Goal: Task Accomplishment & Management: Use online tool/utility

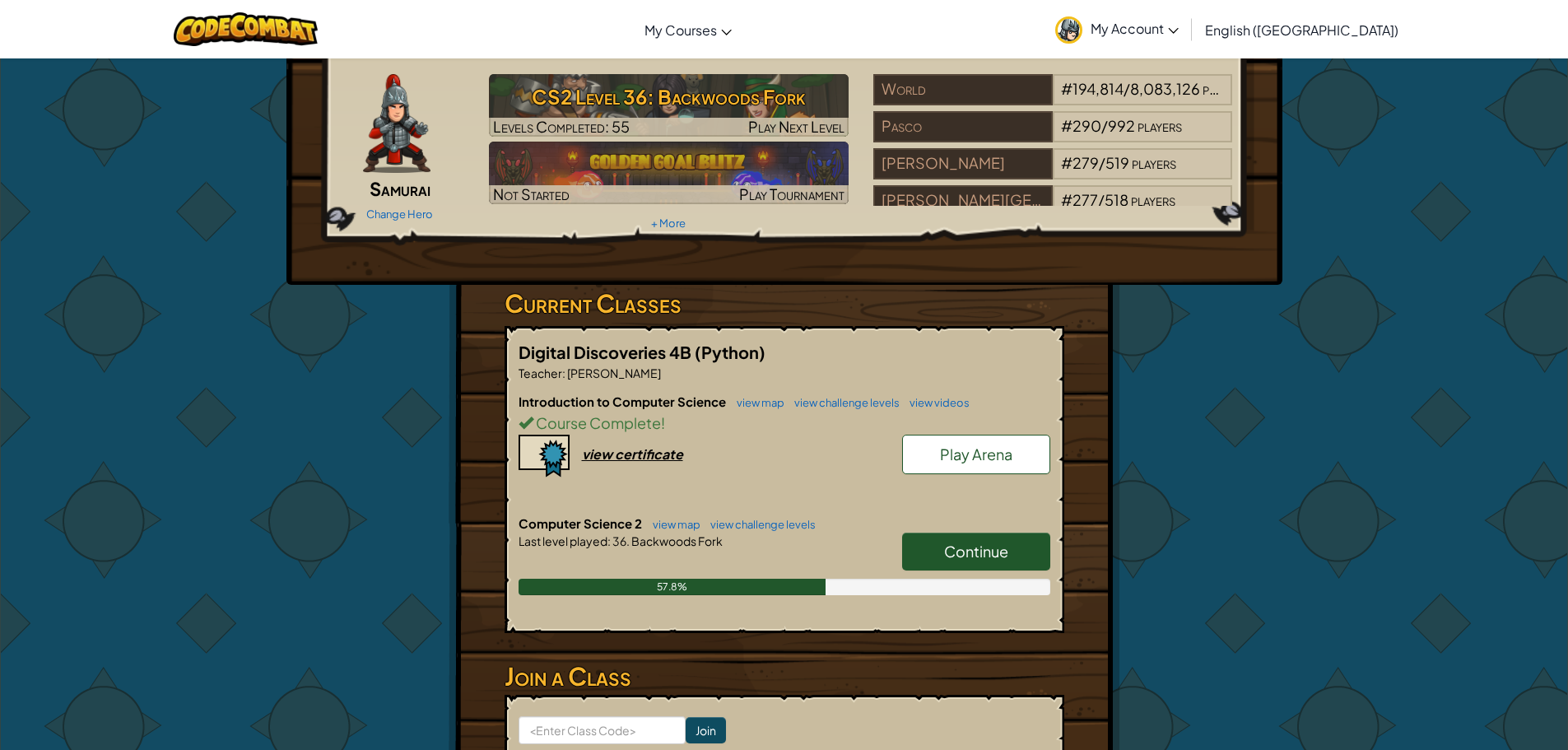
scroll to position [82, 0]
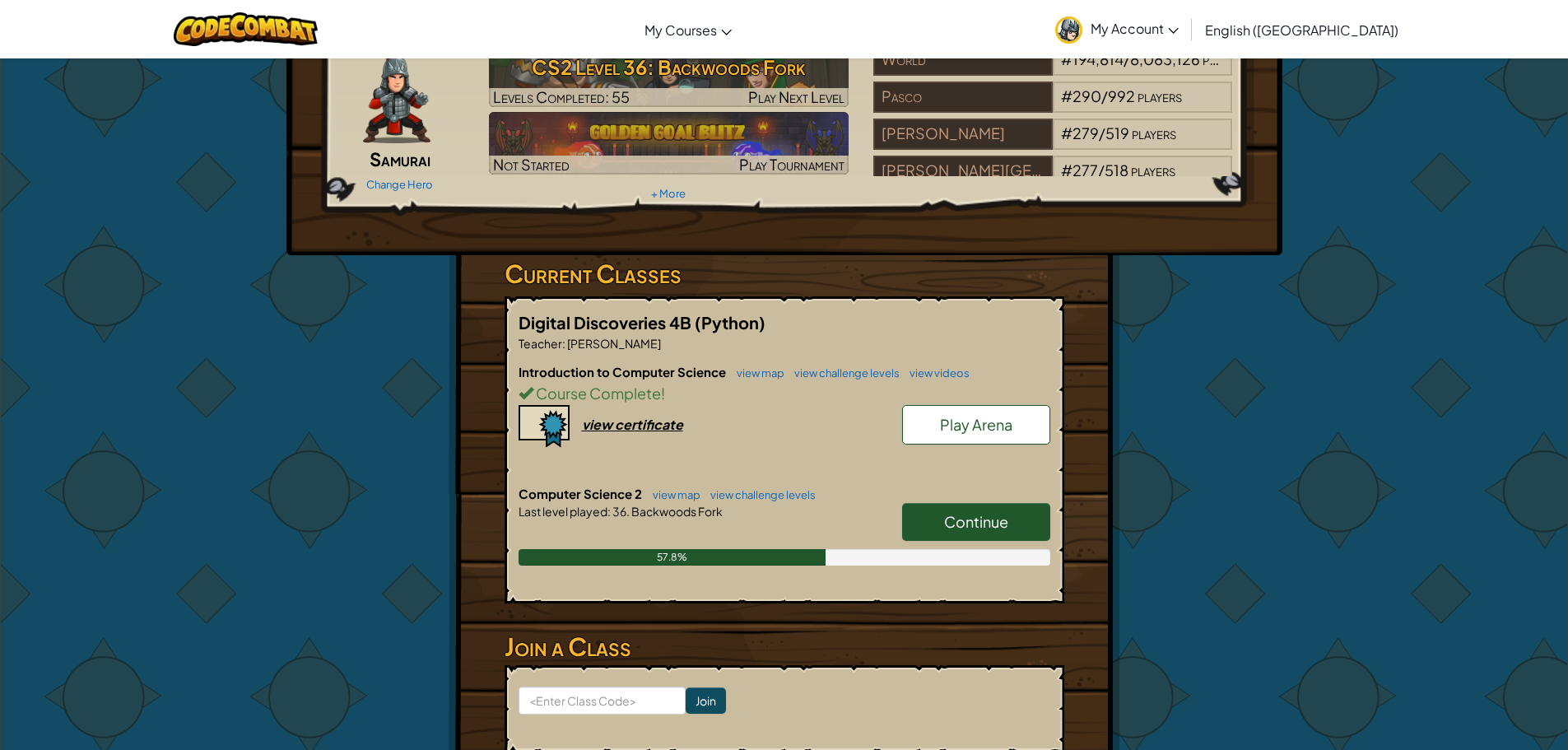
click at [987, 527] on span "Continue" at bounding box center [976, 521] width 64 height 19
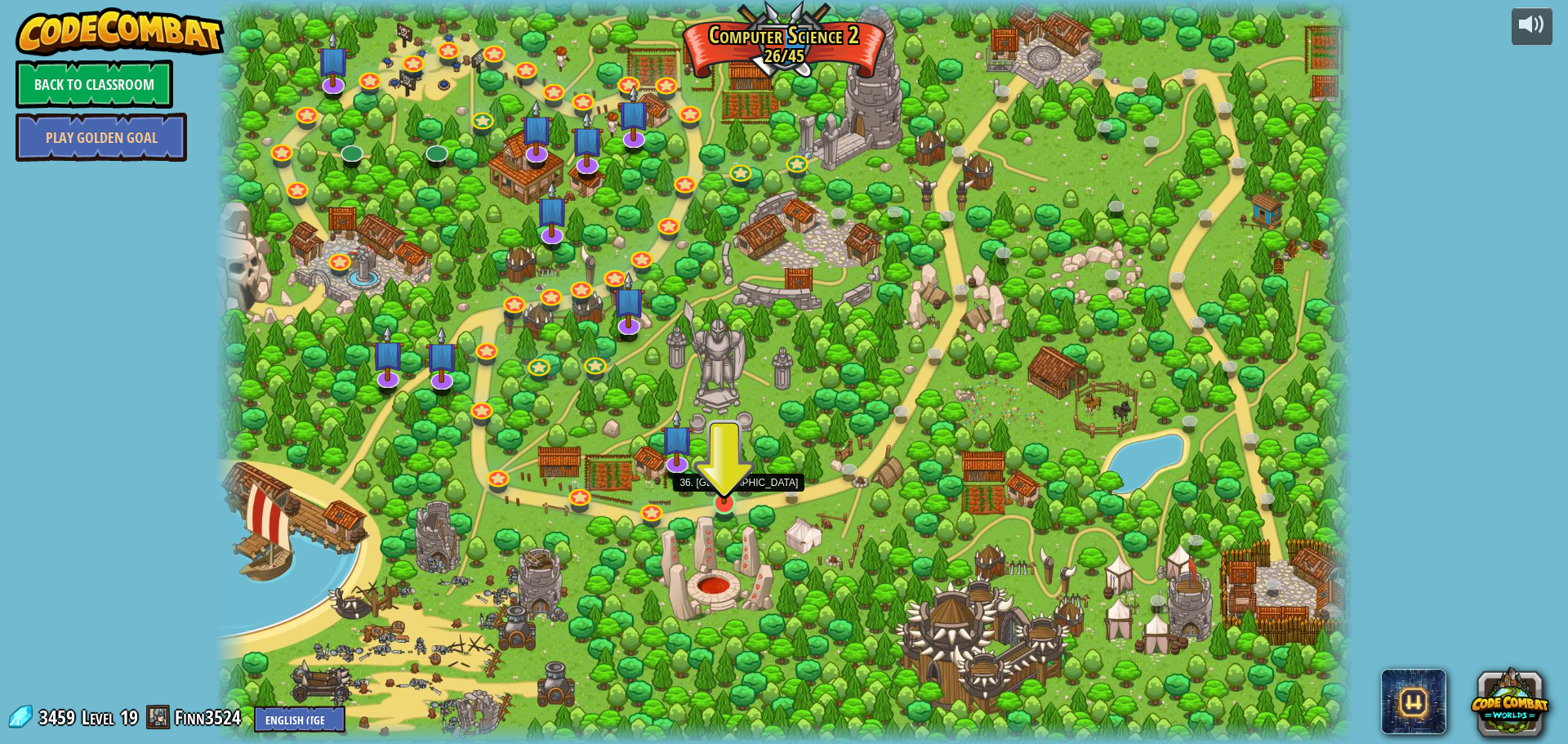
click at [722, 504] on img at bounding box center [723, 470] width 31 height 69
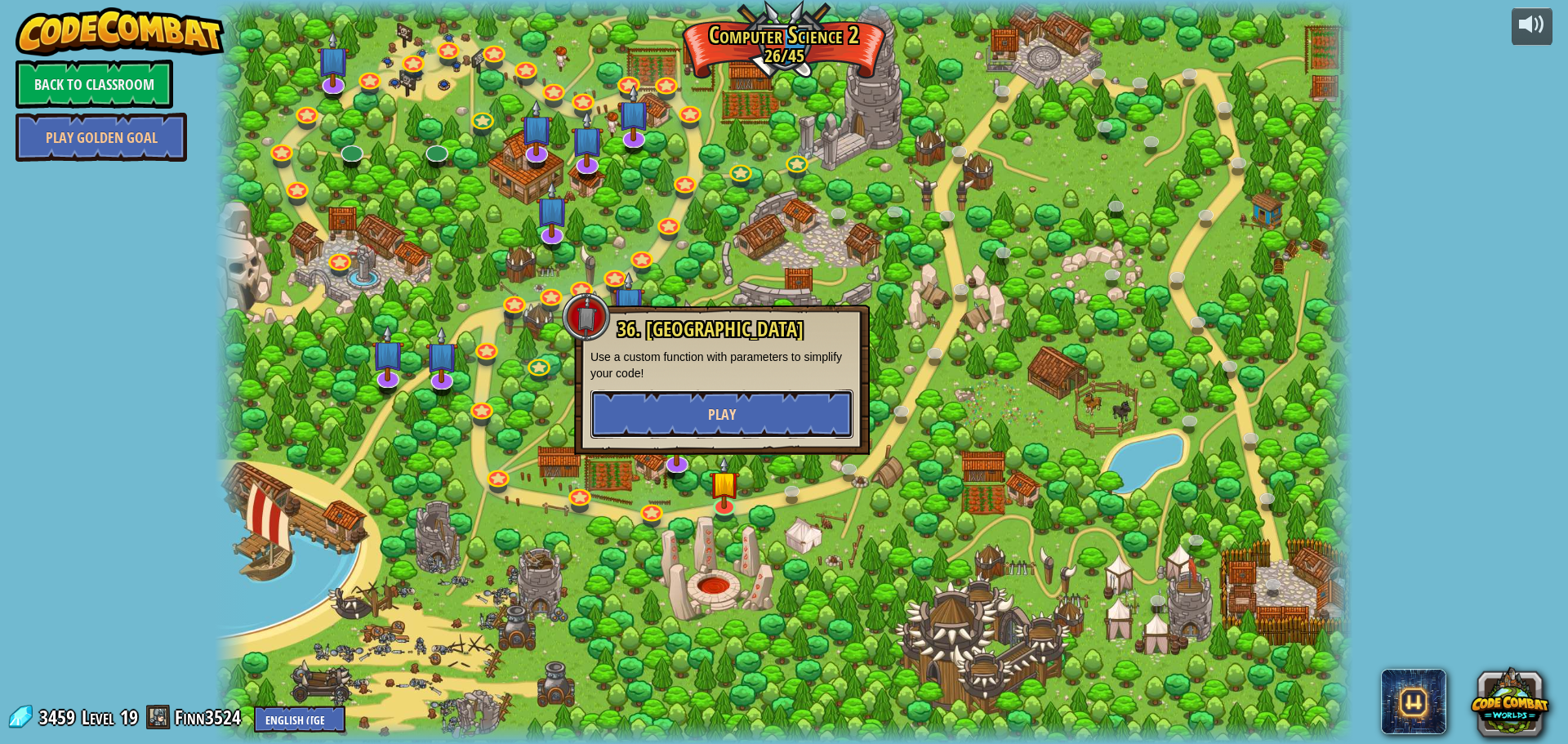
click at [719, 420] on span "Play" at bounding box center [722, 415] width 28 height 20
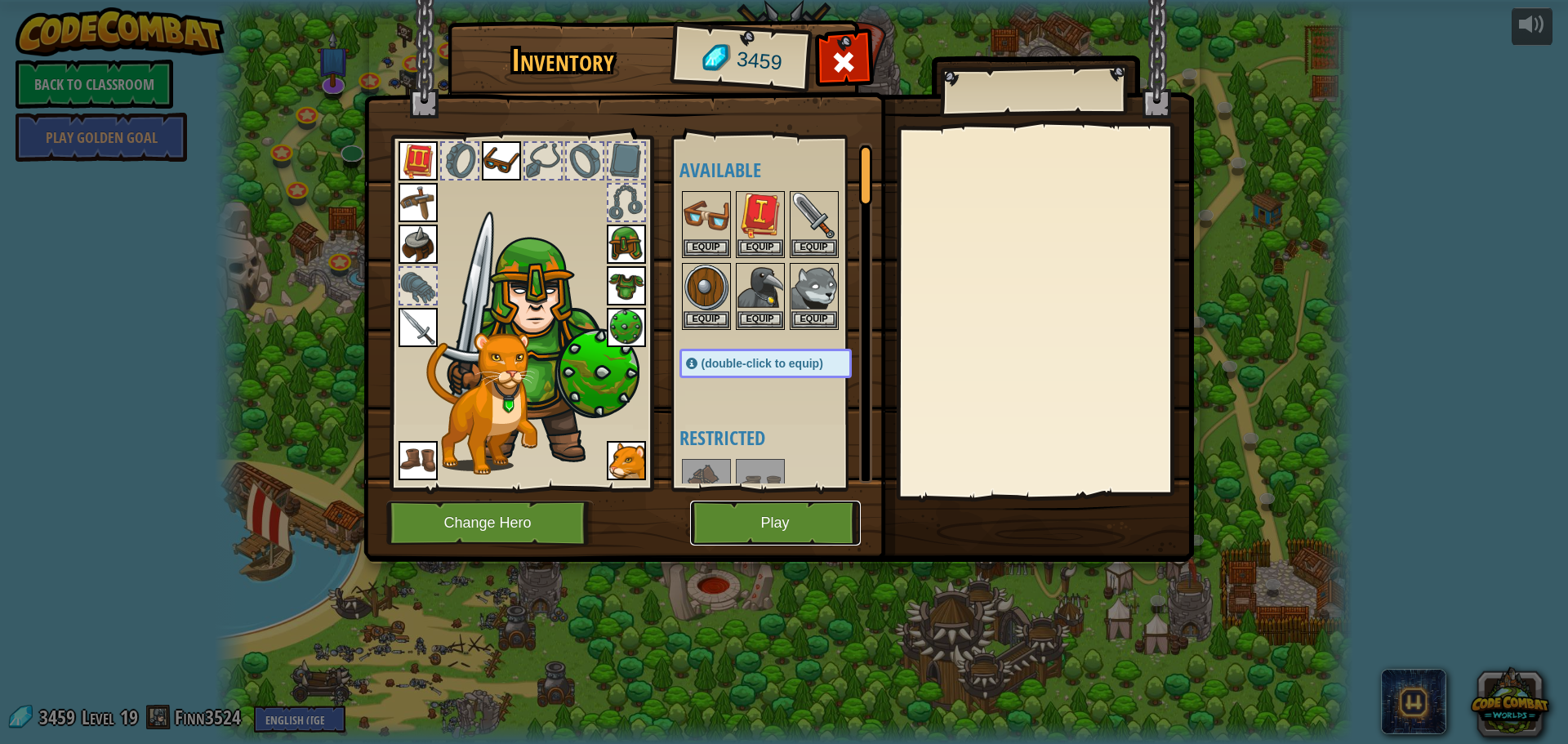
click at [708, 515] on button "Play" at bounding box center [775, 523] width 171 height 45
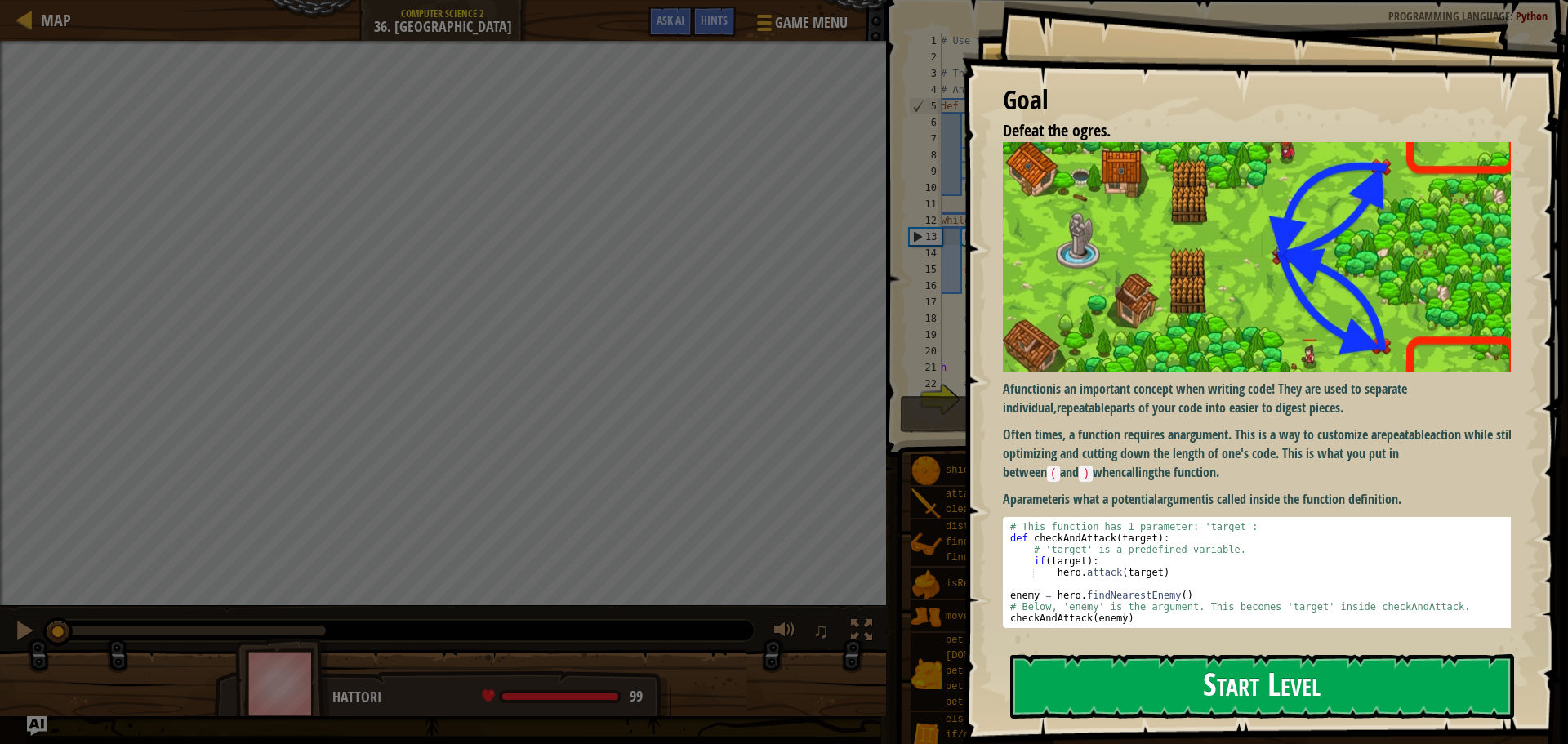
click at [1085, 678] on button "Start Level" at bounding box center [1262, 687] width 504 height 65
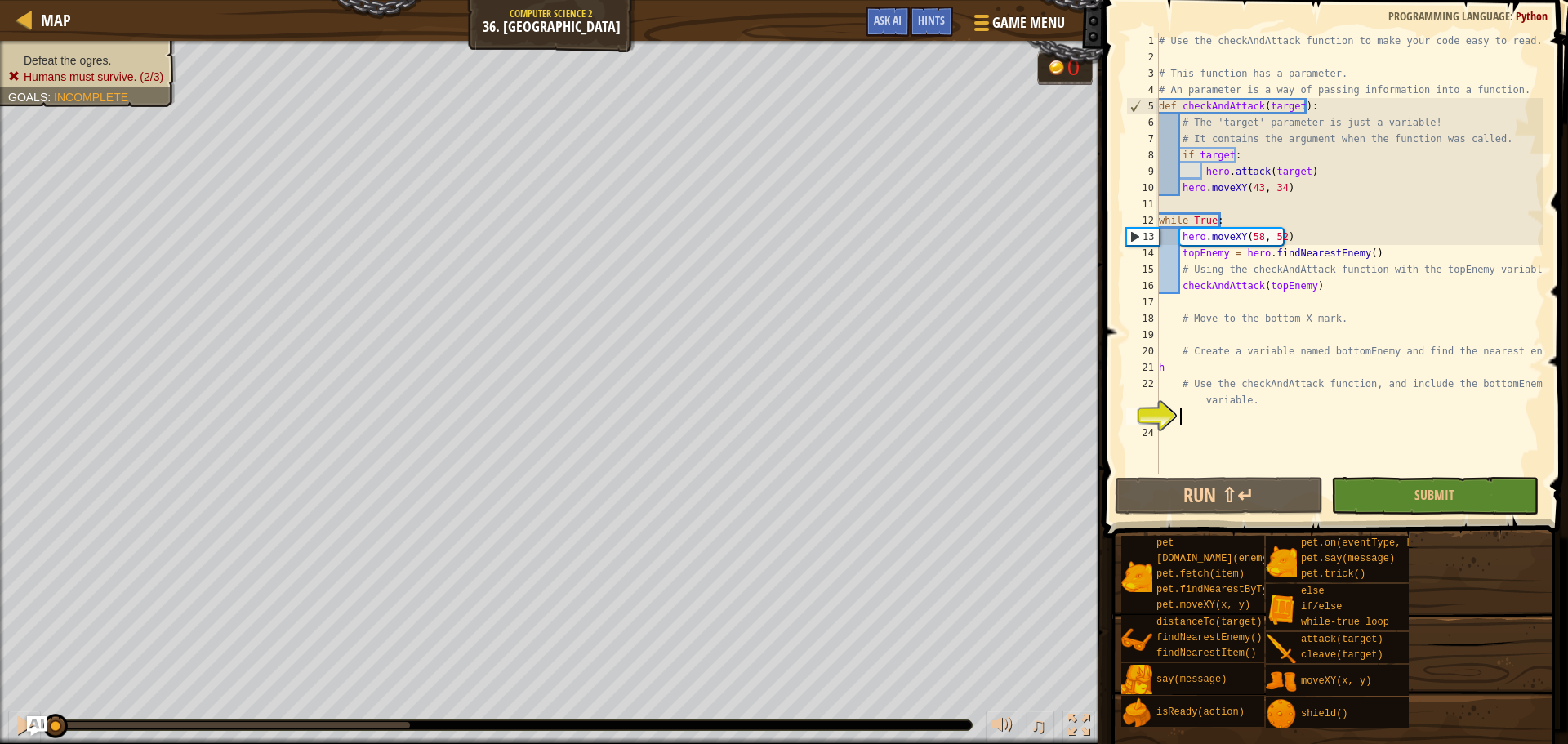
click at [1194, 424] on div "# Use the checkAndAttack function to make your code easy to read. # This functi…" at bounding box center [1349, 269] width 388 height 474
click at [916, 20] on div "Hints" at bounding box center [931, 21] width 43 height 31
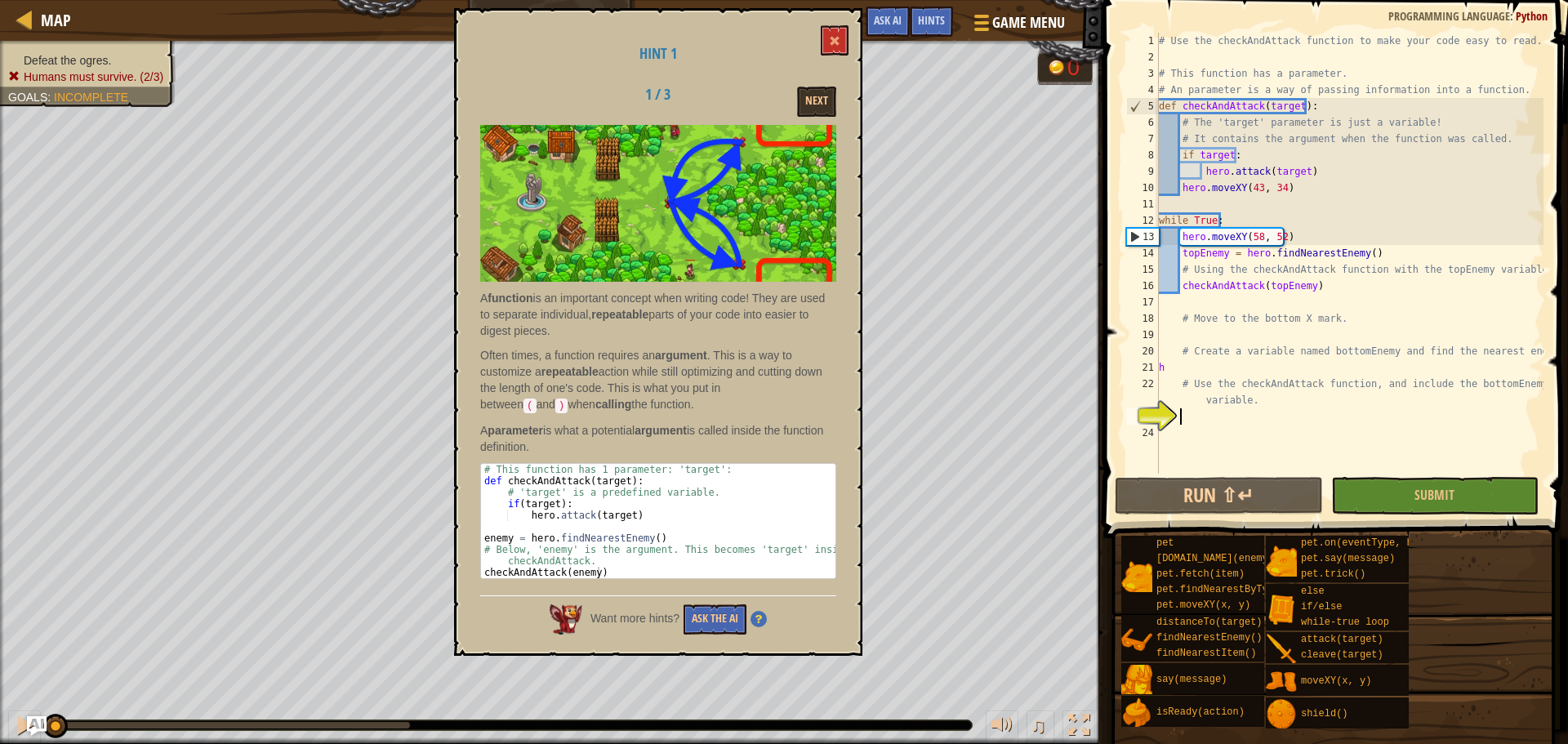
click at [753, 620] on img at bounding box center [759, 619] width 17 height 17
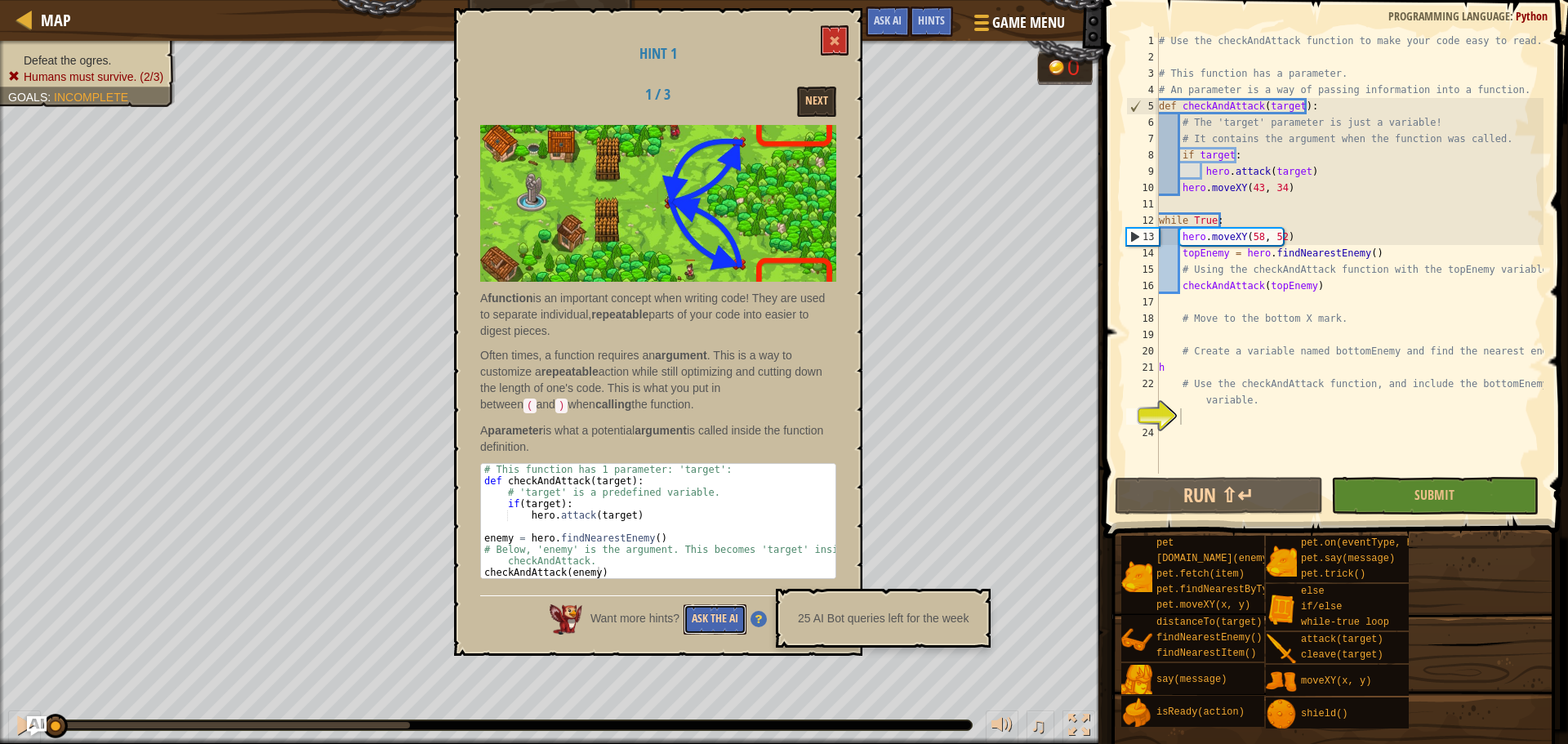
click at [722, 622] on button "Ask the AI" at bounding box center [715, 619] width 63 height 31
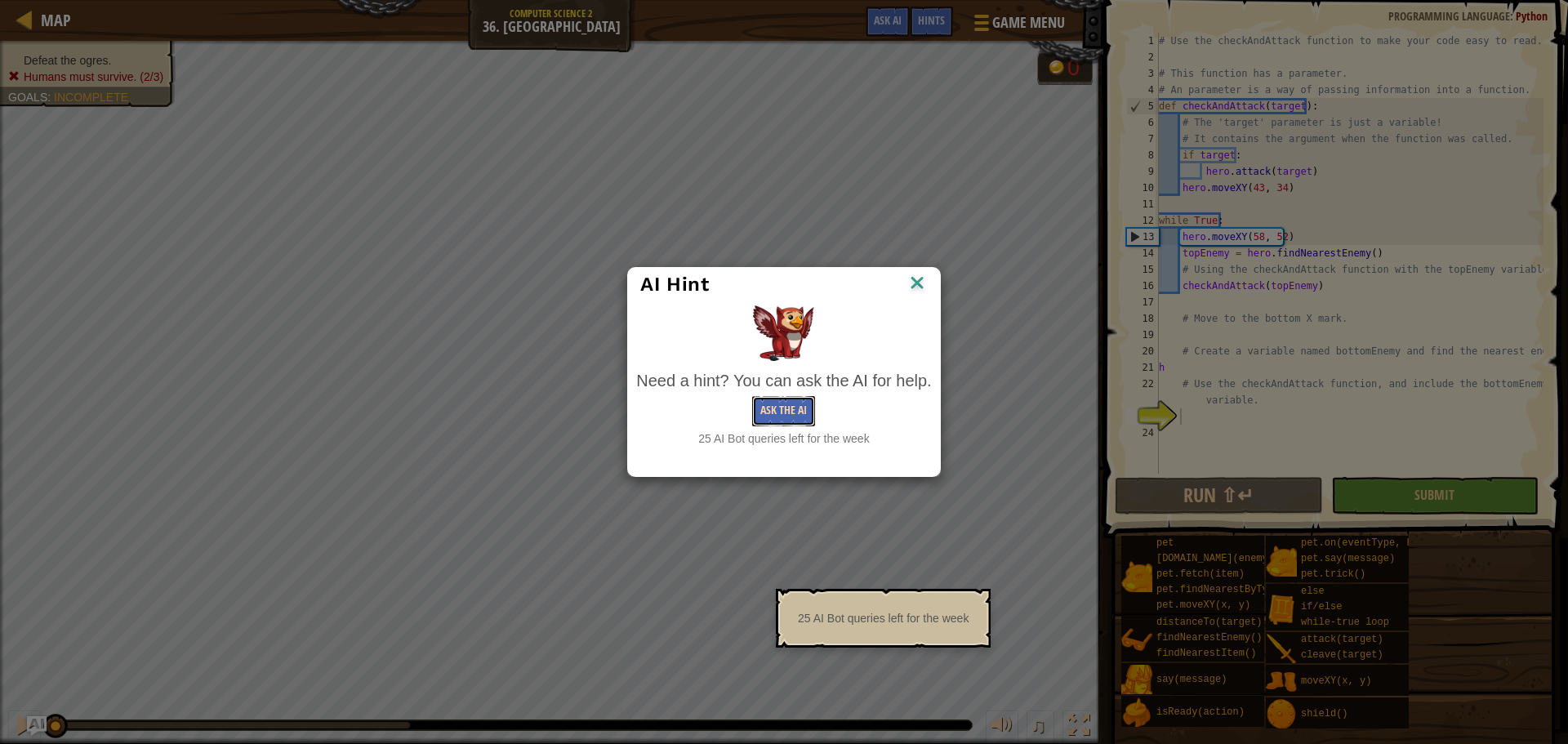
click at [784, 418] on button "Ask the AI" at bounding box center [784, 411] width 63 height 31
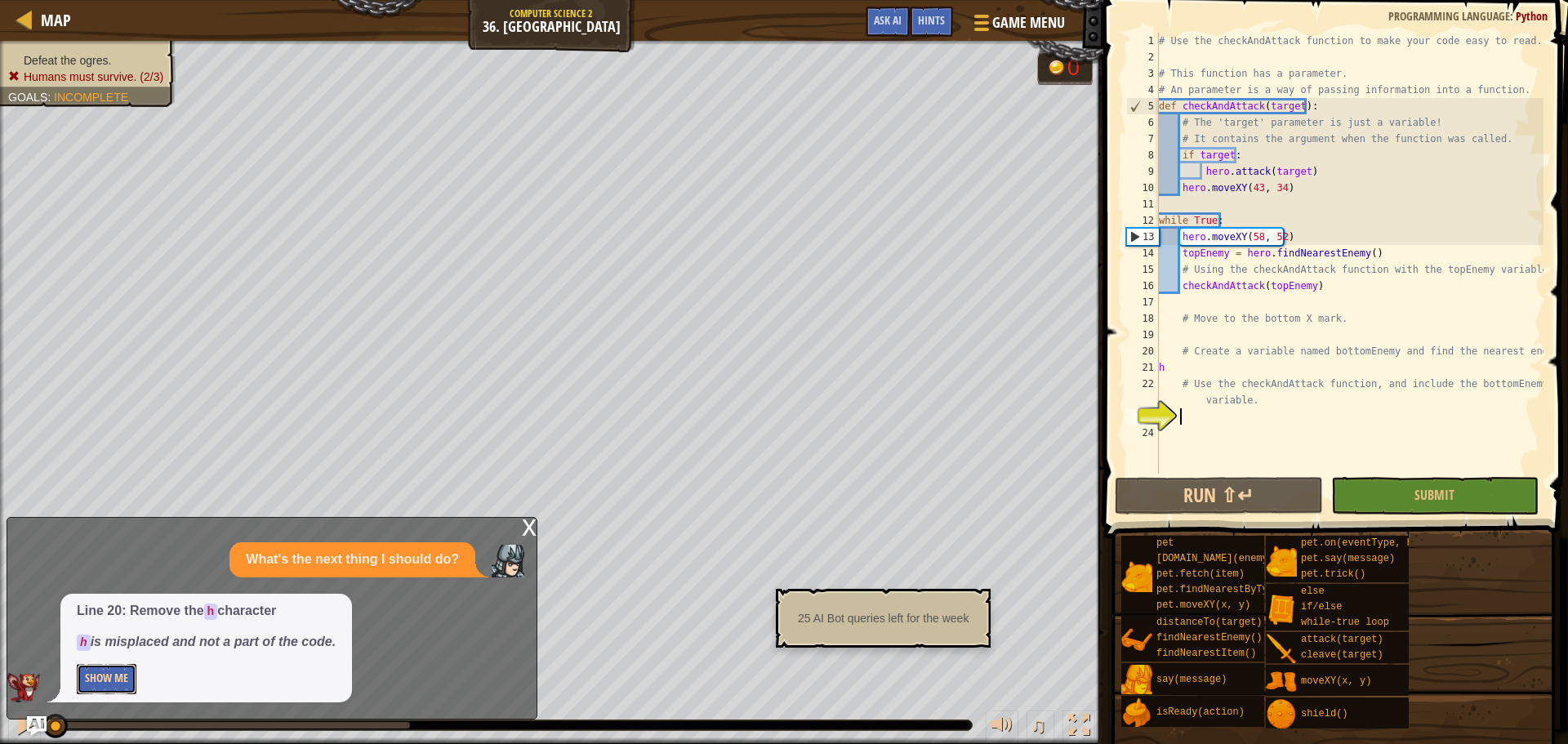
click at [113, 680] on button "Show Me" at bounding box center [106, 679] width 59 height 31
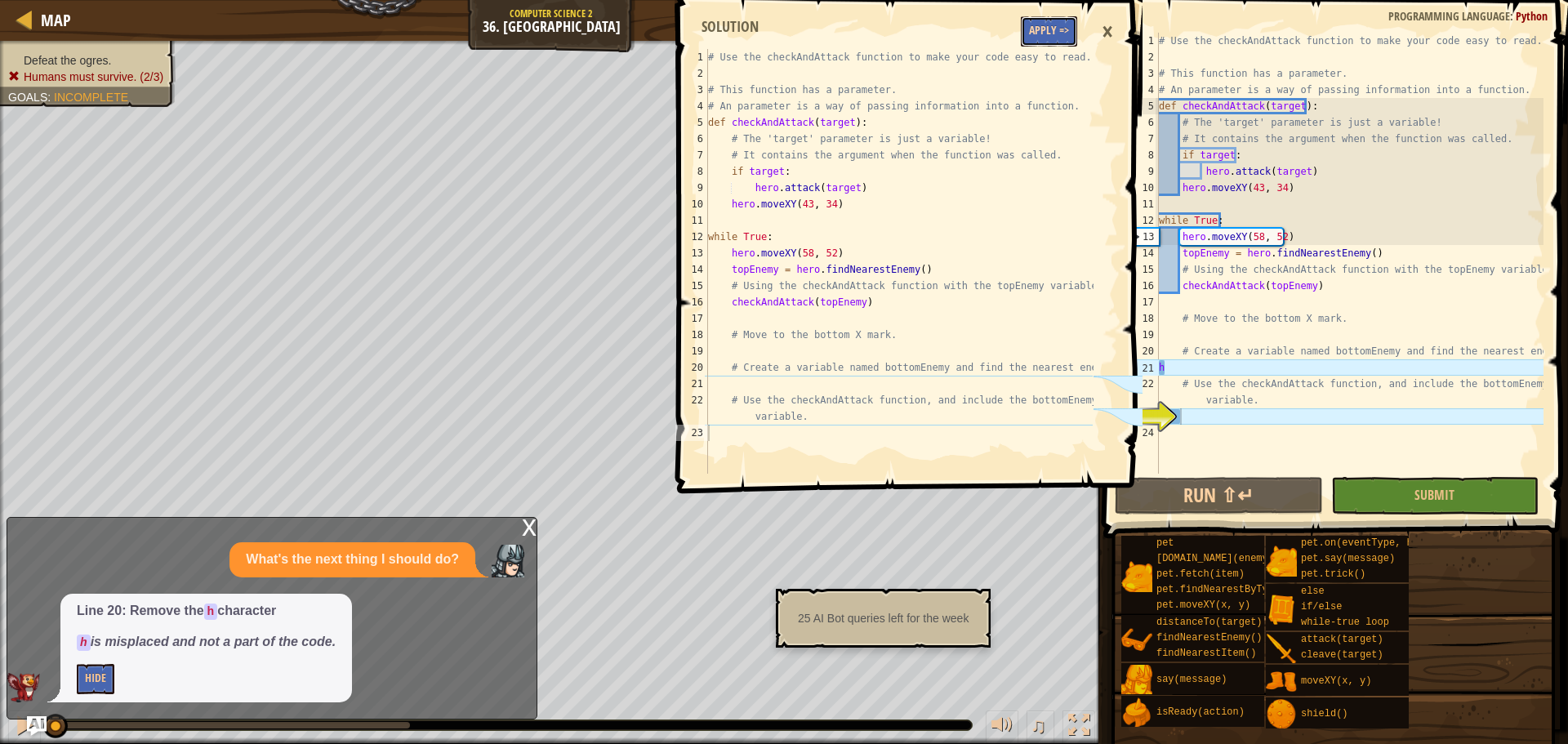
click at [1042, 24] on button "Apply =>" at bounding box center [1049, 31] width 56 height 31
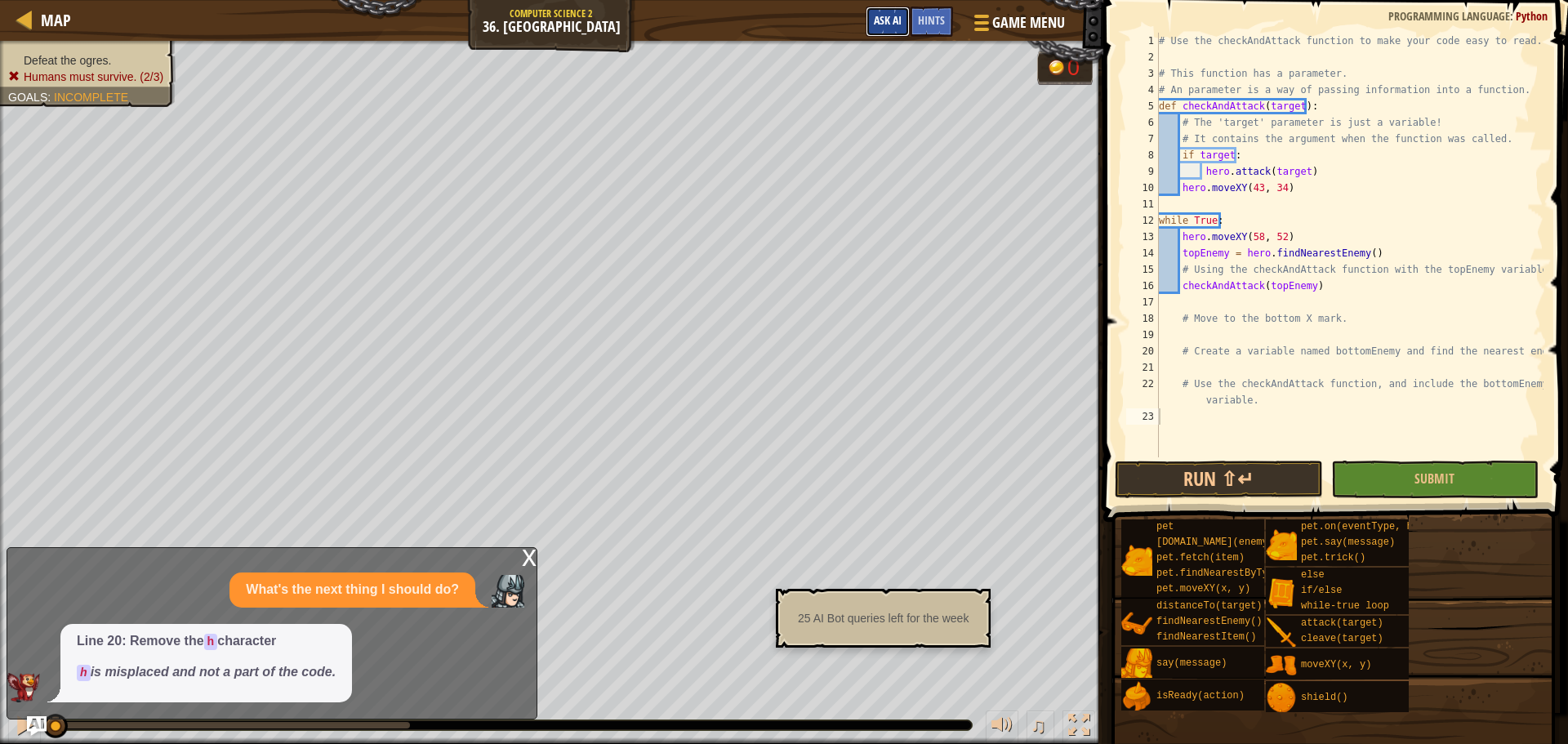
click at [893, 30] on button "Ask AI" at bounding box center [888, 21] width 44 height 31
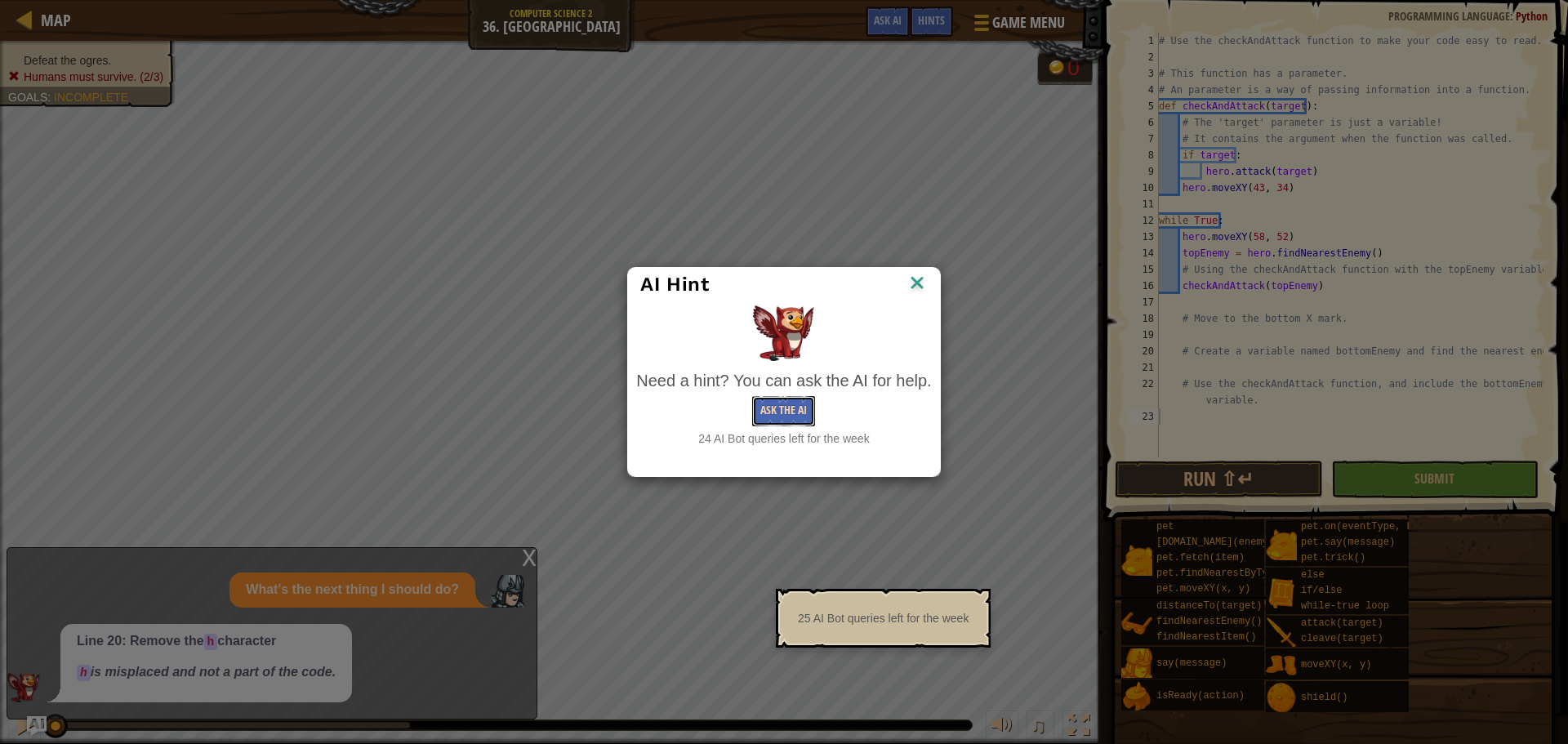
click at [777, 415] on button "Ask the AI" at bounding box center [784, 411] width 63 height 31
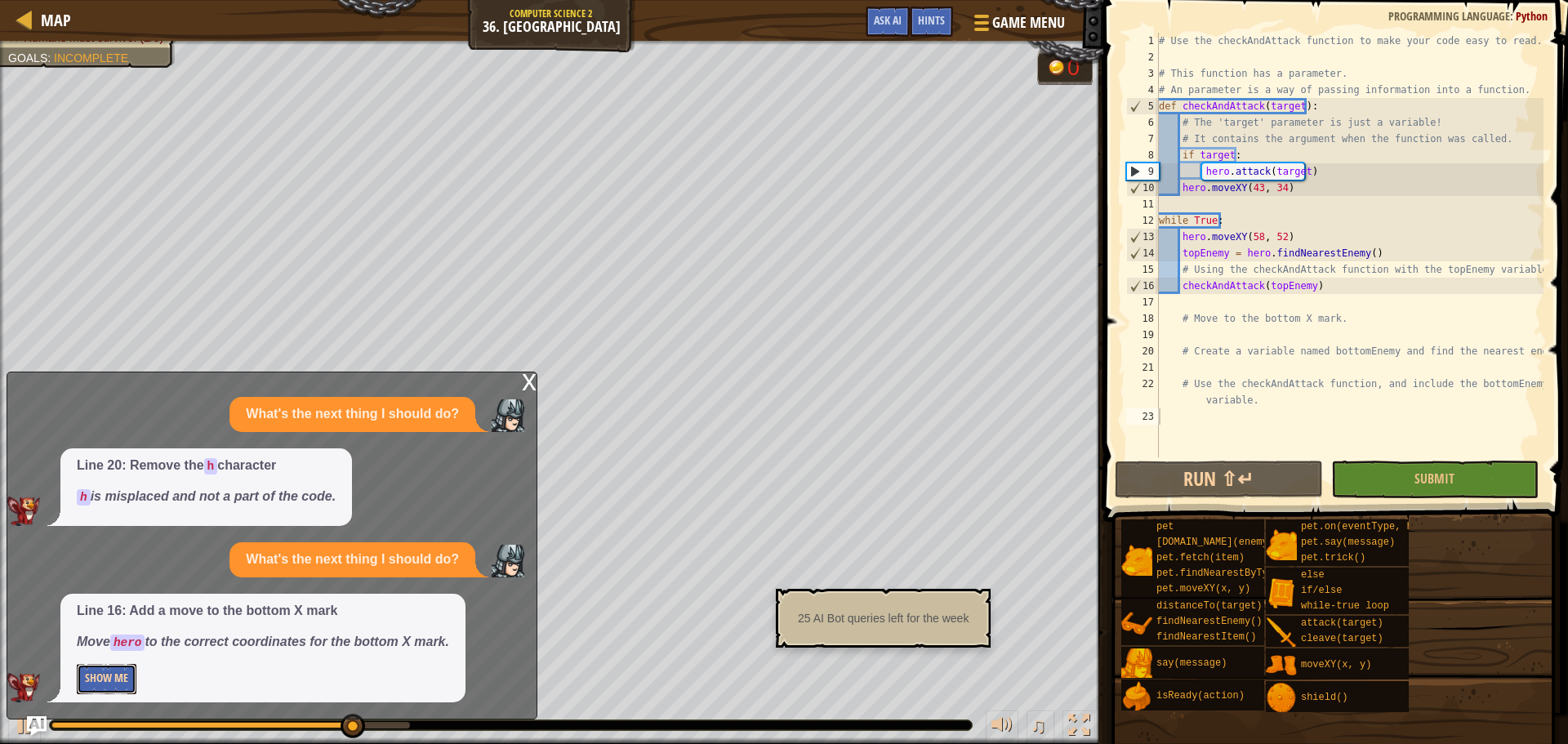
click at [102, 666] on button "Show Me" at bounding box center [106, 679] width 59 height 31
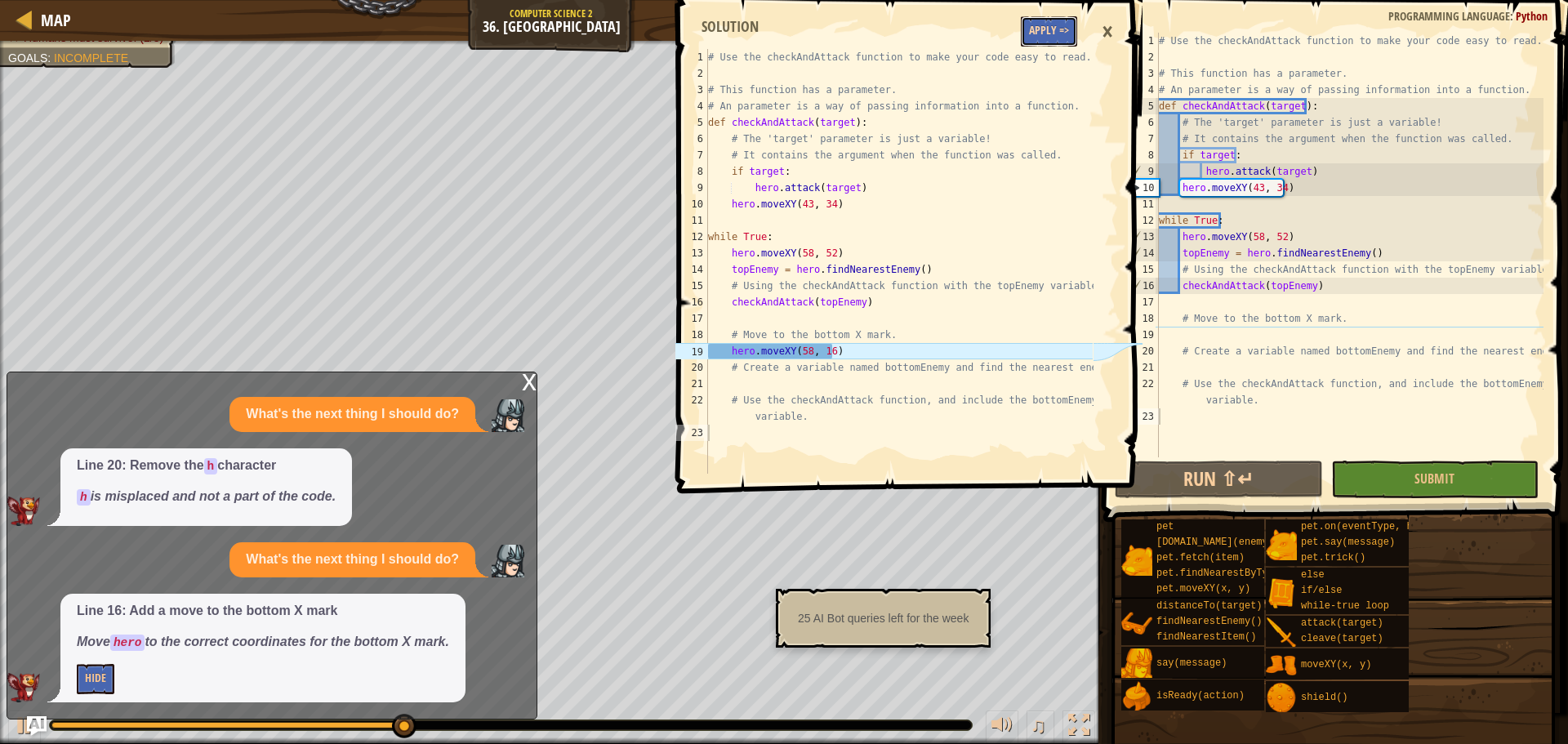
click at [1057, 20] on button "Apply =>" at bounding box center [1049, 31] width 56 height 31
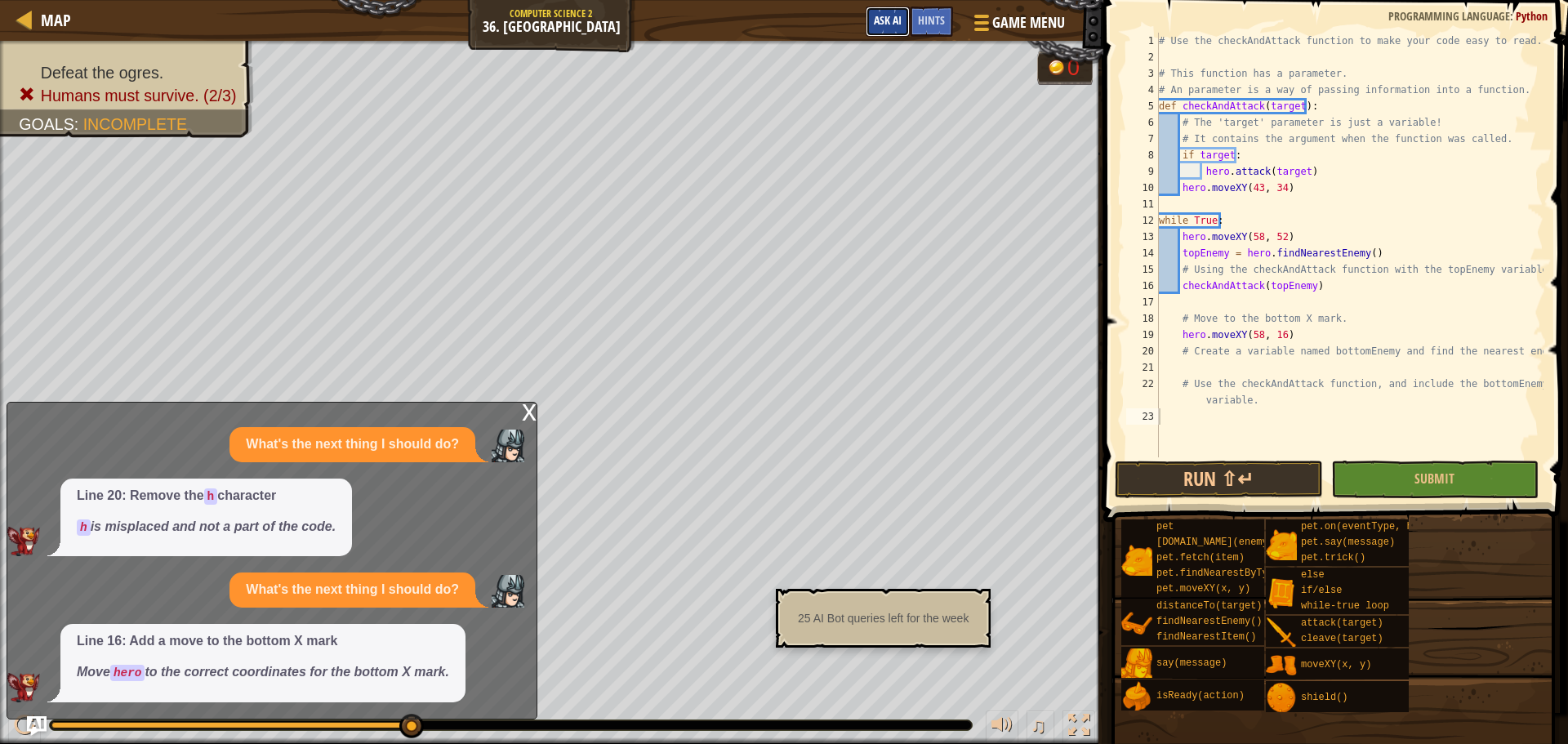
click at [882, 26] on span "Ask AI" at bounding box center [888, 19] width 28 height 16
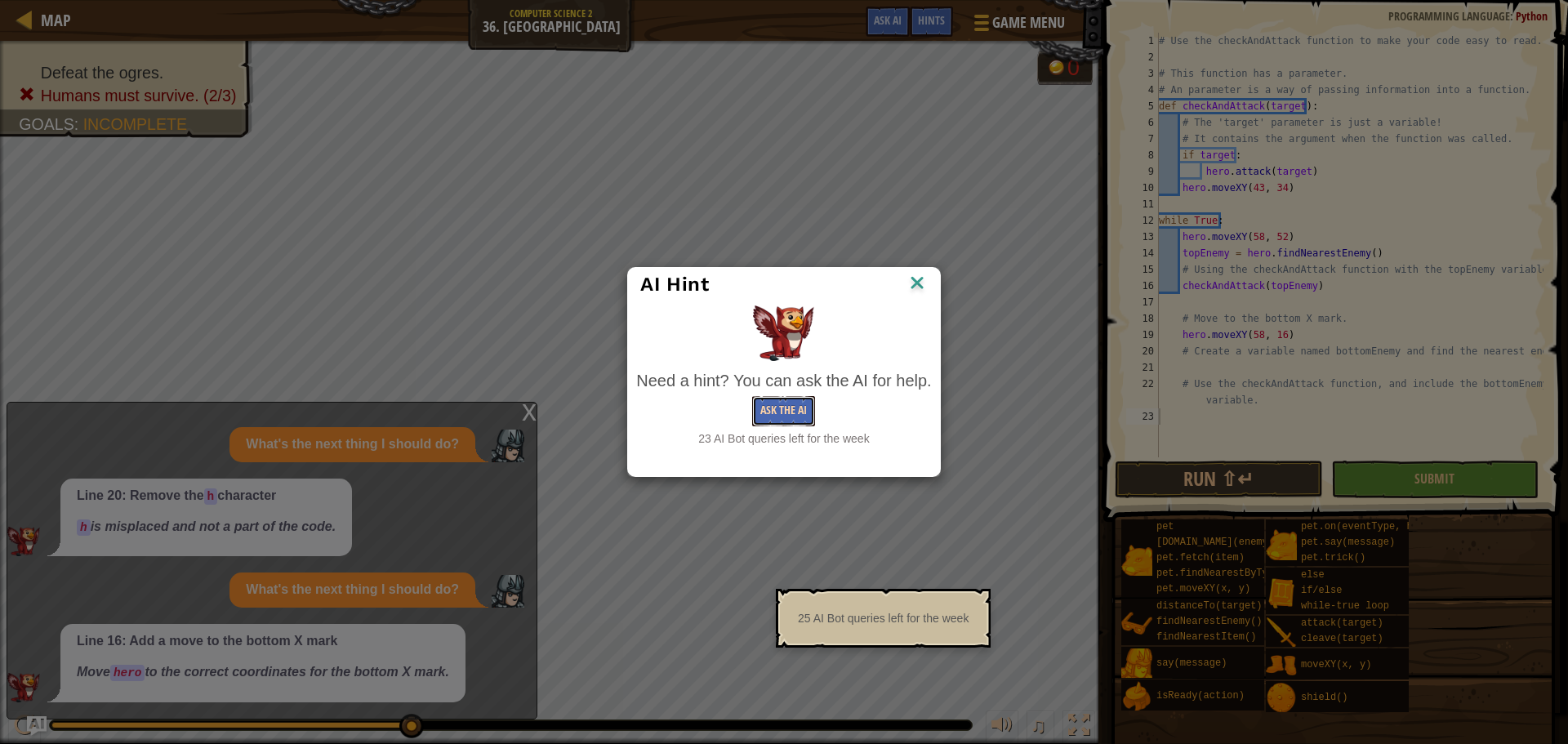
click at [791, 409] on button "Ask the AI" at bounding box center [784, 411] width 63 height 31
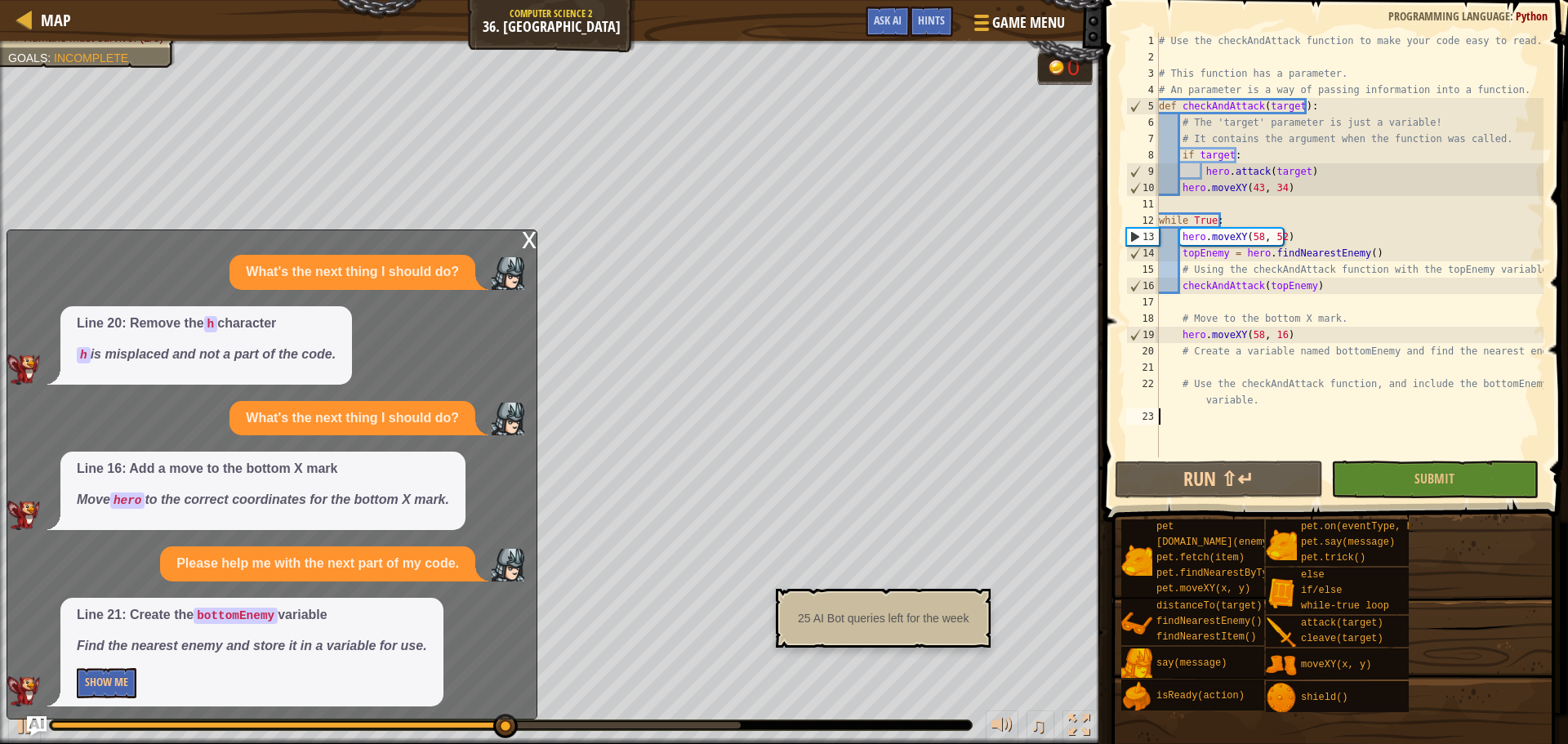
scroll to position [4, 0]
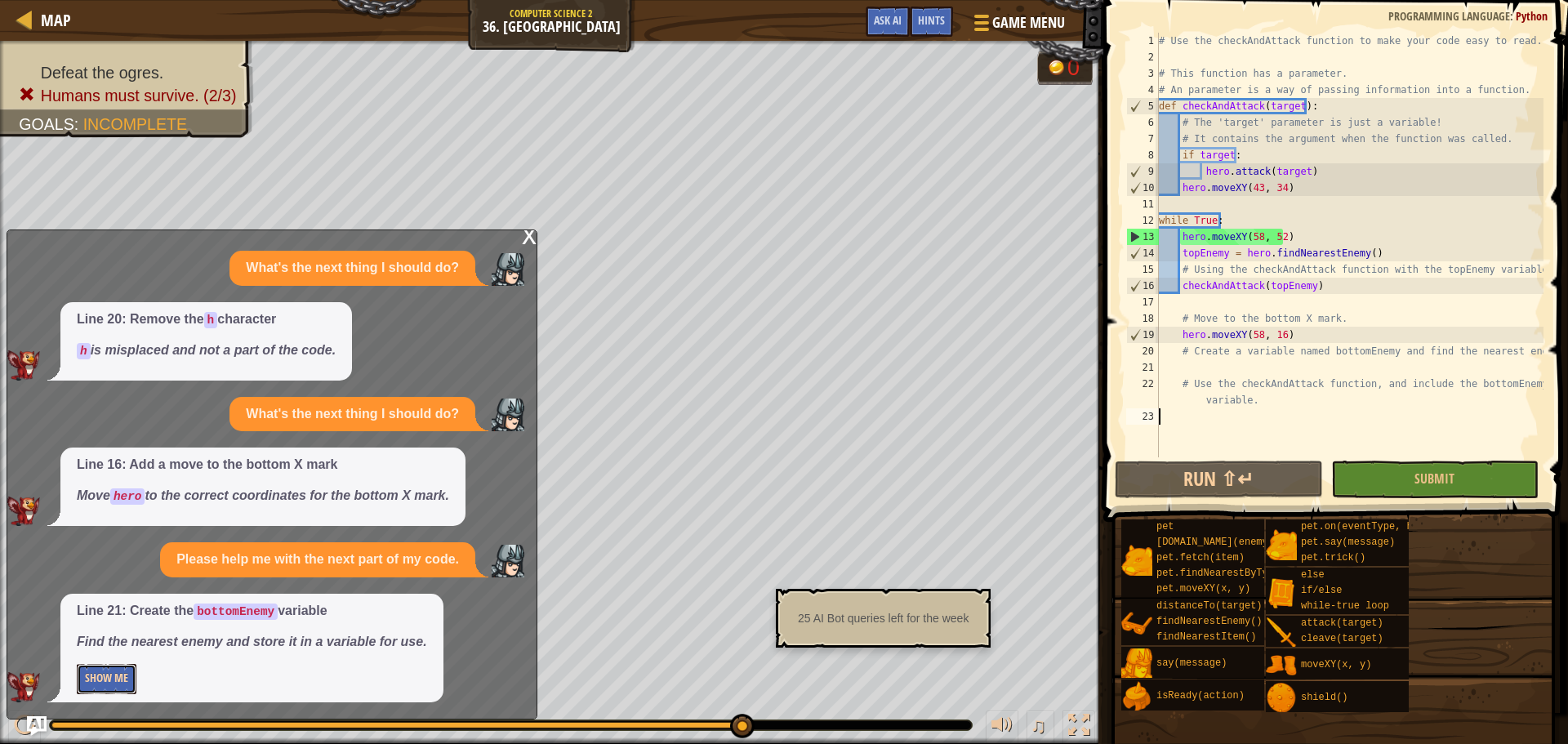
click at [130, 688] on button "Show Me" at bounding box center [106, 679] width 59 height 31
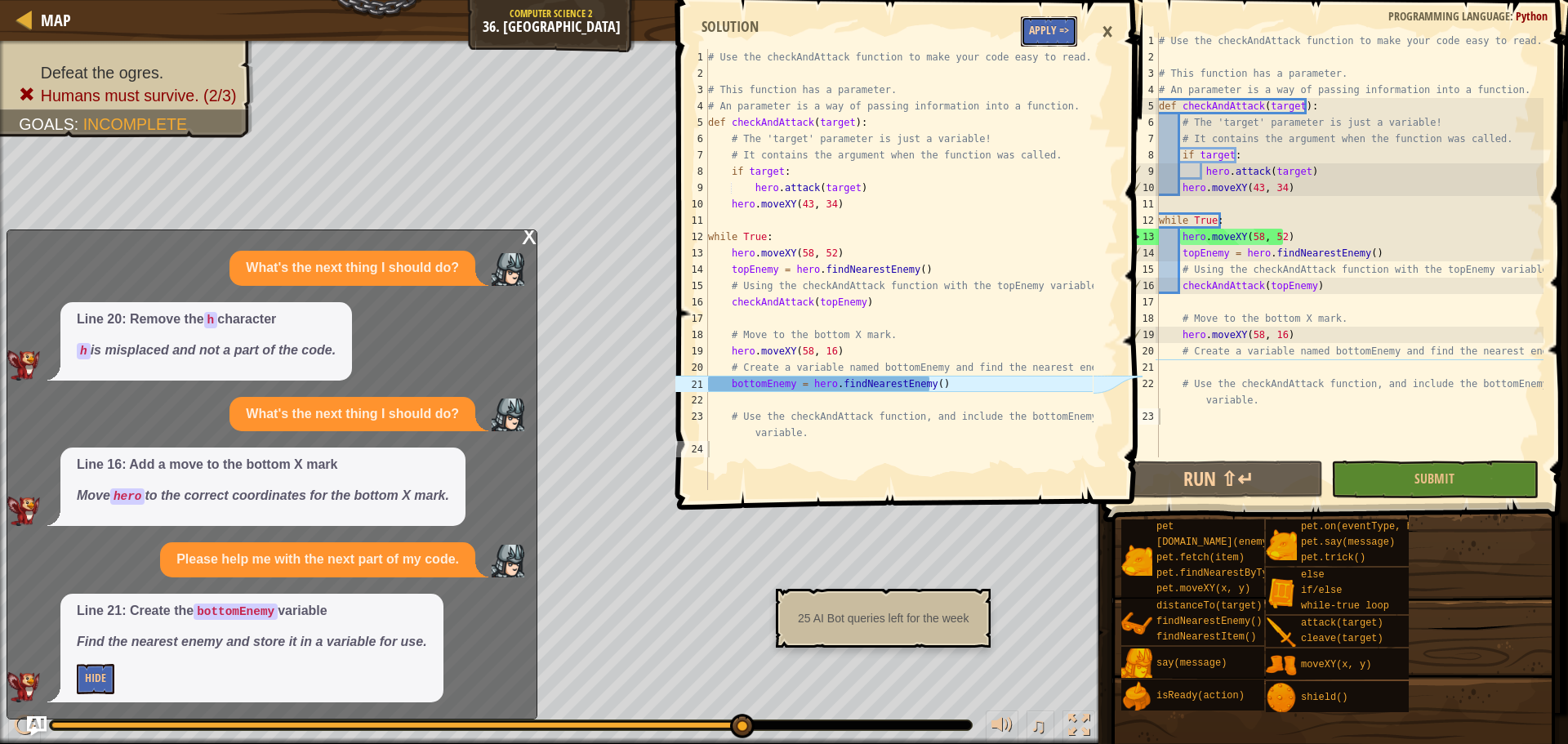
click at [1063, 31] on button "Apply =>" at bounding box center [1049, 31] width 56 height 31
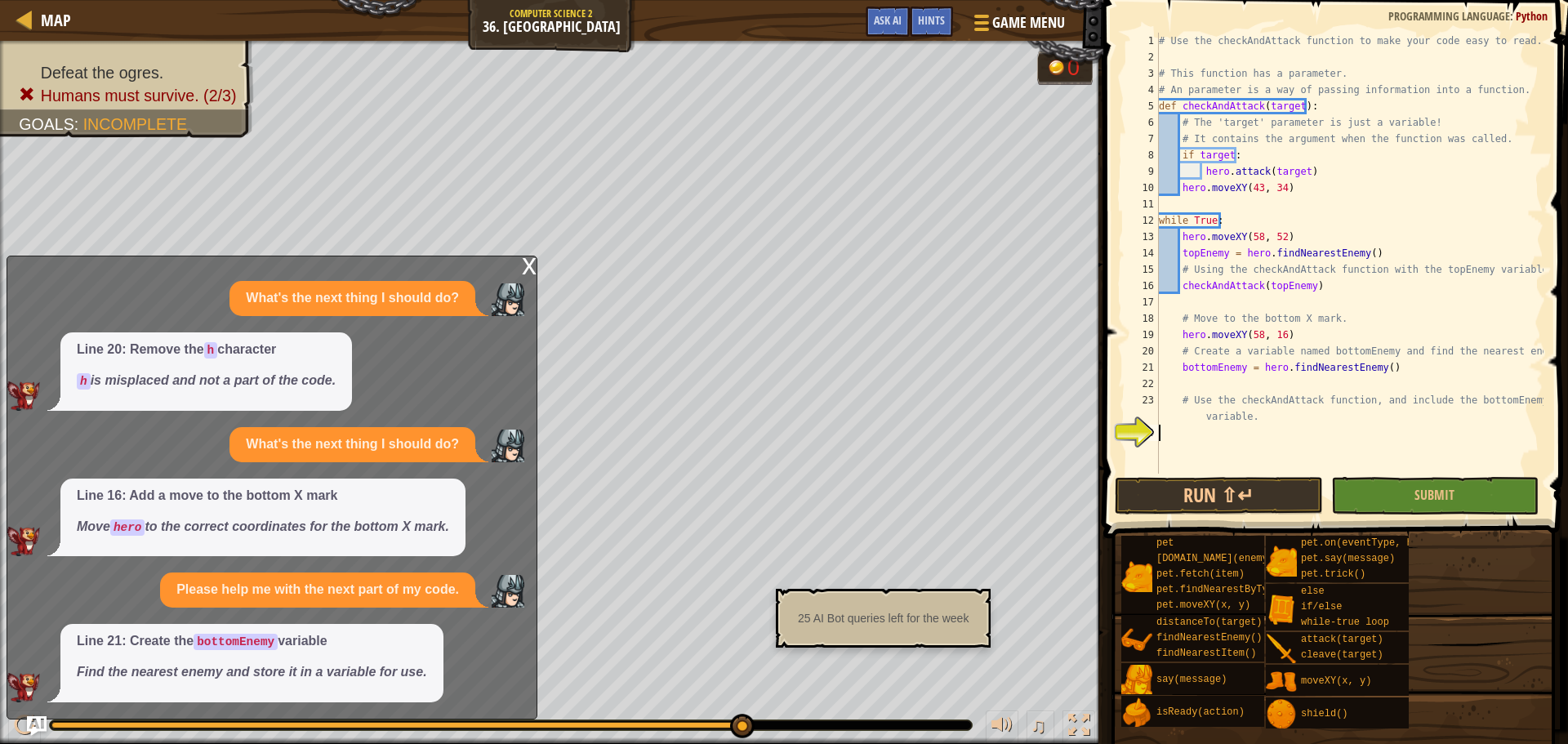
click at [1212, 436] on div "# Use the checkAndAttack function to make your code easy to read. # This functi…" at bounding box center [1349, 269] width 388 height 474
click at [889, 32] on button "Ask AI" at bounding box center [888, 21] width 44 height 31
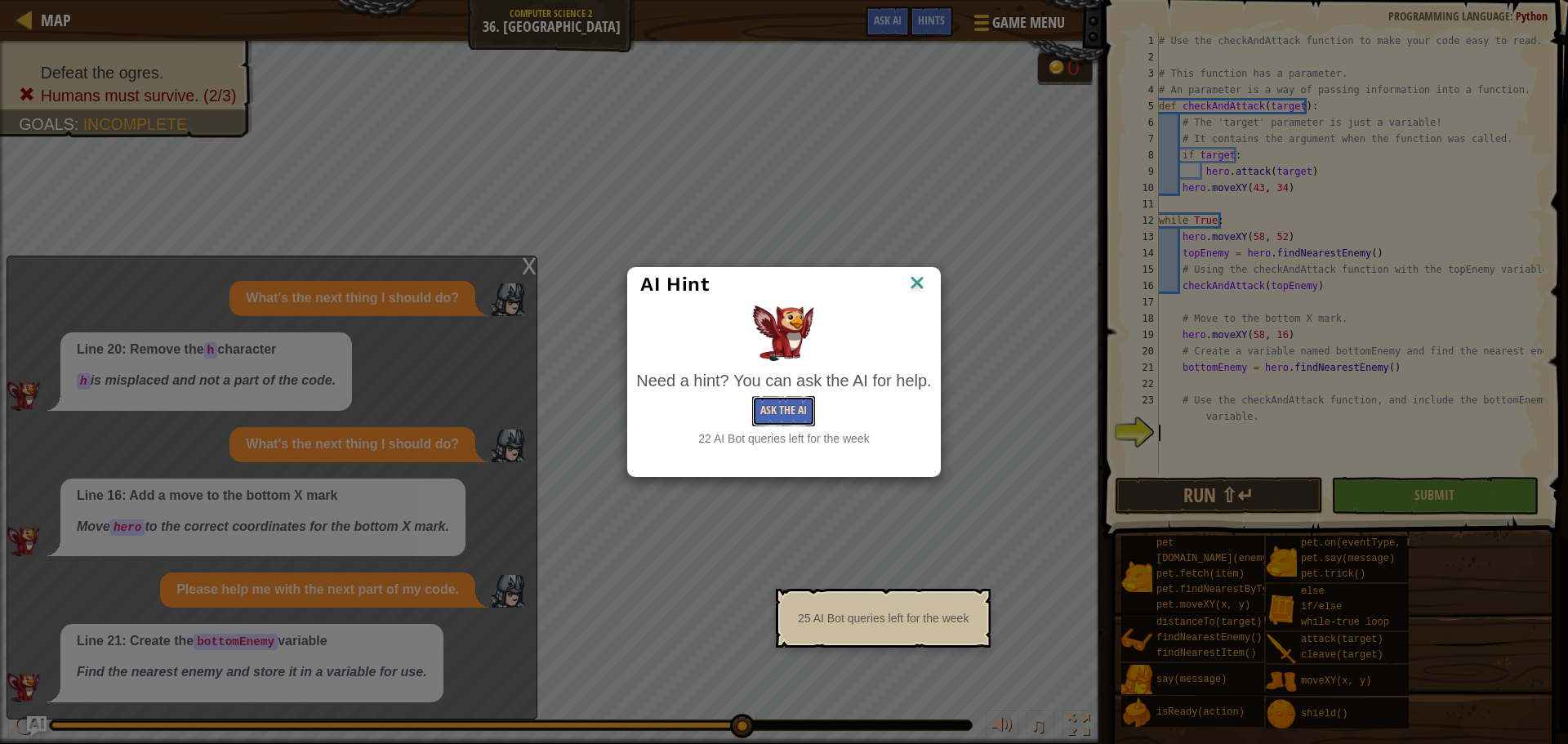
click at [791, 405] on button "Ask the AI" at bounding box center [784, 411] width 63 height 31
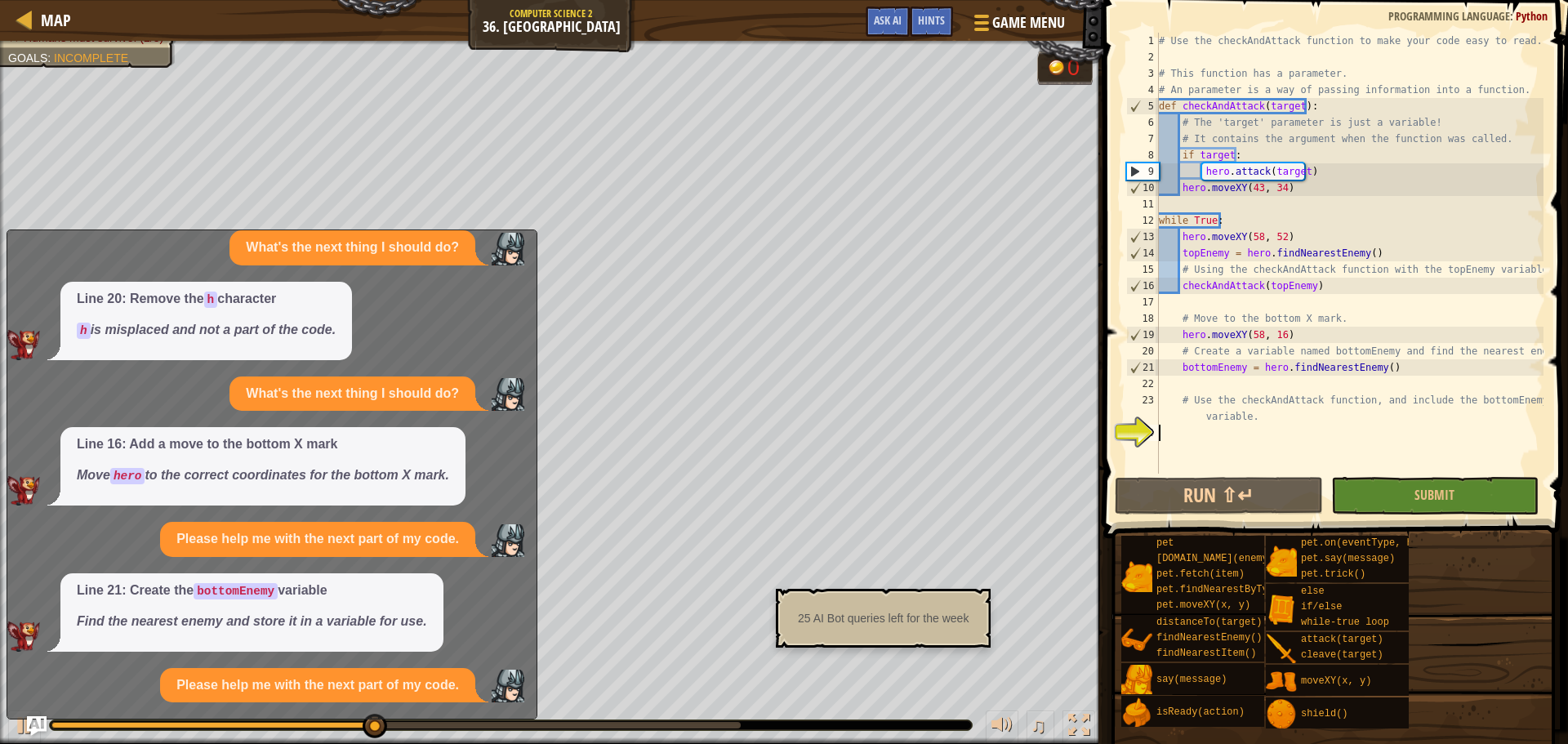
scroll to position [150, 0]
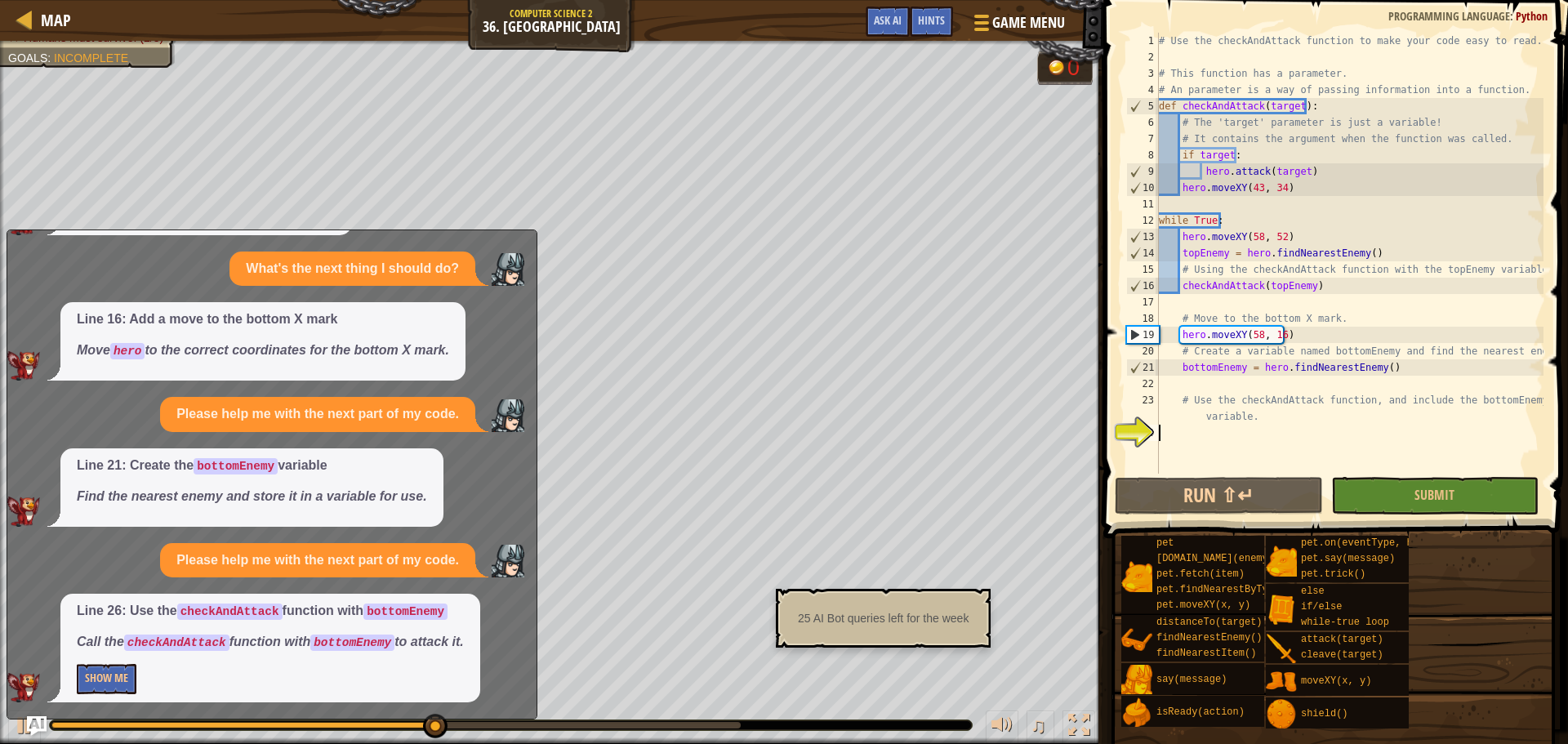
click at [137, 687] on p "Show Me" at bounding box center [270, 679] width 387 height 31
click at [121, 689] on button "Show Me" at bounding box center [106, 679] width 59 height 31
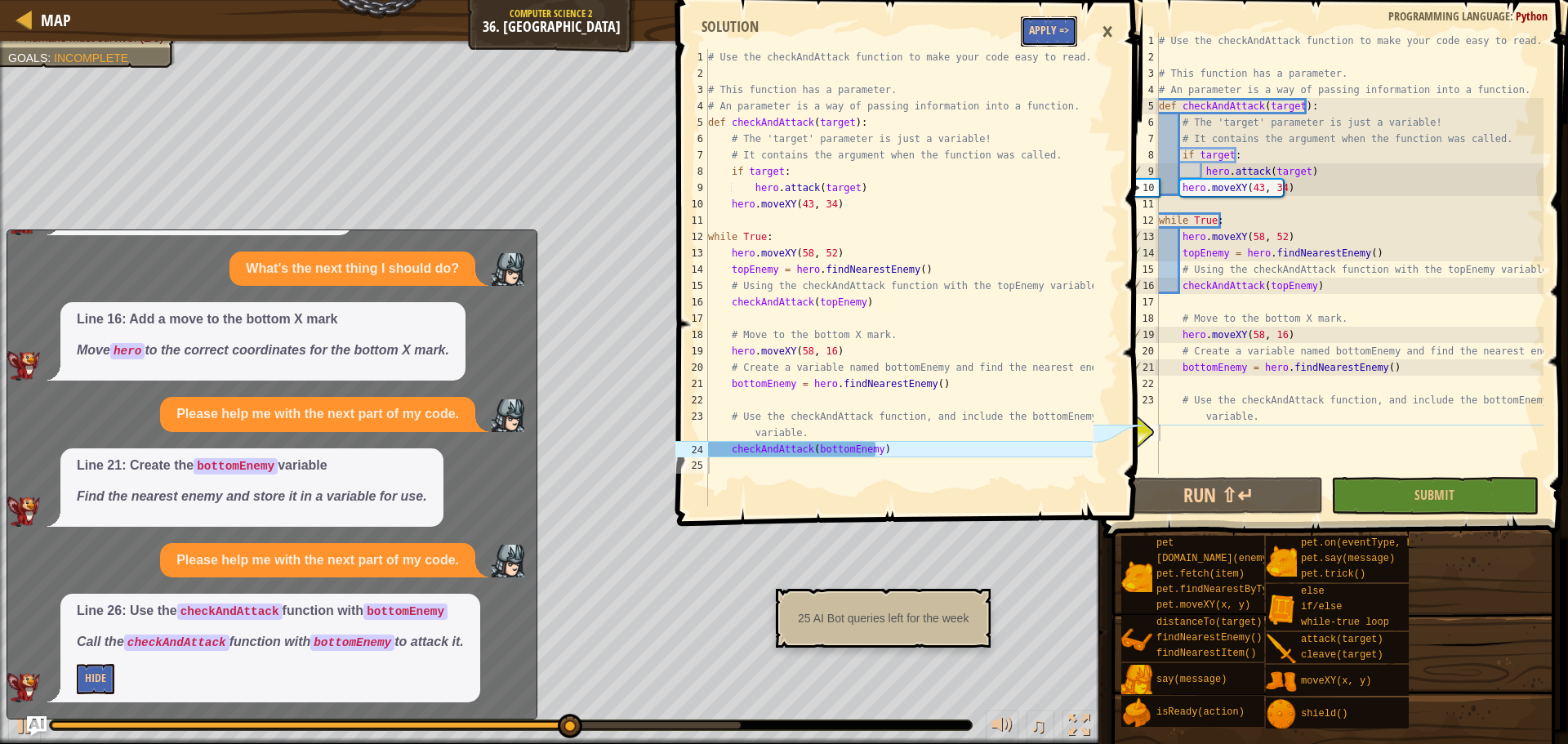
click at [1062, 33] on button "Apply =>" at bounding box center [1049, 31] width 56 height 31
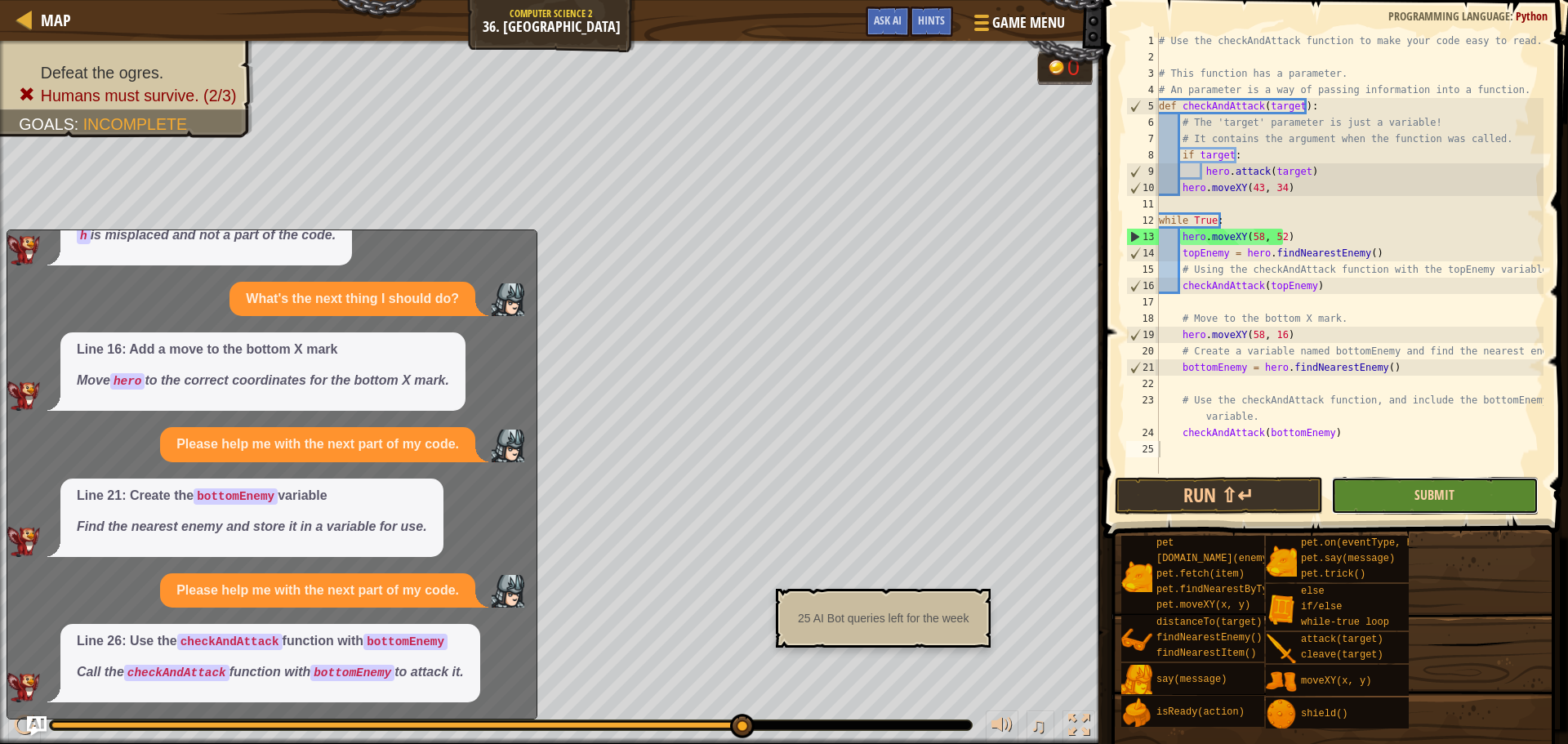
click at [1439, 488] on span "Submit" at bounding box center [1434, 494] width 40 height 18
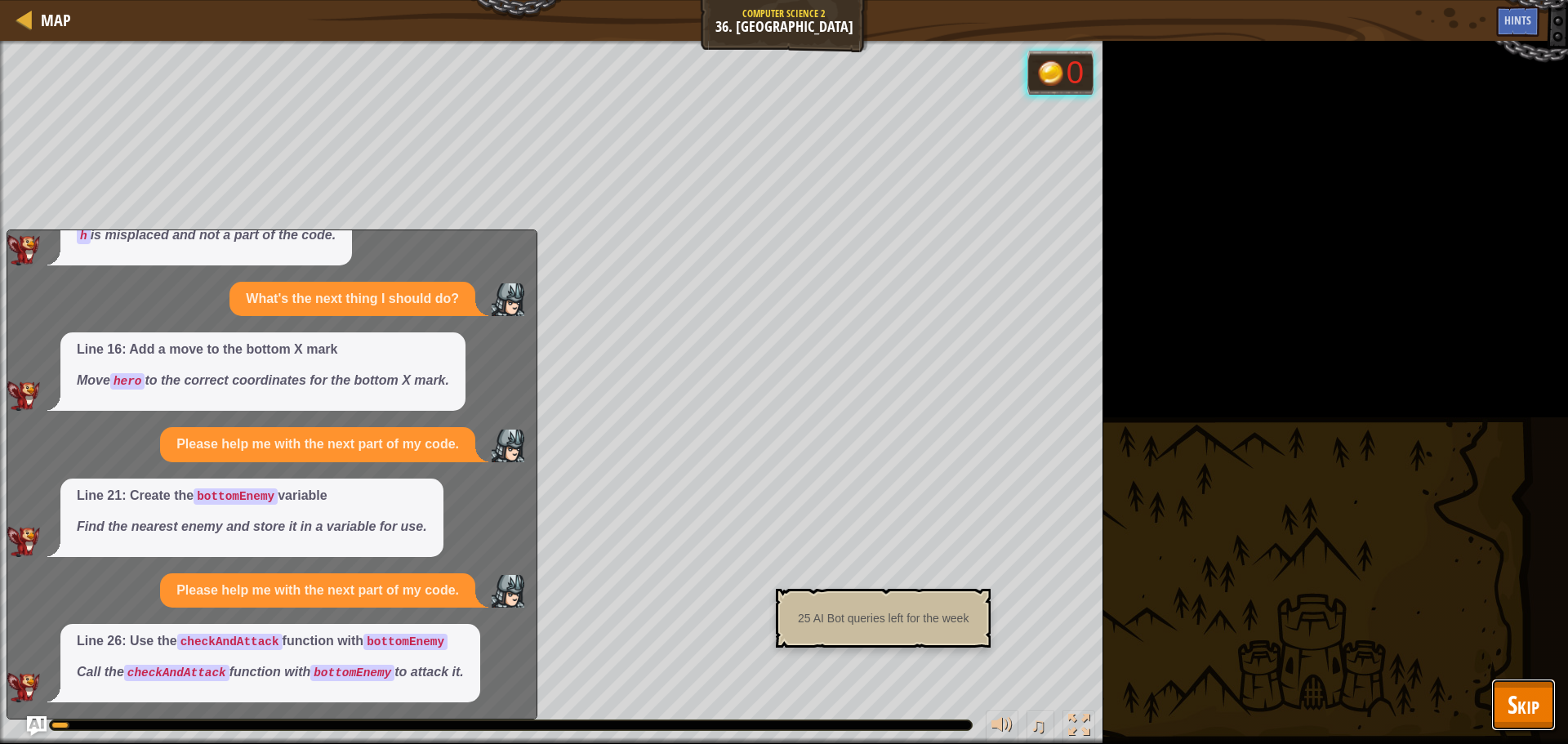
click at [1523, 703] on span "Skip" at bounding box center [1524, 704] width 31 height 33
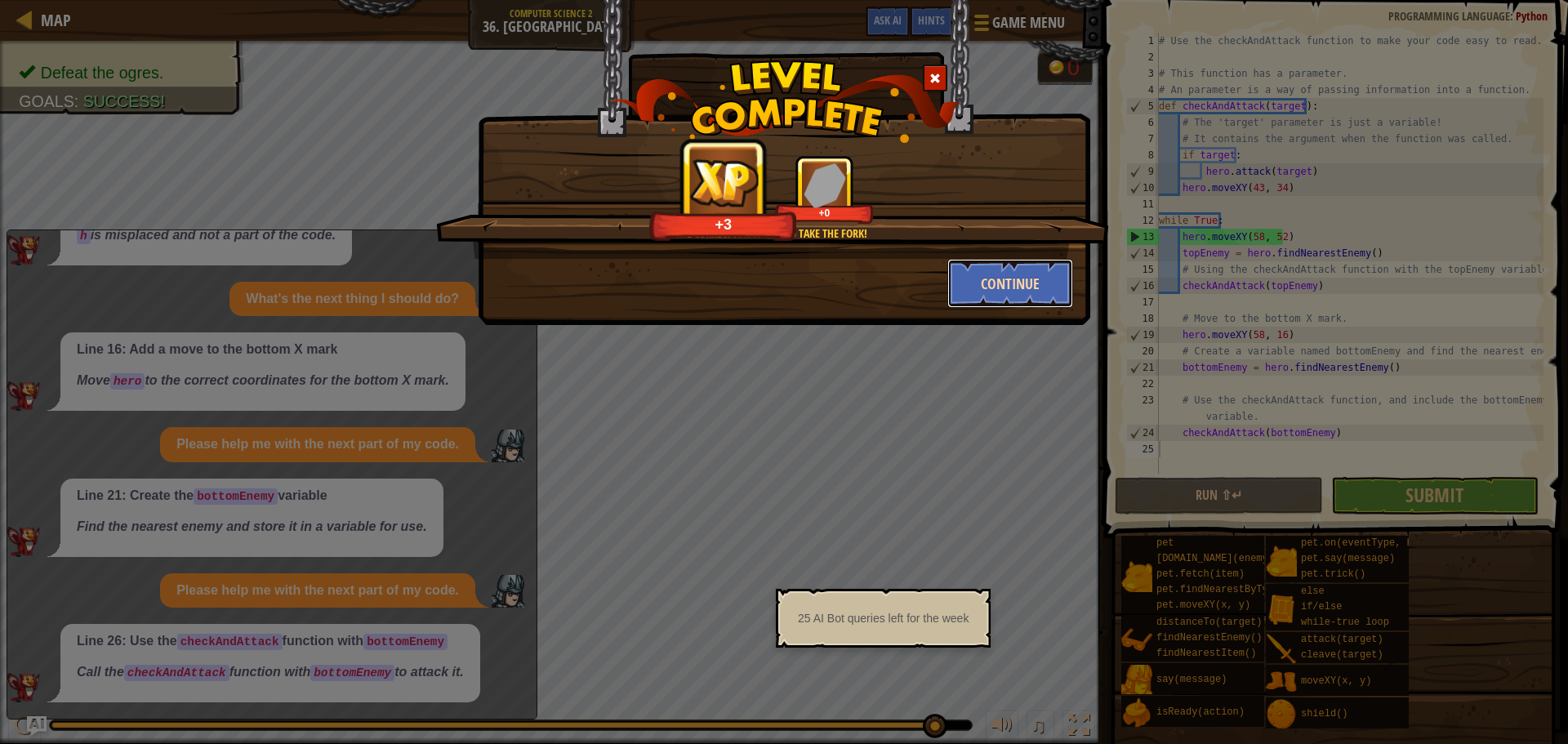
click at [1031, 262] on button "Continue" at bounding box center [1010, 283] width 127 height 49
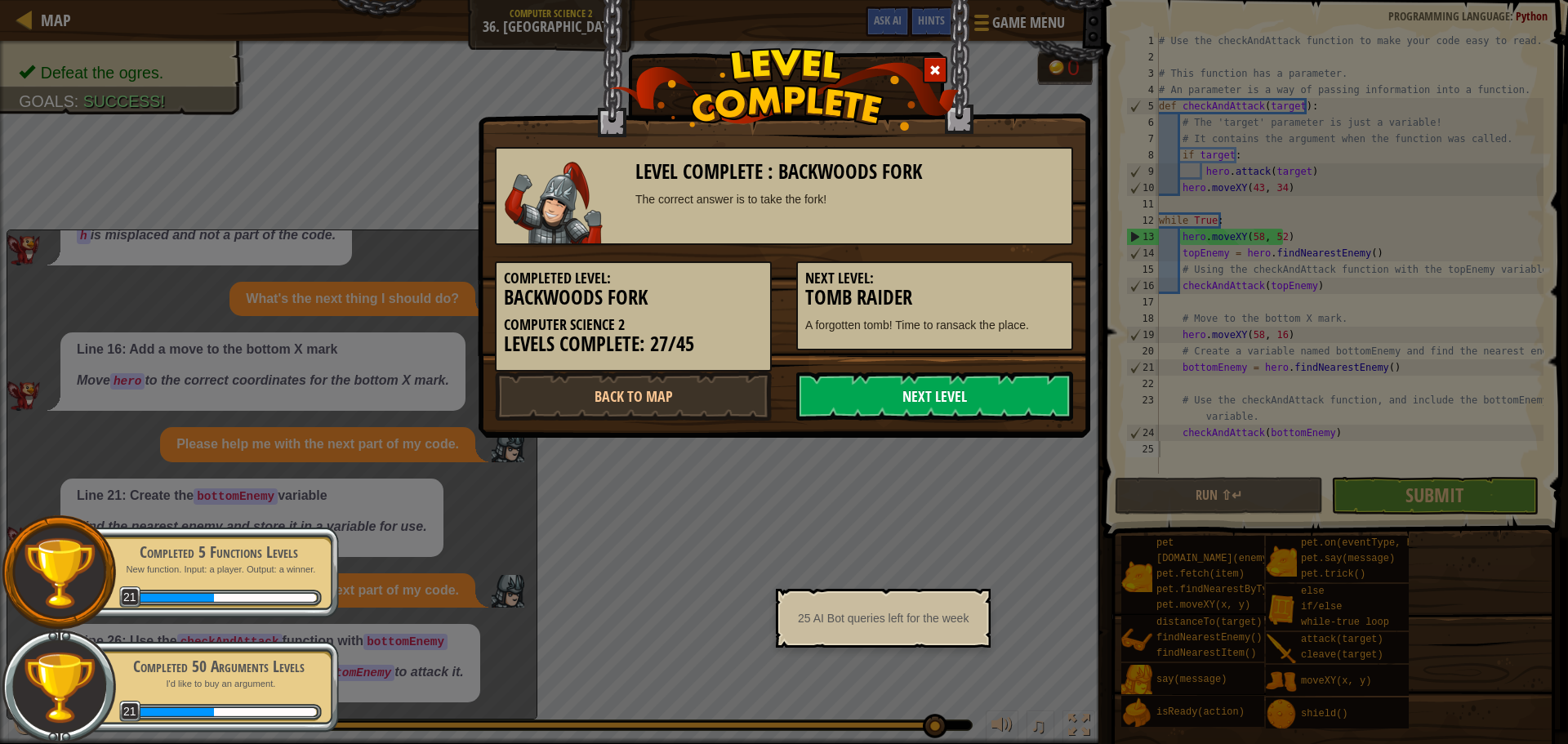
click at [917, 412] on link "Next Level" at bounding box center [934, 396] width 277 height 49
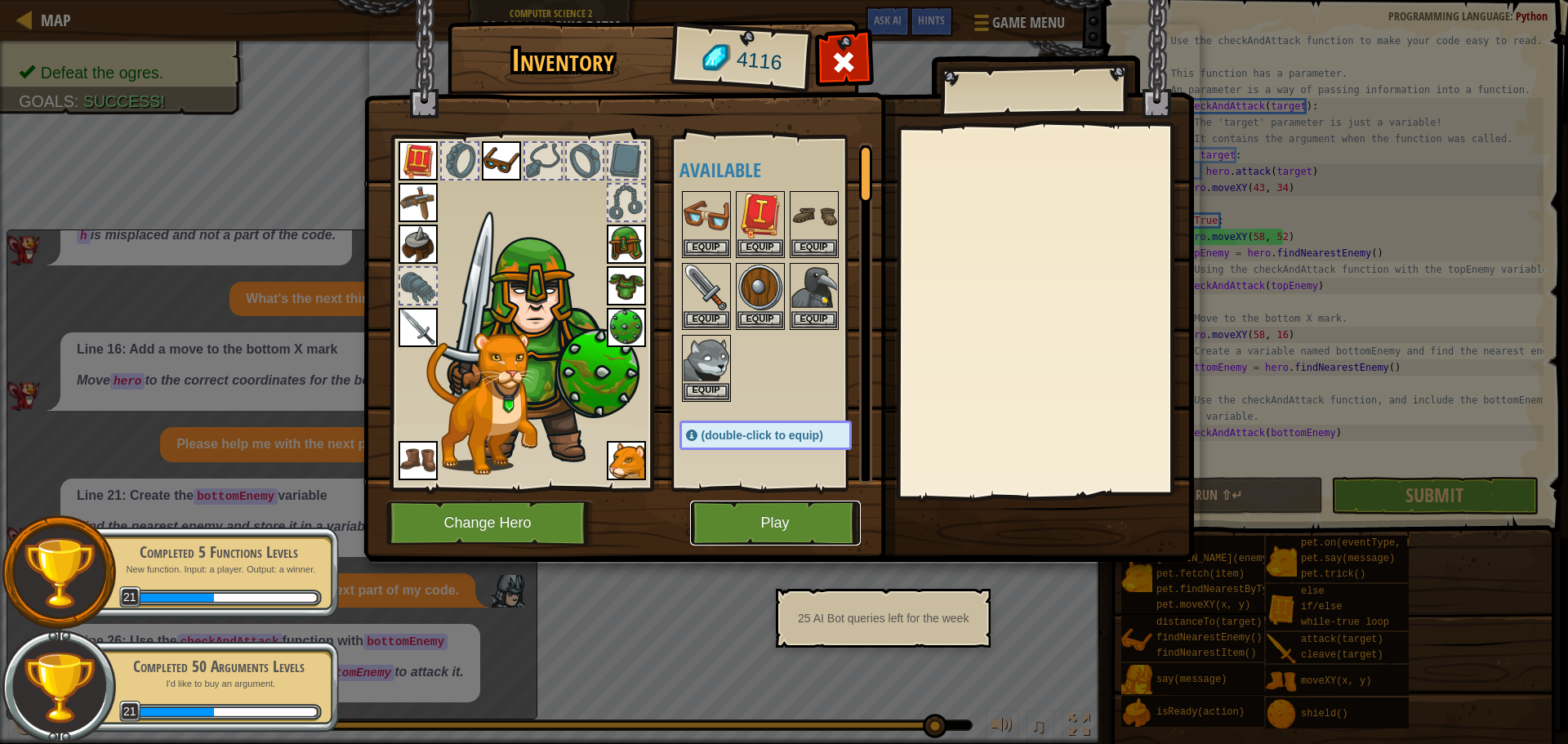
click at [763, 525] on button "Play" at bounding box center [775, 523] width 171 height 45
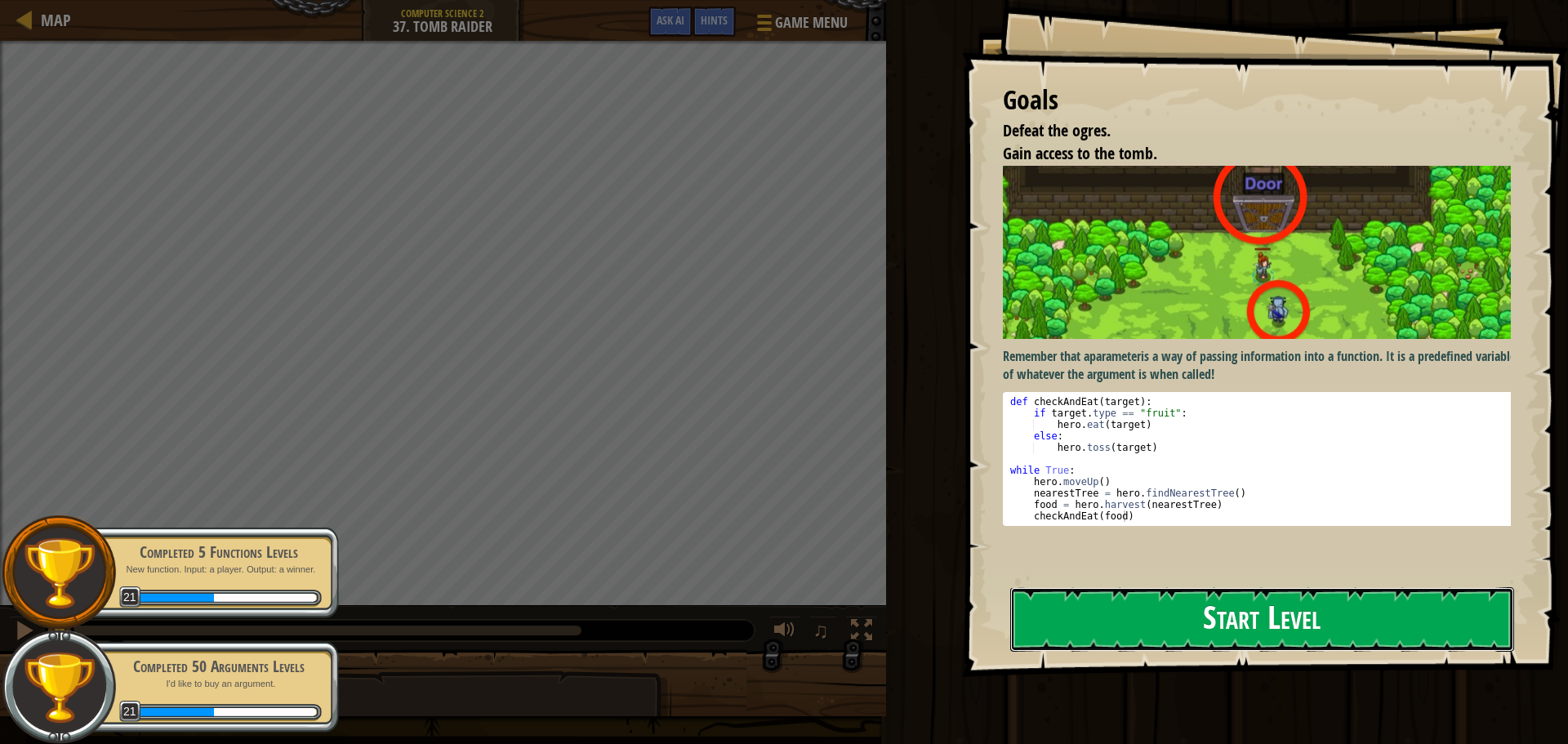
click at [1105, 634] on button "Start Level" at bounding box center [1262, 620] width 504 height 65
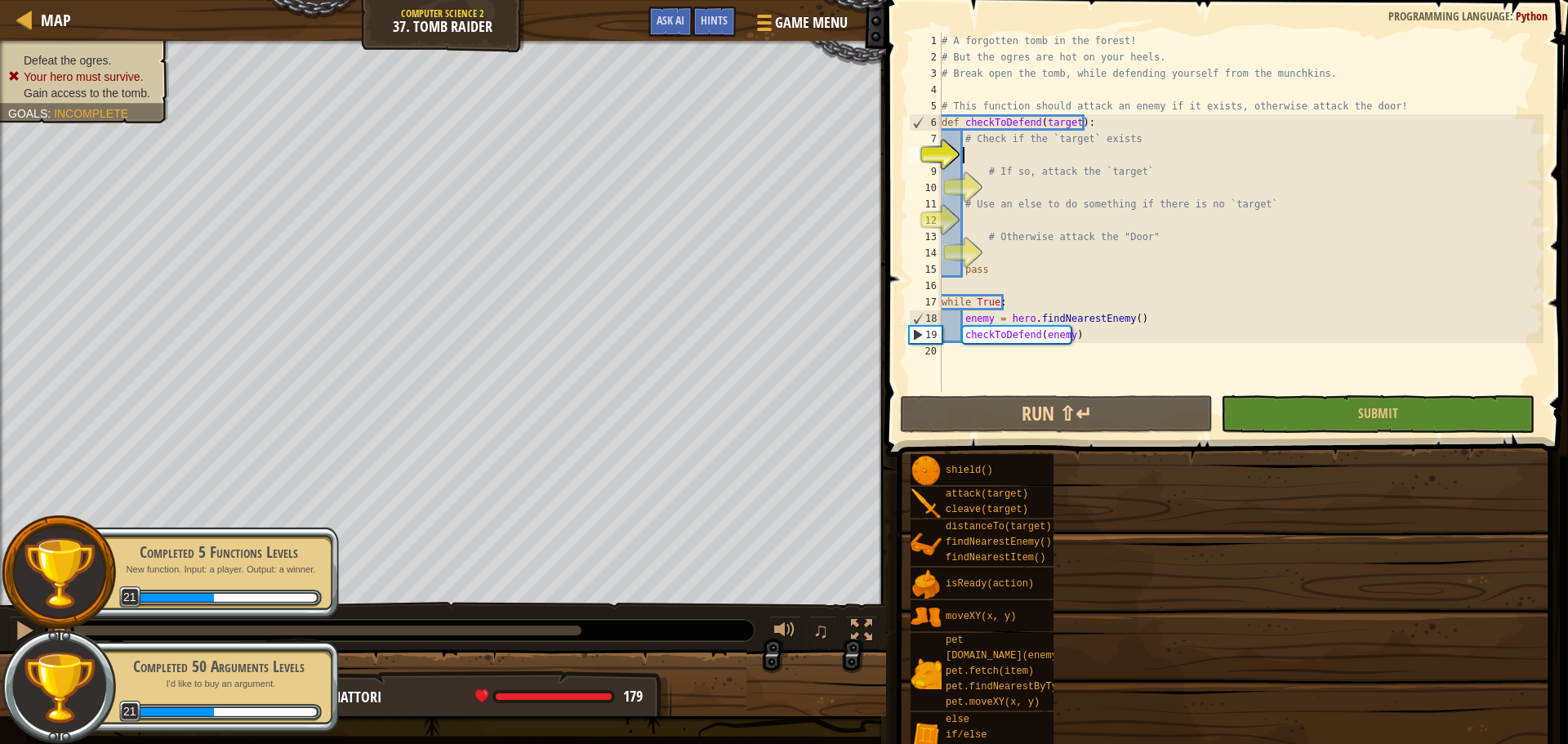
click at [262, 552] on div "Completed 5 Functions Levels" at bounding box center [218, 552] width 205 height 23
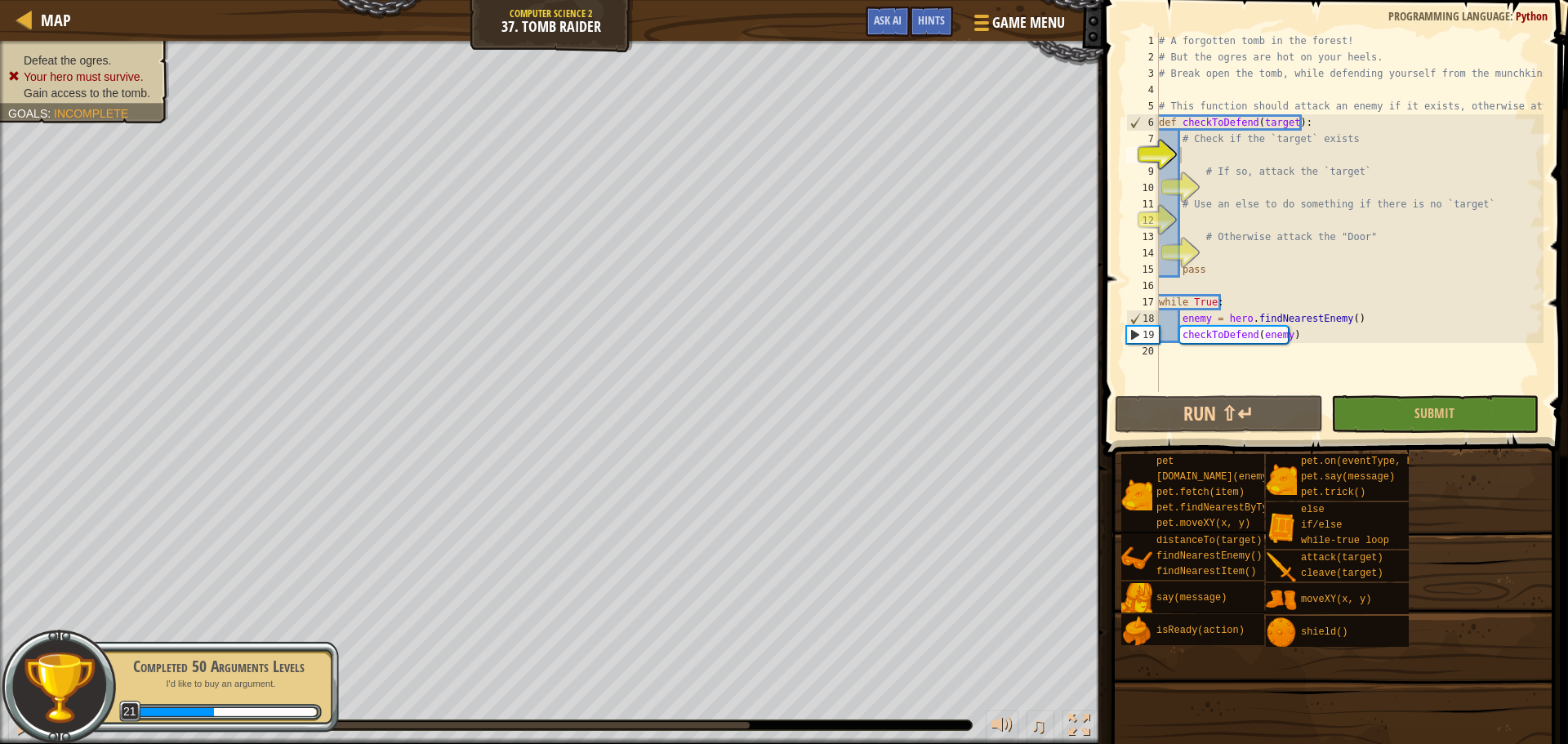
click at [250, 663] on div "Completed 50 Arguments Levels" at bounding box center [218, 666] width 205 height 23
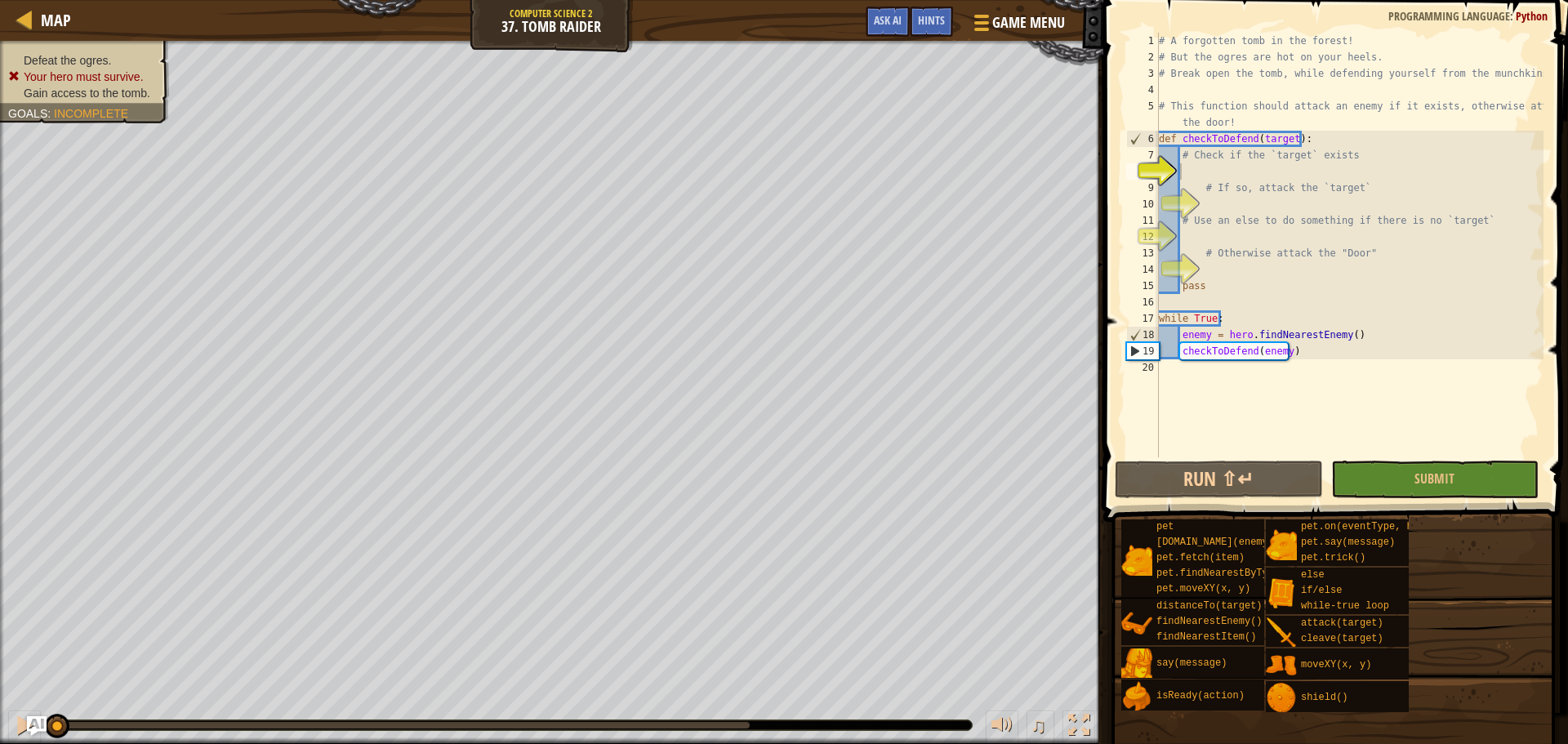
click at [1208, 170] on div "# A forgotten tomb in the forest! # But the ogres are hot on your heels. # Brea…" at bounding box center [1349, 261] width 388 height 457
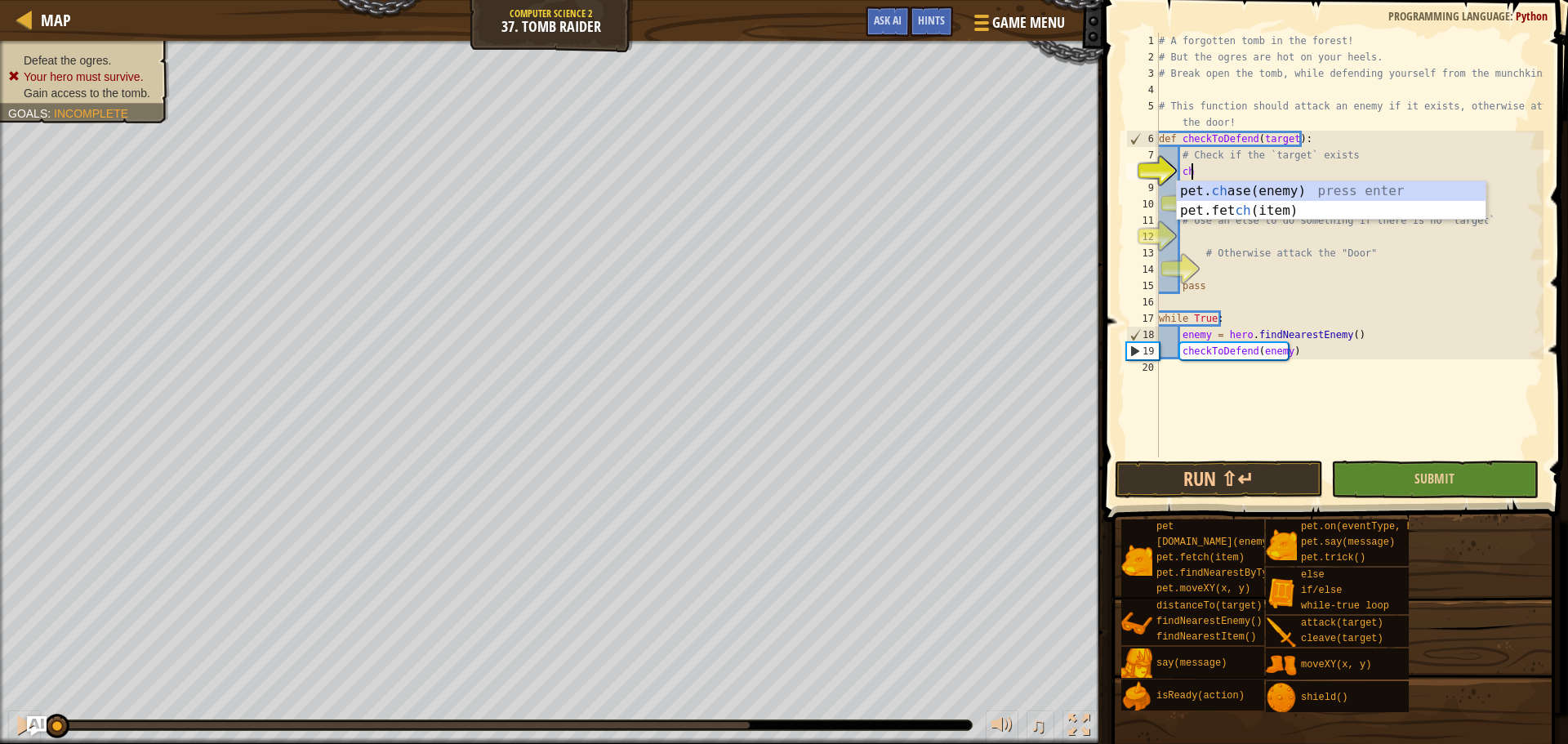
scroll to position [7, 2]
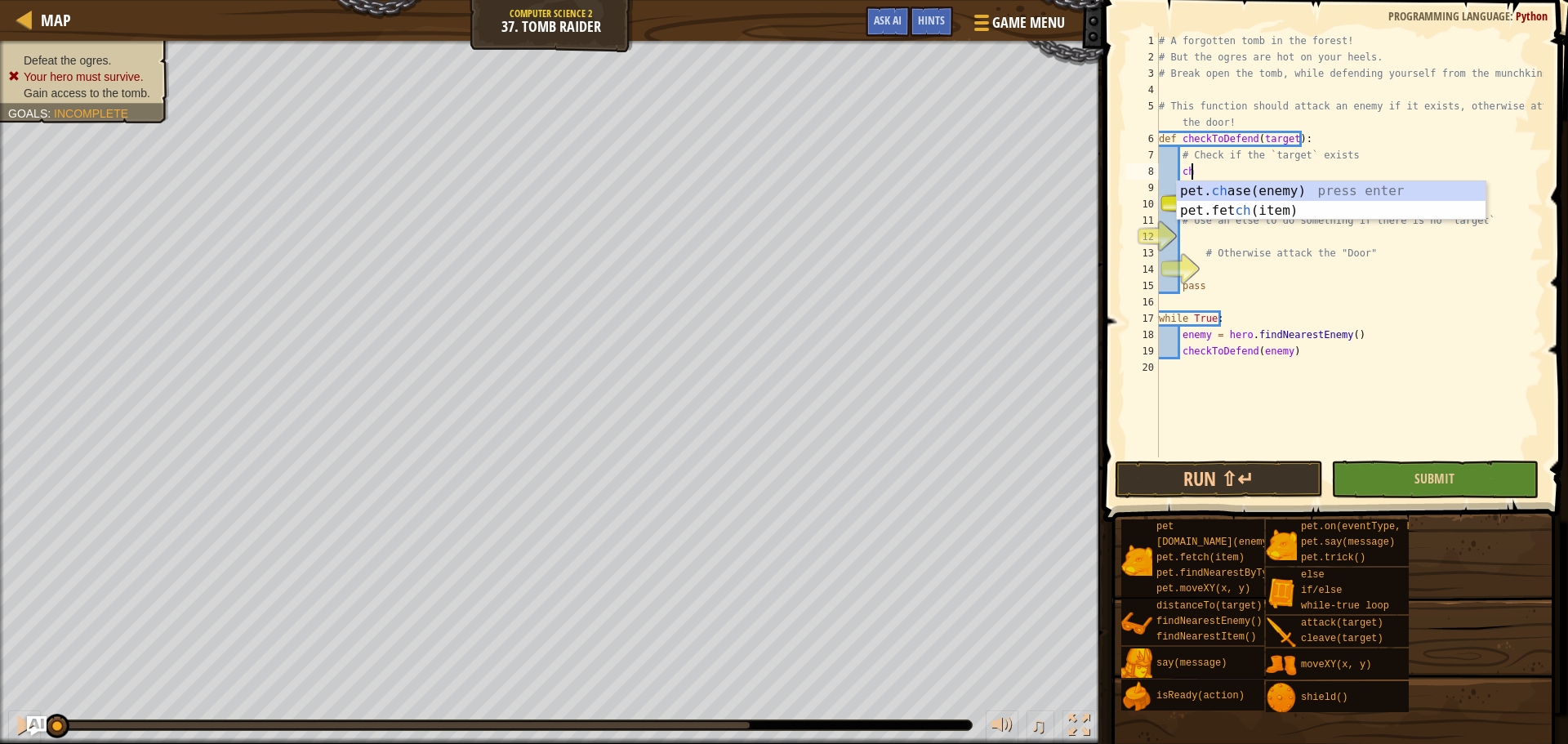
type textarea "c"
type textarea "d"
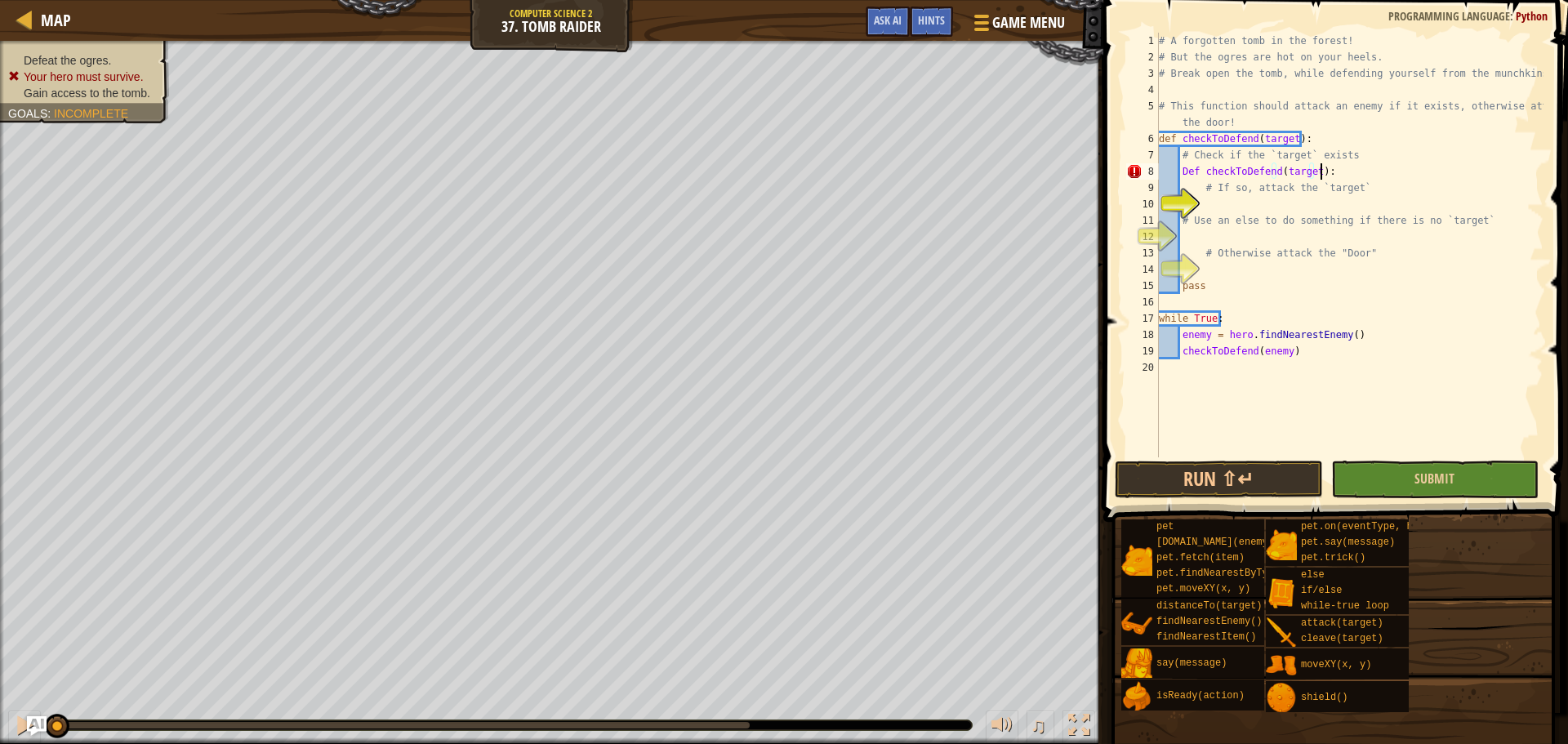
scroll to position [7, 12]
click at [1179, 168] on div "# A forgotten tomb in the forest! # But the ogres are hot on your heels. # Brea…" at bounding box center [1349, 261] width 388 height 457
click at [1209, 170] on div "# A forgotten tomb in the forest! # But the ogres are hot on your heels. # Brea…" at bounding box center [1349, 261] width 388 height 457
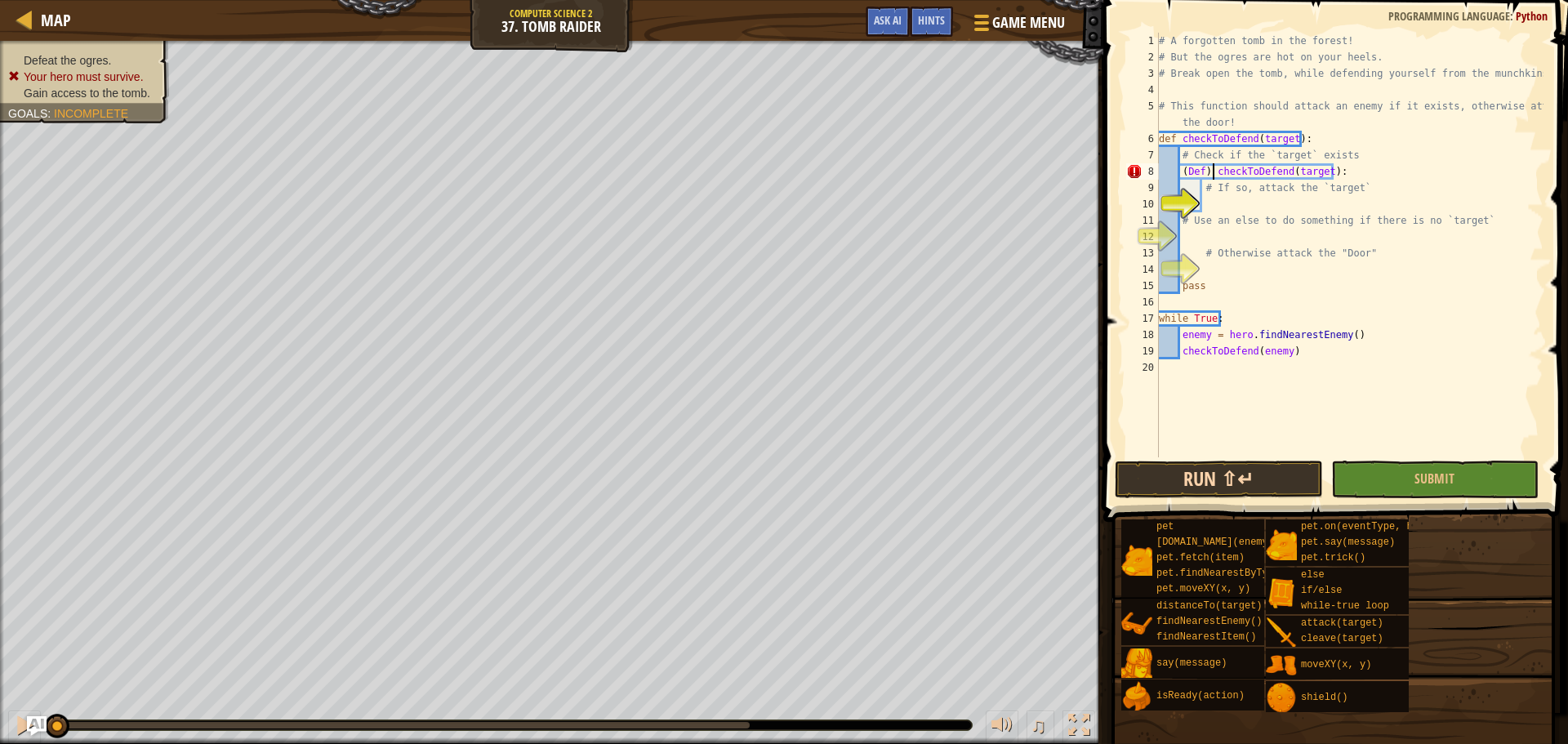
type textarea "(Def) checkToDefend(target):"
click at [1228, 484] on button "Run ⇧↵" at bounding box center [1218, 479] width 207 height 38
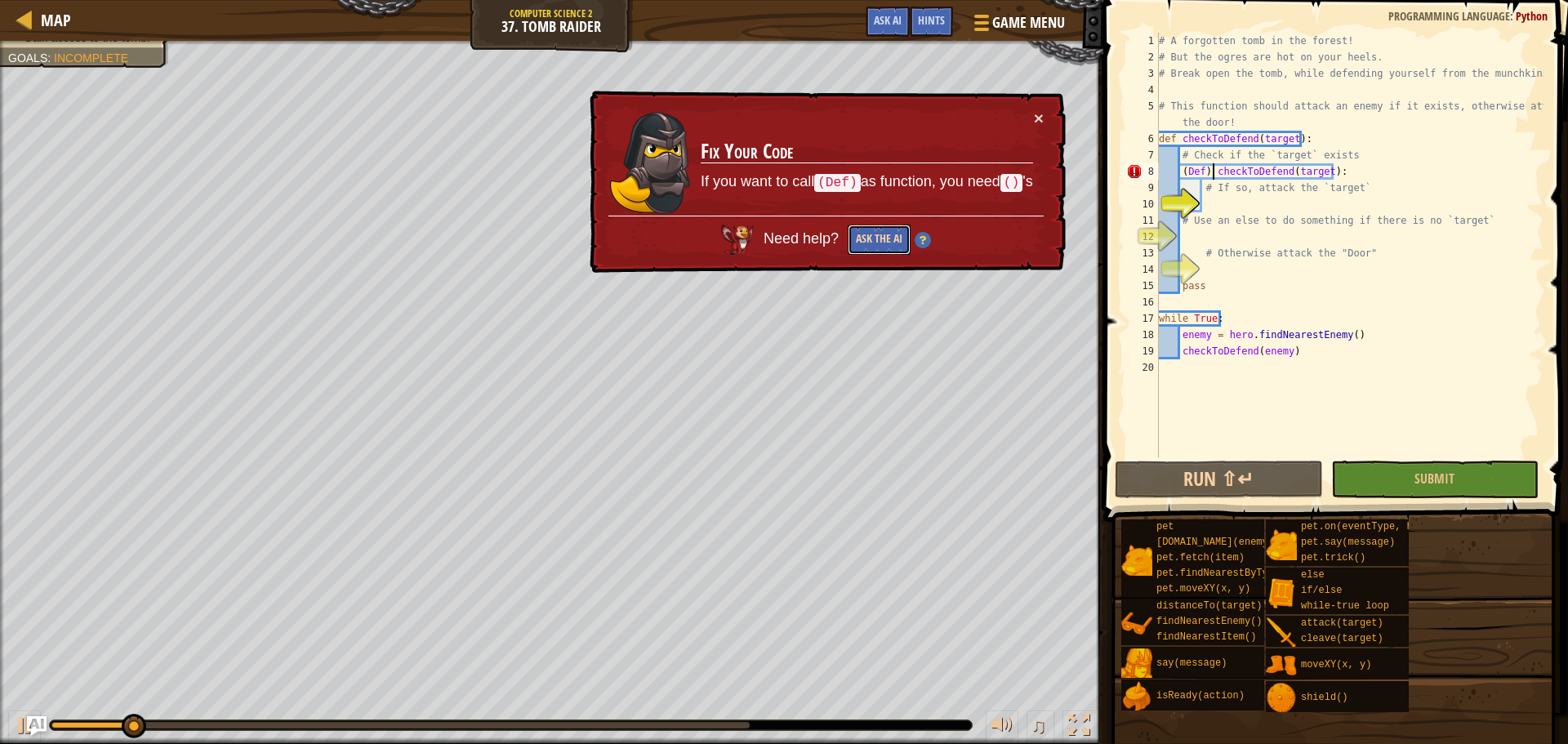
click at [875, 249] on button "Ask the AI" at bounding box center [879, 240] width 63 height 31
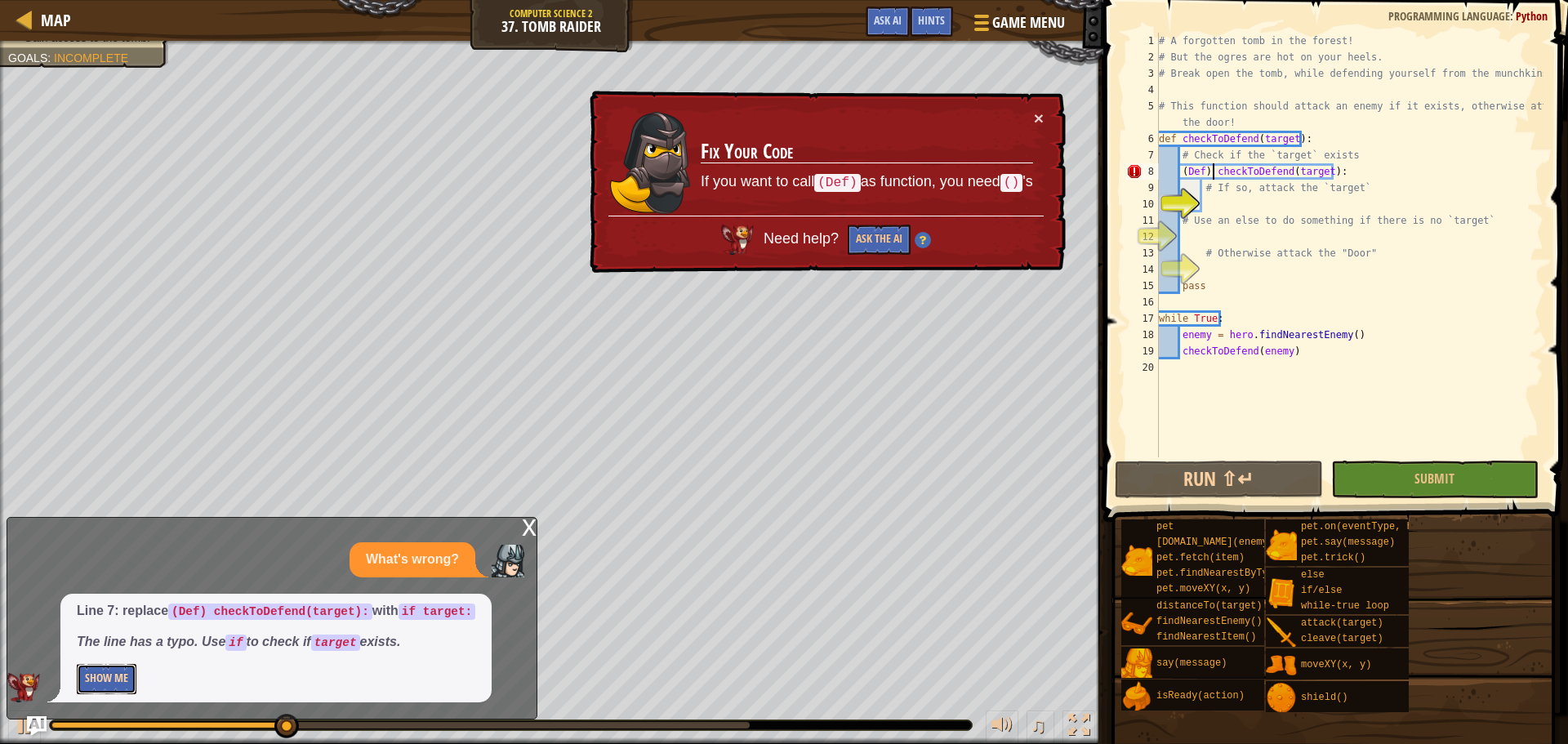
click at [92, 681] on button "Show Me" at bounding box center [106, 679] width 59 height 31
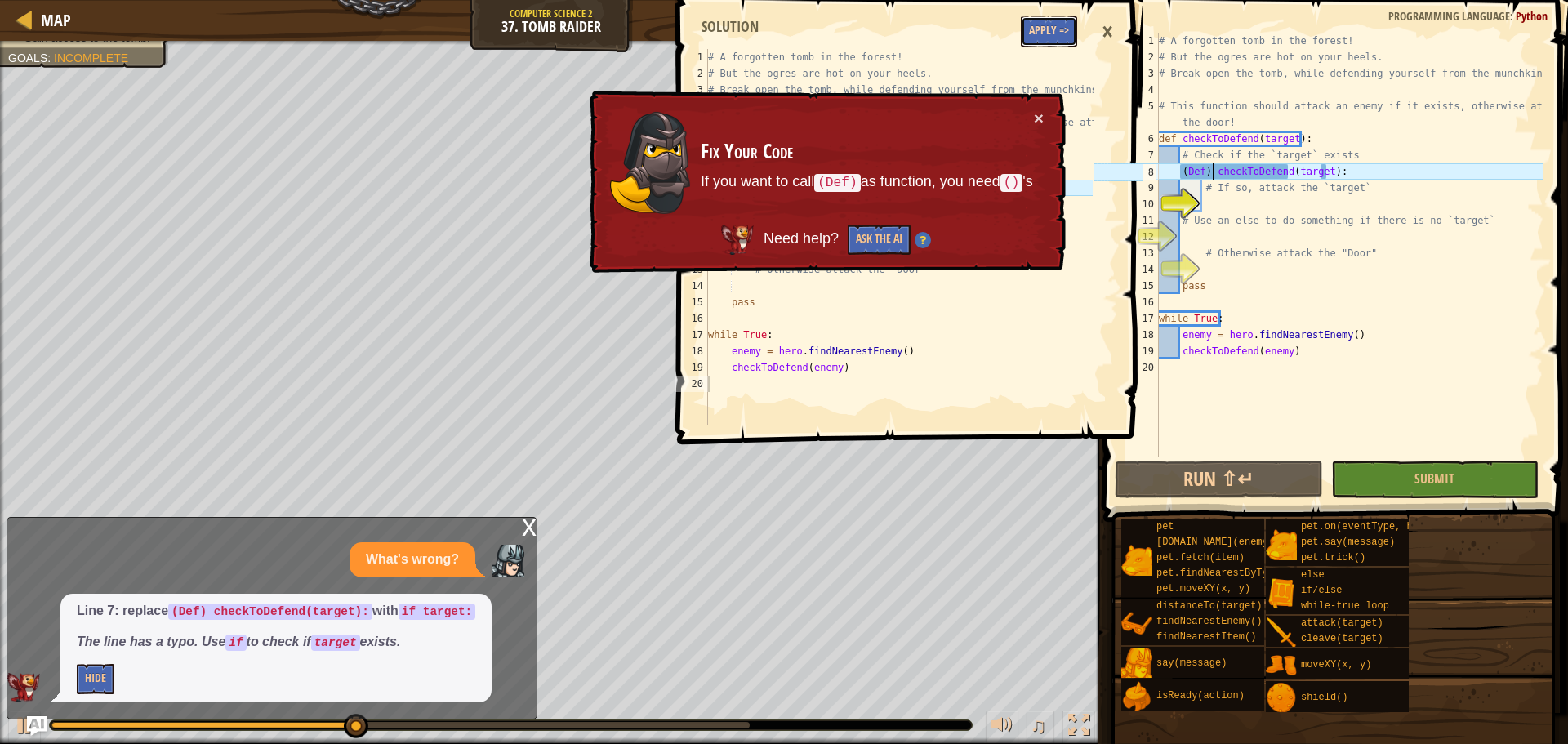
click at [1055, 45] on button "Apply =>" at bounding box center [1049, 31] width 56 height 31
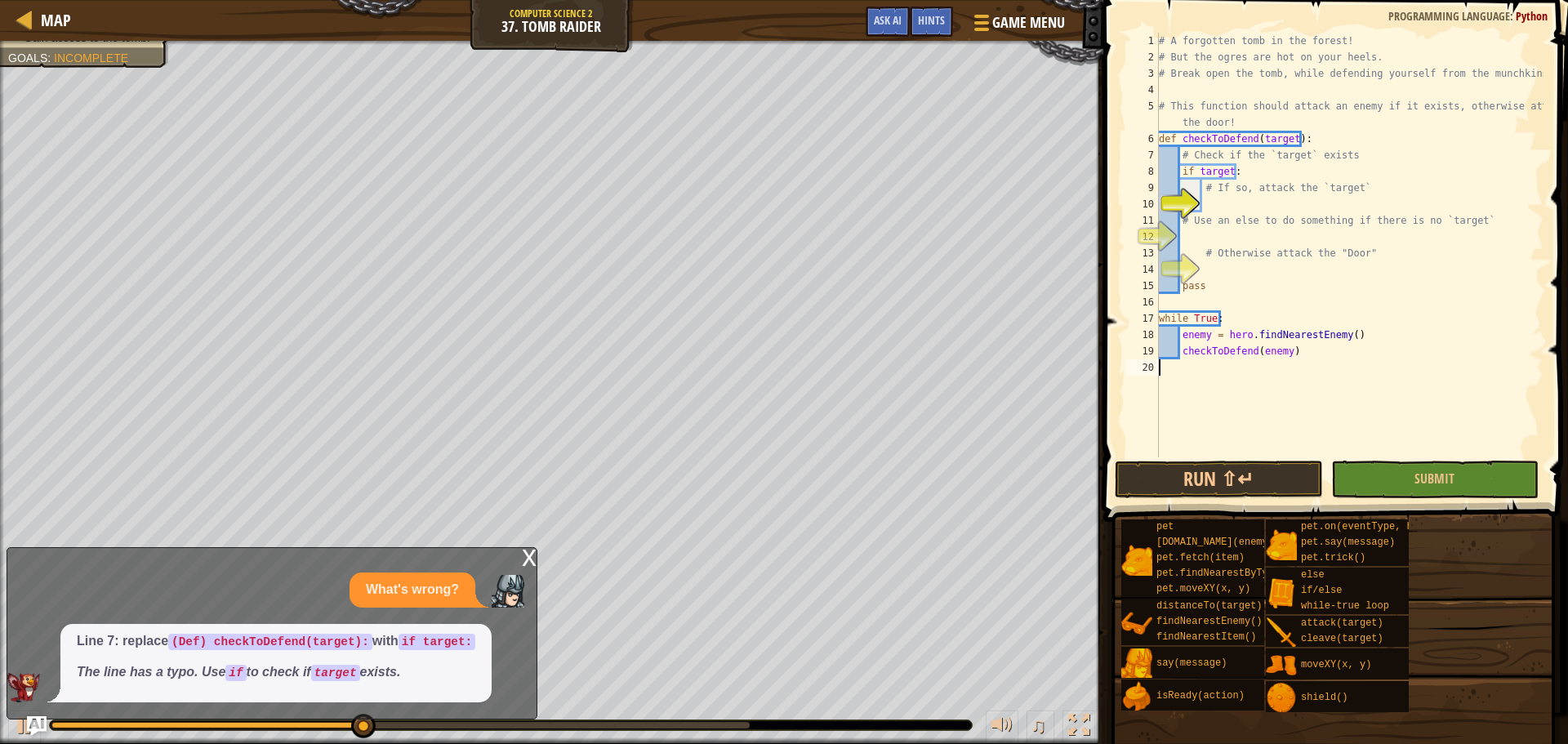
scroll to position [7, 0]
click at [1215, 187] on div "# A forgotten tomb in the forest! # But the ogres are hot on your heels. # Brea…" at bounding box center [1349, 261] width 388 height 457
type textarea "# If so, attack the `target`"
click at [1206, 205] on div "# A forgotten tomb in the forest! # But the ogres are hot on your heels. # Brea…" at bounding box center [1349, 261] width 388 height 457
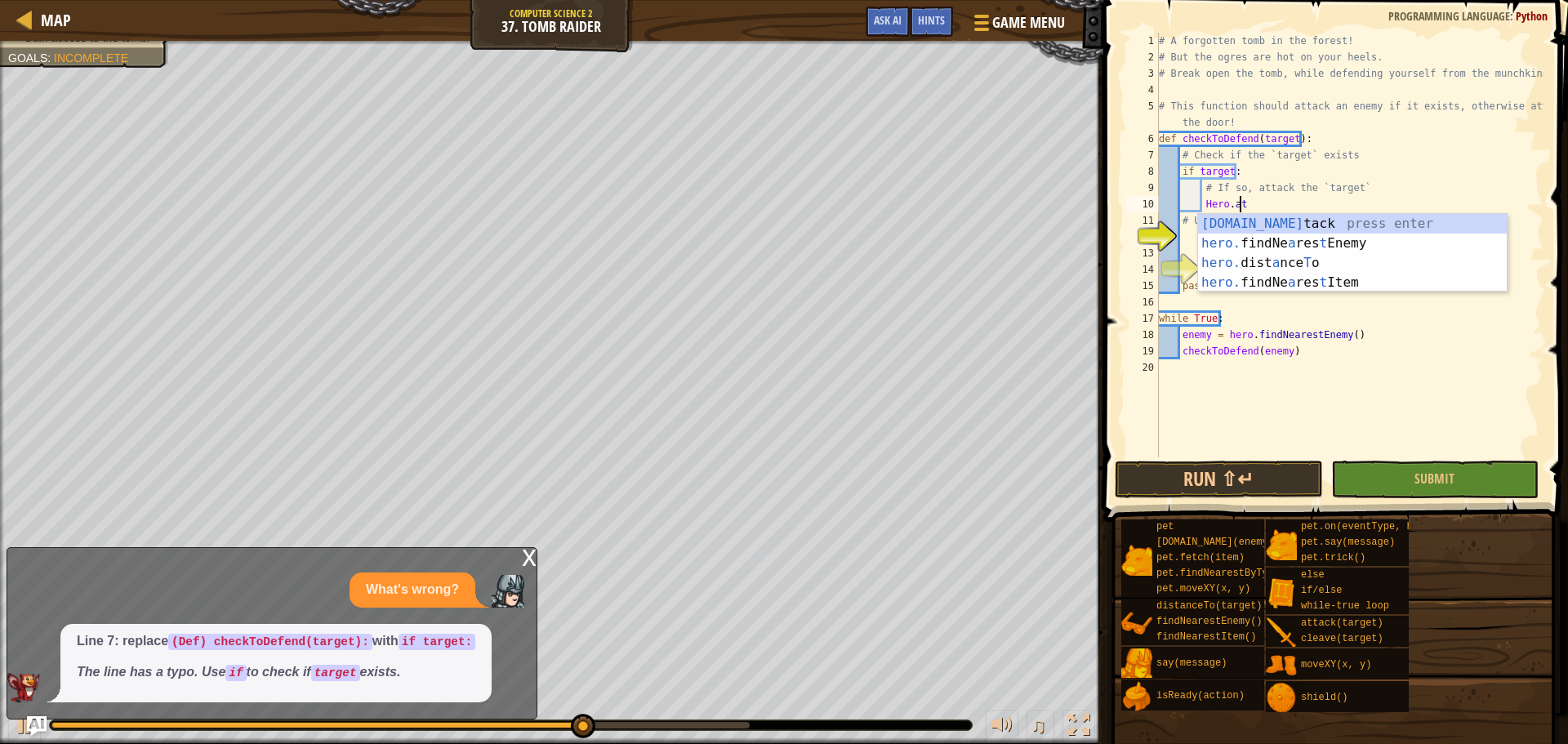
scroll to position [7, 6]
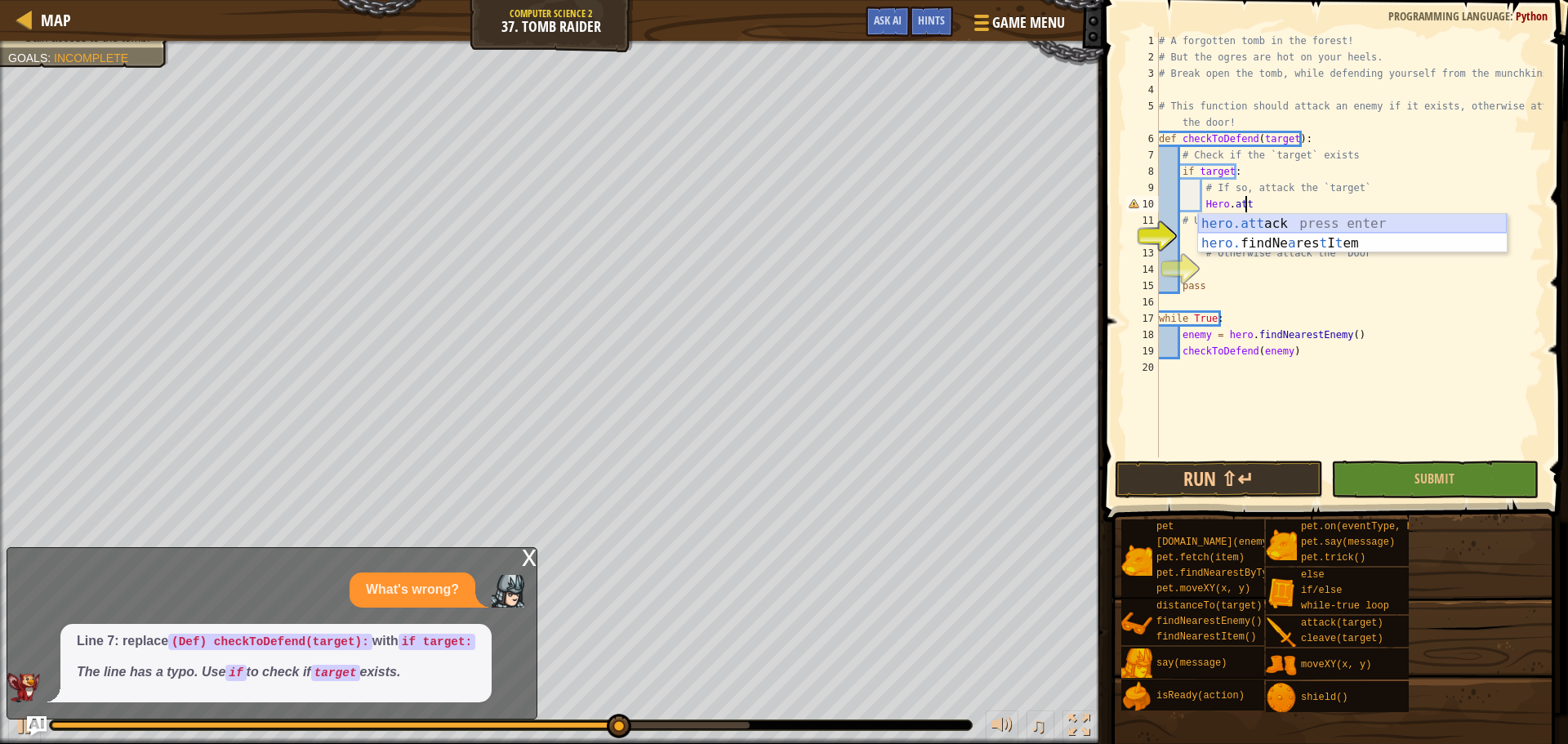
click at [1264, 220] on div "hero.att ack press enter hero. findNe a res t I t em press enter" at bounding box center [1352, 253] width 309 height 79
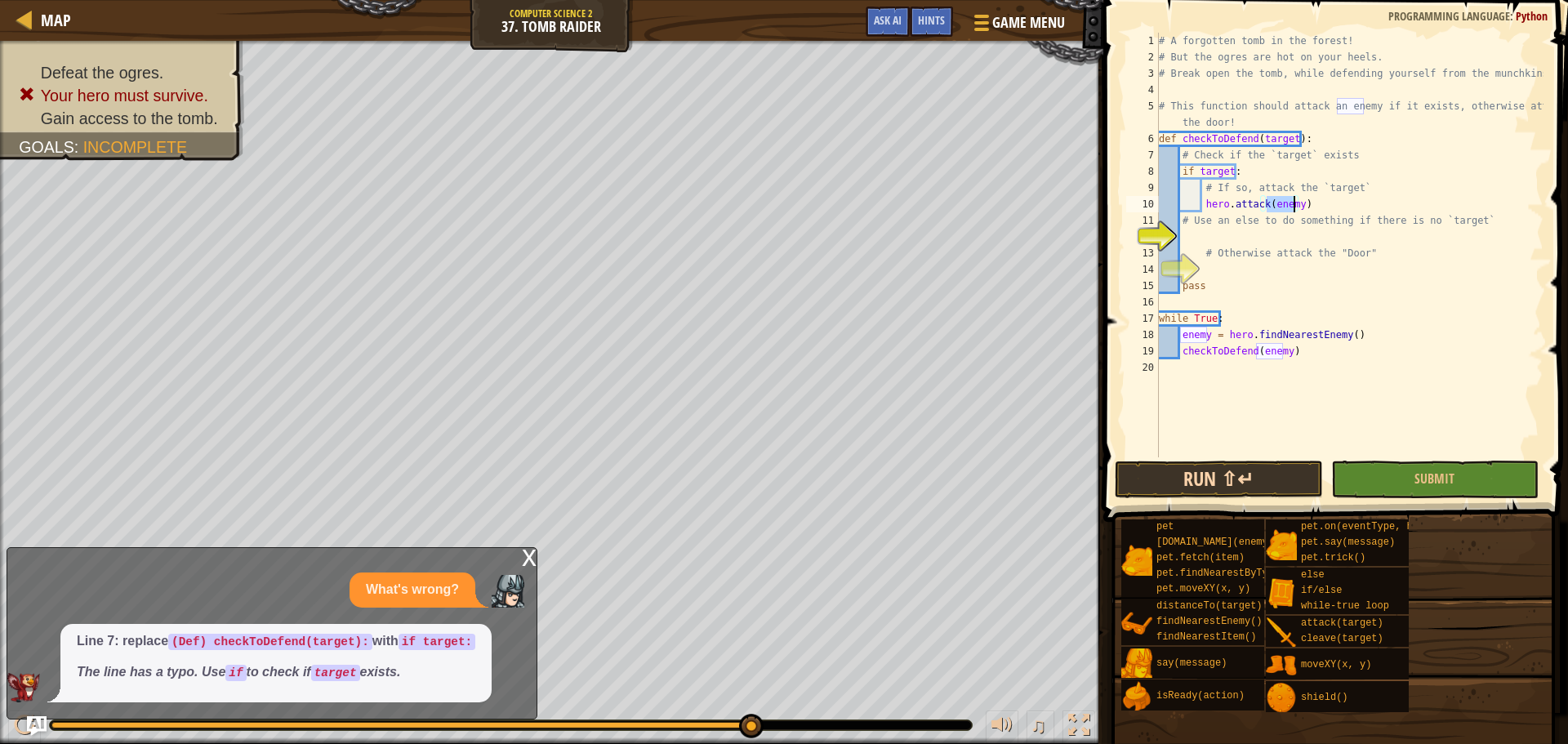
type textarea "hero.attack(enemy)"
click at [1242, 471] on button "Run ⇧↵" at bounding box center [1218, 479] width 207 height 38
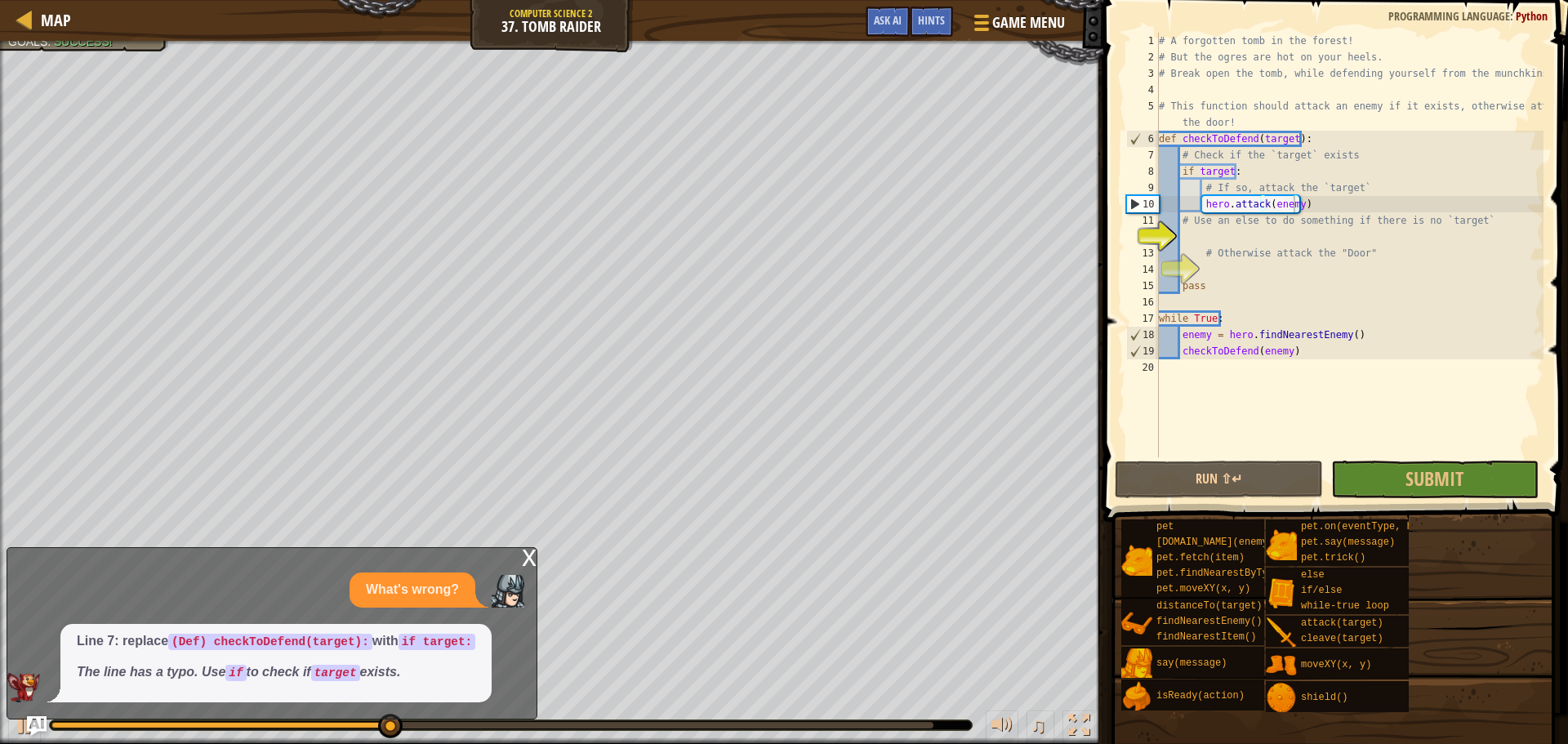
click at [530, 555] on div "x" at bounding box center [529, 556] width 15 height 17
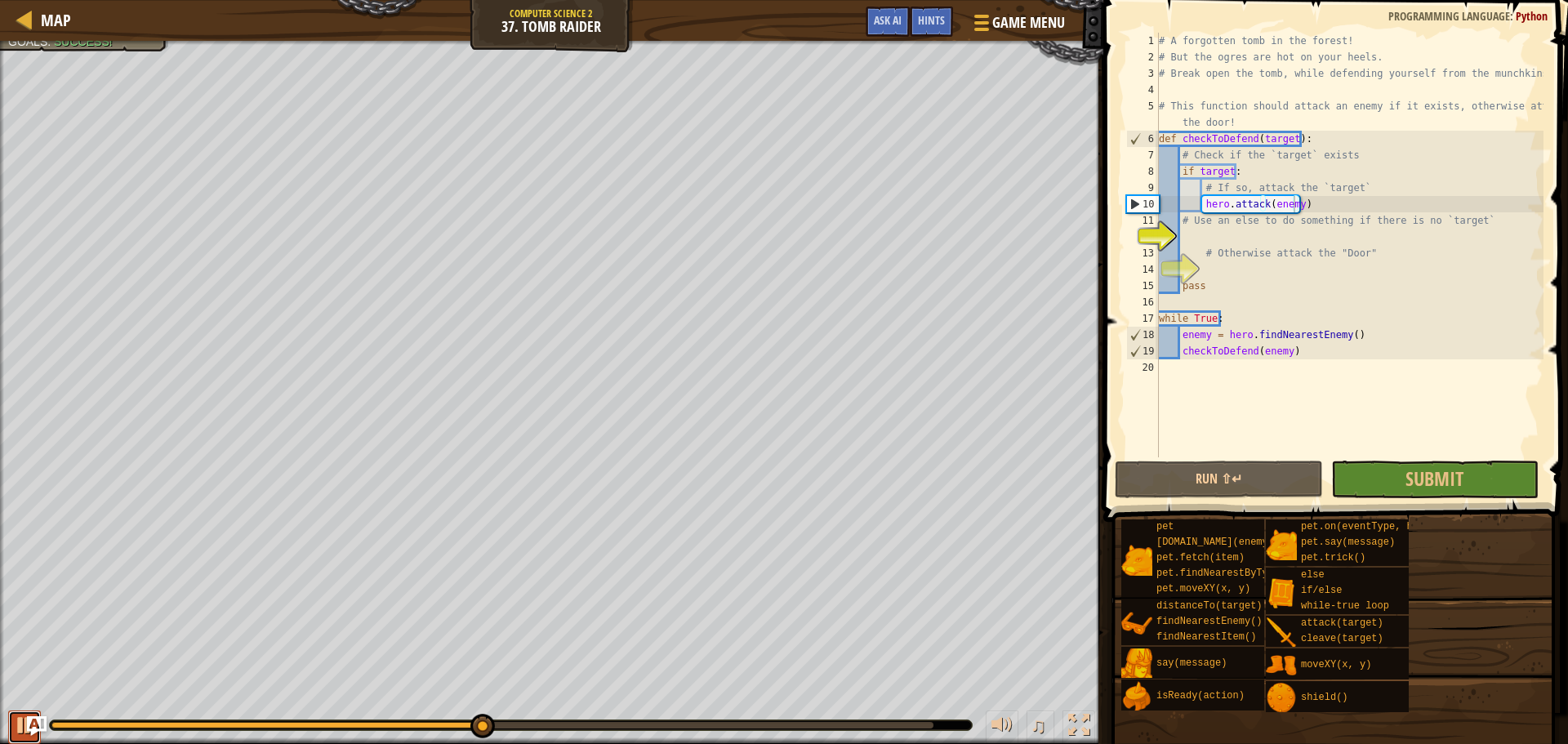
click at [22, 717] on div at bounding box center [24, 725] width 21 height 21
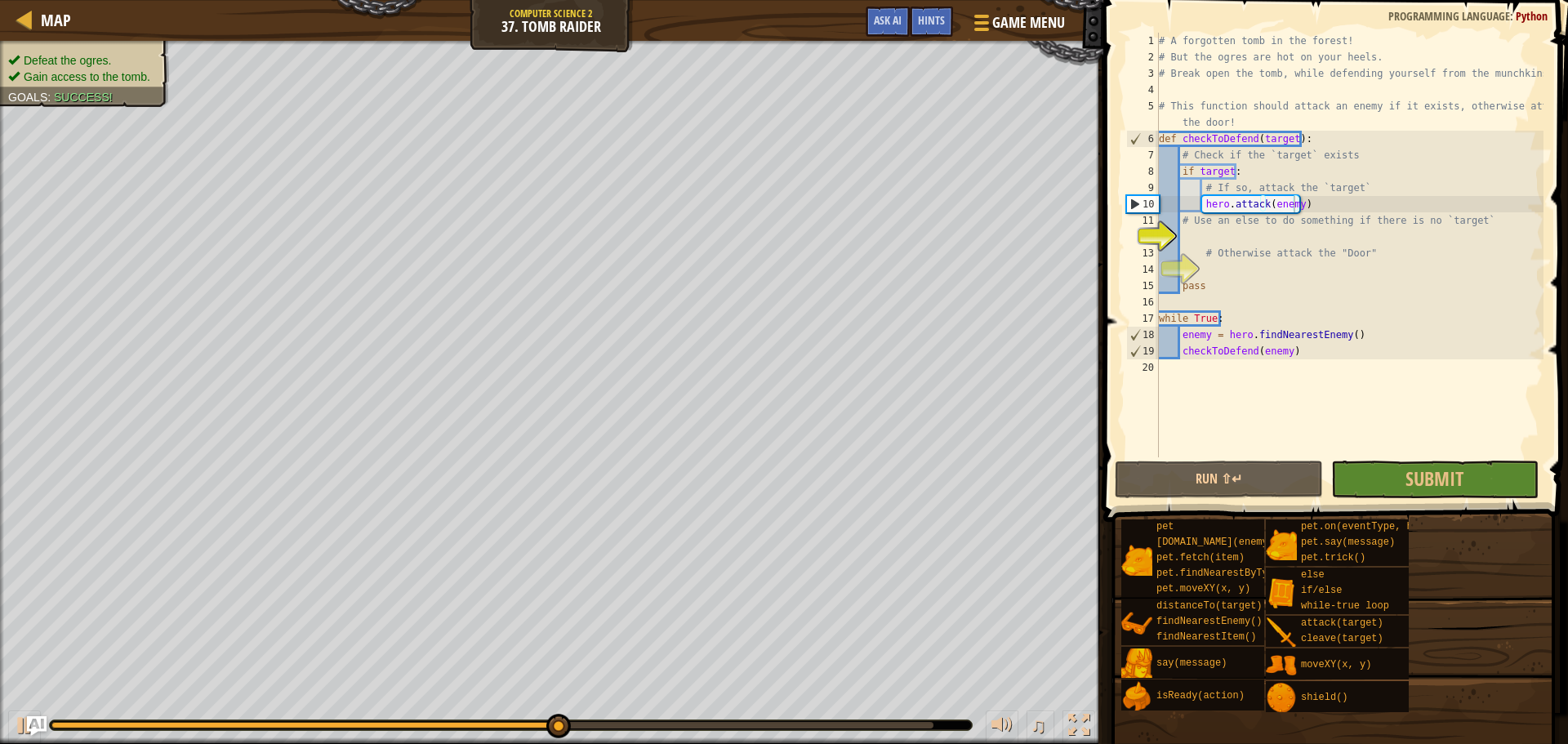
click at [130, 53] on ul "Defeat the ogres. Gain access to the tomb." at bounding box center [84, 68] width 153 height 32
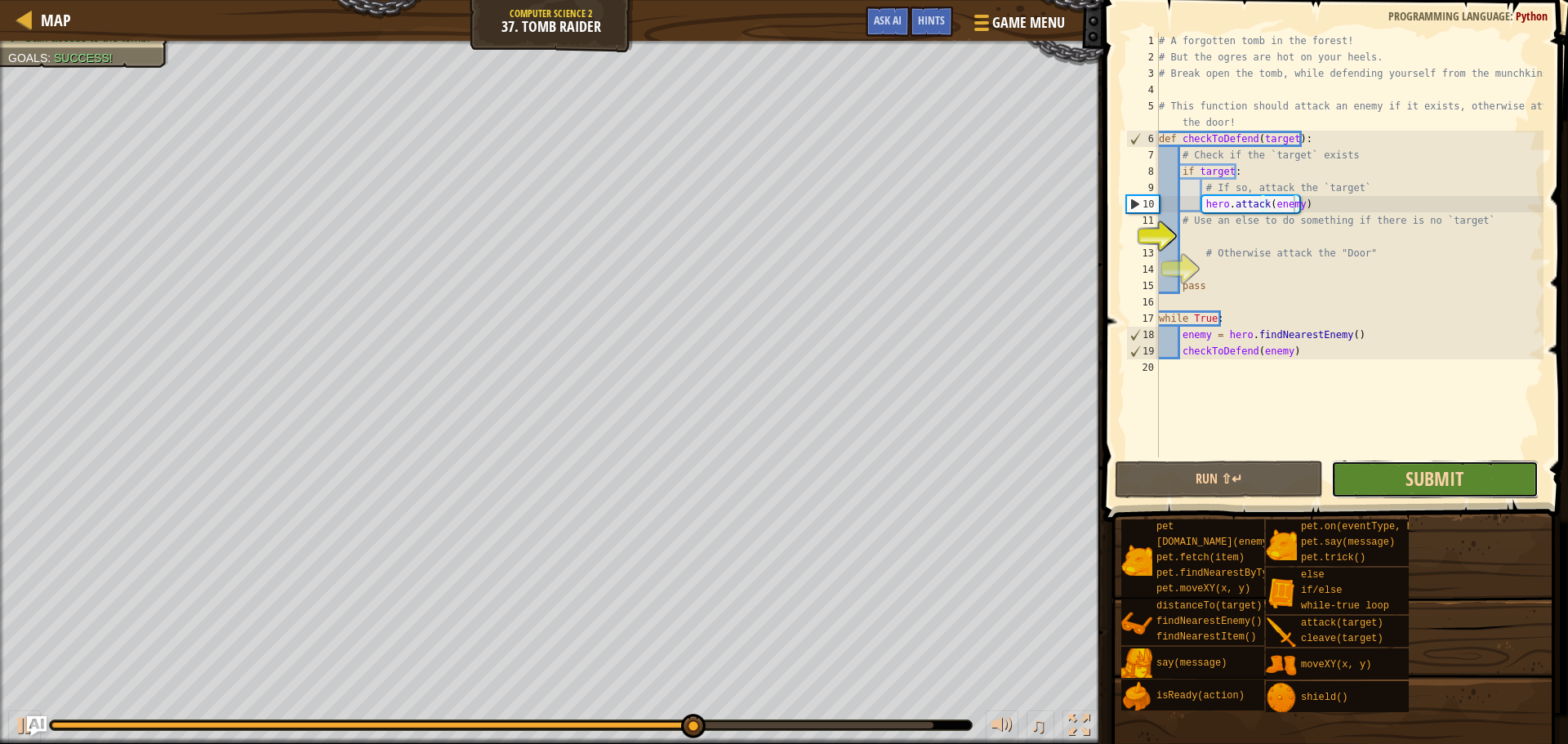
click at [1415, 490] on span "Submit" at bounding box center [1434, 478] width 58 height 26
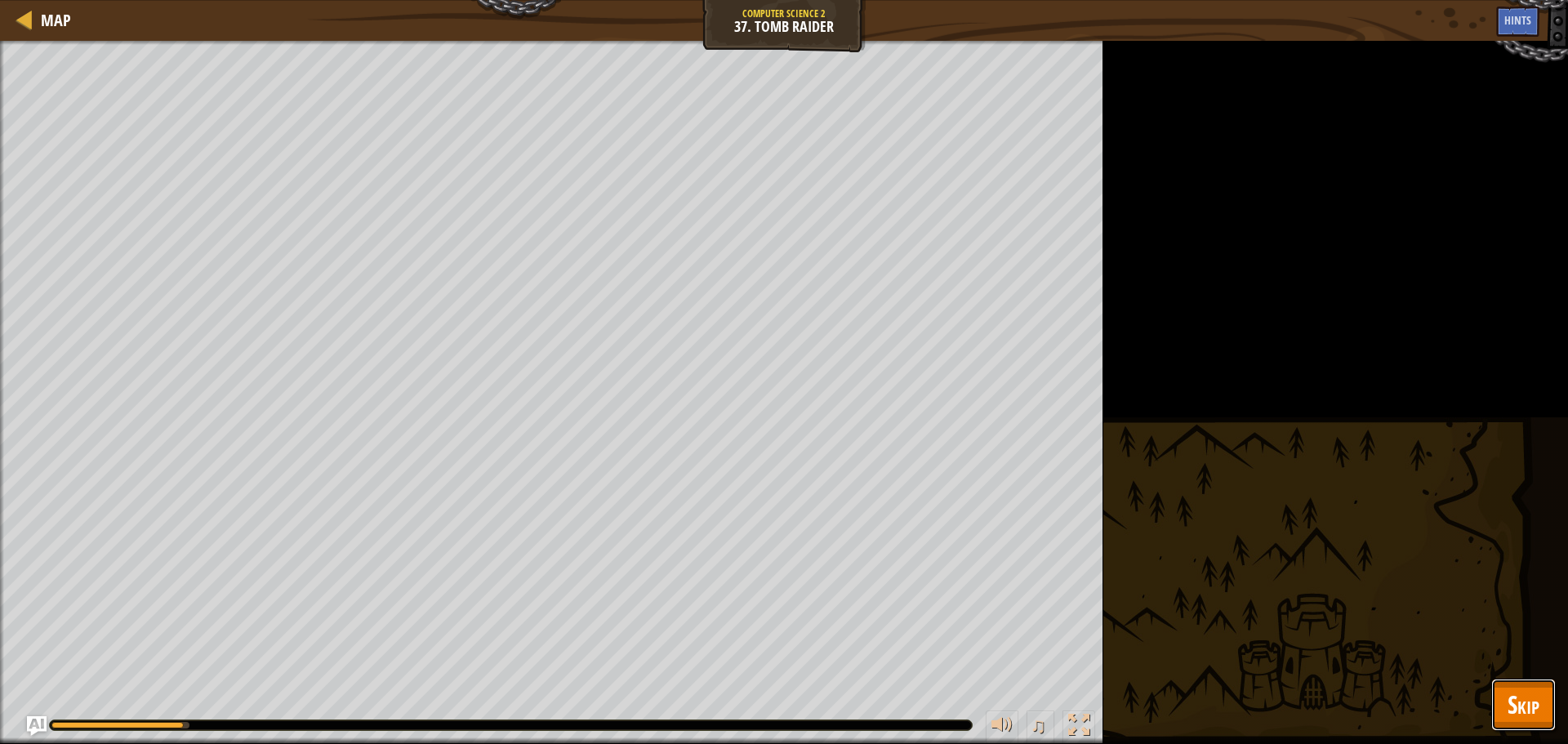
click at [1509, 689] on span "Skip" at bounding box center [1524, 704] width 31 height 33
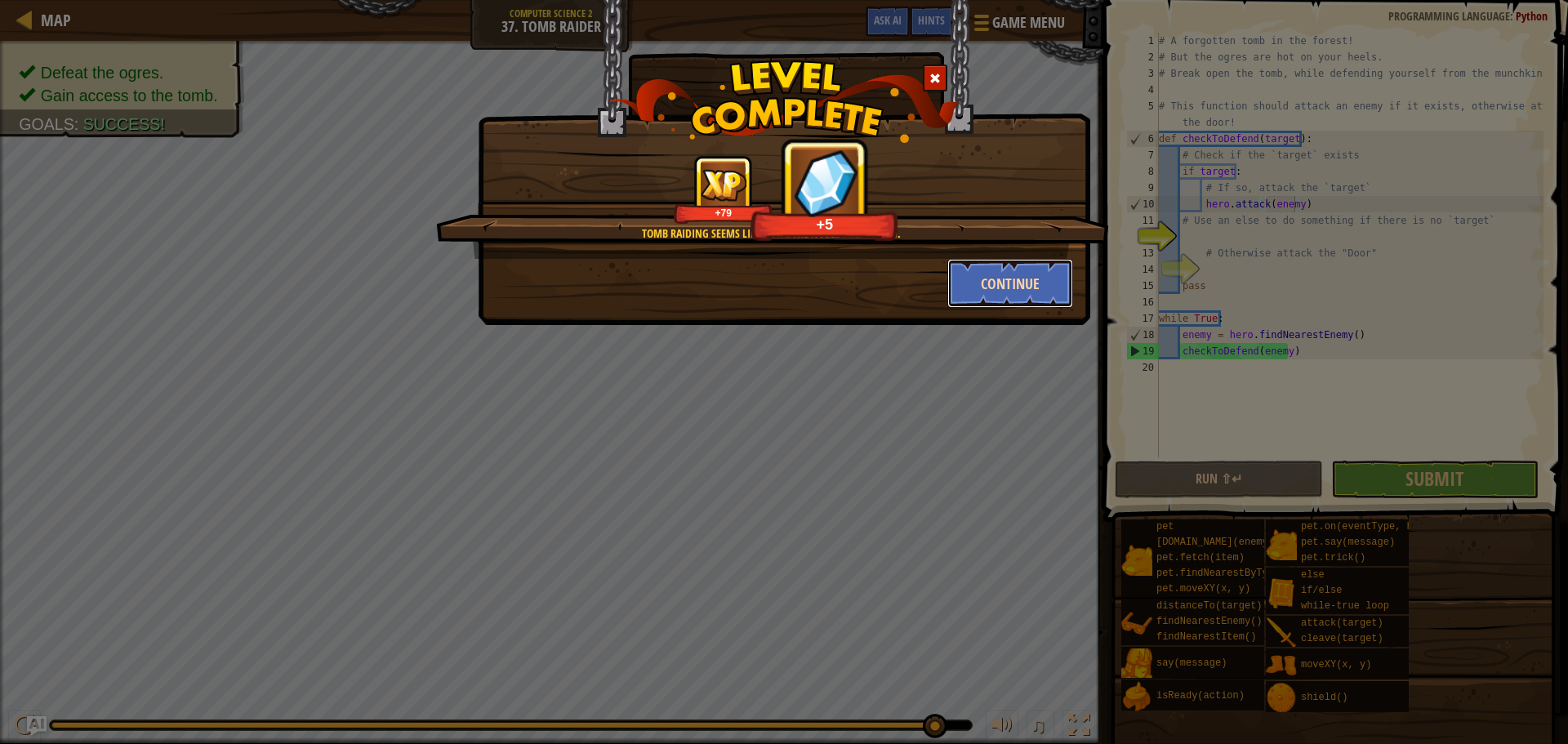
click at [1047, 294] on button "Continue" at bounding box center [1010, 283] width 127 height 49
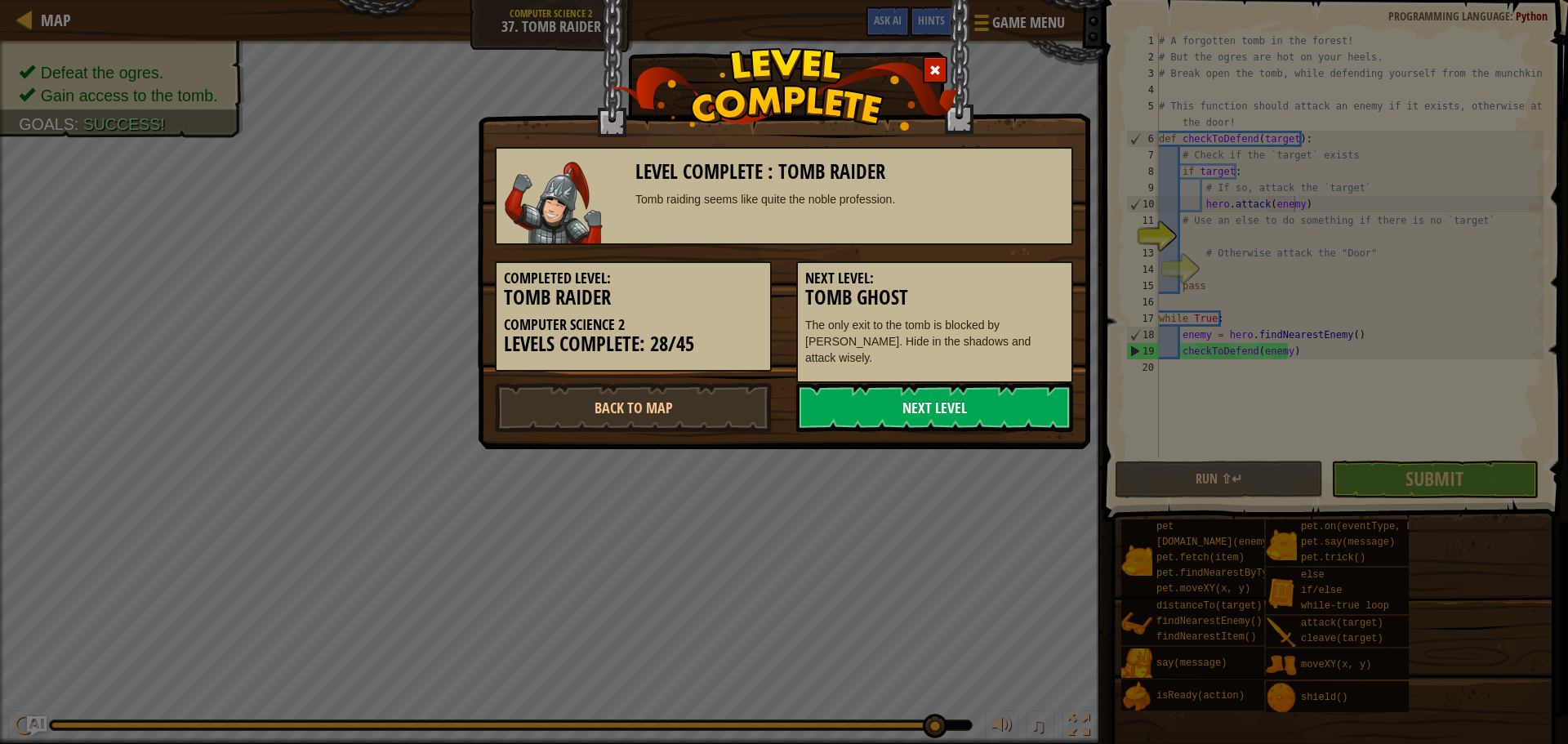
click at [931, 398] on link "Next Level" at bounding box center [934, 407] width 277 height 49
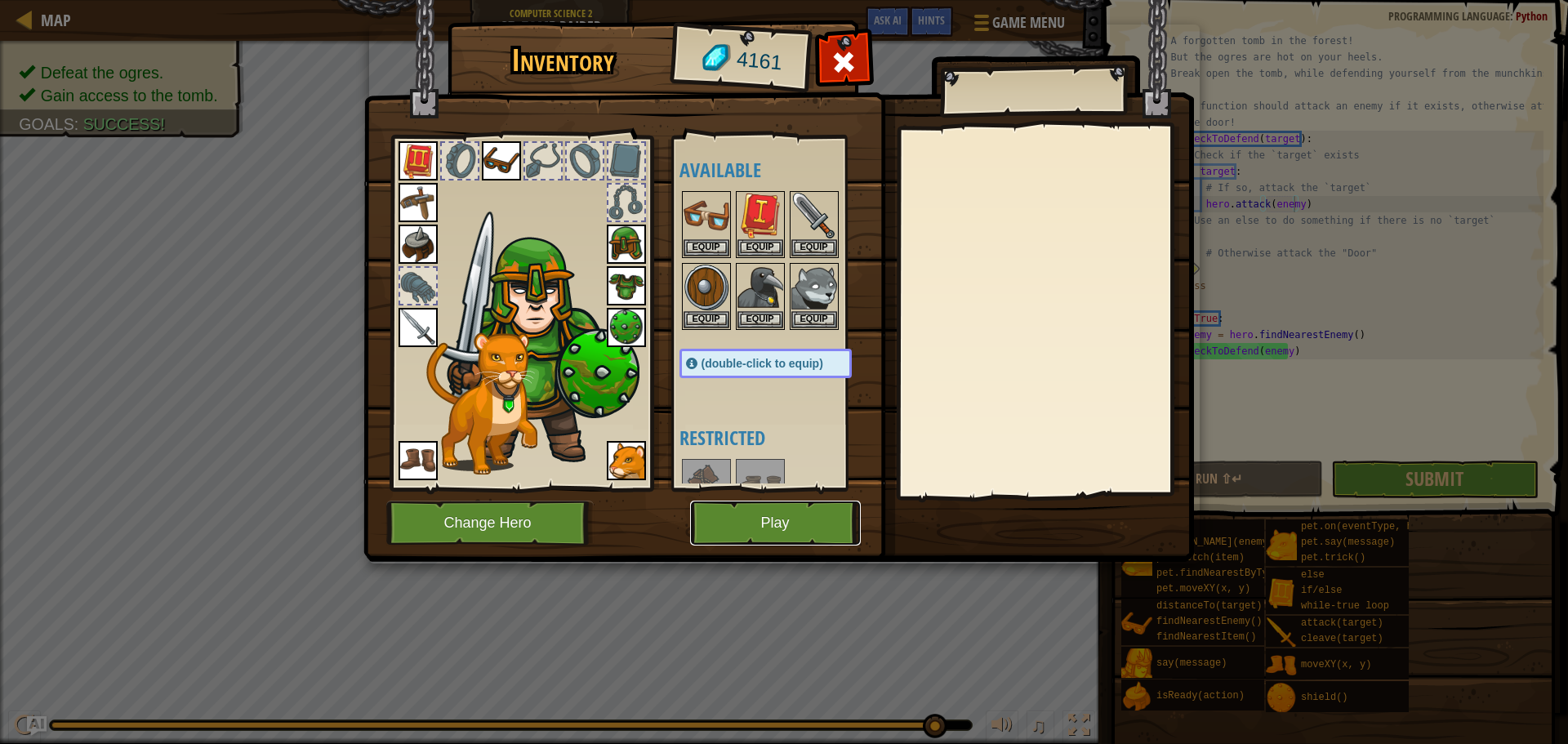
click at [734, 519] on button "Play" at bounding box center [775, 523] width 171 height 45
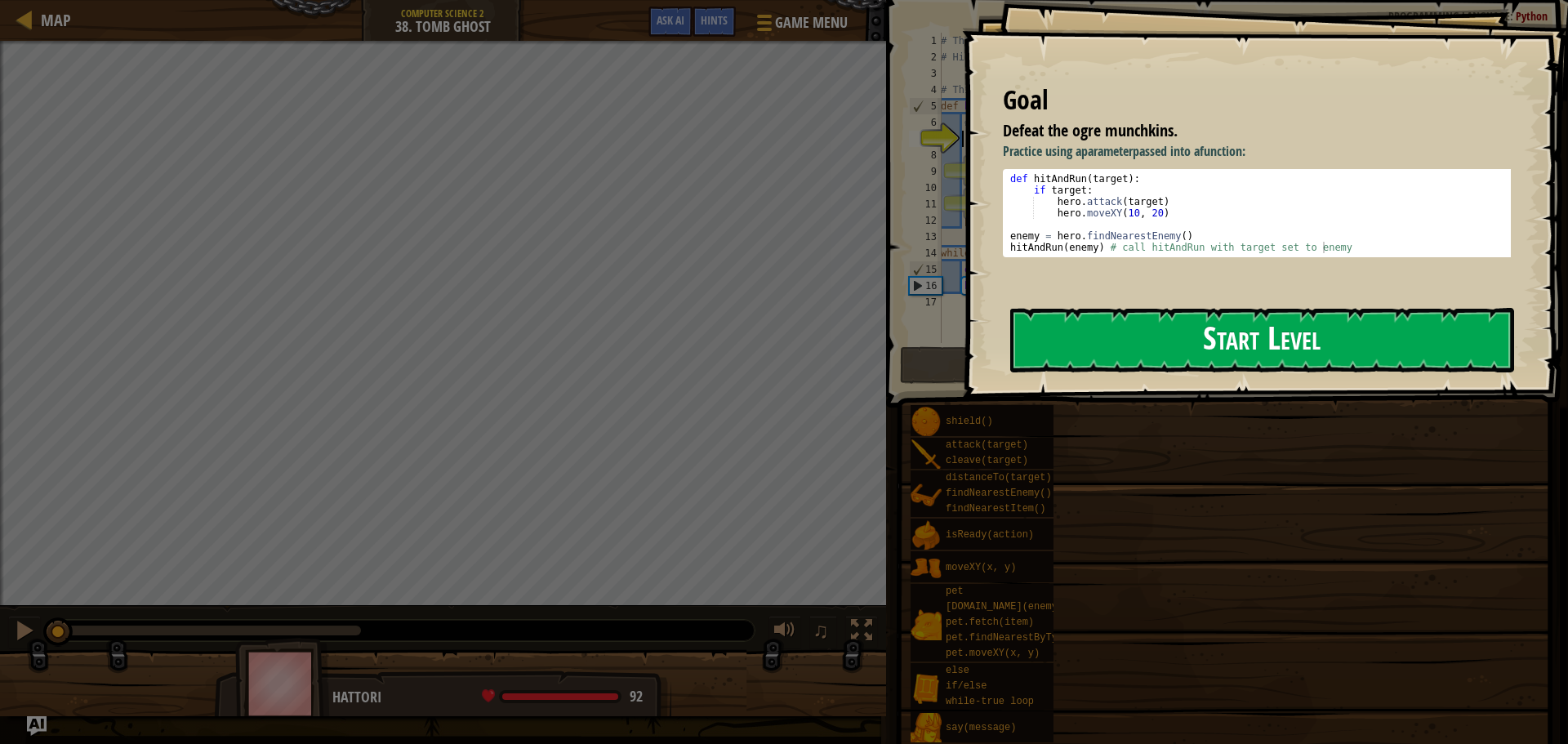
click at [1126, 337] on button "Start Level" at bounding box center [1262, 341] width 504 height 65
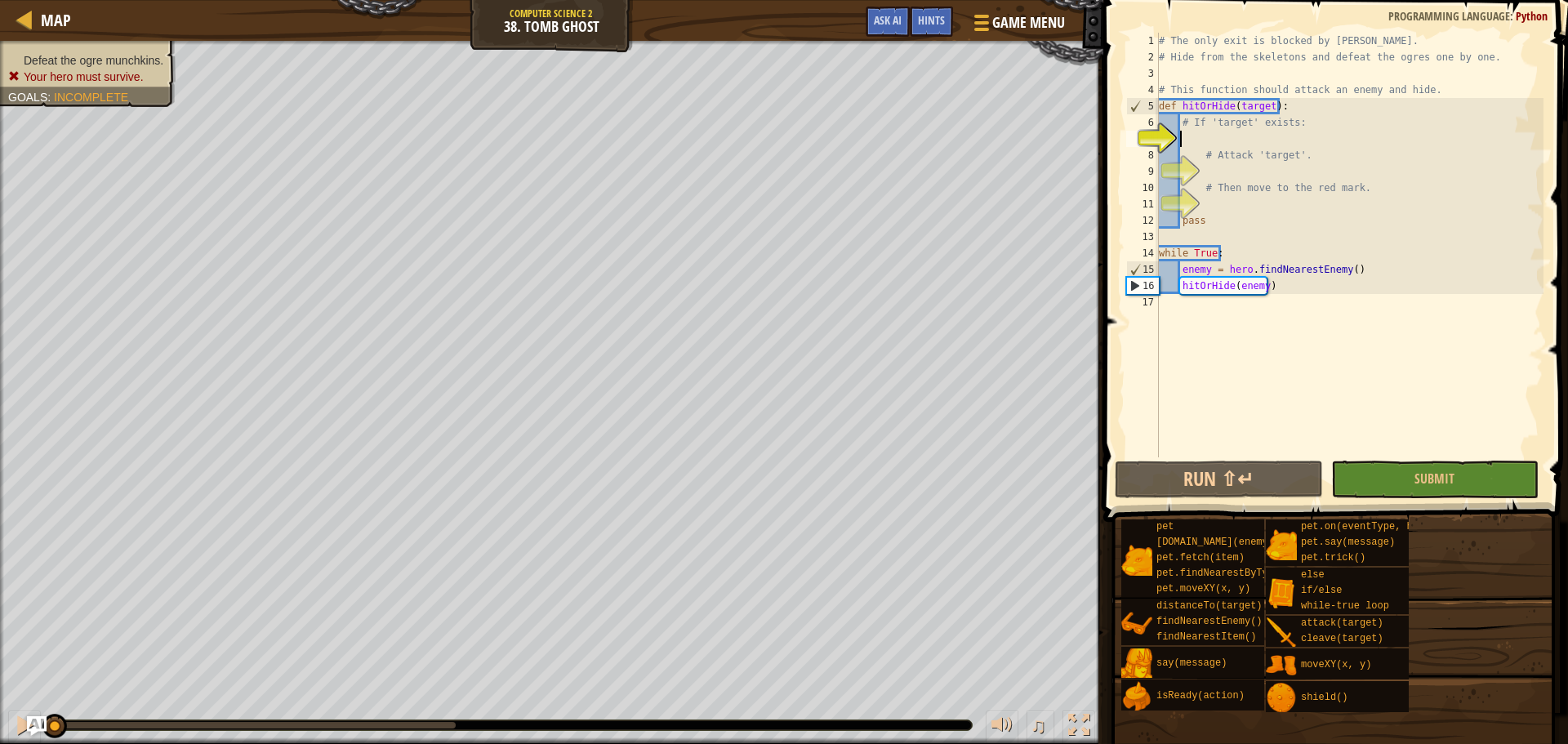
click at [1201, 139] on div "# The only exit is blocked by ogres. # Hide from the skeletons and defeat the o…" at bounding box center [1349, 261] width 388 height 457
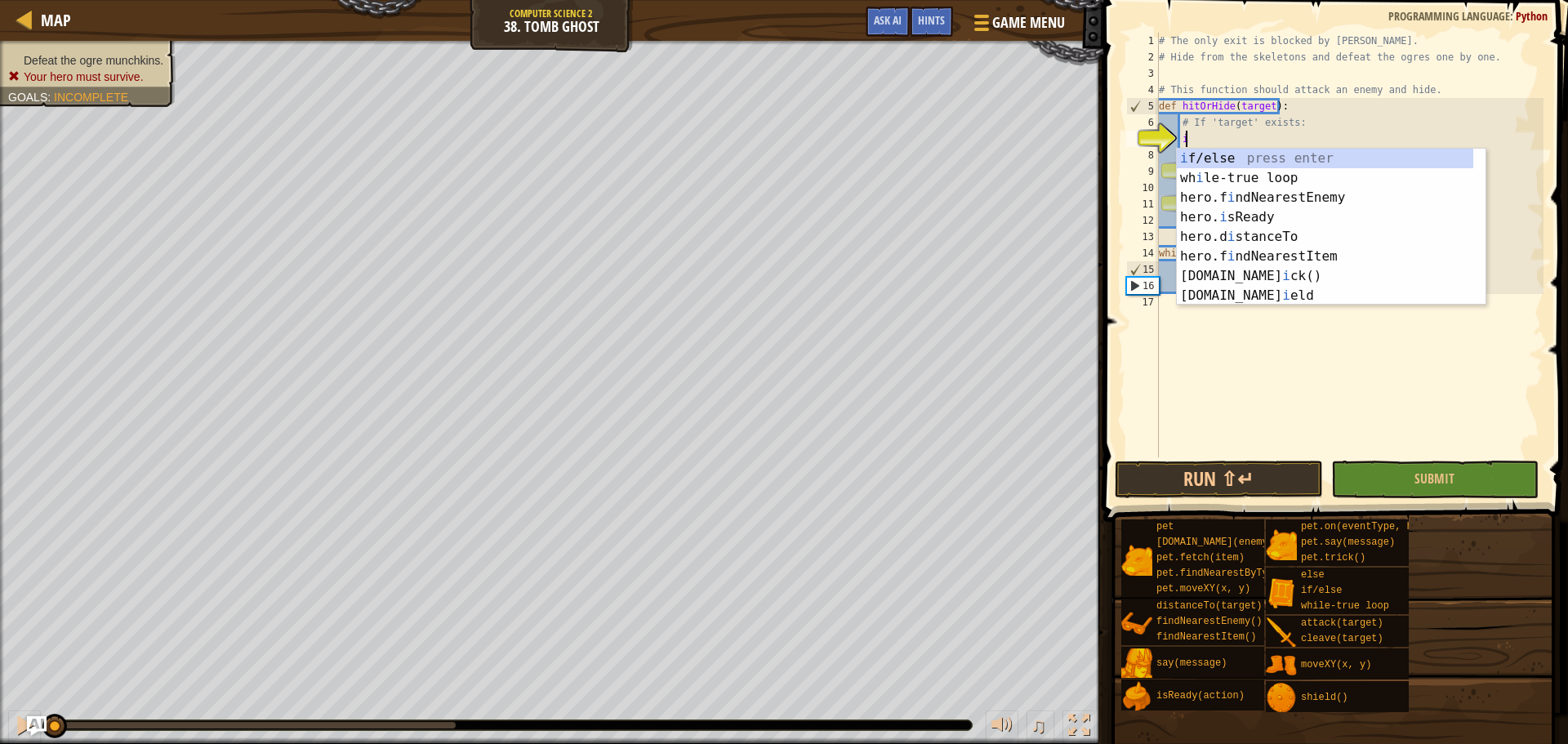
scroll to position [7, 2]
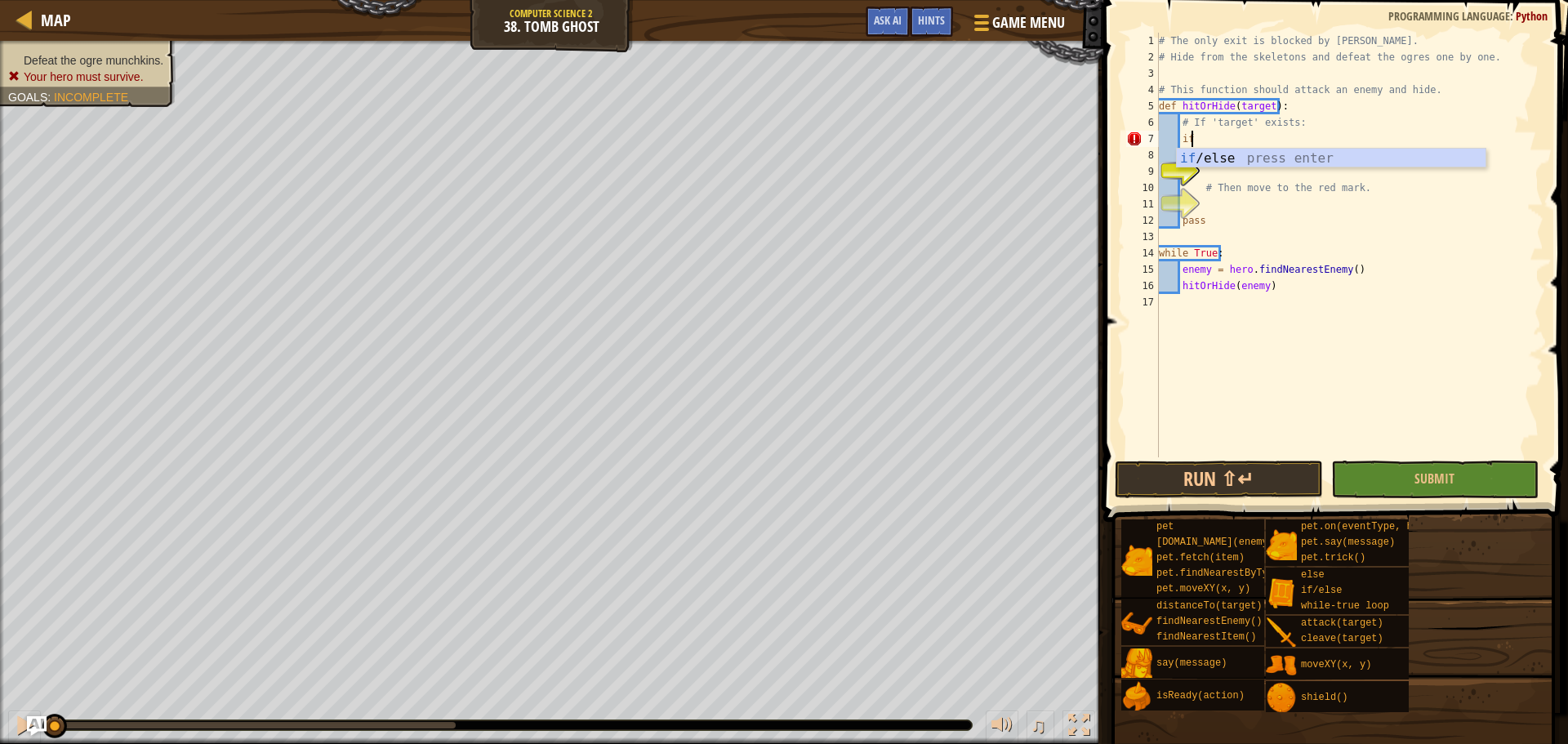
type textarea "if enemy:"
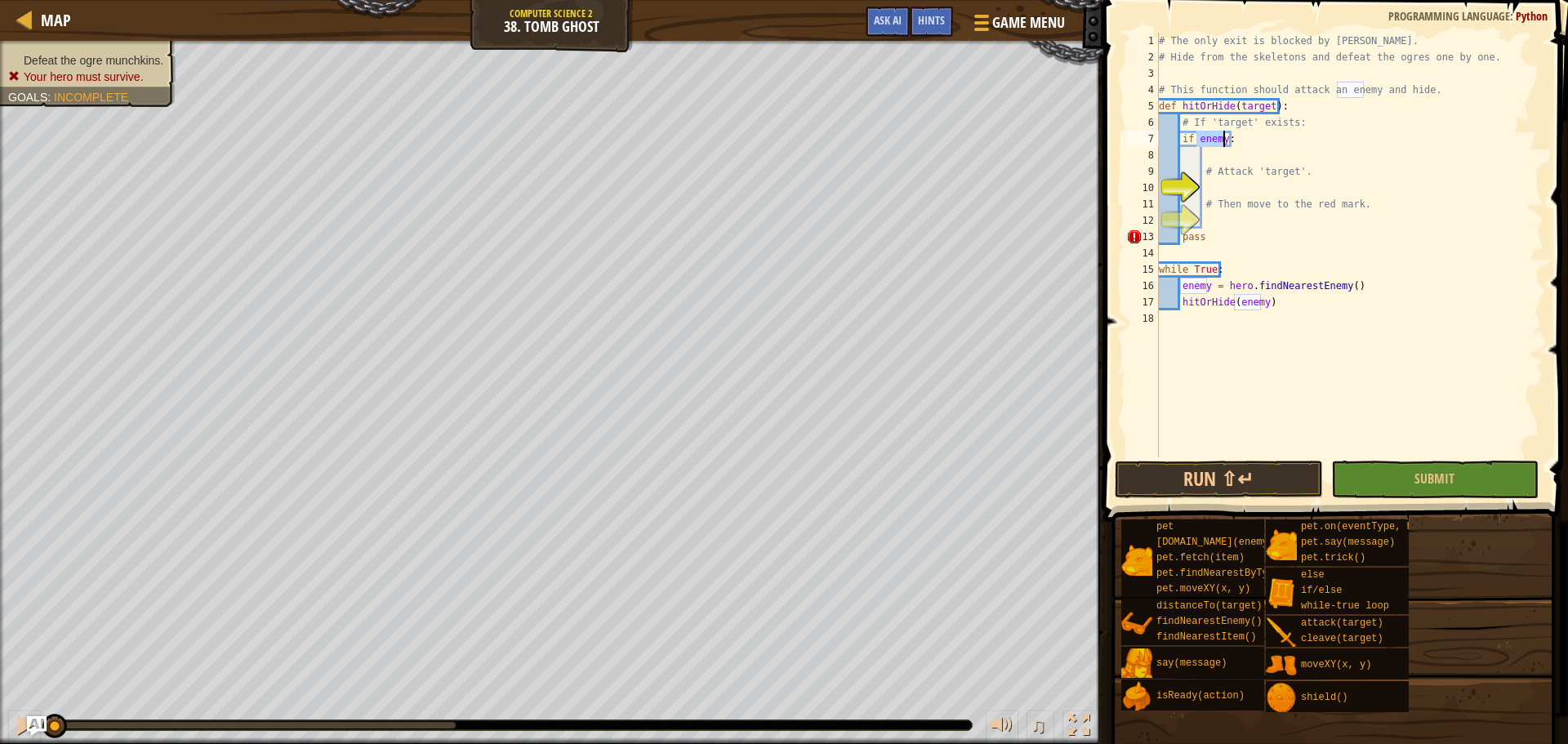
click at [1231, 188] on div "# The only exit is blocked by ogres. # Hide from the skeletons and defeat the o…" at bounding box center [1349, 261] width 388 height 457
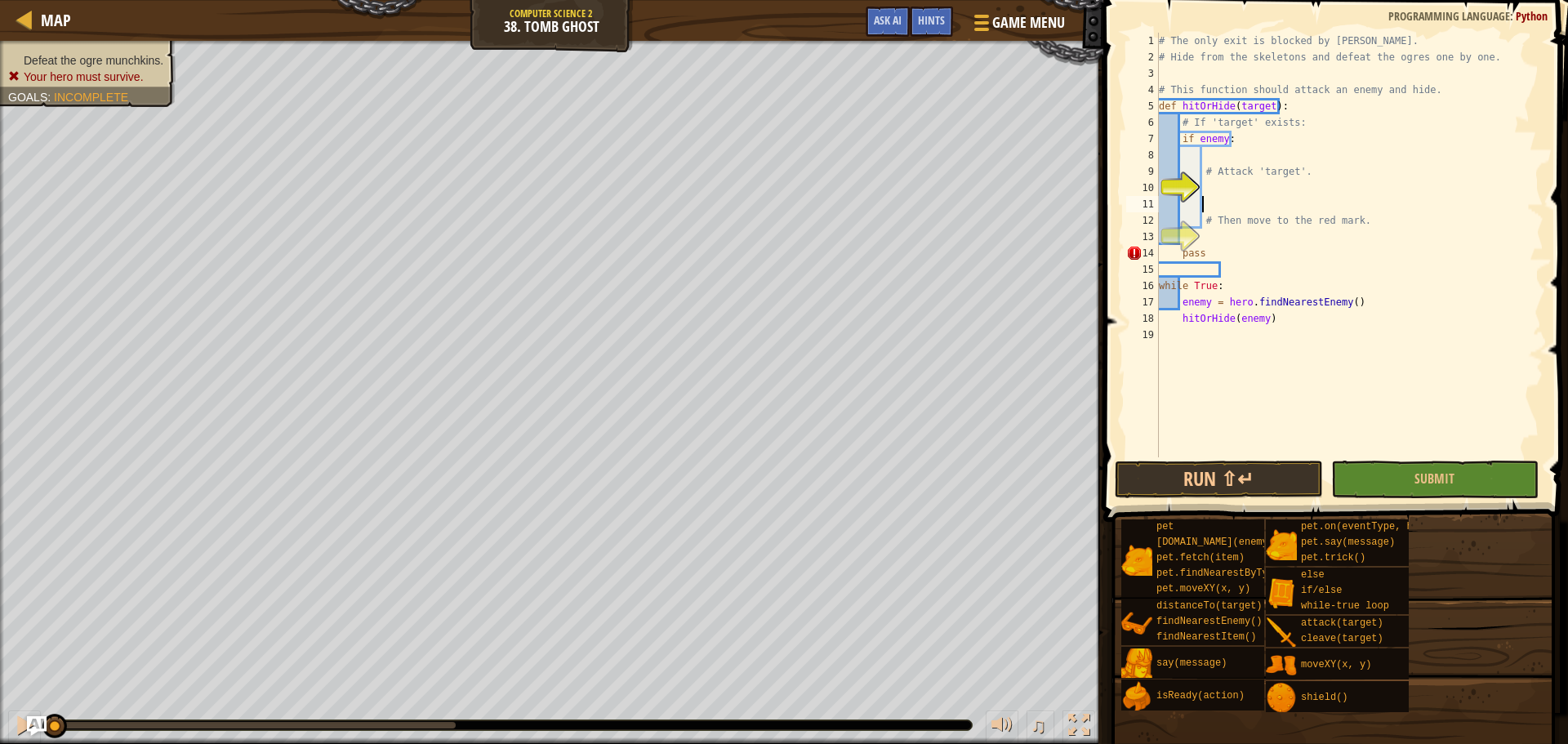
scroll to position [7, 1]
click at [1214, 183] on div "# The only exit is blocked by ogres. # Hide from the skeletons and defeat the o…" at bounding box center [1349, 261] width 388 height 457
click at [996, 12] on span "Game Menu" at bounding box center [1029, 22] width 76 height 22
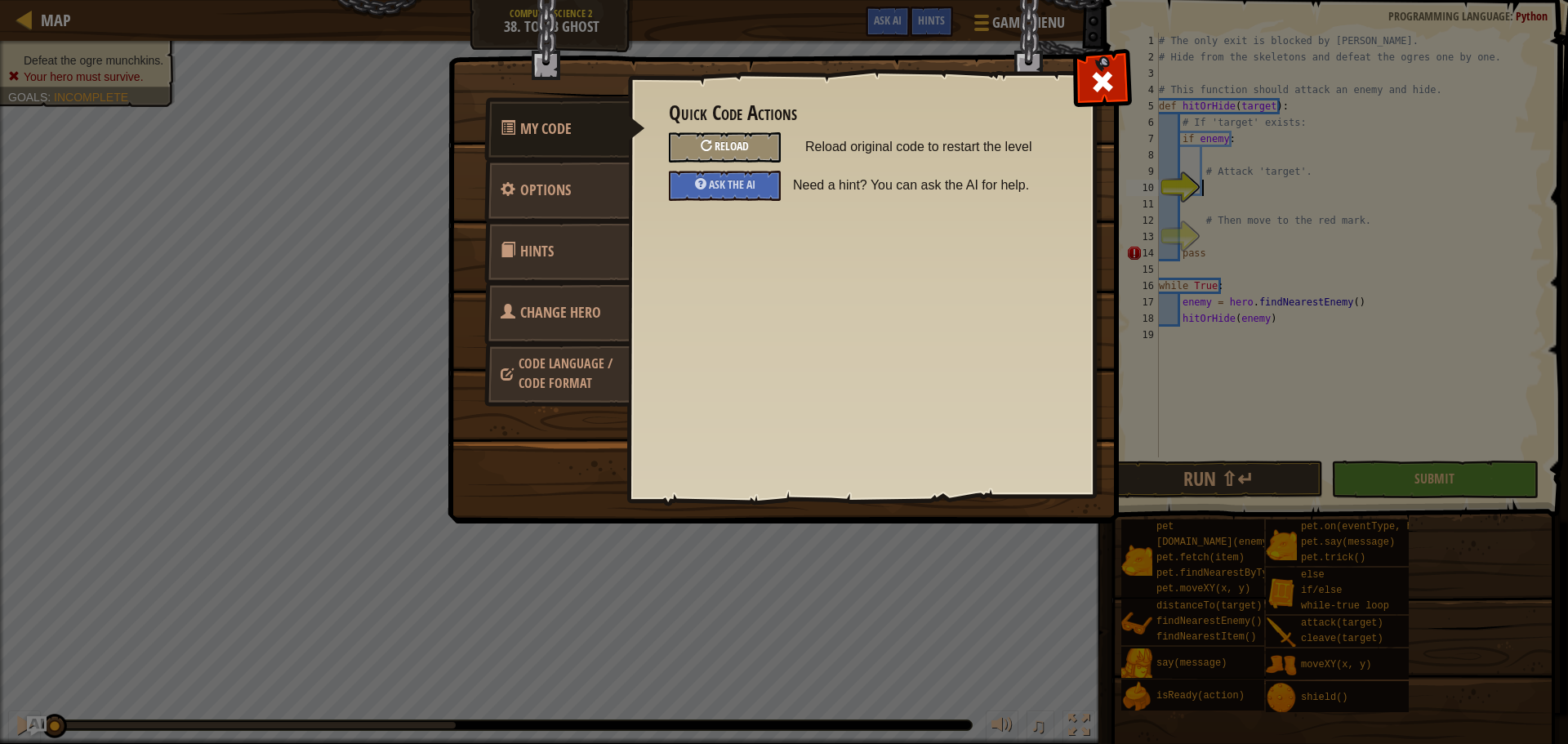
click at [757, 146] on div "Reload" at bounding box center [724, 147] width 112 height 31
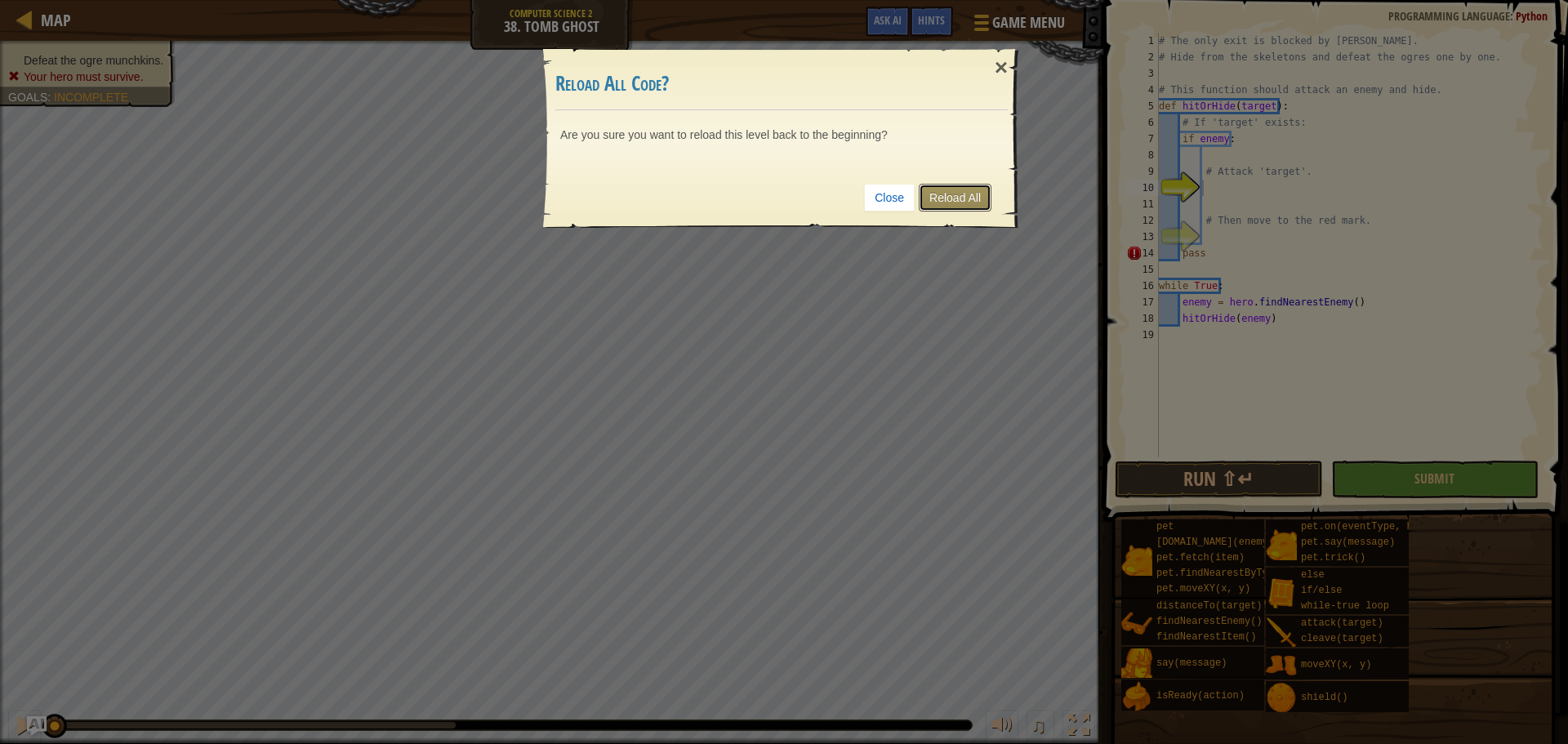
click at [962, 188] on link "Reload All" at bounding box center [955, 198] width 73 height 28
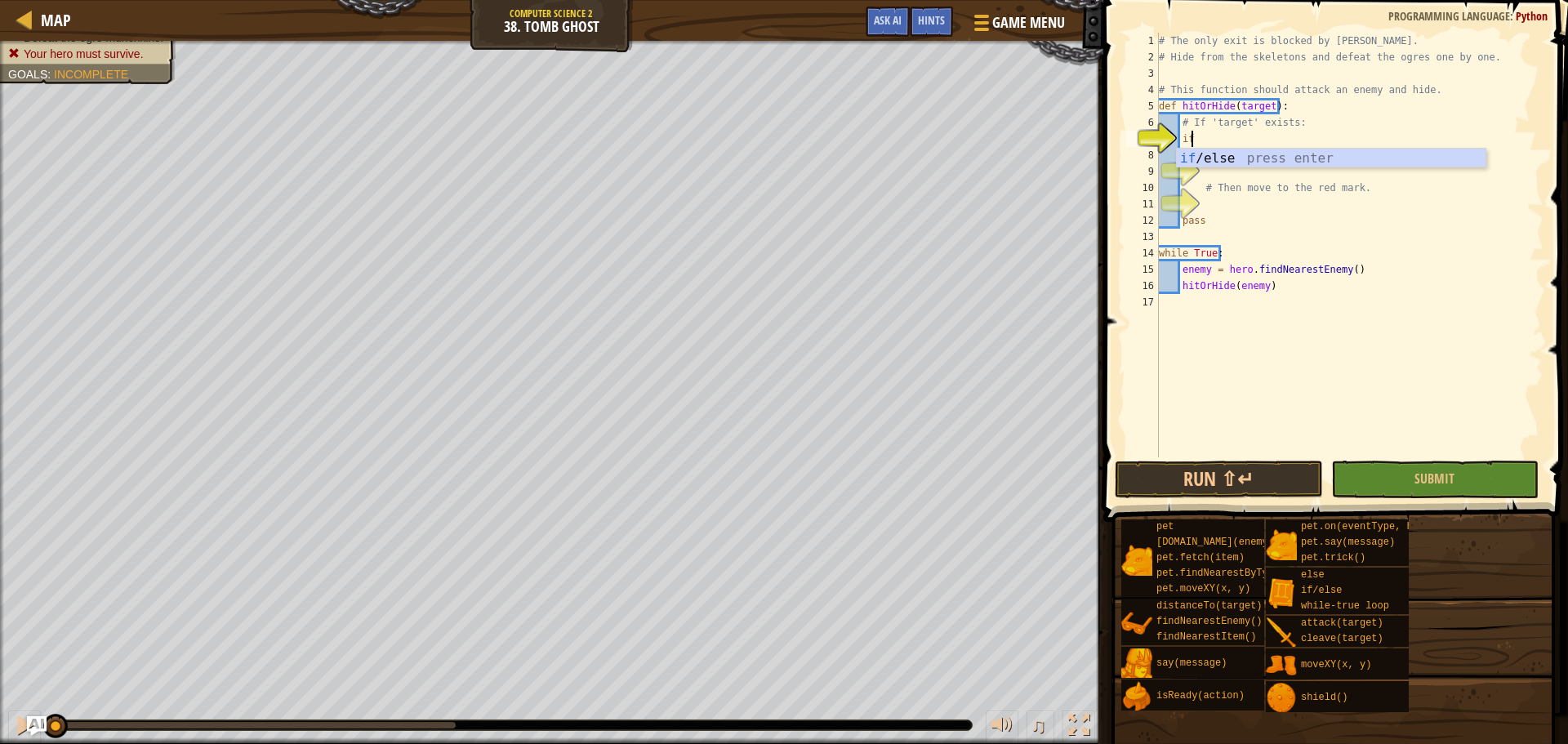
scroll to position [7, 2]
type textarea "if enemy:"
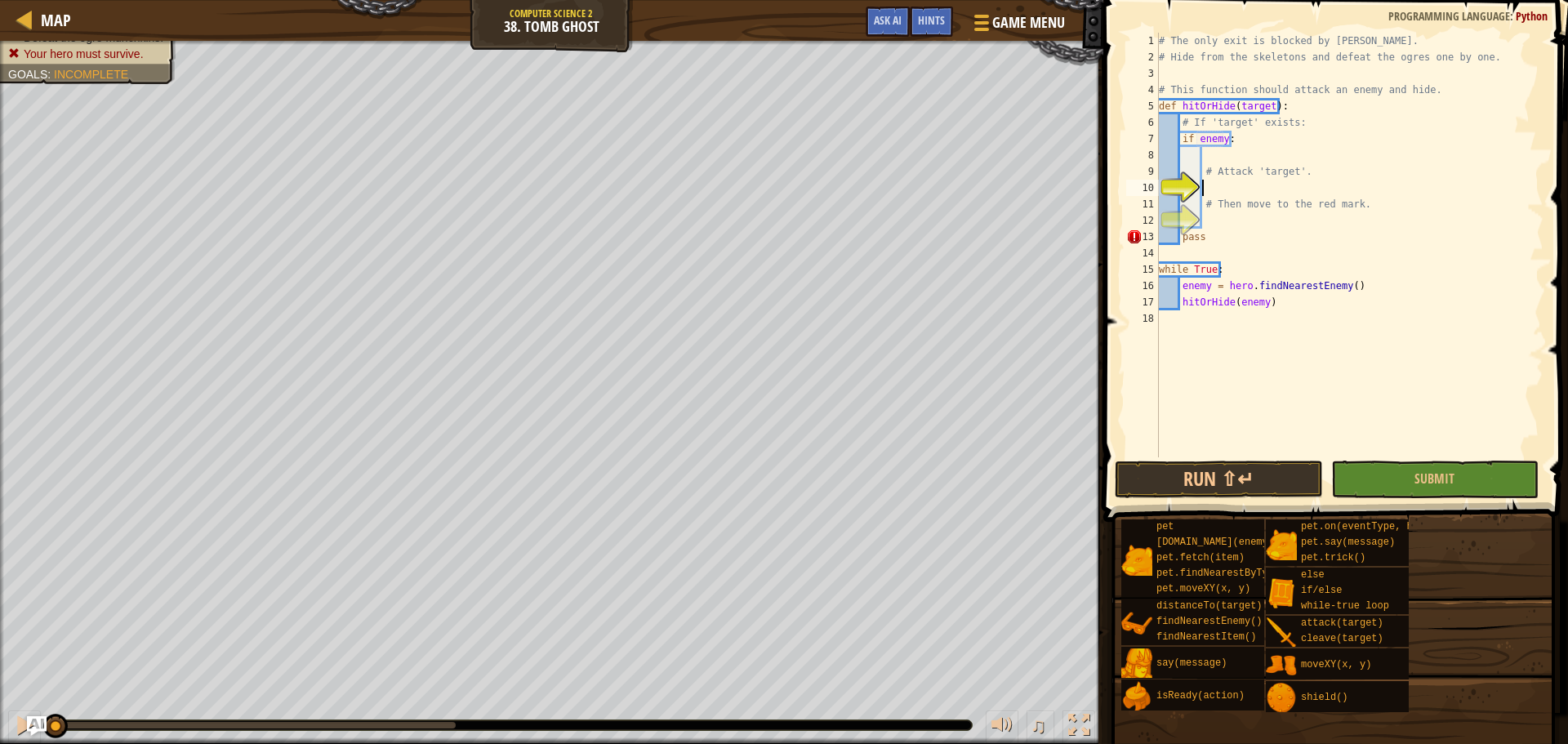
click at [1228, 180] on div "# The only exit is blocked by ogres. # Hide from the skeletons and defeat the o…" at bounding box center [1349, 261] width 388 height 457
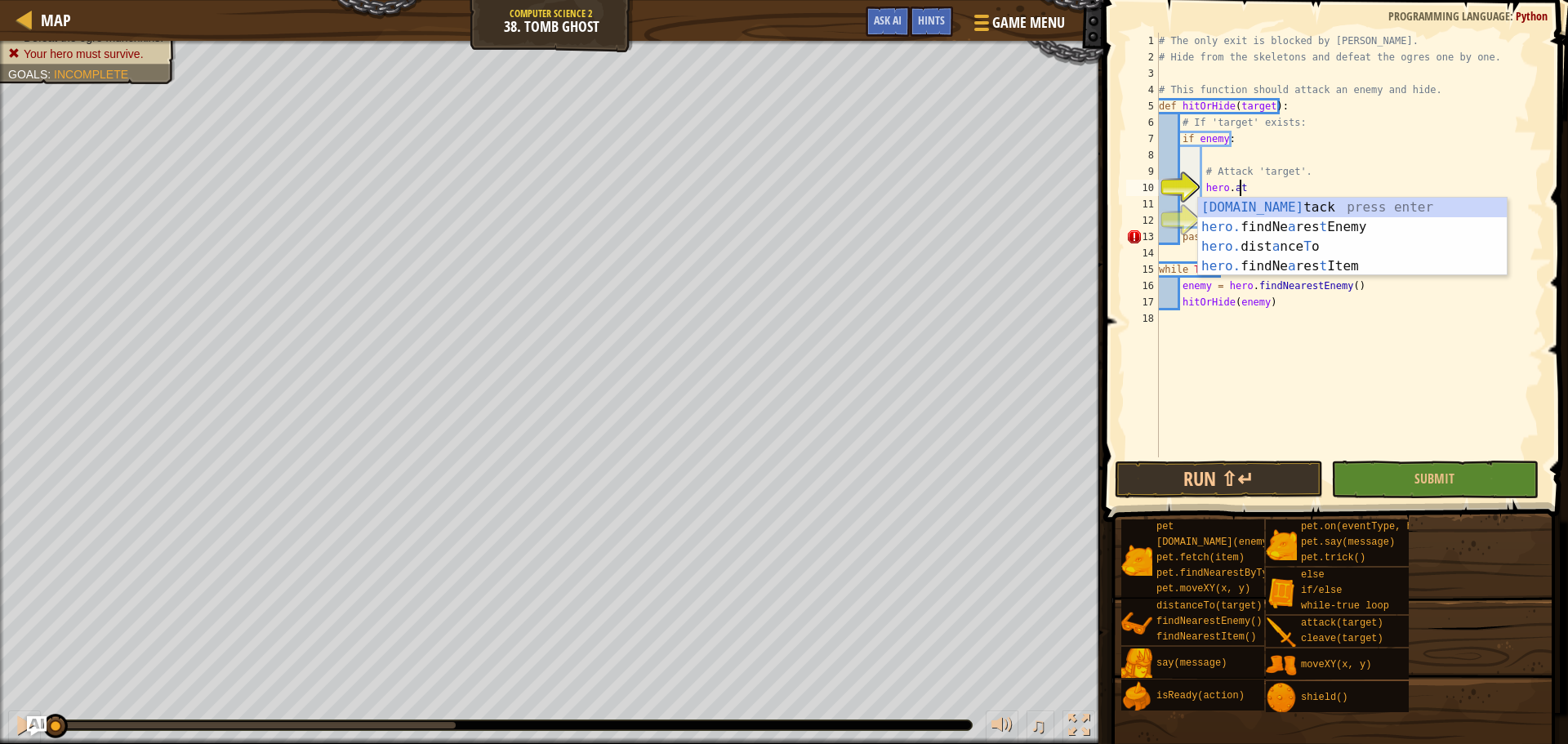
scroll to position [7, 6]
click at [1381, 213] on div "hero.at tack press enter hero. findNe a res t Enemy press enter hero. dist a nc…" at bounding box center [1352, 256] width 309 height 118
type textarea "hero.attack(enemy)"
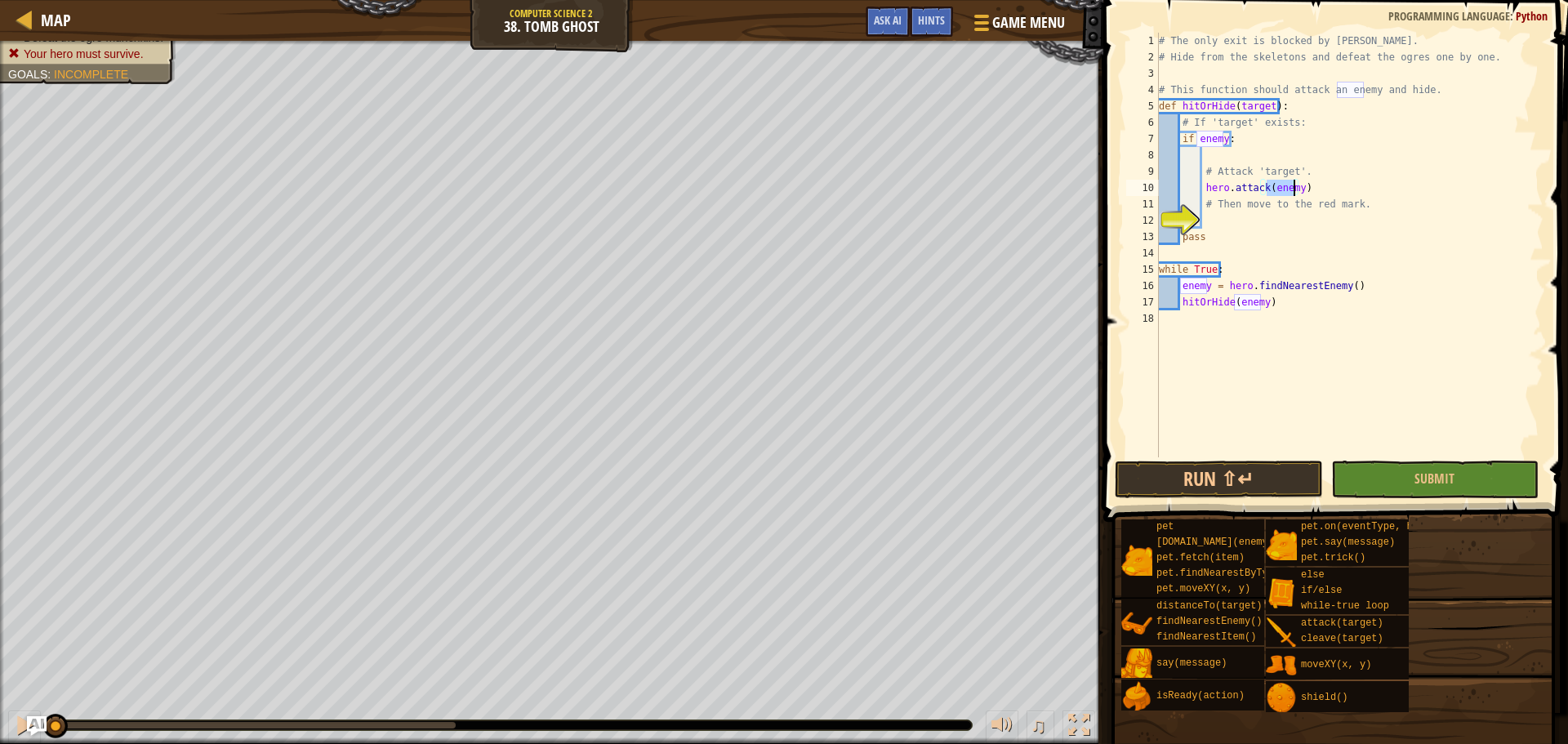
click at [1253, 215] on div "# The only exit is blocked by ogres. # Hide from the skeletons and defeat the o…" at bounding box center [1349, 261] width 388 height 457
click at [1184, 479] on button "Run ⇧↵" at bounding box center [1218, 479] width 207 height 38
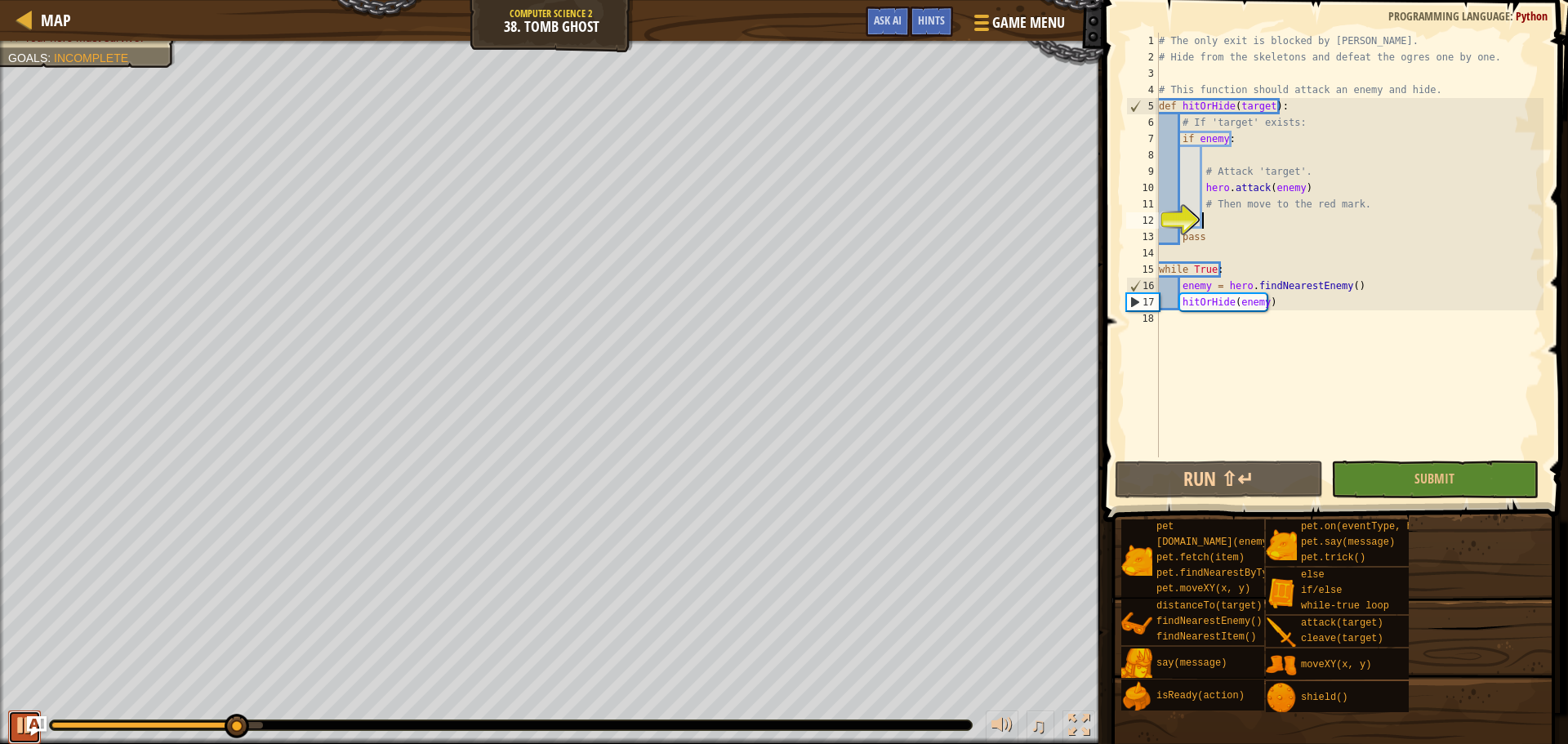
click at [15, 725] on div at bounding box center [24, 725] width 21 height 21
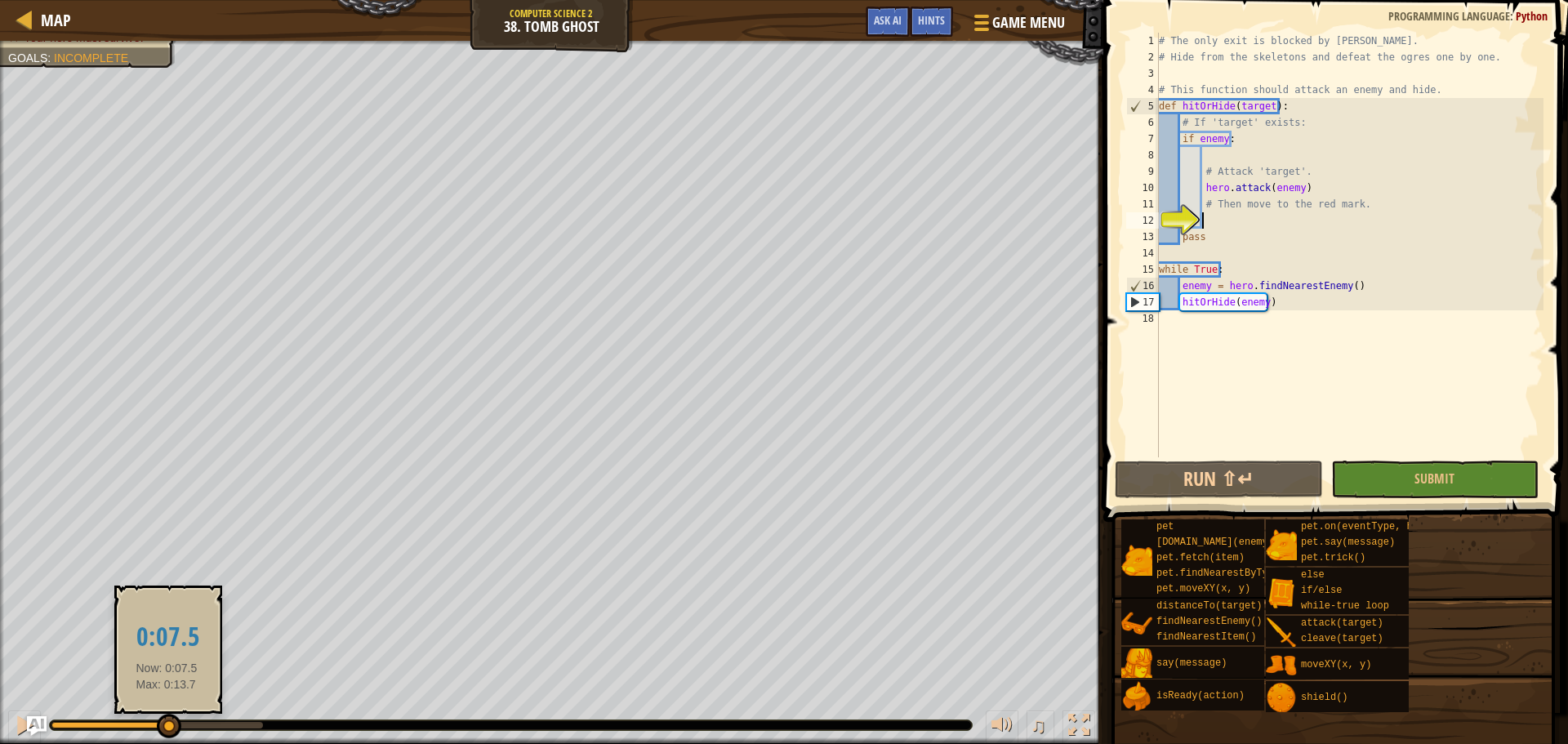
drag, startPoint x: 236, startPoint y: 718, endPoint x: 115, endPoint y: 722, distance: 121.1
click at [157, 722] on div at bounding box center [169, 726] width 24 height 24
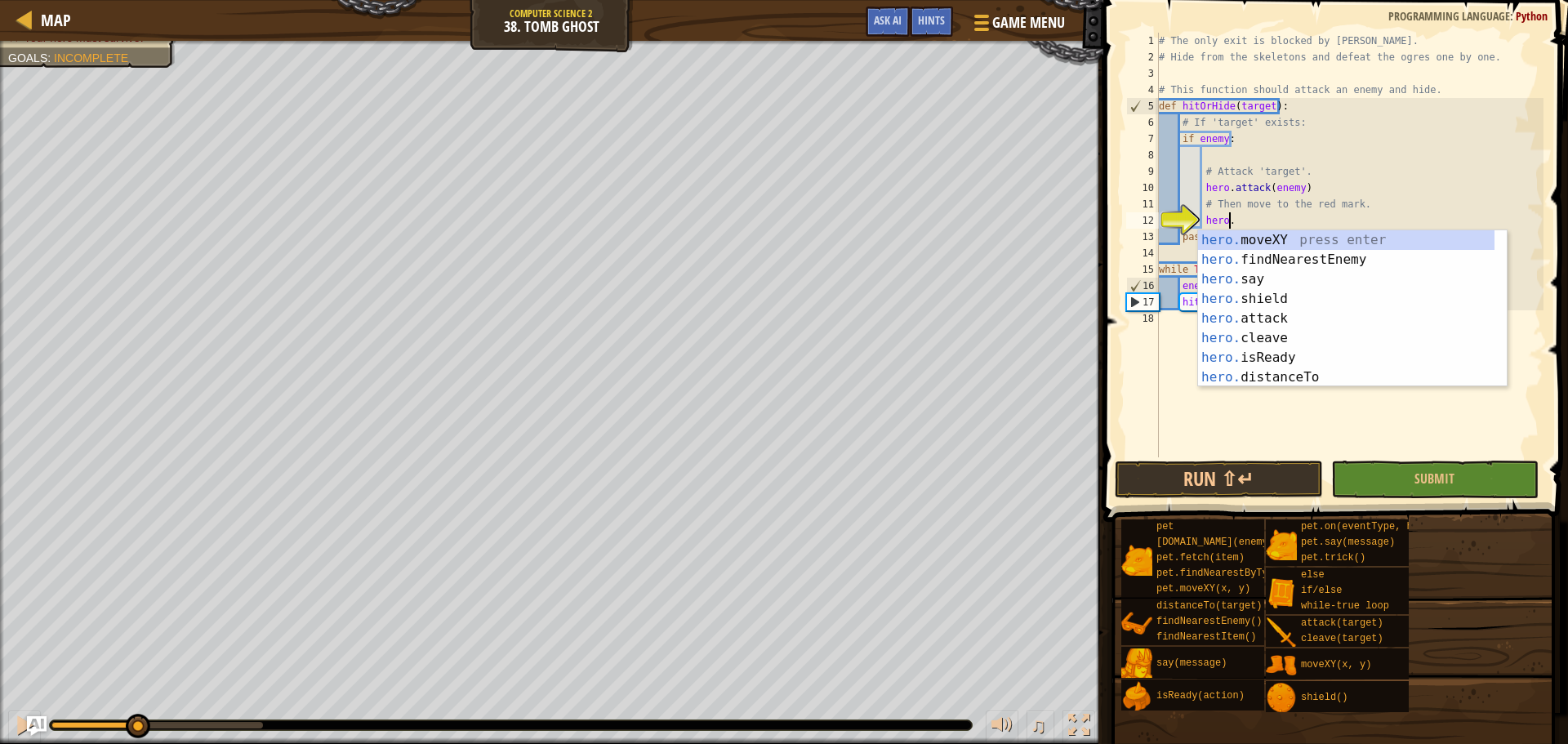
scroll to position [7, 5]
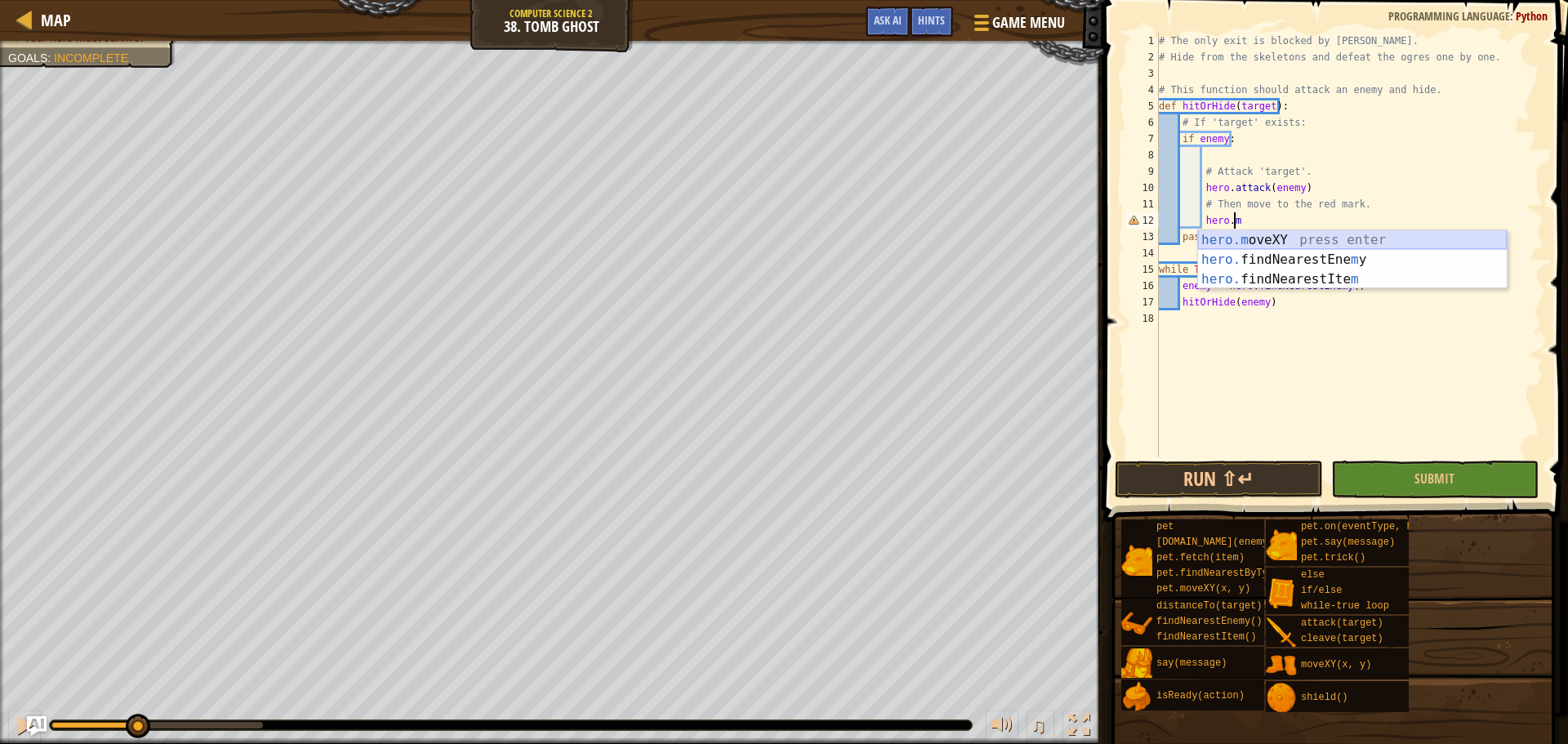
click at [1244, 242] on div "hero.m oveXY press enter hero. findNearestEne m y press enter hero. findNearest…" at bounding box center [1352, 279] width 309 height 98
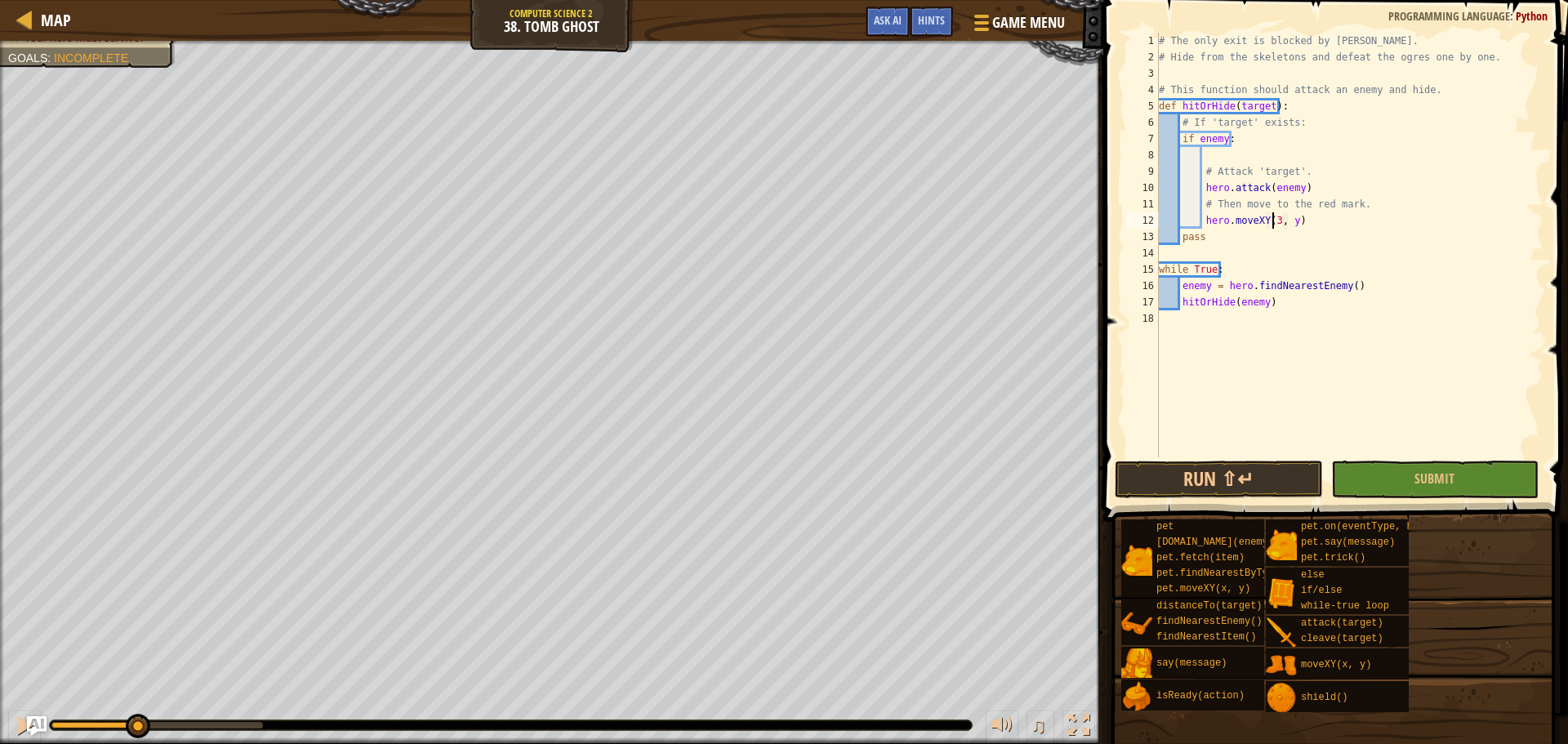
scroll to position [7, 10]
click at [1294, 224] on div "# The only exit is blocked by ogres. # Hide from the skeletons and defeat the o…" at bounding box center [1349, 261] width 388 height 457
type textarea "hero.moveXY(36, 38)"
click at [1252, 471] on button "Run ⇧↵" at bounding box center [1218, 479] width 207 height 38
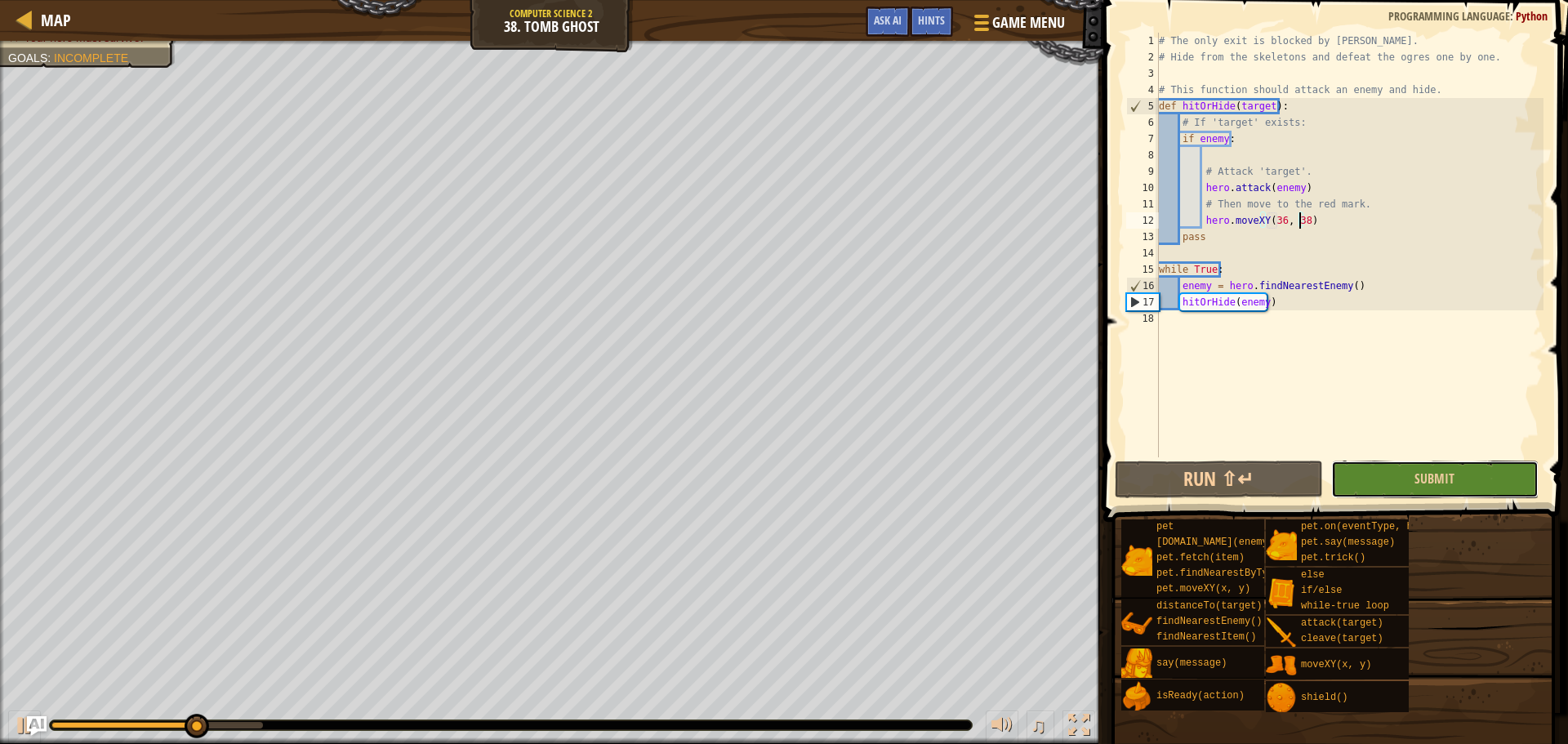
click at [1366, 486] on button "Submit" at bounding box center [1435, 479] width 207 height 38
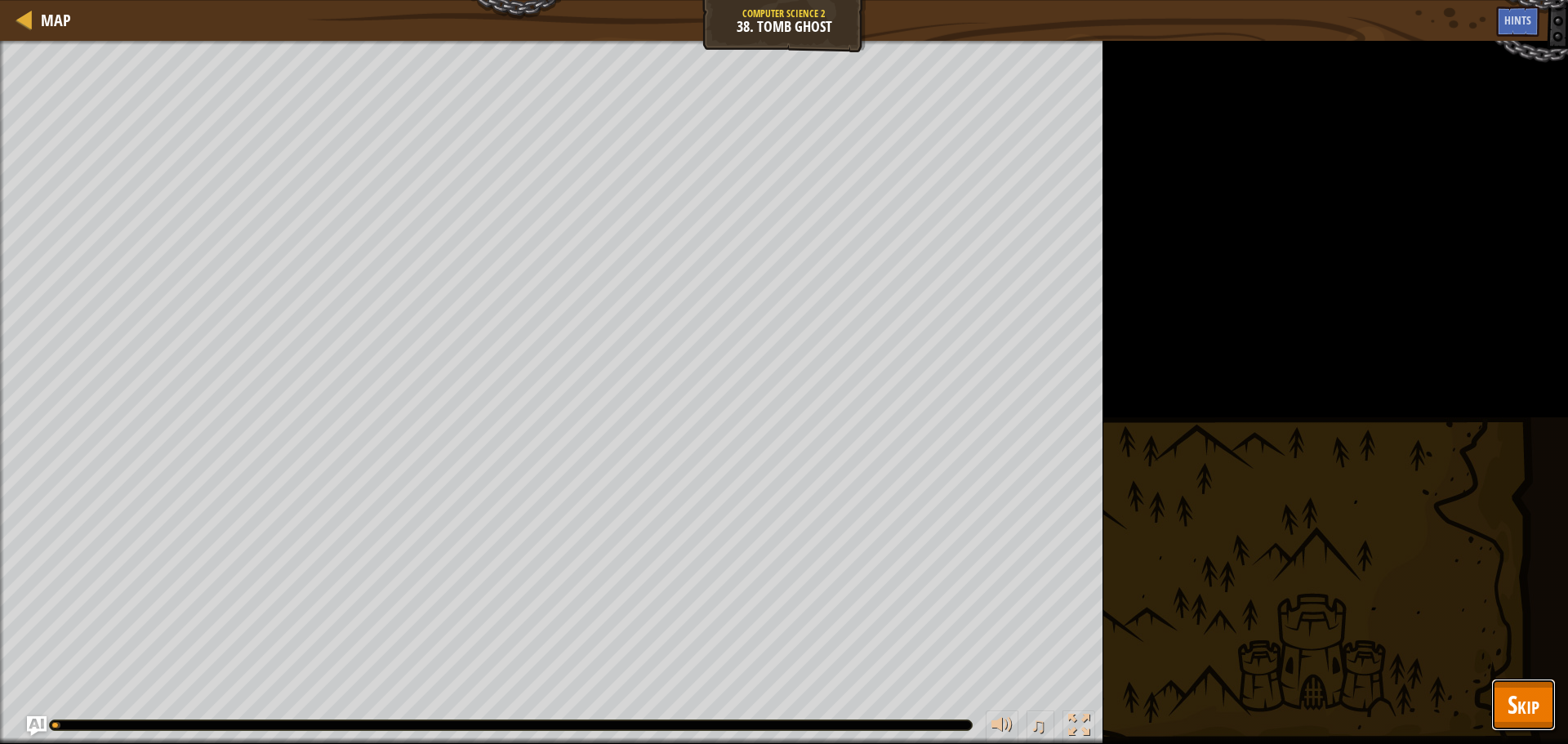
click at [1514, 703] on span "Skip" at bounding box center [1524, 704] width 31 height 33
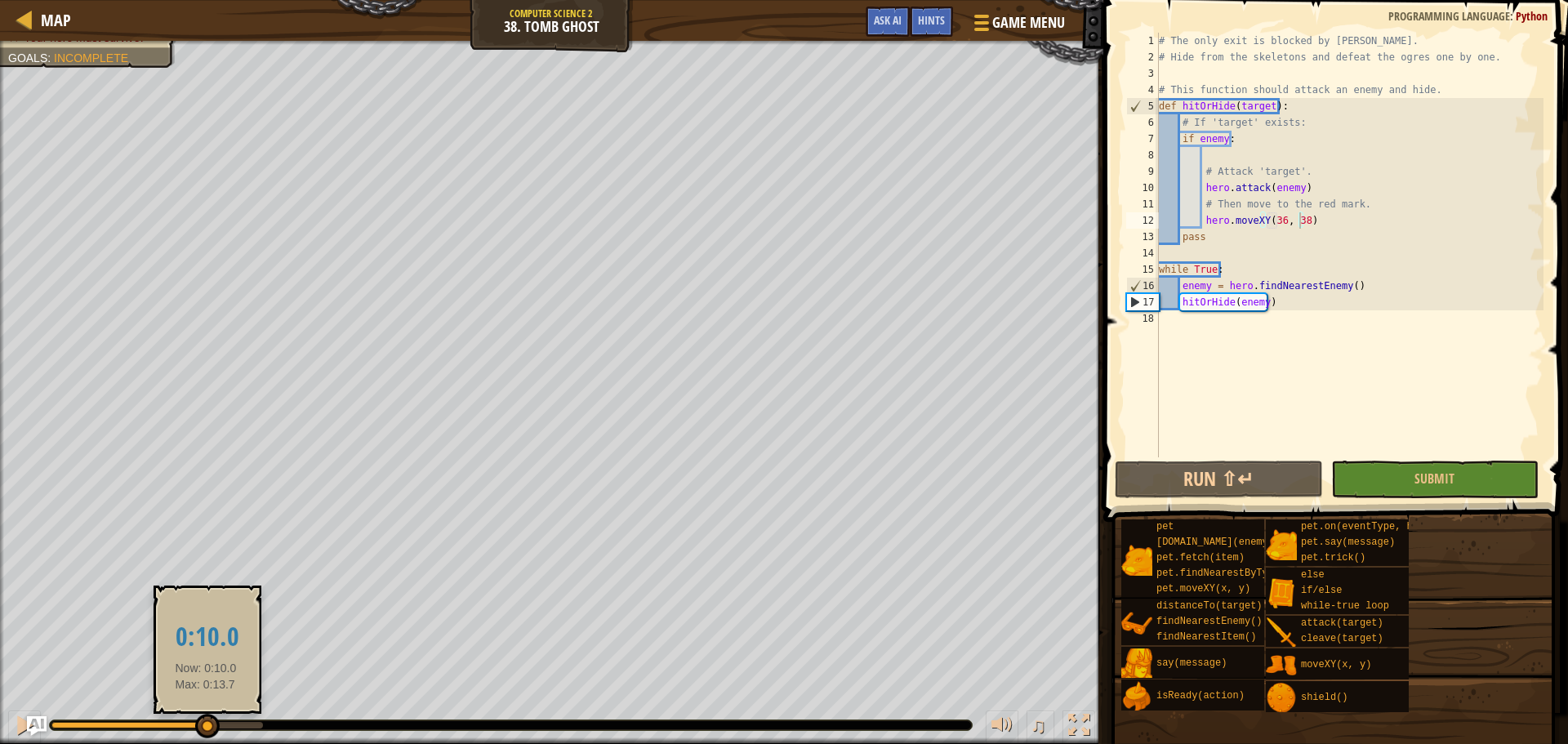
drag, startPoint x: 262, startPoint y: 723, endPoint x: 205, endPoint y: 715, distance: 57.6
click at [205, 715] on div at bounding box center [207, 726] width 24 height 24
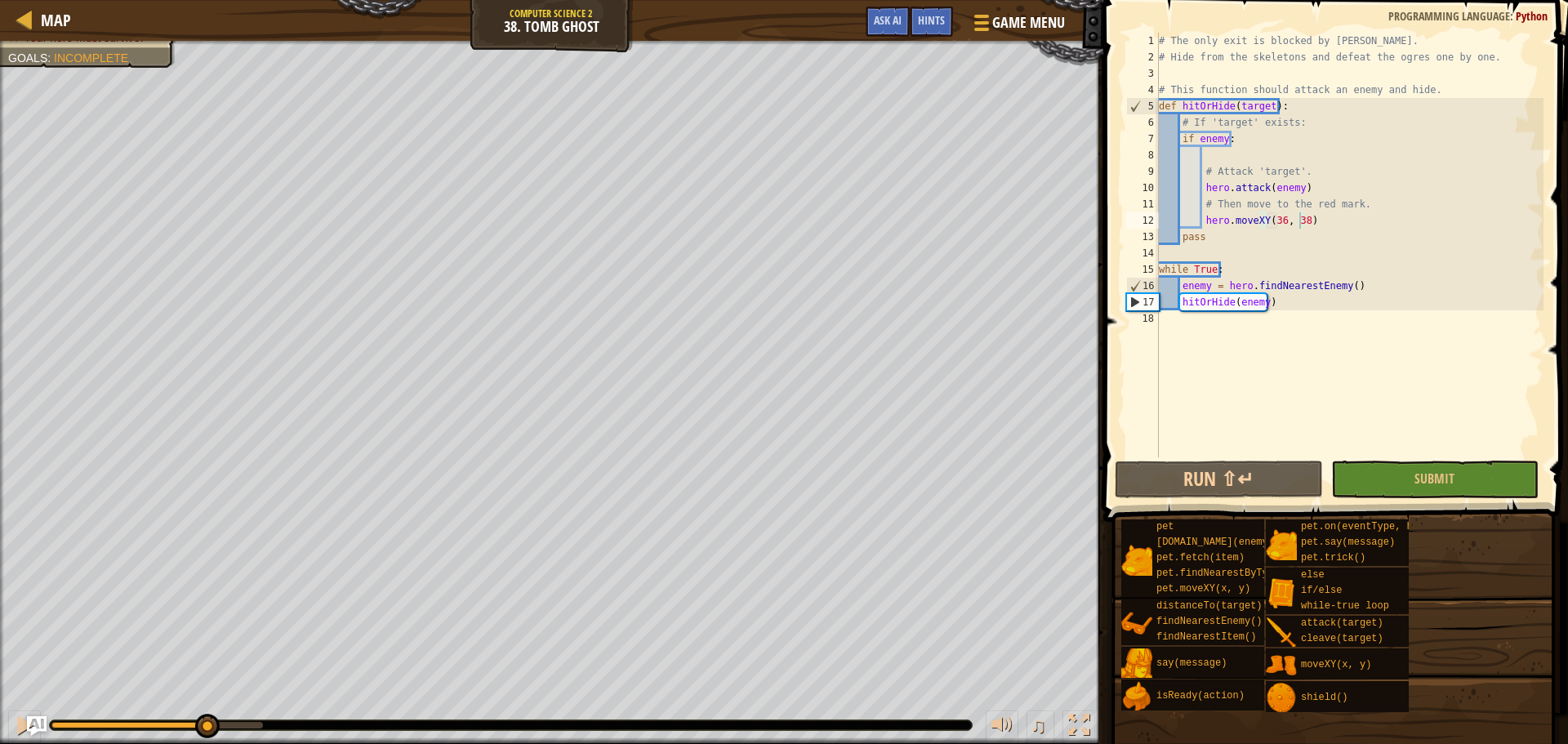
click at [1330, 221] on div "# The only exit is blocked by ogres. # Hide from the skeletons and defeat the o…" at bounding box center [1349, 261] width 388 height 457
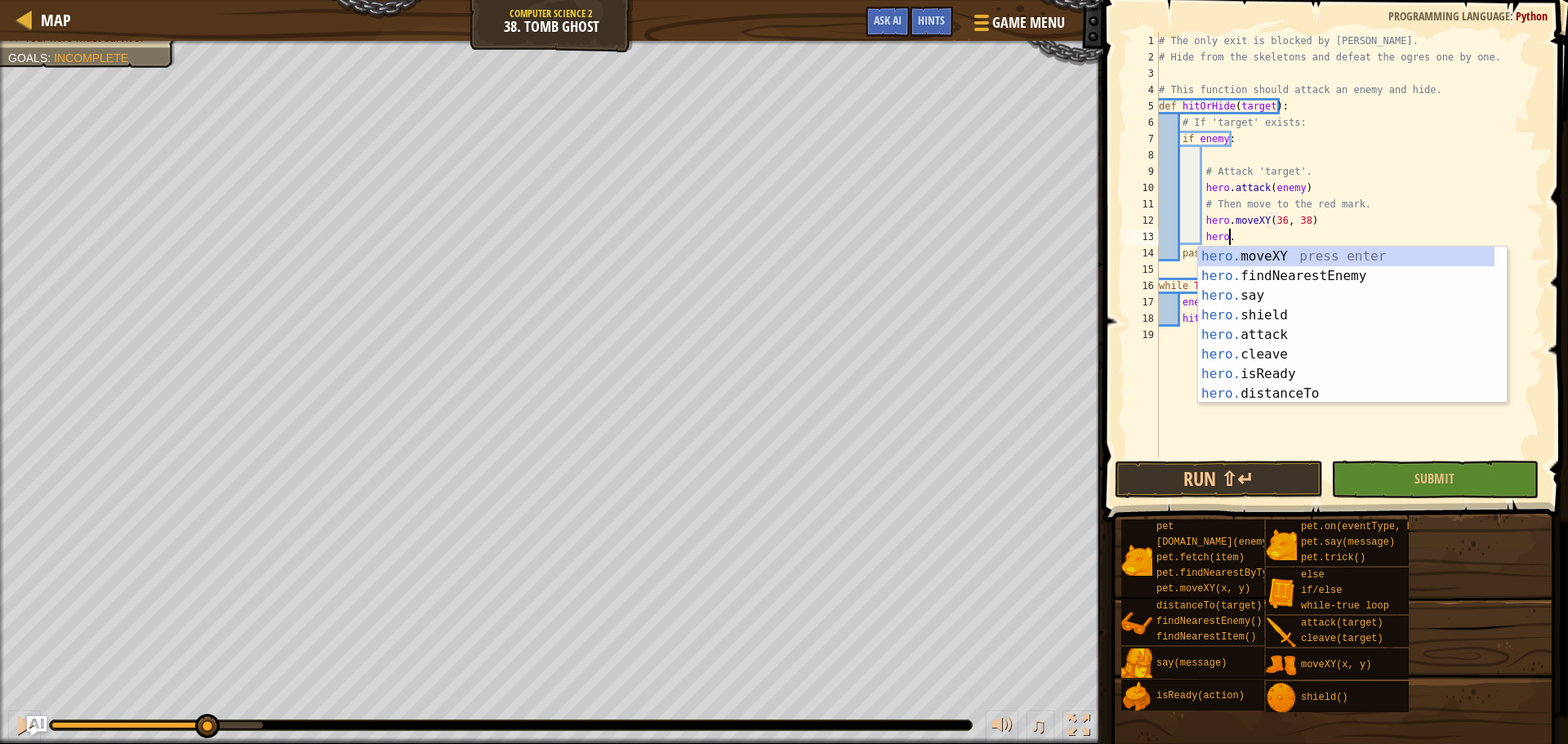
scroll to position [7, 5]
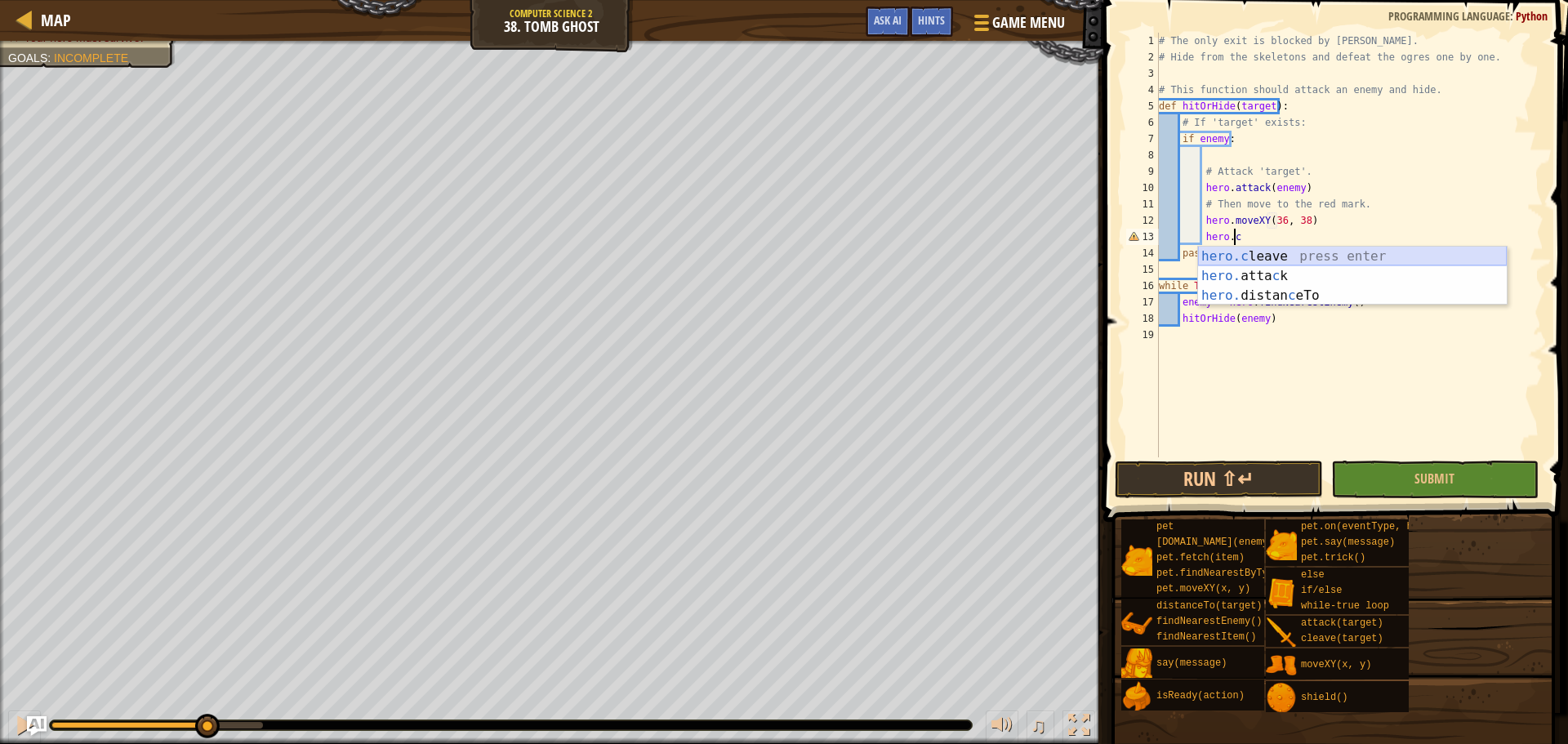
click at [1256, 254] on div "hero.c leave press enter hero. atta c k press enter hero. distan c eTo press en…" at bounding box center [1352, 296] width 309 height 98
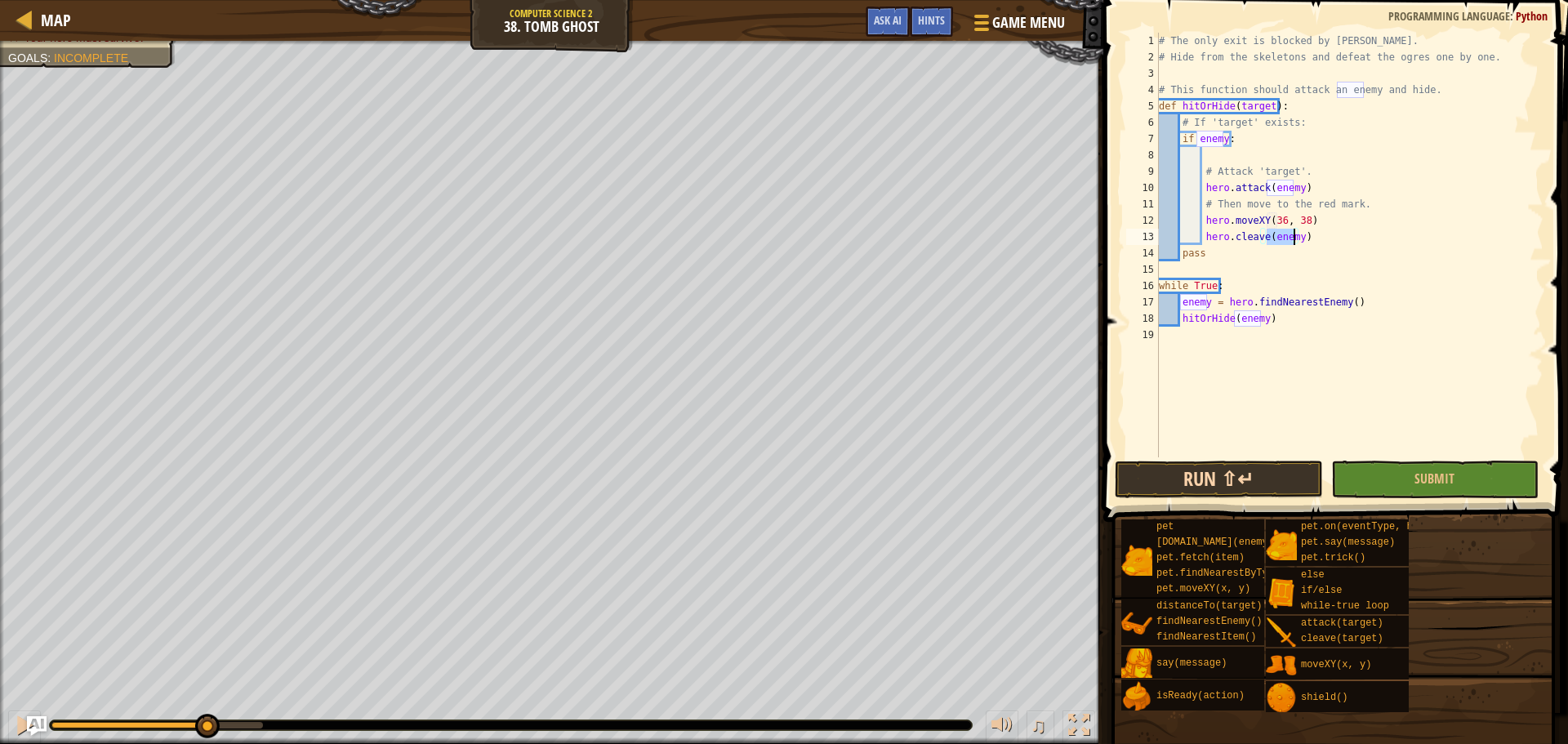
type textarea "hero.cleave(enemy)"
click at [1200, 465] on button "Run ⇧↵" at bounding box center [1218, 479] width 207 height 38
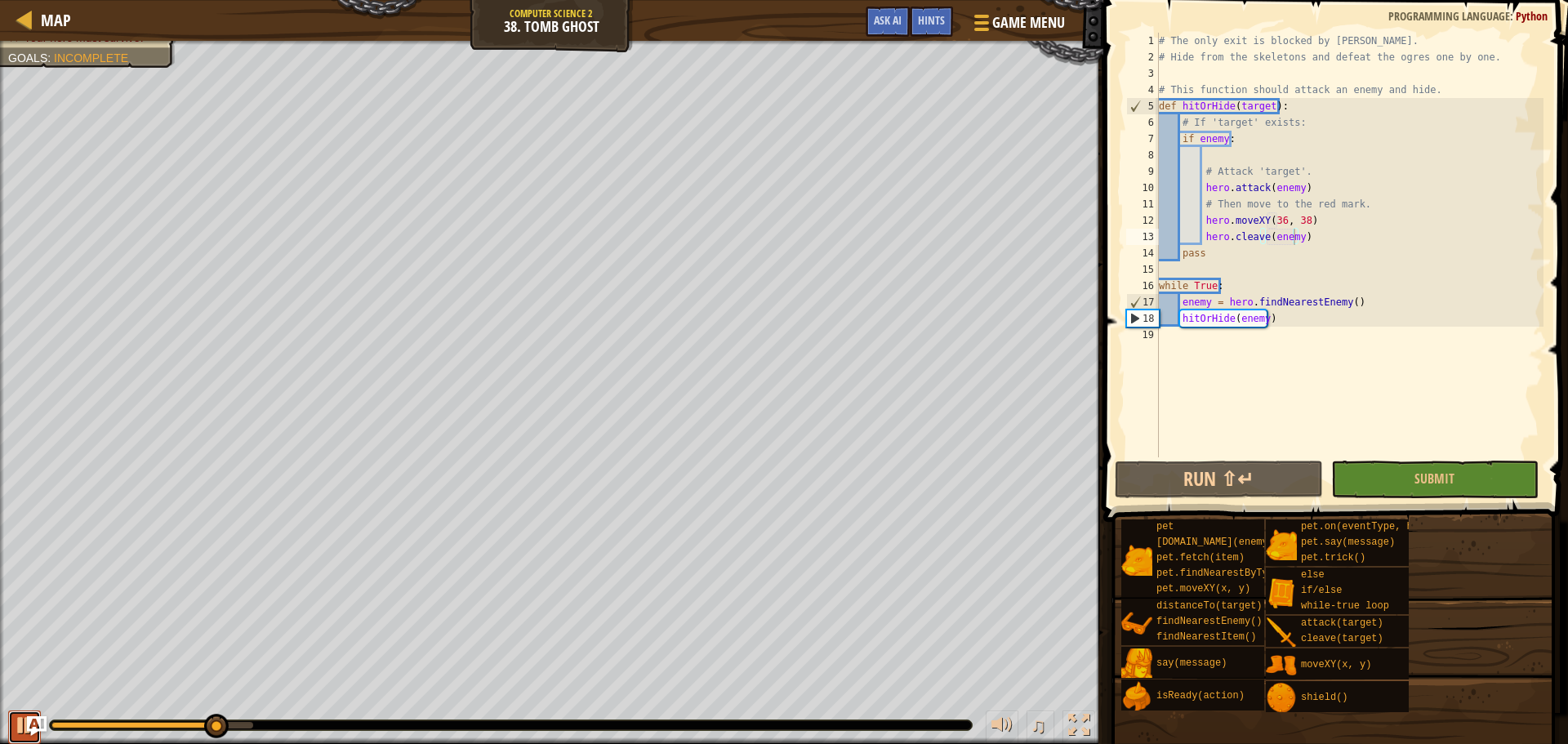
click at [17, 730] on div at bounding box center [24, 725] width 21 height 21
click at [1006, 14] on span "Game Menu" at bounding box center [1029, 22] width 76 height 22
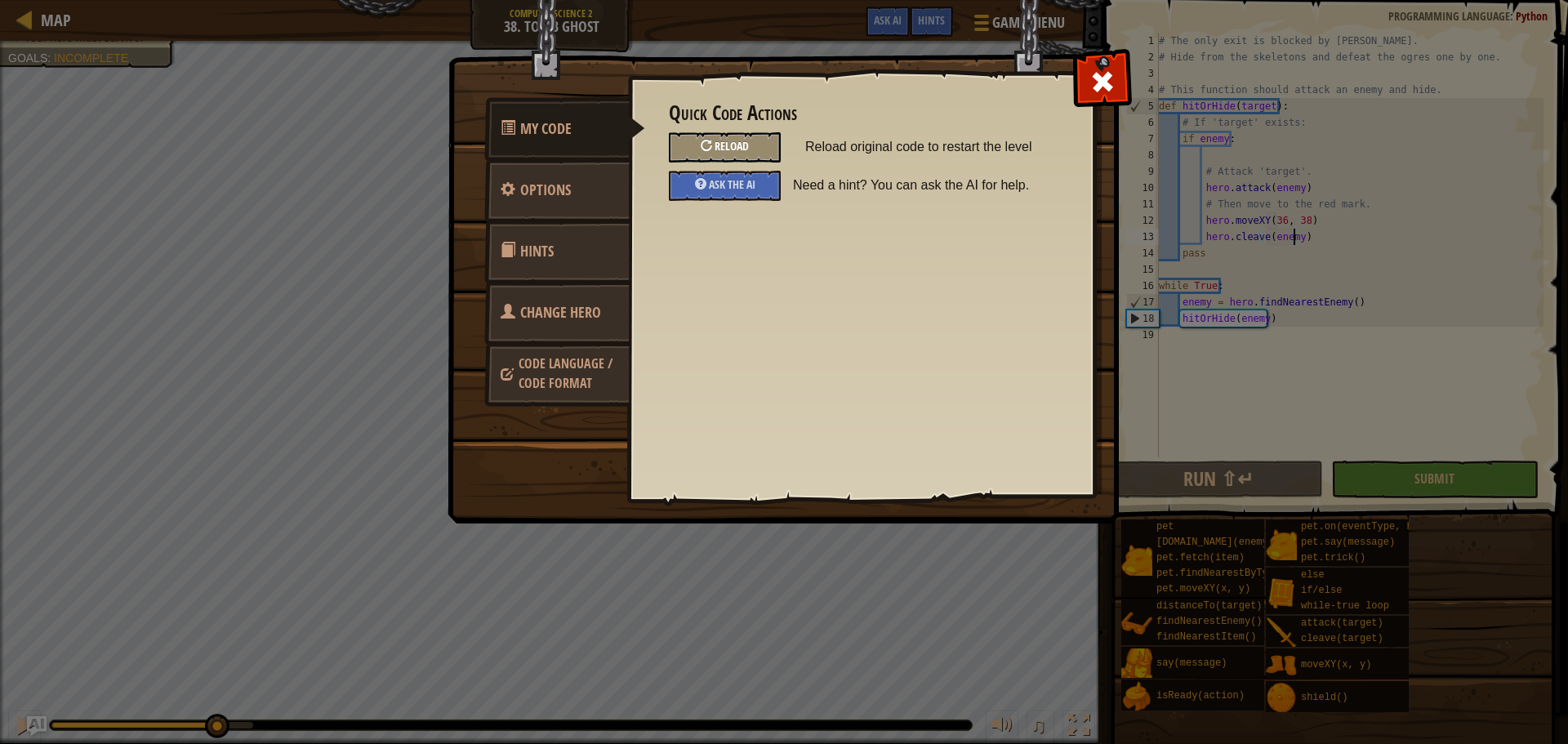
click at [754, 151] on div "Reload" at bounding box center [724, 147] width 112 height 31
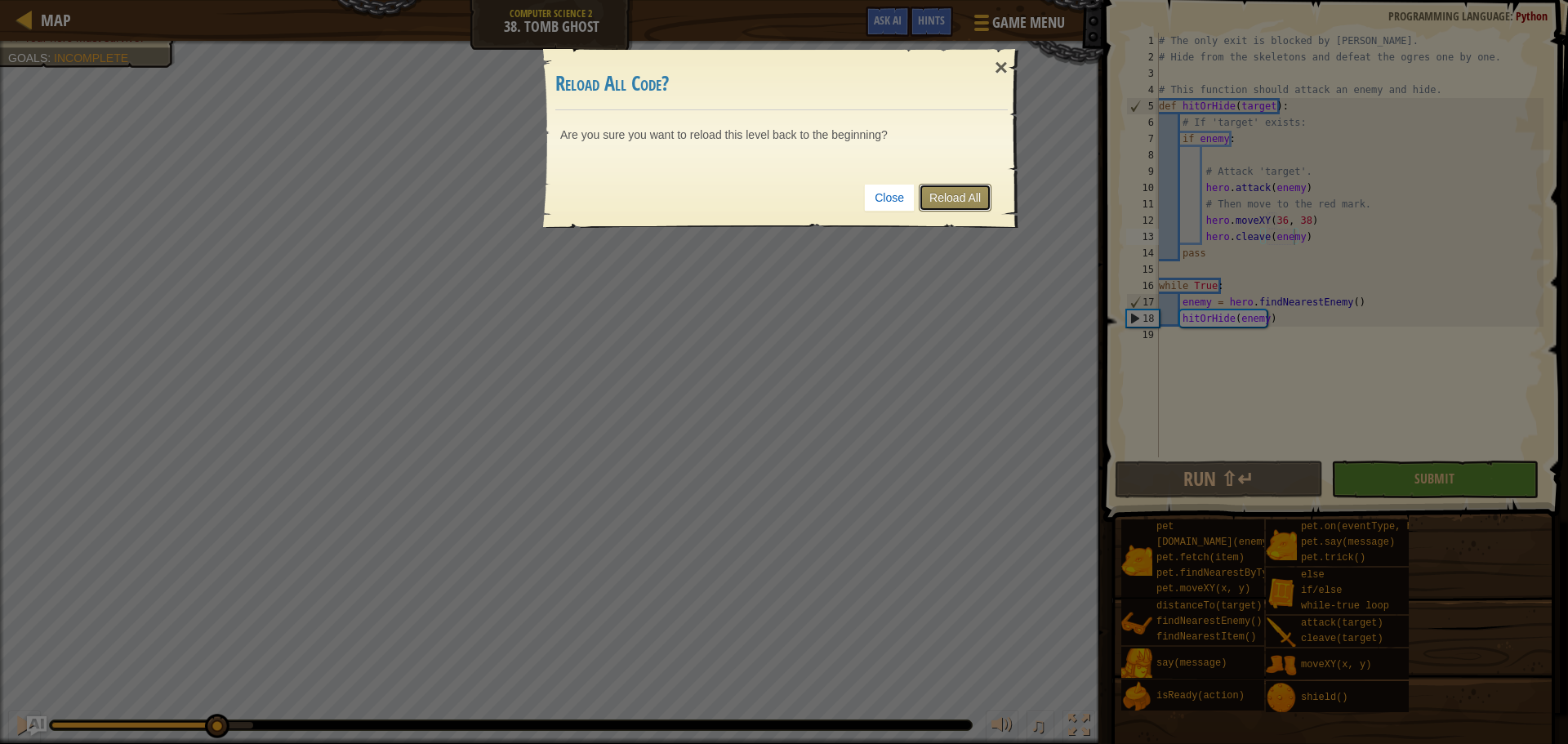
click at [958, 200] on link "Reload All" at bounding box center [955, 198] width 73 height 28
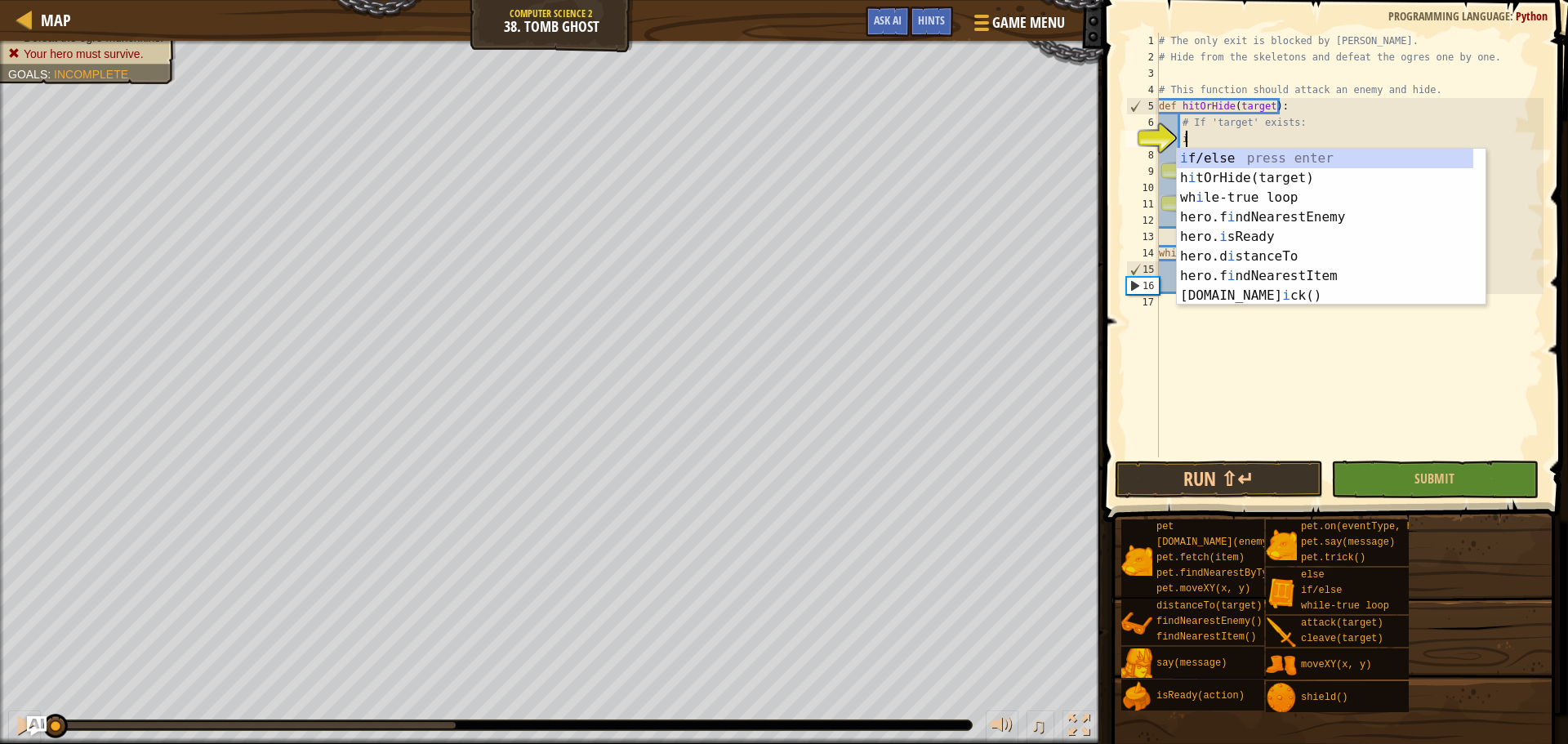
scroll to position [7, 2]
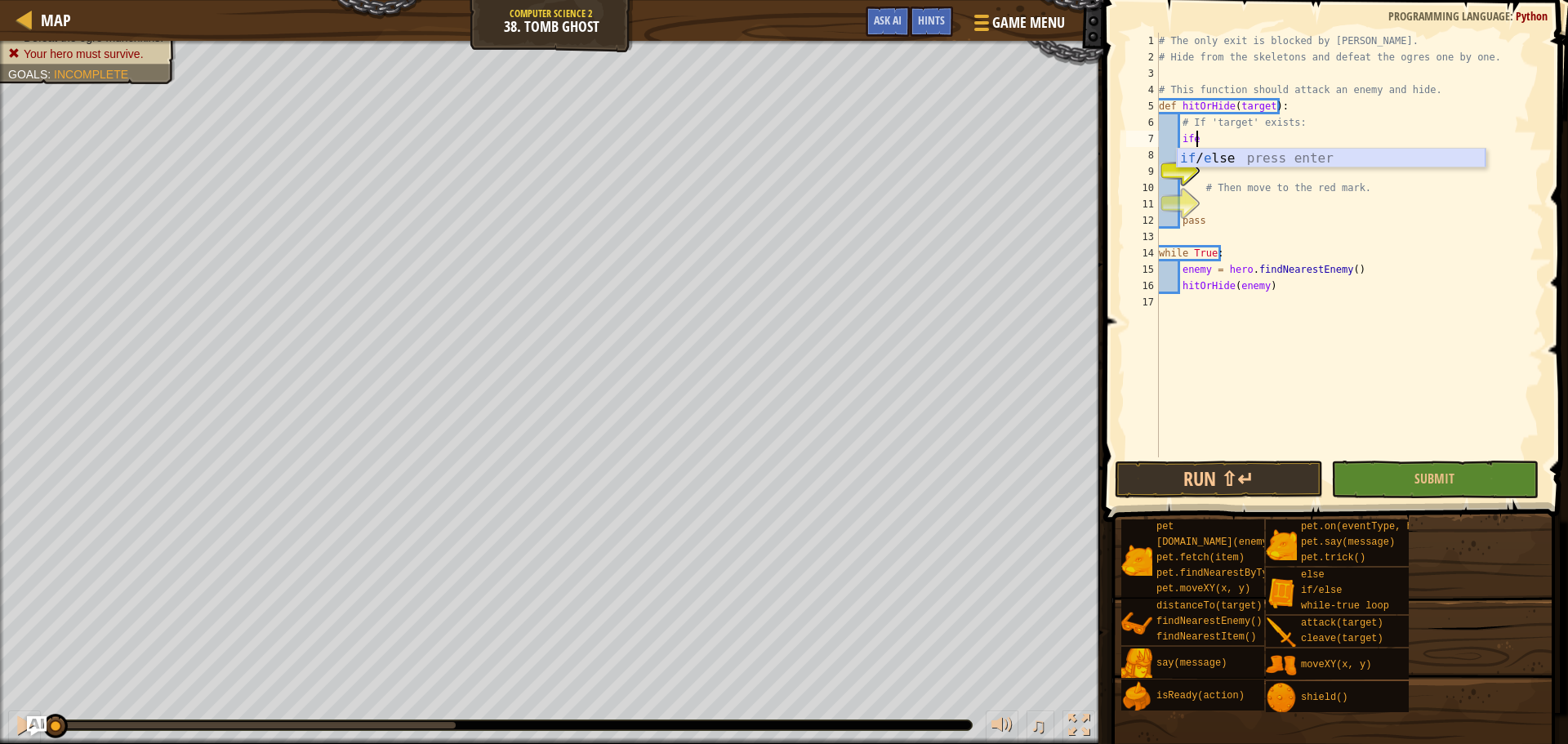
click at [1192, 155] on div "if / e lse press enter" at bounding box center [1331, 179] width 309 height 59
type textarea "if enemy:"
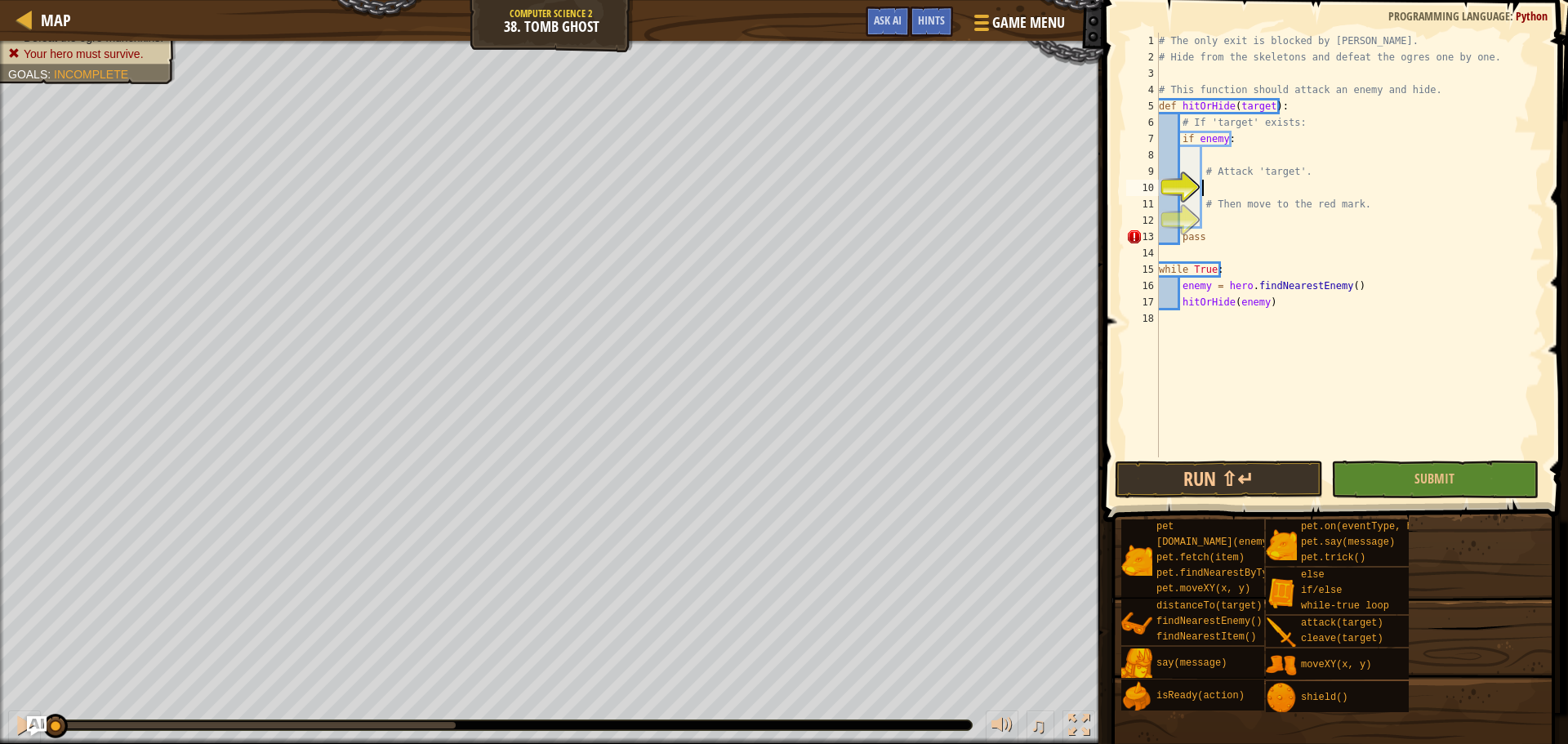
click at [1236, 180] on div "# The only exit is blocked by ogres. # Hide from the skeletons and defeat the o…" at bounding box center [1349, 261] width 388 height 457
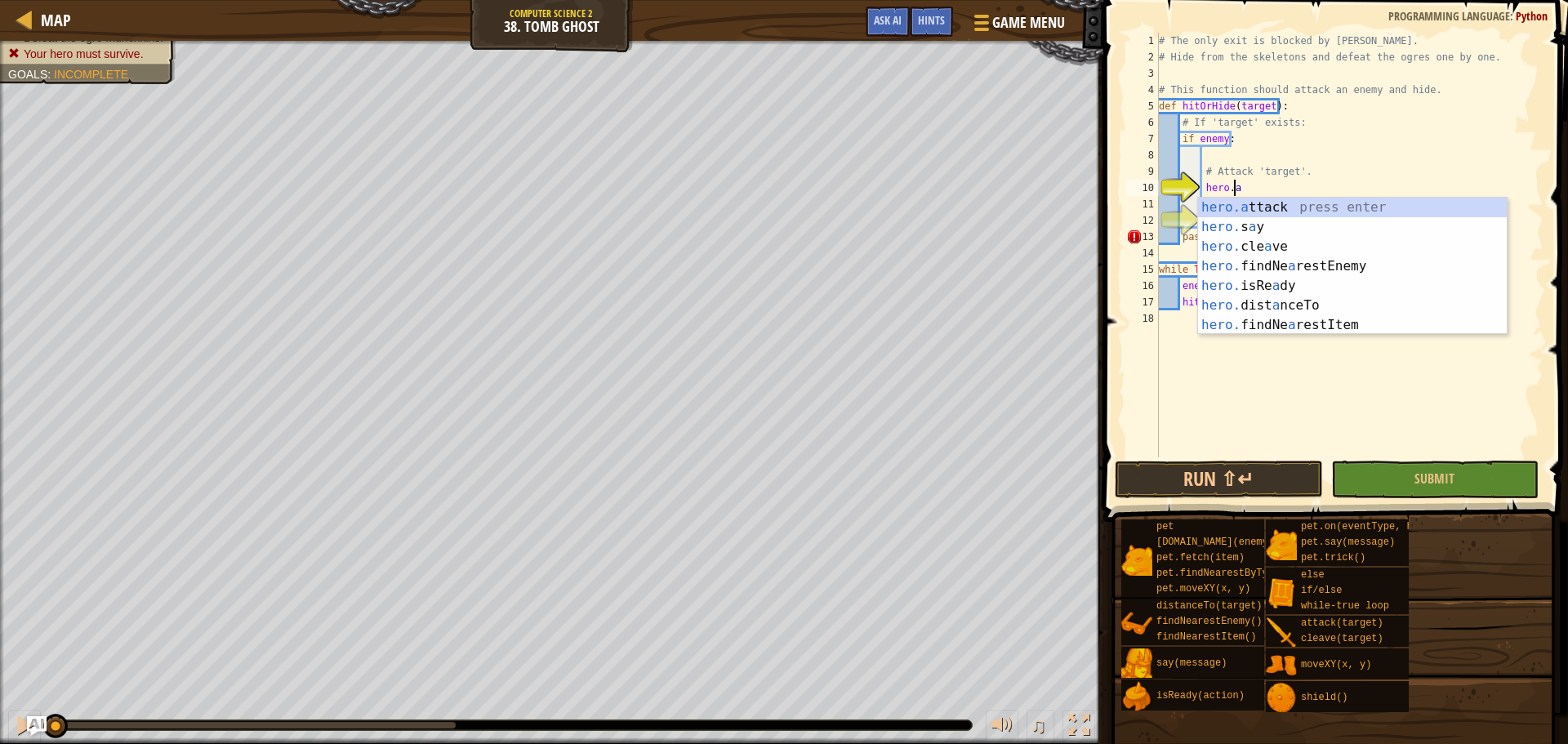
scroll to position [7, 6]
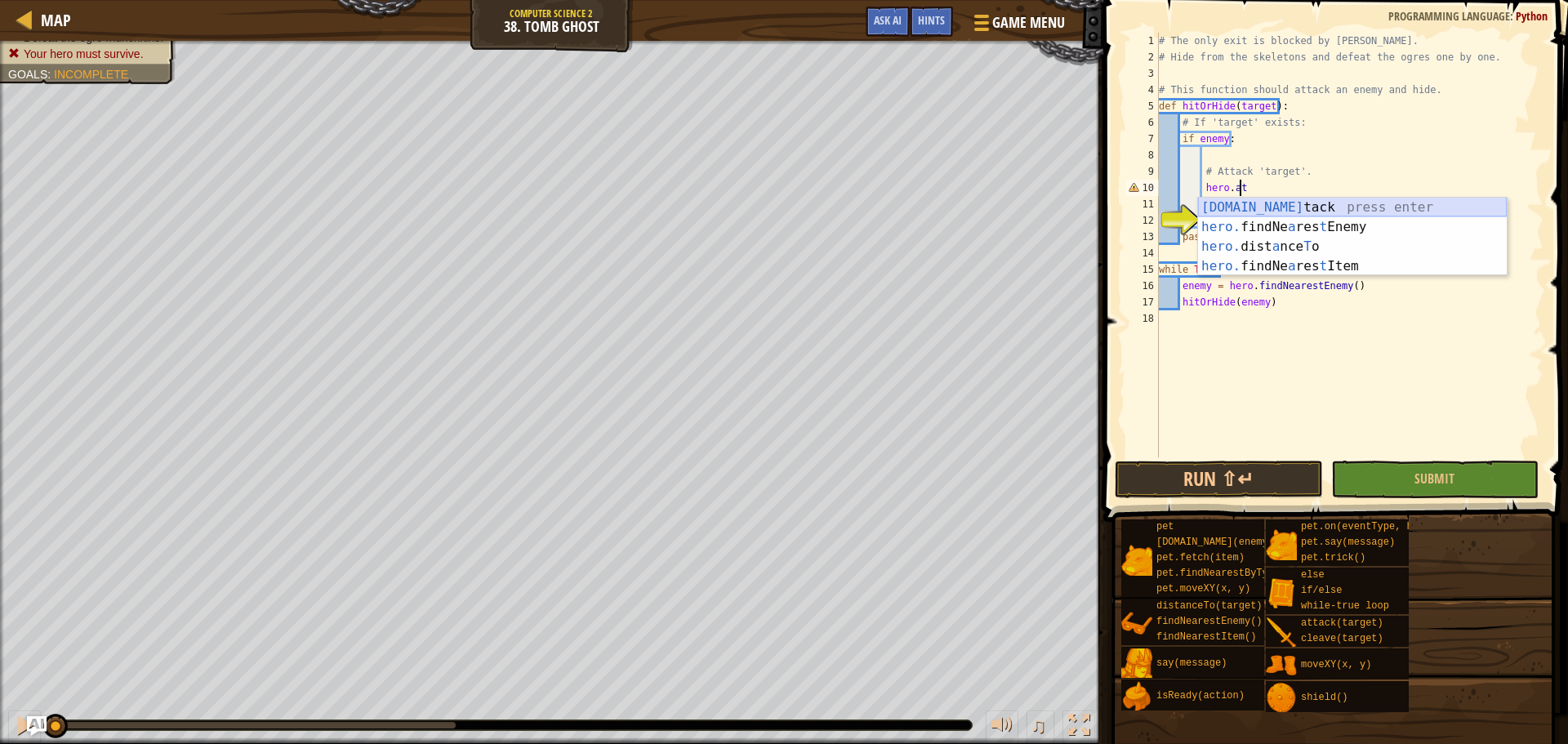
click at [1326, 210] on div "hero.at tack press enter hero. findNe a res t Enemy press enter hero. dist a nc…" at bounding box center [1352, 256] width 309 height 118
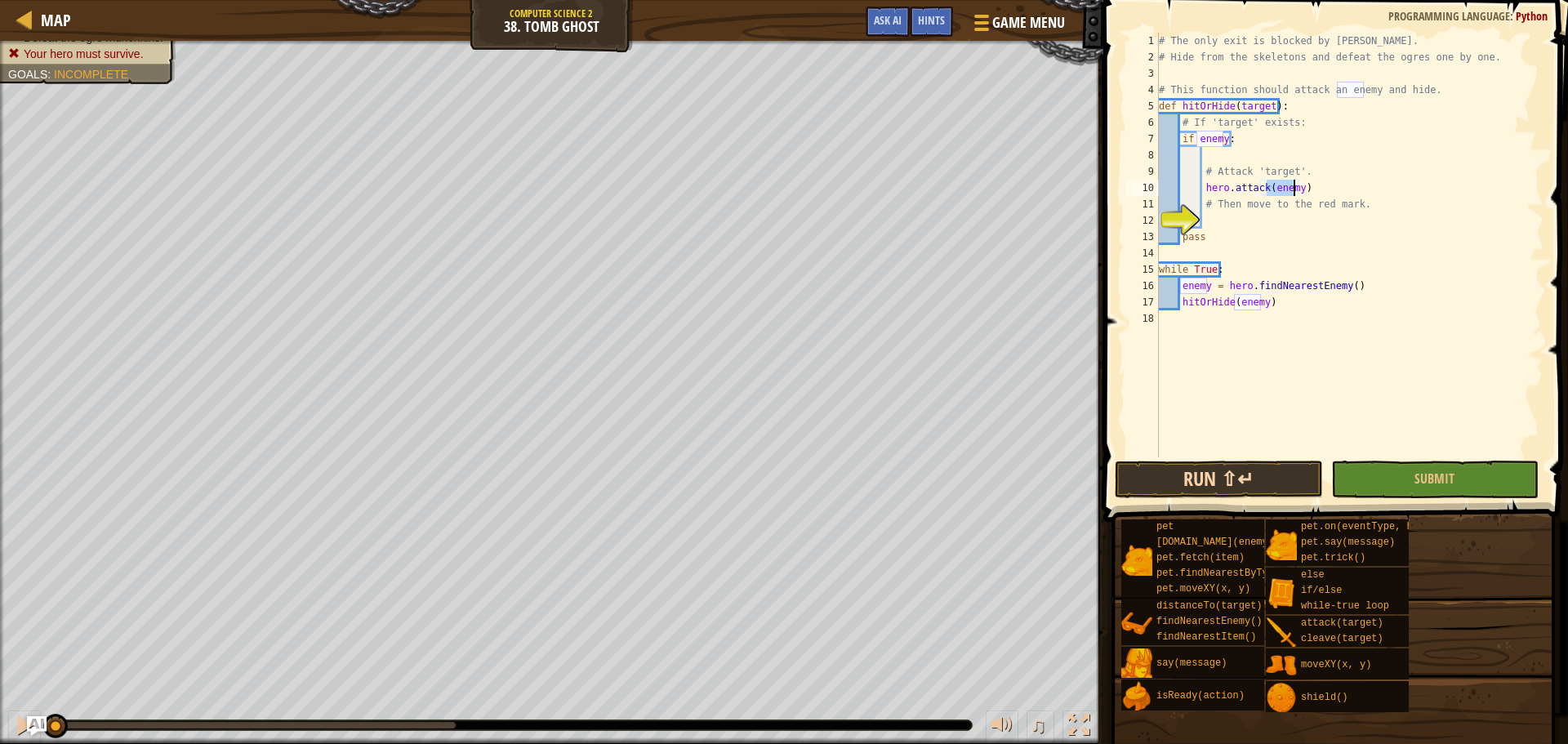
type textarea "hero.attack(enemy)"
click at [1211, 477] on button "Run ⇧↵" at bounding box center [1218, 479] width 207 height 38
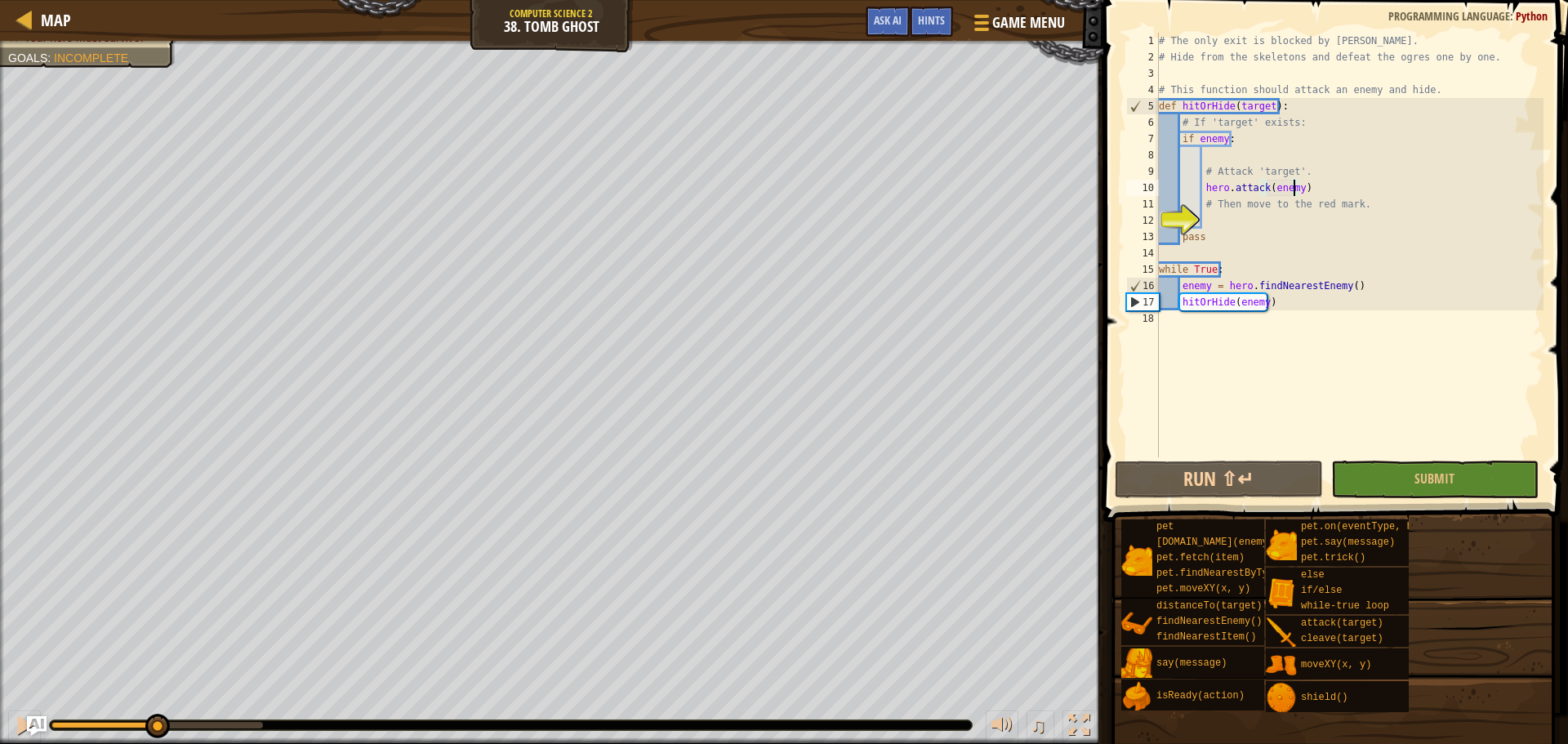
drag, startPoint x: 244, startPoint y: 726, endPoint x: 156, endPoint y: 700, distance: 91.8
click at [156, 700] on div "♫" at bounding box center [551, 721] width 1104 height 49
click at [31, 728] on img "Ask AI" at bounding box center [36, 725] width 21 height 21
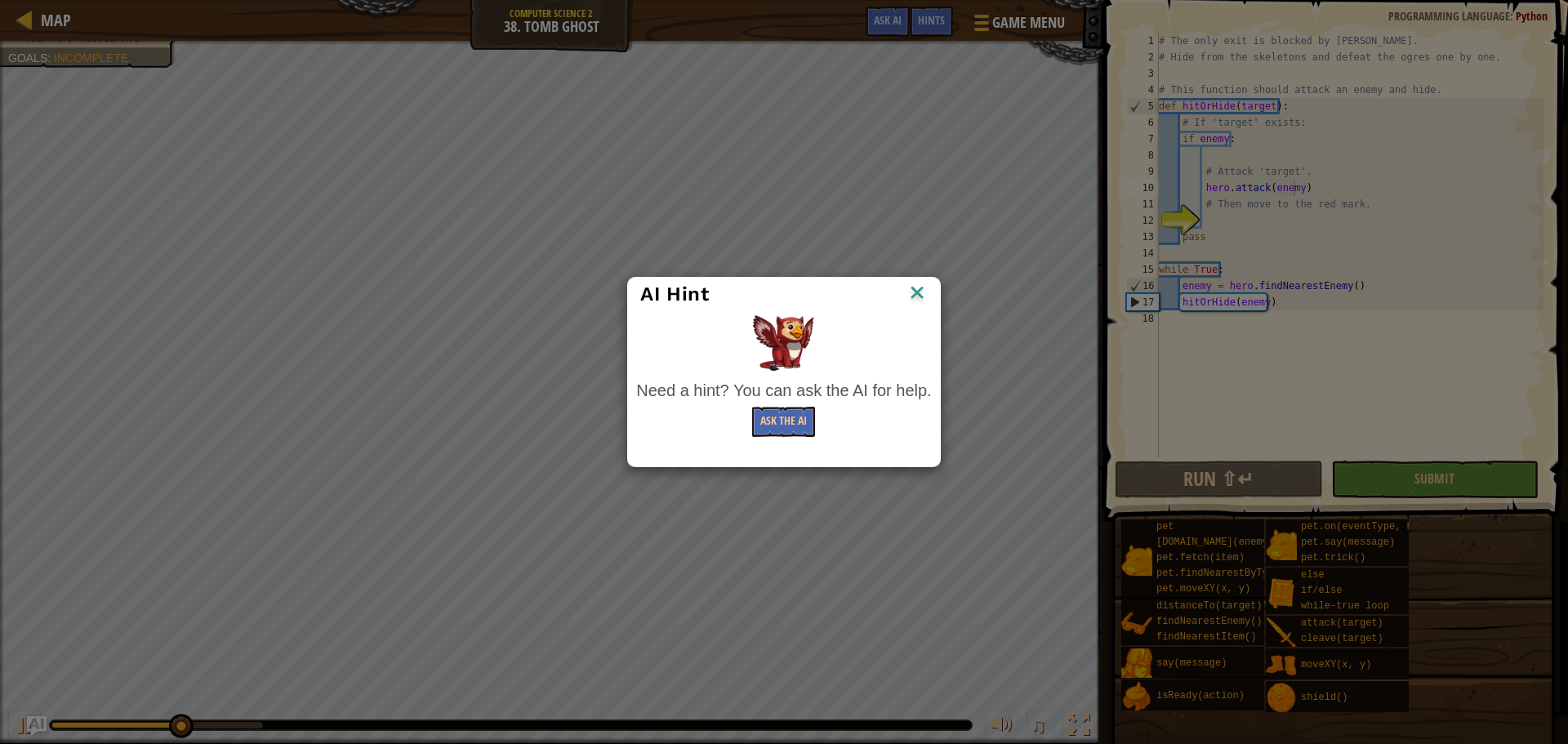
click at [15, 731] on div "AI Hint Need a hint? You can ask the AI for help. Ask the AI" at bounding box center [784, 372] width 1568 height 744
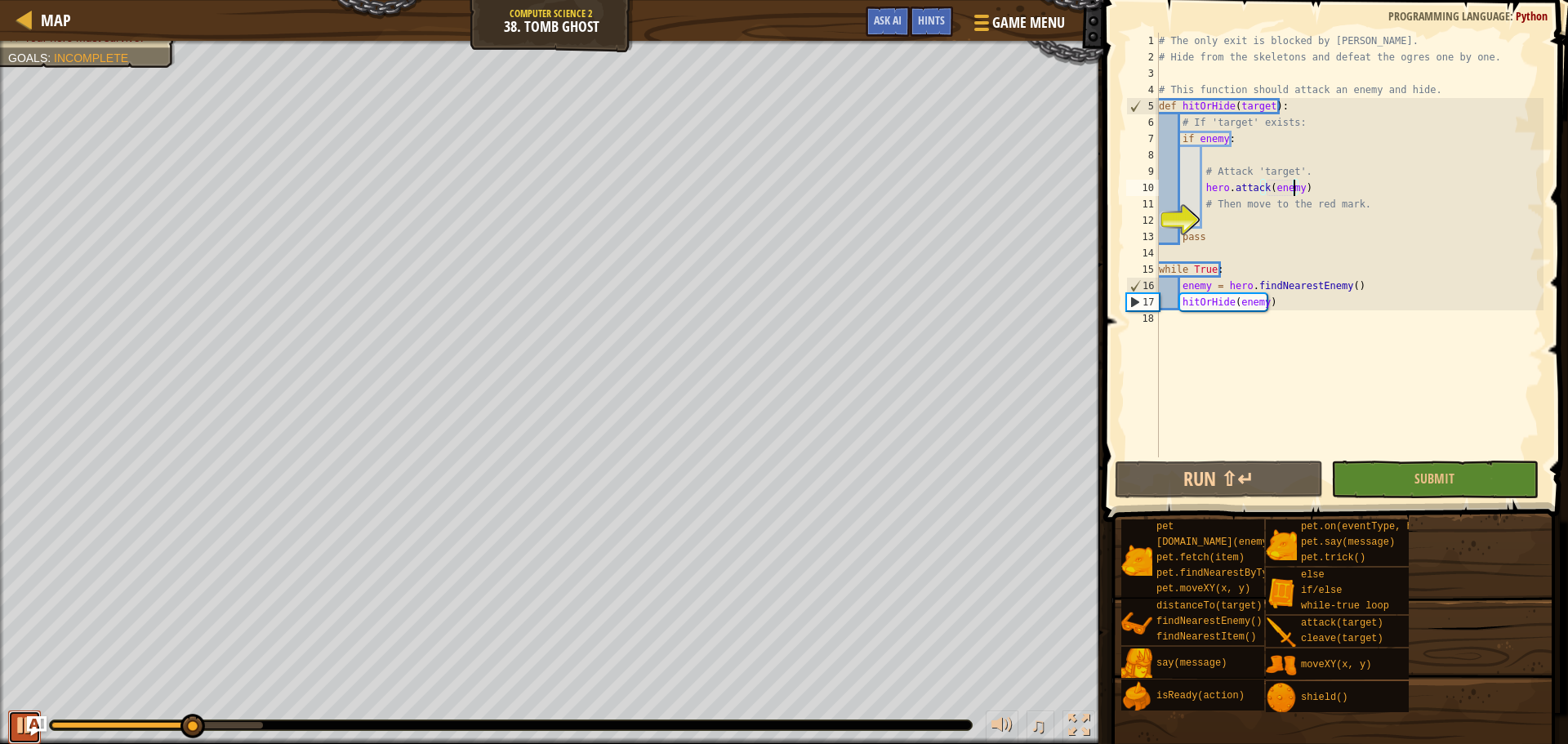
click at [15, 731] on div at bounding box center [24, 725] width 21 height 21
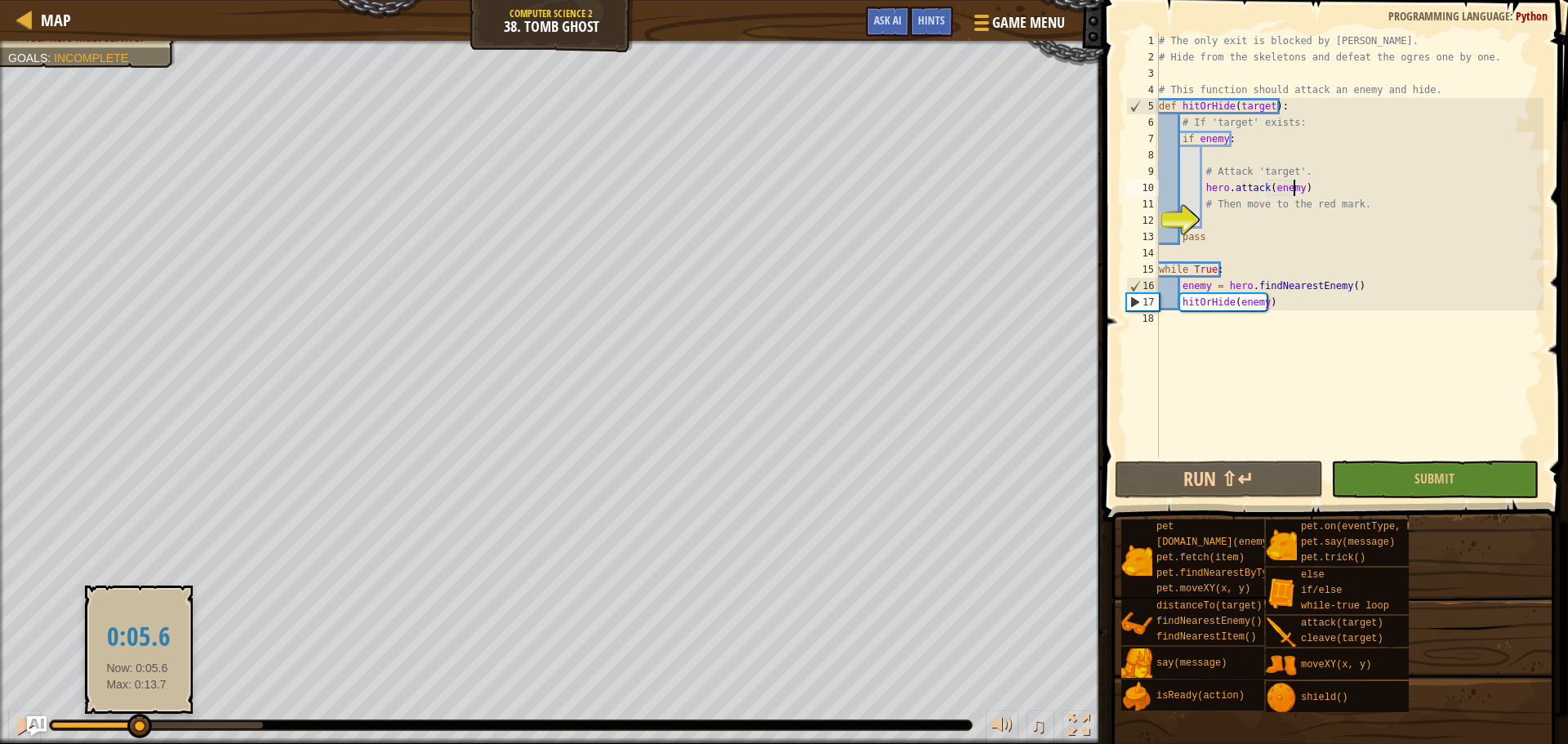
drag, startPoint x: 192, startPoint y: 721, endPoint x: 137, endPoint y: 729, distance: 55.6
click at [137, 729] on div at bounding box center [140, 726] width 24 height 24
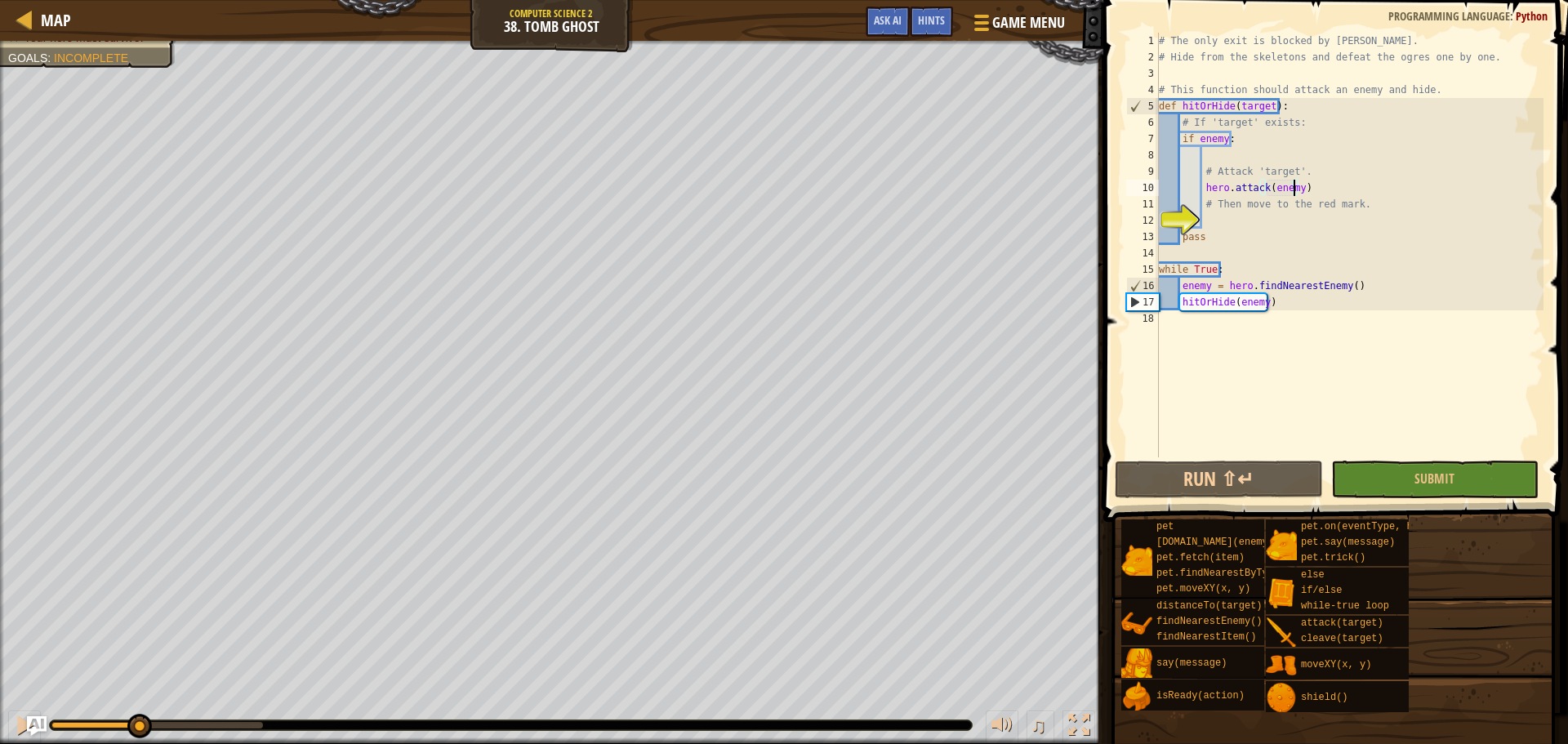
click at [1213, 214] on div "# The only exit is blocked by ogres. # Hide from the skeletons and defeat the o…" at bounding box center [1349, 261] width 388 height 457
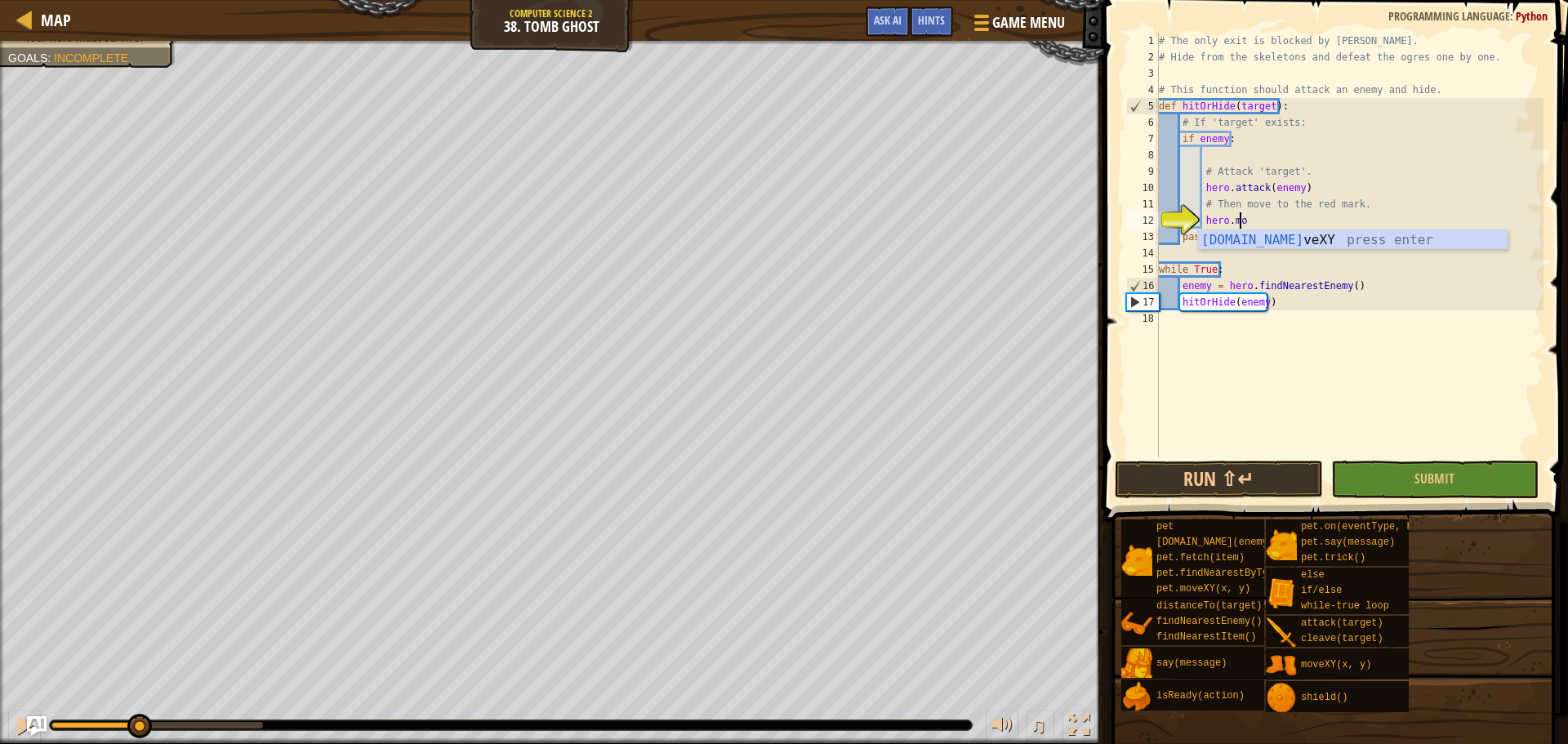
scroll to position [7, 6]
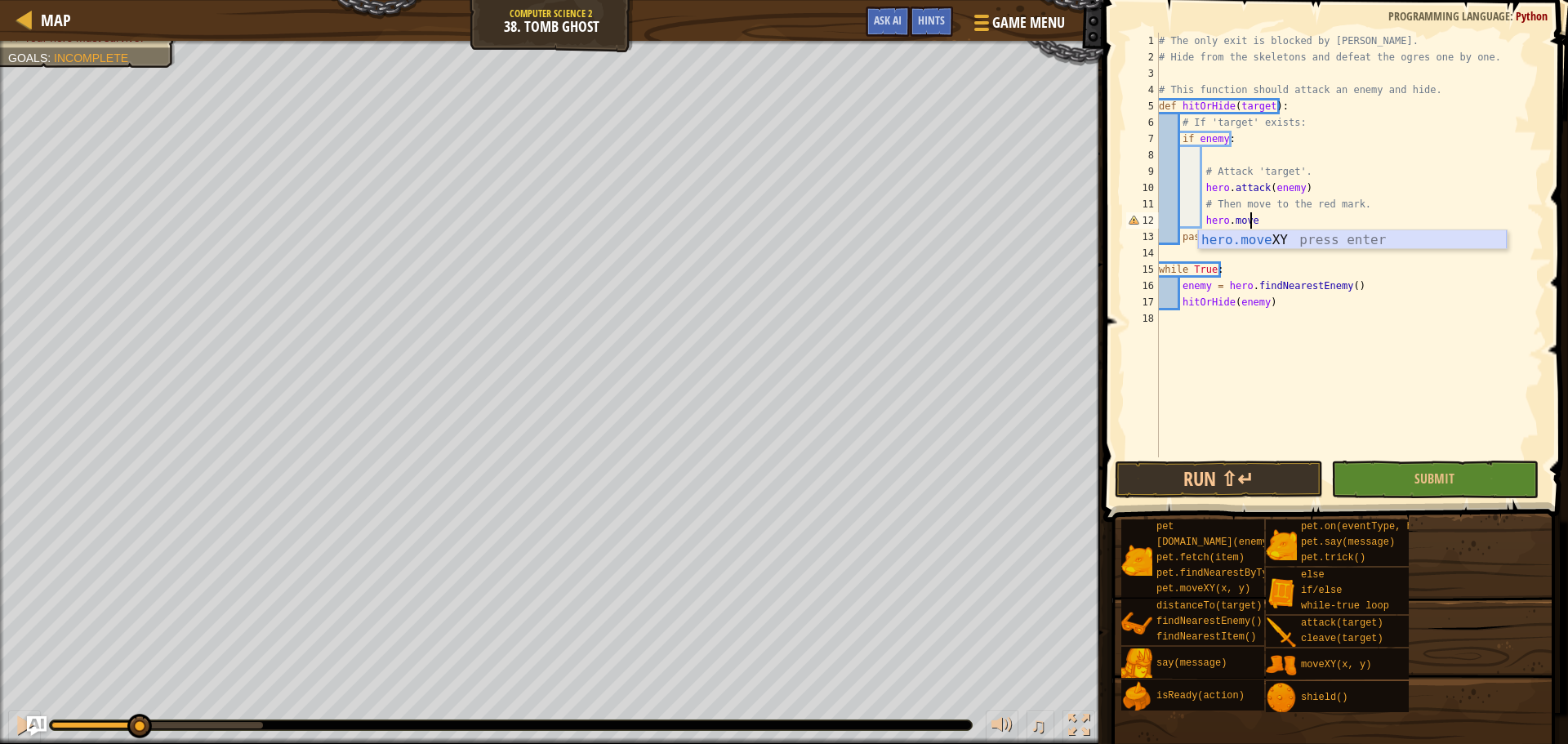
click at [1318, 241] on div "hero.move XY press enter" at bounding box center [1352, 260] width 309 height 59
click at [1292, 222] on div "# The only exit is blocked by ogres. # Hide from the skeletons and defeat the o…" at bounding box center [1349, 261] width 388 height 457
type textarea "hero.moveXY(35, 38)"
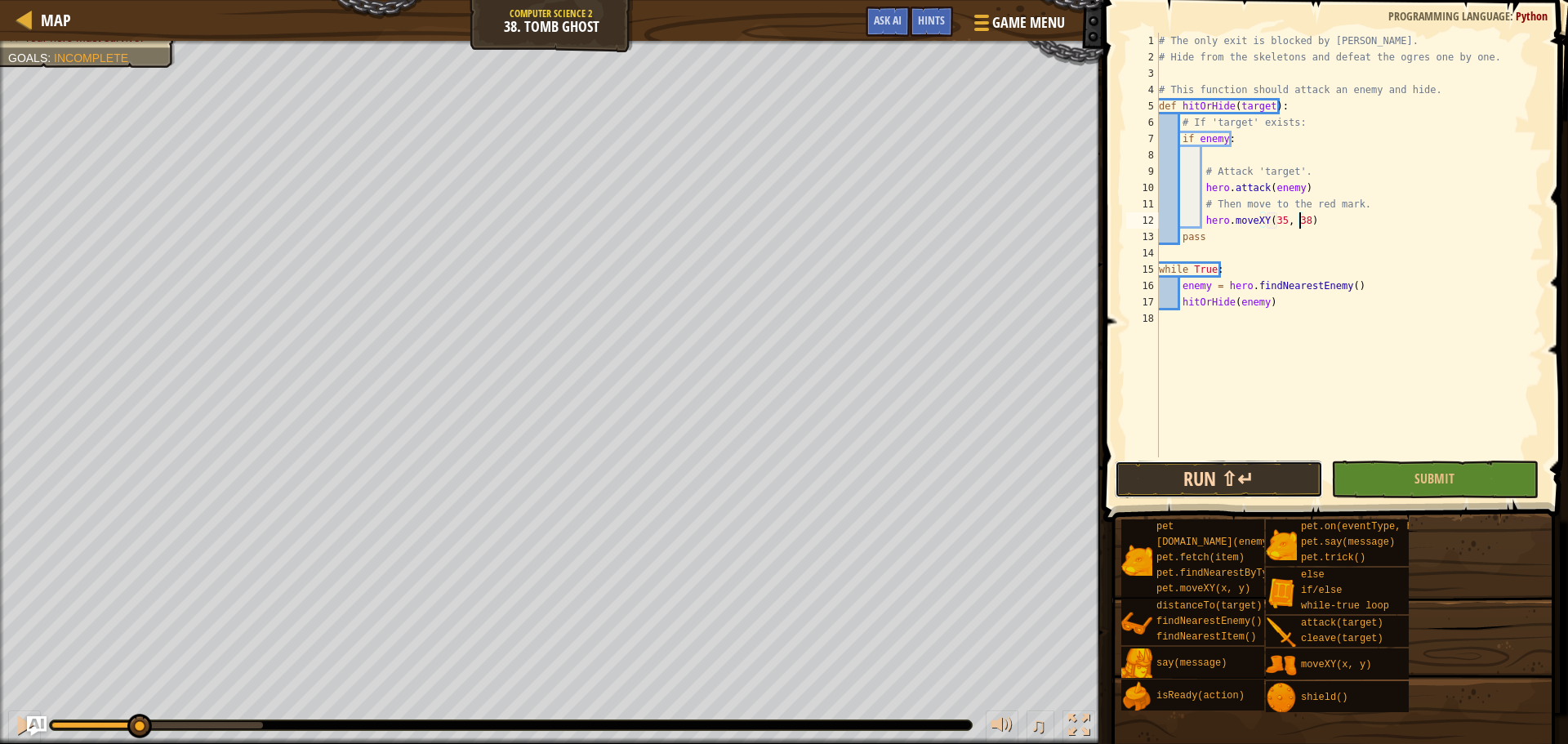
click at [1241, 491] on button "Run ⇧↵" at bounding box center [1218, 479] width 207 height 38
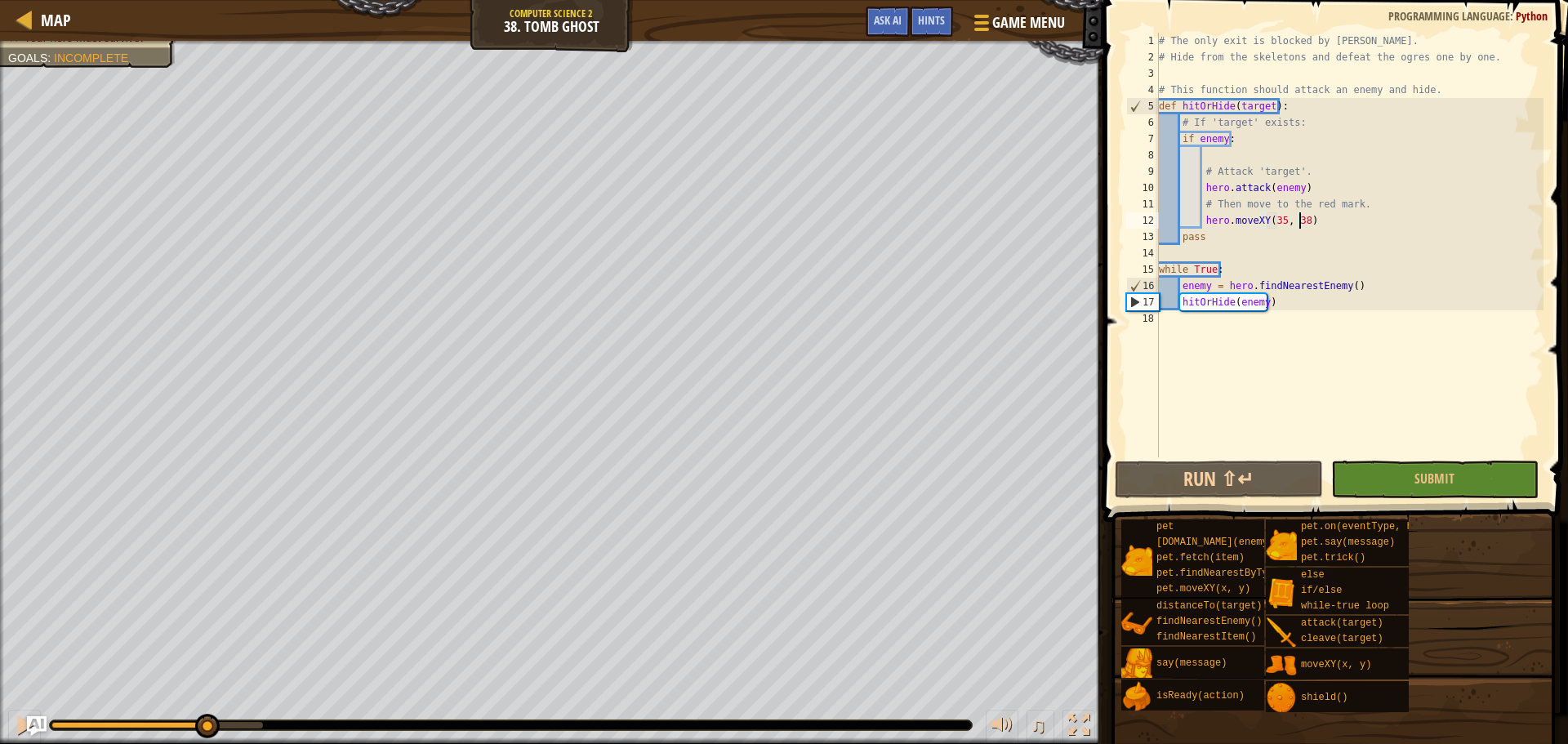
click at [205, 685] on div "Defeat the ogre munchkins. Your hero must survive. Goals : Incomplete ♫ Hattori…" at bounding box center [784, 392] width 1568 height 703
drag, startPoint x: 267, startPoint y: 716, endPoint x: 80, endPoint y: 707, distance: 187.2
click at [80, 707] on div "♫" at bounding box center [551, 721] width 1104 height 49
click at [1330, 214] on div "# The only exit is blocked by ogres. # Hide from the skeletons and defeat the o…" at bounding box center [1349, 261] width 388 height 457
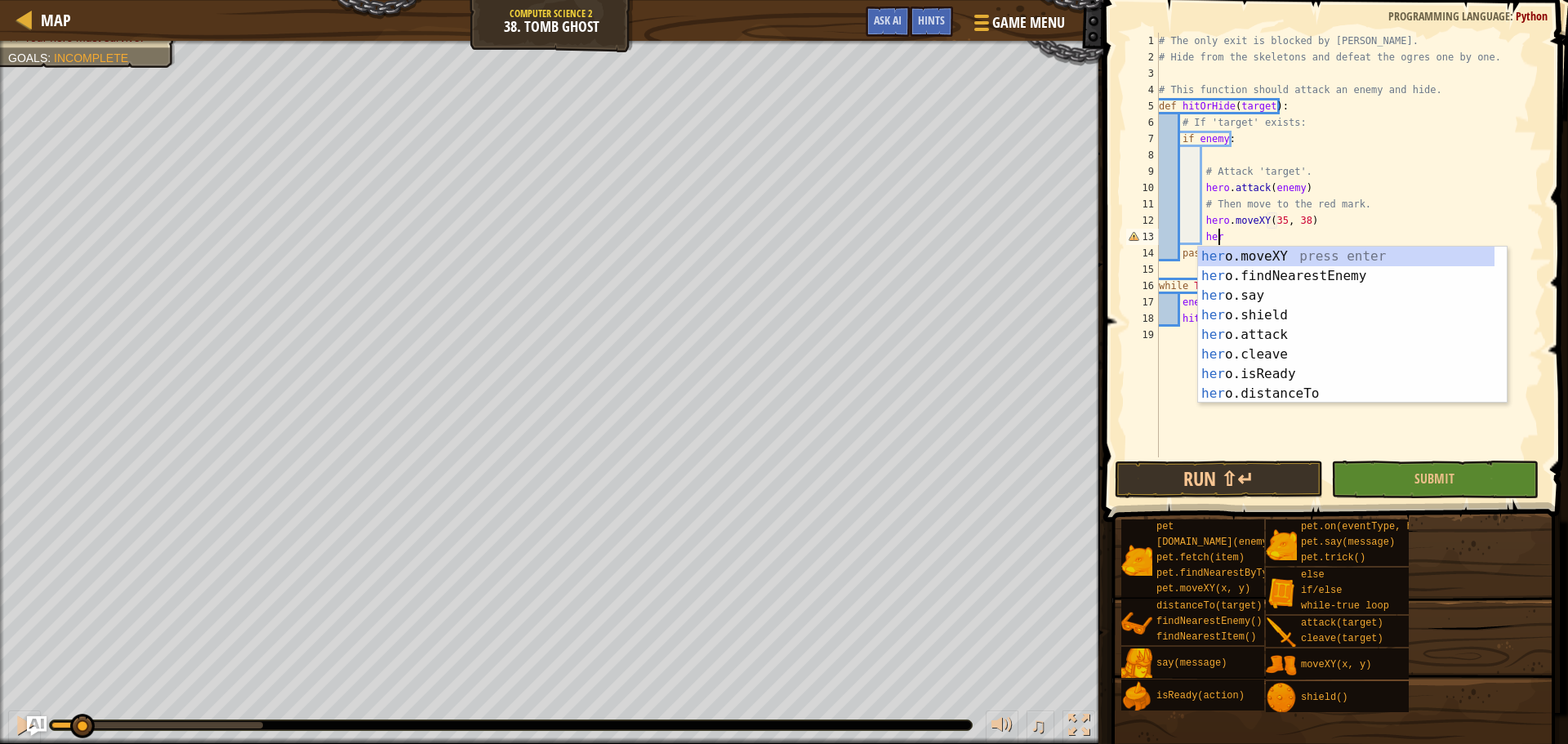
scroll to position [7, 4]
type textarea "hero.fi"
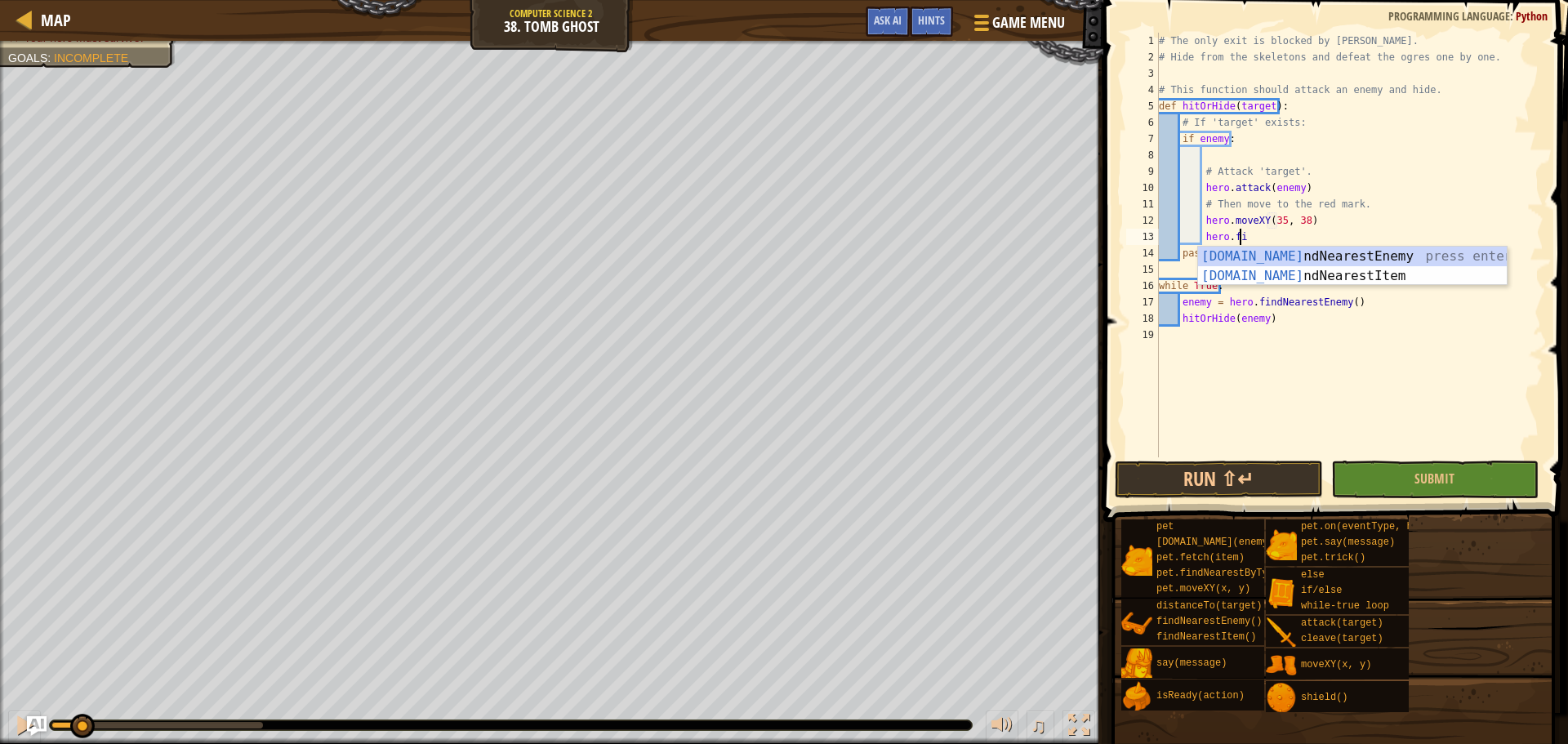
scroll to position [7, 6]
click at [1375, 254] on div "hero.fi ndNearestEnemy press enter hero.fi ndNearestItem press enter" at bounding box center [1352, 286] width 309 height 79
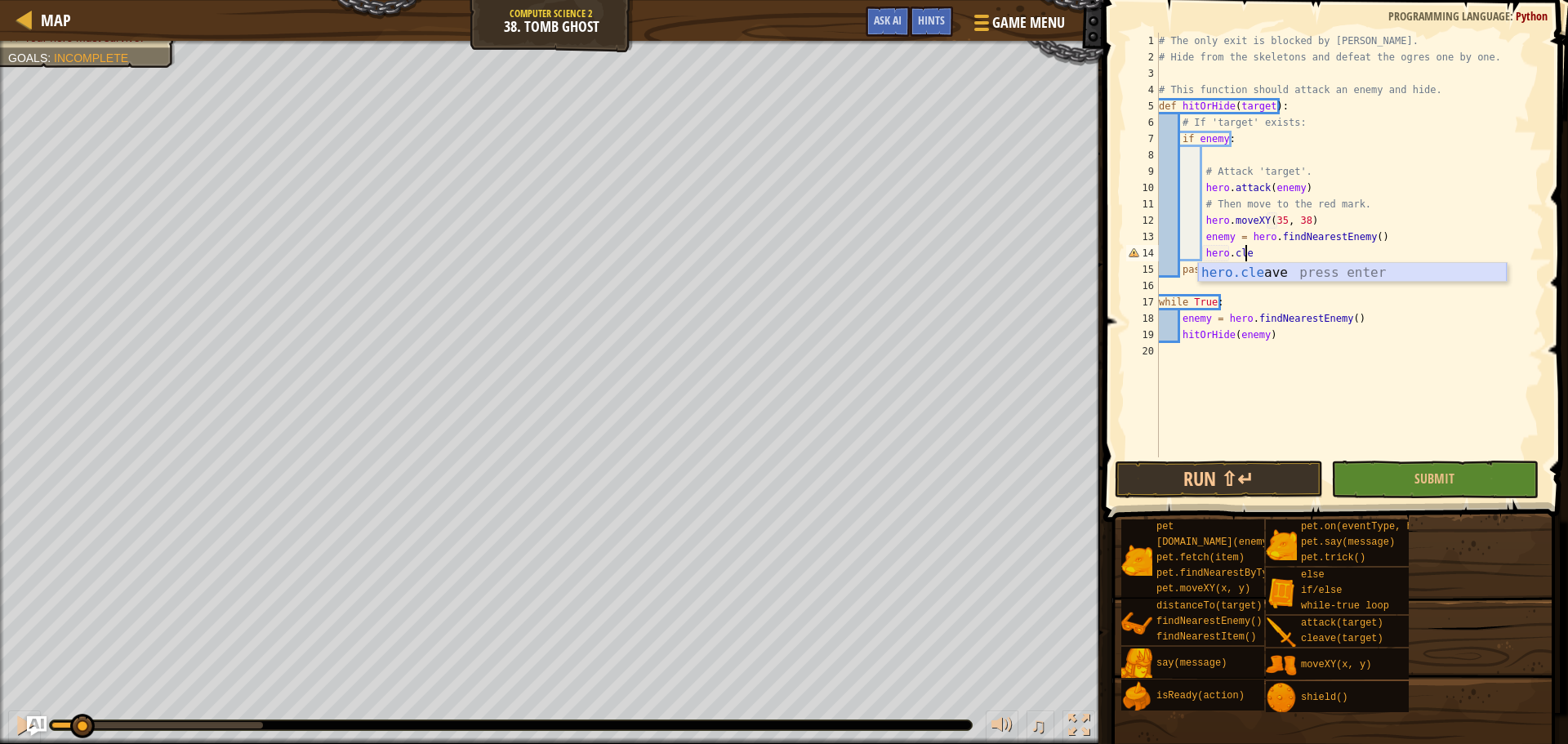
click at [1286, 265] on div "hero.cle ave press enter" at bounding box center [1352, 292] width 309 height 59
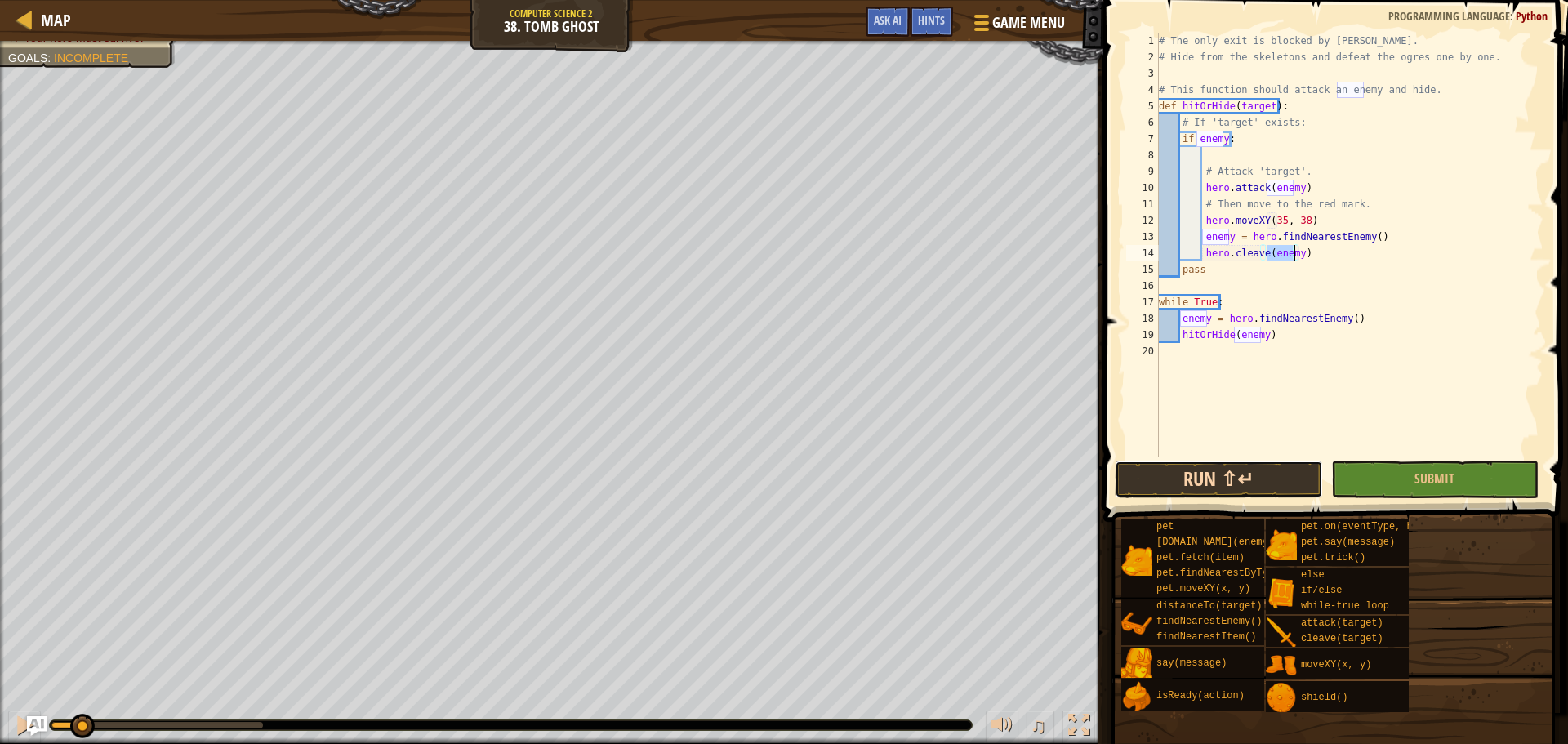
click at [1250, 476] on button "Run ⇧↵" at bounding box center [1218, 479] width 207 height 38
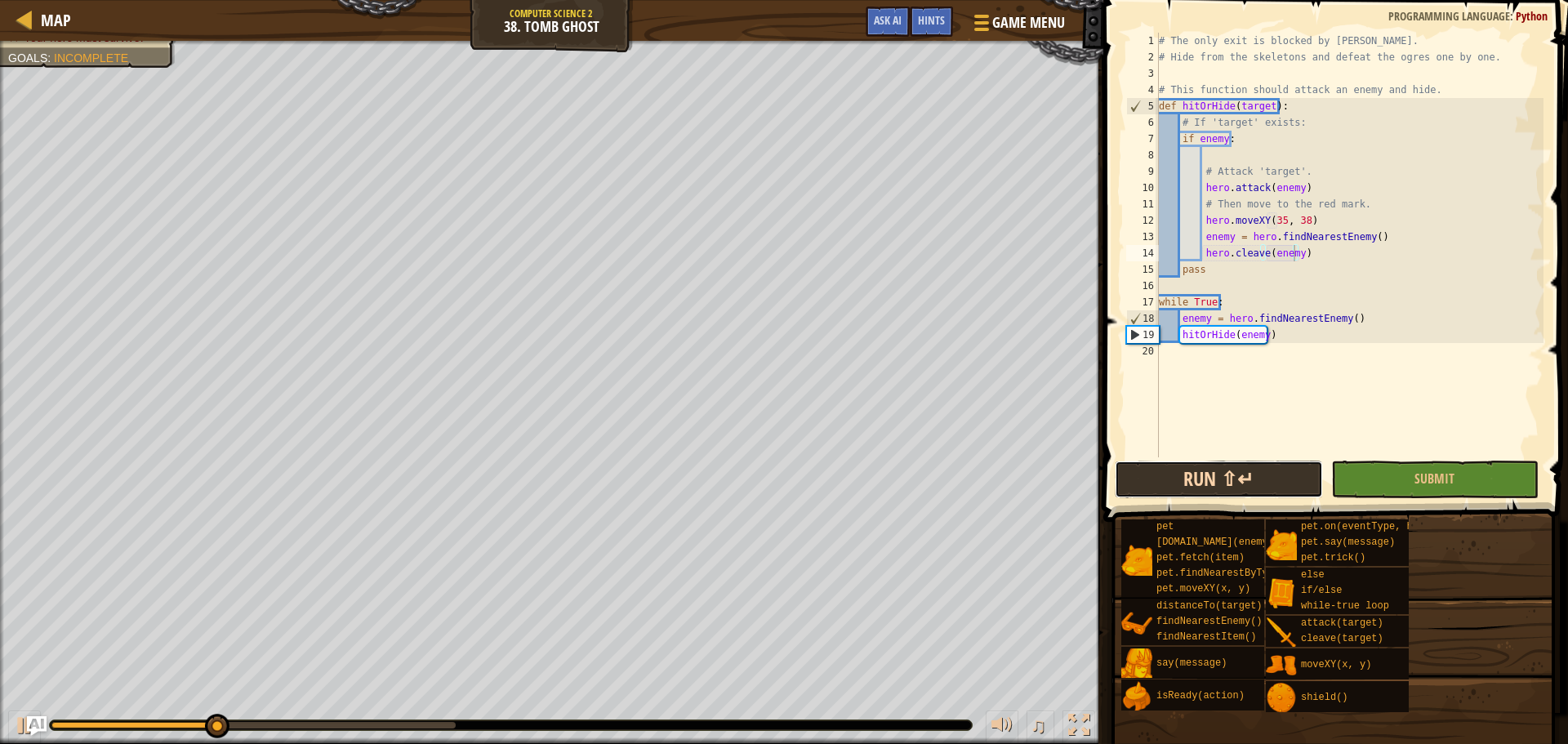
click at [1199, 474] on button "Run ⇧↵" at bounding box center [1218, 479] width 207 height 38
drag, startPoint x: 106, startPoint y: 727, endPoint x: 47, endPoint y: 769, distance: 72.4
click at [47, 0] on html "Map Computer Science 2 38. Tomb Ghost Game Menu Done Hints Ask AI 1 ההההההההההה…" at bounding box center [784, 0] width 1568 height 0
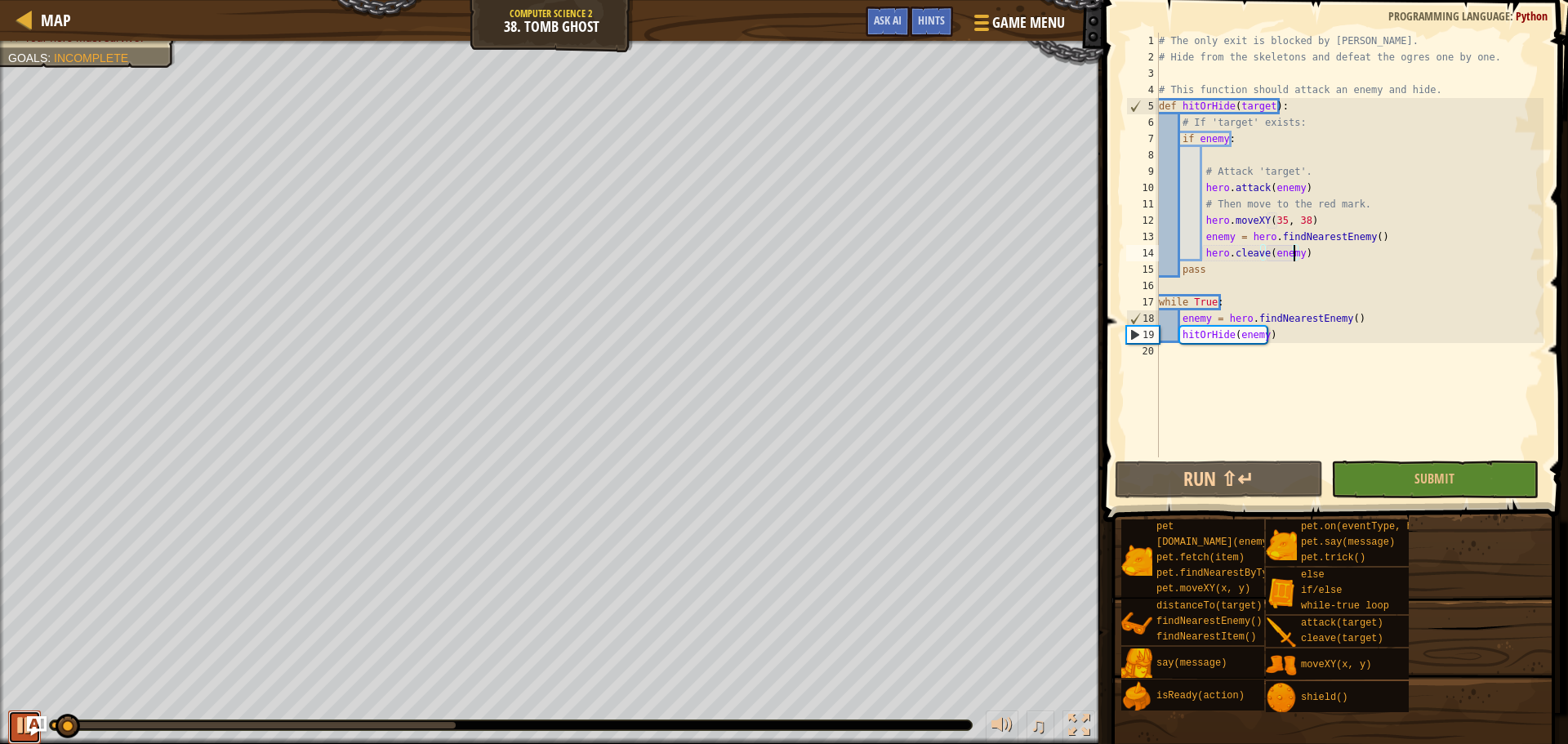
click at [11, 734] on button at bounding box center [24, 727] width 32 height 33
drag, startPoint x: 1380, startPoint y: 233, endPoint x: 1204, endPoint y: 238, distance: 176.1
click at [1204, 238] on div "# The only exit is blocked by ogres. # Hide from the skeletons and defeat the o…" at bounding box center [1349, 261] width 388 height 457
type textarea "e"
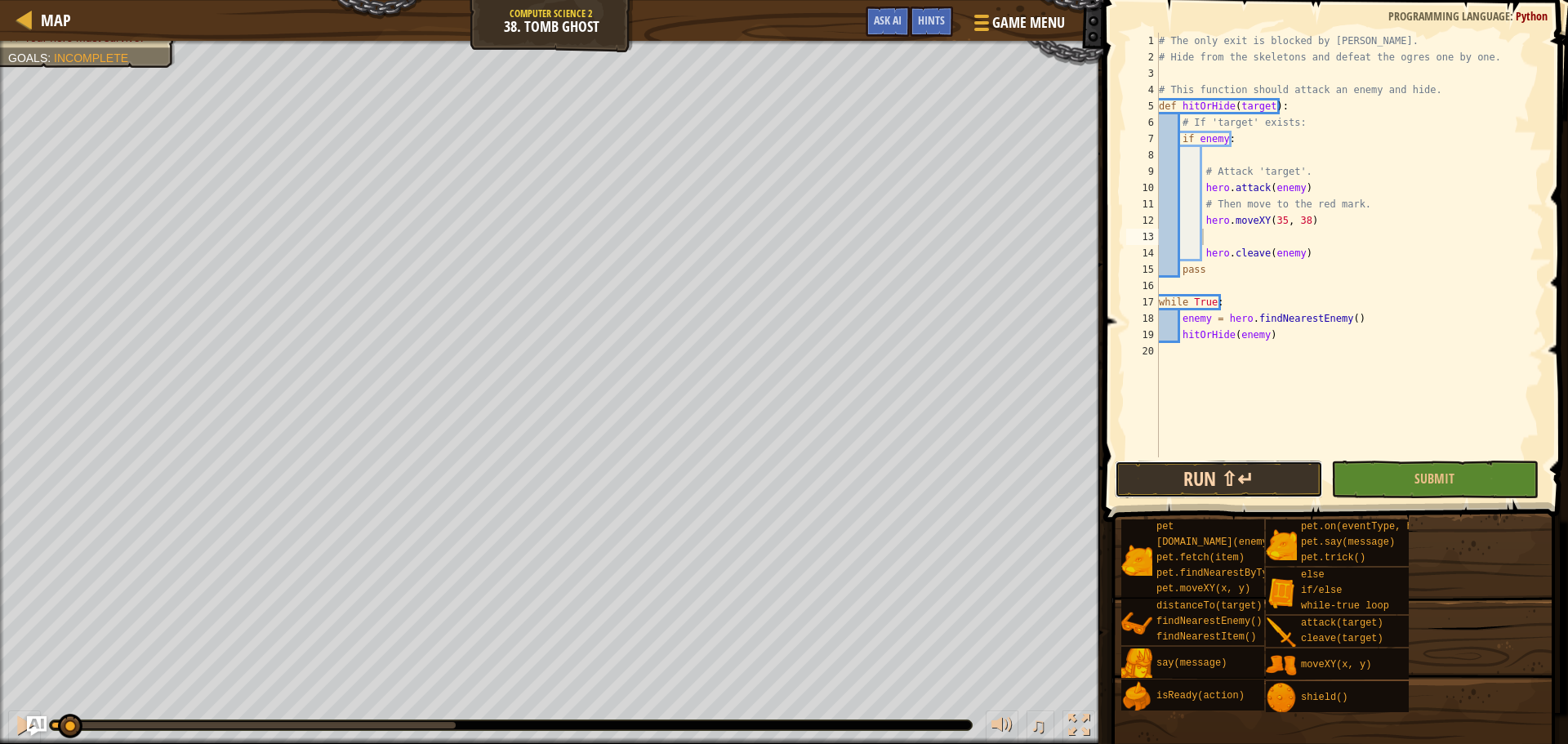
click at [1147, 474] on button "Run ⇧↵" at bounding box center [1218, 479] width 207 height 38
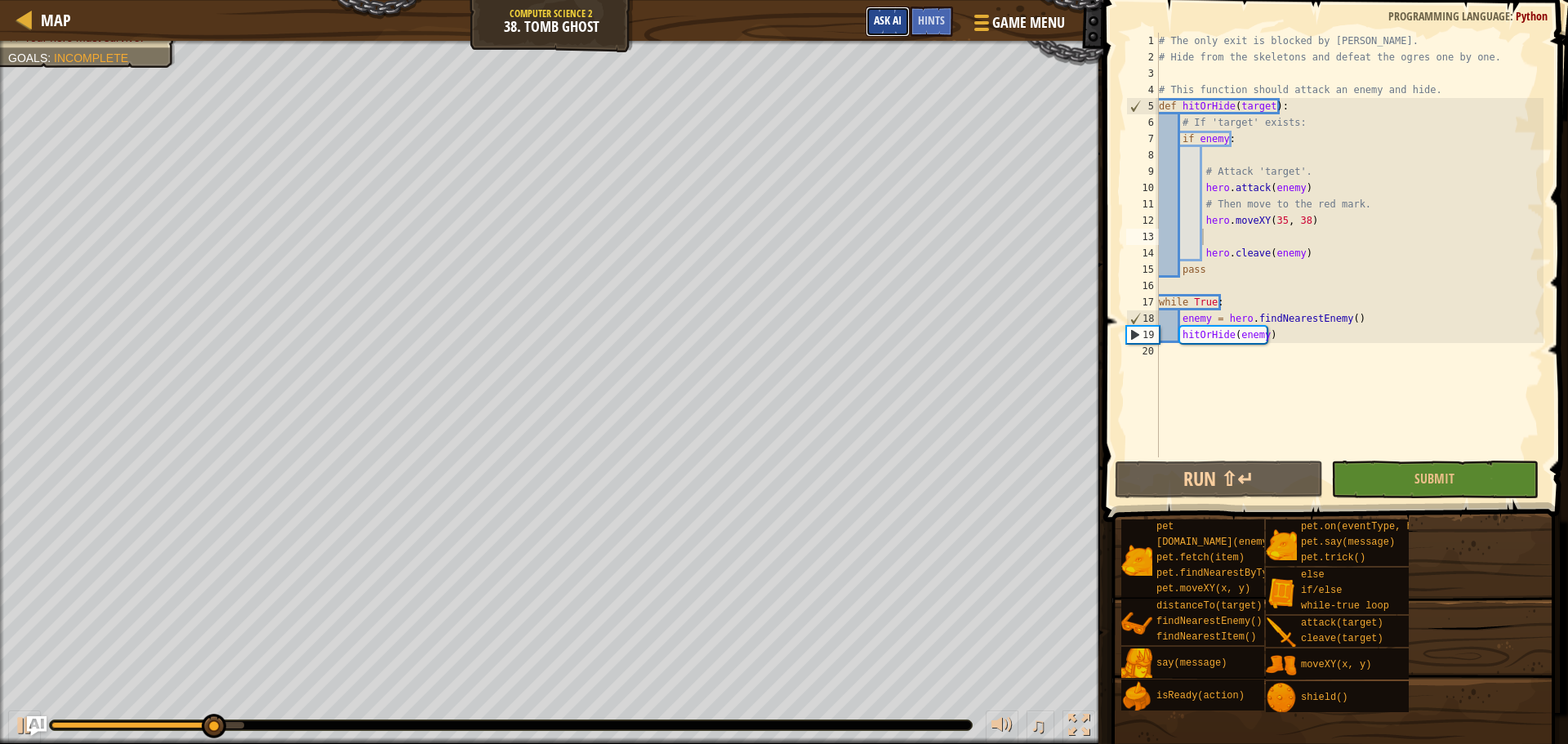
click at [895, 8] on button "Ask AI" at bounding box center [888, 21] width 44 height 31
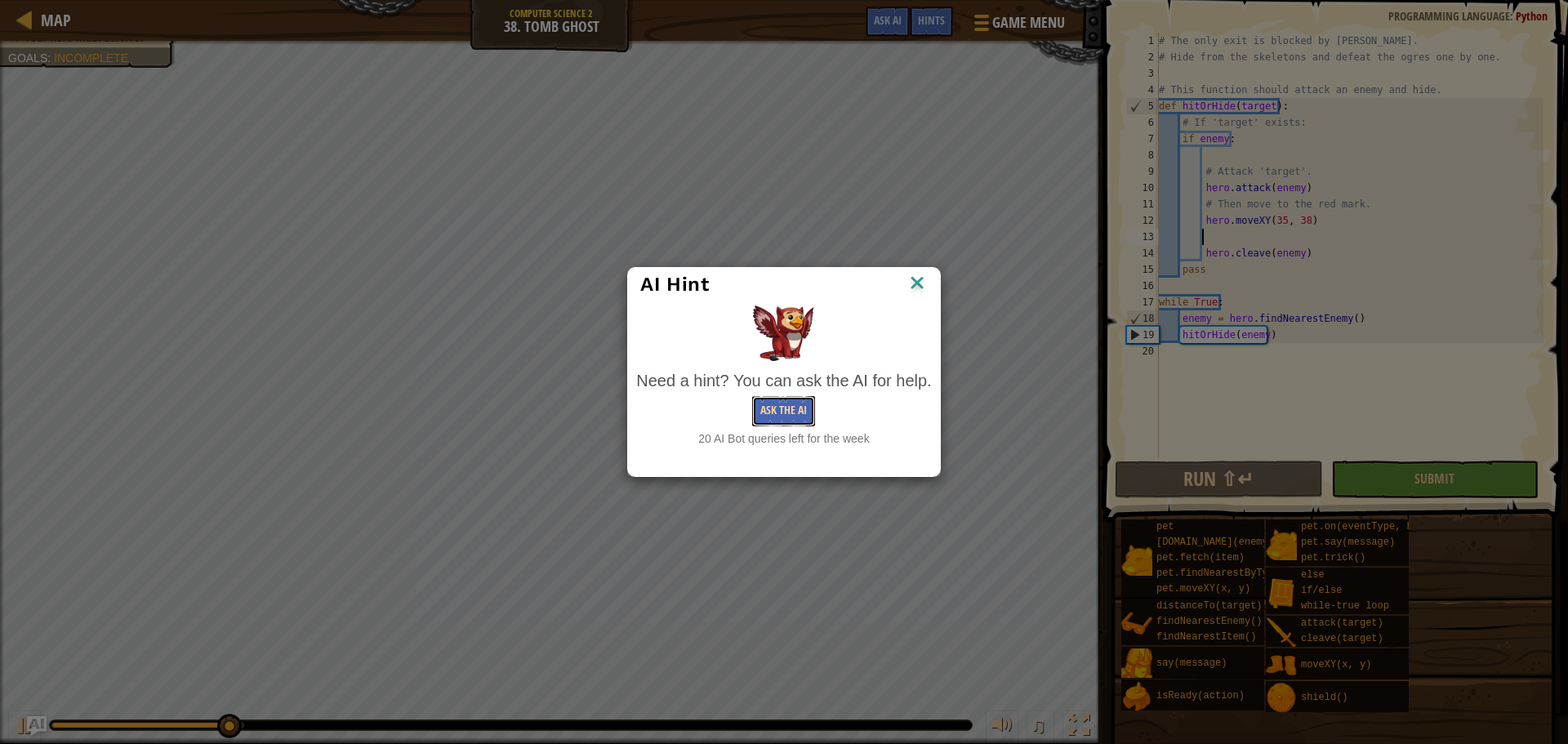
click at [800, 421] on button "Ask the AI" at bounding box center [784, 411] width 63 height 31
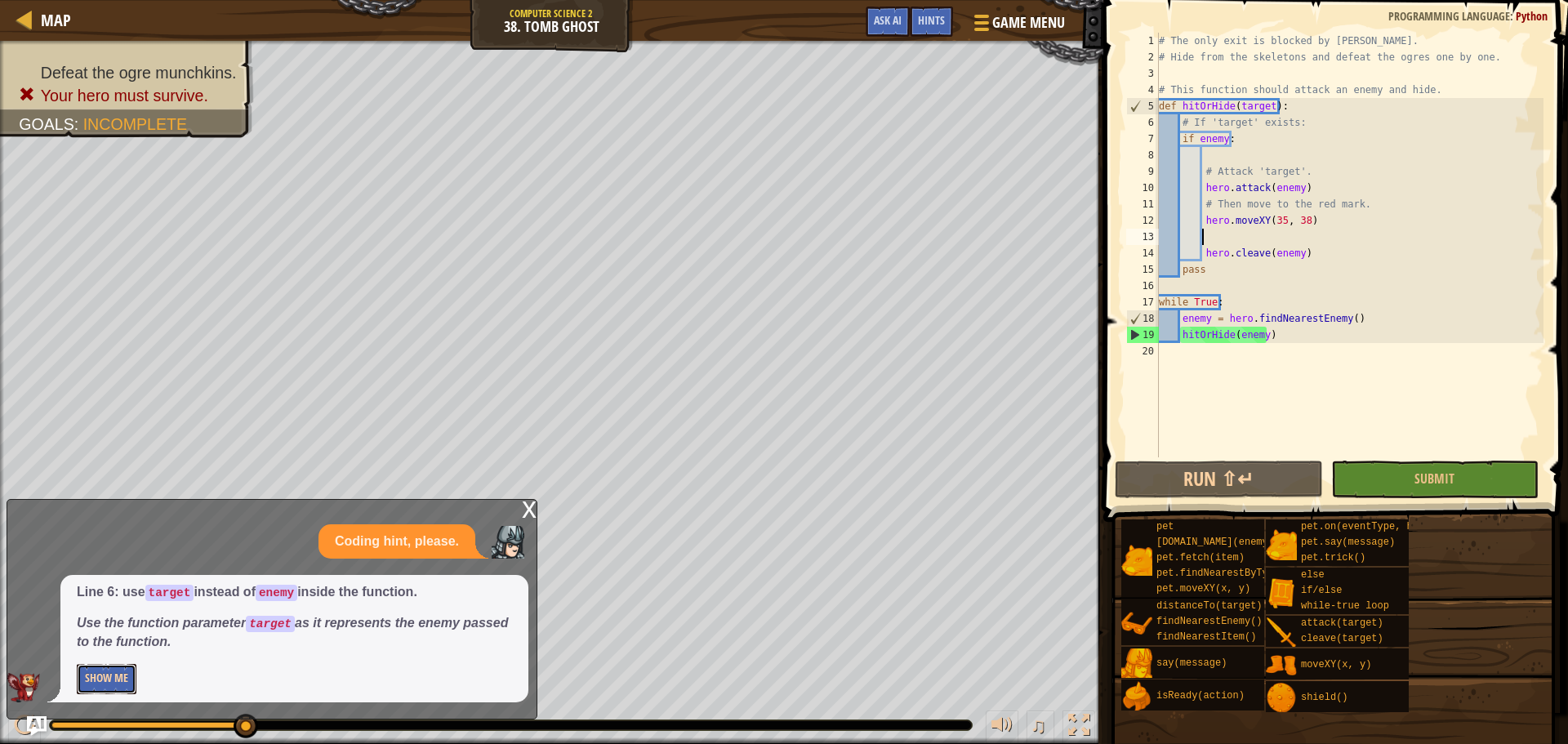
click at [89, 675] on button "Show Me" at bounding box center [106, 679] width 59 height 31
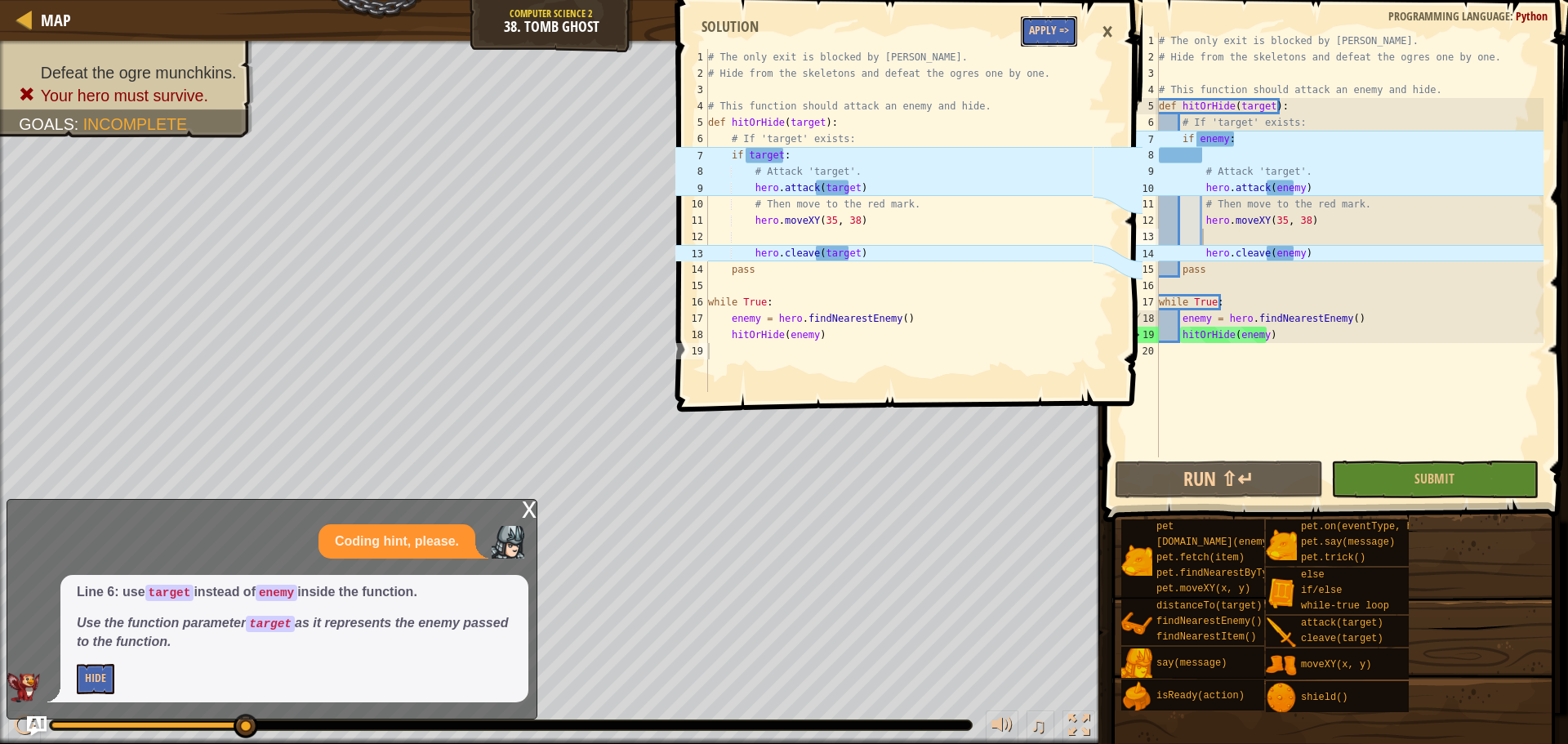
click at [1042, 27] on button "Apply =>" at bounding box center [1049, 31] width 56 height 31
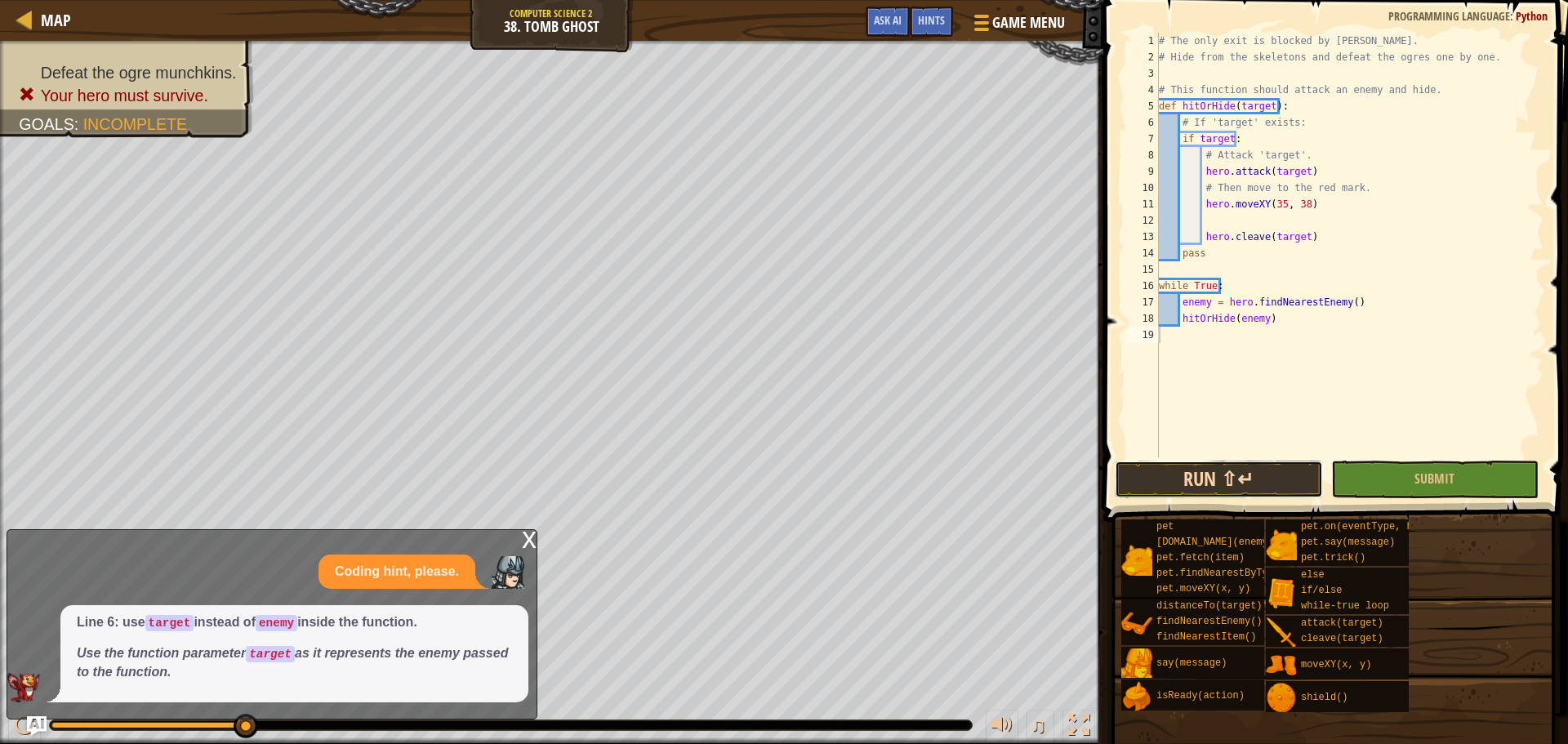
click at [1225, 489] on button "Run ⇧↵" at bounding box center [1218, 479] width 207 height 38
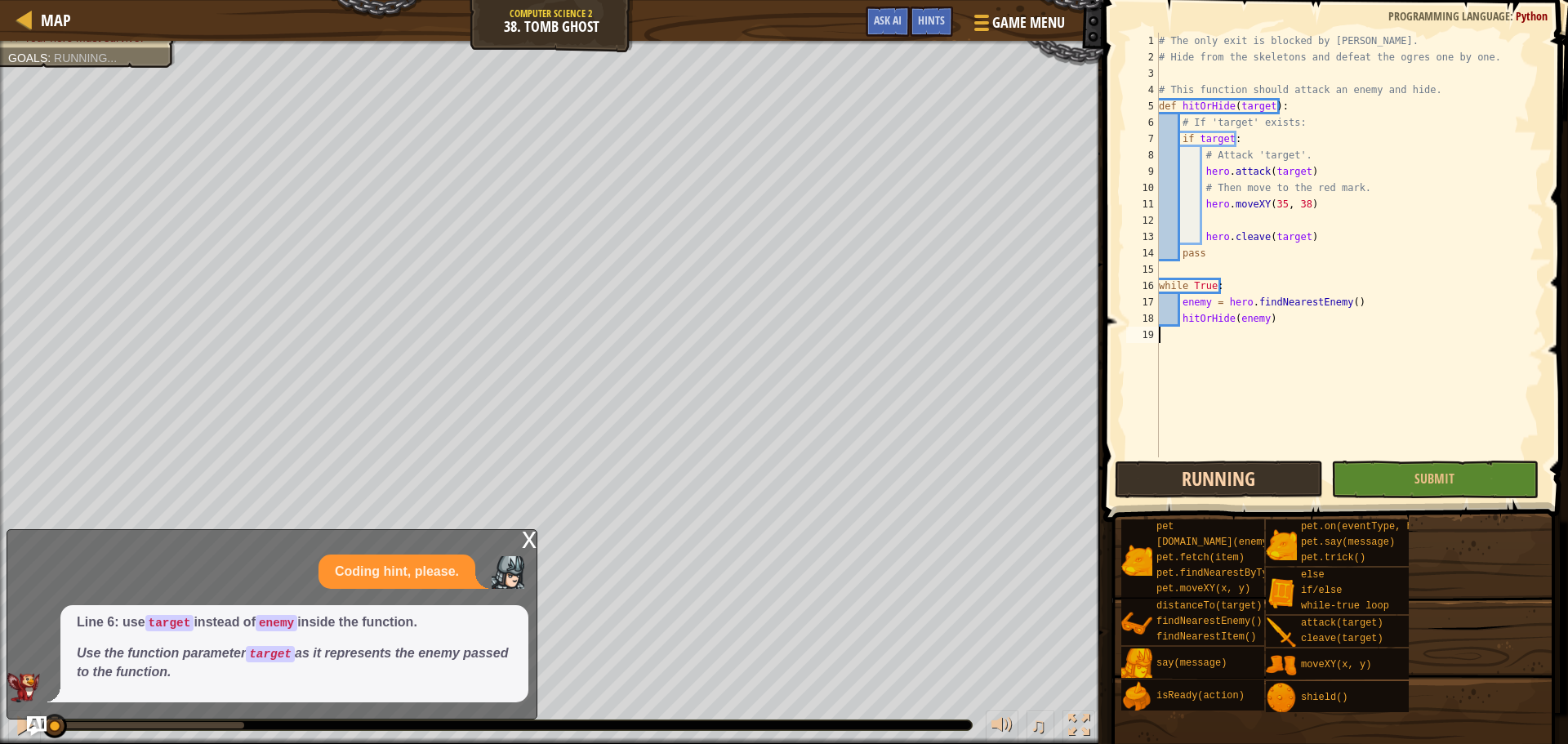
scroll to position [7, 0]
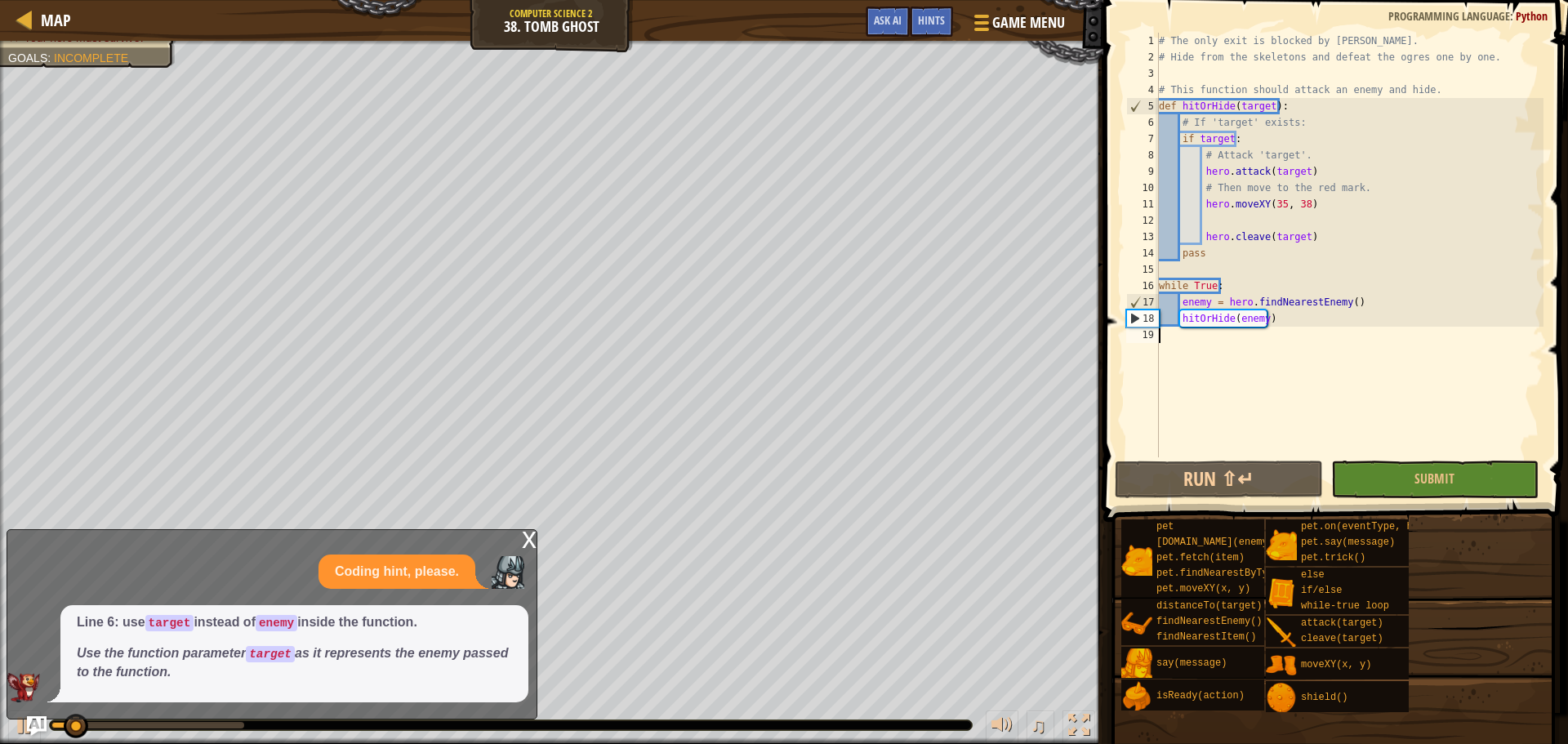
click at [517, 539] on div "x Coding hint, please. Line 6: use target instead of enemy inside the function.…" at bounding box center [272, 625] width 531 height 191
click at [530, 538] on div "x" at bounding box center [529, 539] width 15 height 17
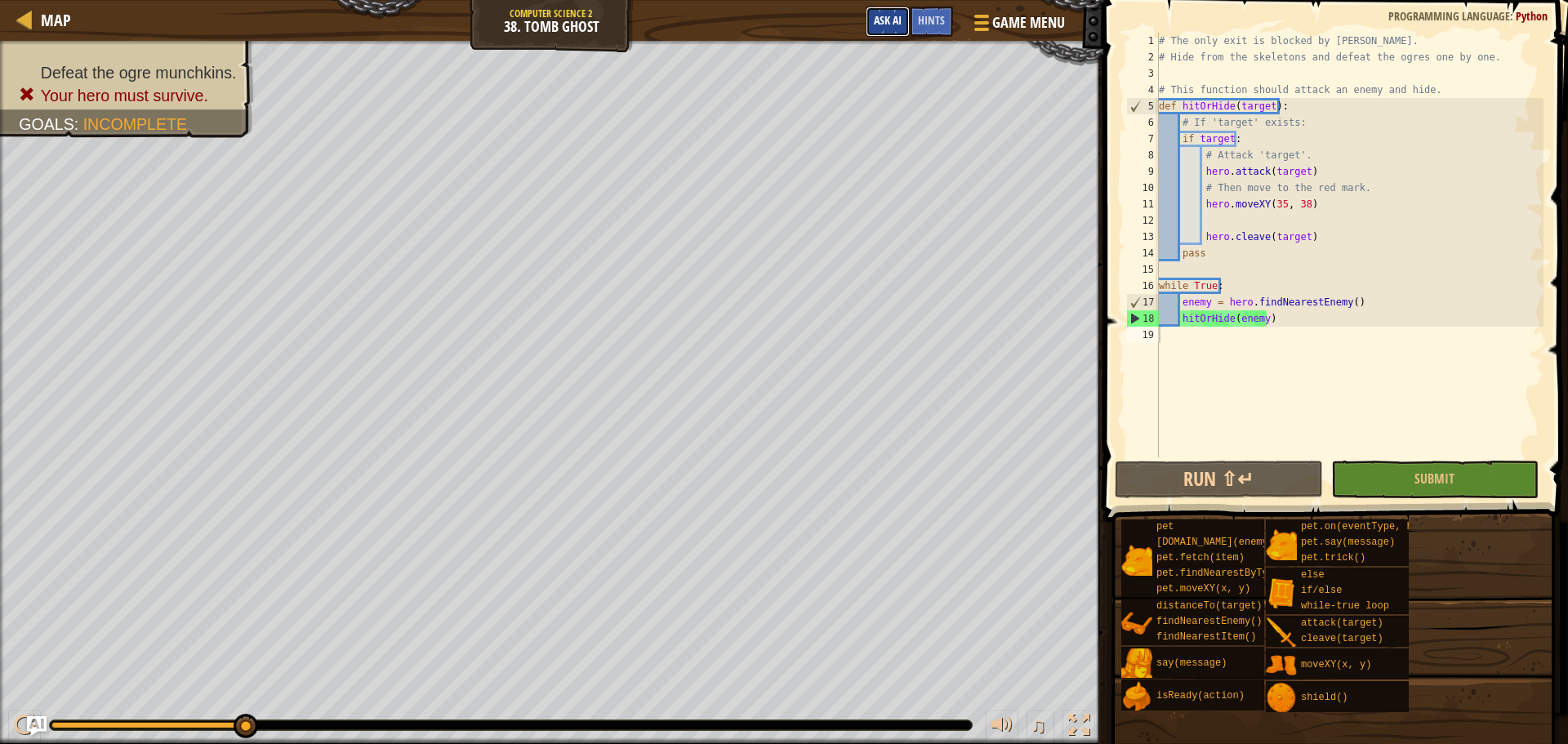
click at [878, 31] on button "Ask AI" at bounding box center [888, 21] width 44 height 31
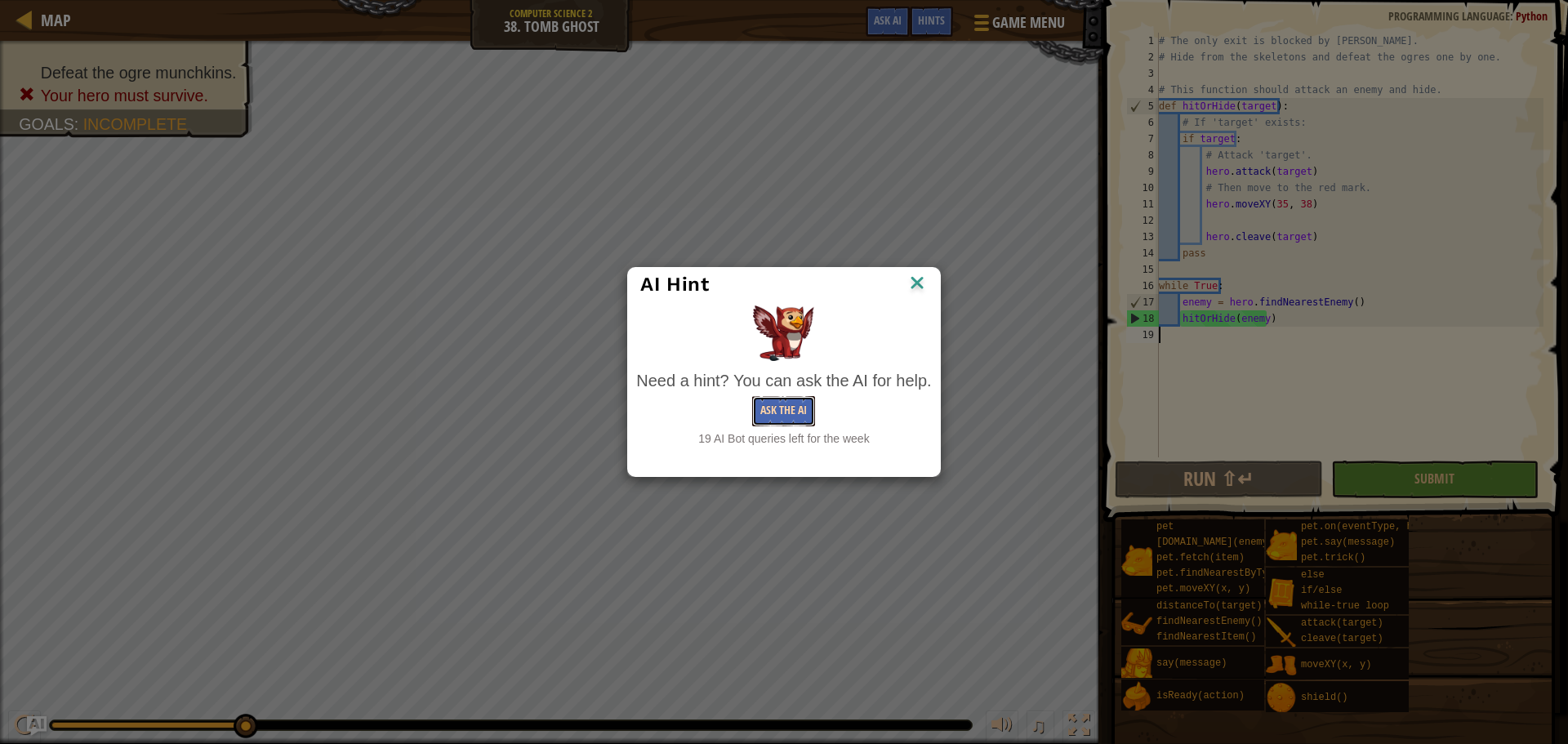
click at [781, 417] on button "Ask the AI" at bounding box center [784, 411] width 63 height 31
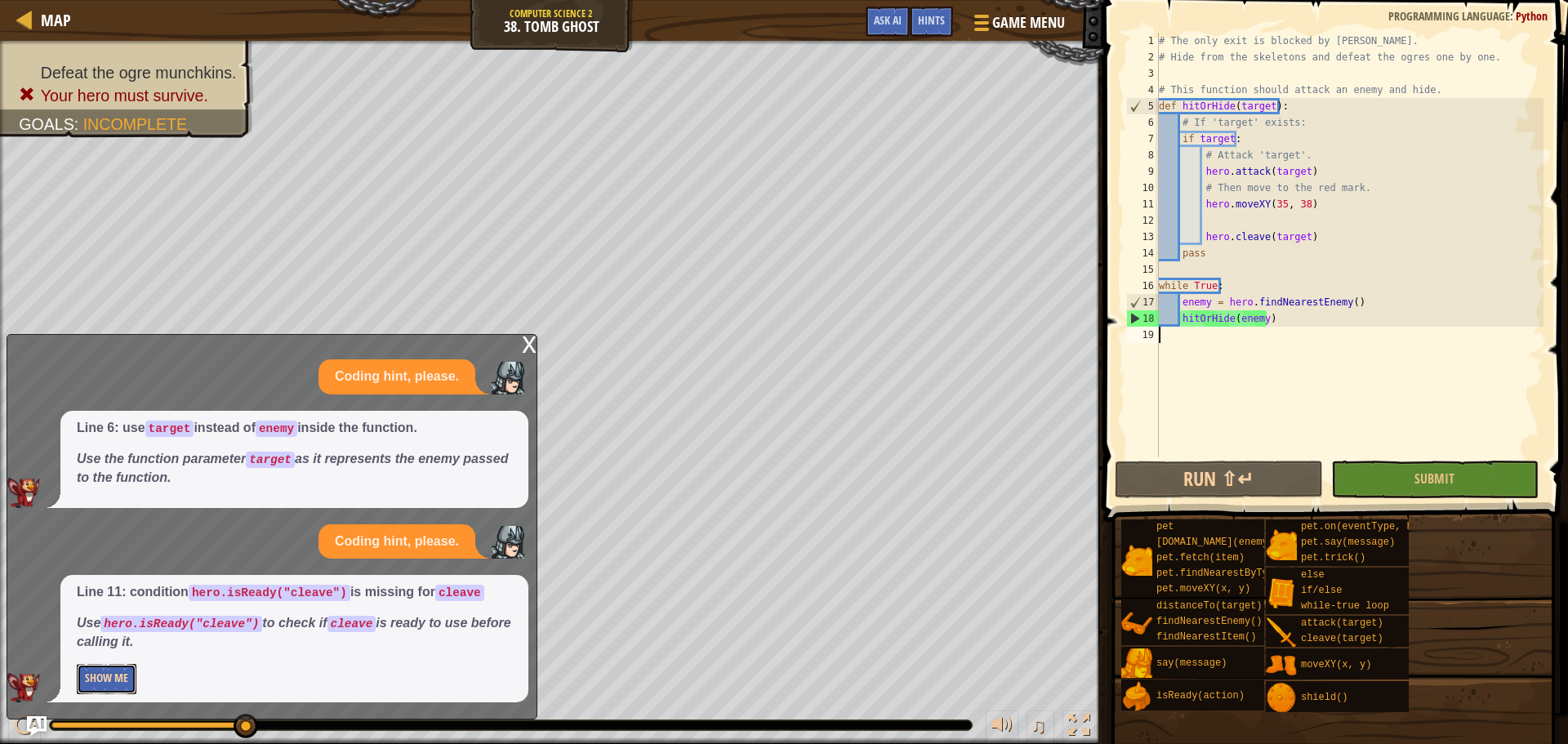
click at [113, 688] on button "Show Me" at bounding box center [106, 679] width 59 height 31
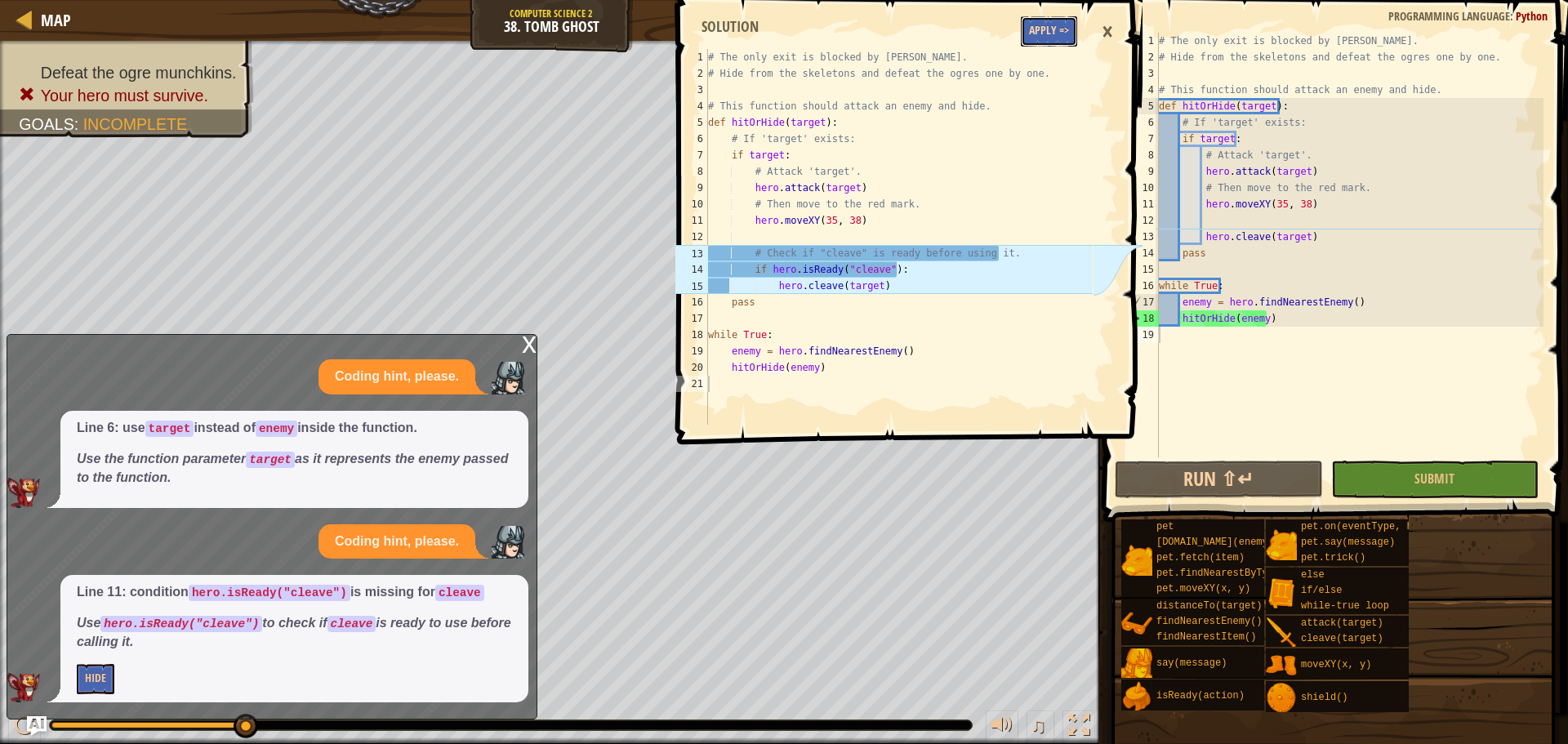
click at [1046, 27] on button "Apply =>" at bounding box center [1049, 31] width 56 height 31
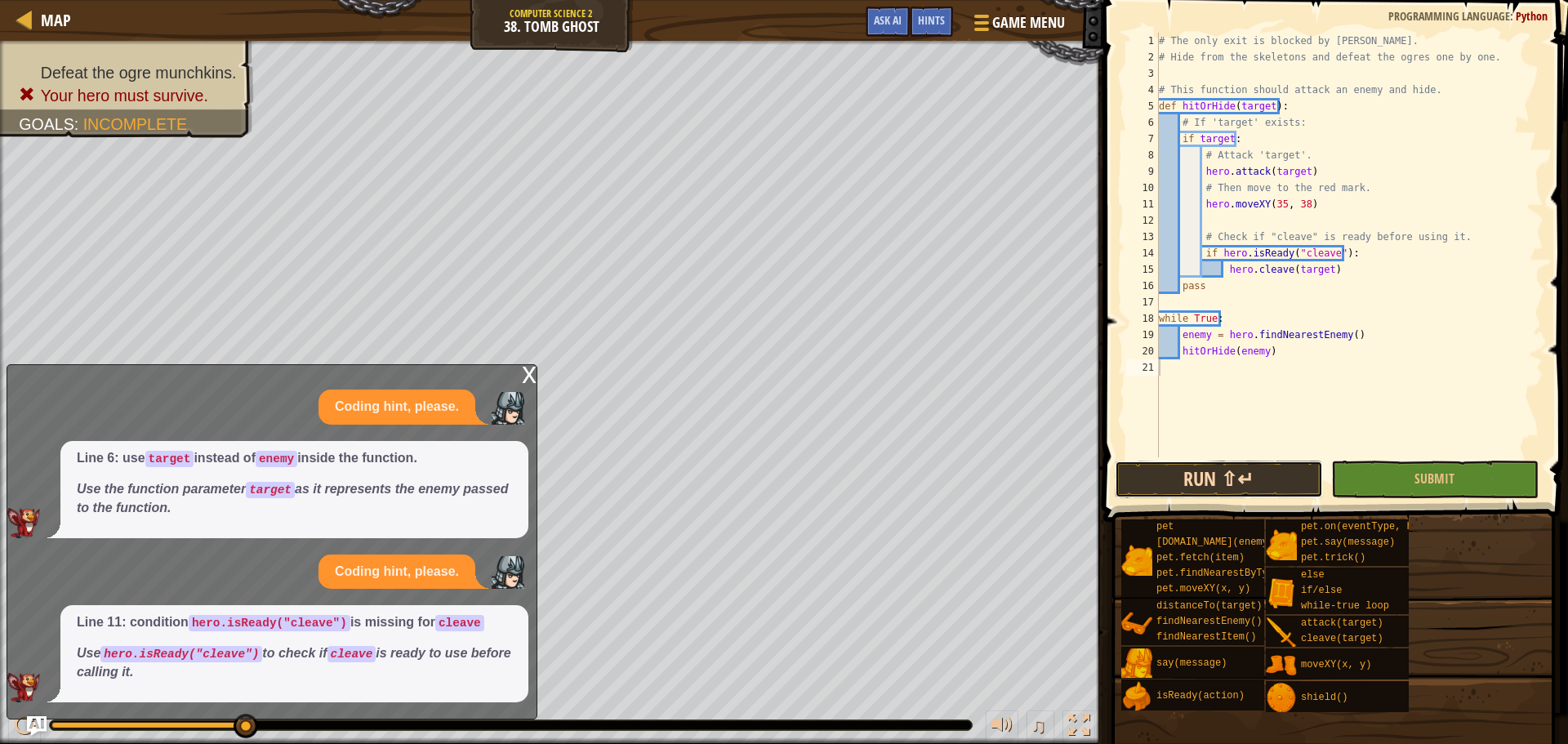
click at [1255, 471] on button "Run ⇧↵" at bounding box center [1218, 479] width 207 height 38
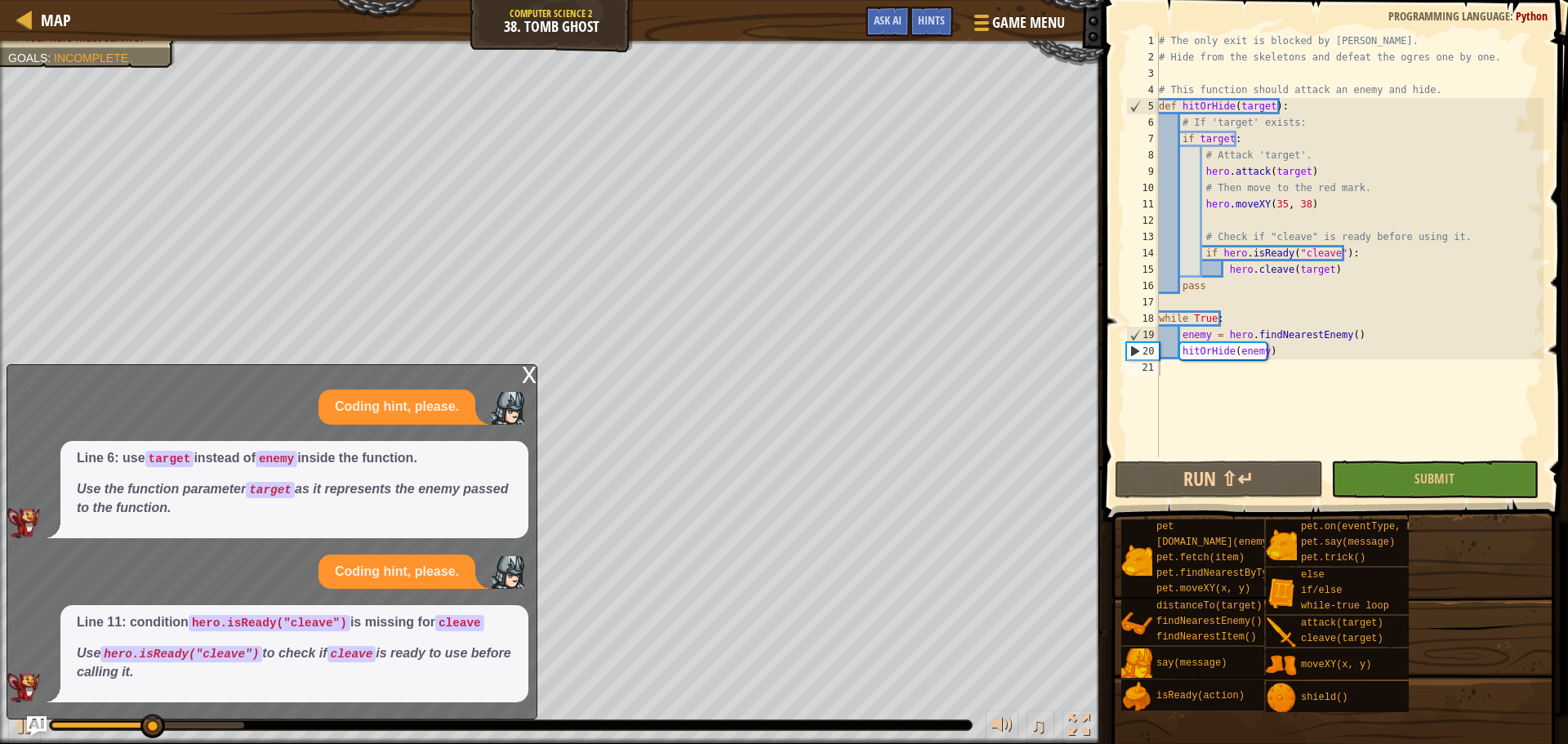
click at [532, 373] on div "x" at bounding box center [529, 374] width 15 height 17
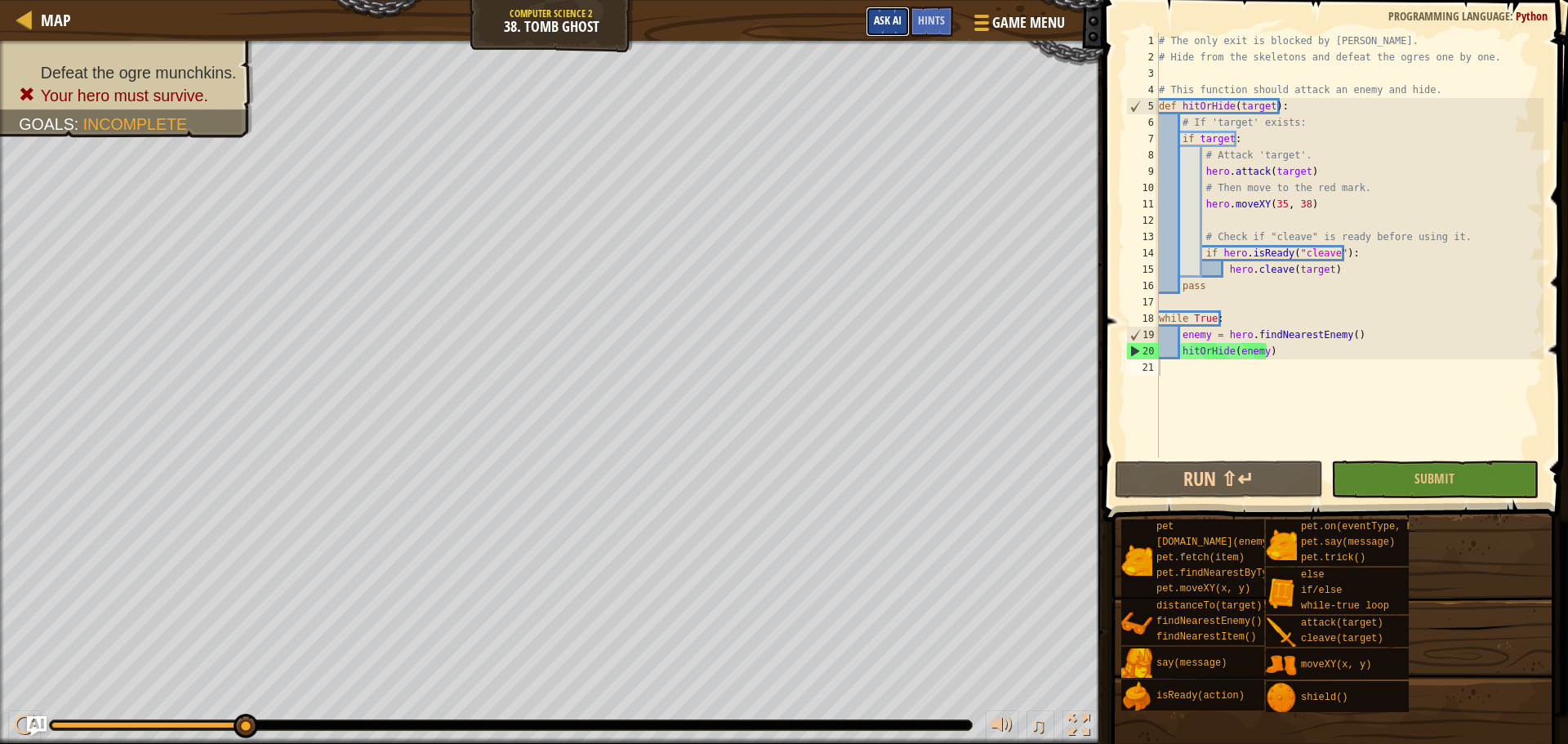
click at [890, 18] on span "Ask AI" at bounding box center [888, 19] width 28 height 16
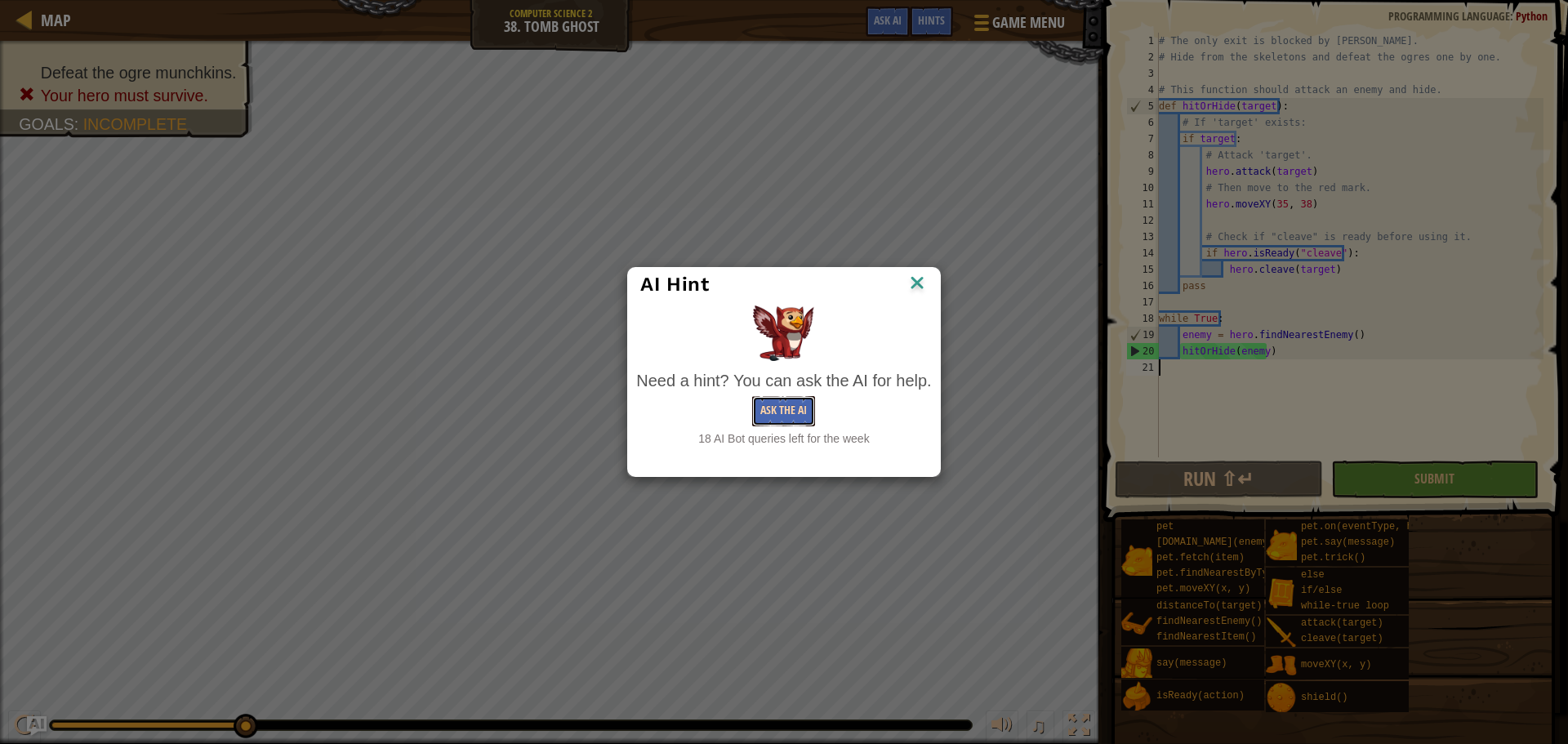
click at [784, 399] on button "Ask the AI" at bounding box center [784, 411] width 63 height 31
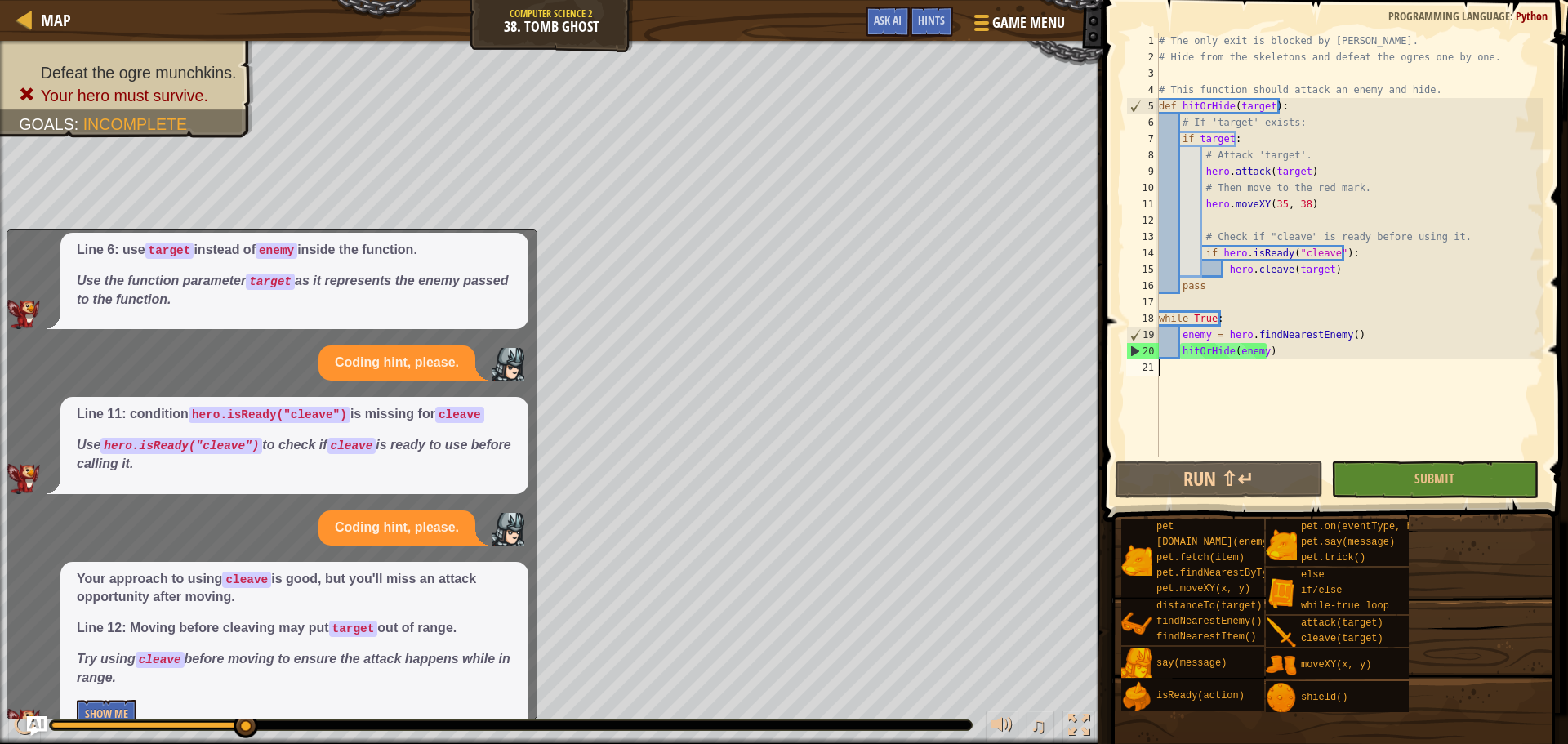
scroll to position [109, 0]
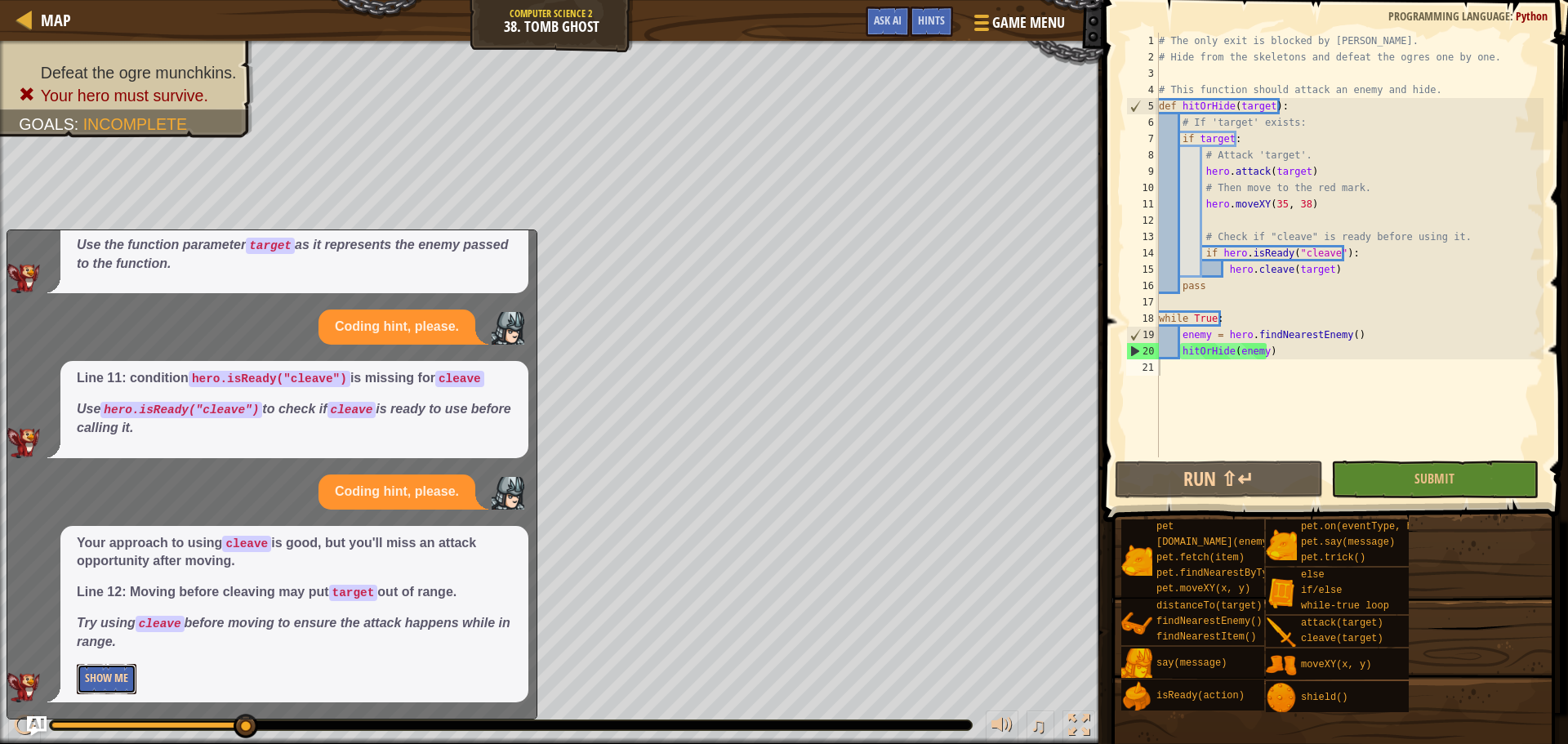
click at [115, 677] on button "Show Me" at bounding box center [106, 679] width 59 height 31
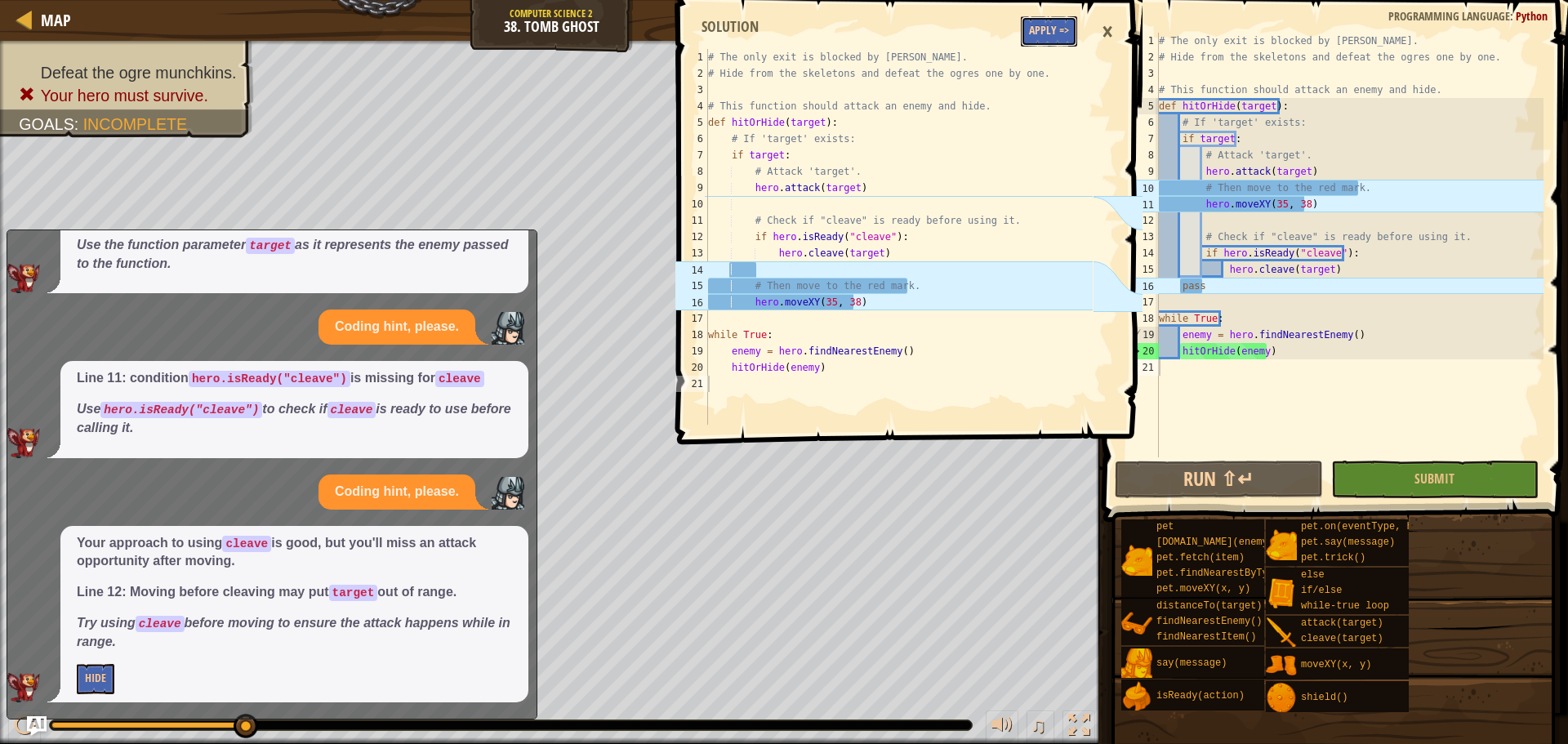
click at [1048, 28] on button "Apply =>" at bounding box center [1049, 31] width 56 height 31
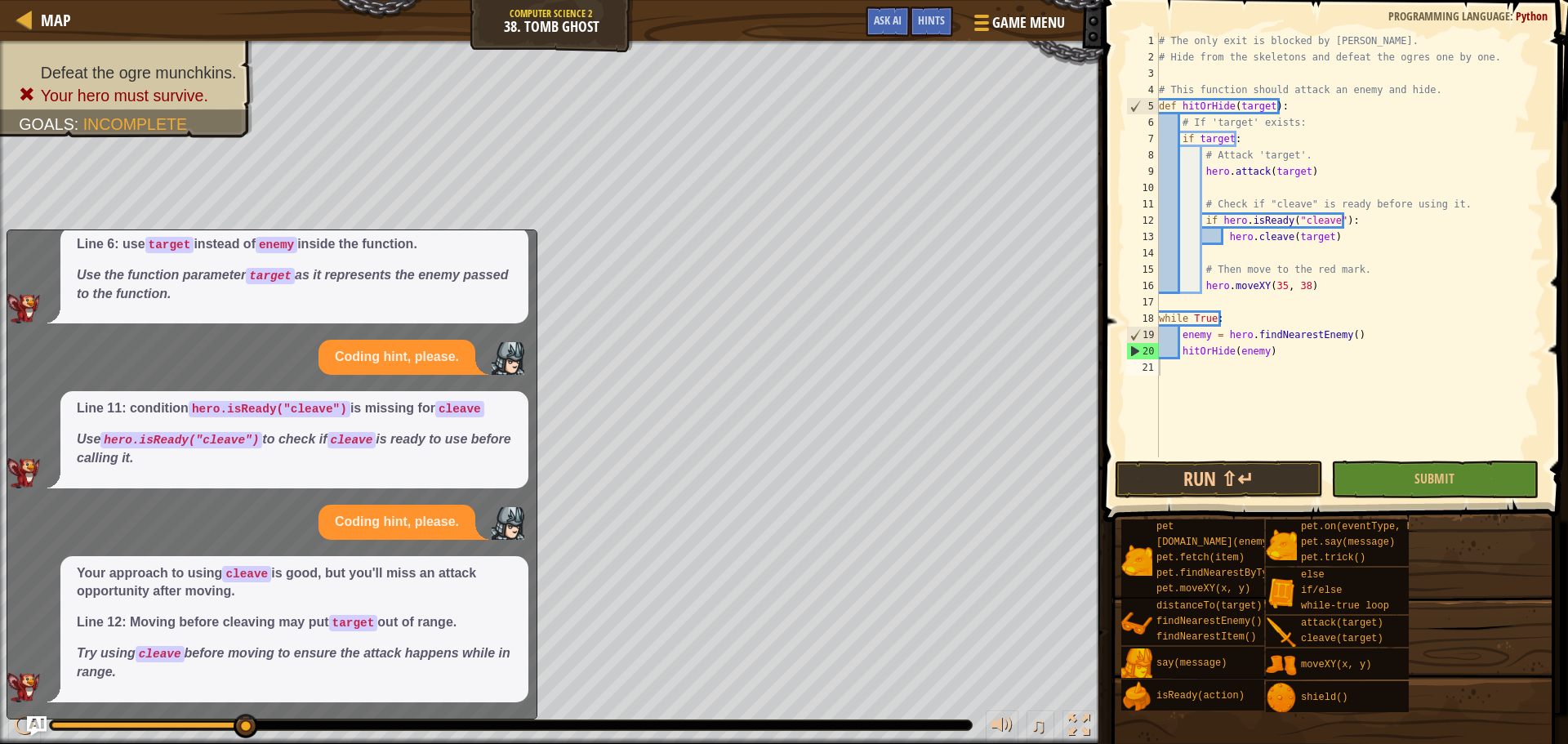
scroll to position [80, 0]
click at [1179, 463] on button "Run ⇧↵" at bounding box center [1218, 479] width 207 height 38
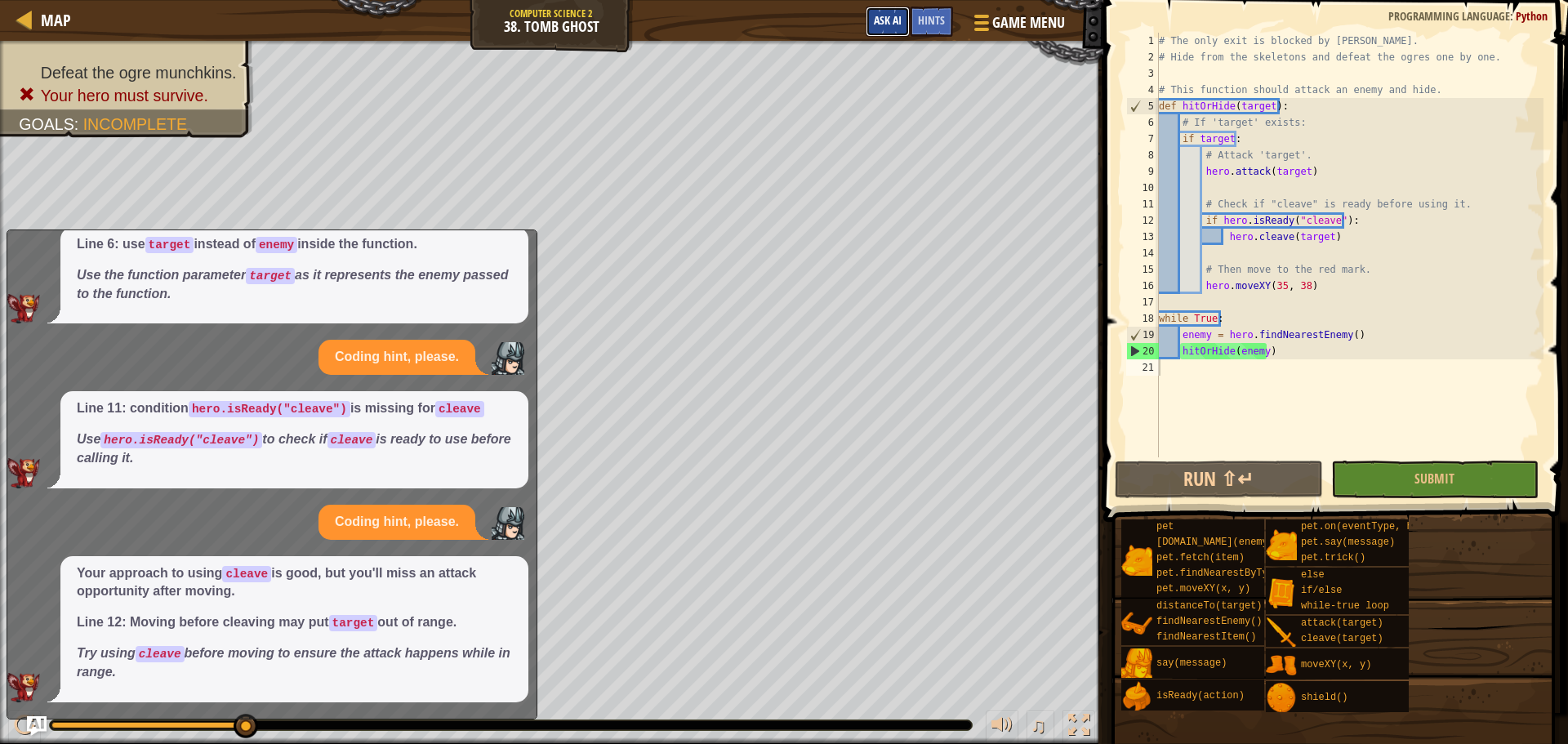
click at [889, 19] on span "Ask AI" at bounding box center [888, 19] width 28 height 16
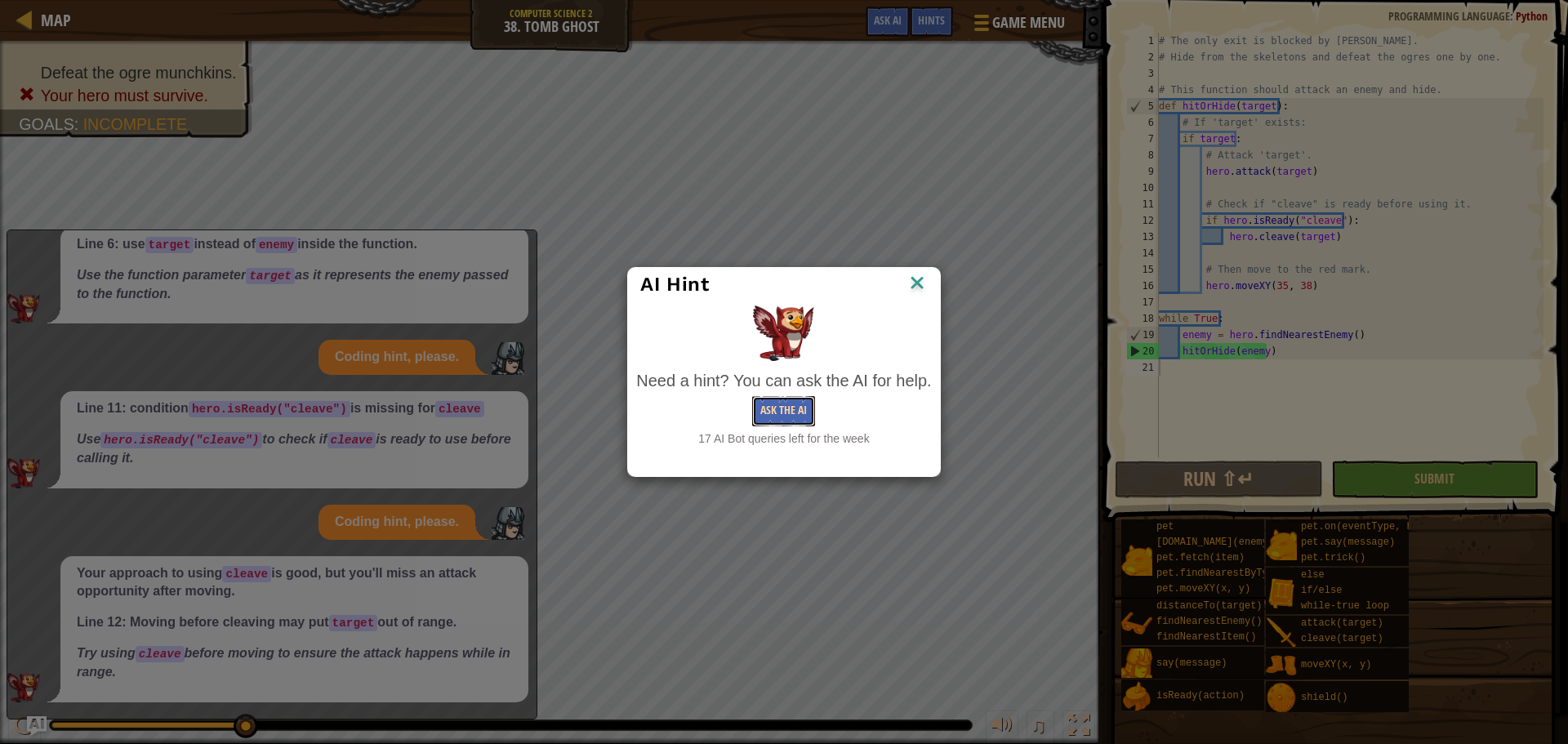
click at [771, 416] on button "Ask the AI" at bounding box center [784, 411] width 63 height 31
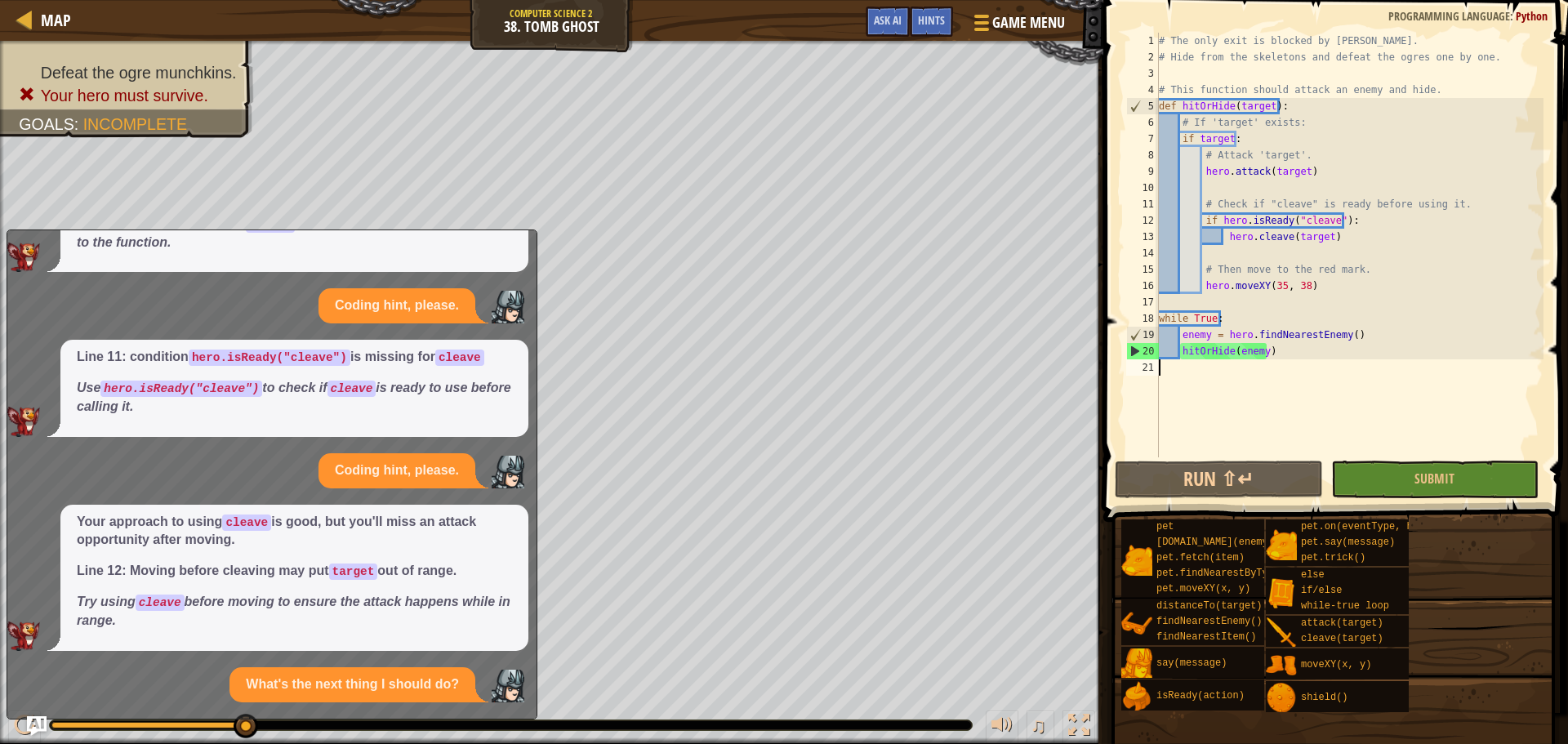
scroll to position [254, 0]
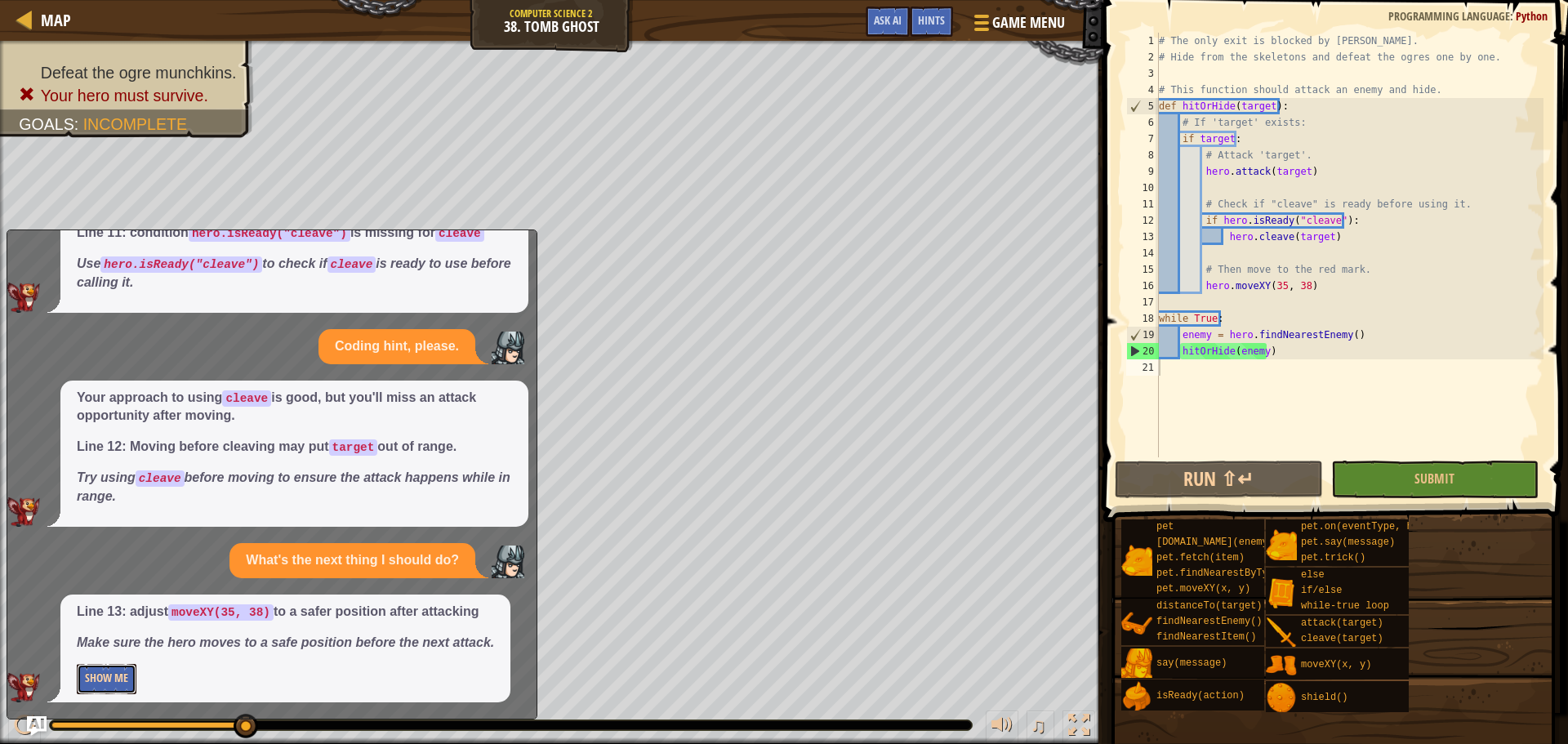
click at [105, 677] on button "Show Me" at bounding box center [106, 679] width 59 height 31
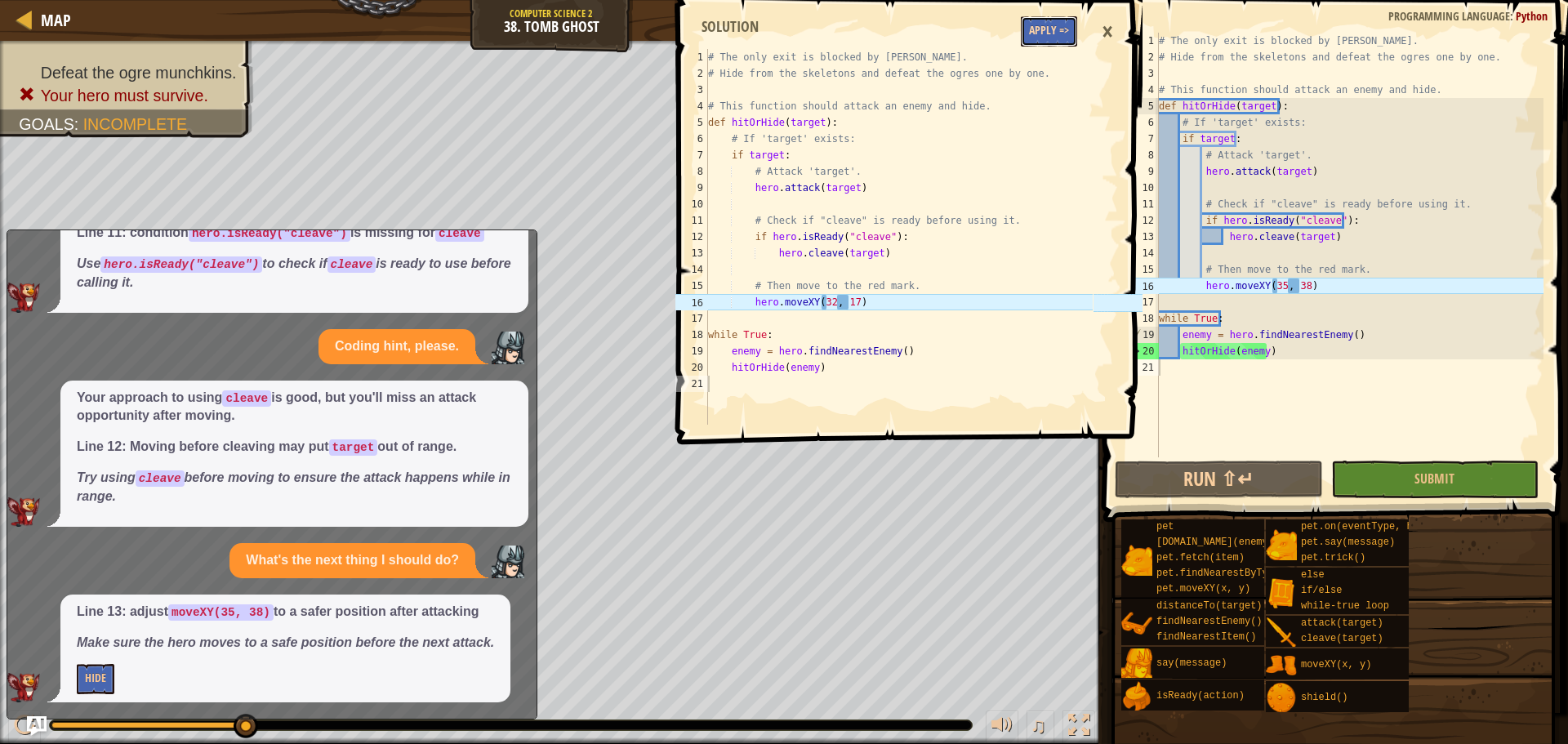
click at [1046, 45] on button "Apply =>" at bounding box center [1049, 31] width 56 height 31
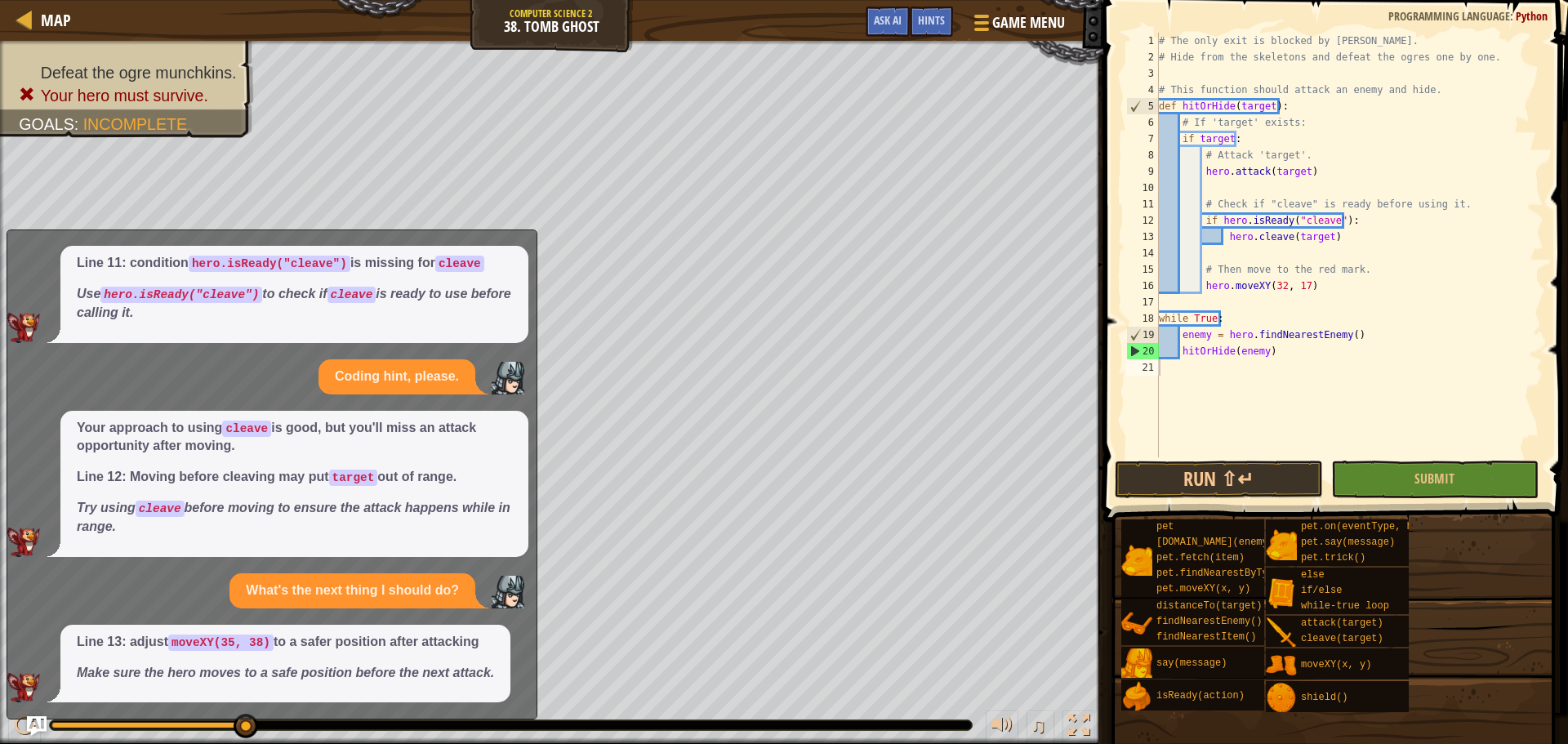
scroll to position [225, 0]
click at [1181, 487] on button "Run ⇧↵" at bounding box center [1218, 479] width 207 height 38
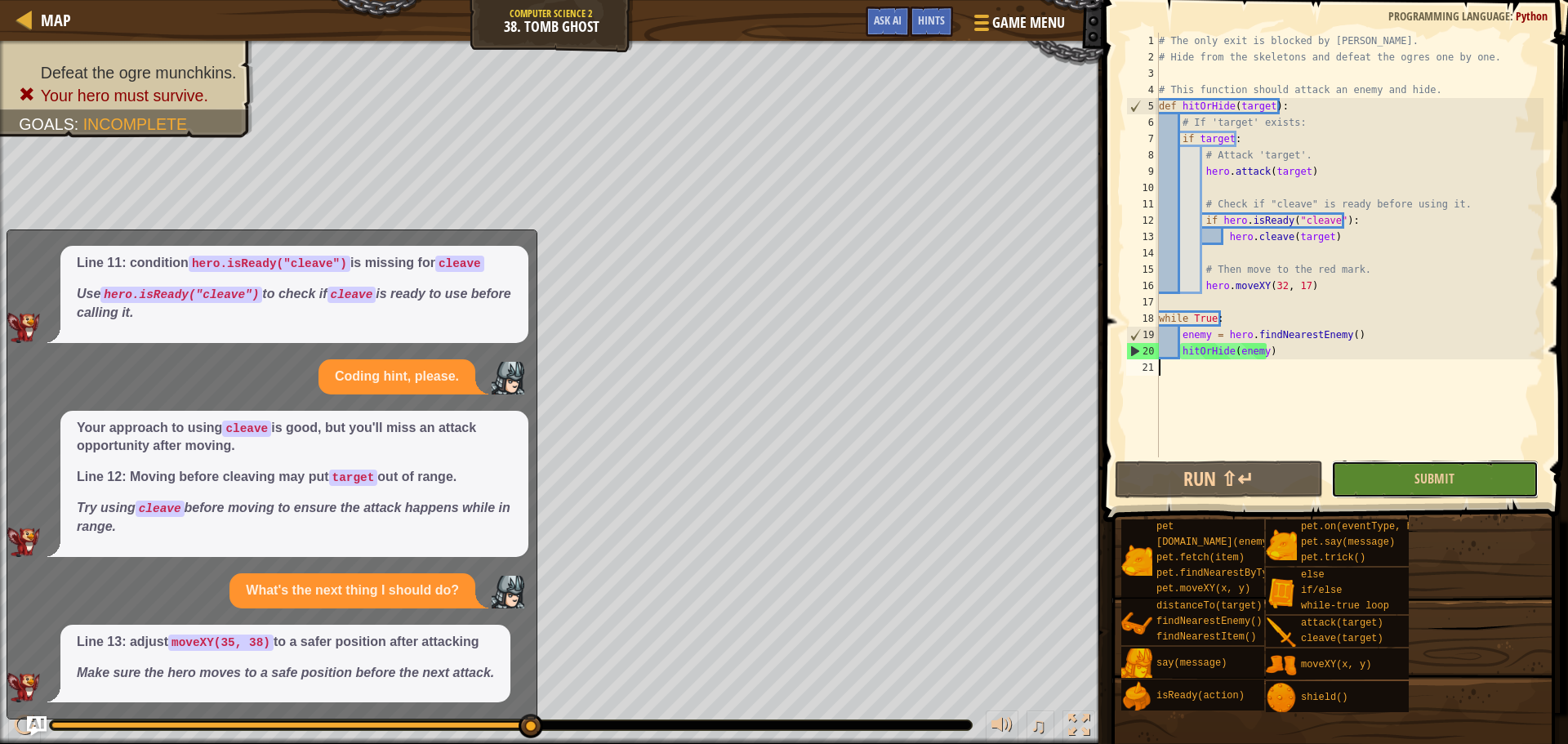
click at [1423, 465] on button "Submit" at bounding box center [1435, 479] width 207 height 38
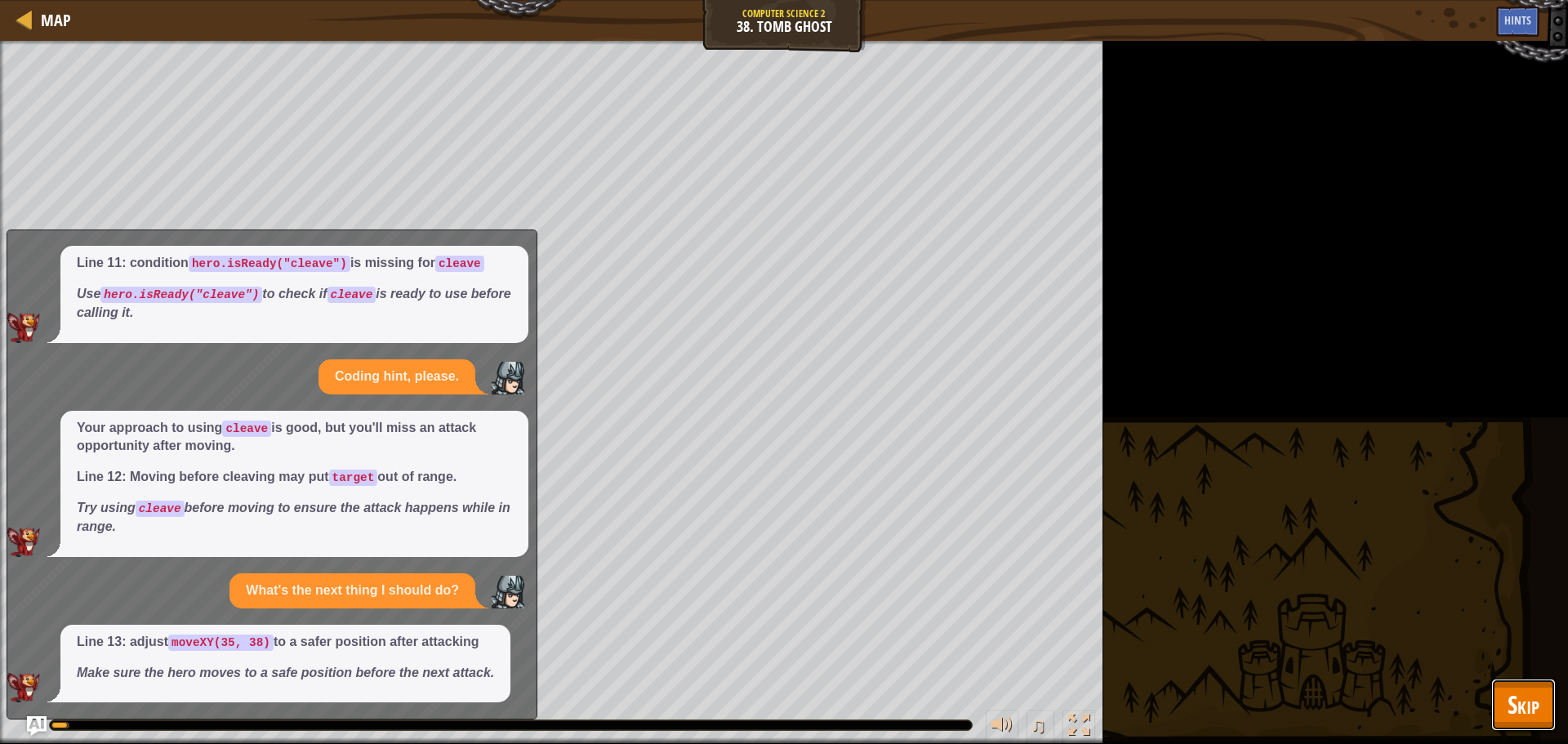
click at [1516, 703] on span "Skip" at bounding box center [1524, 704] width 31 height 33
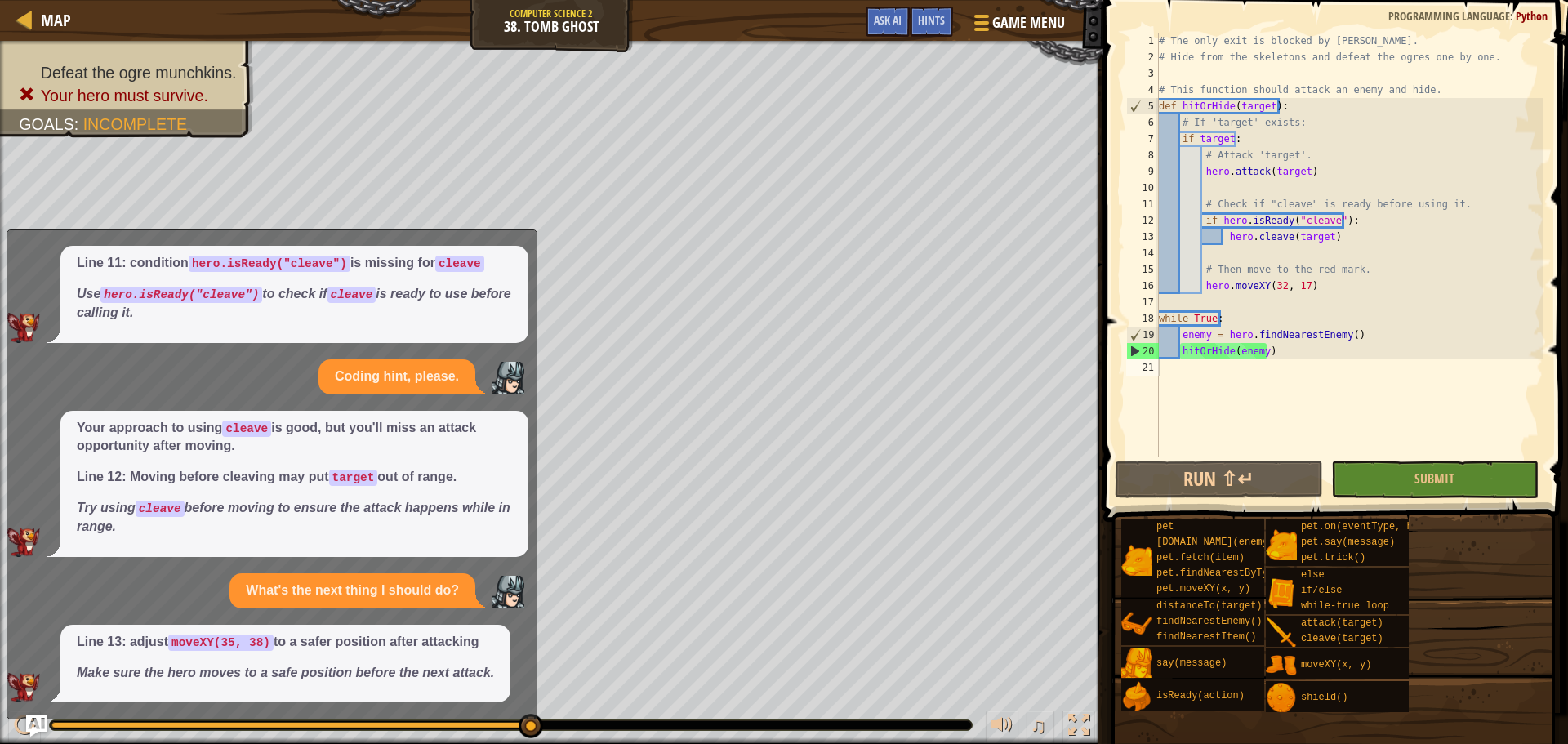
click at [33, 724] on img "Ask AI" at bounding box center [36, 725] width 21 height 21
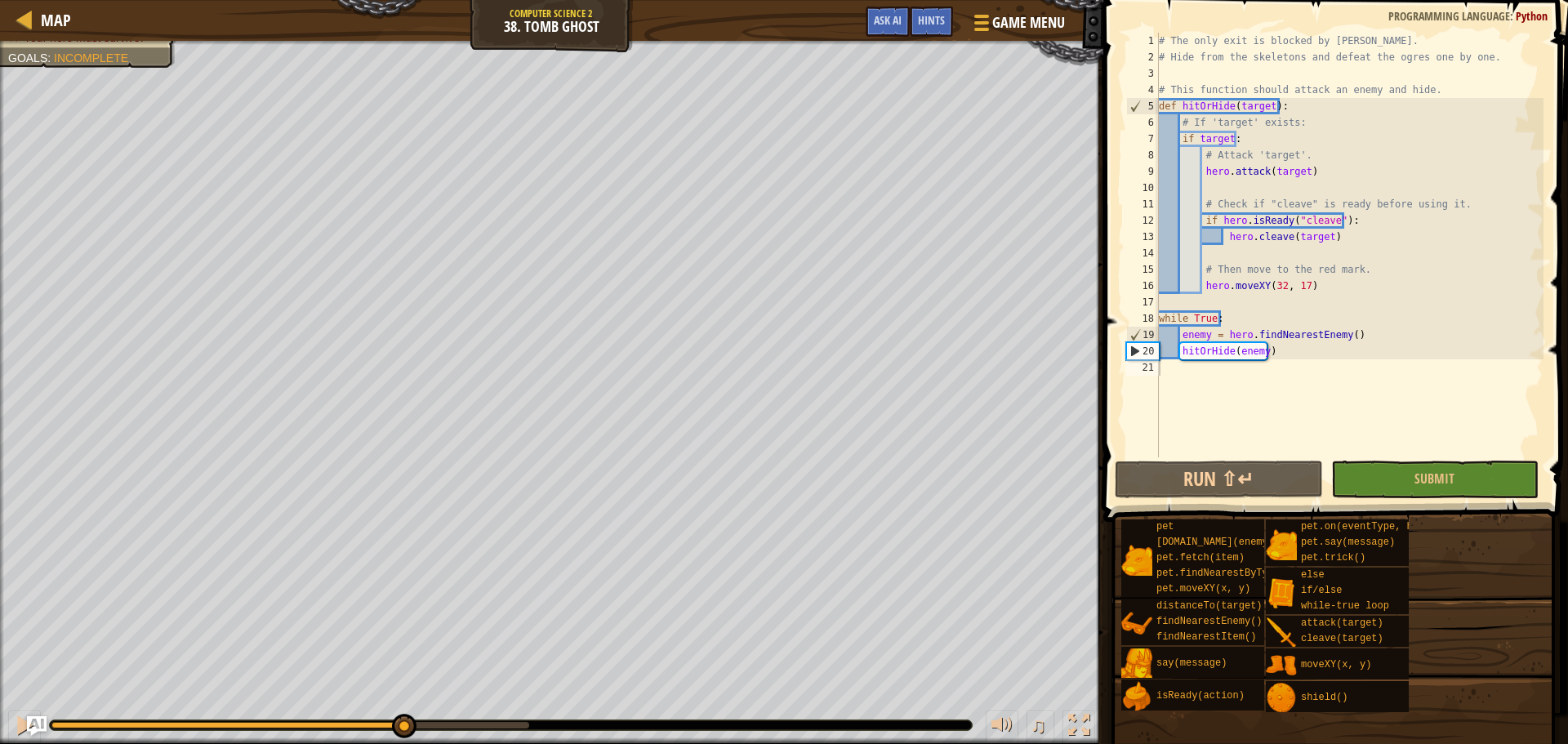
drag, startPoint x: 537, startPoint y: 726, endPoint x: 402, endPoint y: 744, distance: 136.2
click at [402, 0] on html "Map Computer Science 2 38. Tomb Ghost Game Menu Done Hints Ask AI 1 2 3 4 5 6 7…" at bounding box center [784, 0] width 1568 height 0
click at [891, 22] on span "Ask AI" at bounding box center [888, 19] width 28 height 16
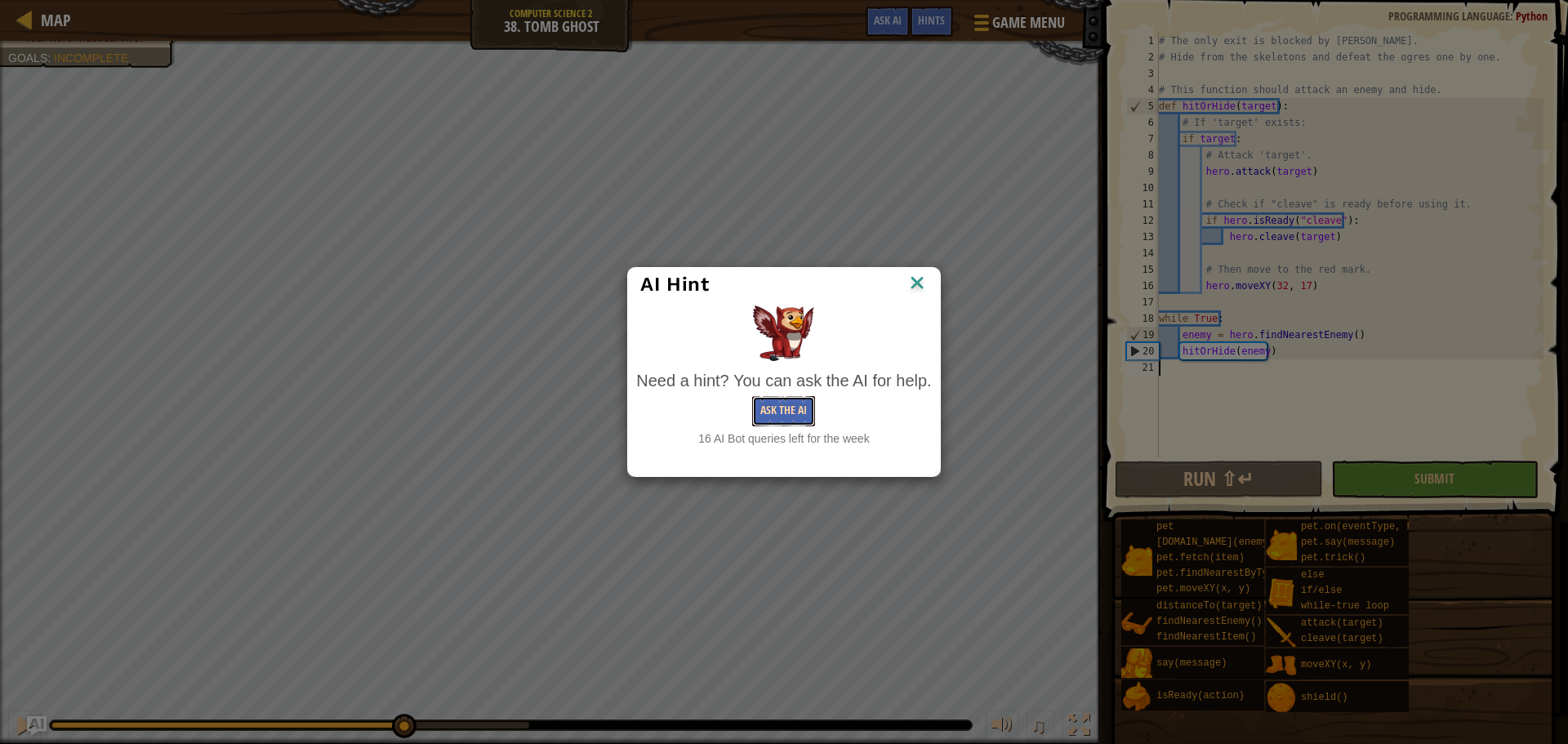
click at [779, 414] on button "Ask the AI" at bounding box center [784, 411] width 63 height 31
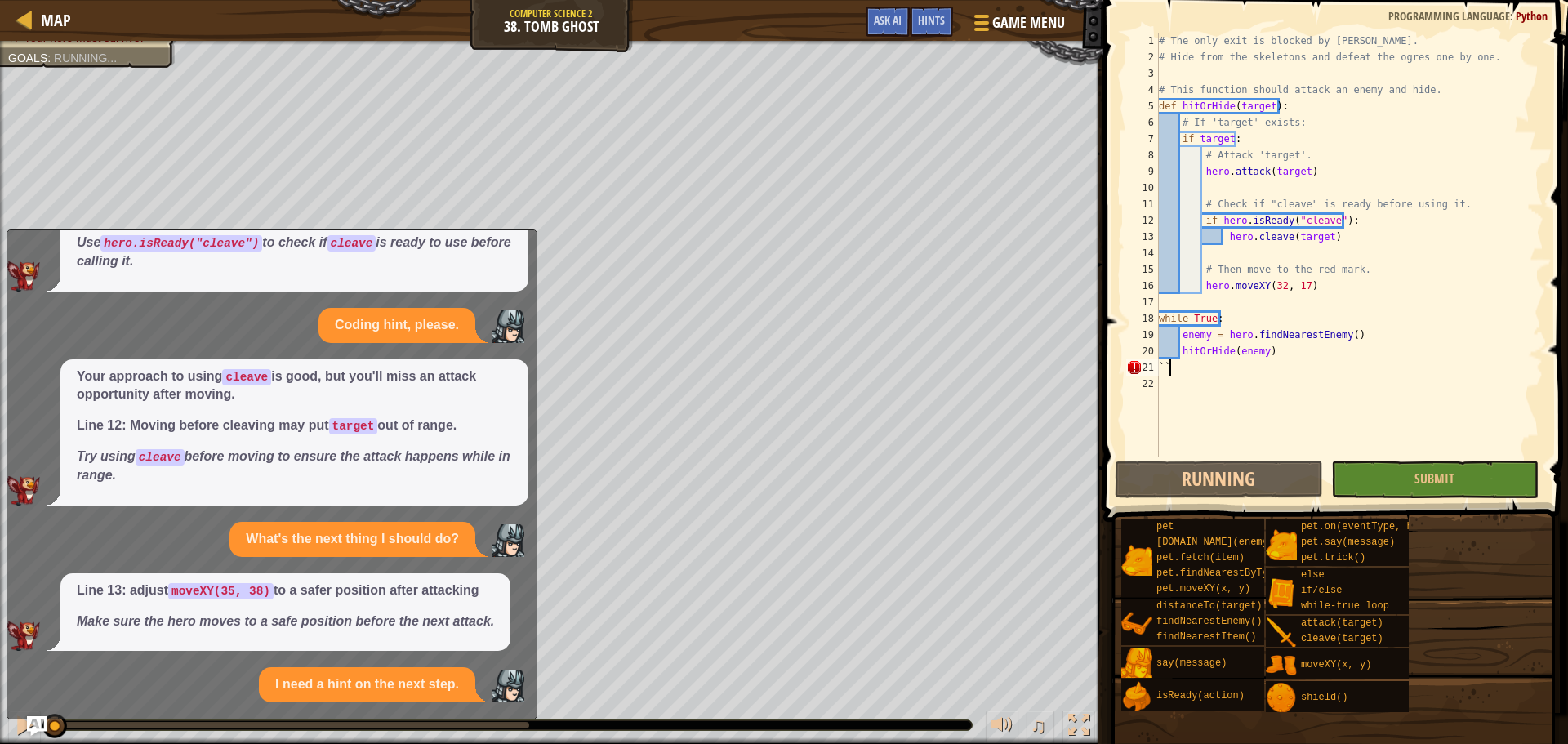
scroll to position [432, 0]
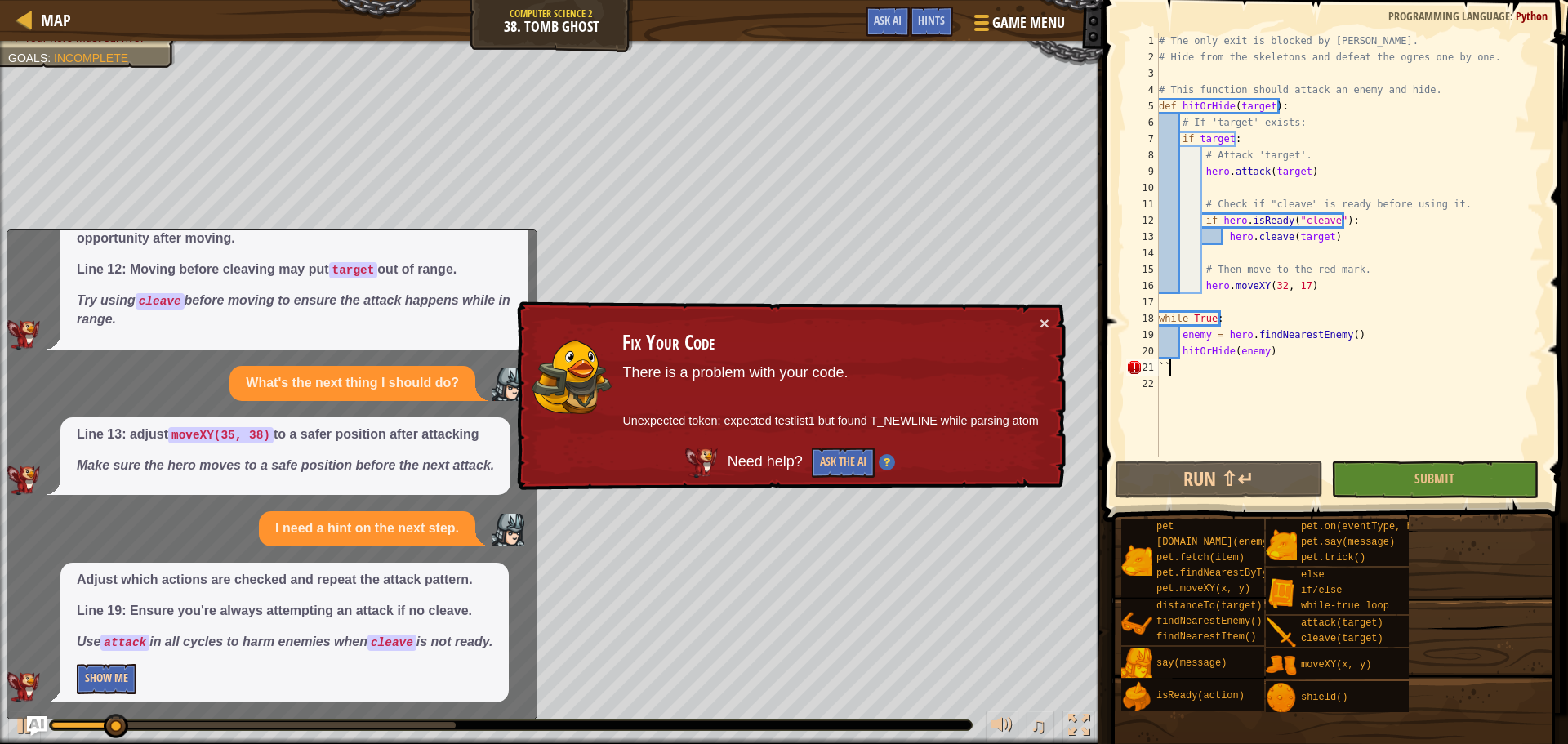
type textarea "``"
click at [114, 678] on button "Show Me" at bounding box center [106, 679] width 59 height 31
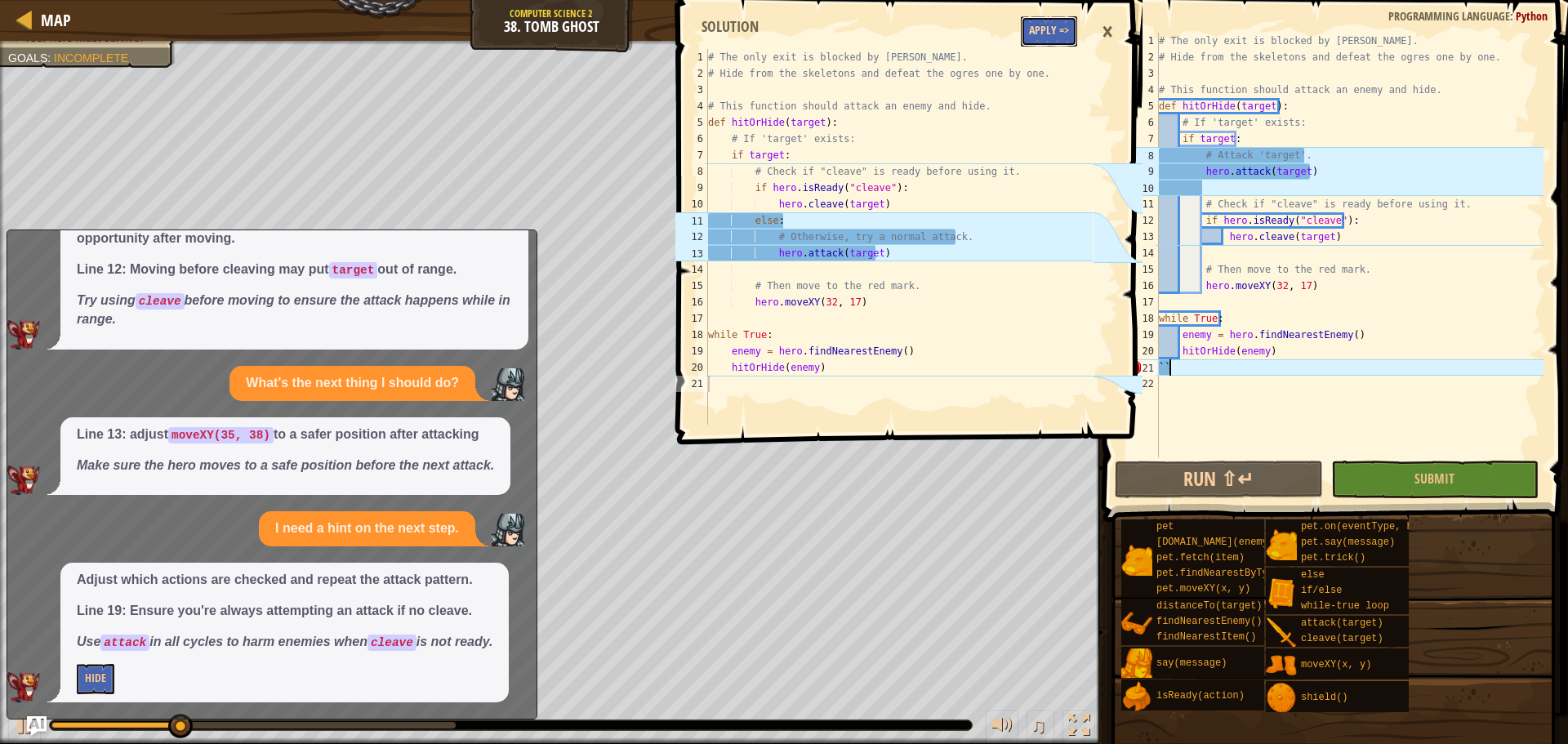
click at [1050, 40] on button "Apply =>" at bounding box center [1049, 31] width 56 height 31
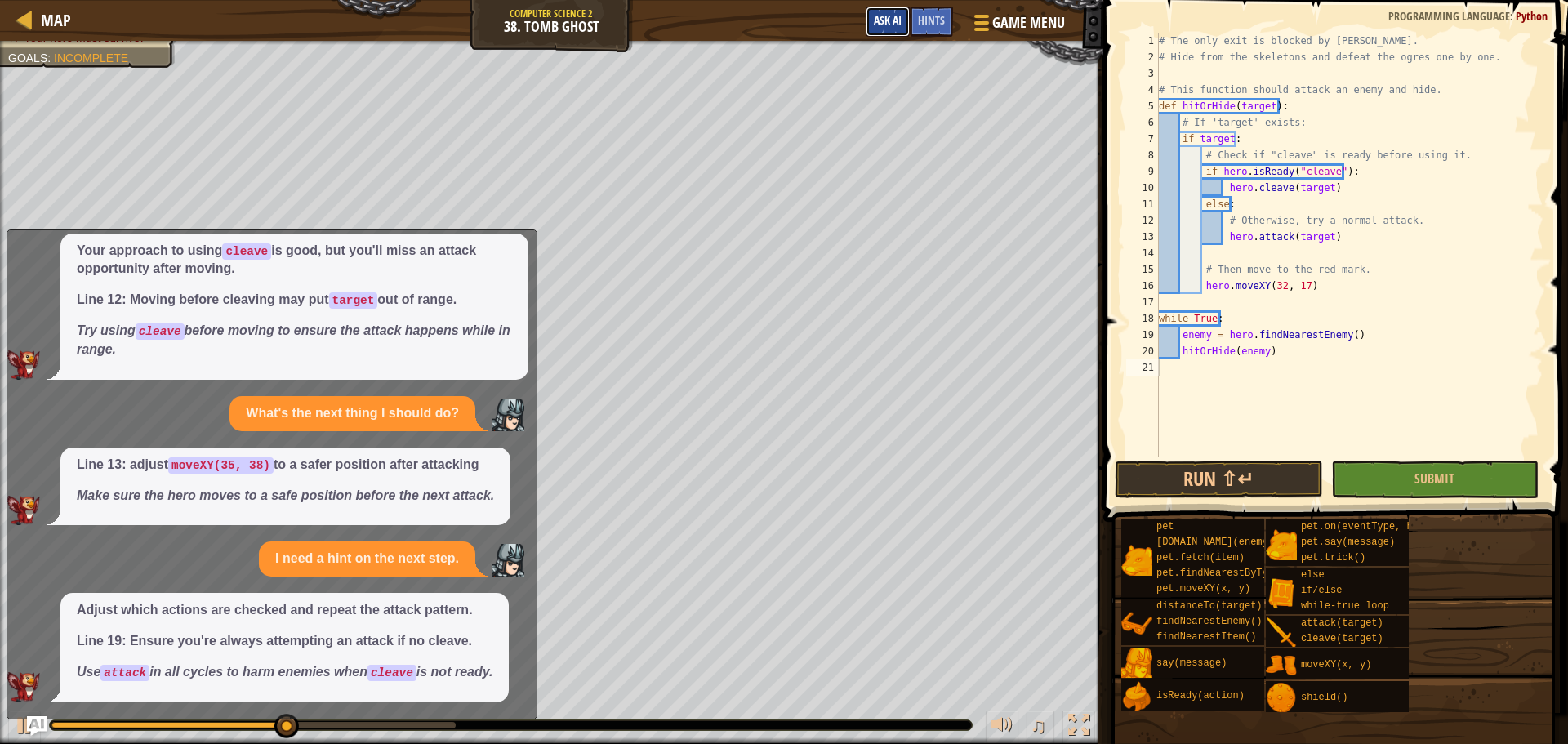
click at [893, 8] on button "Ask AI" at bounding box center [888, 21] width 44 height 31
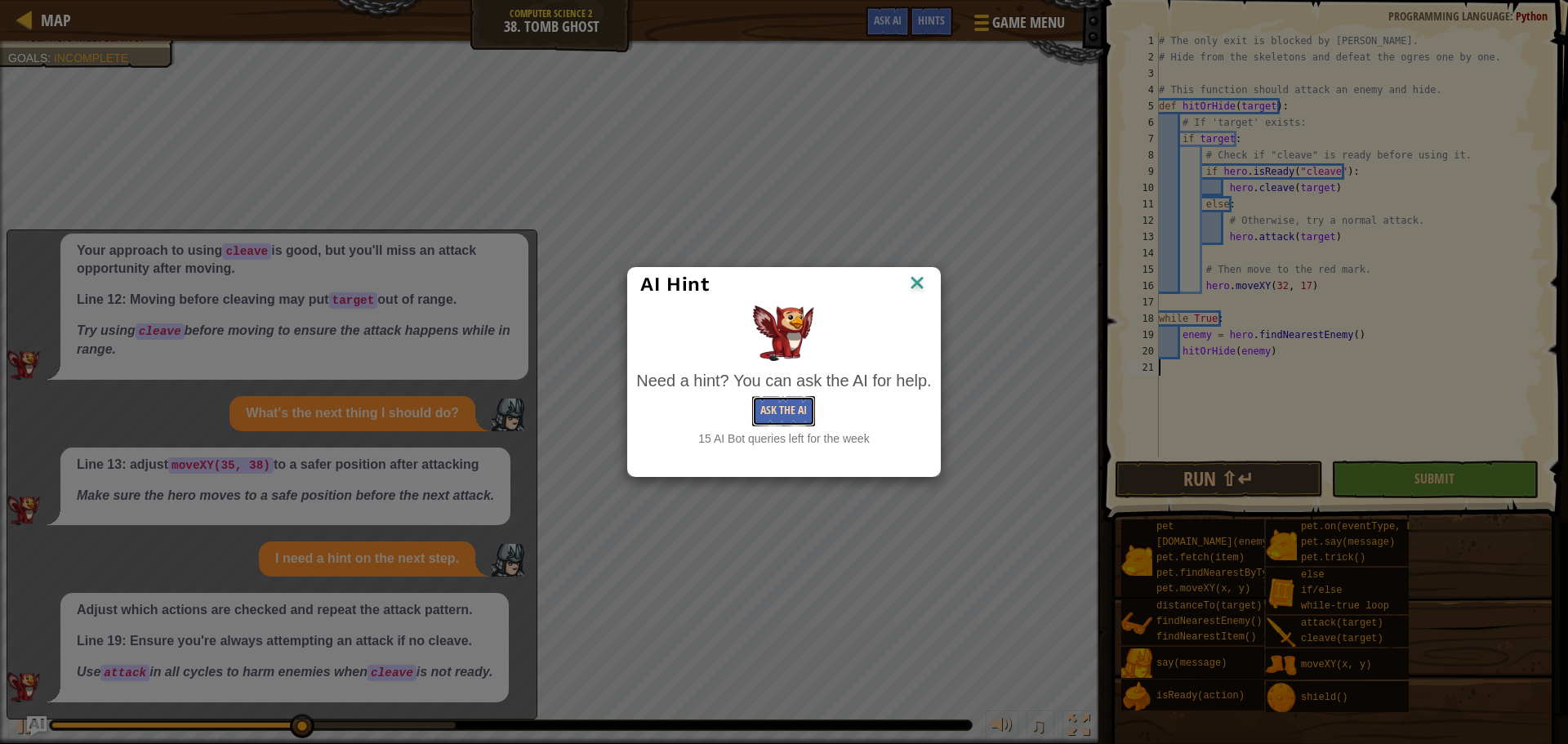
click at [781, 403] on button "Ask the AI" at bounding box center [784, 411] width 63 height 31
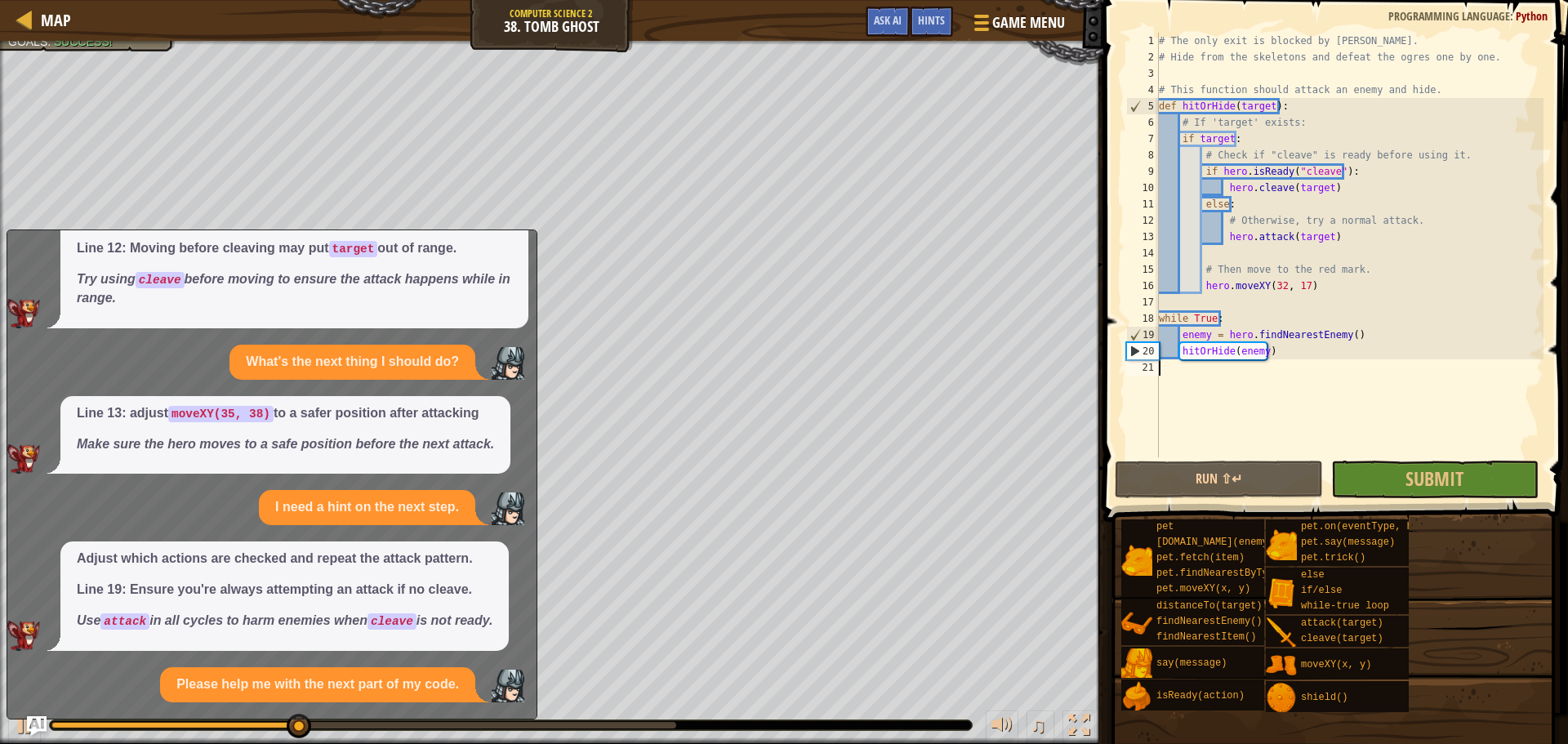
scroll to position [609, 0]
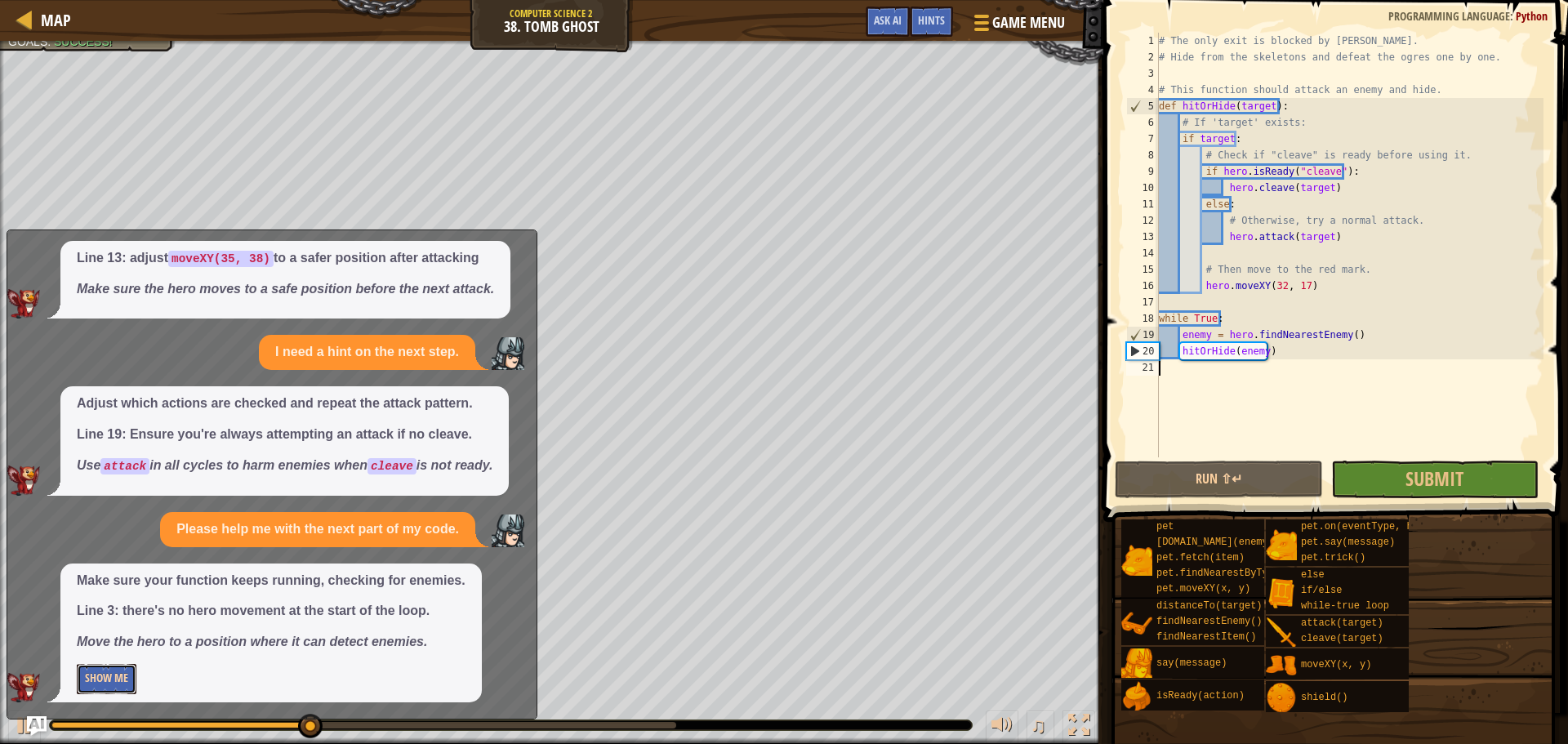
click at [102, 680] on button "Show Me" at bounding box center [106, 679] width 59 height 31
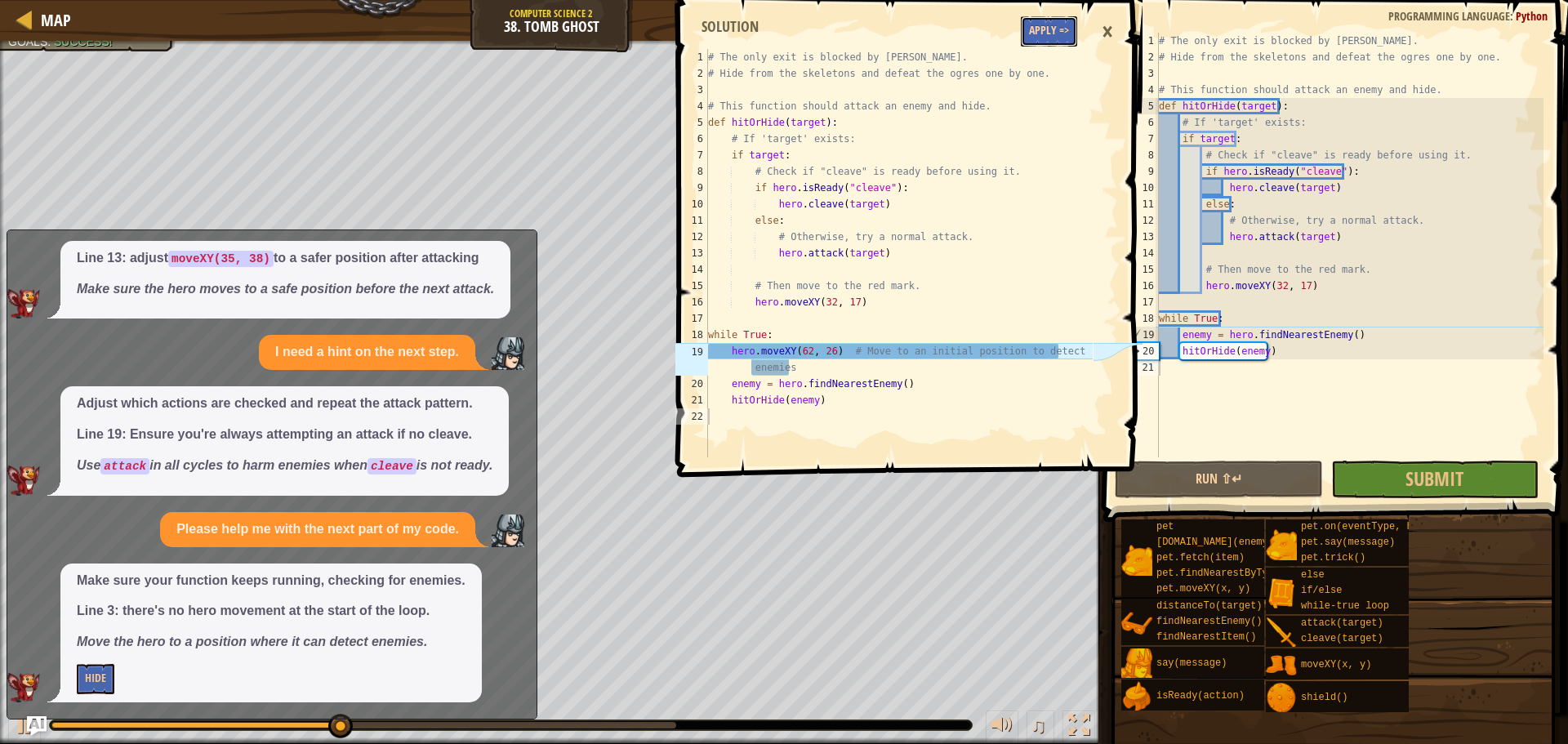
click at [1049, 35] on button "Apply =>" at bounding box center [1049, 31] width 56 height 31
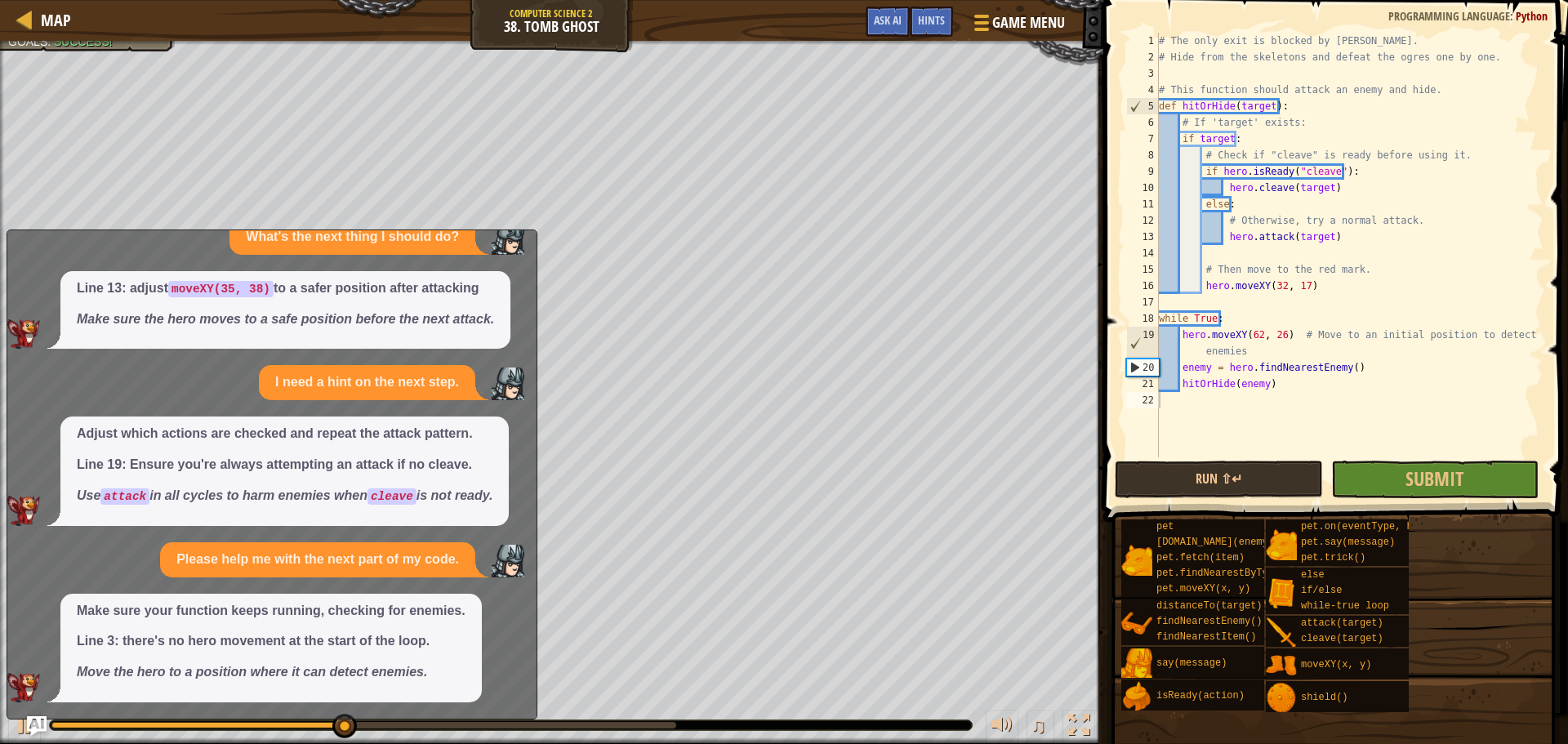
scroll to position [578, 0]
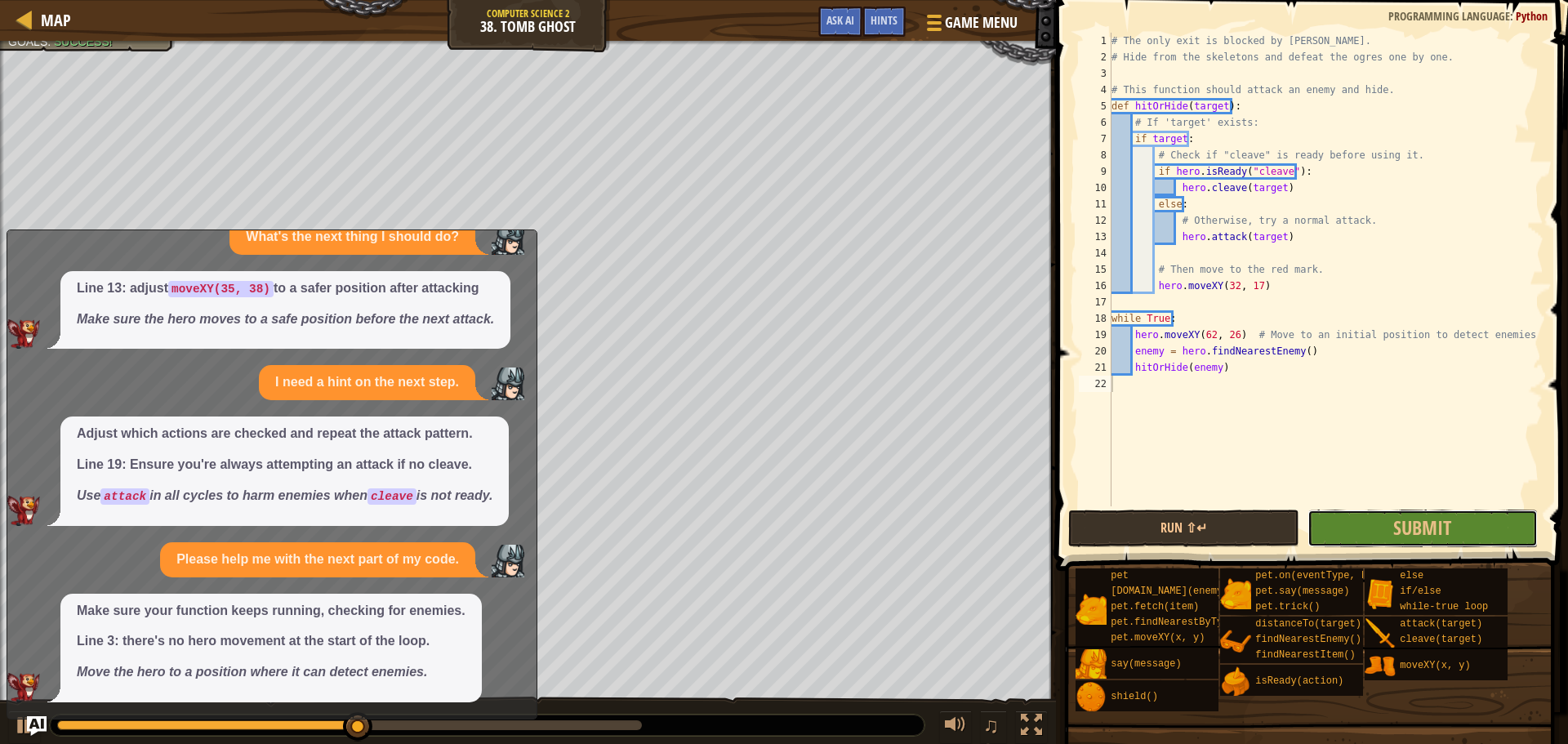
click at [1381, 531] on button "Submit" at bounding box center [1422, 528] width 230 height 38
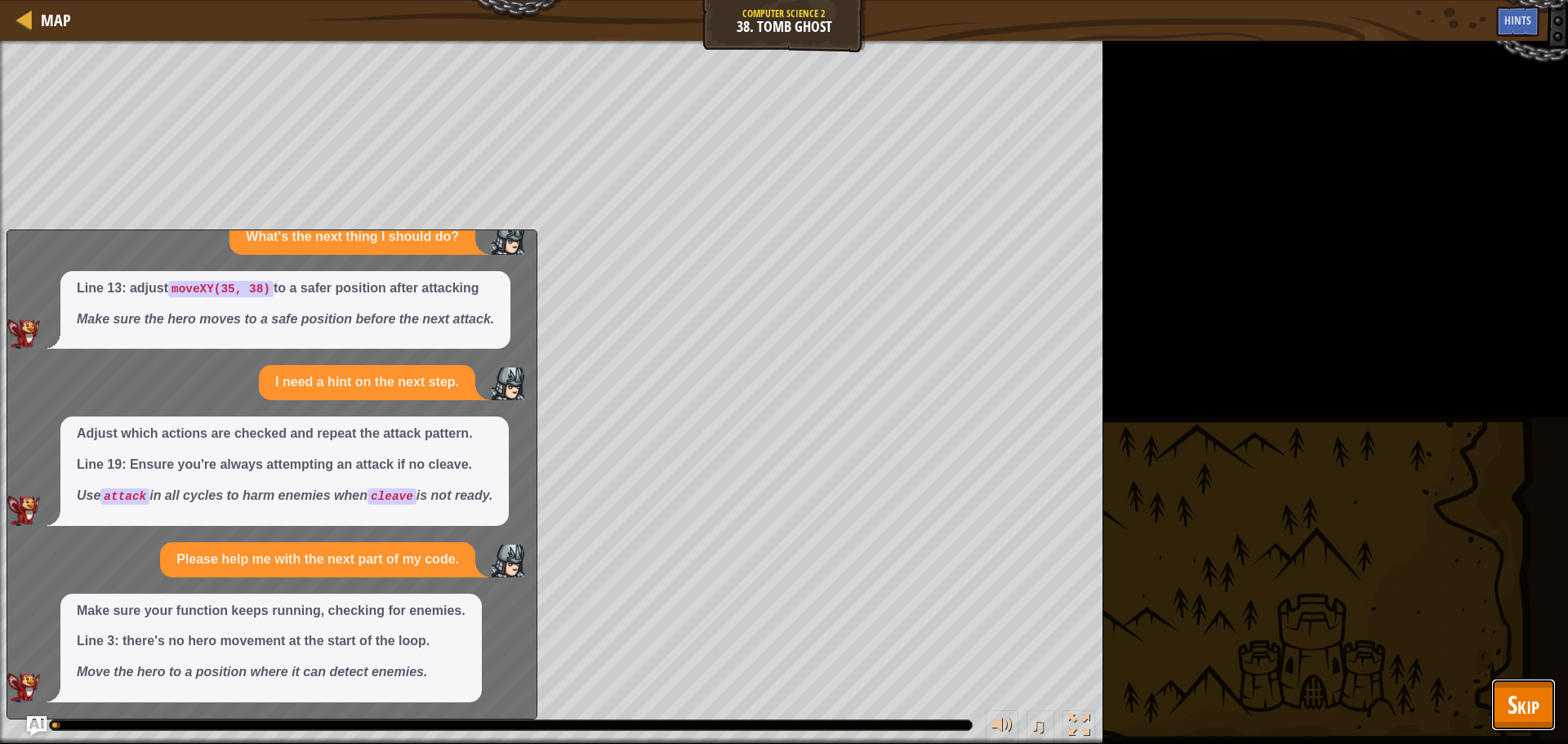
click at [1512, 722] on button "Skip" at bounding box center [1524, 705] width 65 height 53
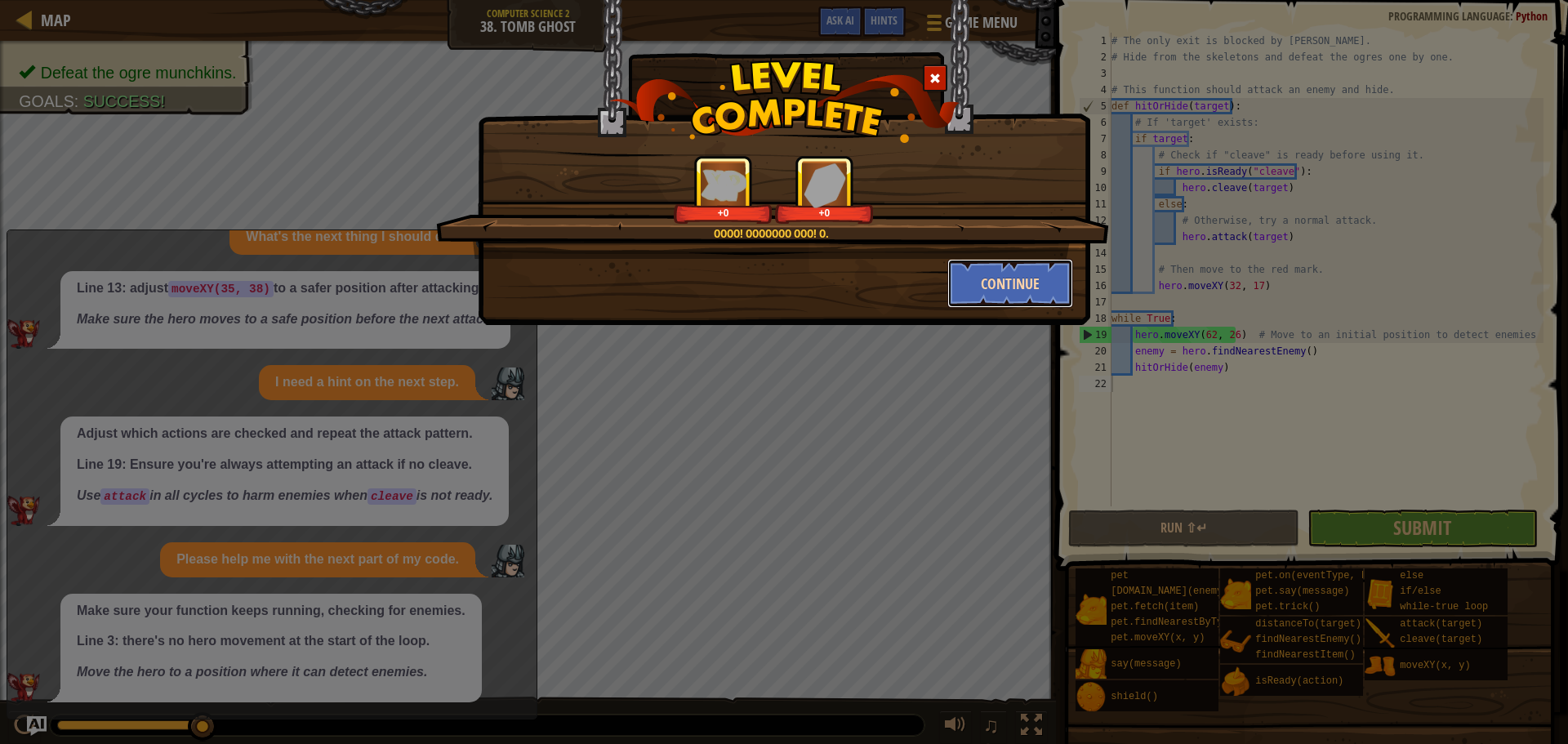
click at [1011, 278] on button "Continue" at bounding box center [1010, 283] width 127 height 49
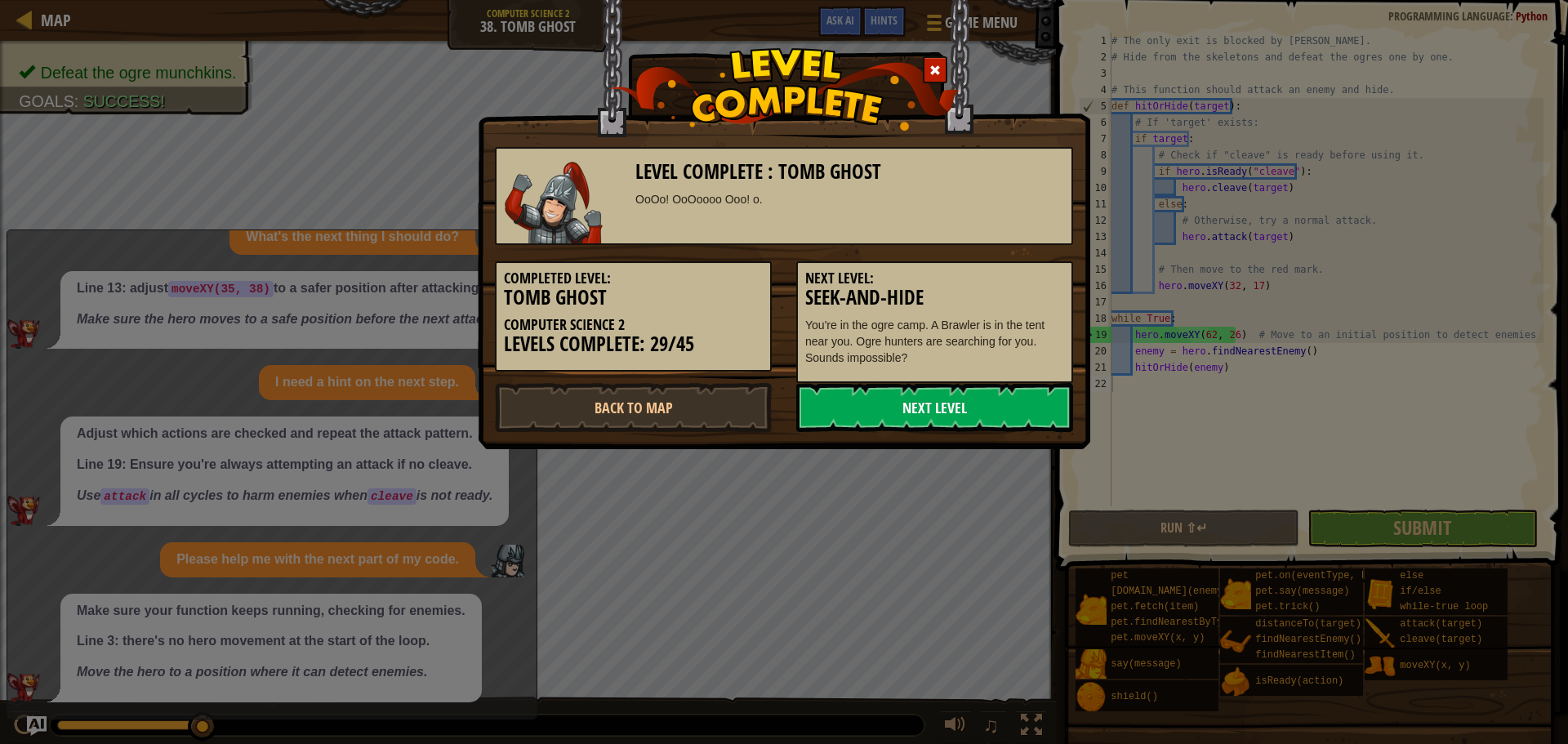
click at [853, 415] on link "Next Level" at bounding box center [934, 407] width 277 height 49
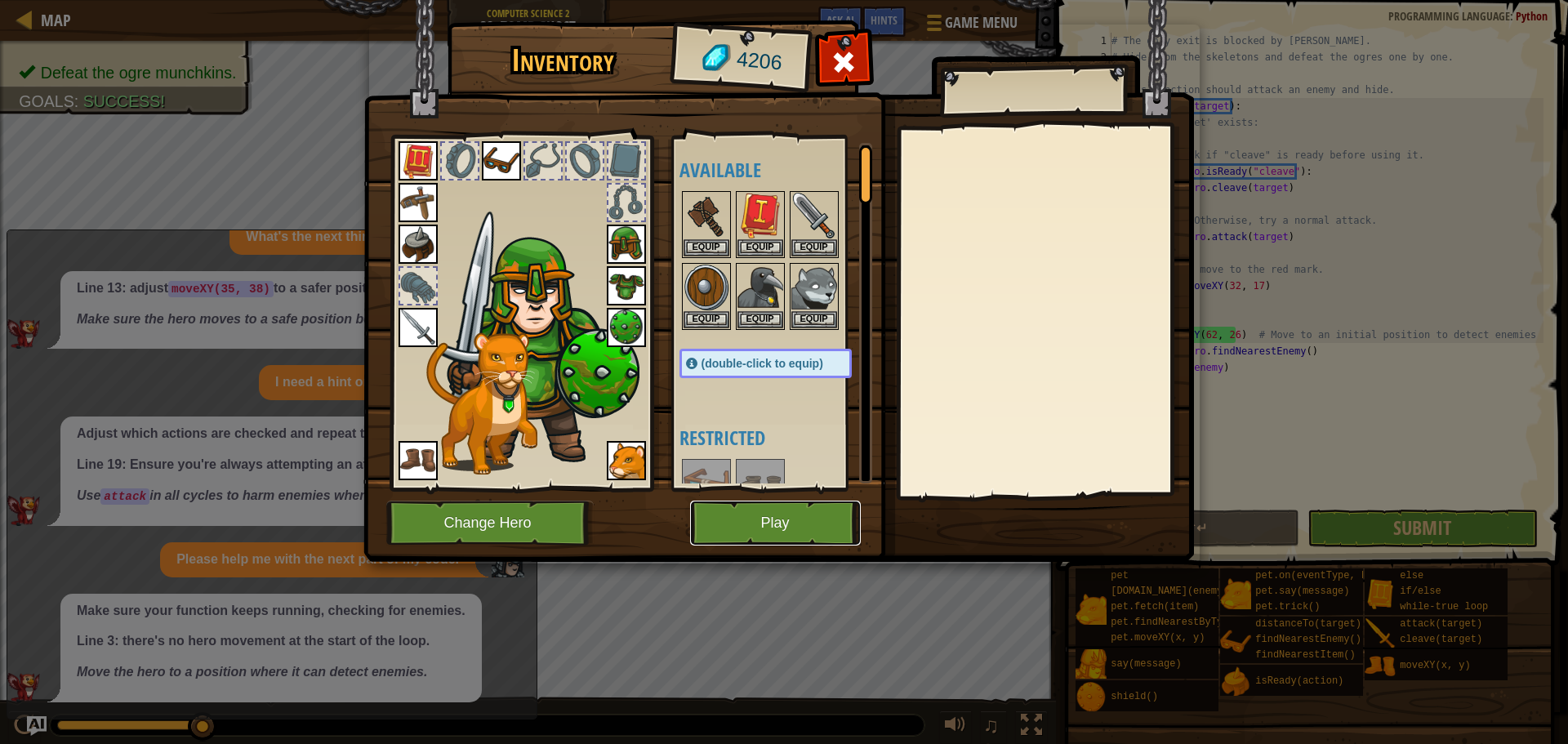
click at [732, 502] on button "Play" at bounding box center [775, 523] width 171 height 45
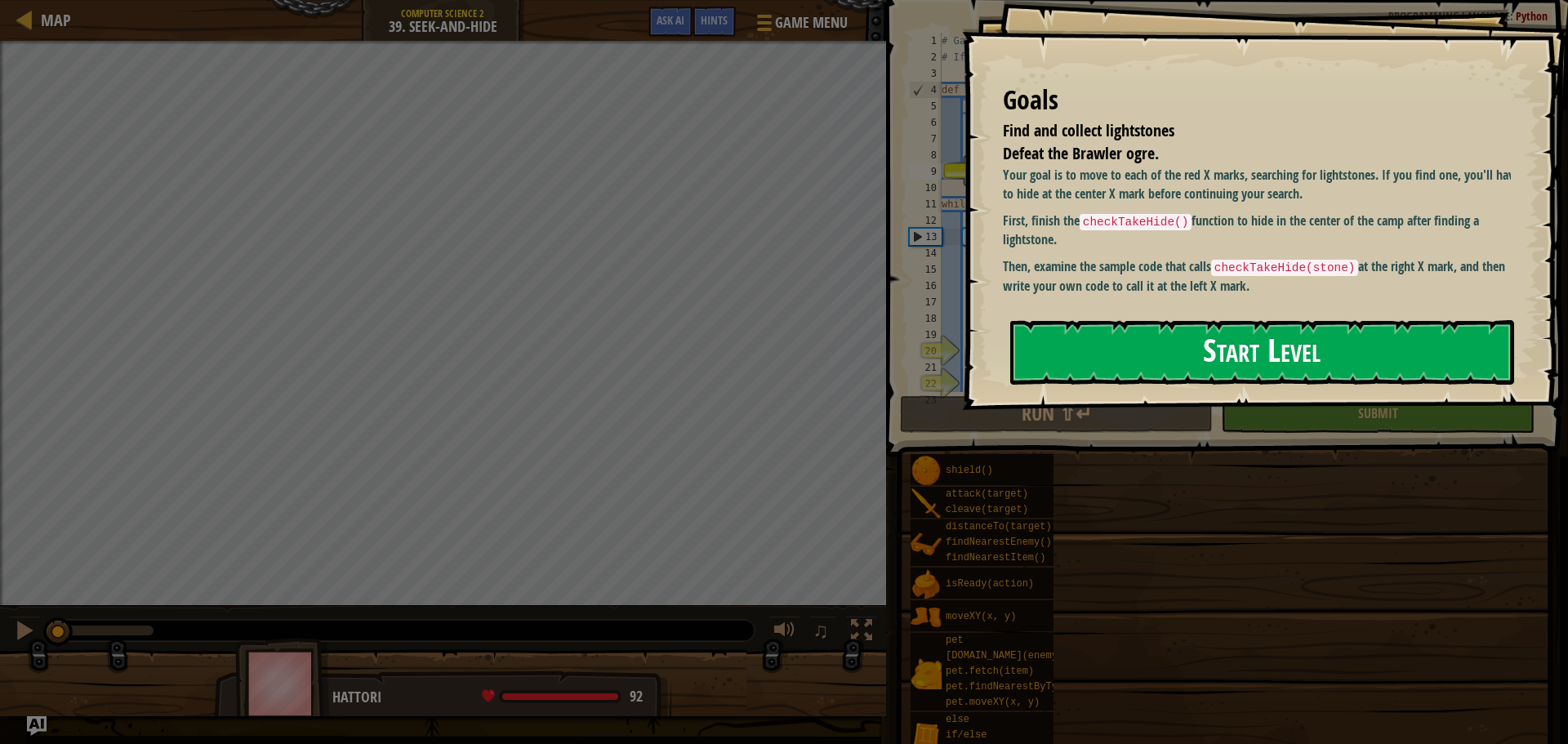
click at [1140, 369] on button "Start Level" at bounding box center [1262, 353] width 504 height 65
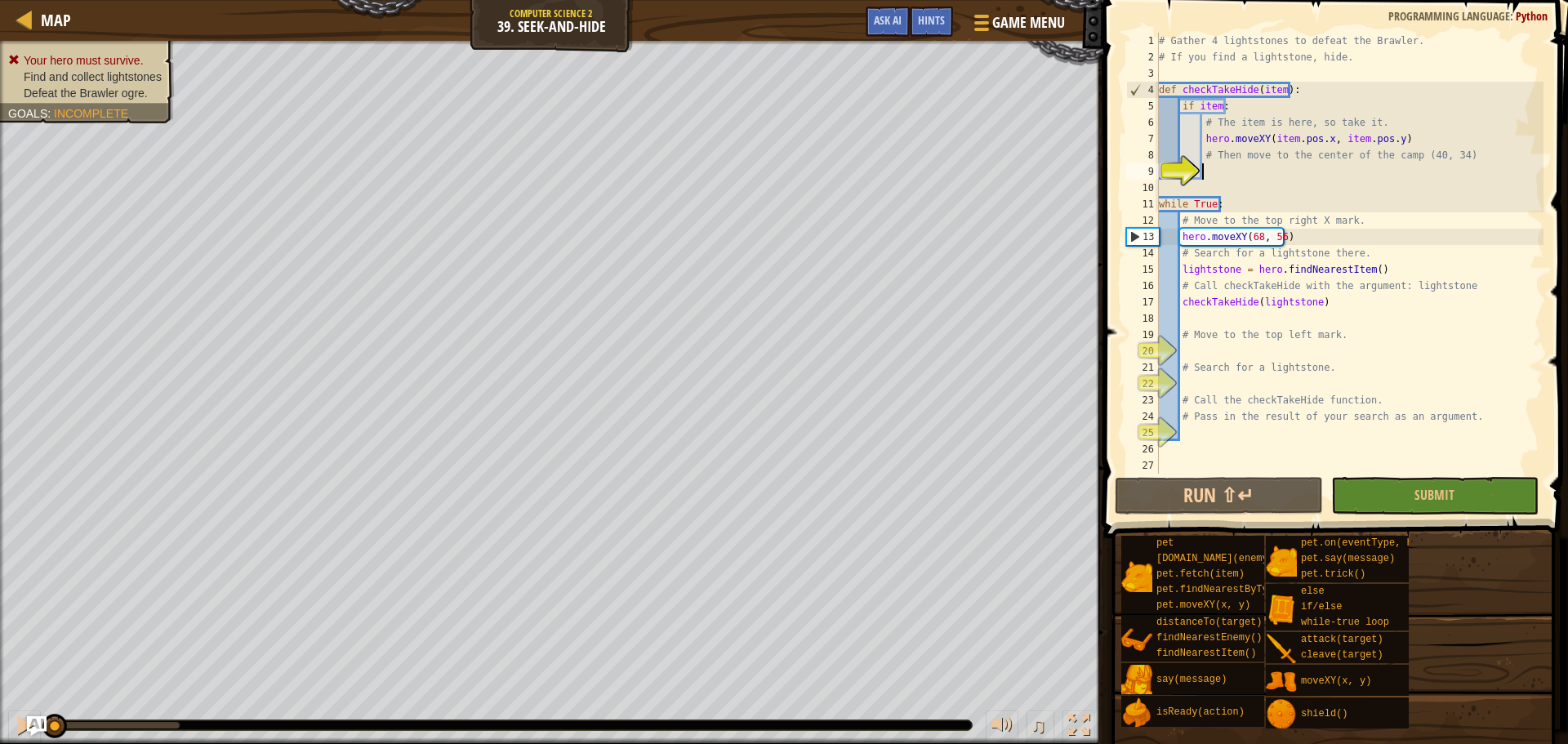
click at [1251, 174] on div "# Gather 4 lightstones to defeat the Brawler. # If you find a lightstone, hide.…" at bounding box center [1349, 269] width 388 height 474
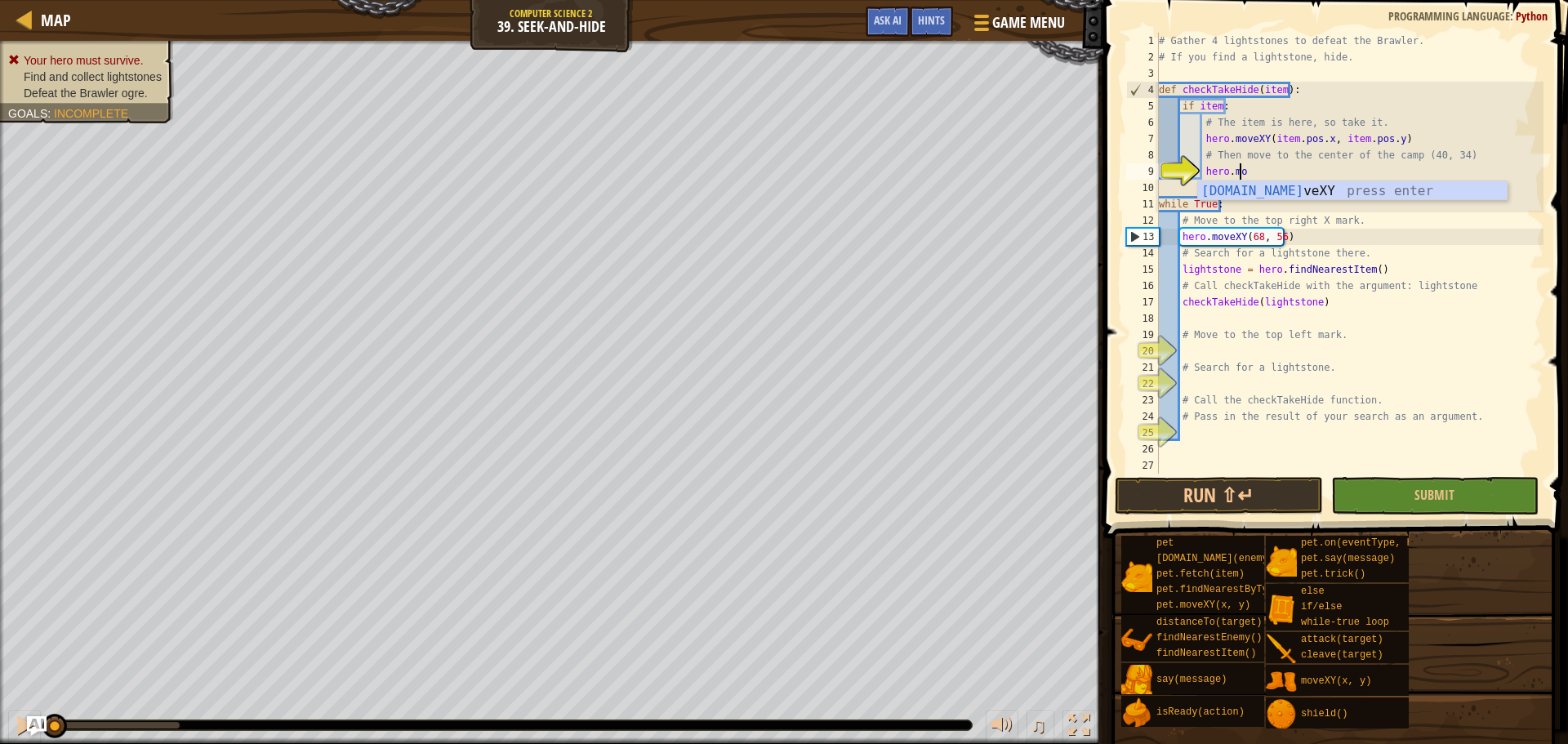
scroll to position [7, 6]
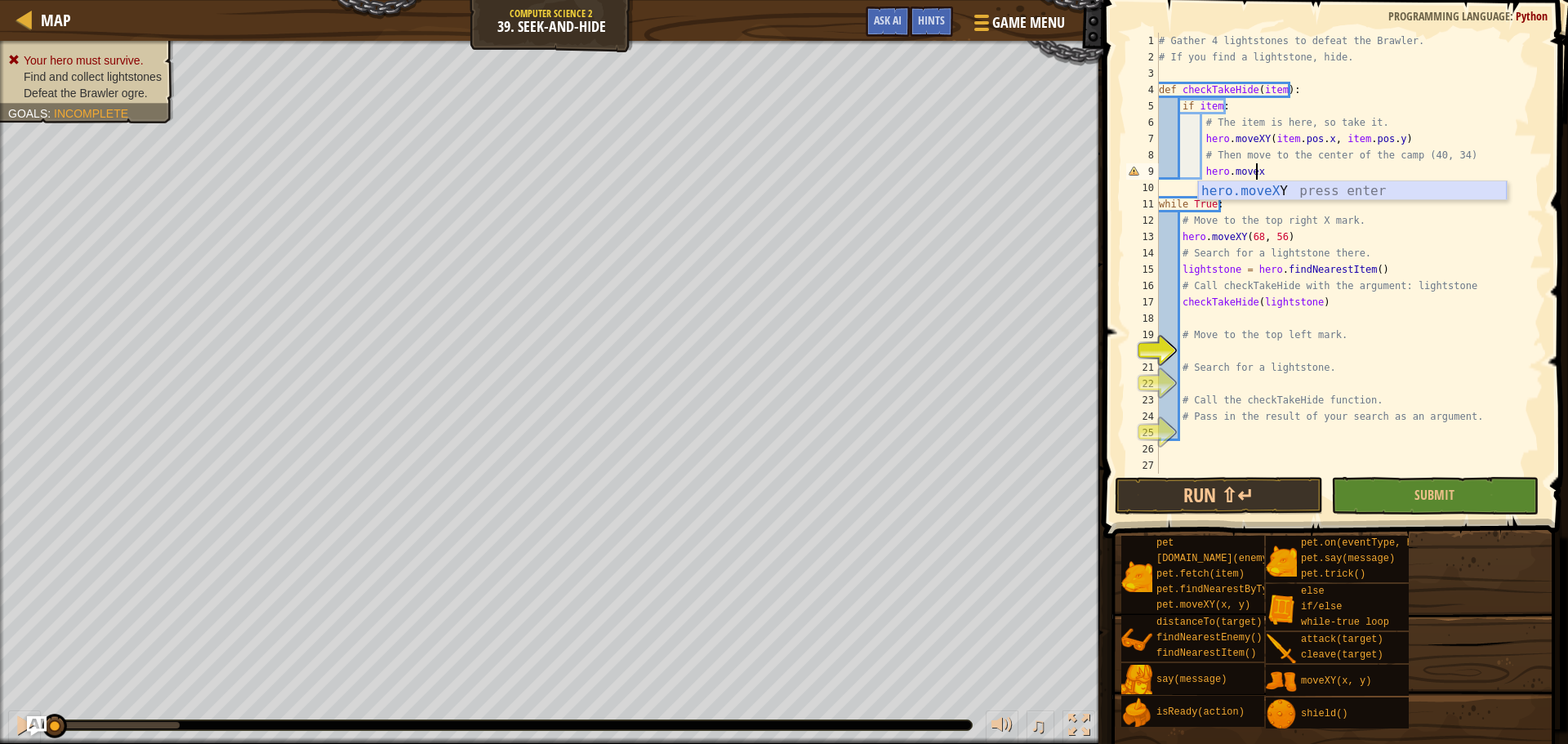
click at [1266, 185] on div "hero.moveX Y press enter" at bounding box center [1352, 211] width 309 height 59
click at [1291, 171] on div "# Gather 4 lightstones to defeat the Brawler. # If you find a lightstone, hide.…" at bounding box center [1349, 269] width 388 height 474
type textarea "hero.moveXY(40, 34)"
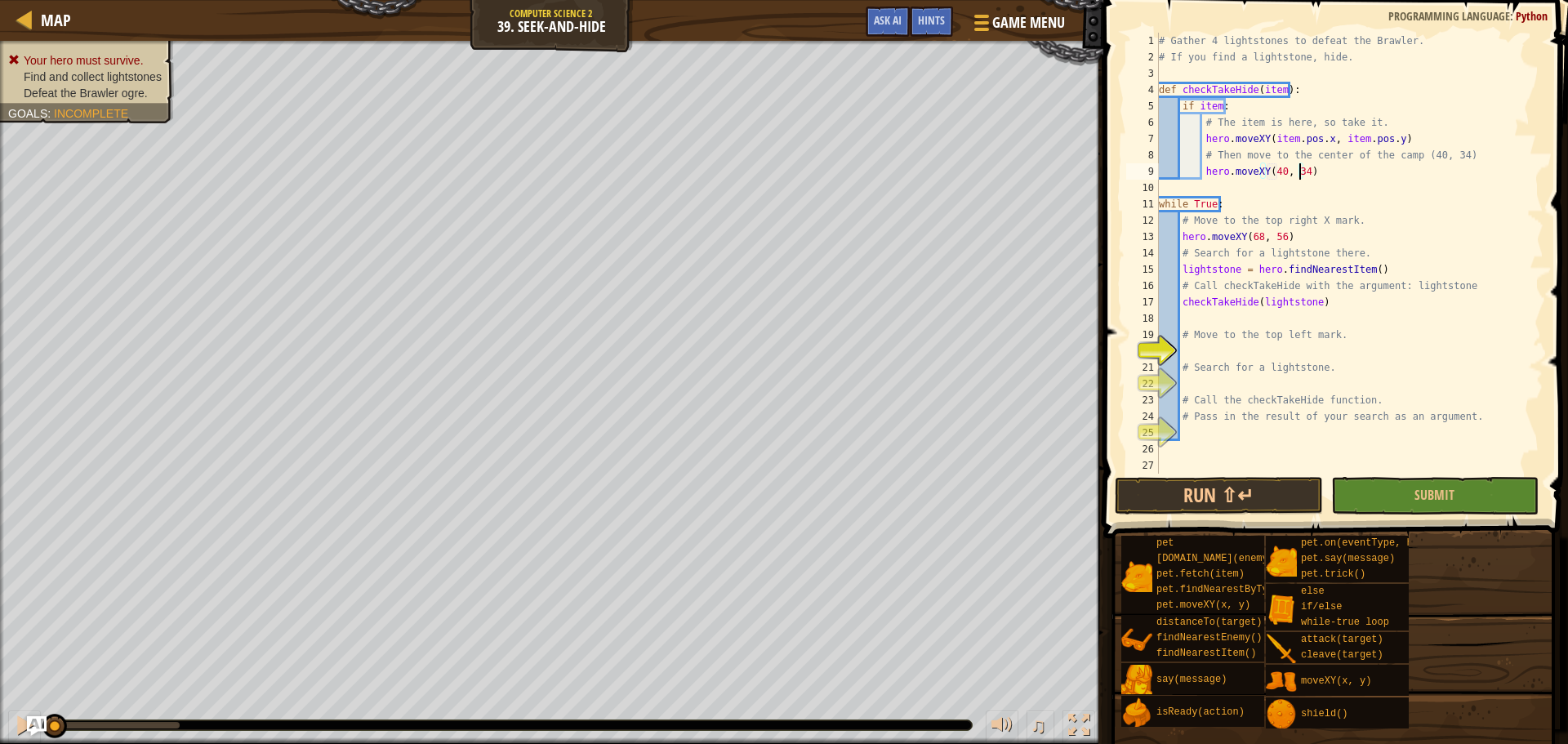
click at [1191, 351] on div "# Gather 4 lightstones to defeat the Brawler. # If you find a lightstone, hide.…" at bounding box center [1349, 269] width 388 height 474
click at [1327, 373] on div "hero.moveXY press enter" at bounding box center [1331, 391] width 309 height 59
click at [1272, 354] on div "# Gather 4 lightstones to defeat the Brawler. # If you find a lightstone, hide.…" at bounding box center [1349, 269] width 388 height 474
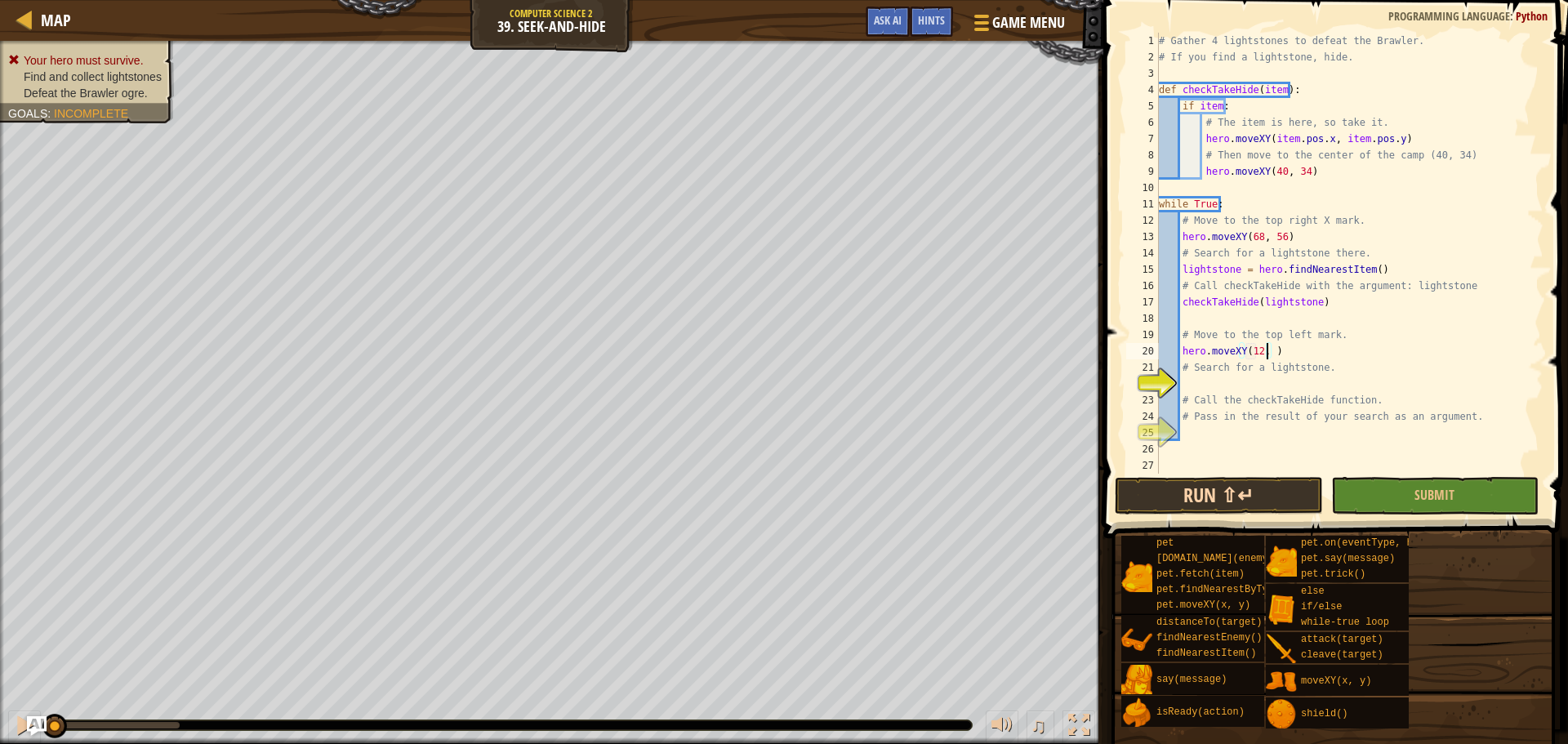
scroll to position [7, 9]
type textarea "hero.moveXY(12, 56)"
click at [1221, 383] on div "# Gather 4 lightstones to defeat the Brawler. # If you find a lightstone, hide.…" at bounding box center [1349, 269] width 388 height 474
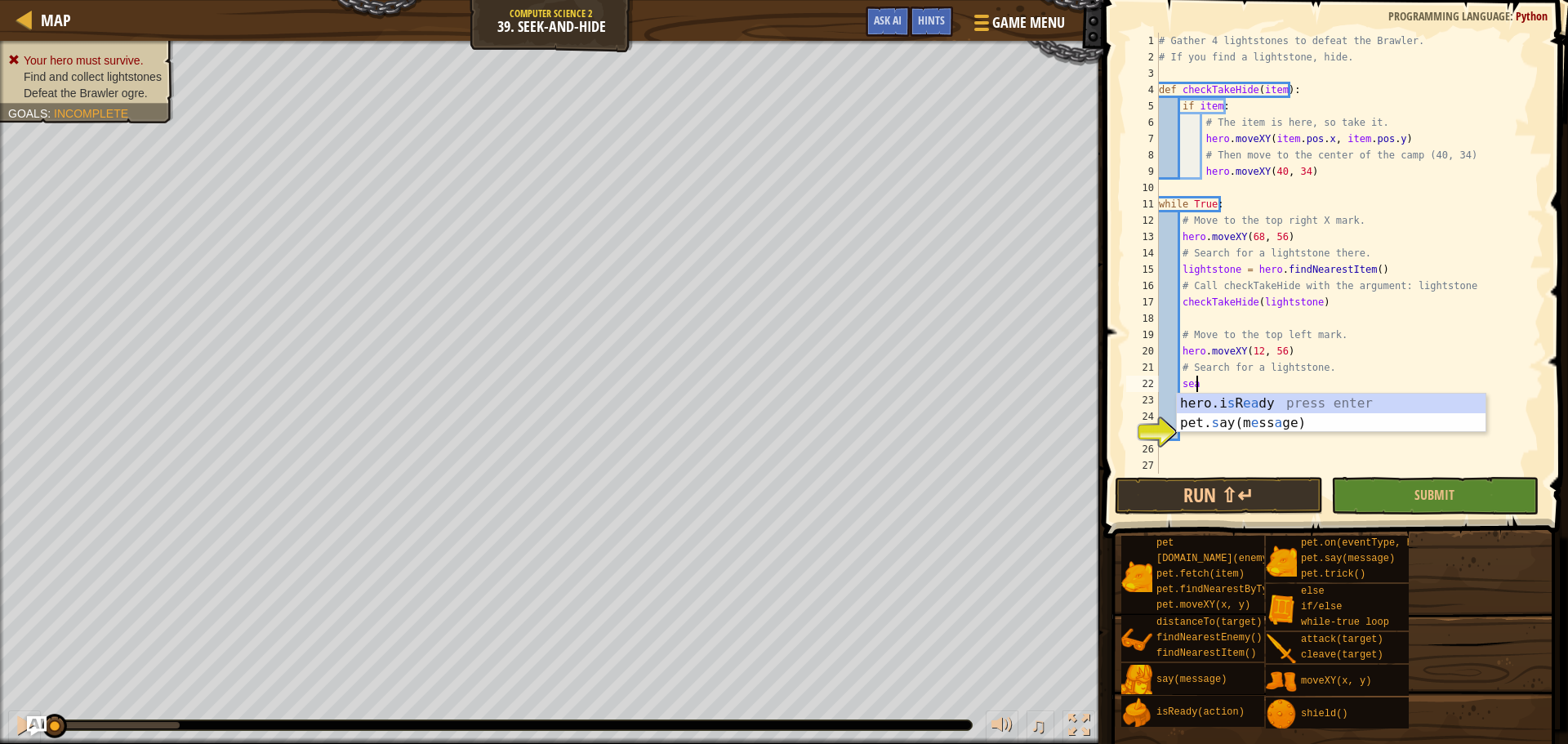
scroll to position [7, 3]
type textarea "s"
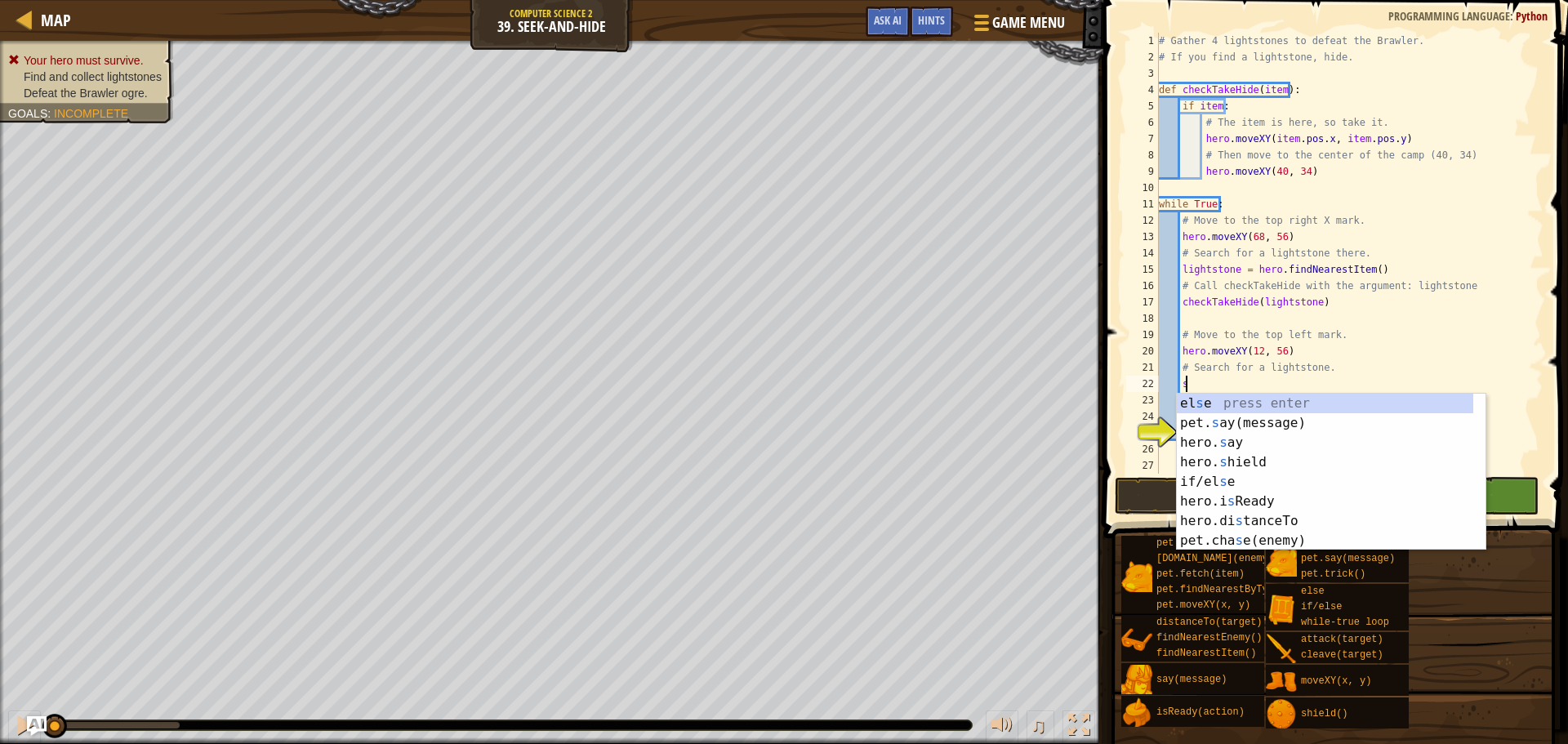
scroll to position [7, 1]
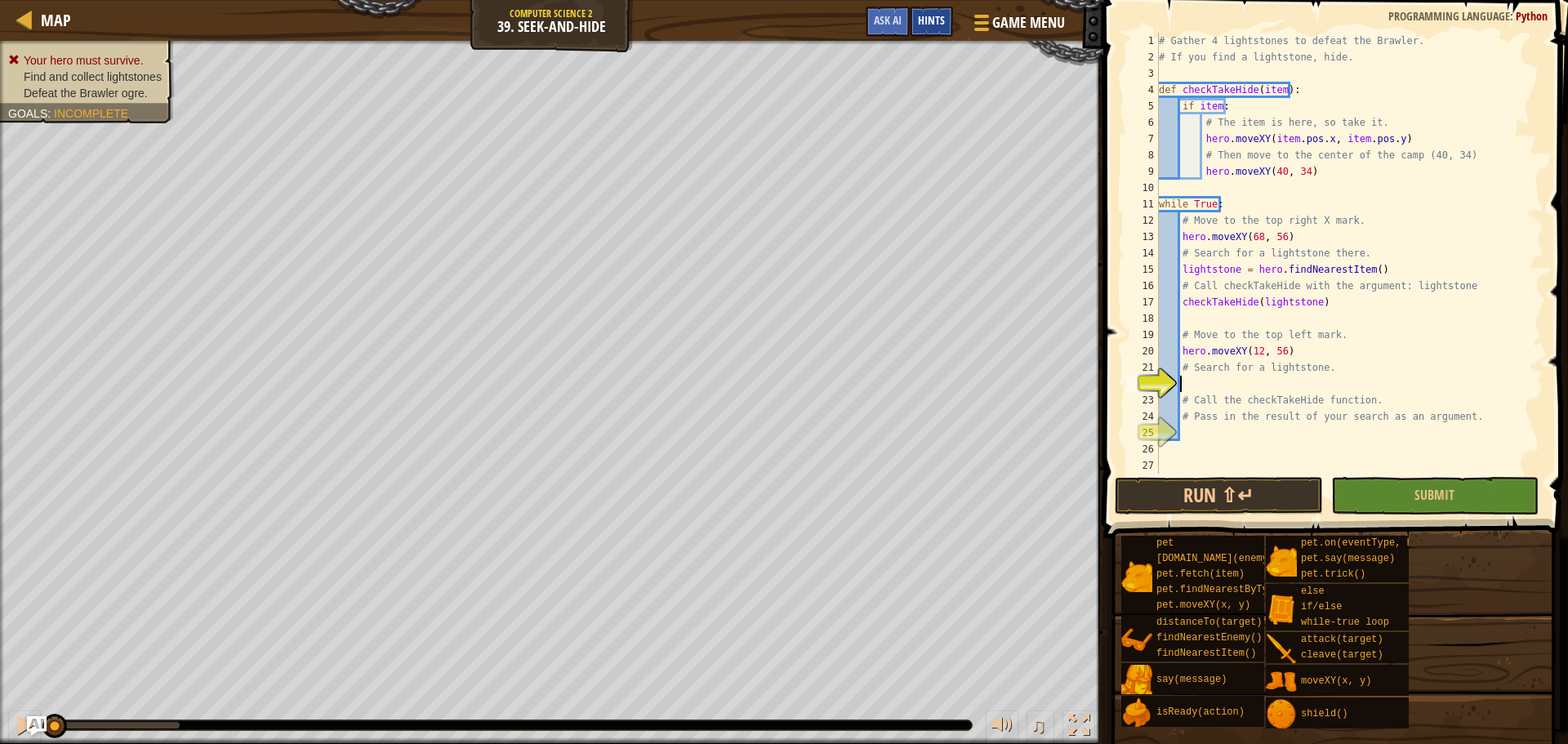
click at [930, 14] on span "Hints" at bounding box center [931, 19] width 27 height 16
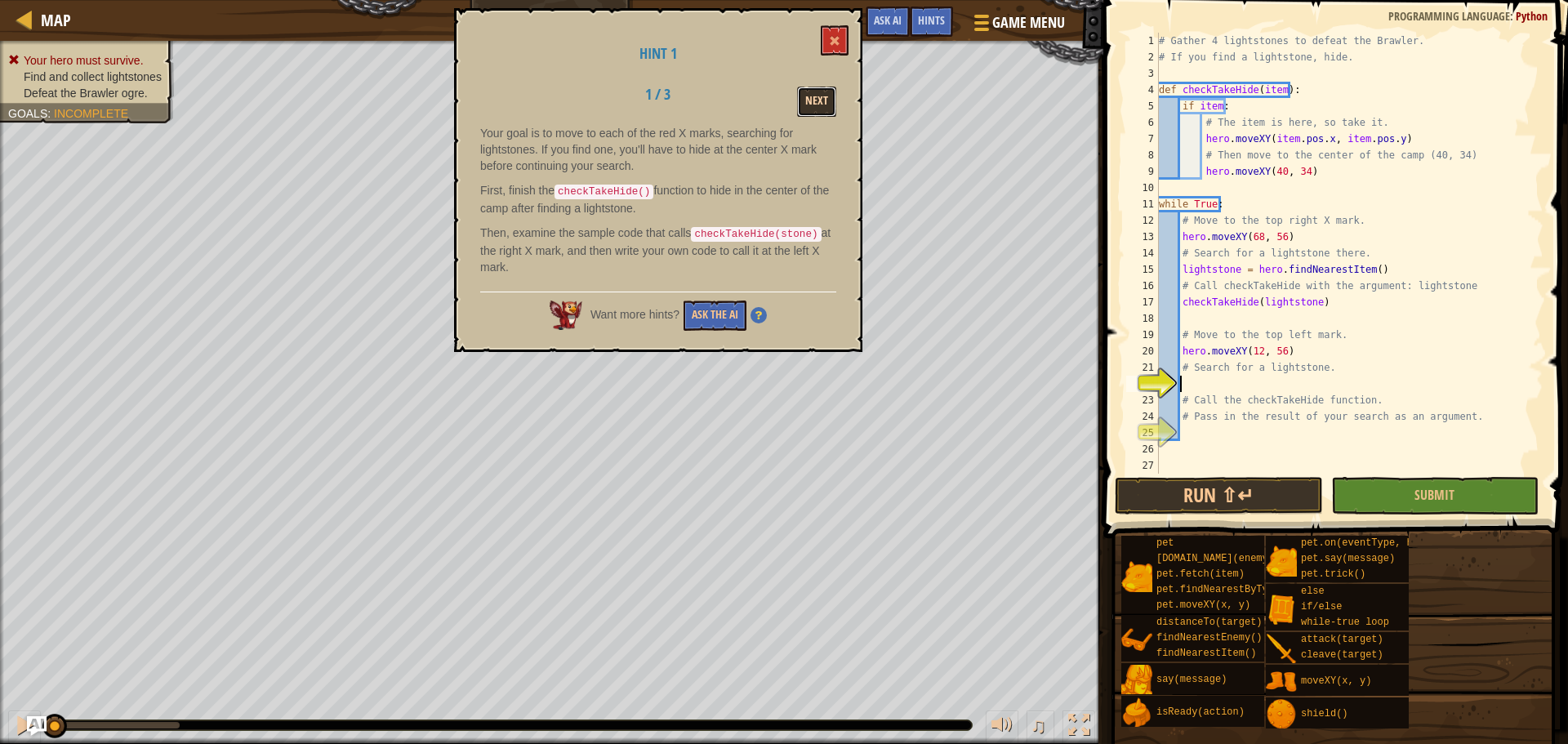
click at [817, 99] on button "Next" at bounding box center [817, 102] width 39 height 31
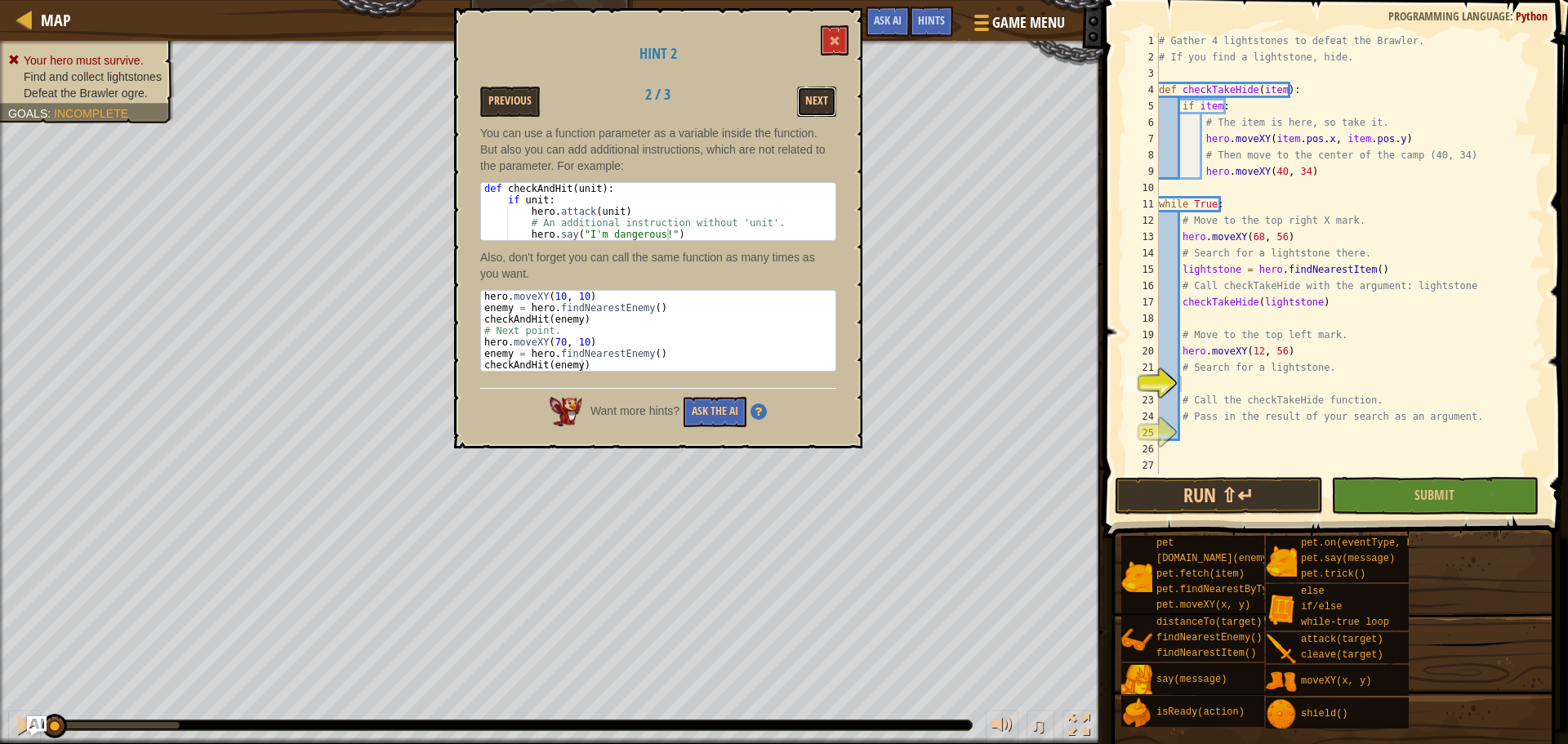
click at [817, 99] on button "Next" at bounding box center [817, 102] width 39 height 31
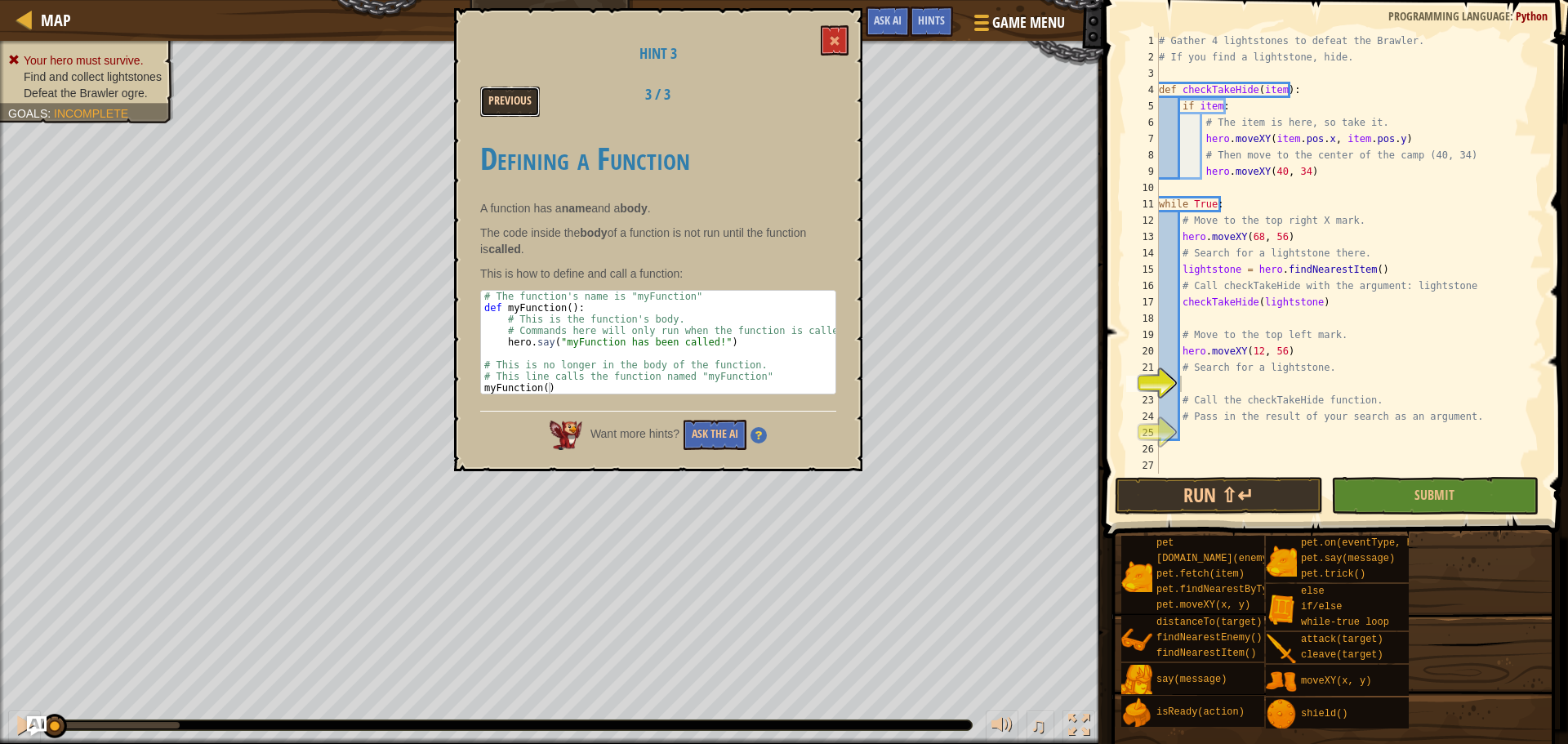
click at [502, 97] on button "Previous" at bounding box center [510, 102] width 59 height 31
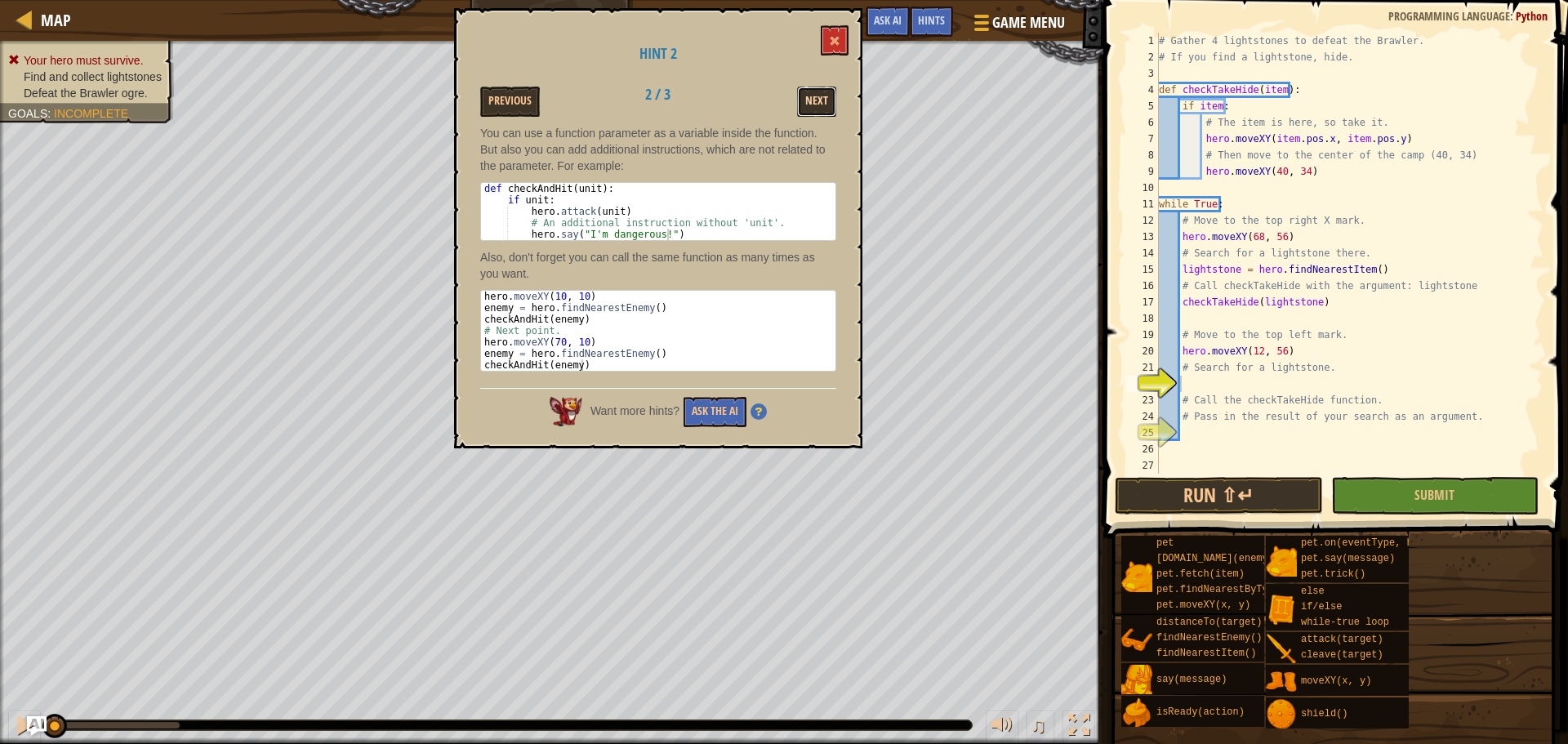
click at [832, 108] on button "Next" at bounding box center [817, 102] width 39 height 31
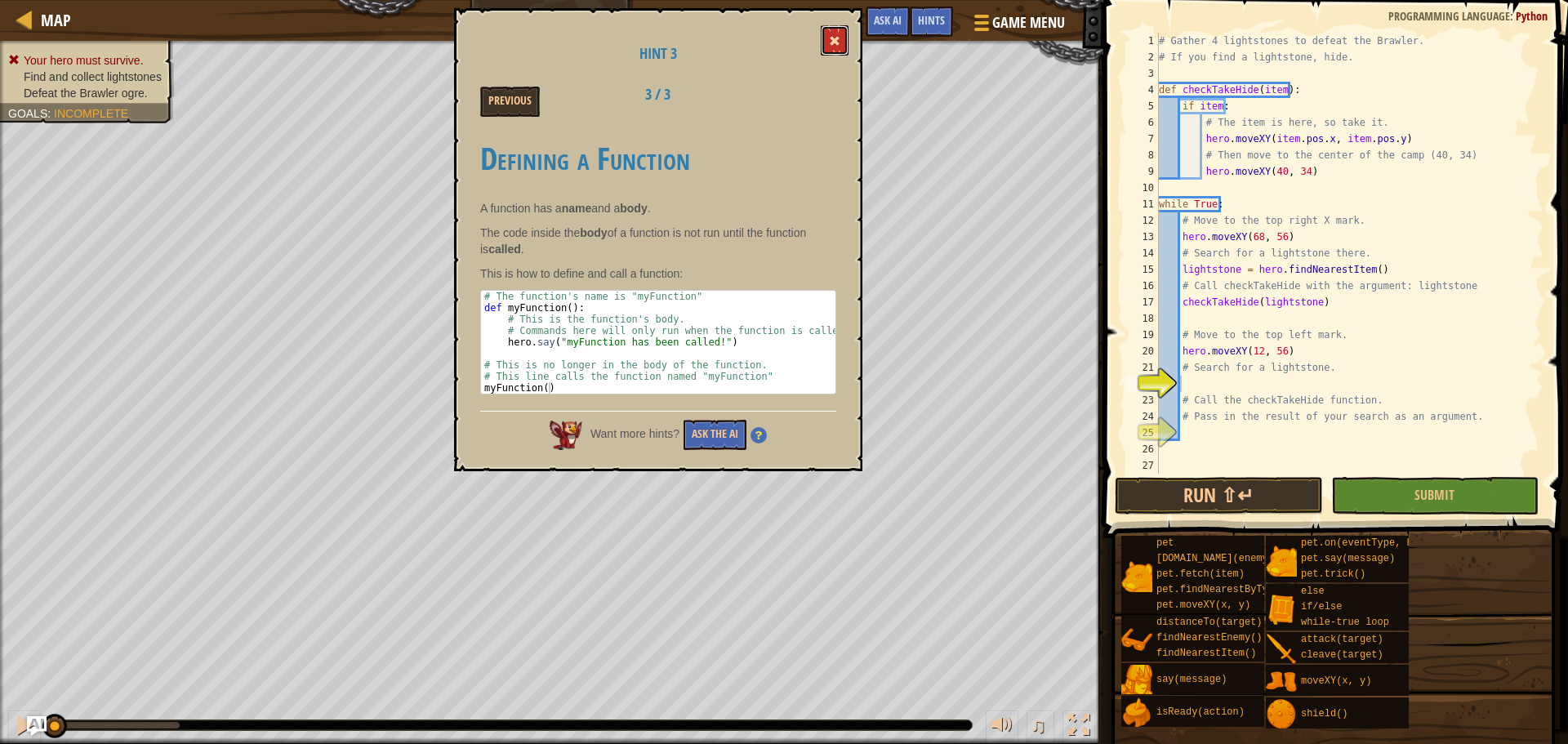
click at [833, 42] on span at bounding box center [834, 41] width 11 height 11
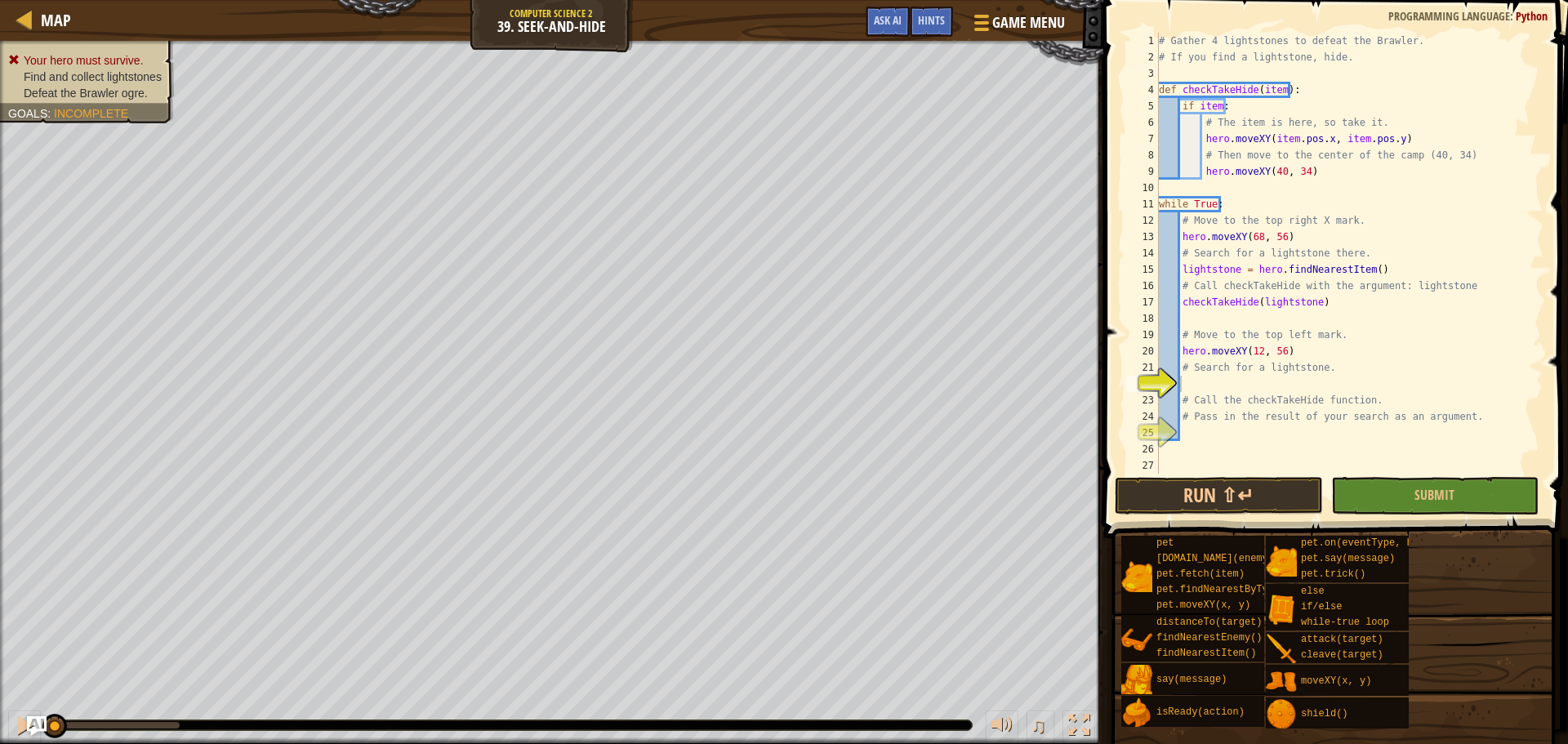
type textarea "# Search for a lightstone."
click at [1198, 367] on div "# Gather 4 lightstones to defeat the Brawler. # If you find a lightstone, hide.…" at bounding box center [1349, 269] width 388 height 474
click at [1184, 381] on div "# Gather 4 lightstones to defeat the Brawler. # If you find a lightstone, hide.…" at bounding box center [1349, 269] width 388 height 474
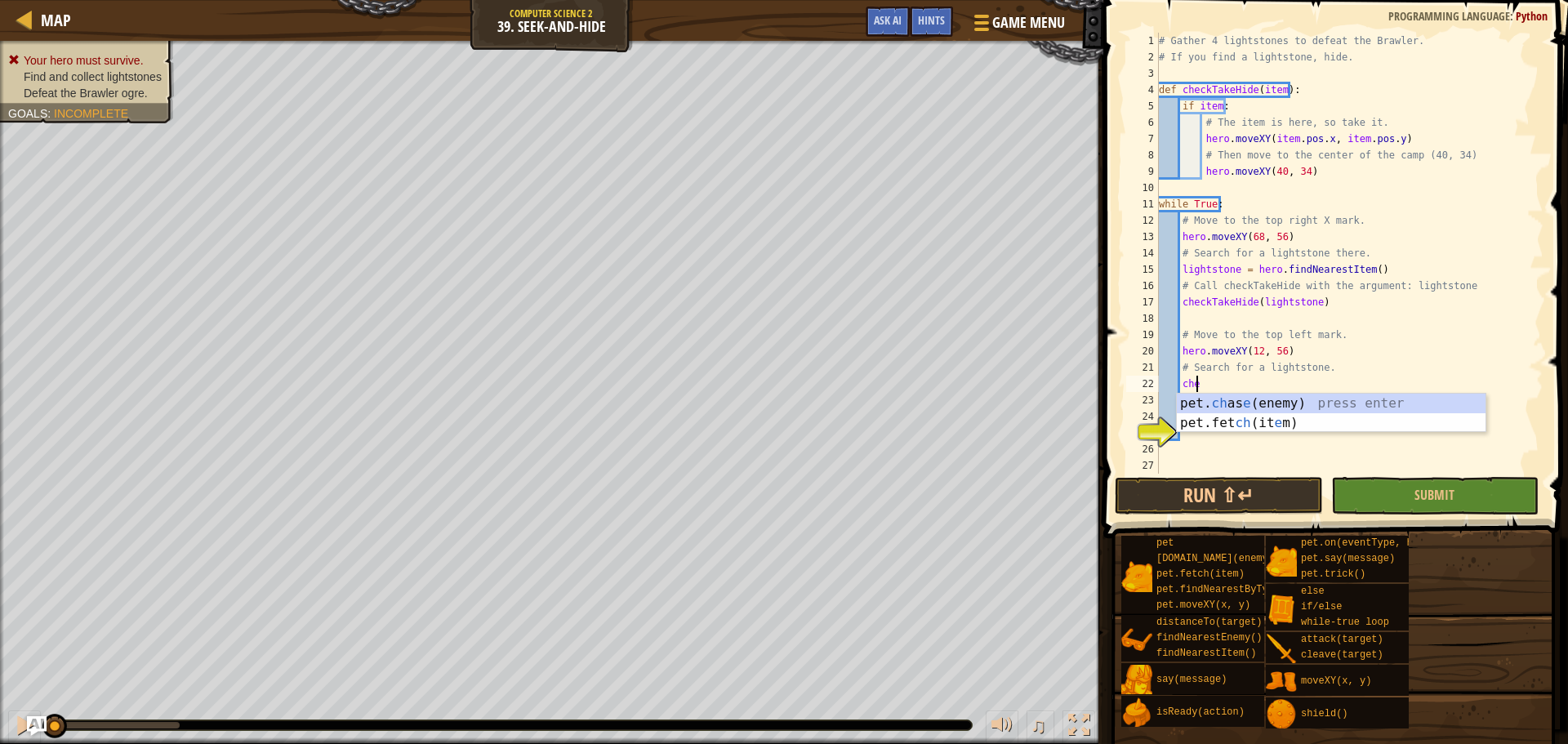
scroll to position [7, 2]
type textarea "c"
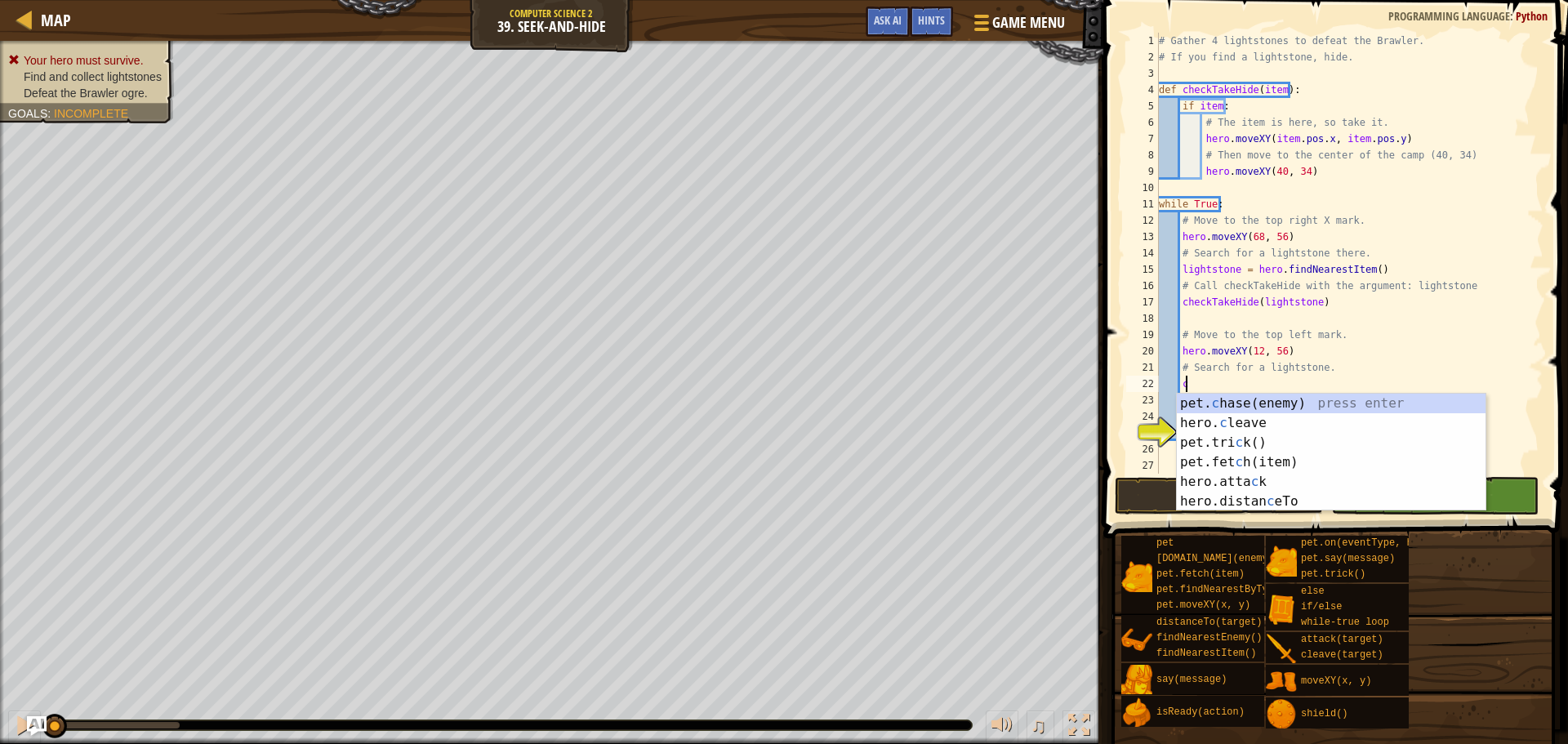
scroll to position [7, 1]
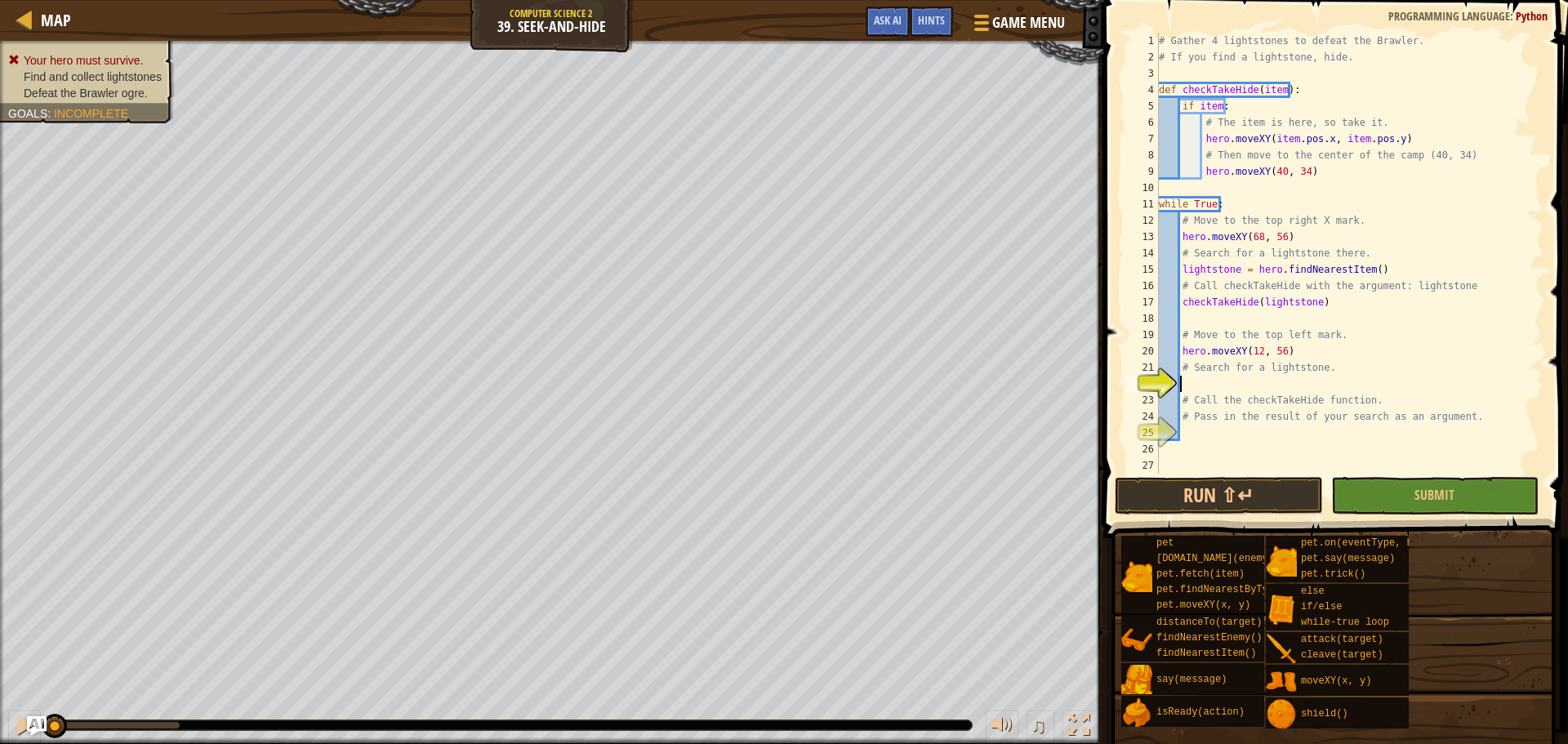
click at [1204, 381] on div "# Gather 4 lightstones to defeat the Brawler. # If you find a lightstone, hide.…" at bounding box center [1349, 269] width 388 height 474
click at [1216, 495] on button "Run ⇧↵" at bounding box center [1218, 496] width 207 height 38
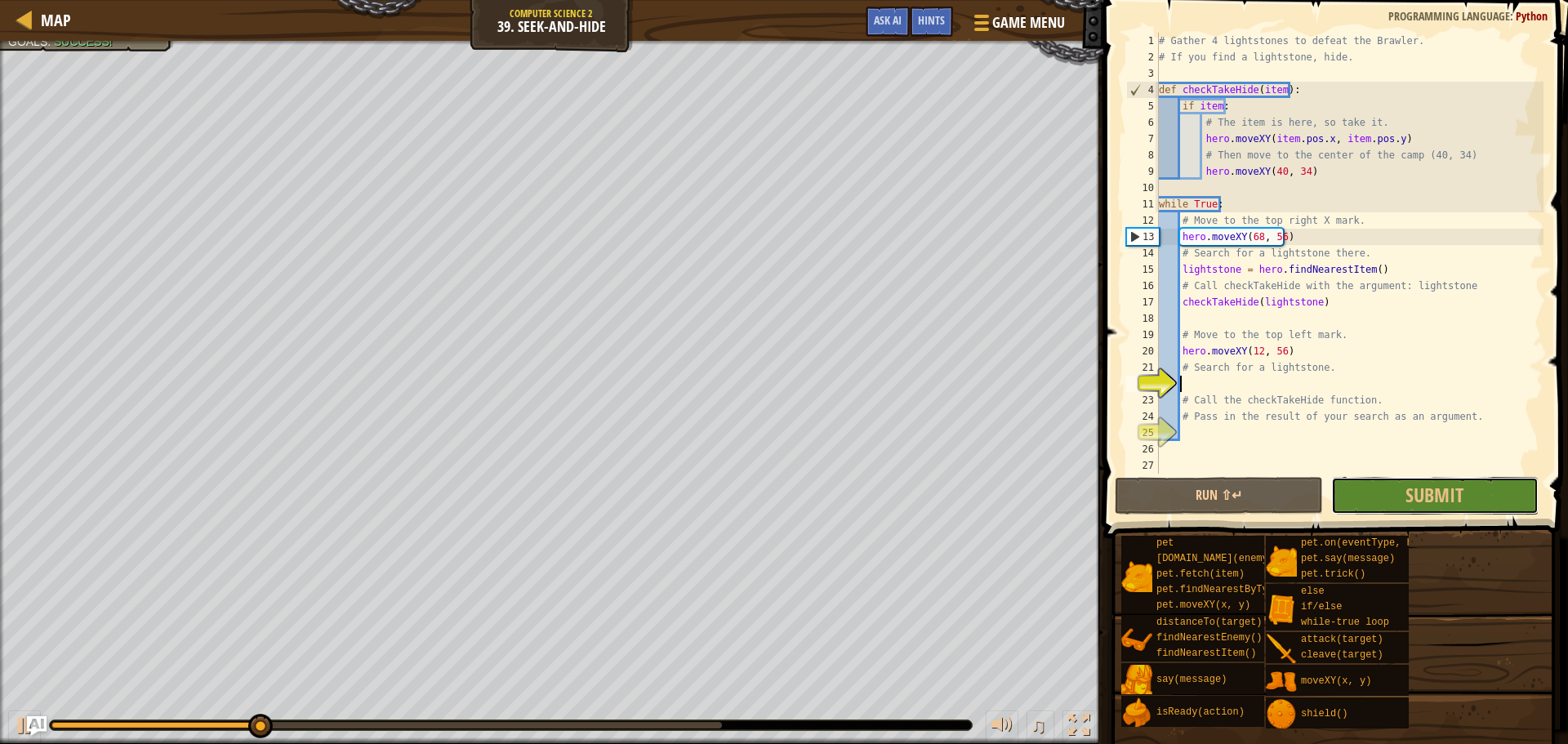
click at [1370, 490] on button "Submit" at bounding box center [1435, 496] width 207 height 38
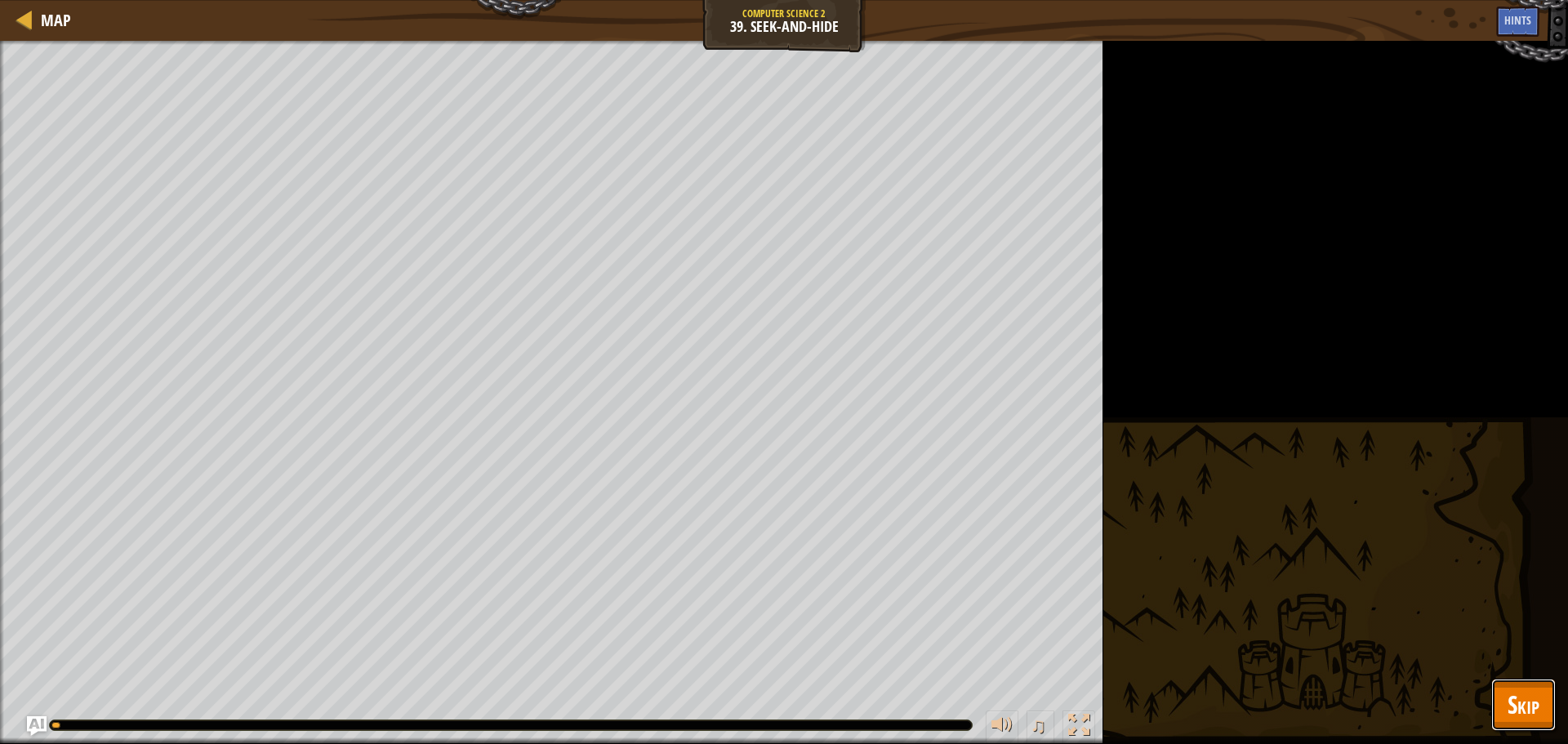
drag, startPoint x: 1531, startPoint y: 729, endPoint x: 1525, endPoint y: 717, distance: 13.4
click at [1525, 717] on button "Skip" at bounding box center [1524, 705] width 65 height 53
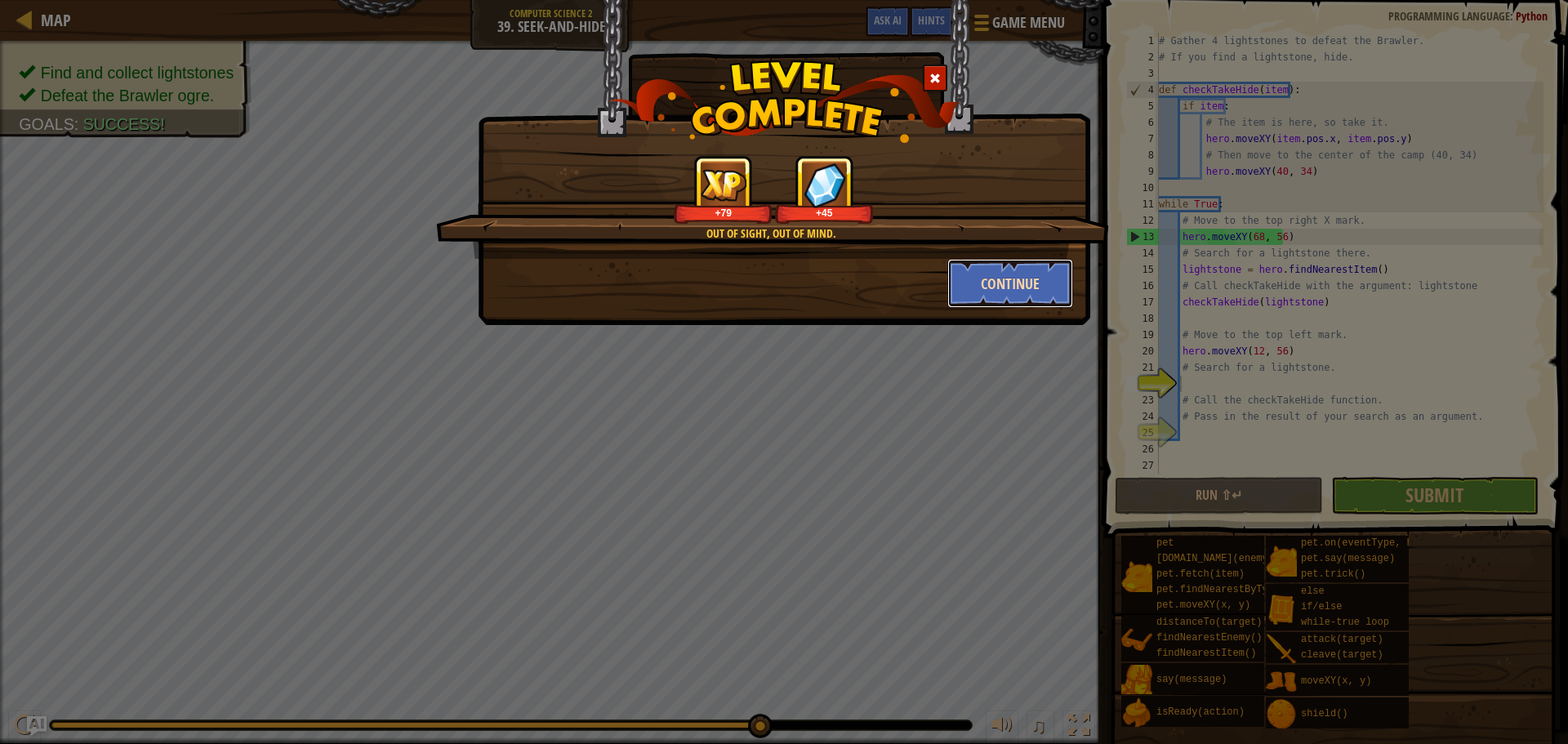
click at [1042, 284] on button "Continue" at bounding box center [1010, 283] width 127 height 49
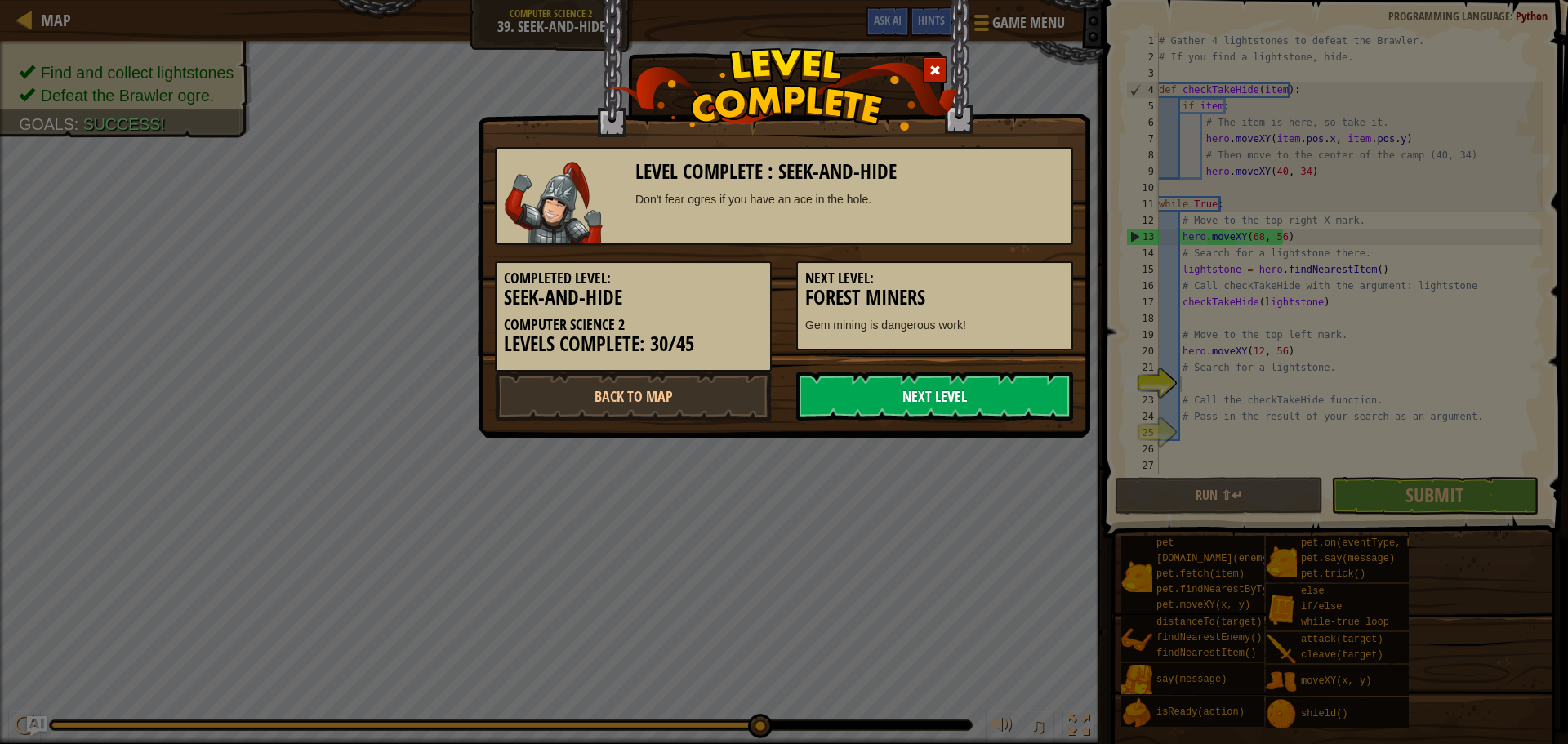
click at [1006, 398] on link "Next Level" at bounding box center [934, 396] width 277 height 49
click at [1000, 413] on link "Next Level" at bounding box center [934, 396] width 277 height 49
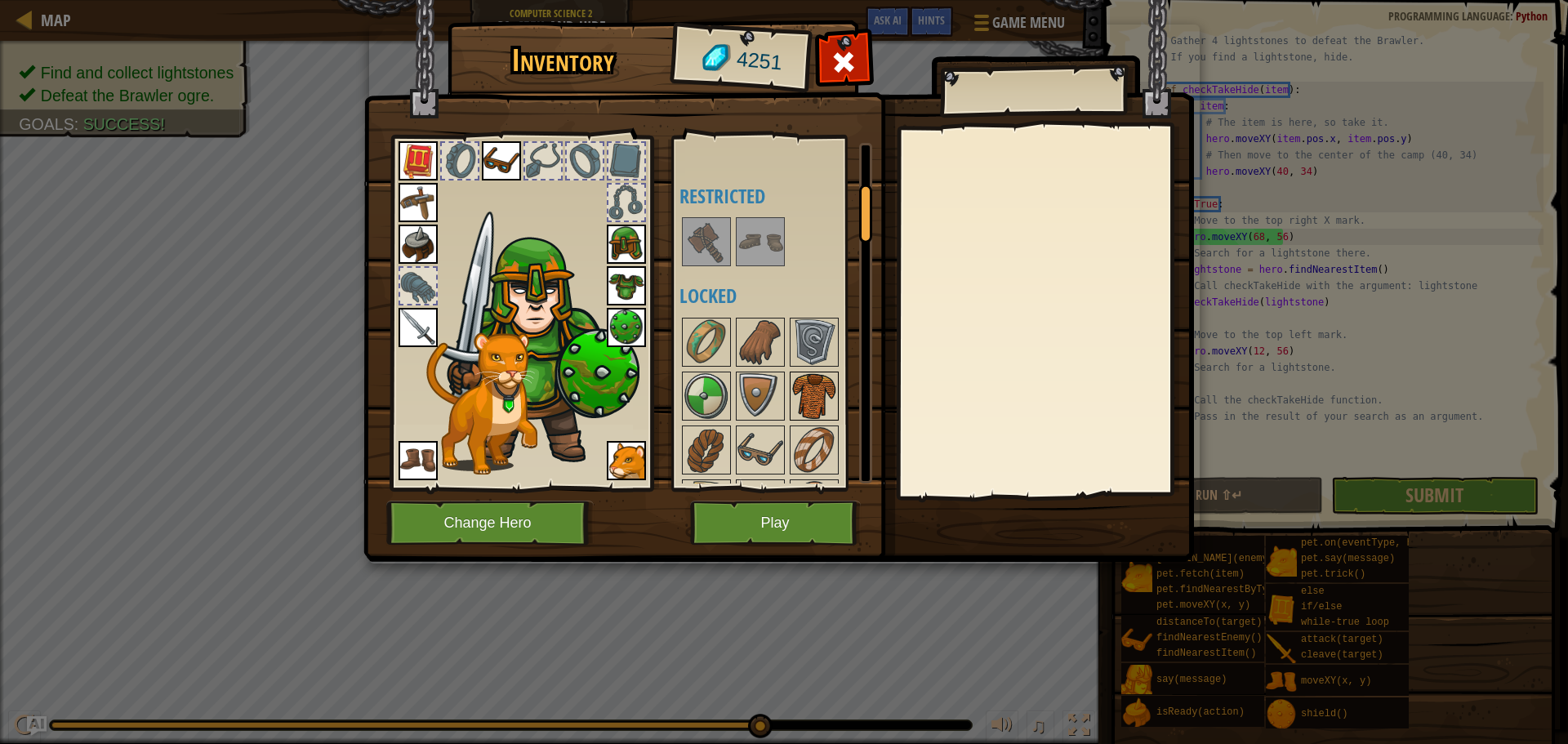
scroll to position [245, 0]
click at [695, 246] on img at bounding box center [706, 238] width 45 height 45
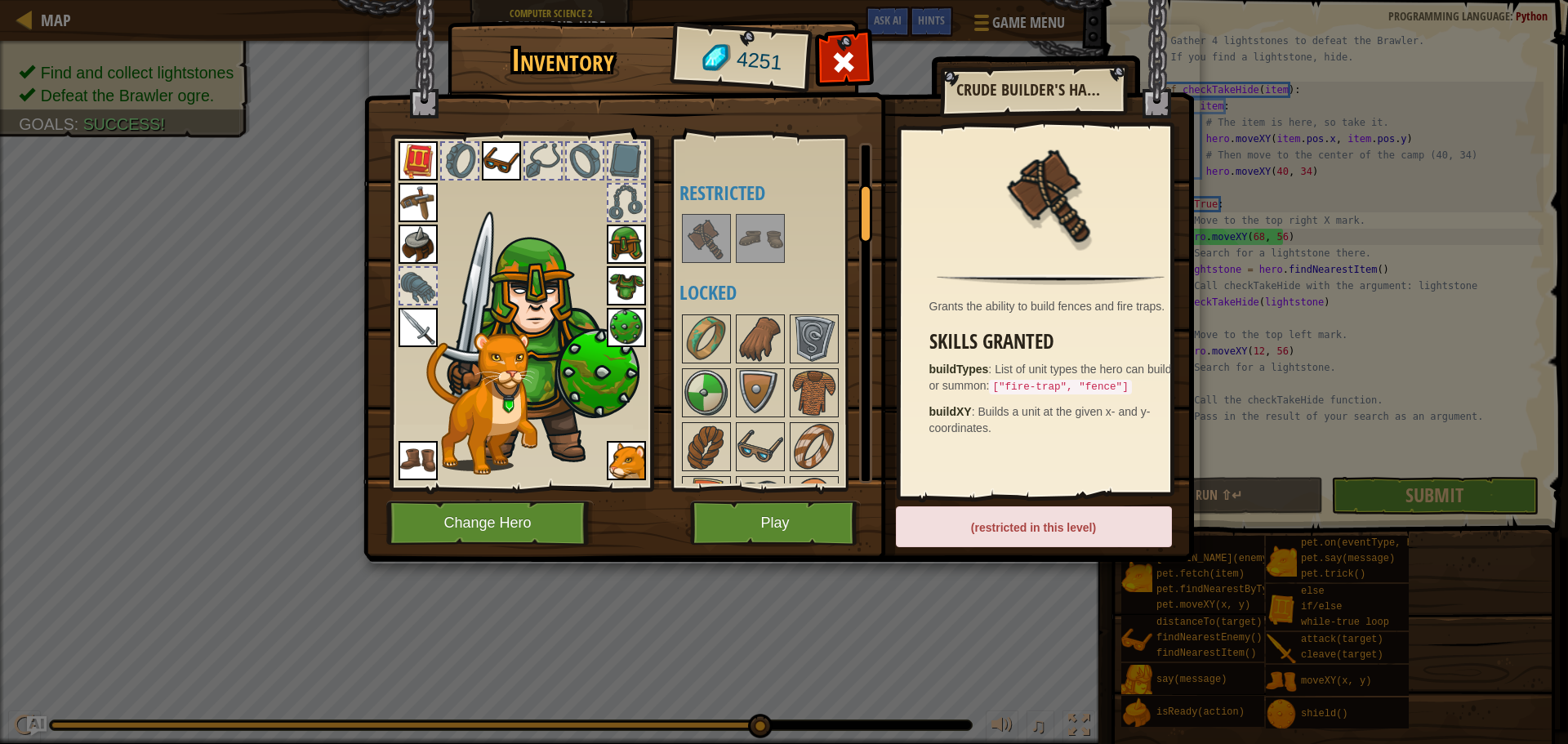
click at [708, 264] on div at bounding box center [783, 239] width 205 height 54
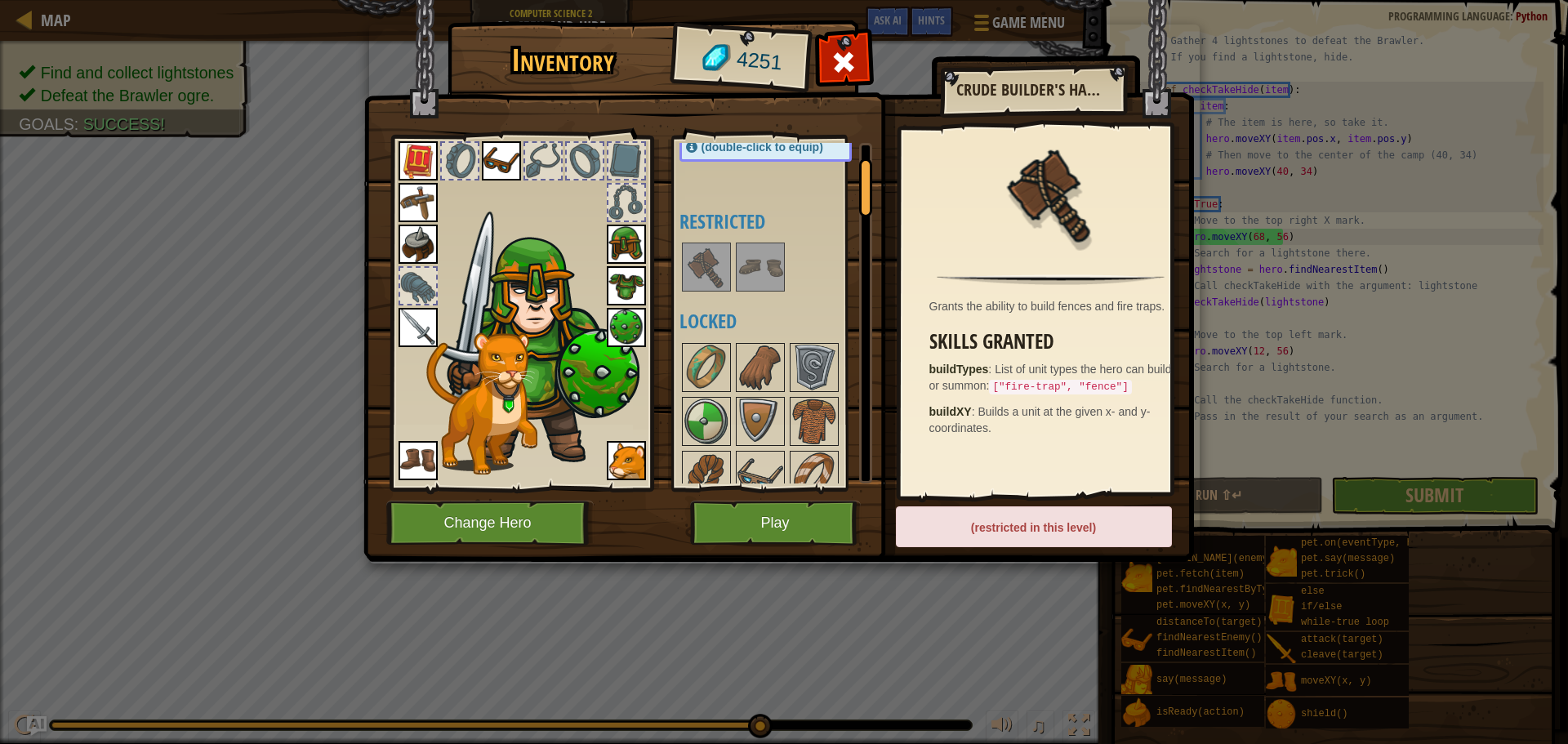
scroll to position [81, 0]
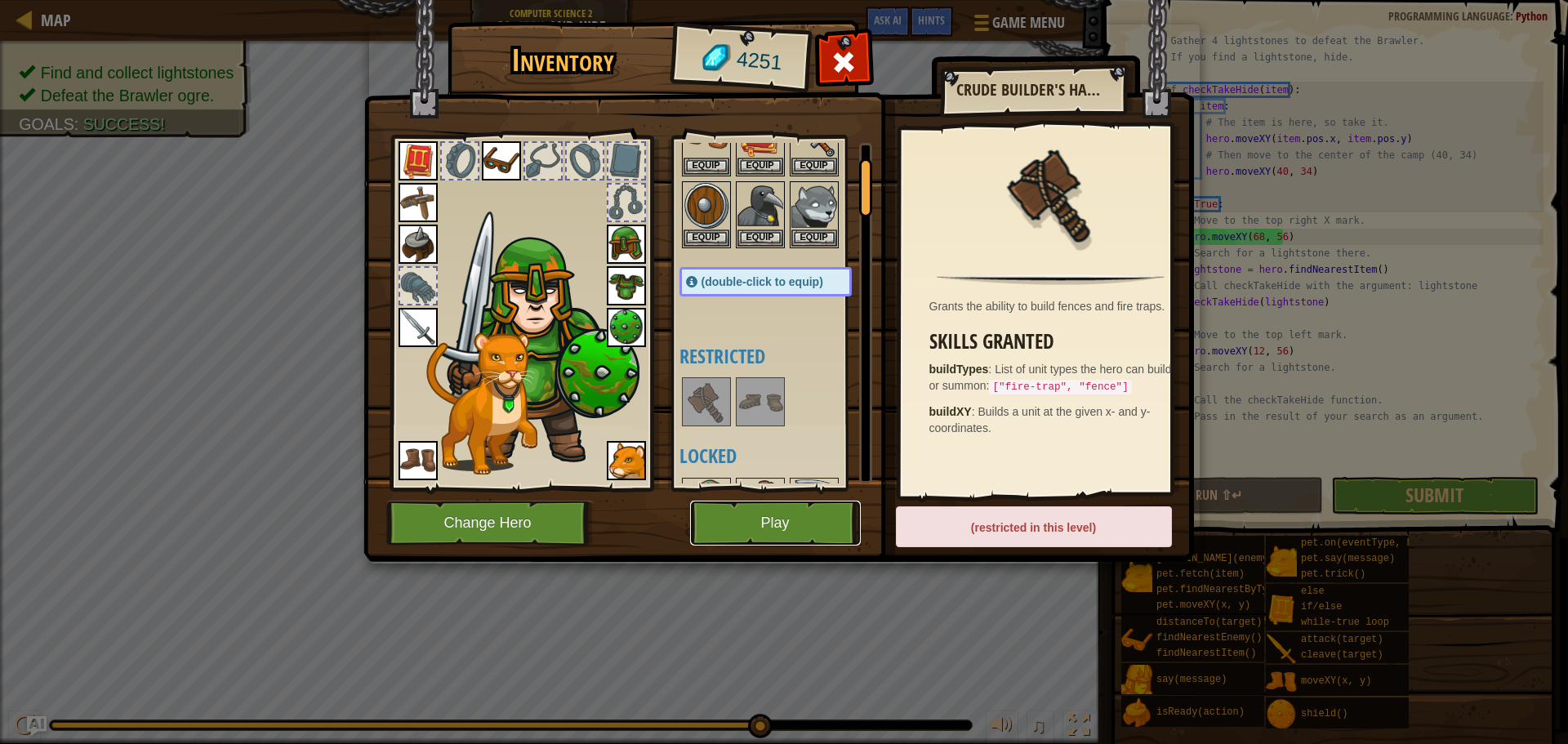
click at [750, 533] on button "Play" at bounding box center [775, 523] width 171 height 45
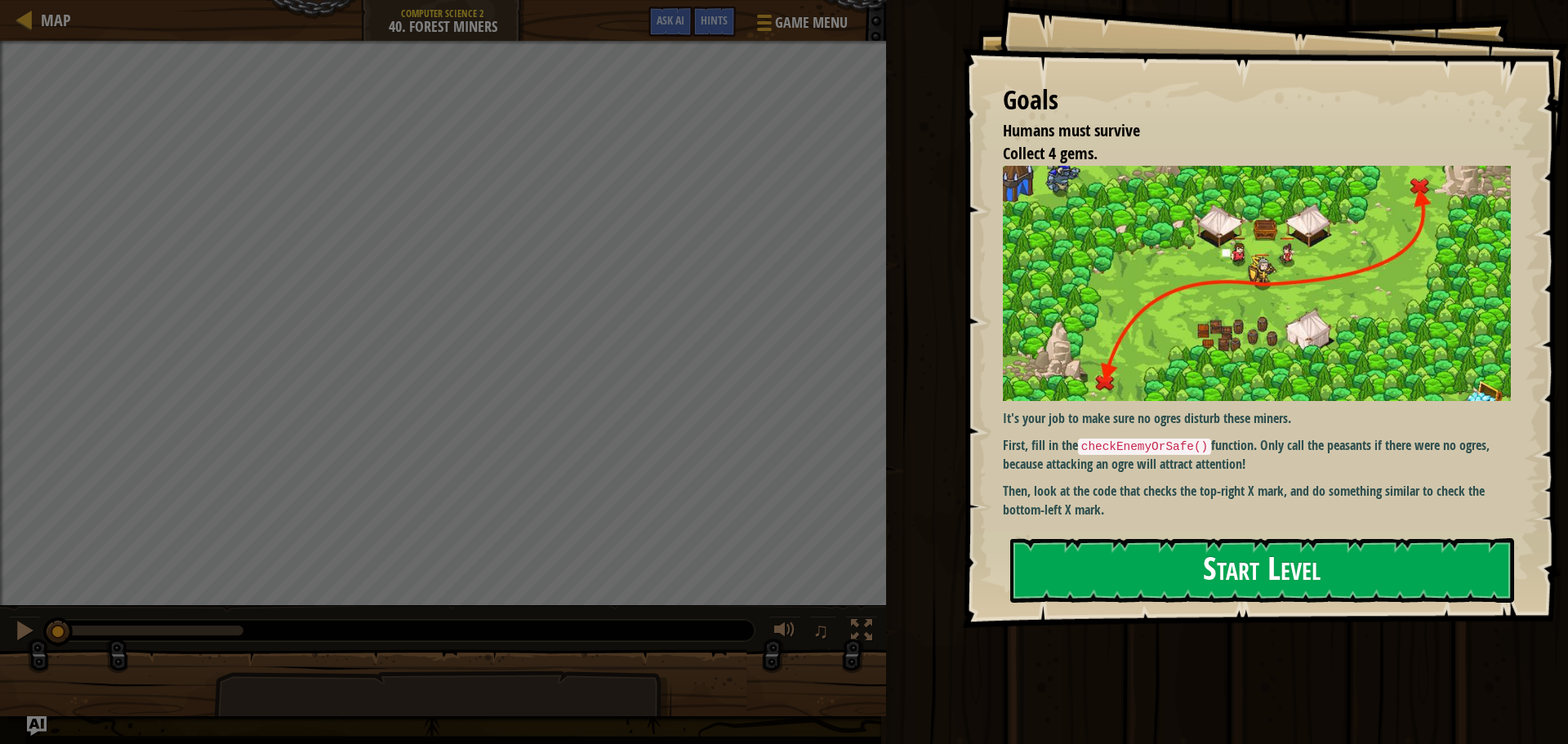
click at [1298, 568] on button "Start Level" at bounding box center [1262, 571] width 504 height 65
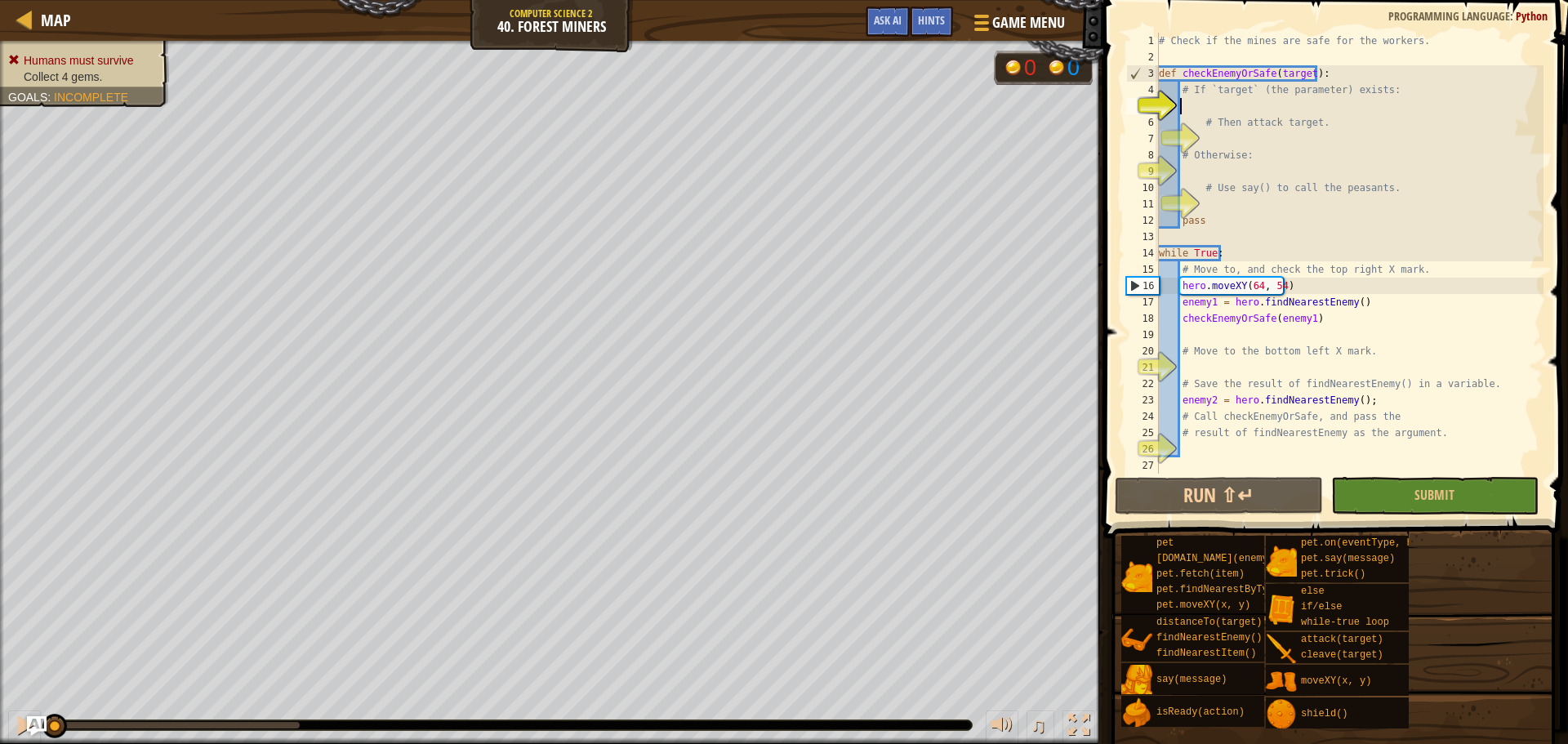
click at [1241, 101] on div "# Check if the mines are safe for the workers. def checkEnemyOrSafe ( target ) …" at bounding box center [1349, 269] width 388 height 474
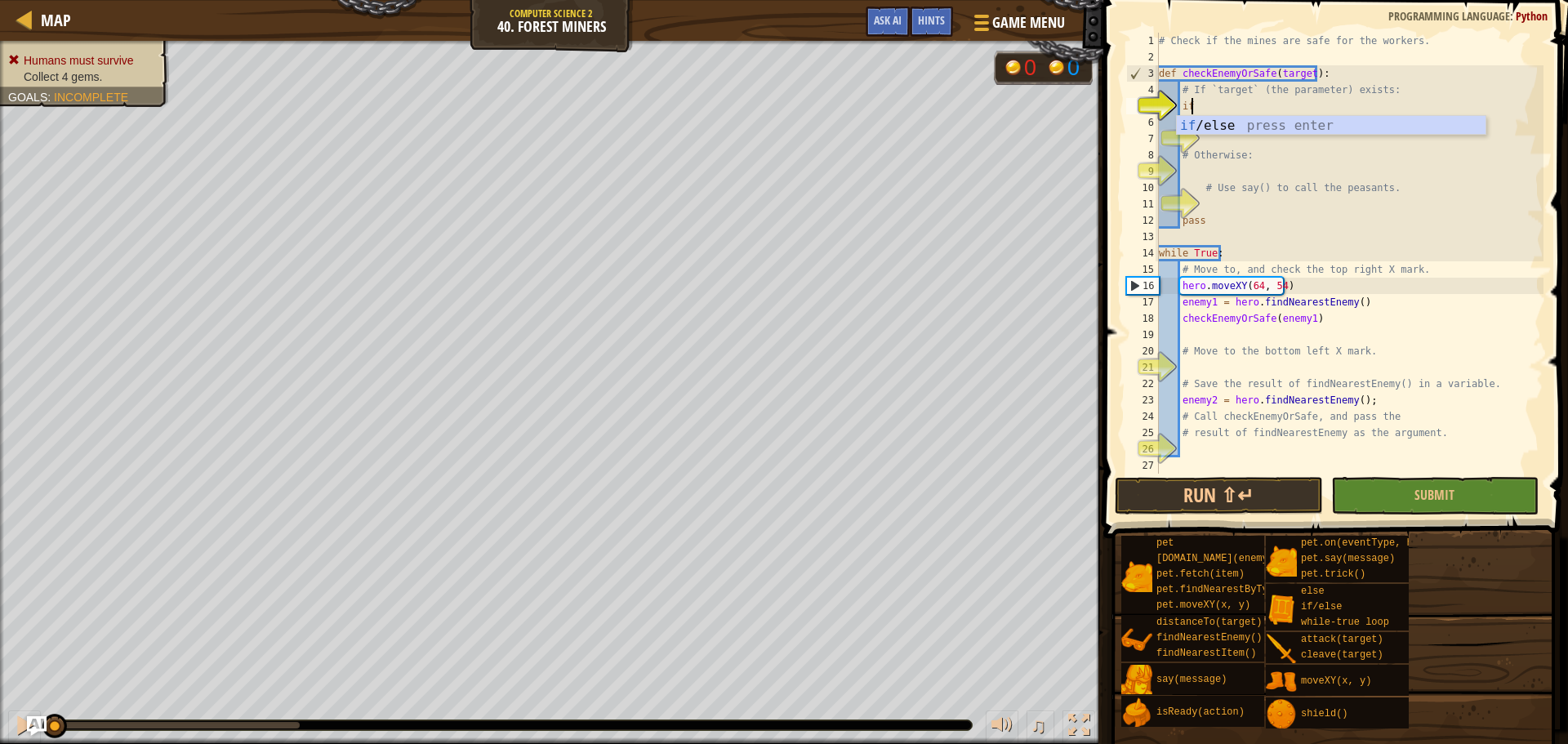
scroll to position [7, 2]
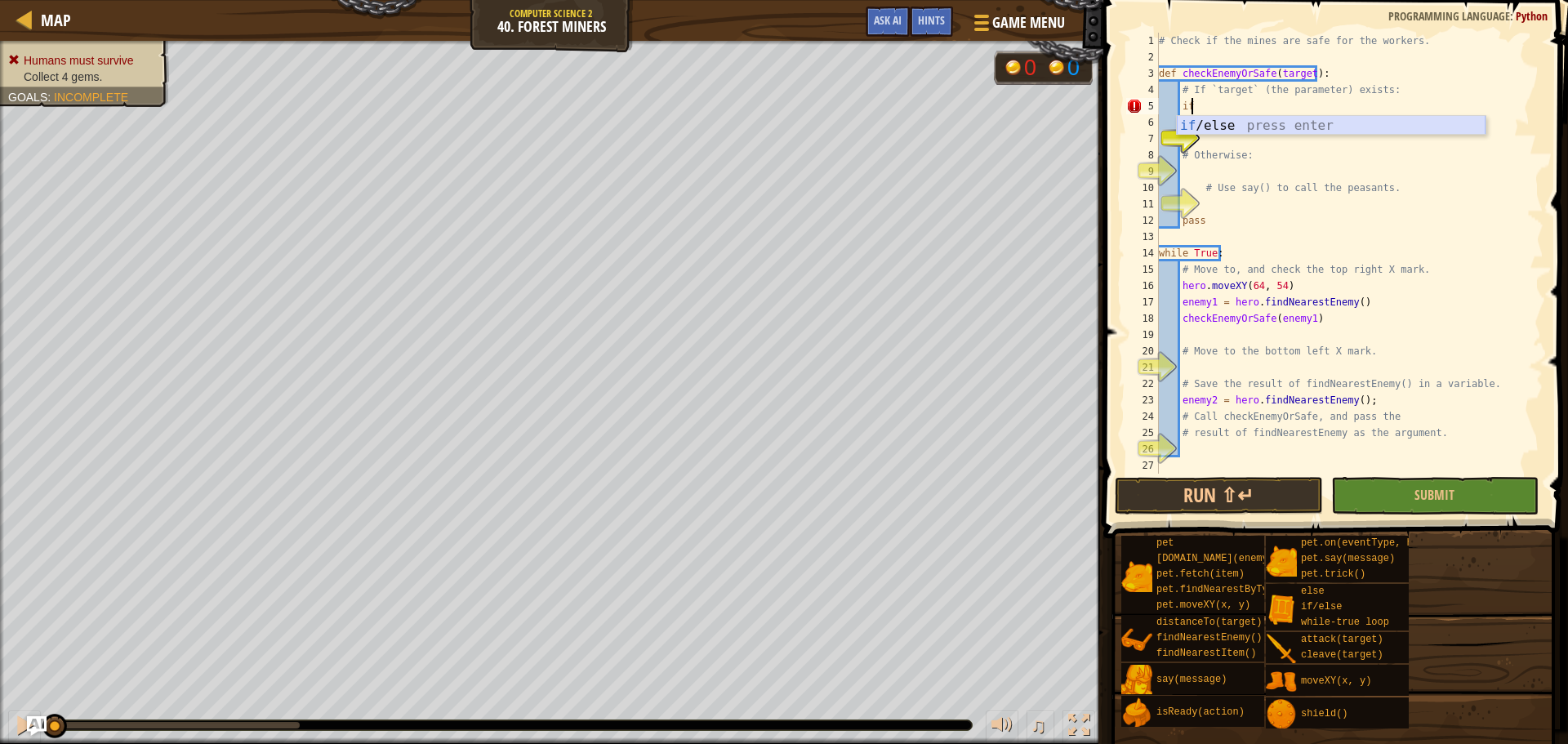
click at [1302, 122] on div "if /else press enter" at bounding box center [1331, 145] width 309 height 59
type textarea "if enemy:"
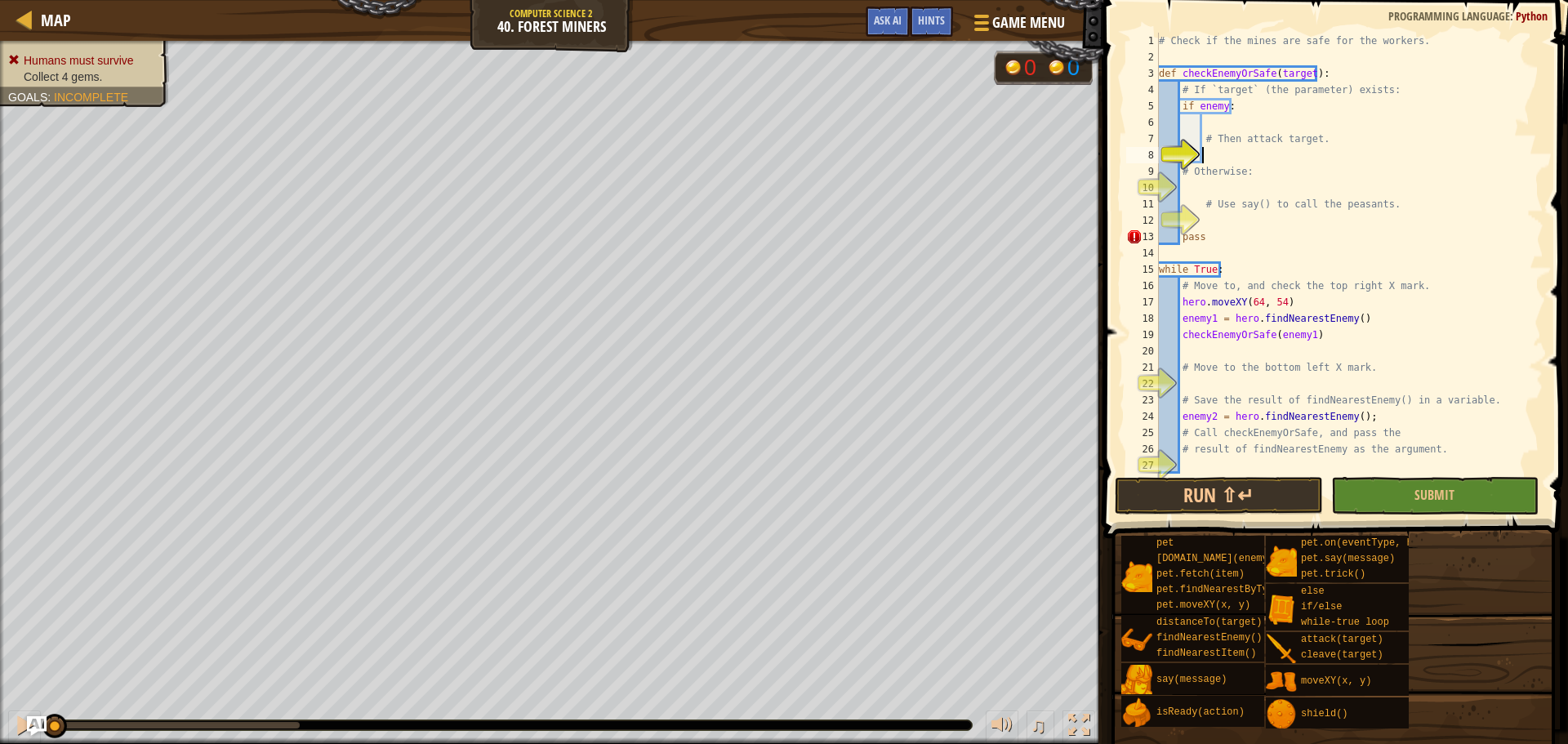
click at [1215, 150] on div "# Check if the mines are safe for the workers. def checkEnemyOrSafe ( target ) …" at bounding box center [1343, 269] width 376 height 474
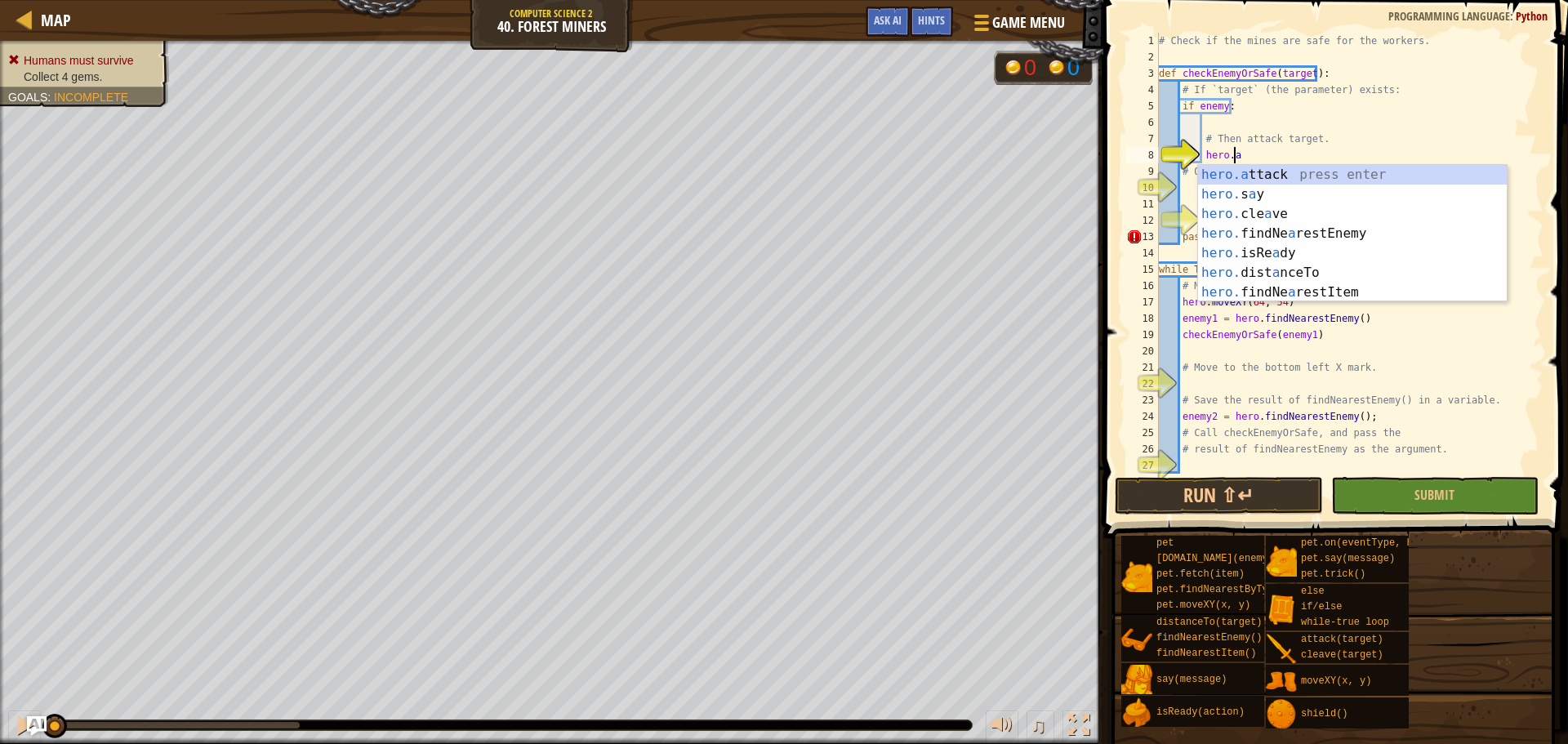
scroll to position [7, 6]
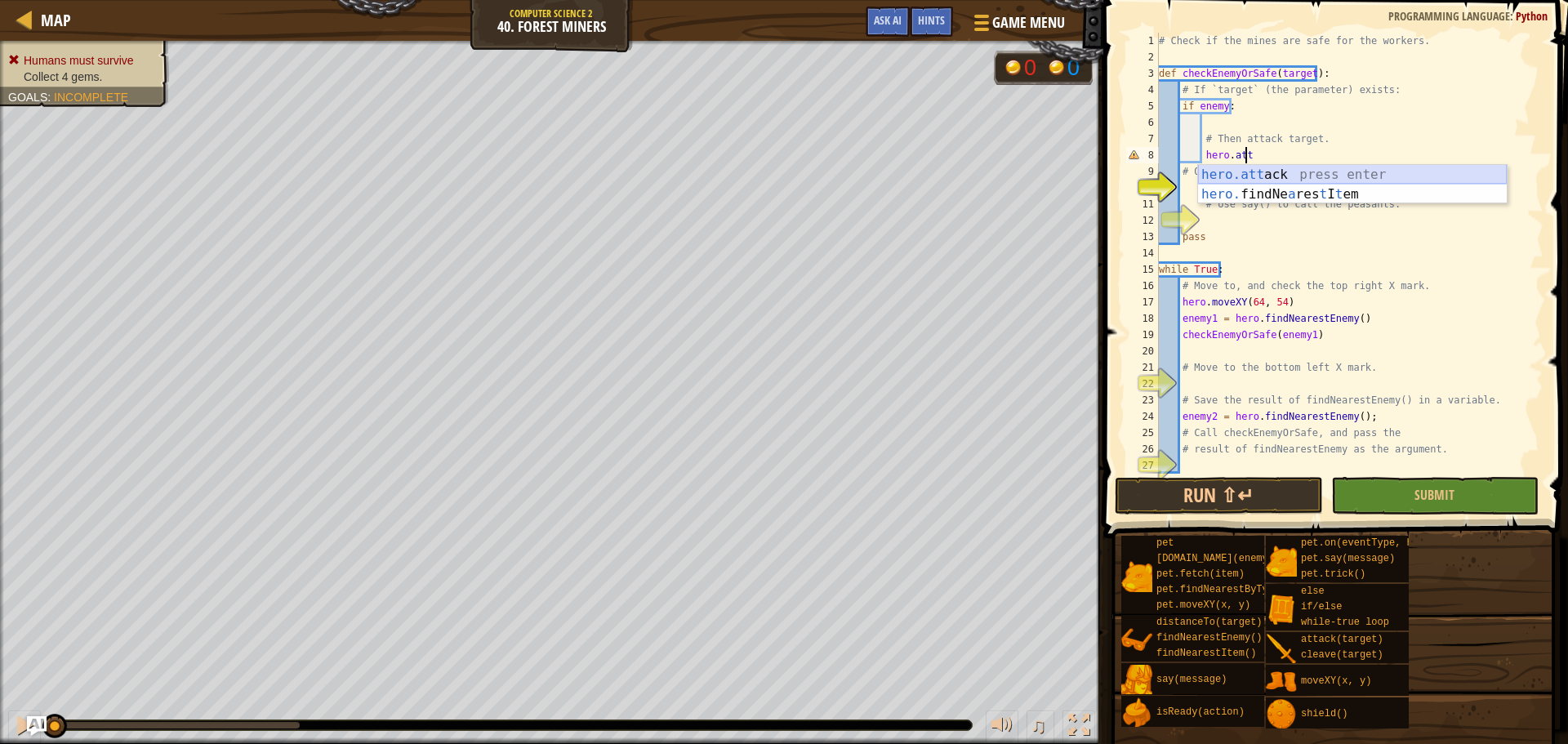
click at [1356, 171] on div "hero.att ack press enter hero. findNe a res t I t em press enter" at bounding box center [1352, 204] width 309 height 79
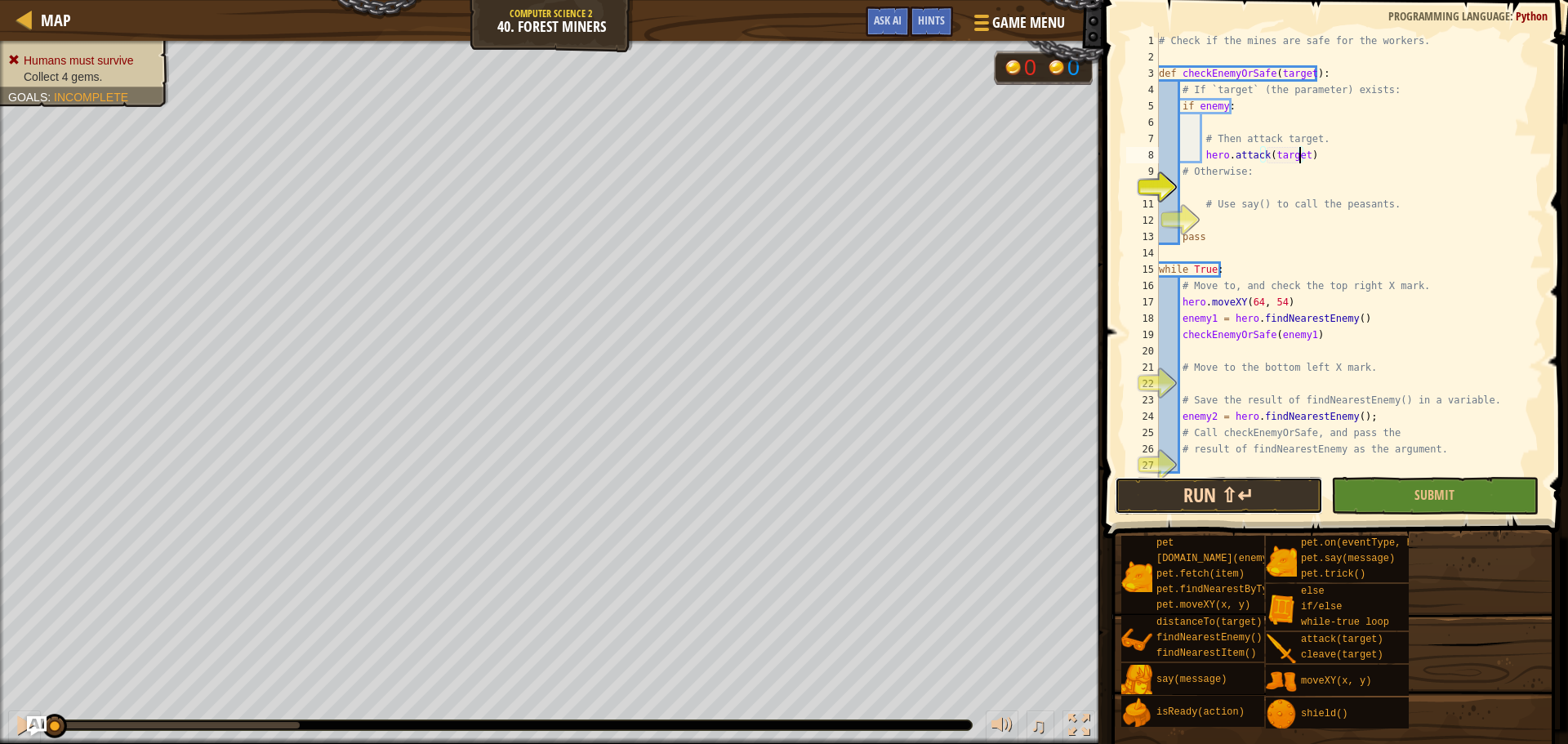
click at [1248, 509] on button "Run ⇧↵" at bounding box center [1218, 496] width 207 height 38
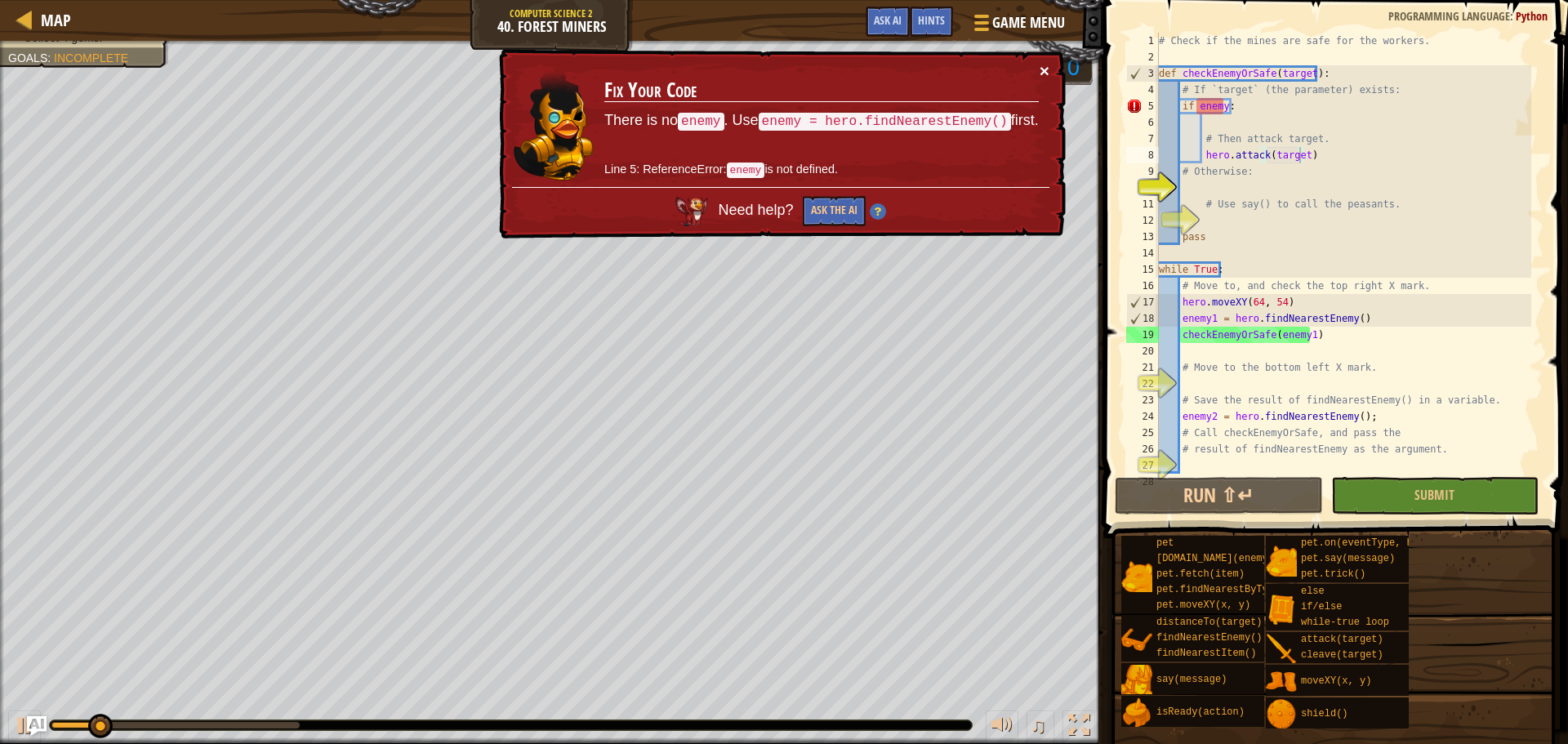
click at [1045, 67] on button "×" at bounding box center [1044, 70] width 10 height 18
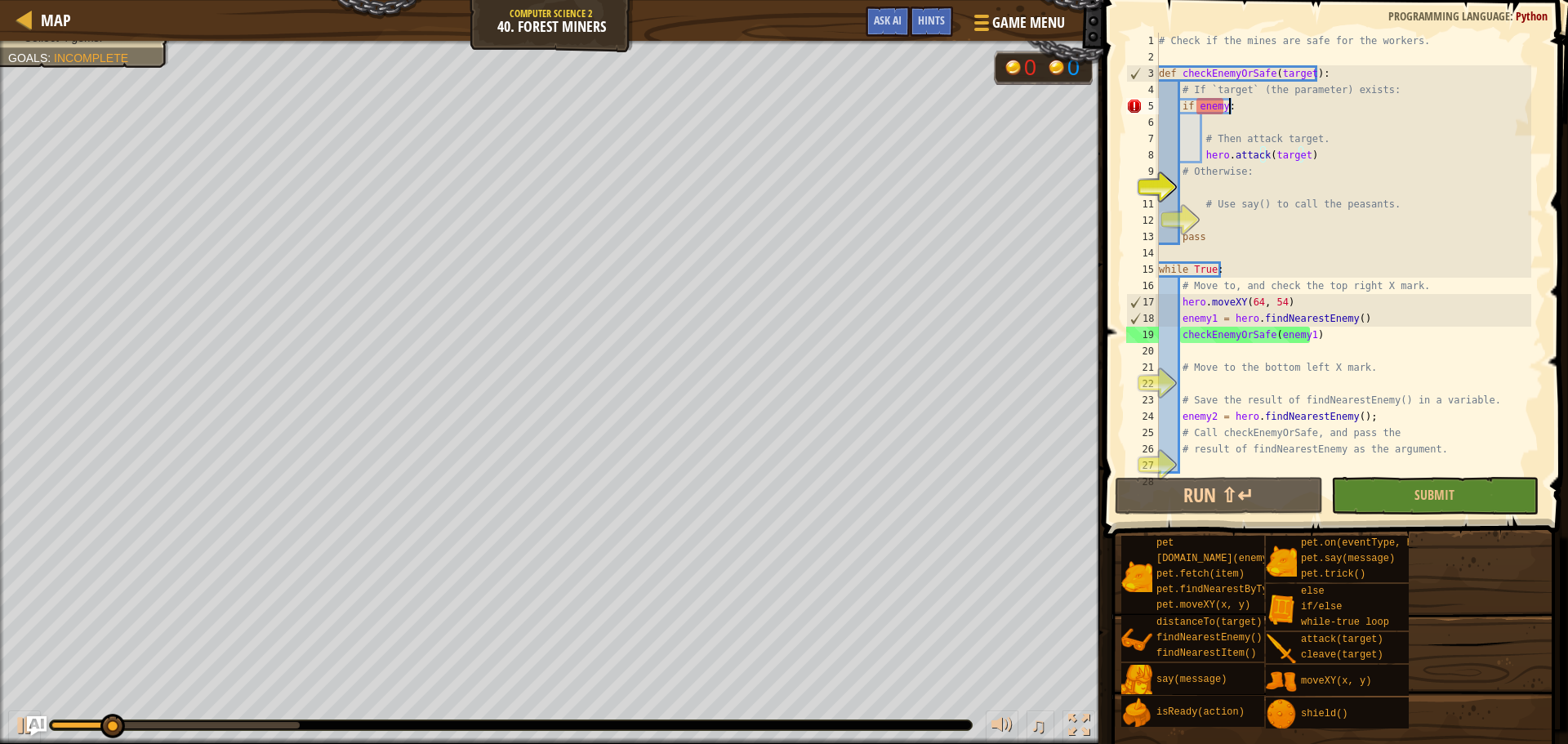
click at [1258, 108] on div "# Check if the mines are safe for the workers. def checkEnemyOrSafe ( target ) …" at bounding box center [1343, 269] width 376 height 474
type textarea "if enemy:"
click at [1247, 109] on div "# Check if the mines are safe for the workers. def checkEnemyOrSafe ( target ) …" at bounding box center [1343, 269] width 376 height 474
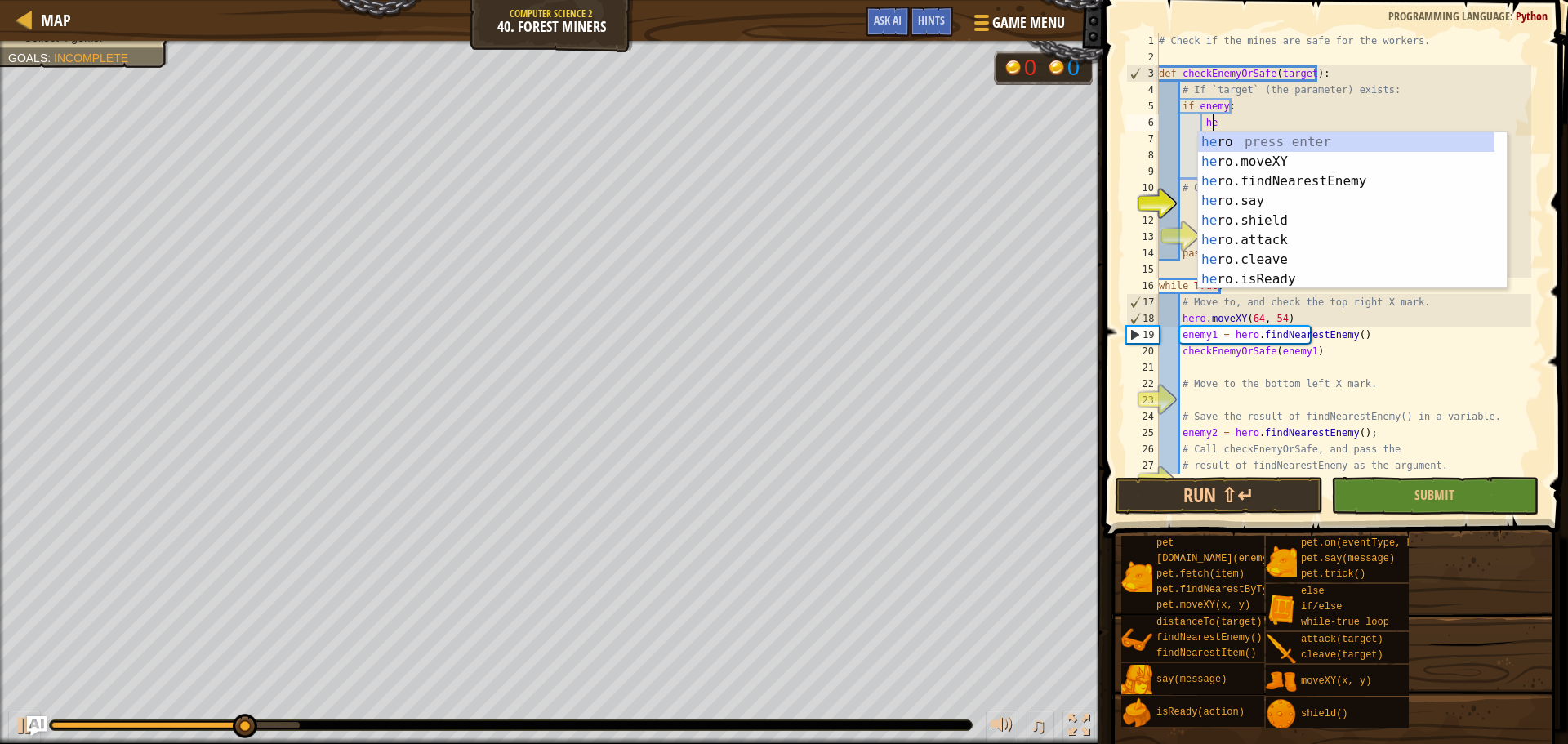
scroll to position [7, 4]
type textarea "hero"
click at [1288, 180] on div "hero press enter hero .moveXY press enter hero .findNearestEnemy press enter he…" at bounding box center [1346, 230] width 296 height 196
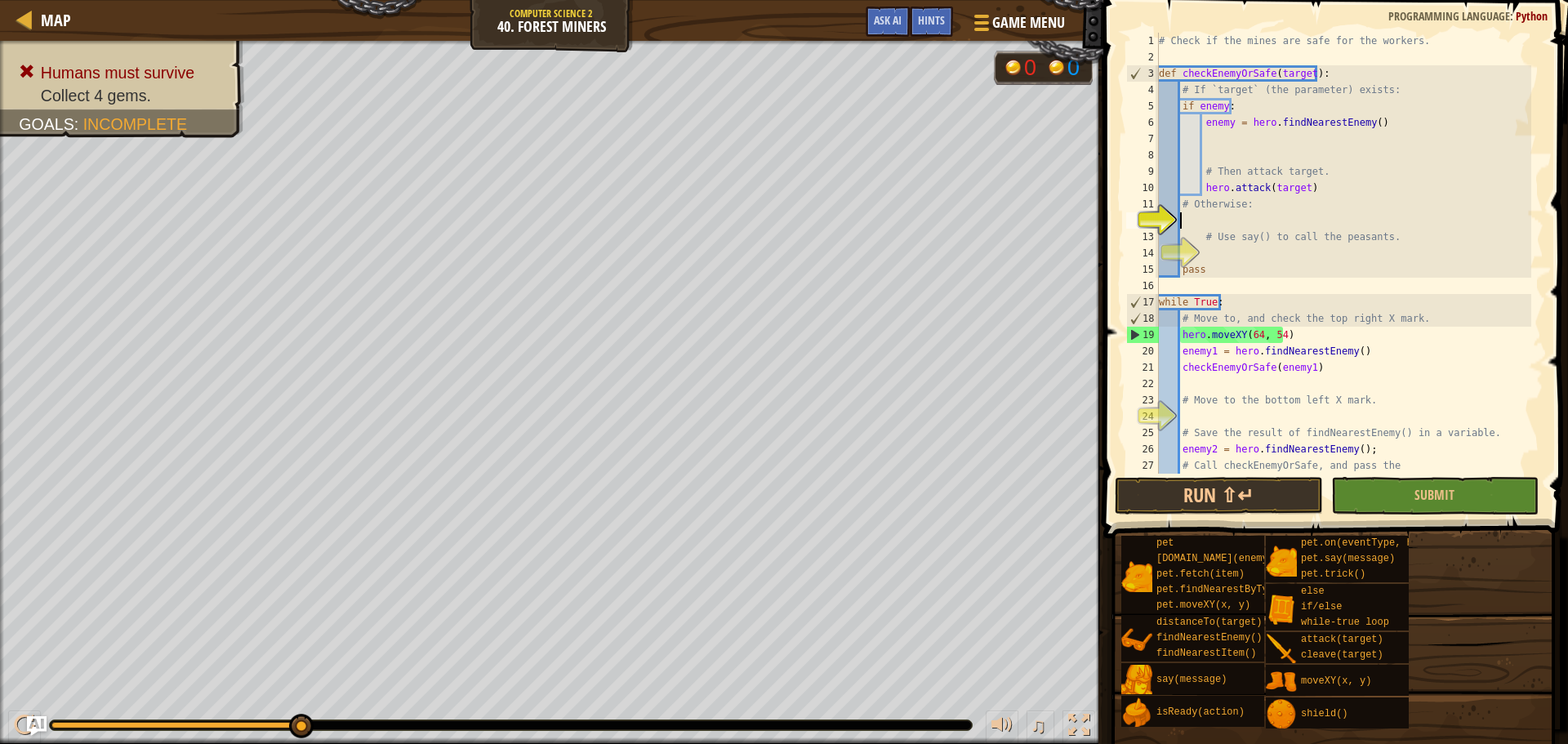
click at [1204, 219] on div "# Check if the mines are safe for the workers. def checkEnemyOrSafe ( target ) …" at bounding box center [1343, 269] width 376 height 474
click at [1228, 491] on button "Run ⇧↵" at bounding box center [1218, 496] width 207 height 38
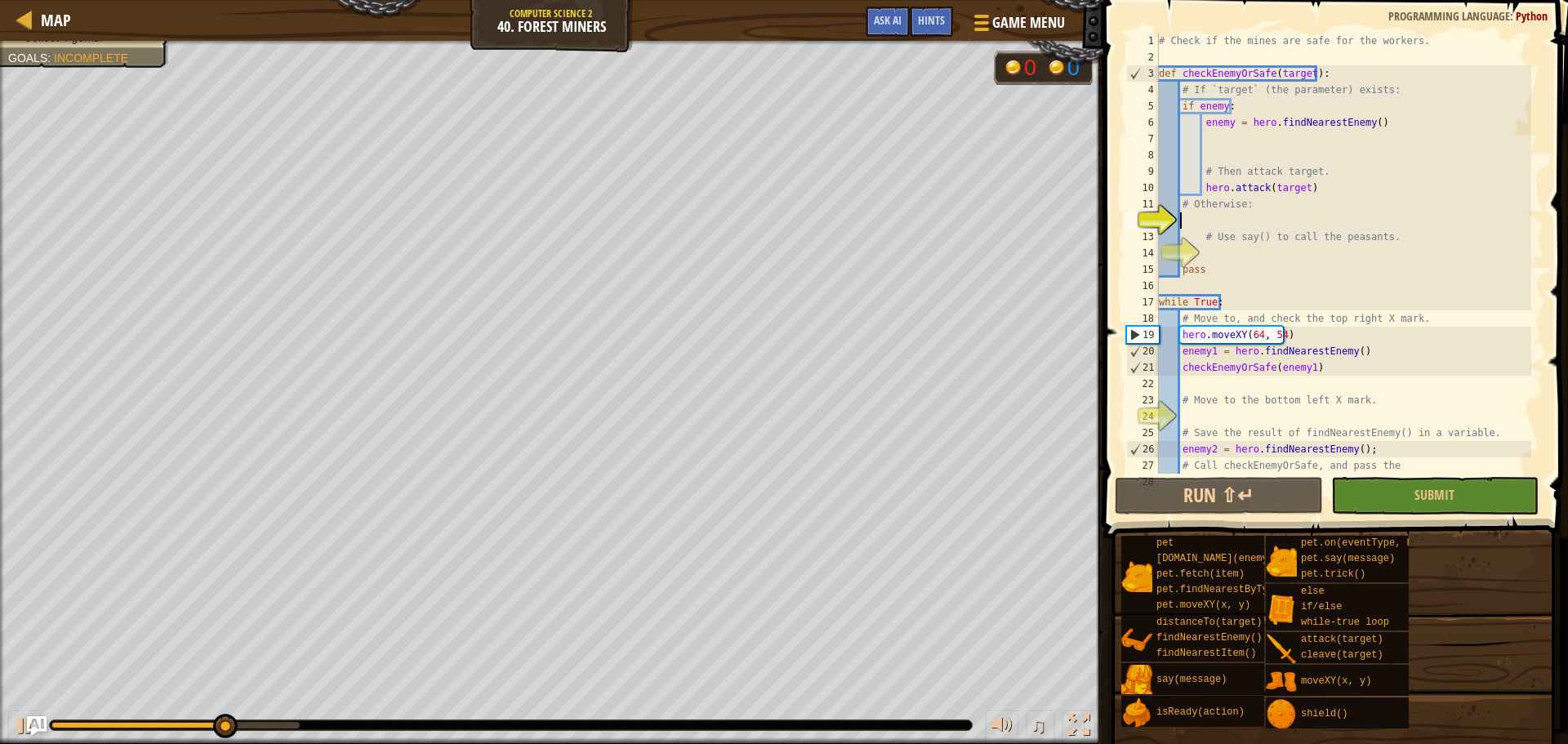
click at [1201, 214] on div "# Check if the mines are safe for the workers. def checkEnemyOrSafe ( target ) …" at bounding box center [1343, 269] width 376 height 474
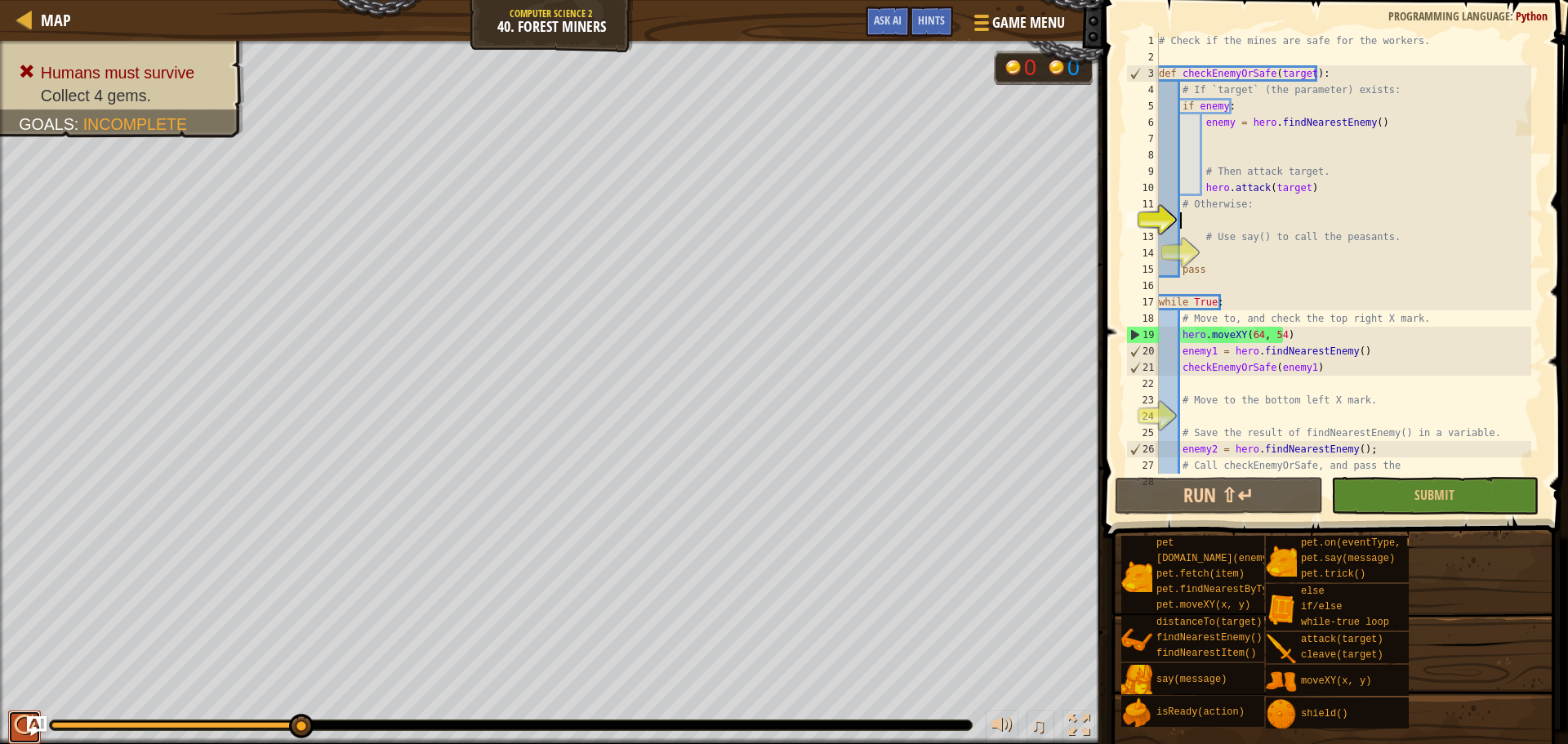
click at [12, 725] on button at bounding box center [24, 727] width 32 height 33
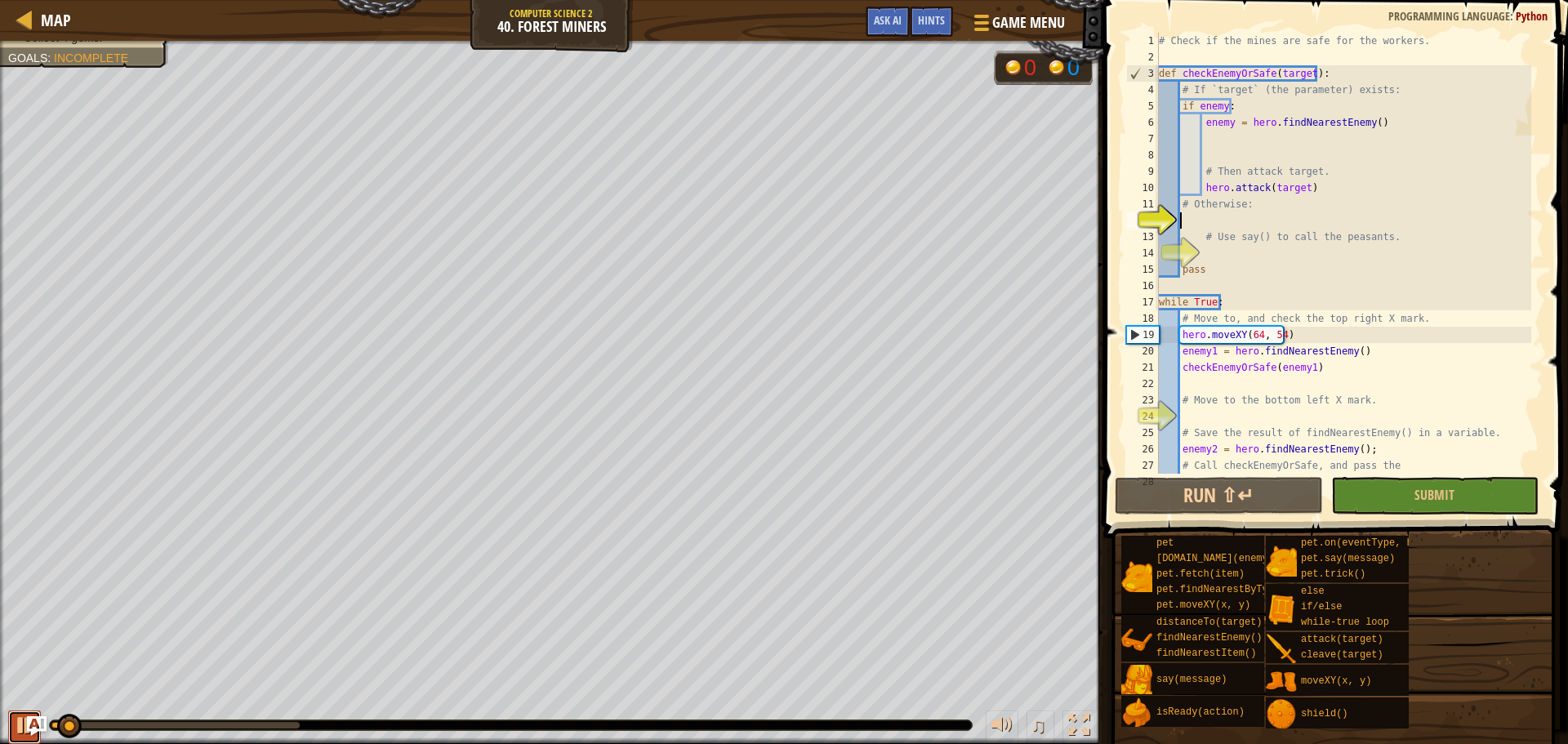
click at [12, 725] on button at bounding box center [24, 727] width 32 height 33
click at [932, 27] on span "Hints" at bounding box center [931, 19] width 27 height 16
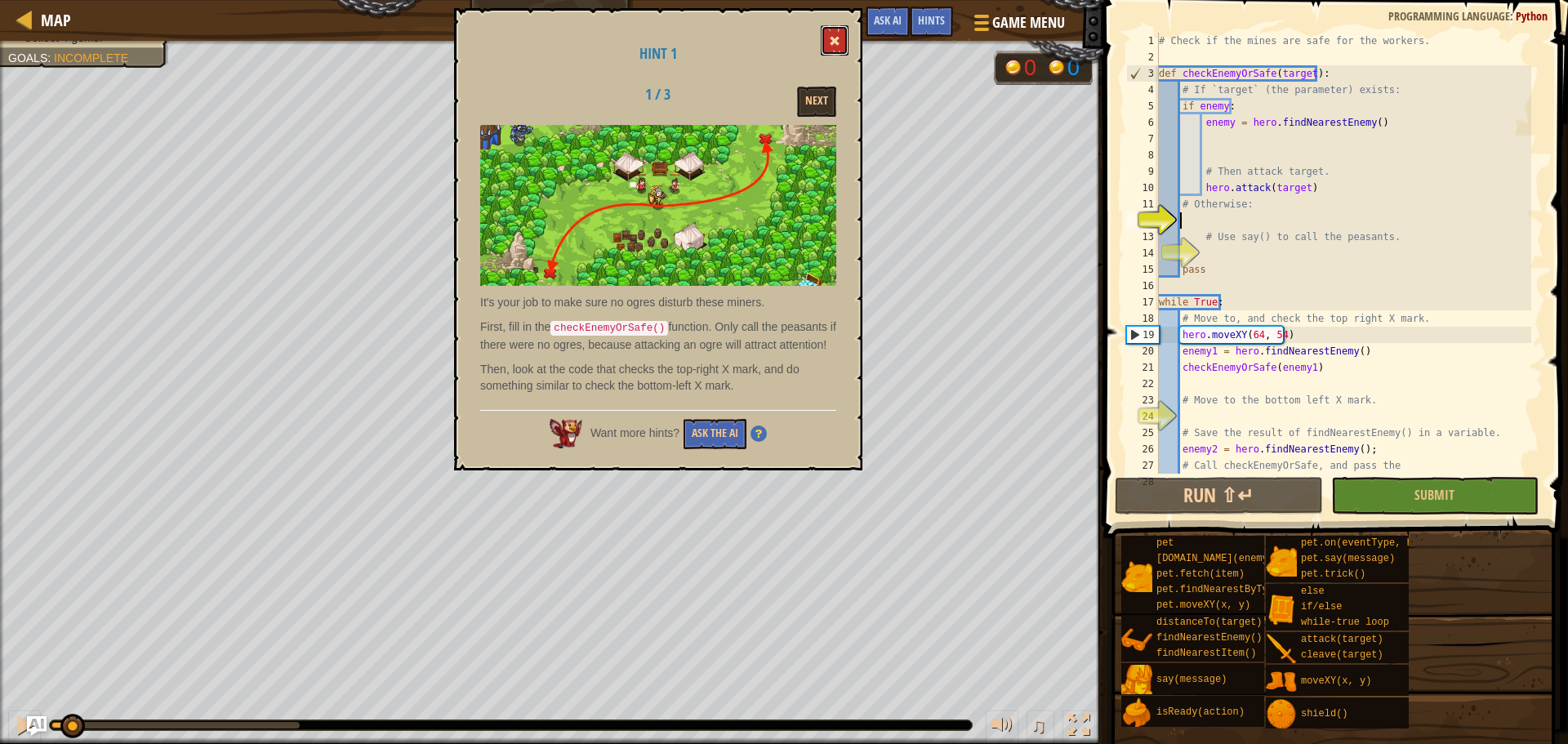
click at [831, 44] on span at bounding box center [834, 41] width 11 height 11
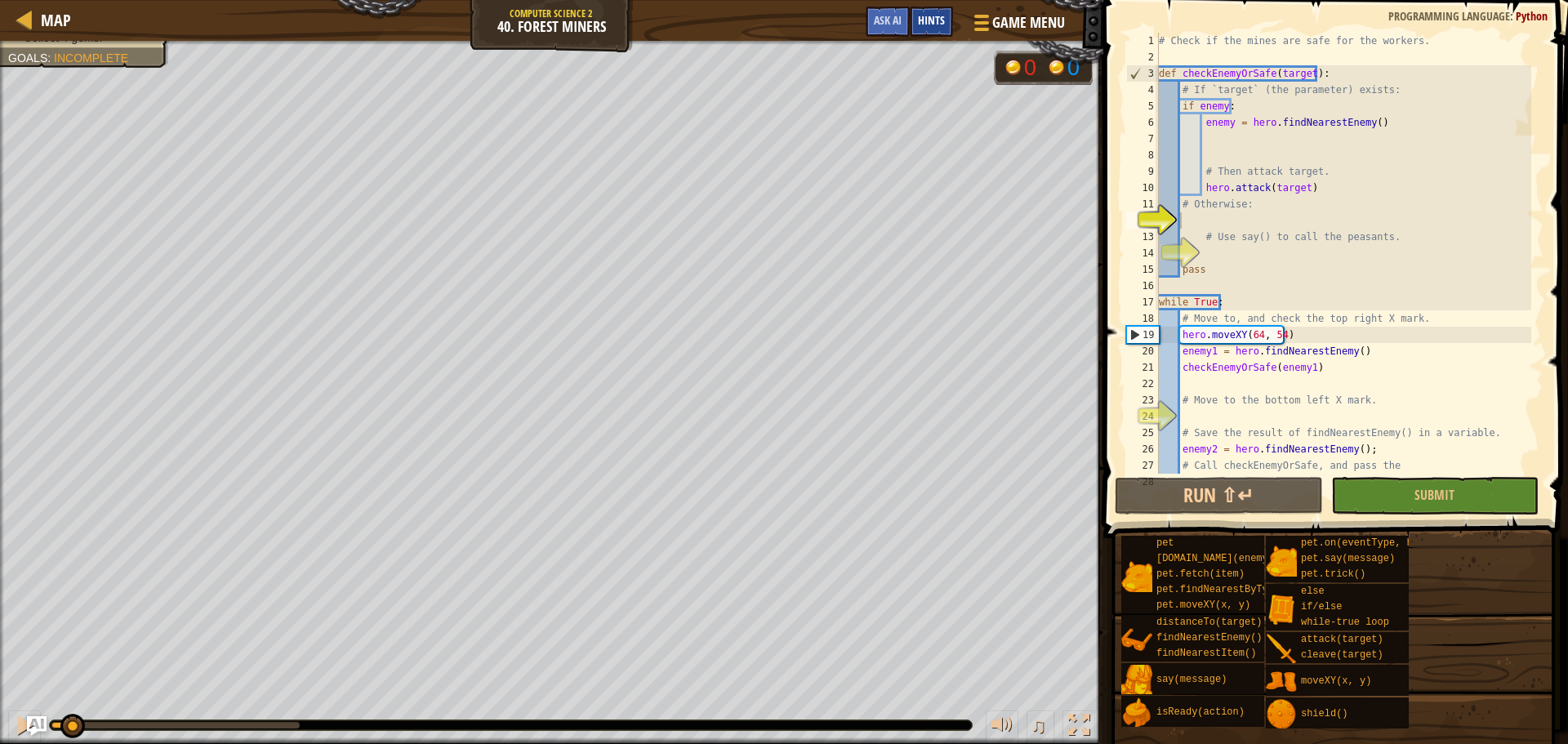
click at [937, 6] on div "Hints" at bounding box center [931, 21] width 43 height 31
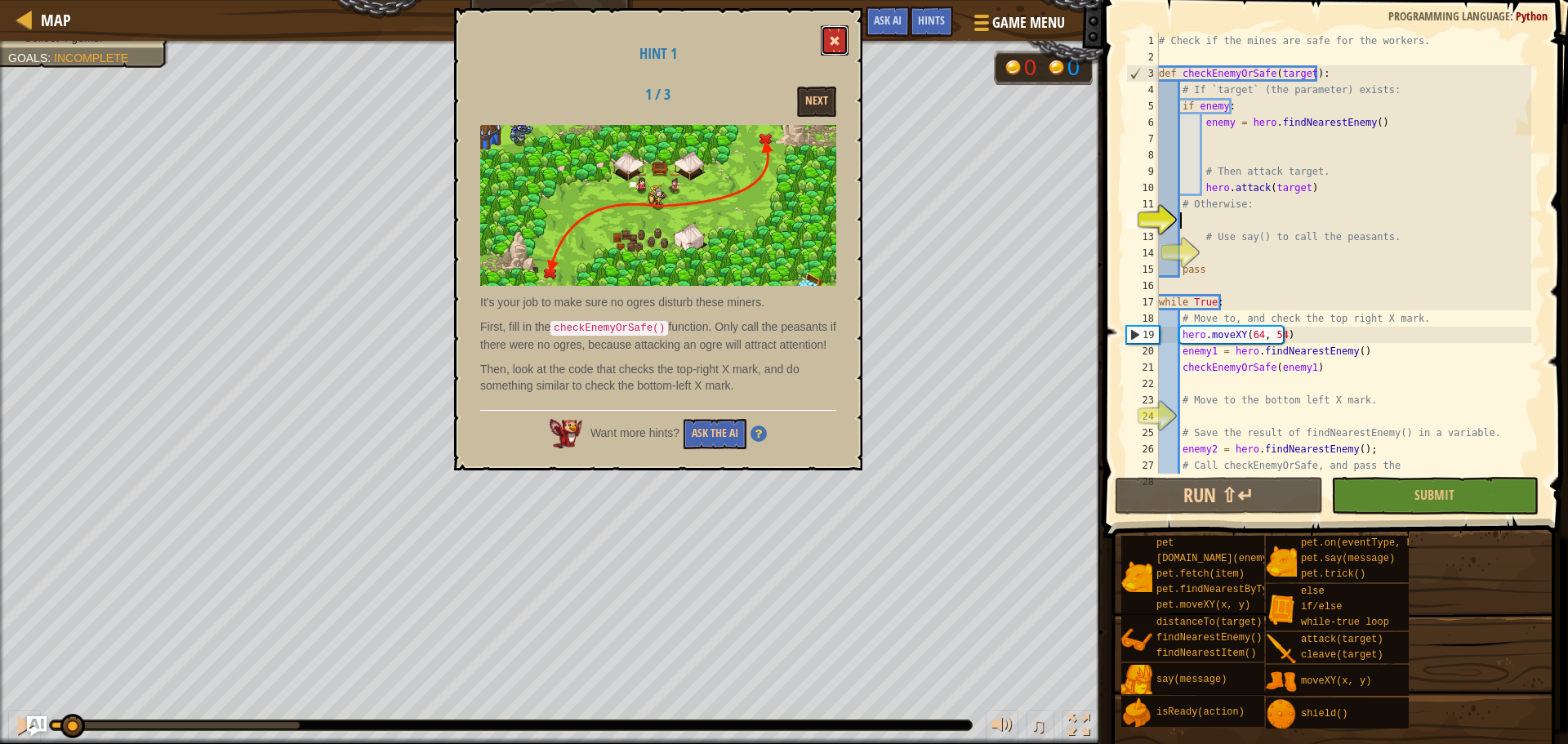
click at [836, 43] on span at bounding box center [834, 41] width 11 height 11
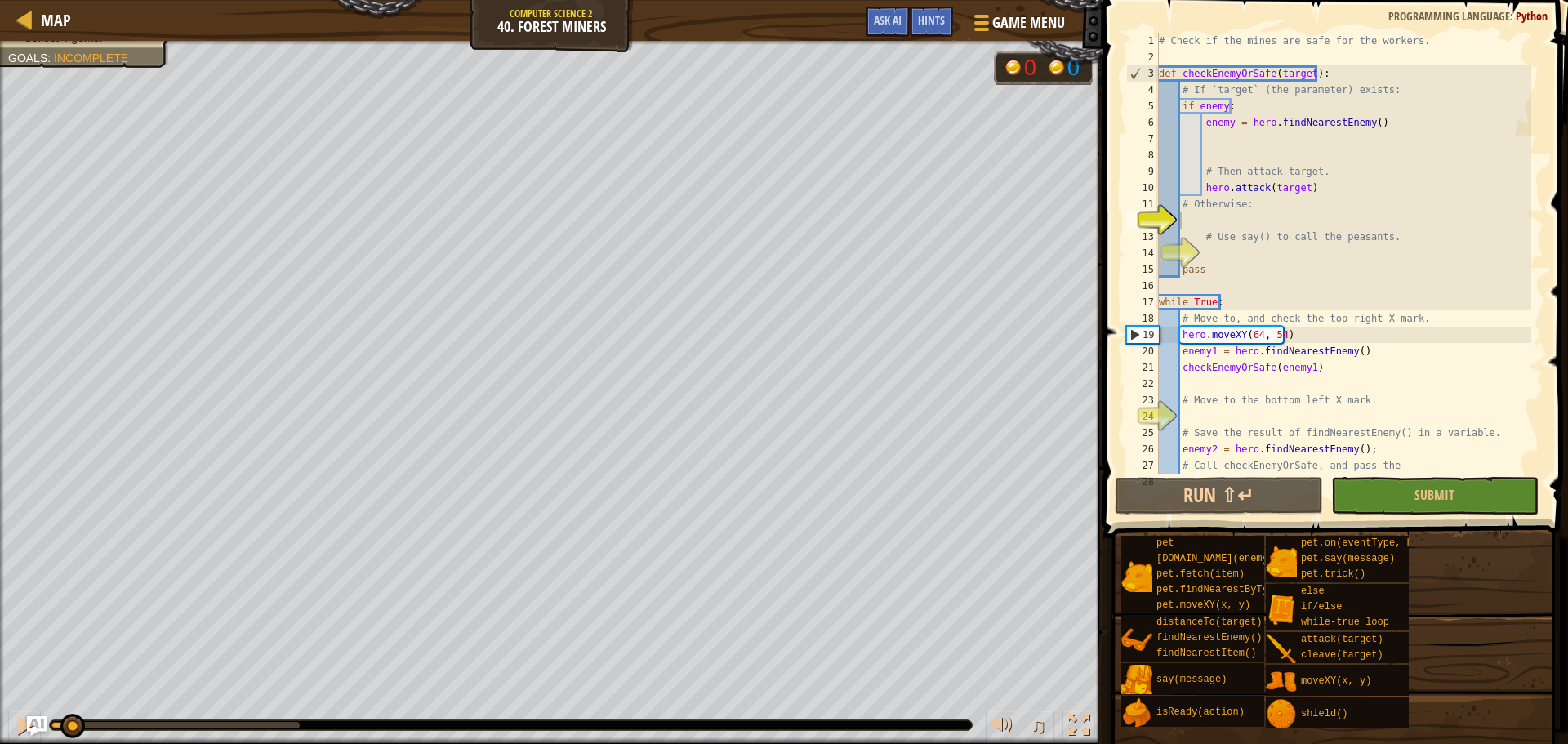
click at [1188, 217] on div "# Check if the mines are safe for the workers. def checkEnemyOrSafe ( target ) …" at bounding box center [1343, 269] width 376 height 474
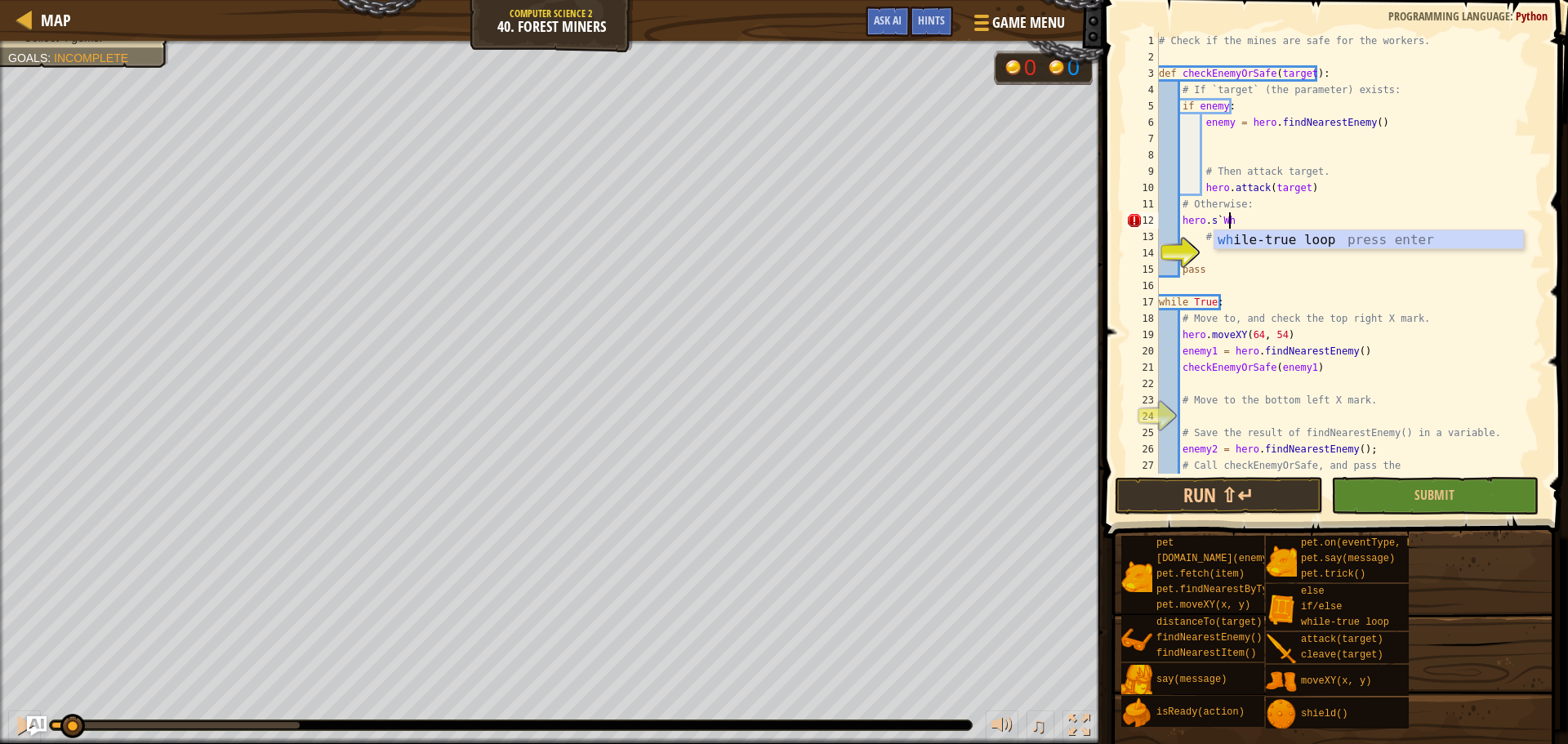
scroll to position [7, 5]
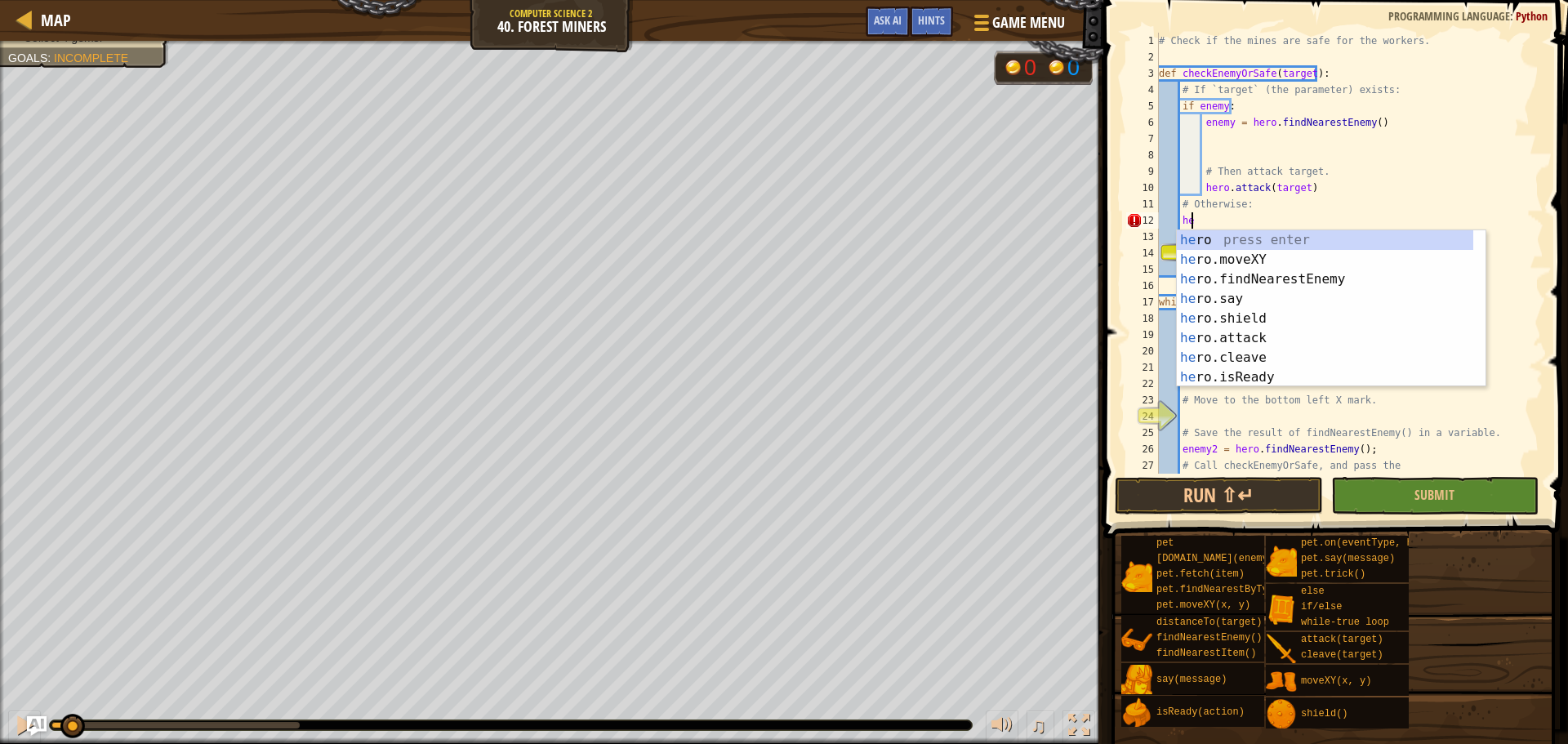
type textarea "h"
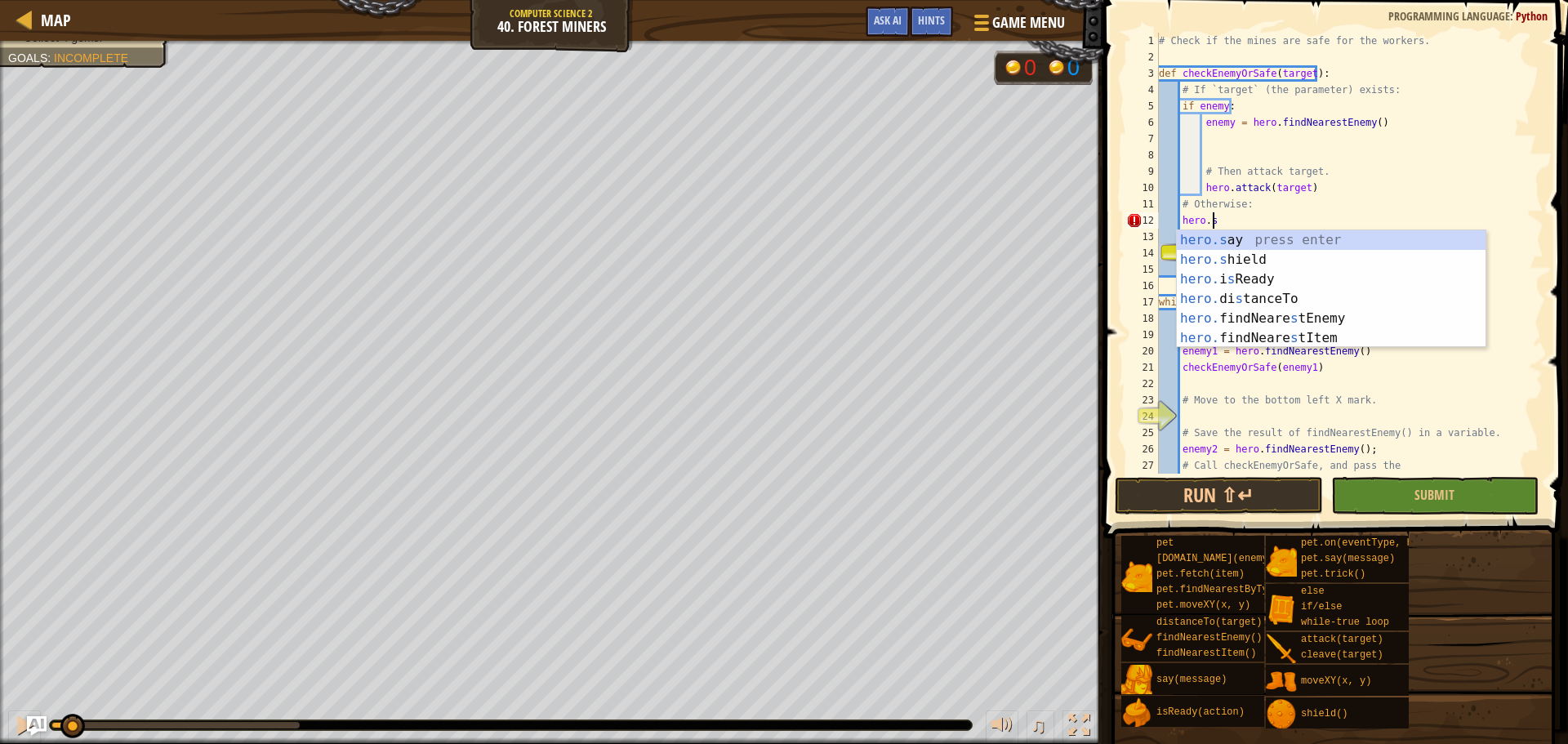
scroll to position [7, 4]
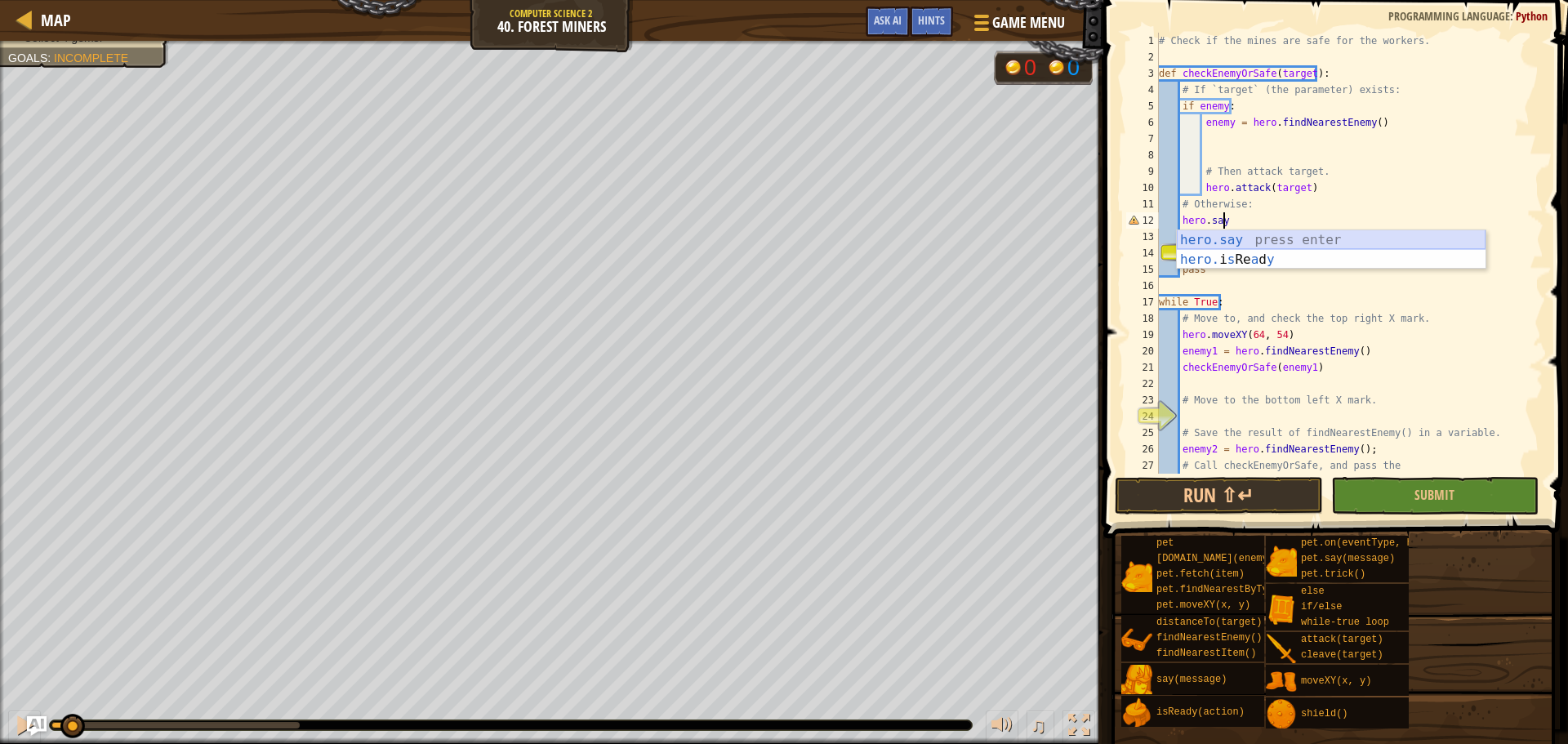
click at [1293, 233] on div "hero.say press enter hero. i s Re a d y press enter" at bounding box center [1331, 269] width 309 height 79
type textarea "hero.say("P~easents")"
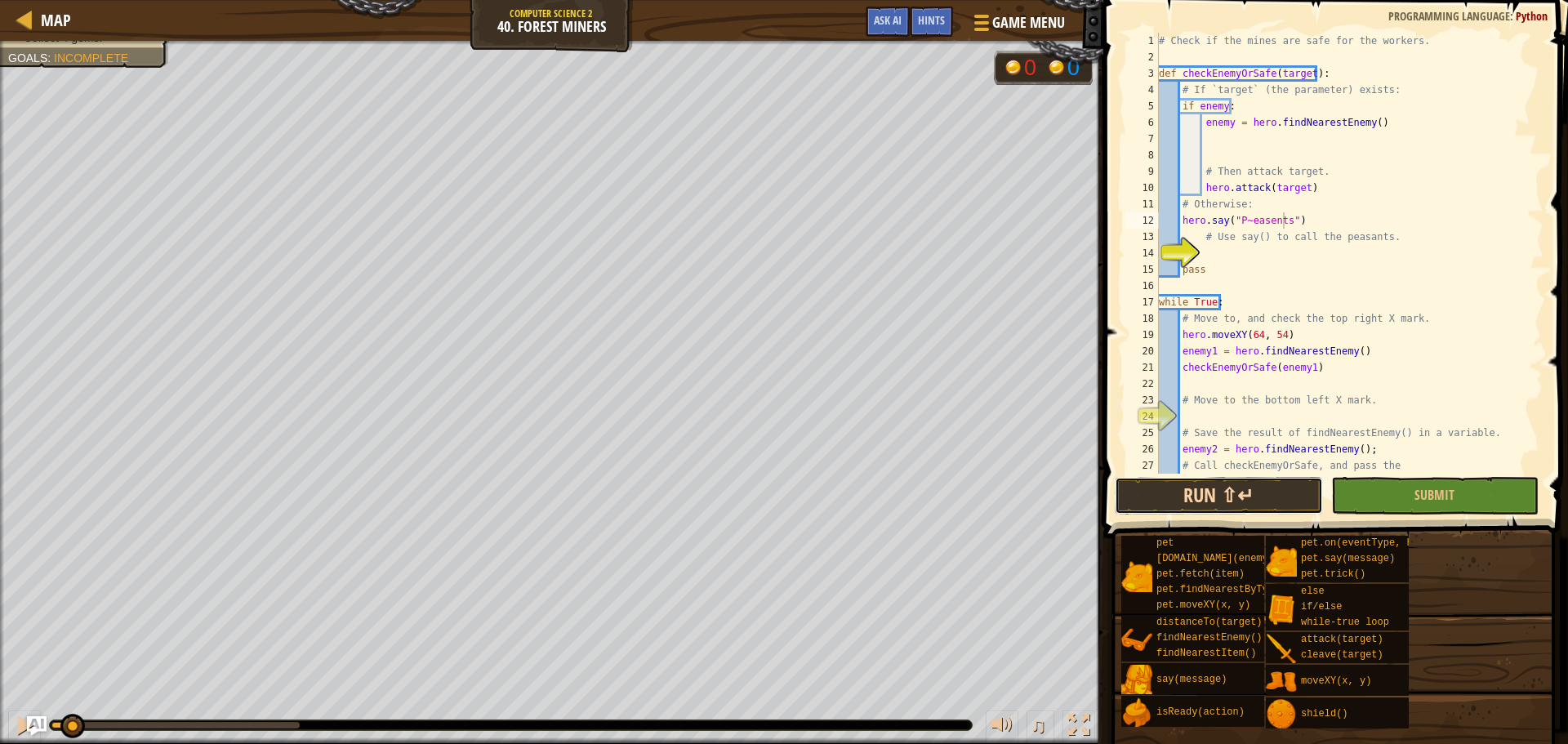
click at [1265, 502] on button "Run ⇧↵" at bounding box center [1218, 496] width 207 height 38
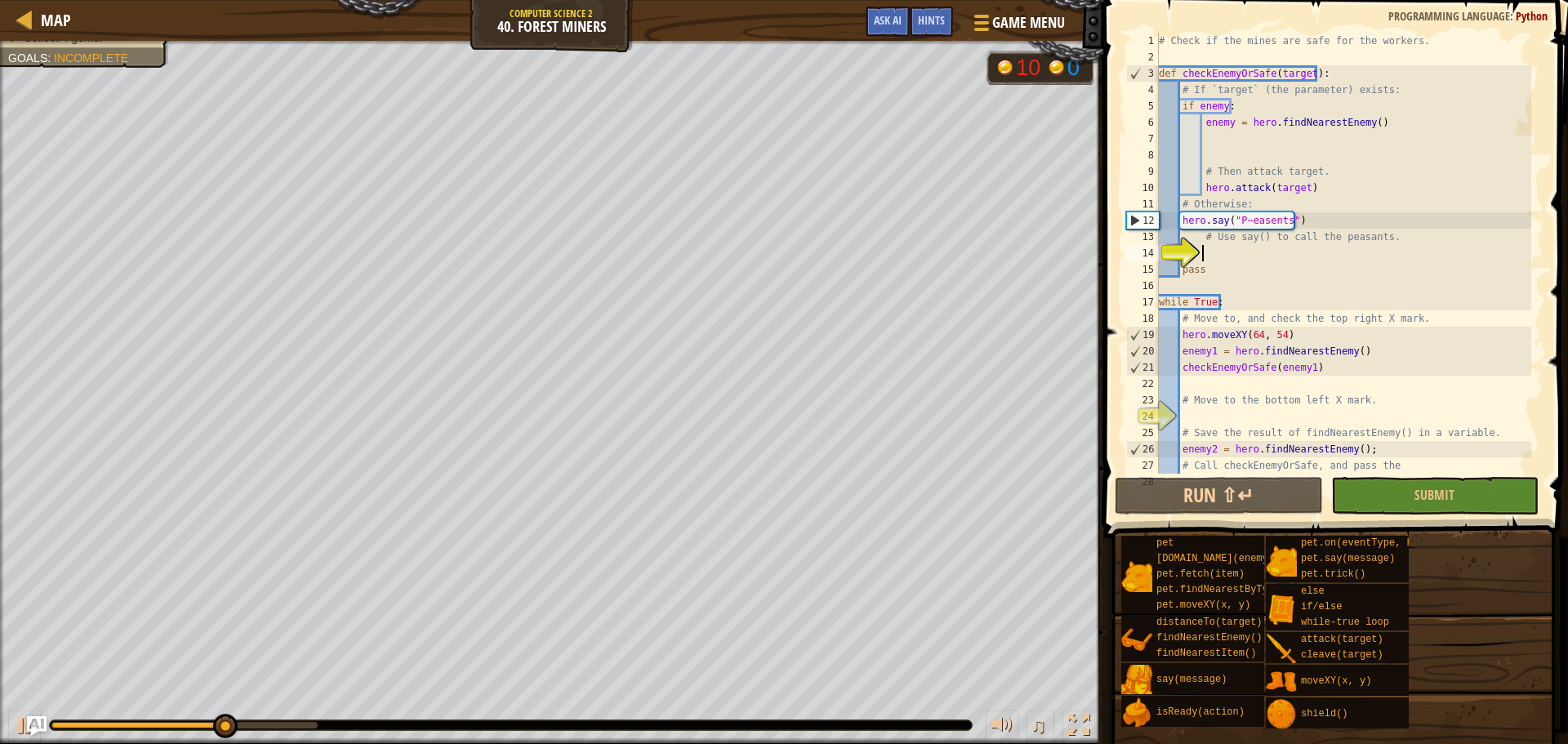
click at [1205, 256] on div "# Check if the mines are safe for the workers. def checkEnemyOrSafe ( target ) …" at bounding box center [1343, 269] width 376 height 474
click at [1205, 256] on div "# Check if the mines are safe for the workers. def checkEnemyOrSafe ( target ) …" at bounding box center [1343, 253] width 376 height 441
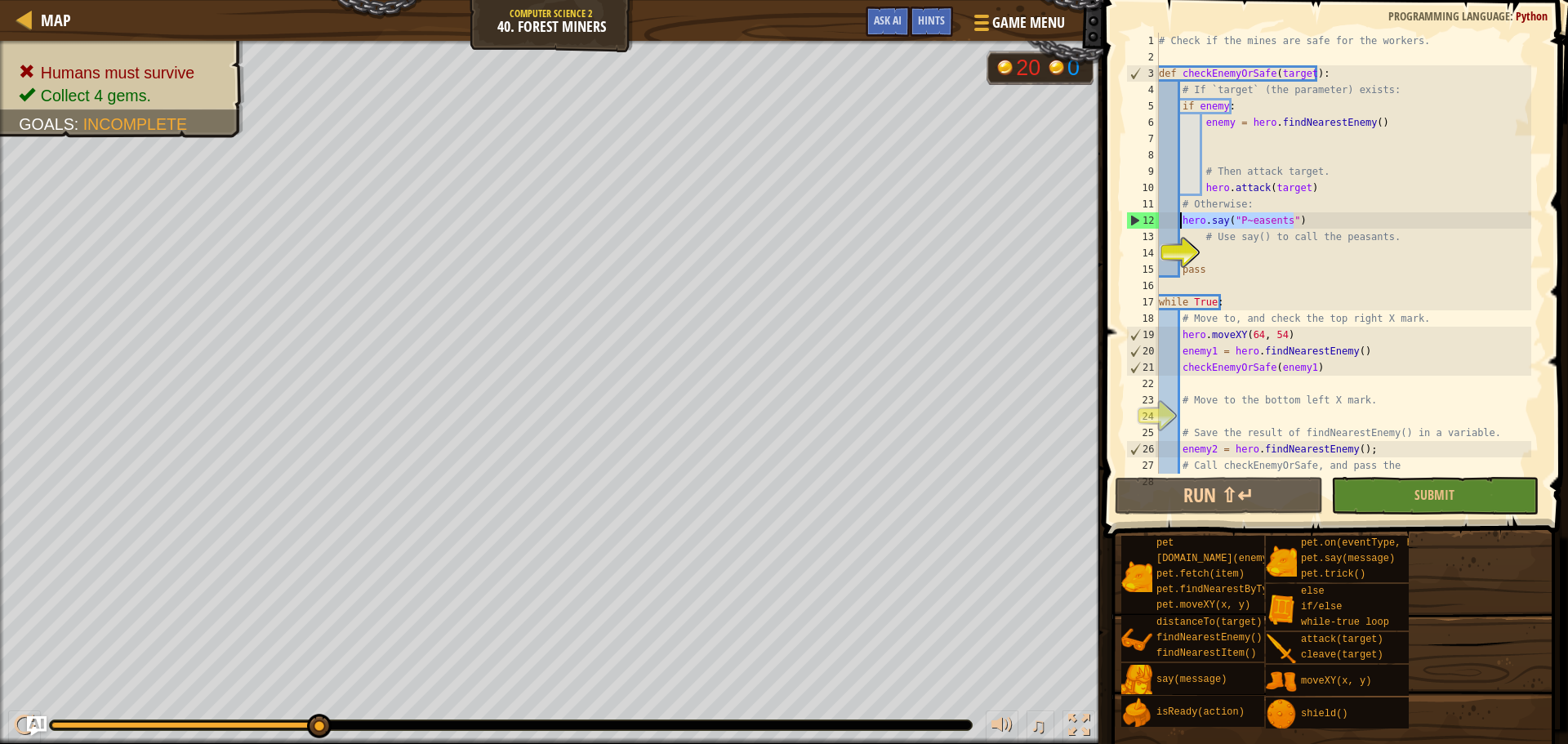
drag, startPoint x: 1307, startPoint y: 219, endPoint x: 1182, endPoint y: 217, distance: 125.0
click at [1182, 217] on div "# Check if the mines are safe for the workers. def checkEnemyOrSafe ( target ) …" at bounding box center [1343, 269] width 376 height 474
type textarea "hero.say("P~easents")"
click at [1218, 253] on div "# Check if the mines are safe for the workers. def checkEnemyOrSafe ( target ) …" at bounding box center [1343, 269] width 376 height 474
paste textarea "hero.say("P~easents")"
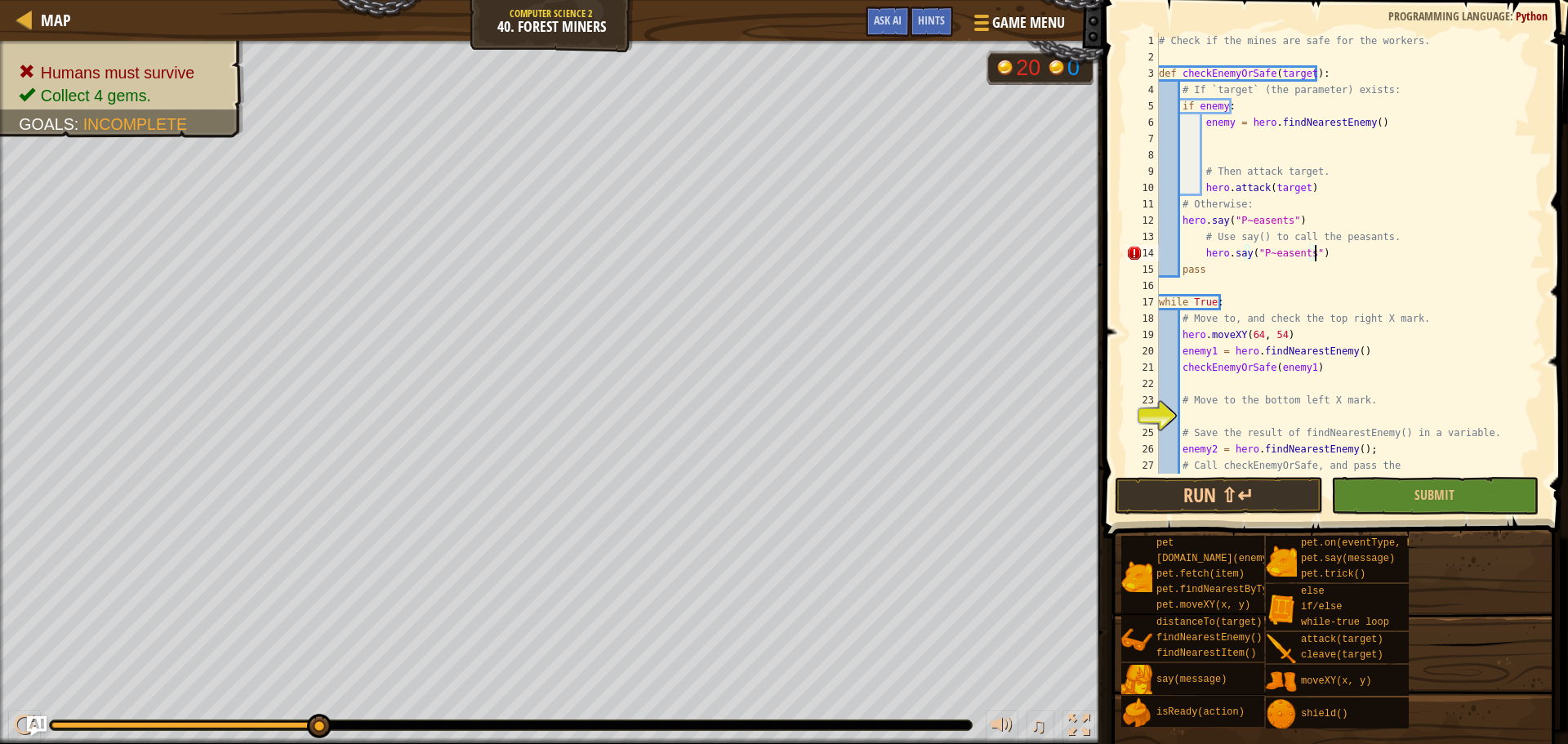
click at [1203, 251] on div "# Check if the mines are safe for the workers. def checkEnemyOrSafe ( target ) …" at bounding box center [1343, 269] width 376 height 474
click at [1303, 227] on div "# Check if the mines are safe for the workers. def checkEnemyOrSafe ( target ) …" at bounding box center [1343, 269] width 376 height 474
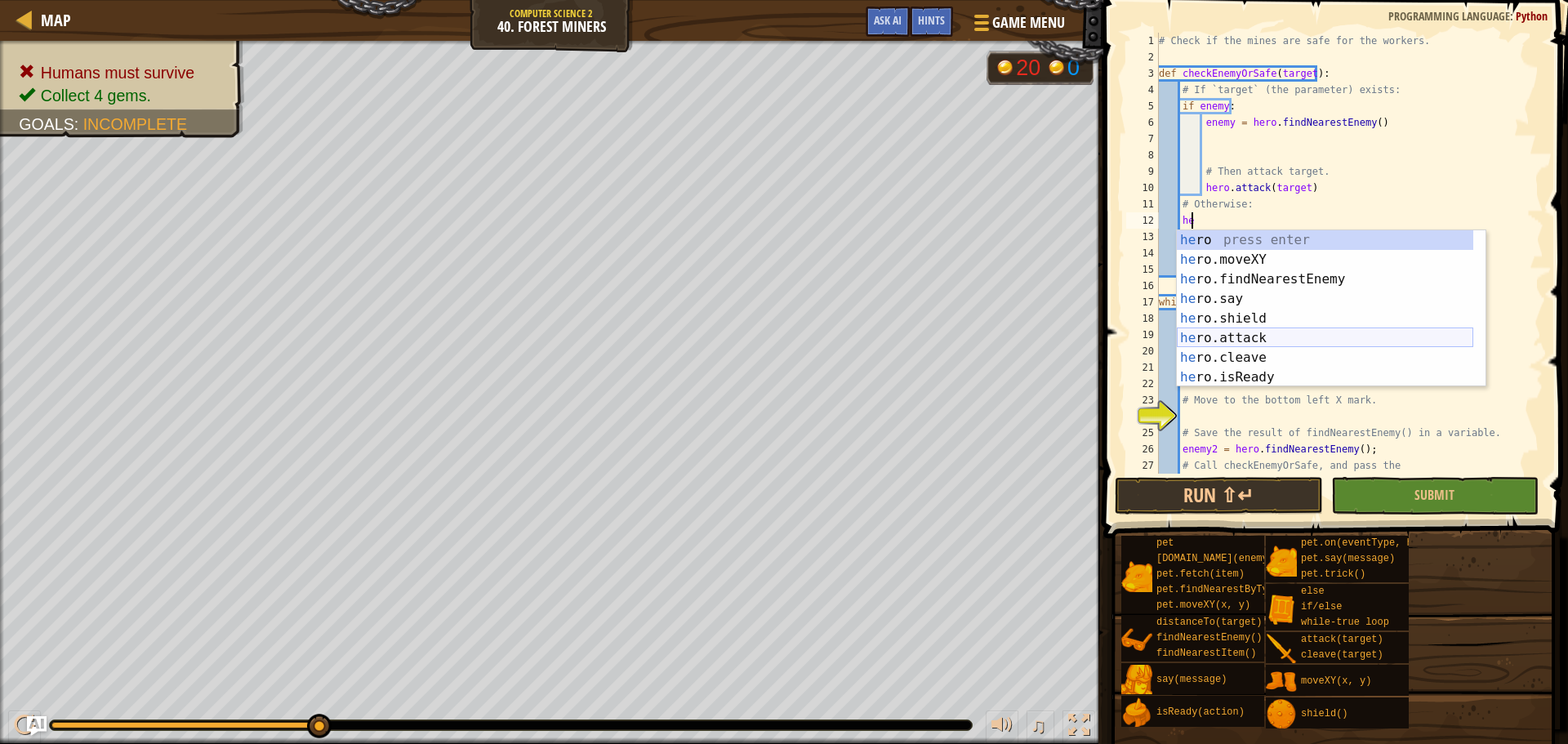
type textarea "h"
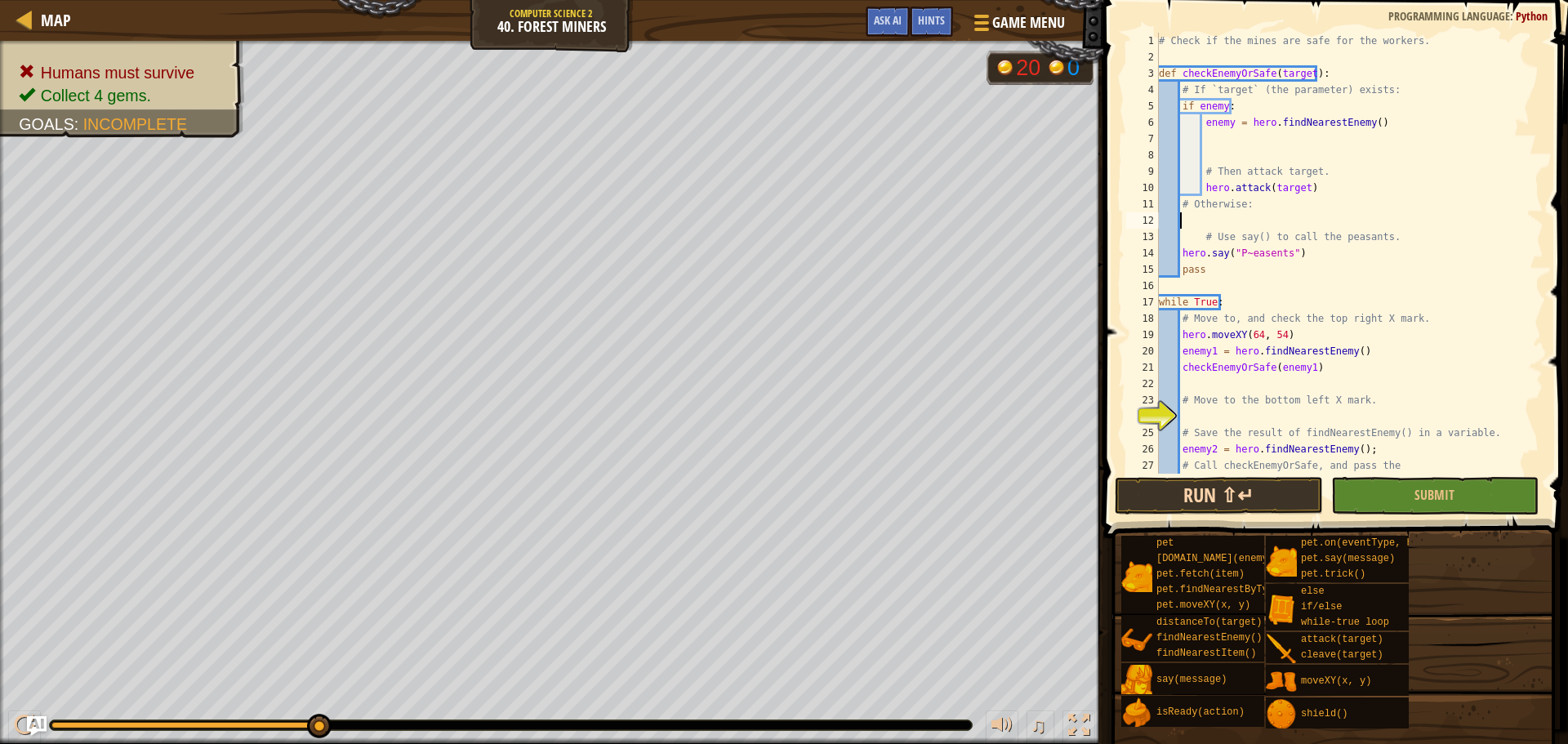
scroll to position [7, 1]
click at [1253, 497] on button "Run ⇧↵" at bounding box center [1218, 496] width 207 height 38
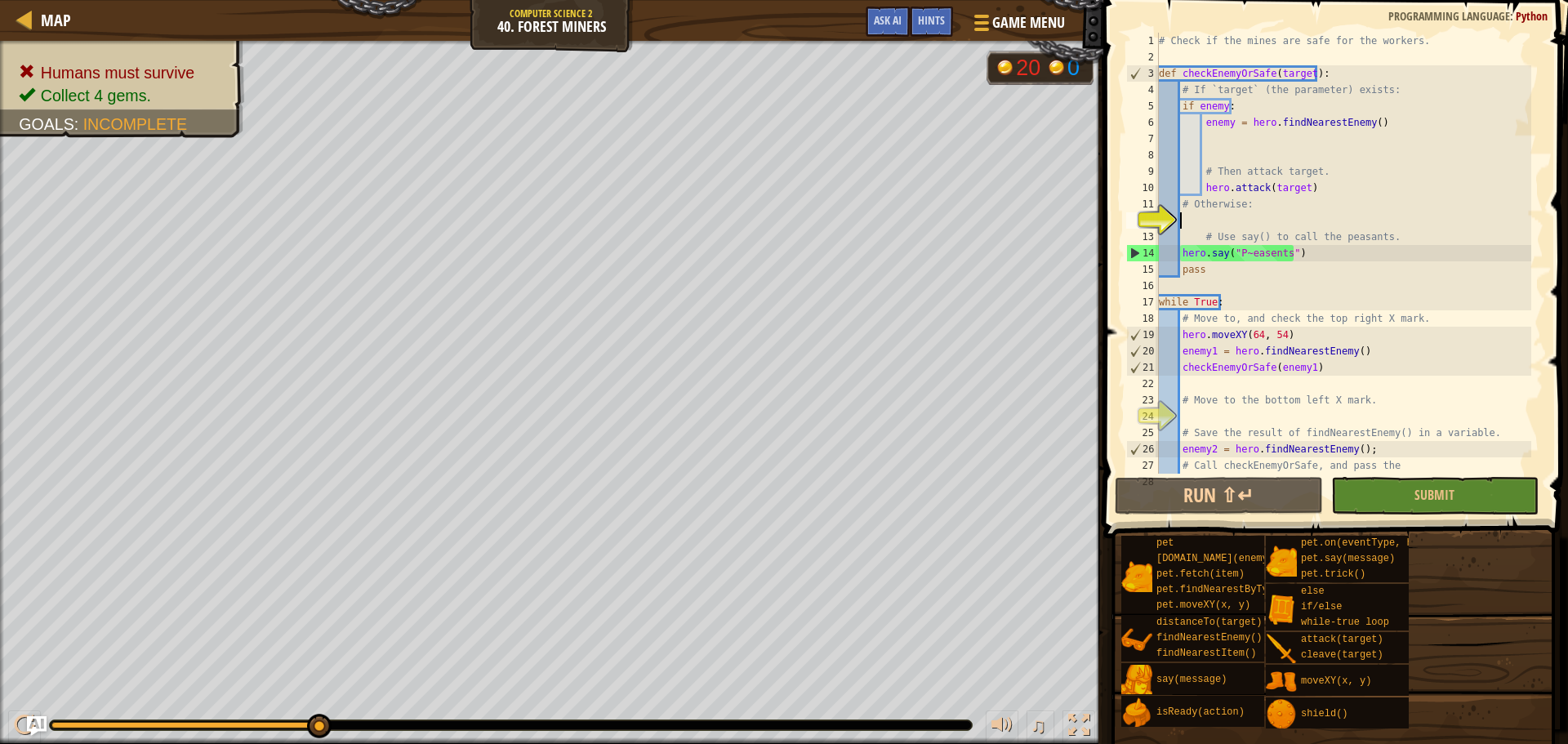
click at [1201, 208] on div "# Check if the mines are safe for the workers. def checkEnemyOrSafe ( target ) …" at bounding box center [1343, 269] width 376 height 474
type textarea "# Otherwise:"
click at [1201, 220] on div "# Check if the mines are safe for the workers. def checkEnemyOrSafe ( target ) …" at bounding box center [1343, 269] width 376 height 474
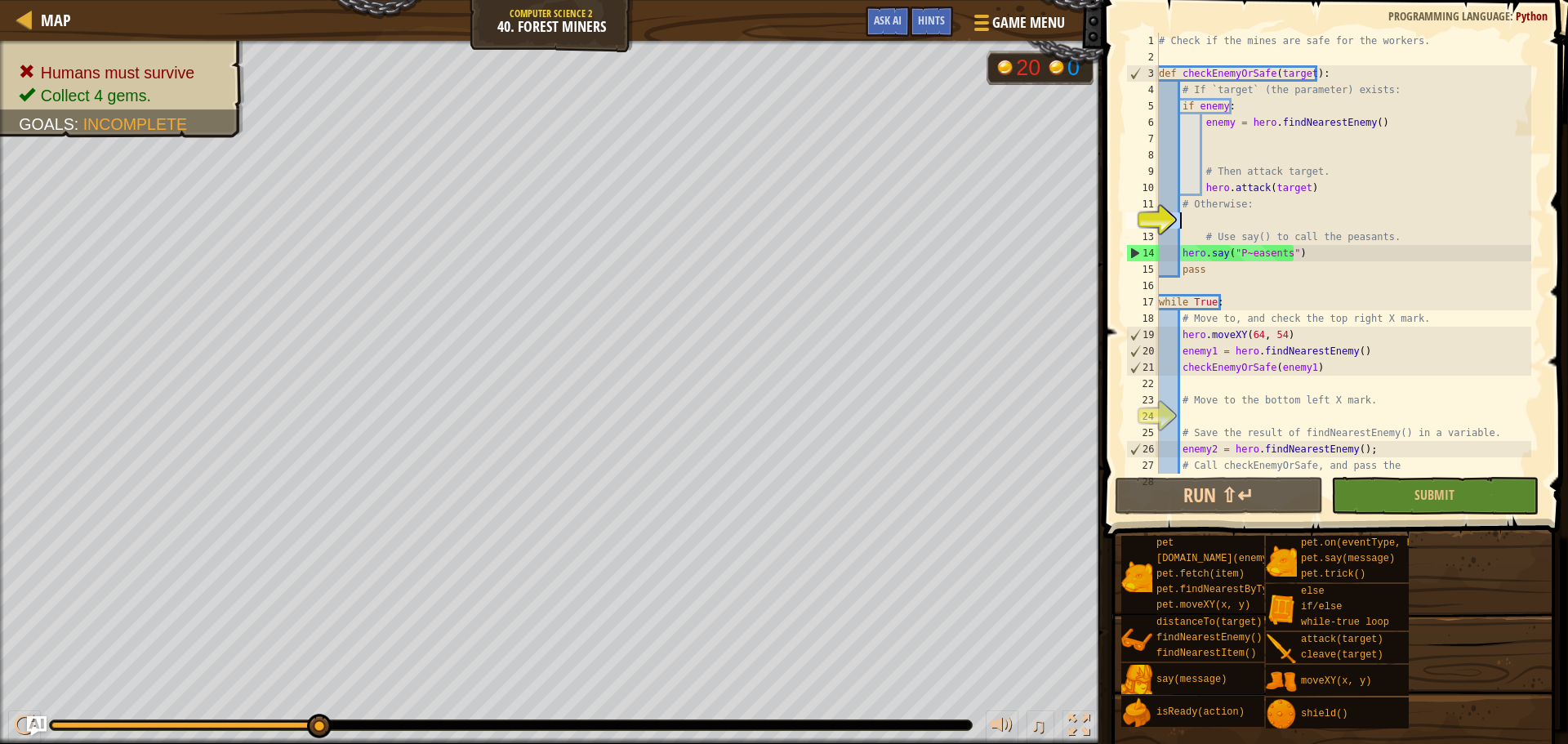
click at [1201, 221] on div "# Check if the mines are safe for the workers. def checkEnemyOrSafe ( target ) …" at bounding box center [1343, 269] width 376 height 474
type textarea "# Use say() to call the peasants."
click at [1199, 222] on div "# Check if the mines are safe for the workers. def checkEnemyOrSafe ( target ) …" at bounding box center [1343, 253] width 376 height 441
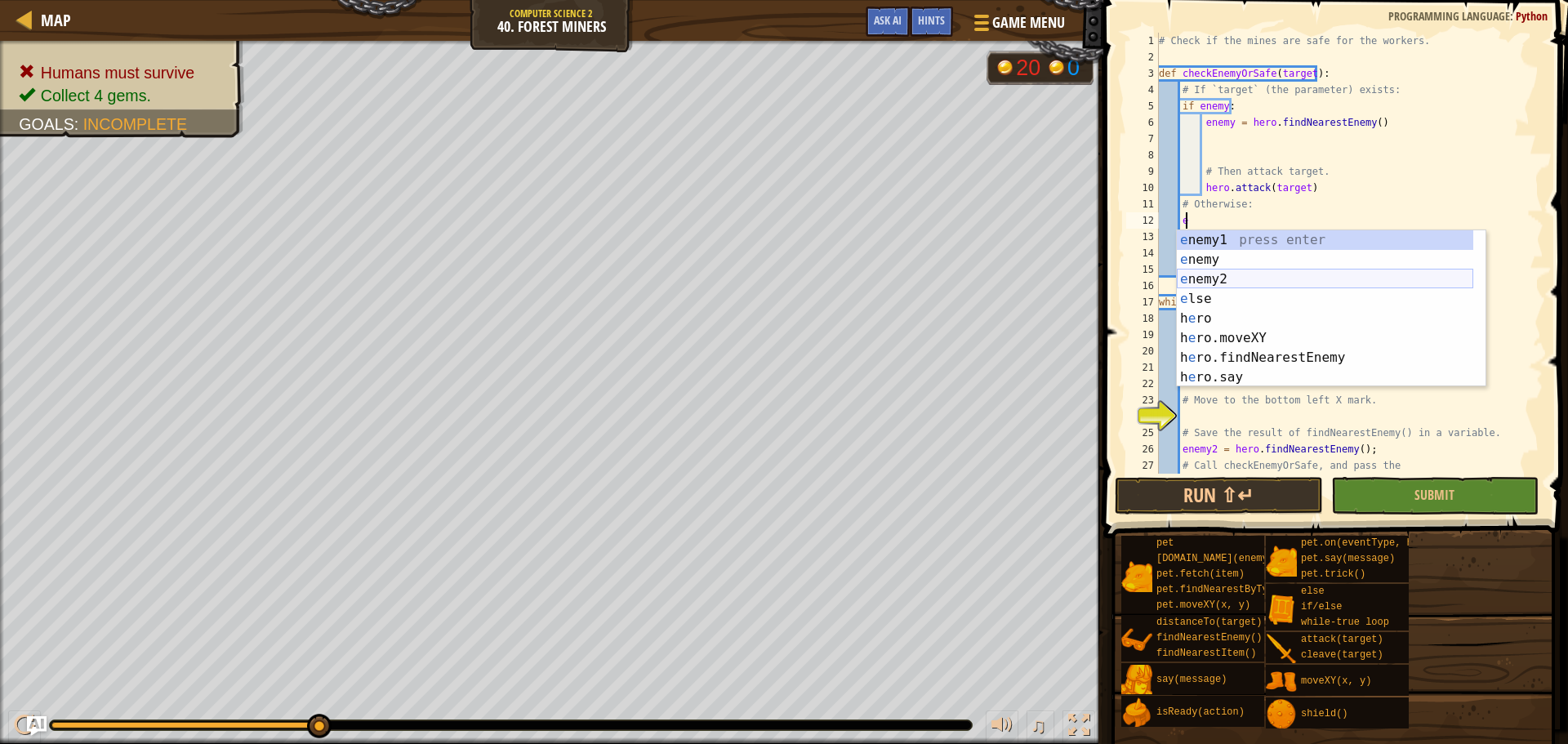
type textarea "el"
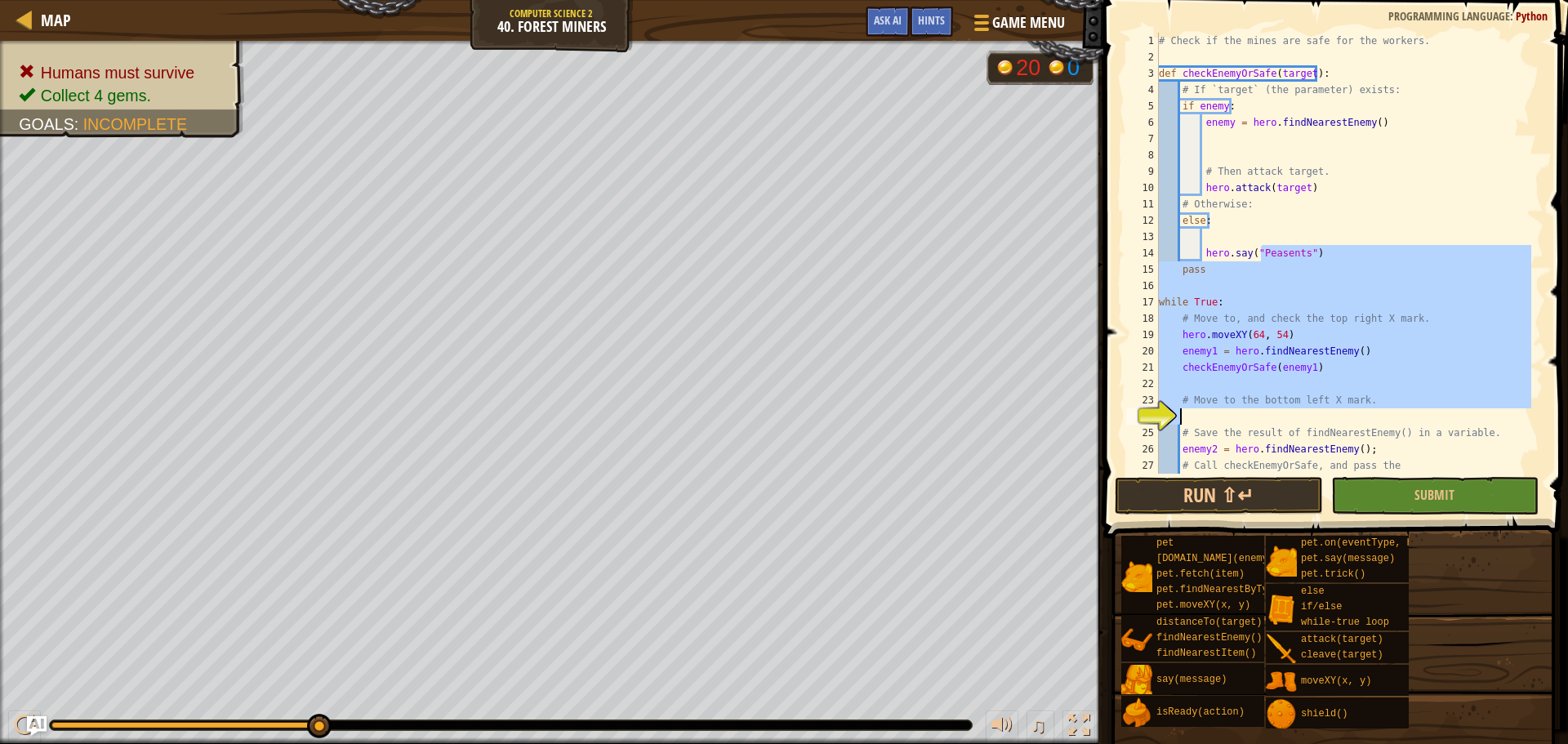
click at [1189, 422] on div "# Check if the mines are safe for the workers. def checkEnemyOrSafe ( target ) …" at bounding box center [1343, 269] width 376 height 474
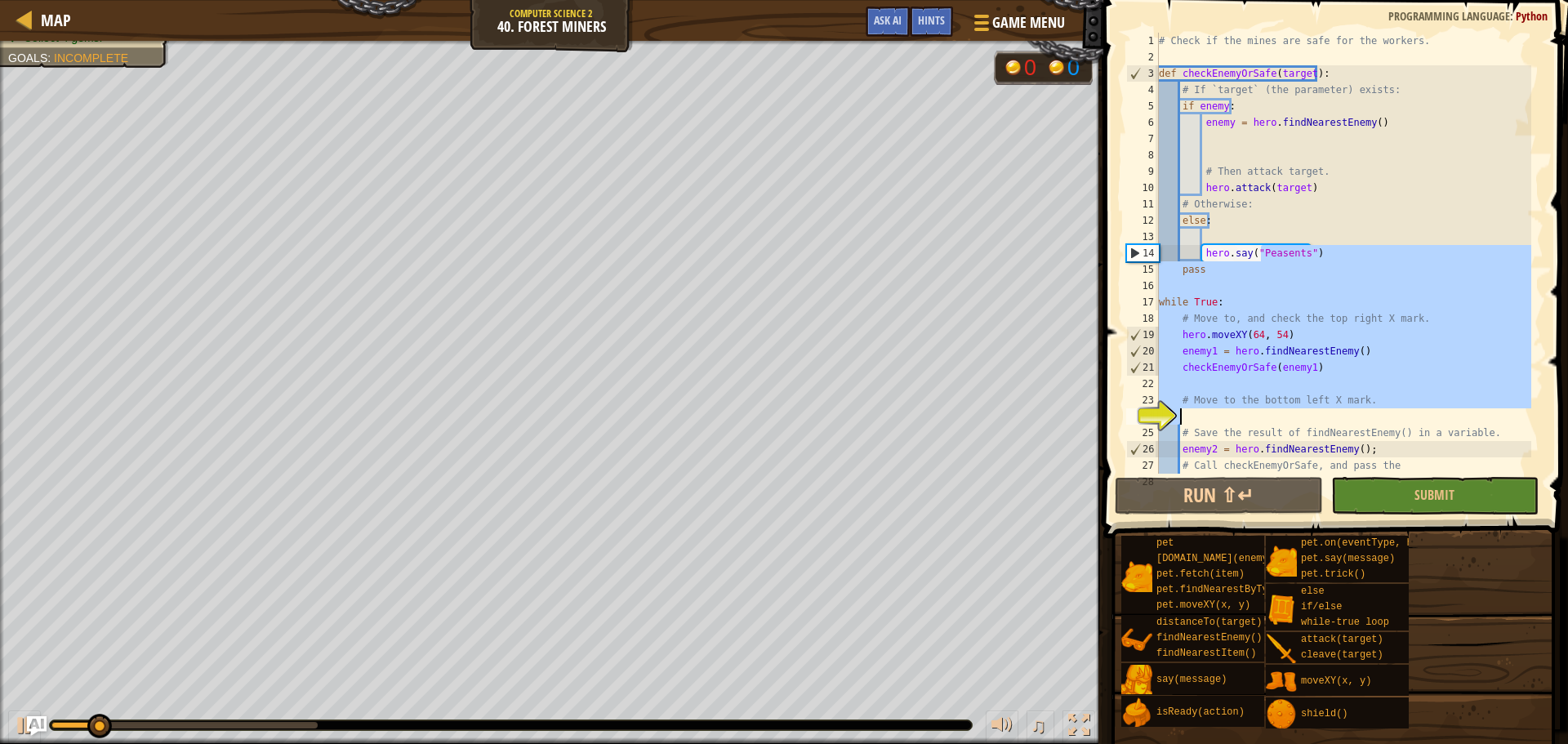
type textarea "# Move to the bottom left X mark."
click at [1195, 420] on div "# Check if the mines are safe for the workers. def checkEnemyOrSafe ( target ) …" at bounding box center [1343, 253] width 376 height 441
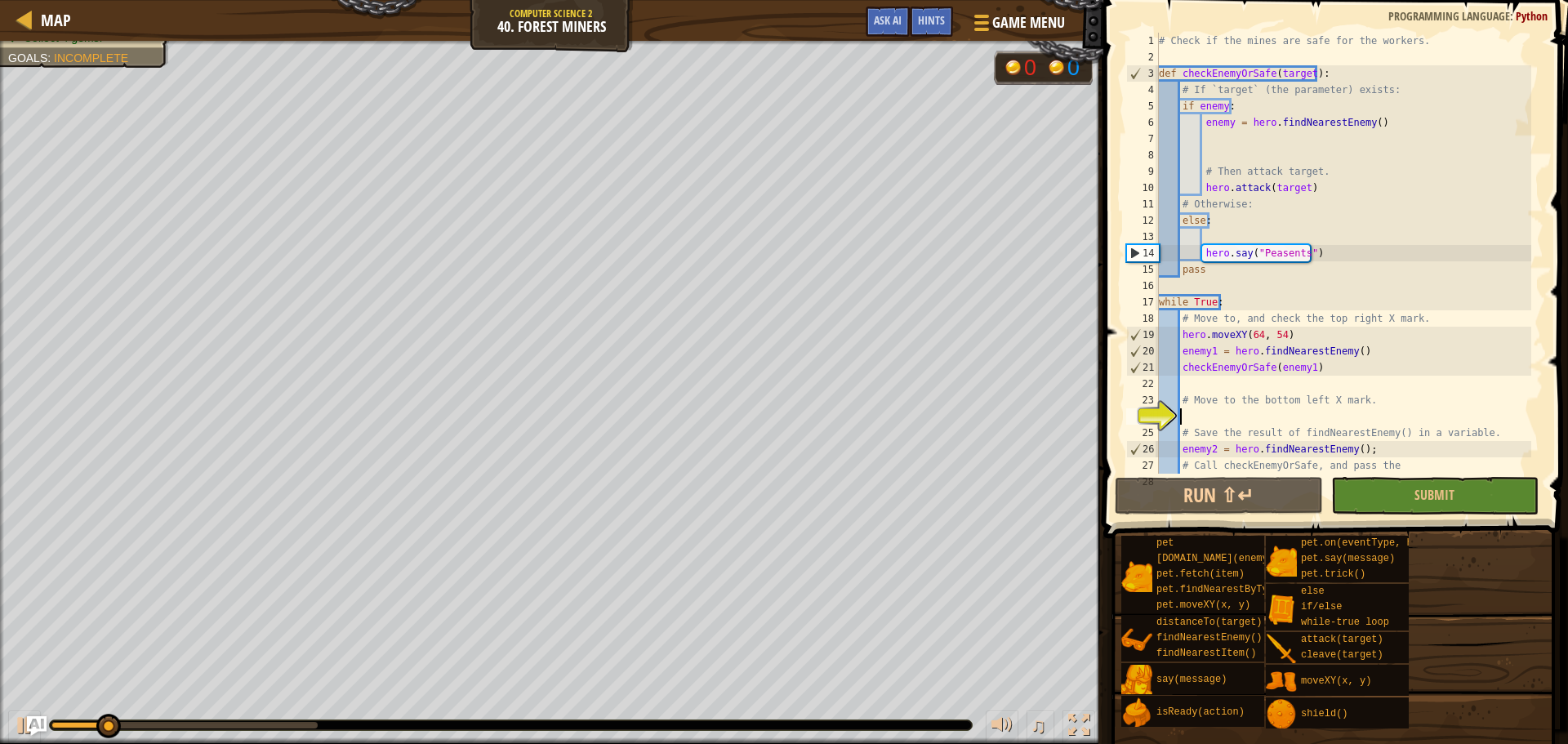
click at [1203, 409] on div "# Check if the mines are safe for the workers. def checkEnemyOrSafe ( target ) …" at bounding box center [1343, 269] width 376 height 474
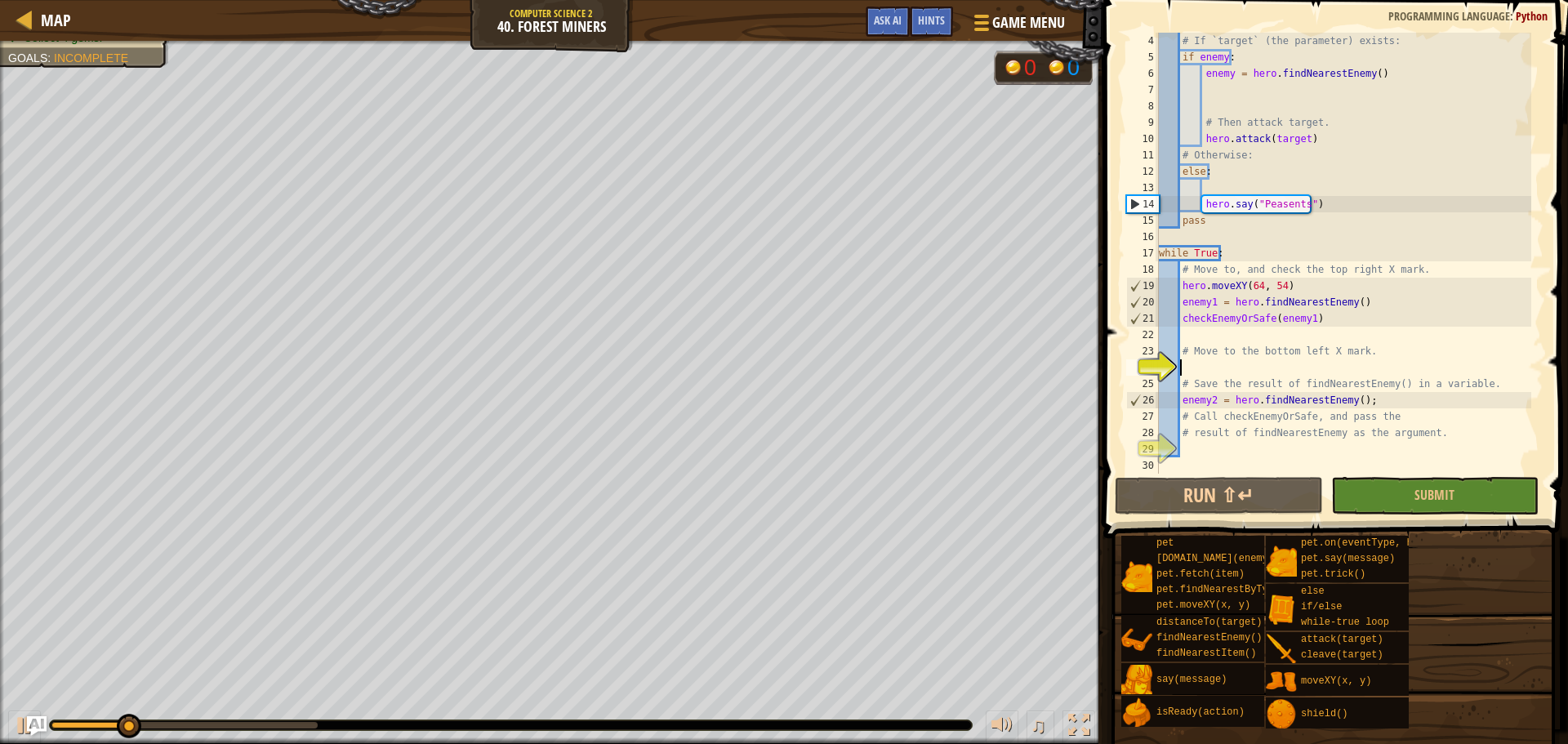
scroll to position [49, 0]
click at [1213, 368] on div "# If `target` (the parameter) exists: if enemy : enemy = hero . findNearestEnem…" at bounding box center [1343, 269] width 376 height 474
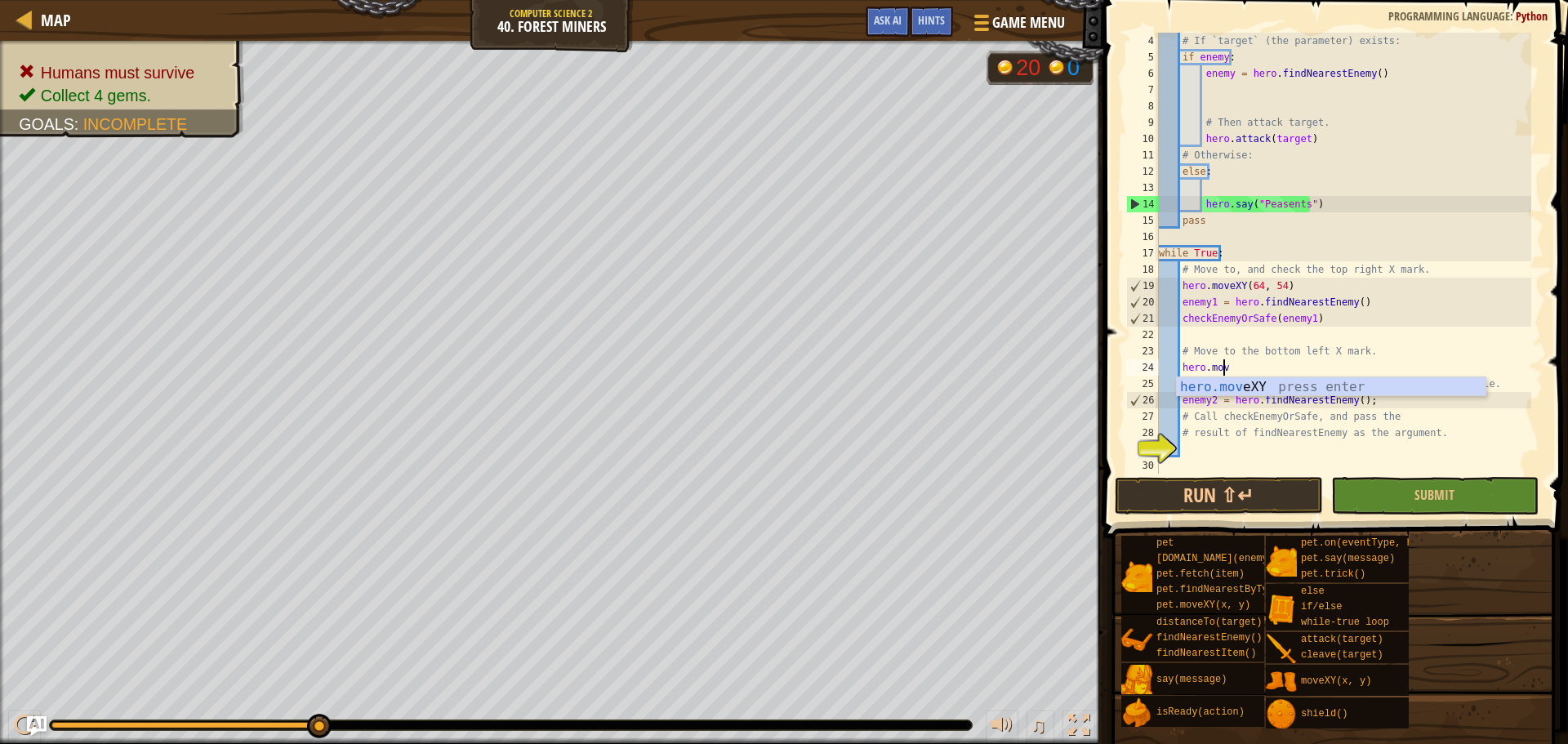
scroll to position [7, 5]
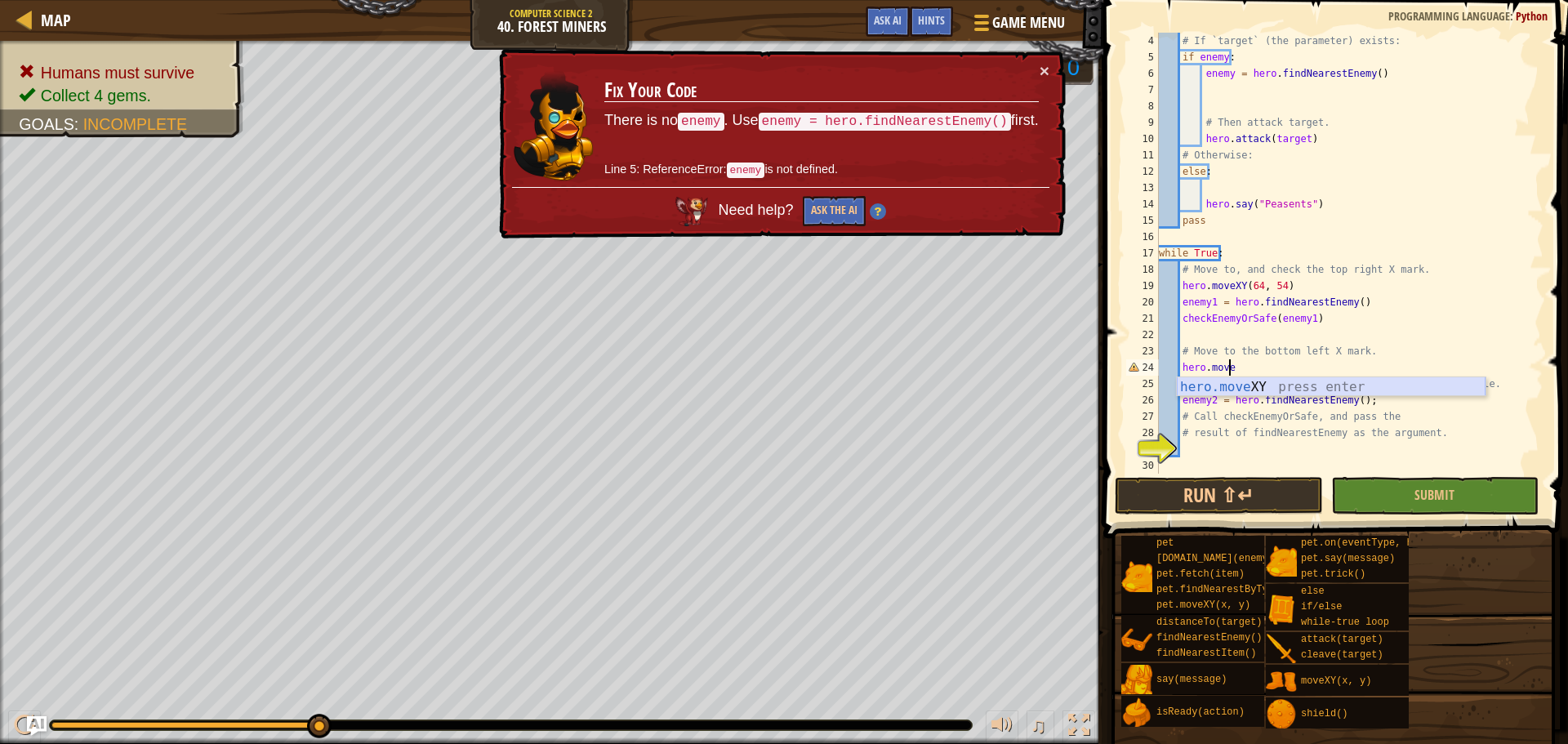
click at [1289, 391] on div "hero.move XY press enter" at bounding box center [1331, 407] width 309 height 59
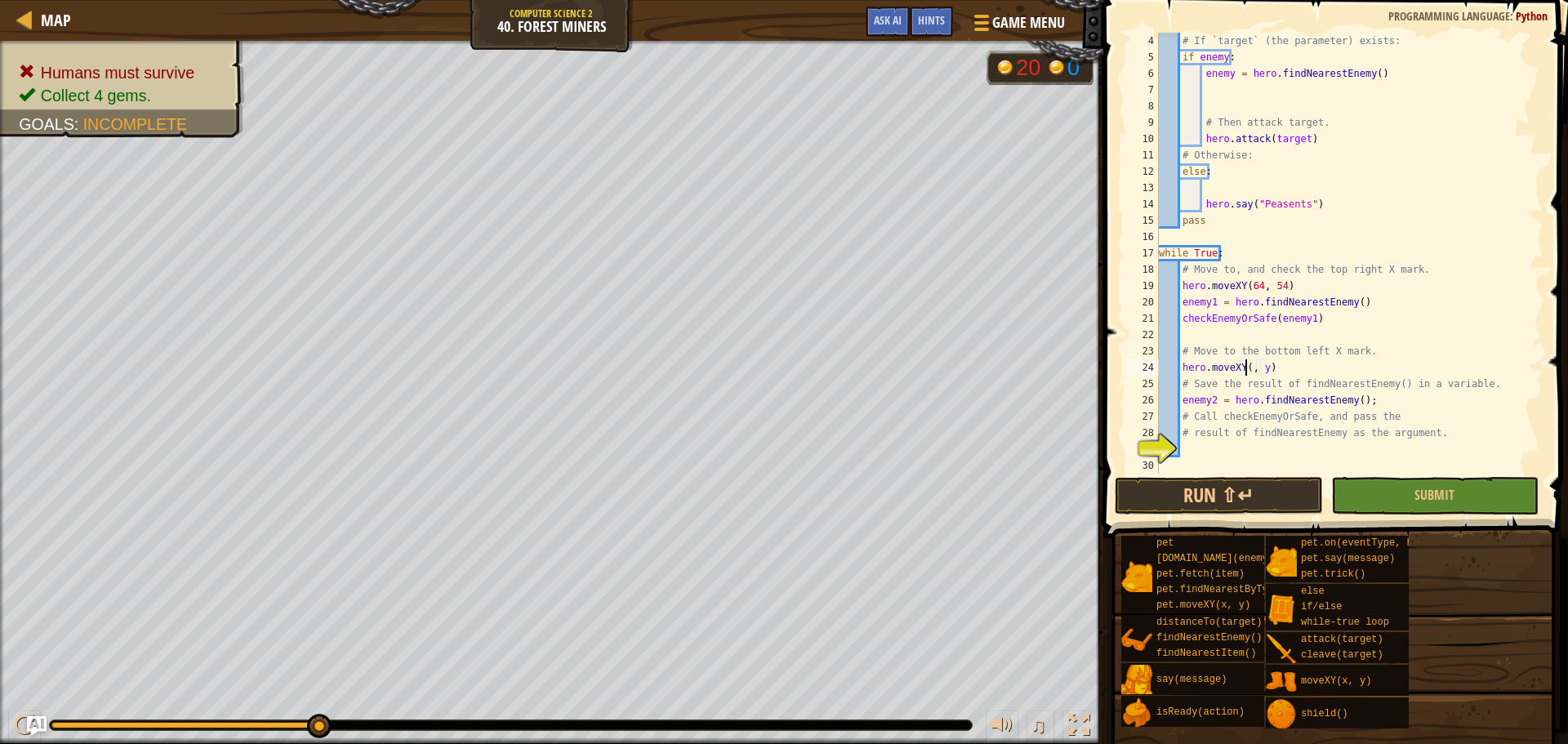
scroll to position [7, 7]
click at [1272, 371] on div "# If `target` (the parameter) exists: if enemy : enemy = hero . findNearestEnem…" at bounding box center [1343, 269] width 376 height 474
type textarea "hero.moveXY(16, 14)"
click at [1228, 452] on div "# If `target` (the parameter) exists: if enemy : enemy = hero . findNearestEnem…" at bounding box center [1343, 269] width 376 height 474
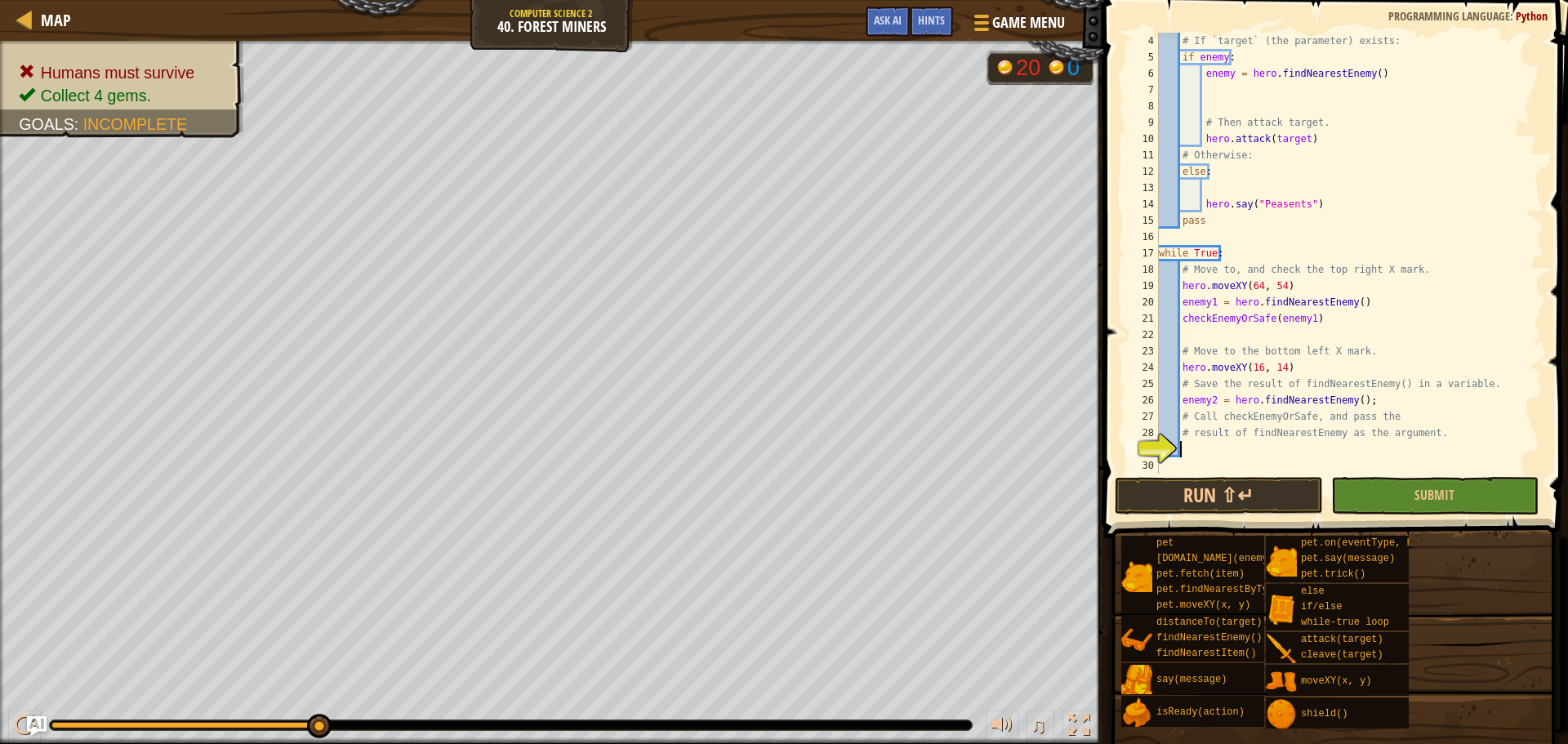
scroll to position [49, 0]
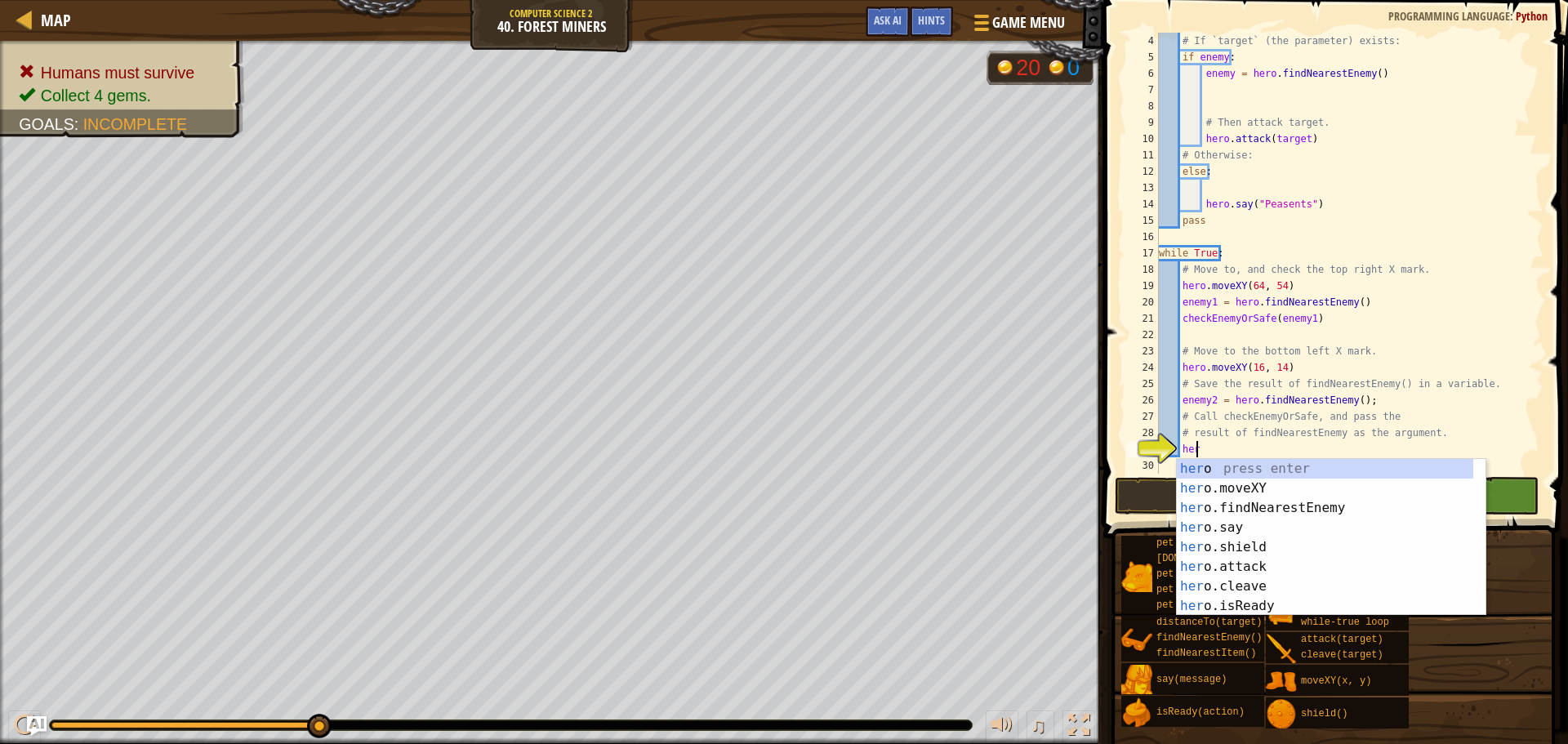
type textarea "hero"
click at [1274, 508] on div "hero press enter hero .moveXY press enter hero .findNearestEnemy press enter he…" at bounding box center [1325, 557] width 296 height 196
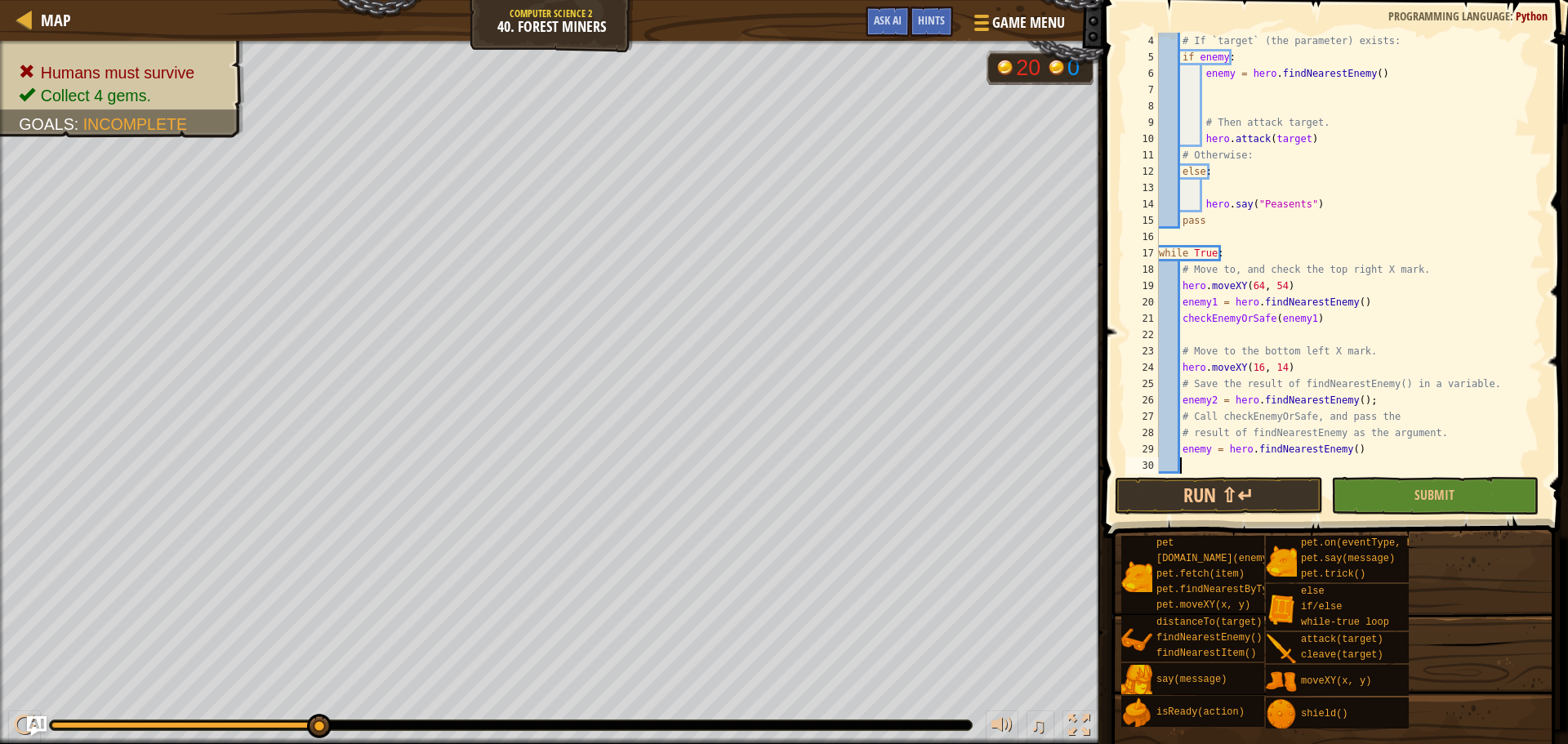
scroll to position [7, 1]
click at [1241, 513] on button "Run ⇧↵" at bounding box center [1218, 496] width 207 height 38
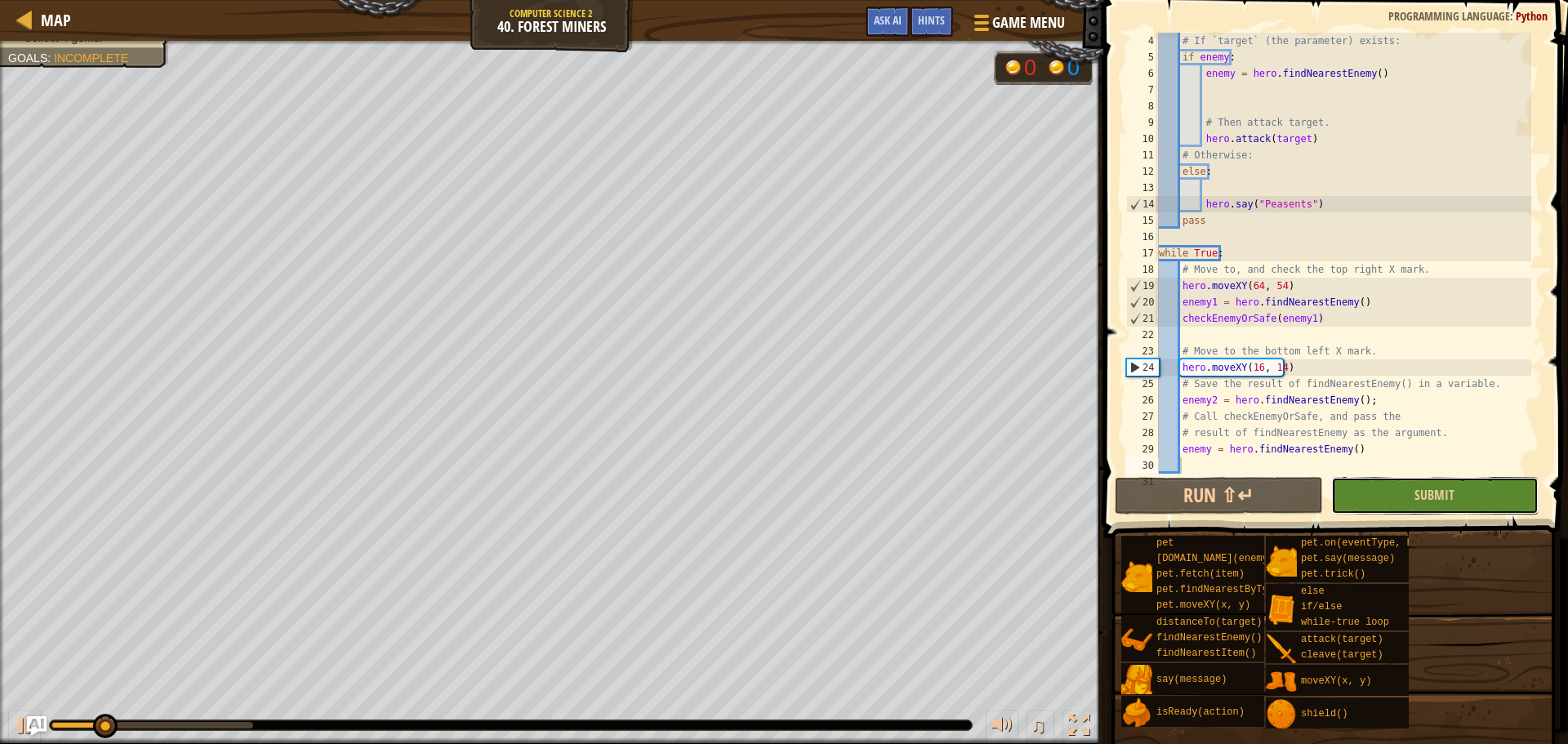
click at [1334, 490] on button "Submit" at bounding box center [1435, 496] width 207 height 38
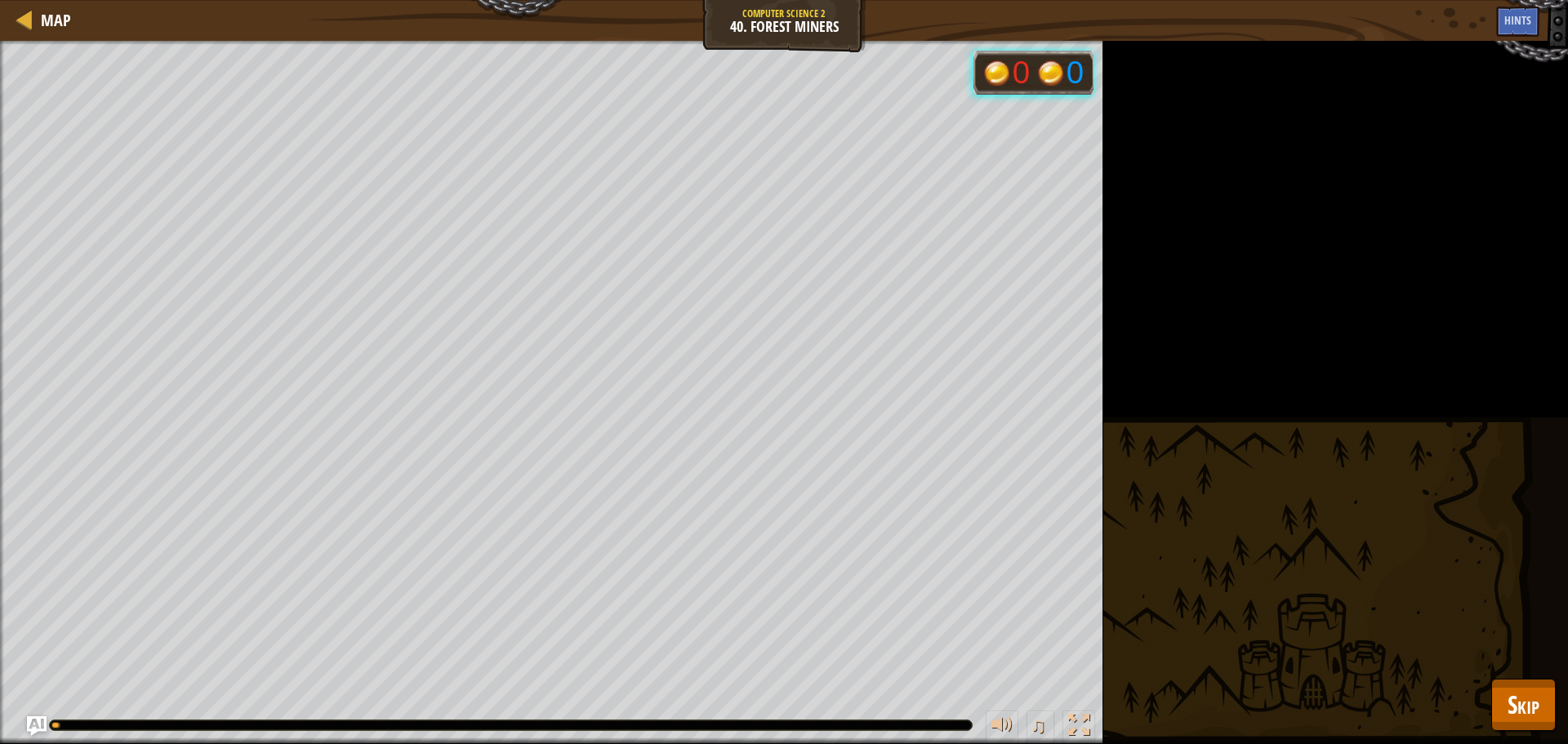
click at [1537, 675] on div "Humans must survive Collect 4 gems. Goals : Running... 0 0 ♫ Hattori 99 x: 41 y…" at bounding box center [784, 392] width 1568 height 703
click at [1530, 678] on div "Humans must survive Collect 4 gems. Goals : Running... 0 0 ♫ Hattori 99 x: 41 y…" at bounding box center [784, 392] width 1568 height 703
click at [1525, 680] on button "Skip" at bounding box center [1524, 705] width 65 height 53
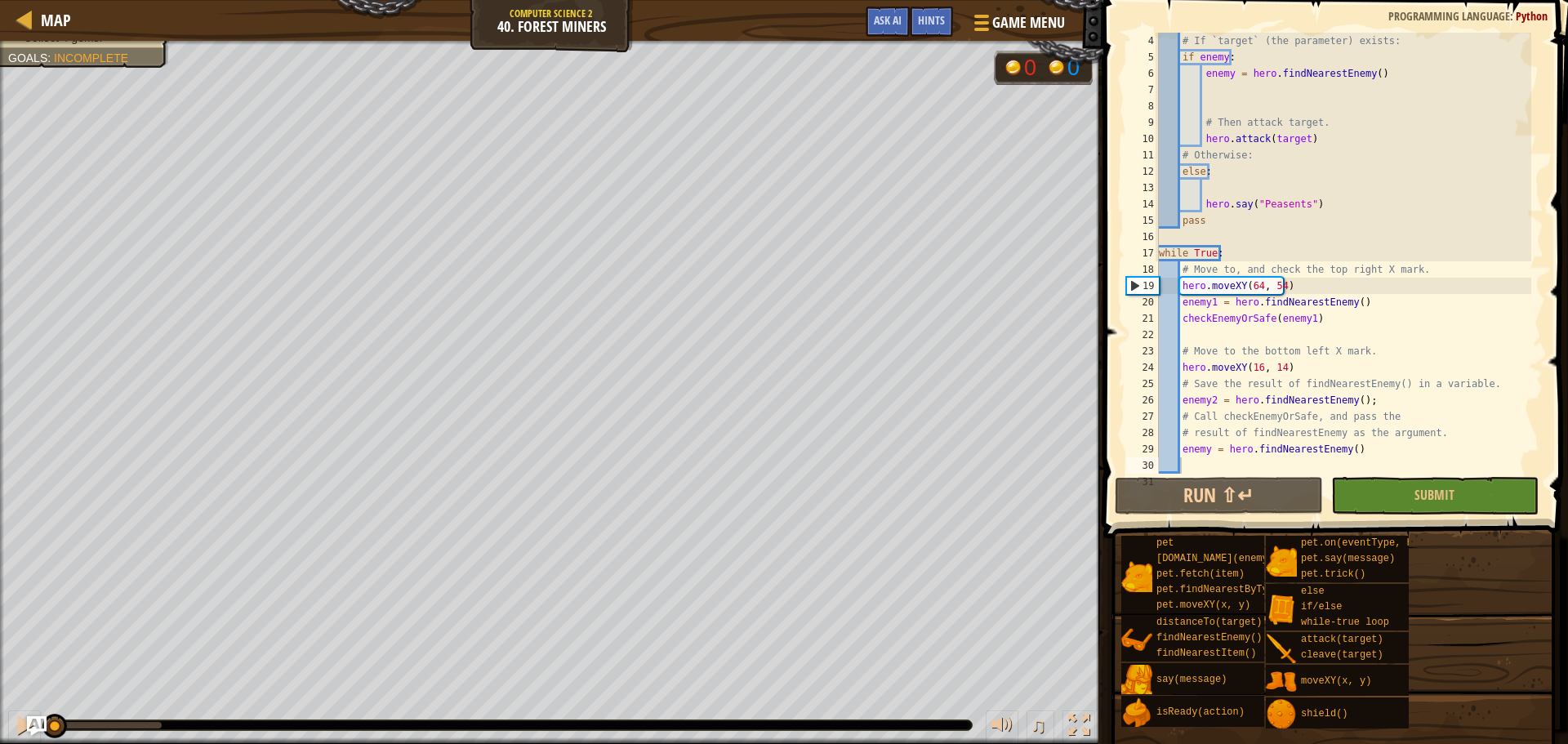
drag, startPoint x: 167, startPoint y: 728, endPoint x: 14, endPoint y: 750, distance: 154.6
click at [14, 0] on html "Map Computer Science 2 40. Forest Miners Game Menu Done Hints Ask AI 1 הההההההה…" at bounding box center [784, 0] width 1568 height 0
click at [1383, 452] on div "# If `target` (the parameter) exists: if enemy : enemy = hero . findNearestEnem…" at bounding box center [1343, 269] width 376 height 474
type textarea "e"
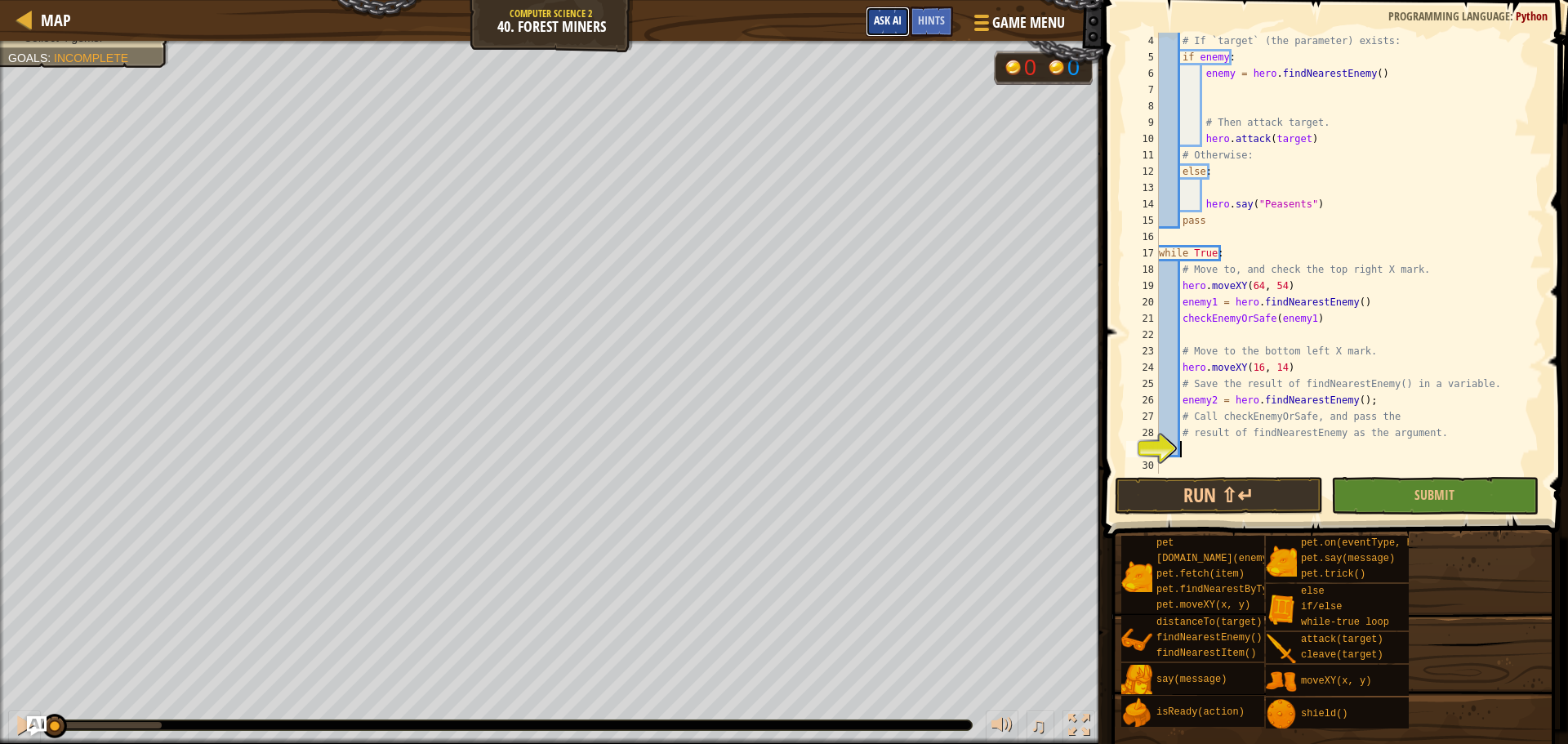
click at [888, 14] on span "Ask AI" at bounding box center [888, 19] width 28 height 16
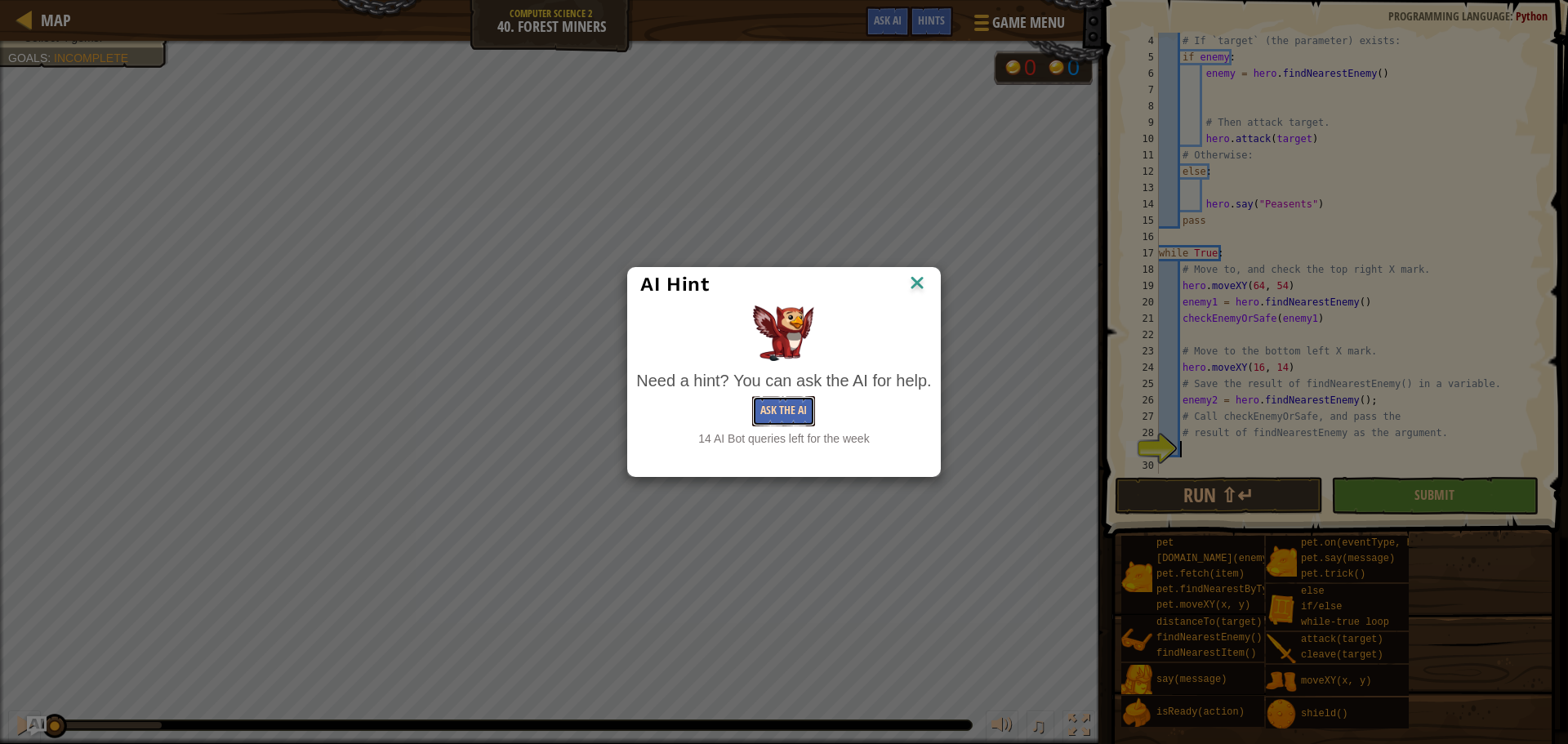
click at [770, 401] on button "Ask the AI" at bounding box center [784, 411] width 63 height 31
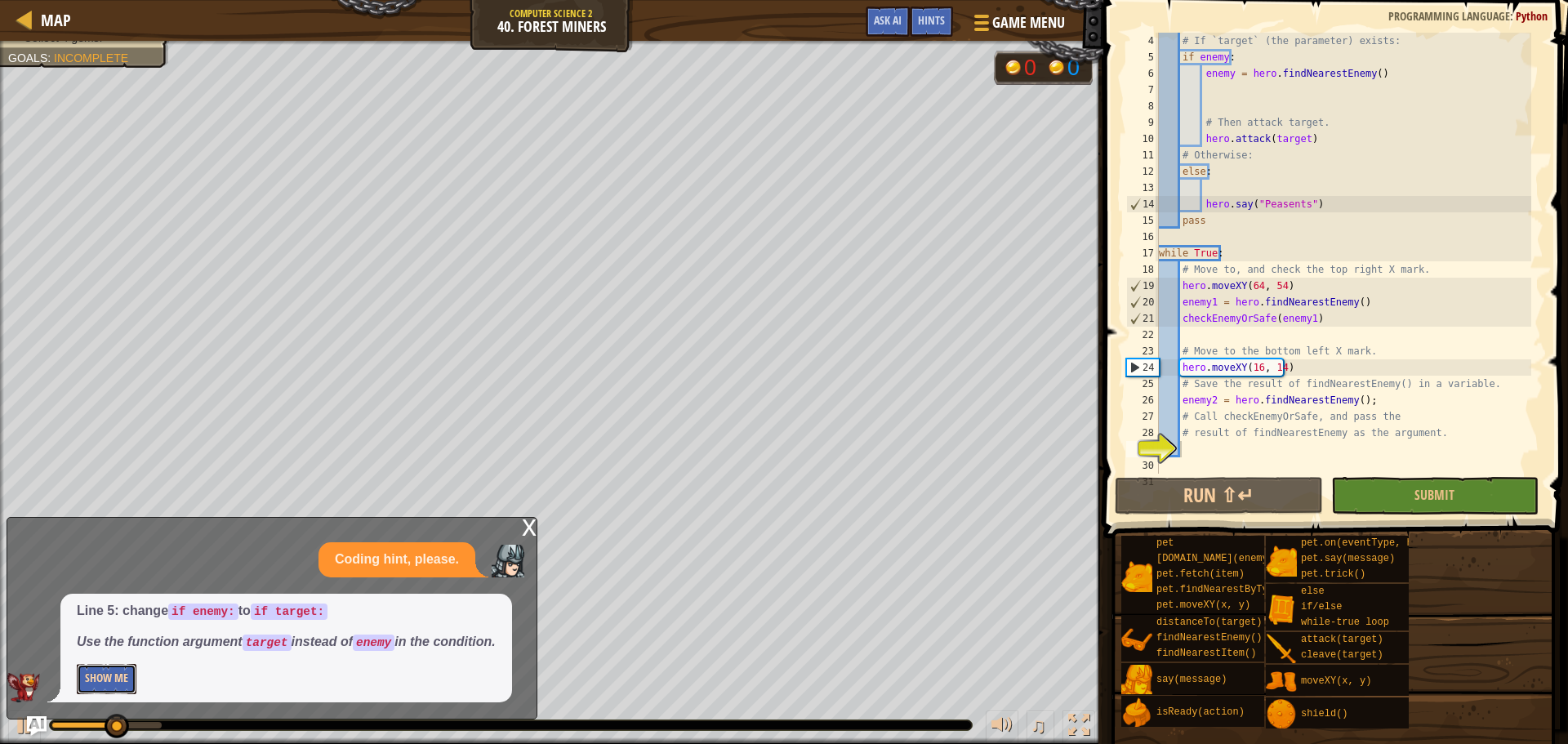
click at [105, 675] on button "Show Me" at bounding box center [106, 679] width 59 height 31
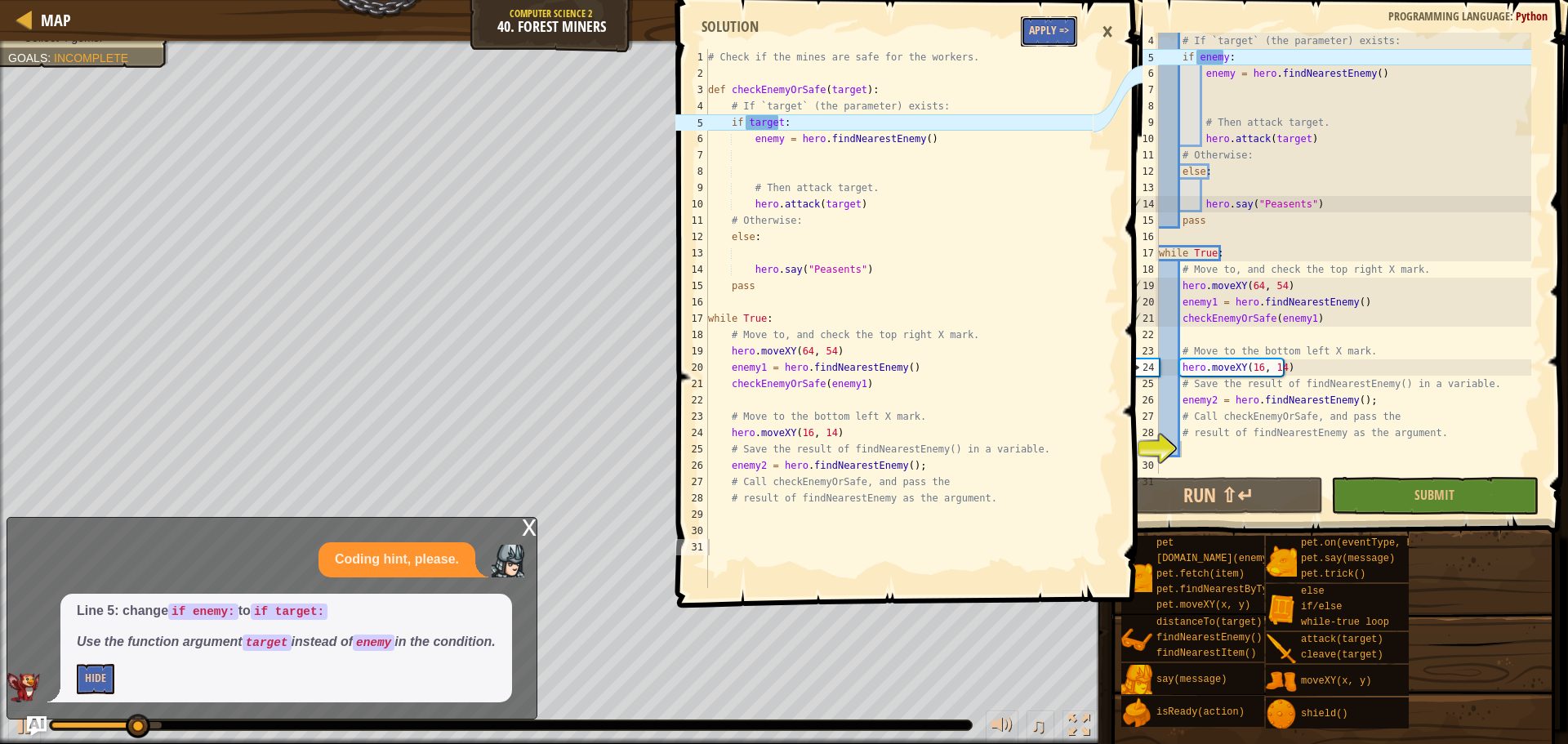
click at [1056, 23] on button "Apply =>" at bounding box center [1049, 31] width 56 height 31
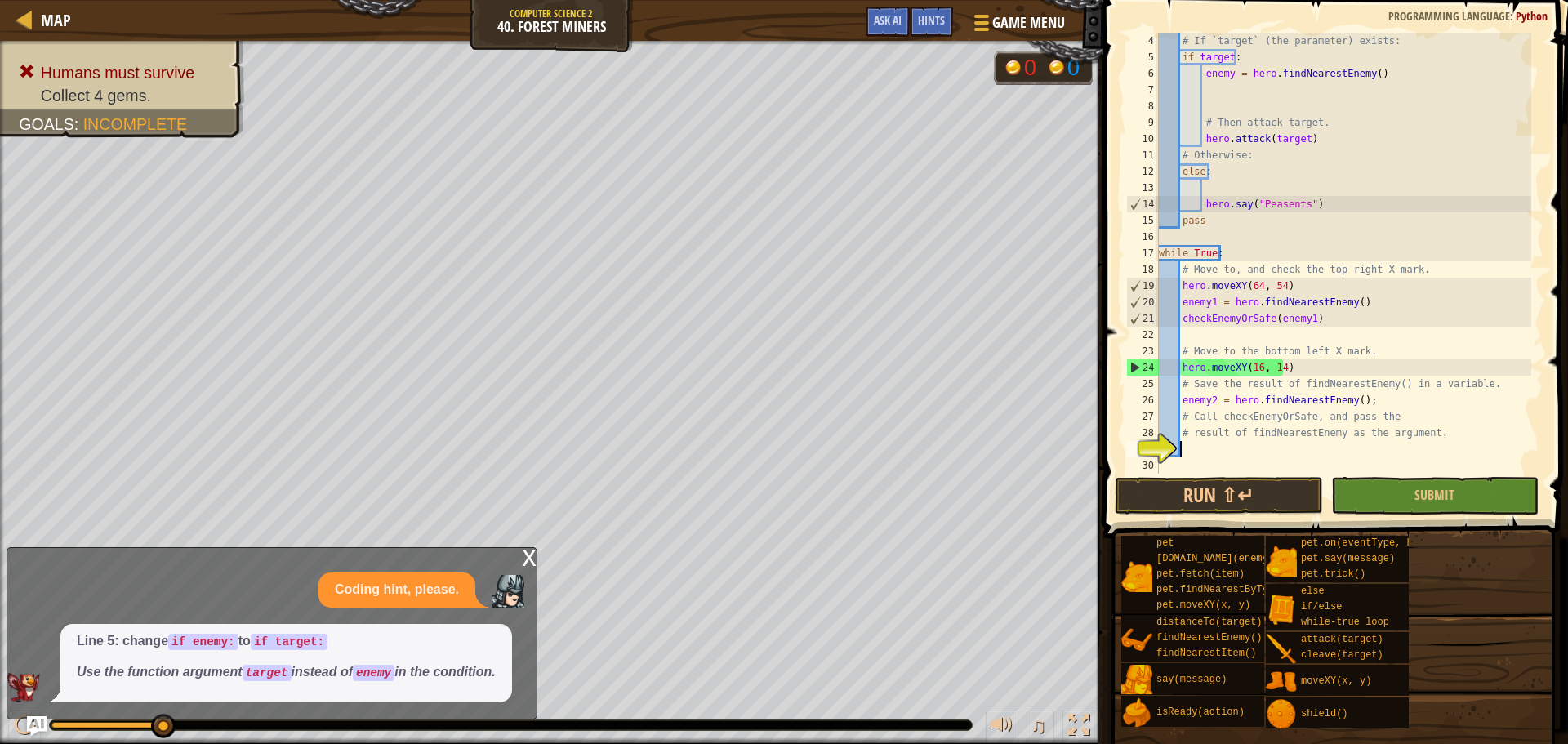
click at [1290, 456] on div "# If `target` (the parameter) exists: if target : enemy = hero . findNearestEne…" at bounding box center [1343, 269] width 376 height 474
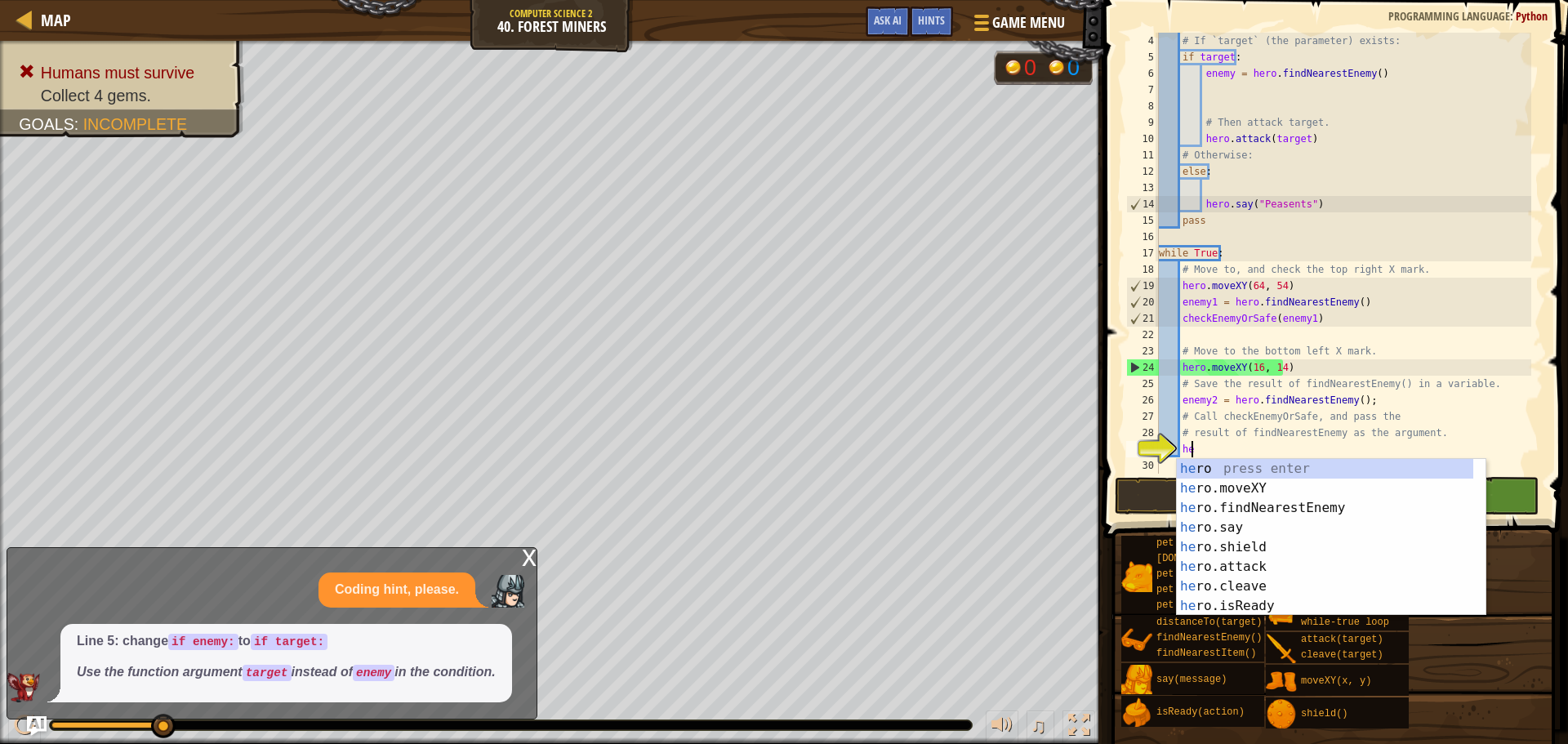
type textarea "hero"
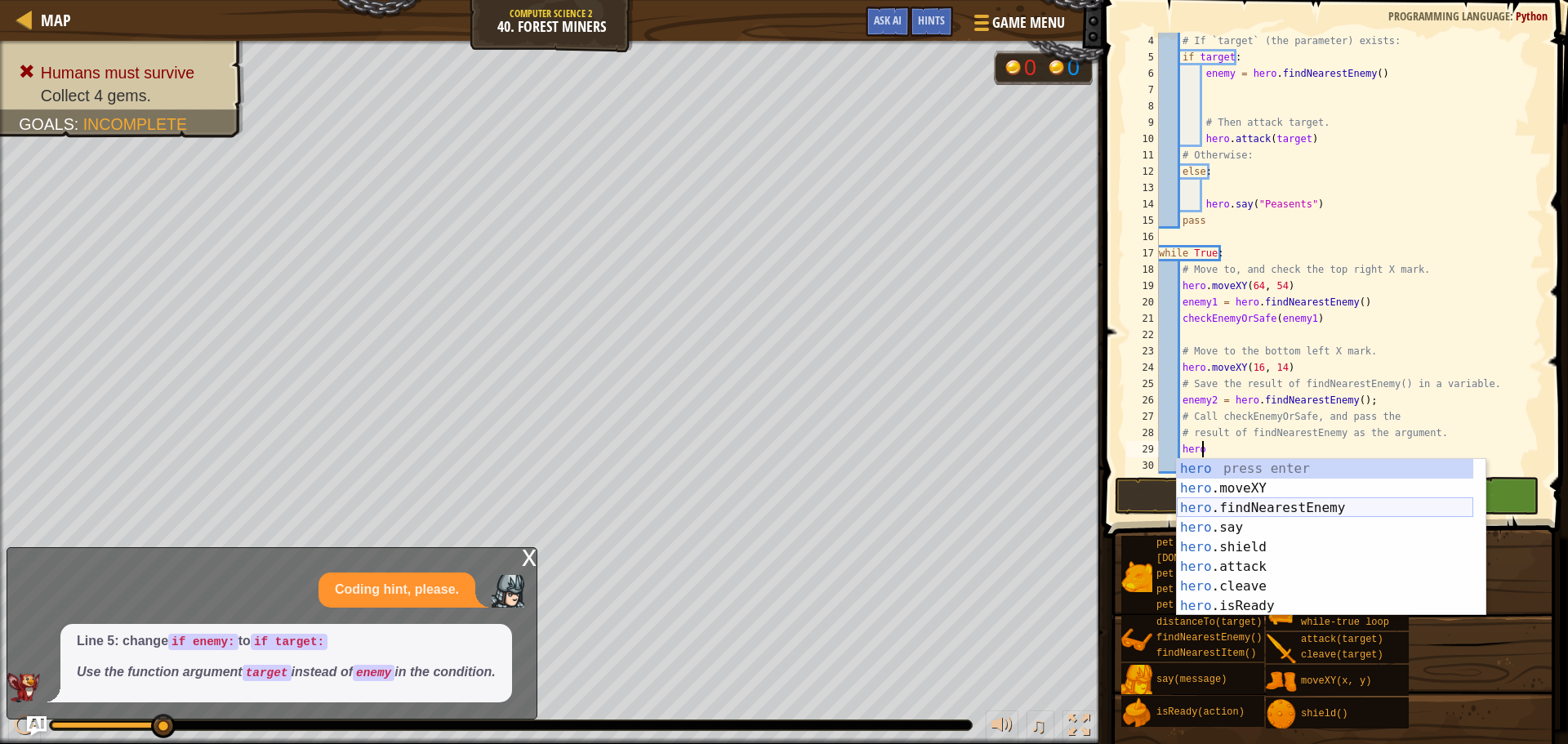
click at [1290, 509] on div "hero press enter hero .moveXY press enter hero .findNearestEnemy press enter he…" at bounding box center [1325, 557] width 296 height 196
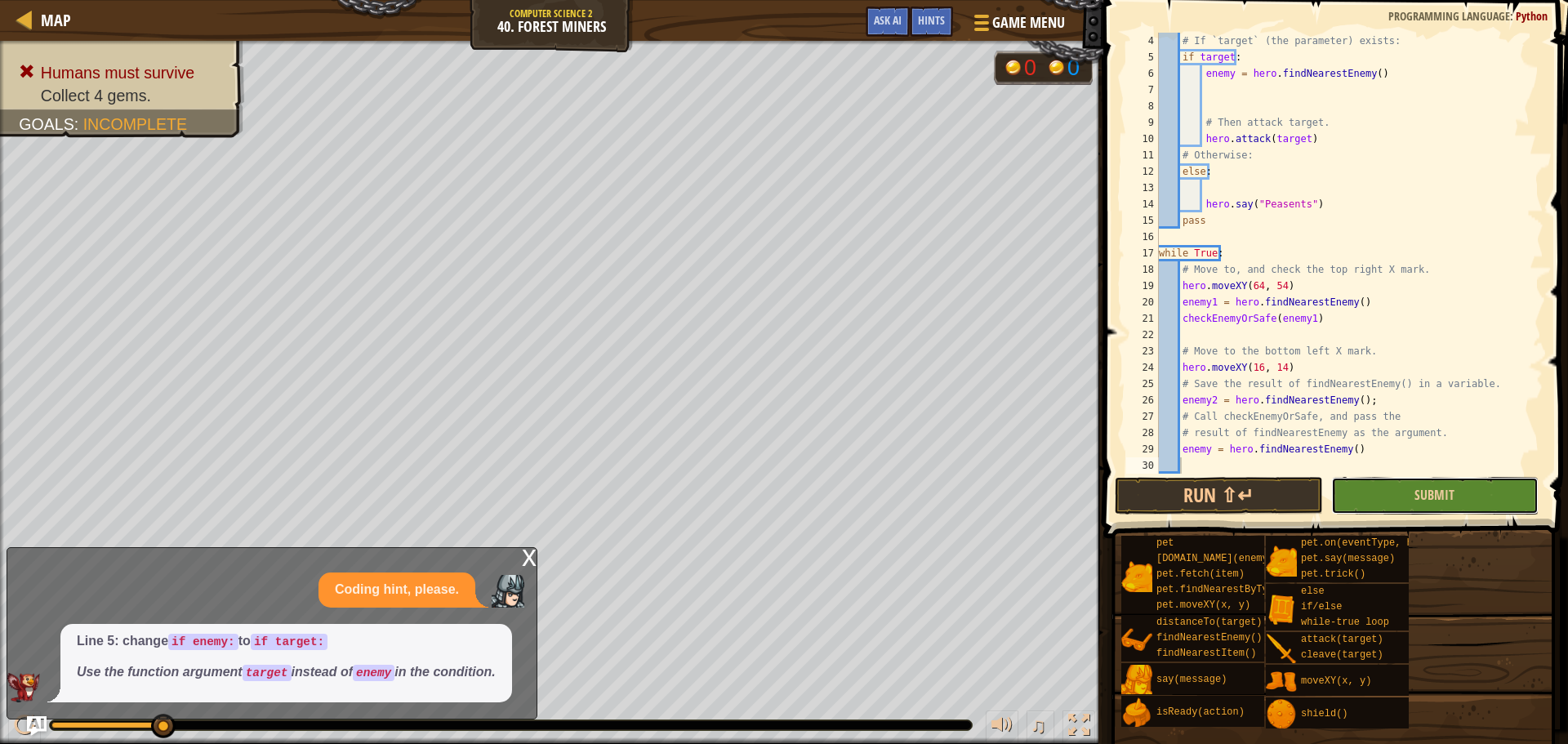
click at [1400, 490] on button "Submit" at bounding box center [1435, 496] width 207 height 38
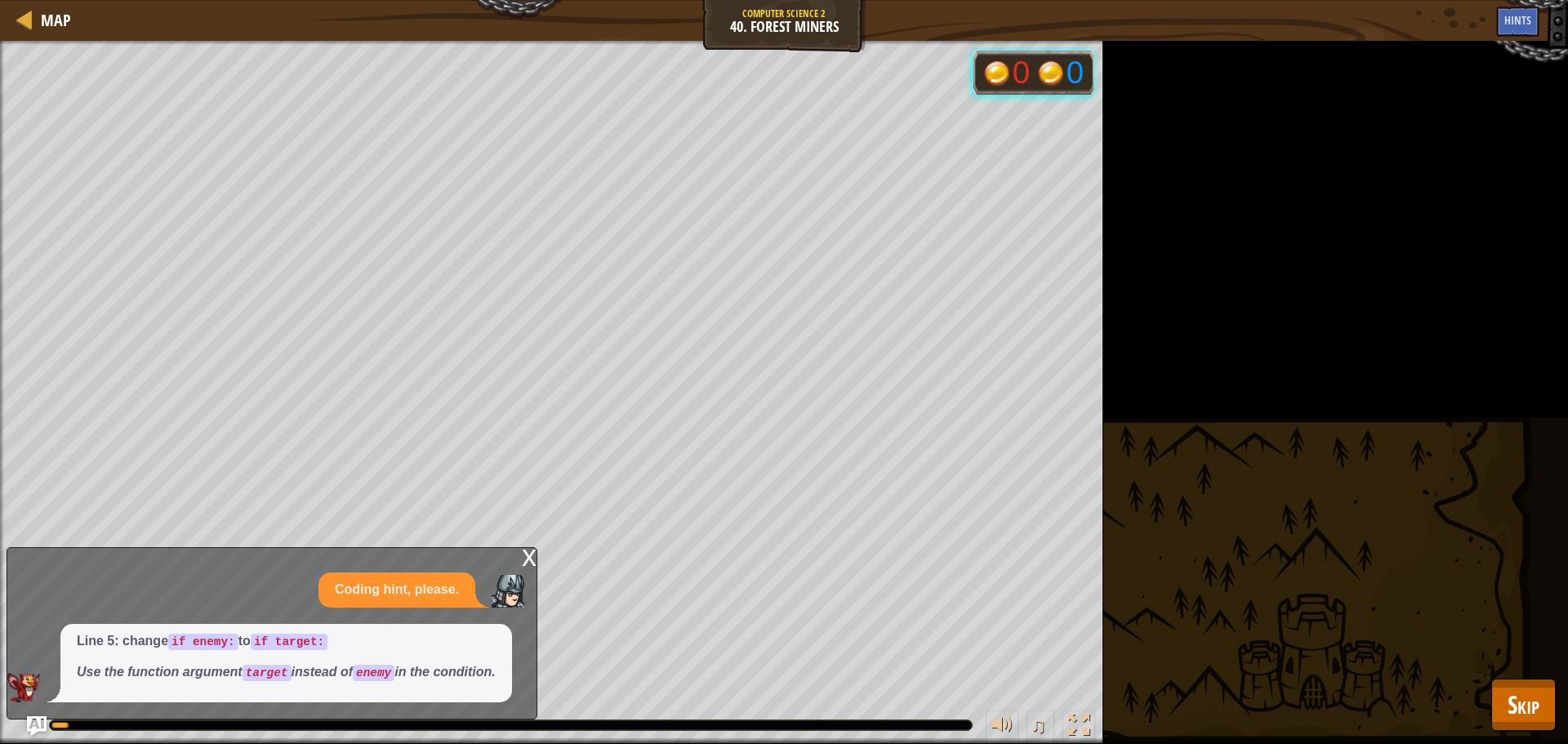
click at [1115, 713] on div "Humans must survive Collect 4 gems. Goals : Running... 0 0 ♫ Hattori 99 x: 41 y…" at bounding box center [784, 392] width 1568 height 703
click at [1512, 689] on span "Skip" at bounding box center [1524, 704] width 31 height 33
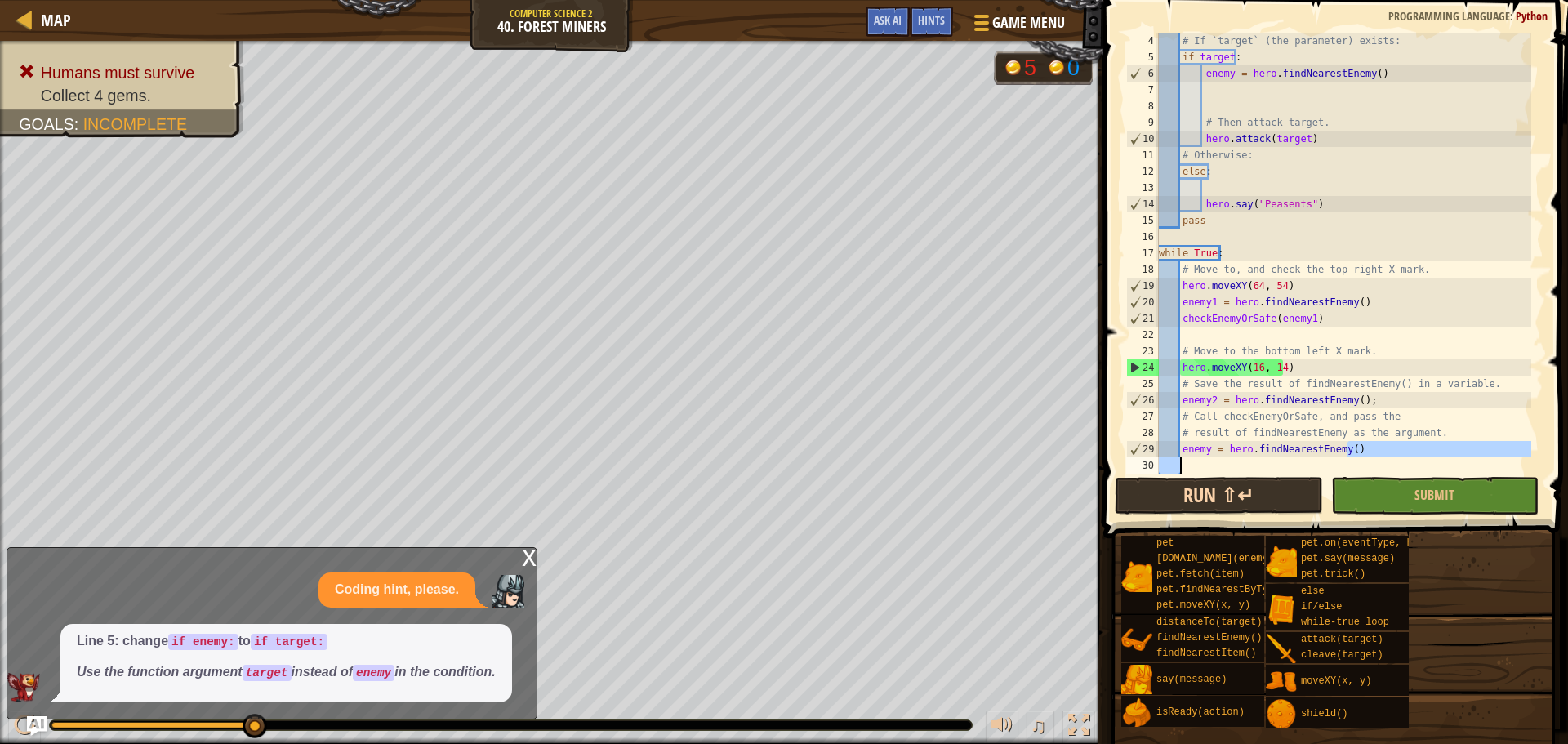
scroll to position [81, 0]
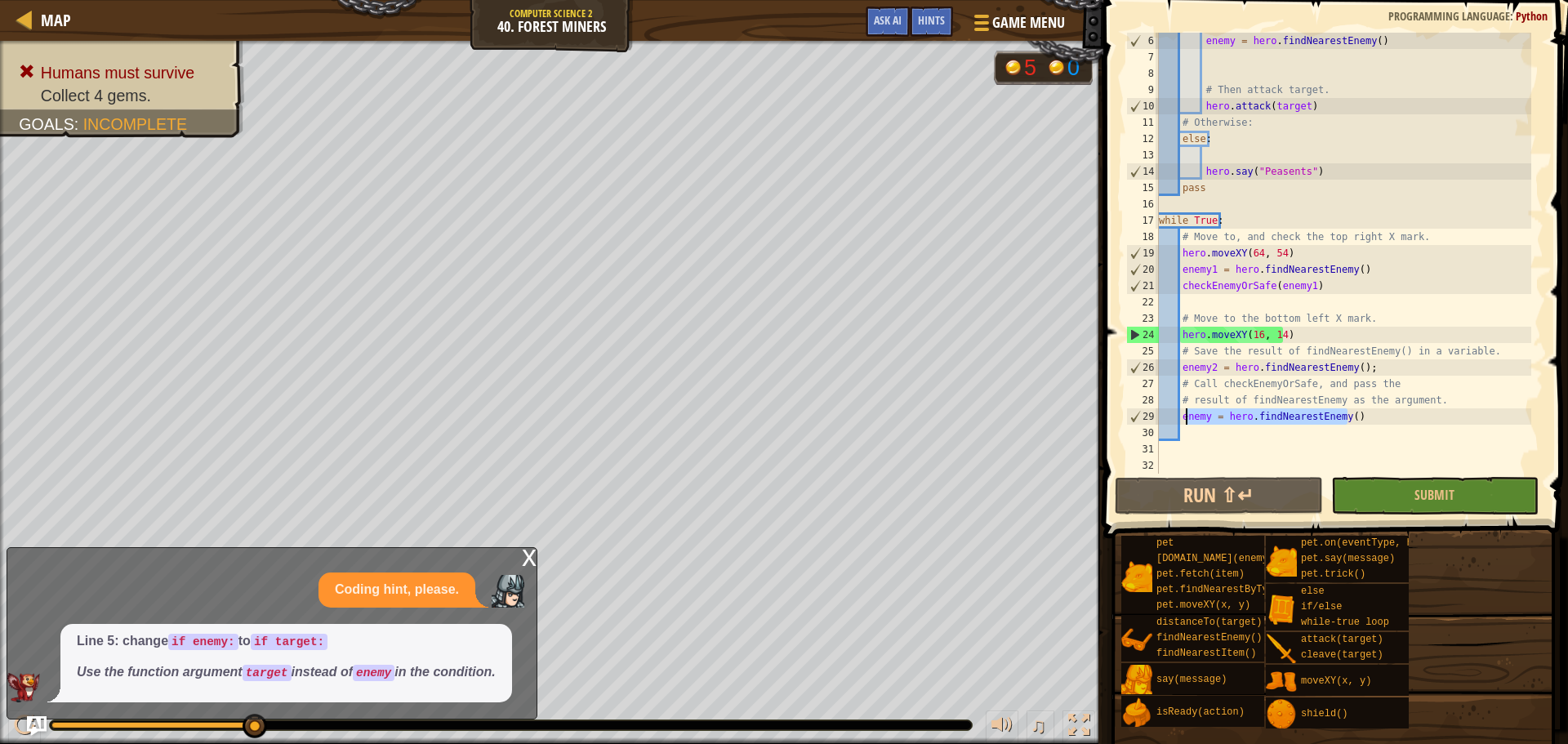
drag, startPoint x: 1359, startPoint y: 453, endPoint x: 1187, endPoint y: 421, distance: 175.0
click at [1187, 421] on div "enemy = hero . findNearestEnemy ( ) # Then attack target. hero . attack ( targe…" at bounding box center [1343, 269] width 376 height 474
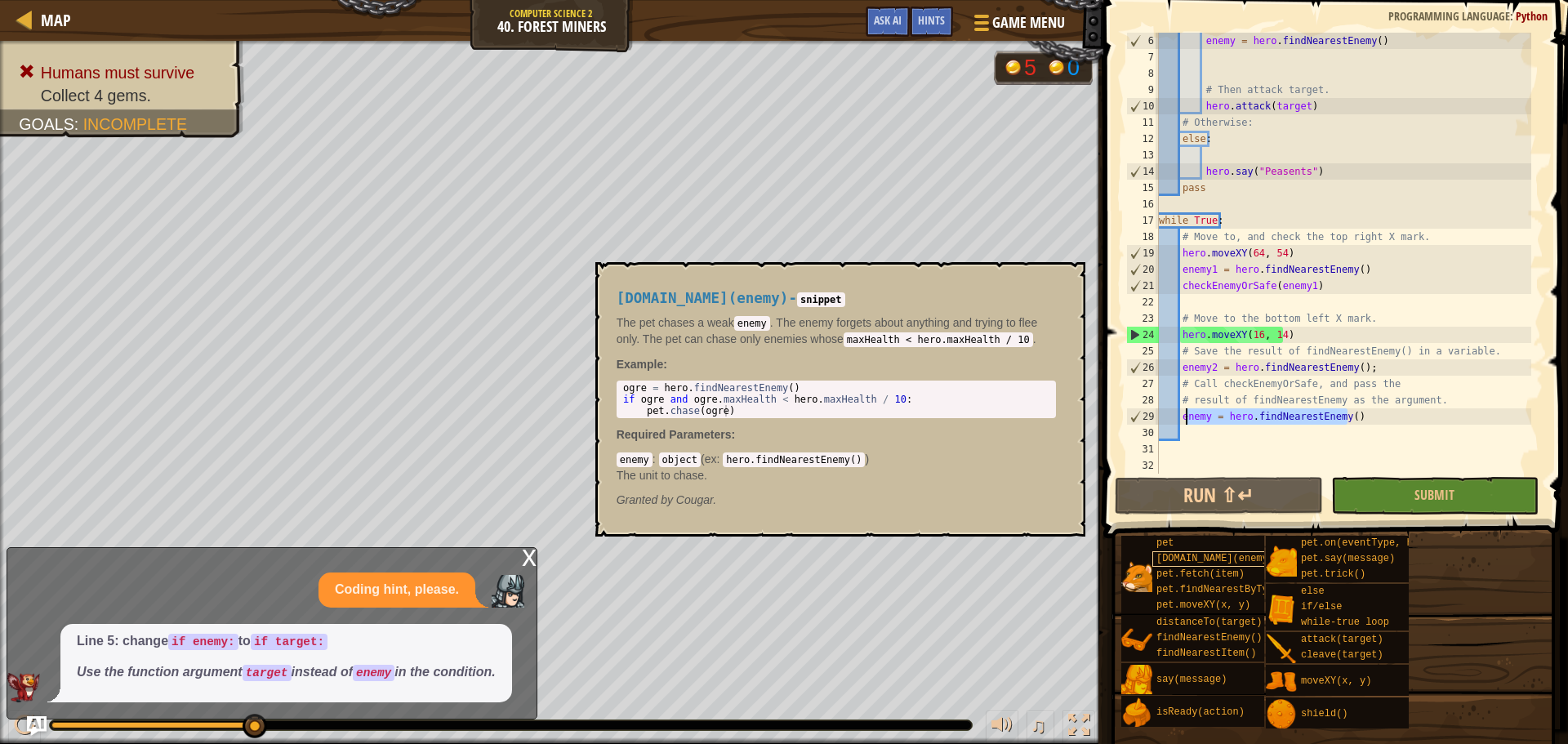
type textarea "e"
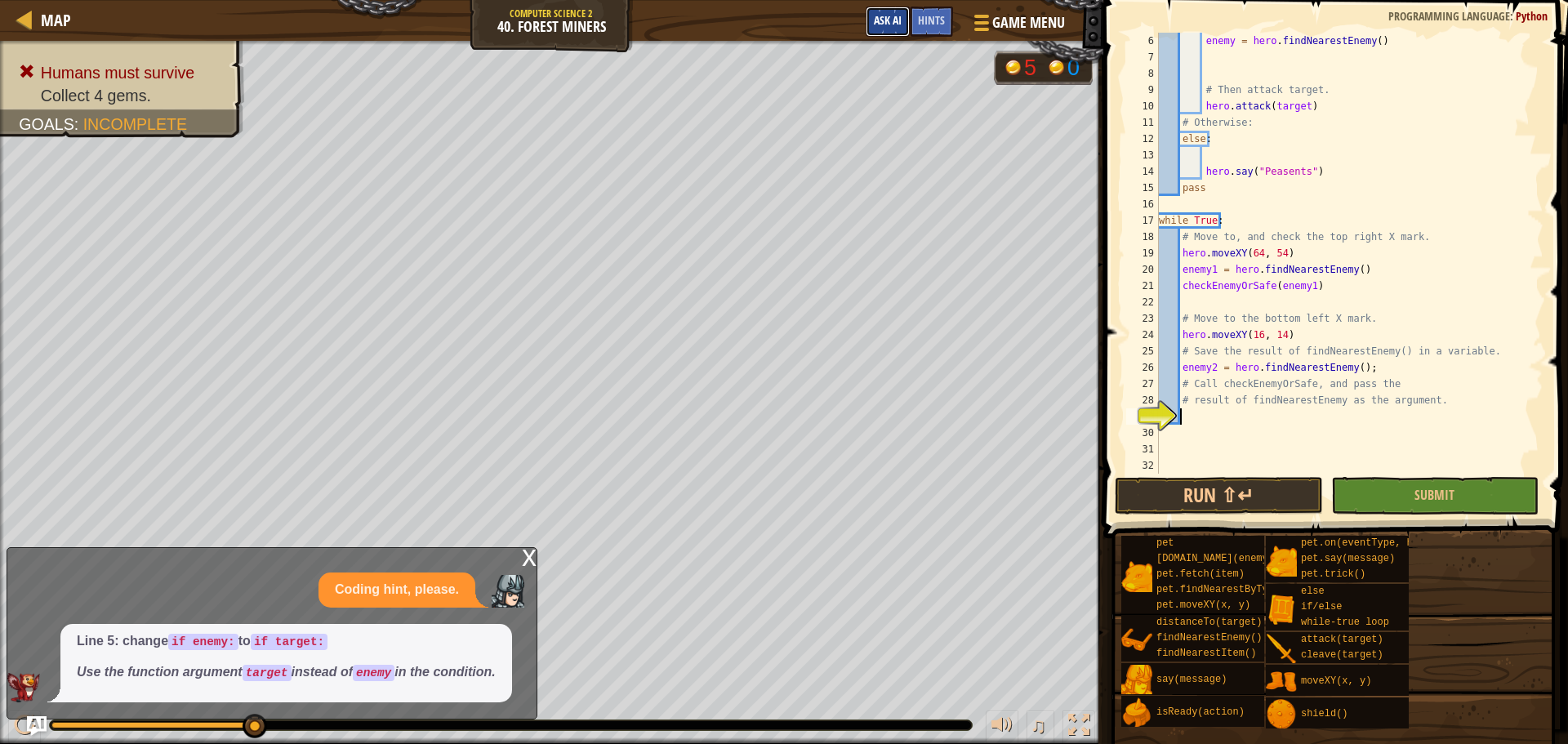
click at [866, 18] on button "Ask AI" at bounding box center [888, 21] width 44 height 31
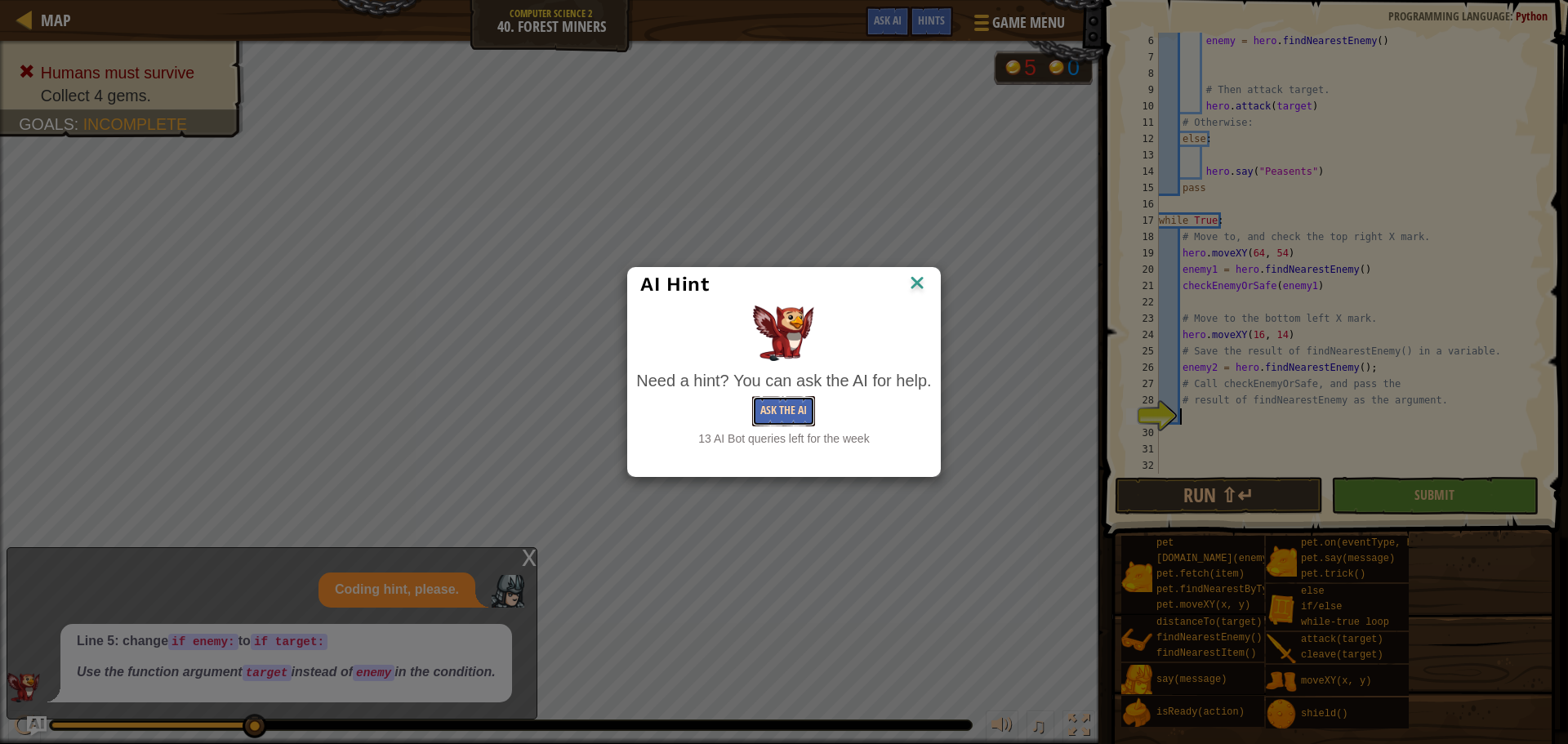
click at [809, 406] on button "Ask the AI" at bounding box center [784, 411] width 63 height 31
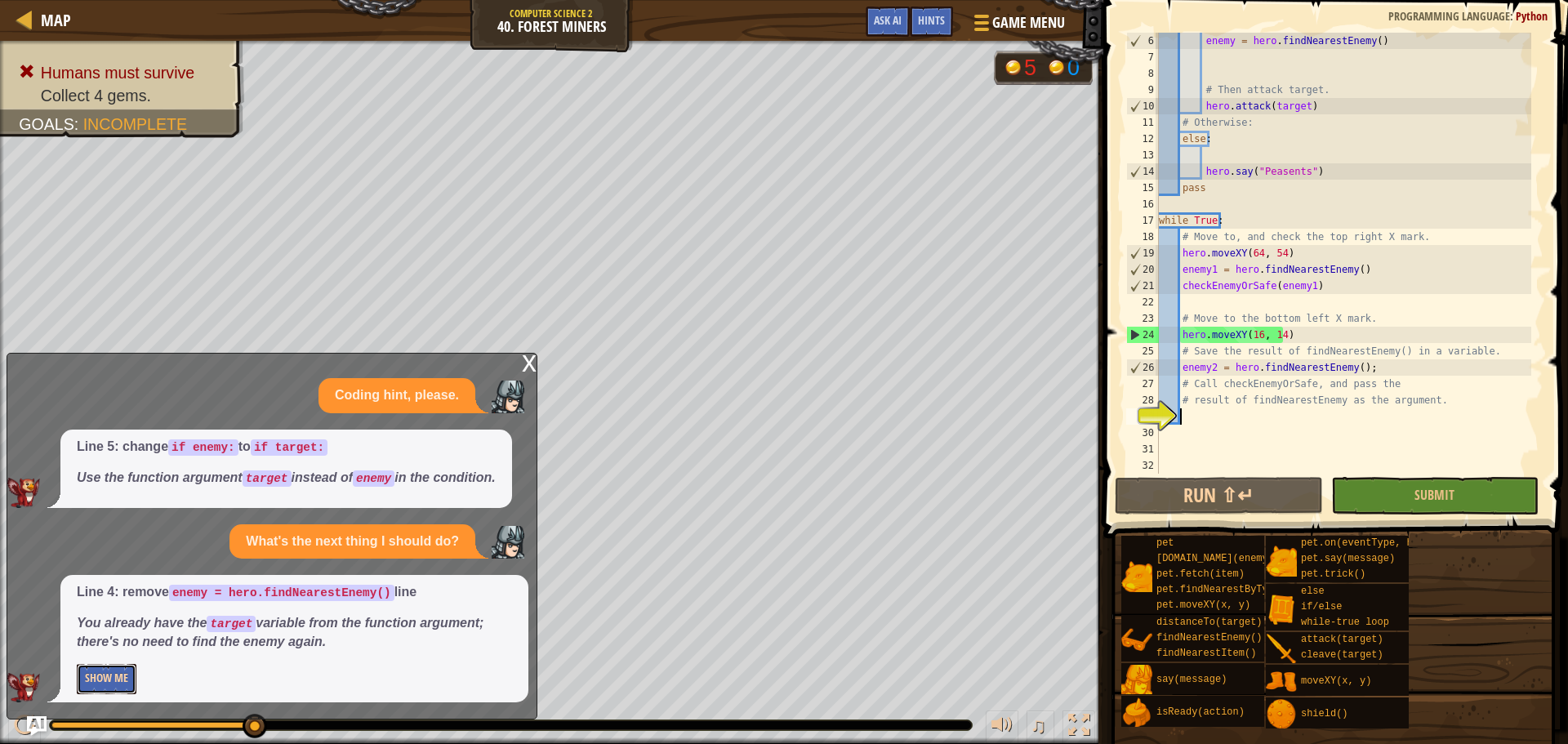
click at [92, 673] on button "Show Me" at bounding box center [106, 679] width 59 height 31
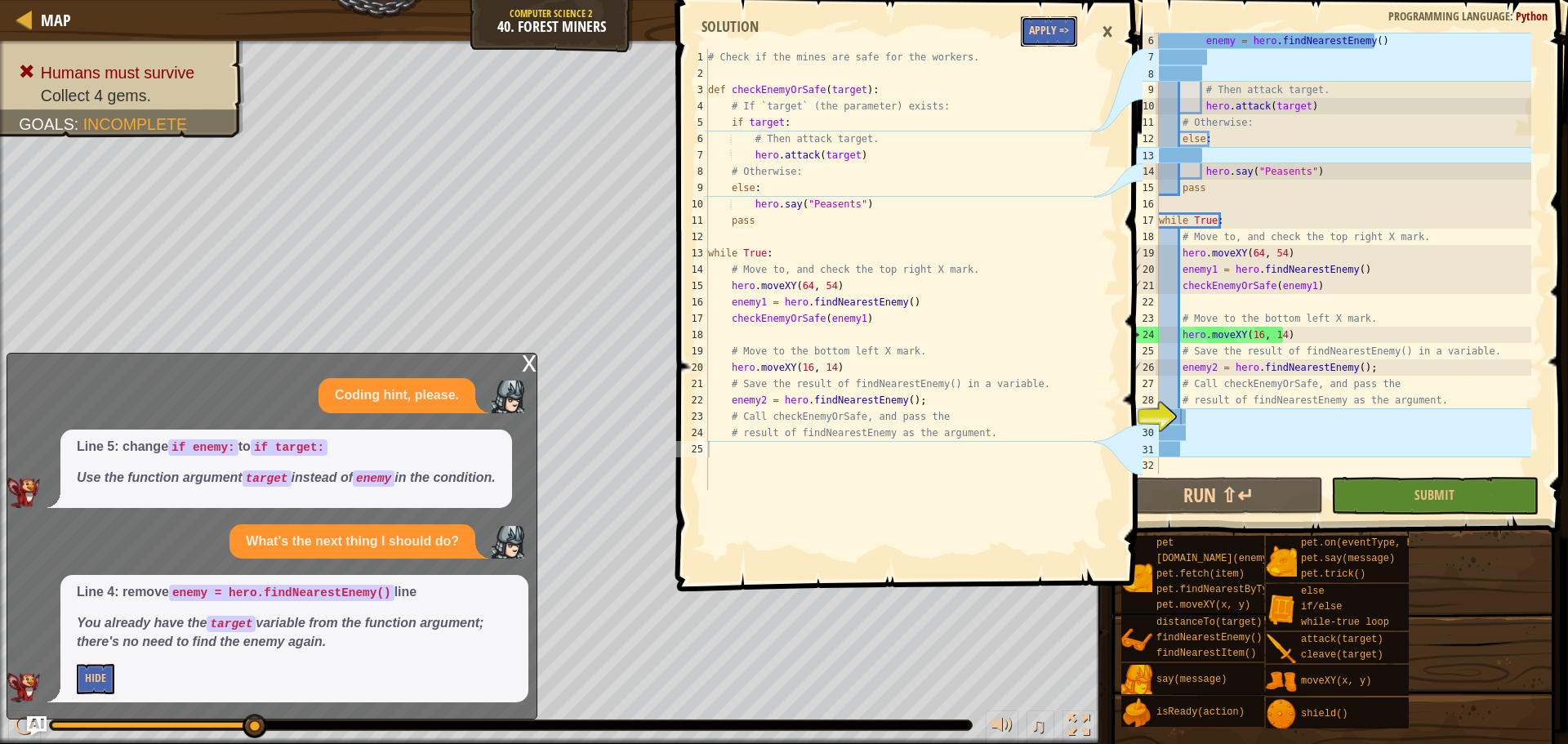
click at [1056, 31] on button "Apply =>" at bounding box center [1049, 31] width 56 height 31
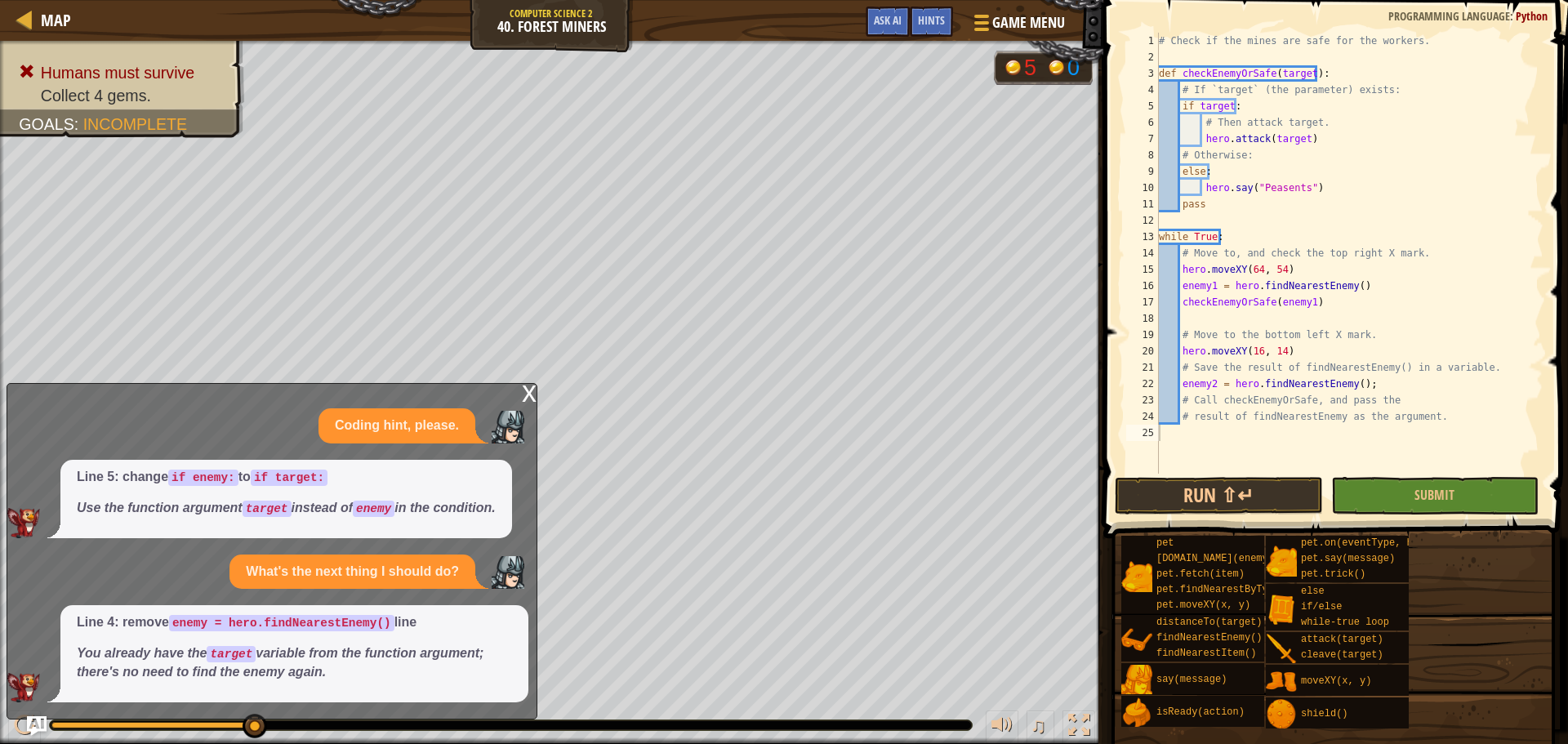
click at [1383, 381] on div "# Check if the mines are safe for the workers. def checkEnemyOrSafe ( target ) …" at bounding box center [1349, 269] width 388 height 474
type textarea "enemy2 = hero.findNearestEnemy()"
click at [1252, 504] on button "Run ⇧↵" at bounding box center [1218, 496] width 207 height 38
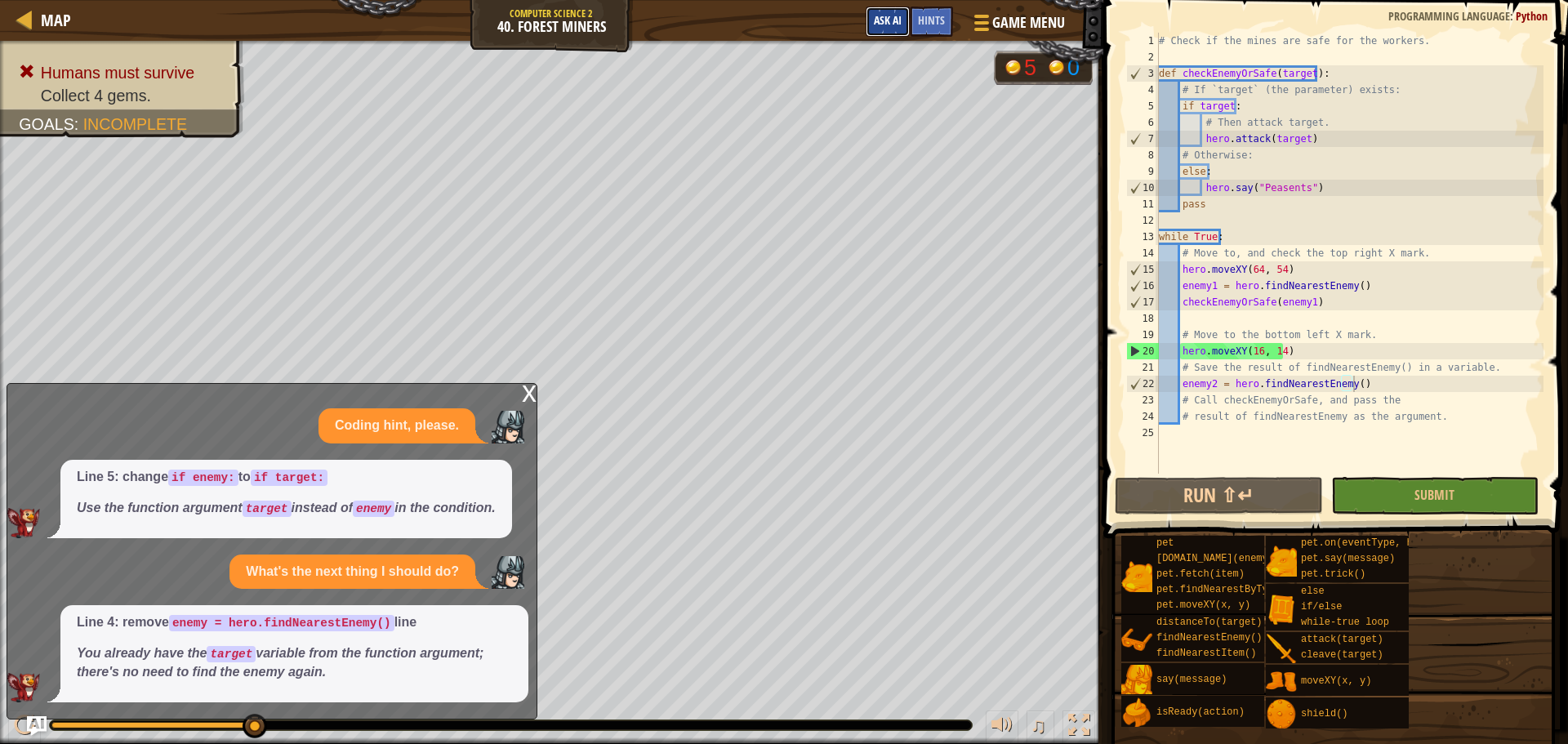
click at [875, 24] on span "Ask AI" at bounding box center [888, 19] width 28 height 16
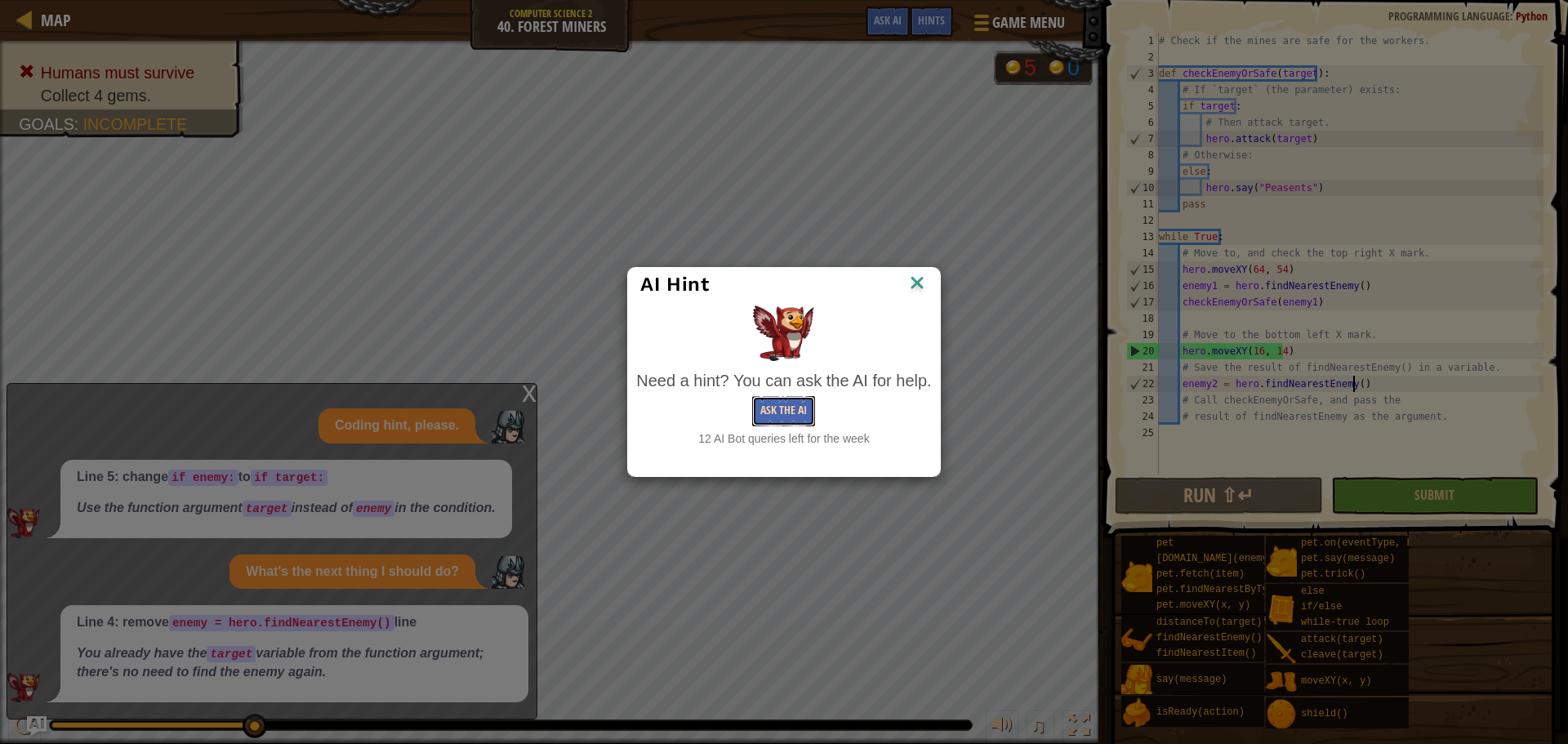
click at [809, 403] on button "Ask the AI" at bounding box center [784, 411] width 63 height 31
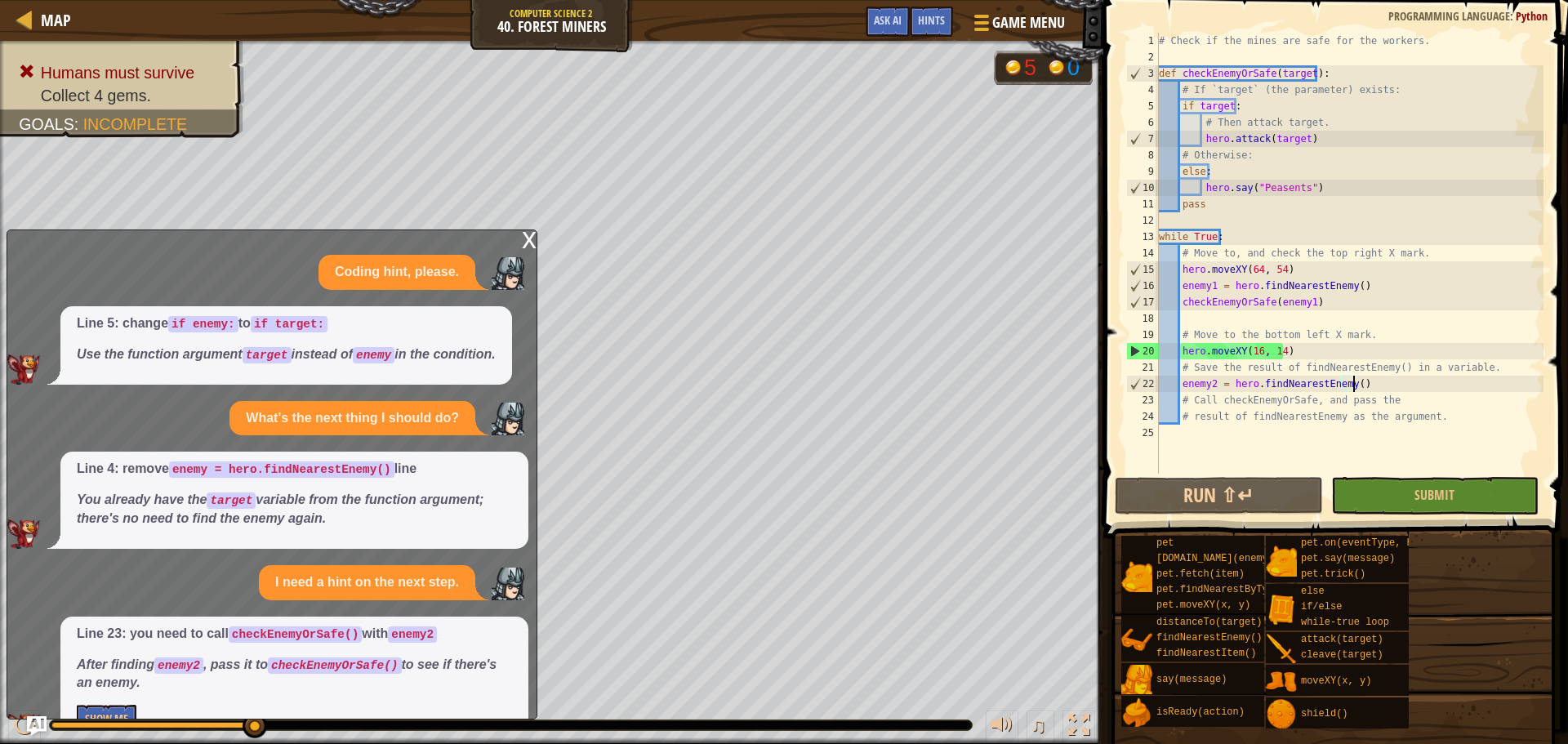
scroll to position [41, 0]
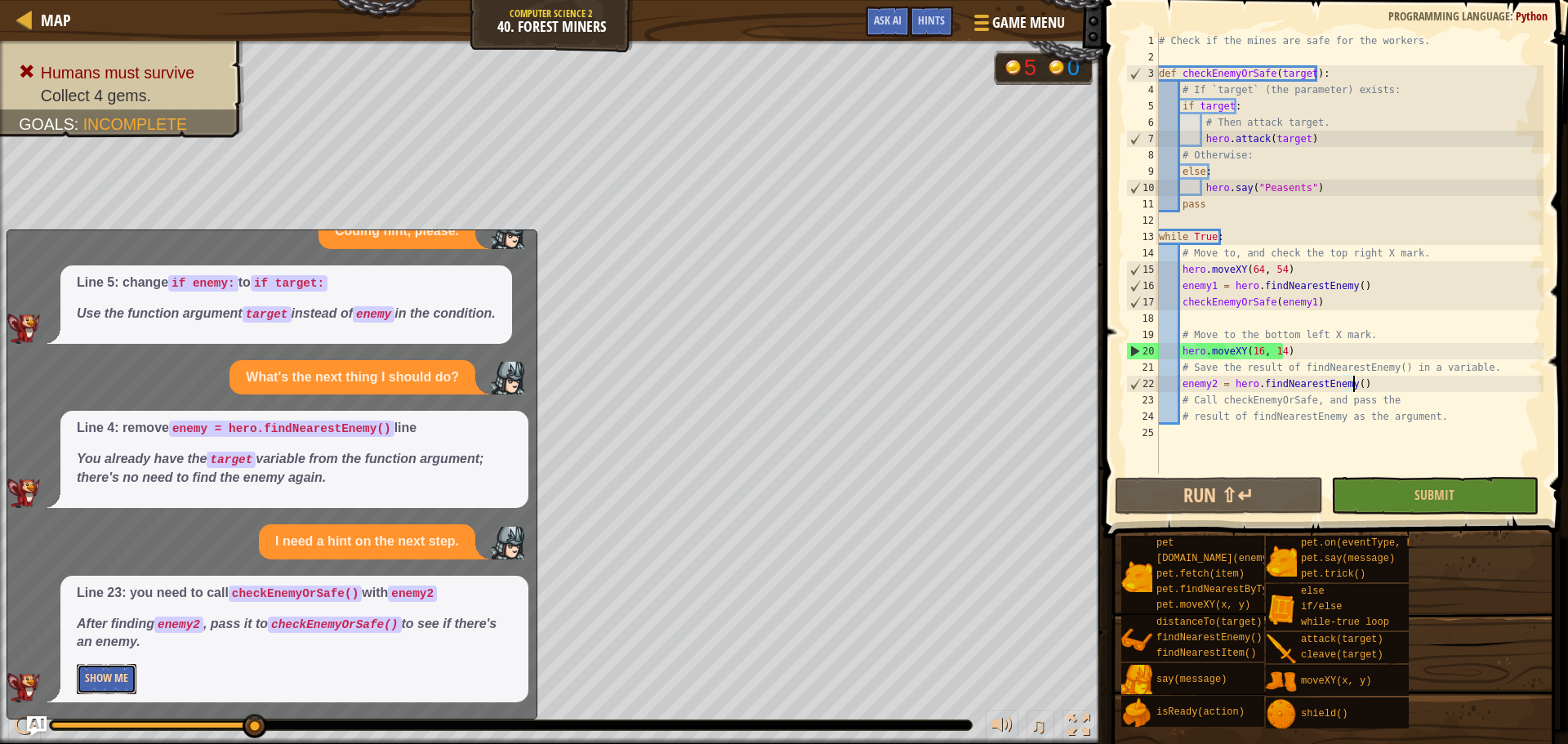
click at [93, 684] on button "Show Me" at bounding box center [106, 679] width 59 height 31
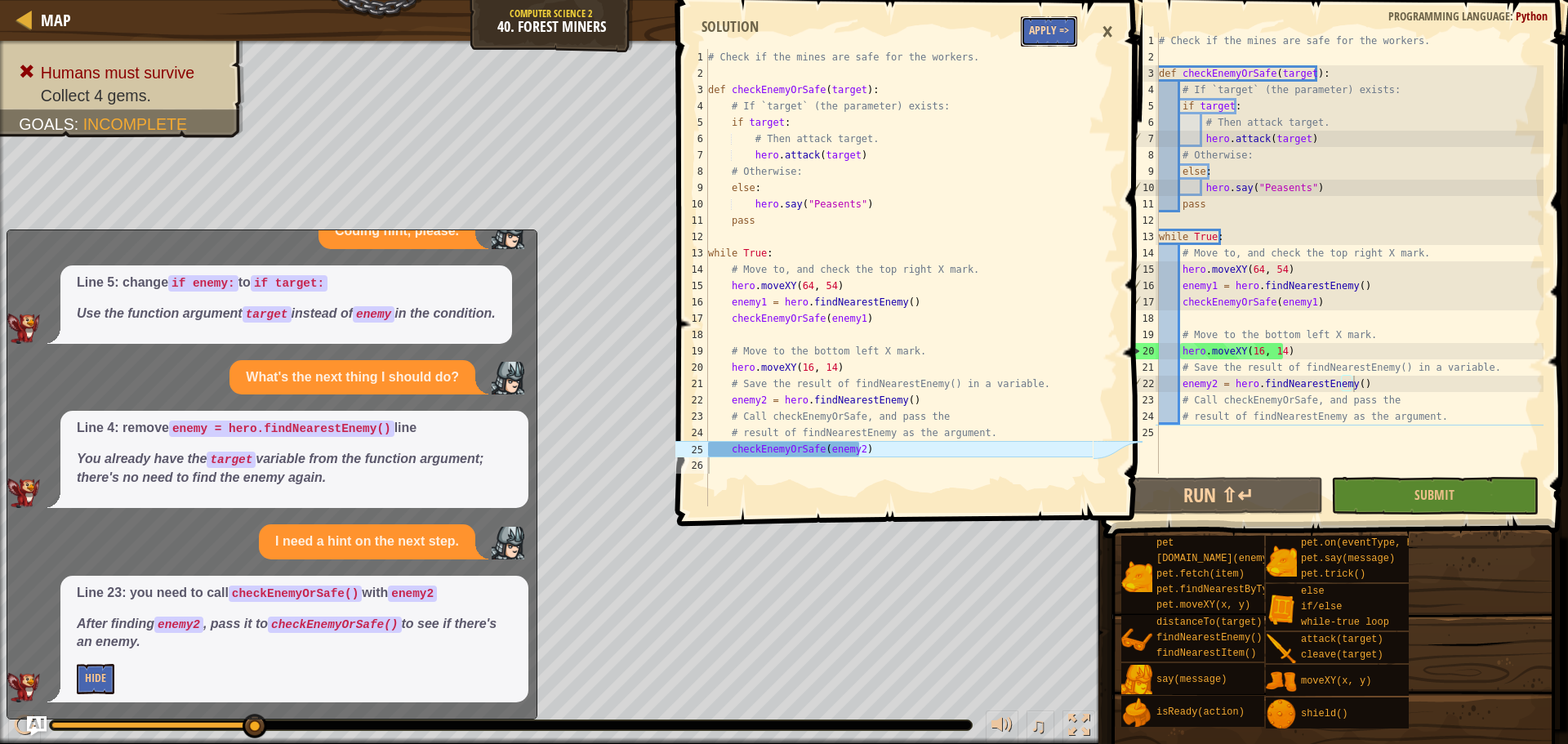
click at [1045, 22] on button "Apply =>" at bounding box center [1049, 31] width 56 height 31
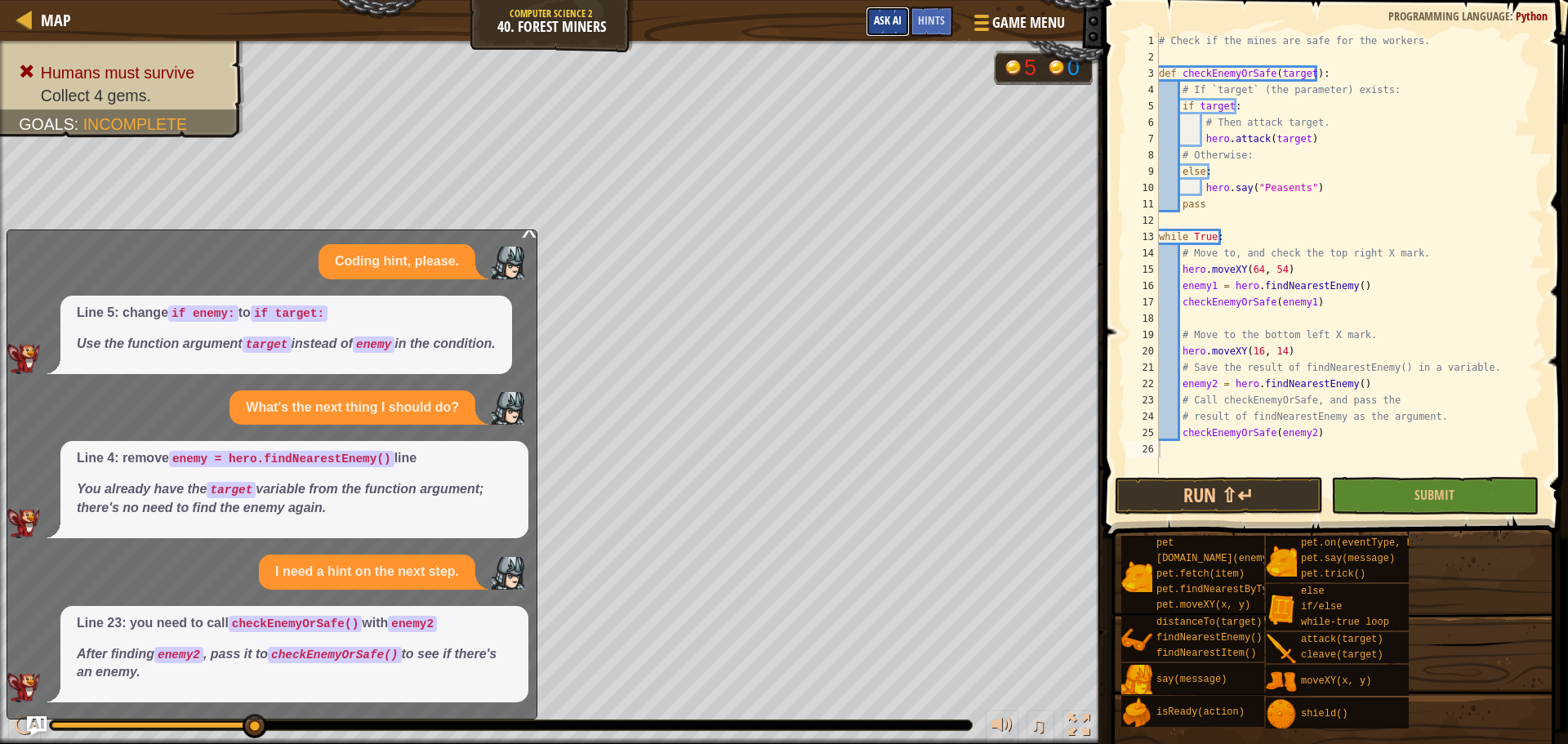
drag, startPoint x: 875, startPoint y: 6, endPoint x: 883, endPoint y: 11, distance: 9.4
click at [876, 6] on button "Ask AI" at bounding box center [888, 21] width 44 height 31
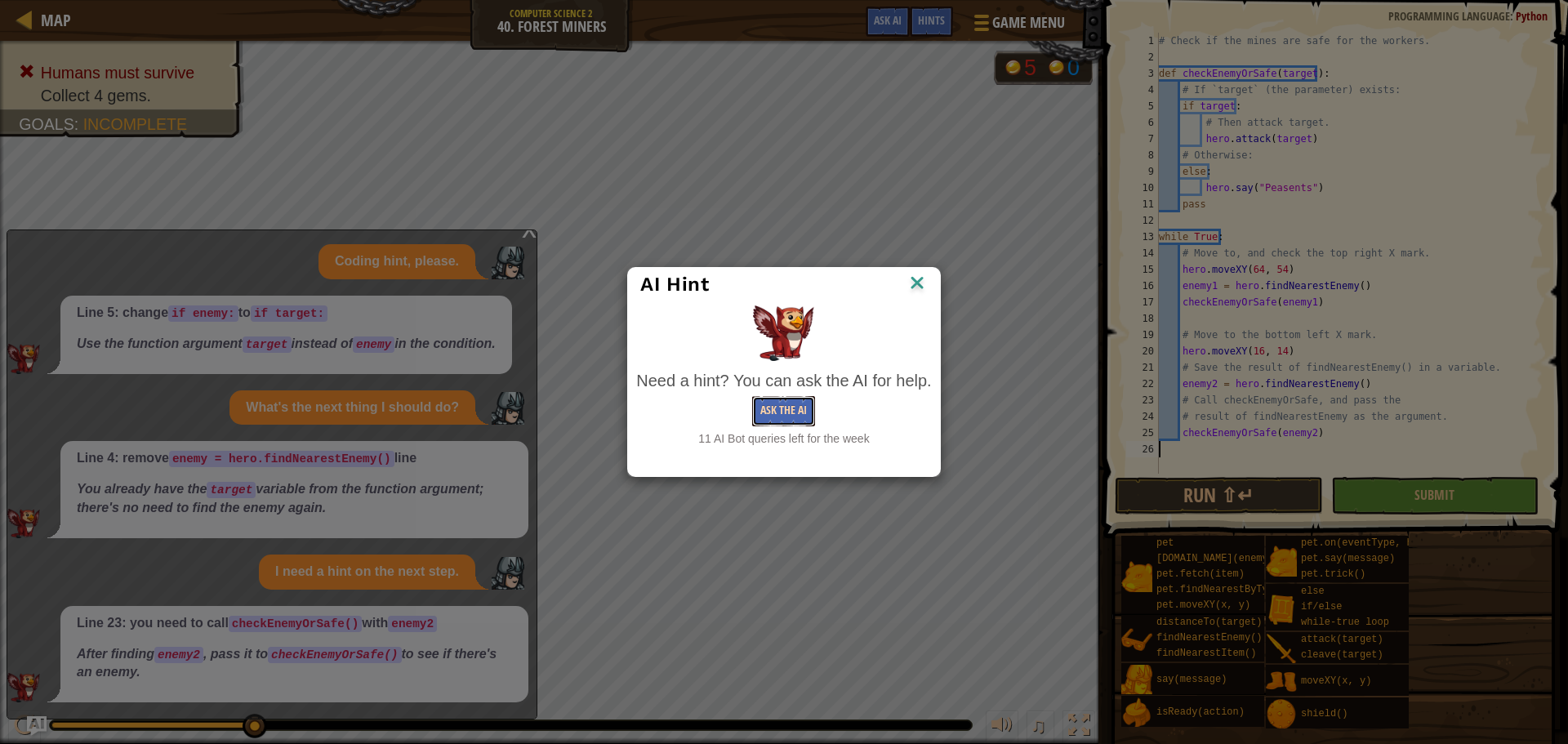
click at [791, 415] on button "Ask the AI" at bounding box center [784, 411] width 63 height 31
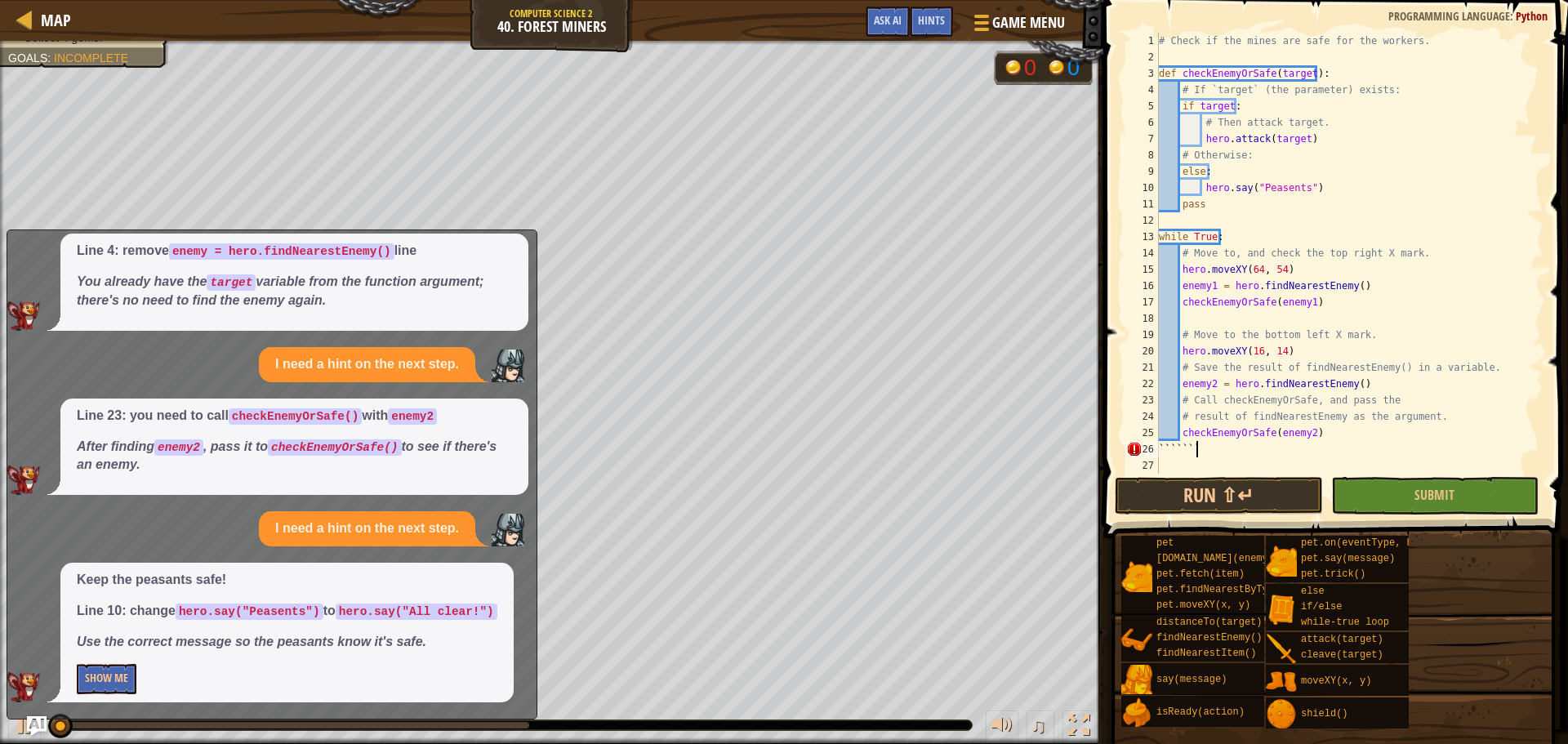
scroll to position [7, 3]
type textarea "`````````"
click at [119, 677] on button "Show Me" at bounding box center [106, 679] width 59 height 31
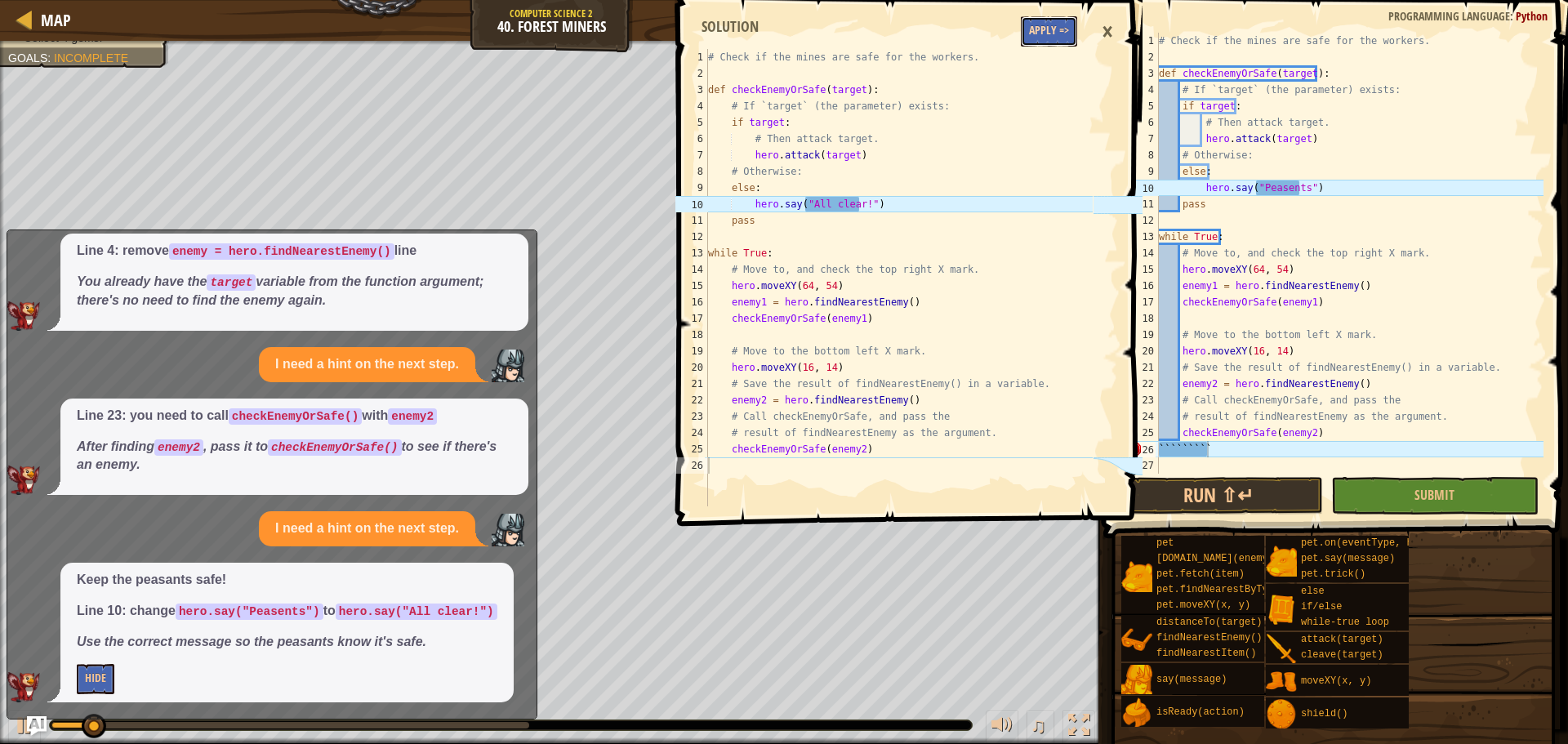
click at [1041, 31] on button "Apply =>" at bounding box center [1049, 31] width 56 height 31
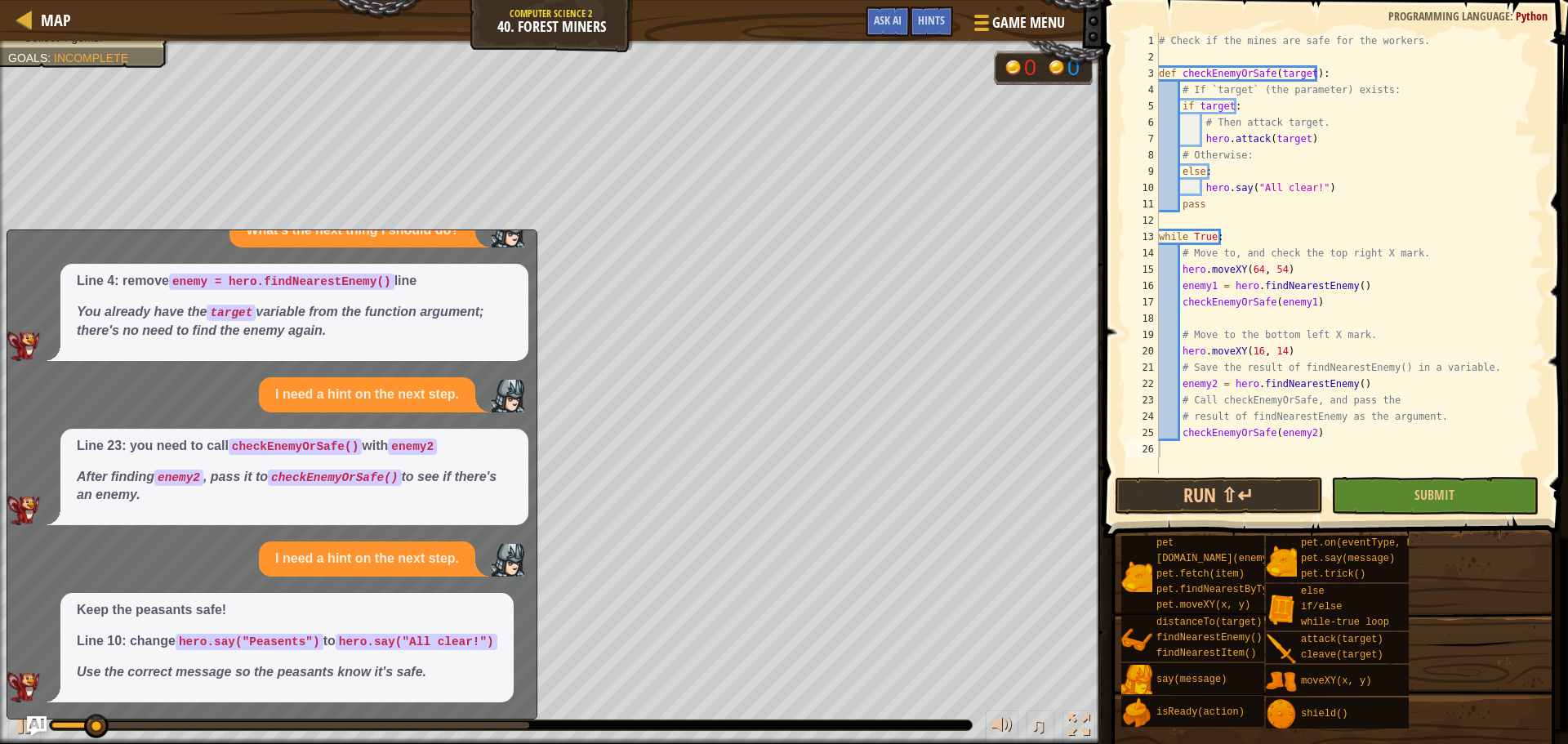
scroll to position [188, 0]
click at [16, 736] on div at bounding box center [24, 725] width 21 height 21
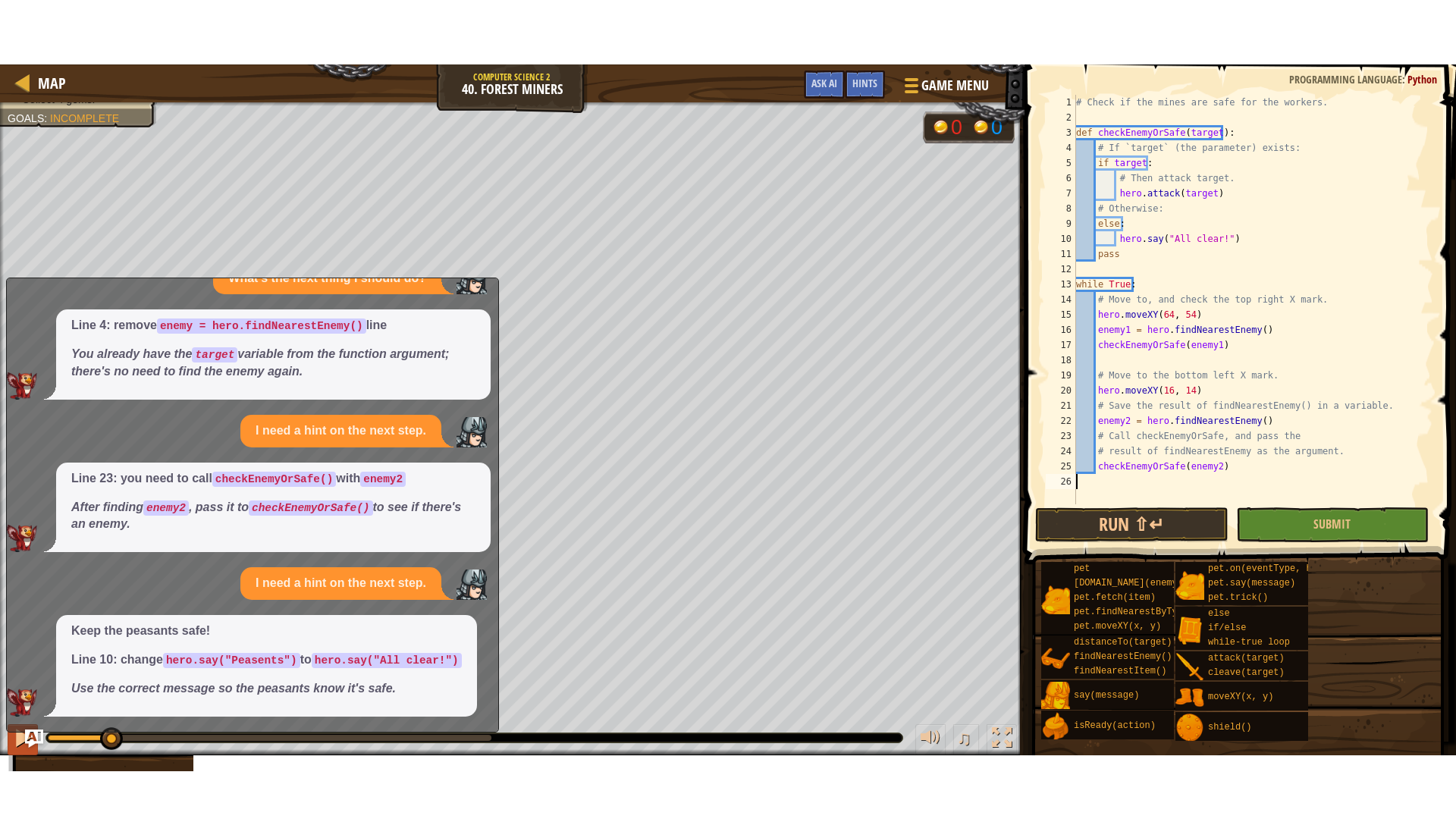
scroll to position [7, 0]
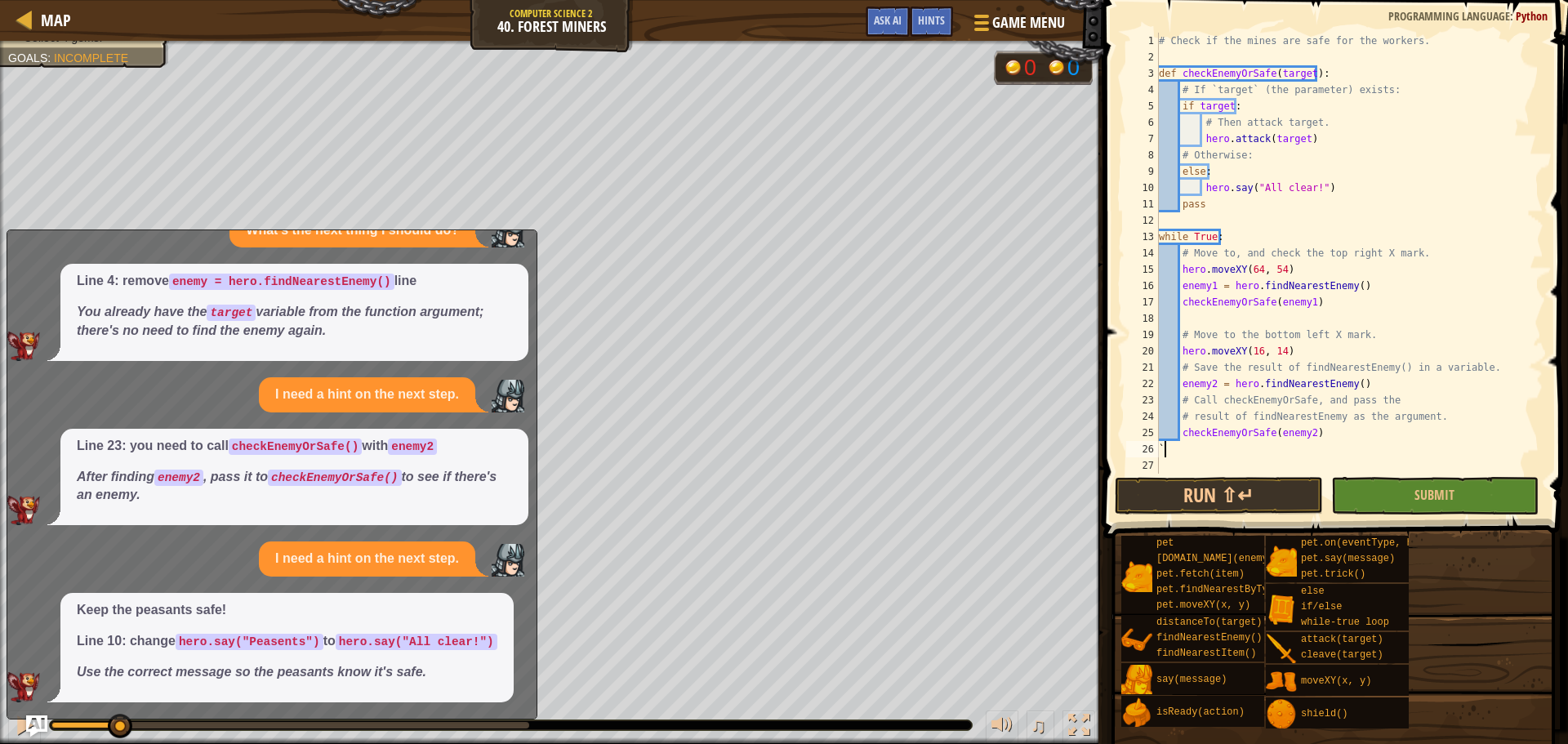
type textarea "`"
click at [36, 725] on img "Ask AI" at bounding box center [36, 725] width 21 height 21
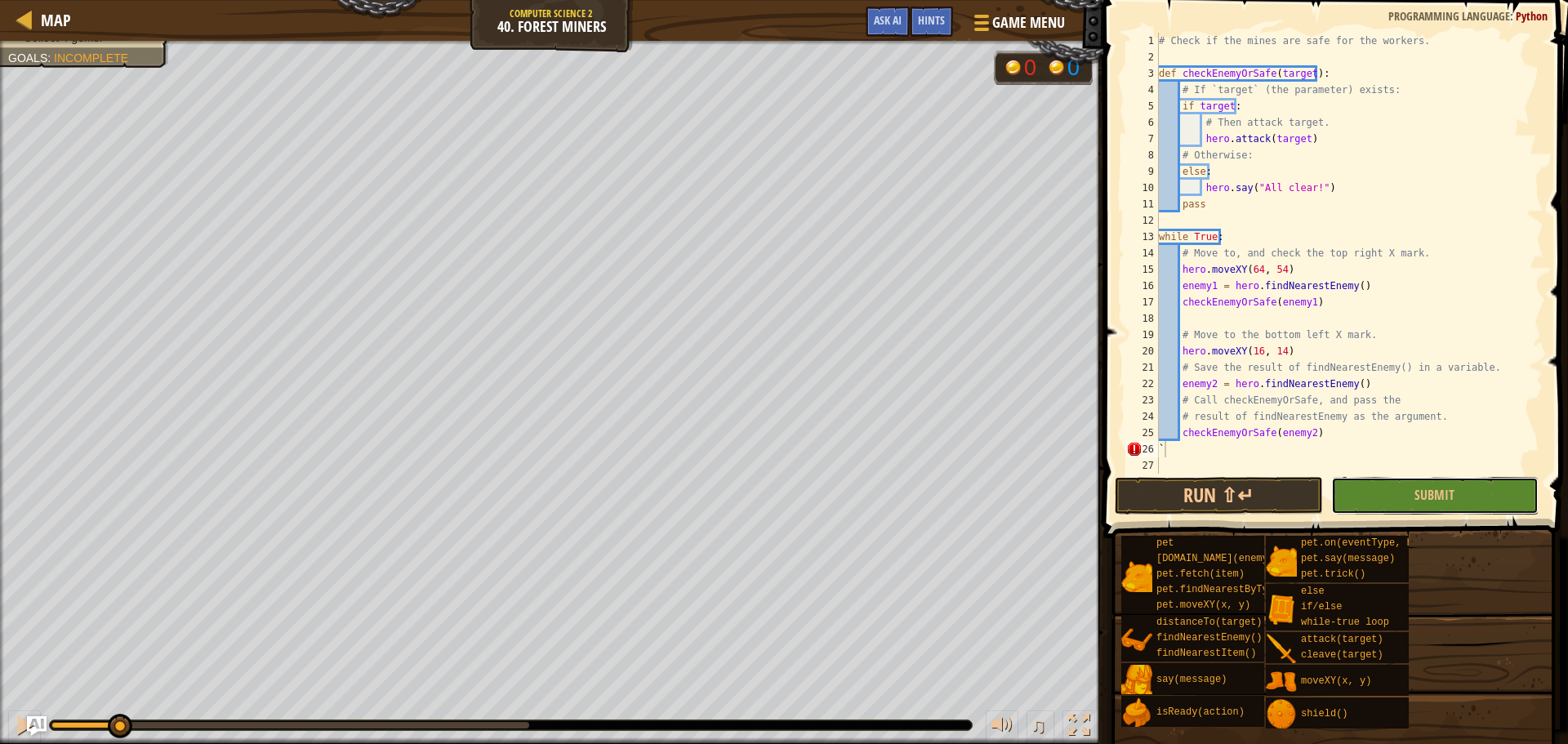
click at [1438, 502] on span "Submit" at bounding box center [1434, 494] width 40 height 18
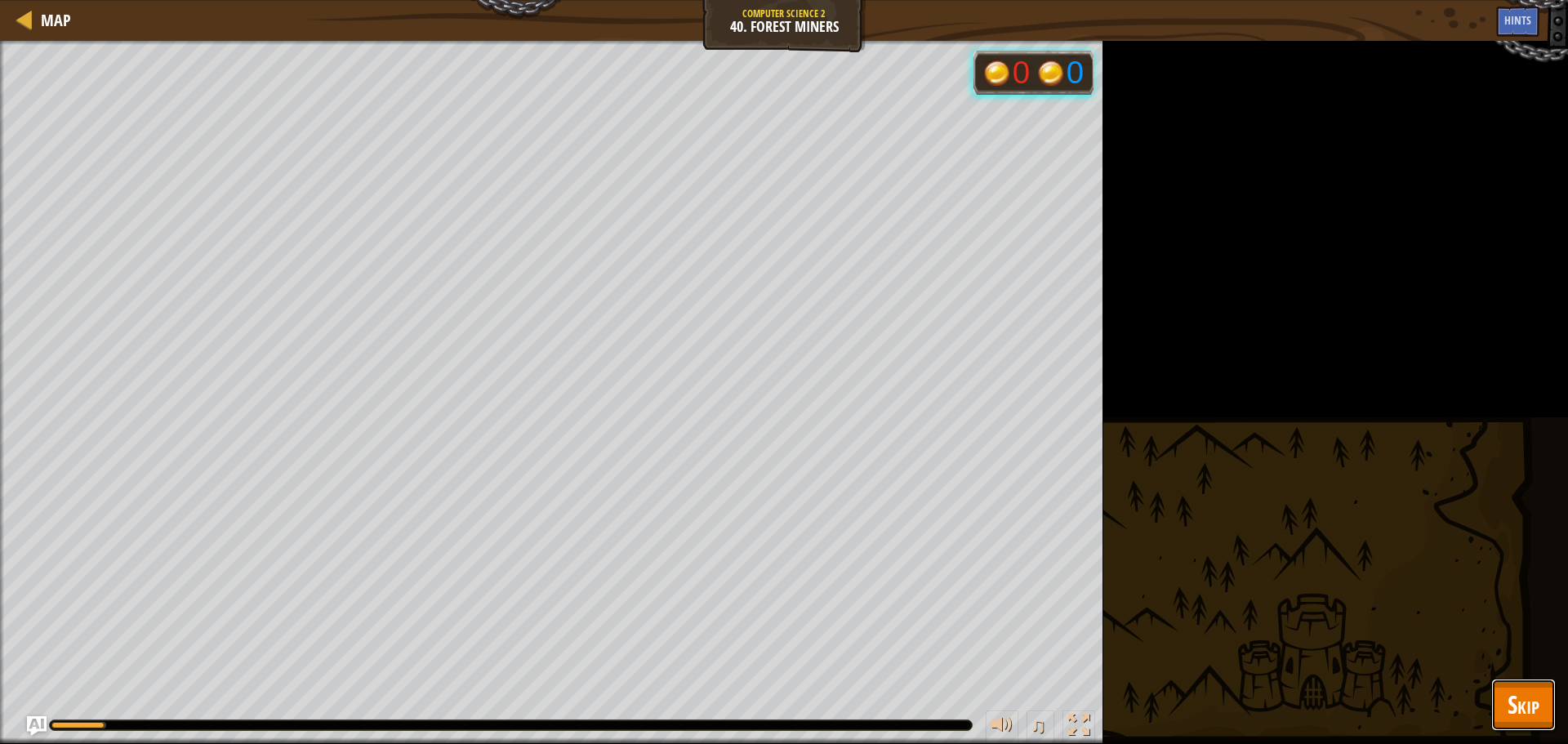
click at [1517, 713] on span "Skip" at bounding box center [1524, 704] width 31 height 33
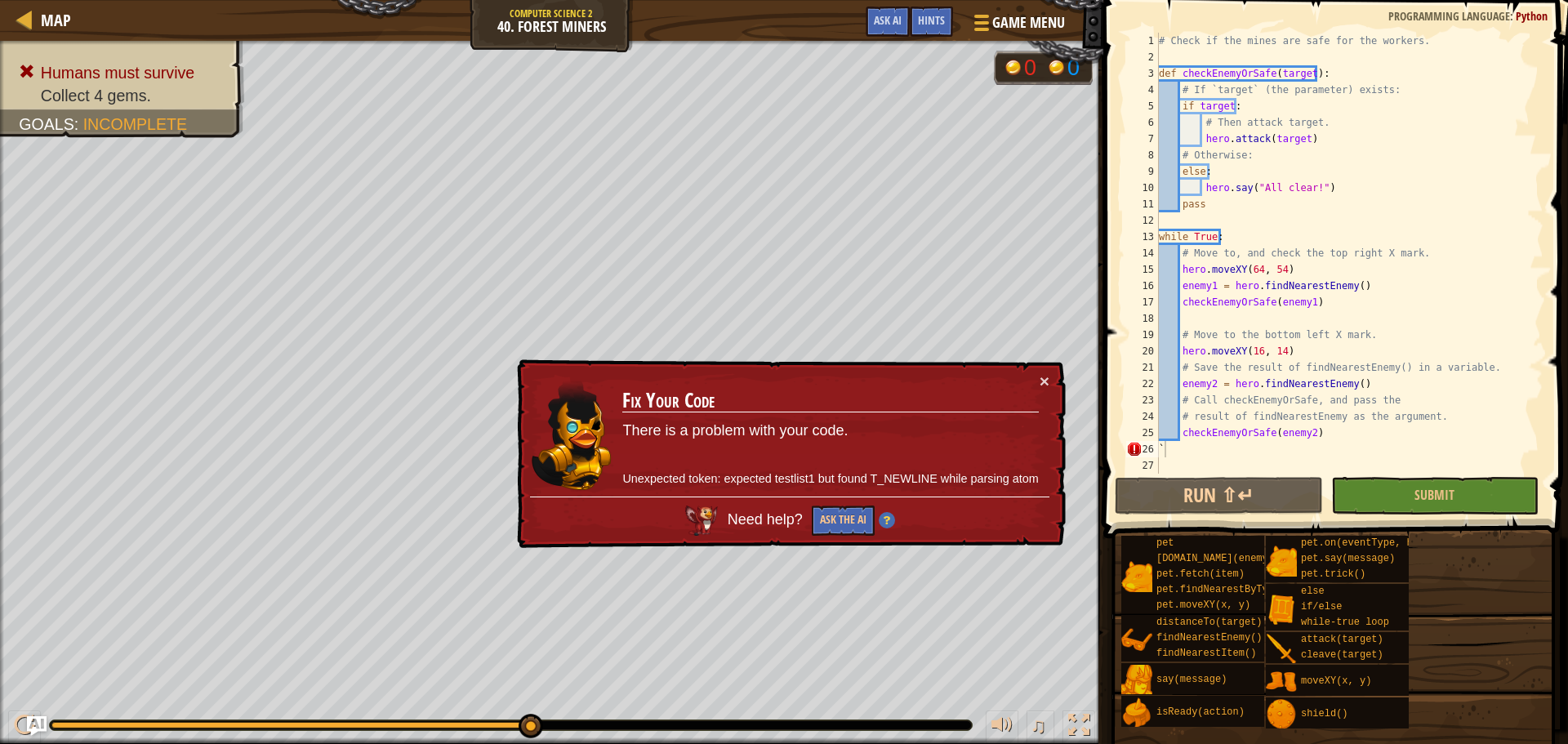
click at [1175, 457] on div "# Check if the mines are safe for the workers. def checkEnemyOrSafe ( target ) …" at bounding box center [1349, 269] width 388 height 474
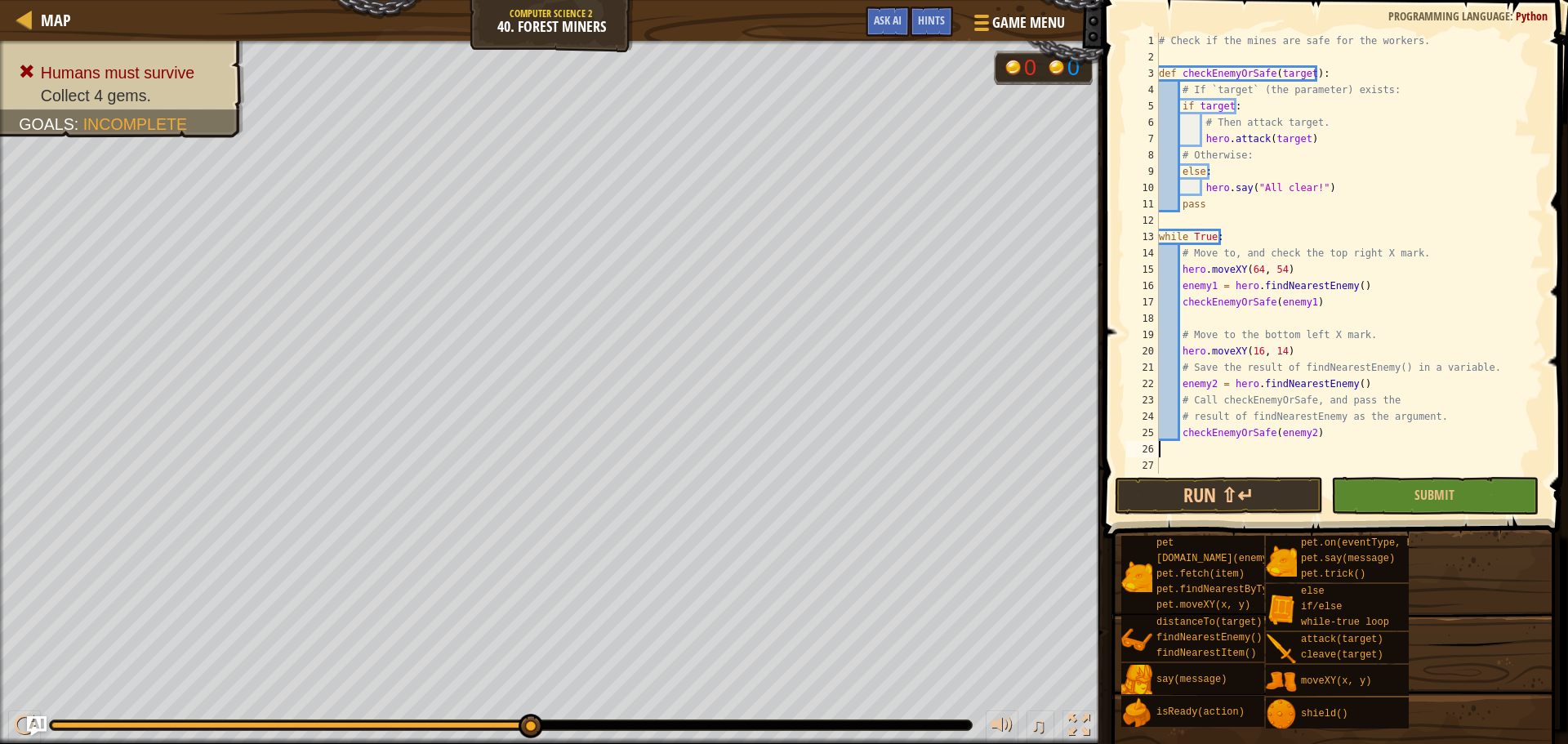
click at [1336, 436] on div "# Check if the mines are safe for the workers. def checkEnemyOrSafe ( target ) …" at bounding box center [1349, 269] width 388 height 474
type textarea "checkEnemyOrSafe(enemy2)"
click at [1439, 501] on span "Submit" at bounding box center [1434, 494] width 40 height 18
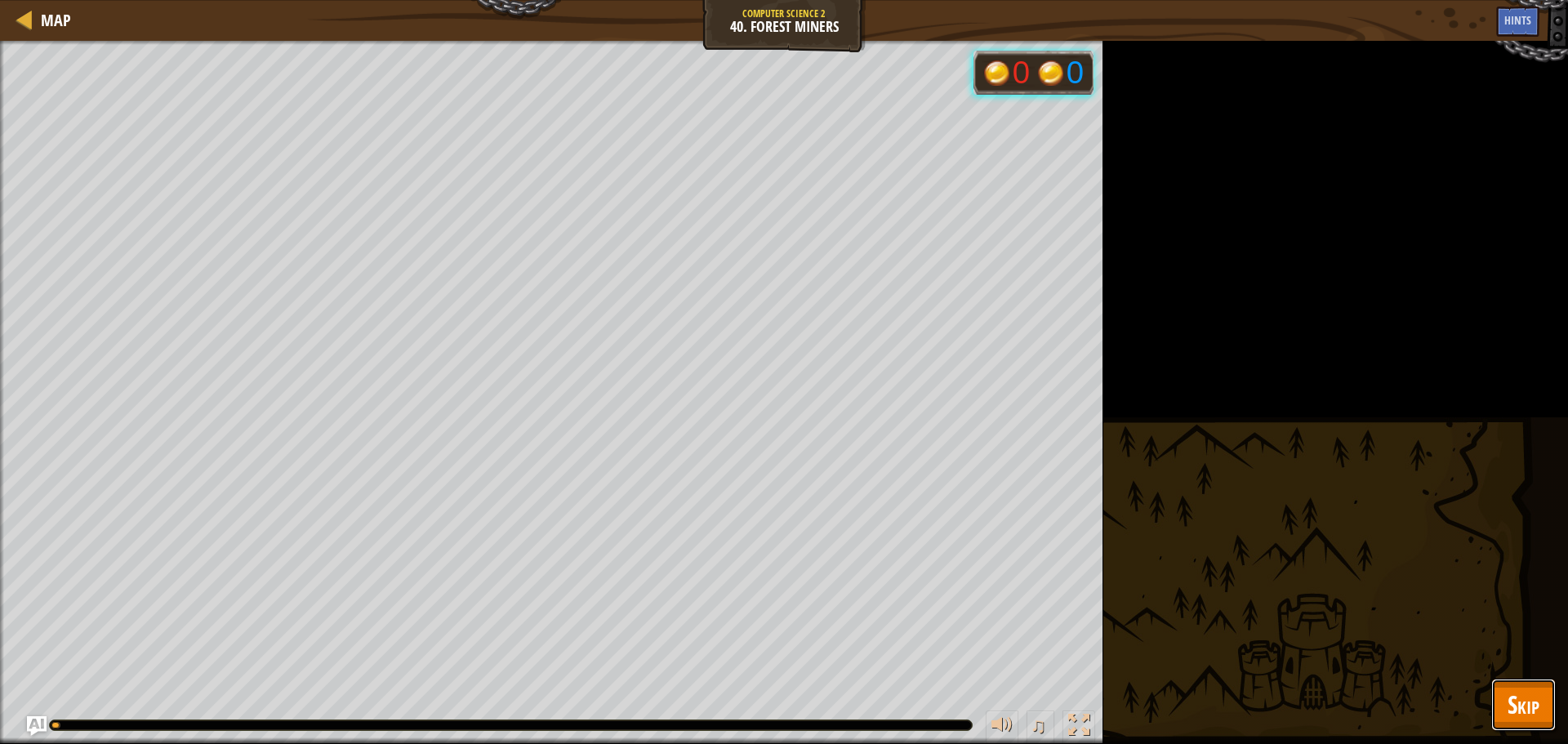
click at [1532, 722] on button "Skip" at bounding box center [1524, 705] width 65 height 53
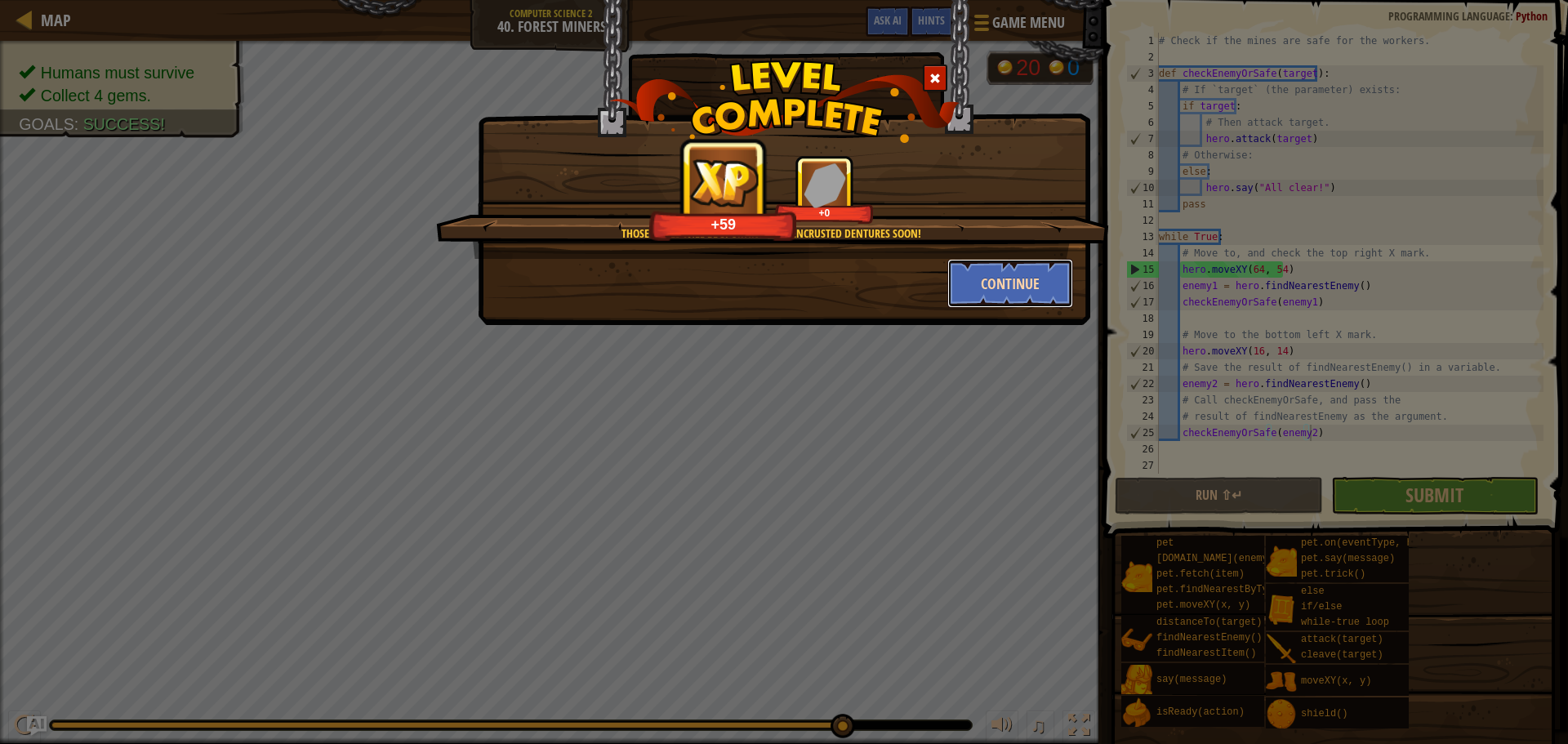
click at [1013, 274] on button "Continue" at bounding box center [1010, 283] width 127 height 49
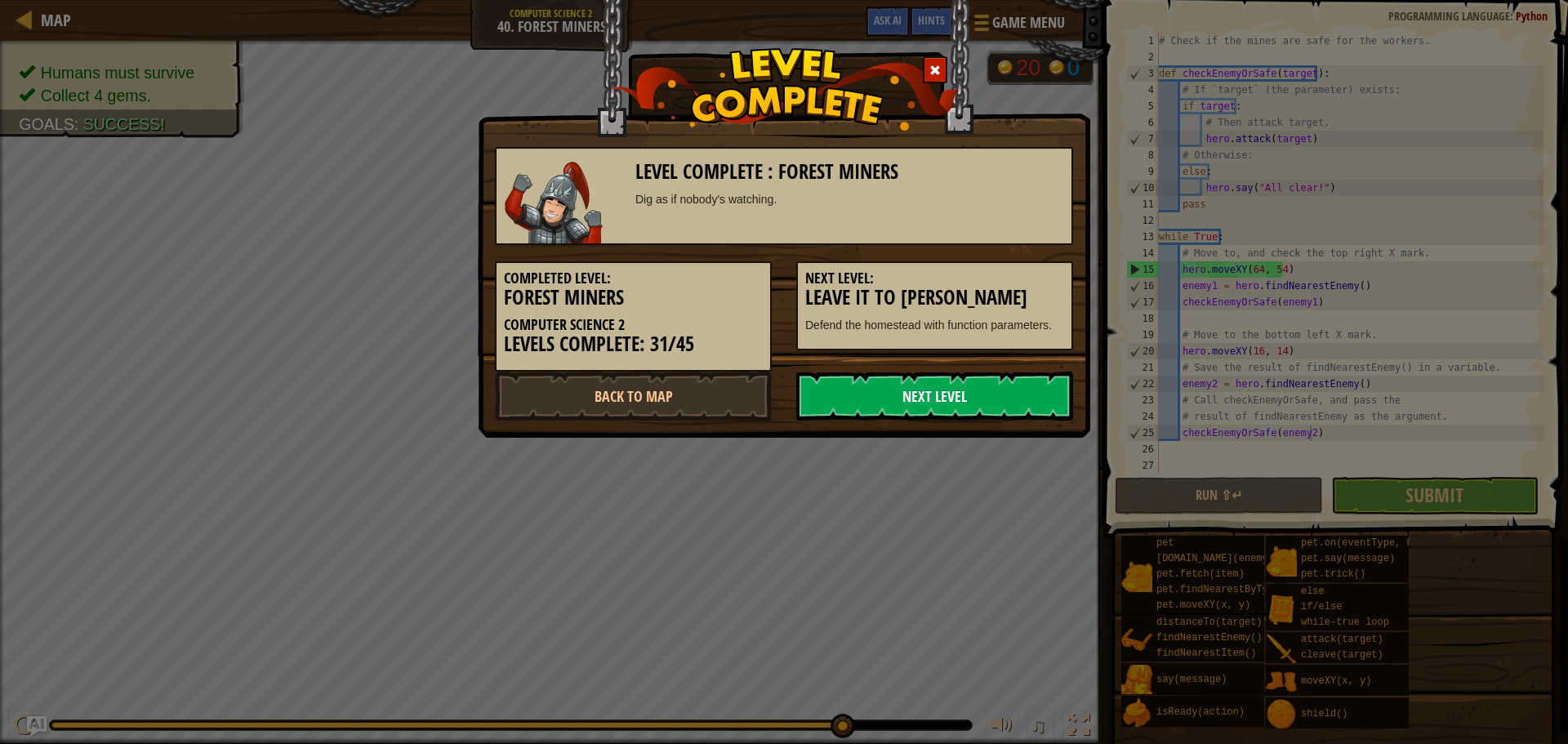
click at [958, 391] on link "Next Level" at bounding box center [934, 396] width 277 height 49
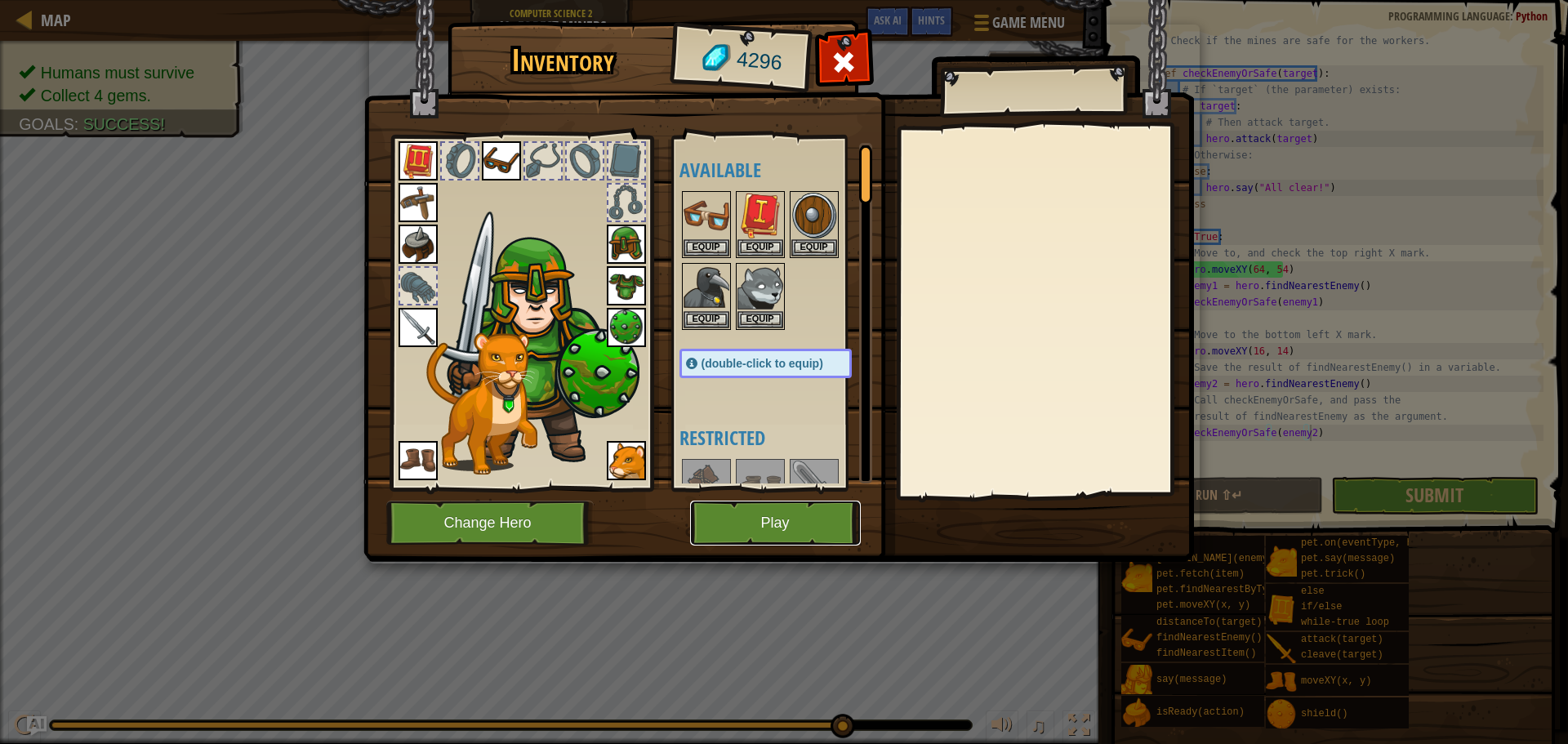
click at [782, 527] on button "Play" at bounding box center [775, 523] width 171 height 45
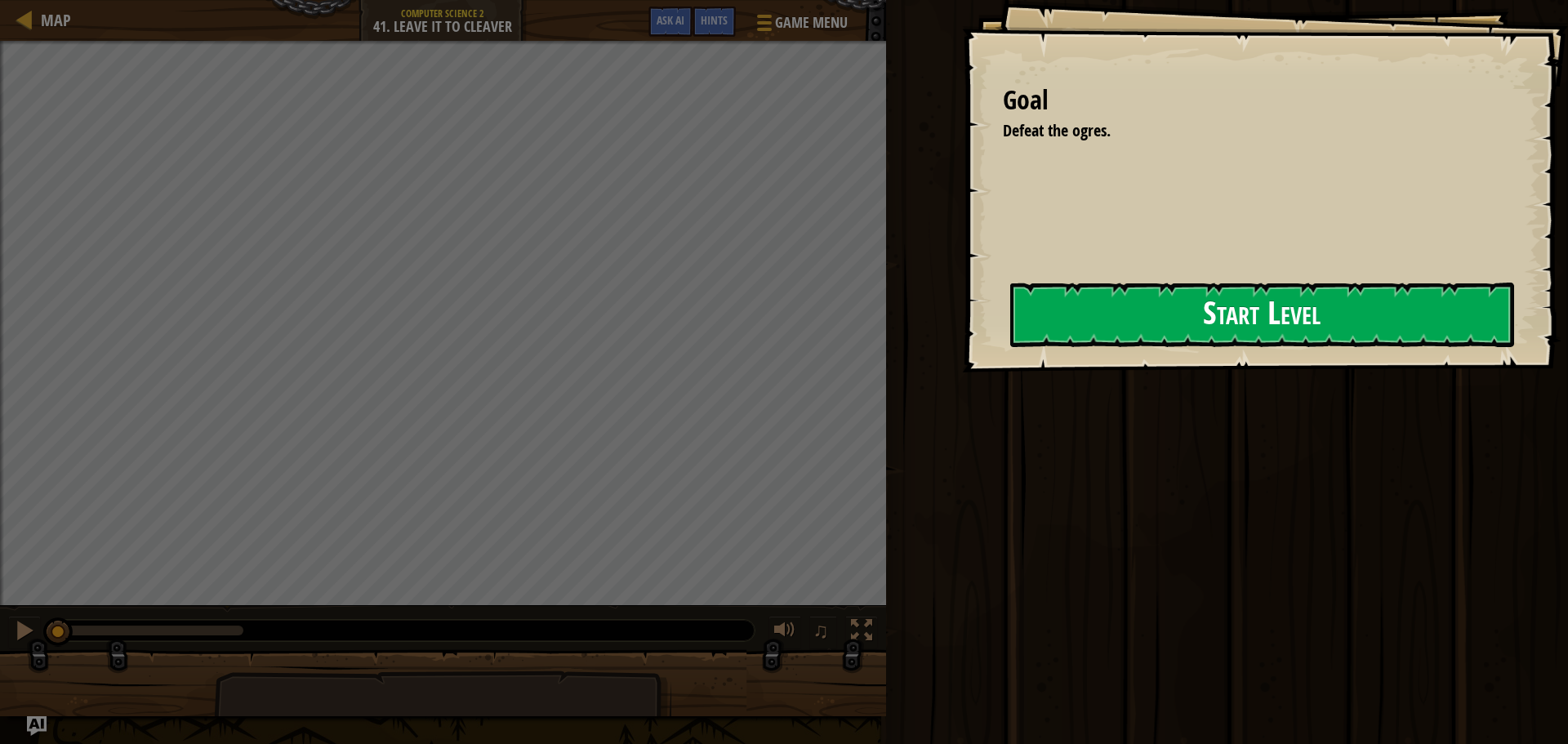
click at [1168, 291] on button "Start Level" at bounding box center [1262, 315] width 504 height 65
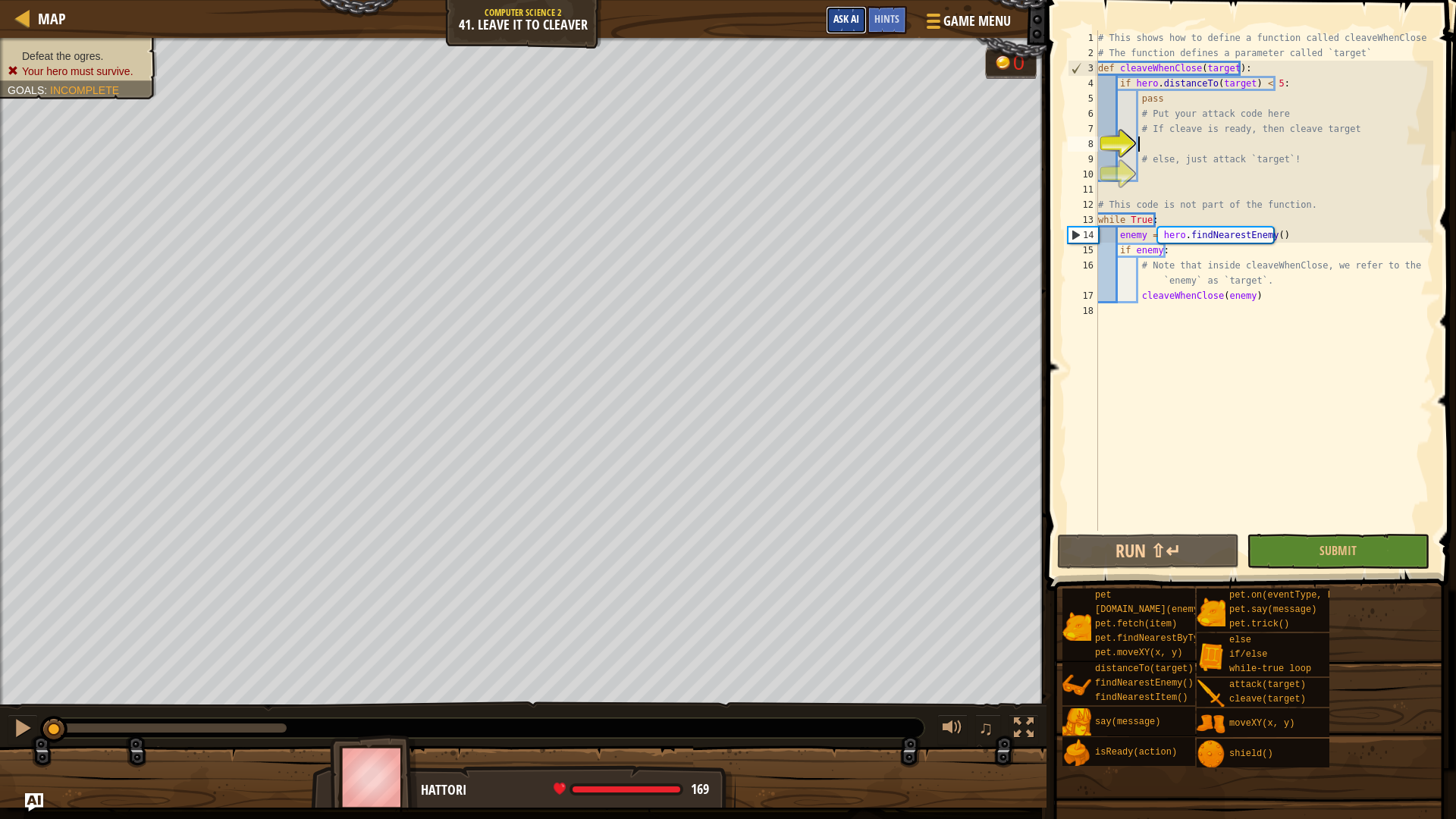
click at [851, 16] on span "Ask AI" at bounding box center [846, 18] width 26 height 15
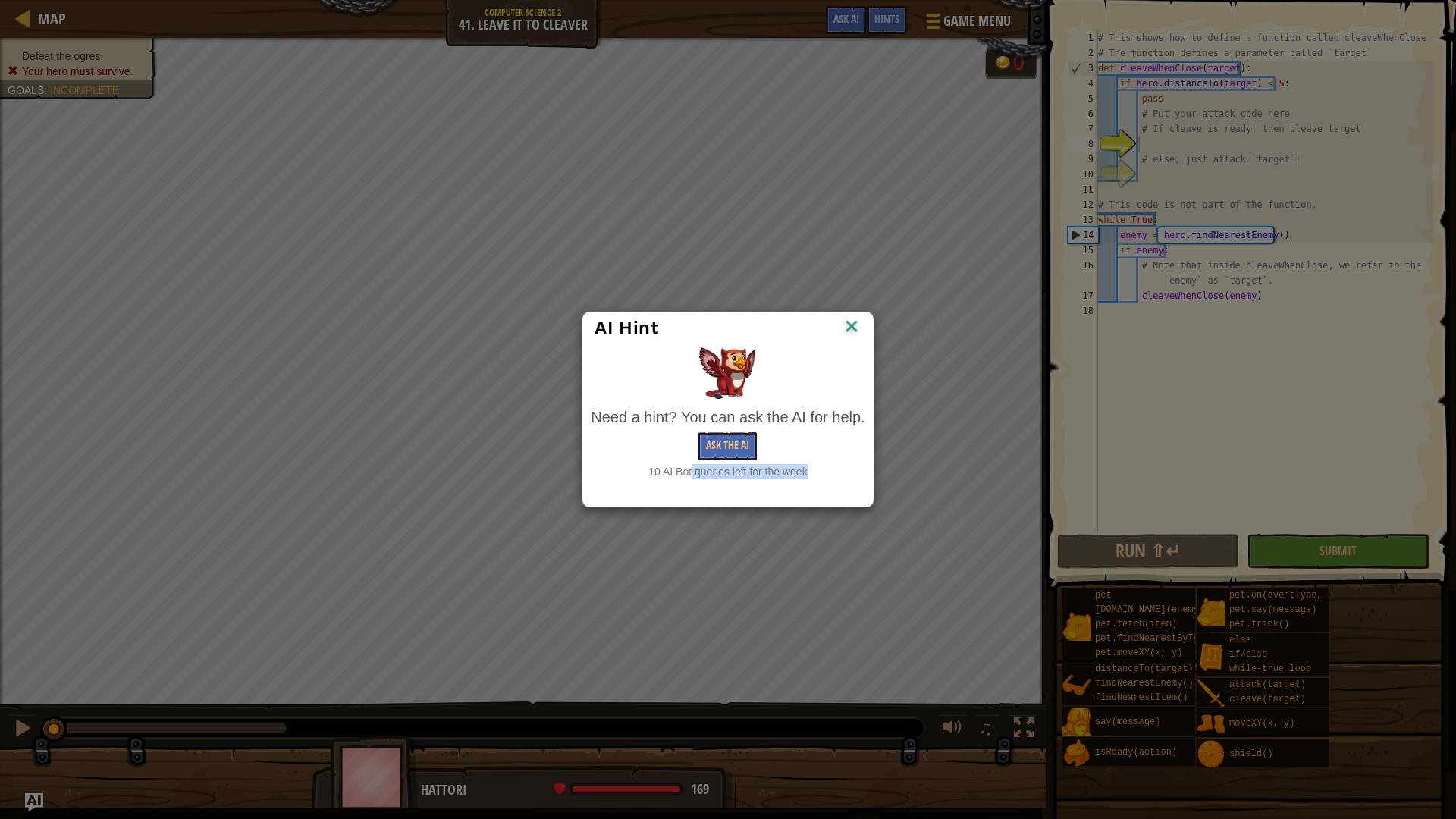
drag, startPoint x: 650, startPoint y: 468, endPoint x: 45, endPoint y: 529, distance: 608.1
click at [45, 529] on div "AI Hint Need a hint? You can ask the AI for help. Ask the AI 10 AI Bot queries …" at bounding box center [728, 409] width 1456 height 819
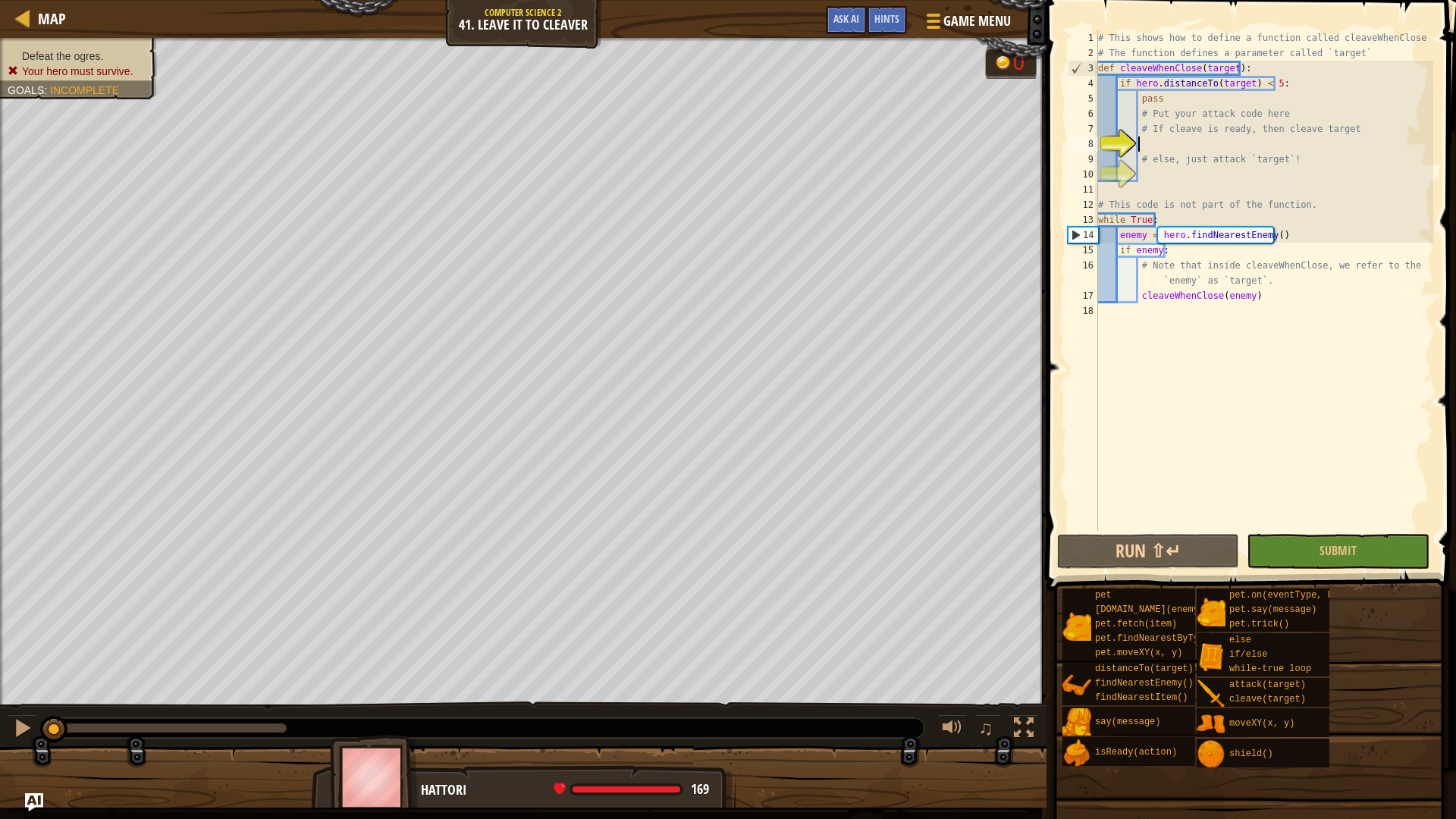
click at [1191, 144] on div "# This shows how to define a function called cleaveWhenClose # The function def…" at bounding box center [1264, 296] width 338 height 531
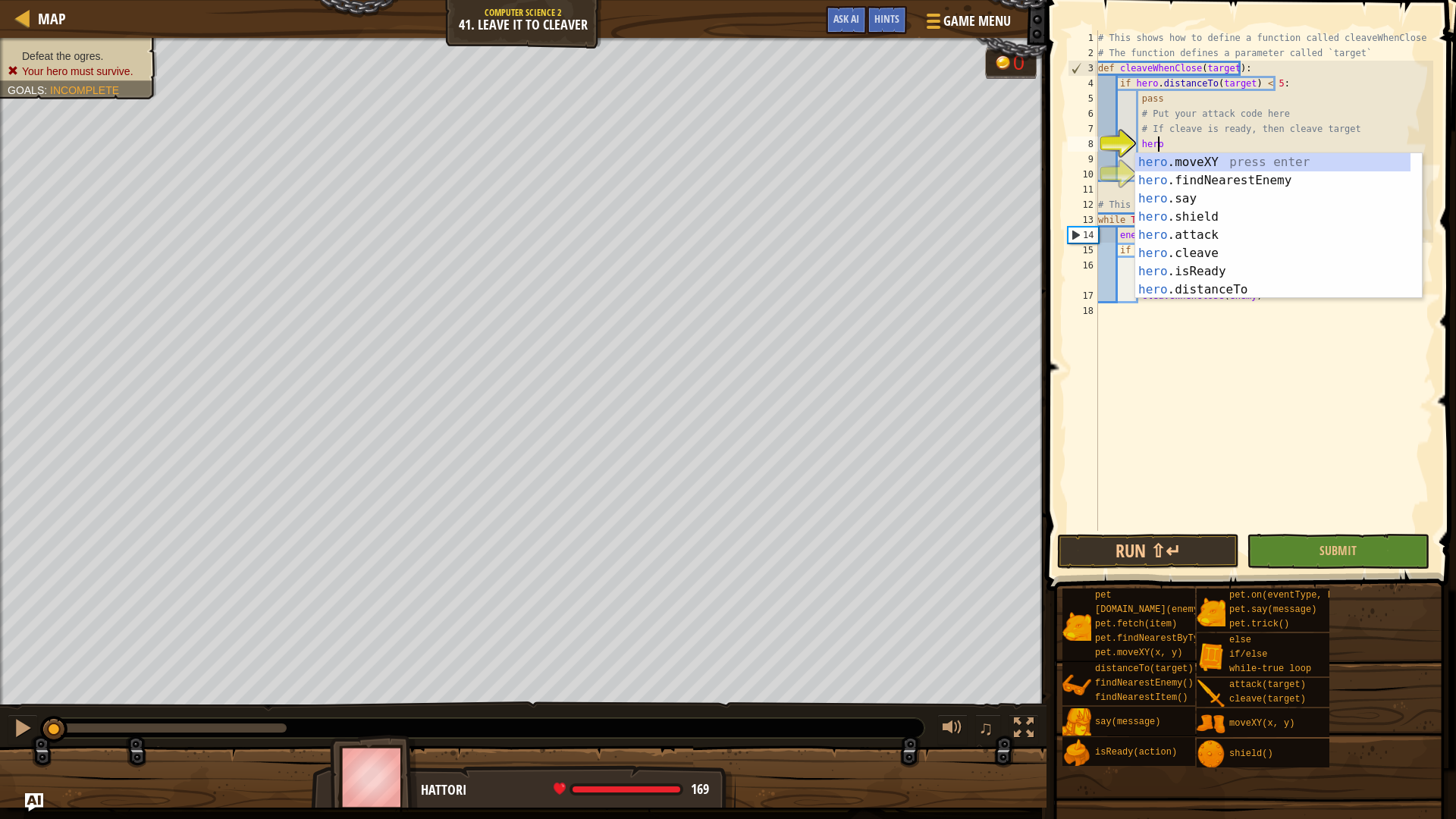
scroll to position [7, 4]
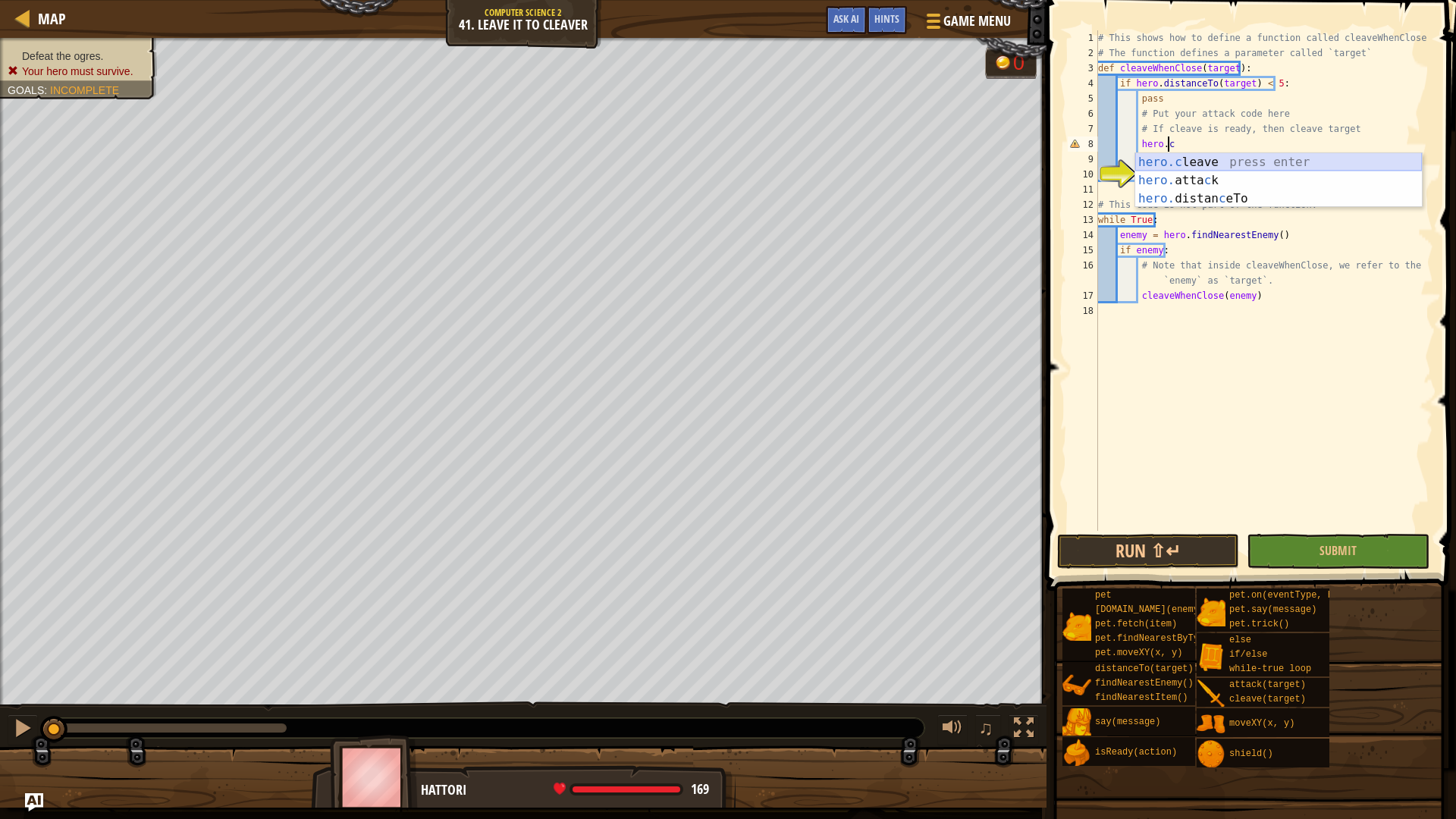
click at [1252, 161] on div "hero.c leave press enter hero. atta c k press enter hero. distan c eTo press en…" at bounding box center [1279, 199] width 287 height 91
type textarea "hero.cleave(enemy)"
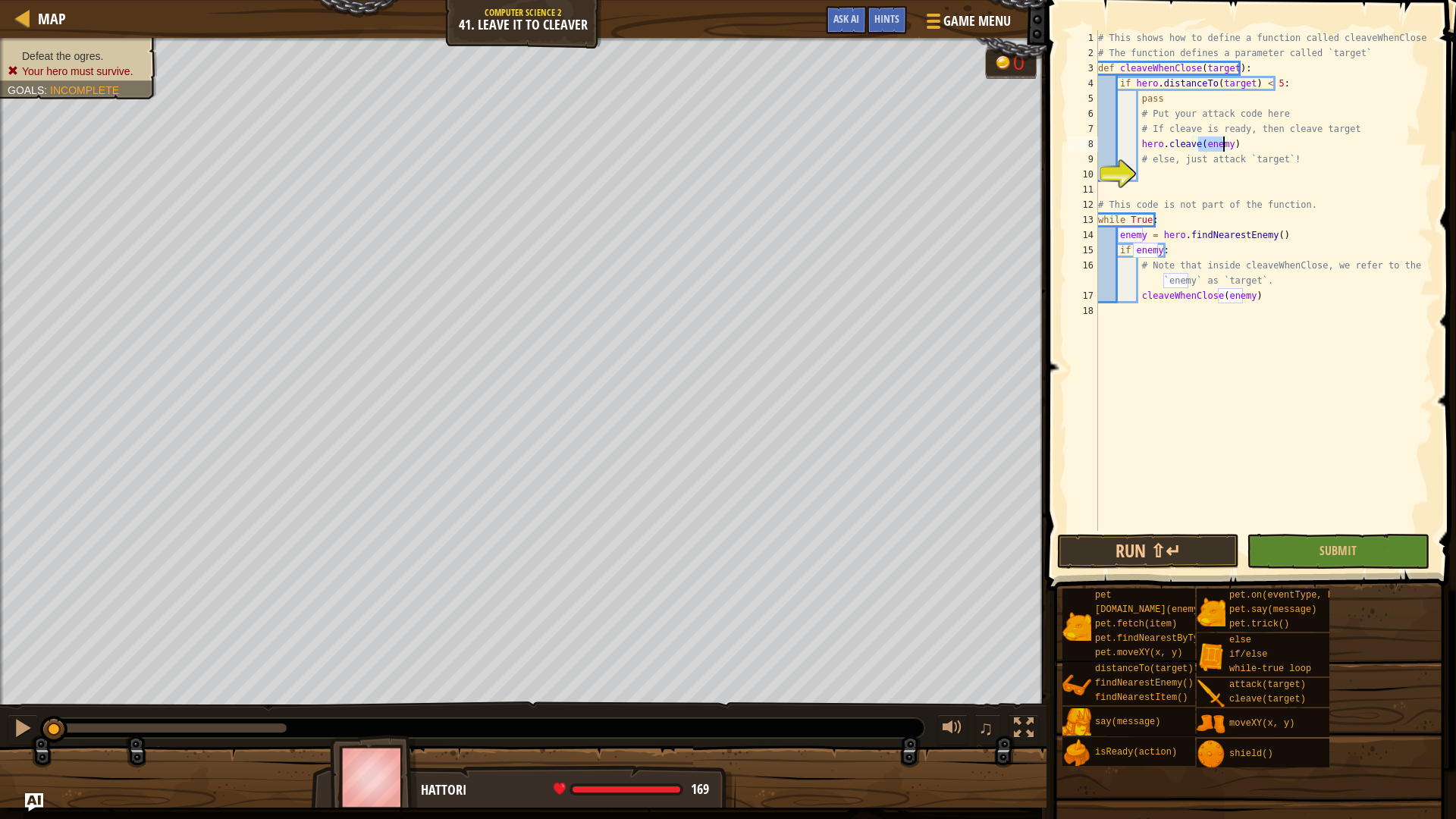
click at [1161, 174] on div "# This shows how to define a function called cleaveWhenClose # The function def…" at bounding box center [1264, 296] width 338 height 531
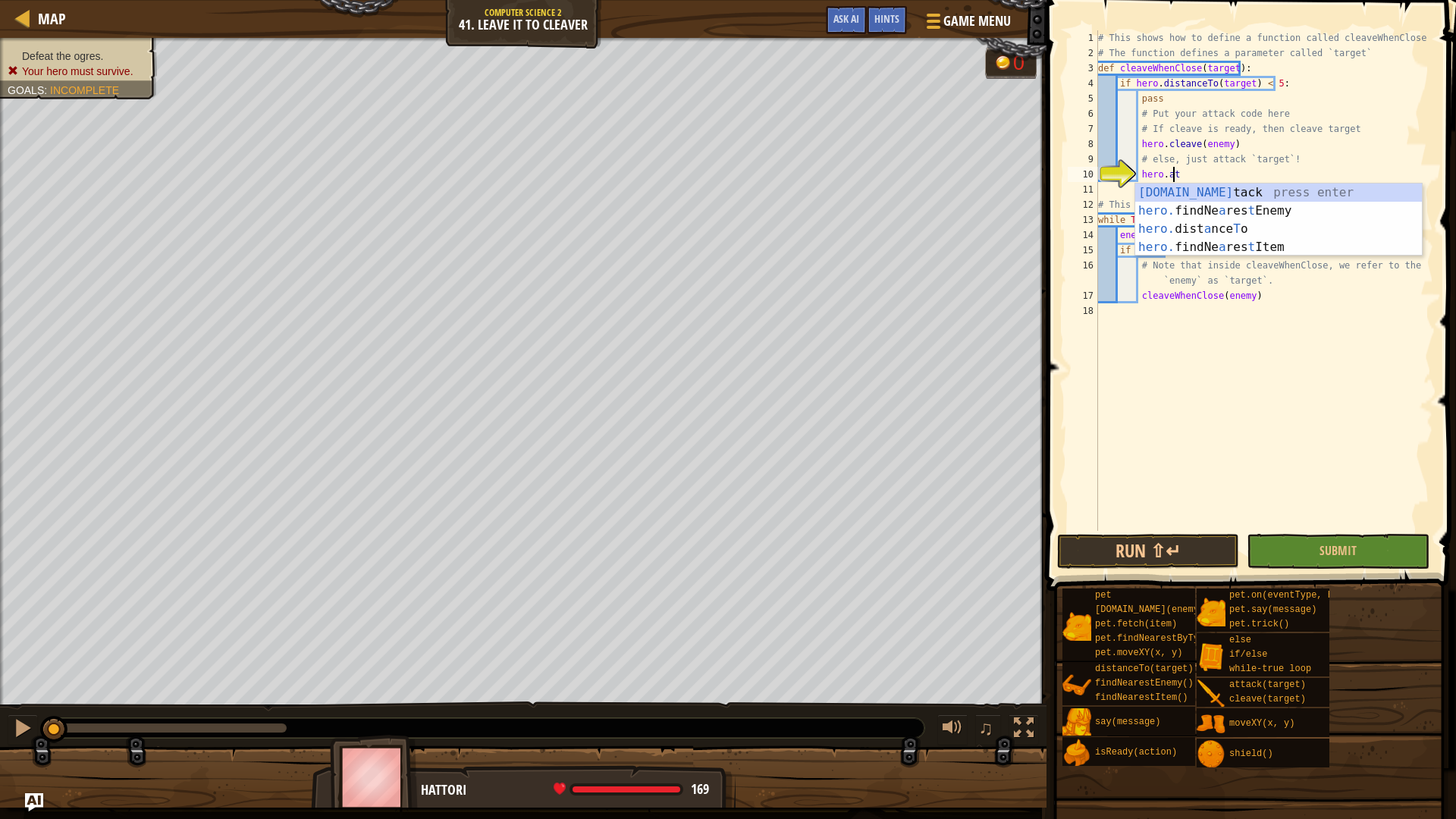
scroll to position [7, 5]
click at [1272, 191] on div "hero.at tack press enter hero. findNe a res t Enemy press enter hero. dist a nc…" at bounding box center [1279, 238] width 287 height 109
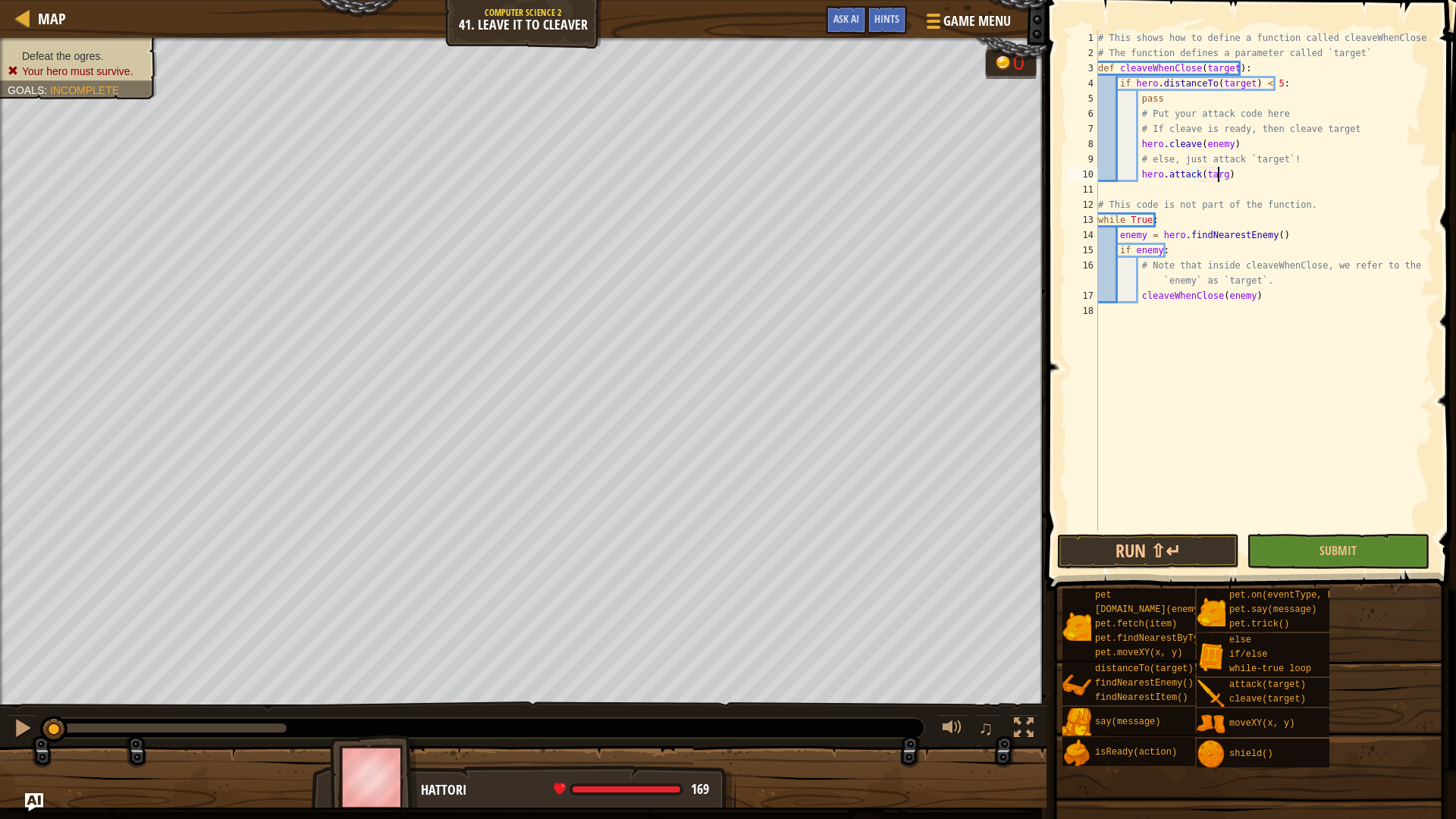
scroll to position [7, 9]
click at [1142, 535] on button "Run ⇧↵" at bounding box center [1148, 552] width 182 height 35
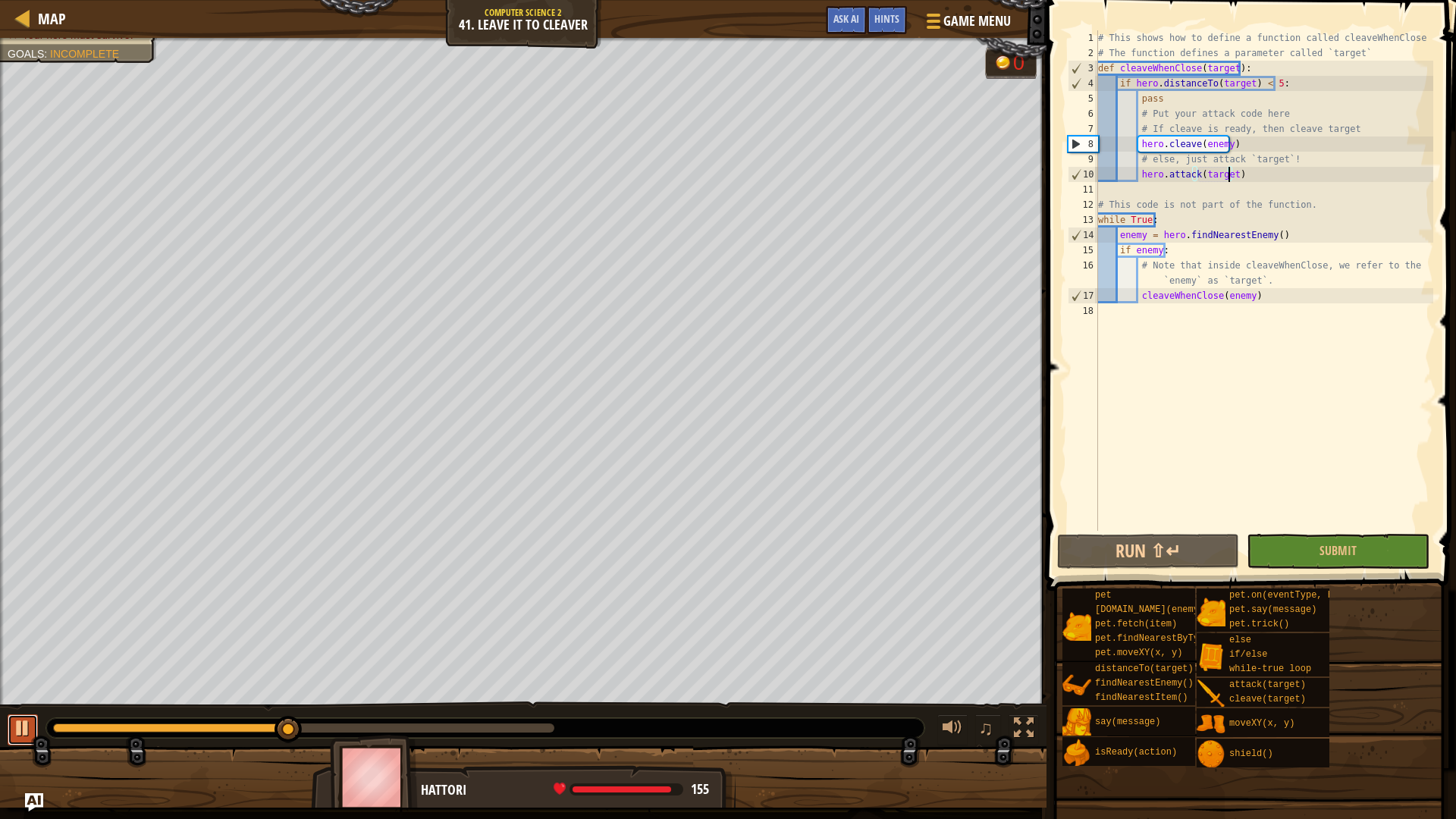
click at [16, 690] on div at bounding box center [22, 728] width 20 height 20
click at [1257, 176] on div "# This shows how to define a function called cleaveWhenClose # The function def…" at bounding box center [1264, 296] width 338 height 531
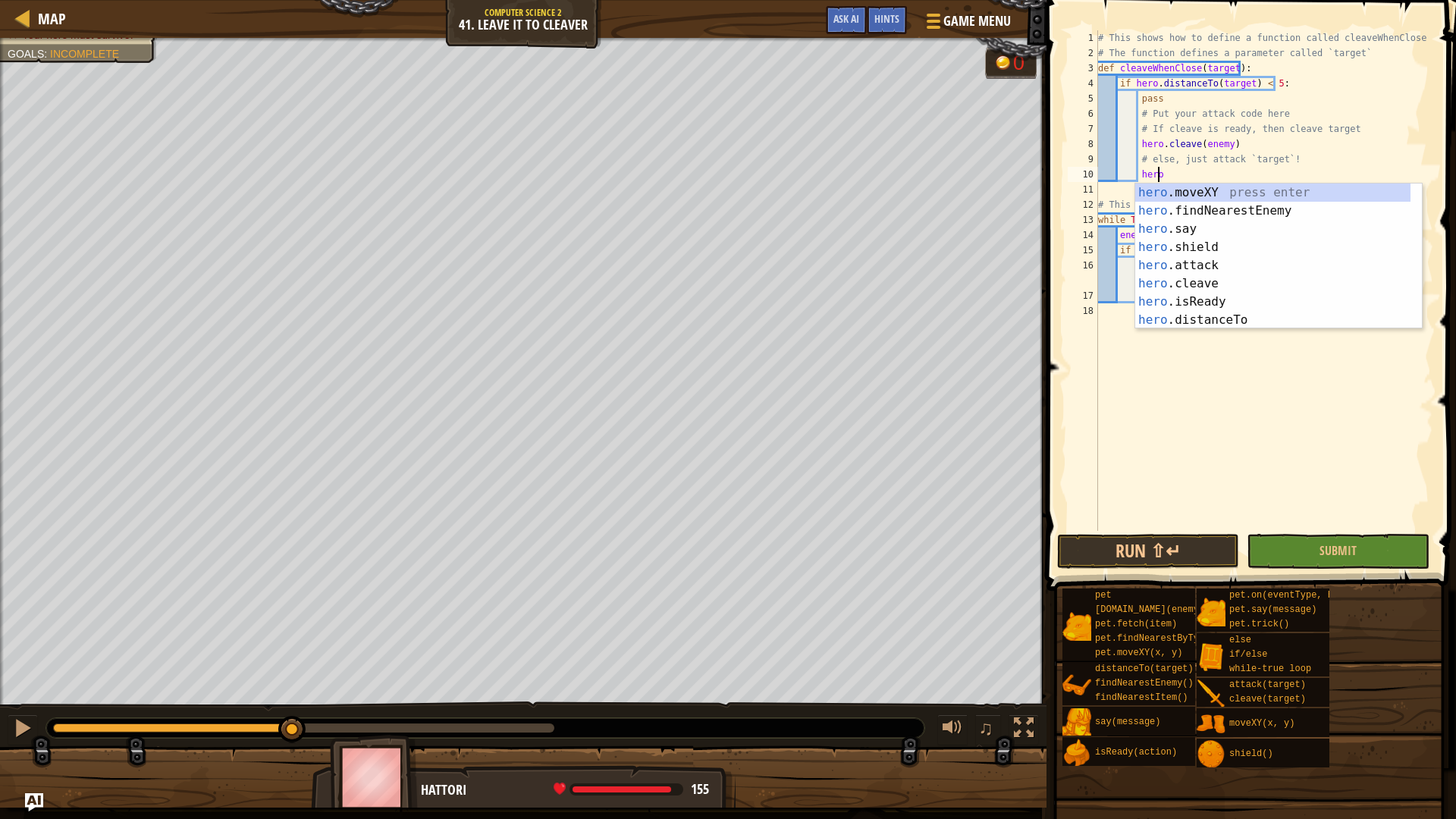
scroll to position [7, 4]
type textarea "hero.f"
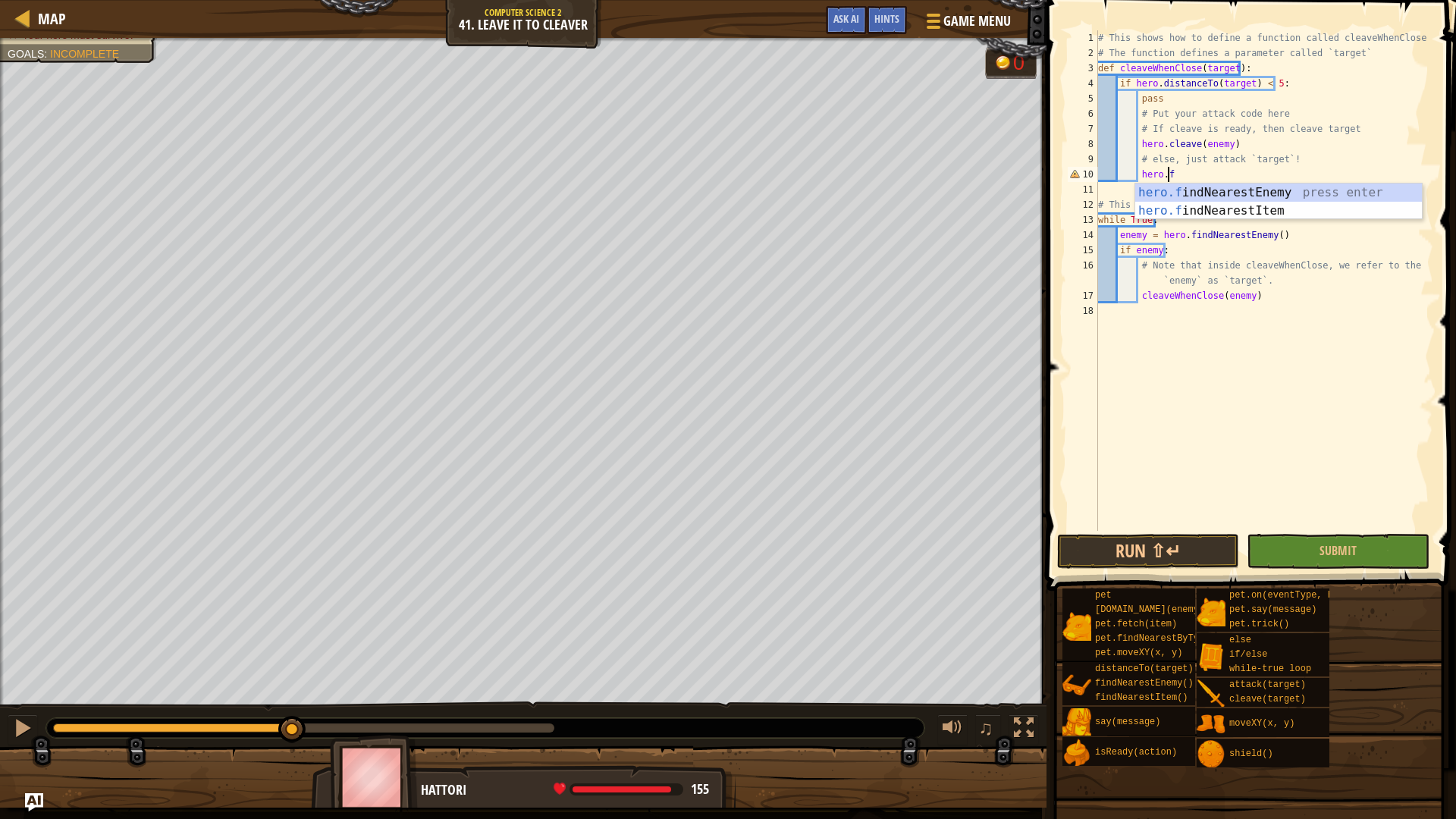
click at [1275, 196] on div "hero.f indNearestEnemy press enter hero.f indNearestItem press enter" at bounding box center [1279, 220] width 287 height 73
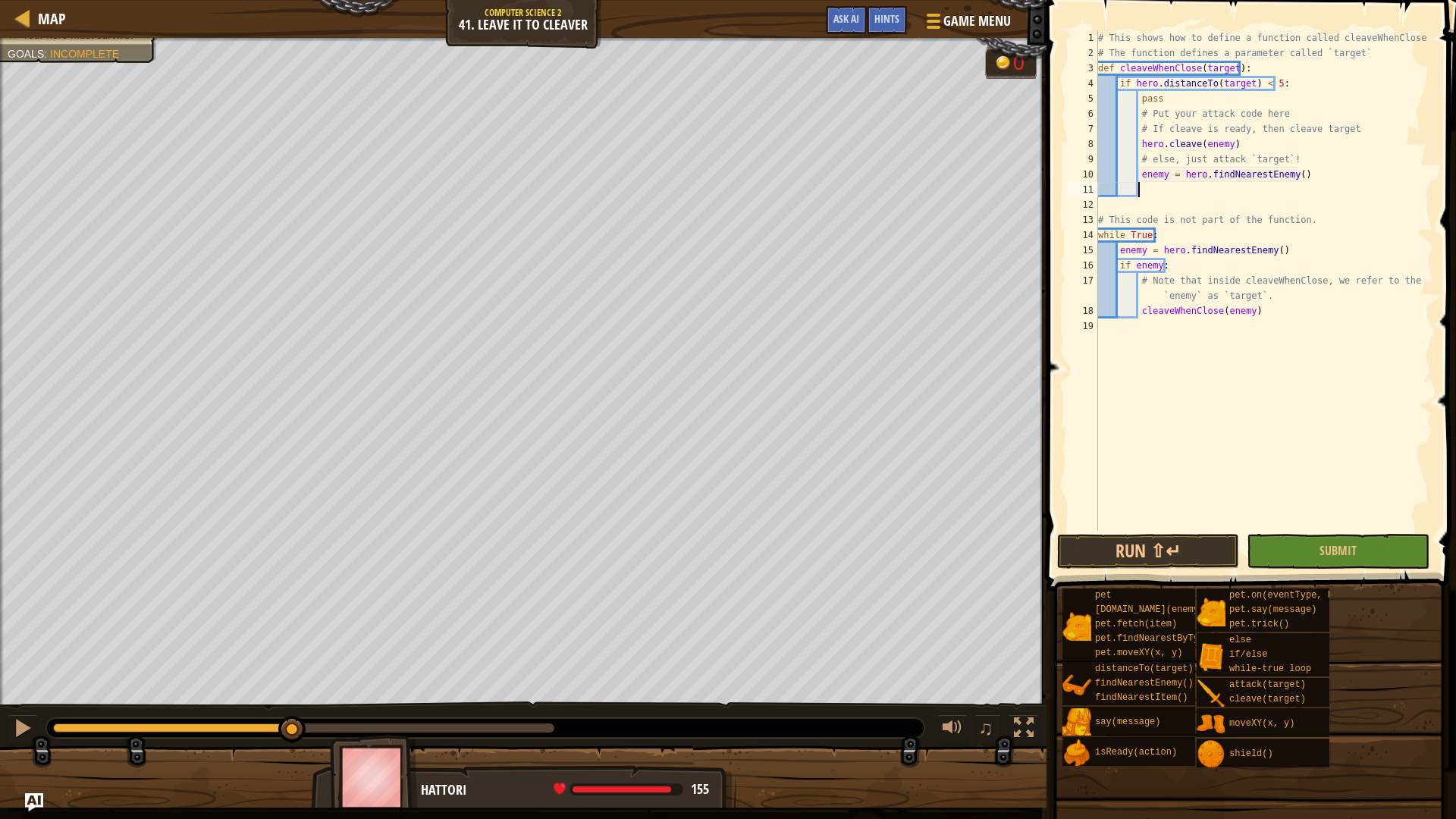
scroll to position [7, 3]
click at [1152, 184] on div "# This shows how to define a function called cleaveWhenClose # The function def…" at bounding box center [1264, 296] width 338 height 531
type textarea "`"
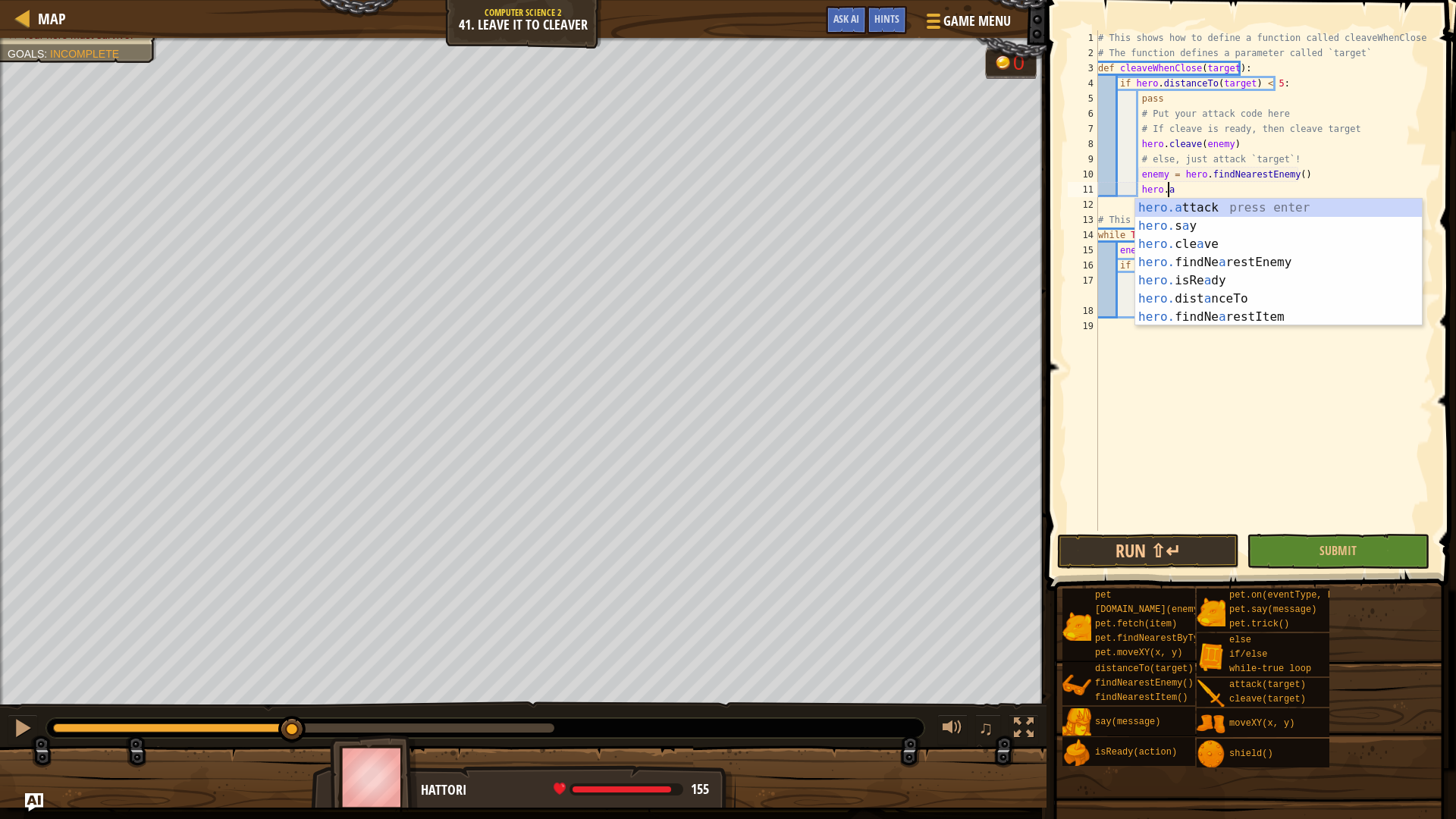
scroll to position [7, 5]
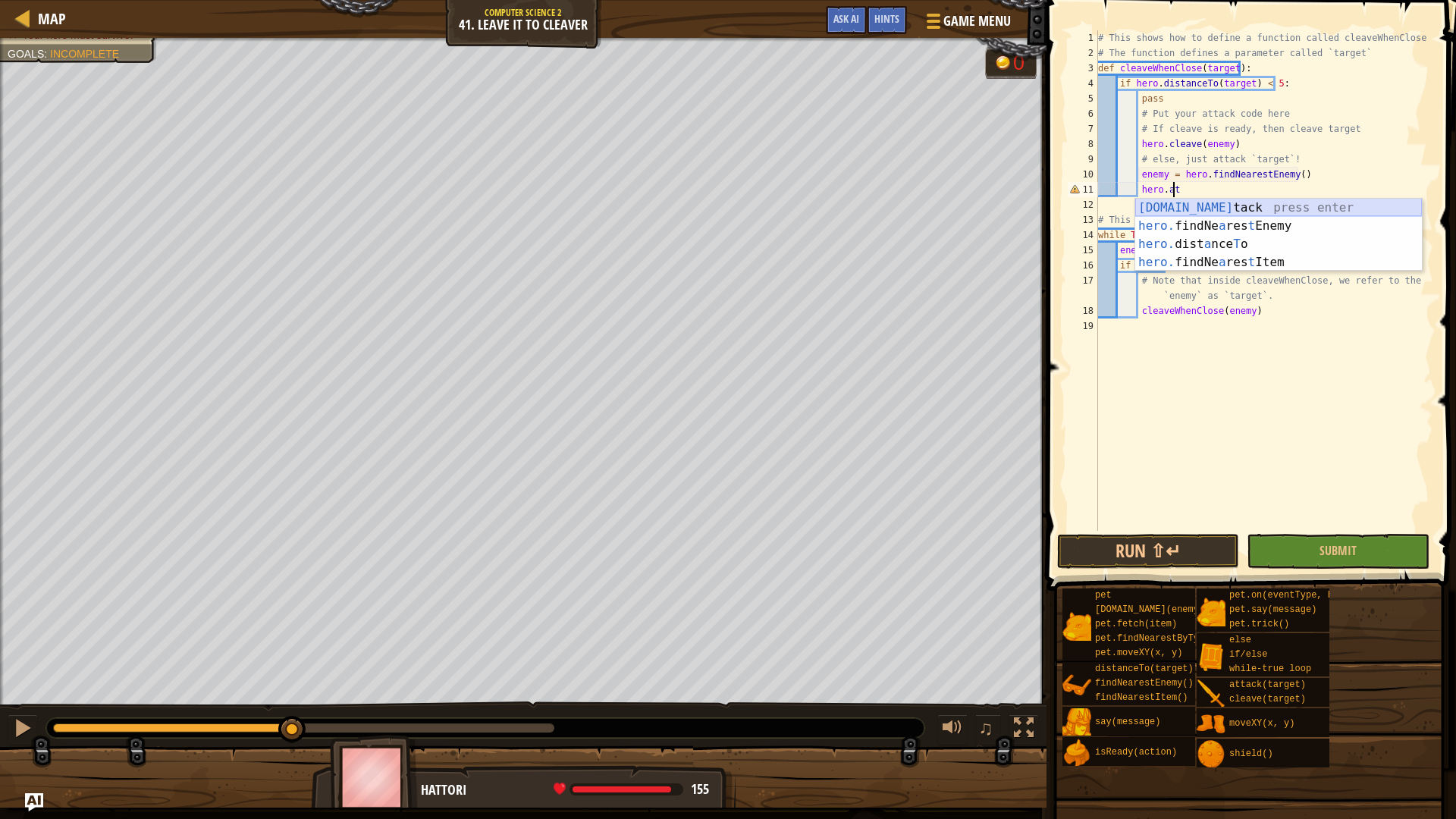
click at [1255, 209] on div "hero.at tack press enter hero. findNe a res t Enemy press enter hero. dist a nc…" at bounding box center [1279, 253] width 287 height 109
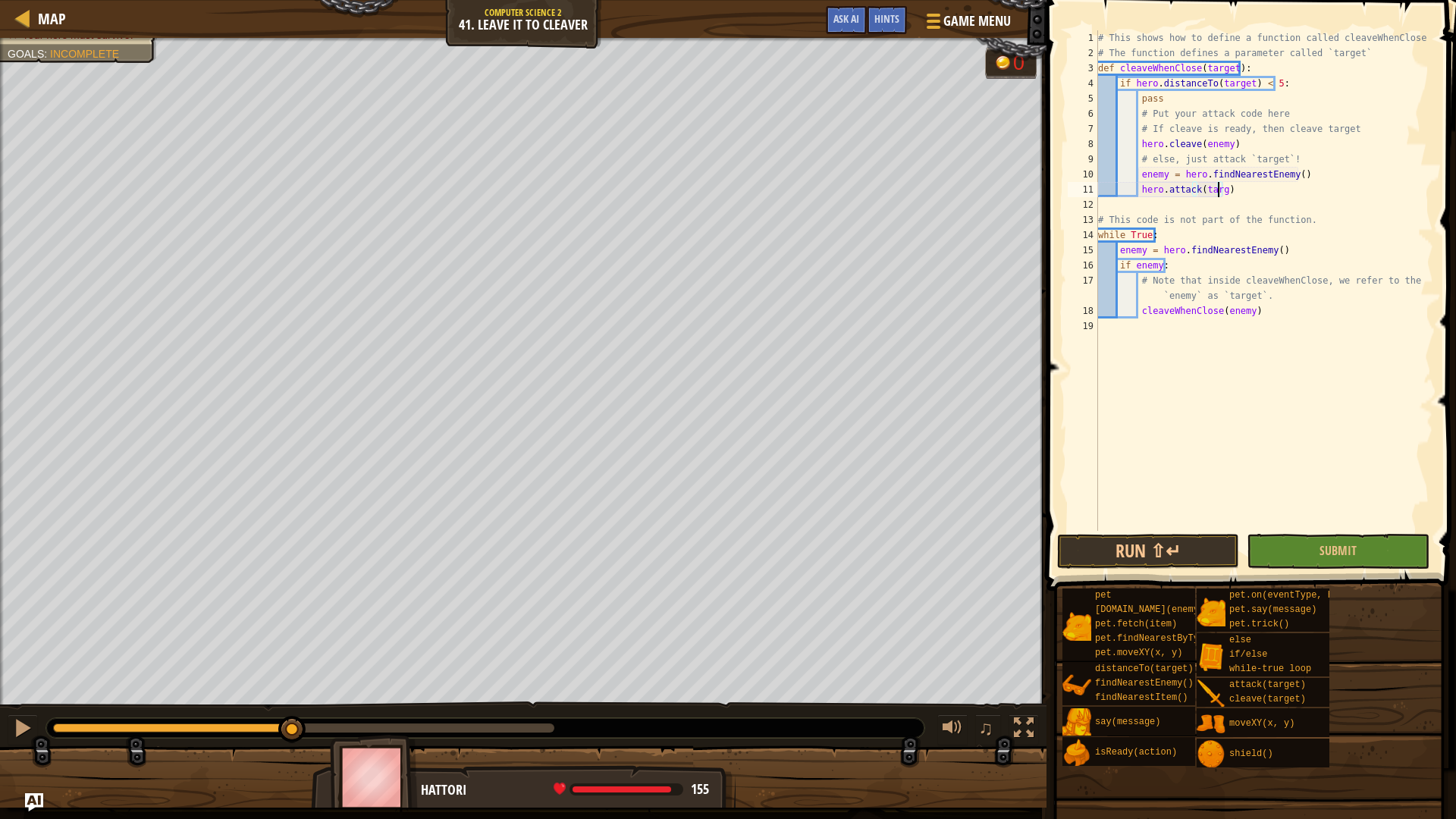
scroll to position [7, 9]
click at [1126, 554] on button "Run ⇧↵" at bounding box center [1148, 552] width 182 height 35
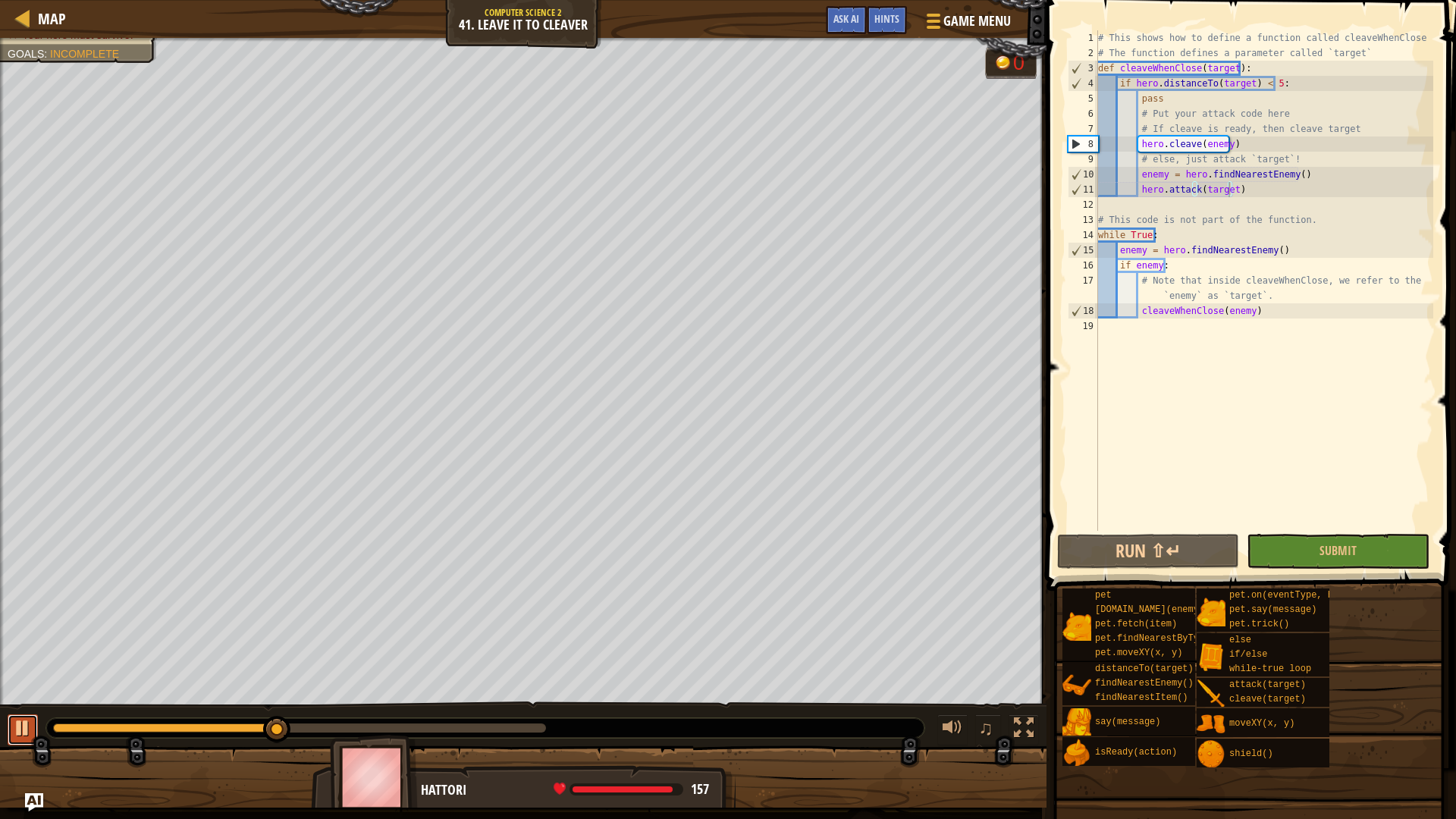
click at [16, 690] on div at bounding box center [22, 728] width 20 height 20
click at [1293, 156] on div "# This shows how to define a function called cleaveWhenClose # The function def…" at bounding box center [1264, 296] width 338 height 531
type textarea "# else, just attack `target`!"
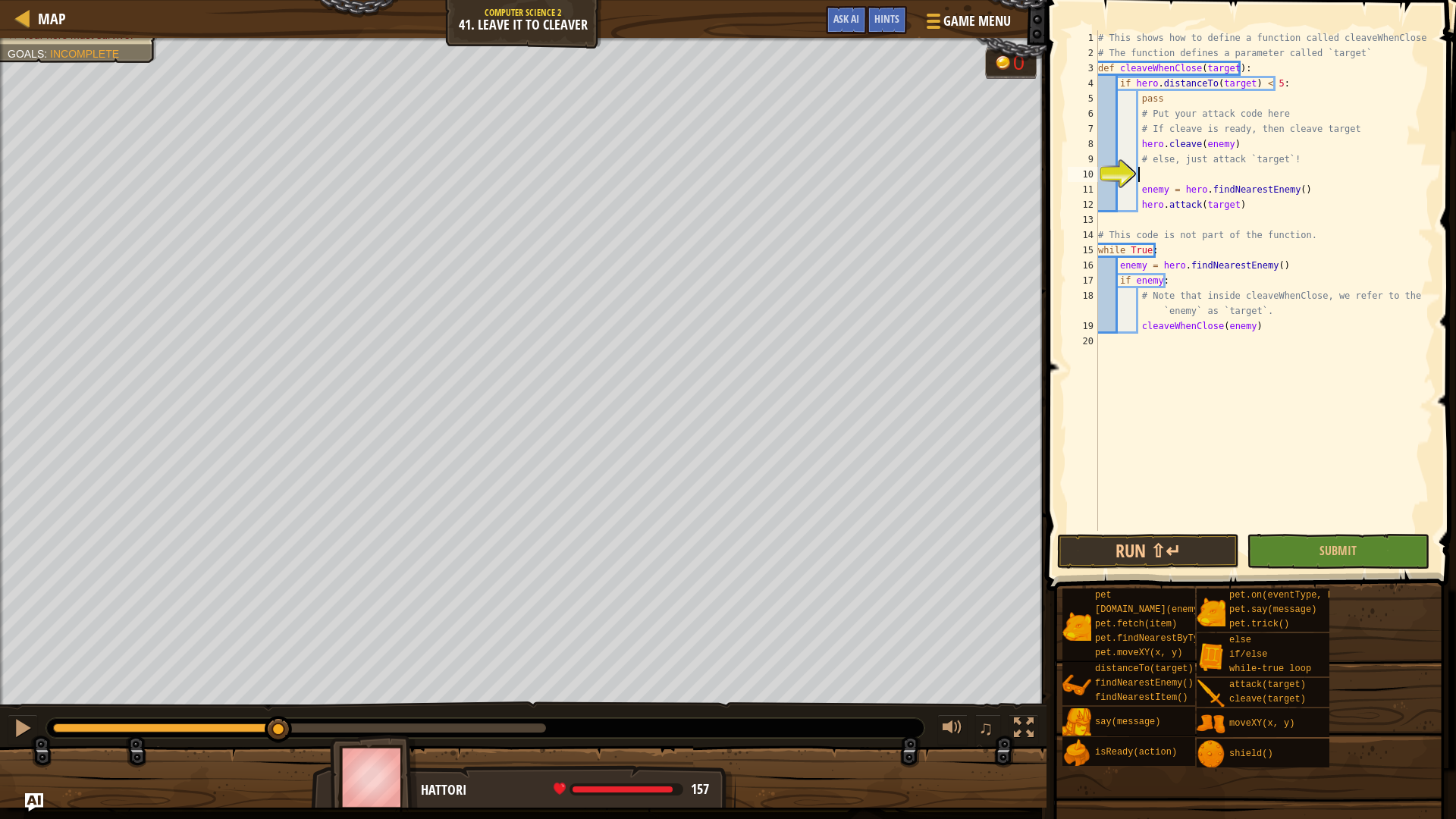
type textarea "e"
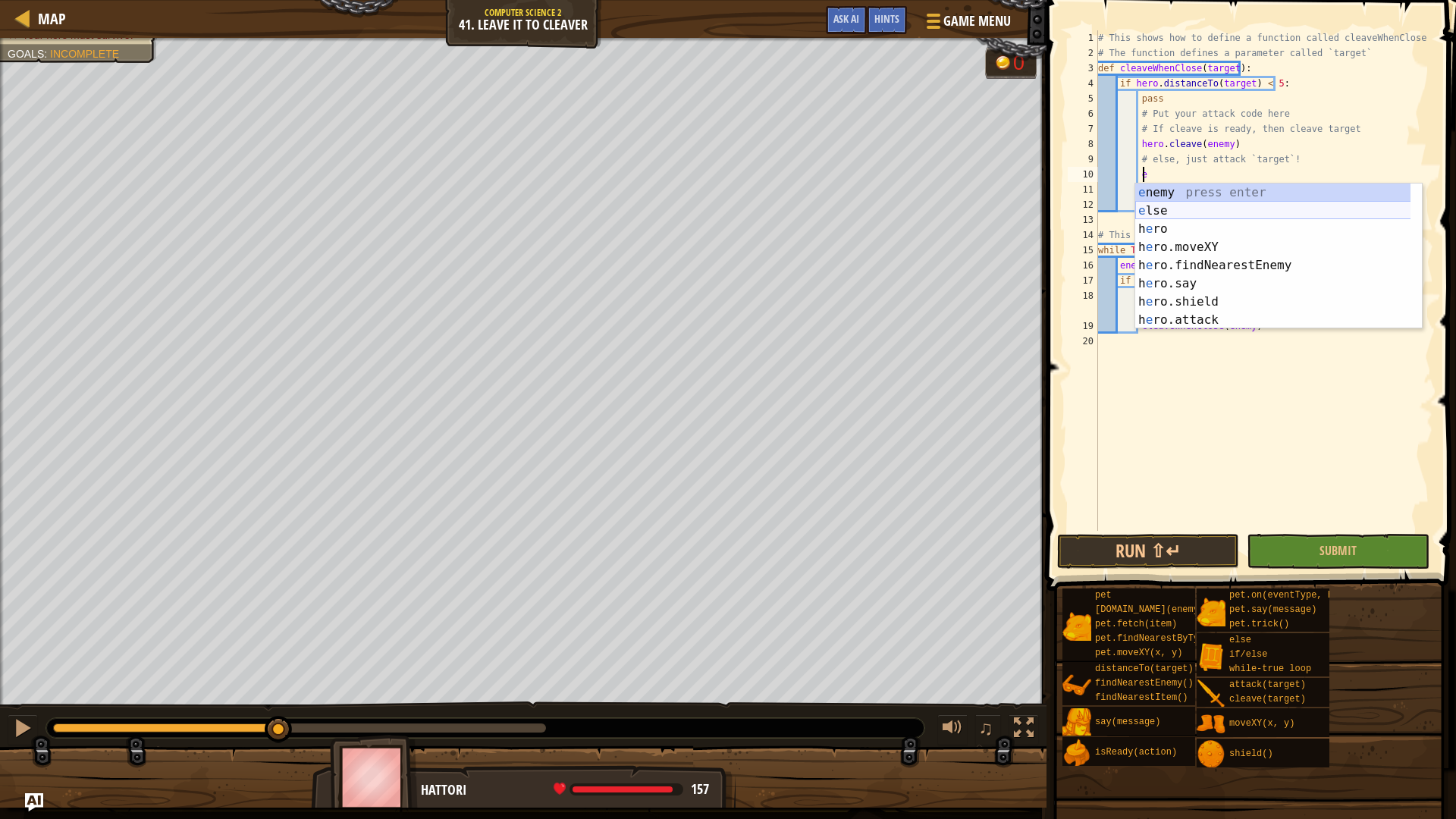
click at [1190, 203] on div "e nemy press enter e lse press enter h e ro press enter h e ro.moveXY press ent…" at bounding box center [1279, 275] width 287 height 182
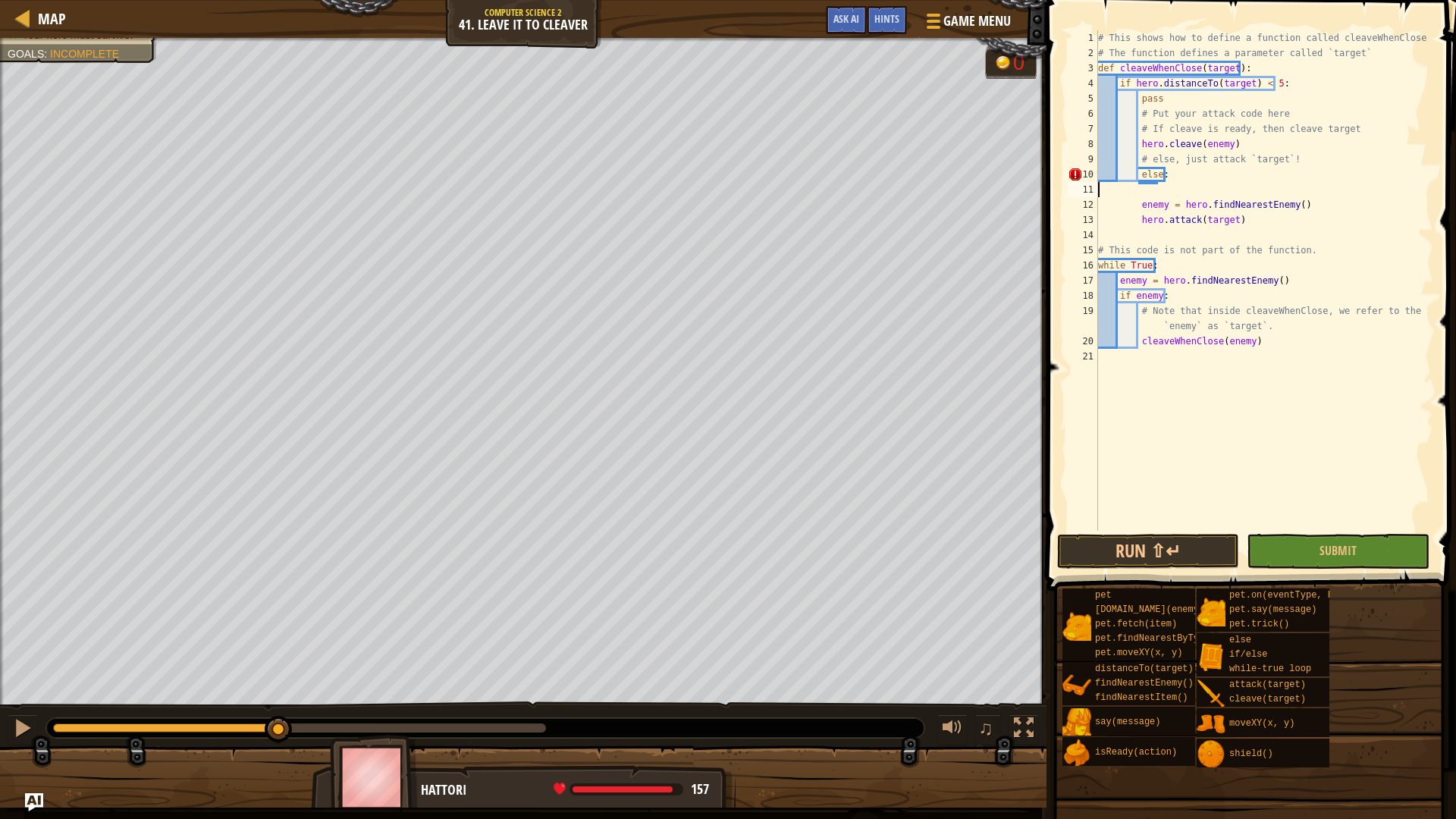
scroll to position [7, 0]
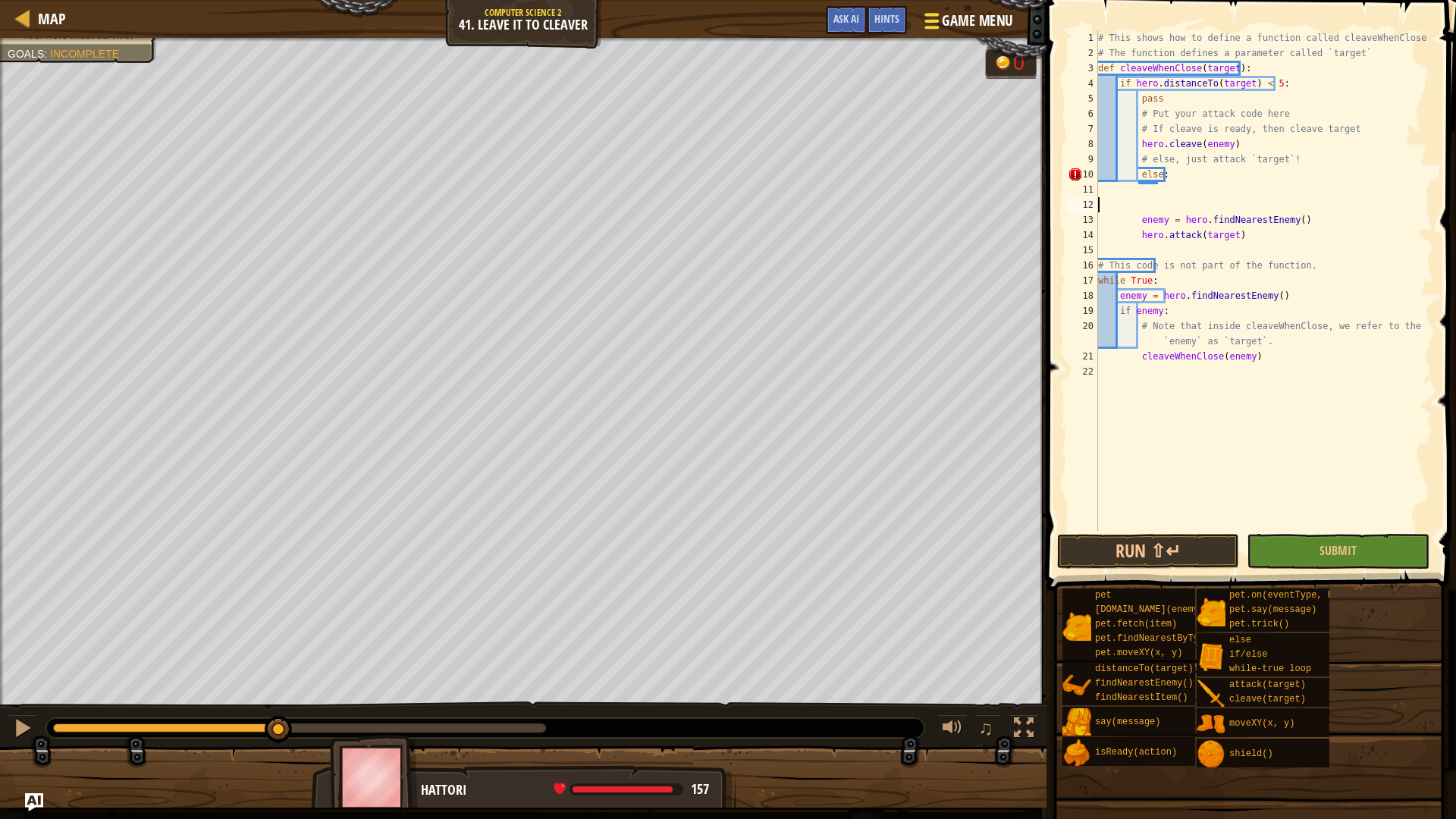
click at [947, 23] on span "Game Menu" at bounding box center [977, 21] width 70 height 21
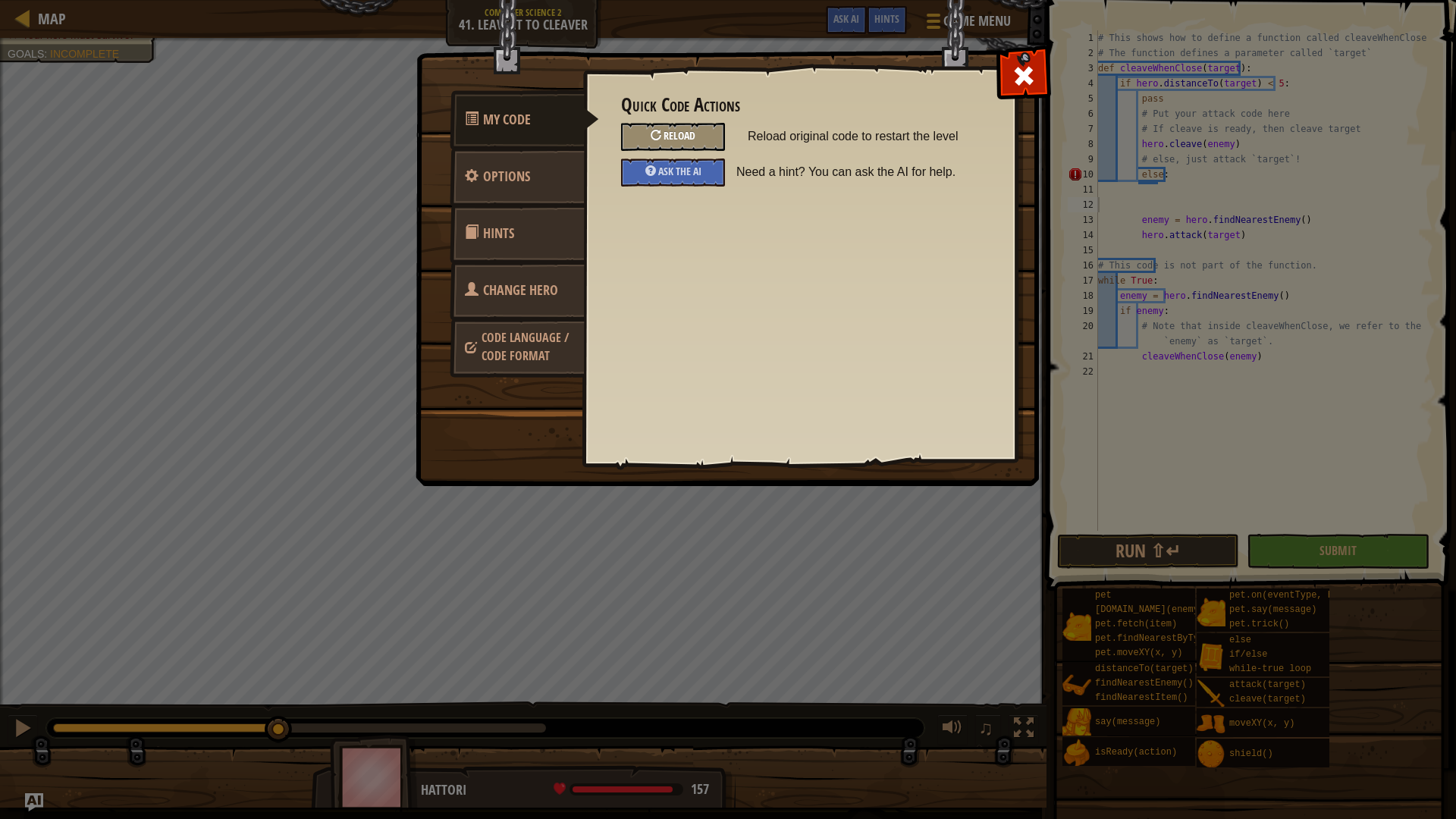
click at [677, 133] on span "Reload" at bounding box center [679, 135] width 32 height 15
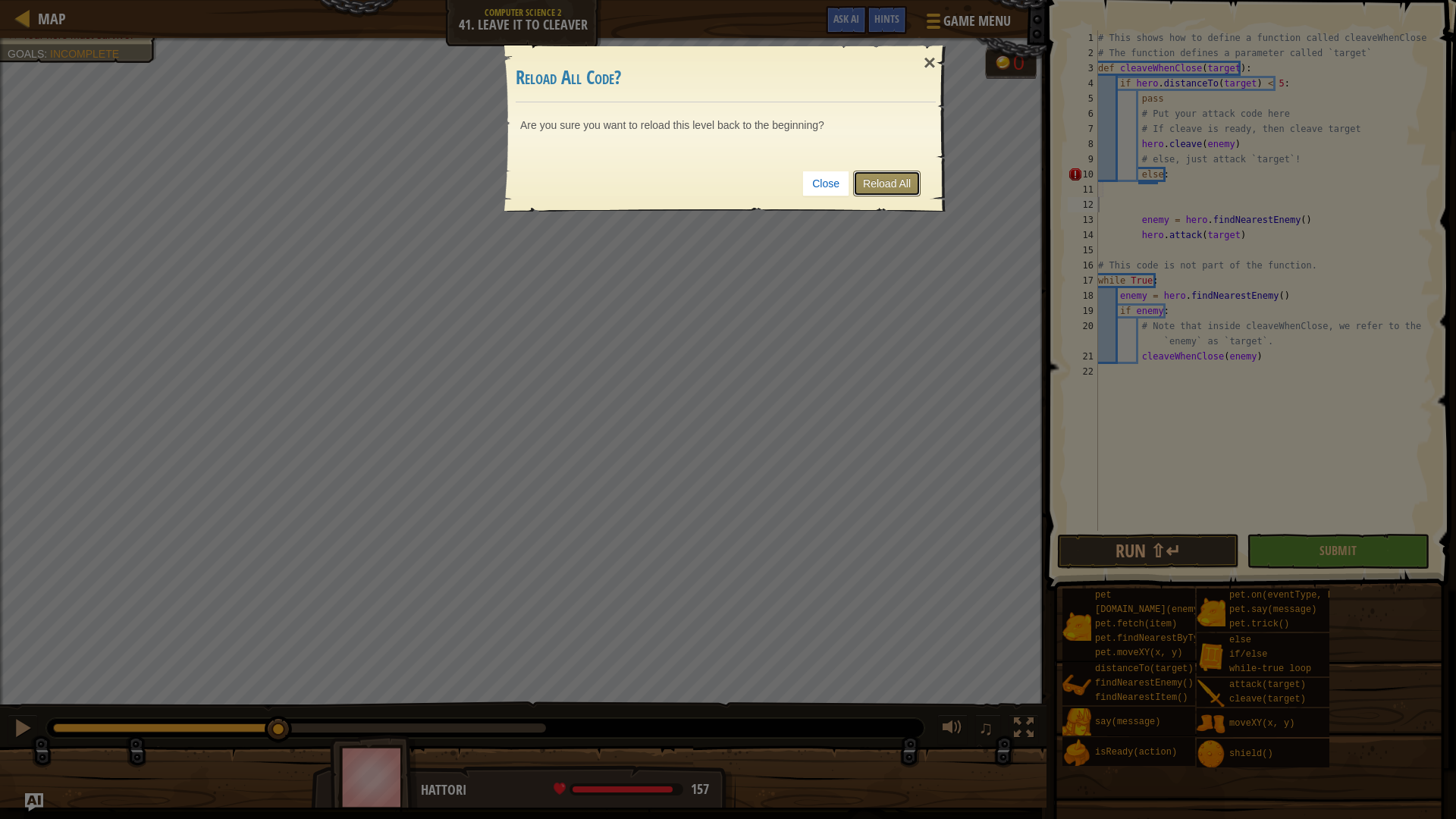
click at [885, 179] on link "Reload All" at bounding box center [886, 184] width 68 height 26
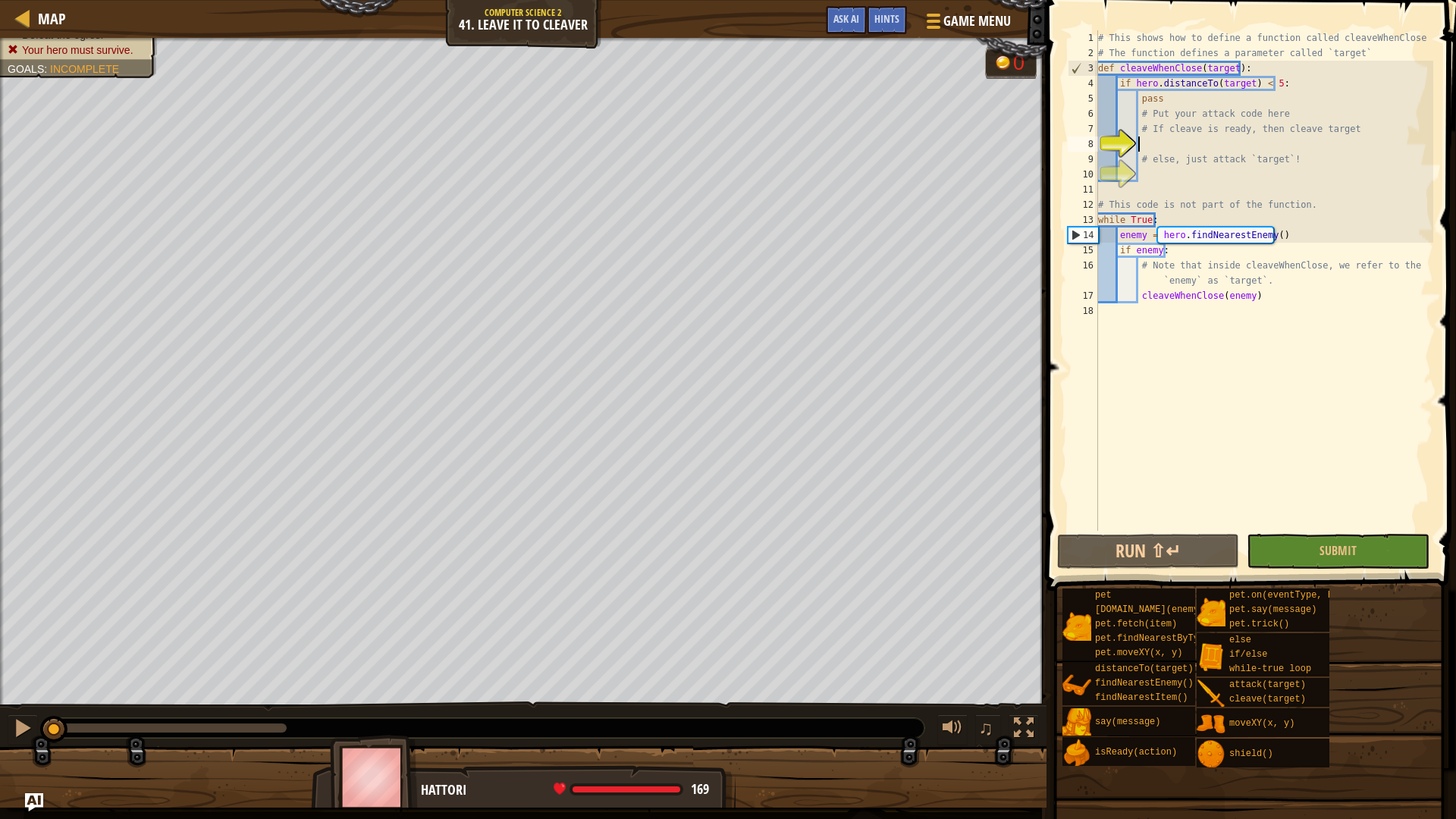
click at [1184, 146] on div "# This shows how to define a function called cleaveWhenClose # The function def…" at bounding box center [1264, 296] width 338 height 531
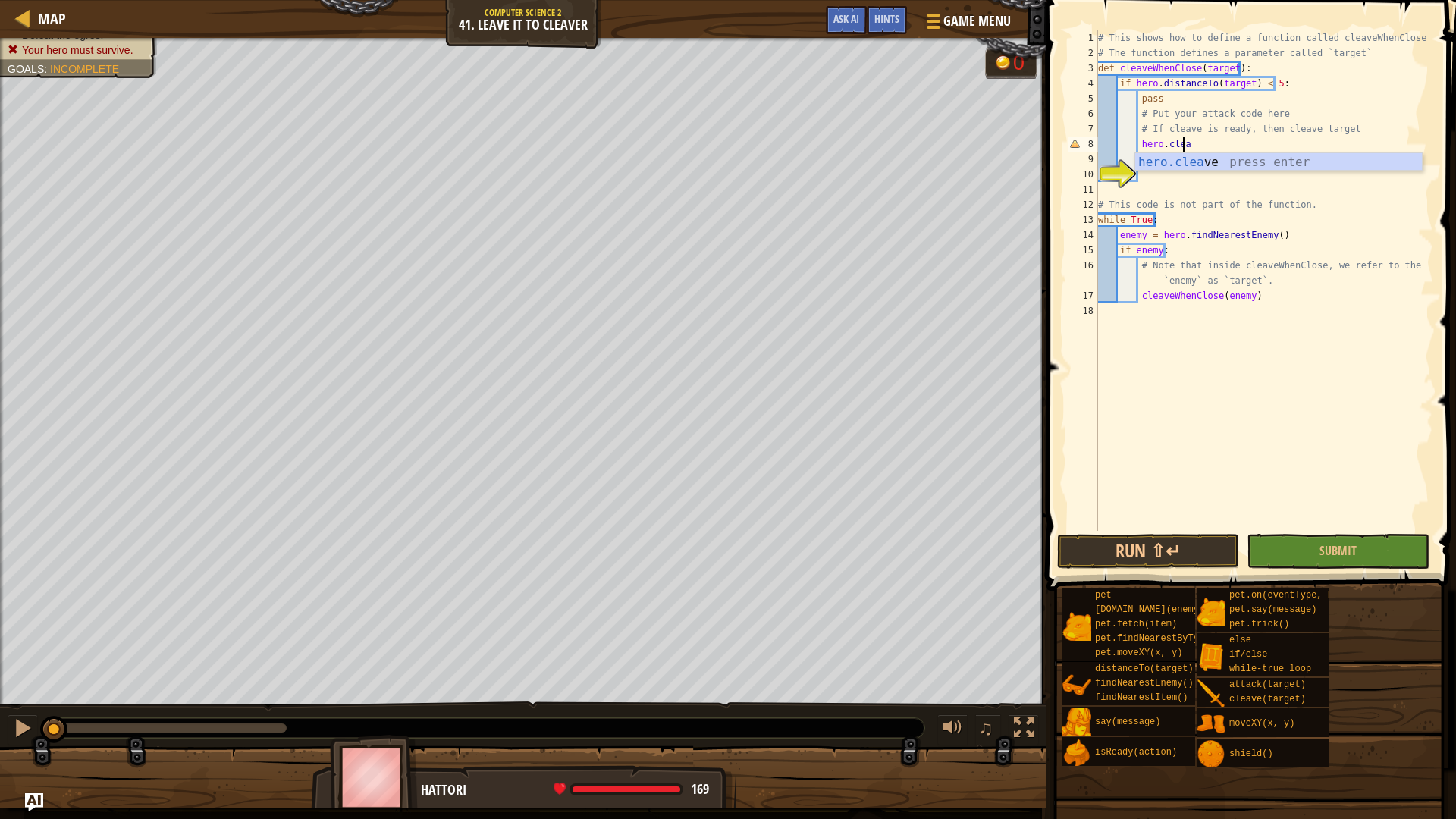
scroll to position [7, 6]
click at [1203, 159] on div "hero.clea ve press enter" at bounding box center [1279, 180] width 287 height 55
type textarea "hero.cleave(enemy)"
click at [1175, 176] on div "# This shows how to define a function called cleaveWhenClose # The function def…" at bounding box center [1264, 296] width 338 height 531
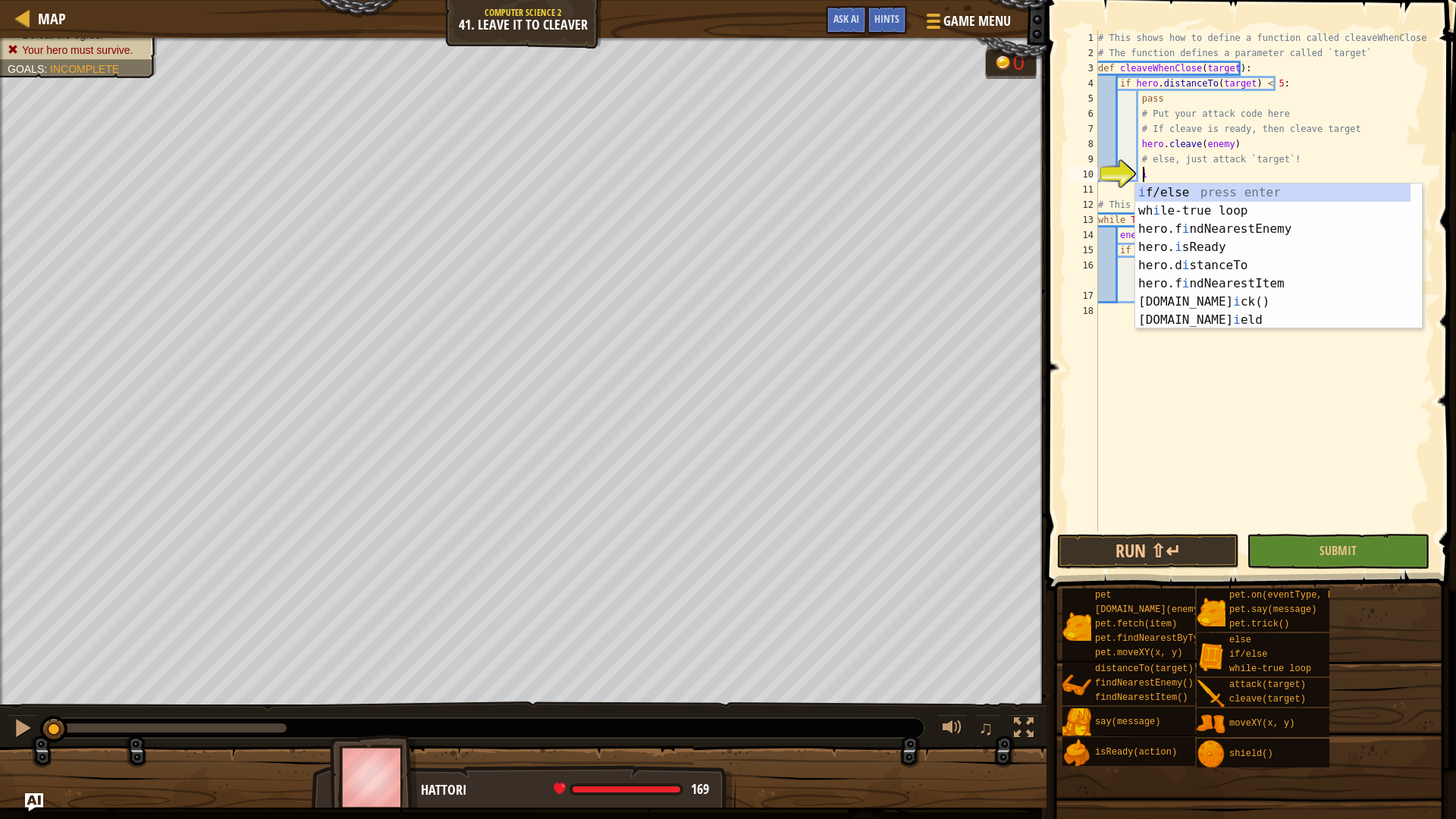
scroll to position [7, 3]
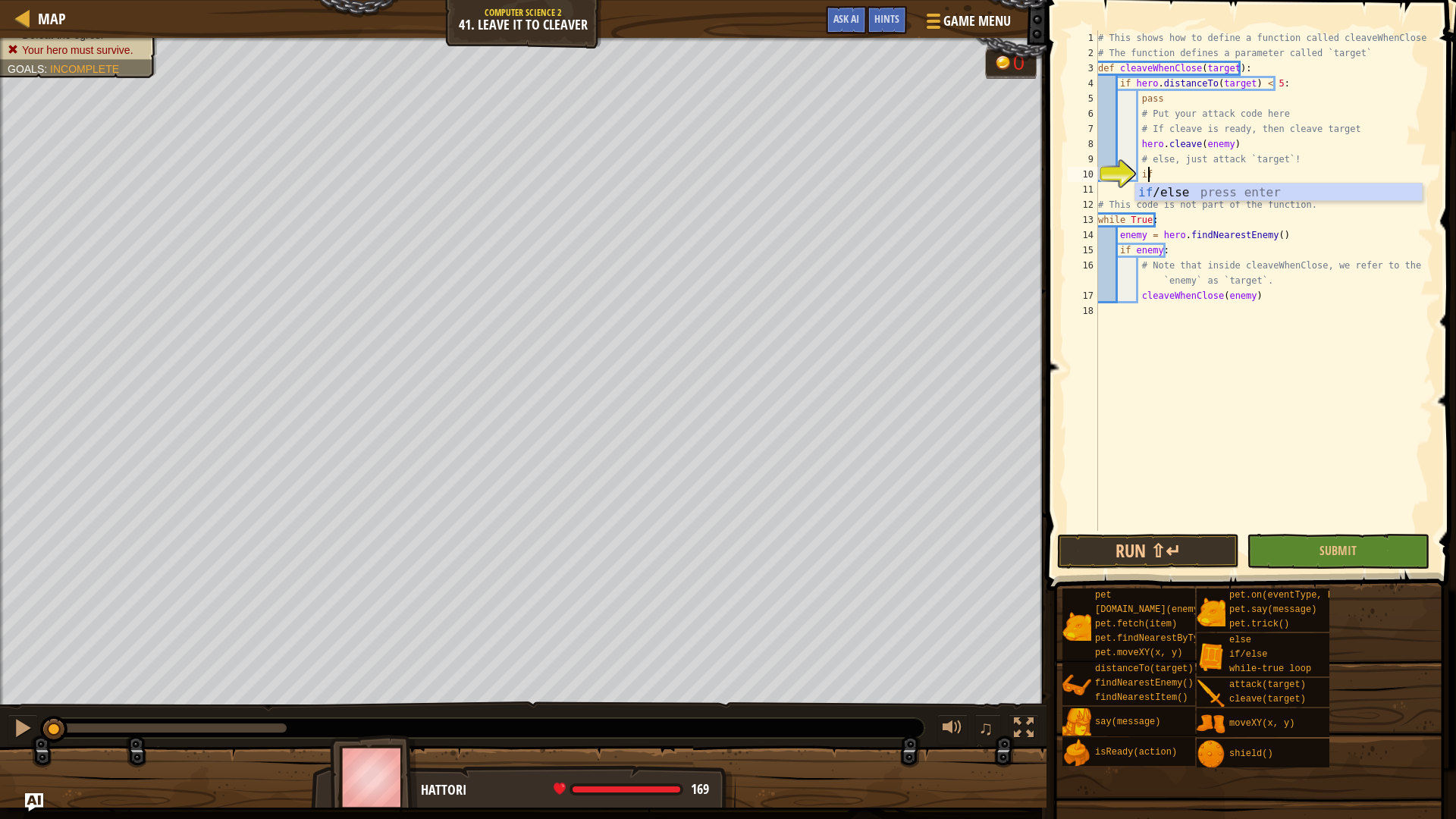
type textarea "if enemy:"
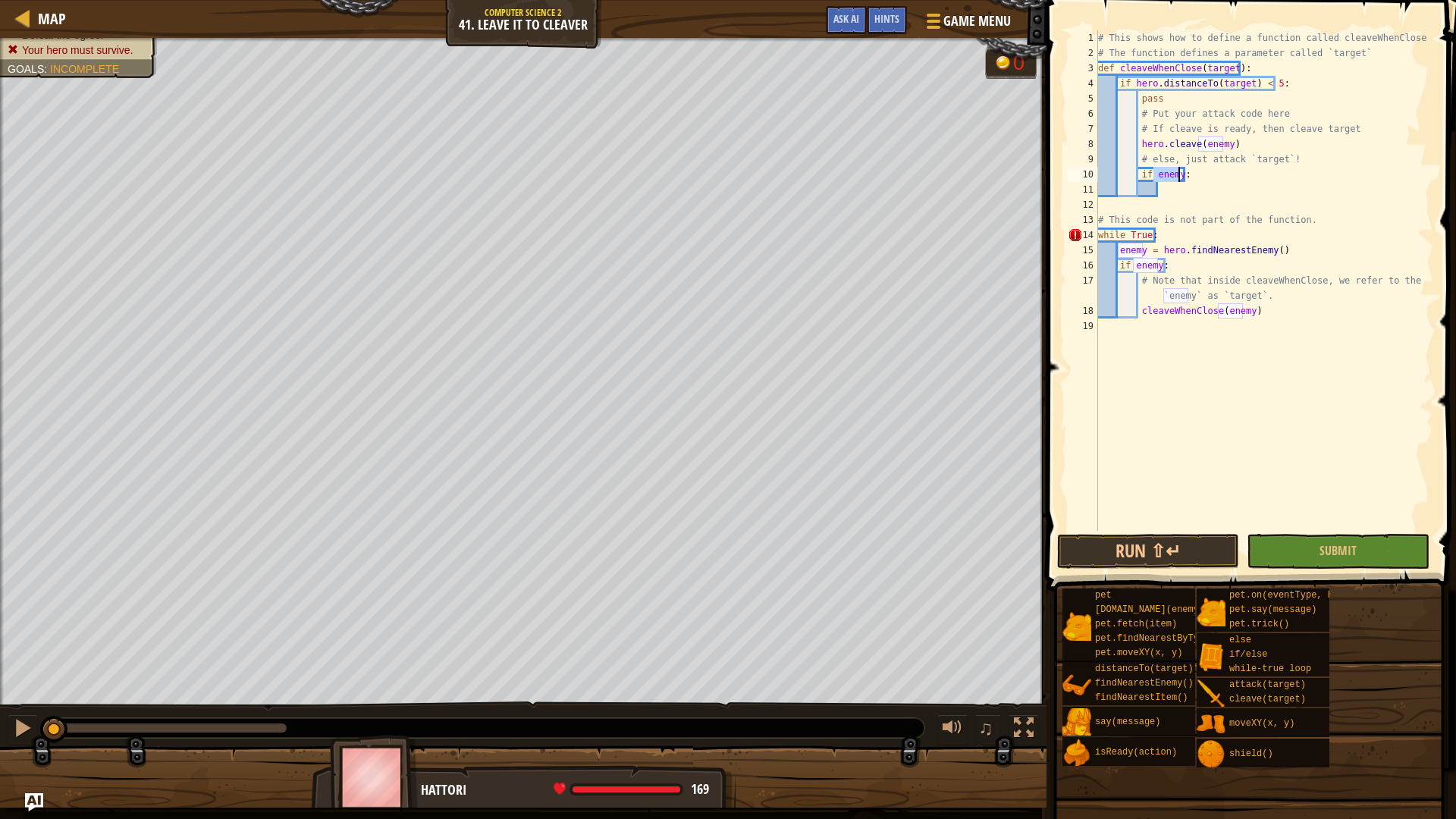
click at [1171, 197] on div "# This shows how to define a function called cleaveWhenClose # The function def…" at bounding box center [1264, 296] width 338 height 531
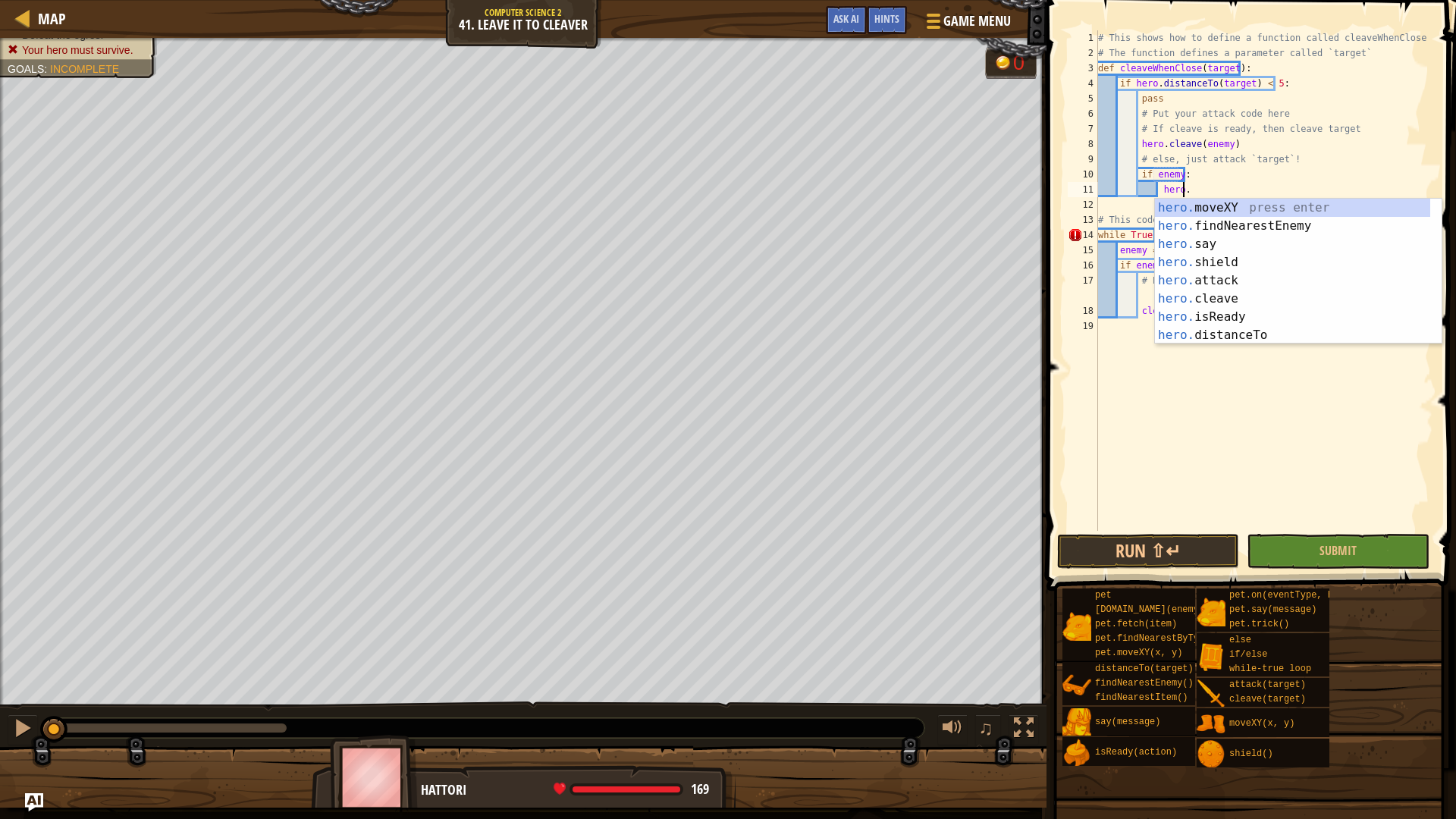
scroll to position [7, 6]
type textarea "hero.f"
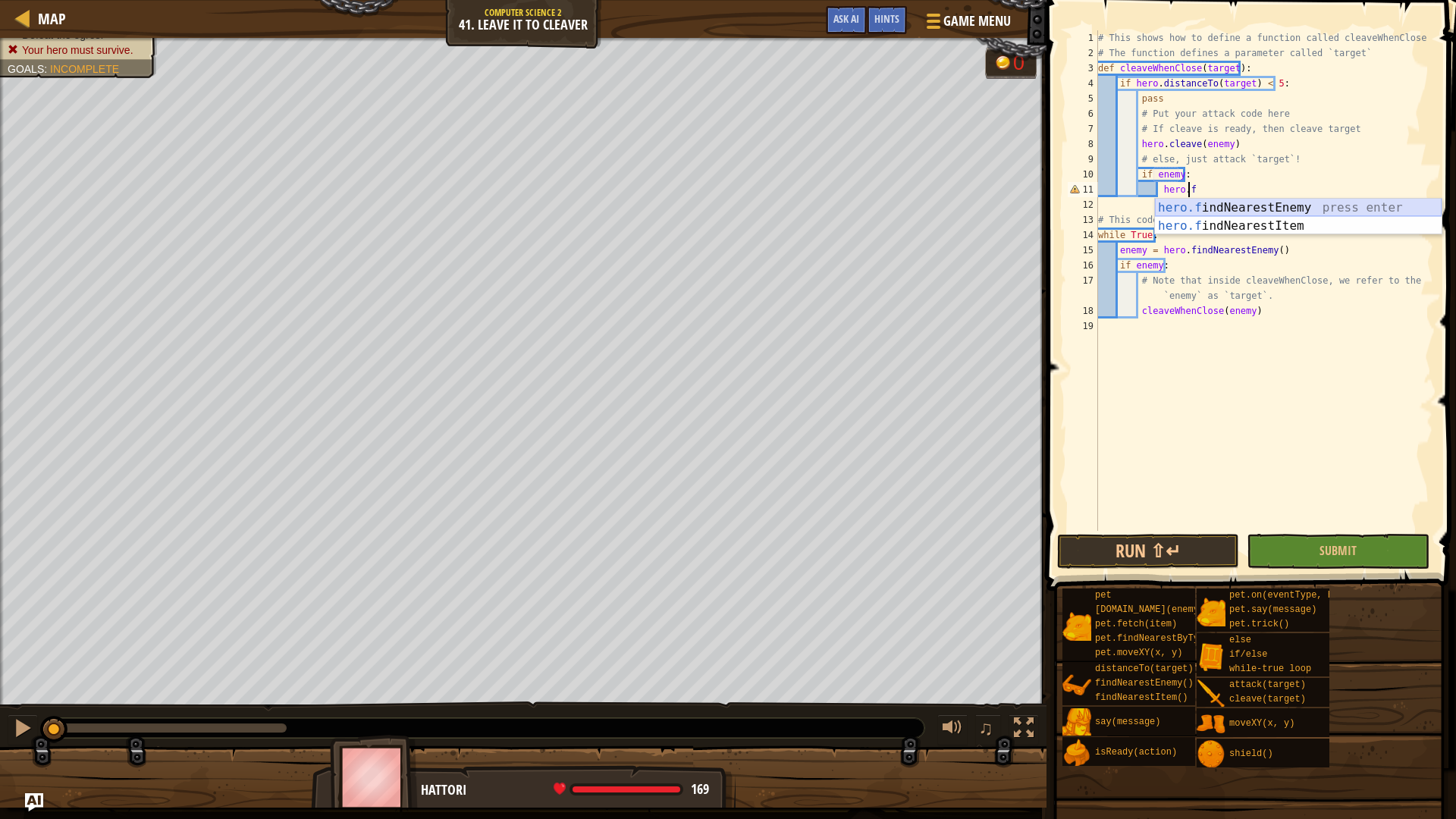
click at [1212, 211] on div "hero.f indNearestEnemy press enter hero.f indNearestItem press enter" at bounding box center [1299, 235] width 287 height 73
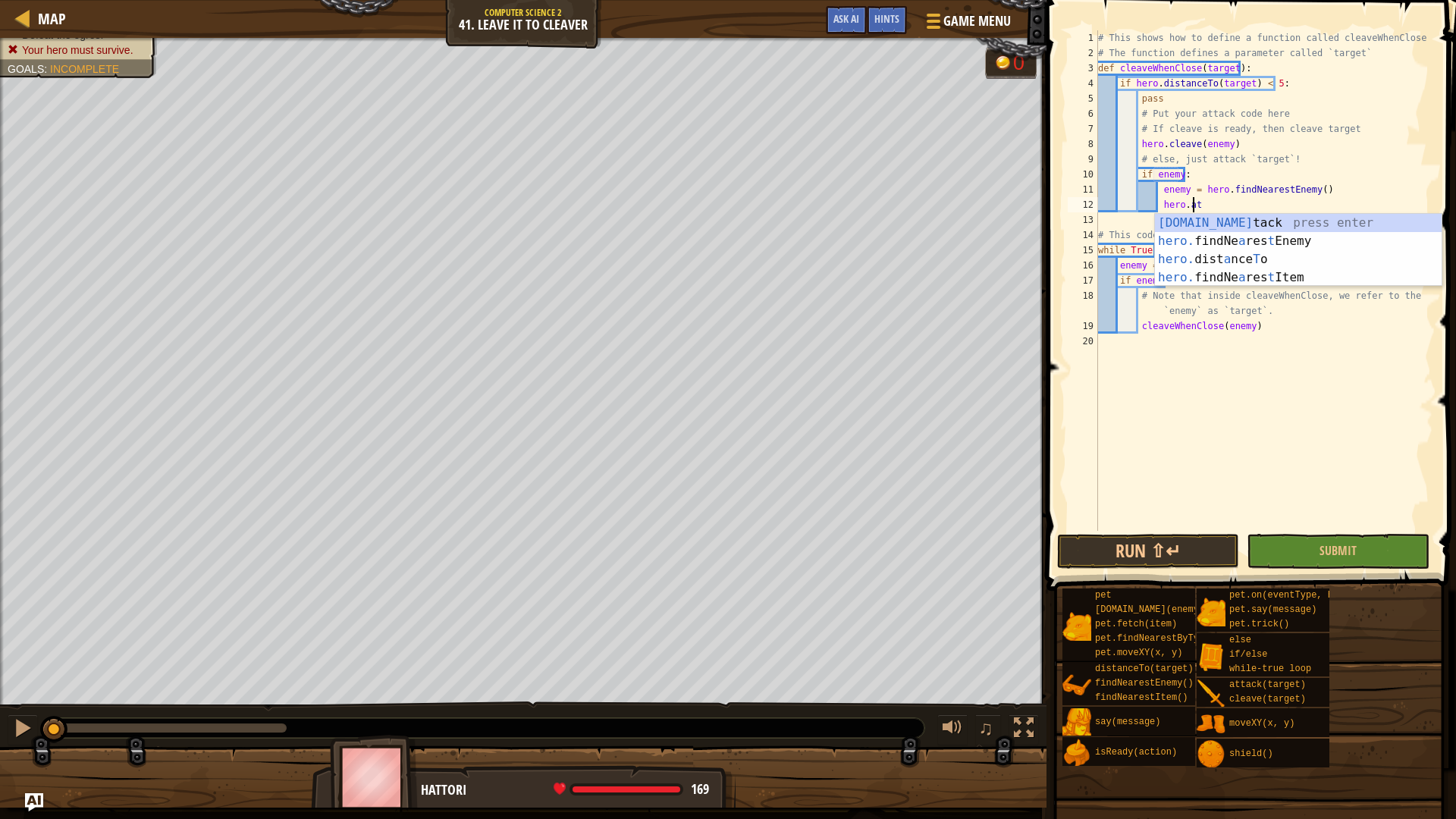
scroll to position [7, 8]
click at [1196, 223] on div "hero.att ack press enter hero. findNe a res t I t em press enter" at bounding box center [1299, 250] width 287 height 73
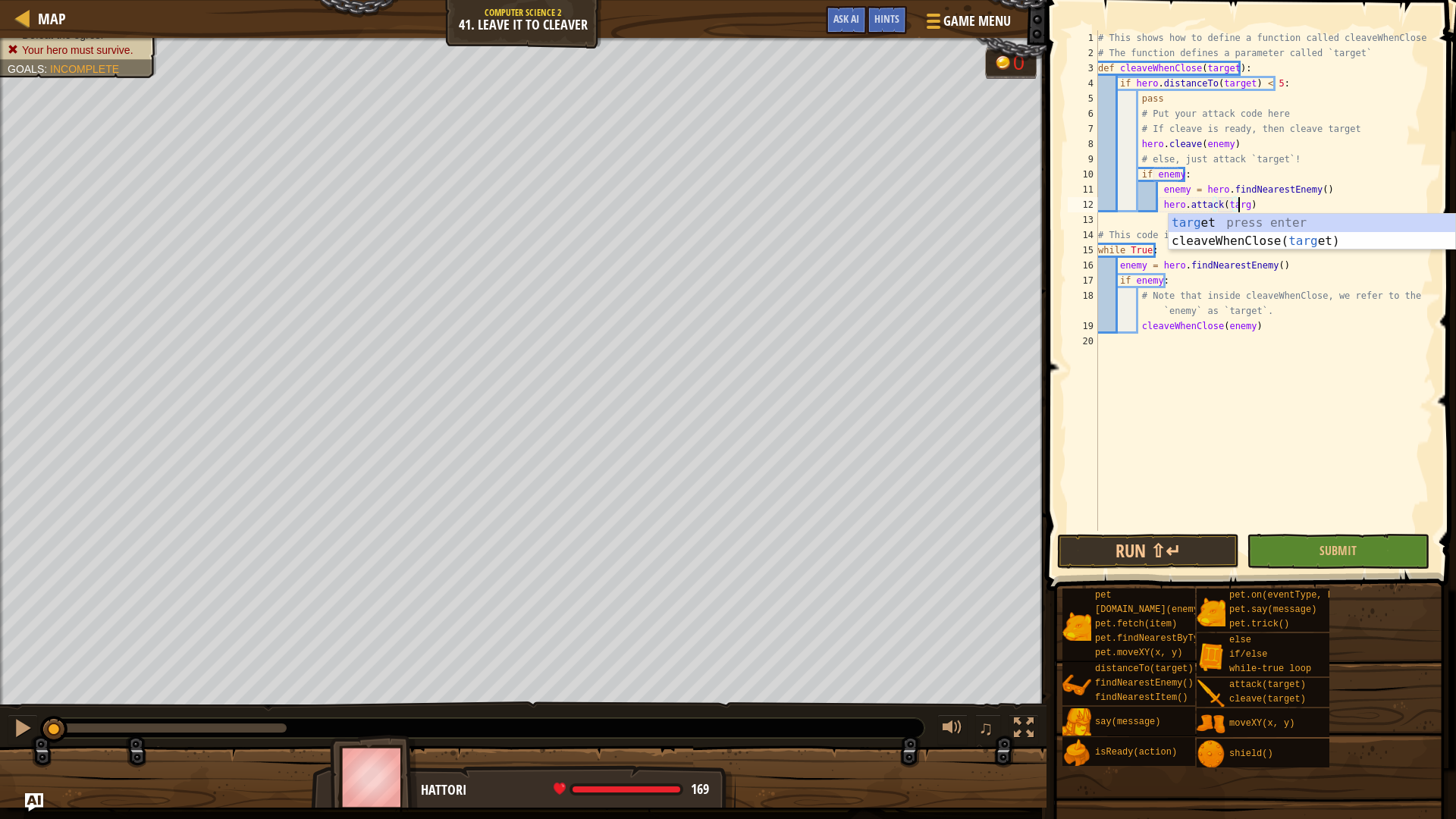
type textarea "hero.attack(target)"
click at [1218, 411] on div "# This shows how to define a function called cleaveWhenClose # The function def…" at bounding box center [1264, 296] width 338 height 531
click at [1179, 561] on button "Run ⇧↵" at bounding box center [1148, 552] width 182 height 35
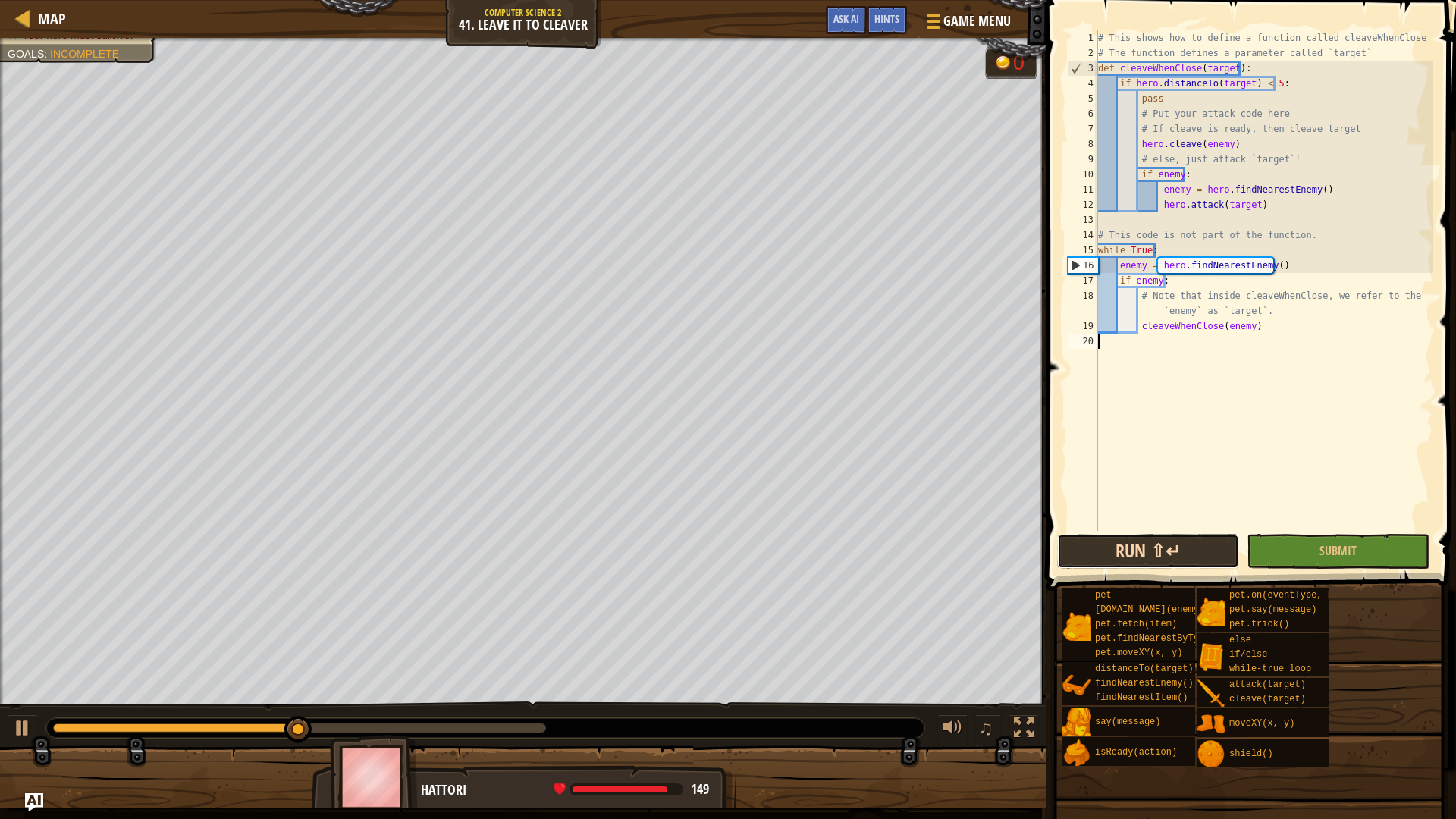
click at [1118, 557] on button "Run ⇧↵" at bounding box center [1148, 552] width 182 height 35
click at [845, 32] on button "Ask AI" at bounding box center [846, 20] width 41 height 28
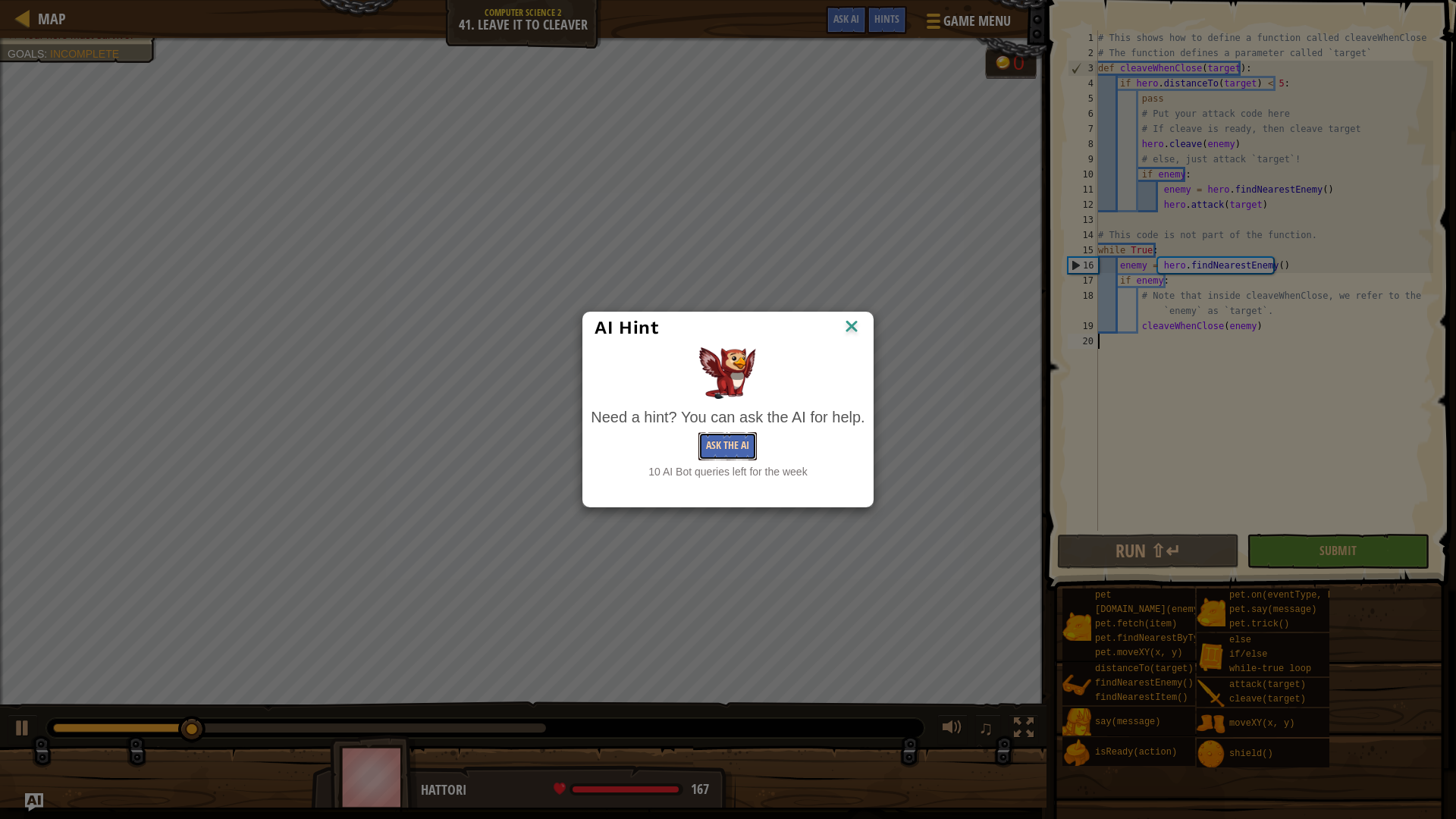
click at [714, 448] on button "Ask the AI" at bounding box center [728, 446] width 58 height 28
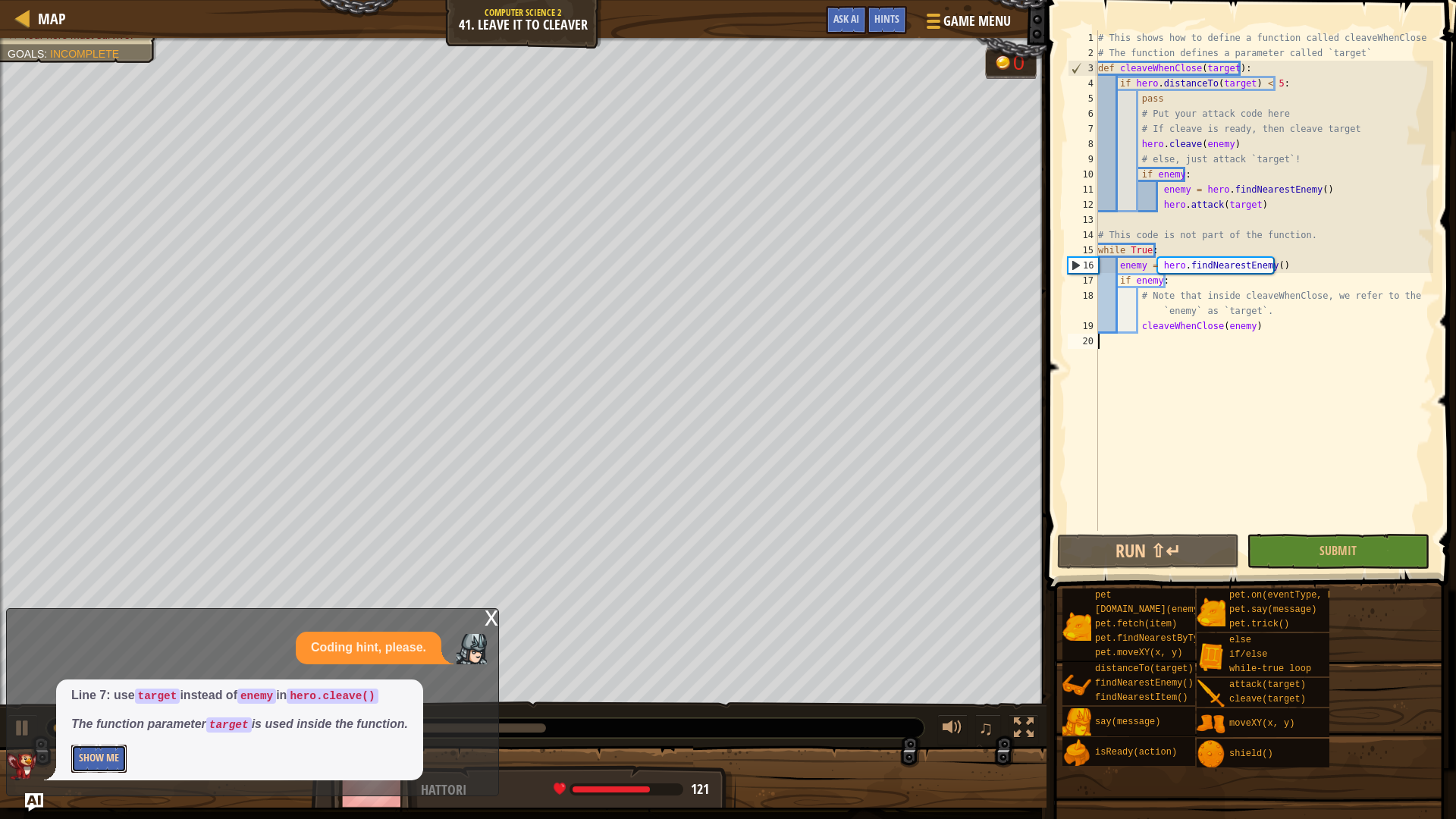
click at [98, 690] on button "Show Me" at bounding box center [99, 759] width 55 height 28
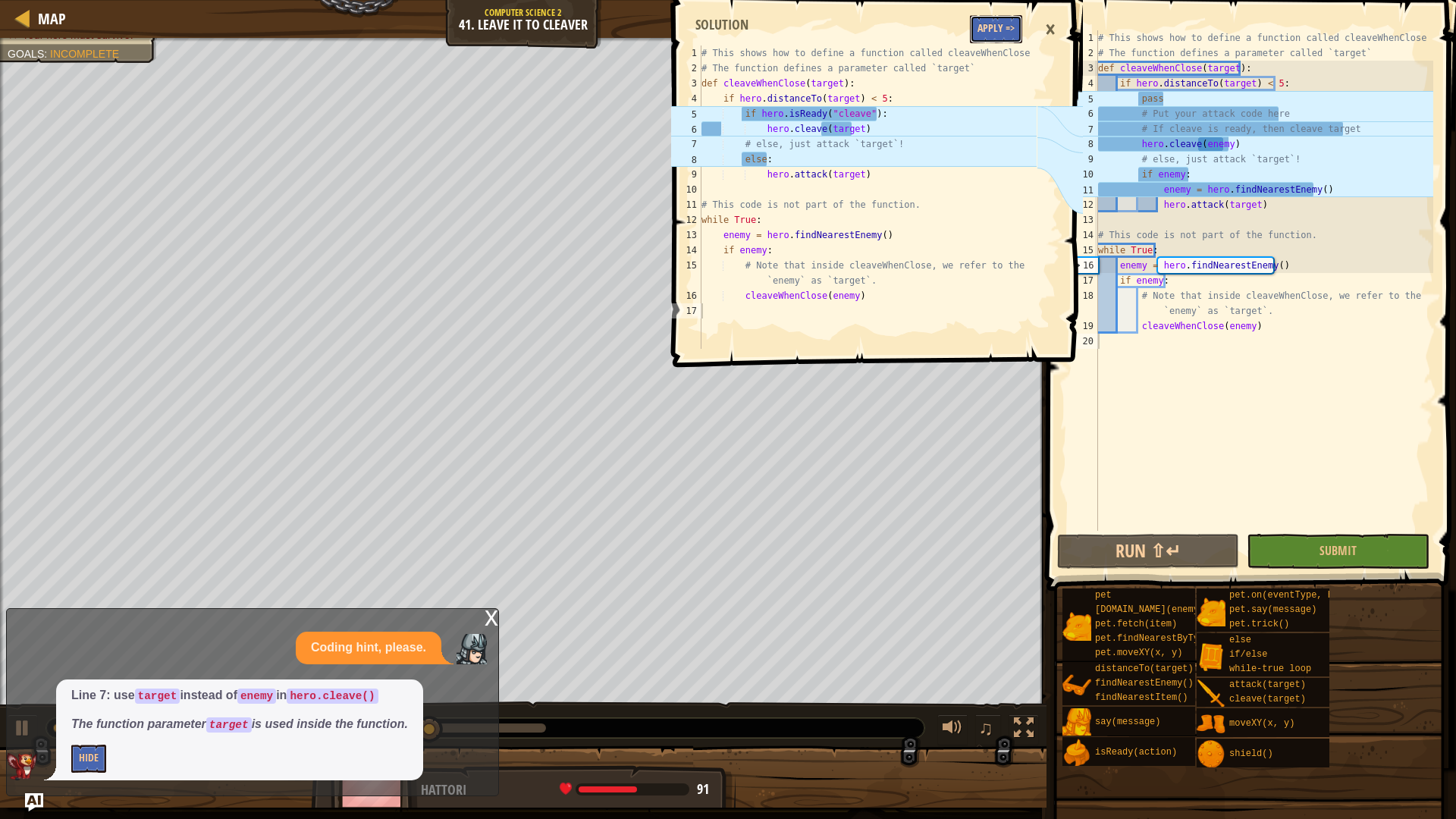
click at [994, 30] on button "Apply =>" at bounding box center [996, 29] width 52 height 28
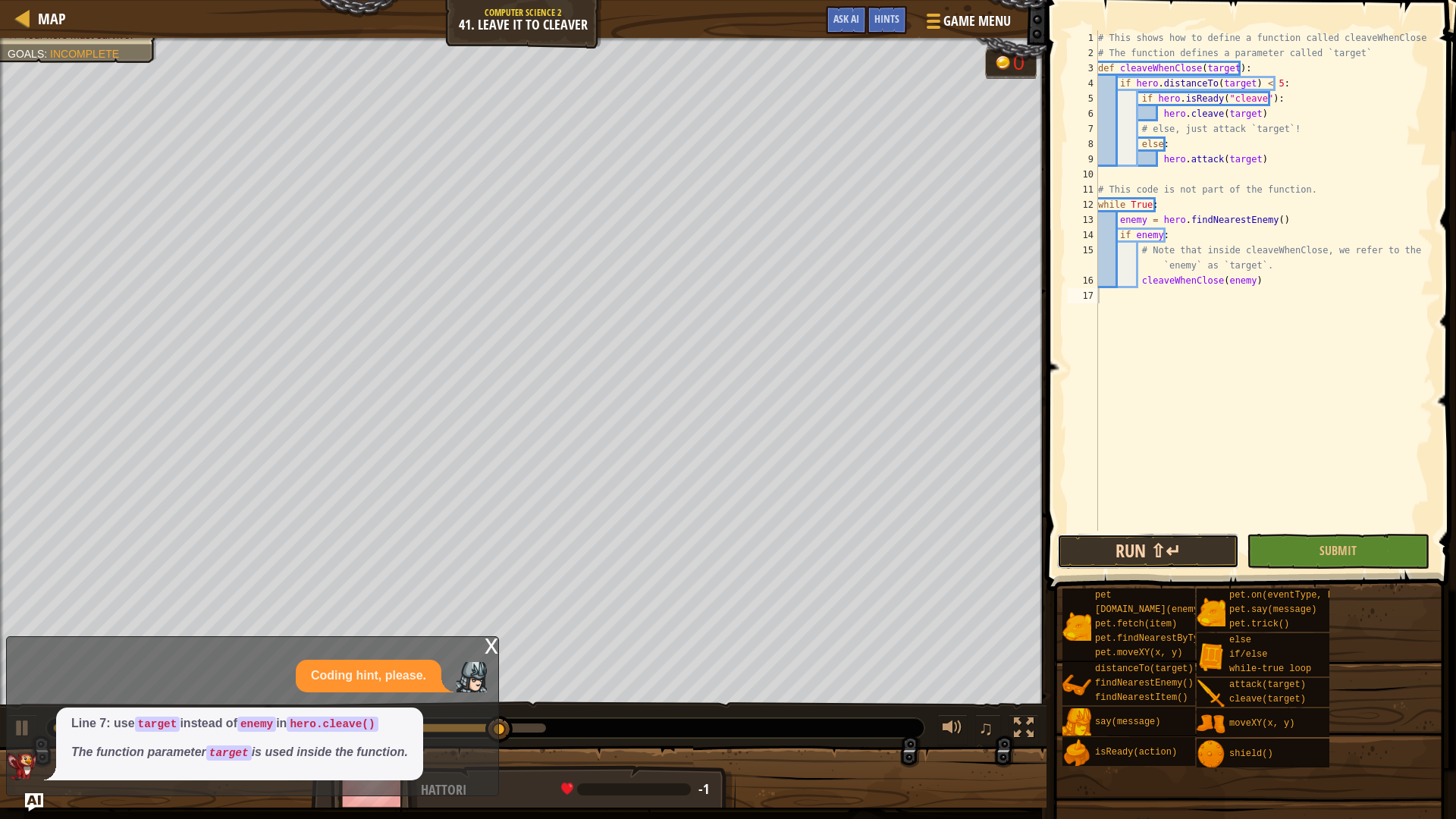
click at [1150, 566] on button "Run ⇧↵" at bounding box center [1148, 552] width 182 height 35
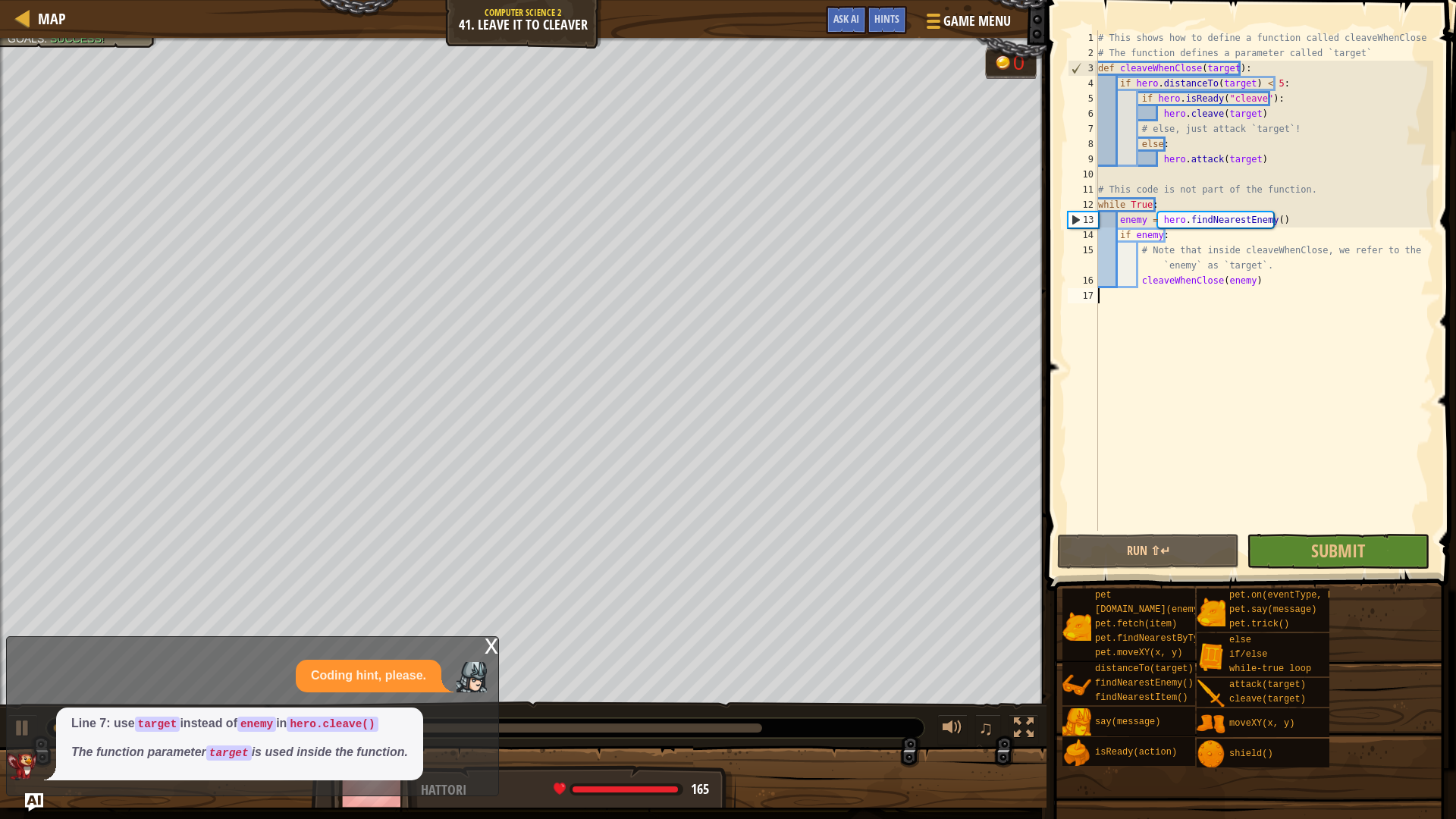
click at [489, 645] on div "x" at bounding box center [491, 645] width 14 height 15
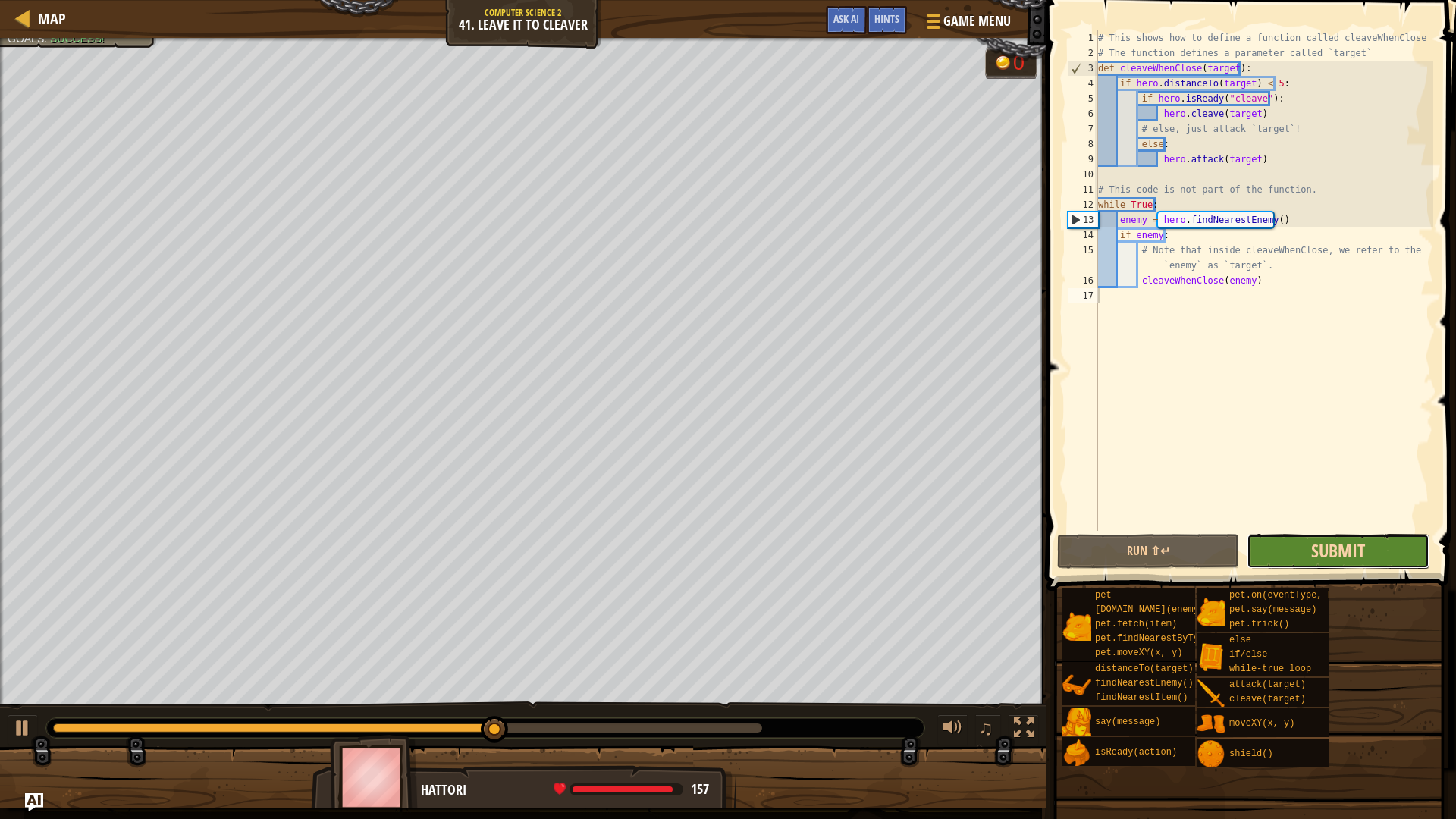
click at [1327, 547] on span "Submit" at bounding box center [1337, 551] width 54 height 24
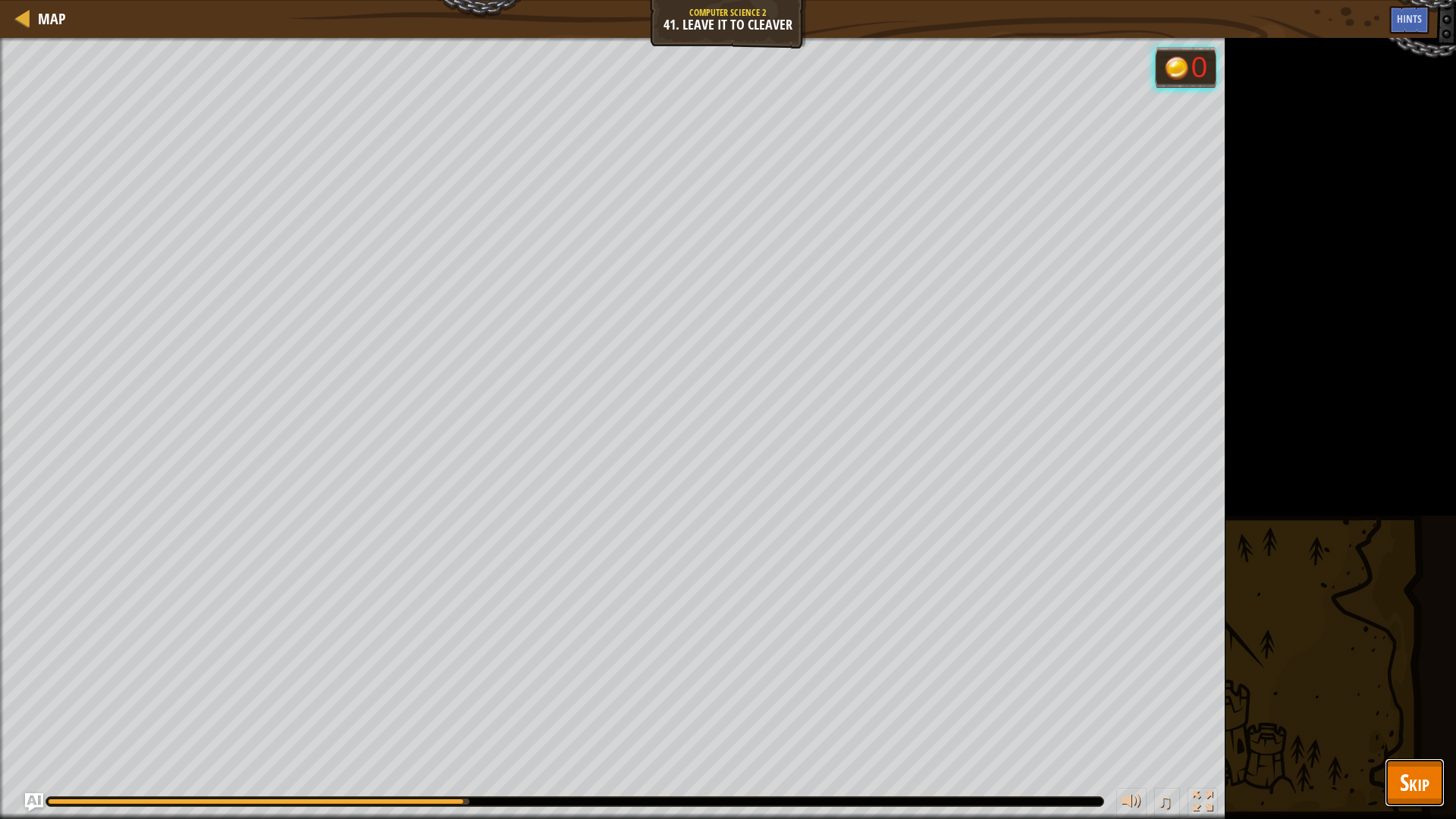
click at [1407, 690] on span "Skip" at bounding box center [1415, 783] width 29 height 31
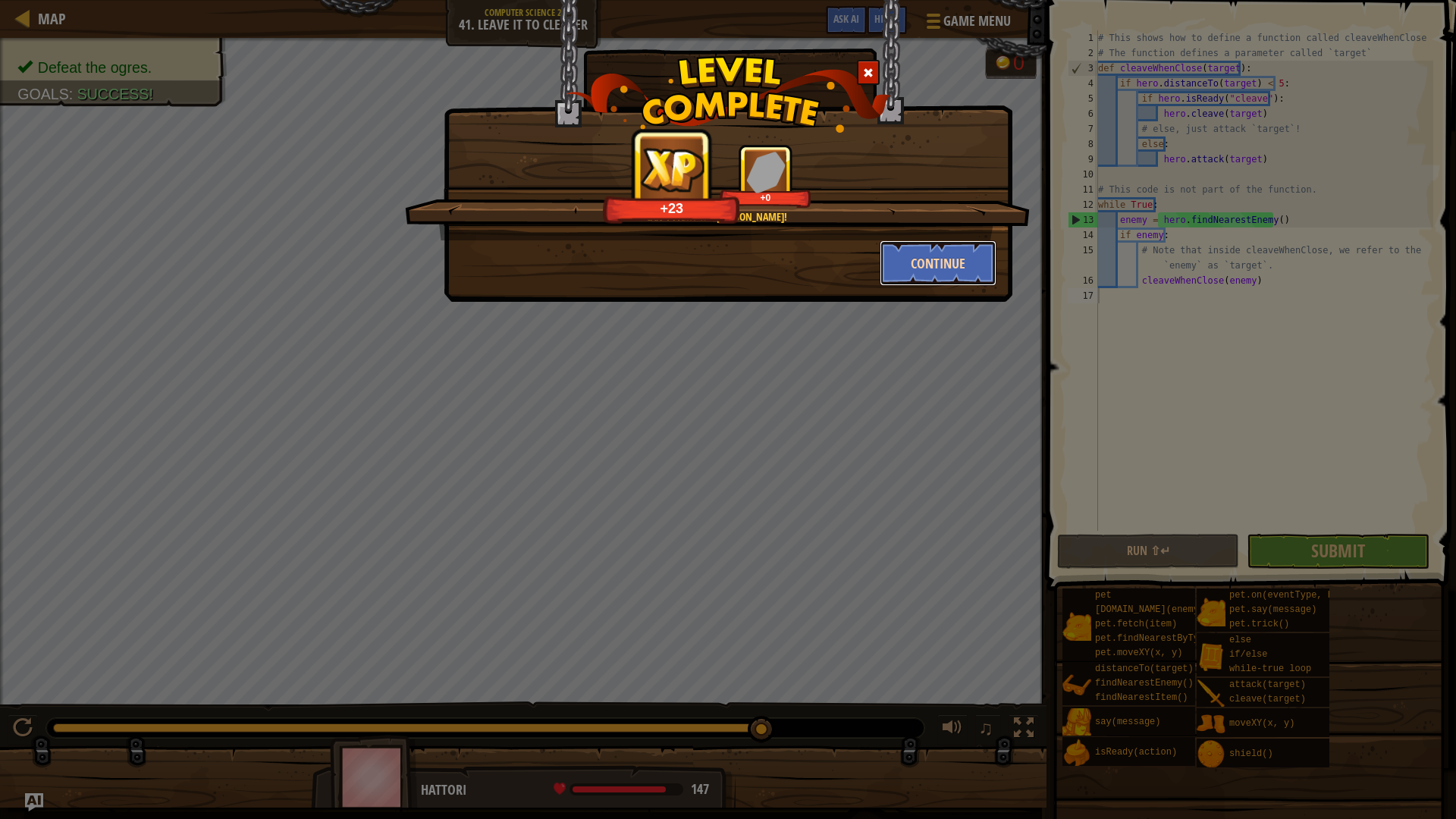
click at [974, 266] on button "Continue" at bounding box center [938, 263] width 118 height 46
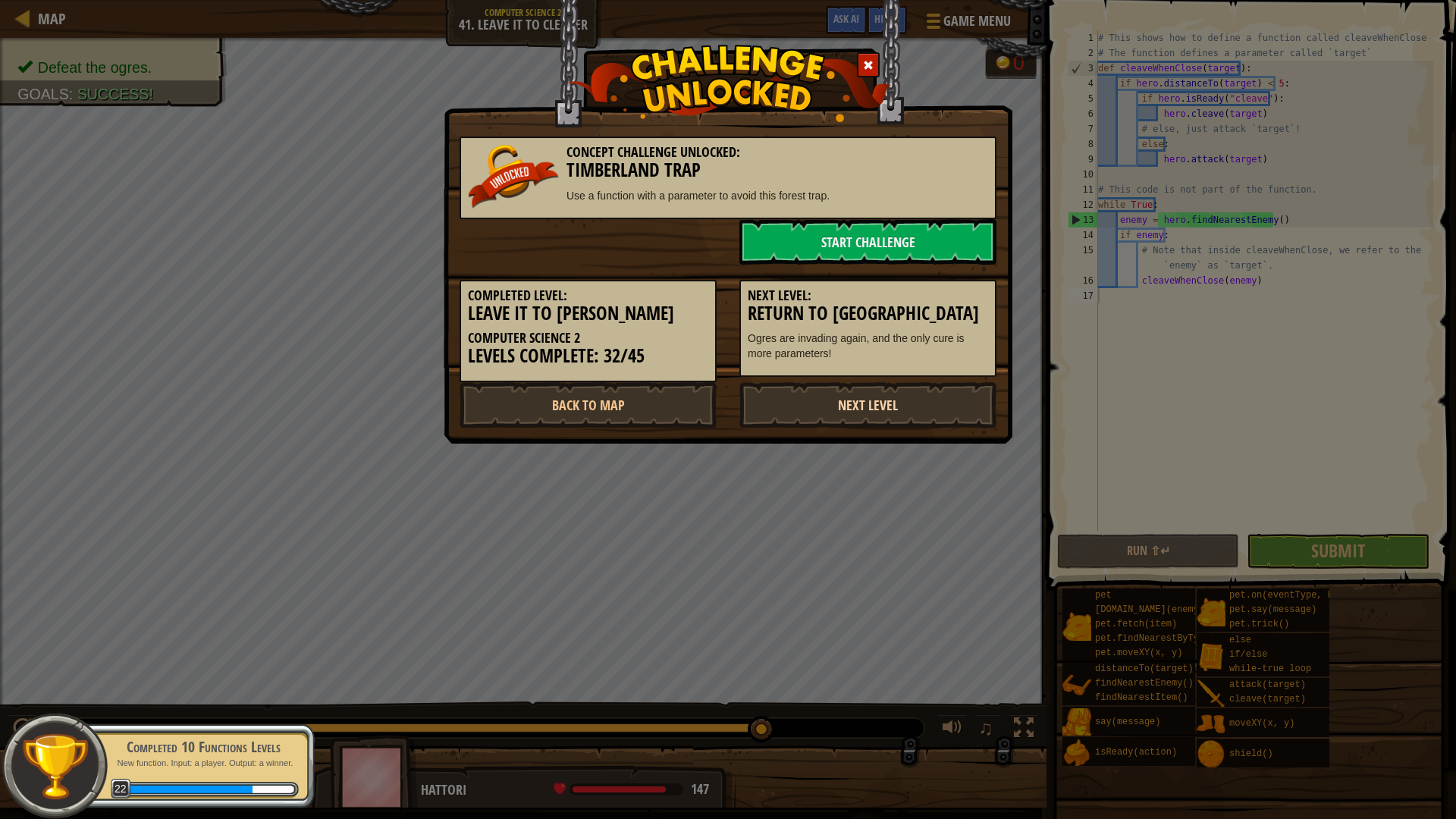
click at [898, 407] on link "Next Level" at bounding box center [868, 405] width 257 height 46
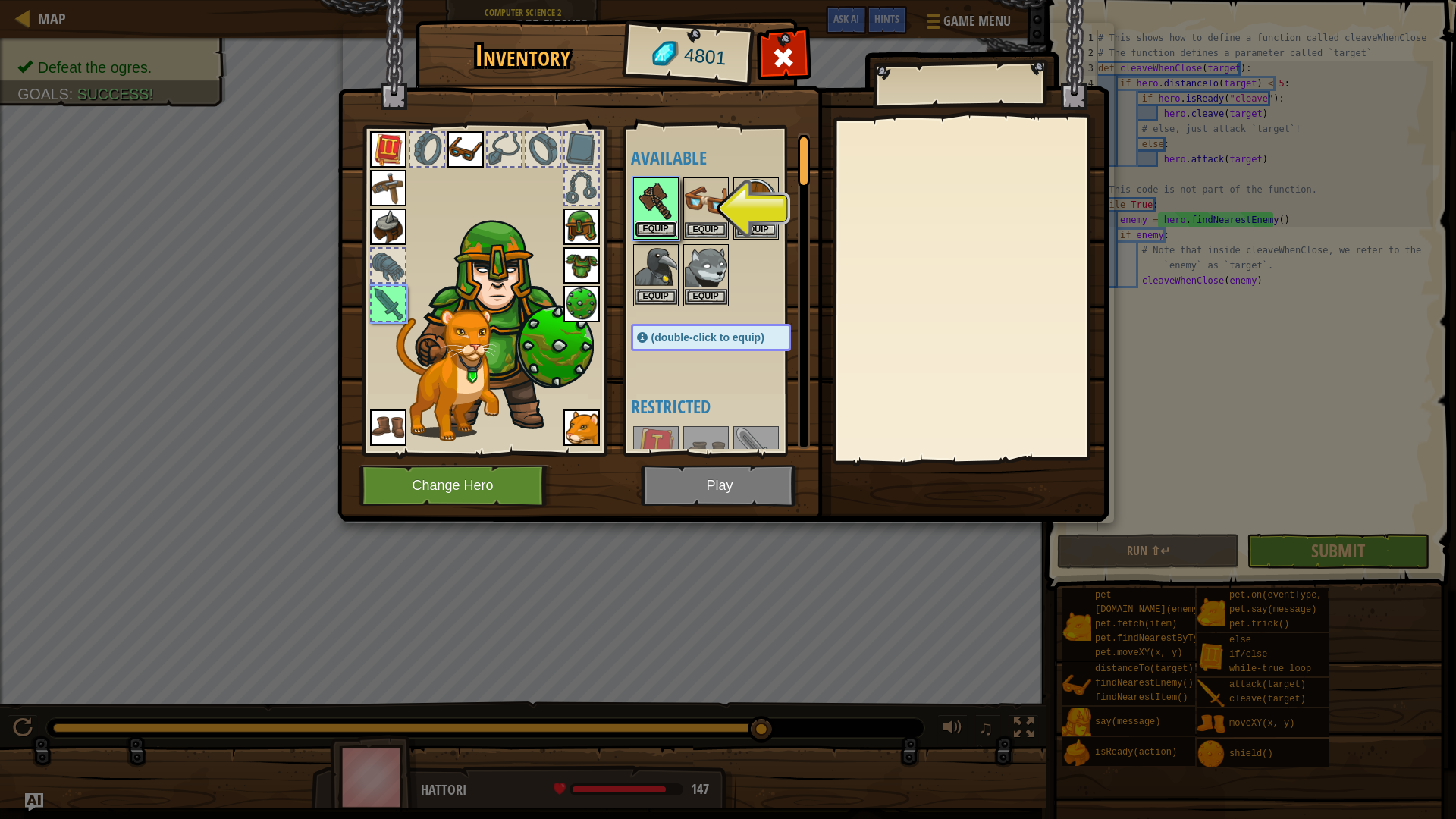
click at [670, 223] on button "Equip" at bounding box center [655, 229] width 42 height 16
click at [685, 223] on button "Equip" at bounding box center [705, 230] width 42 height 16
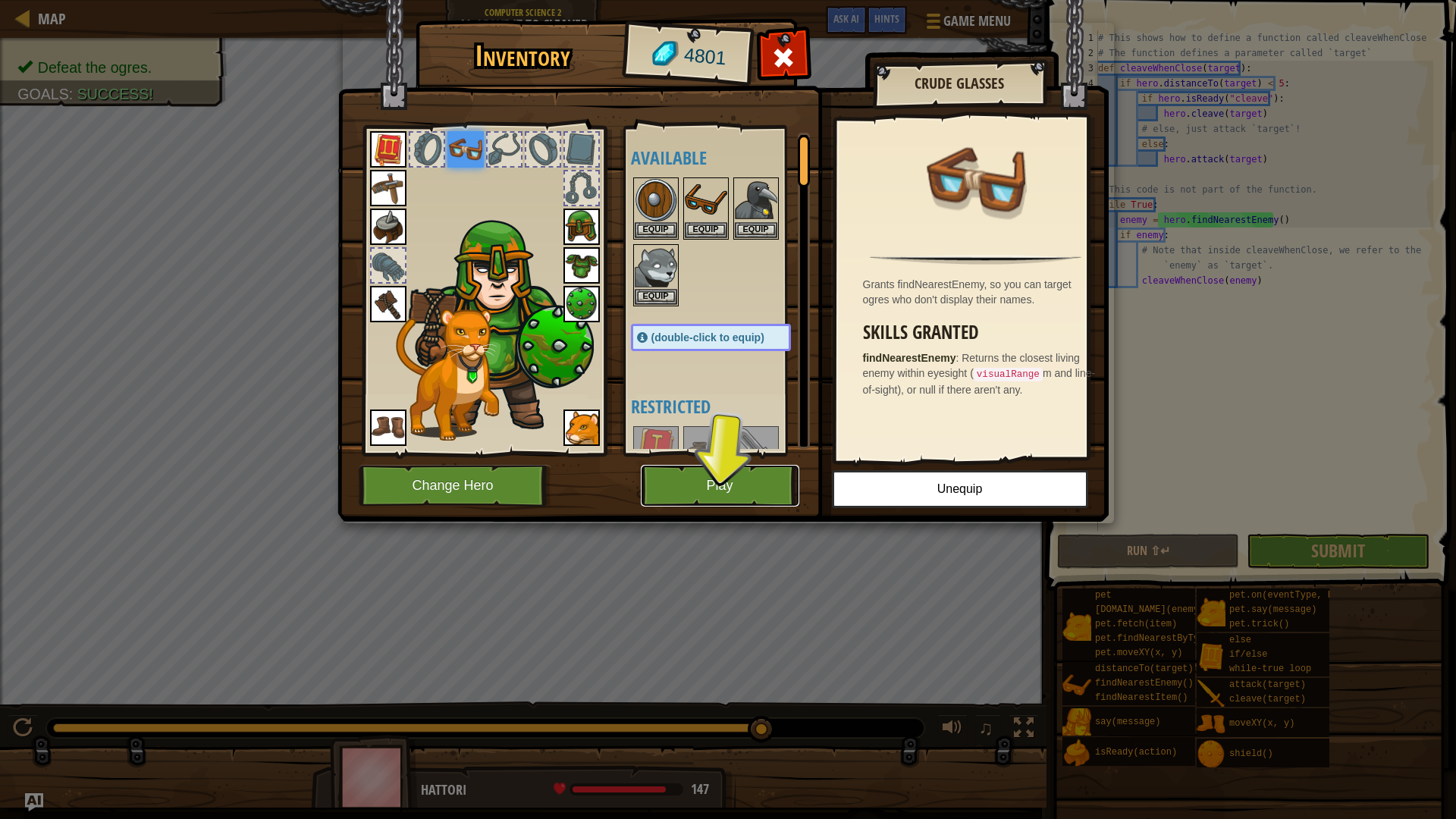
click at [696, 491] on button "Play" at bounding box center [720, 486] width 159 height 42
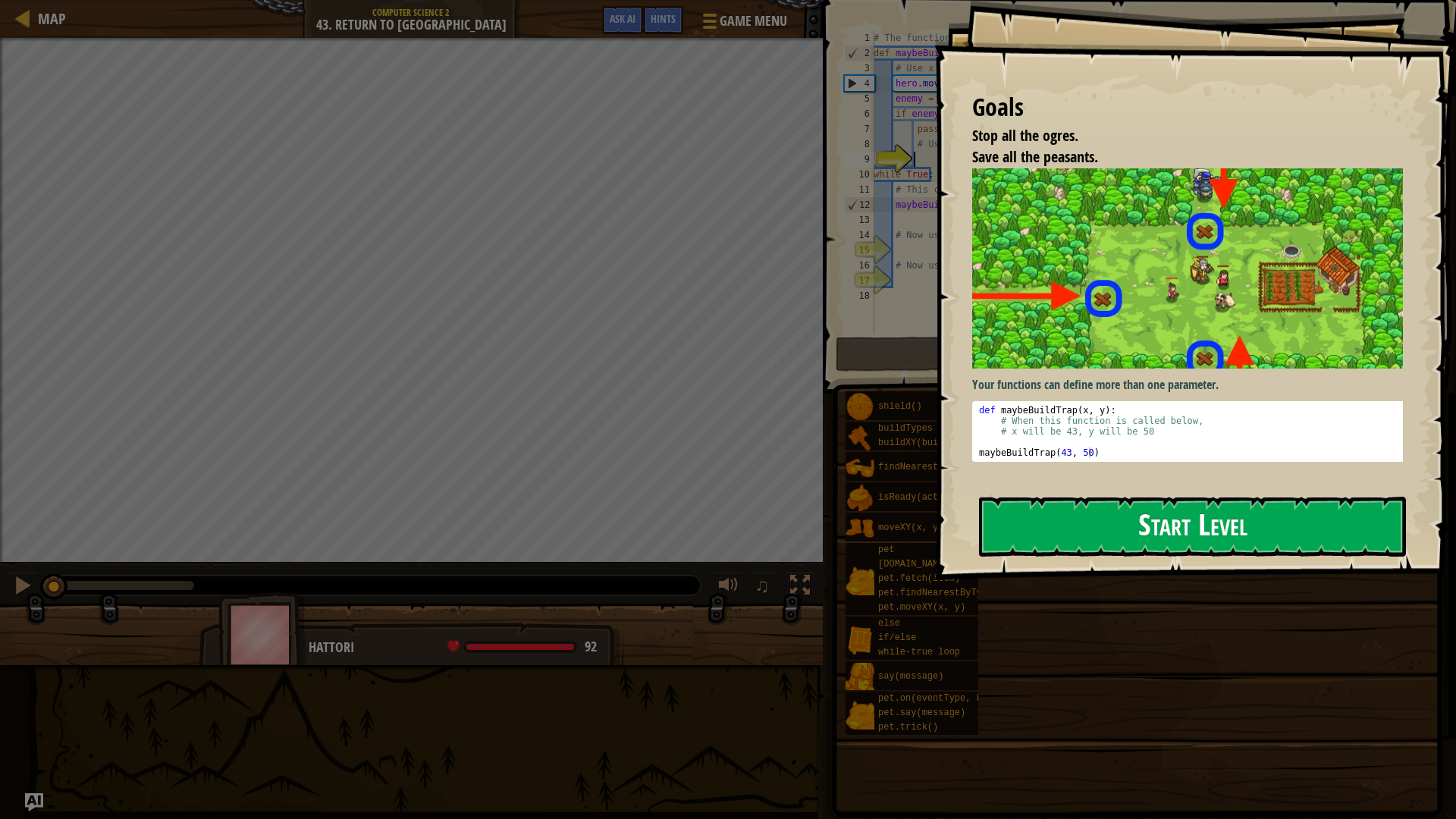
click at [1156, 518] on button "Start Level" at bounding box center [1192, 527] width 427 height 60
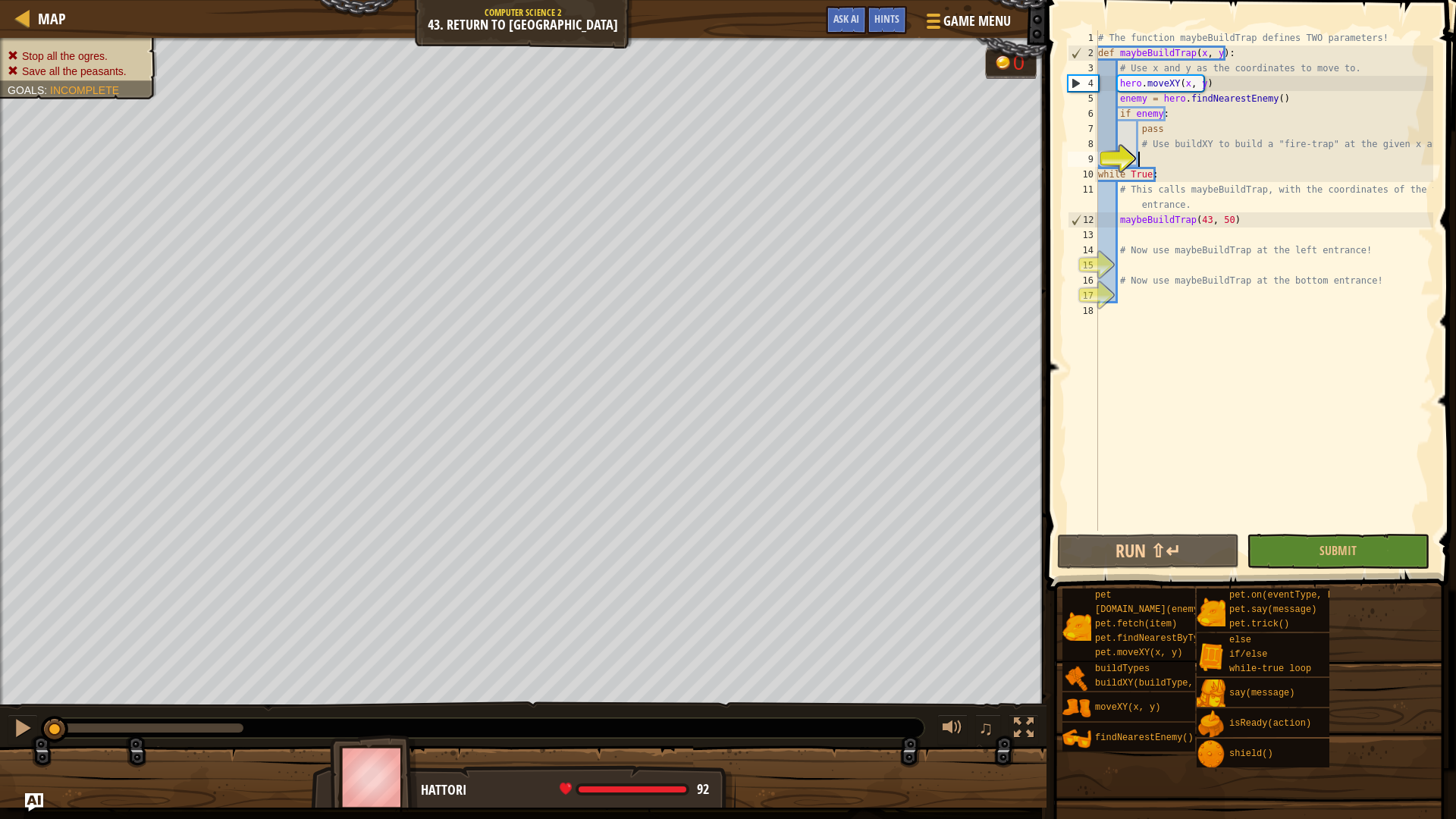
click at [1155, 162] on div "# The function maybeBuildTrap defines TWO parameters! def maybeBuildTrap ( x , …" at bounding box center [1264, 296] width 338 height 531
click at [1178, 153] on div "# The function maybeBuildTrap defines TWO parameters! def maybeBuildTrap ( x , …" at bounding box center [1264, 296] width 338 height 531
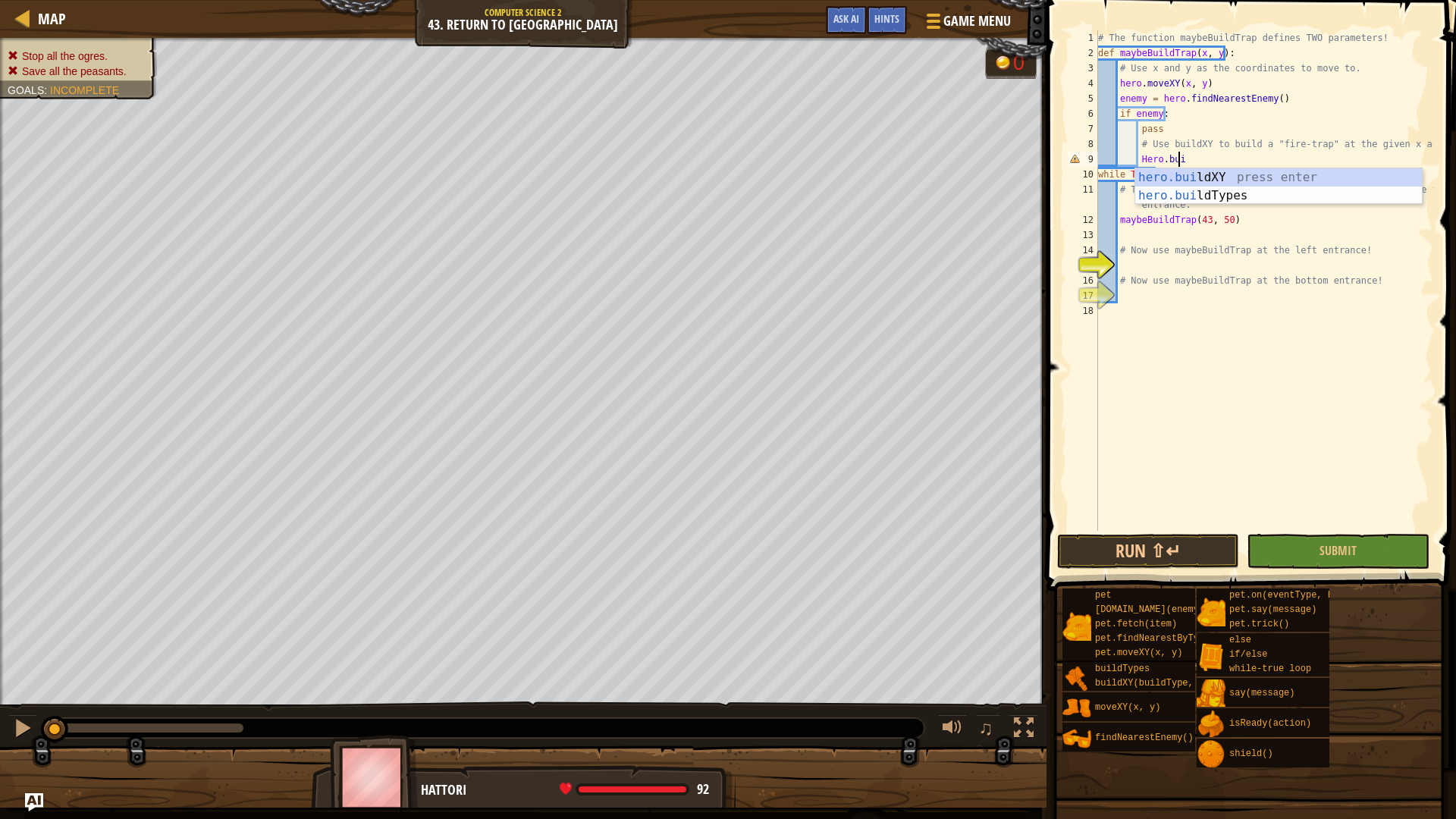
scroll to position [7, 6]
click at [1262, 177] on div "[DOMAIN_NAME] XY press enter [DOMAIN_NAME] Types press enter" at bounding box center [1279, 205] width 287 height 73
click at [1258, 162] on div "# The function maybeBuildTrap defines TWO parameters! def maybeBuildTrap ( x , …" at bounding box center [1264, 296] width 338 height 531
click at [1272, 157] on div "# The function maybeBuildTrap defines TWO parameters! def maybeBuildTrap ( x , …" at bounding box center [1264, 296] width 338 height 531
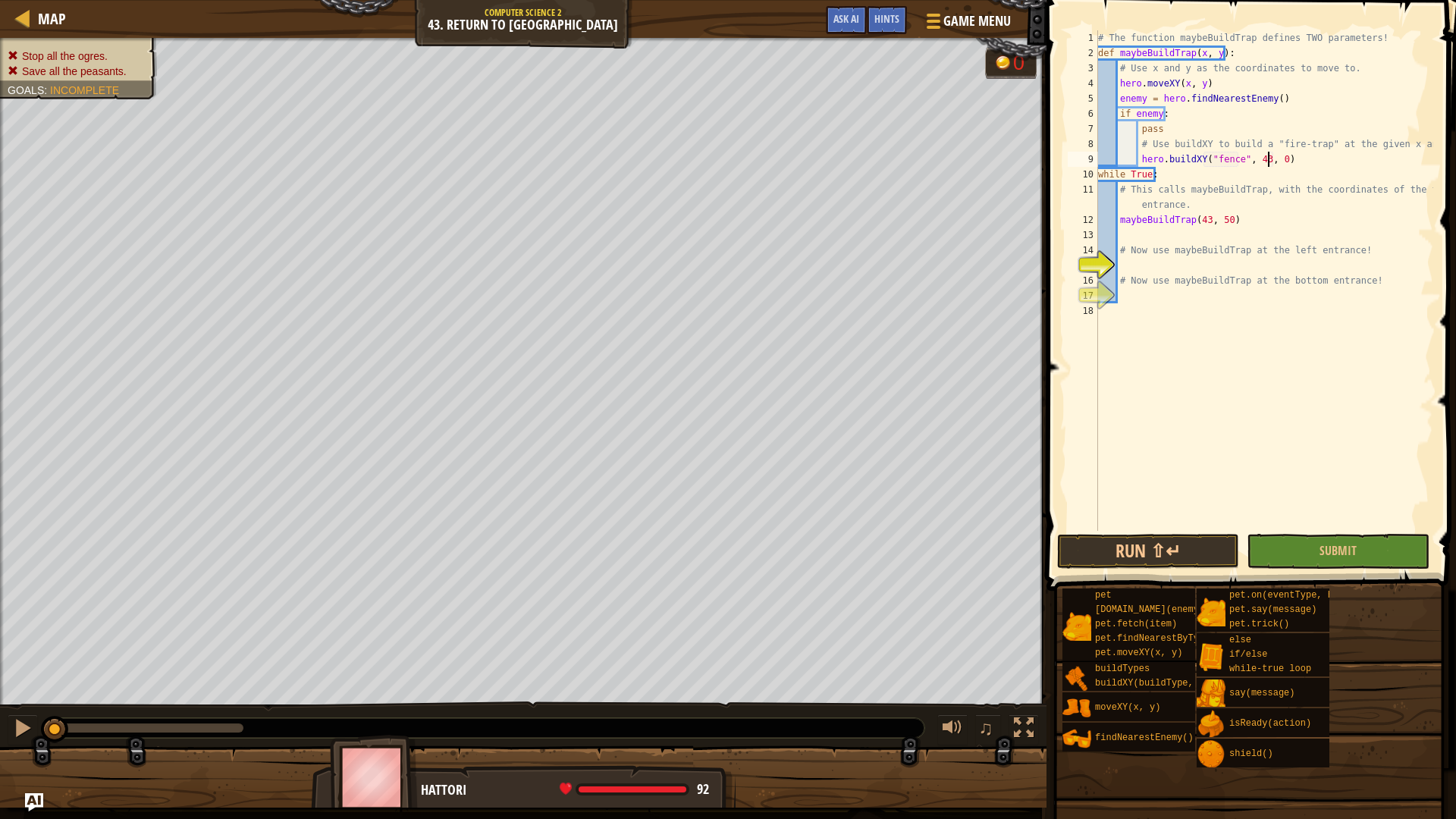
type textarea "hero.buildXY("fence", 43, 50)"
click at [1142, 266] on div "# The function maybeBuildTrap defines TWO parameters! def maybeBuildTrap ( x , …" at bounding box center [1264, 296] width 338 height 531
click at [1213, 285] on div "hero.bu ildXY press enter hero.bu ildTypes press enter" at bounding box center [1258, 311] width 287 height 73
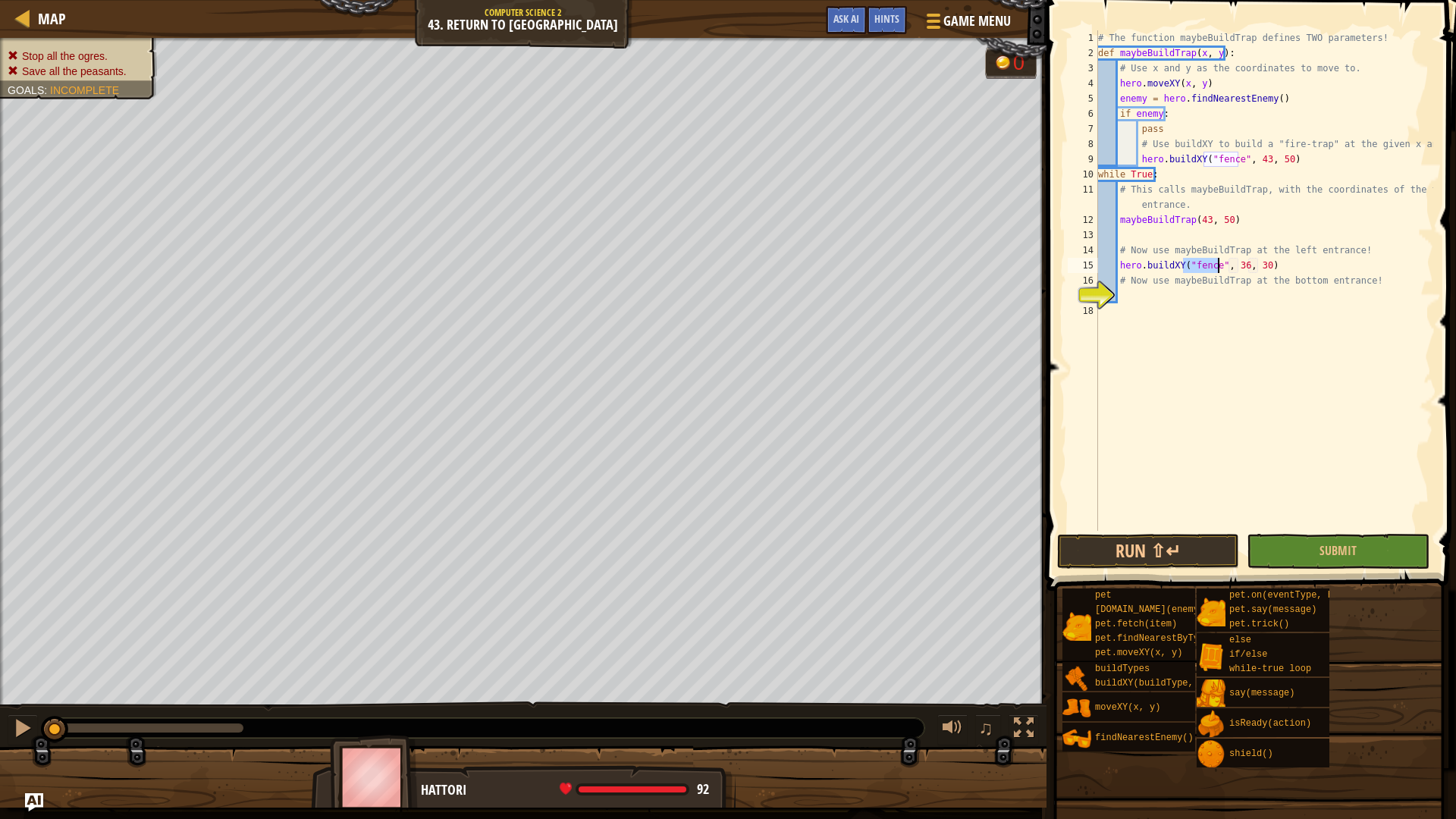
click at [1234, 269] on div "# The function maybeBuildTrap defines TWO parameters! def maybeBuildTrap ( x , …" at bounding box center [1264, 296] width 338 height 531
click at [1235, 272] on div "# The function maybeBuildTrap defines TWO parameters! def maybeBuildTrap ( x , …" at bounding box center [1264, 296] width 338 height 531
click at [1238, 267] on div "# The function maybeBuildTrap defines TWO parameters! def maybeBuildTrap ( x , …" at bounding box center [1264, 296] width 338 height 531
click at [1258, 268] on div "# The function maybeBuildTrap defines TWO parameters! def maybeBuildTrap ( x , …" at bounding box center [1264, 296] width 338 height 531
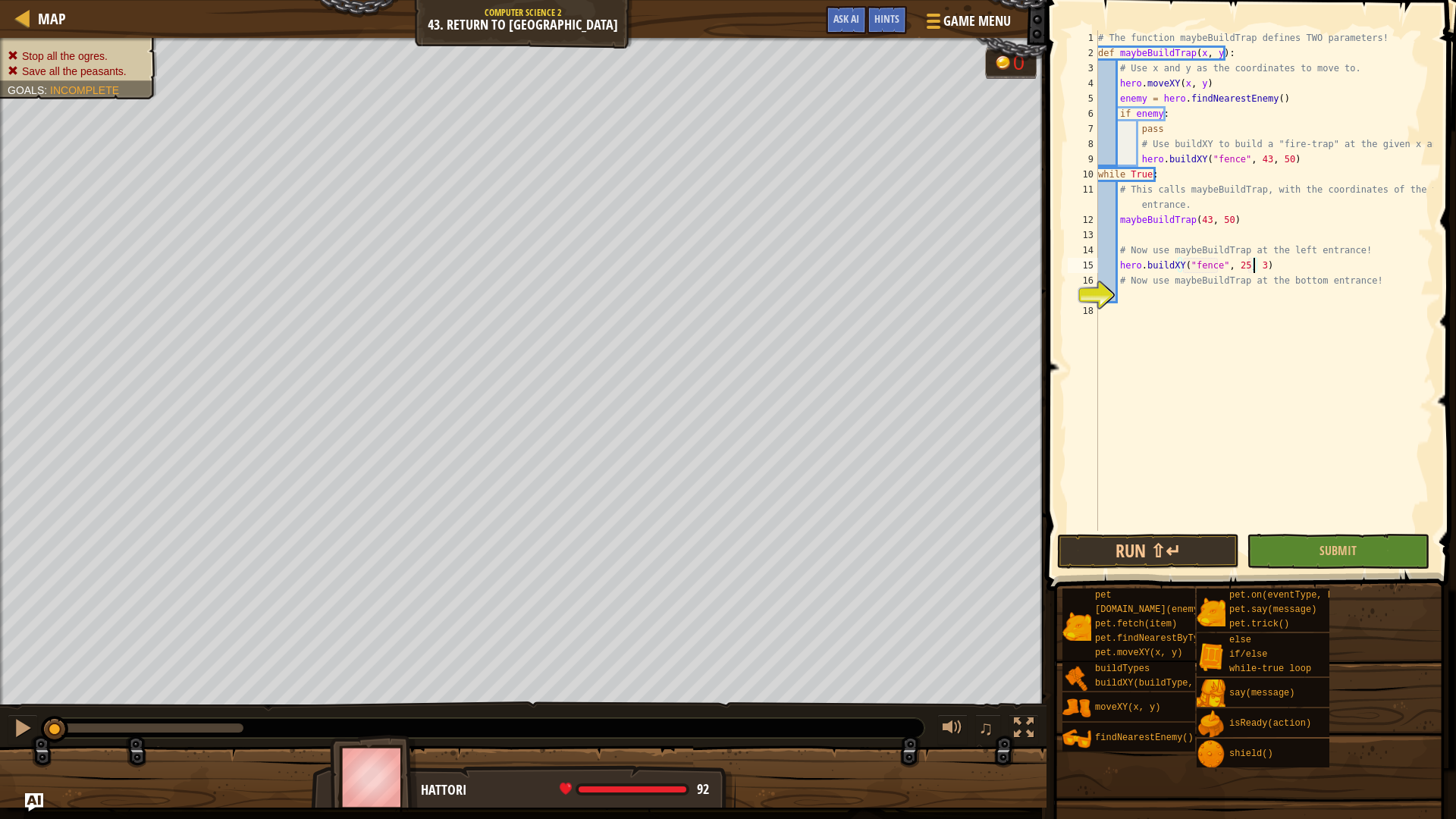
type textarea "hero.buildXY("fence", 25, 34)"
click at [1132, 293] on div "# The function maybeBuildTrap defines TWO parameters! def maybeBuildTrap ( x , …" at bounding box center [1264, 296] width 338 height 531
click at [1223, 309] on div "[DOMAIN_NAME] XY press enter [DOMAIN_NAME] Types press enter" at bounding box center [1258, 341] width 287 height 73
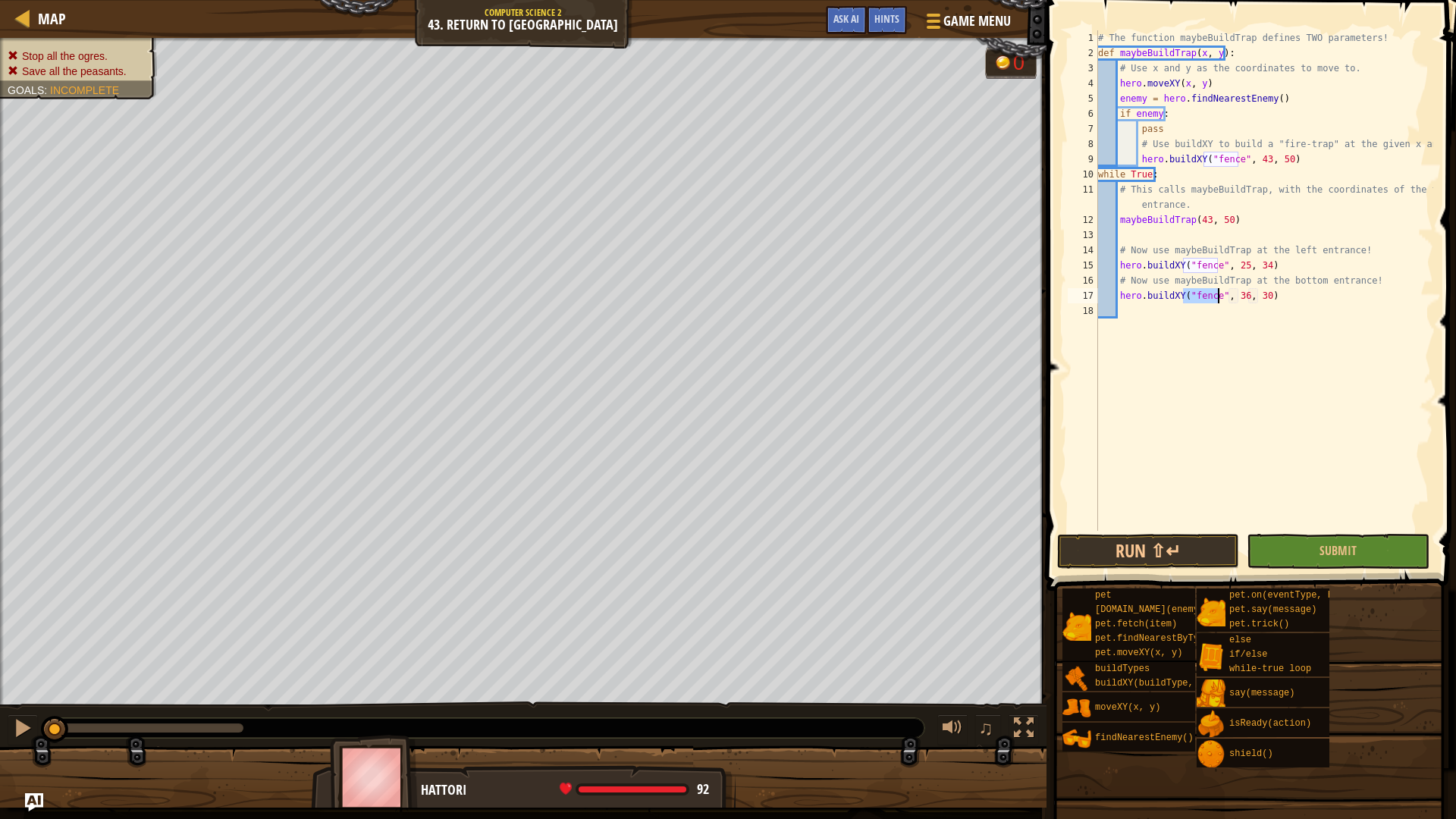
click at [1235, 296] on div "# The function maybeBuildTrap defines TWO parameters! def maybeBuildTrap ( x , …" at bounding box center [1264, 296] width 338 height 531
click at [1240, 301] on div "# The function maybeBuildTrap defines TWO parameters! def maybeBuildTrap ( x , …" at bounding box center [1264, 296] width 338 height 531
click at [1252, 296] on div "# The function maybeBuildTrap defines TWO parameters! def maybeBuildTrap ( x , …" at bounding box center [1264, 296] width 338 height 531
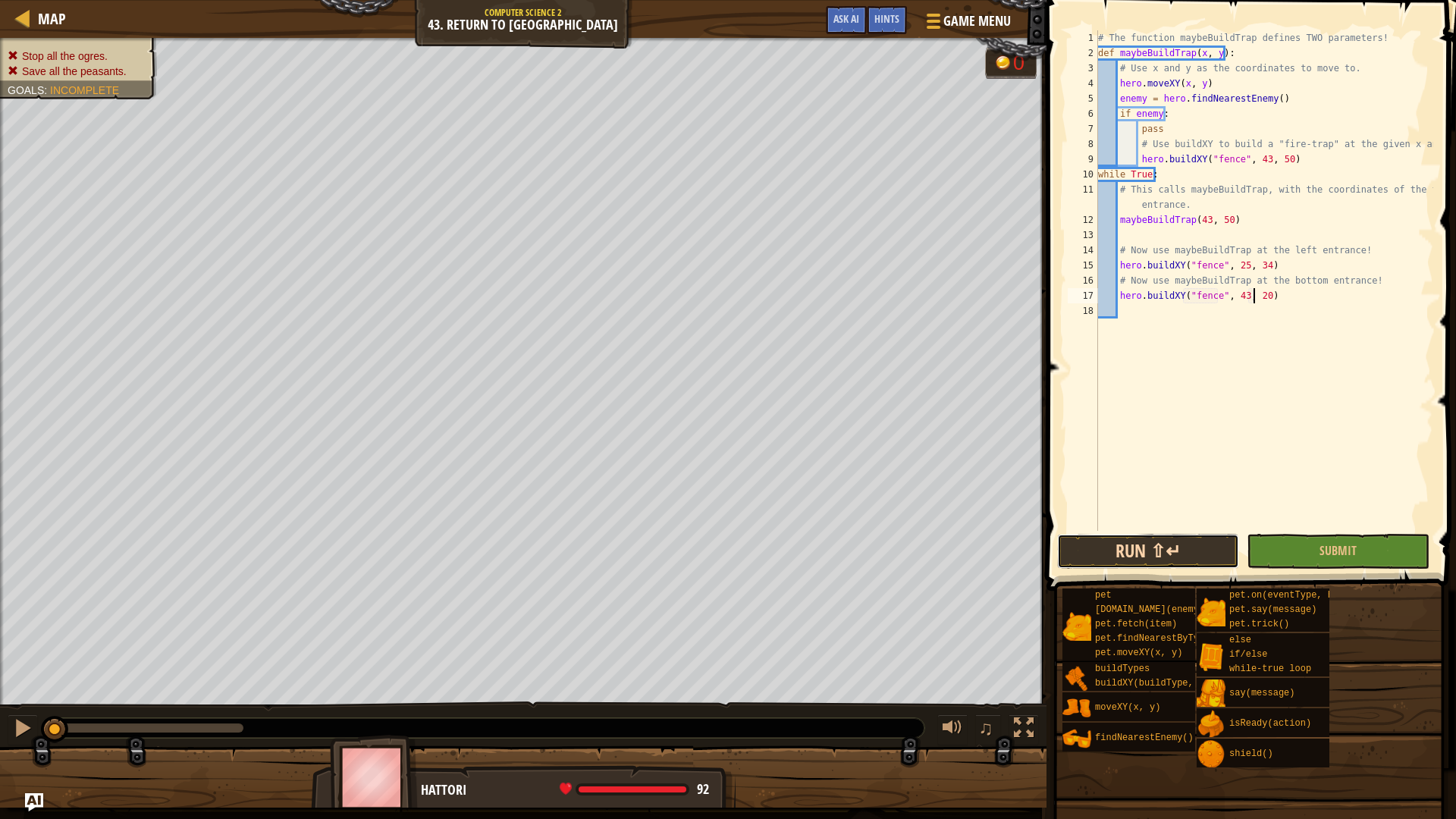
click at [1191, 558] on button "Run ⇧↵" at bounding box center [1148, 552] width 182 height 35
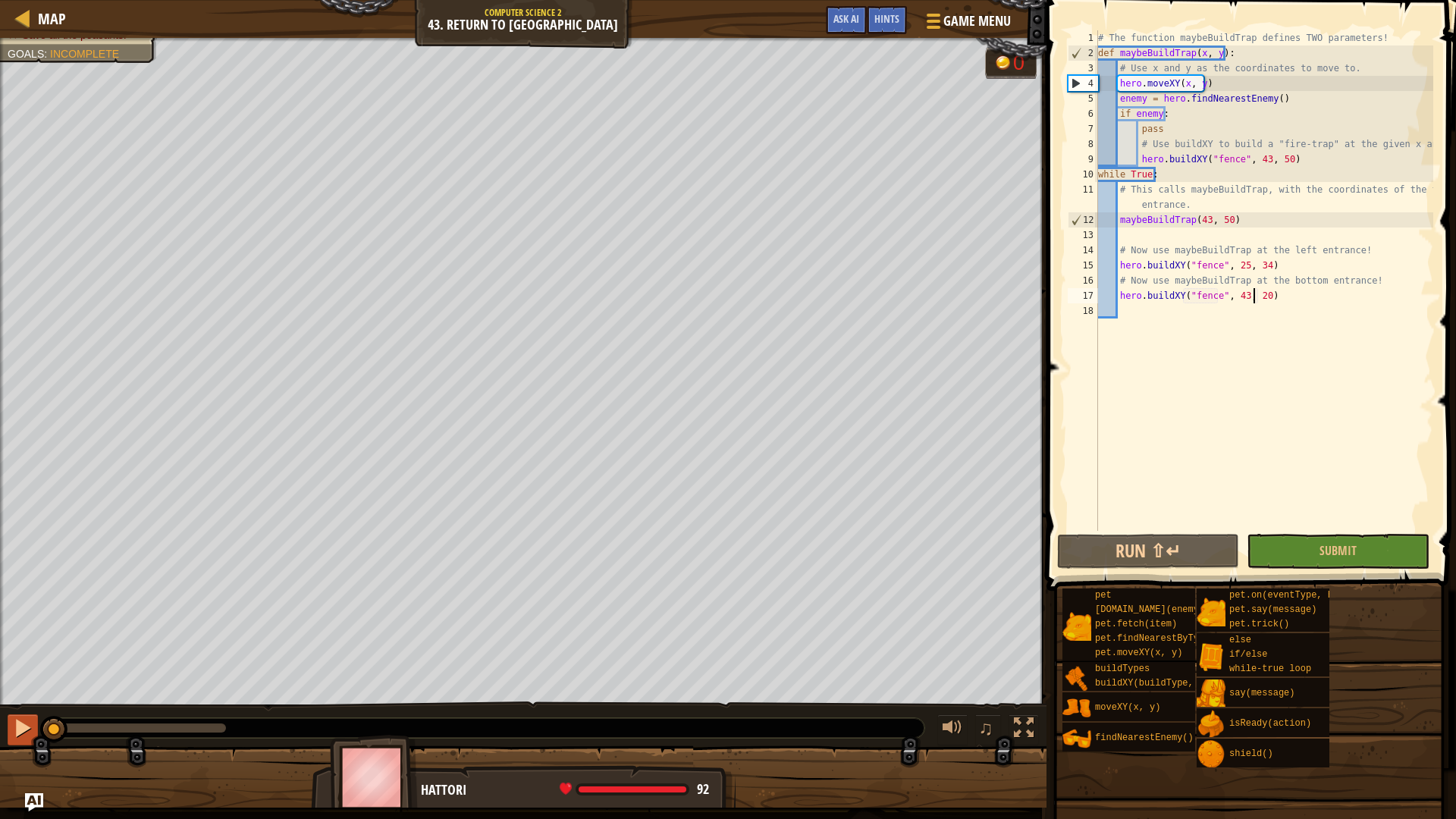
drag, startPoint x: 188, startPoint y: 735, endPoint x: 30, endPoint y: 735, distance: 158.0
click at [30, 690] on div "♫" at bounding box center [523, 724] width 1046 height 46
click at [23, 690] on div at bounding box center [22, 728] width 20 height 20
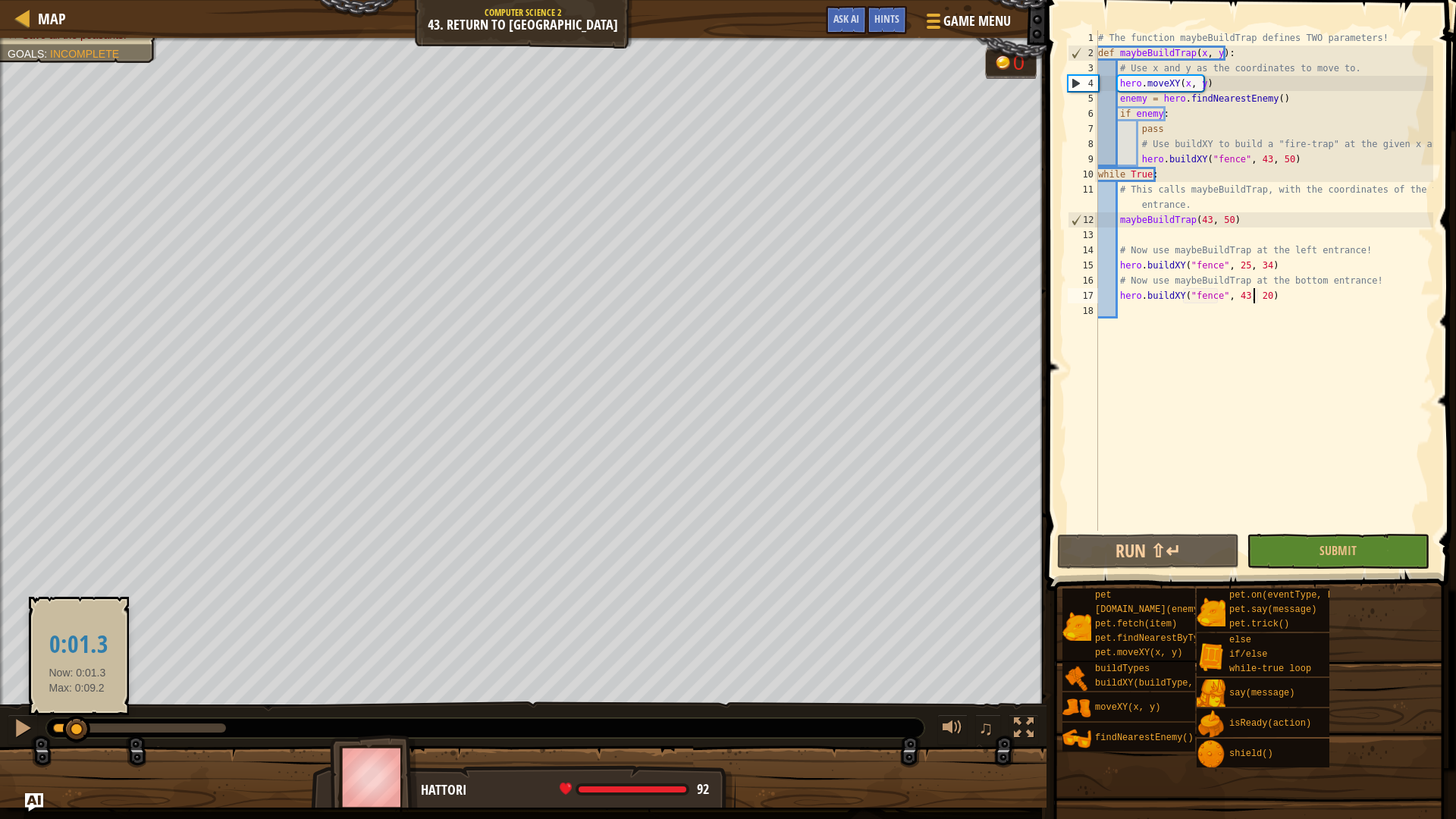
drag, startPoint x: 77, startPoint y: 722, endPoint x: 0, endPoint y: 723, distance: 77.0
click at [0, 690] on div "♫" at bounding box center [523, 724] width 1046 height 46
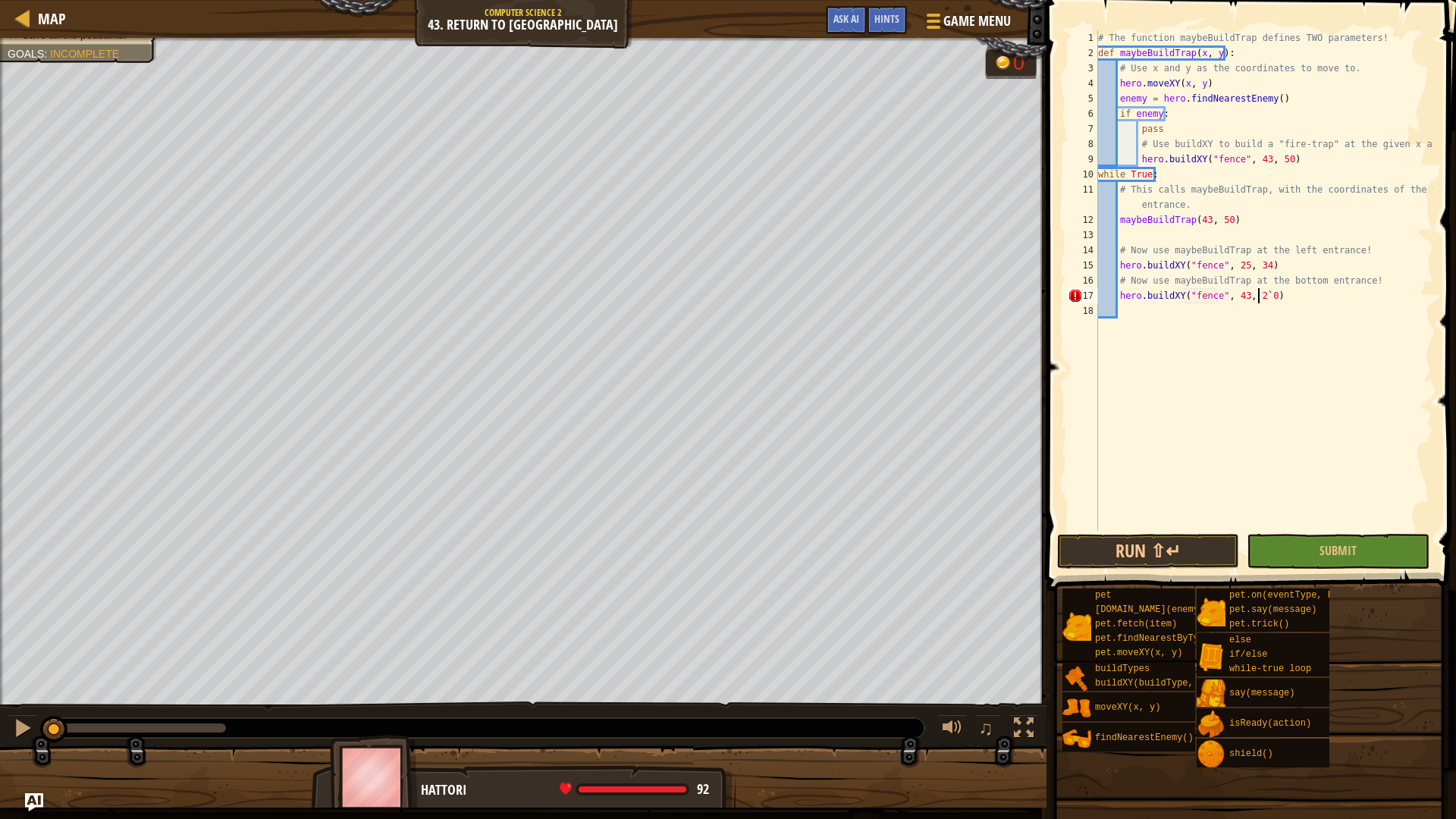
click at [1278, 156] on div "# The function maybeBuildTrap defines TWO parameters! def maybeBuildTrap ( x , …" at bounding box center [1264, 296] width 338 height 531
click at [1206, 541] on button "Run ⇧↵" at bounding box center [1148, 552] width 182 height 35
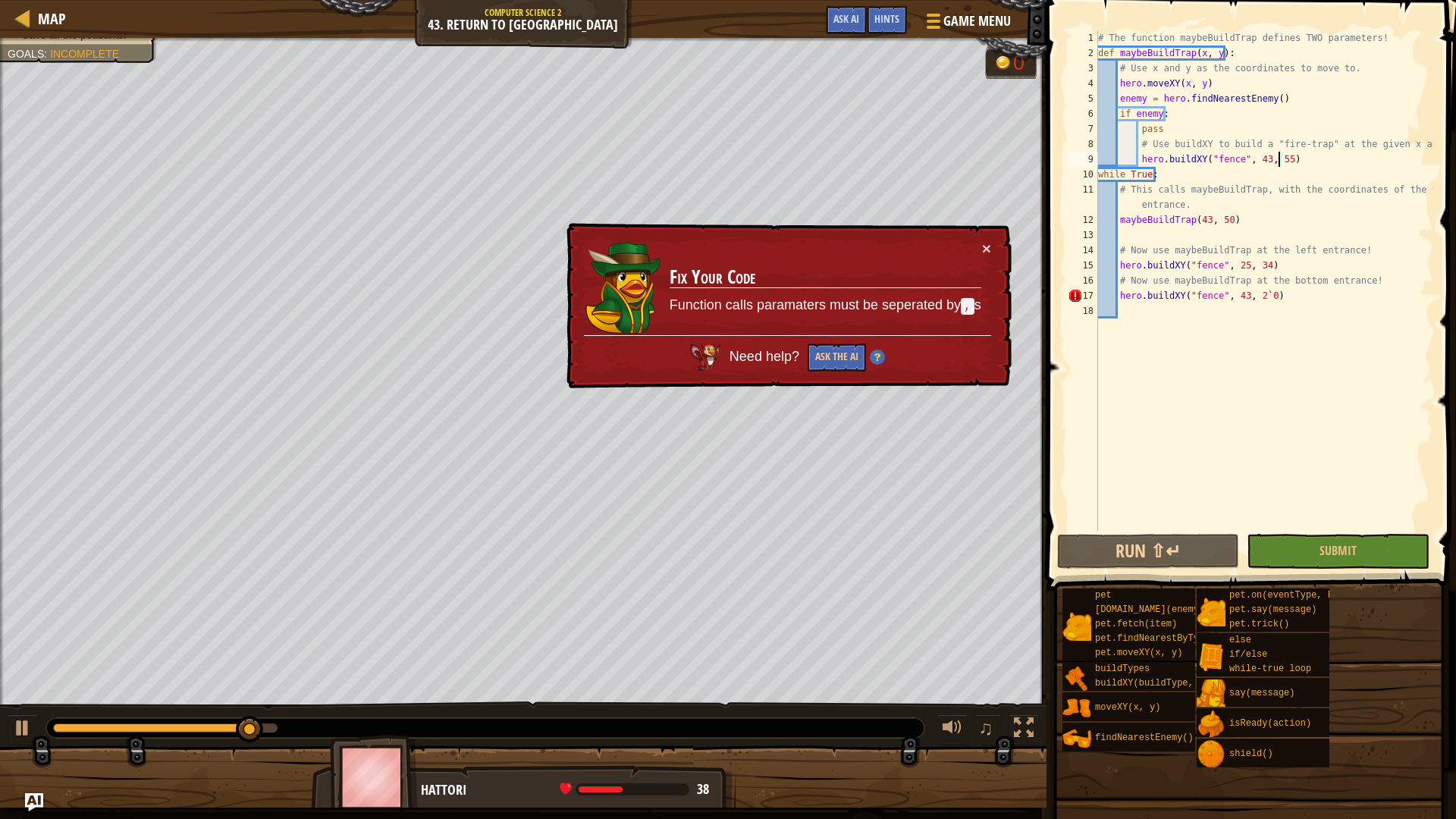
click at [992, 249] on div "× Fix Your Code Function calls paramaters must be seperated by , s Need help? A…" at bounding box center [788, 306] width 448 height 166
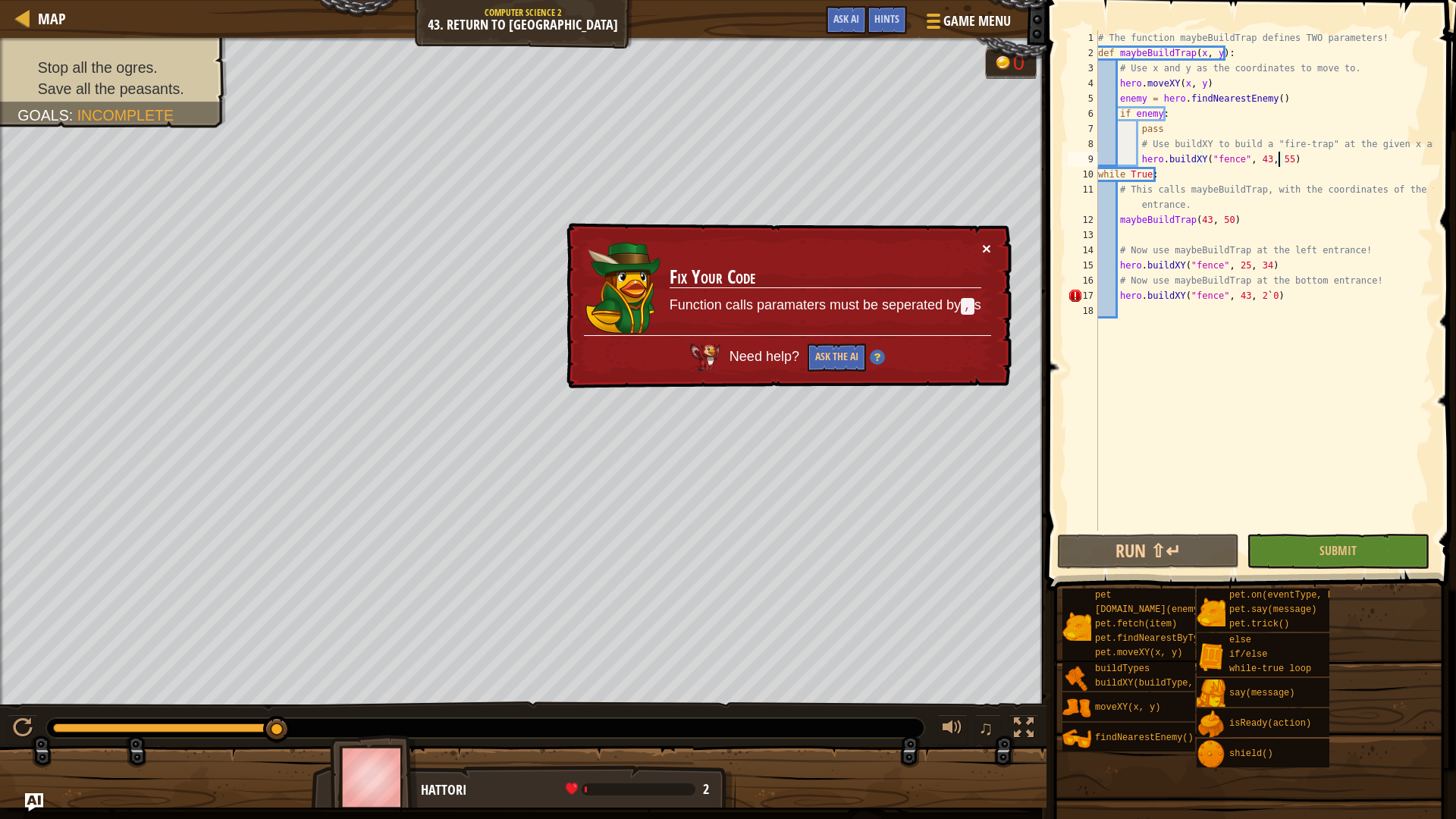
click at [983, 248] on button "×" at bounding box center [986, 248] width 9 height 16
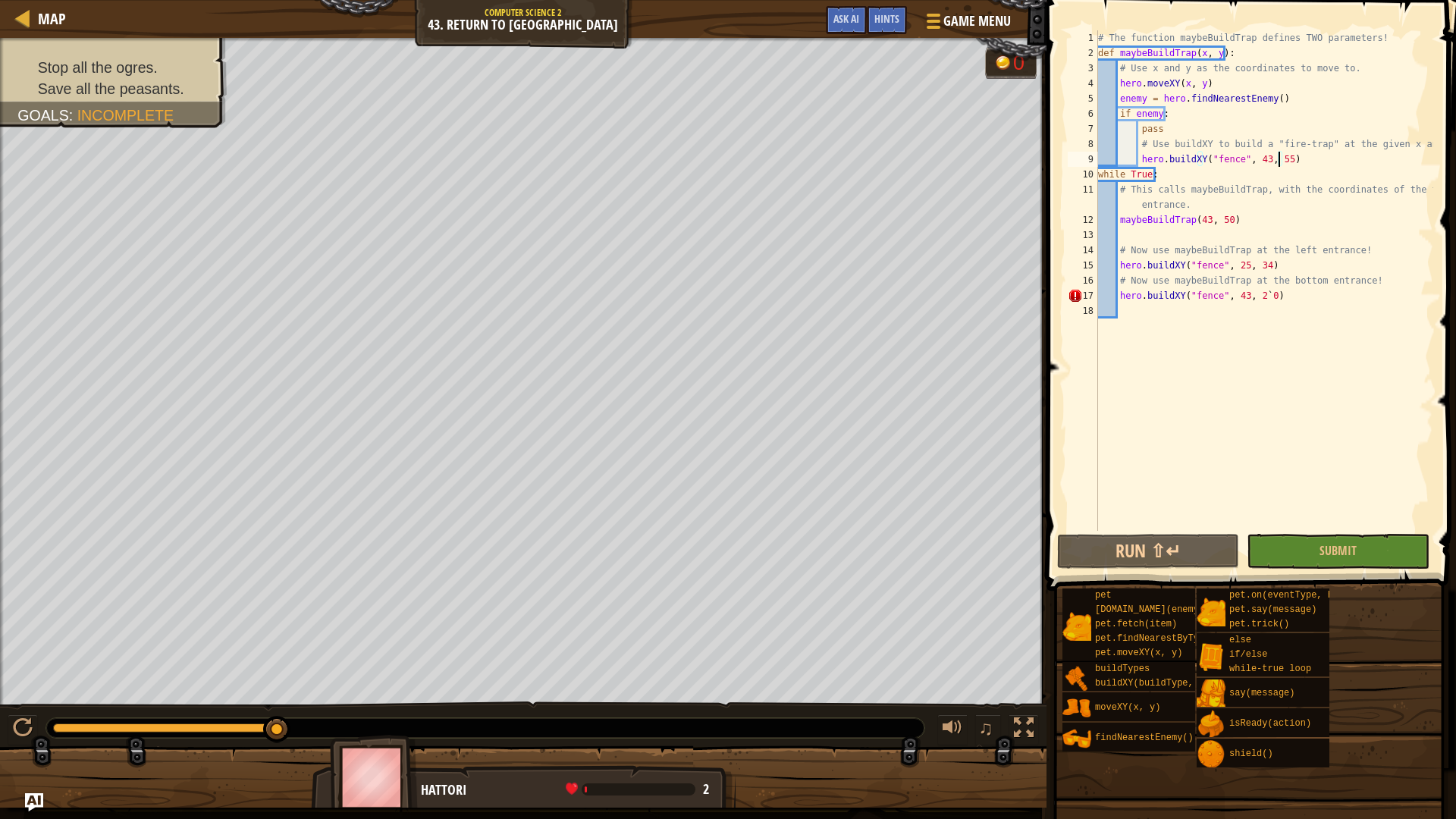
click at [1257, 295] on div "# The function maybeBuildTrap defines TWO parameters! def maybeBuildTrap ( x , …" at bounding box center [1264, 296] width 338 height 531
type textarea "hero.buildXY("fence", 43, 20)"
click at [1181, 557] on button "Run ⇧↵" at bounding box center [1148, 552] width 182 height 35
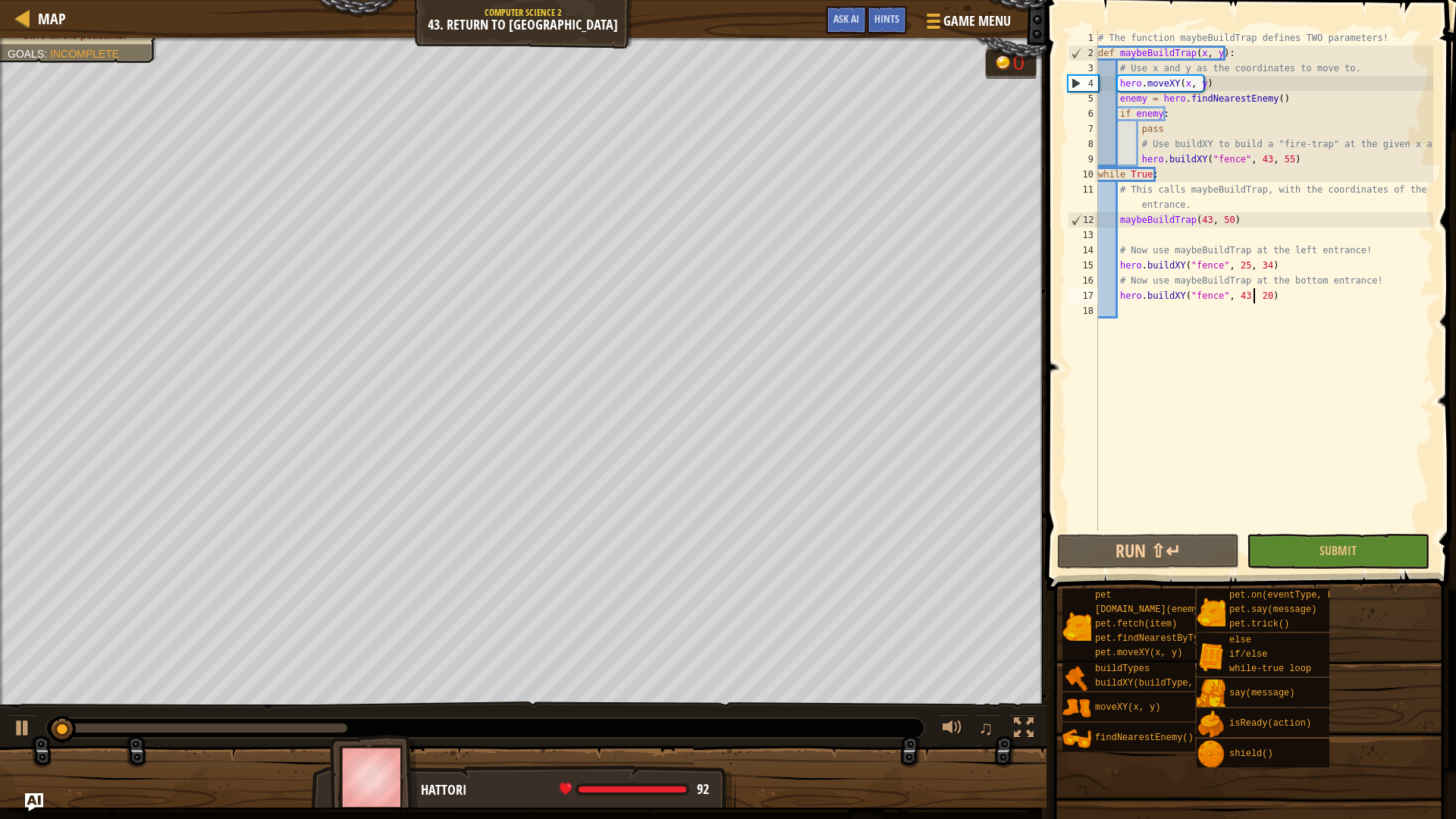
scroll to position [7, 13]
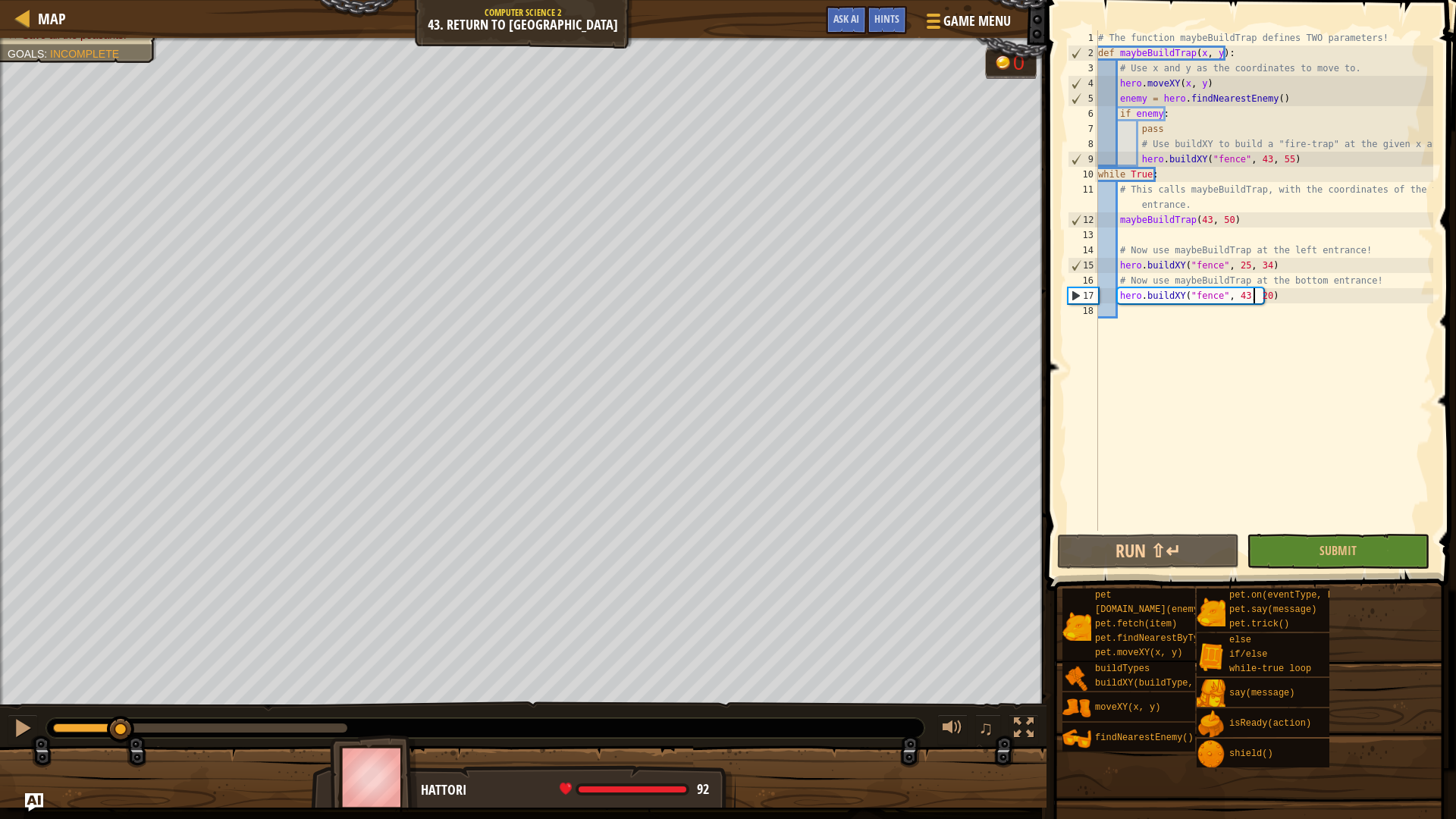
drag, startPoint x: 195, startPoint y: 733, endPoint x: 0, endPoint y: 730, distance: 195.0
click at [0, 731] on div "♫" at bounding box center [523, 724] width 1046 height 46
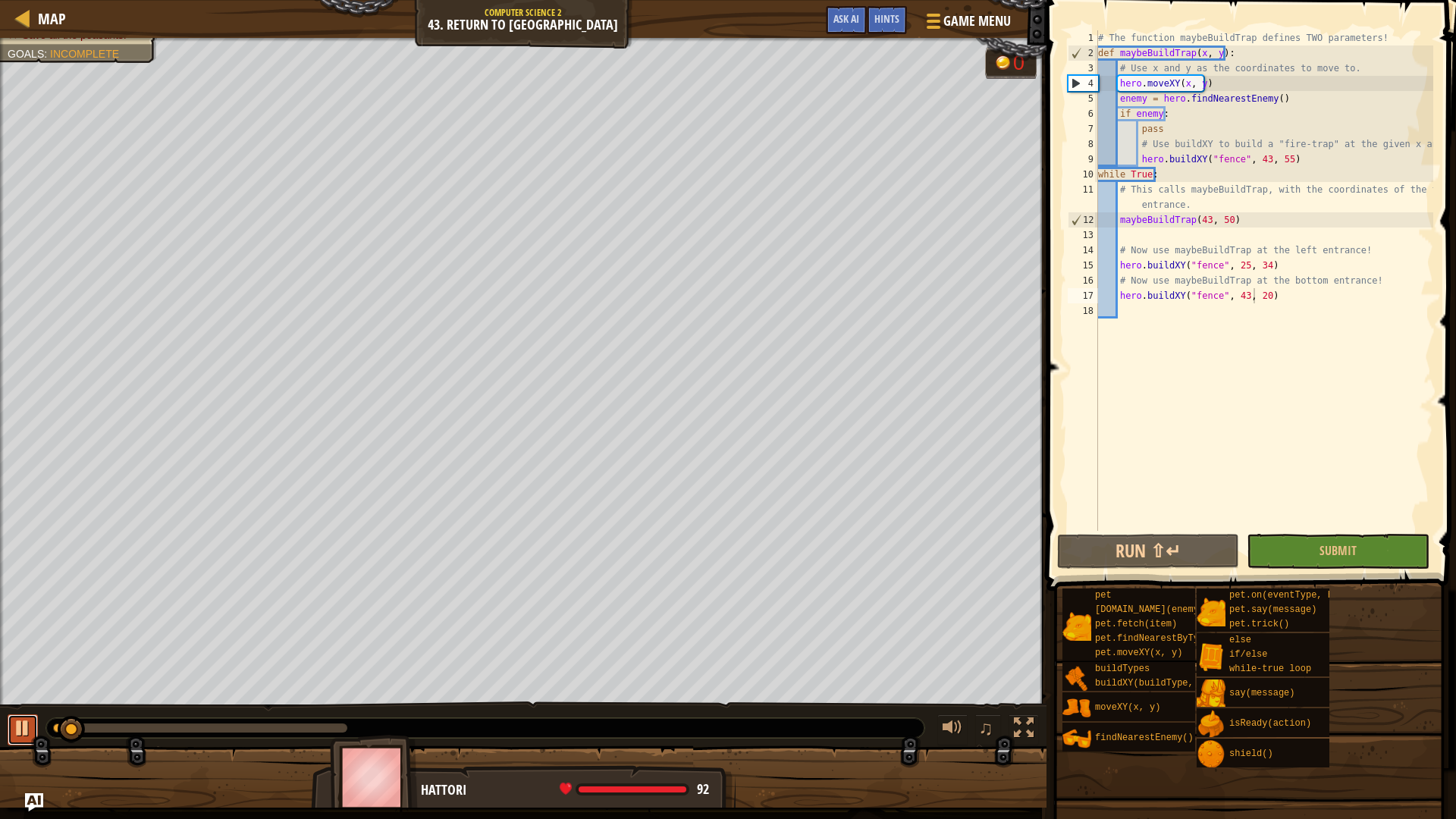
click at [28, 724] on div at bounding box center [22, 728] width 20 height 20
click at [1234, 266] on div "# The function maybeBuildTrap defines TWO parameters! def maybeBuildTrap ( x , …" at bounding box center [1264, 296] width 338 height 531
click at [1236, 266] on div "# The function maybeBuildTrap defines TWO parameters! def maybeBuildTrap ( x , …" at bounding box center [1264, 296] width 338 height 531
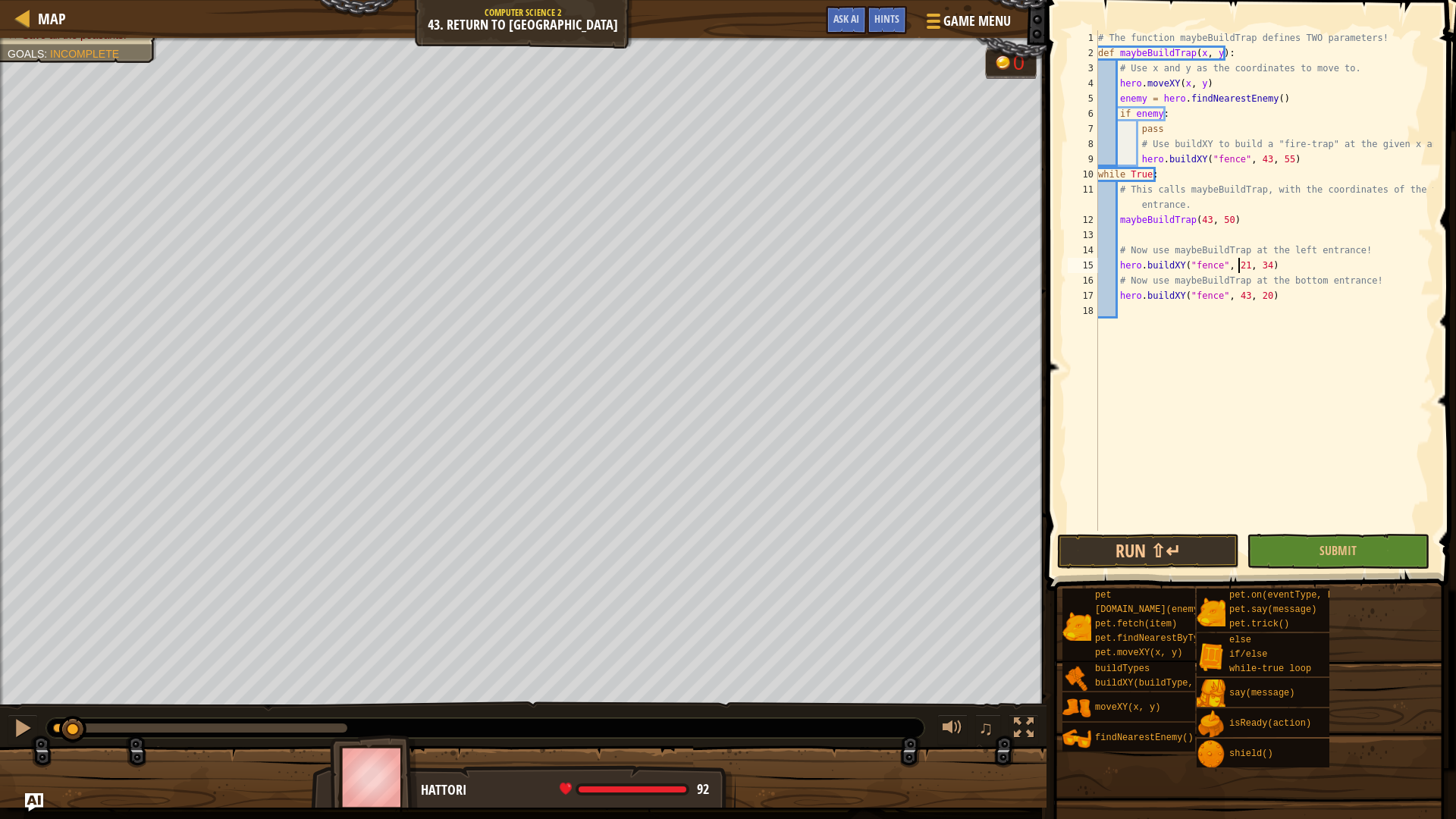
scroll to position [7, 11]
click at [1258, 297] on div "# The function maybeBuildTrap defines TWO parameters! def maybeBuildTrap ( x , …" at bounding box center [1264, 296] width 338 height 531
click at [1165, 547] on button "Run ⇧↵" at bounding box center [1148, 552] width 182 height 35
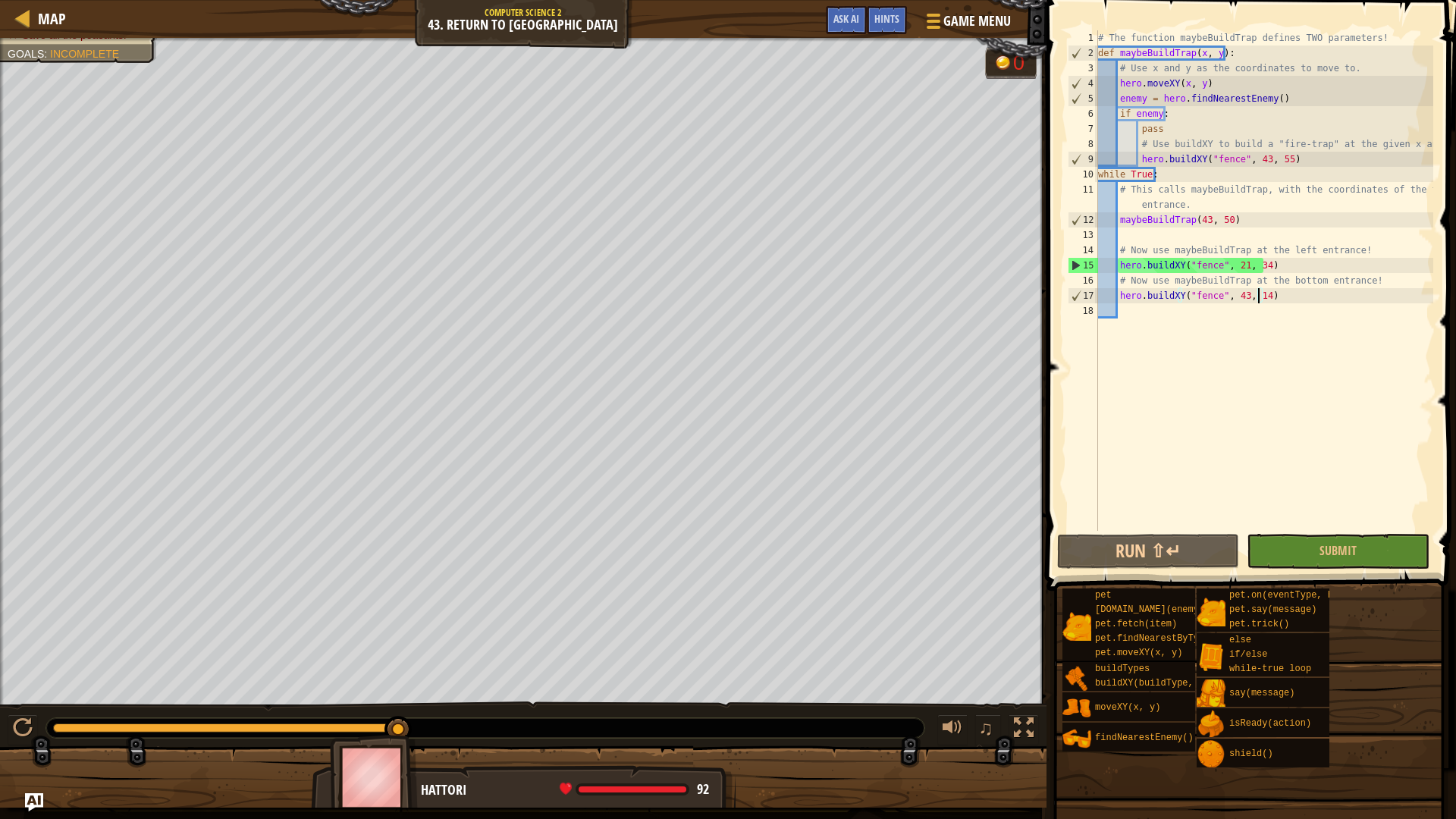
click at [115, 50] on span "Incomplete" at bounding box center [84, 54] width 69 height 12
click at [369, 700] on div "Stop all the ogres. Save all the peasants. Goals : Incomplete 0 ♫ Hattori 92 x:…" at bounding box center [728, 423] width 1456 height 770
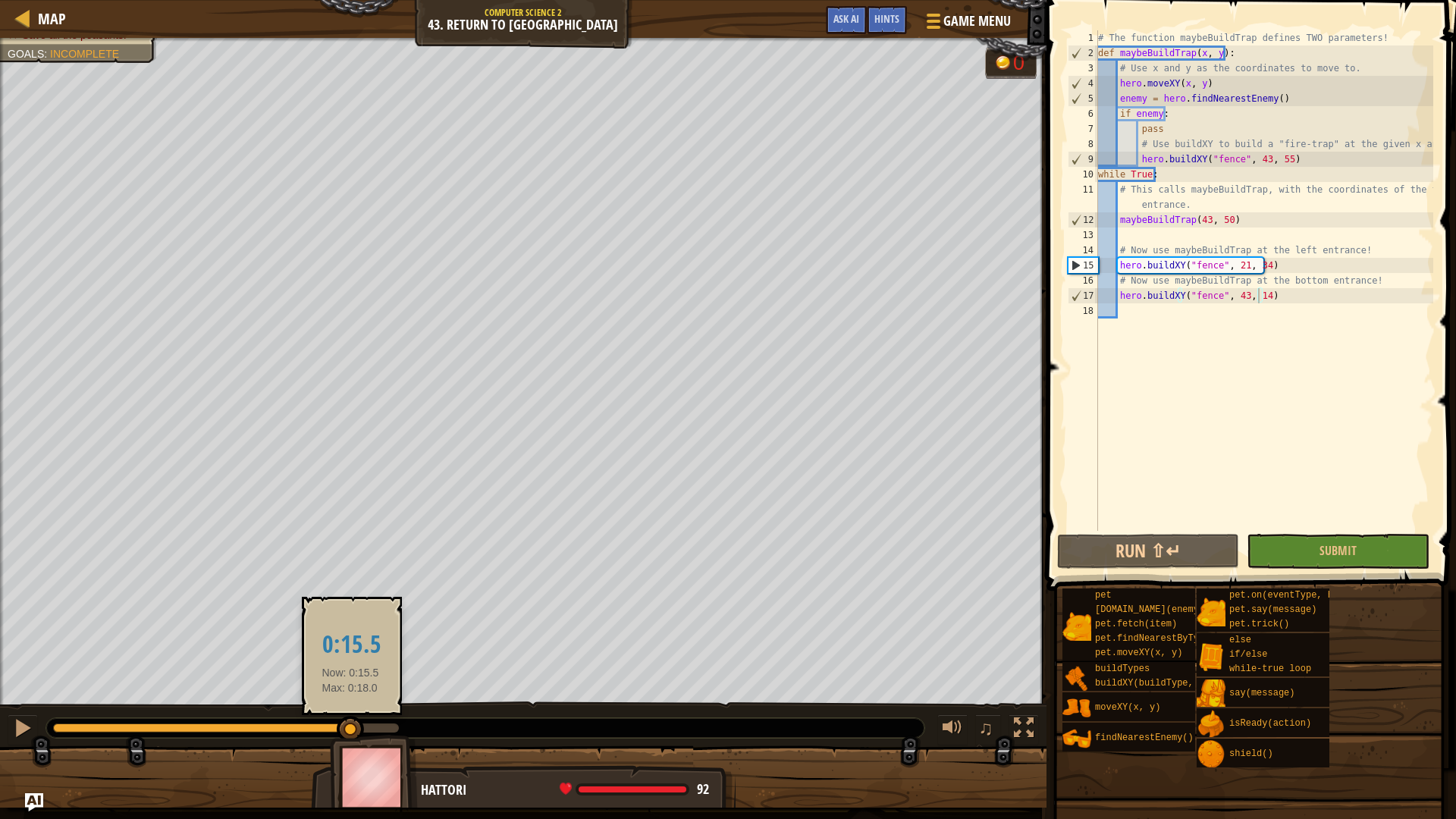
drag, startPoint x: 376, startPoint y: 730, endPoint x: 350, endPoint y: 723, distance: 26.9
click at [350, 723] on div at bounding box center [350, 730] width 27 height 28
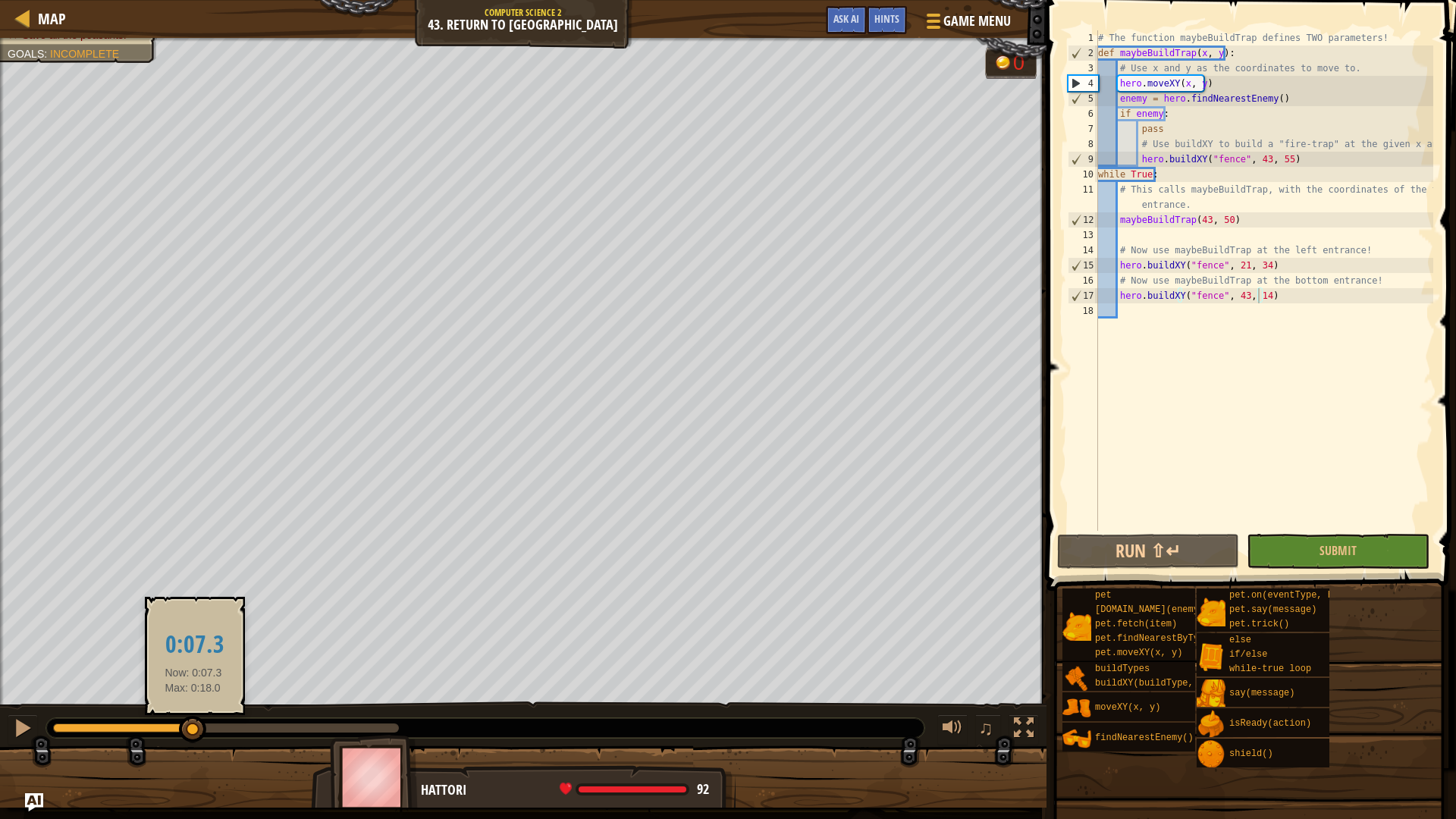
drag, startPoint x: 329, startPoint y: 730, endPoint x: 38, endPoint y: 734, distance: 291.0
click at [38, 734] on div "♫" at bounding box center [523, 724] width 1046 height 46
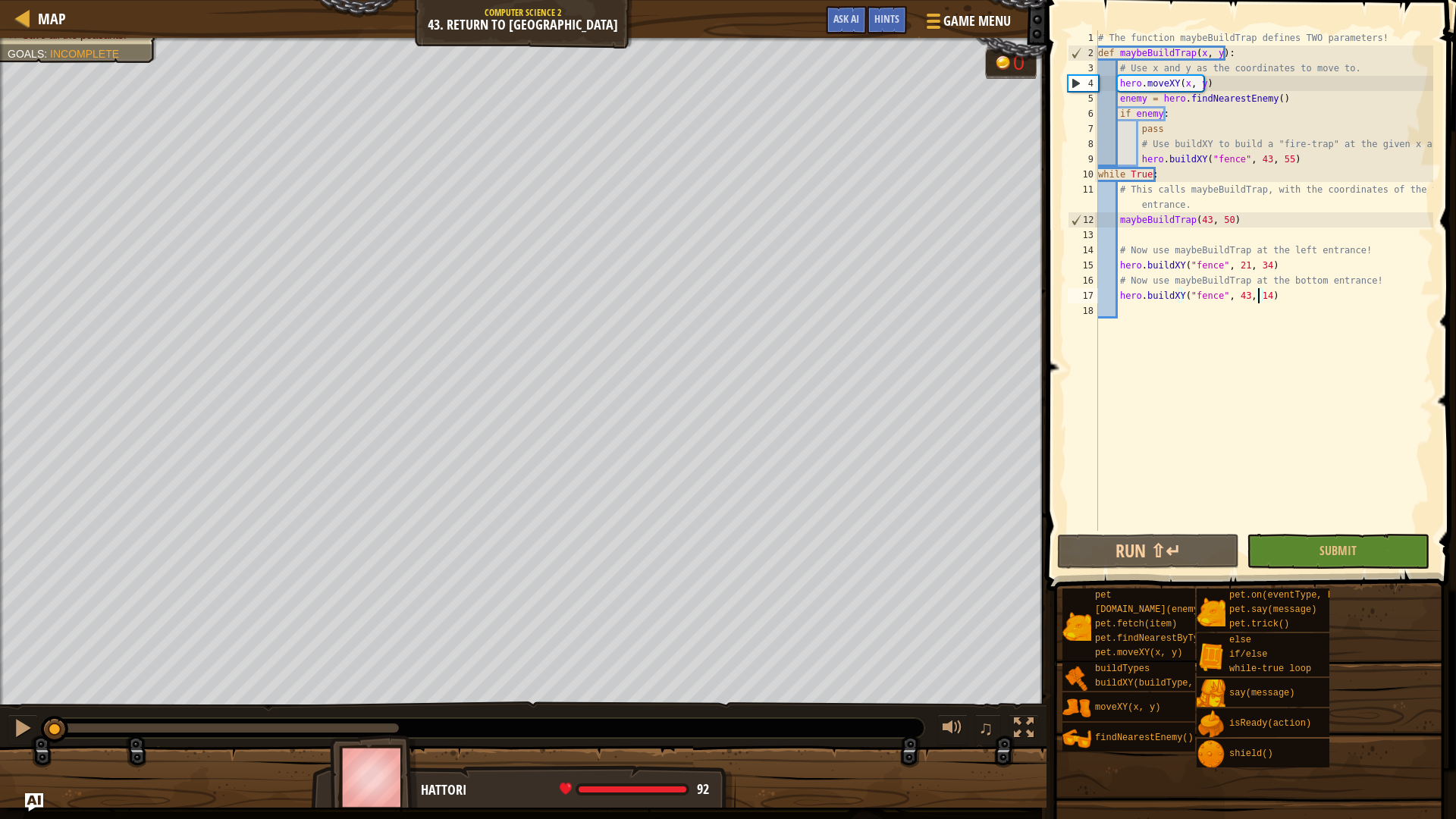
click at [1278, 159] on div "# The function maybeBuildTrap defines TWO parameters! def maybeBuildTrap ( x , …" at bounding box center [1264, 296] width 338 height 531
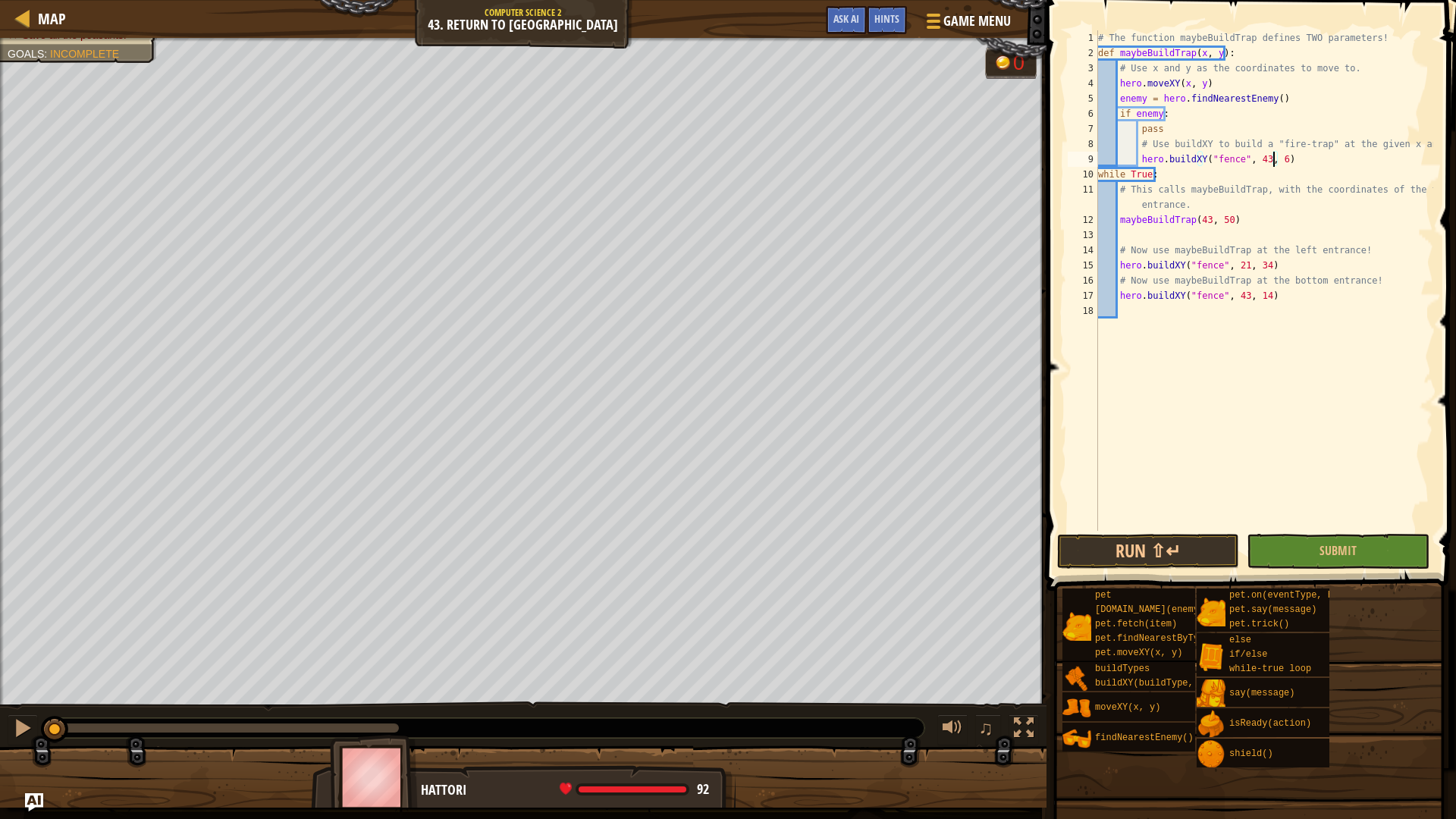
scroll to position [7, 15]
click at [1168, 558] on button "Run ⇧↵" at bounding box center [1148, 552] width 182 height 35
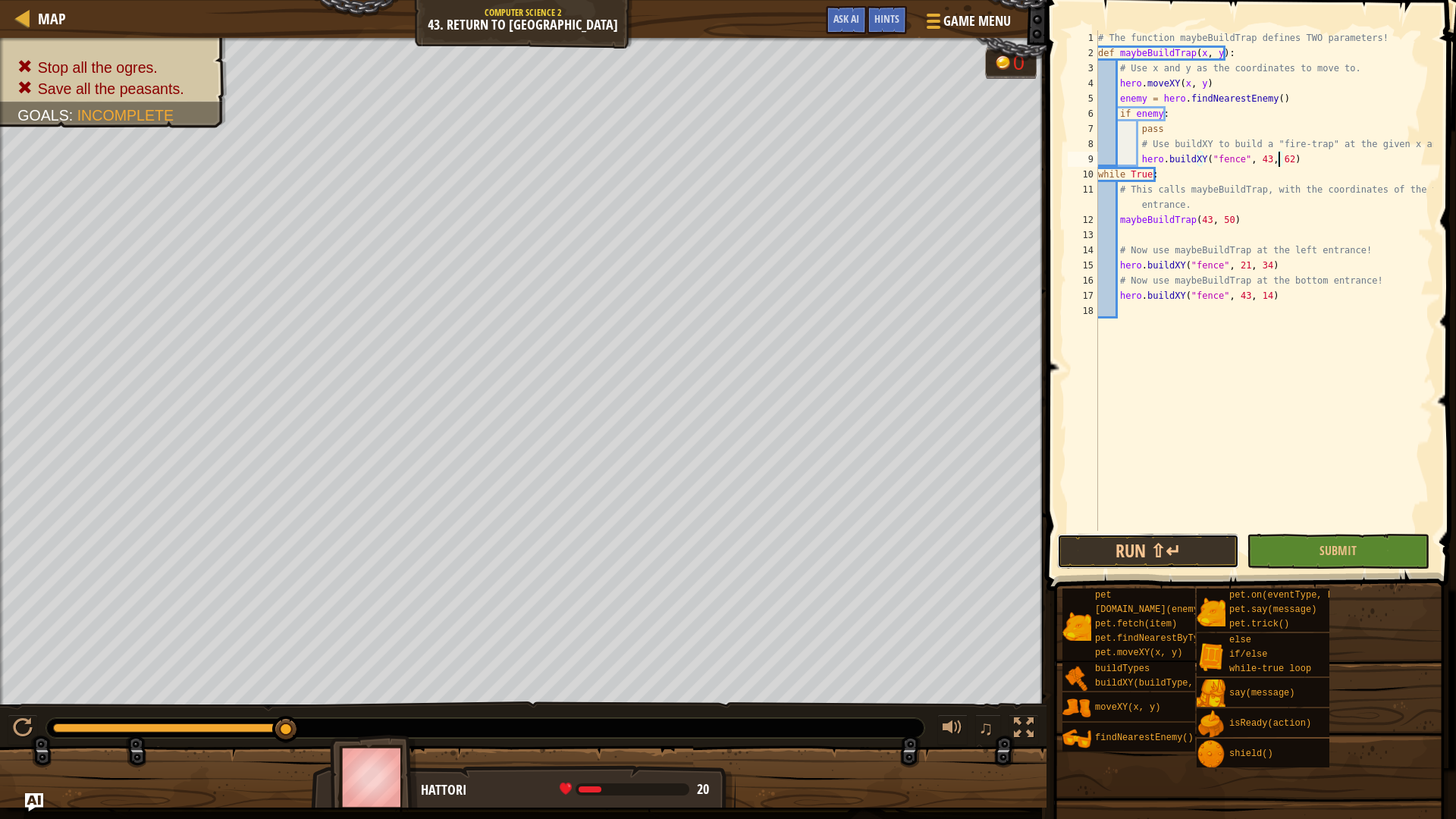
click at [1168, 533] on div "hero.buildXY("fence", 43, 62) 1 2 3 4 5 6 7 8 9 10 11 12 13 14 15 16 17 18 # Th…" at bounding box center [1249, 326] width 414 height 636
click at [1156, 567] on button "Run ⇧↵" at bounding box center [1148, 552] width 182 height 35
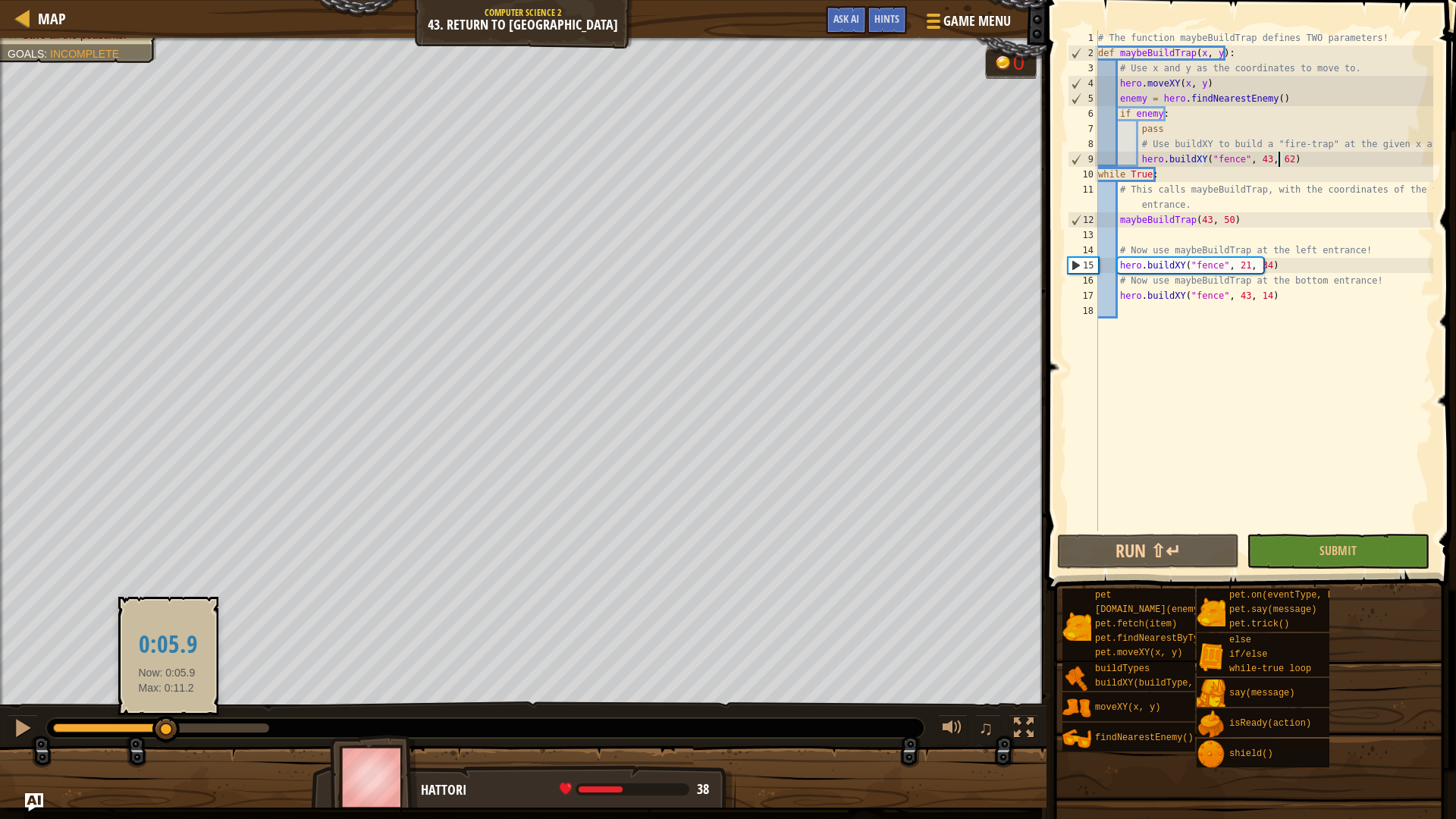
drag, startPoint x: 167, startPoint y: 728, endPoint x: 9, endPoint y: 748, distance: 159.3
click at [21, 737] on div "♫" at bounding box center [523, 724] width 1046 height 46
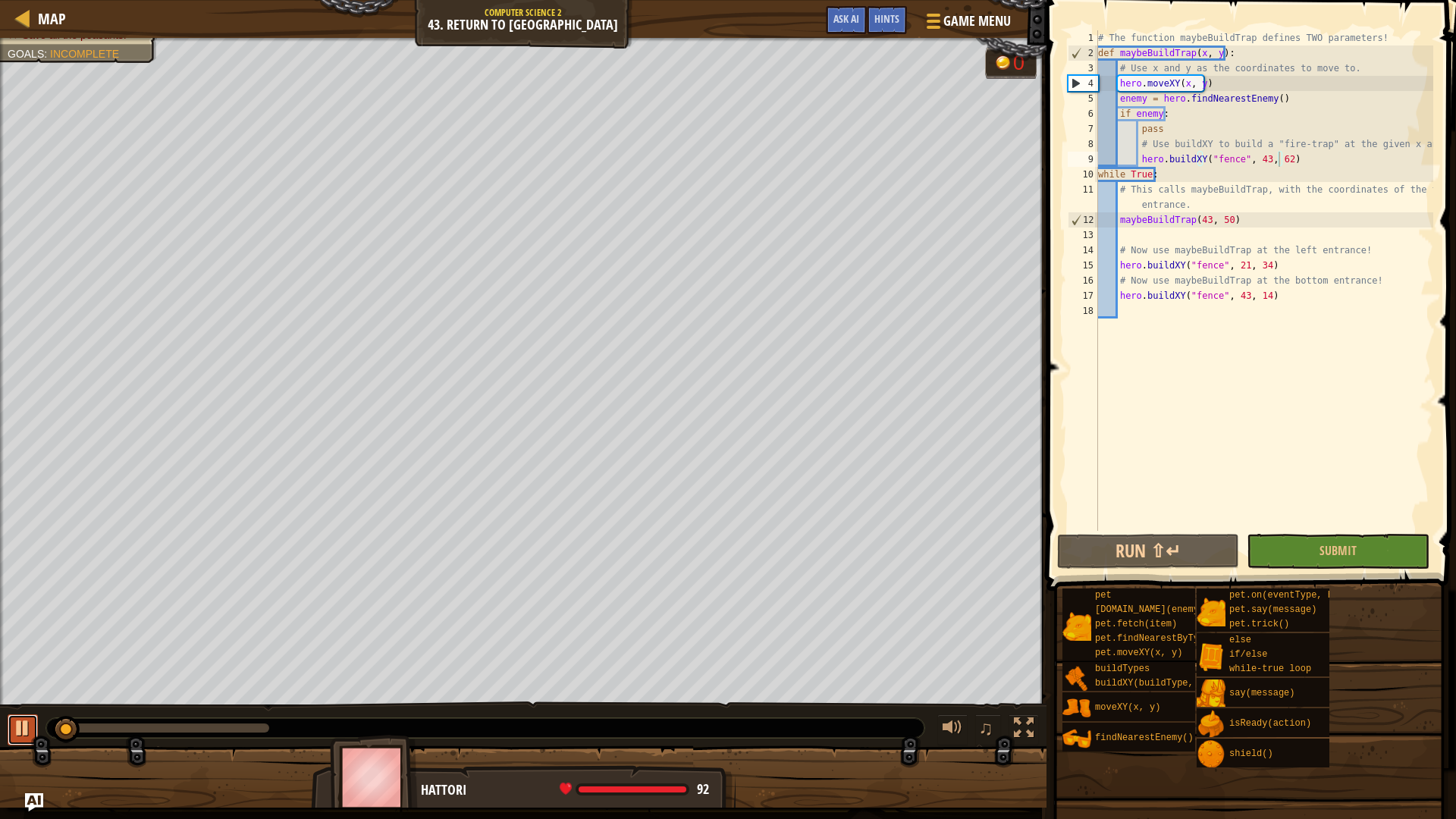
click at [25, 730] on div at bounding box center [22, 728] width 20 height 20
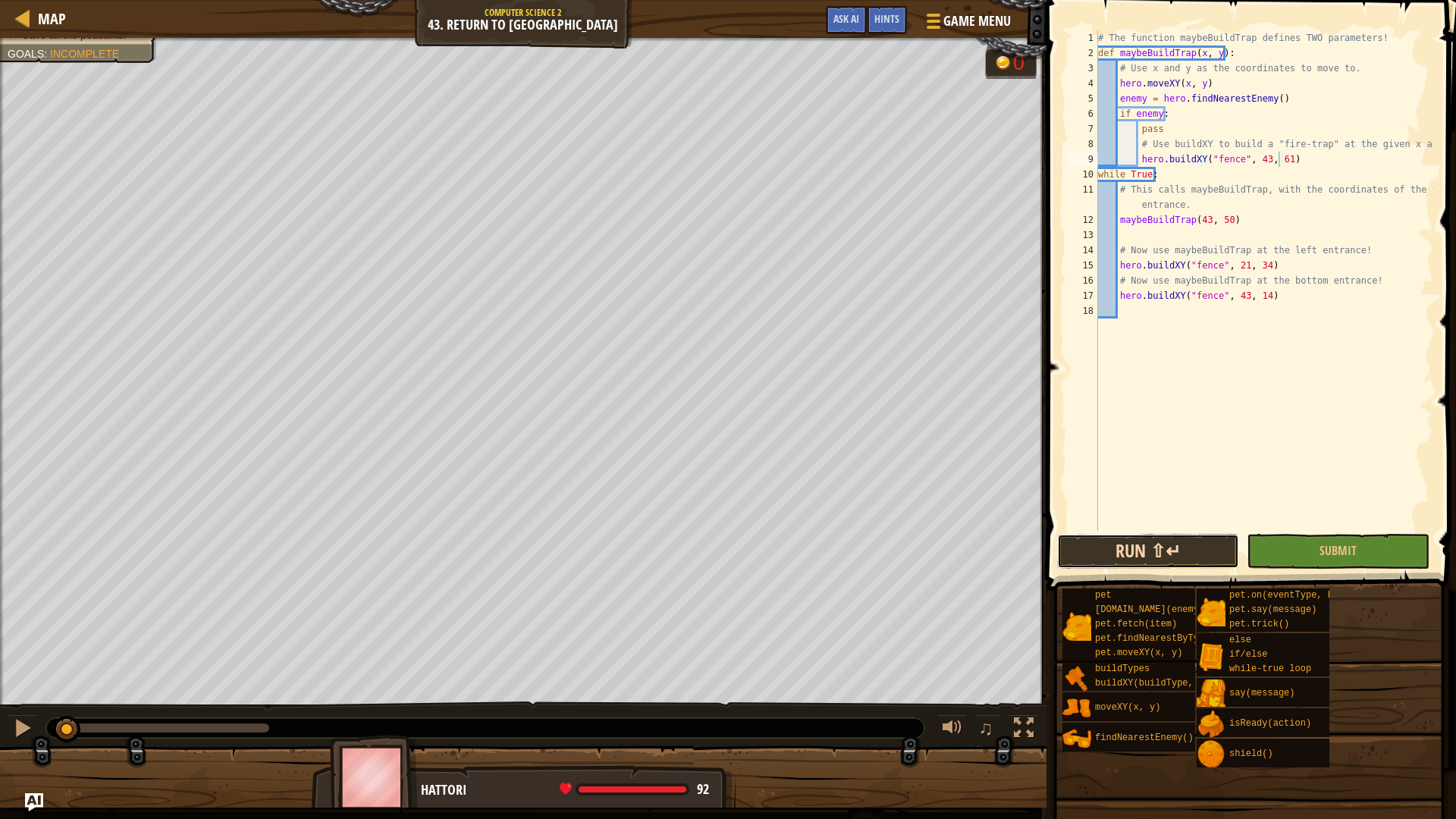
click at [1151, 552] on button "Run ⇧↵" at bounding box center [1148, 552] width 182 height 35
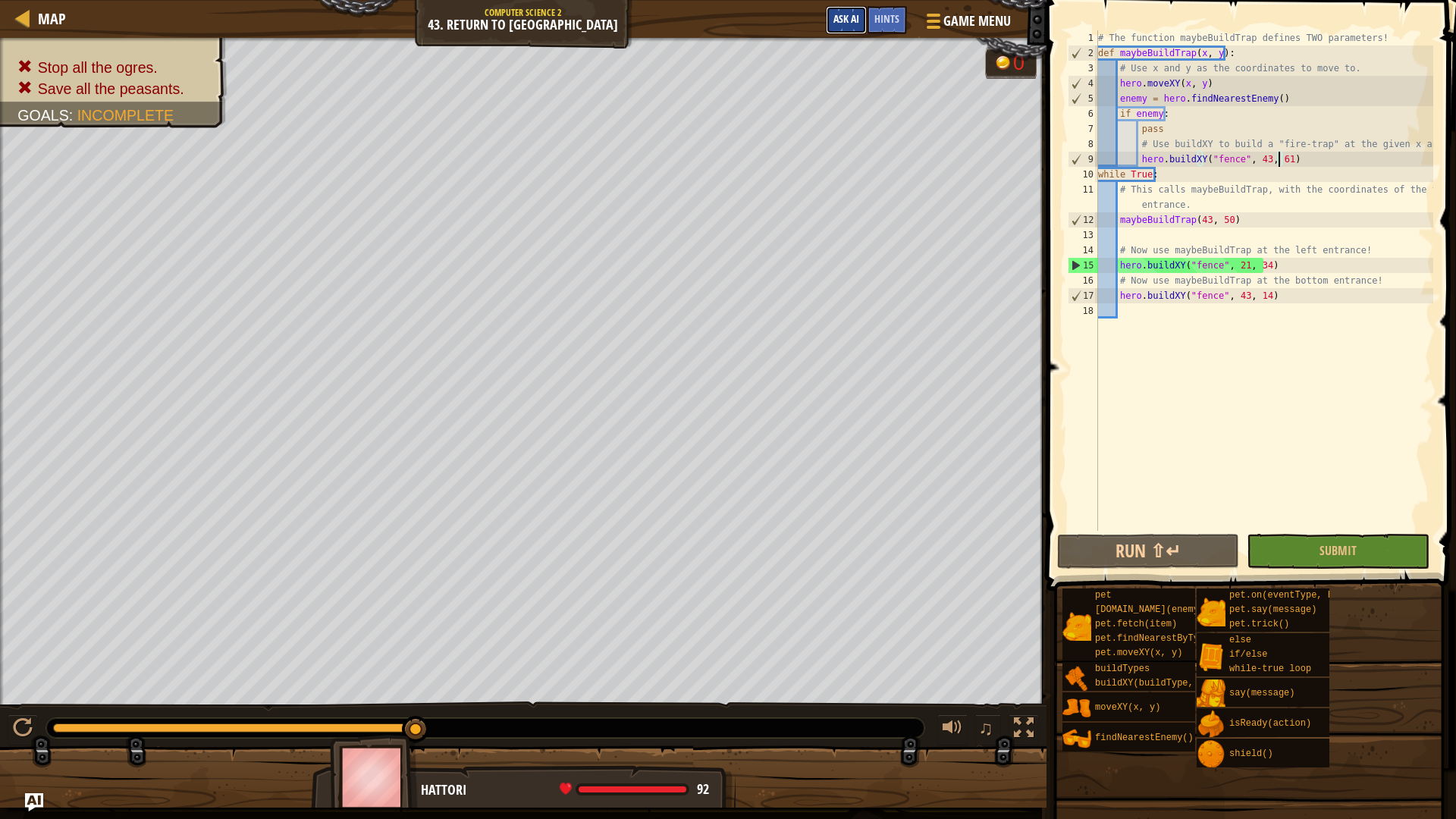
click at [849, 18] on span "Ask AI" at bounding box center [846, 18] width 26 height 15
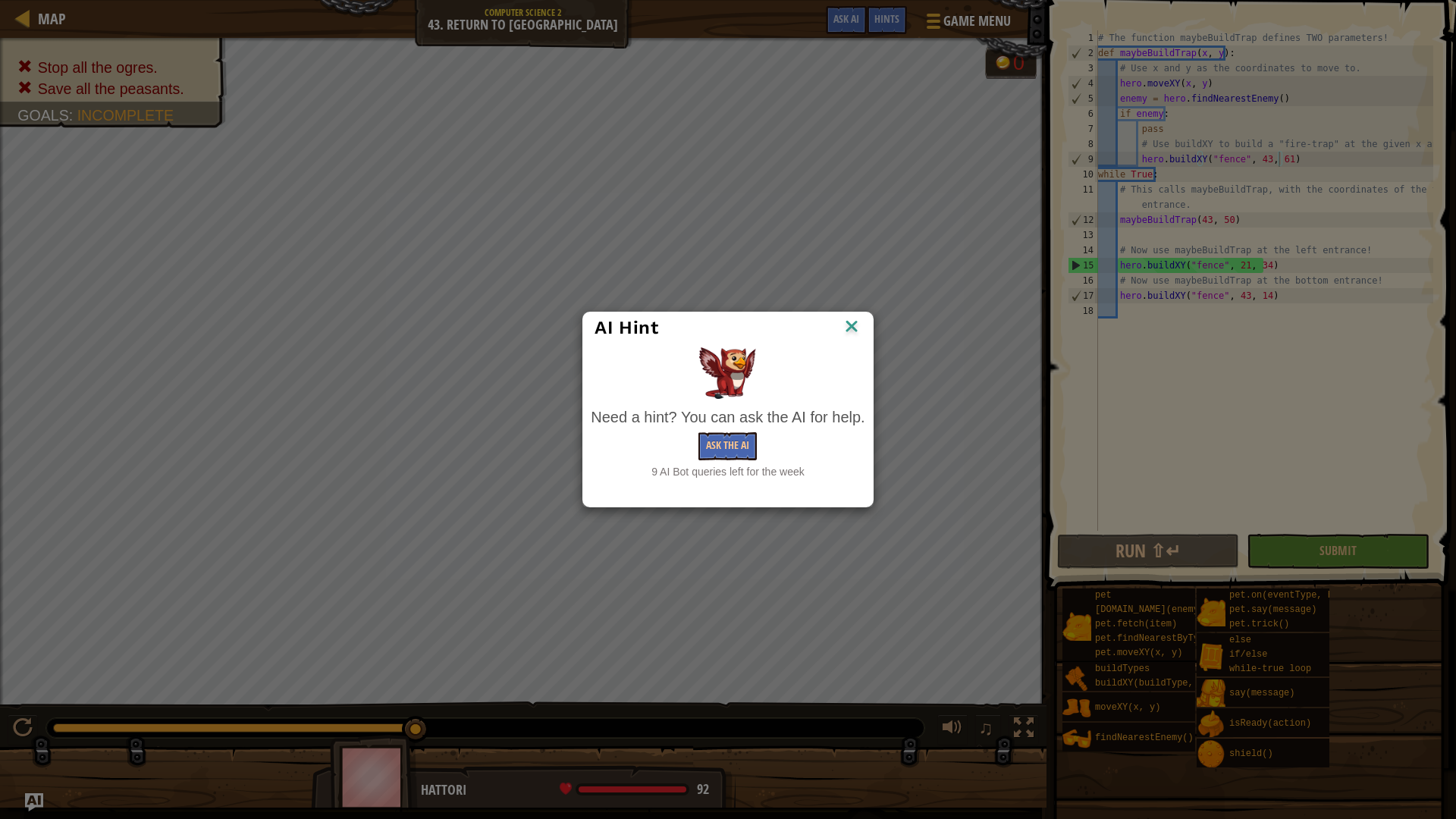
drag, startPoint x: 865, startPoint y: 333, endPoint x: 751, endPoint y: 392, distance: 128.4
click at [752, 392] on img at bounding box center [728, 373] width 57 height 52
click at [726, 452] on button "Ask the AI" at bounding box center [728, 446] width 58 height 28
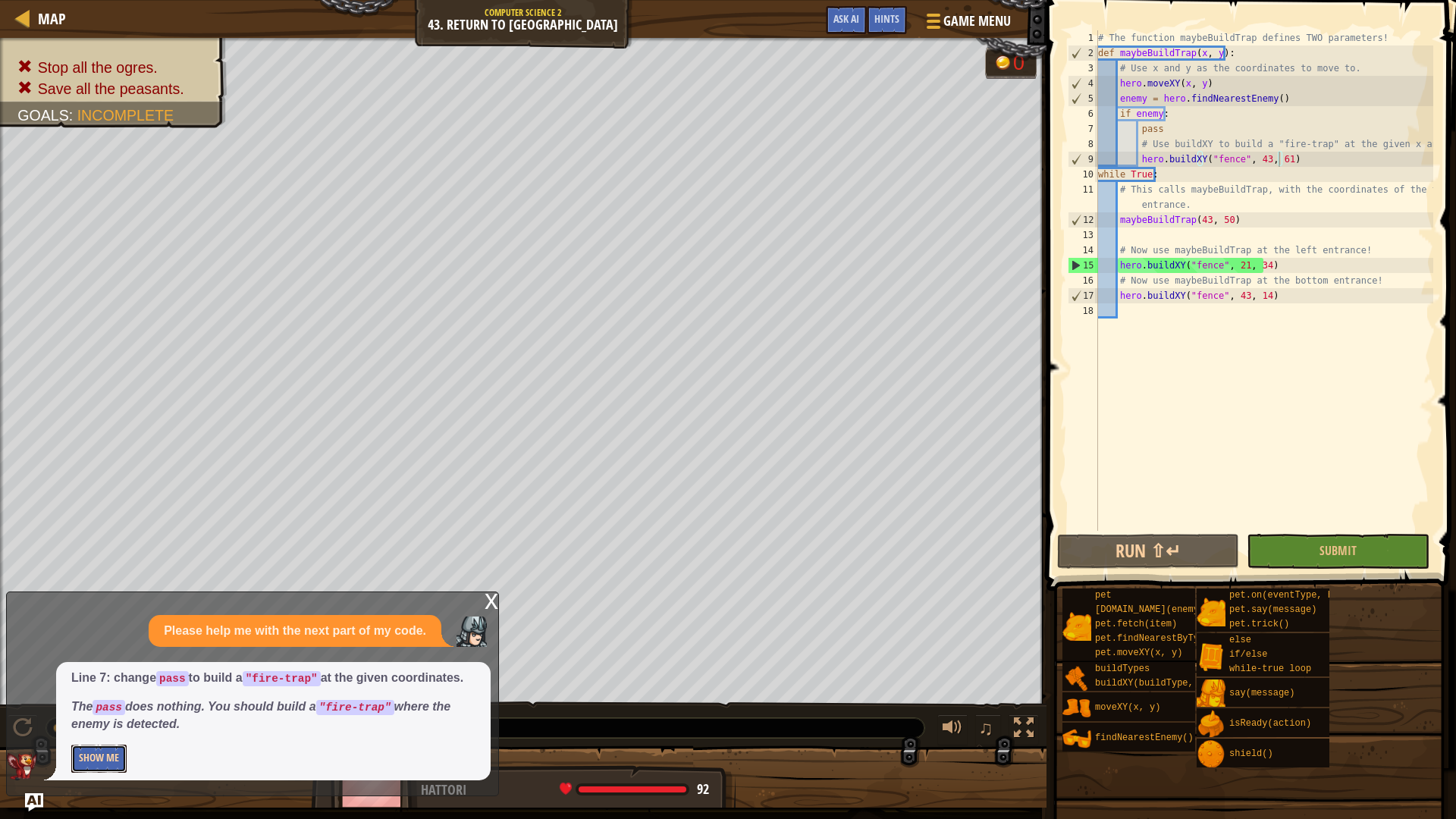
click at [104, 759] on button "Show Me" at bounding box center [99, 759] width 55 height 28
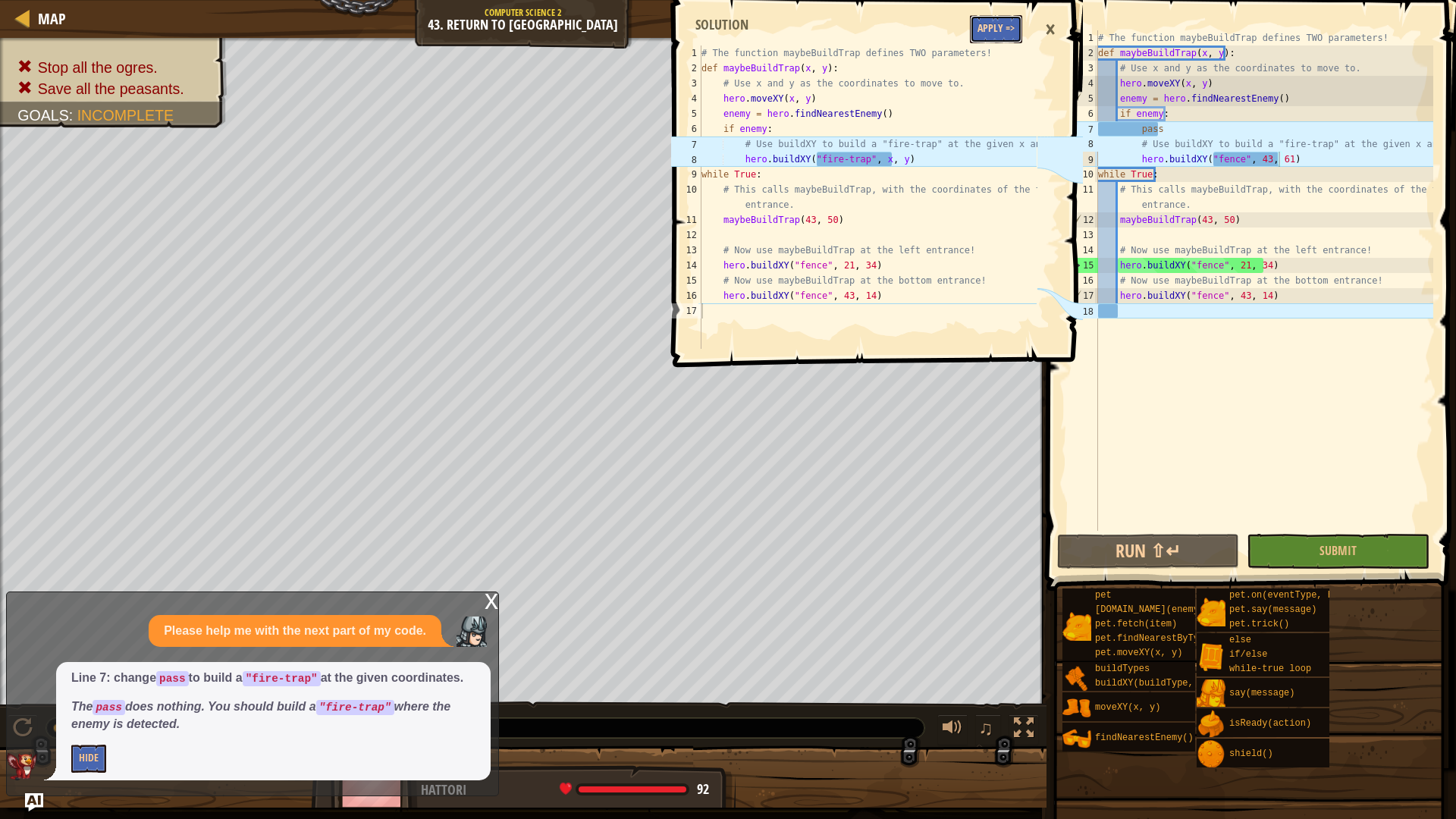
click at [992, 32] on button "Apply =>" at bounding box center [996, 29] width 52 height 28
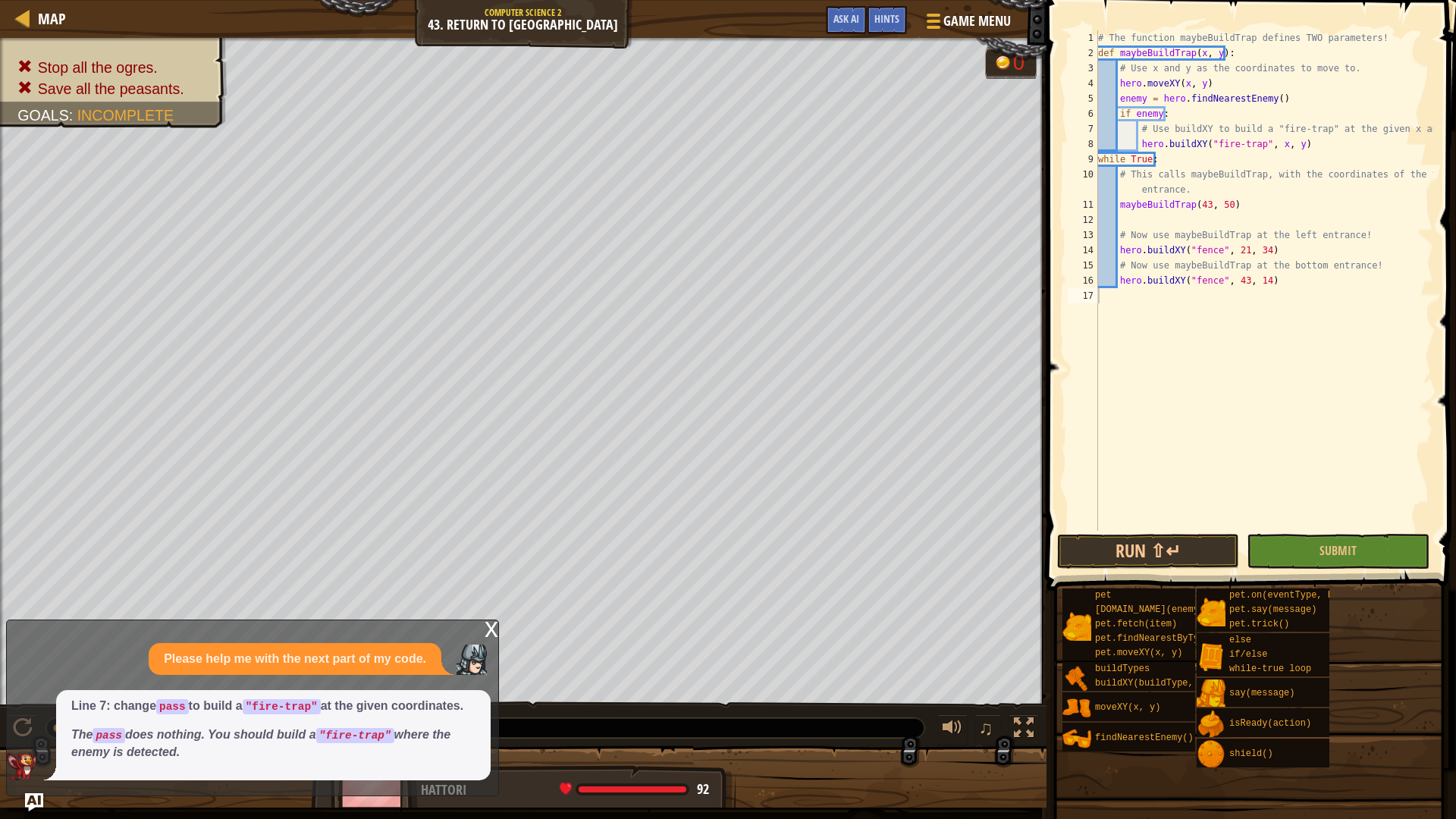
click at [490, 627] on div "x" at bounding box center [491, 628] width 14 height 15
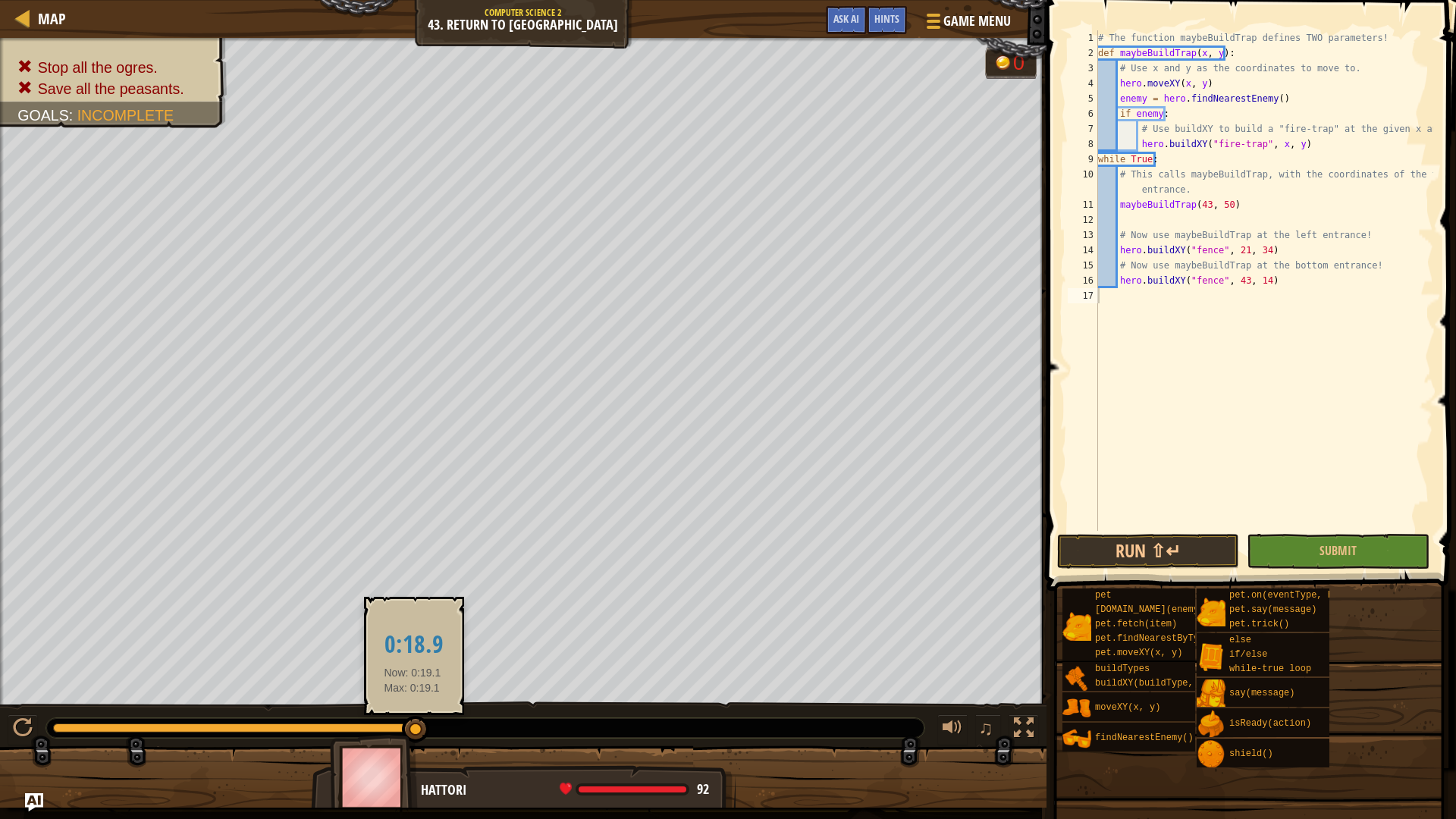
drag, startPoint x: 412, startPoint y: 730, endPoint x: 45, endPoint y: 717, distance: 367.2
click at [402, 717] on div at bounding box center [416, 730] width 27 height 28
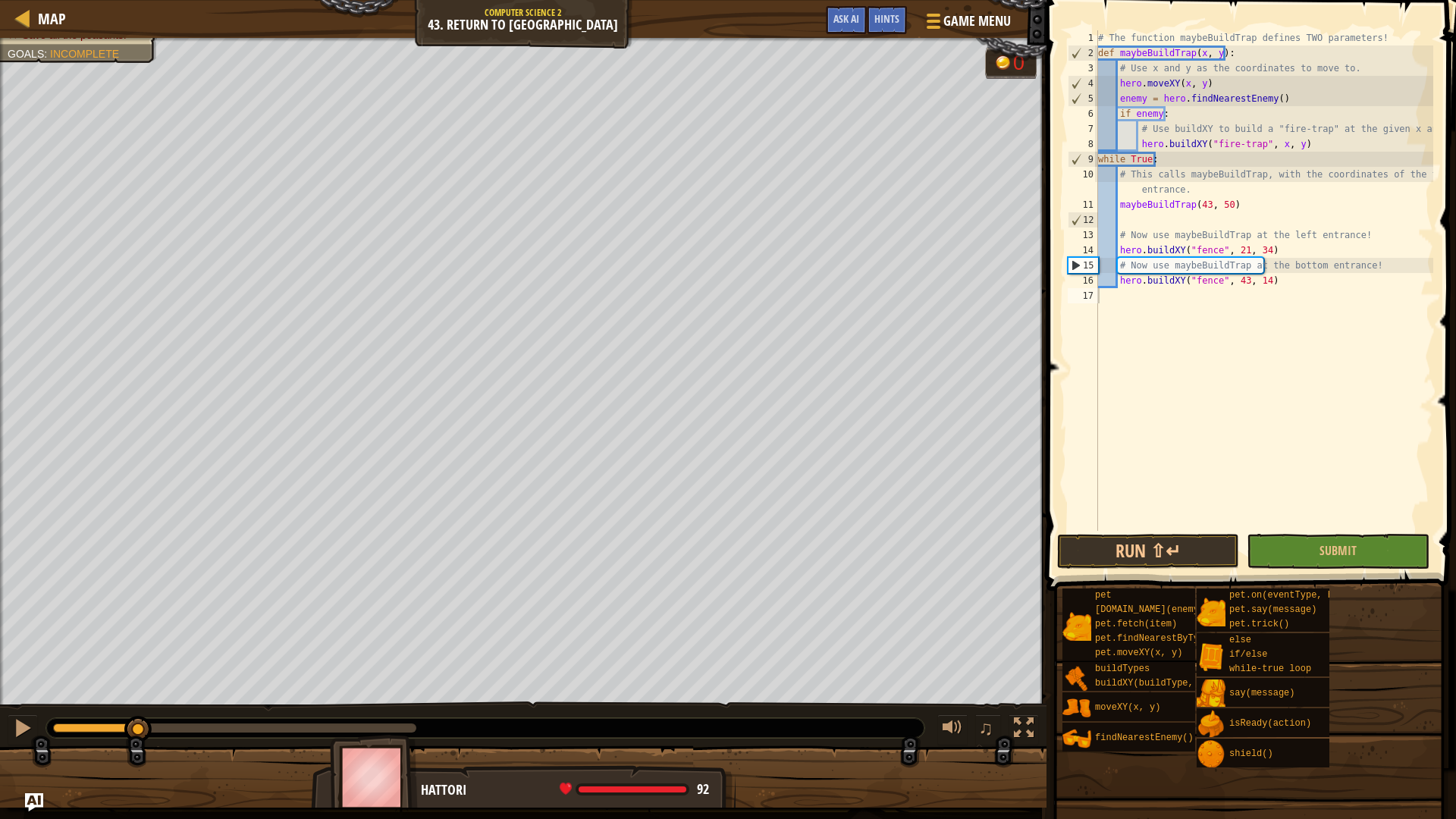
click at [1270, 144] on div "# The function maybeBuildTrap defines TWO parameters! def maybeBuildTrap ( x , …" at bounding box center [1264, 296] width 338 height 531
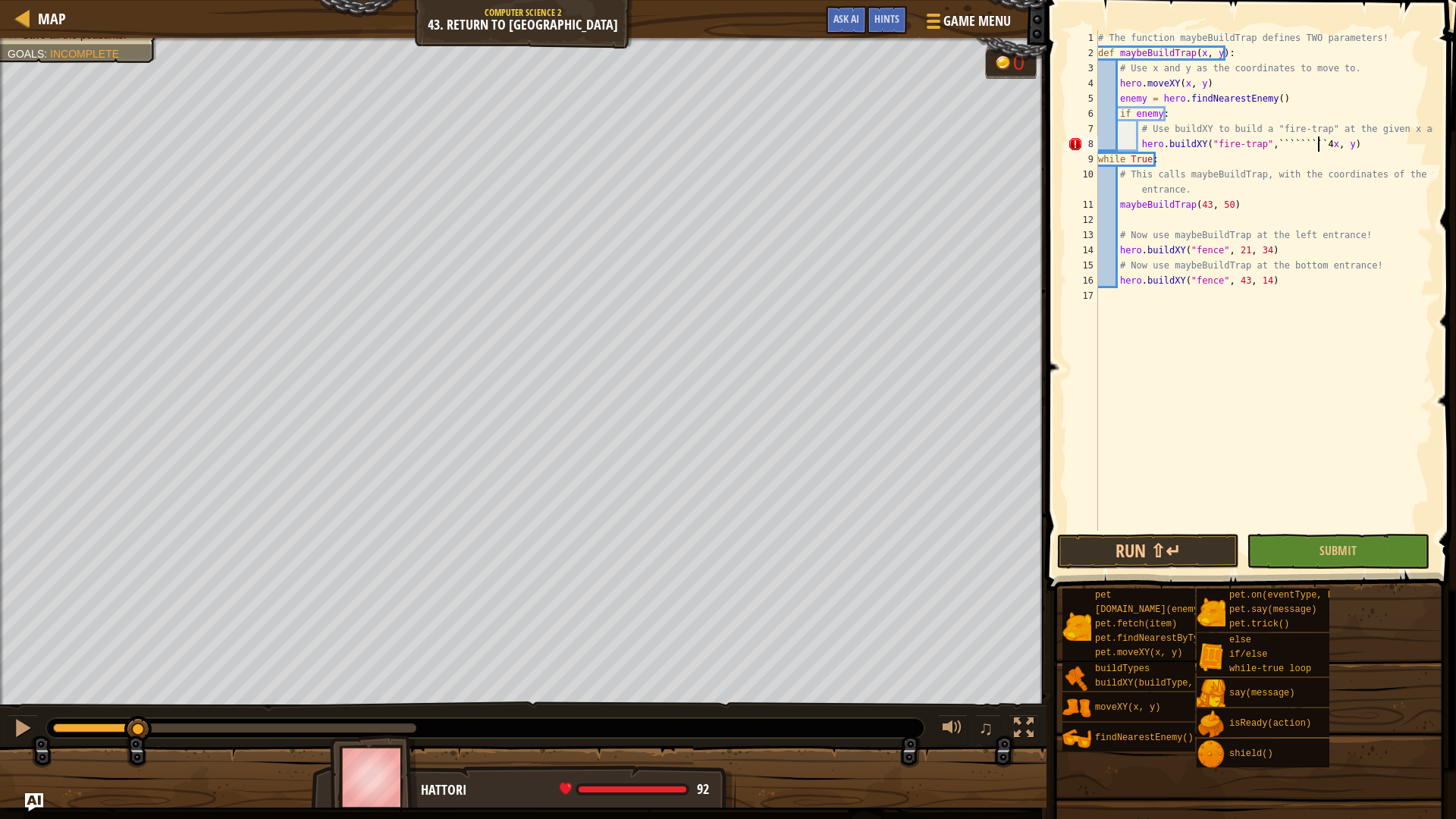
scroll to position [7, 18]
click at [1342, 143] on div "# The function maybeBuildTrap defines TWO parameters! def maybeBuildTrap ( x , …" at bounding box center [1264, 296] width 338 height 531
click at [1328, 147] on div "# The function maybeBuildTrap defines TWO parameters! def maybeBuildTrap ( x , …" at bounding box center [1264, 296] width 338 height 531
click at [1337, 150] on div "# The function maybeBuildTrap defines TWO parameters! def maybeBuildTrap ( x , …" at bounding box center [1264, 296] width 338 height 531
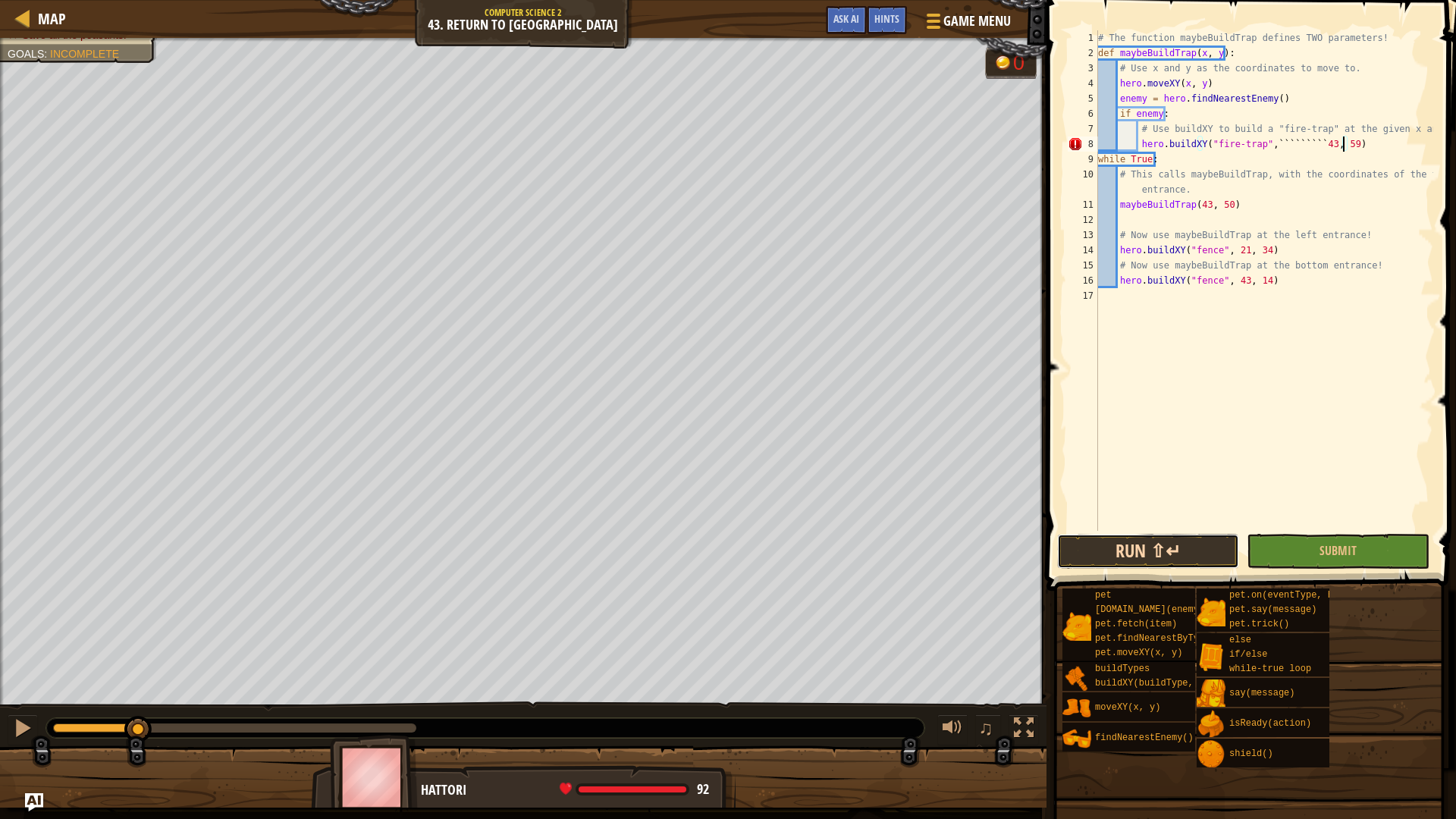
click at [1168, 549] on button "Run ⇧↵" at bounding box center [1148, 552] width 182 height 35
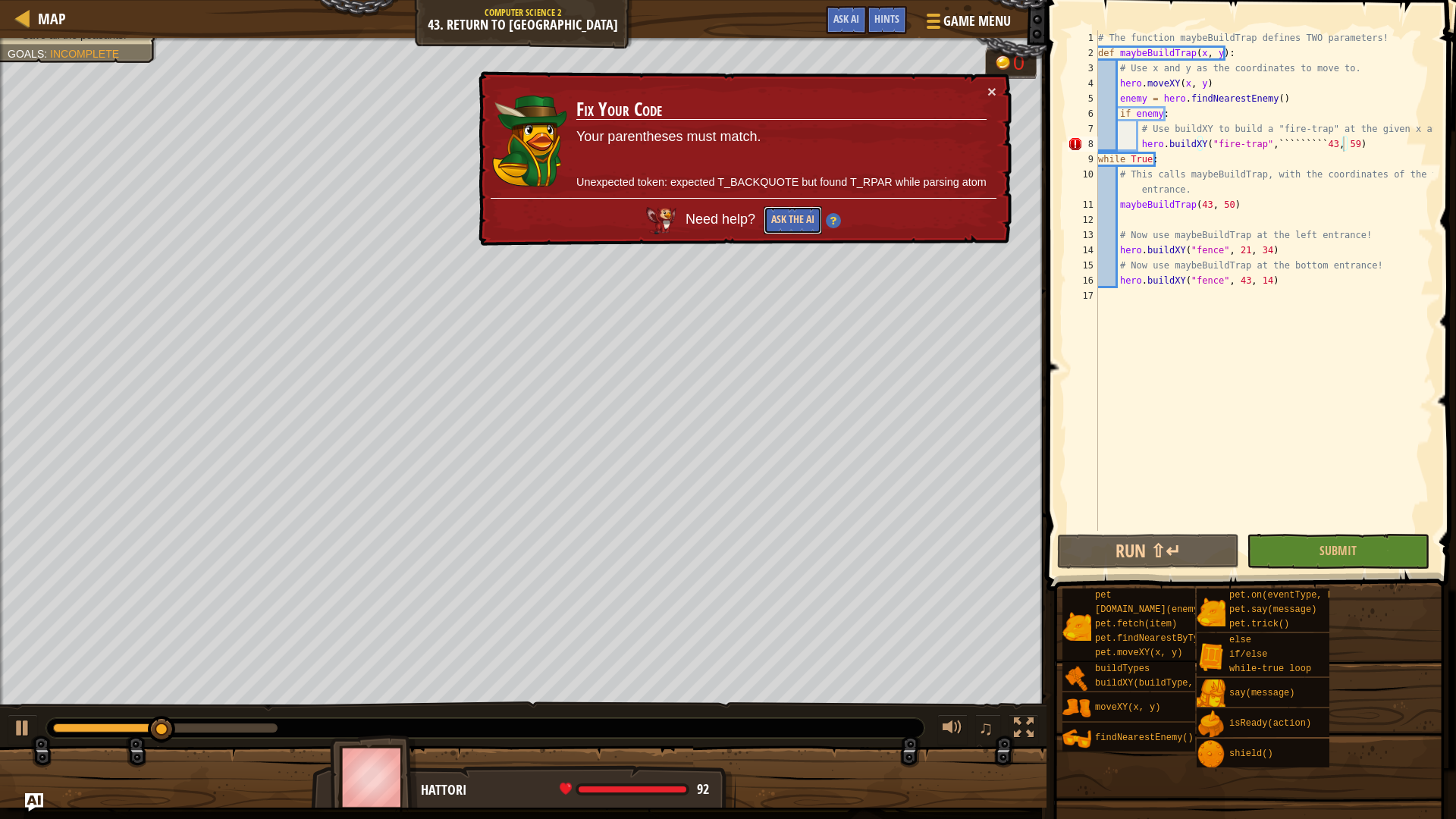
click at [783, 217] on button "Ask the AI" at bounding box center [793, 220] width 58 height 28
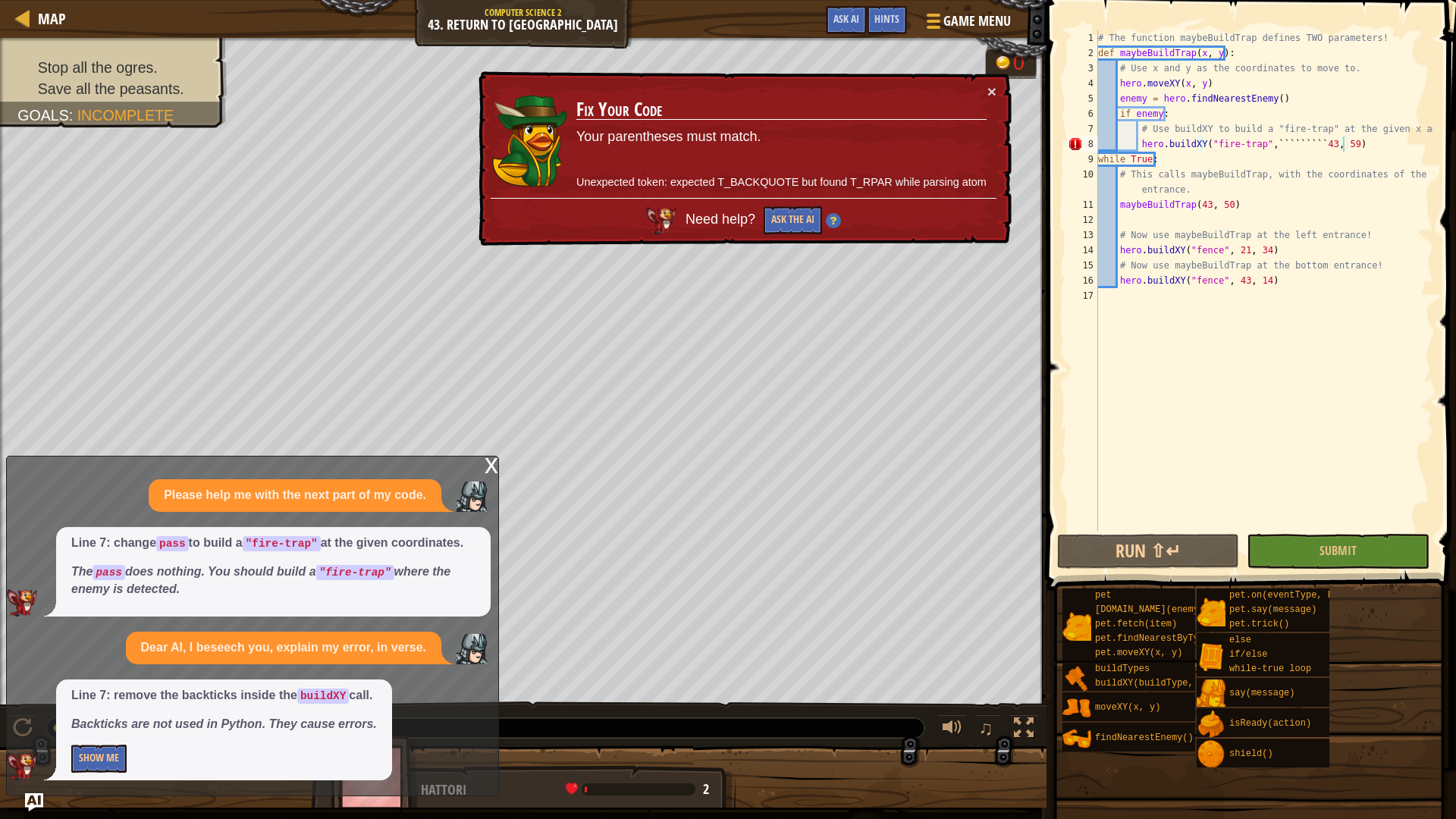
click at [185, 659] on div "Dear AI, I beseech you, explain my error, in verse." at bounding box center [283, 648] width 315 height 33
click at [197, 654] on p "Dear AI, I beseech you, explain my error, in verse." at bounding box center [283, 648] width 285 height 17
click at [496, 464] on div "x" at bounding box center [491, 464] width 14 height 15
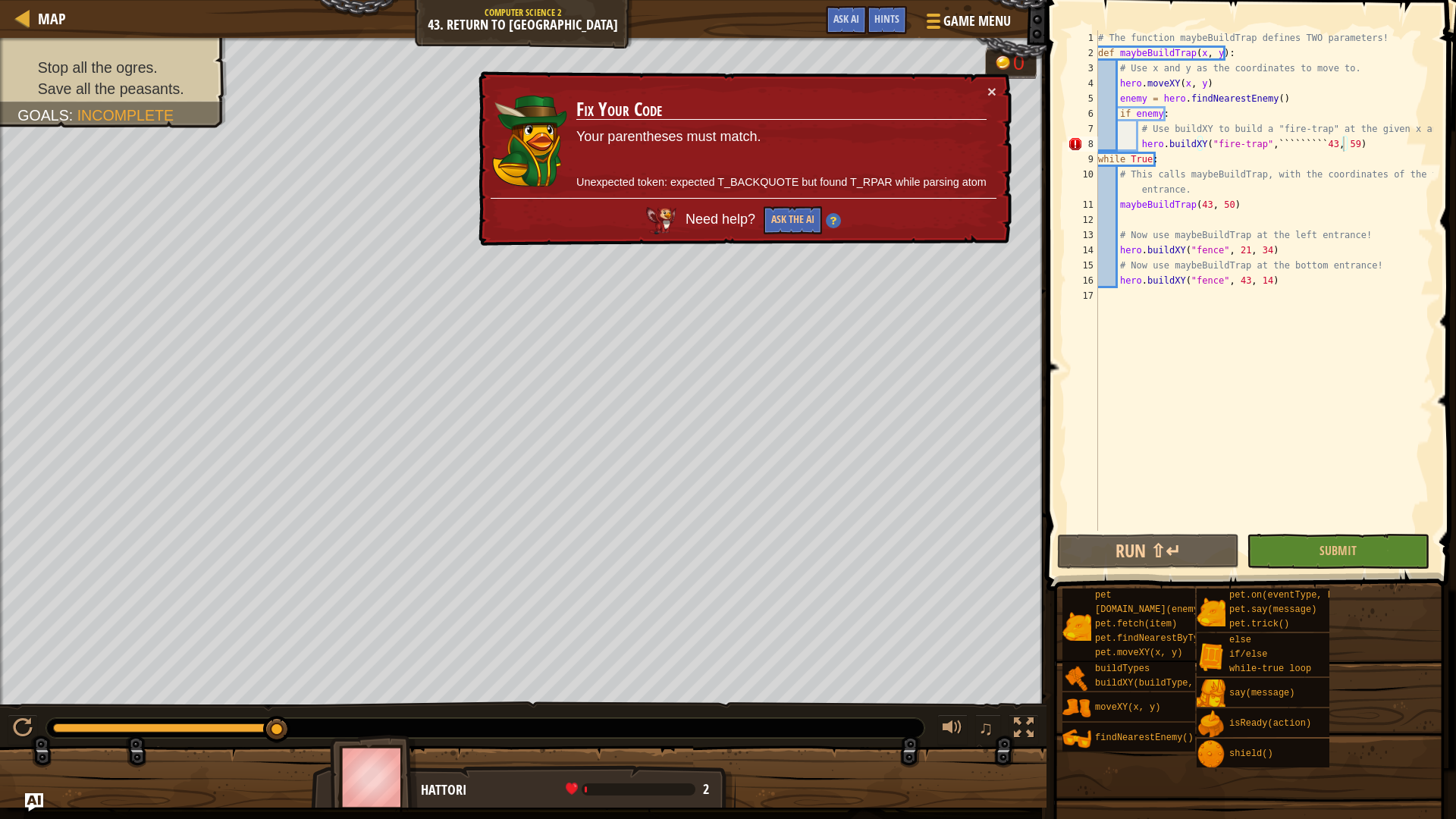
click at [1313, 149] on div "# The function maybeBuildTrap defines TWO parameters! def maybeBuildTrap ( x , …" at bounding box center [1264, 296] width 338 height 531
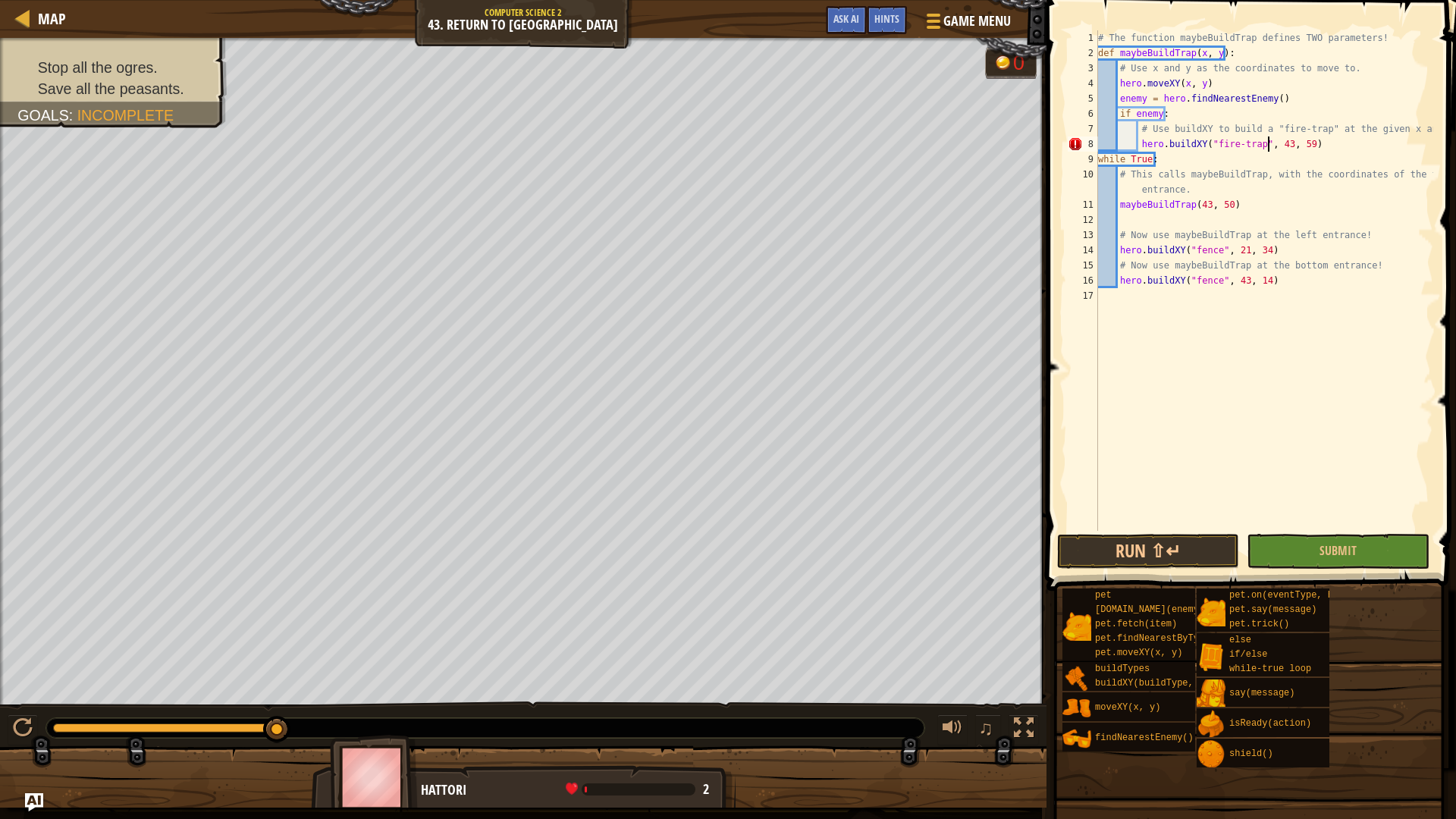
scroll to position [7, 16]
click at [1205, 559] on button "Run ⇧↵" at bounding box center [1148, 552] width 182 height 35
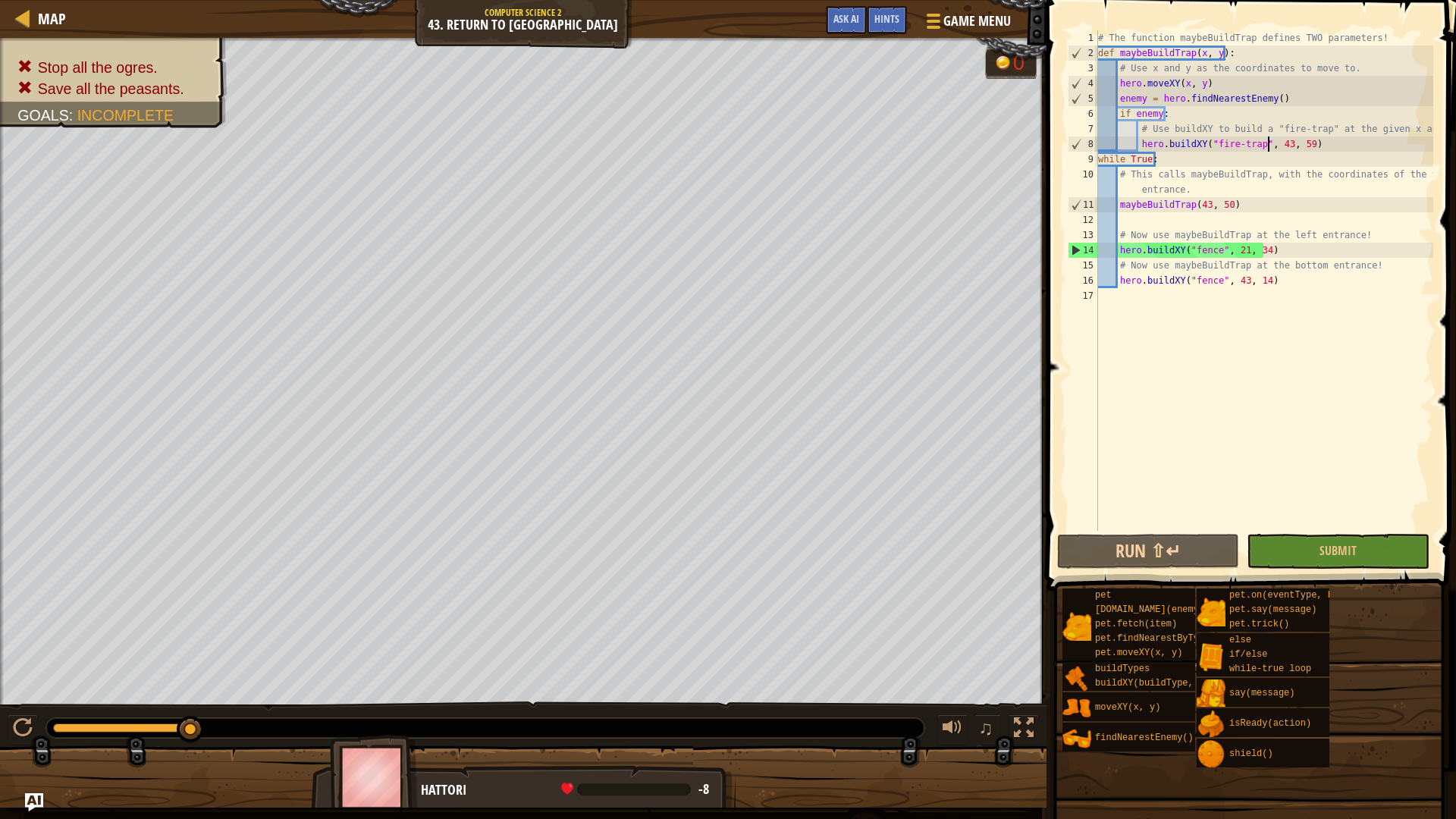
click at [1283, 145] on div "# The function maybeBuildTrap defines TWO parameters! def maybeBuildTrap ( x , …" at bounding box center [1264, 296] width 338 height 531
click at [1277, 142] on div "# The function maybeBuildTrap defines TWO parameters! def maybeBuildTrap ( x , …" at bounding box center [1264, 296] width 338 height 531
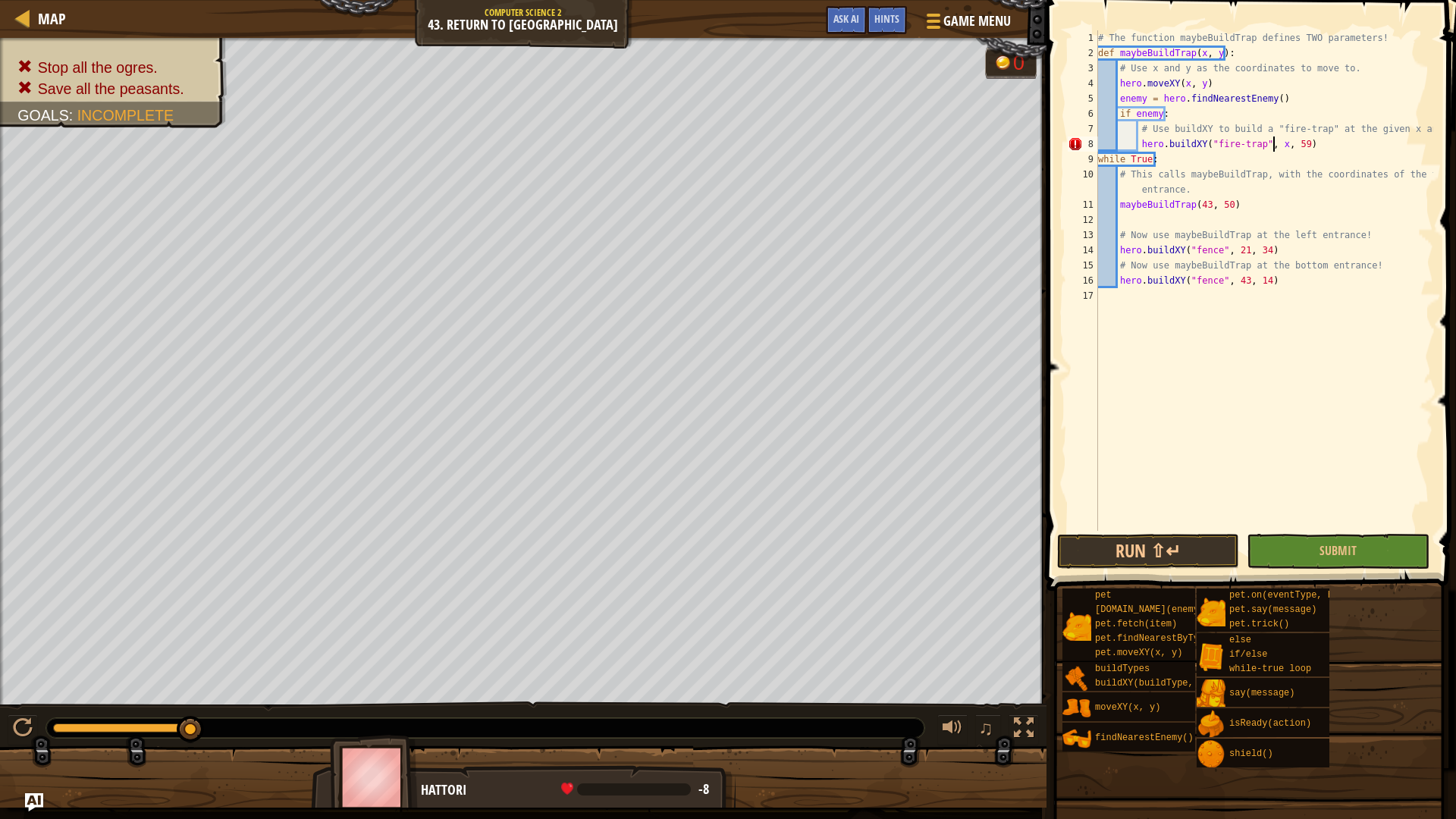
scroll to position [7, 15]
click at [1213, 554] on button "Run ⇧↵" at bounding box center [1148, 552] width 182 height 35
click at [1148, 538] on button "Run ⇧↵" at bounding box center [1148, 552] width 182 height 35
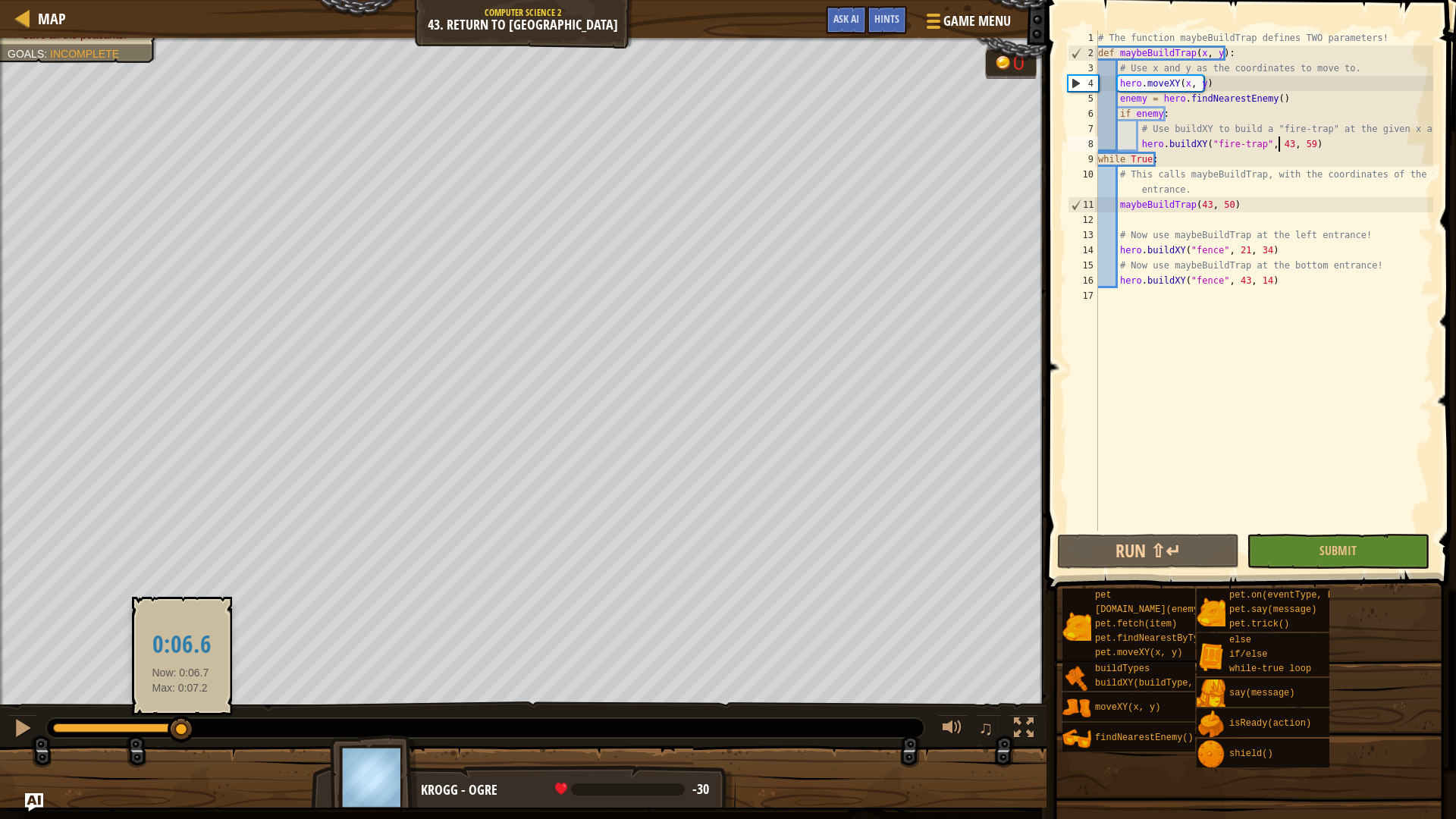
drag, startPoint x: 180, startPoint y: 722, endPoint x: 27, endPoint y: 750, distance: 155.5
click at [28, 750] on div "Stop all the ogres. Save all the peasants. Goals : Incomplete 0 ♫ Krogg - ogre …" at bounding box center [728, 423] width 1456 height 770
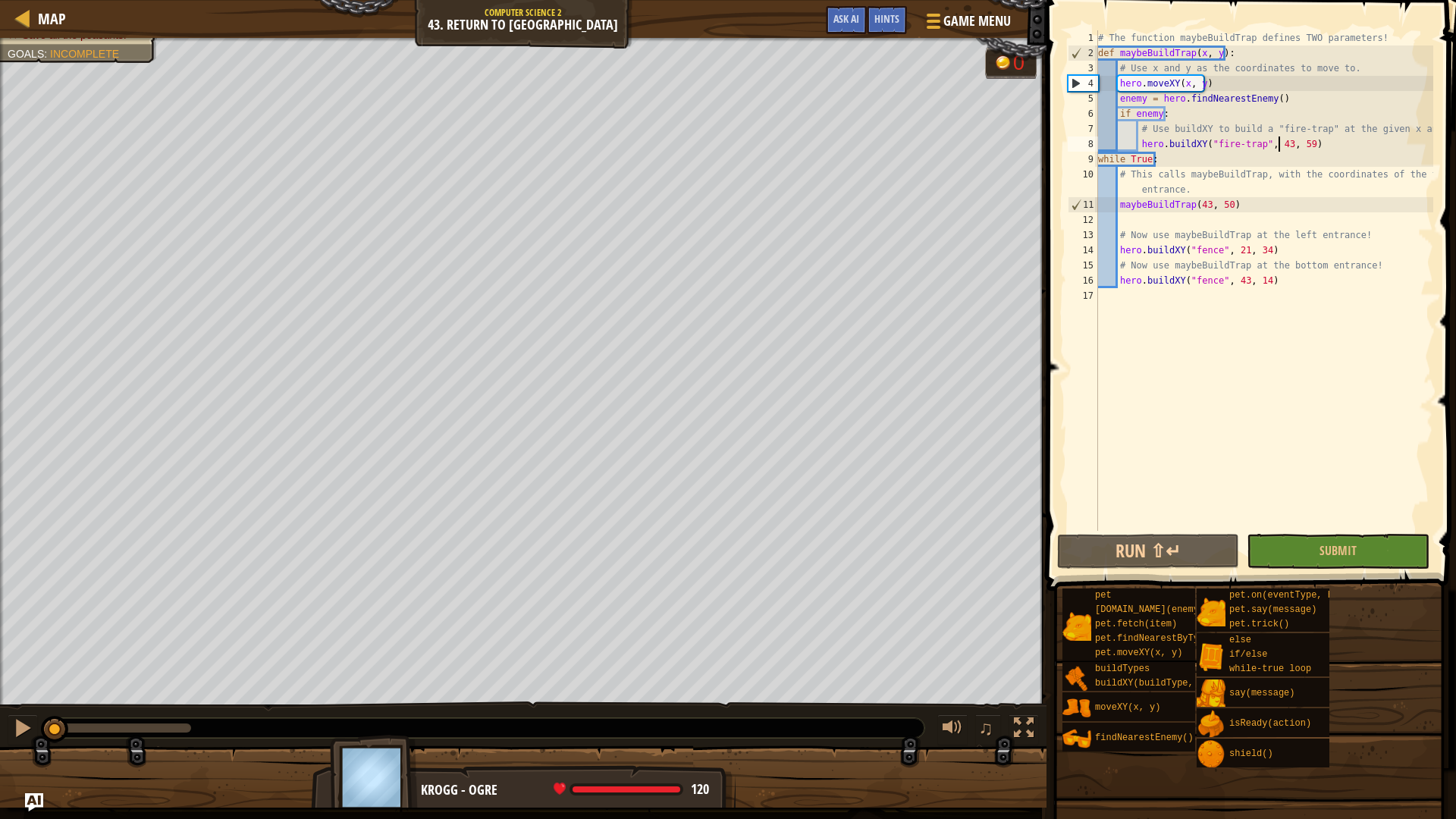
click at [1297, 144] on div "# The function maybeBuildTrap defines TWO parameters! def maybeBuildTrap ( x , …" at bounding box center [1264, 296] width 338 height 531
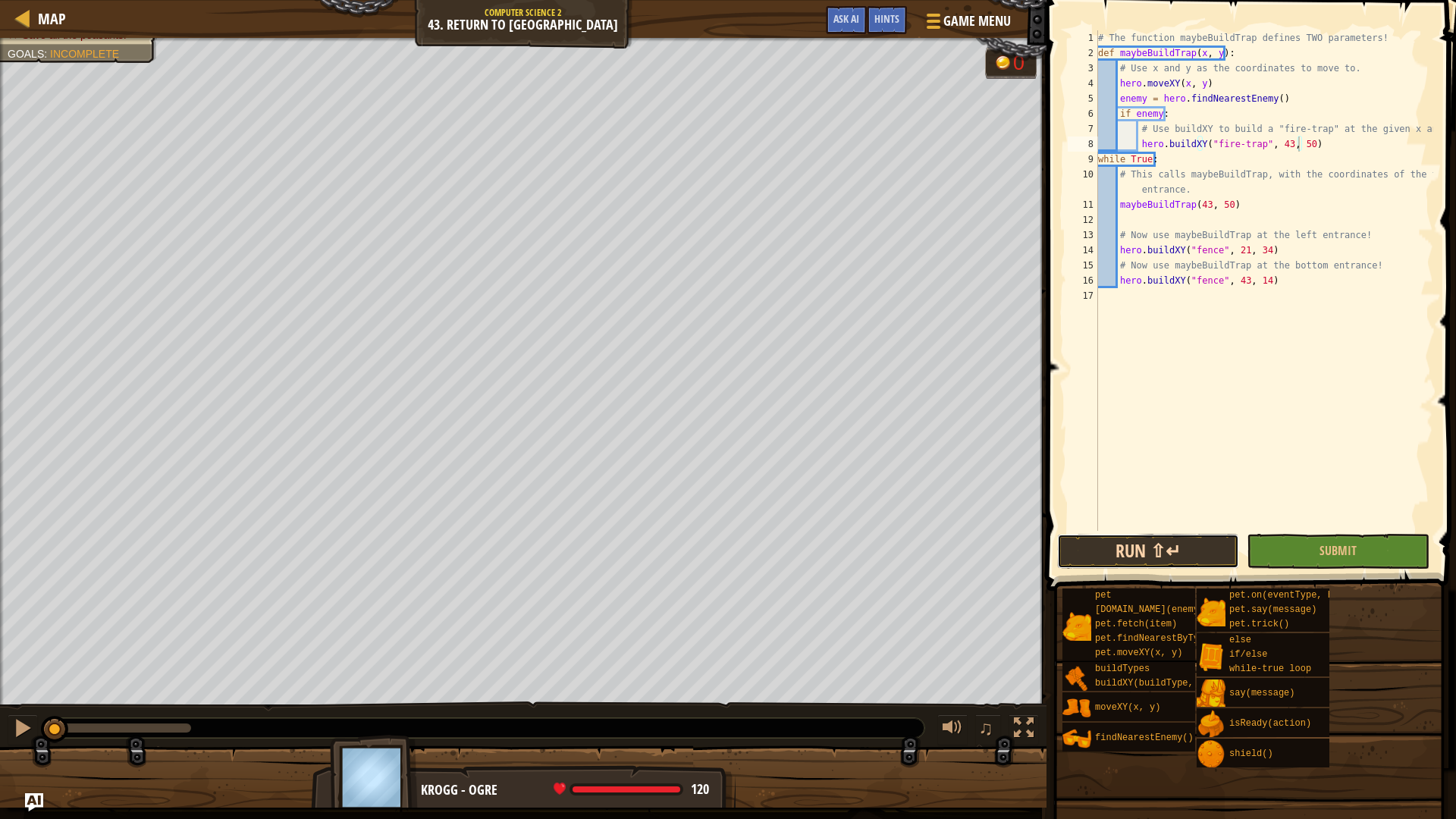
click at [1148, 555] on button "Run ⇧↵" at bounding box center [1148, 552] width 182 height 35
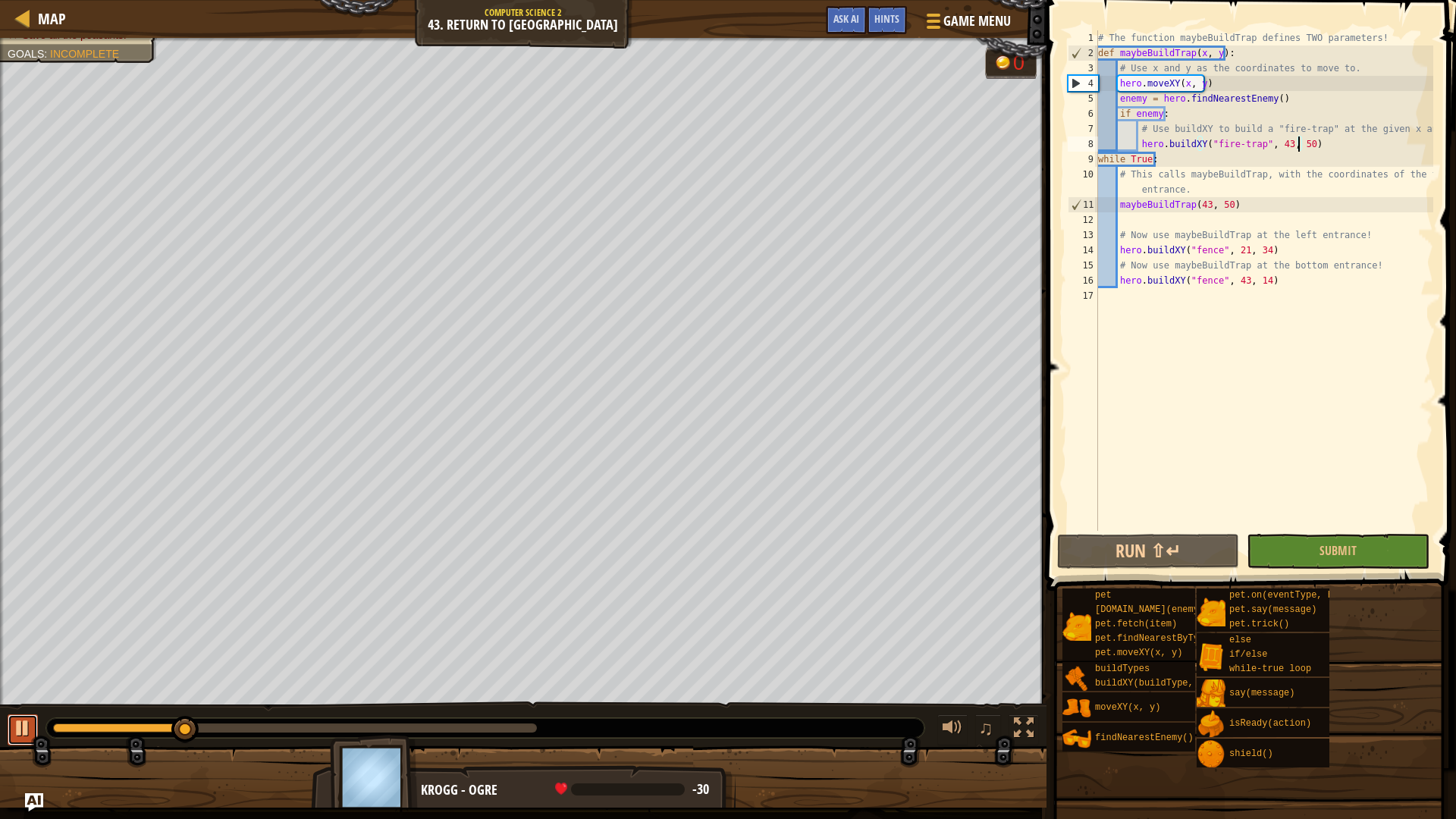
click at [24, 727] on div at bounding box center [22, 728] width 20 height 20
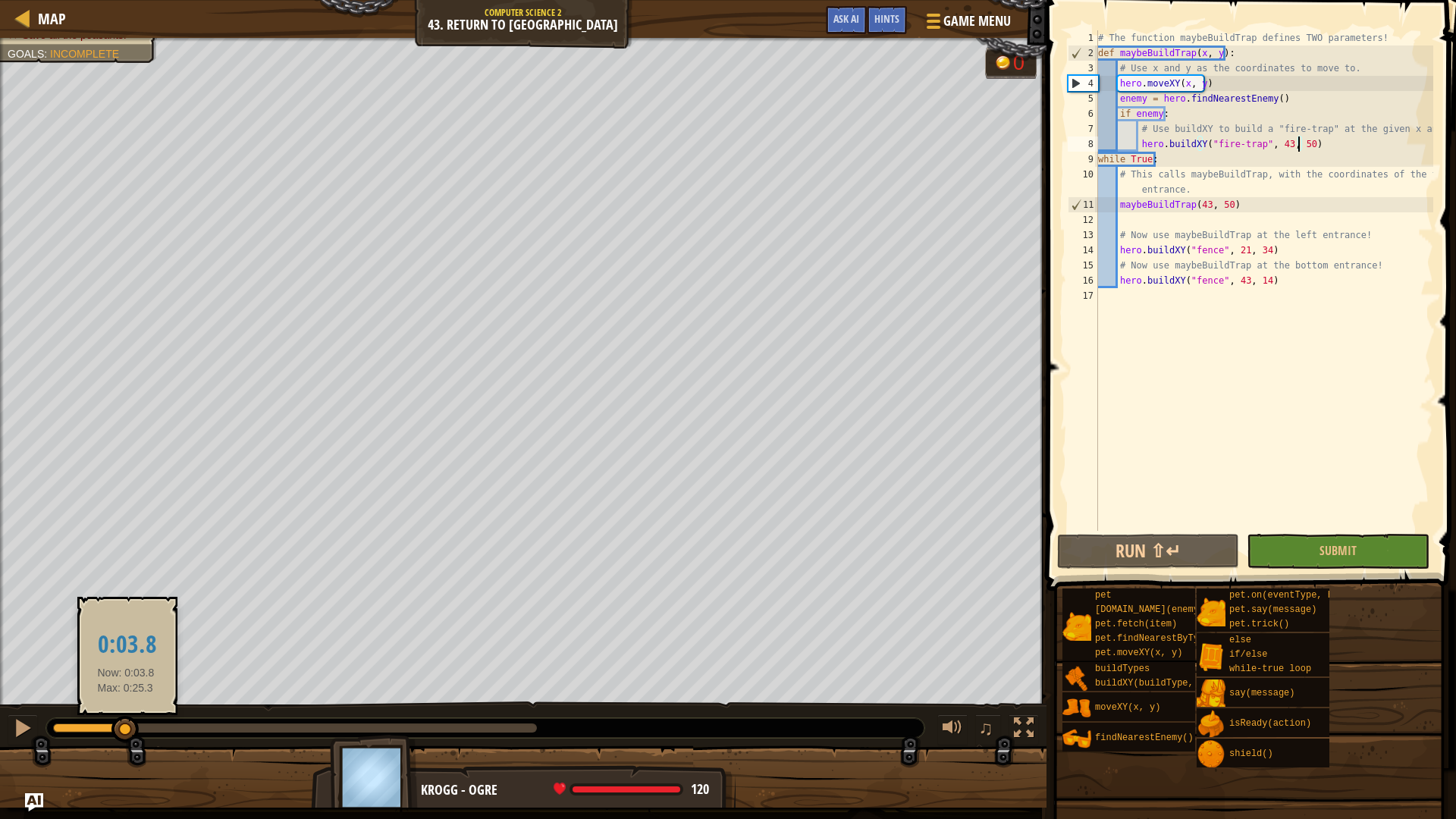
drag, startPoint x: 182, startPoint y: 729, endPoint x: 126, endPoint y: 729, distance: 56.0
click at [126, 729] on div at bounding box center [125, 730] width 27 height 28
click at [1199, 202] on div "# The function maybeBuildTrap defines TWO parameters! def maybeBuildTrap ( x , …" at bounding box center [1264, 296] width 338 height 531
click at [1201, 208] on div "# The function maybeBuildTrap defines TWO parameters! def maybeBuildTrap ( x , …" at bounding box center [1264, 296] width 338 height 531
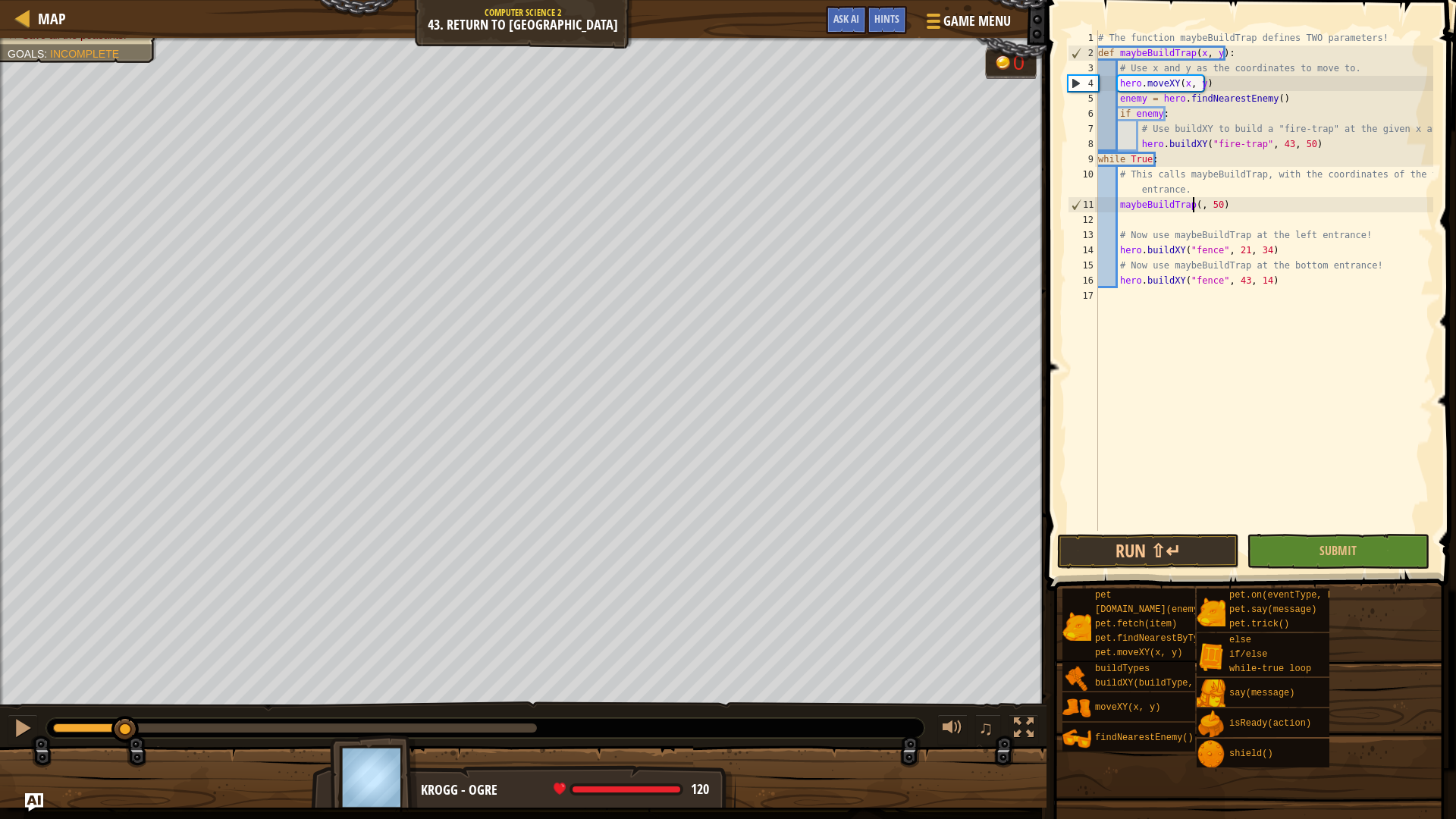
scroll to position [7, 9]
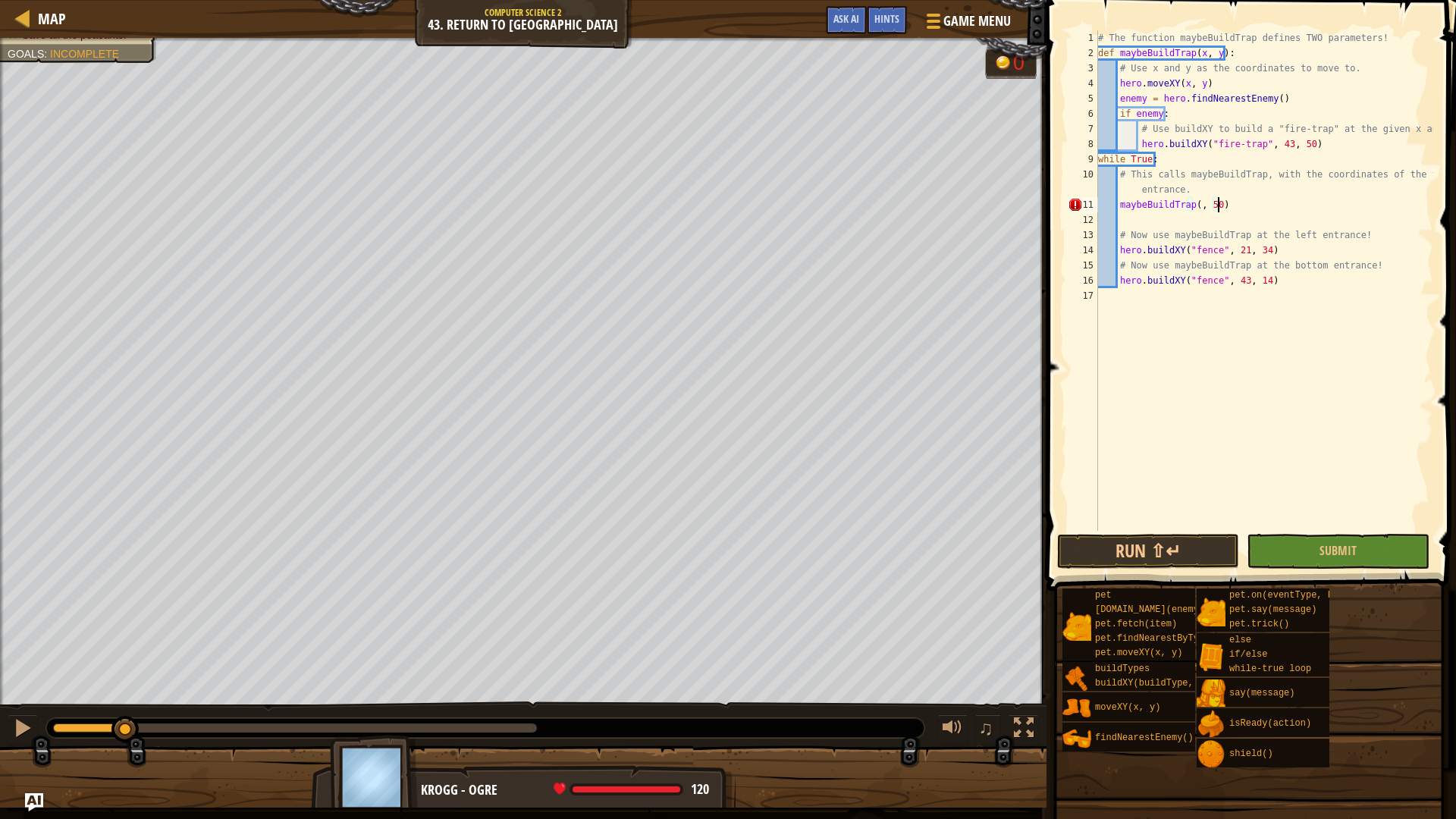
click at [1240, 205] on div "# The function maybeBuildTrap defines TWO parameters! def maybeBuildTrap ( x , …" at bounding box center [1264, 296] width 338 height 531
type textarea "m"
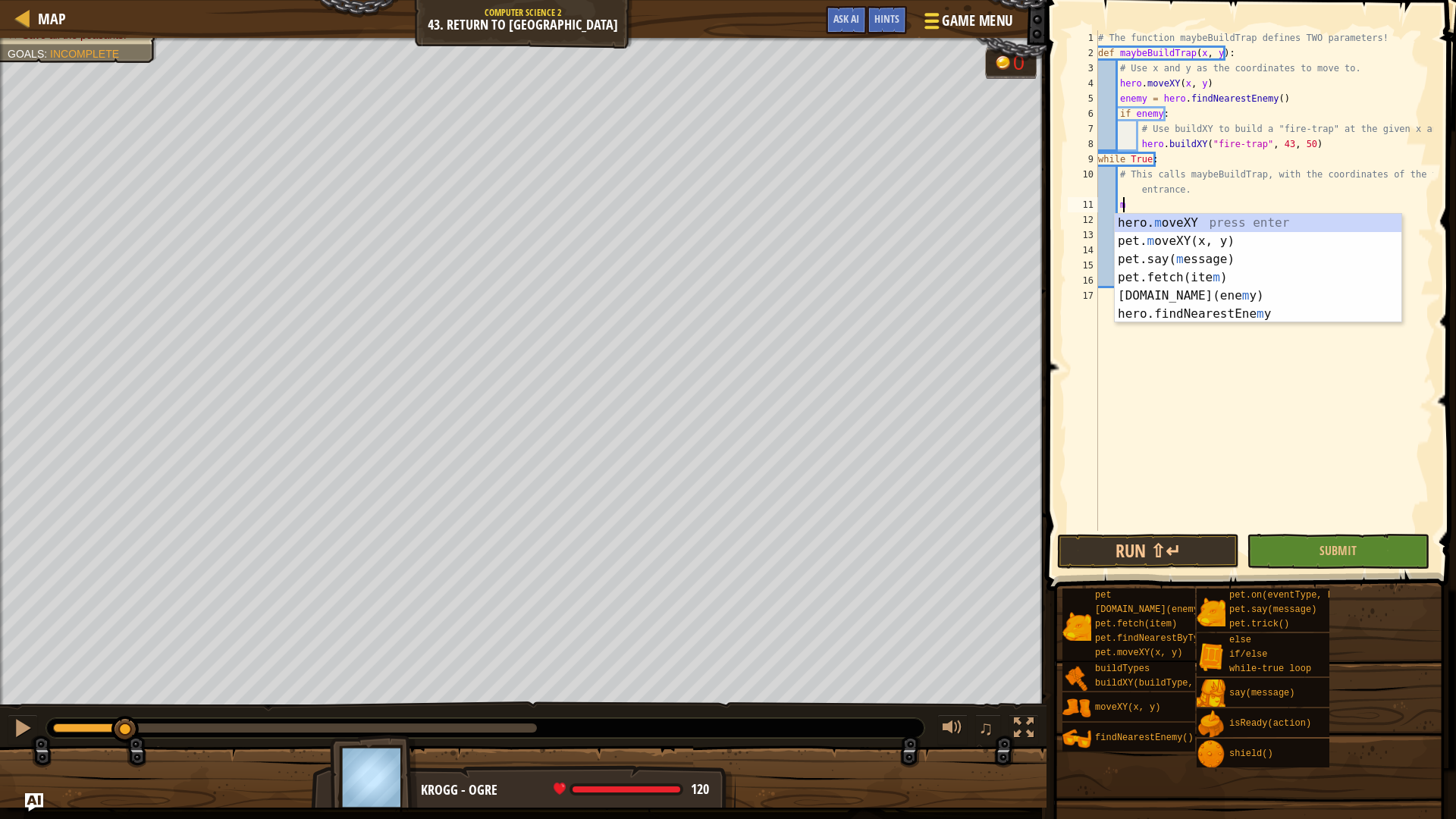
click at [977, 18] on span "Game Menu" at bounding box center [977, 21] width 70 height 21
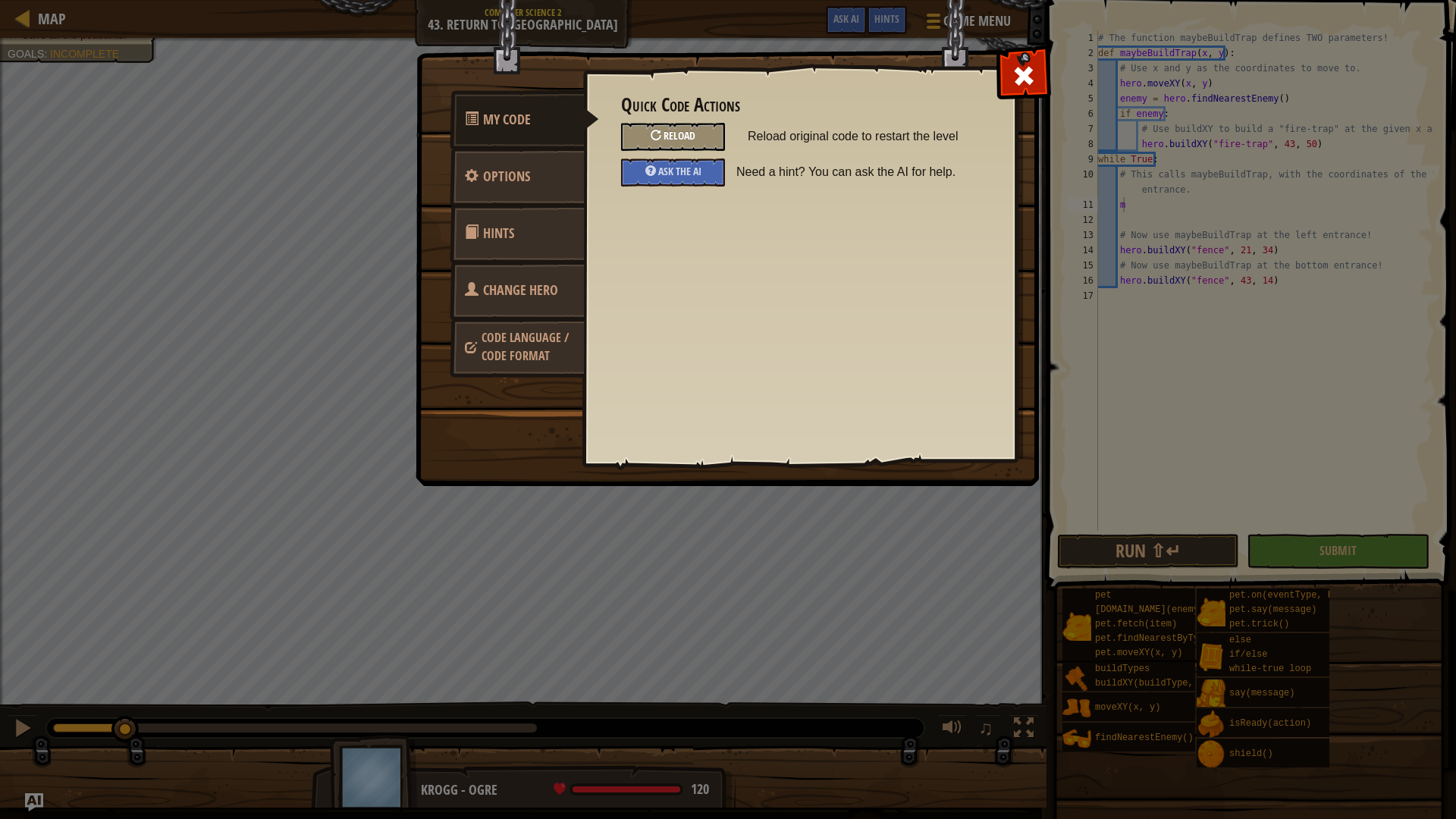
click at [700, 140] on div "Reload" at bounding box center [673, 137] width 104 height 28
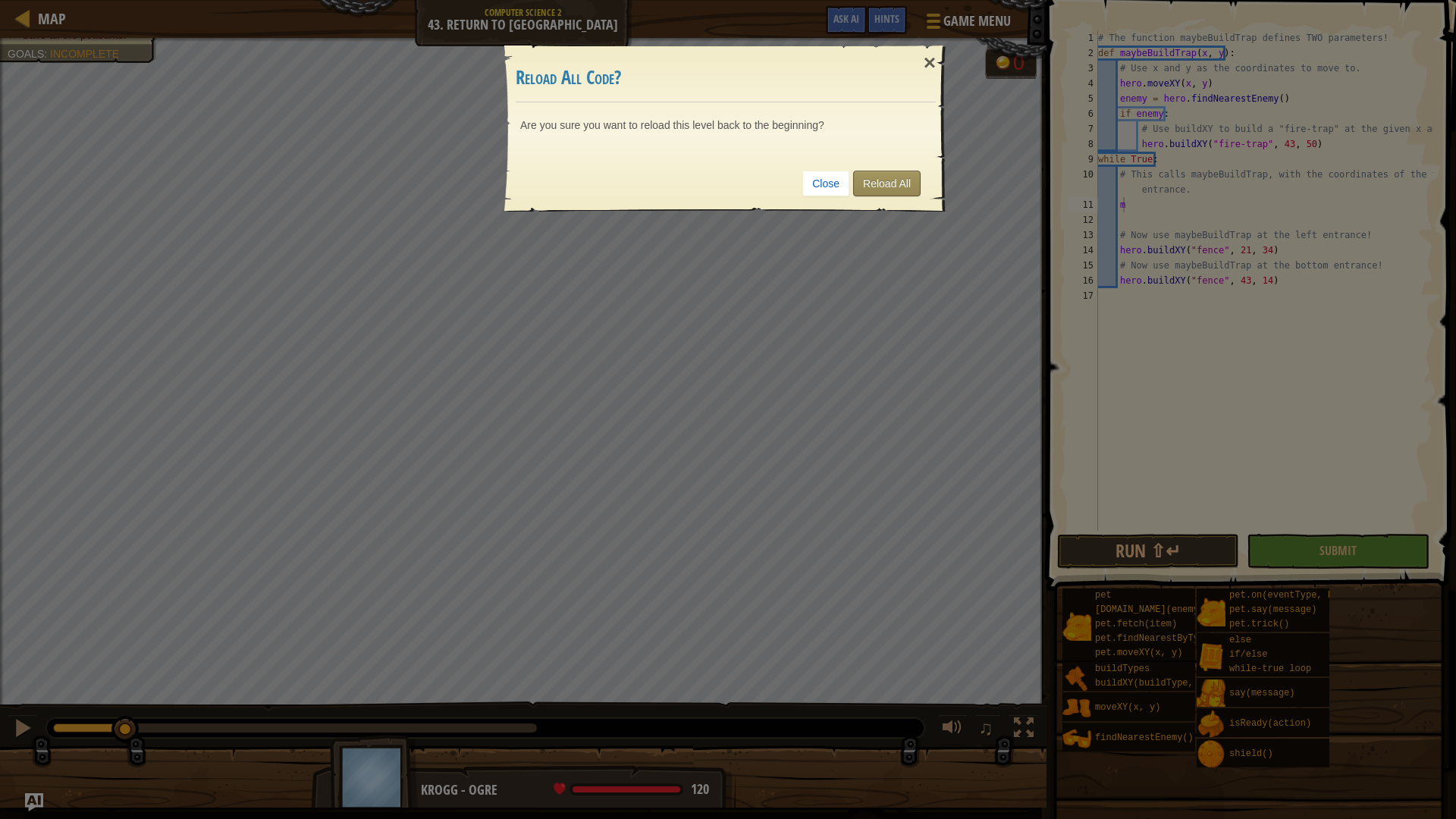
click at [894, 174] on div "Close Reload All" at bounding box center [725, 183] width 420 height 56
click at [897, 180] on link "Reload All" at bounding box center [886, 184] width 68 height 26
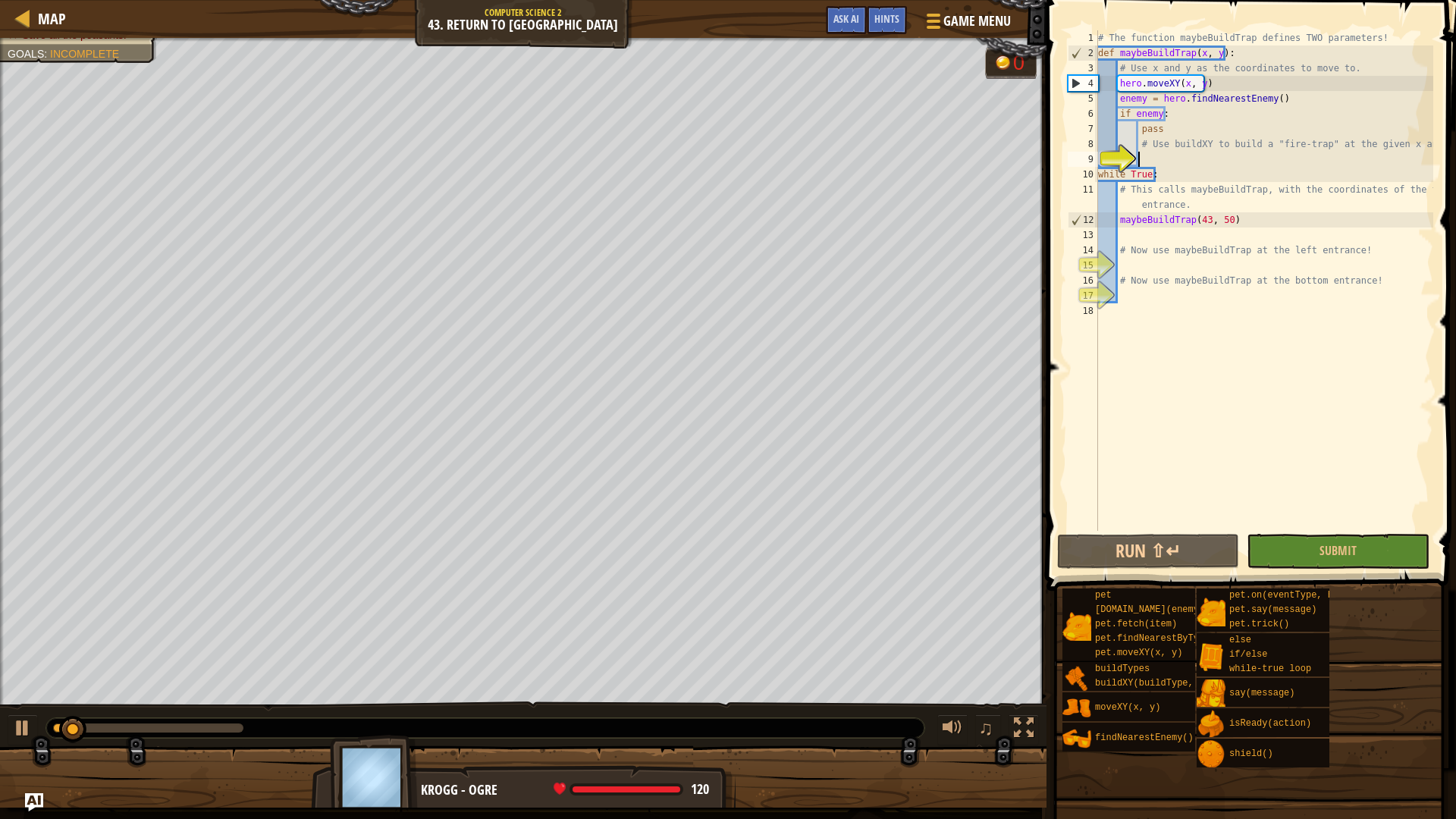
click at [1191, 165] on div "# The function maybeBuildTrap defines TWO parameters! def maybeBuildTrap ( x , …" at bounding box center [1264, 296] width 338 height 531
click at [49, 712] on div "♫" at bounding box center [523, 724] width 1046 height 46
click at [14, 724] on div at bounding box center [22, 728] width 20 height 20
click at [1177, 162] on div "# The function maybeBuildTrap defines TWO parameters! def maybeBuildTrap ( x , …" at bounding box center [1264, 296] width 338 height 531
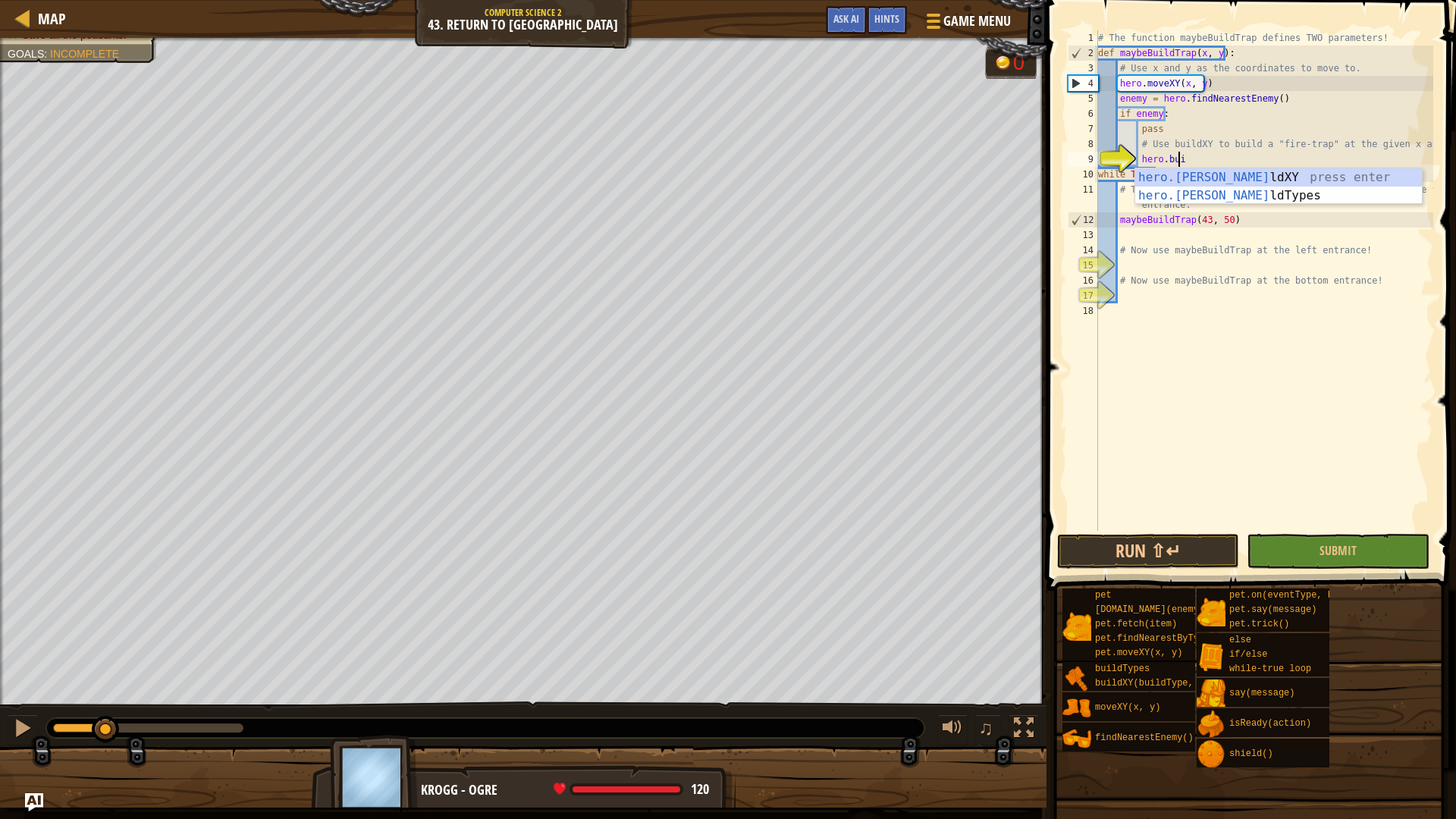
scroll to position [7, 6]
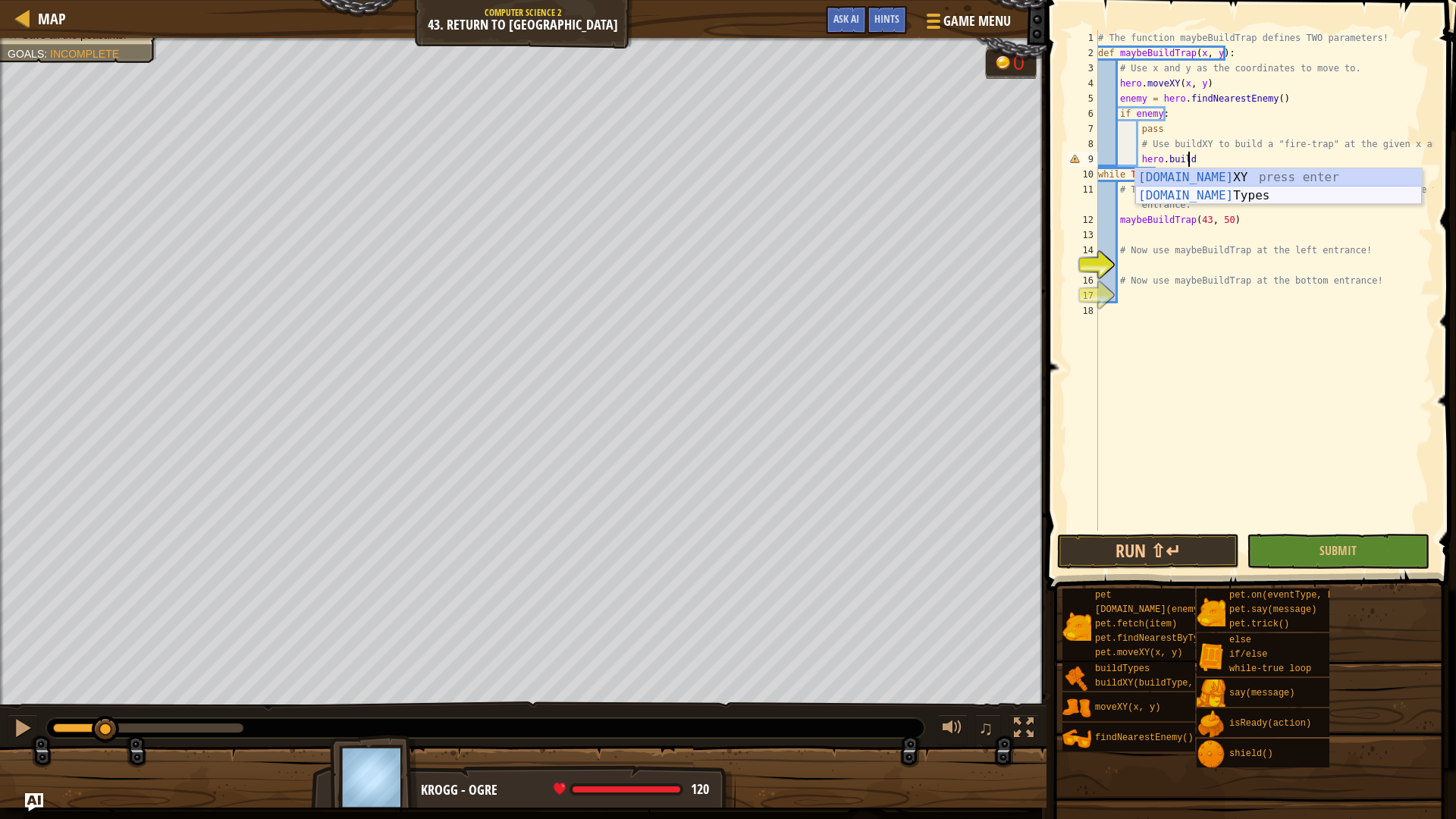
click at [1241, 198] on div "[DOMAIN_NAME] XY press enter [DOMAIN_NAME] Types press enter" at bounding box center [1279, 205] width 287 height 73
click at [1238, 172] on div "hero.buildType s press enter" at bounding box center [1279, 196] width 287 height 55
click at [1203, 178] on div "hero.buildXY press enter" at bounding box center [1279, 196] width 287 height 55
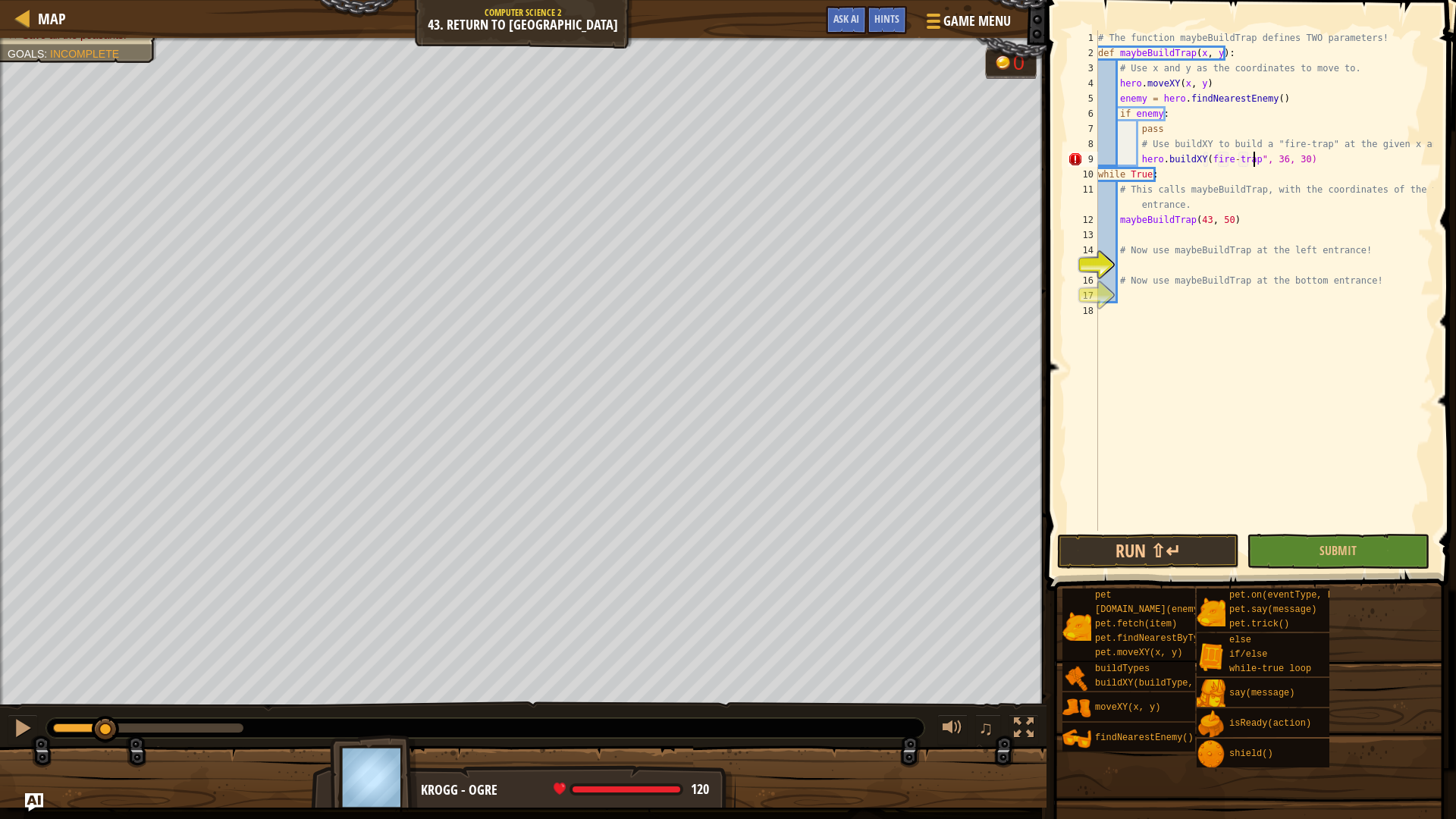
click at [1202, 155] on div "# The function maybeBuildTrap defines TWO parameters! def maybeBuildTrap ( x , …" at bounding box center [1264, 296] width 338 height 531
click at [1200, 554] on button "Run ⇧↵" at bounding box center [1148, 552] width 182 height 35
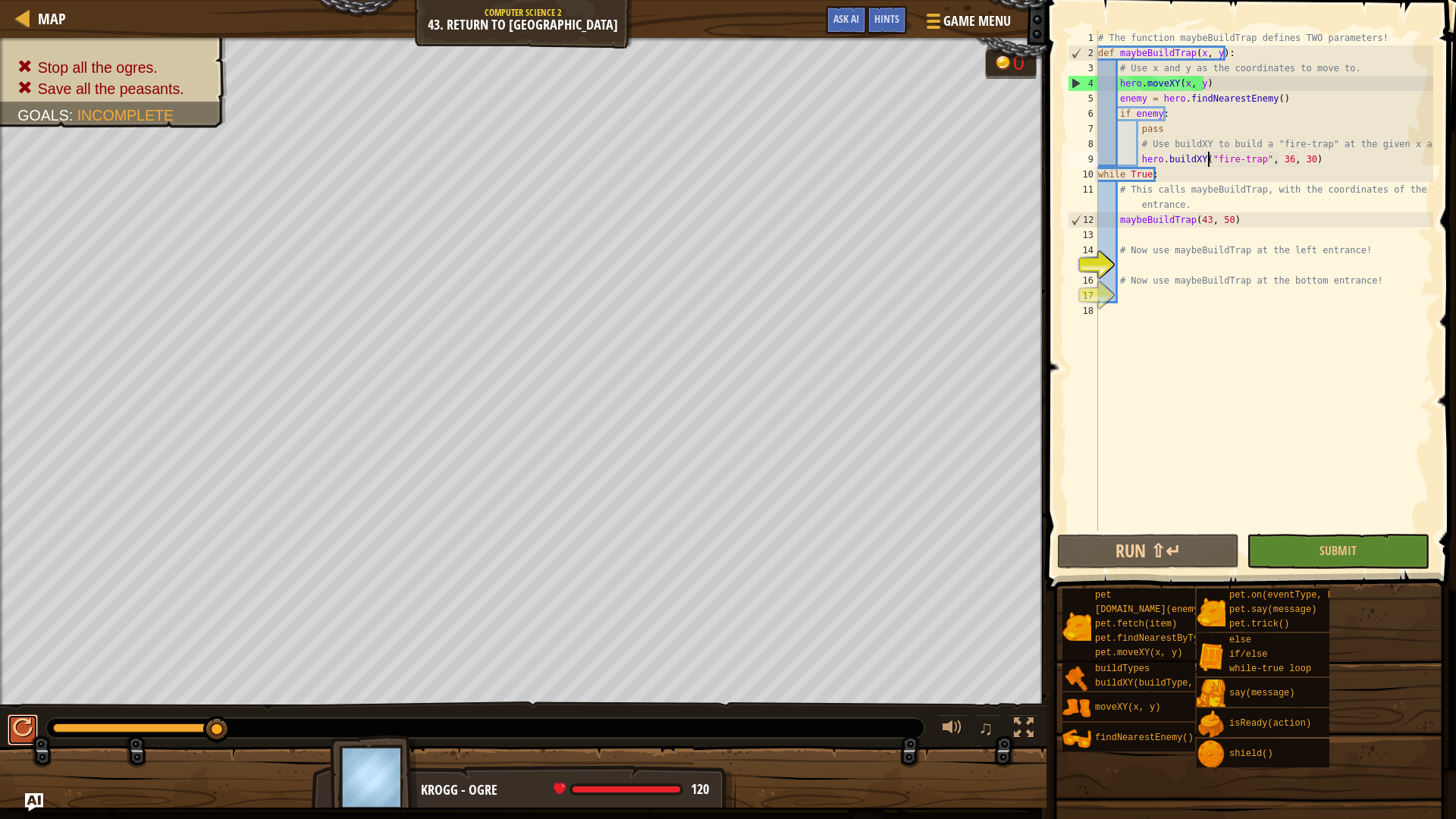
click at [20, 735] on div at bounding box center [22, 728] width 20 height 20
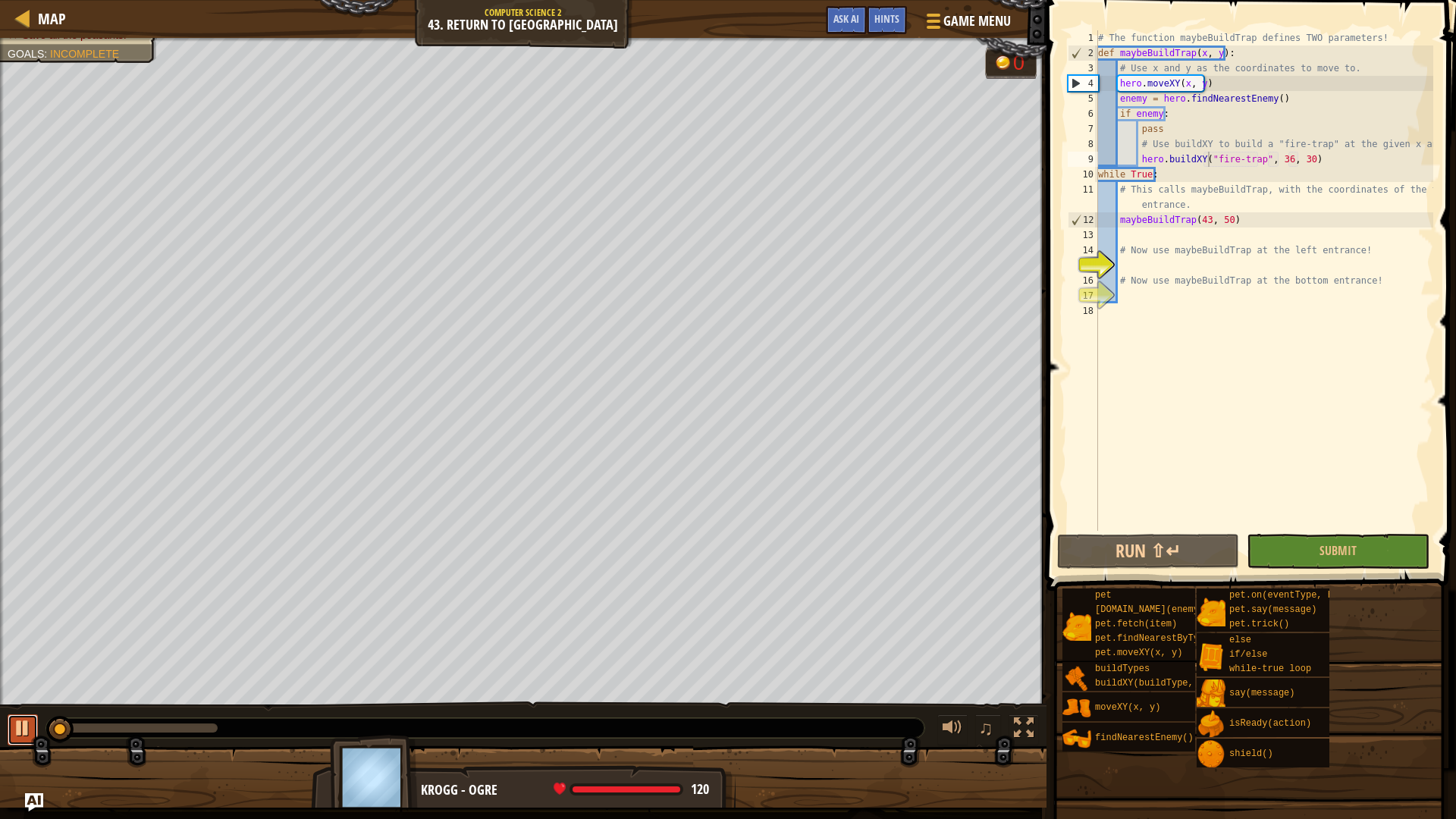
click at [20, 735] on div at bounding box center [22, 728] width 20 height 20
click at [1191, 544] on button "Run ⇧↵" at bounding box center [1148, 552] width 182 height 35
drag, startPoint x: 1299, startPoint y: 101, endPoint x: 1126, endPoint y: 95, distance: 173.1
click at [1126, 95] on div "# The function maybeBuildTrap defines TWO parameters! def maybeBuildTrap ( x , …" at bounding box center [1264, 296] width 338 height 531
type textarea "enemy = hero.findNearestEnemy()"
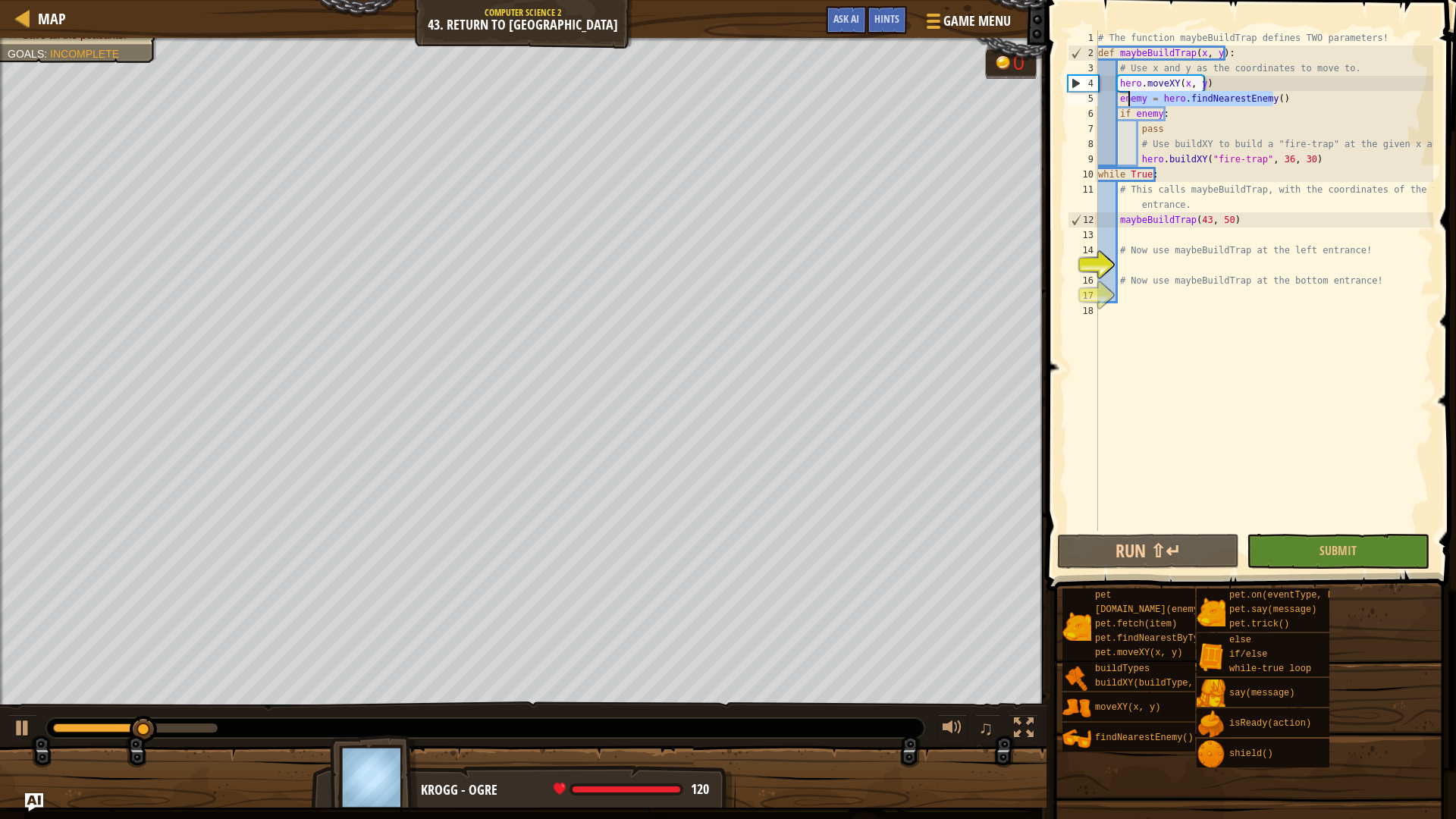
click at [1120, 101] on div "# The function maybeBuildTrap defines TWO parameters! def maybeBuildTrap ( x , …" at bounding box center [1264, 296] width 338 height 531
drag, startPoint x: 1285, startPoint y: 96, endPoint x: 1113, endPoint y: 98, distance: 172.0
click at [1114, 95] on div "# The function maybeBuildTrap defines TWO parameters! def maybeBuildTrap ( x , …" at bounding box center [1264, 296] width 338 height 531
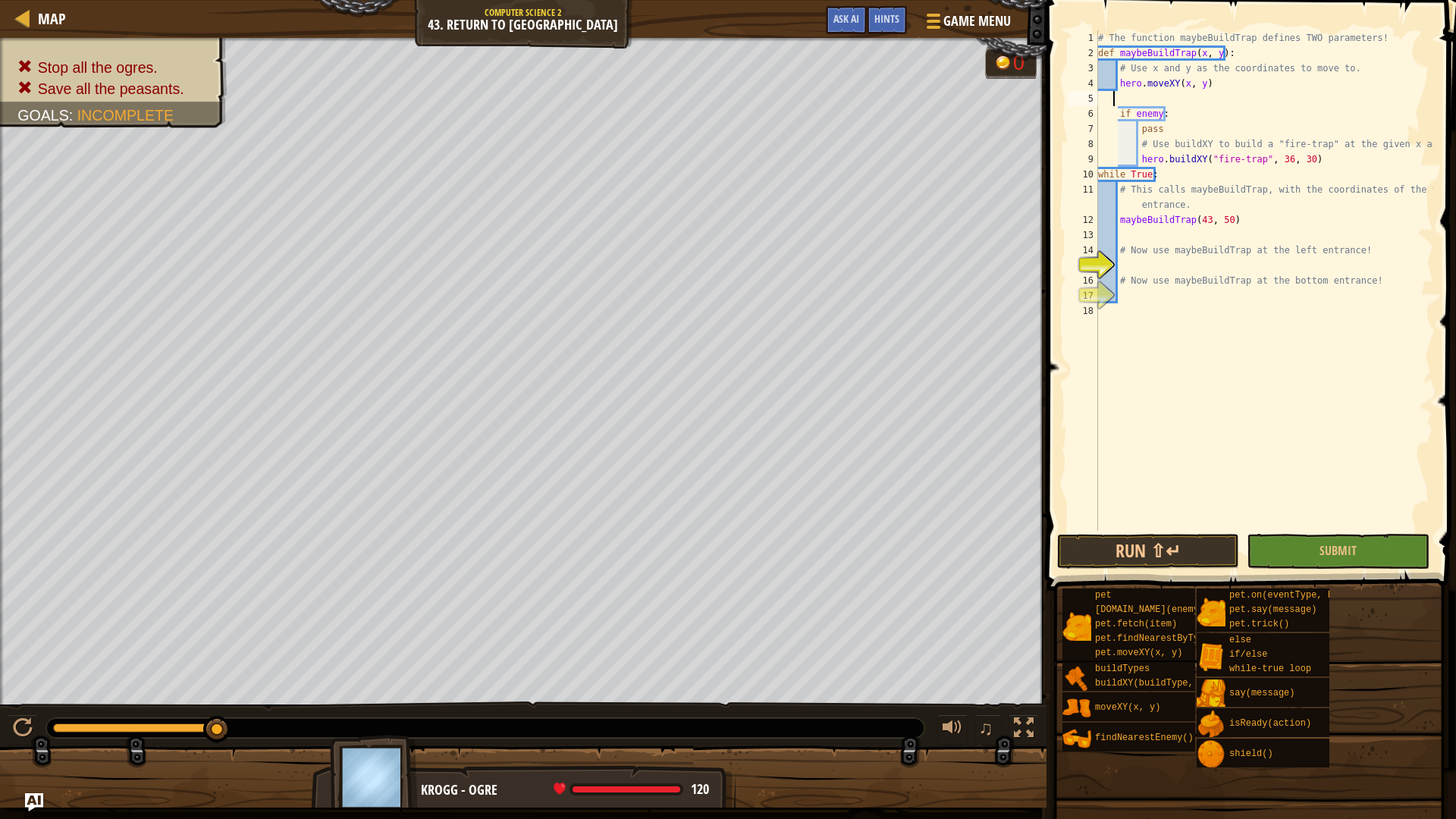
type textarea "m"
drag, startPoint x: 978, startPoint y: 4, endPoint x: 963, endPoint y: 28, distance: 28.3
click at [977, 9] on div "Map Computer Science 2 43. Return to Thornbush Farm Game Menu Done Hints Ask AI" at bounding box center [523, 19] width 1046 height 38
click at [963, 28] on span "Game Menu" at bounding box center [977, 21] width 70 height 21
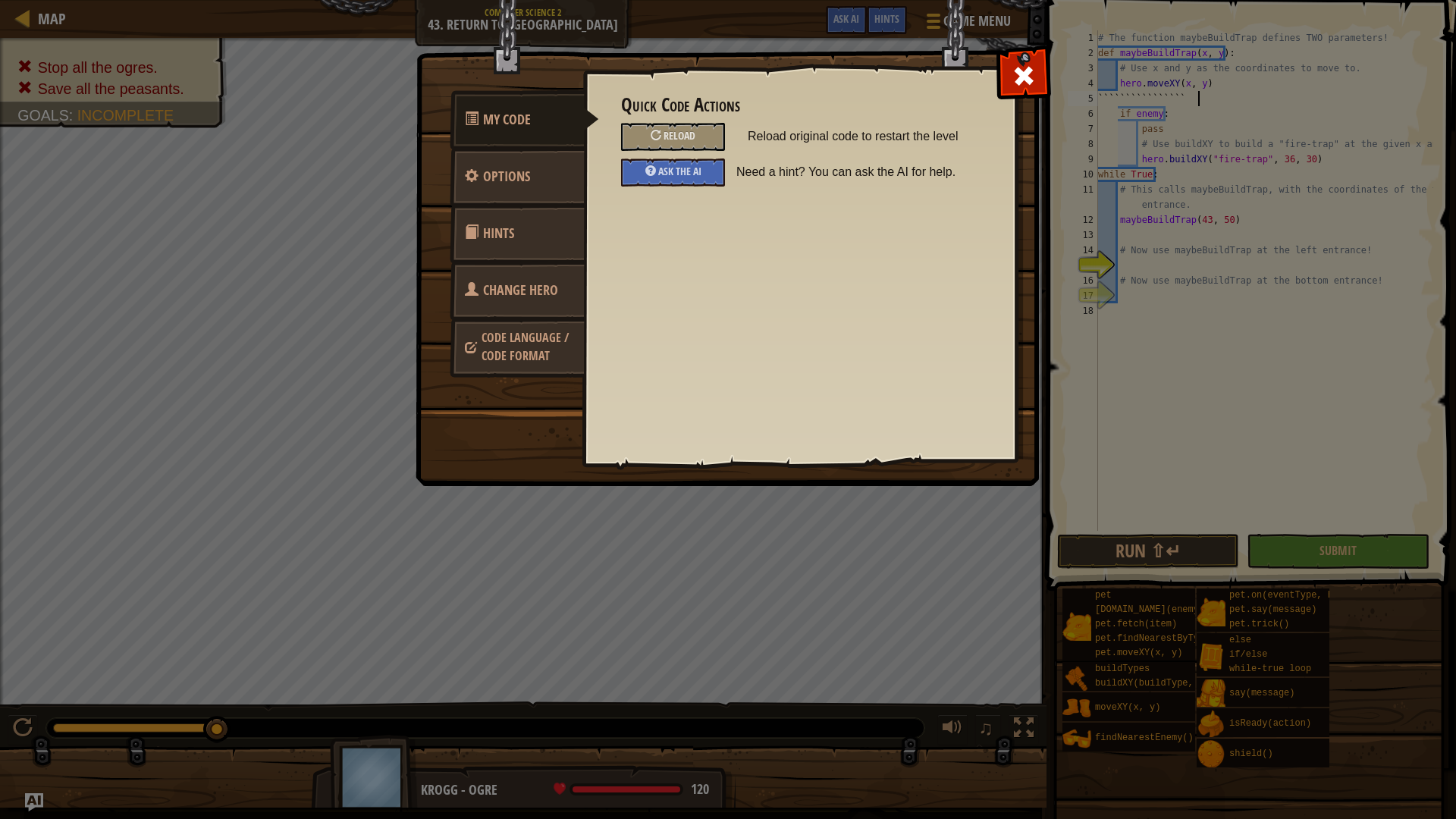
scroll to position [7, 9]
type textarea "```````````````````"
click at [662, 128] on div "Reload" at bounding box center [673, 137] width 104 height 28
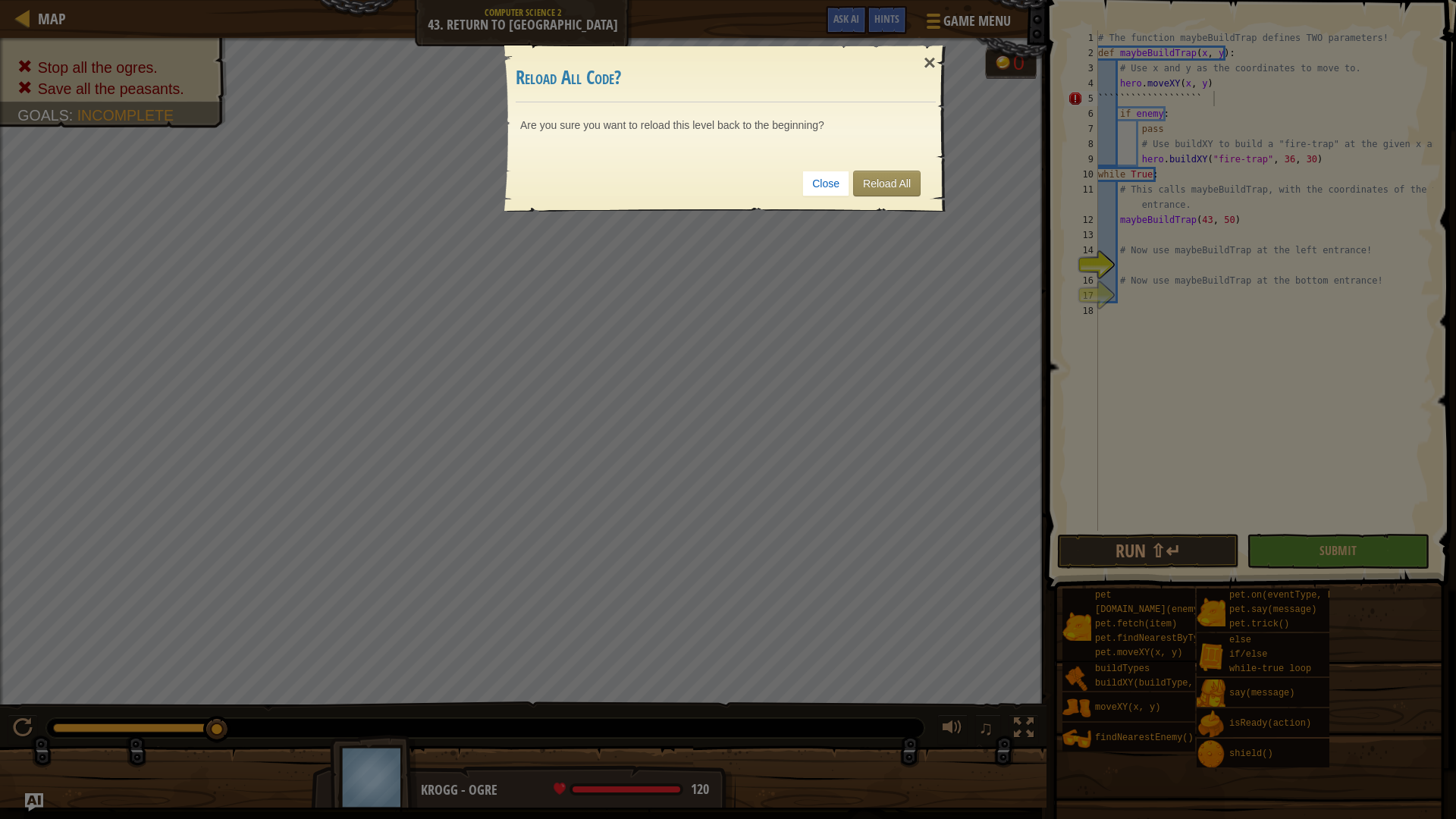
click at [877, 164] on div "Close Reload All" at bounding box center [725, 183] width 420 height 56
click at [881, 178] on link "Reload All" at bounding box center [886, 184] width 68 height 26
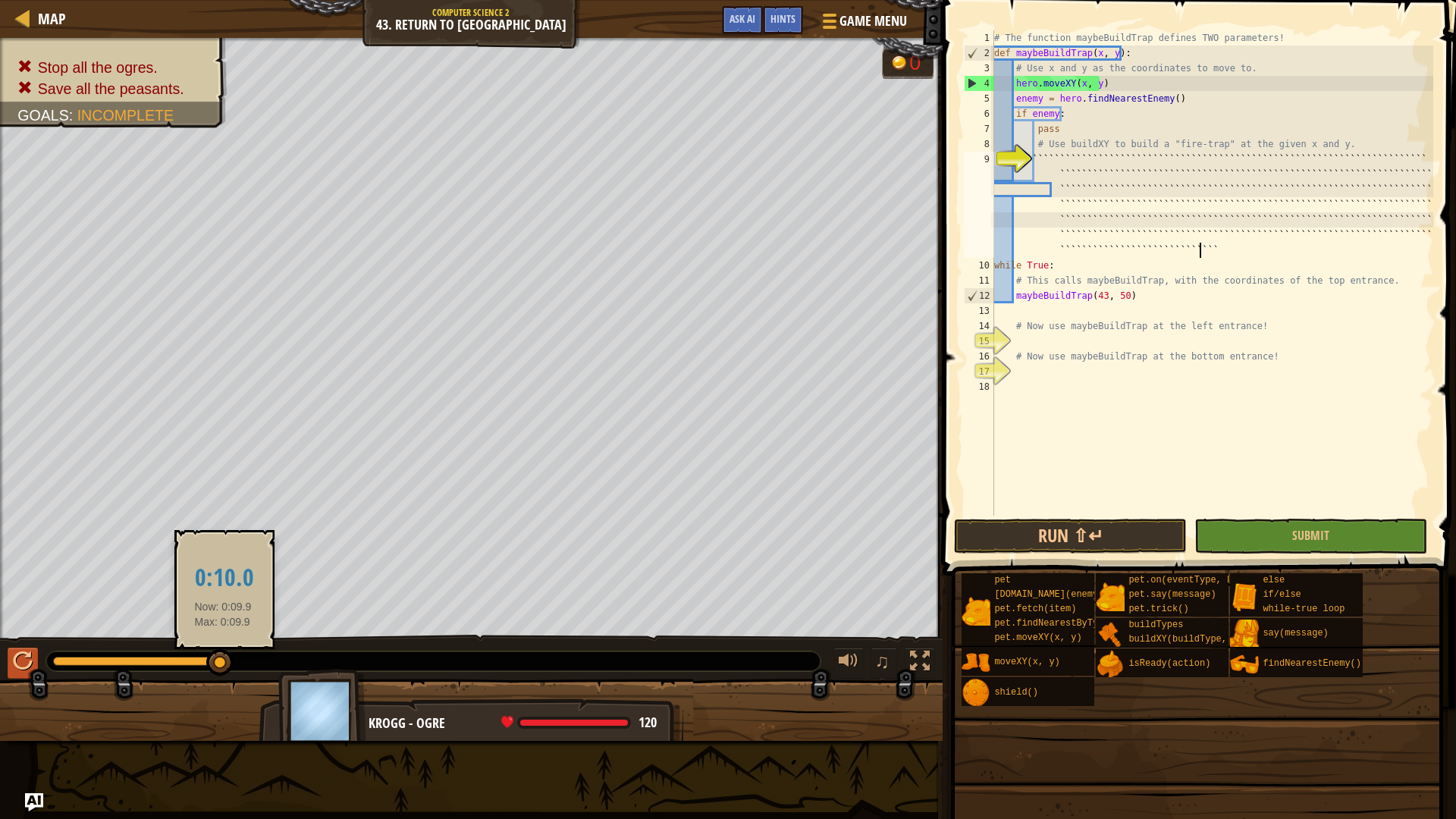
scroll to position [7, 205]
type textarea "```````````````````````````````````````````````````````````````````````````````…"
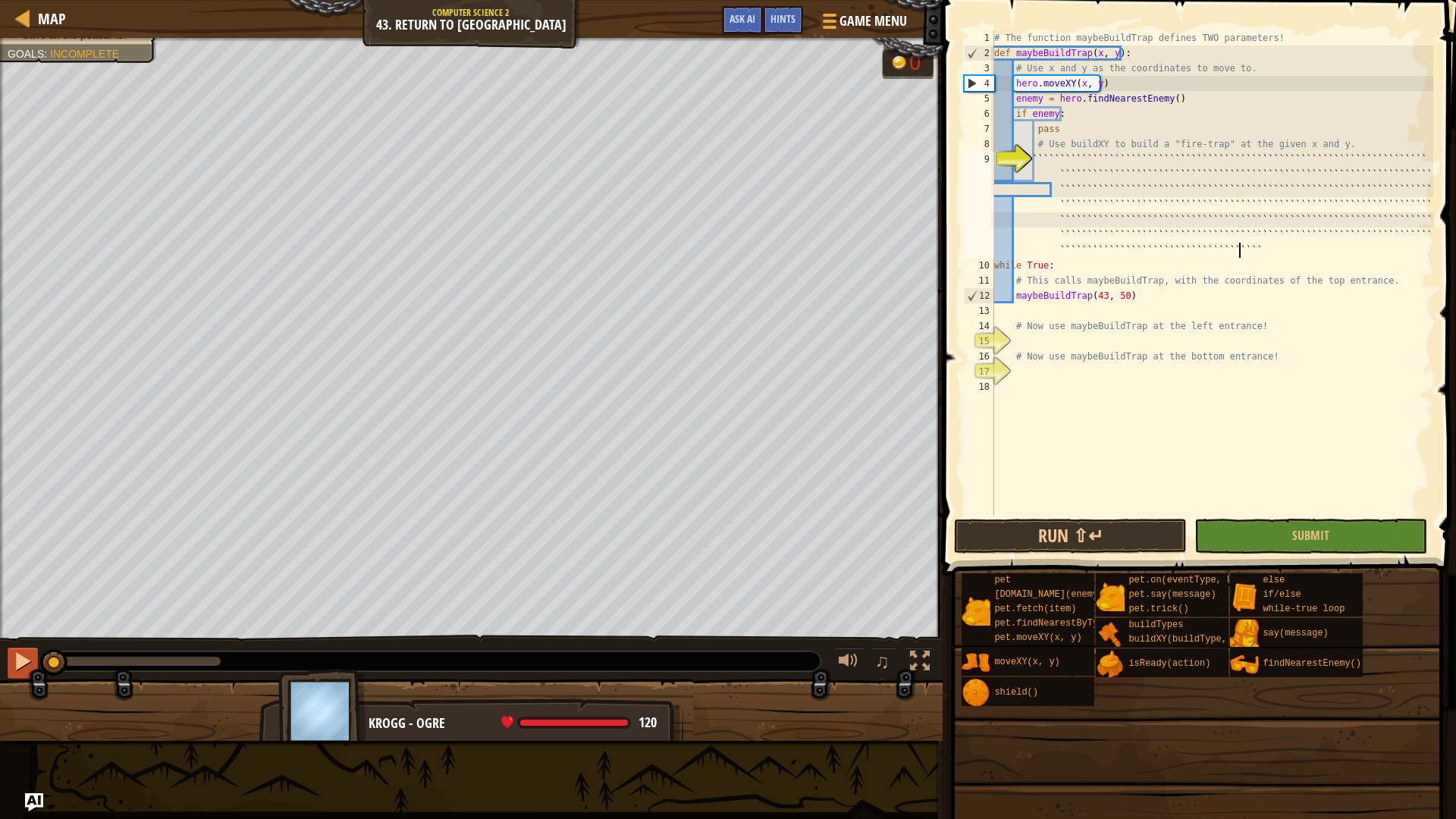
scroll to position [7, 0]
drag, startPoint x: 223, startPoint y: 657, endPoint x: 1, endPoint y: 683, distance: 223.5
click at [1, 683] on div "Stop all the ogres. Save all the peasants. Goals : Incomplete 0 ♫ Krogg - ogre …" at bounding box center [728, 389] width 1456 height 703
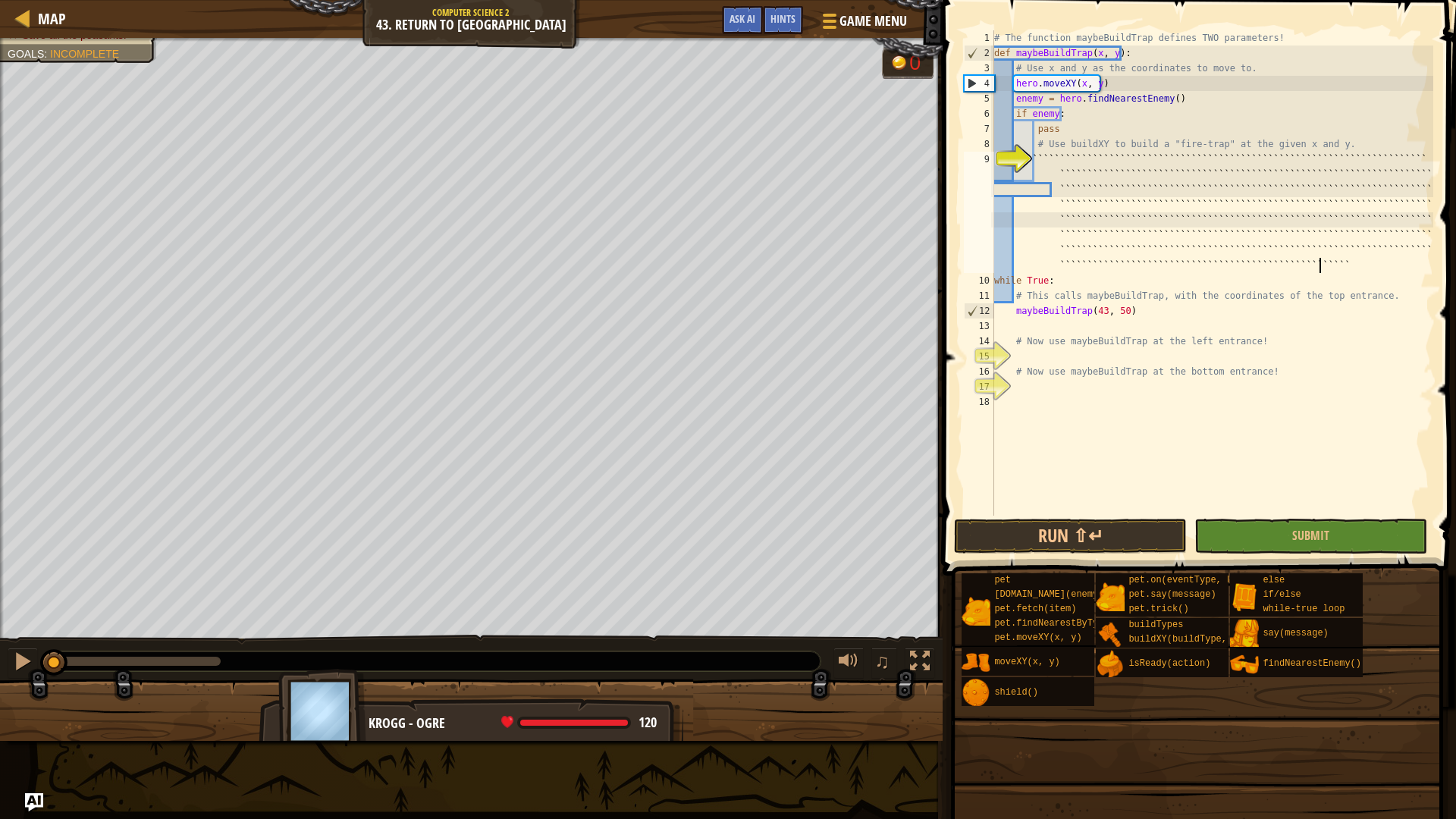
scroll to position [7, 38]
type textarea "```````````````````````````````````````````````````````````````````````````````…"
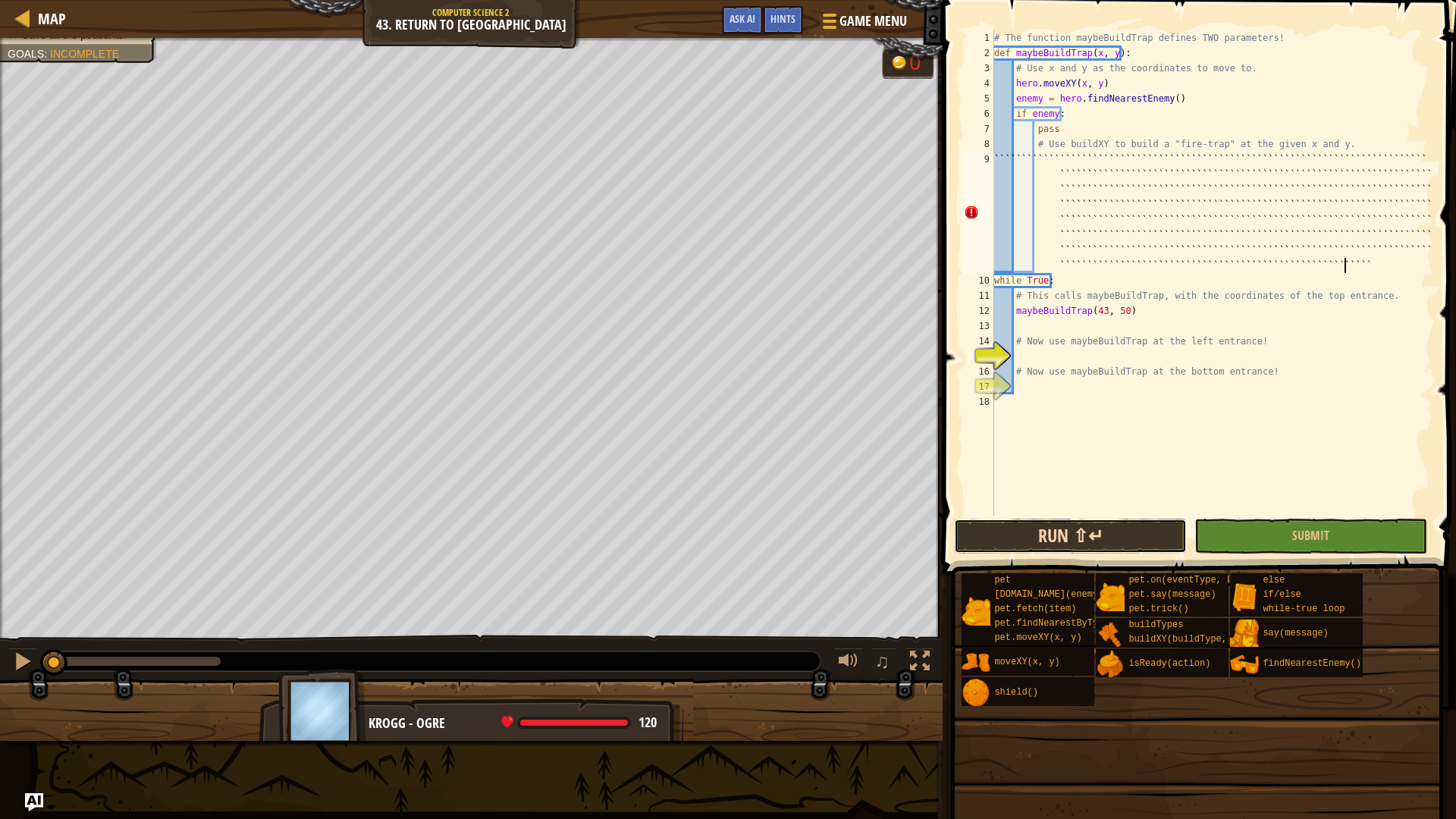
click at [984, 523] on button "Run ⇧↵" at bounding box center [1070, 536] width 233 height 35
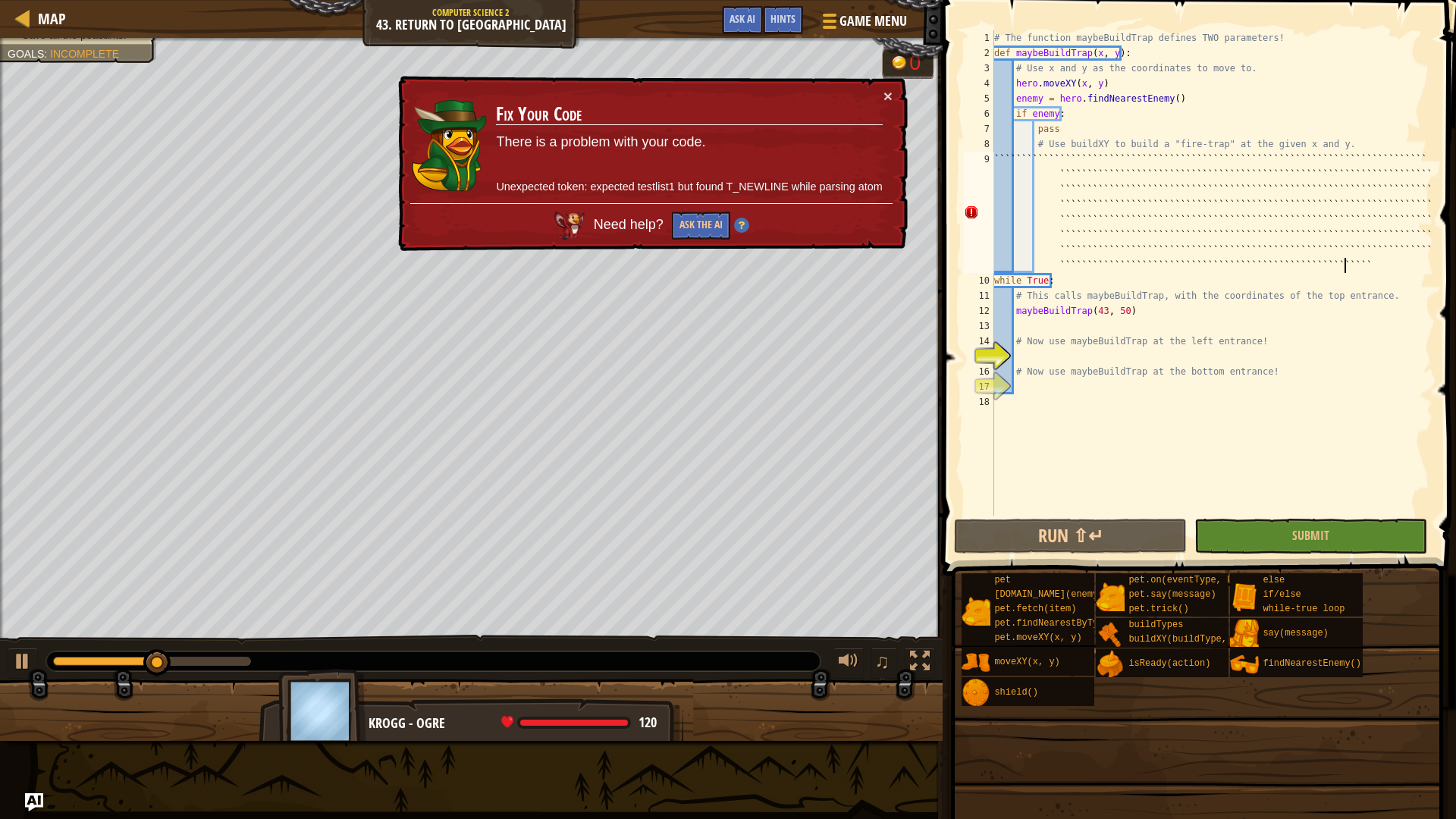
click at [740, 230] on img at bounding box center [742, 225] width 15 height 15
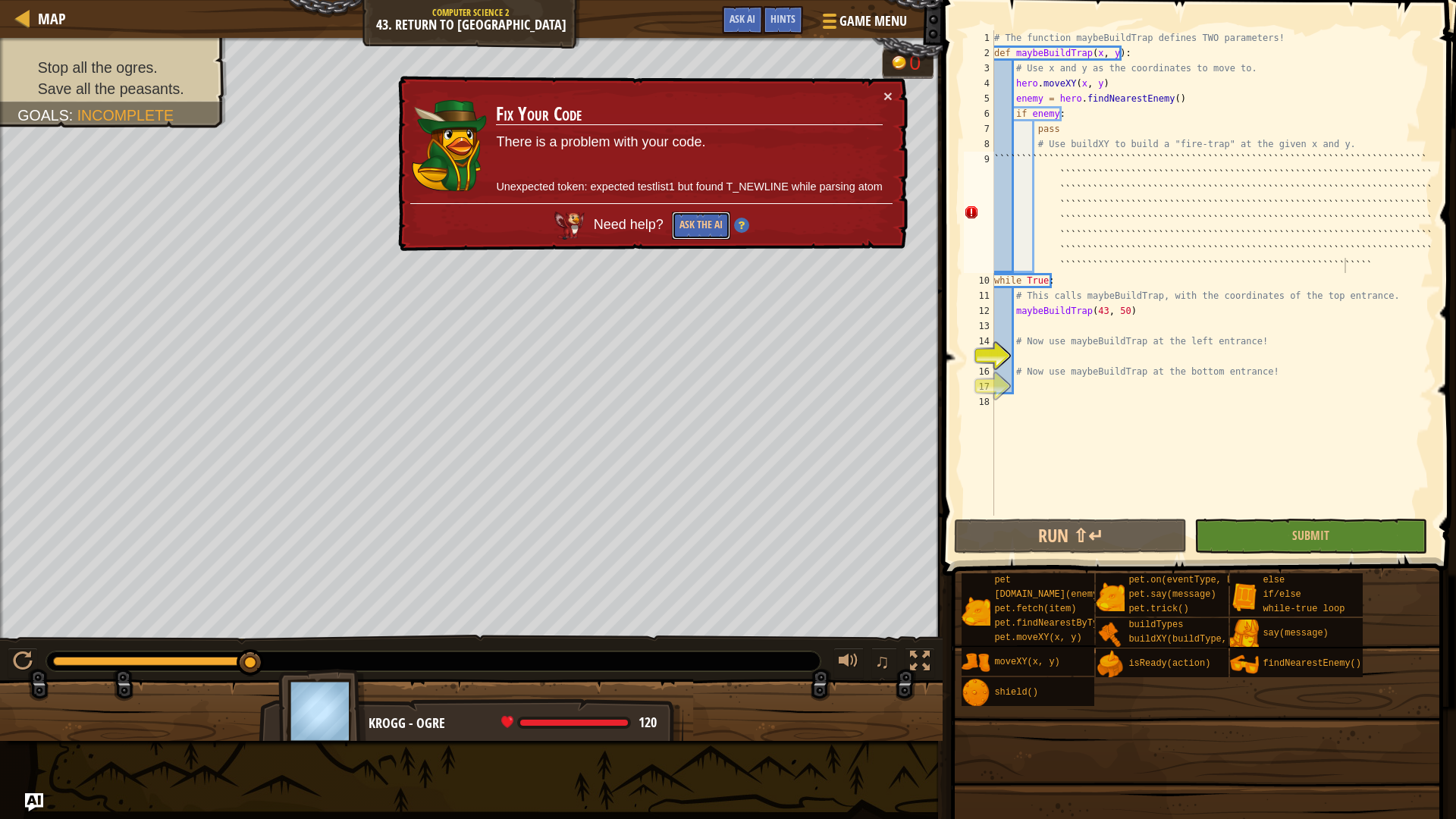
click at [688, 292] on div "Map Computer Science 2 43. Return to Thornbush Farm Game Menu Done Hints Ask AI…" at bounding box center [728, 409] width 1456 height 819
click at [668, 361] on div "Map Computer Science 2 43. Return to Thornbush Farm Game Menu Done Hints Ask AI…" at bounding box center [728, 409] width 1456 height 819
click at [893, 94] on div "× Fix Your Code There is a problem with your code. Unexpected token: expected t…" at bounding box center [651, 163] width 513 height 176
click at [886, 97] on button "×" at bounding box center [888, 95] width 9 height 16
drag, startPoint x: 1349, startPoint y: 262, endPoint x: 1079, endPoint y: 264, distance: 270.0
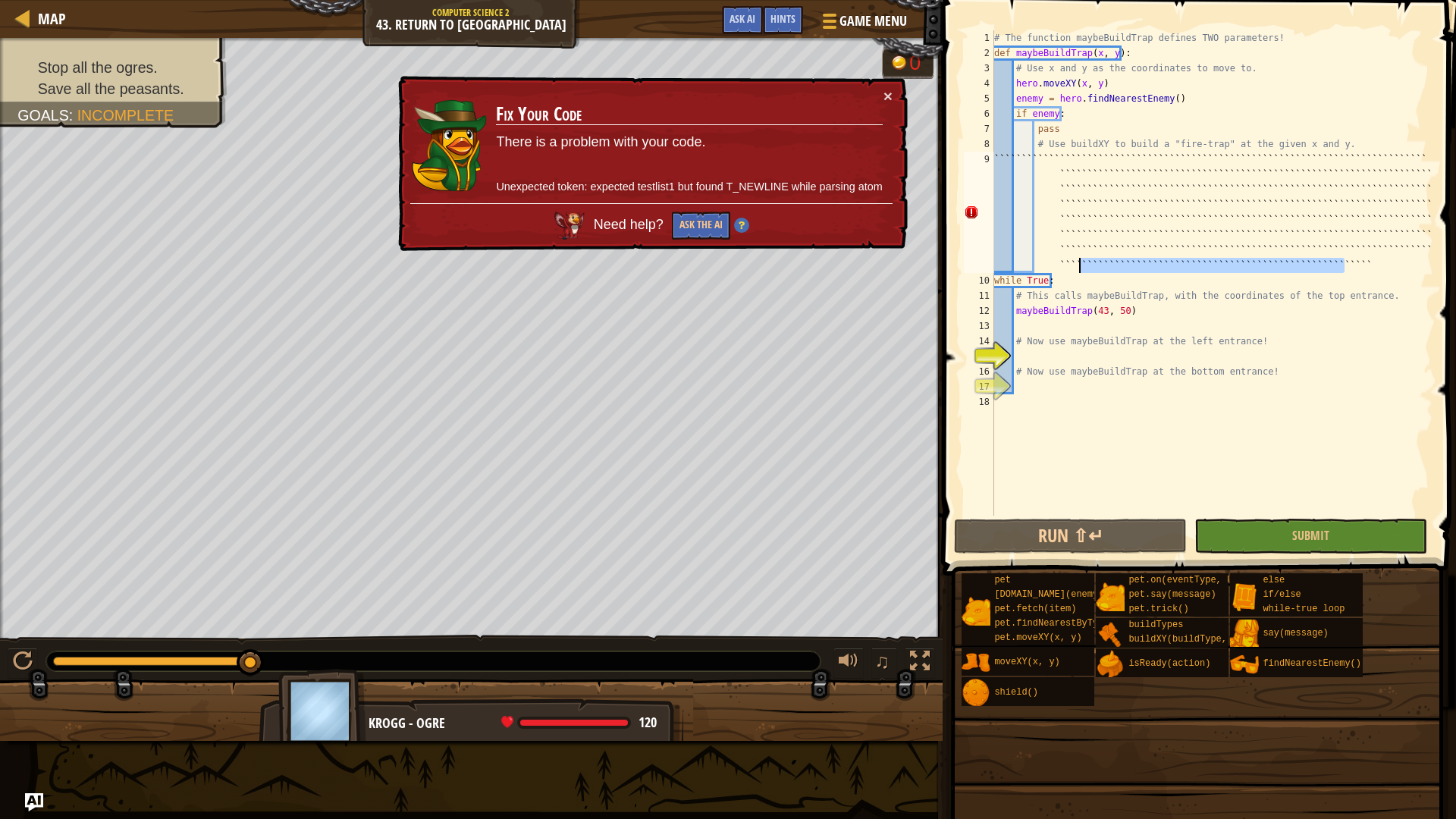
click at [1079, 264] on div "# The function maybeBuildTrap defines TWO parameters! def maybeBuildTrap ( x , …" at bounding box center [1212, 288] width 442 height 516
click at [879, 22] on span "Game Menu" at bounding box center [874, 21] width 70 height 21
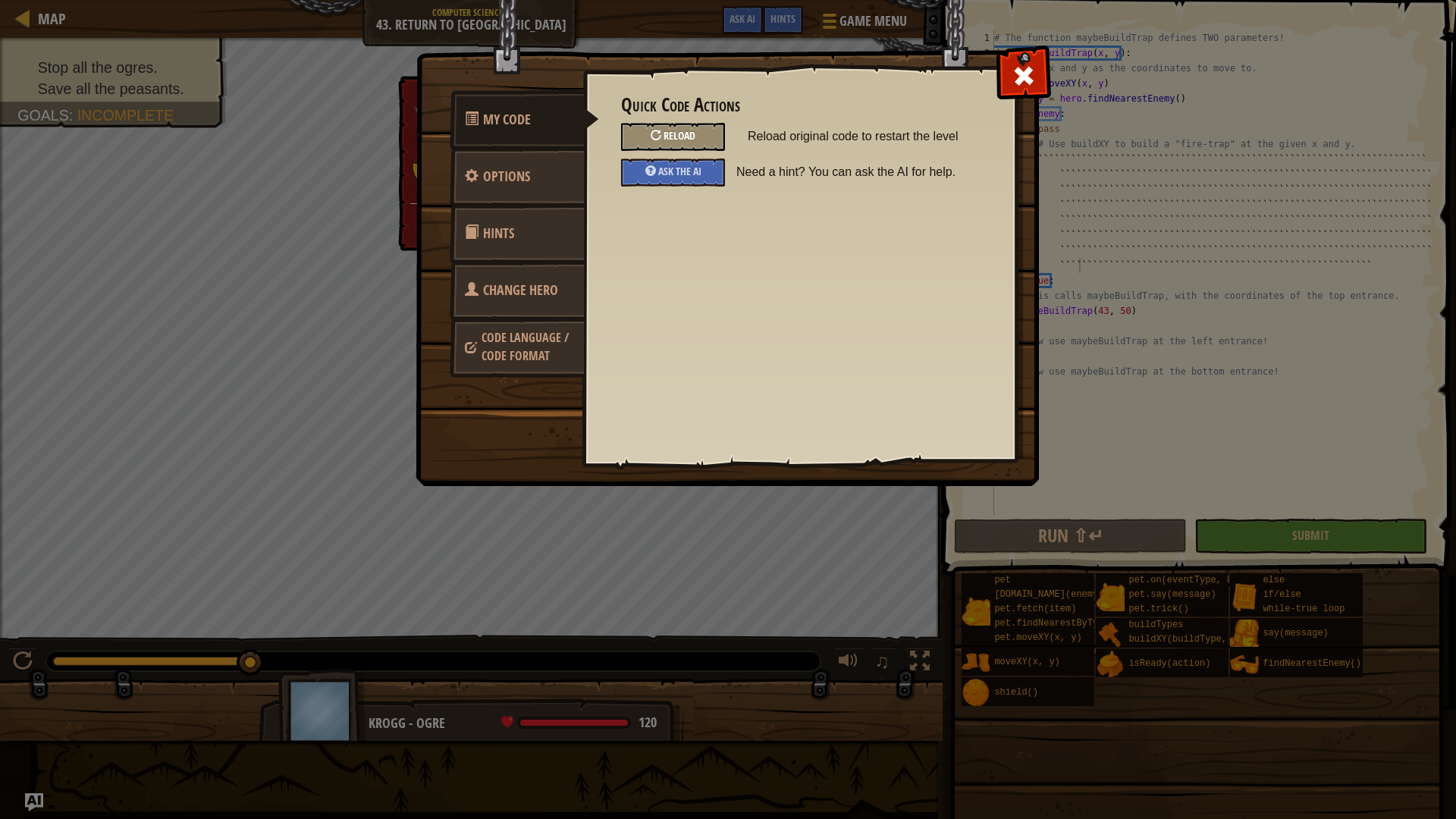
click at [658, 131] on div at bounding box center [655, 135] width 10 height 10
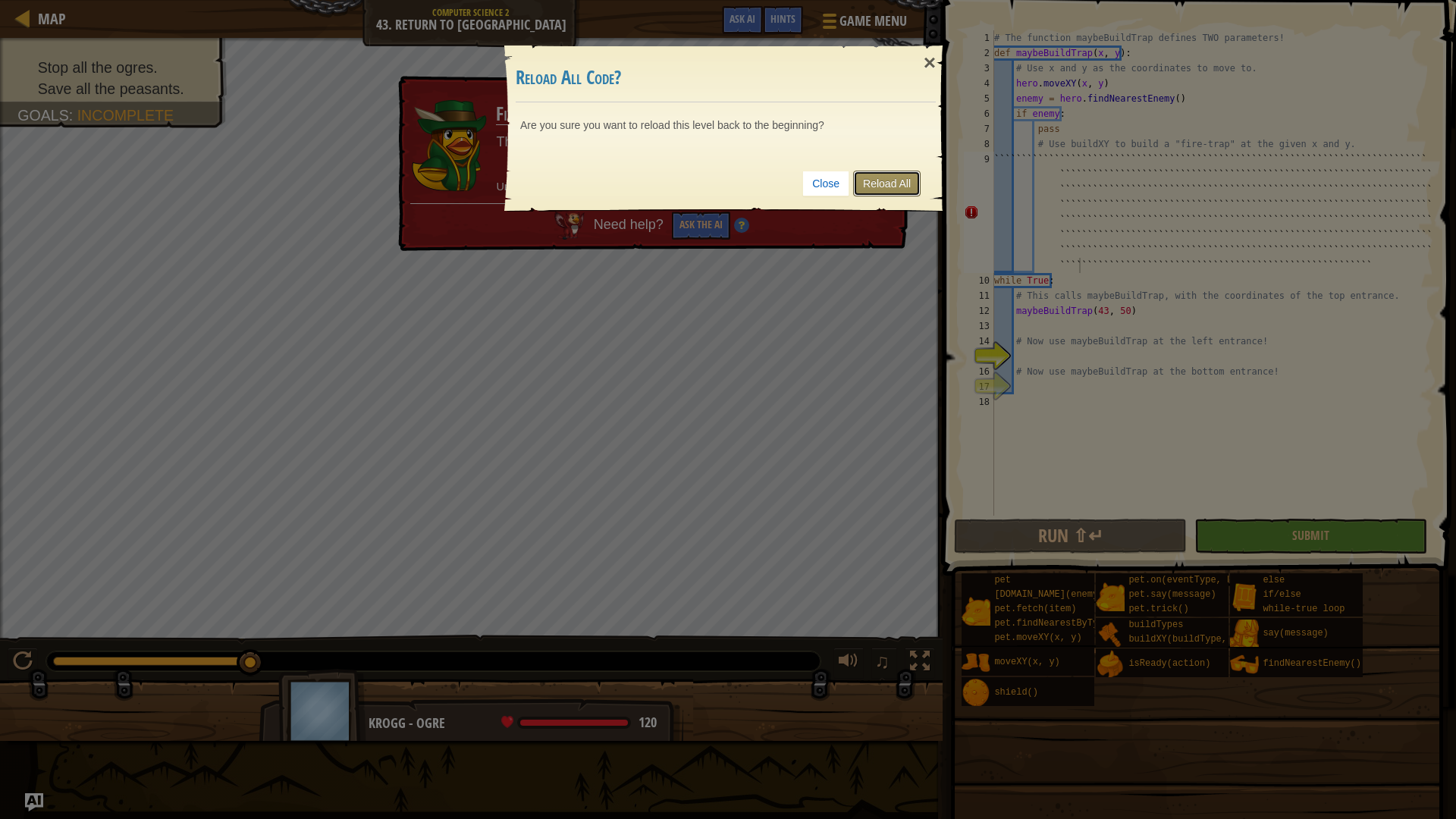
click at [878, 190] on link "Reload All" at bounding box center [886, 184] width 68 height 26
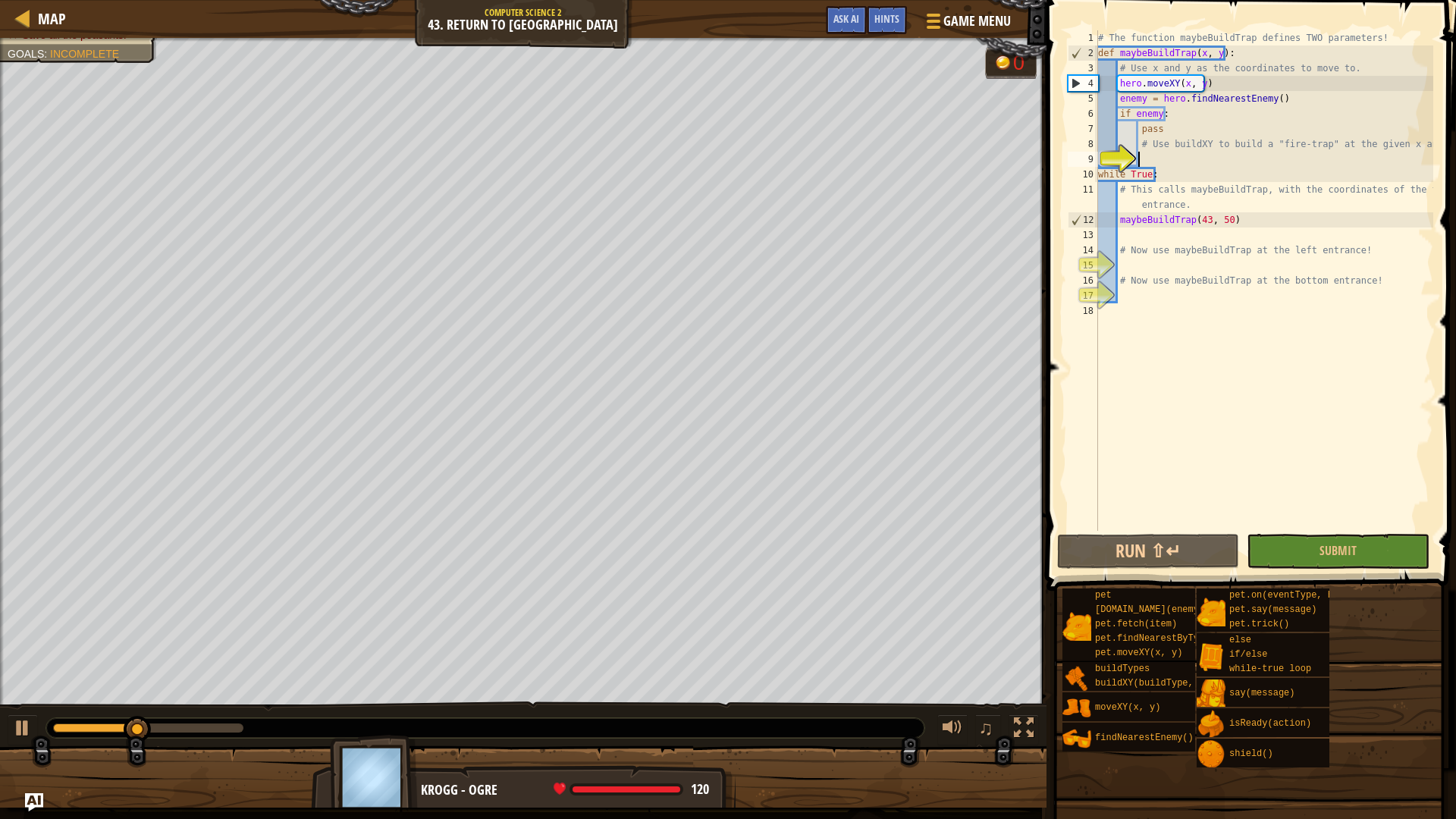
click at [1305, 95] on div "# The function maybeBuildTrap defines TWO parameters! def maybeBuildTrap ( x , …" at bounding box center [1264, 296] width 338 height 531
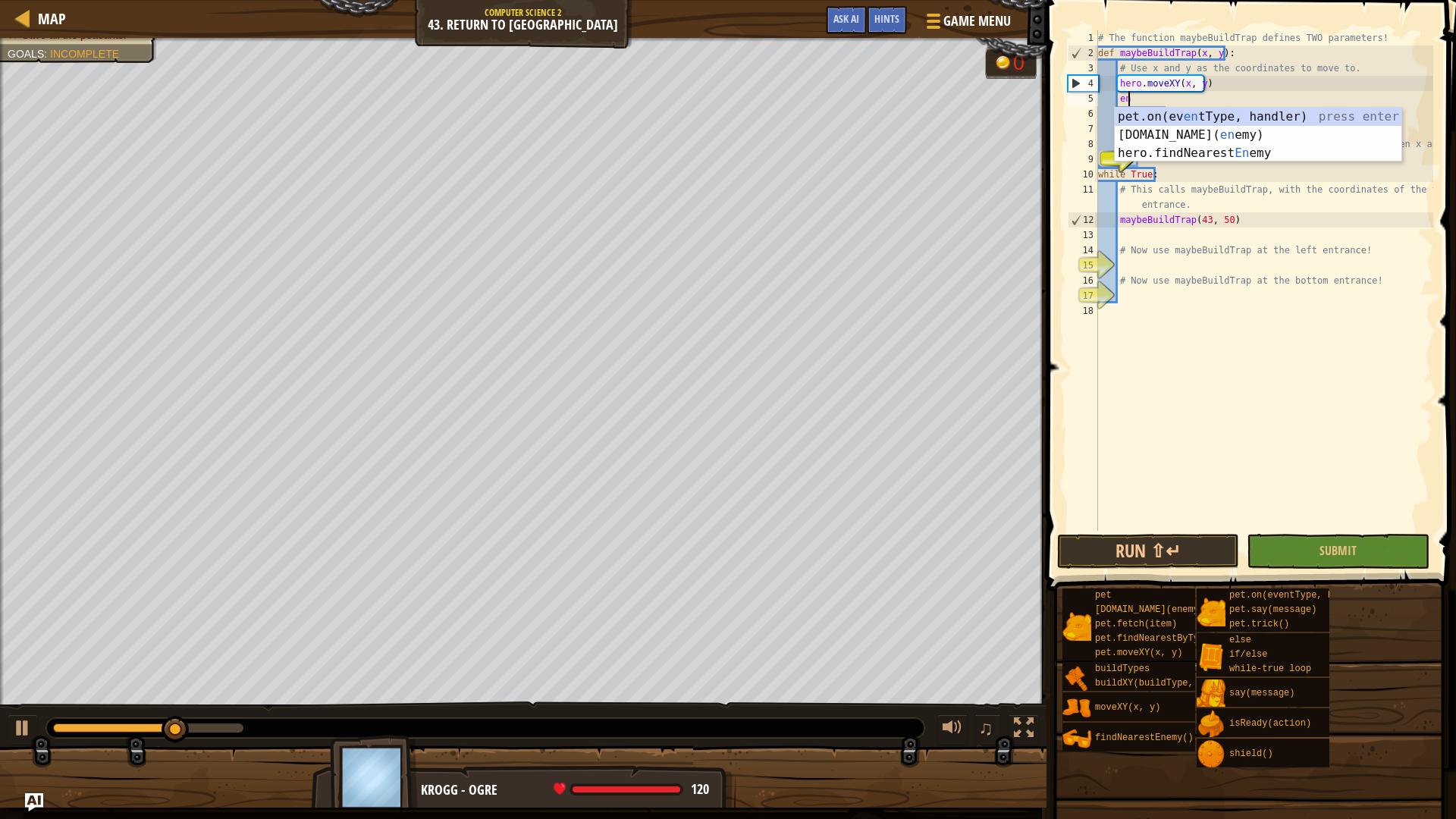
type textarea "e"
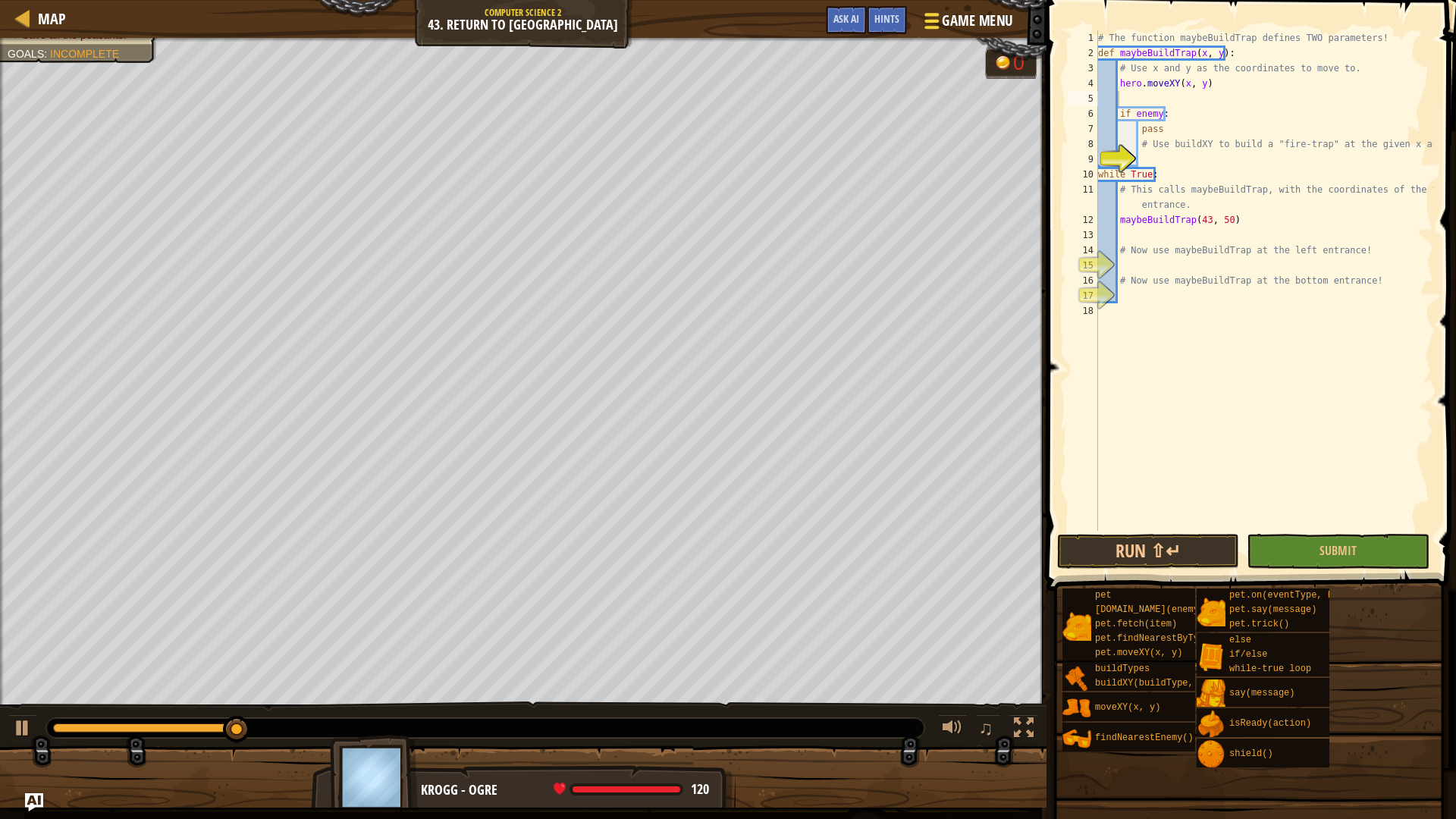
click at [987, 9] on button "Game Menu" at bounding box center [966, 23] width 111 height 37
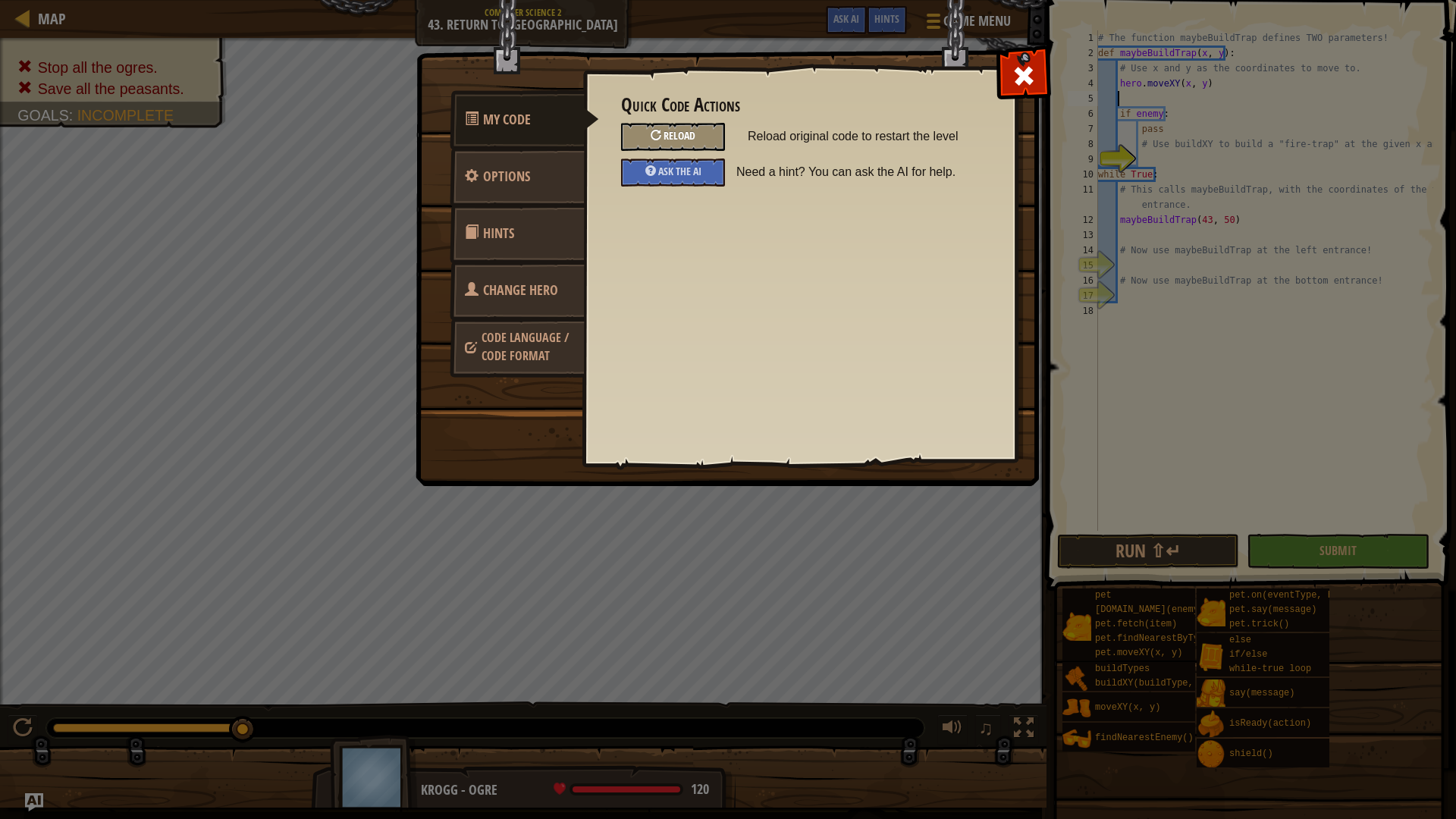
click at [705, 131] on div "Reload" at bounding box center [673, 137] width 104 height 28
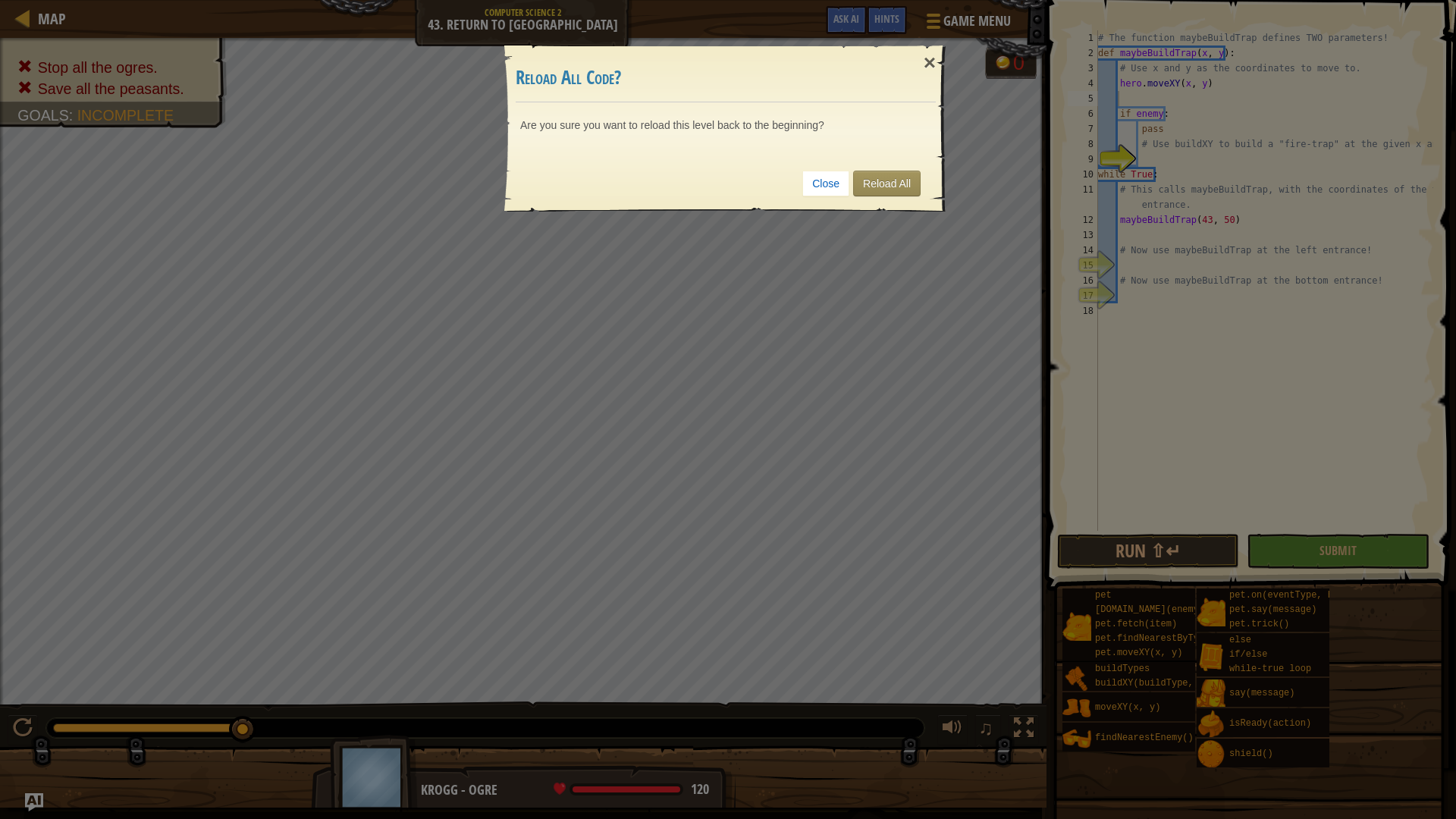
click at [880, 197] on div "Close Reload All" at bounding box center [725, 183] width 420 height 56
drag, startPoint x: 859, startPoint y: 168, endPoint x: 868, endPoint y: 170, distance: 9.2
click at [861, 168] on div "Close Reload All" at bounding box center [725, 183] width 420 height 56
click at [875, 172] on link "Reload All" at bounding box center [886, 184] width 68 height 26
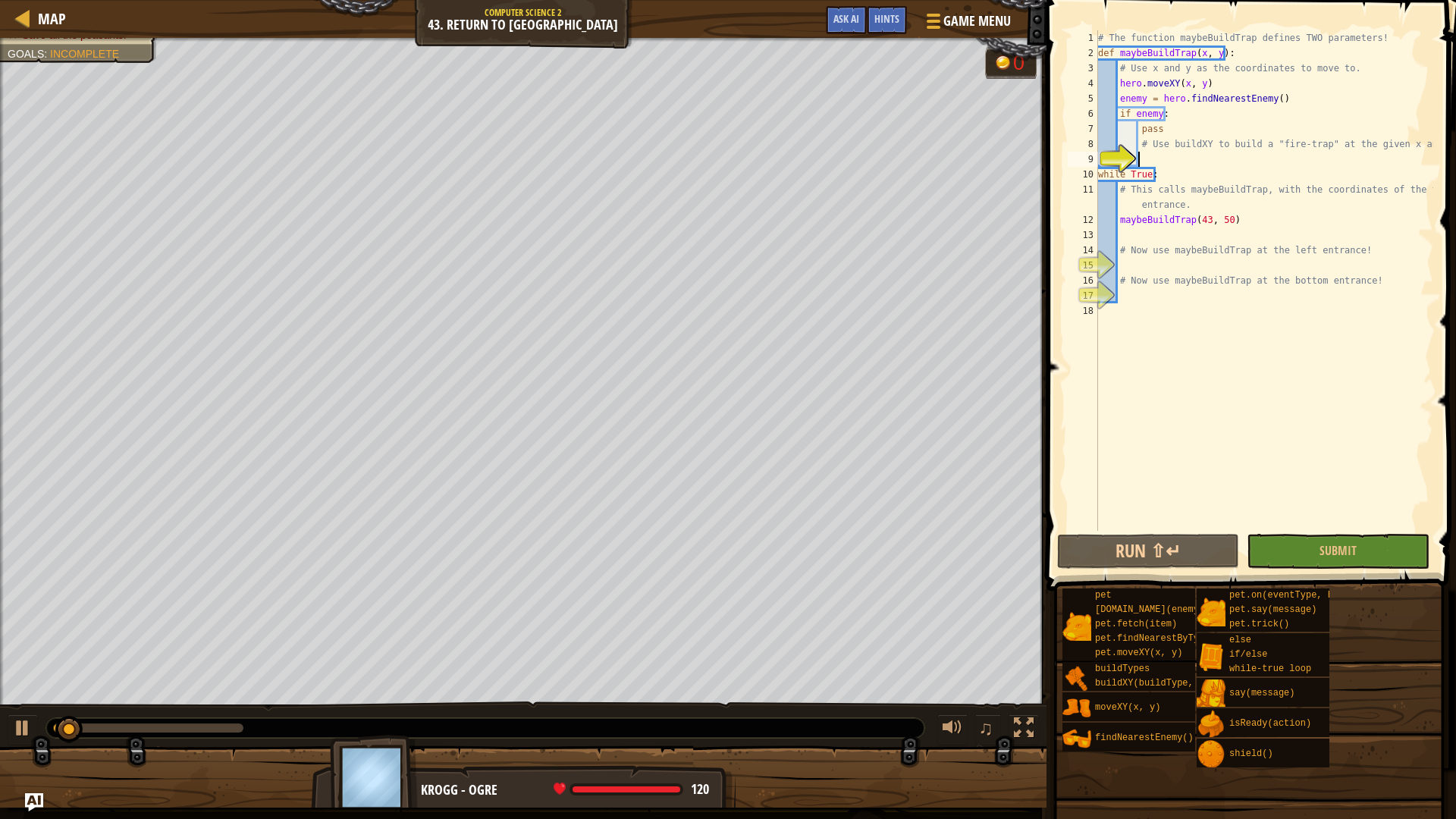
click at [1161, 160] on div "# The function maybeBuildTrap defines TWO parameters! def maybeBuildTrap ( x , …" at bounding box center [1264, 296] width 338 height 531
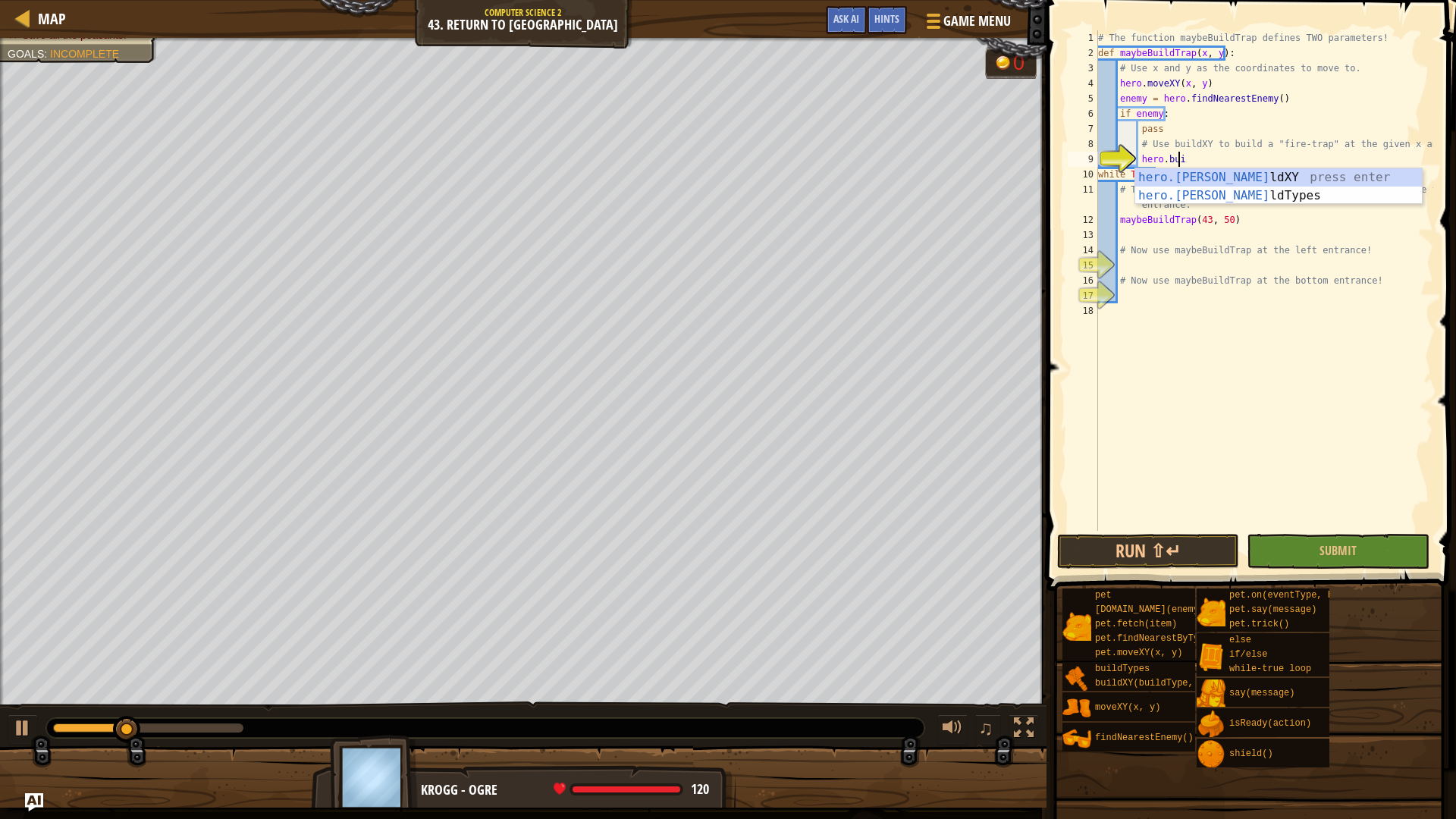
scroll to position [7, 6]
click at [1220, 184] on div "[DOMAIN_NAME] XY press enter [DOMAIN_NAME] Types press enter" at bounding box center [1279, 205] width 287 height 73
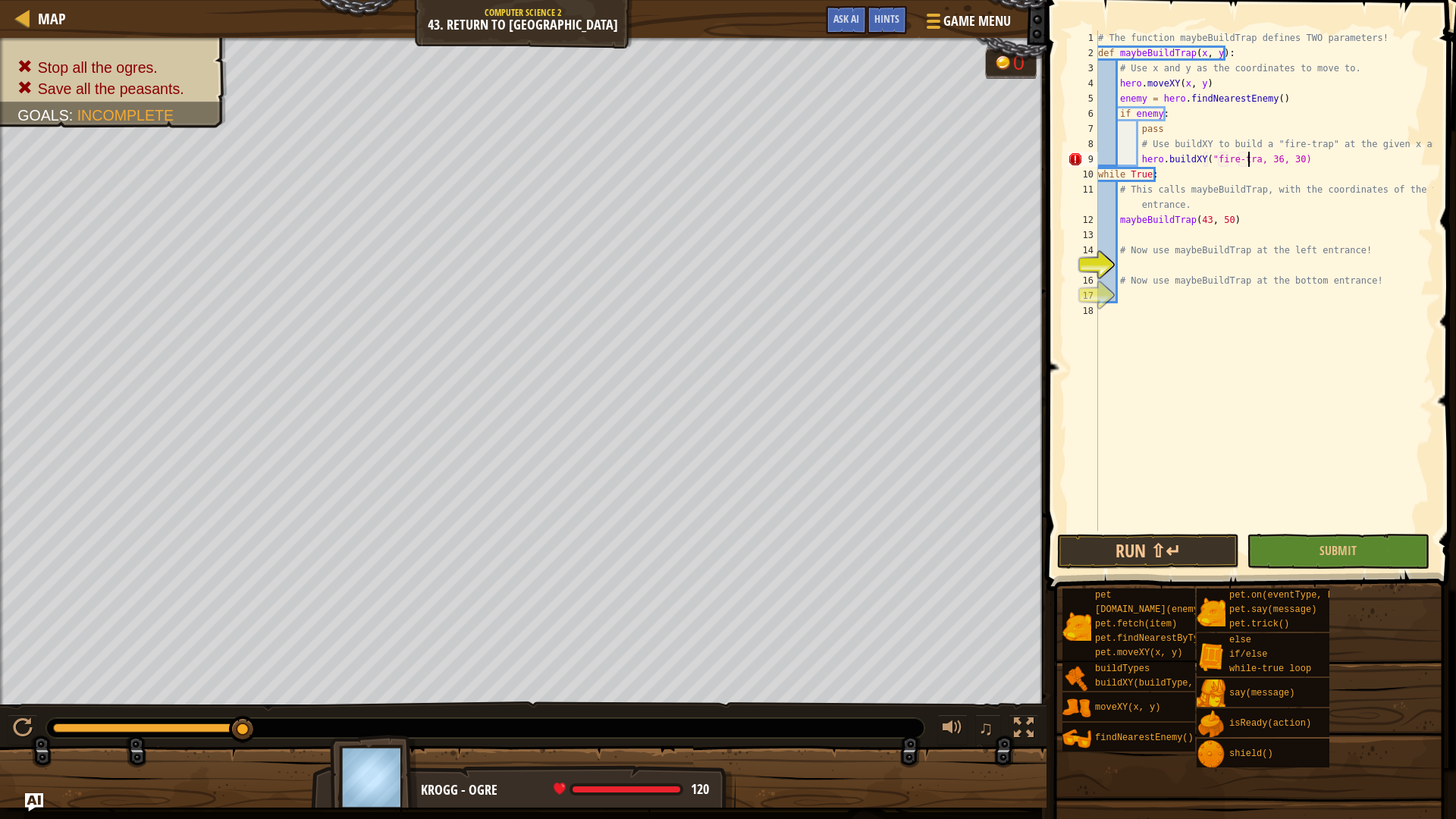
scroll to position [7, 13]
drag, startPoint x: 153, startPoint y: 742, endPoint x: 0, endPoint y: 752, distance: 153.3
click at [0, 752] on div "Stop all the ogres. Save all the peasants. Goals : Incomplete 0 ♫ Krogg - ogre …" at bounding box center [728, 423] width 1456 height 770
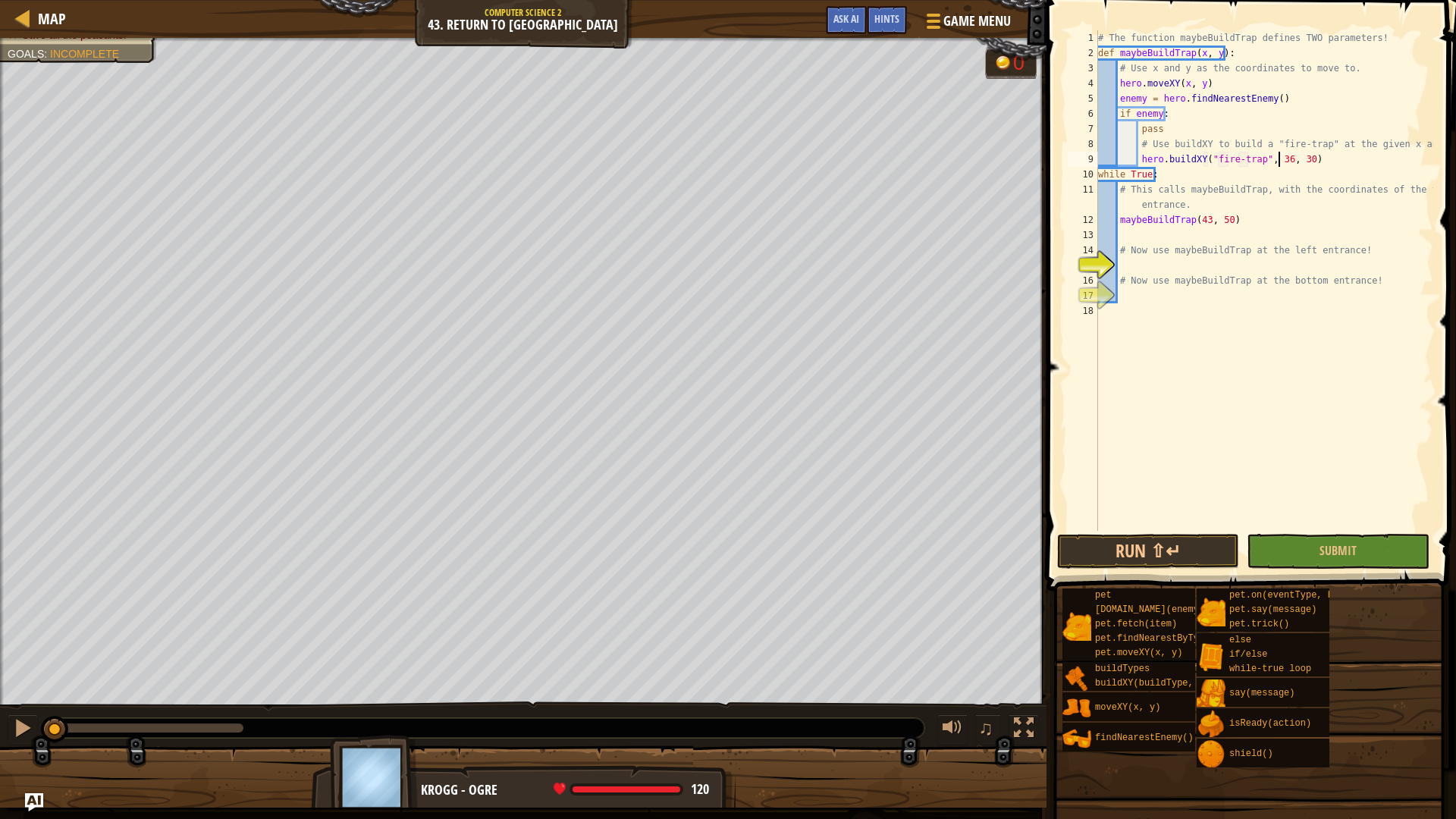
click at [1276, 157] on div "# The function maybeBuildTrap defines TWO parameters! def maybeBuildTrap ( x , …" at bounding box center [1264, 296] width 338 height 531
click at [1291, 162] on div "# The function maybeBuildTrap defines TWO parameters! def maybeBuildTrap ( x , …" at bounding box center [1264, 296] width 338 height 531
type textarea "hero.buildXY("fire-trap", 43, 50)"
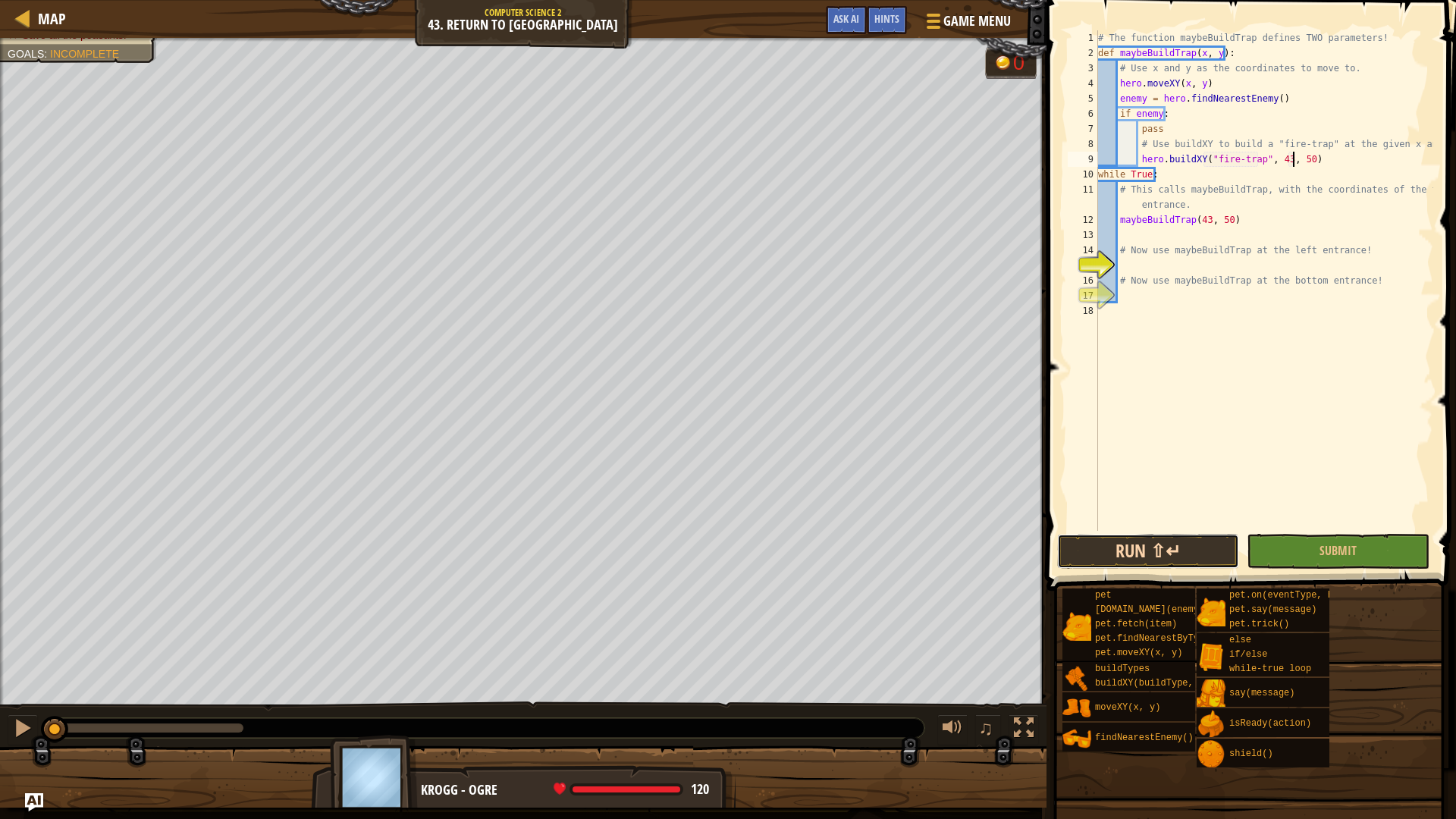
click at [1182, 543] on button "Run ⇧↵" at bounding box center [1148, 552] width 182 height 35
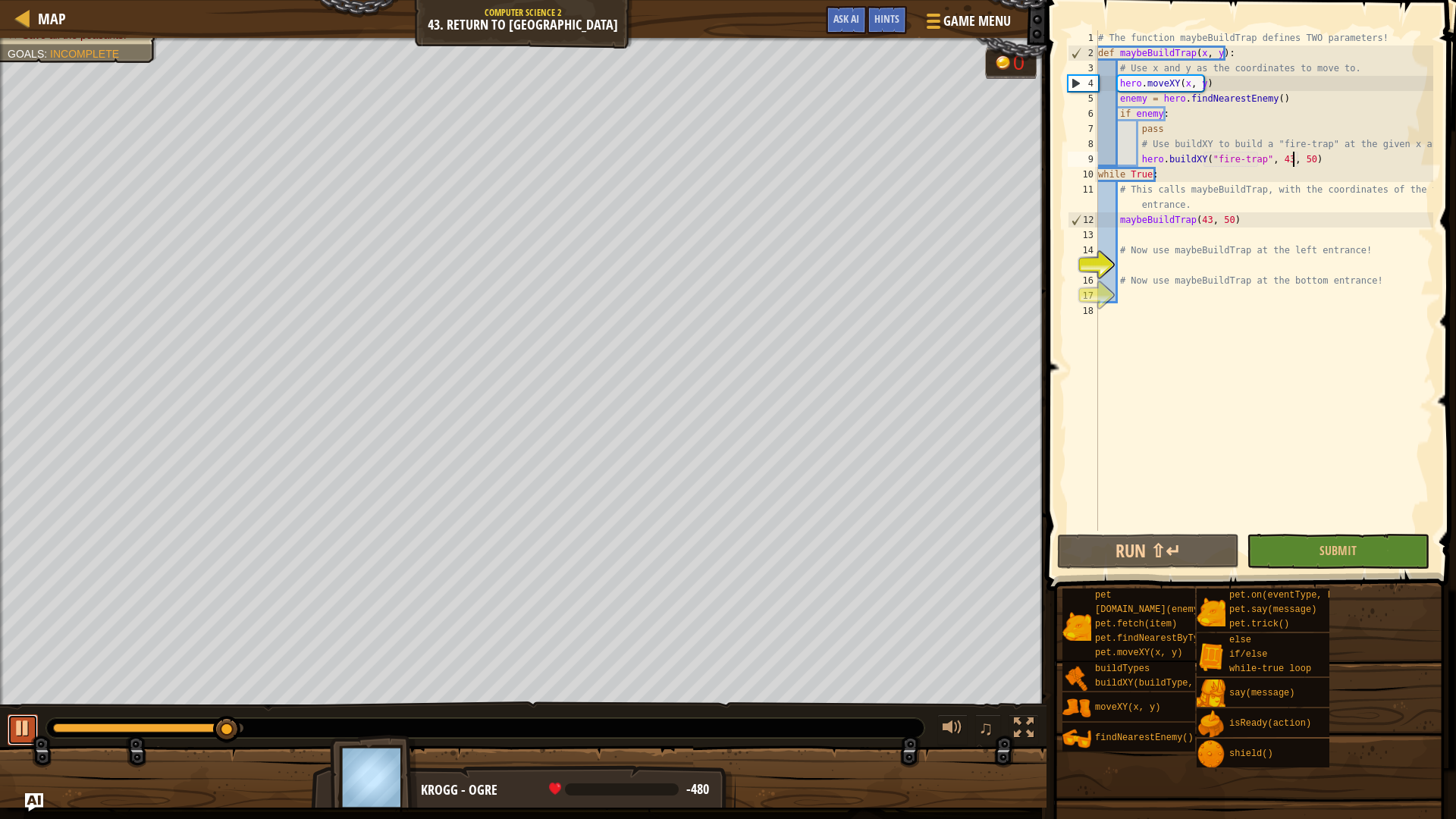
click at [18, 735] on div at bounding box center [22, 728] width 20 height 20
click at [1130, 272] on div "# The function maybeBuildTrap defines TWO parameters! def maybeBuildTrap ( x , …" at bounding box center [1264, 296] width 338 height 531
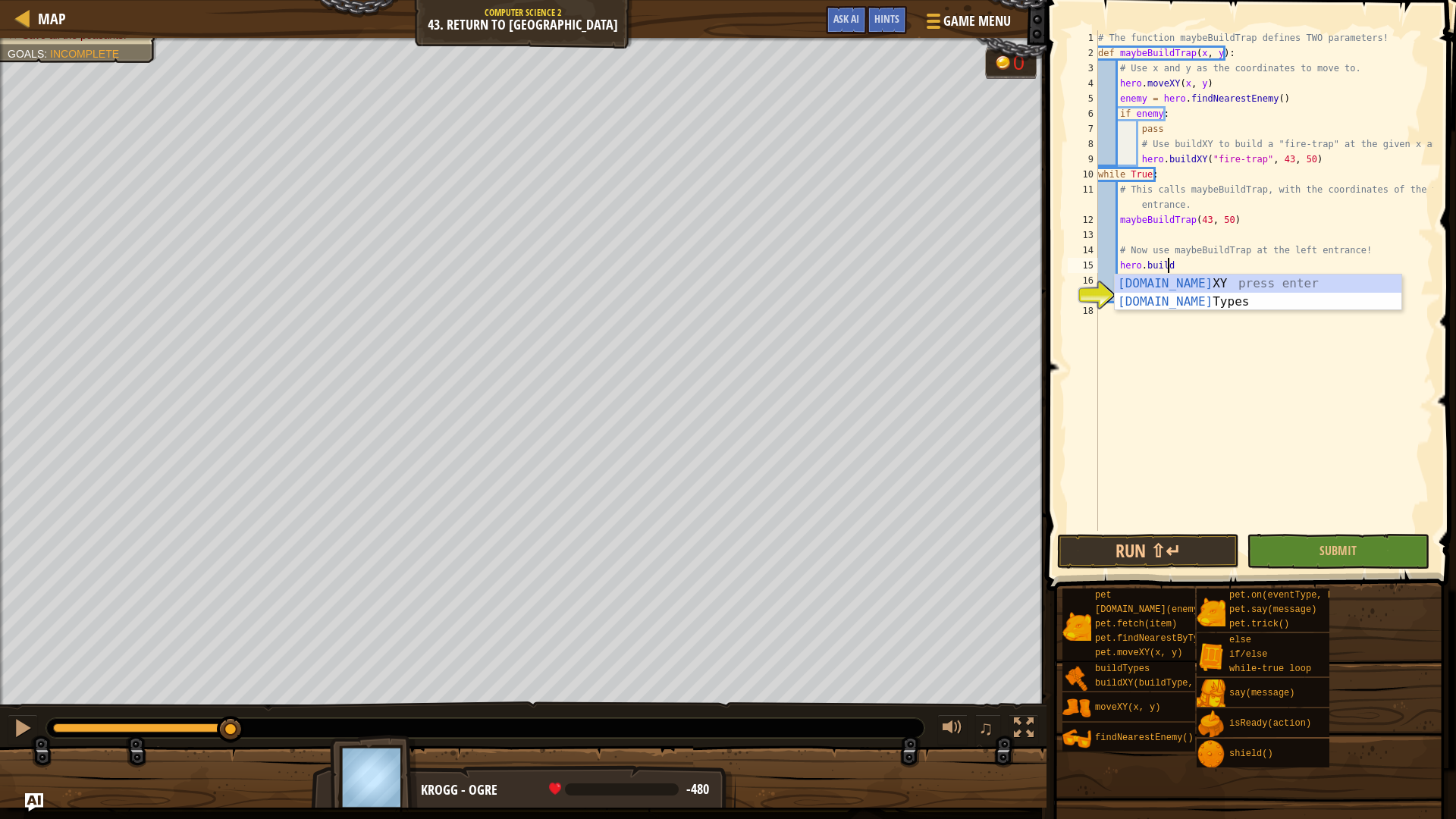
scroll to position [7, 5]
click at [1297, 288] on div "hero.buildX Y press enter" at bounding box center [1258, 303] width 287 height 55
click at [1259, 268] on div "# The function maybeBuildTrap defines TWO parameters! def maybeBuildTrap ( x , …" at bounding box center [1264, 296] width 338 height 531
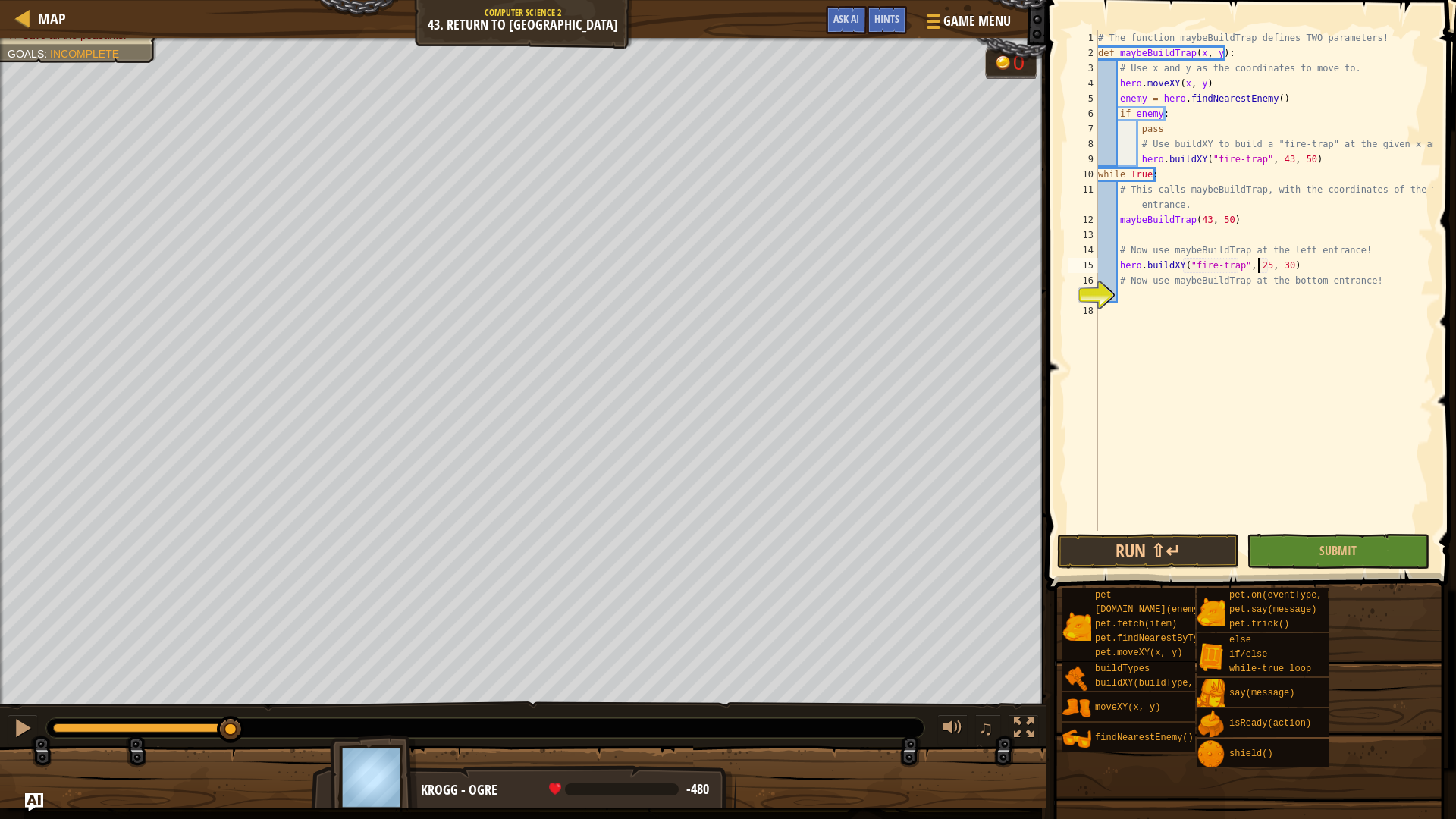
click at [1276, 267] on div "# The function maybeBuildTrap defines TWO parameters! def maybeBuildTrap ( x , …" at bounding box center [1264, 296] width 338 height 531
type textarea "hero.buildXY("fire-trap", 25, 34)"
click at [1136, 295] on div "# The function maybeBuildTrap defines TWO parameters! def maybeBuildTrap ( x , …" at bounding box center [1264, 296] width 338 height 531
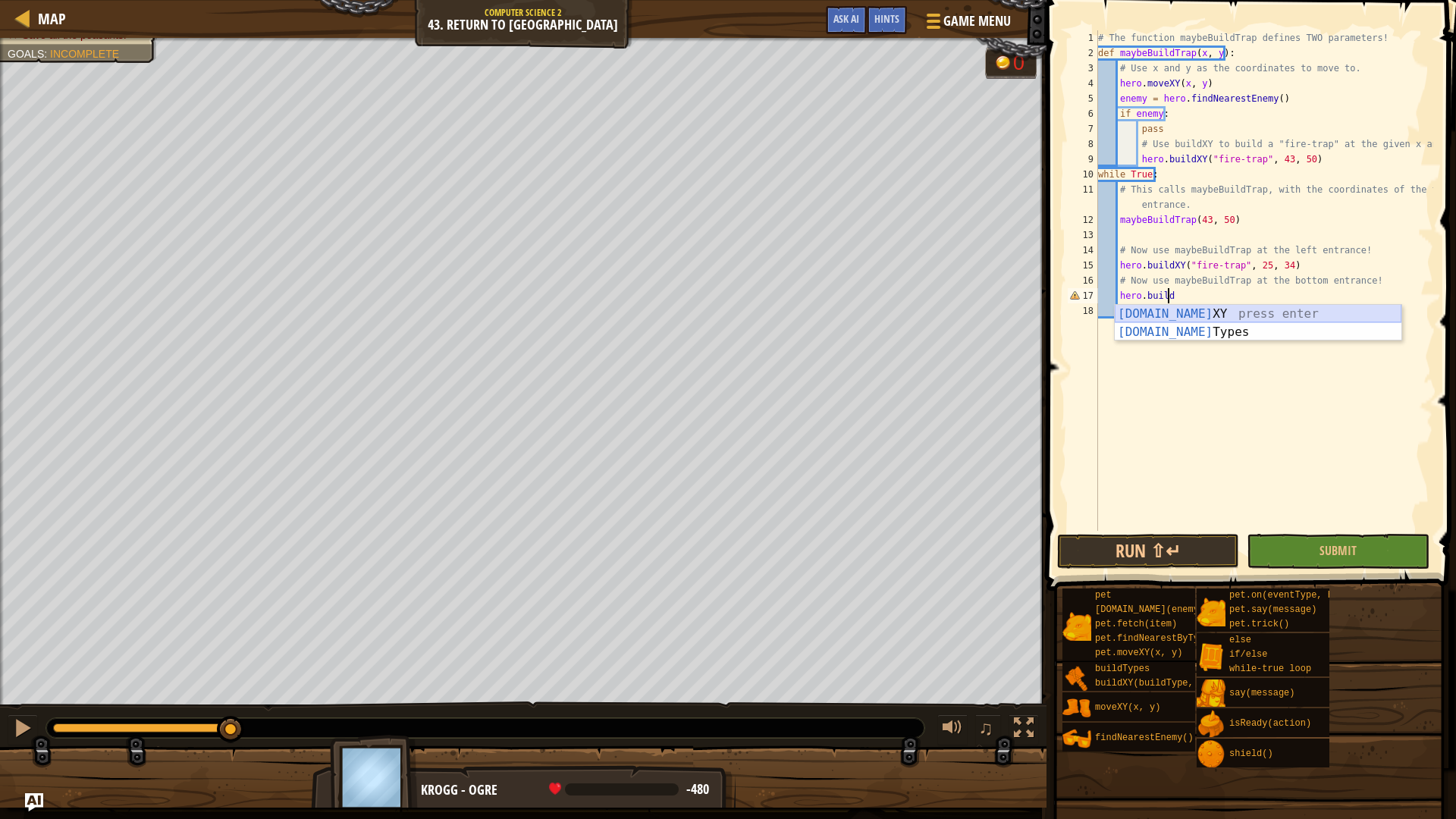
click at [1186, 314] on div "[DOMAIN_NAME] XY press enter [DOMAIN_NAME] Types press enter" at bounding box center [1258, 341] width 287 height 73
click at [1258, 296] on div "# The function maybeBuildTrap defines TWO parameters! def maybeBuildTrap ( x , …" at bounding box center [1264, 296] width 338 height 531
click at [1275, 294] on div "# The function maybeBuildTrap defines TWO parameters! def maybeBuildTrap ( x , …" at bounding box center [1264, 296] width 338 height 531
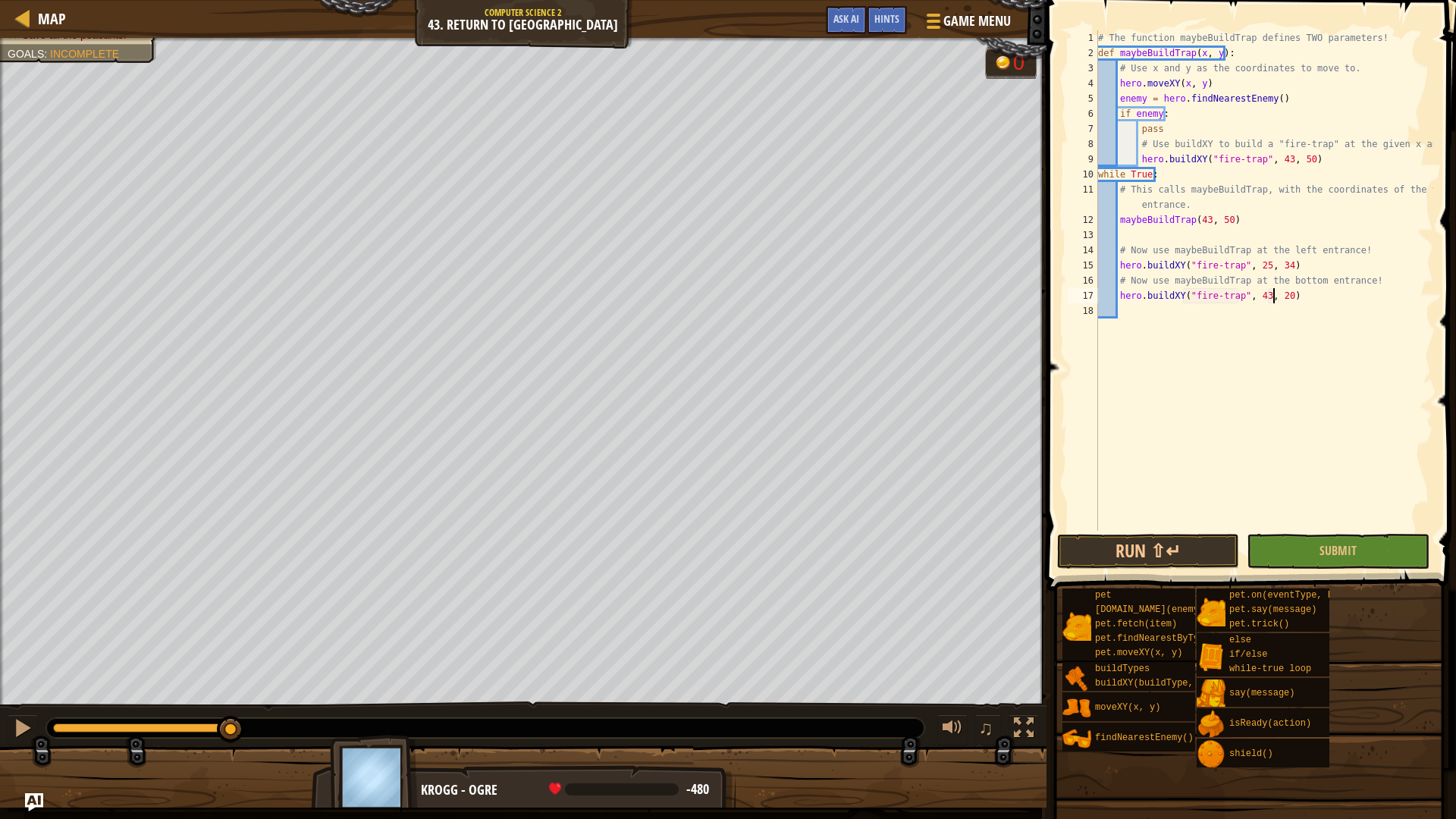
scroll to position [7, 15]
type textarea "hero.buildXY("fire-trap", 43, 20)"
click at [1191, 558] on button "Run ⇧↵" at bounding box center [1148, 552] width 182 height 35
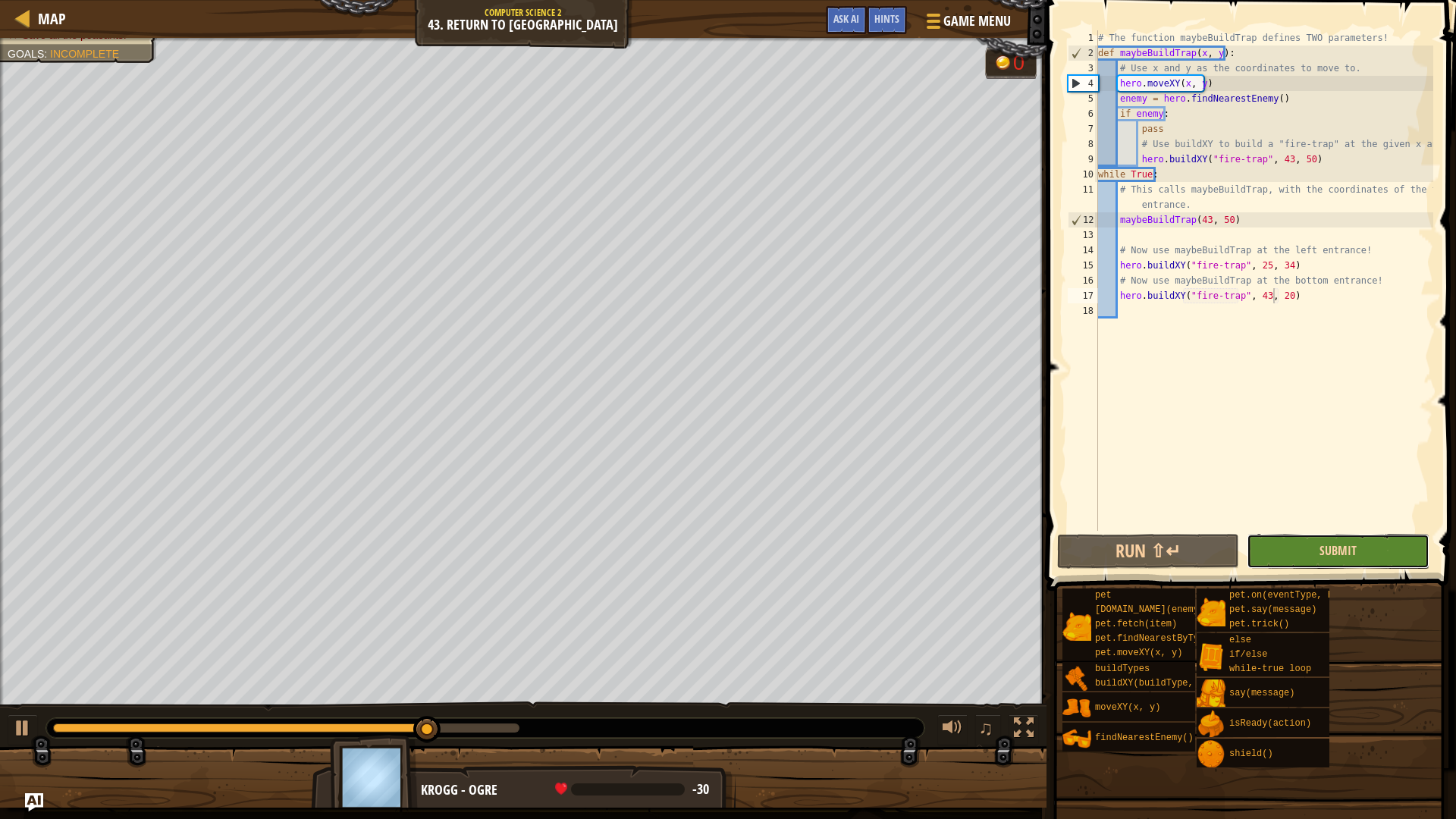
click at [1331, 552] on span "Submit" at bounding box center [1337, 550] width 37 height 16
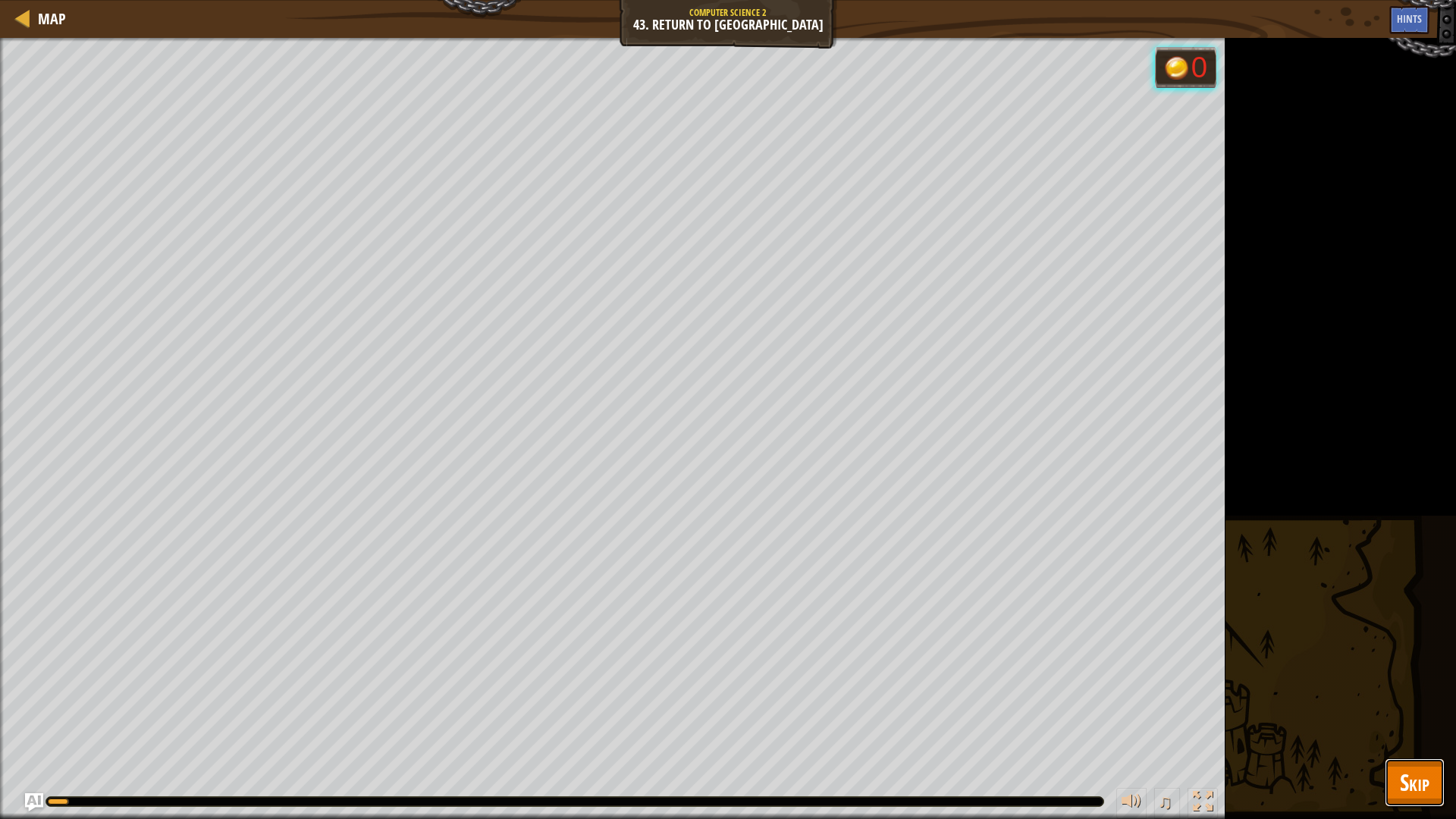
click at [1427, 773] on span "Skip" at bounding box center [1415, 783] width 29 height 31
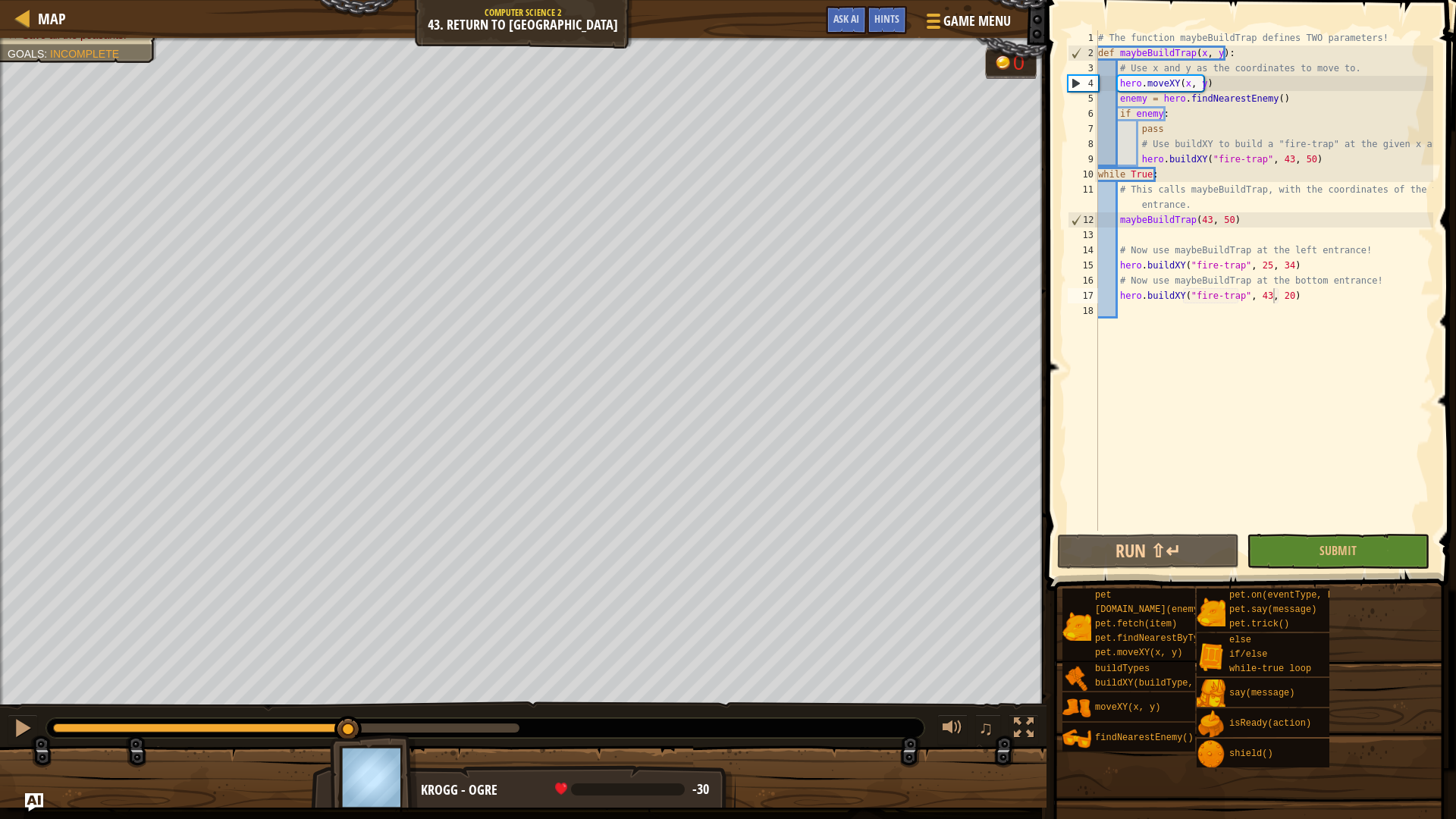
drag, startPoint x: 519, startPoint y: 719, endPoint x: 346, endPoint y: 735, distance: 173.7
click at [346, 735] on div at bounding box center [348, 730] width 27 height 28
click at [16, 733] on div at bounding box center [22, 728] width 20 height 20
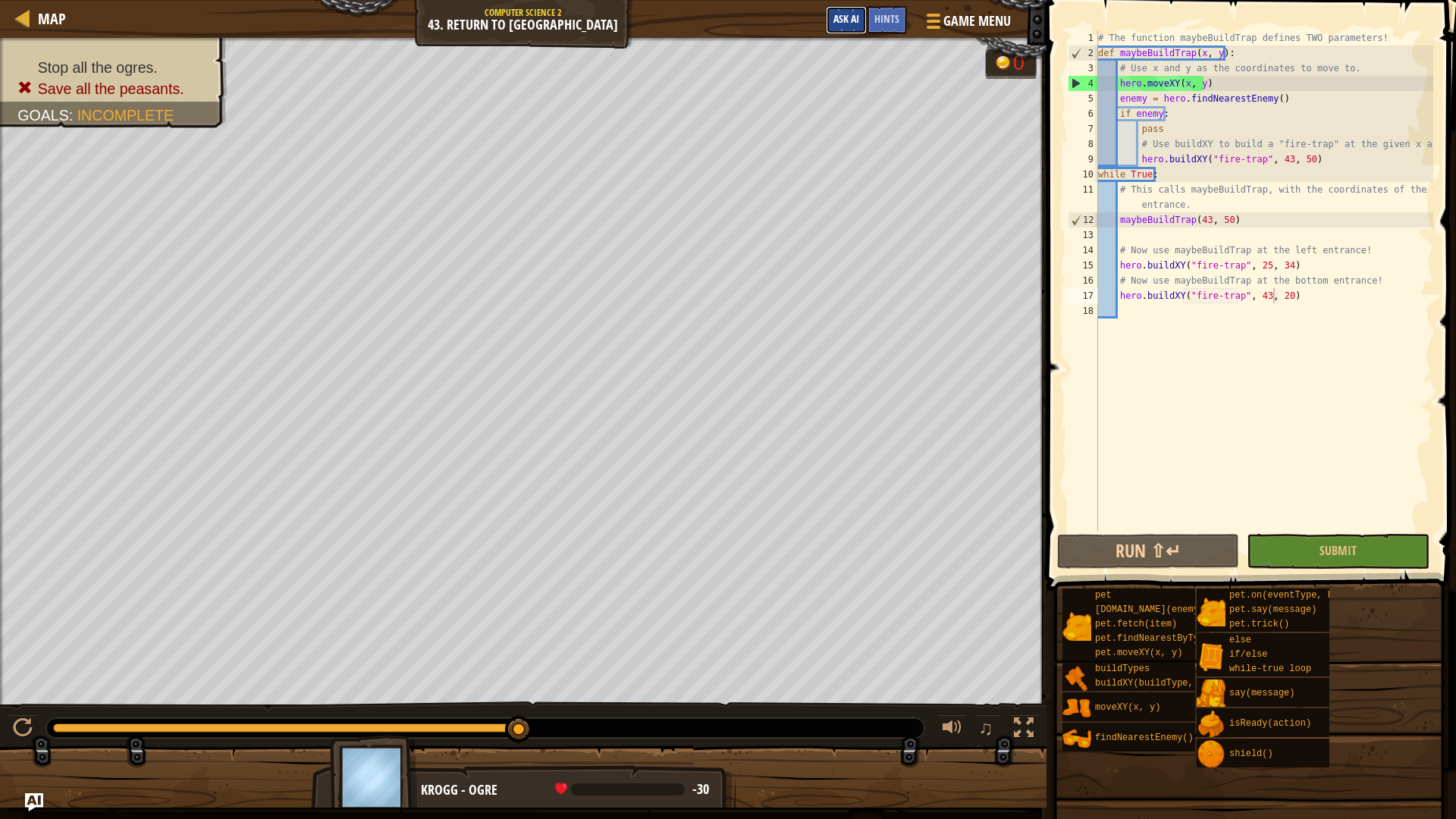
click at [843, 9] on button "Ask AI" at bounding box center [846, 20] width 41 height 28
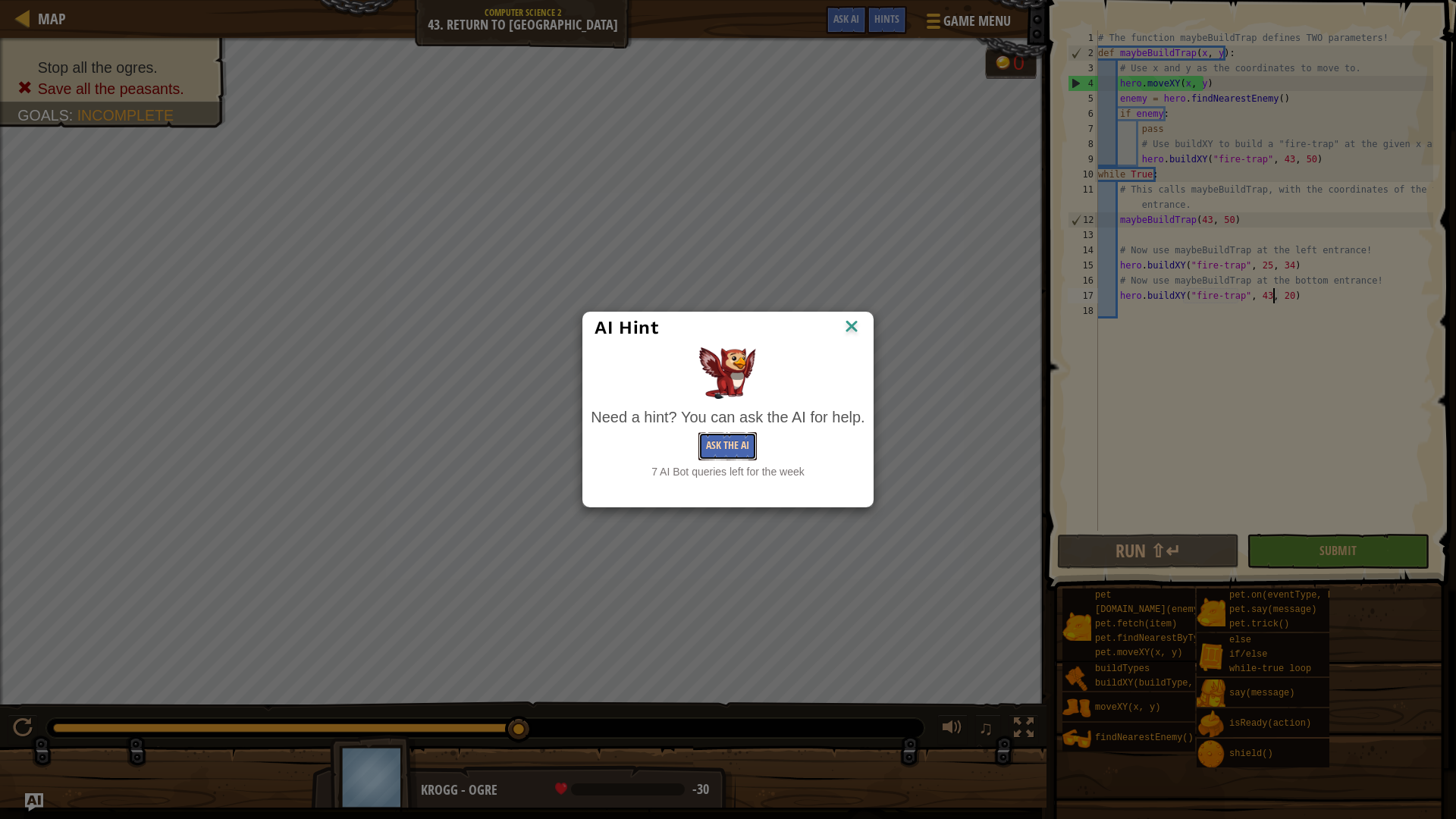
click at [734, 443] on button "Ask the AI" at bounding box center [728, 446] width 58 height 28
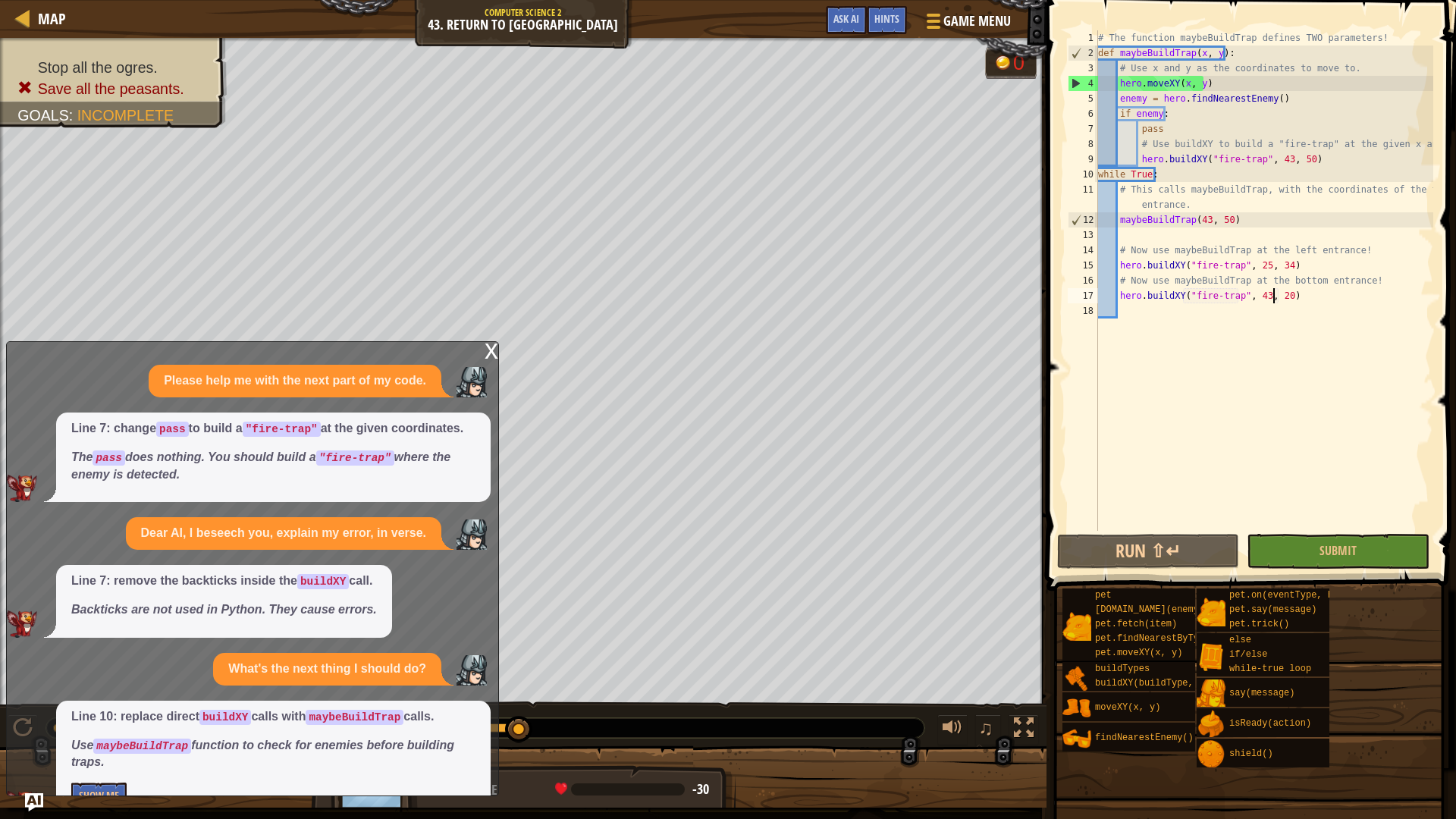
scroll to position [38, 0]
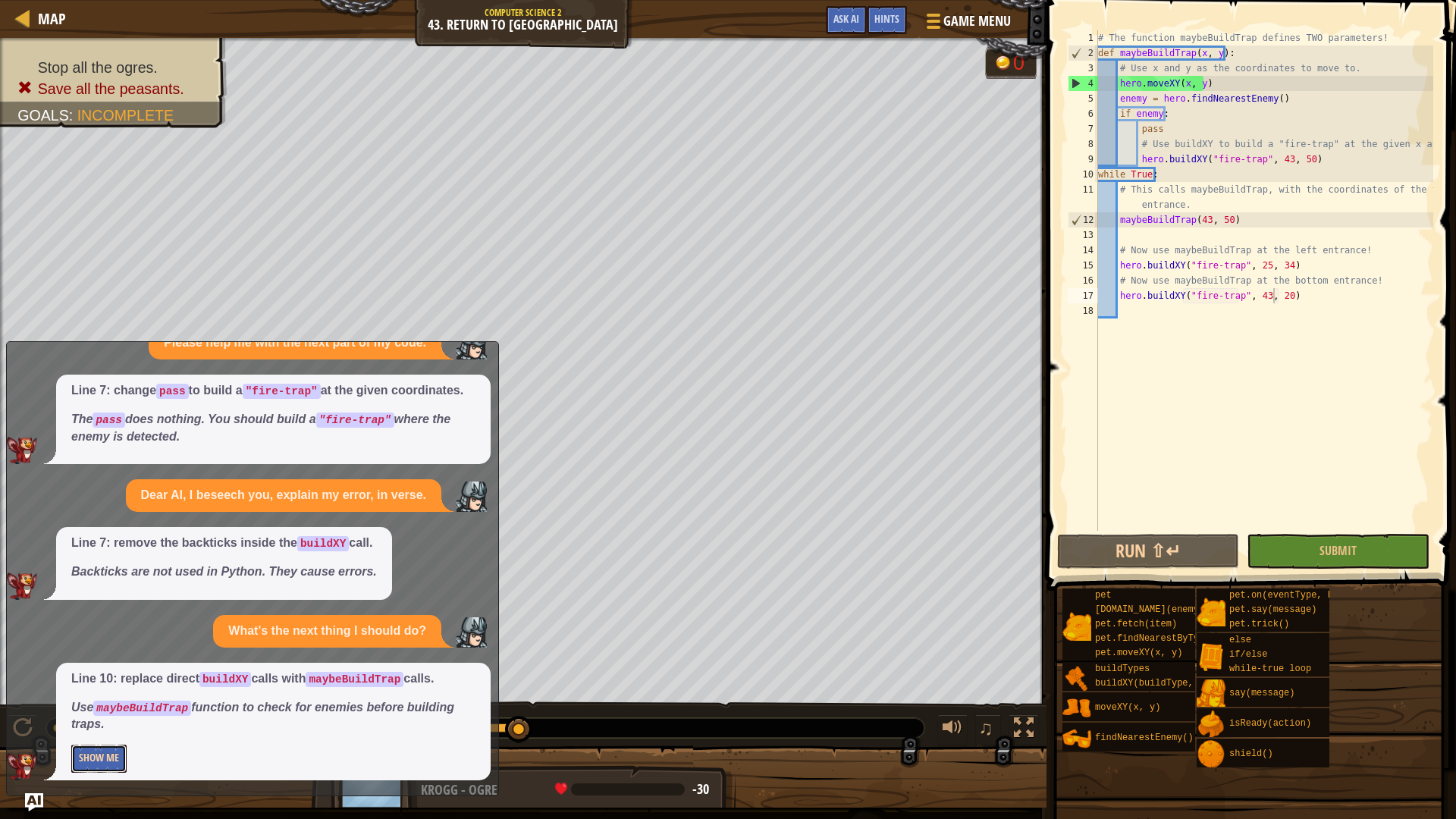
click at [86, 761] on button "Show Me" at bounding box center [99, 759] width 55 height 28
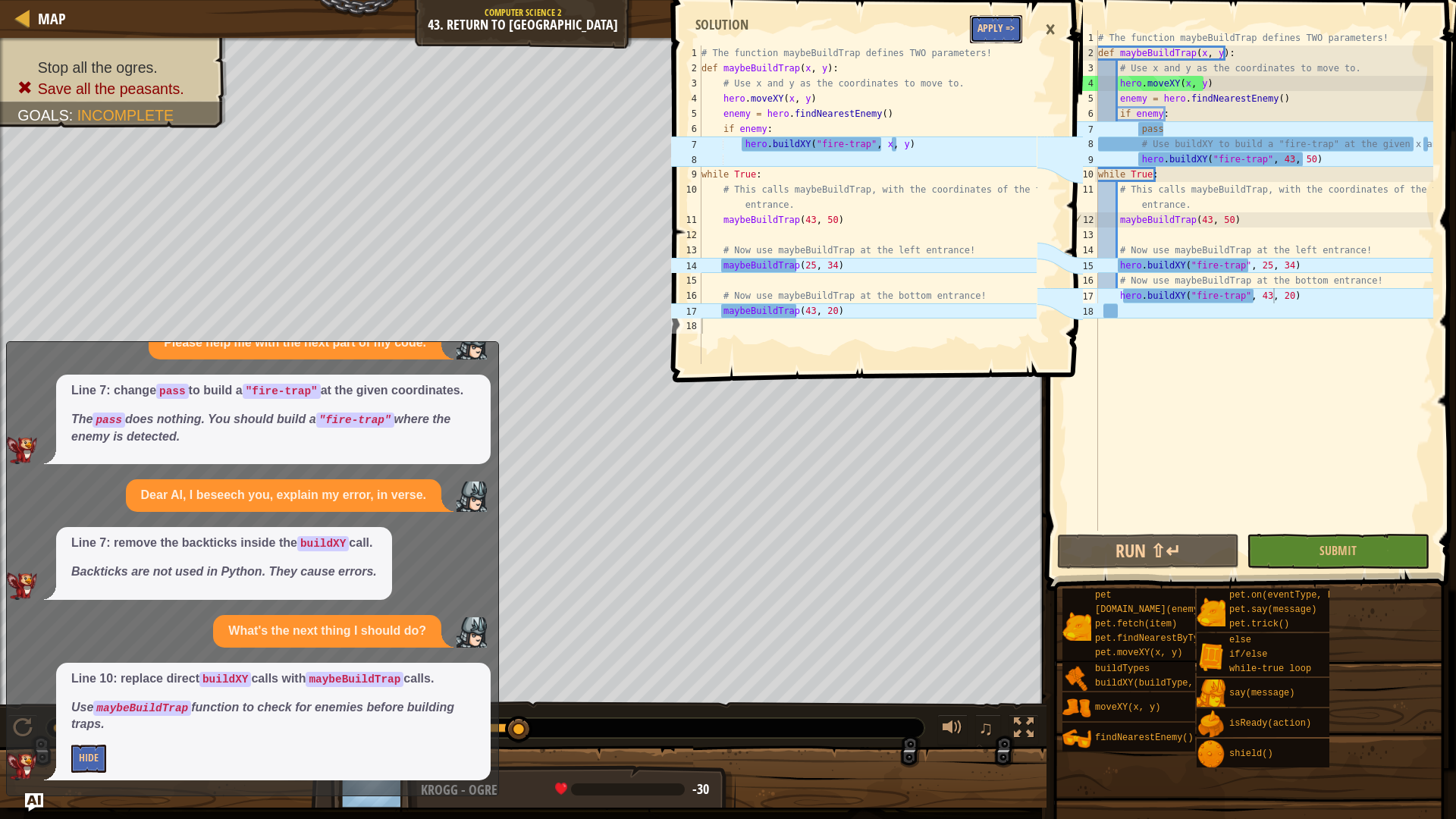
click at [996, 33] on button "Apply =>" at bounding box center [996, 29] width 52 height 28
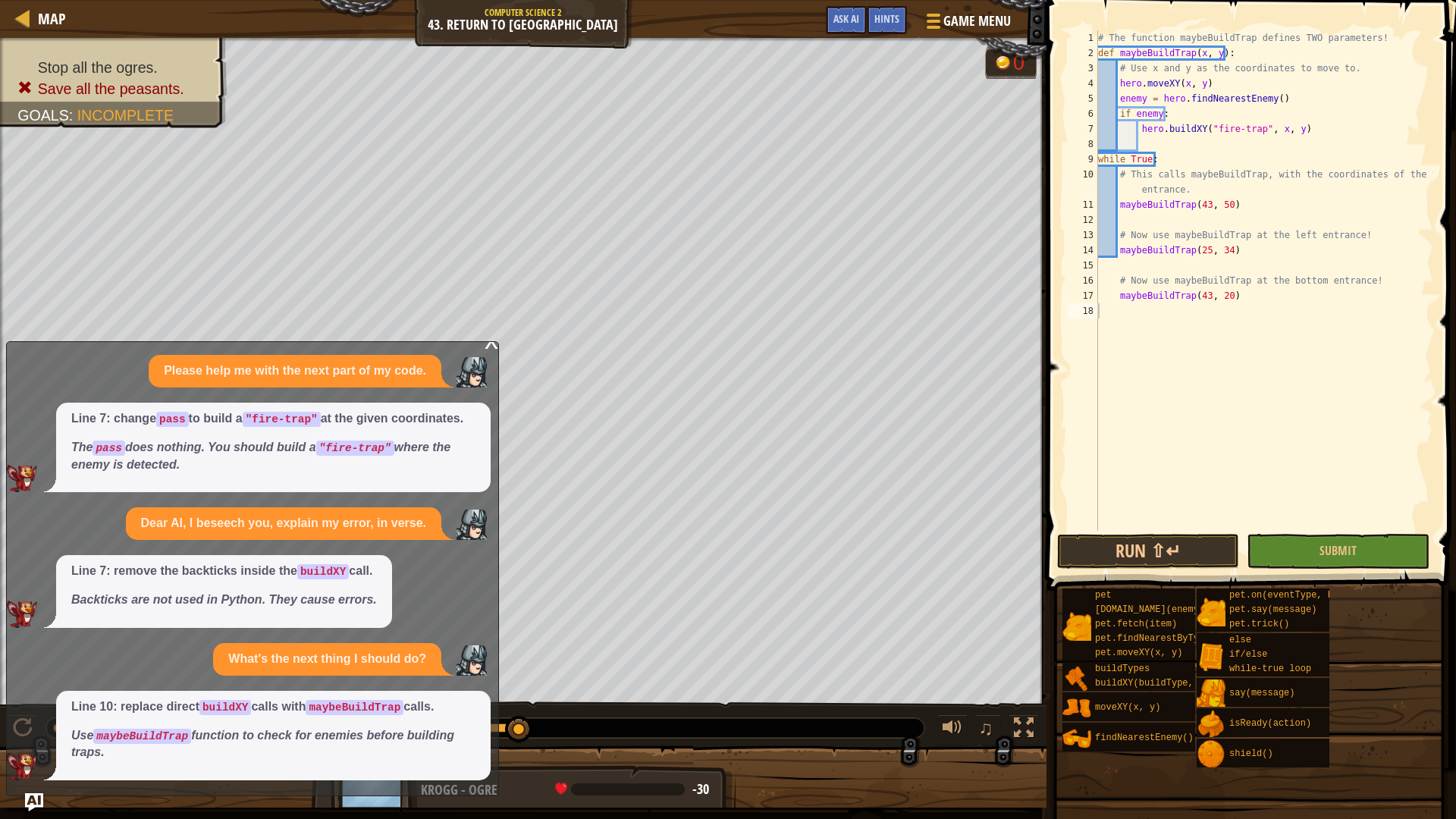
click at [1286, 469] on div "# The function maybeBuildTrap defines TWO parameters! def maybeBuildTrap ( x , …" at bounding box center [1264, 296] width 338 height 531
click at [1333, 547] on span "Submit" at bounding box center [1337, 550] width 37 height 16
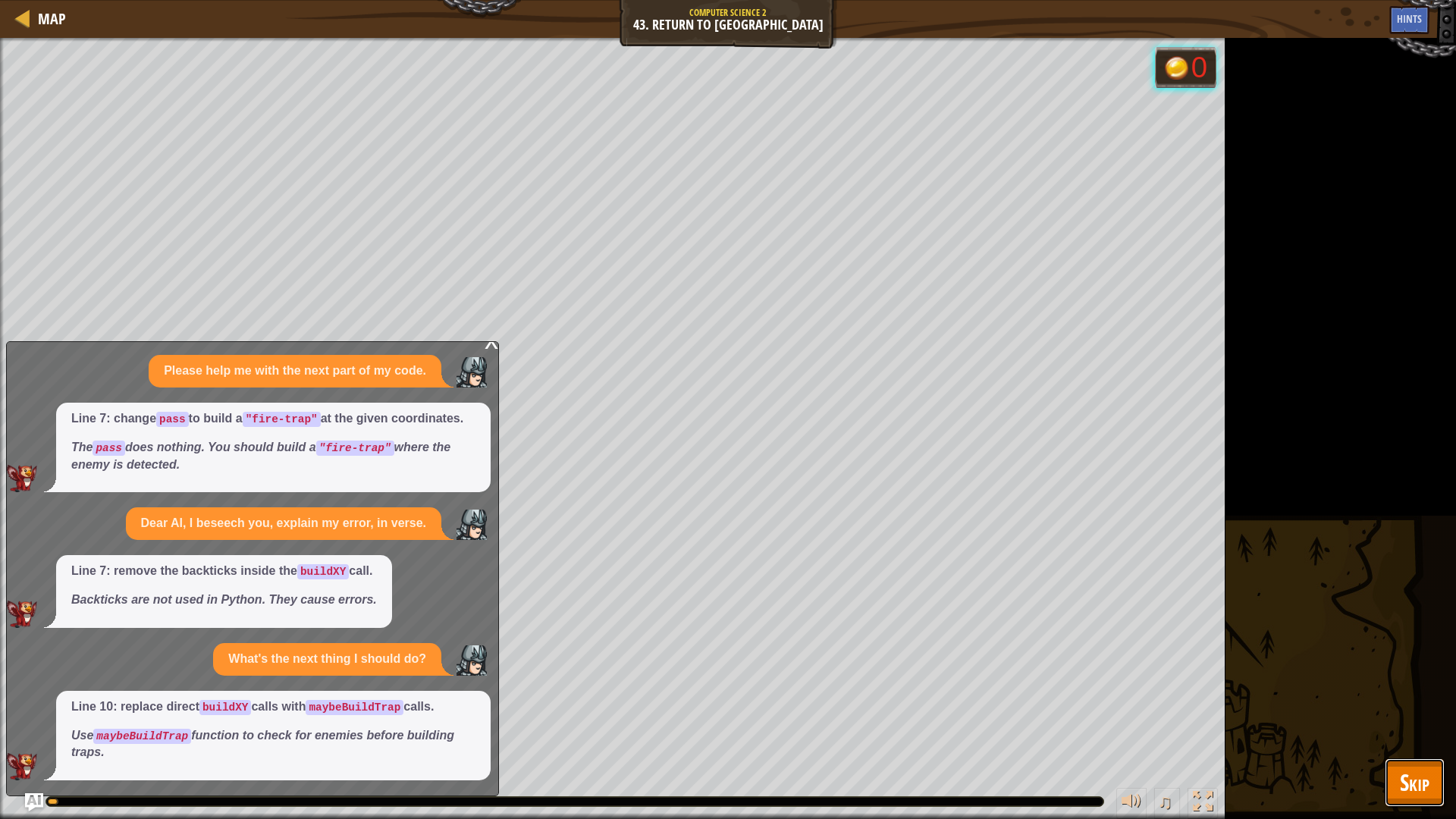
click at [1400, 779] on button "Skip" at bounding box center [1415, 783] width 60 height 49
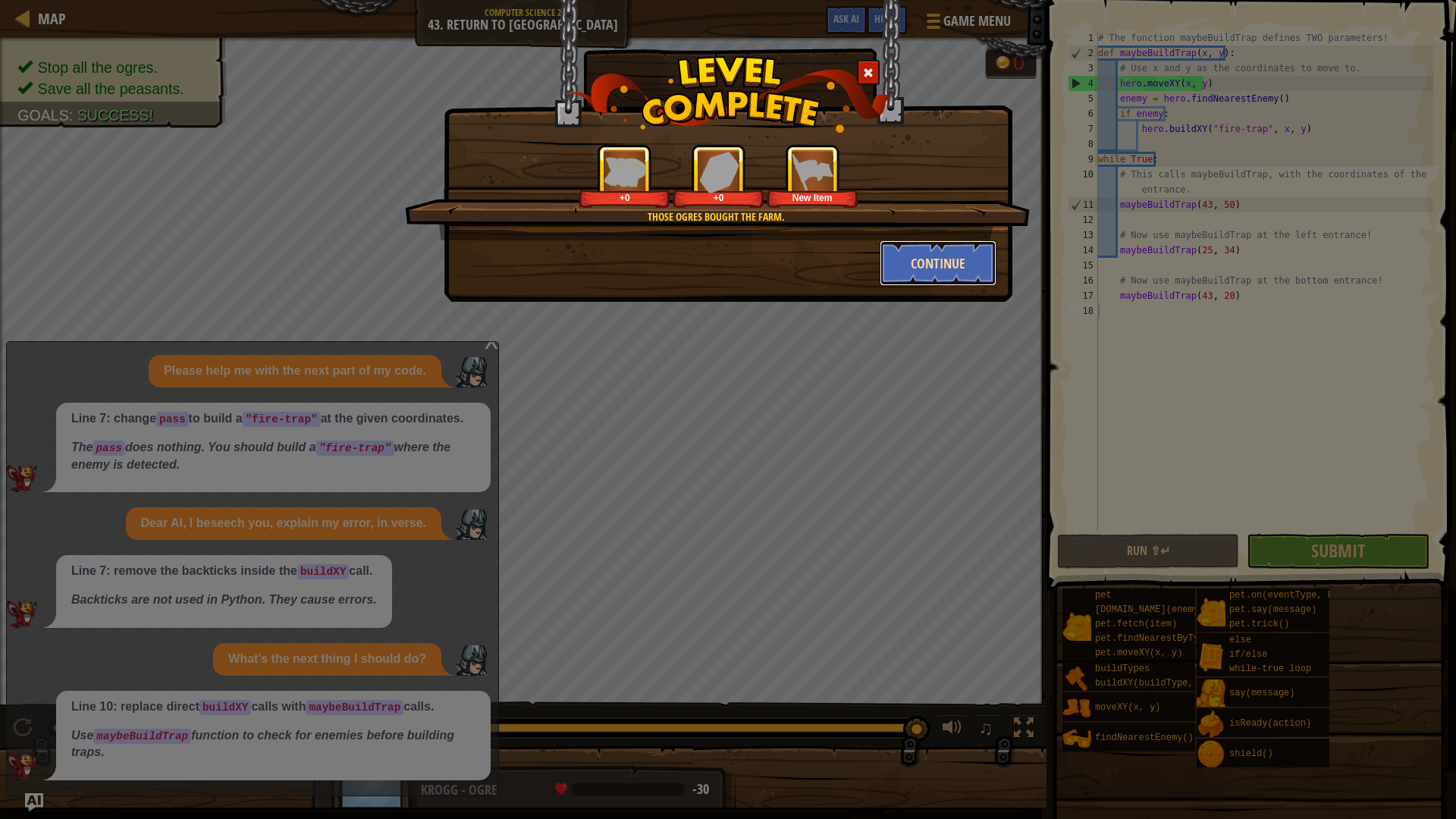
click at [959, 275] on button "Continue" at bounding box center [938, 263] width 118 height 46
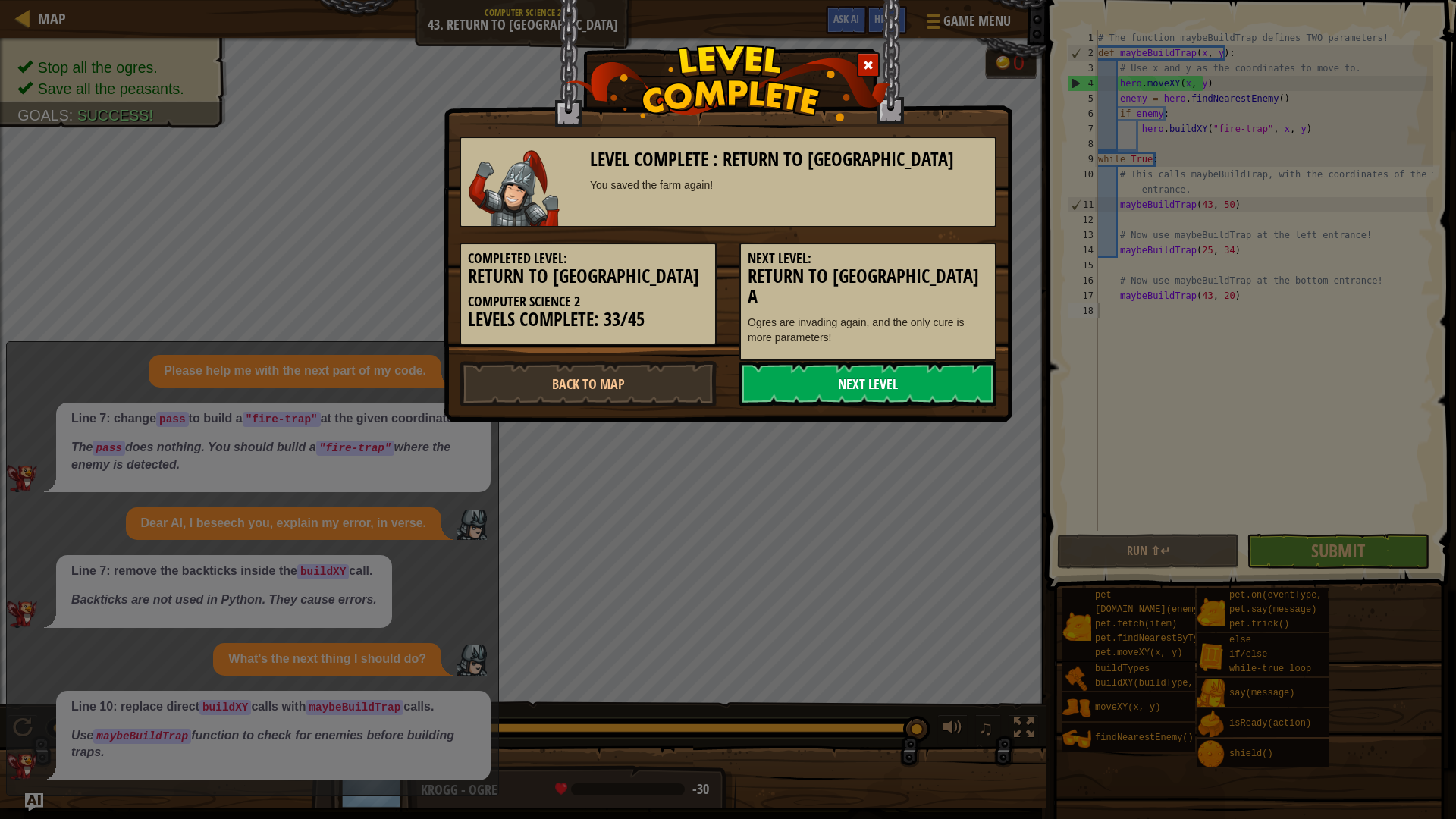
click at [828, 362] on link "Next Level" at bounding box center [868, 383] width 257 height 46
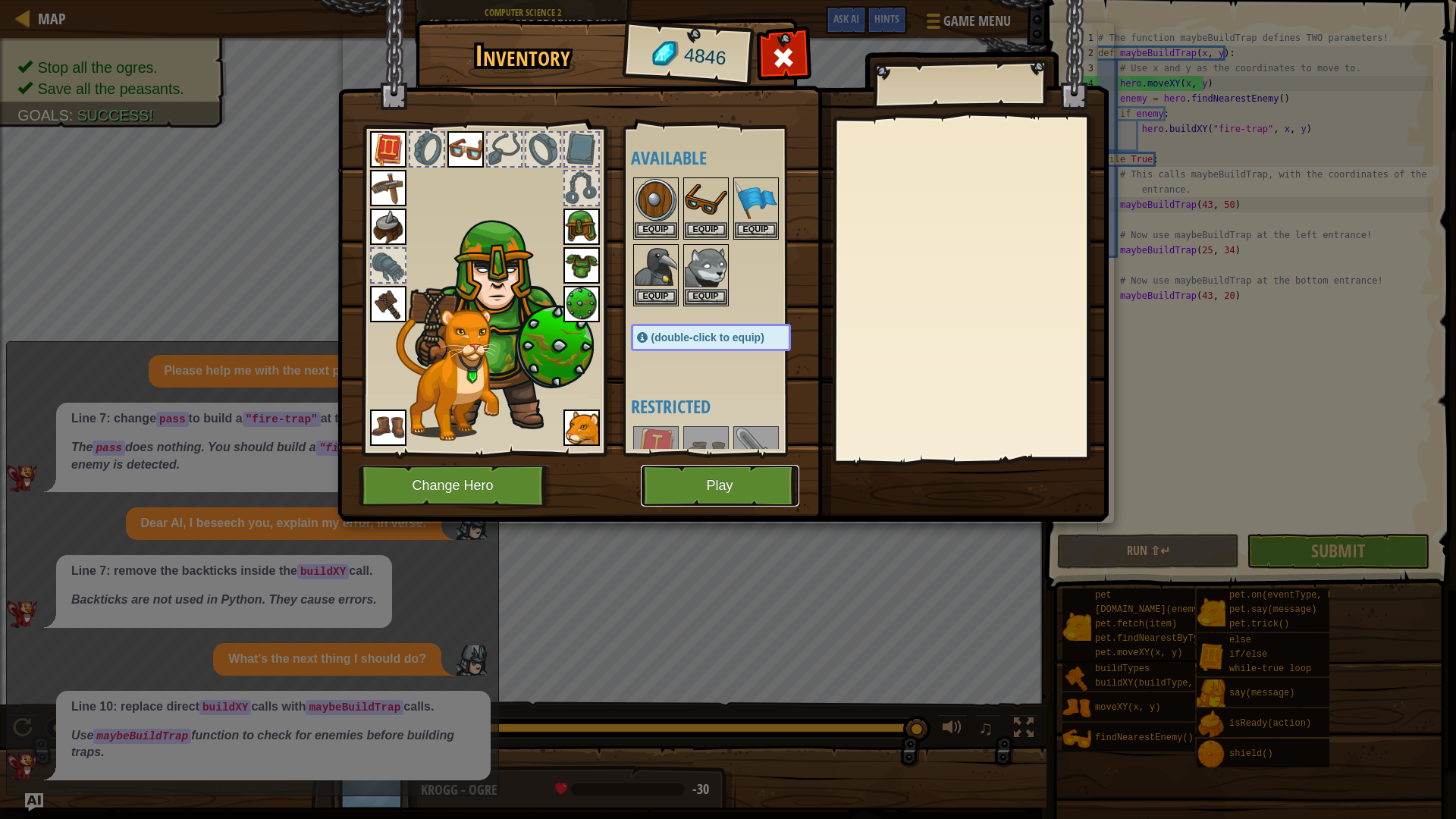
click at [703, 481] on button "Play" at bounding box center [720, 486] width 159 height 42
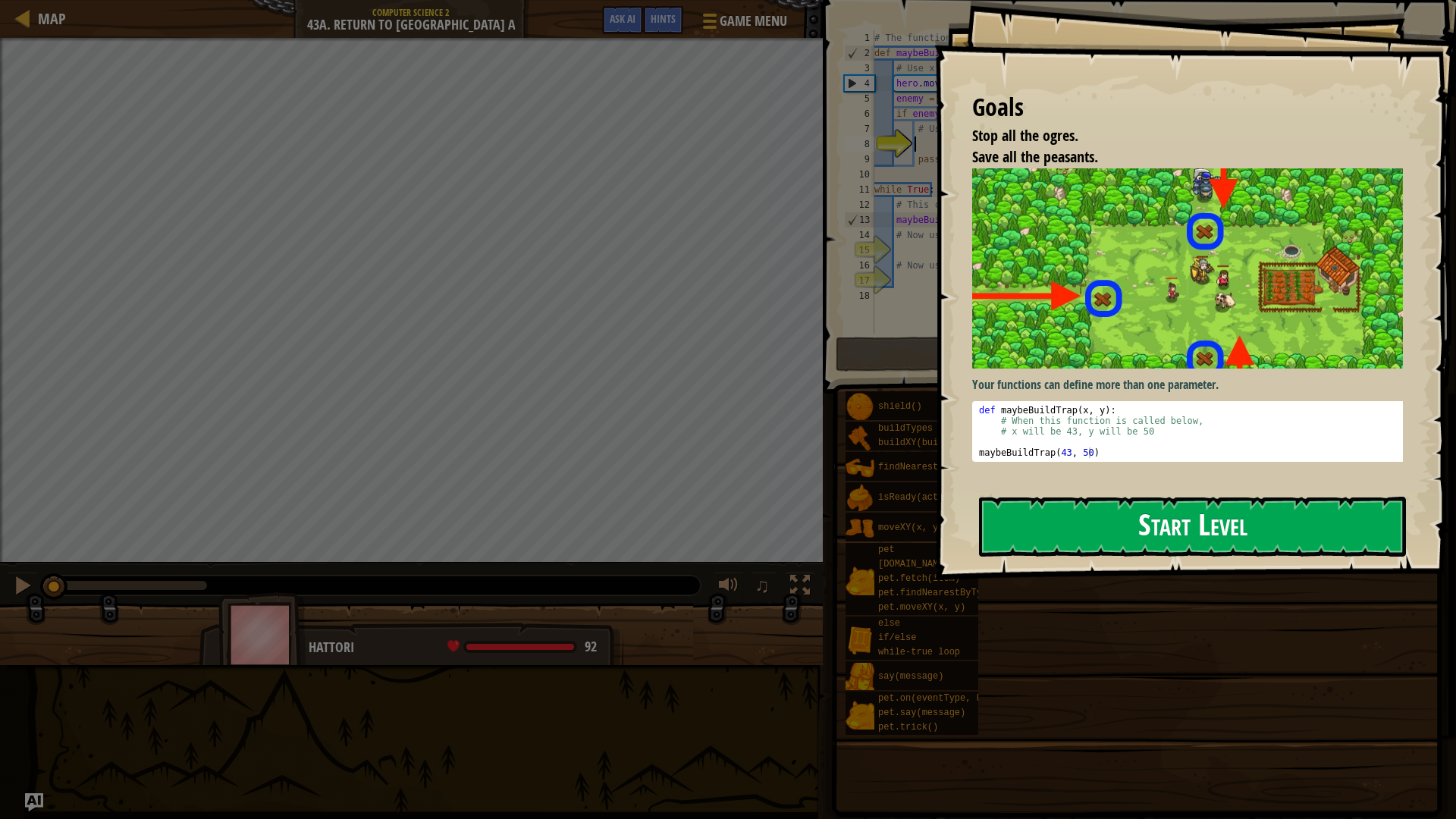
click at [1065, 520] on button "Start Level" at bounding box center [1192, 527] width 427 height 60
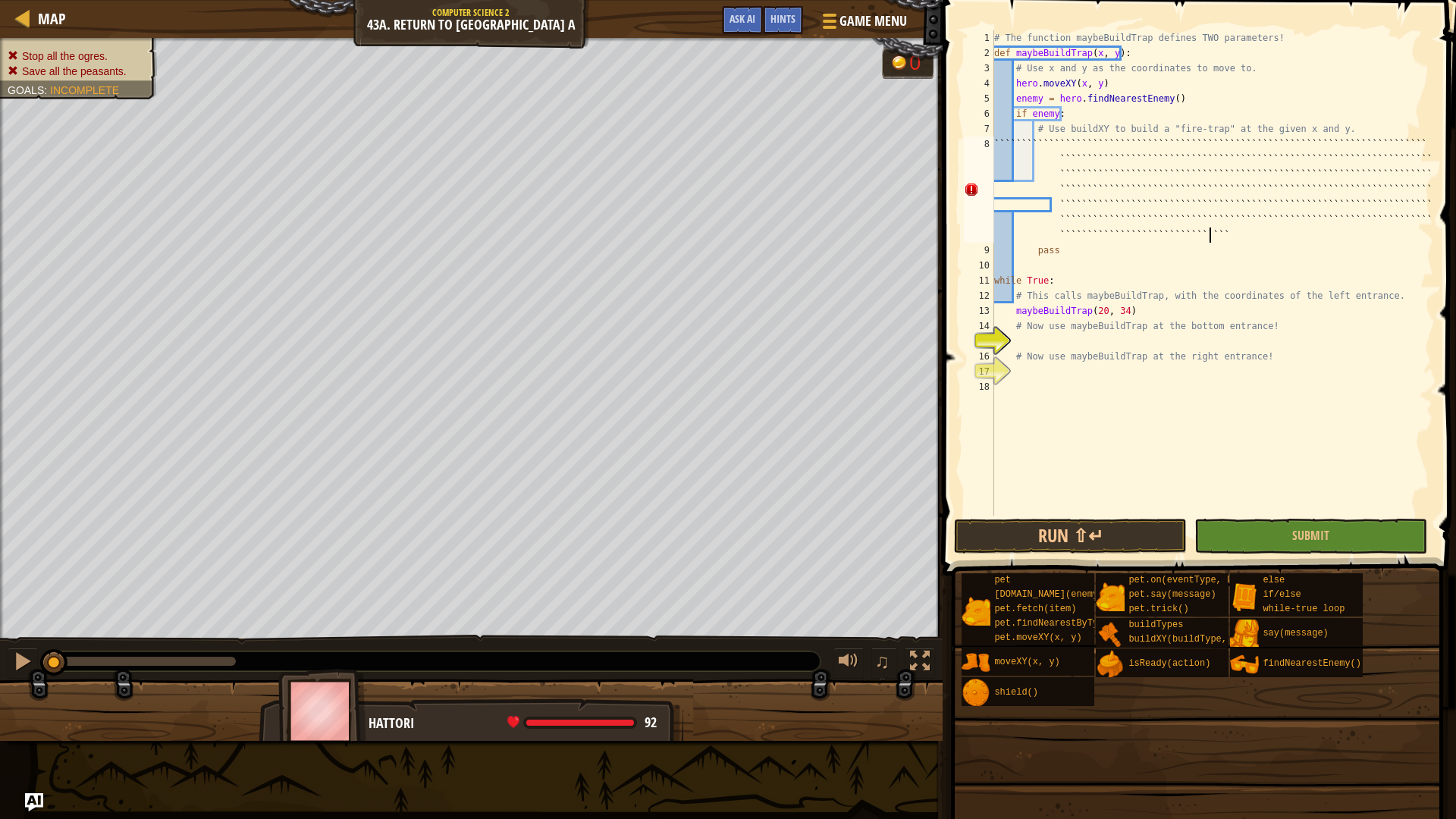
scroll to position [7, 0]
type textarea "```````````````````````````````````````````````````````````````````````````````…"
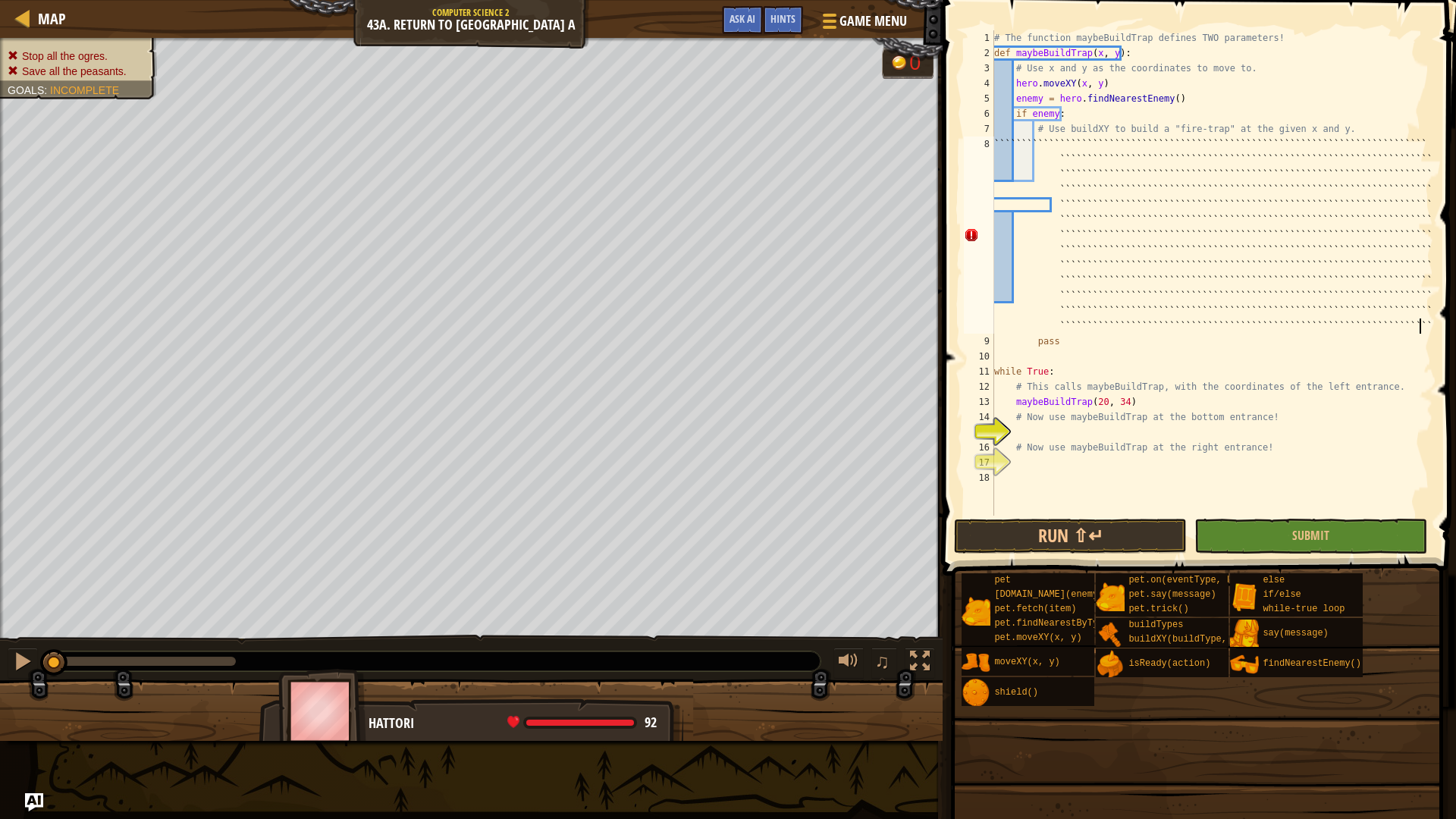
scroll to position [7, 204]
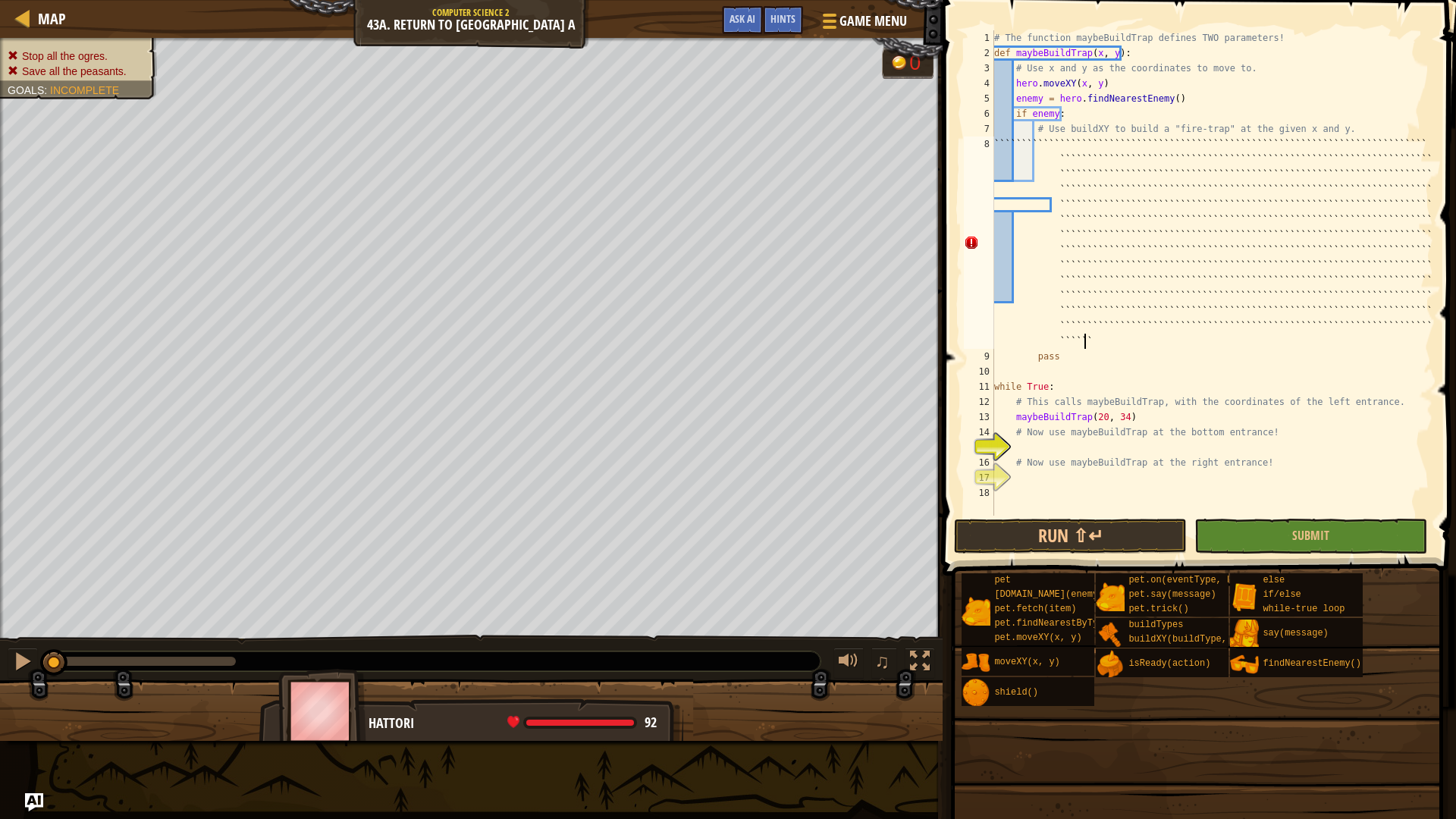
type textarea "```````````````````````````````````````````````````````````````````````````````…"
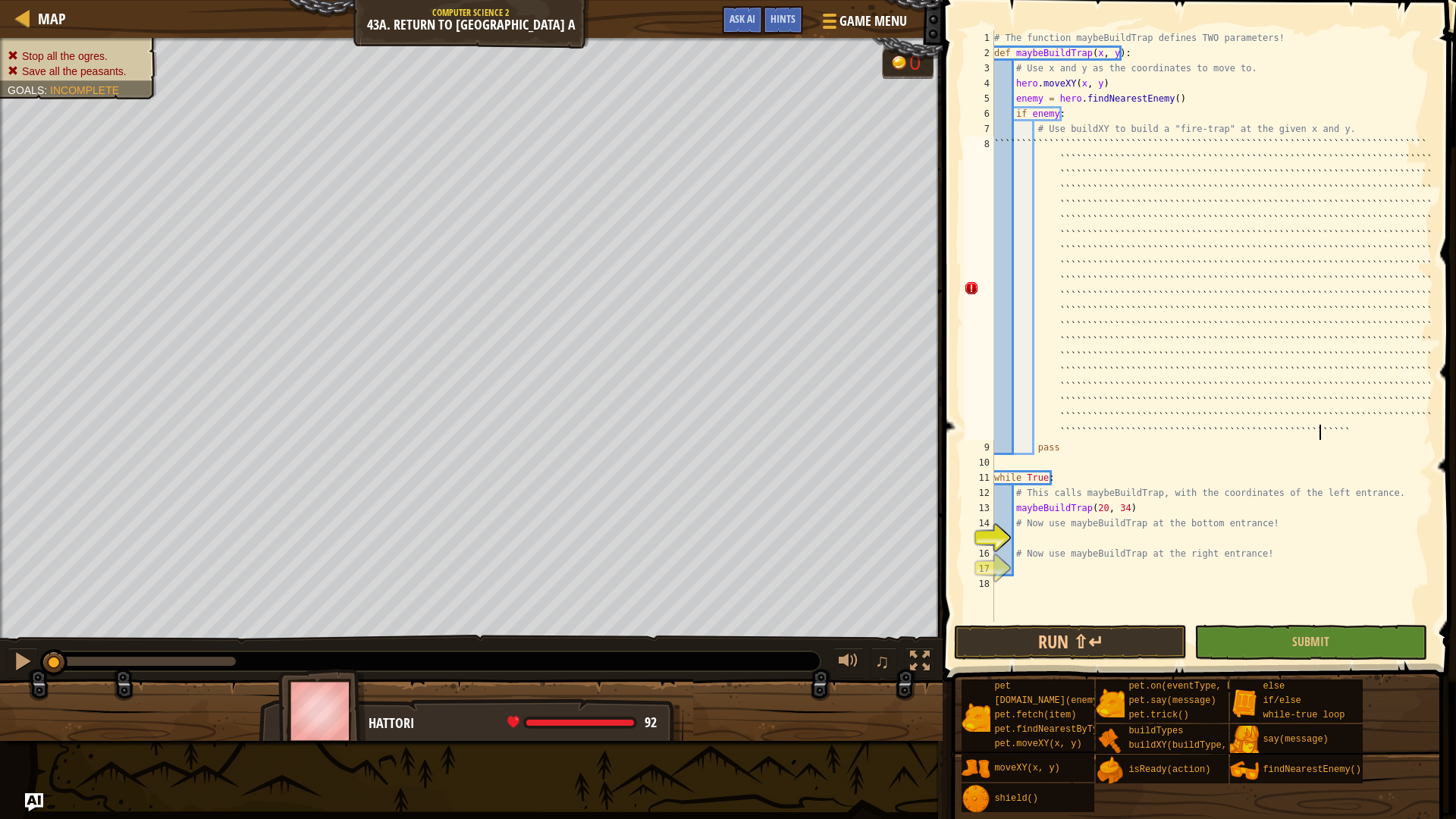
type textarea "```````````````````````````````````````````````````````````````````````````````…"
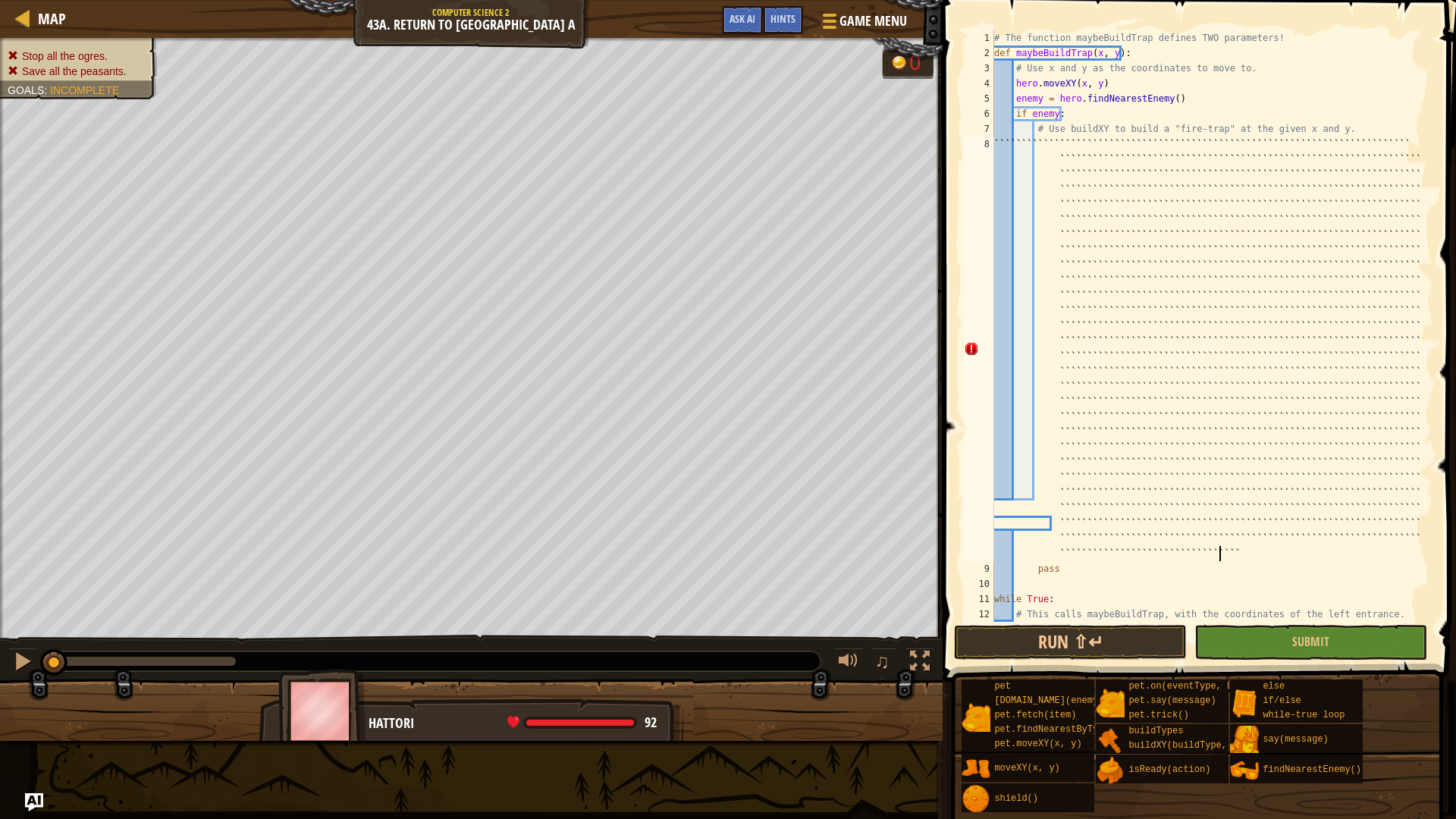
type textarea "```````````````````````````````````````````````````````````````````````````````…"
click at [868, 22] on span "Game Menu" at bounding box center [874, 21] width 70 height 21
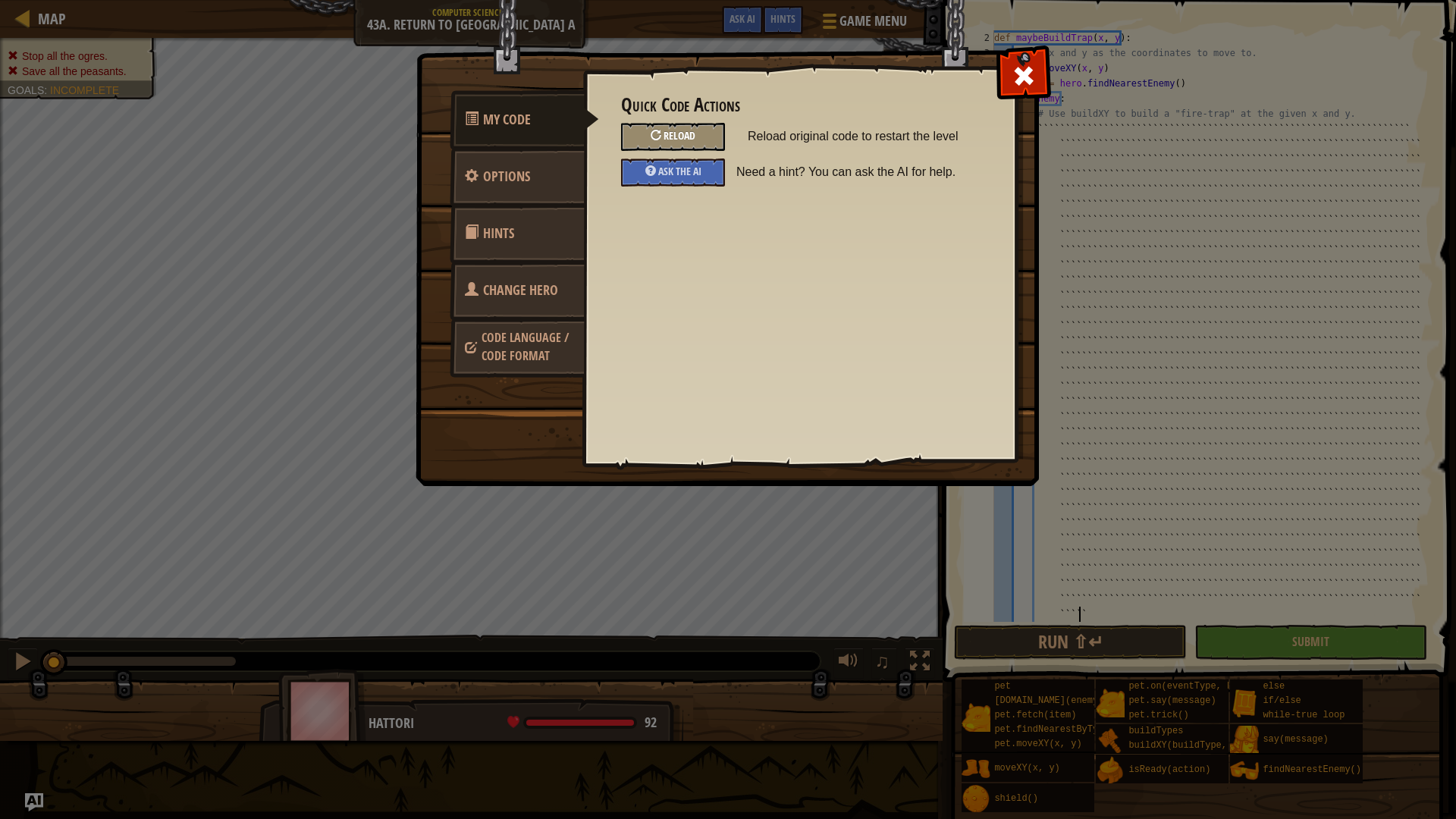
scroll to position [7, 16]
type textarea "````````````````````````````````````````"
click at [680, 139] on span "Reload" at bounding box center [679, 135] width 32 height 15
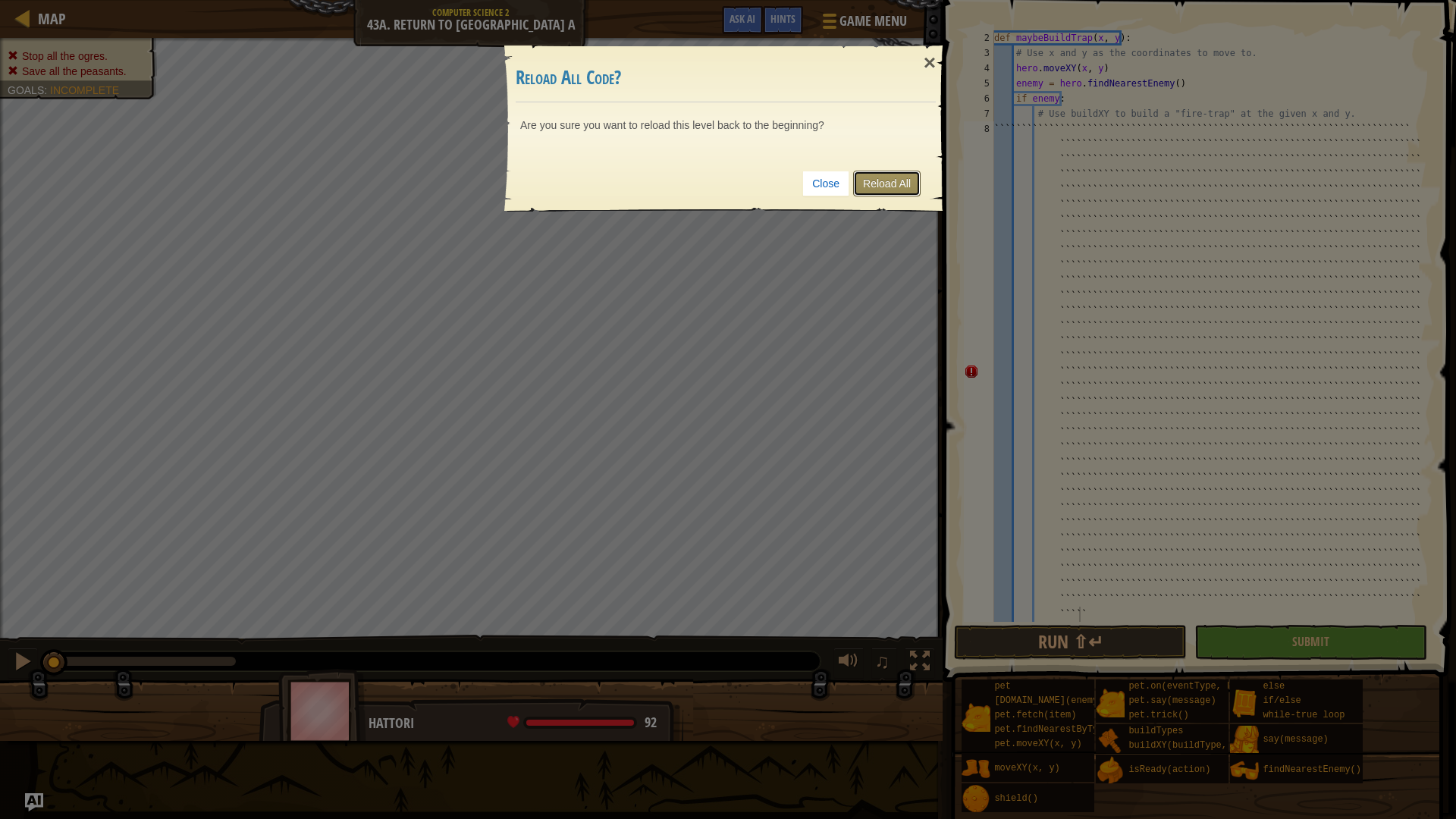
click at [889, 173] on link "Reload All" at bounding box center [886, 184] width 68 height 26
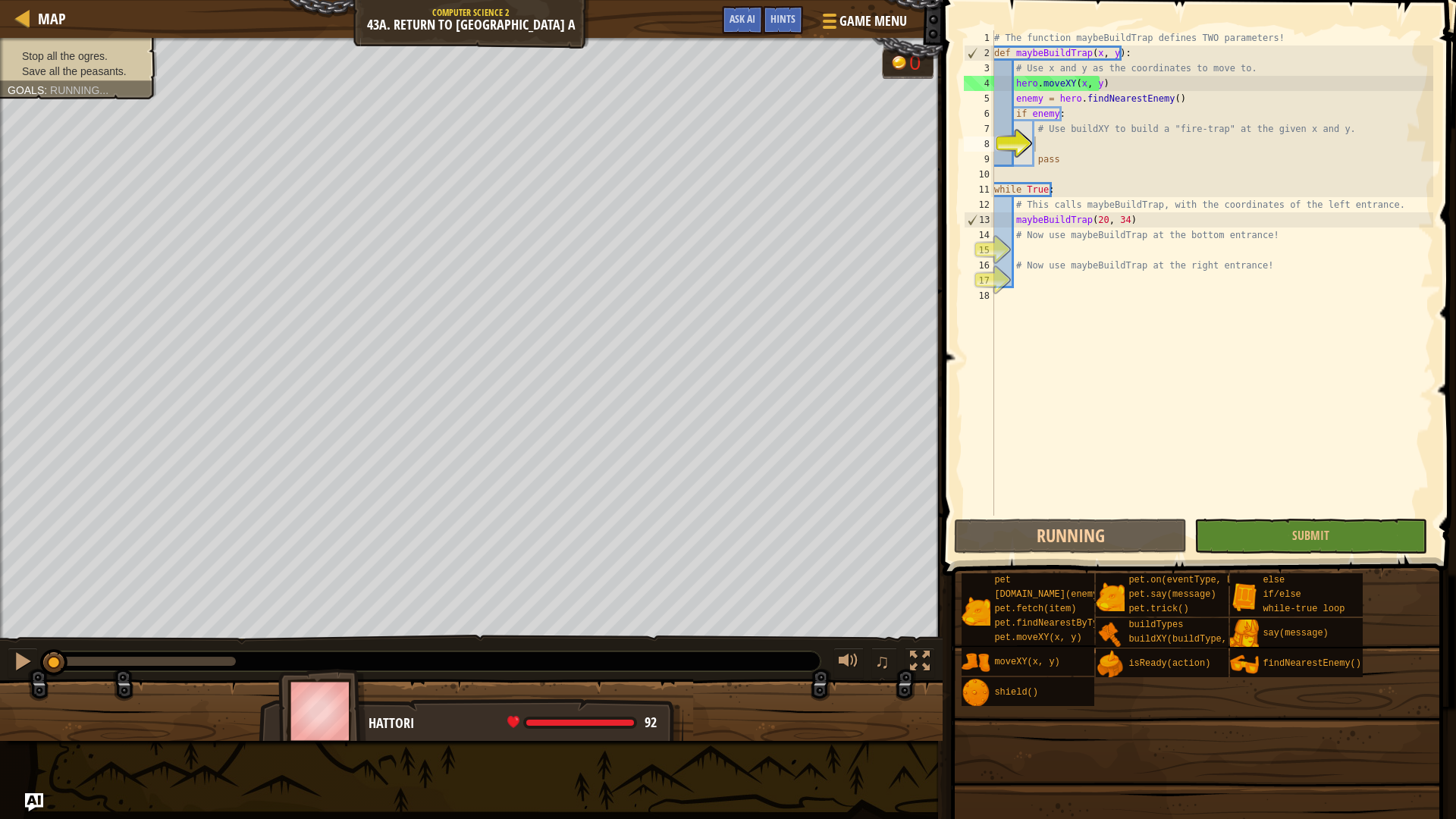
scroll to position [7, 3]
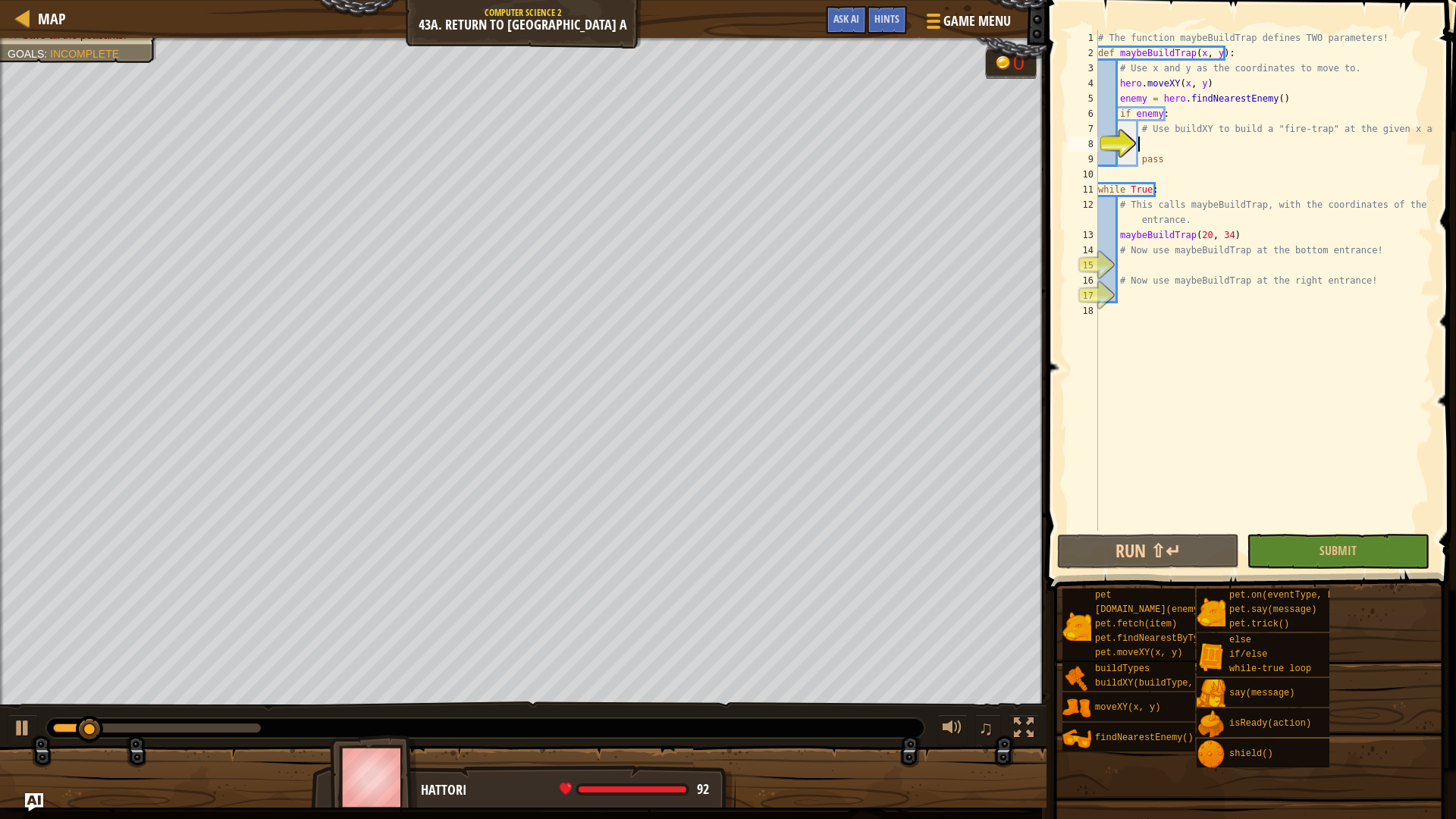
click at [1187, 143] on div "# The function maybeBuildTrap defines TWO parameters! def maybeBuildTrap ( x , …" at bounding box center [1264, 296] width 338 height 531
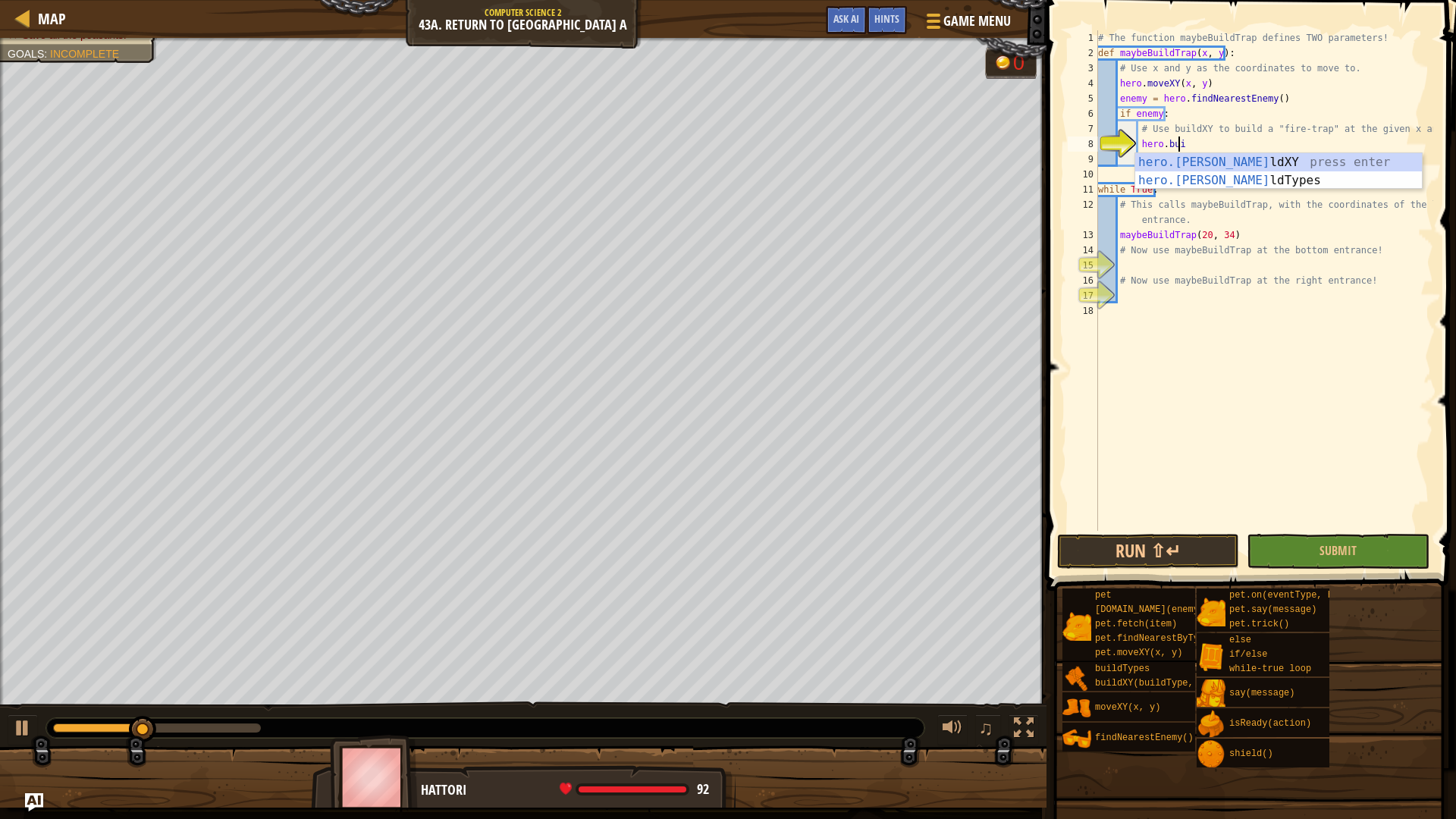
scroll to position [7, 6]
type textarea "[DOMAIN_NAME]"
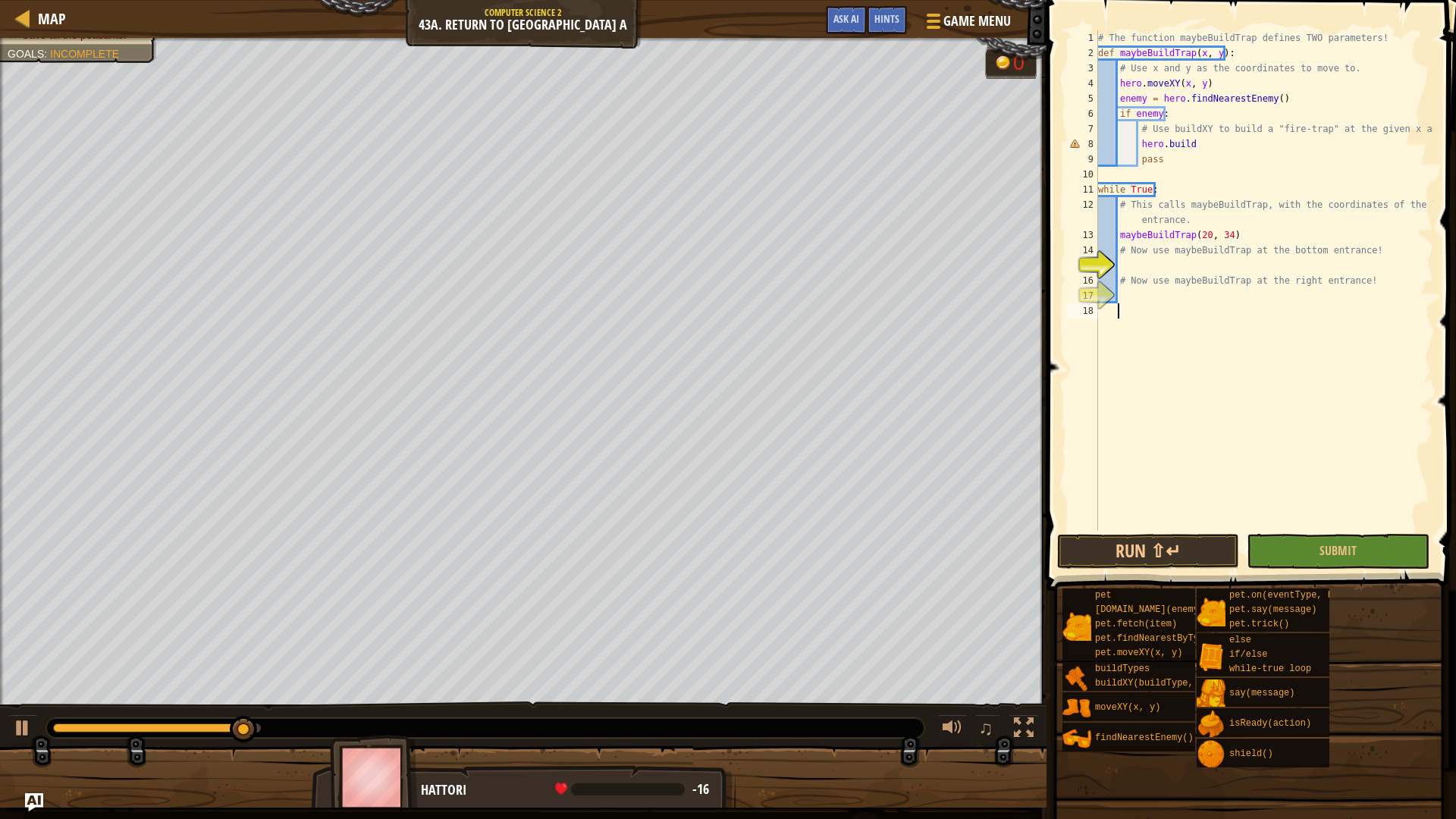
scroll to position [7, 1]
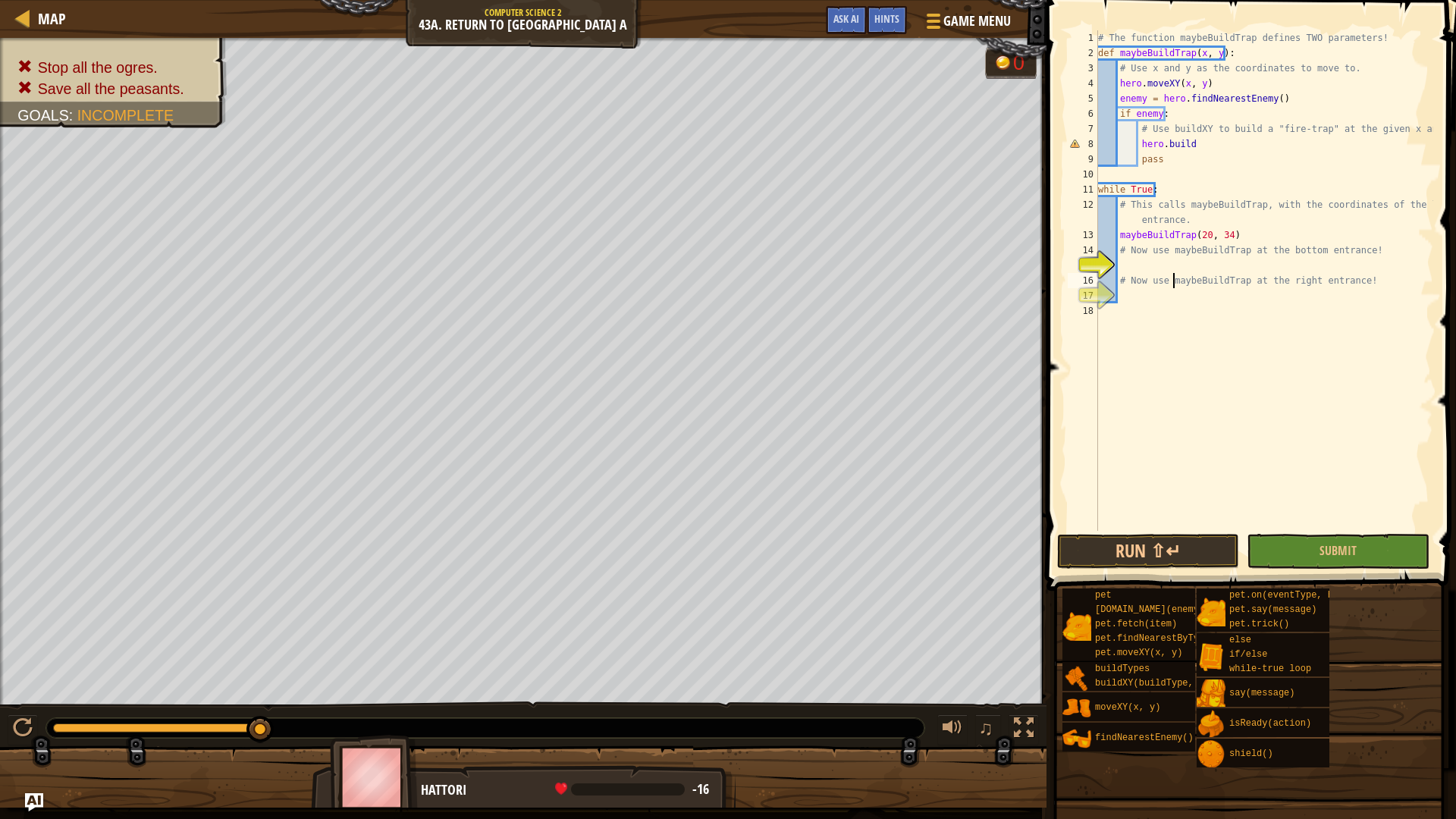
click at [1174, 274] on div "# The function maybeBuildTrap defines TWO parameters! def maybeBuildTrap ( x , …" at bounding box center [1264, 296] width 338 height 531
type textarea "# Now use maybeBuildTrap at the right entrance!"
click at [1157, 269] on div "# The function maybeBuildTrap defines TWO parameters! def maybeBuildTrap ( x , …" at bounding box center [1264, 296] width 338 height 531
type textarea "+"
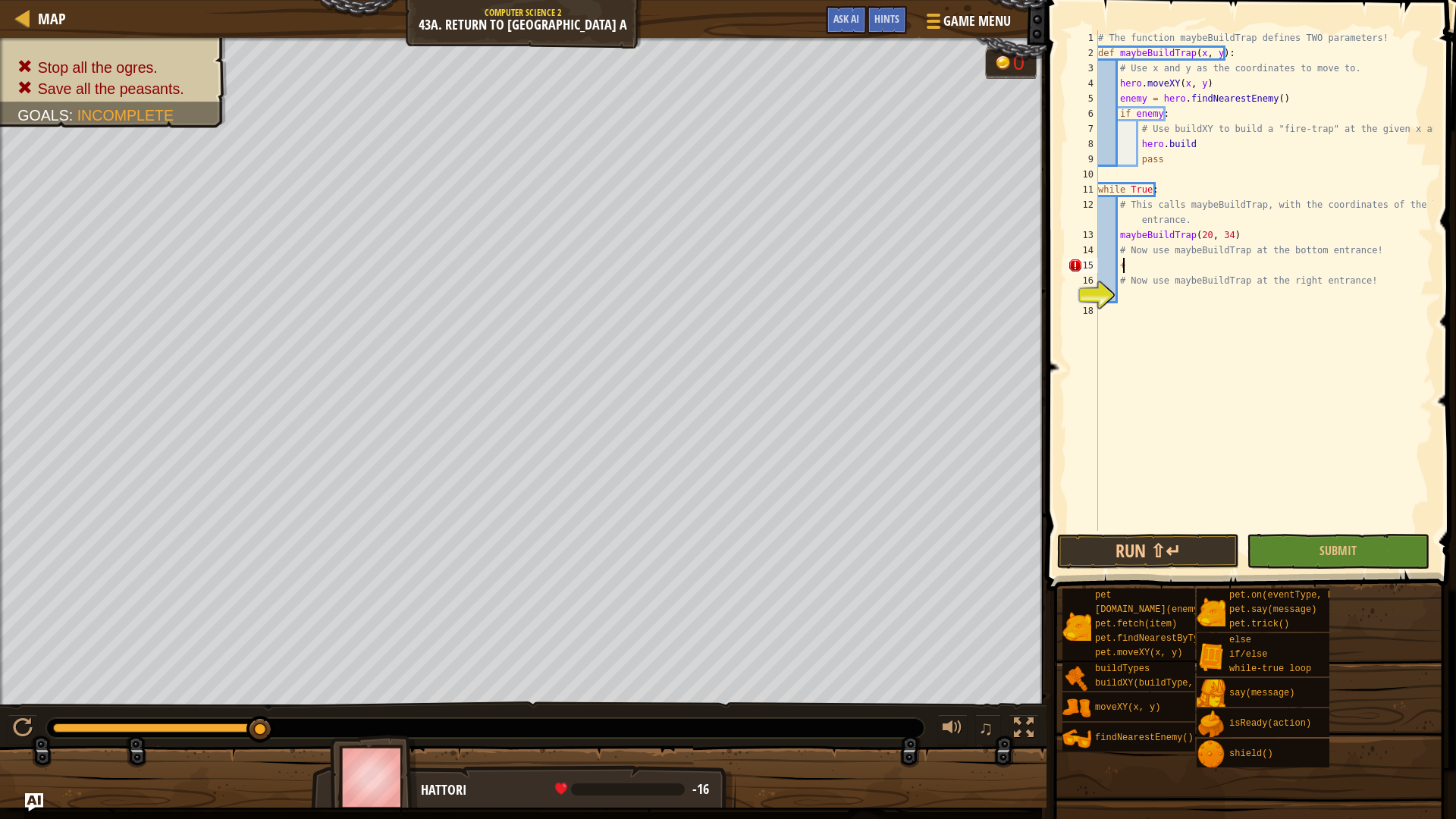
scroll to position [7, 1]
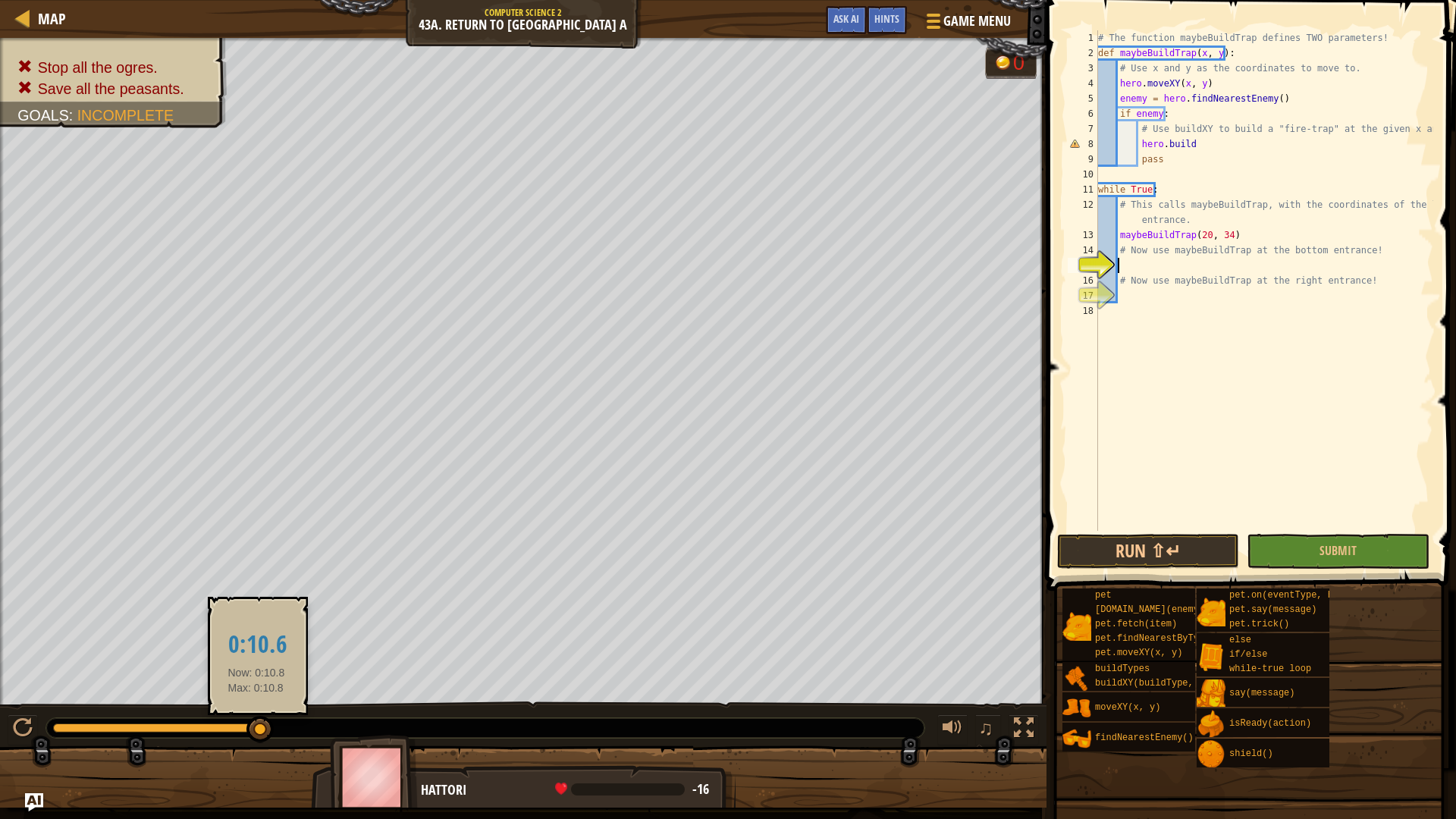
drag, startPoint x: 256, startPoint y: 718, endPoint x: 0, endPoint y: 767, distance: 260.6
click at [0, 767] on div "Stop all the ogres. Save all the peasants. Goals : Incomplete 0 ♫ Hattori -16 x…" at bounding box center [728, 423] width 1456 height 770
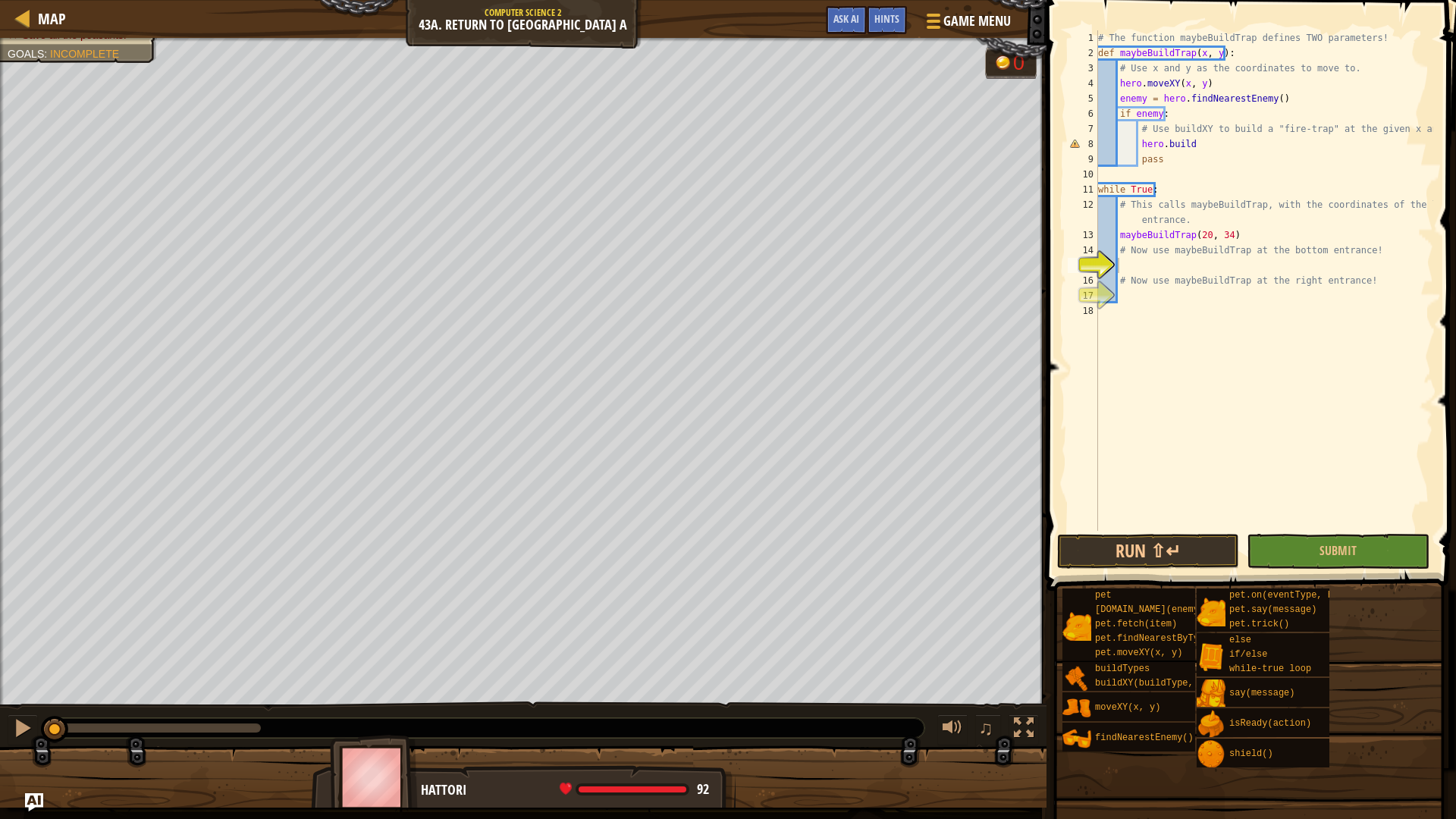
click at [3, 734] on div "♫" at bounding box center [523, 724] width 1046 height 46
click at [30, 726] on button at bounding box center [22, 730] width 30 height 31
drag, startPoint x: 76, startPoint y: 722, endPoint x: 0, endPoint y: 728, distance: 76.2
click at [0, 728] on div "♫" at bounding box center [523, 724] width 1046 height 46
drag, startPoint x: 62, startPoint y: 727, endPoint x: 7, endPoint y: 713, distance: 56.8
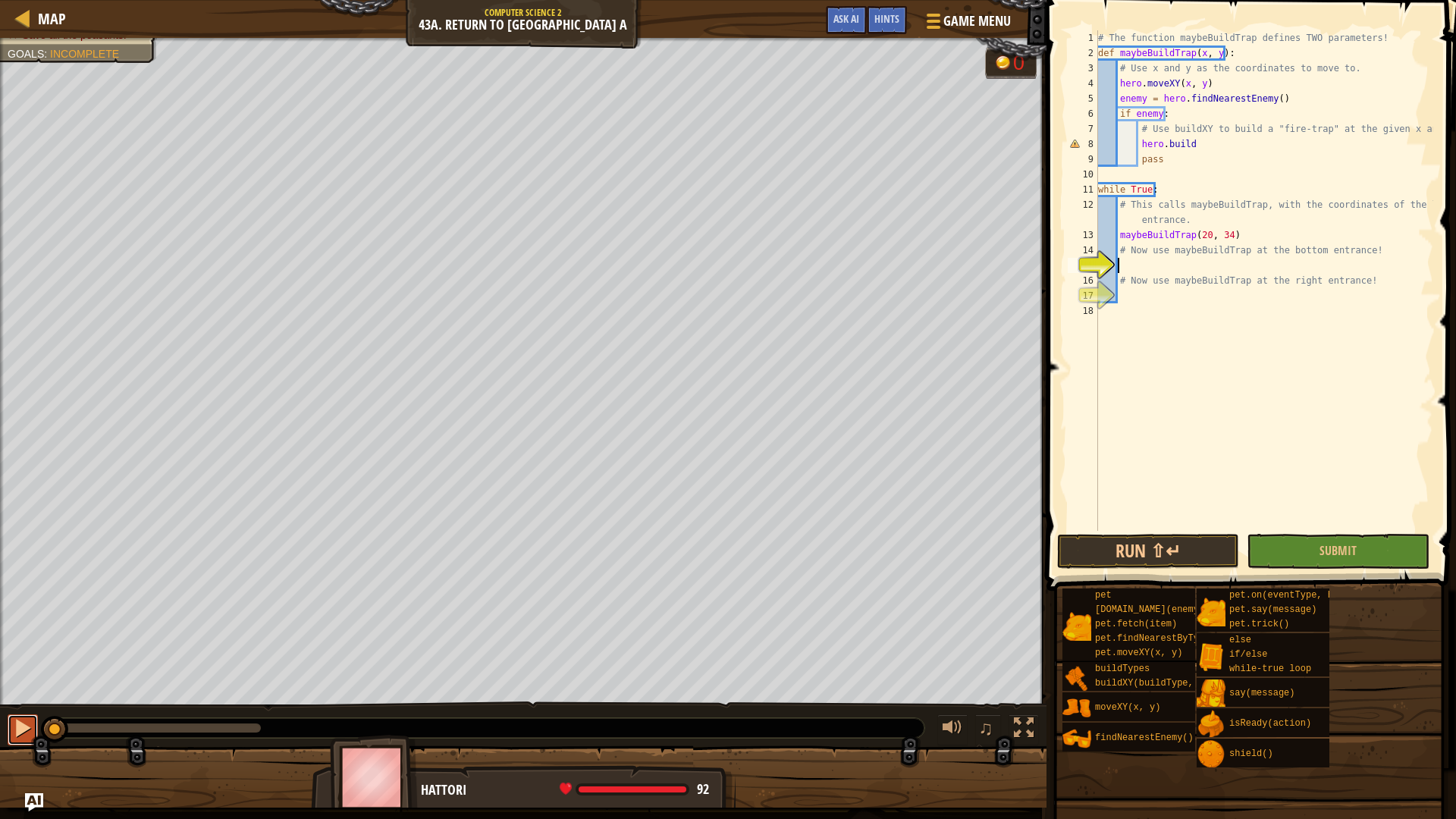
click at [11, 724] on button at bounding box center [22, 730] width 30 height 31
drag, startPoint x: 68, startPoint y: 724, endPoint x: 0, endPoint y: 724, distance: 68.0
click at [0, 724] on div "♫" at bounding box center [523, 724] width 1046 height 46
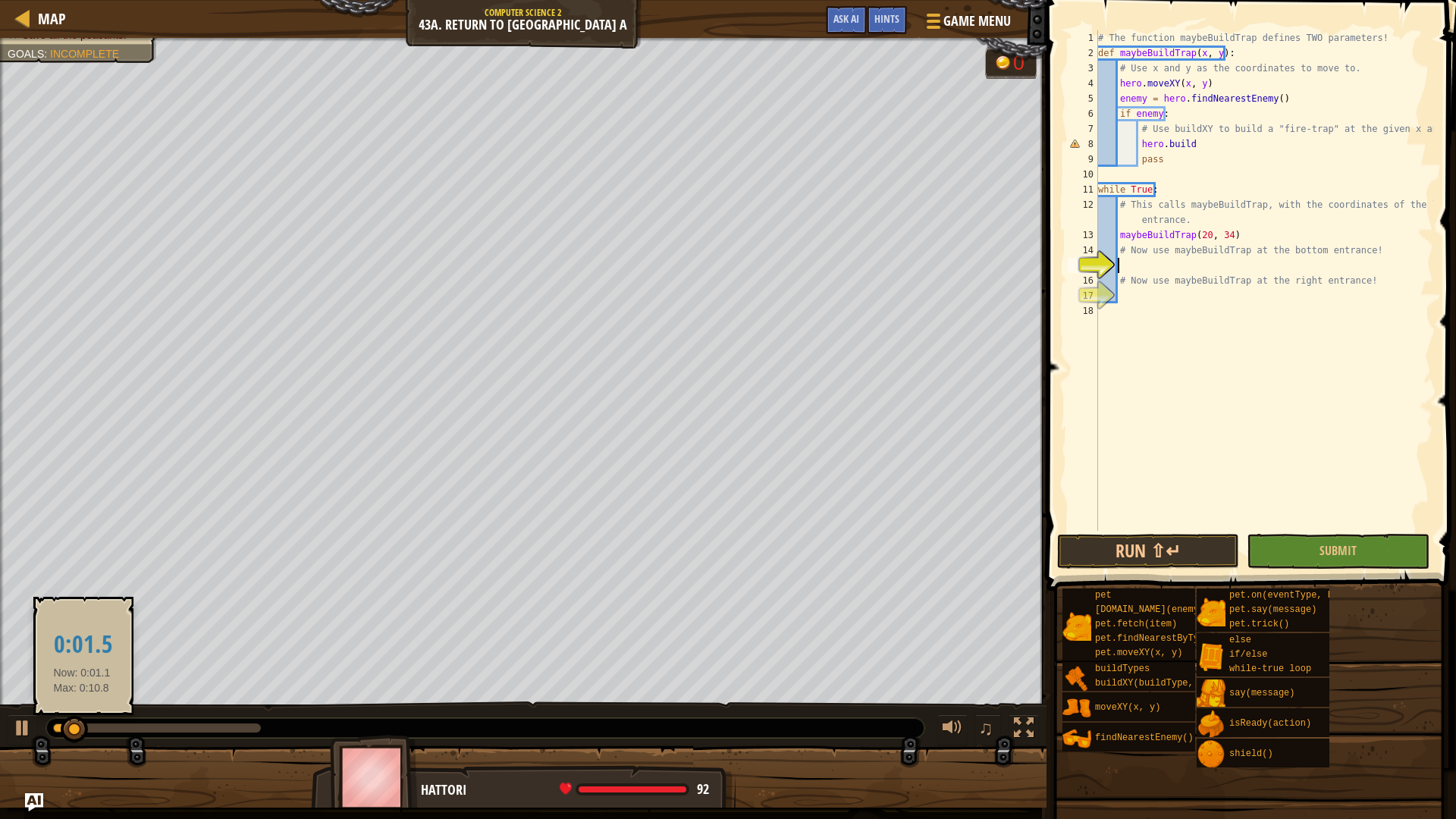
drag, startPoint x: 82, startPoint y: 729, endPoint x: 0, endPoint y: 717, distance: 82.9
click at [0, 729] on div "♫" at bounding box center [523, 724] width 1046 height 46
click at [0, 731] on div "♫" at bounding box center [523, 724] width 1046 height 46
click at [0, 753] on div "Stop all the ogres. Save all the peasants. Goals : Incomplete 0 ♫ Hattori 92 x:…" at bounding box center [728, 423] width 1456 height 770
drag, startPoint x: 88, startPoint y: 724, endPoint x: 0, endPoint y: 685, distance: 96.3
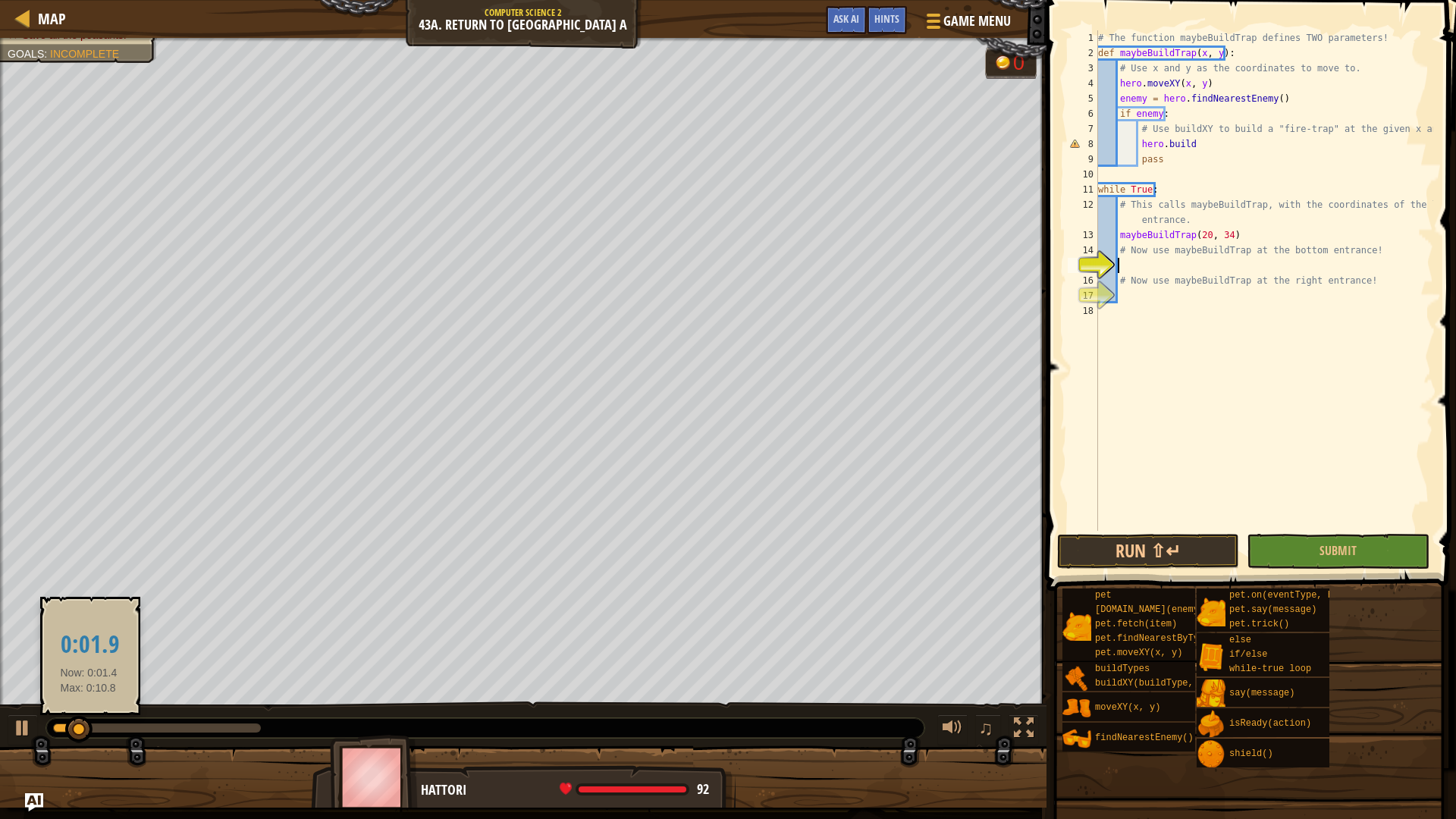
click at [0, 724] on div "♫" at bounding box center [523, 724] width 1046 height 46
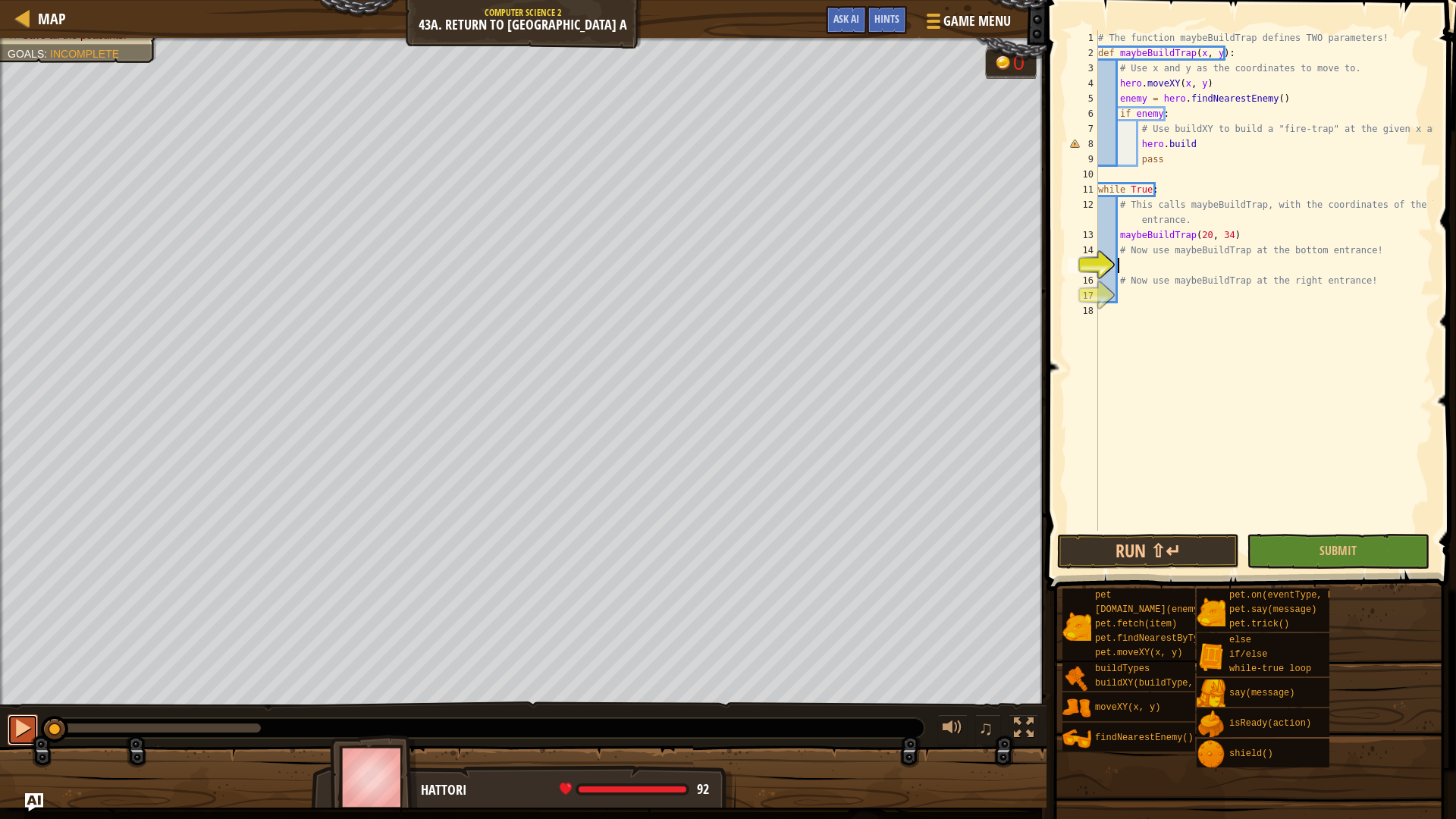
click at [19, 718] on div at bounding box center [22, 728] width 20 height 20
click at [1148, 263] on div "# The function maybeBuildTrap defines TWO parameters! def maybeBuildTrap ( x , …" at bounding box center [1264, 296] width 338 height 531
click at [1215, 144] on div "# The function maybeBuildTrap defines TWO parameters! def maybeBuildTrap ( x , …" at bounding box center [1264, 296] width 338 height 531
click at [0, 764] on div "Stop all the ogres. Save all the peasants. Goals : Incomplete 0 ♫ Hattori 92 x:…" at bounding box center [728, 423] width 1456 height 770
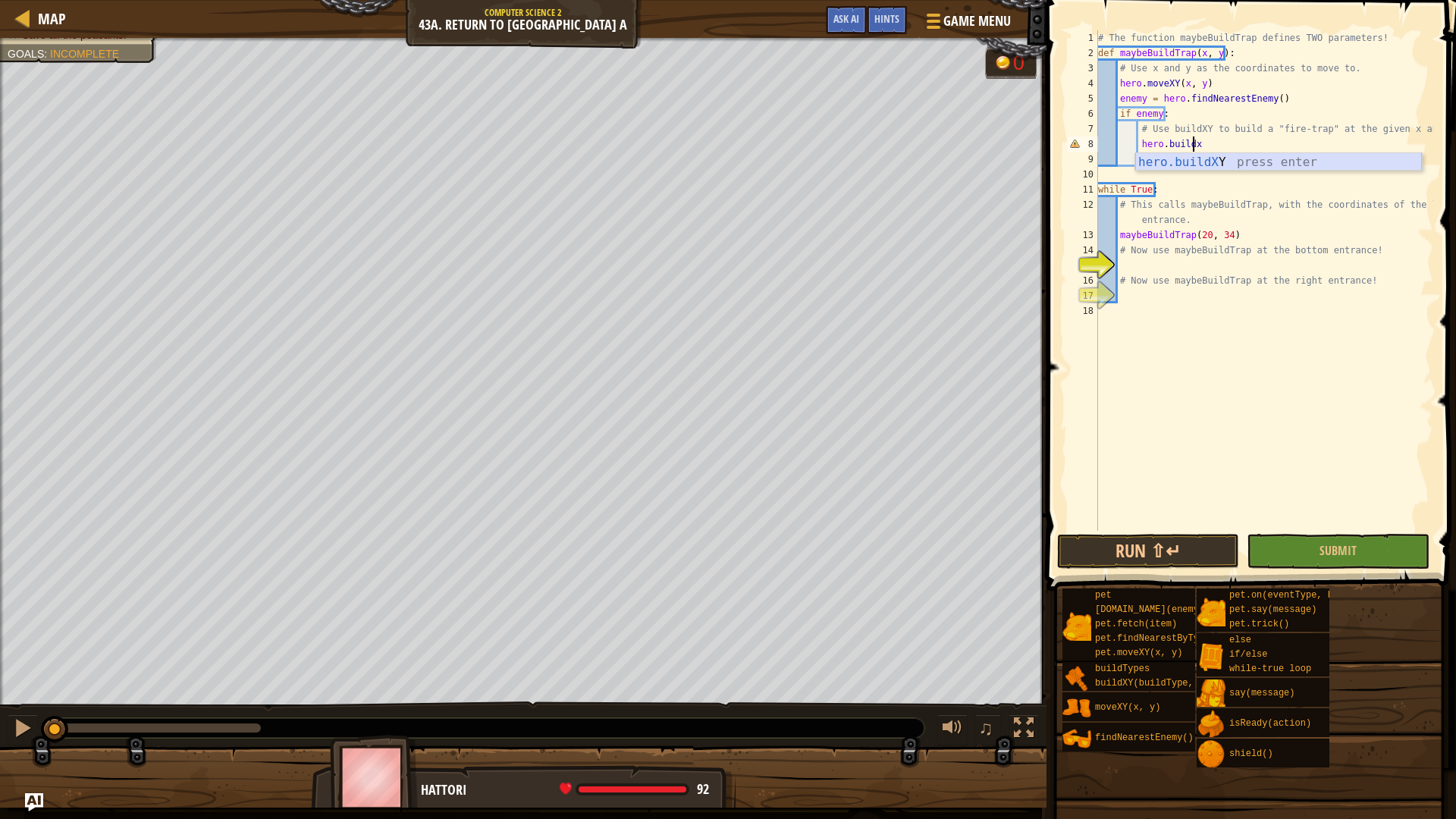
click at [1301, 163] on div "hero.buildX Y press enter" at bounding box center [1279, 180] width 287 height 55
click at [1276, 145] on div "# The function maybeBuildTrap defines TWO parameters! def maybeBuildTrap ( x , …" at bounding box center [1264, 296] width 338 height 531
click at [1300, 142] on div "# The function maybeBuildTrap defines TWO parameters! def maybeBuildTrap ( x , …" at bounding box center [1264, 296] width 338 height 531
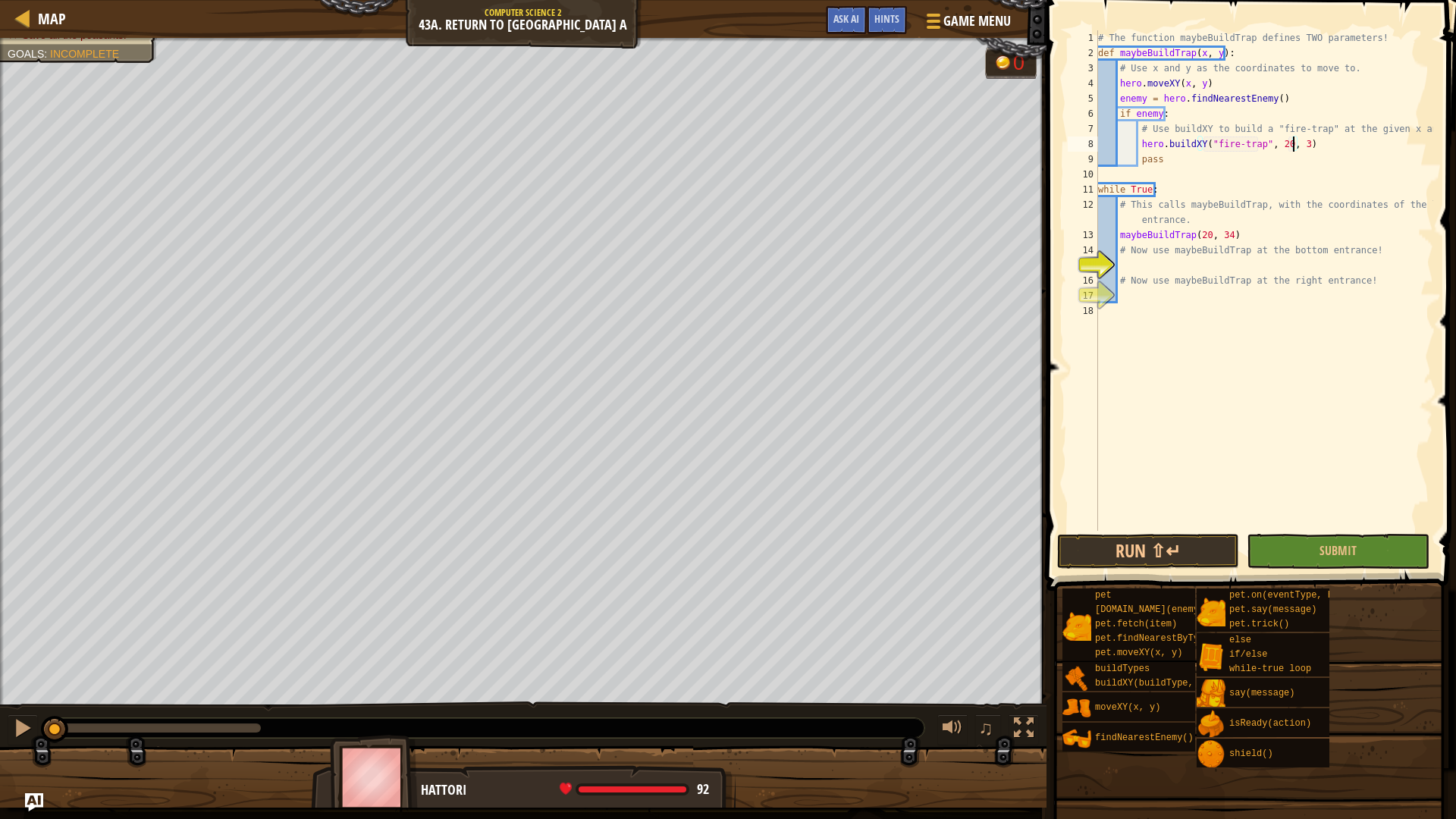
scroll to position [7, 16]
type textarea "hero.buildXY("fire-trap", 20, 34)"
click at [1161, 272] on div "# The function maybeBuildTrap defines TWO parameters! def maybeBuildTrap ( x , …" at bounding box center [1264, 296] width 338 height 531
type textarea "maybeBuildTrap(38, 20)"
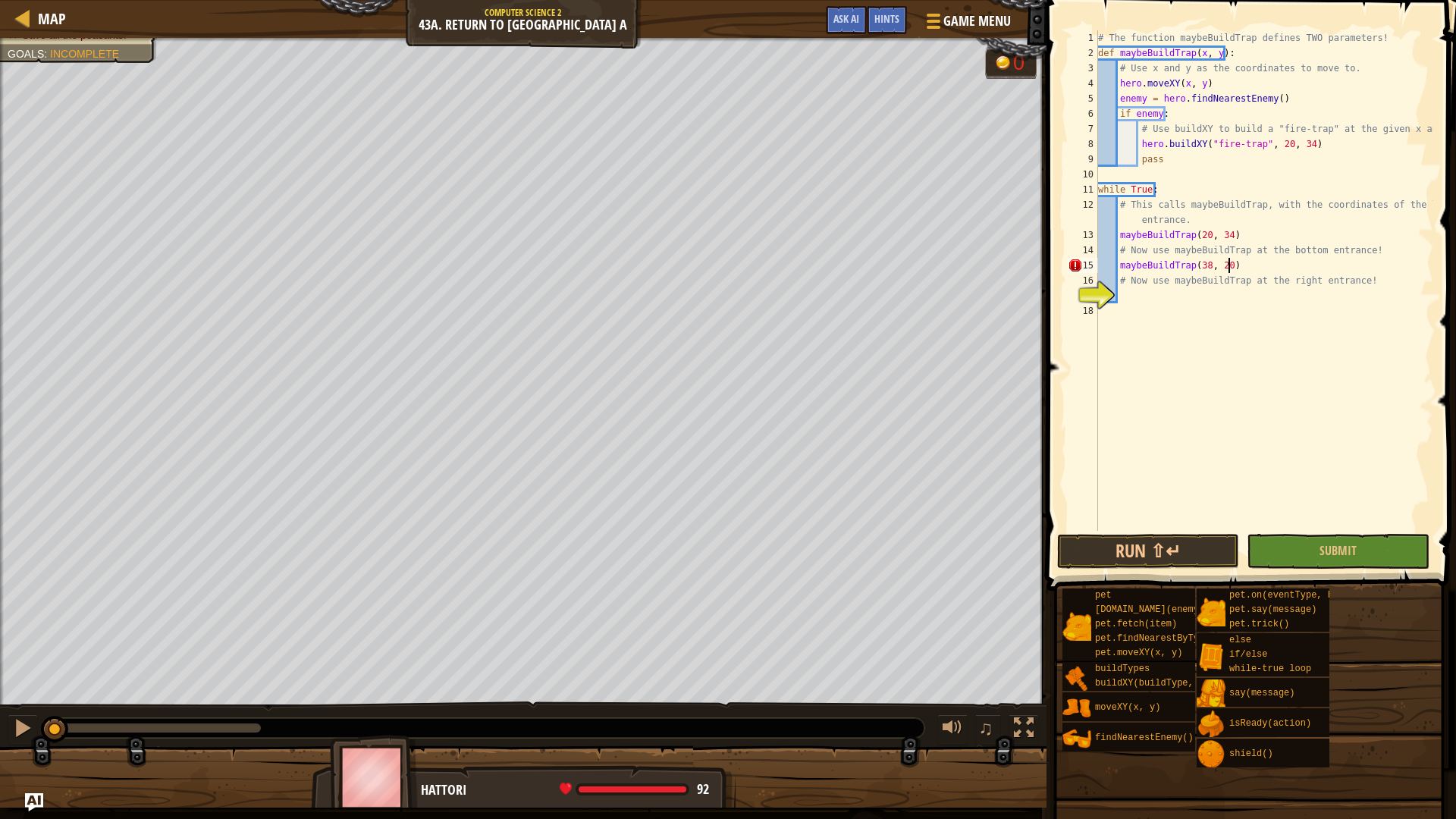
scroll to position [7, 9]
click at [1155, 301] on div "# The function maybeBuildTrap defines TWO parameters! def maybeBuildTrap ( x , …" at bounding box center [1264, 296] width 338 height 531
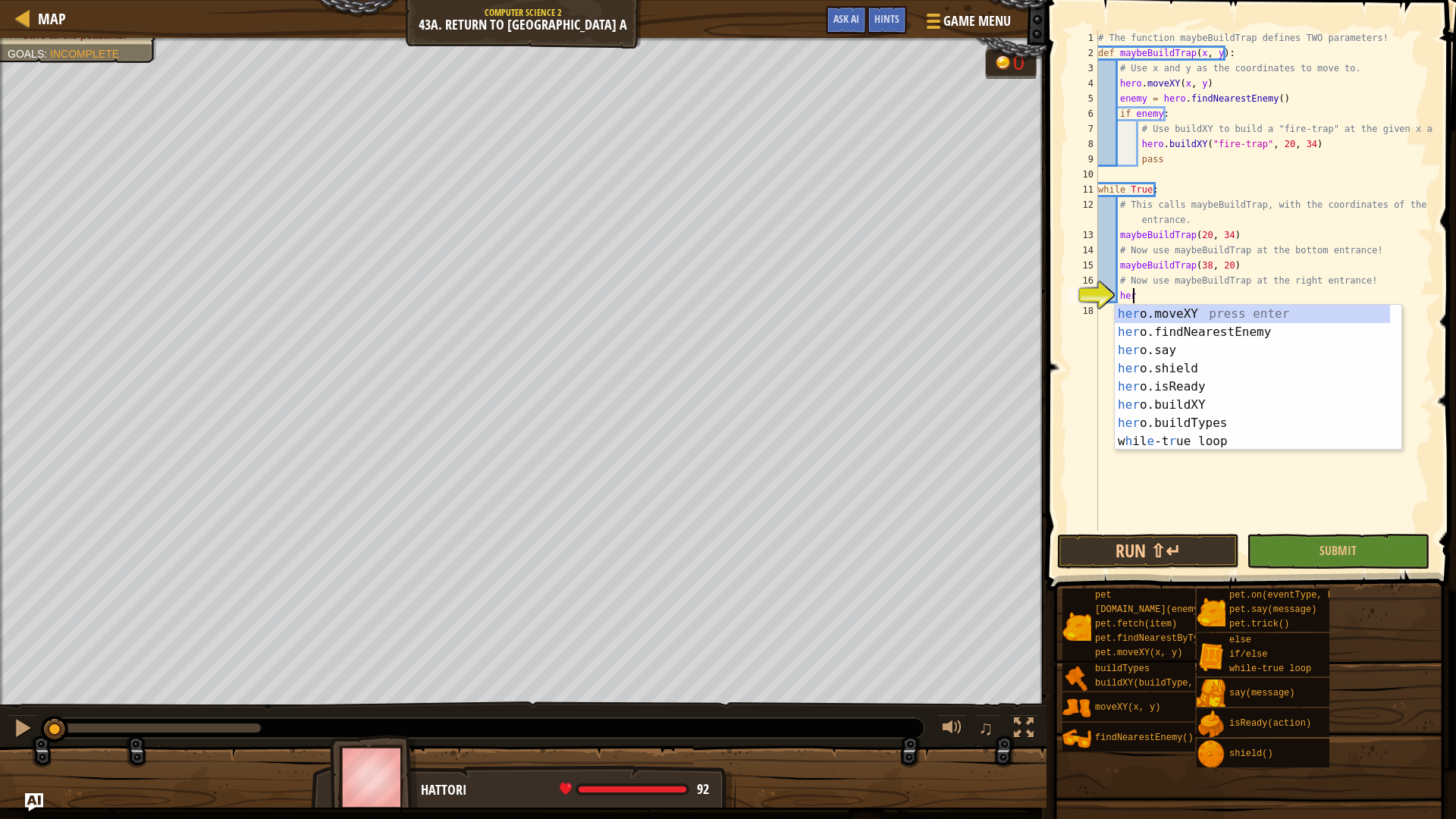
scroll to position [7, 3]
type textarea "h"
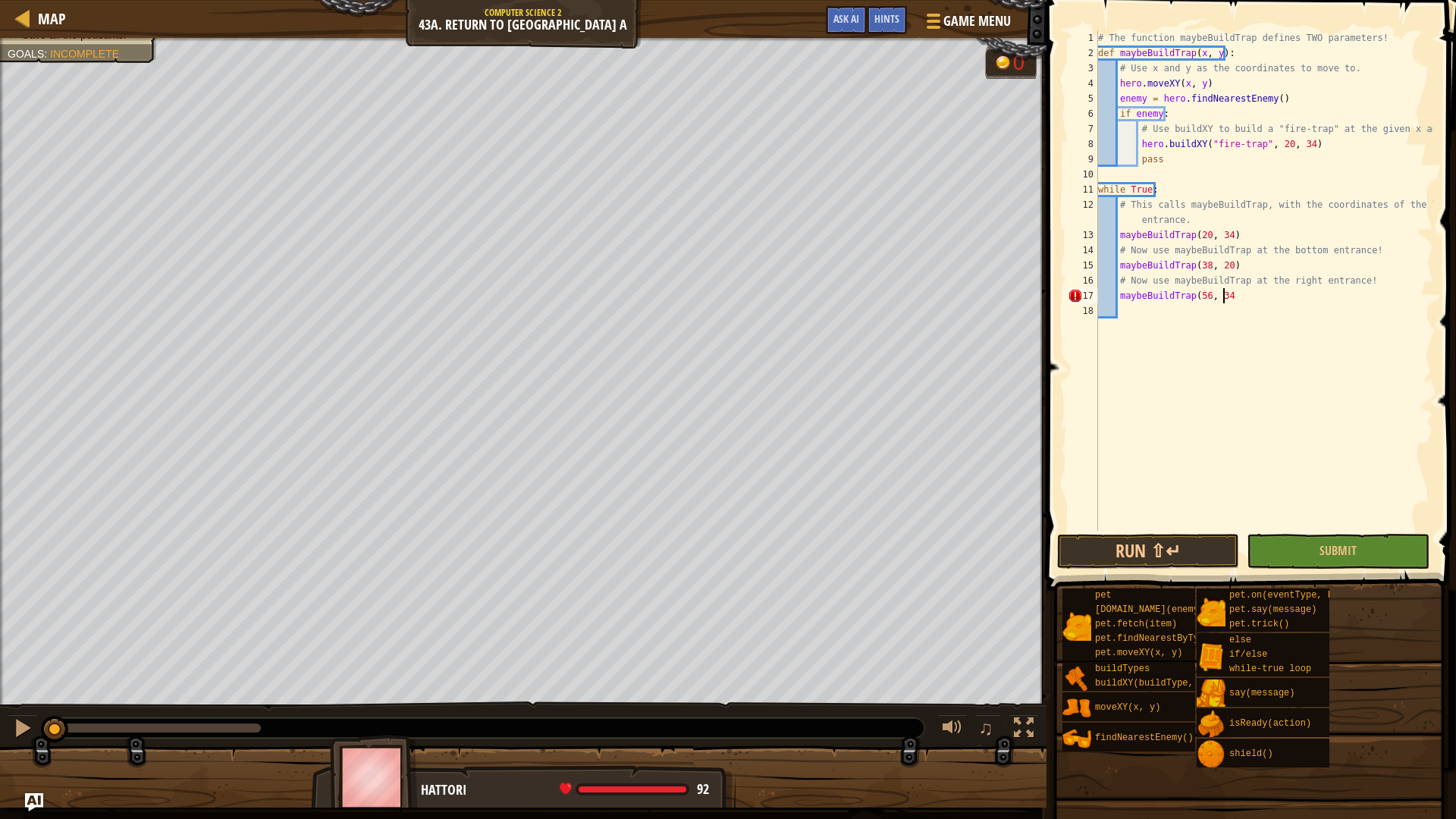
scroll to position [7, 9]
click at [1178, 545] on button "Run ⇧↵" at bounding box center [1148, 552] width 182 height 35
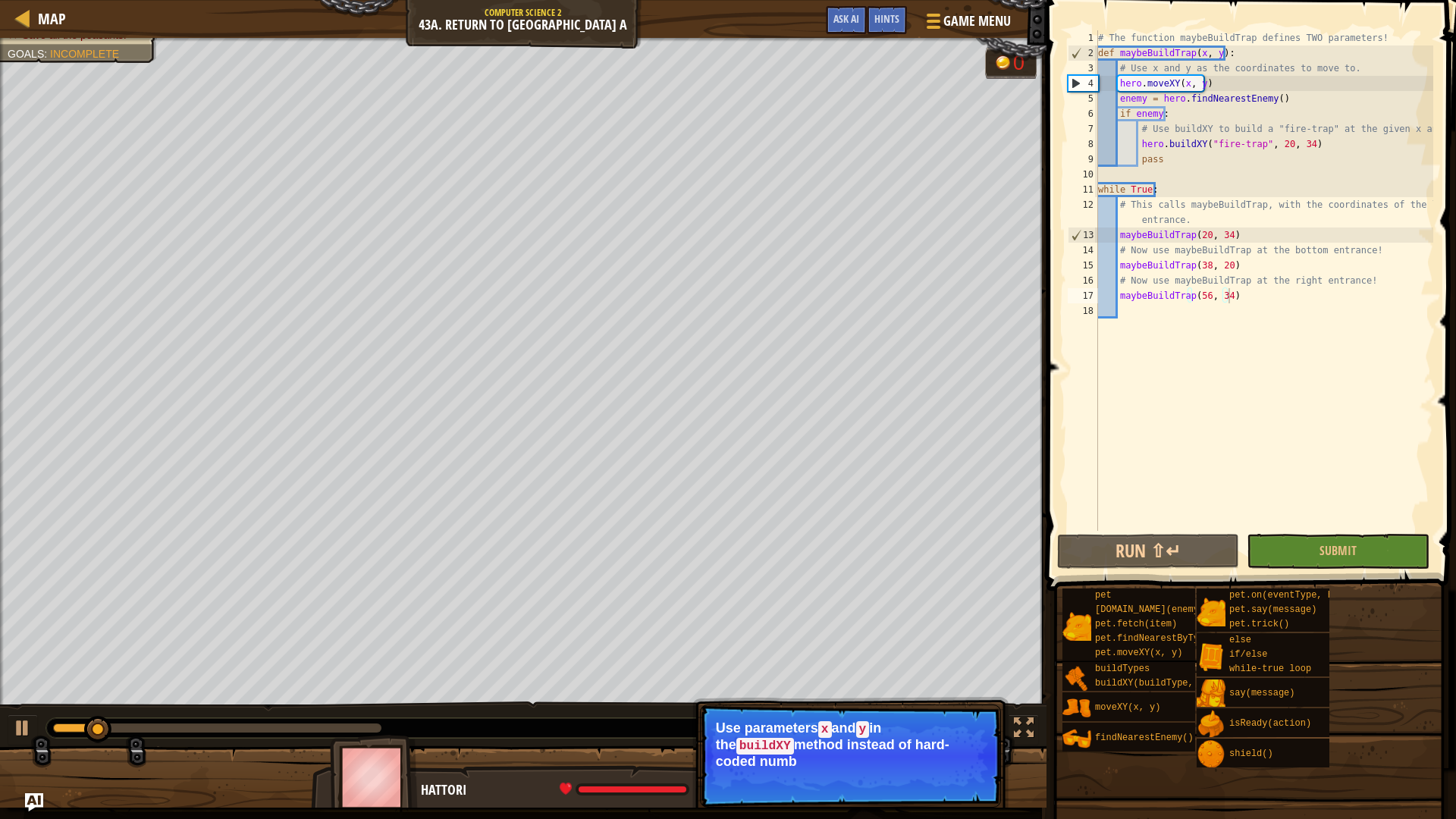
click at [932, 773] on p "Skip (esc) Continue Use parameters x and y in the buildXY method instead of har…" at bounding box center [850, 756] width 301 height 103
click at [932, 773] on button "Continue" at bounding box center [957, 782] width 63 height 20
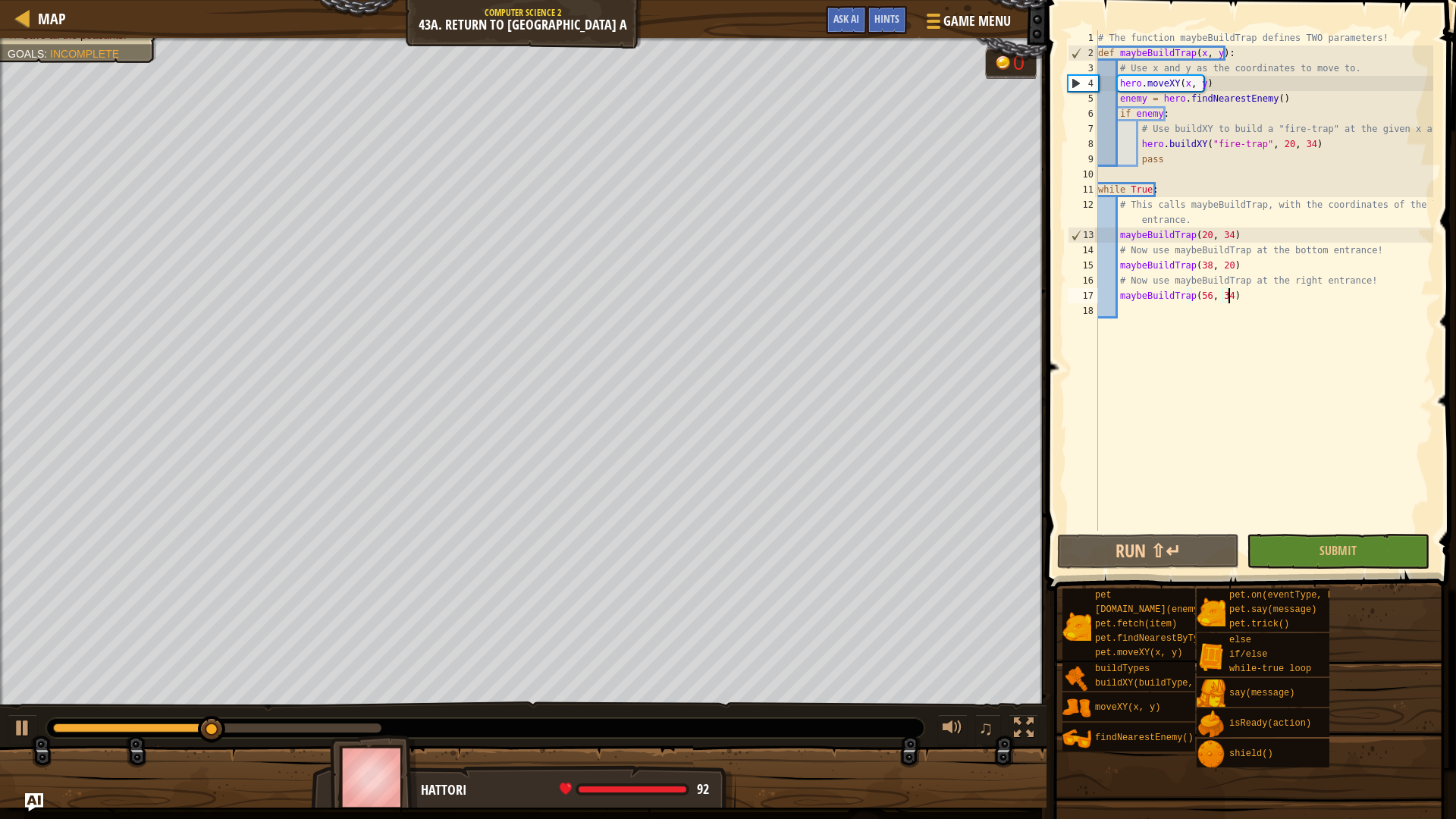
click at [3, 735] on div "♫" at bounding box center [523, 724] width 1046 height 46
click at [15, 734] on div at bounding box center [22, 728] width 20 height 20
click at [1078, 234] on div "13" at bounding box center [1083, 235] width 29 height 15
type textarea "maybeBuildTrap(20, 34)"
click at [840, 21] on span "Ask AI" at bounding box center [846, 18] width 26 height 15
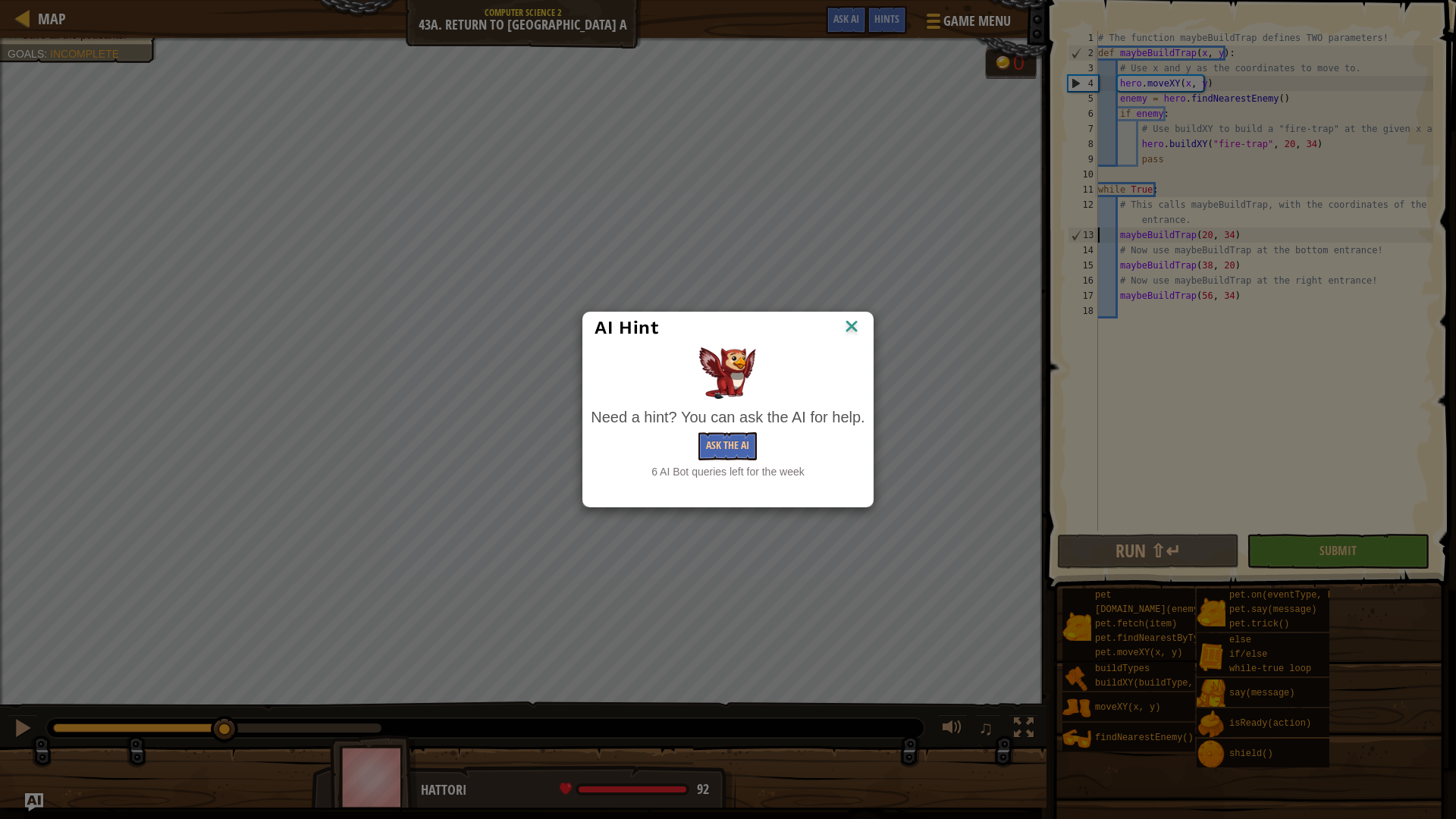
click at [719, 416] on div "Need a hint? You can ask the AI for help." at bounding box center [728, 418] width 274 height 22
click at [708, 443] on button "Ask the AI" at bounding box center [728, 446] width 58 height 28
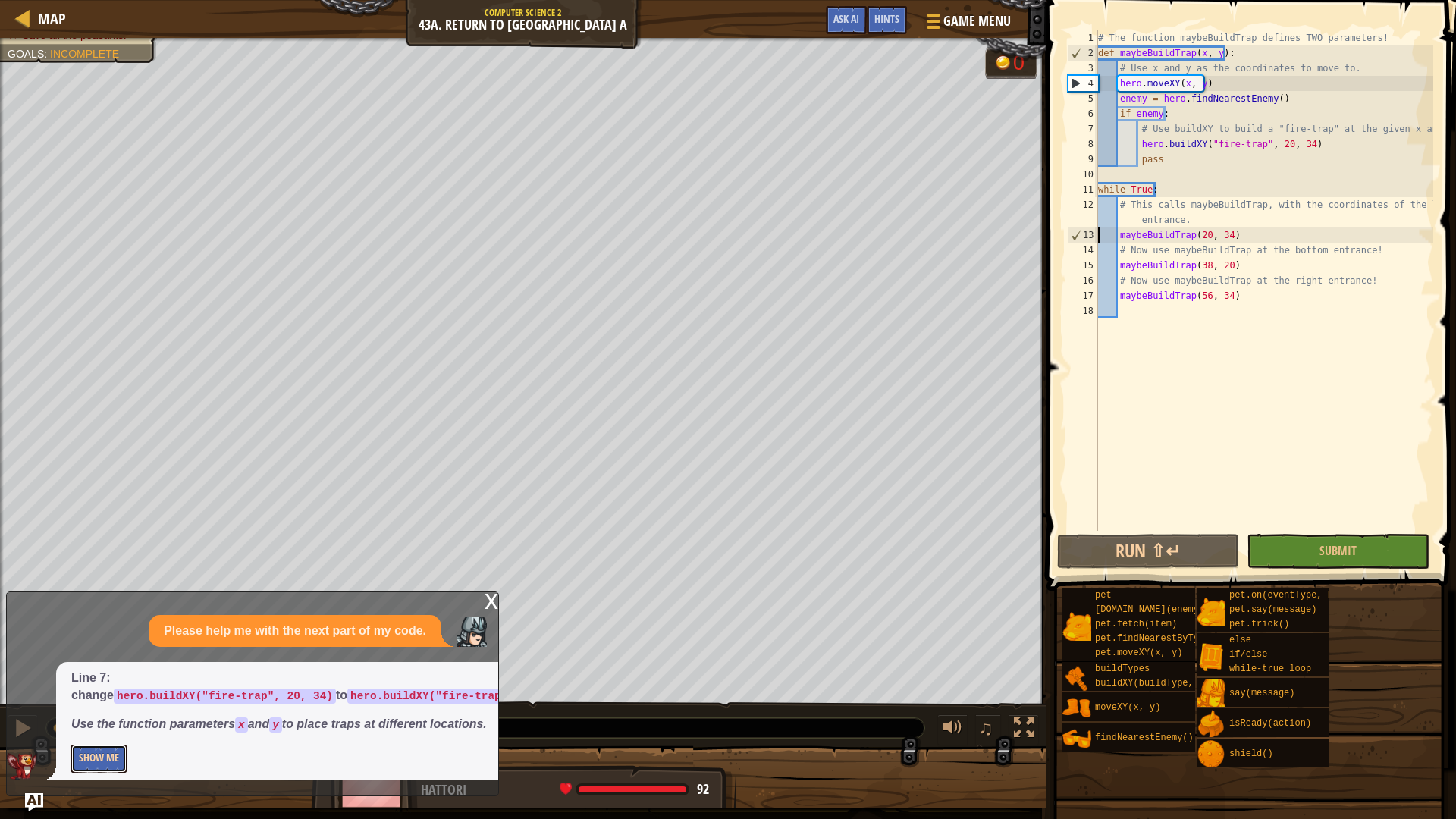
click at [113, 755] on button "Show Me" at bounding box center [99, 759] width 55 height 28
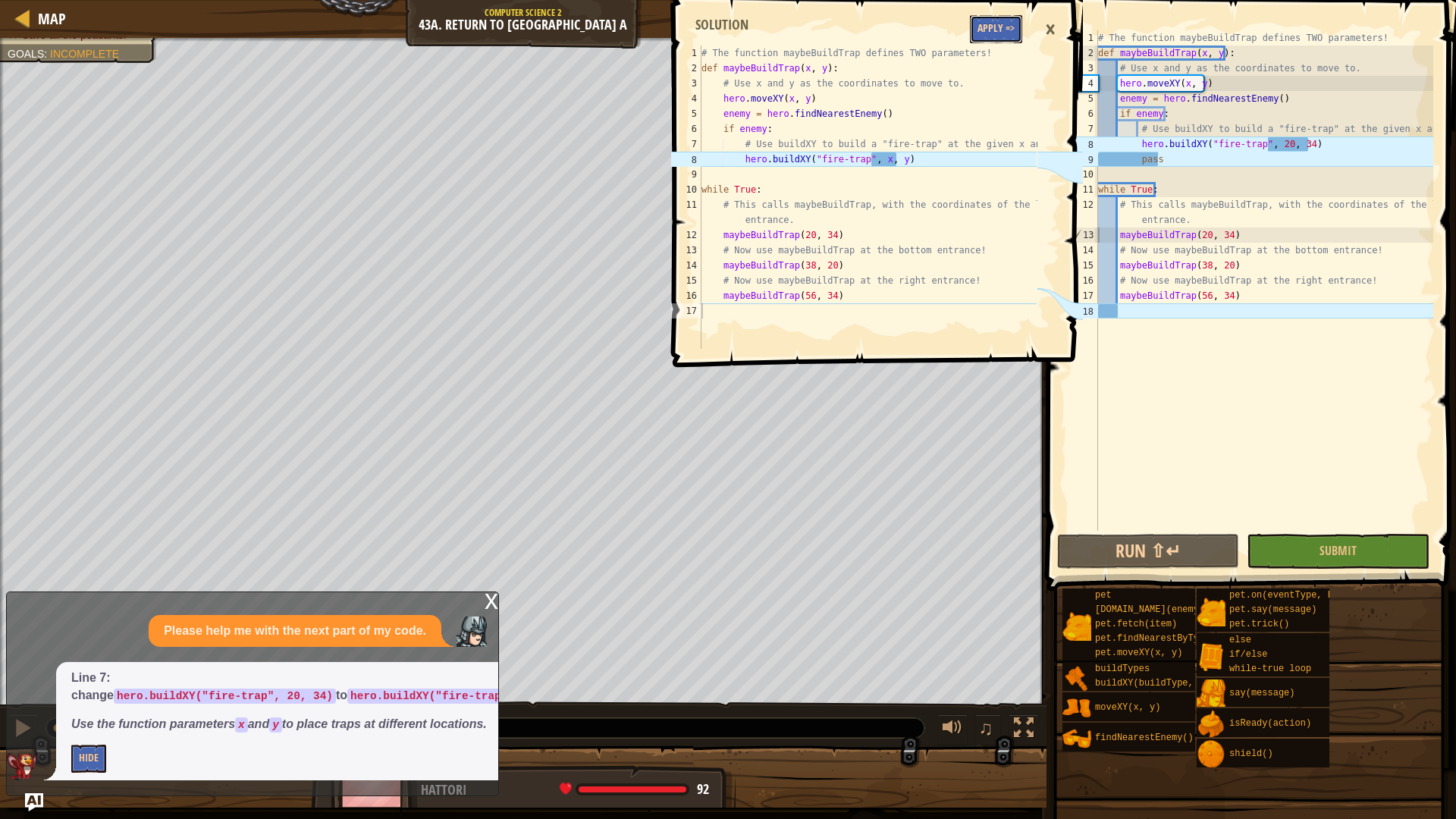
click at [998, 22] on button "Apply =>" at bounding box center [996, 29] width 52 height 28
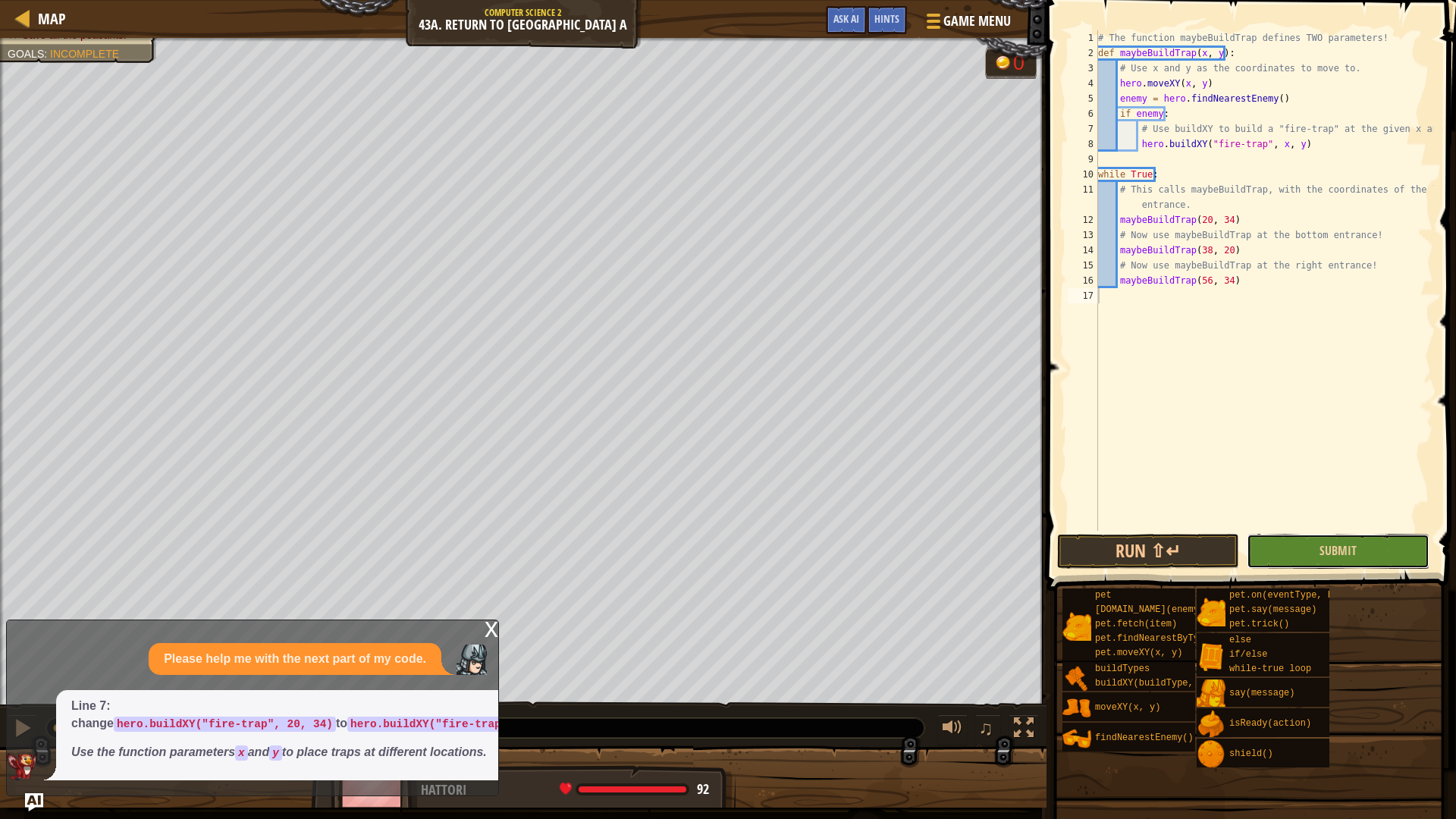
drag, startPoint x: 1369, startPoint y: 562, endPoint x: 1362, endPoint y: 560, distance: 7.3
click at [1369, 561] on button "Submit" at bounding box center [1337, 552] width 182 height 35
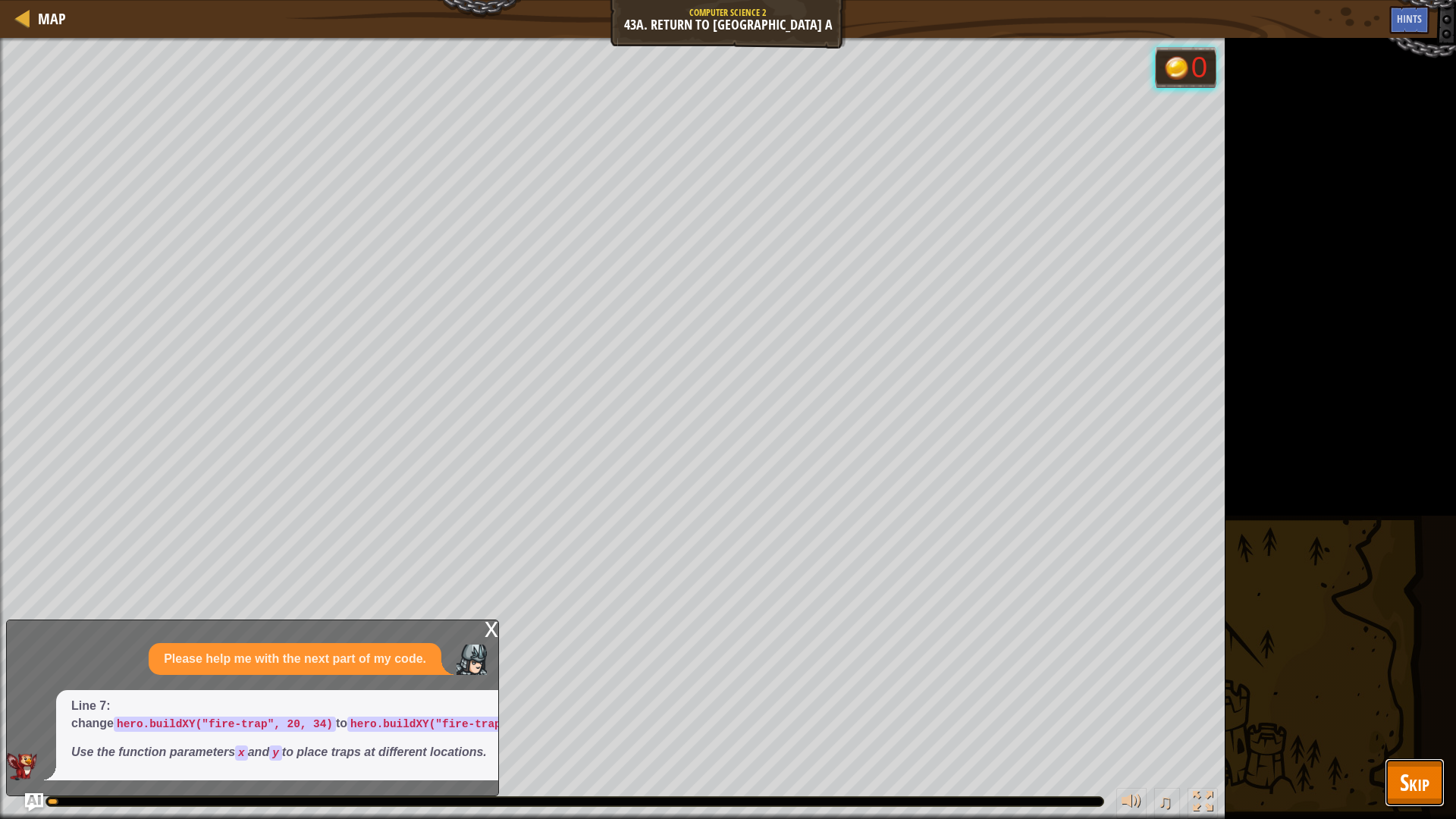
click at [1408, 791] on span "Skip" at bounding box center [1415, 783] width 29 height 31
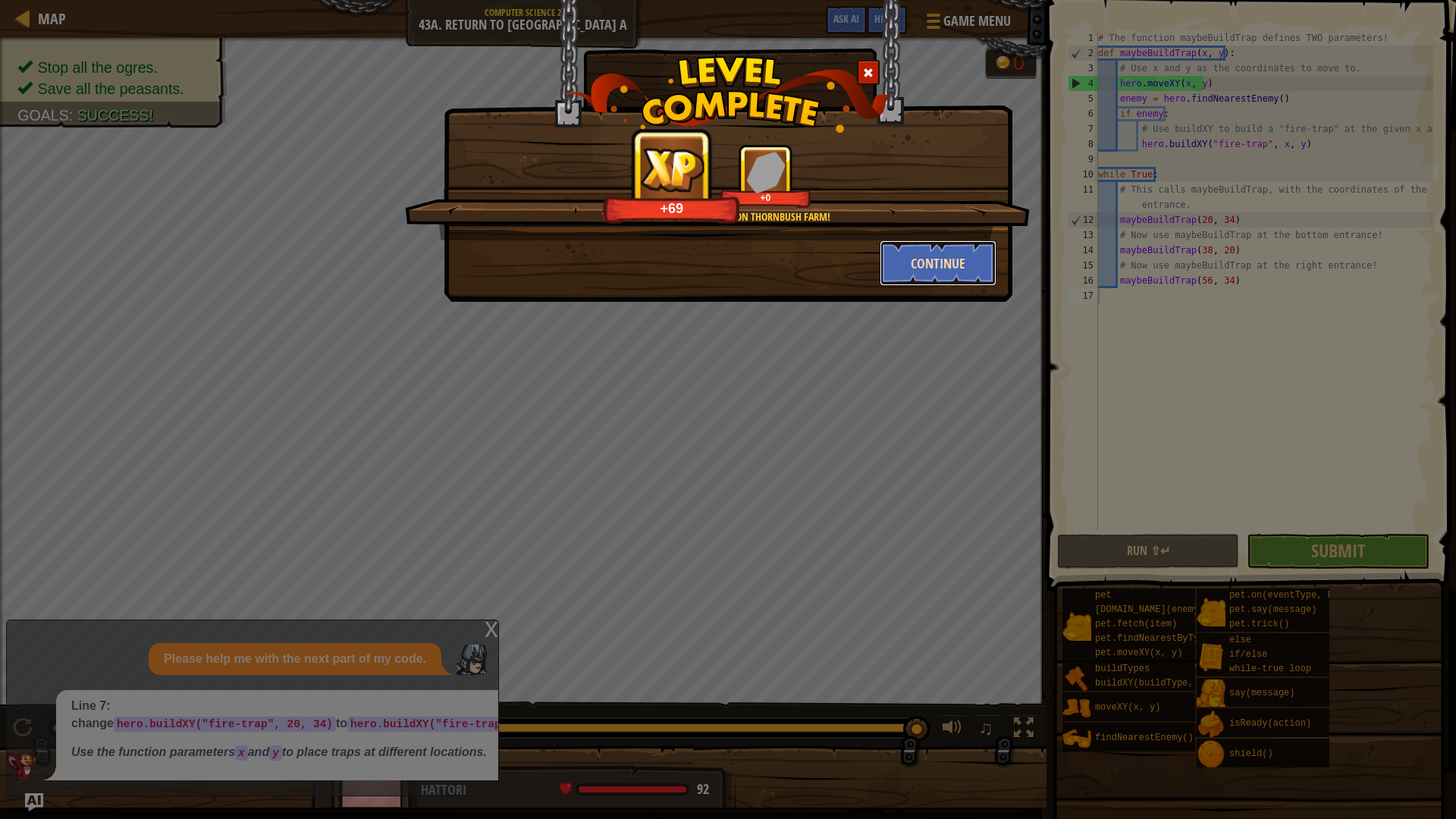
click at [983, 266] on button "Continue" at bounding box center [938, 263] width 118 height 46
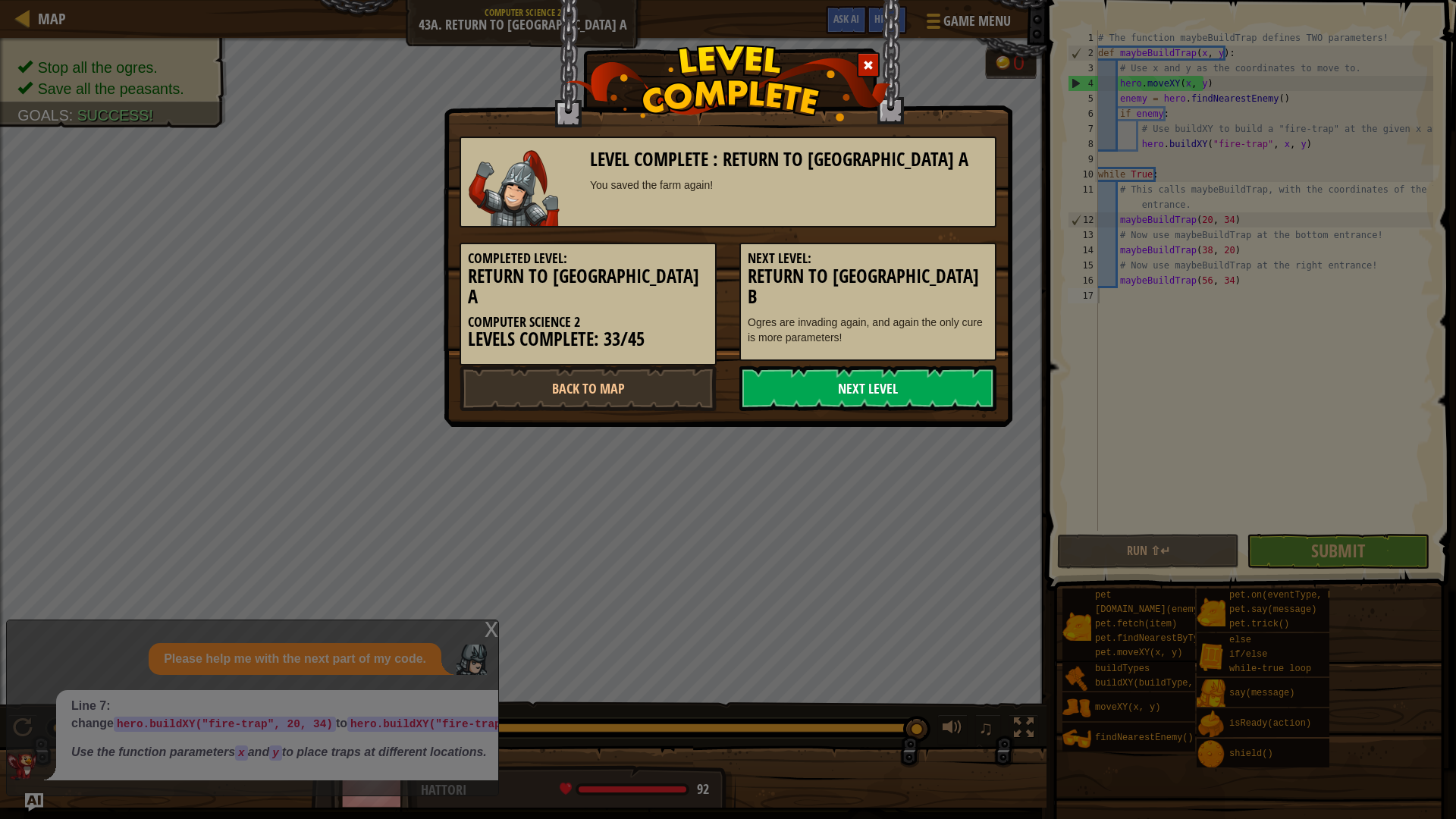
click at [838, 379] on link "Next Level" at bounding box center [868, 388] width 257 height 46
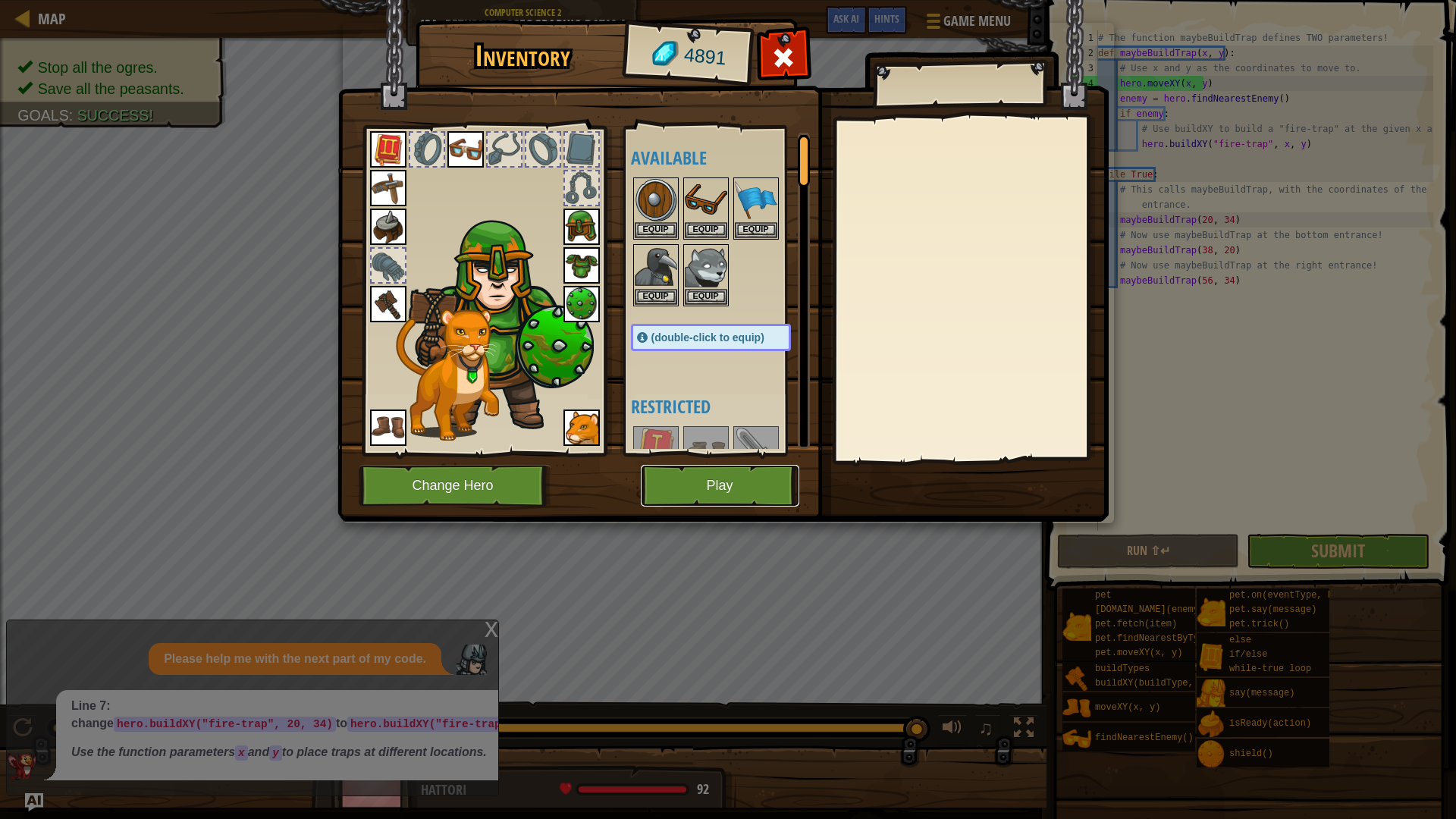
click at [704, 498] on button "Play" at bounding box center [720, 486] width 159 height 42
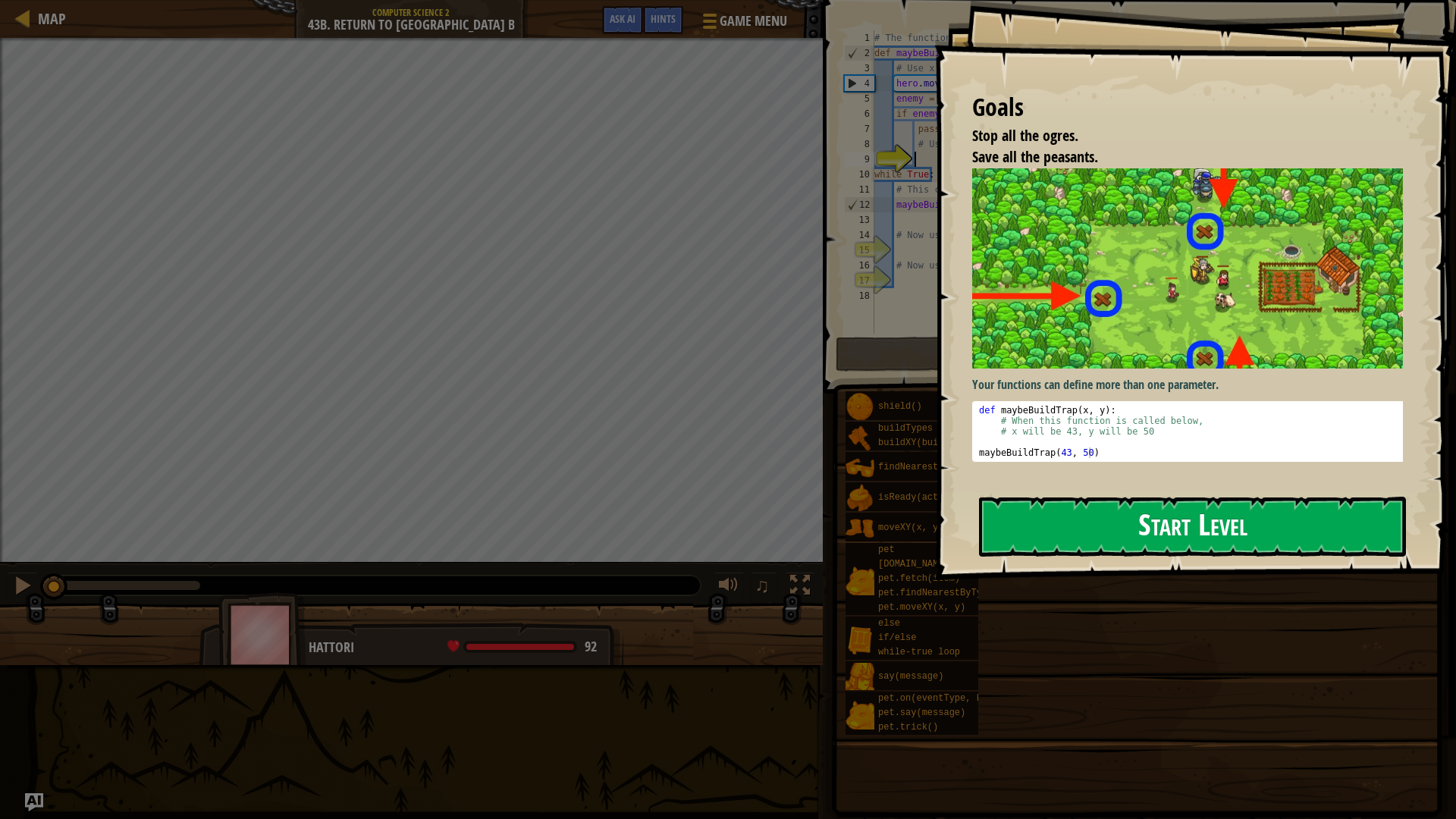
click at [1191, 515] on button "Start Level" at bounding box center [1192, 527] width 427 height 60
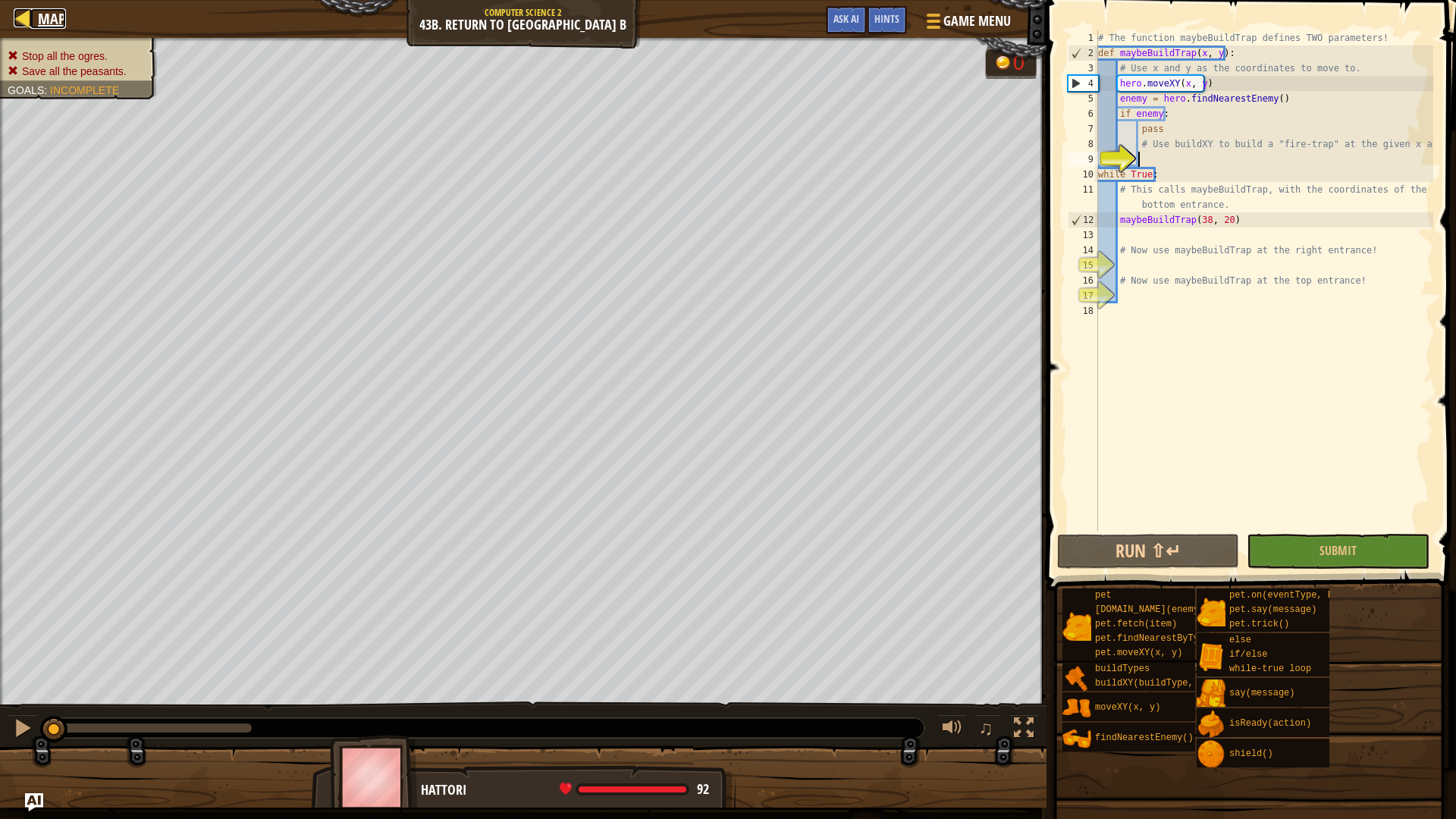
click at [27, 24] on div at bounding box center [23, 18] width 19 height 19
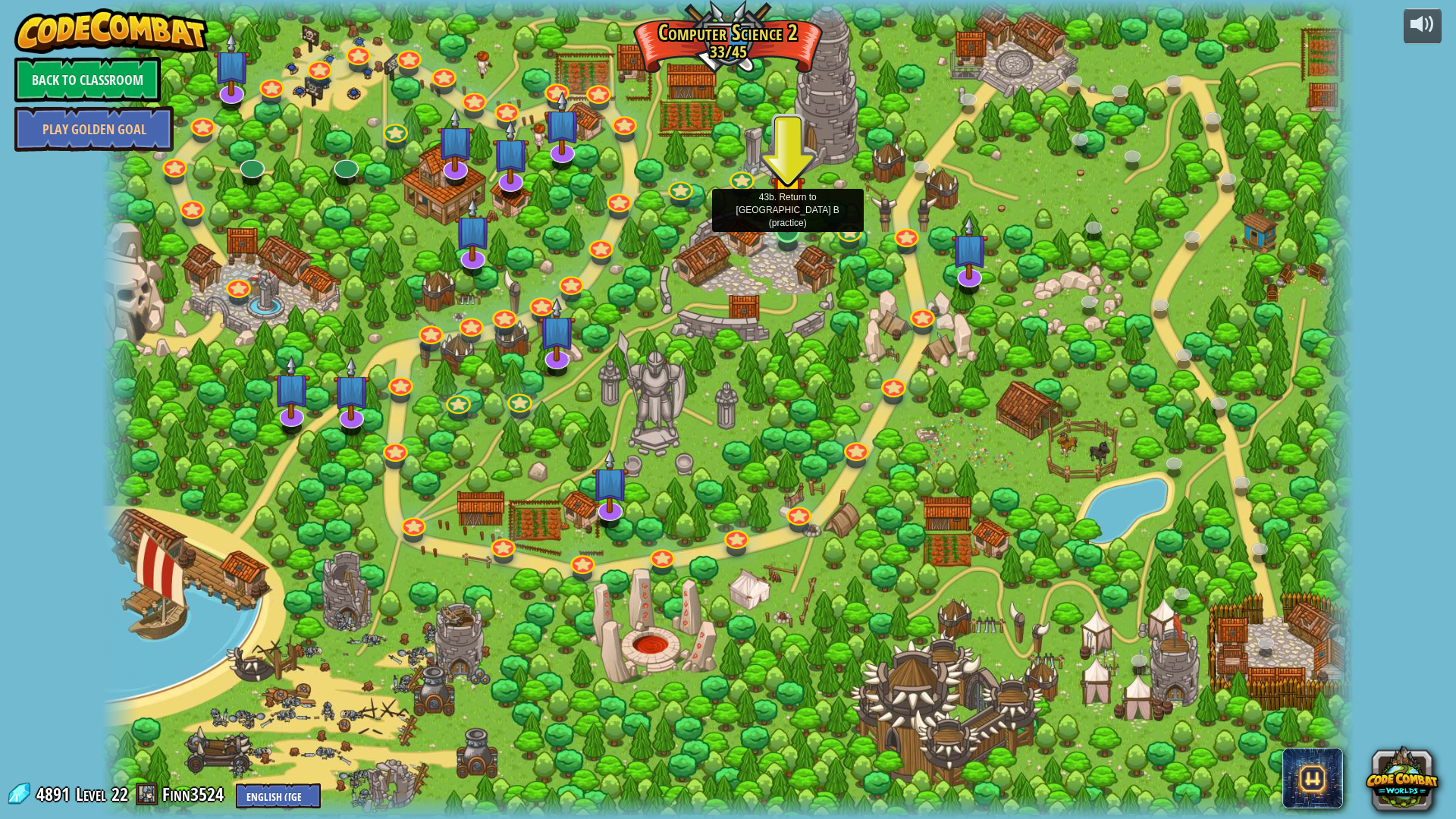
click at [789, 224] on img at bounding box center [788, 192] width 35 height 80
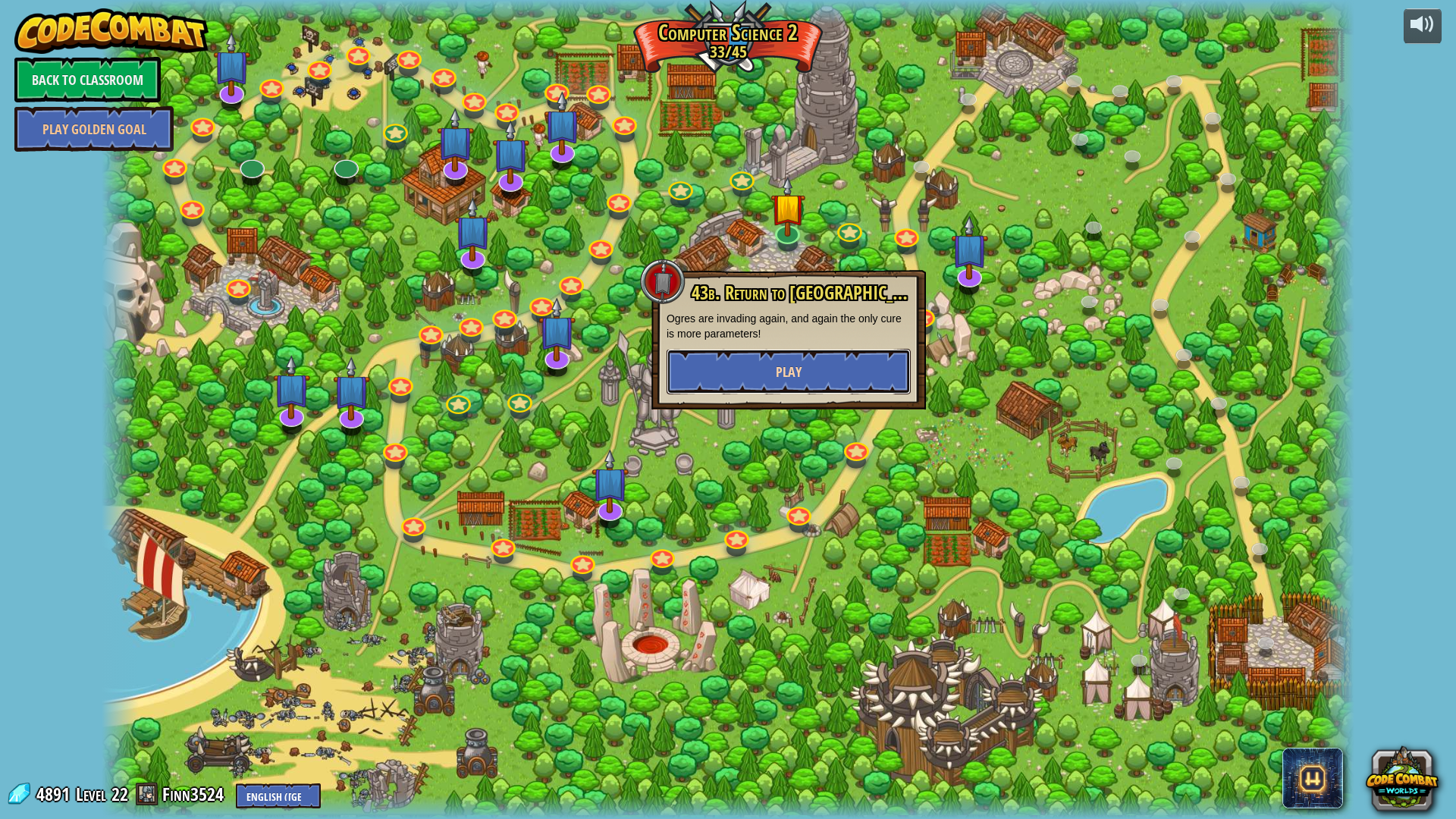
click at [814, 366] on button "Play" at bounding box center [789, 371] width 244 height 46
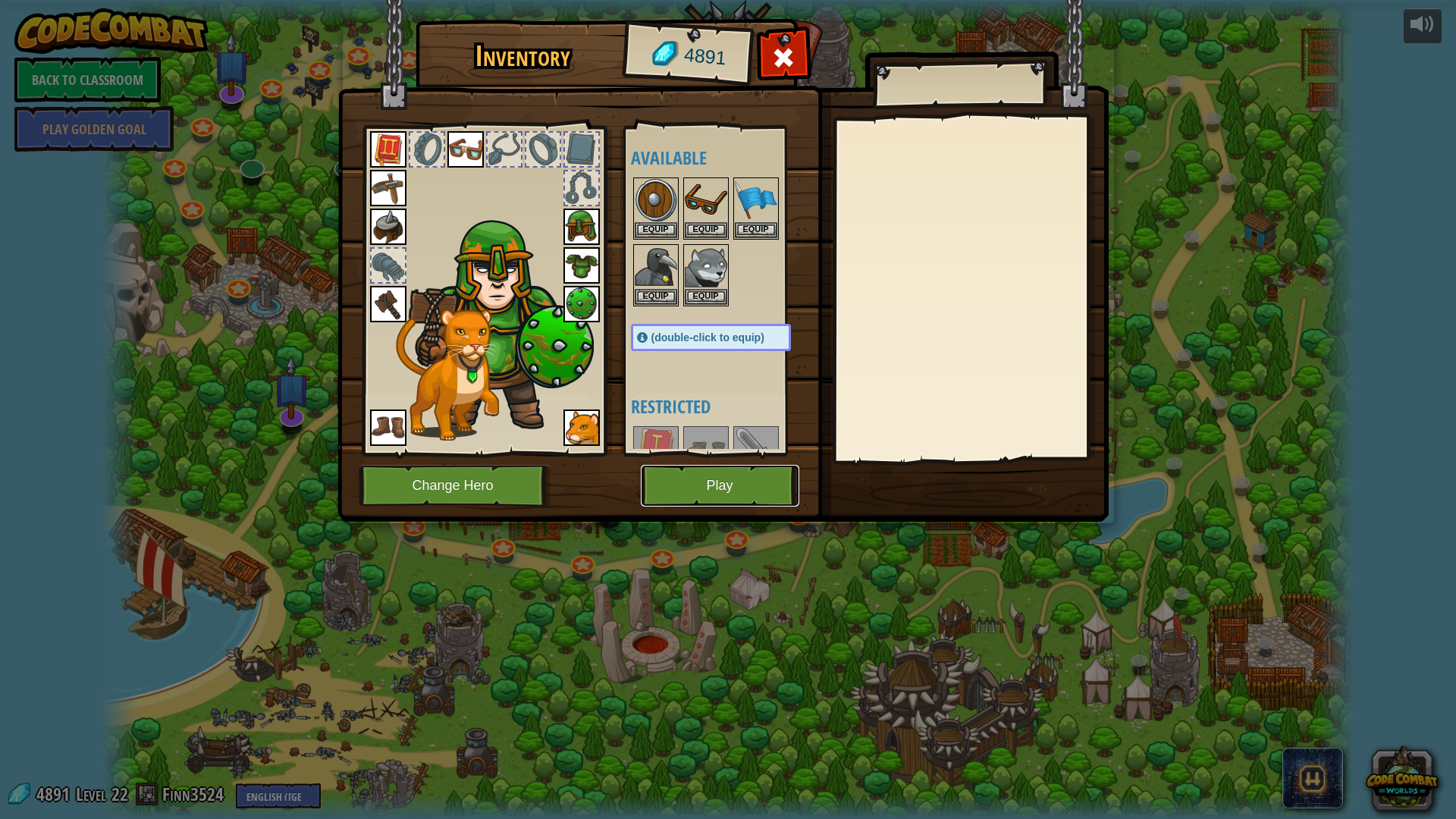
click at [740, 486] on button "Play" at bounding box center [720, 486] width 159 height 42
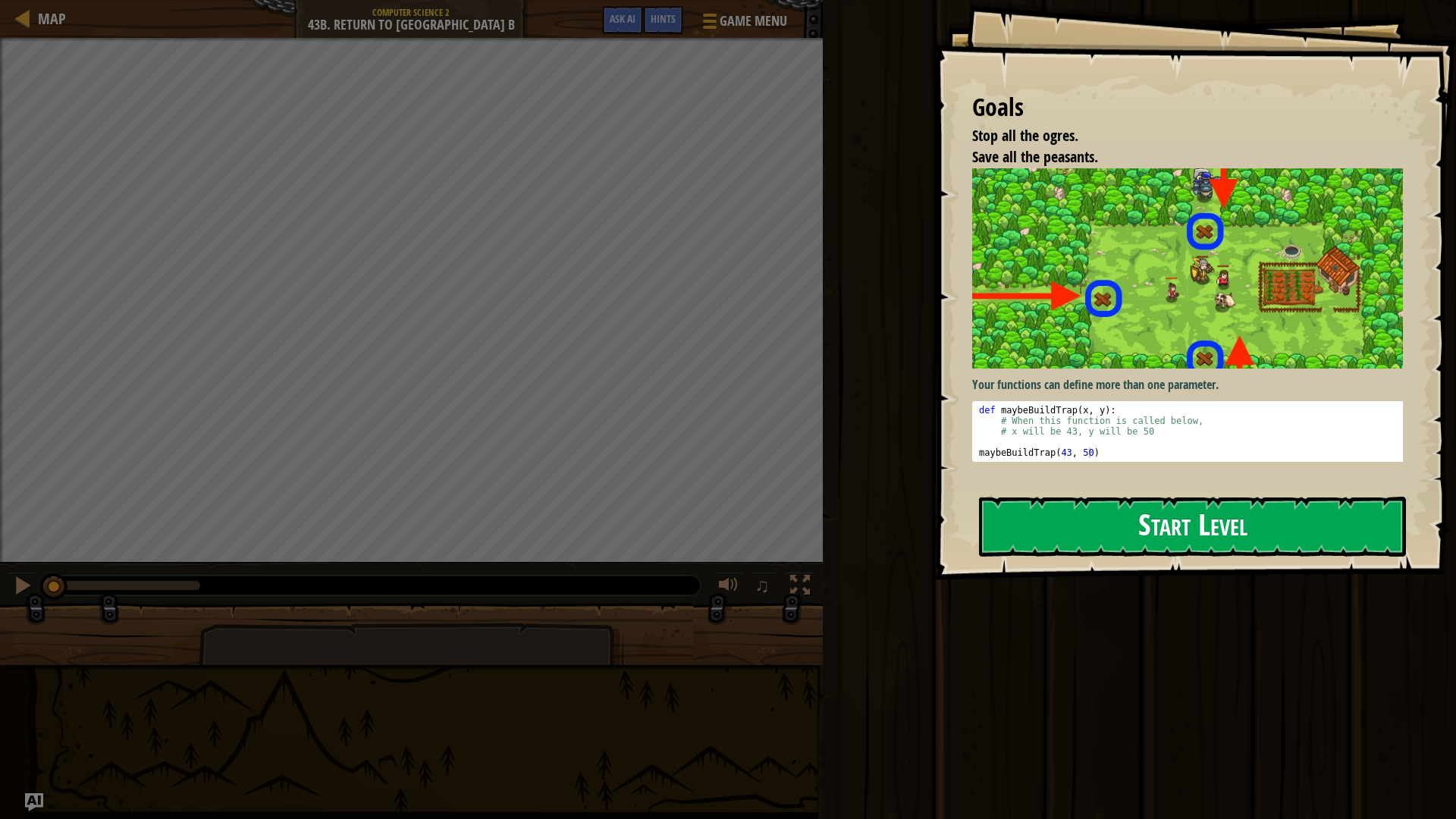
click at [1186, 526] on button "Start Level" at bounding box center [1192, 527] width 427 height 60
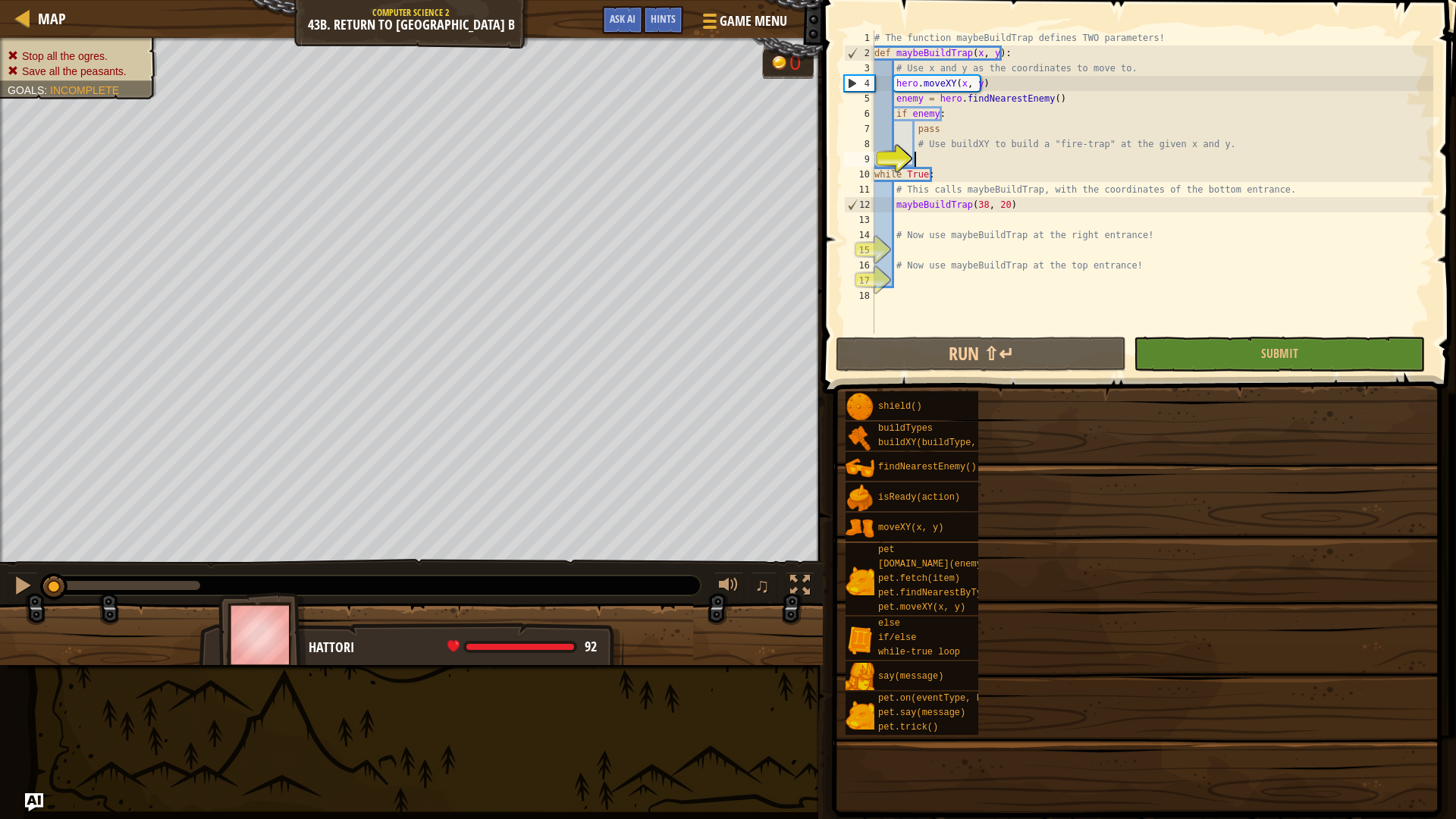
click at [1151, 476] on div "shield() buildTypes buildXY(buildType, x, y) findNearestEnemy() isReady(action)…" at bounding box center [1144, 564] width 600 height 345
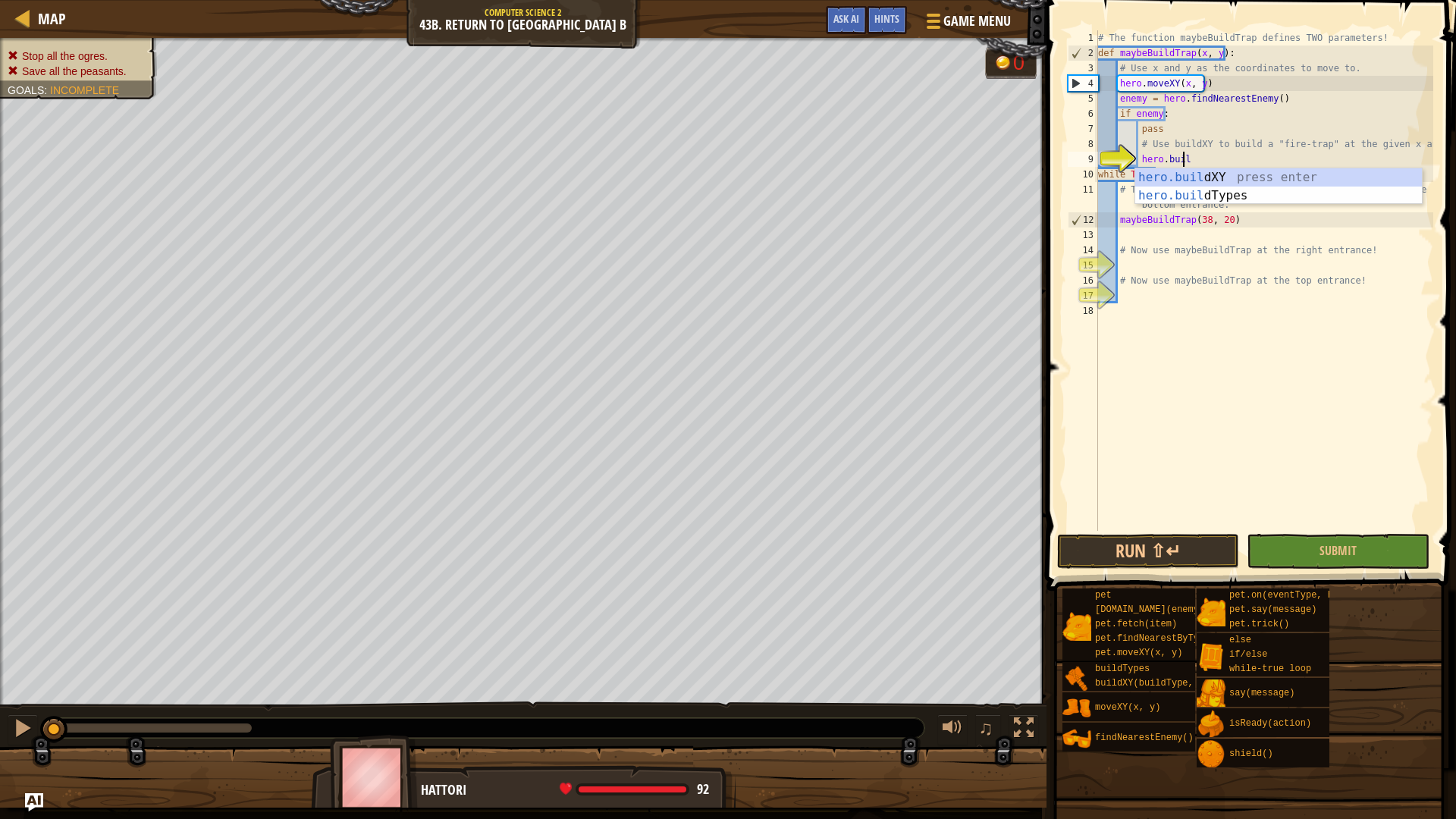
scroll to position [7, 6]
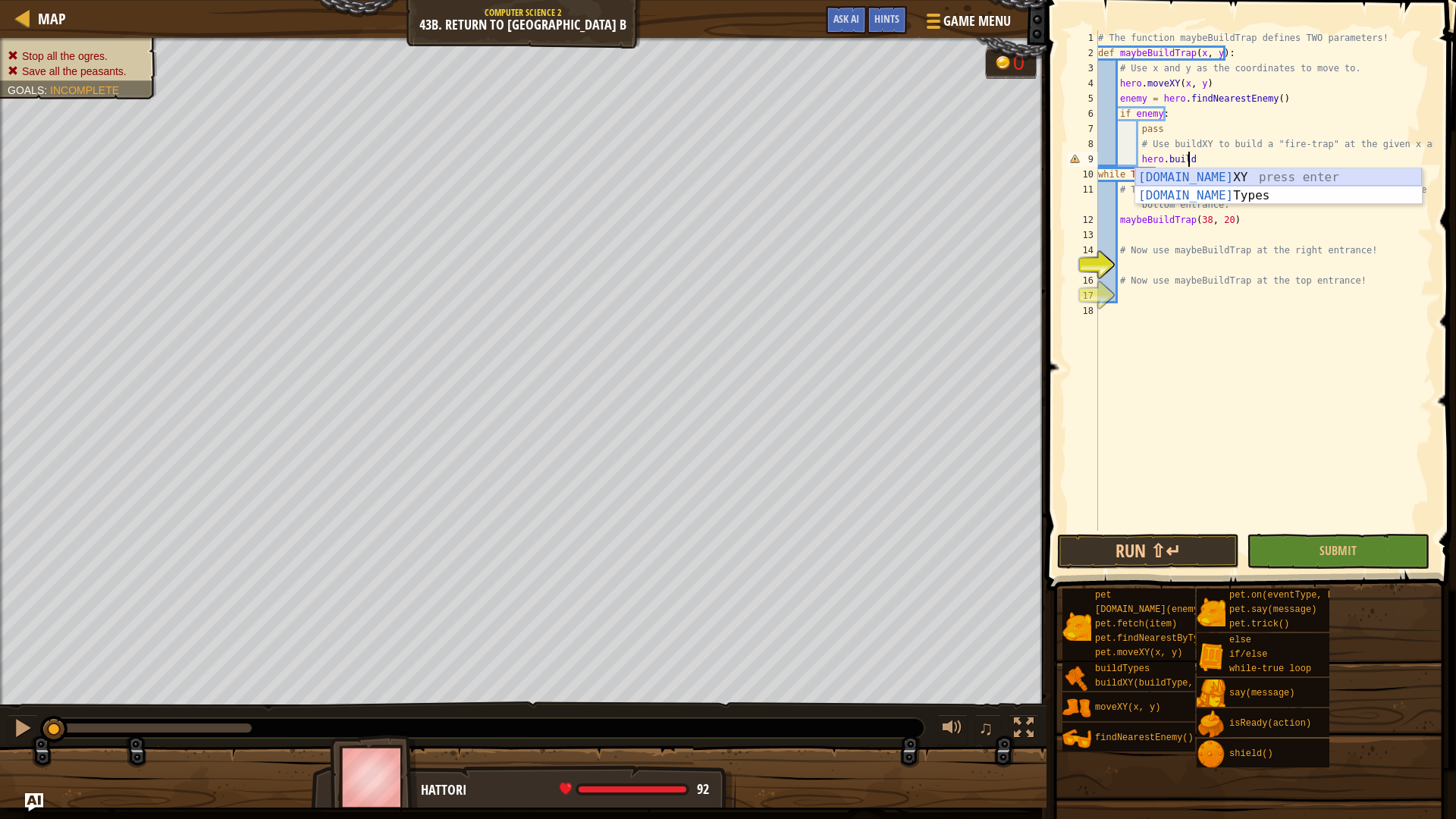
click at [1220, 174] on div "[DOMAIN_NAME] XY press enter [DOMAIN_NAME] Types press enter" at bounding box center [1279, 205] width 287 height 73
click at [1278, 155] on div "# The function maybeBuildTrap defines TWO parameters! def maybeBuildTrap ( x , …" at bounding box center [1264, 296] width 338 height 531
click at [1294, 162] on div "# The function maybeBuildTrap defines TWO parameters! def maybeBuildTrap ( x , …" at bounding box center [1264, 296] width 338 height 531
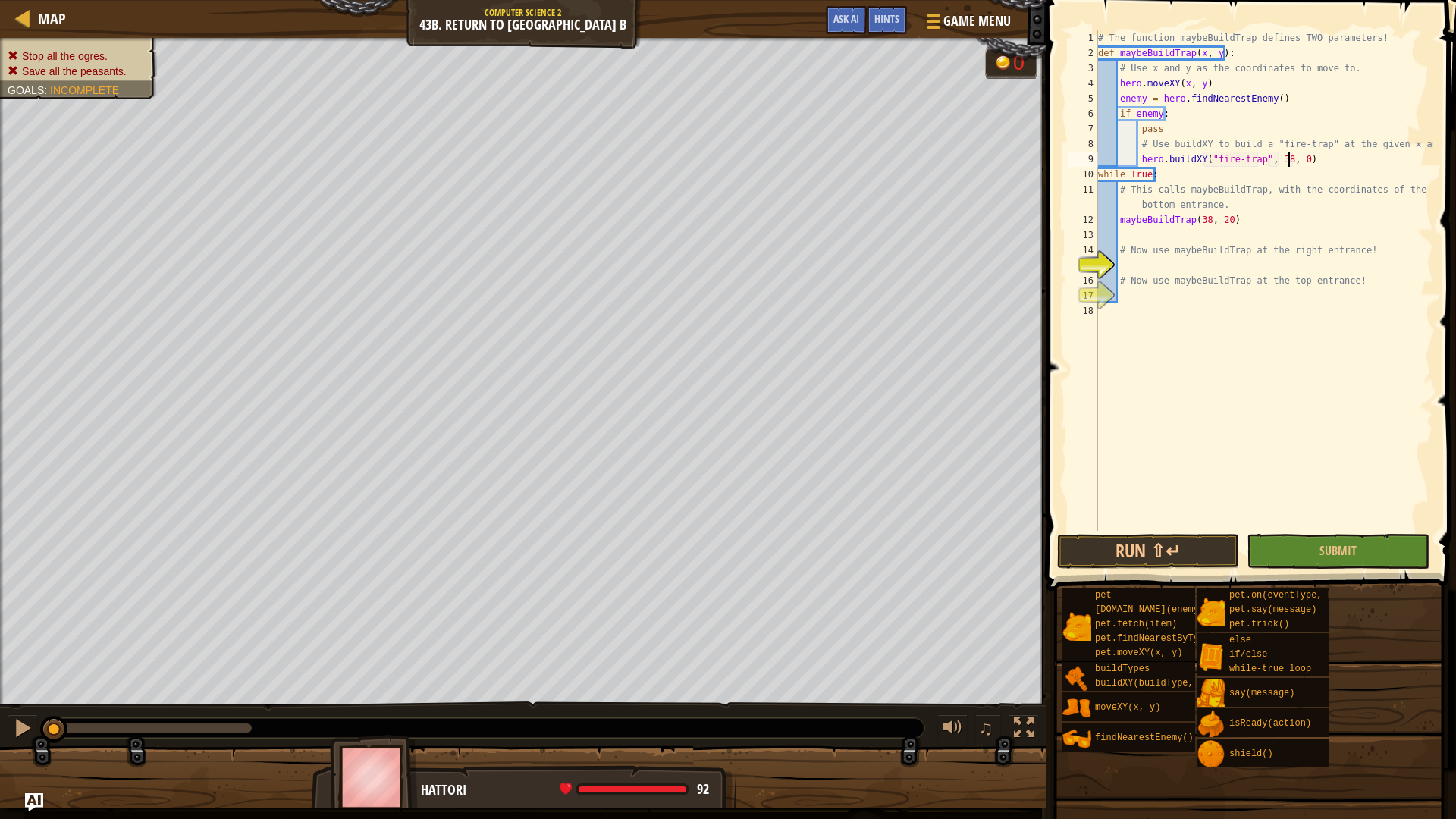
type textarea "hero.buildXY("fire-trap", 38, 20)"
click at [1136, 264] on div "# The function maybeBuildTrap defines TWO parameters! def maybeBuildTrap ( x , …" at bounding box center [1264, 296] width 338 height 531
type textarea "M"
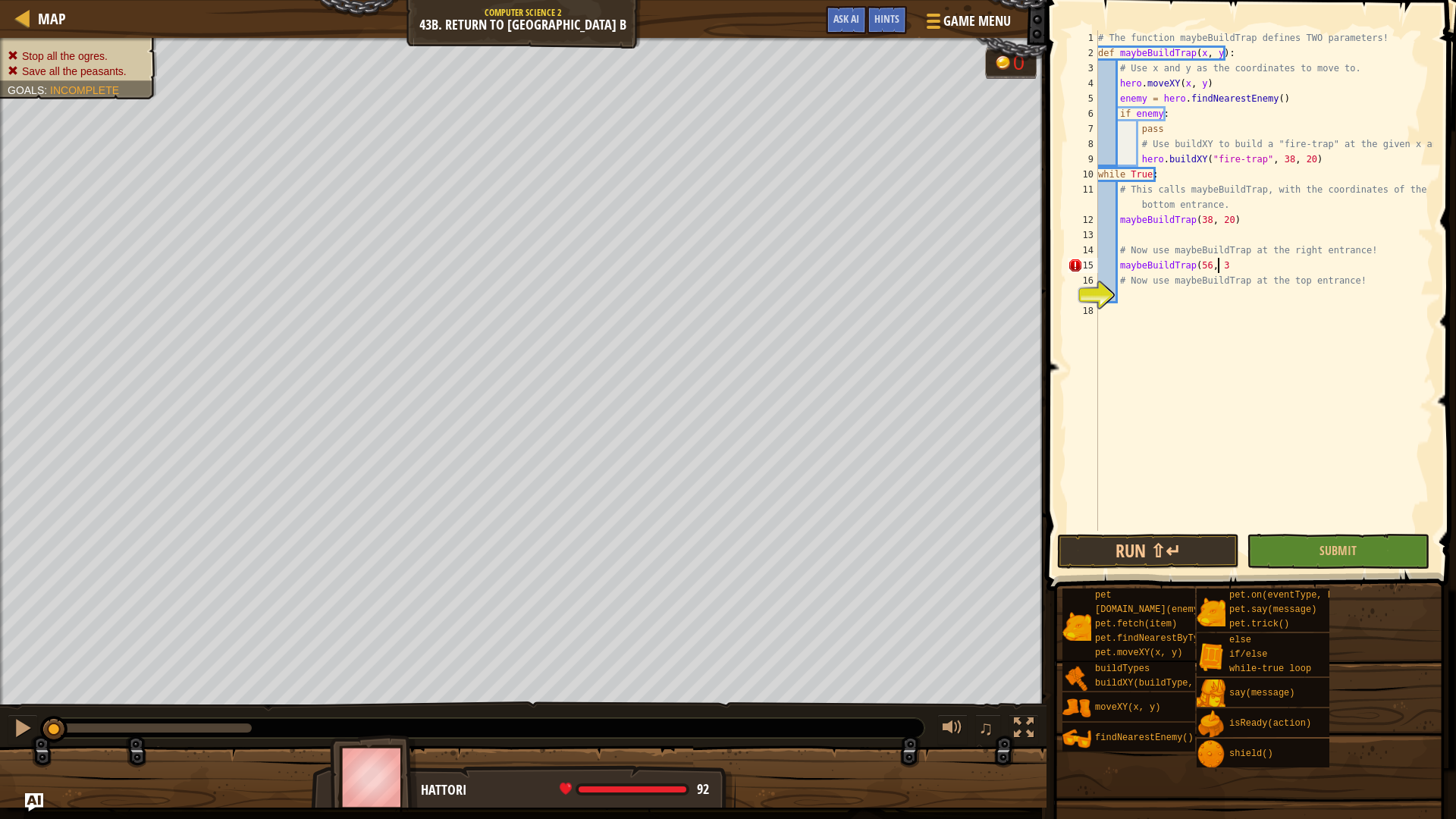
scroll to position [7, 9]
type textarea "maybeBuildTrap(56, 34)"
click at [1155, 293] on div "# The function maybeBuildTrap defines TWO parameters! def maybeBuildTrap ( x , …" at bounding box center [1264, 296] width 338 height 531
click at [1127, 545] on button "Run ⇧↵" at bounding box center [1148, 552] width 182 height 35
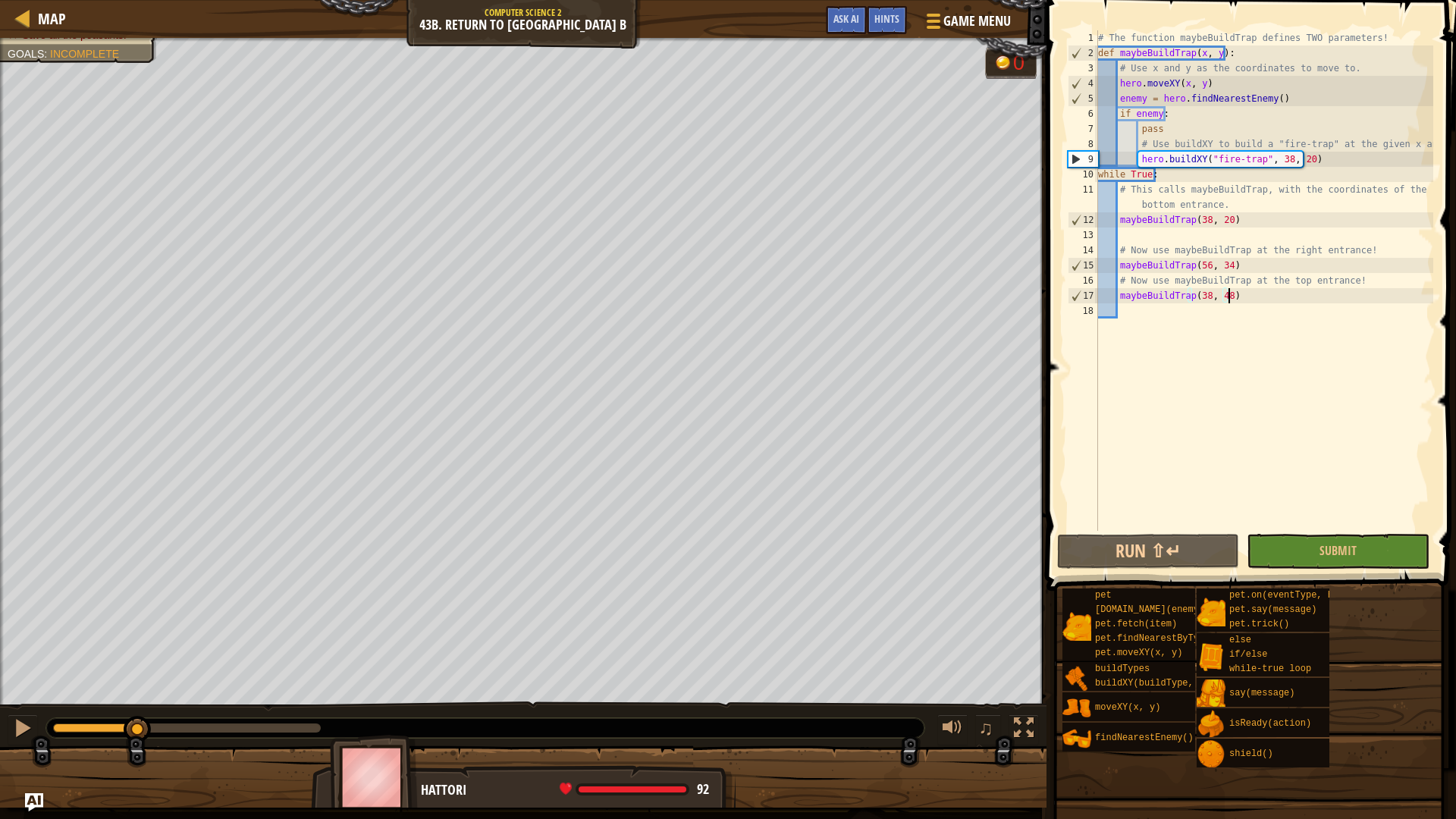
drag, startPoint x: 314, startPoint y: 730, endPoint x: 0, endPoint y: 767, distance: 316.2
click at [0, 767] on div "Stop all the ogres. Save all the peasants. Goals : Incomplete 0 ♫ Hattori 92 x:…" at bounding box center [728, 423] width 1456 height 770
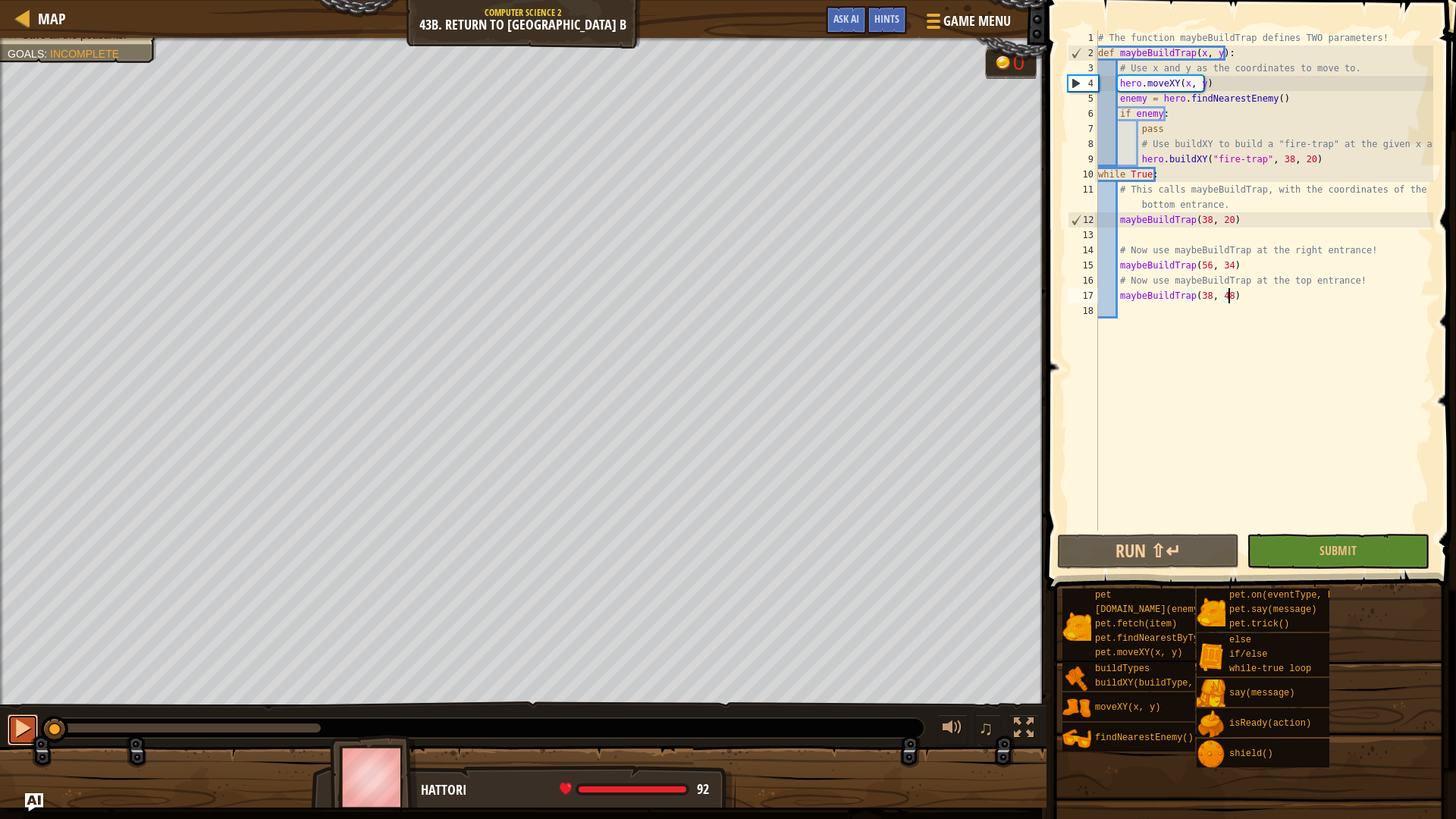
click at [26, 737] on div at bounding box center [22, 728] width 20 height 20
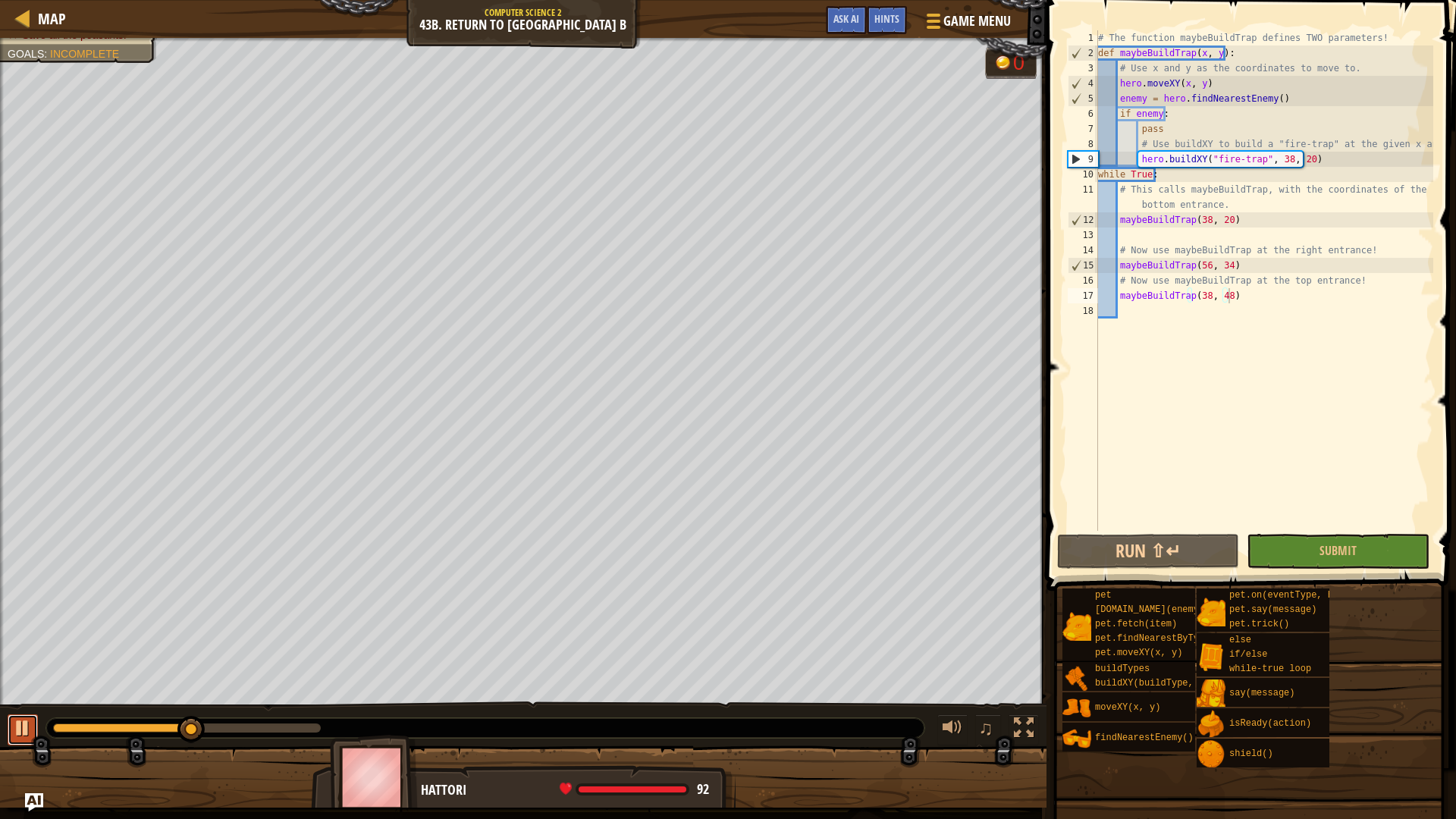
click at [26, 737] on div at bounding box center [22, 728] width 20 height 20
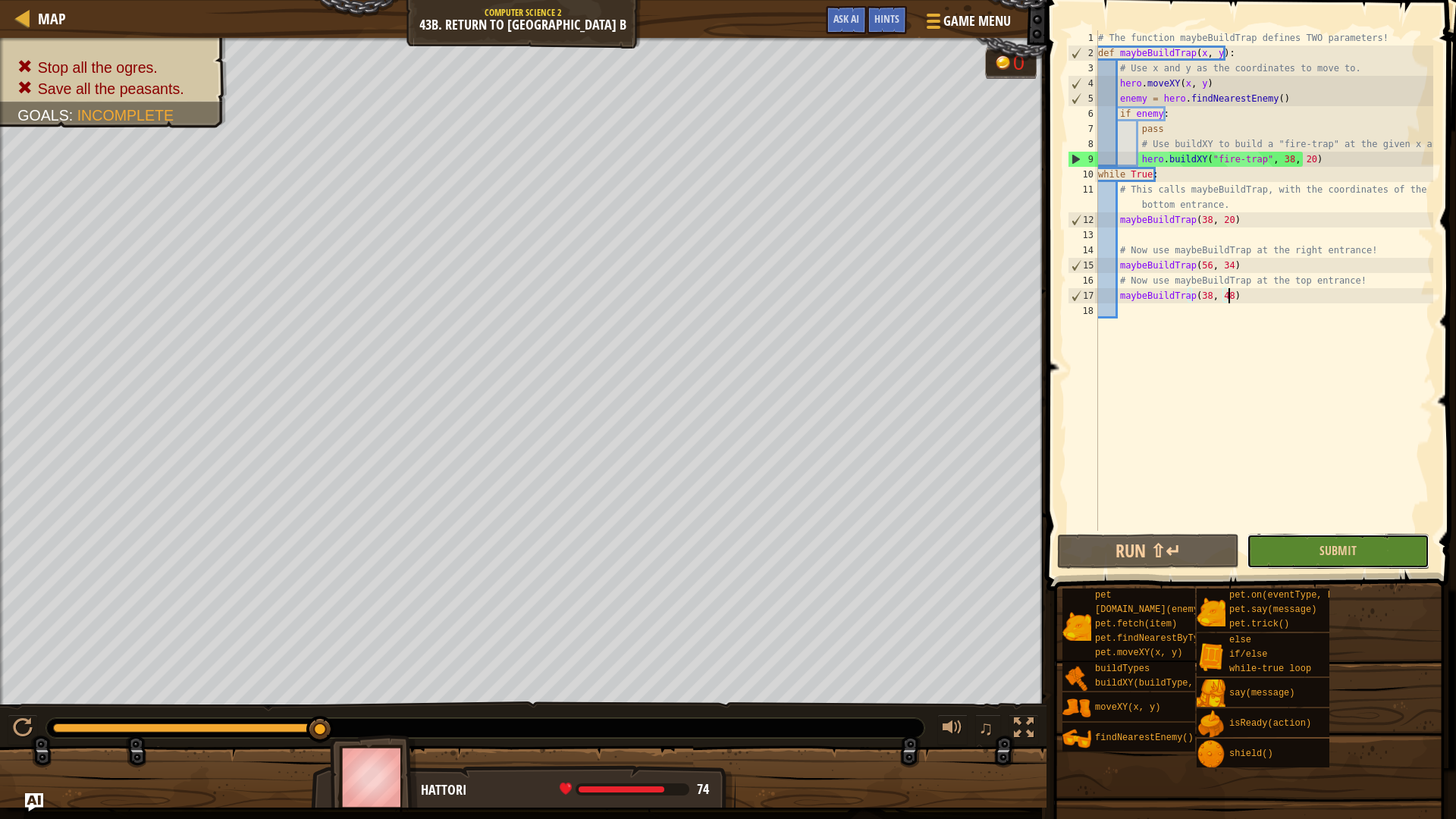
click at [1349, 563] on button "Submit" at bounding box center [1337, 552] width 182 height 35
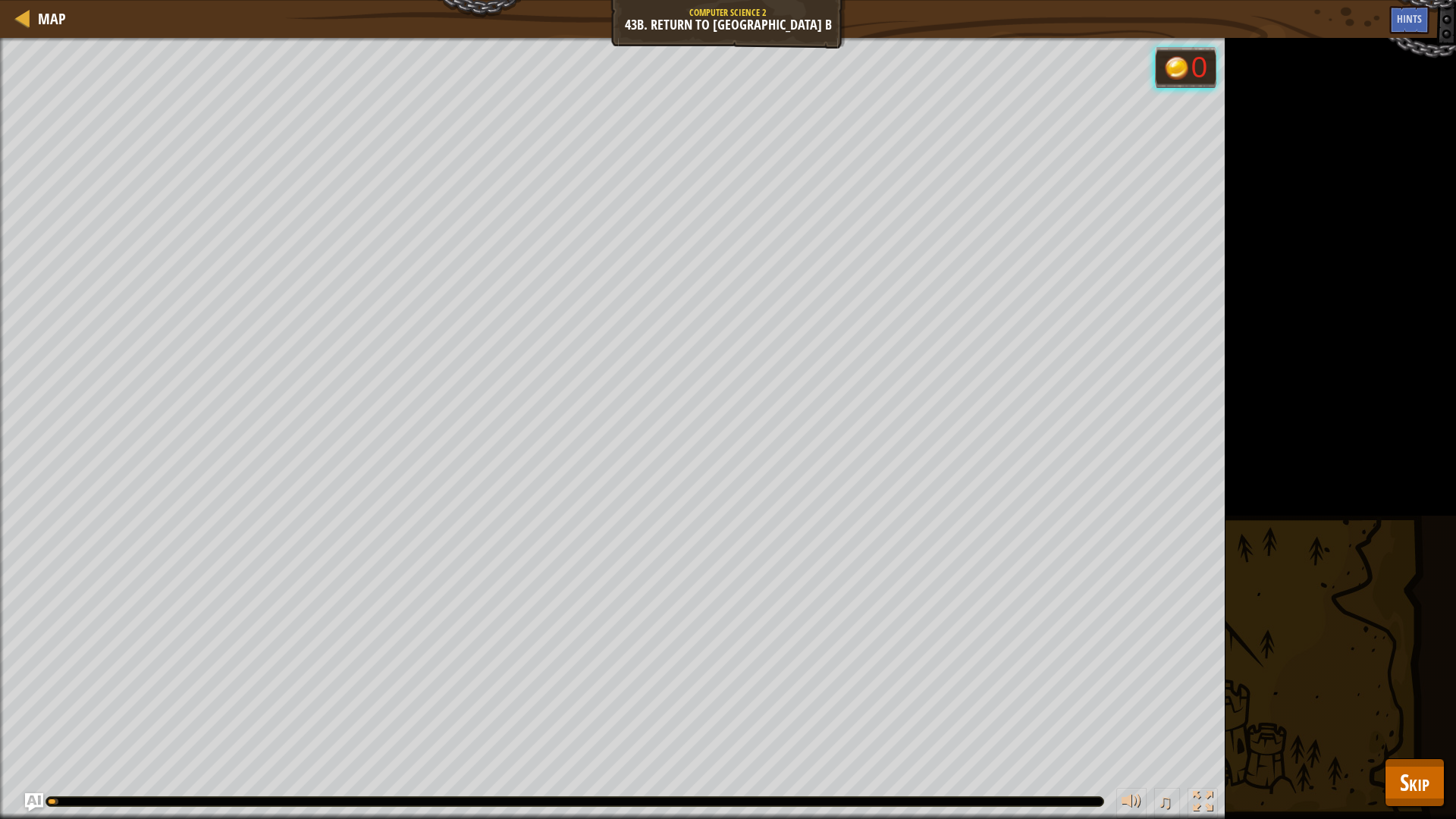
click at [1421, 742] on div "Stop all the ogres. Save all the peasants. Goals : Running... 0 ♫ Hattori 92 x:…" at bounding box center [728, 428] width 1456 height 781
click at [1424, 767] on span "Skip" at bounding box center [1415, 783] width 29 height 31
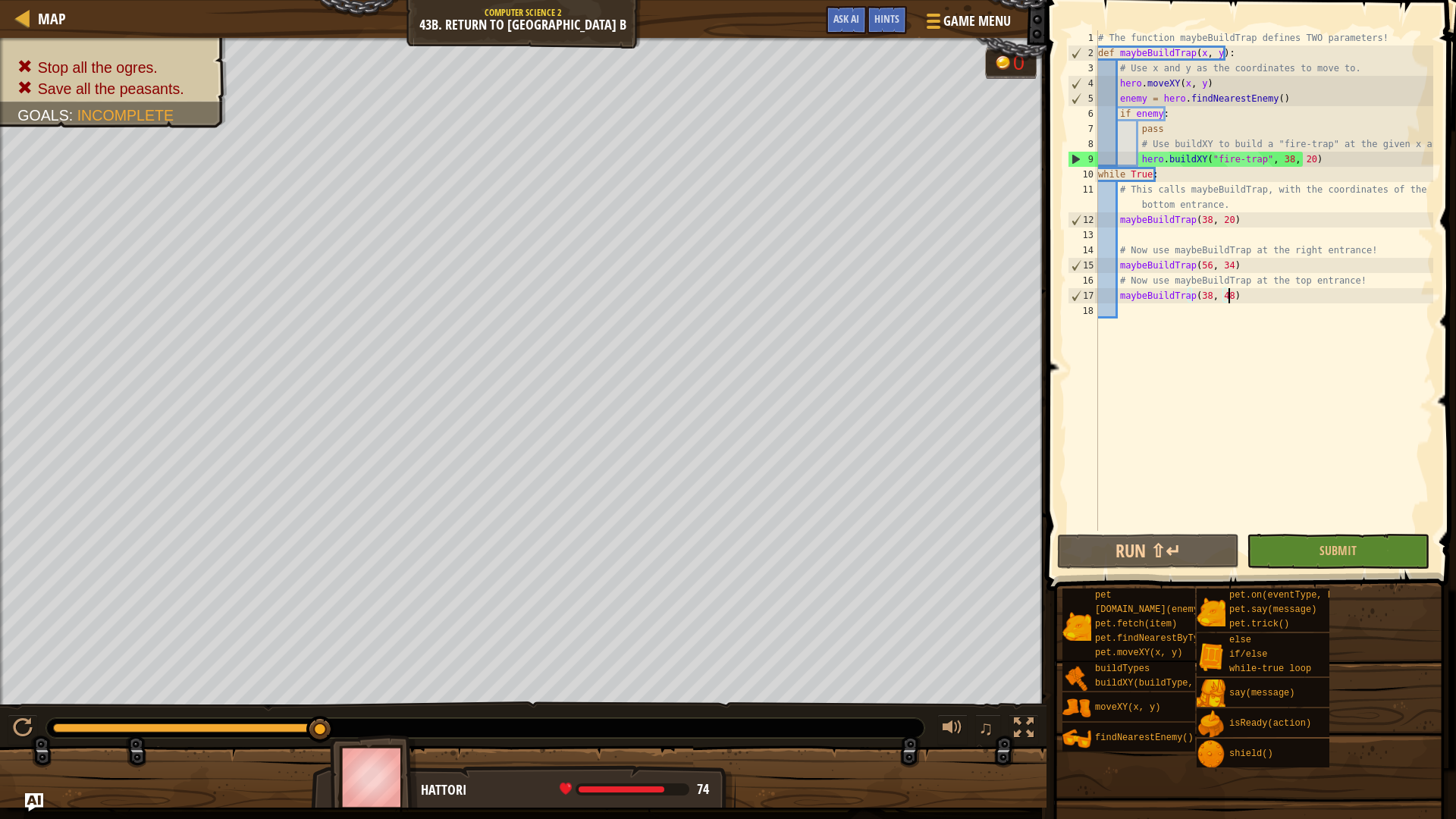
click at [1250, 296] on div "# The function maybeBuildTrap defines TWO parameters! def maybeBuildTrap ( x , …" at bounding box center [1264, 296] width 338 height 531
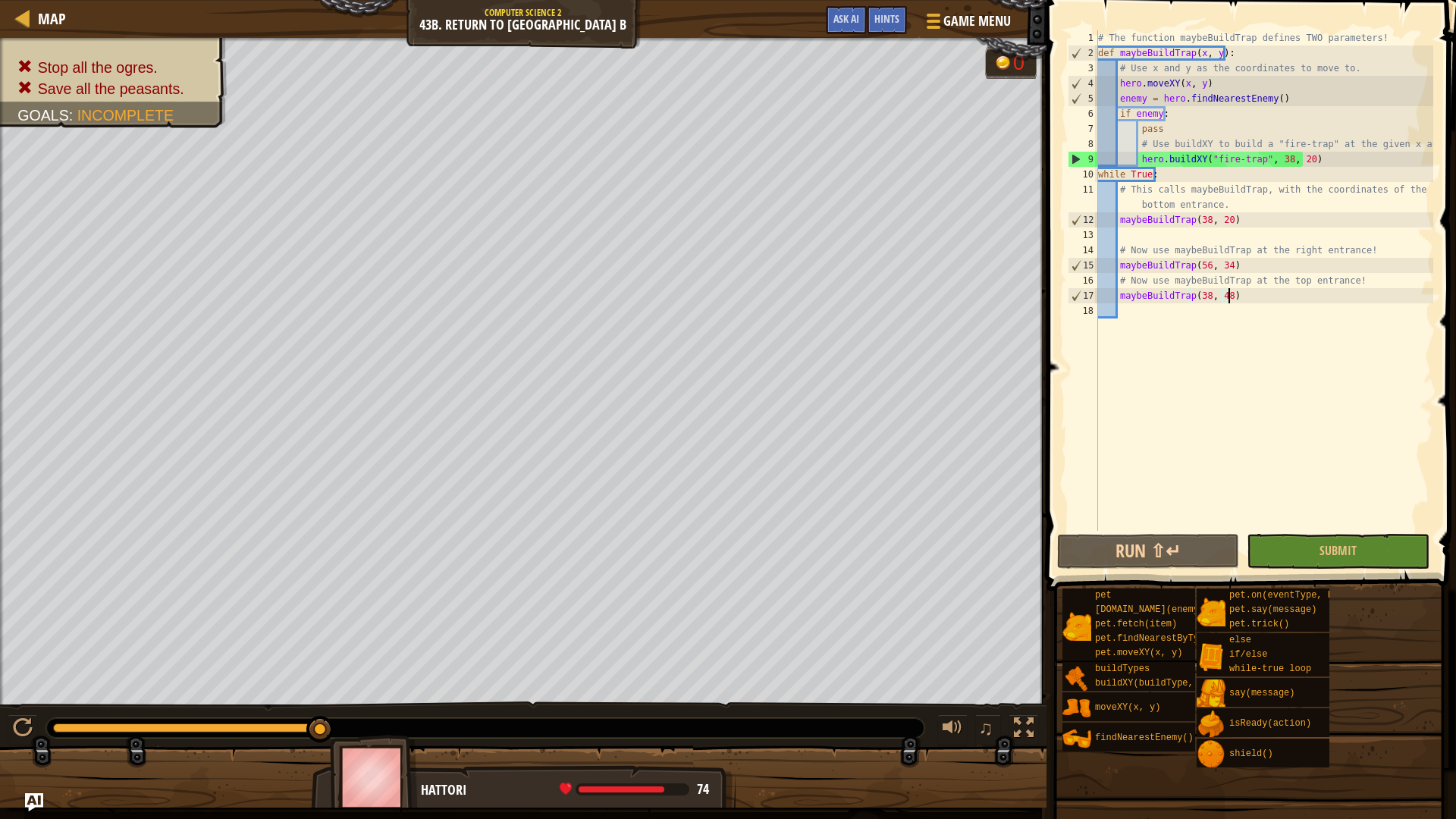
click at [1250, 296] on div "# The function maybeBuildTrap defines TWO parameters! def maybeBuildTrap ( x , …" at bounding box center [1264, 296] width 338 height 531
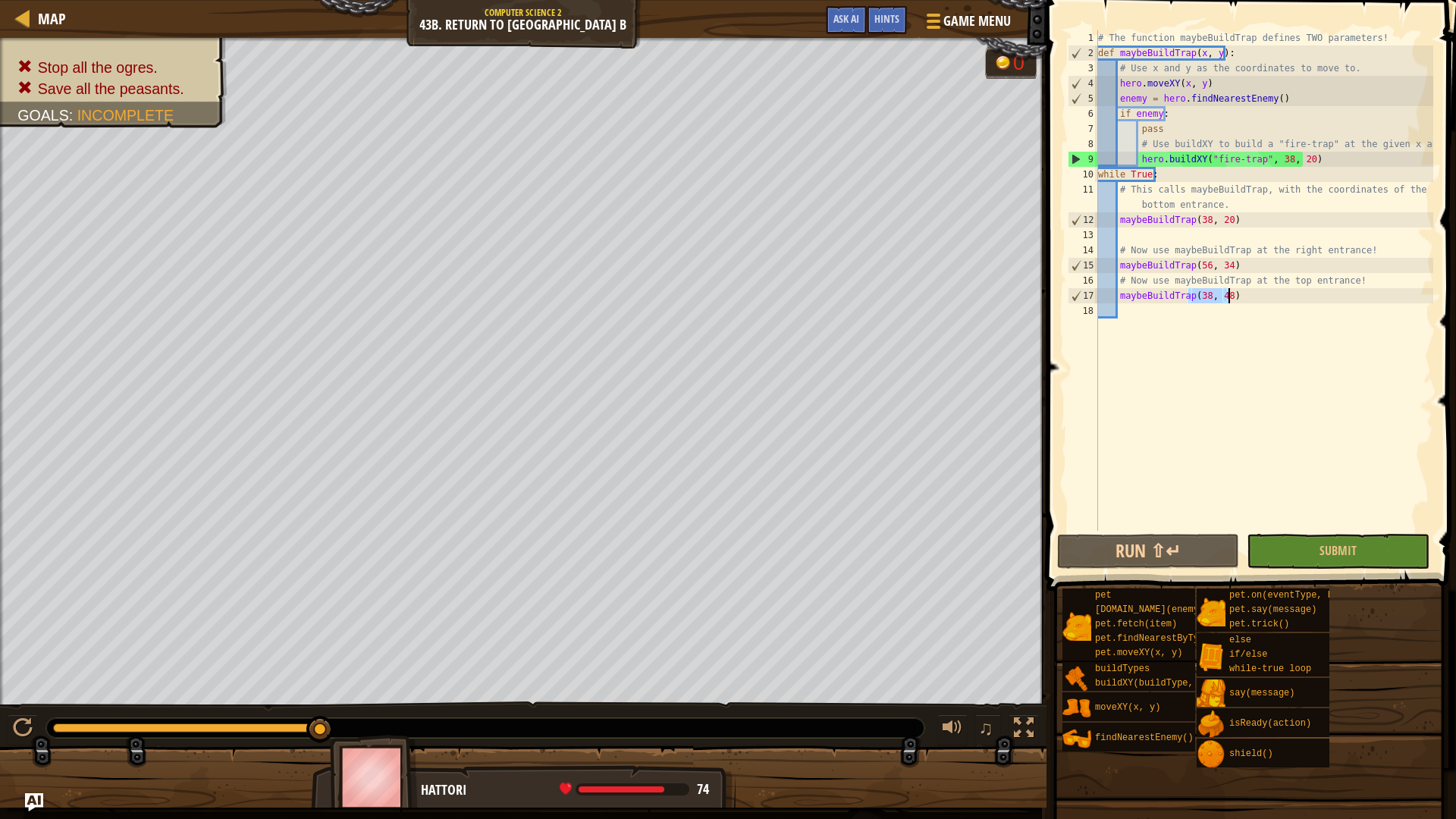
click at [1252, 293] on div "# The function maybeBuildTrap defines TWO parameters! def maybeBuildTrap ( x , …" at bounding box center [1264, 280] width 338 height 501
click at [1252, 293] on div "# The function maybeBuildTrap defines TWO parameters! def maybeBuildTrap ( x , …" at bounding box center [1264, 296] width 338 height 531
click at [1249, 292] on div "# The function maybeBuildTrap defines TWO parameters! def maybeBuildTrap ( x , …" at bounding box center [1264, 296] width 338 height 531
click at [1252, 288] on div "# The function maybeBuildTrap defines TWO parameters! def maybeBuildTrap ( x , …" at bounding box center [1264, 296] width 338 height 531
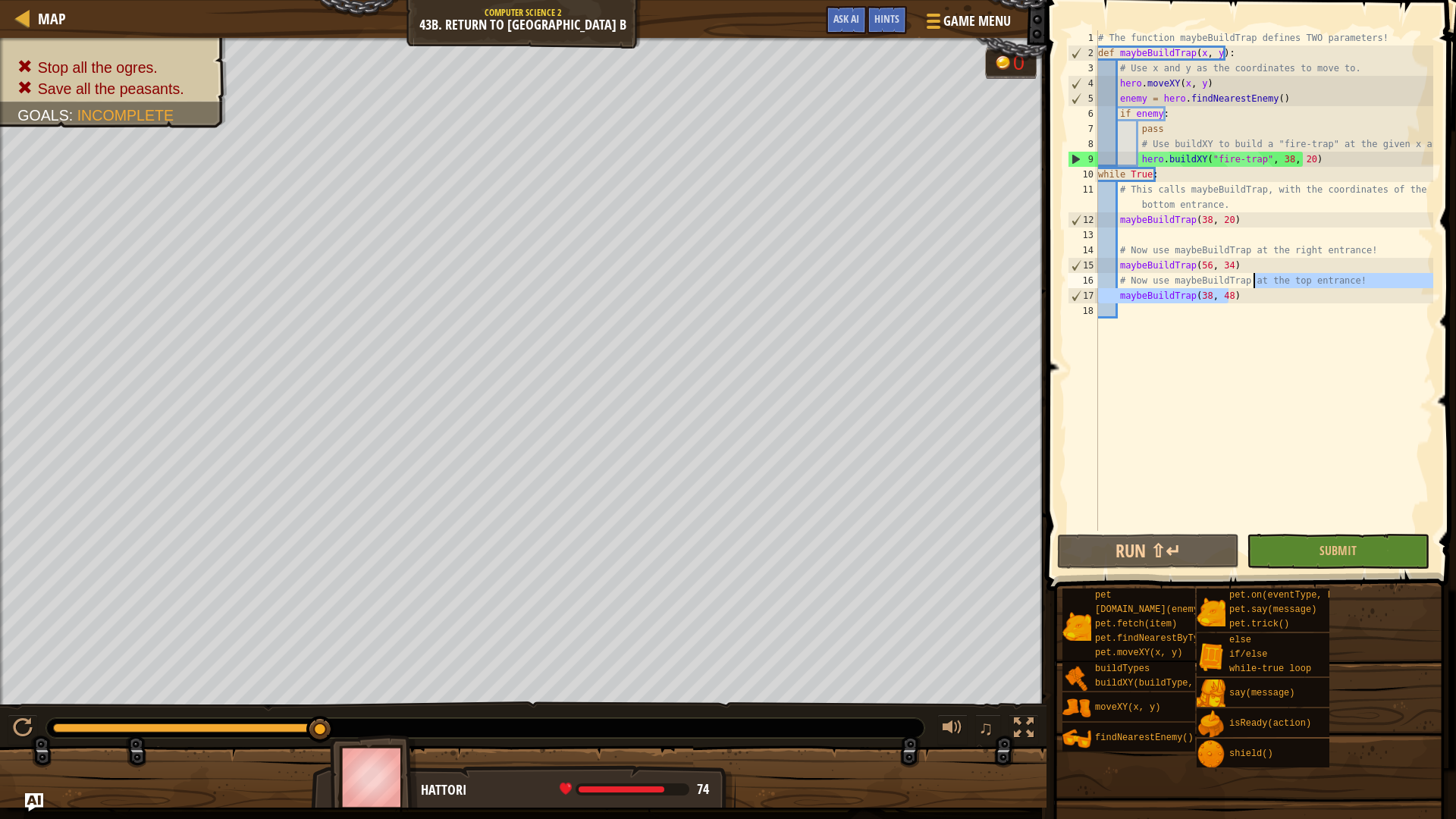
click at [1251, 296] on div "# The function maybeBuildTrap defines TWO parameters! def maybeBuildTrap ( x , …" at bounding box center [1264, 280] width 338 height 501
click at [1249, 298] on div "# The function maybeBuildTrap defines TWO parameters! def maybeBuildTrap ( x , …" at bounding box center [1264, 296] width 338 height 531
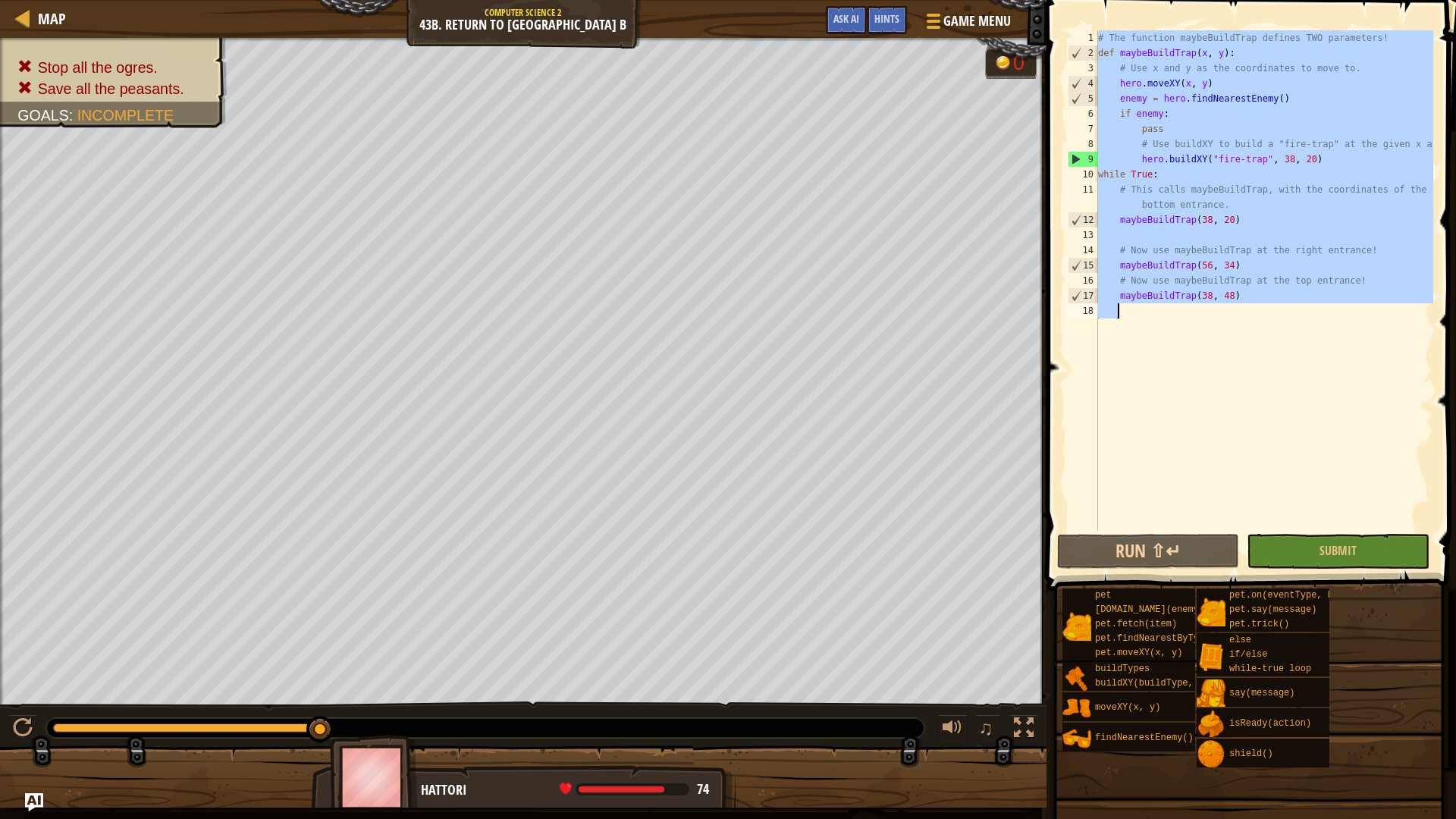
click at [1248, 297] on div "# The function maybeBuildTrap defines TWO parameters! def maybeBuildTrap ( x , …" at bounding box center [1264, 280] width 338 height 501
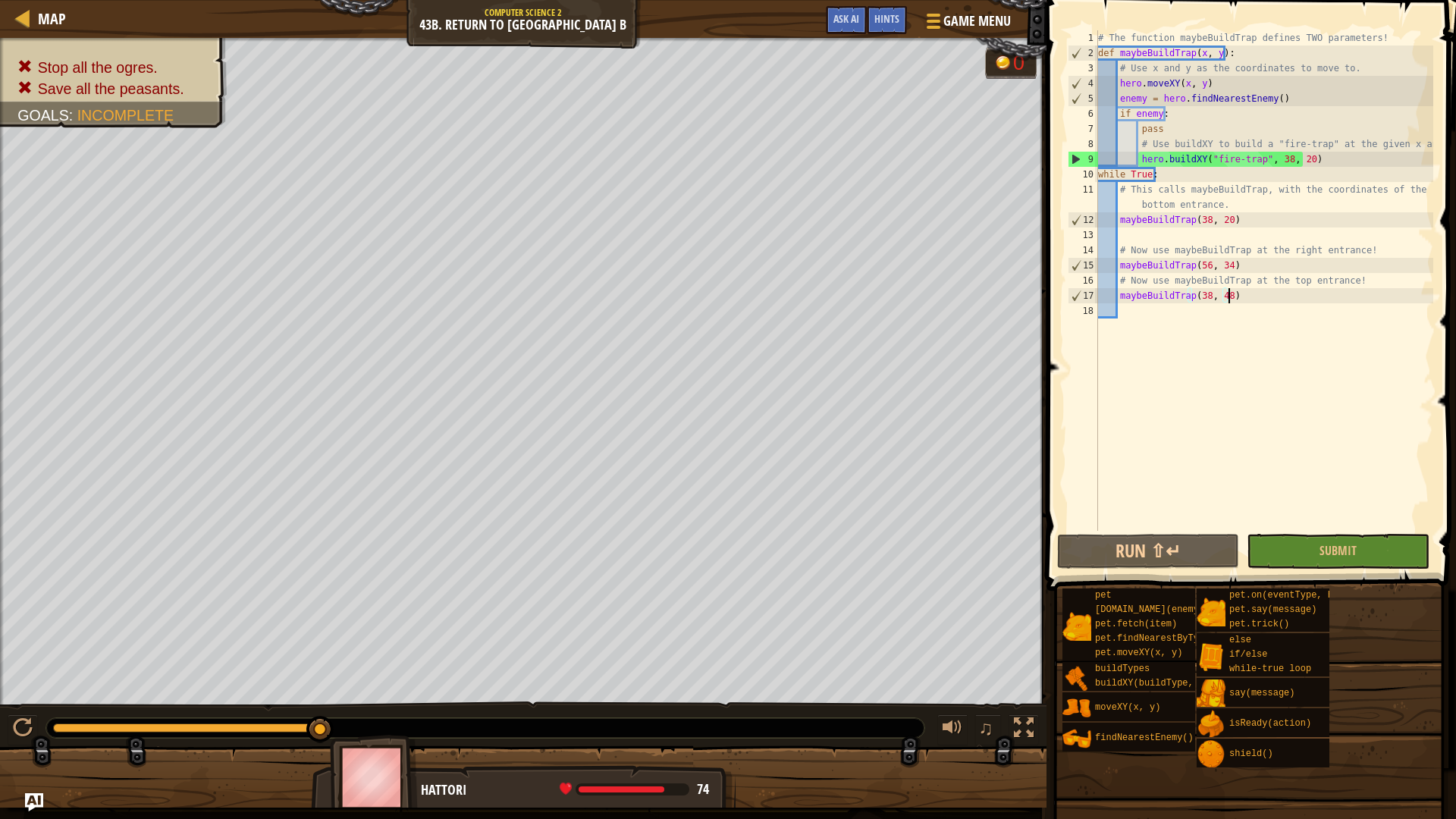
click at [1248, 297] on div "# The function maybeBuildTrap defines TWO parameters! def maybeBuildTrap ( x , …" at bounding box center [1264, 296] width 338 height 531
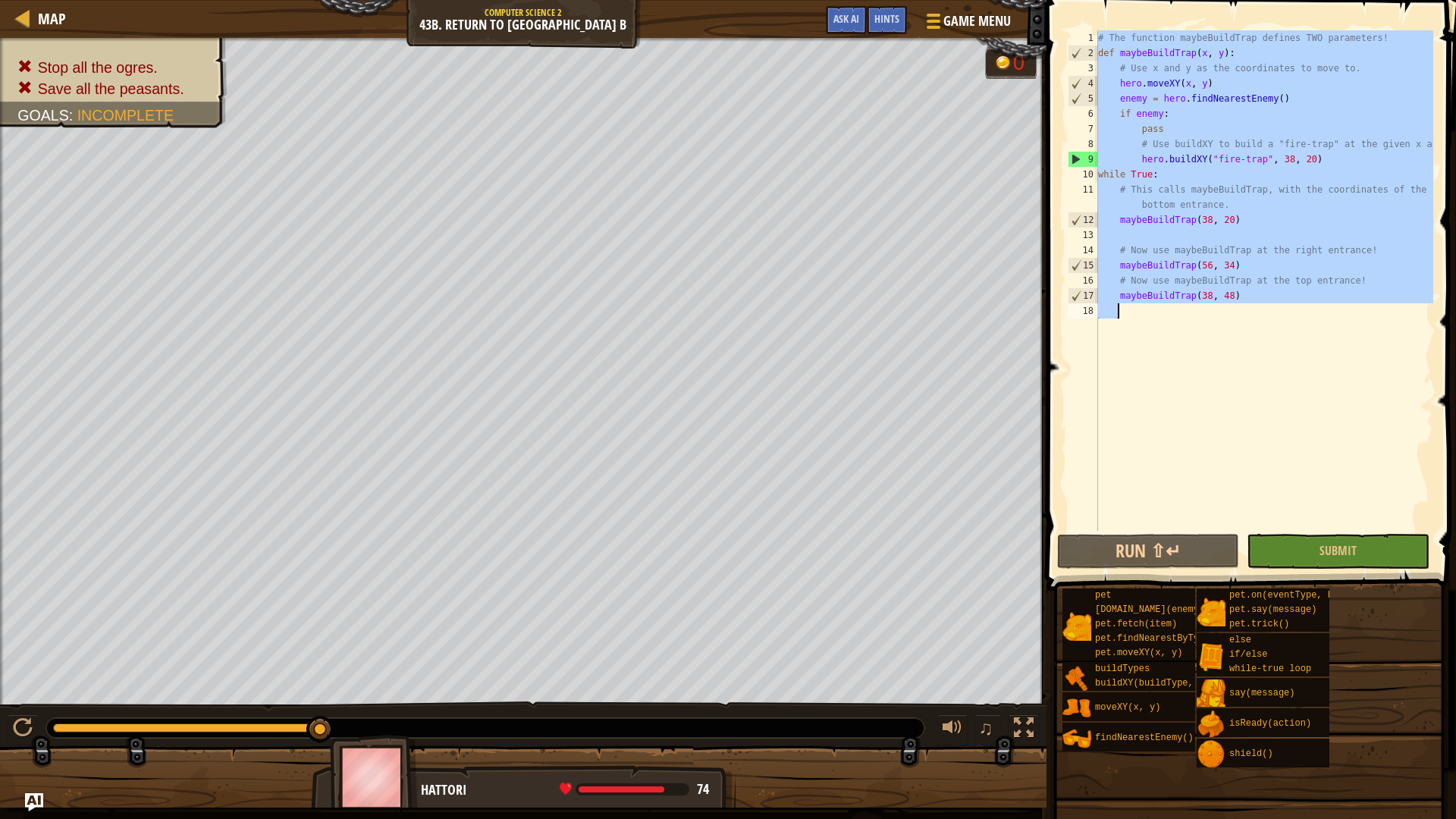
click at [1248, 297] on div "# The function maybeBuildTrap defines TWO parameters! def maybeBuildTrap ( x , …" at bounding box center [1264, 296] width 338 height 531
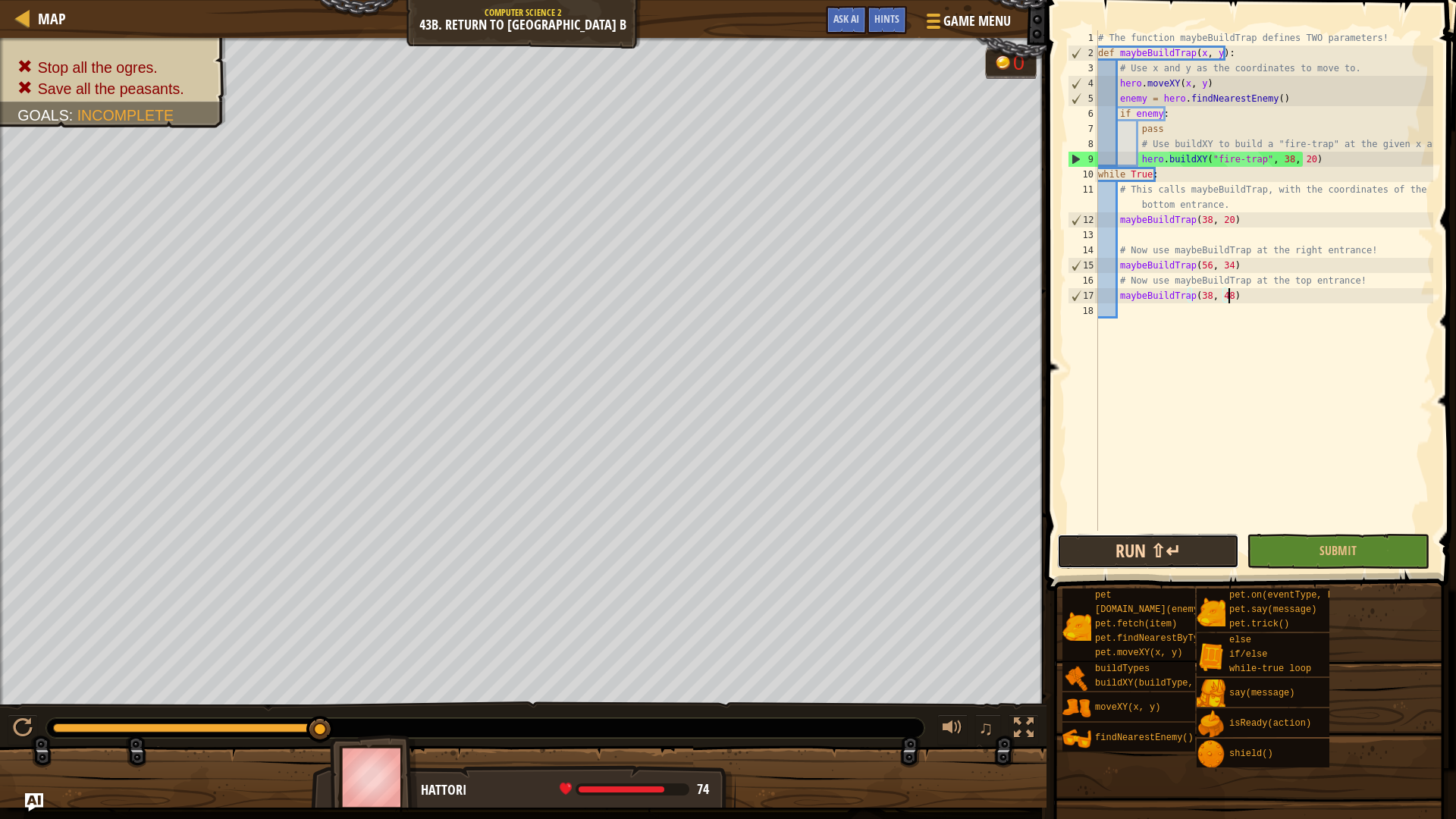
click at [1163, 547] on button "Run ⇧↵" at bounding box center [1148, 552] width 182 height 35
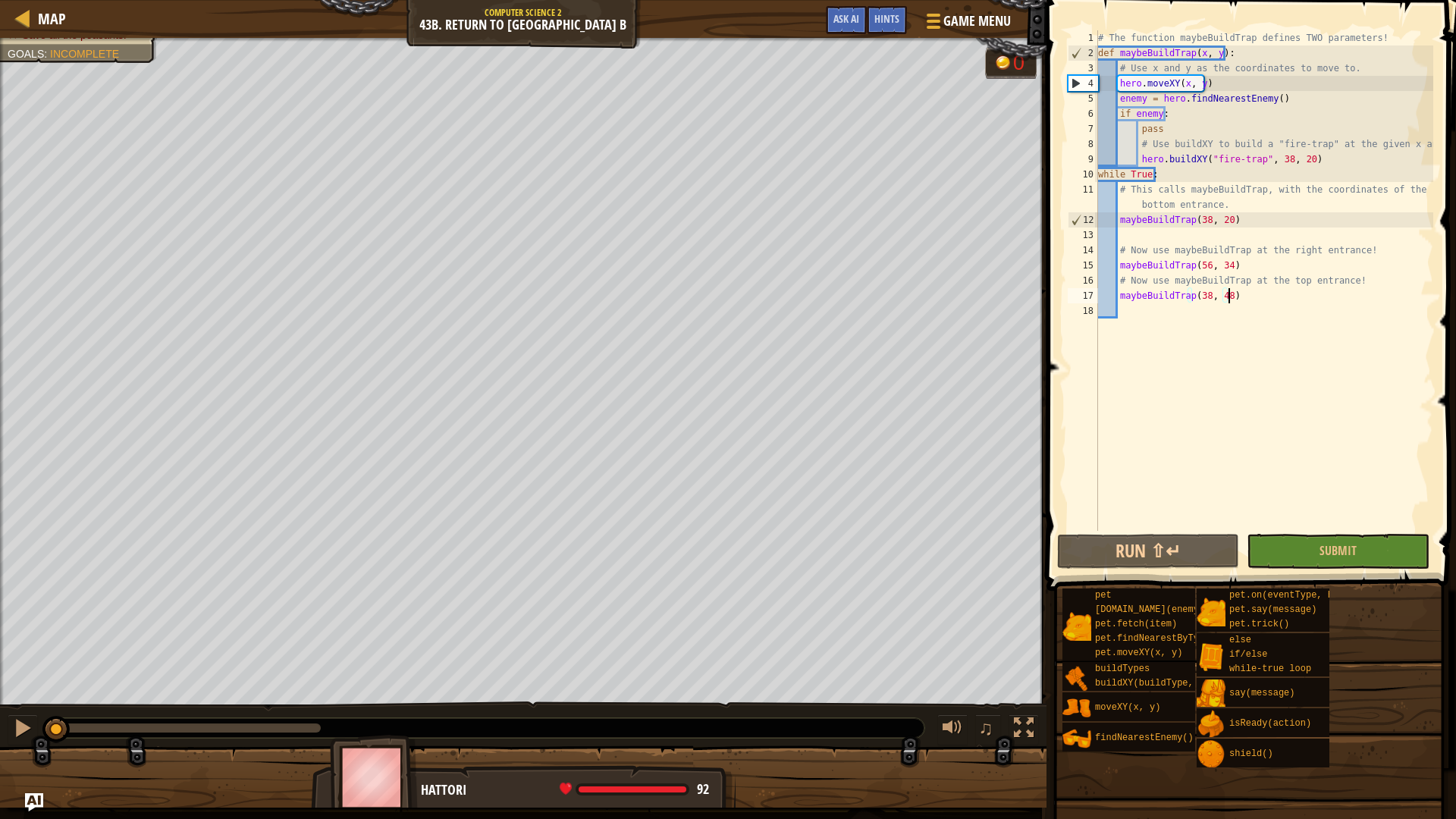
click at [56, 607] on div "Stop all the ogres. Save all the peasants. Goals : Incomplete 0 ♫ Hattori 92 x:…" at bounding box center [728, 423] width 1456 height 770
click at [15, 733] on div at bounding box center [22, 728] width 20 height 20
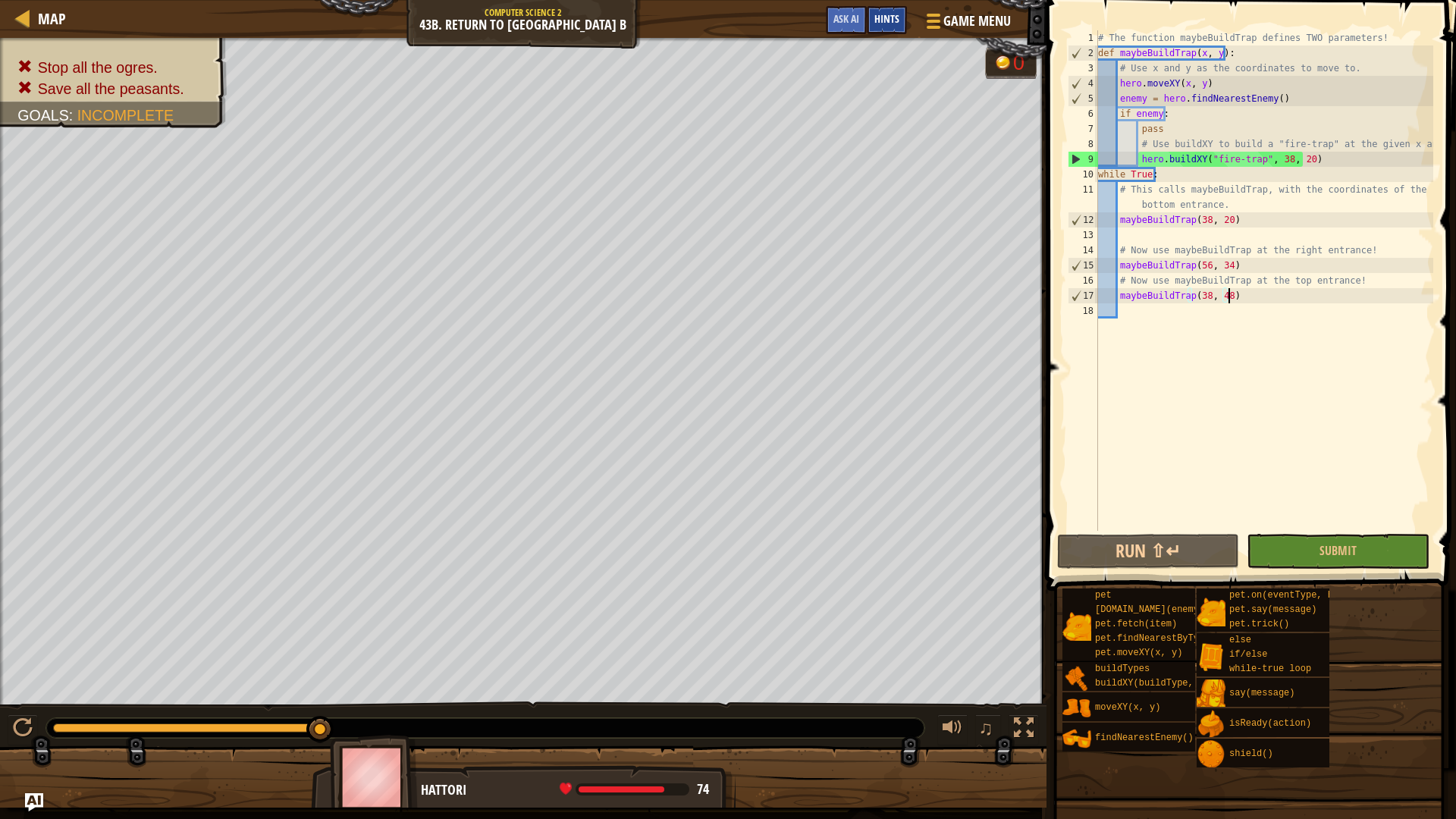
click at [900, 24] on div "Hints" at bounding box center [886, 20] width 40 height 28
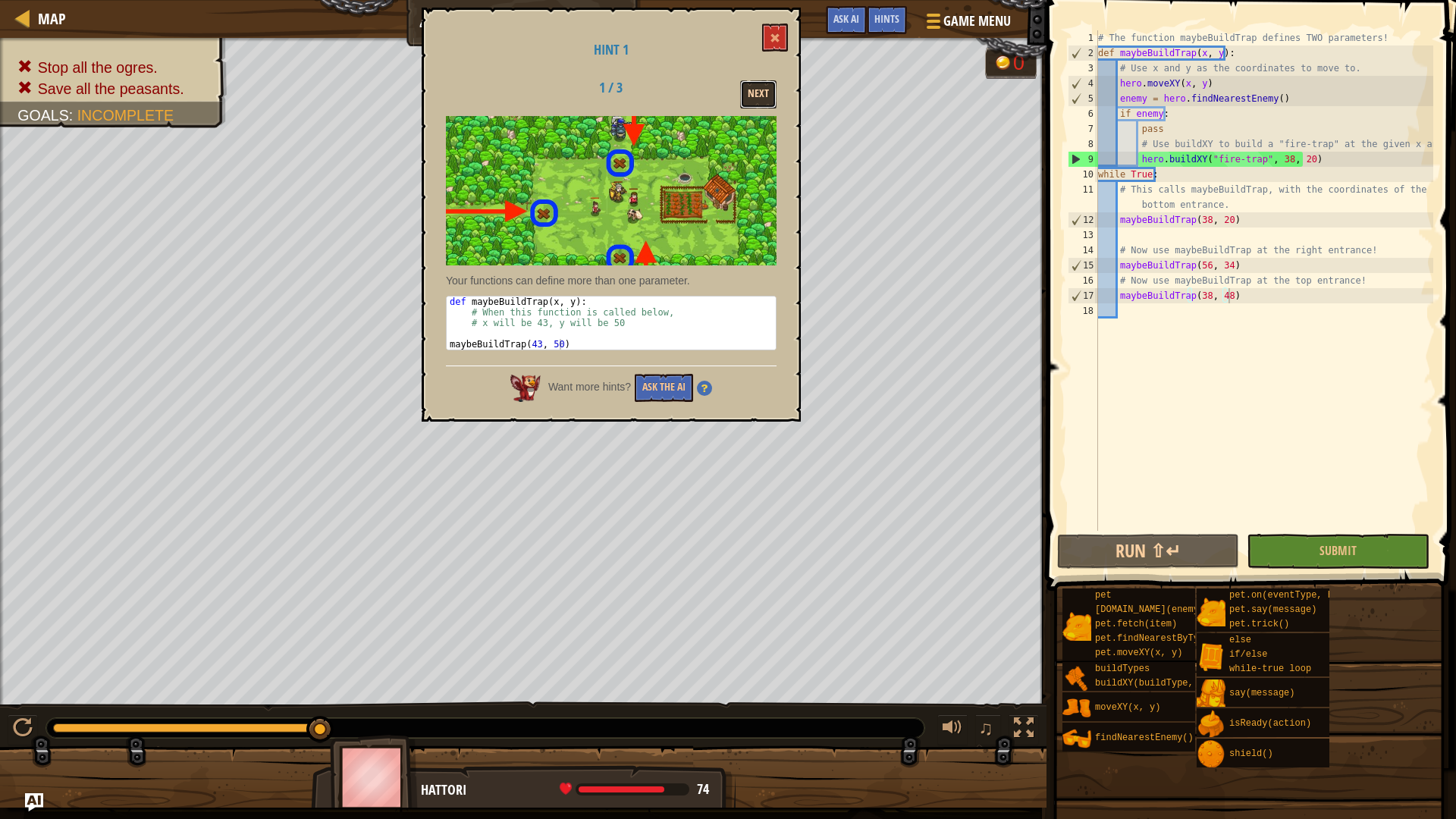
click at [759, 94] on button "Next" at bounding box center [758, 95] width 36 height 28
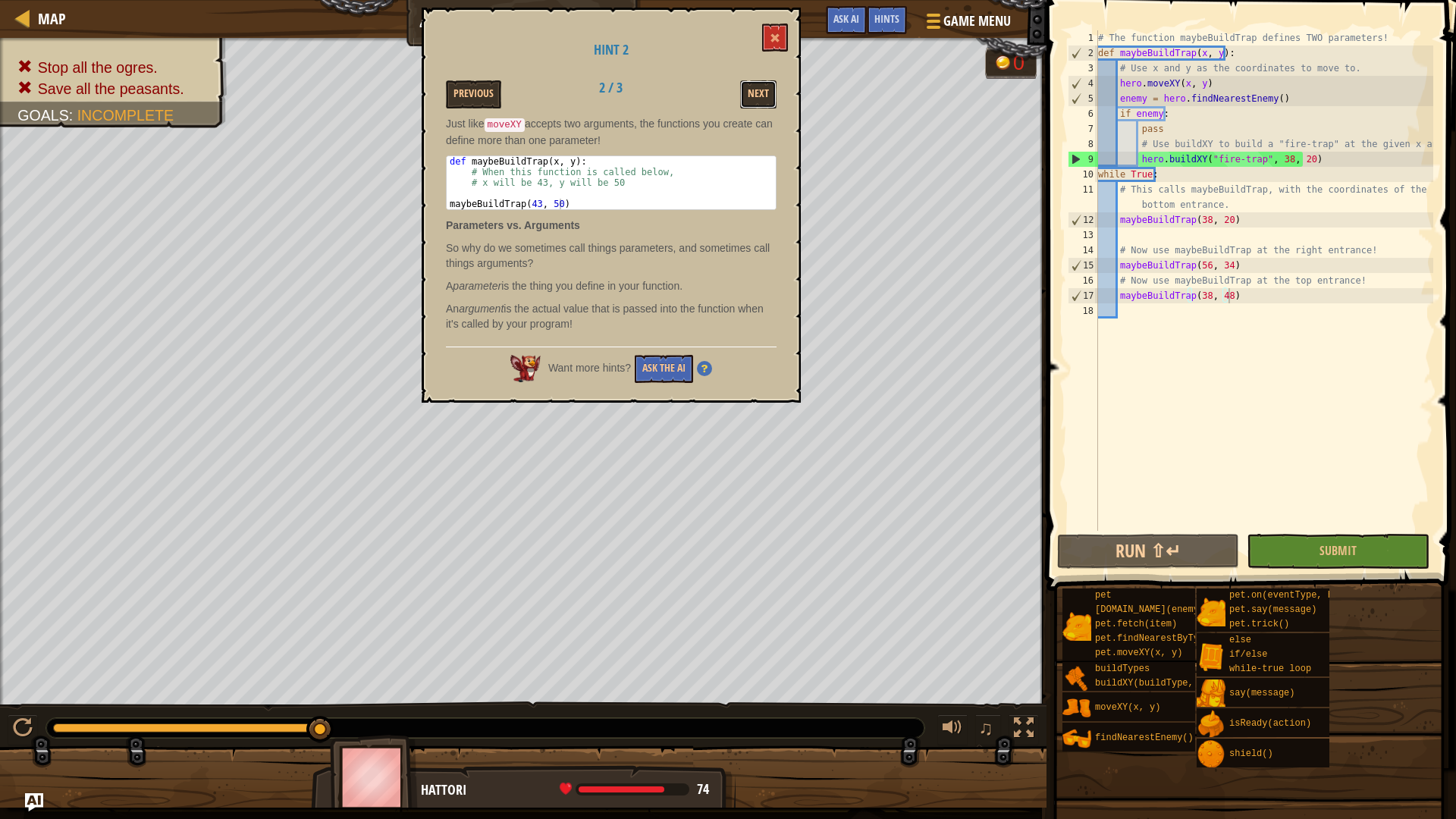
click at [759, 94] on button "Next" at bounding box center [758, 95] width 36 height 28
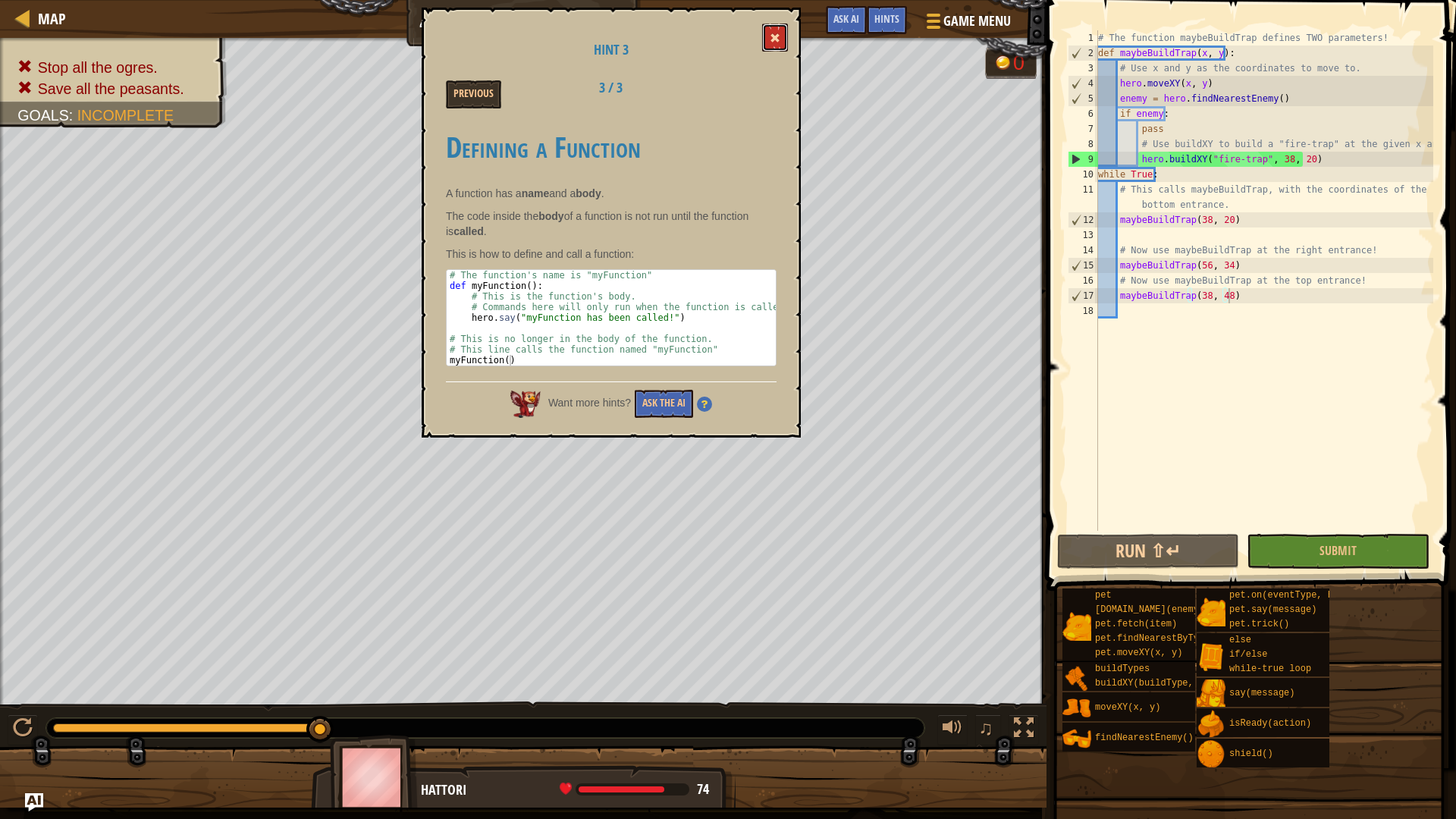
click at [777, 46] on button at bounding box center [775, 37] width 26 height 28
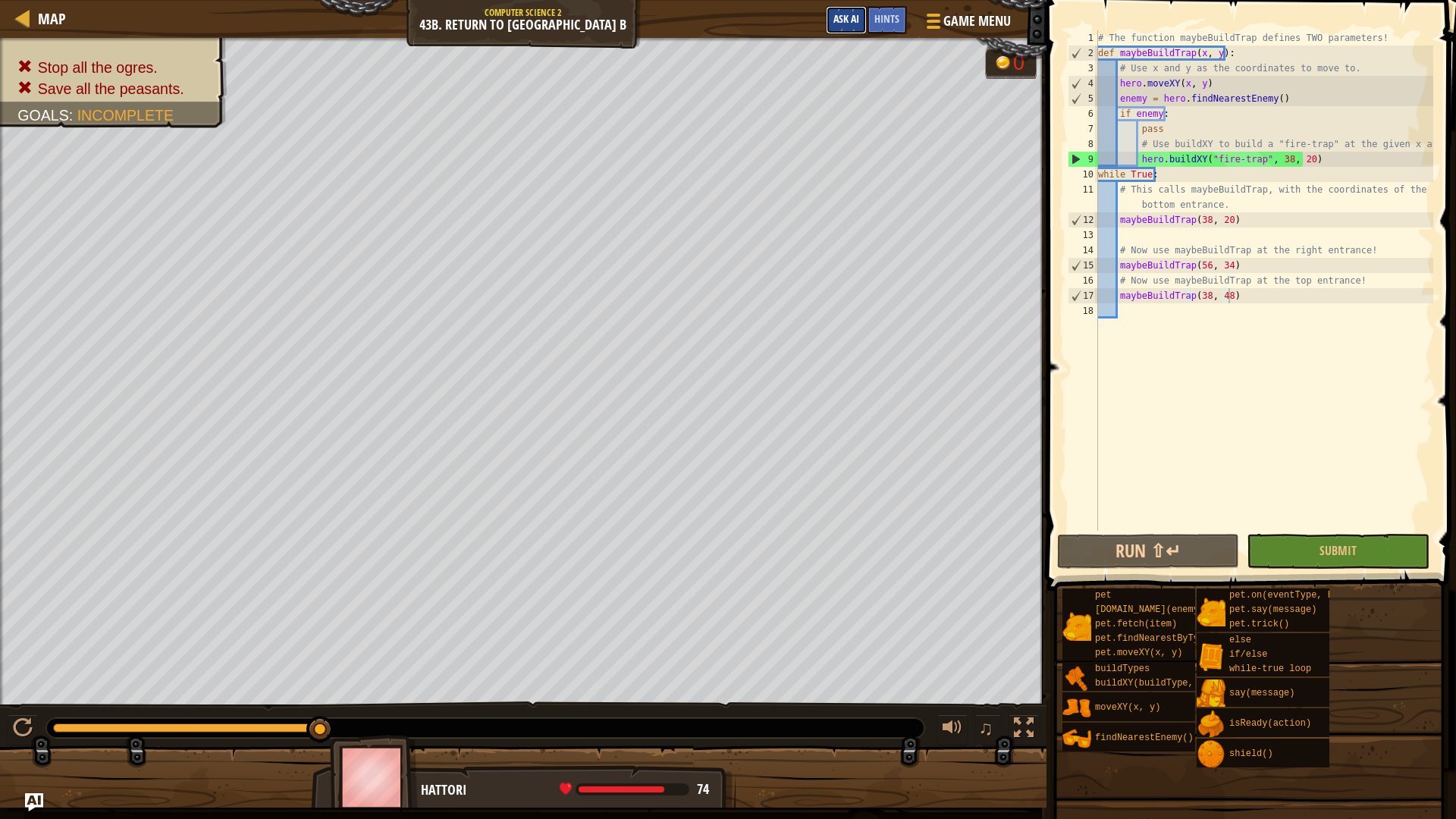
click at [857, 17] on span "Ask AI" at bounding box center [846, 18] width 26 height 15
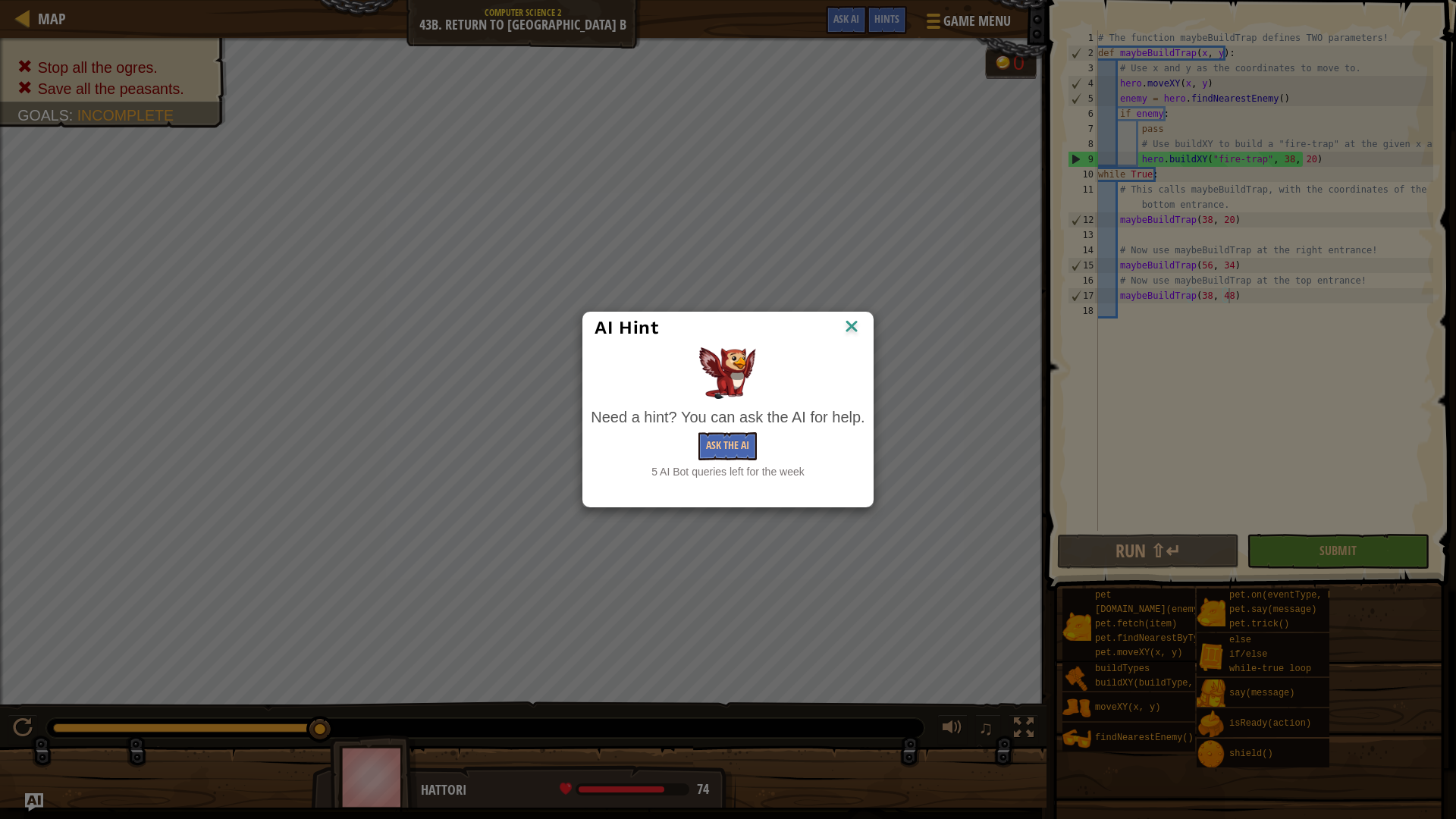
click at [850, 321] on img at bounding box center [851, 327] width 20 height 22
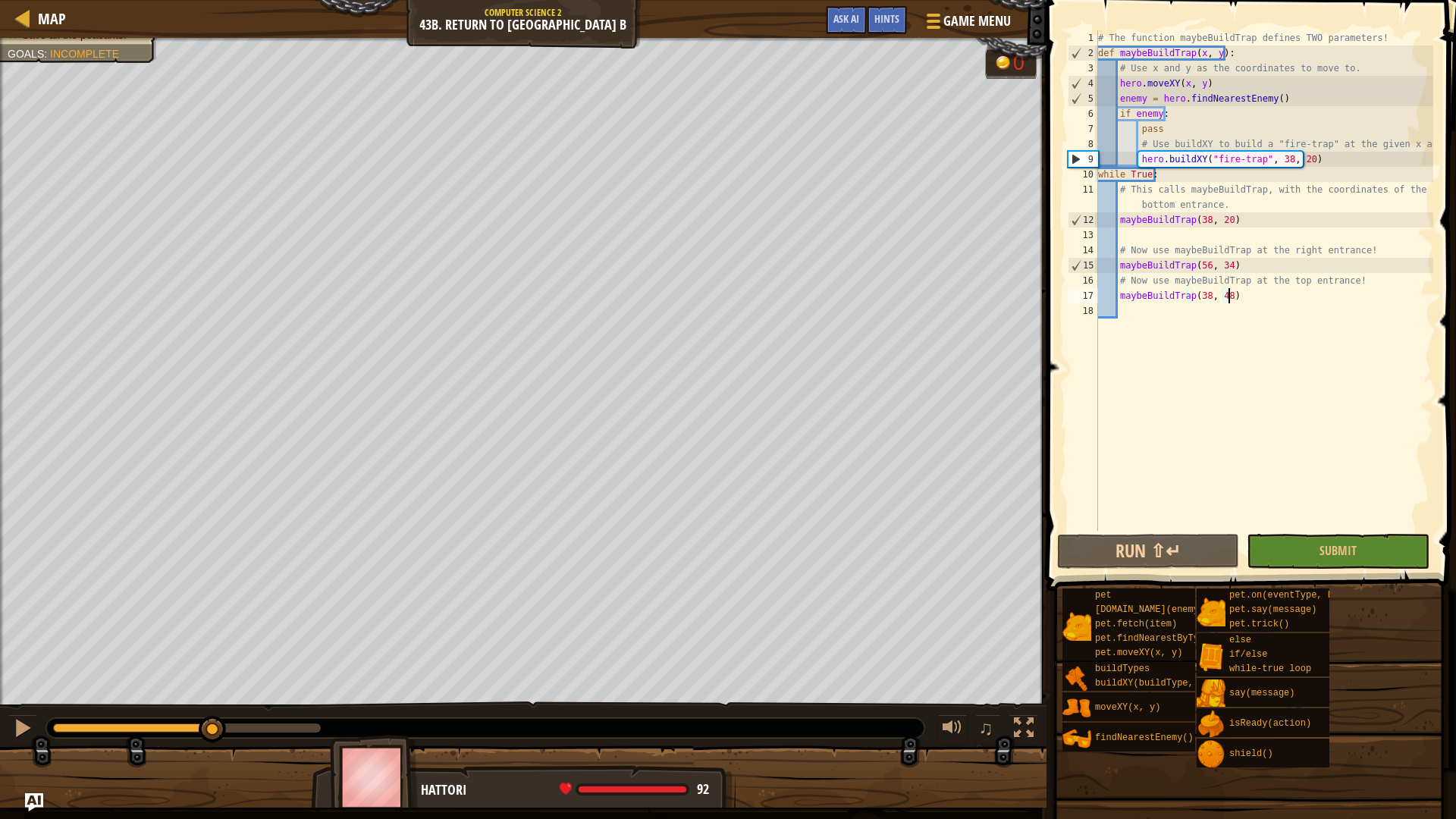
drag, startPoint x: 313, startPoint y: 718, endPoint x: 210, endPoint y: 704, distance: 103.9
click at [210, 707] on div "♫" at bounding box center [523, 724] width 1046 height 46
click at [214, 716] on div "♫" at bounding box center [523, 724] width 1046 height 46
drag, startPoint x: 214, startPoint y: 716, endPoint x: 9, endPoint y: 730, distance: 205.5
click at [9, 732] on div "♫" at bounding box center [523, 724] width 1046 height 46
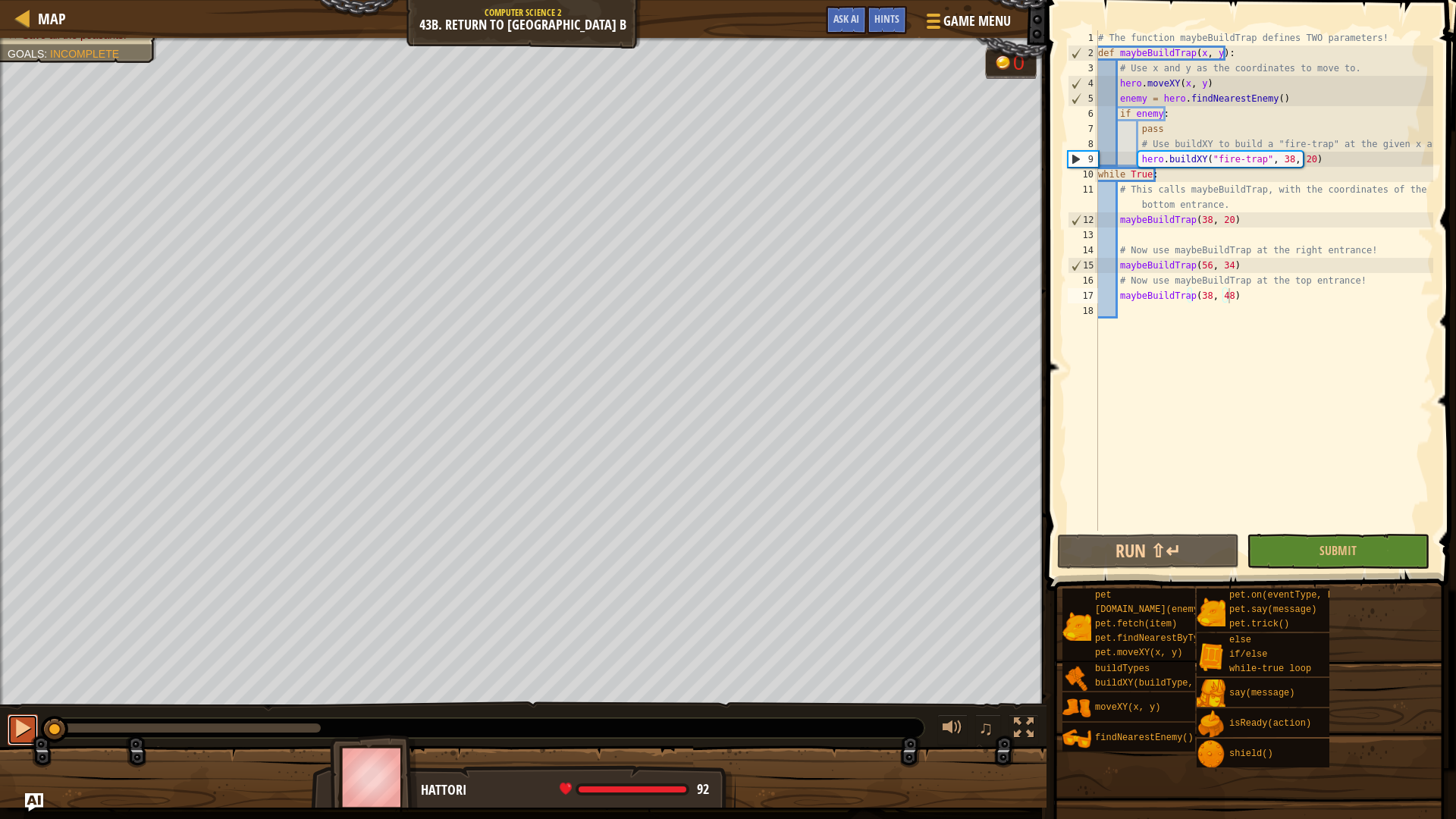
click at [9, 730] on button at bounding box center [22, 730] width 30 height 31
click at [7, 730] on div "♫" at bounding box center [523, 724] width 1046 height 46
drag, startPoint x: 59, startPoint y: 733, endPoint x: 0, endPoint y: 687, distance: 74.8
click at [0, 688] on div "Stop all the ogres. Save all the peasants. Goals : Incomplete 0 ♫ Hattori 92 x:…" at bounding box center [728, 423] width 1456 height 770
drag, startPoint x: 78, startPoint y: 720, endPoint x: 0, endPoint y: 650, distance: 104.8
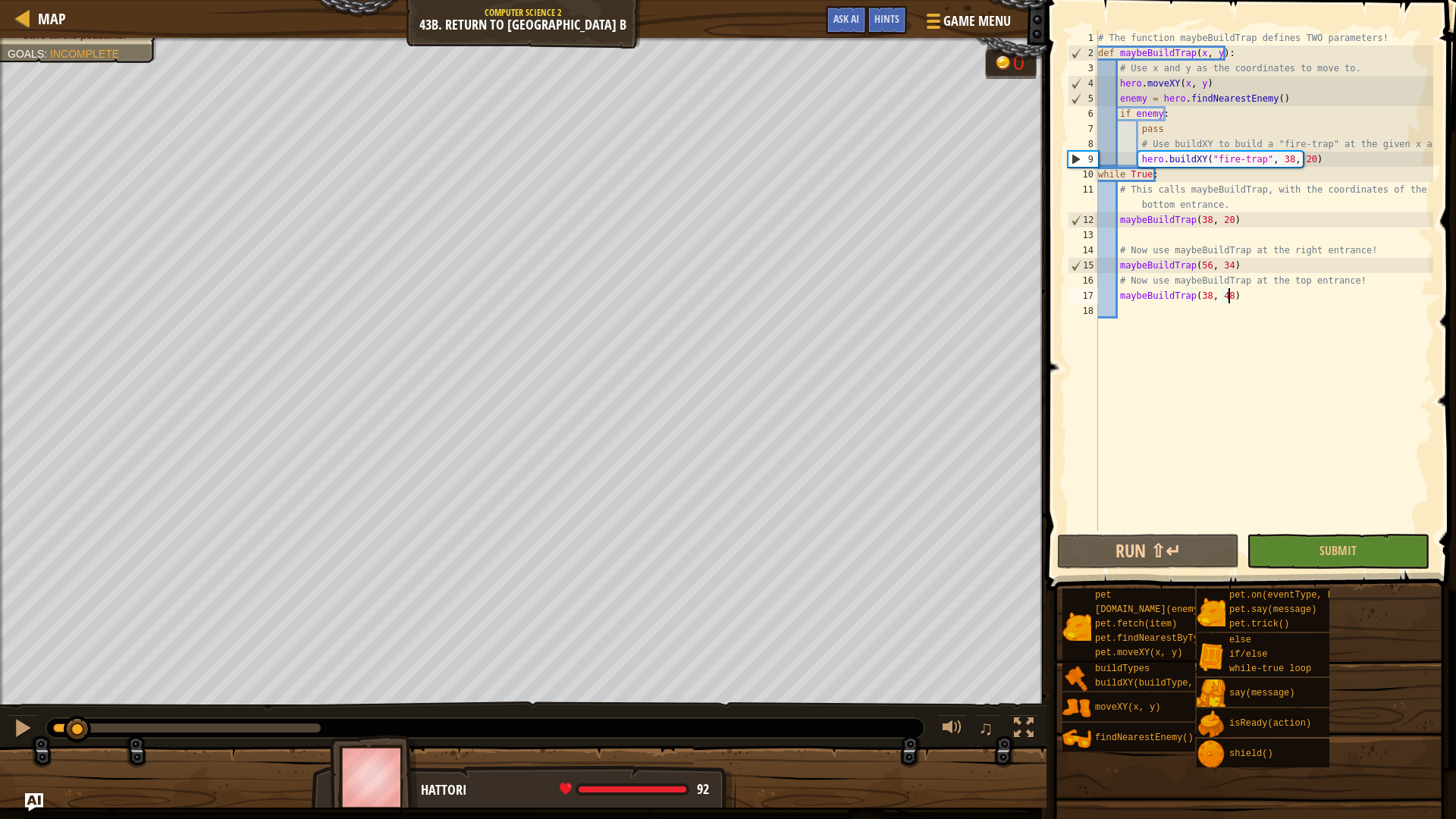
click at [0, 679] on div "Stop all the ogres. Save all the peasants. Goals : Incomplete 0 ♫ Hattori 92 x:…" at bounding box center [728, 423] width 1456 height 770
drag, startPoint x: 99, startPoint y: 725, endPoint x: 0, endPoint y: 743, distance: 100.6
click at [0, 737] on div "♫" at bounding box center [523, 724] width 1046 height 46
drag, startPoint x: 28, startPoint y: 727, endPoint x: 0, endPoint y: 727, distance: 28.0
click at [0, 727] on div "♫" at bounding box center [523, 724] width 1046 height 46
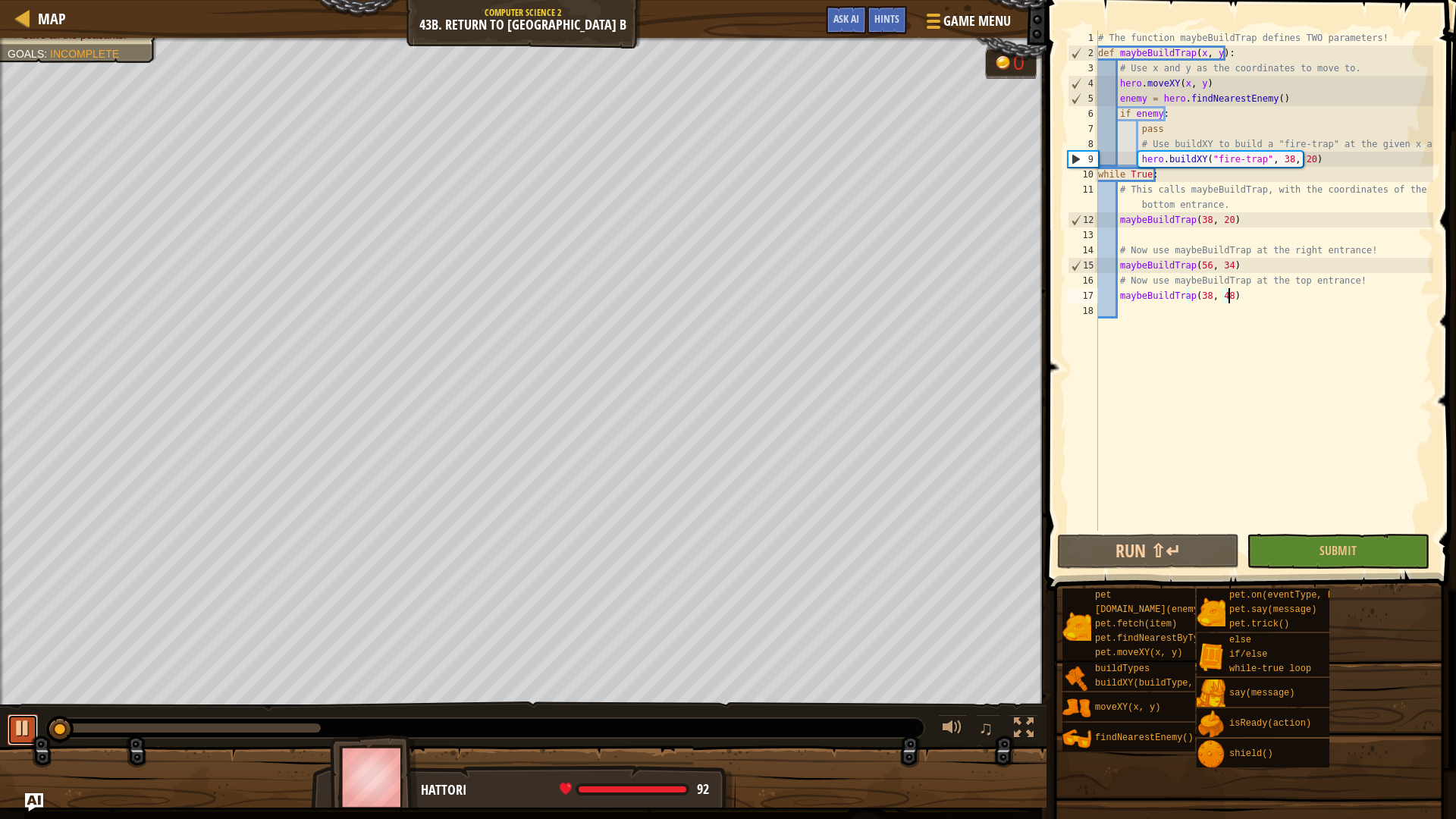
click at [29, 723] on div at bounding box center [22, 728] width 20 height 20
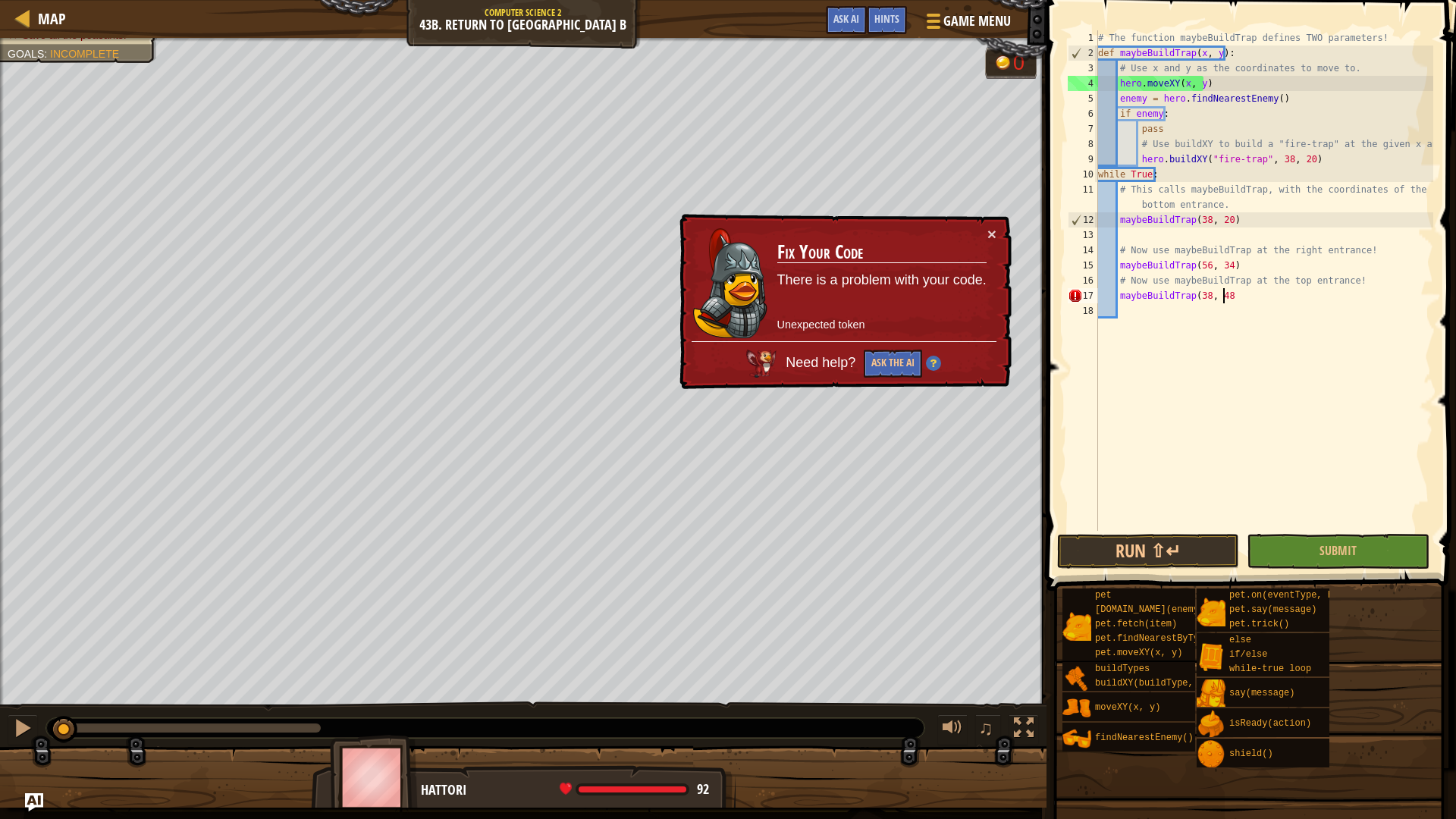
type textarea "maybeBuildTrap(38, 48)"
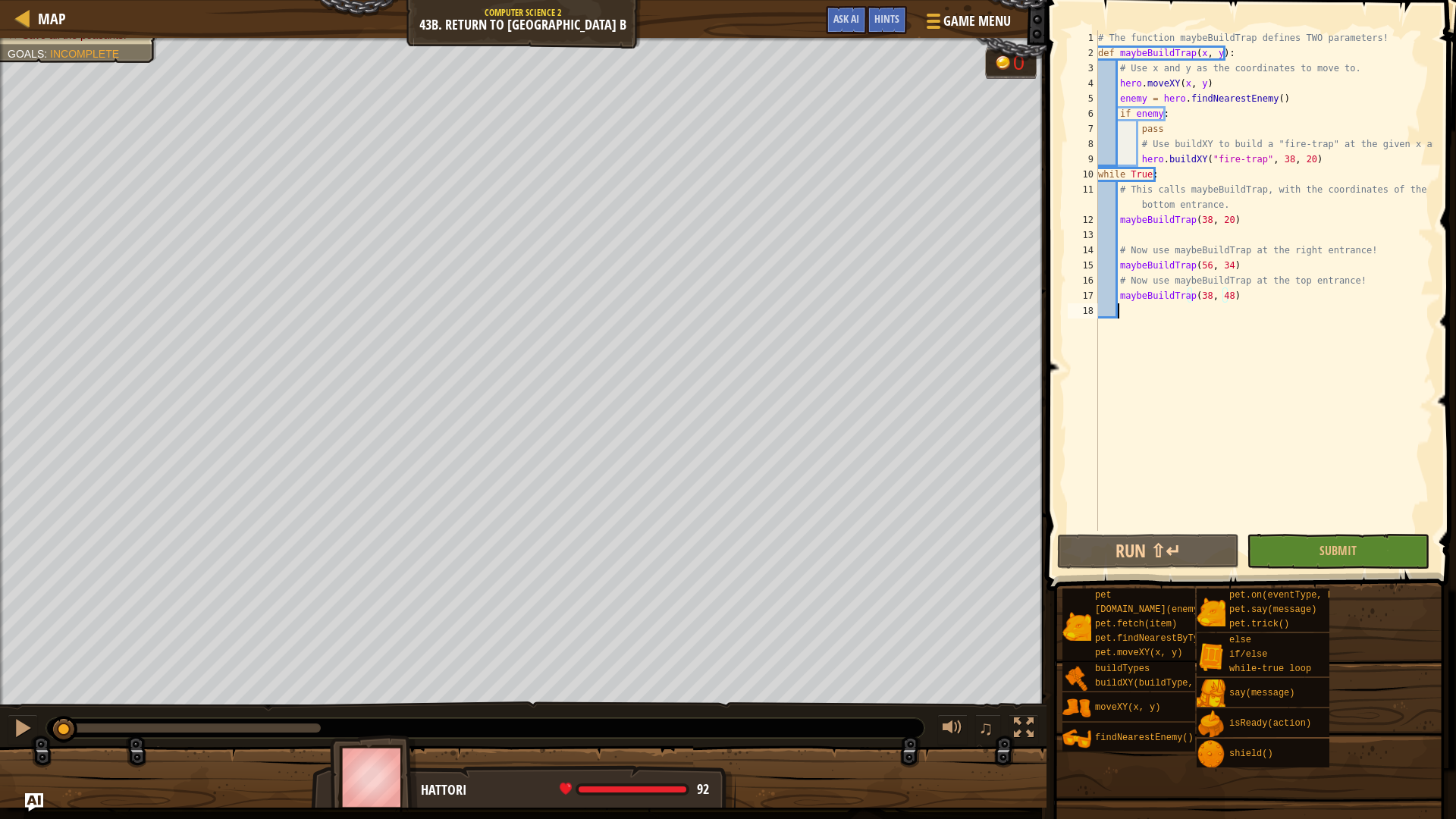
click at [1165, 314] on div "# The function maybeBuildTrap defines TWO parameters! def maybeBuildTrap ( x , …" at bounding box center [1264, 296] width 338 height 531
click at [1171, 553] on button "Run ⇧↵" at bounding box center [1148, 552] width 182 height 35
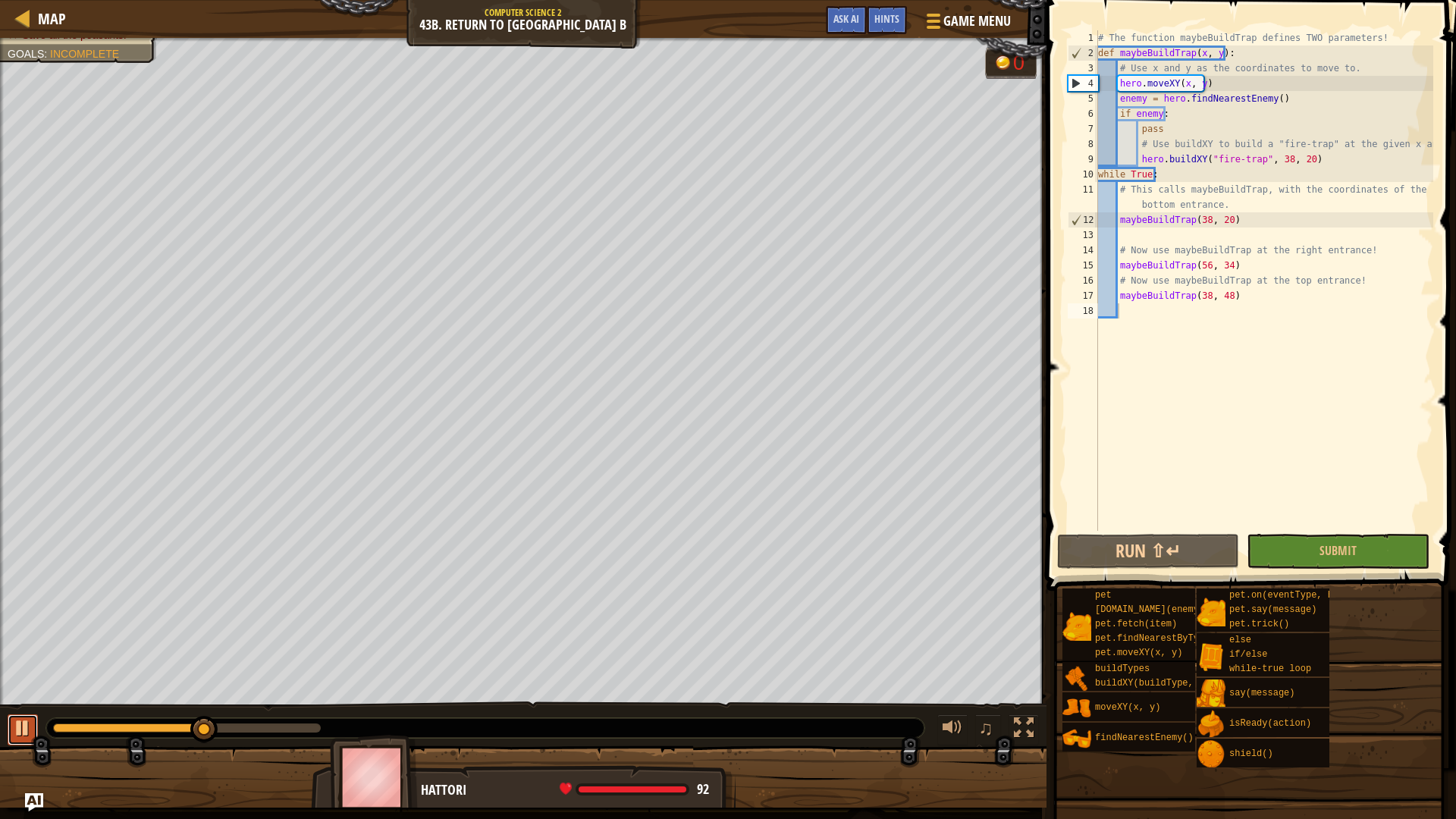
click at [30, 741] on button at bounding box center [22, 730] width 30 height 31
click at [1286, 108] on div "# The function maybeBuildTrap defines TWO parameters! def maybeBuildTrap ( x , …" at bounding box center [1264, 296] width 338 height 531
click at [1286, 107] on div "# The function maybeBuildTrap defines TWO parameters! def maybeBuildTrap ( x , …" at bounding box center [1264, 296] width 338 height 531
click at [1286, 99] on div "# The function maybeBuildTrap defines TWO parameters! def maybeBuildTrap ( x , …" at bounding box center [1264, 296] width 338 height 531
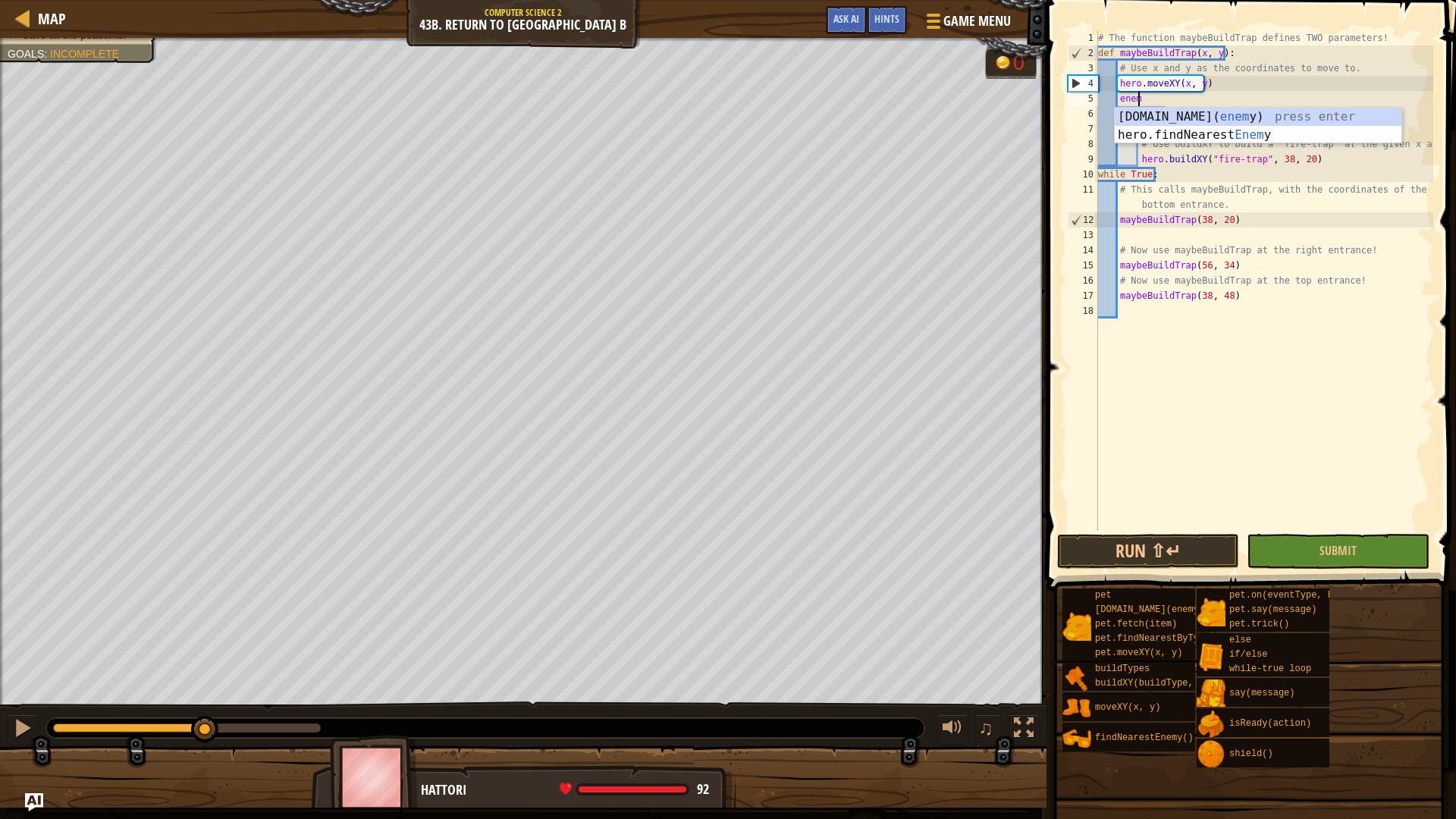
type textarea "e"
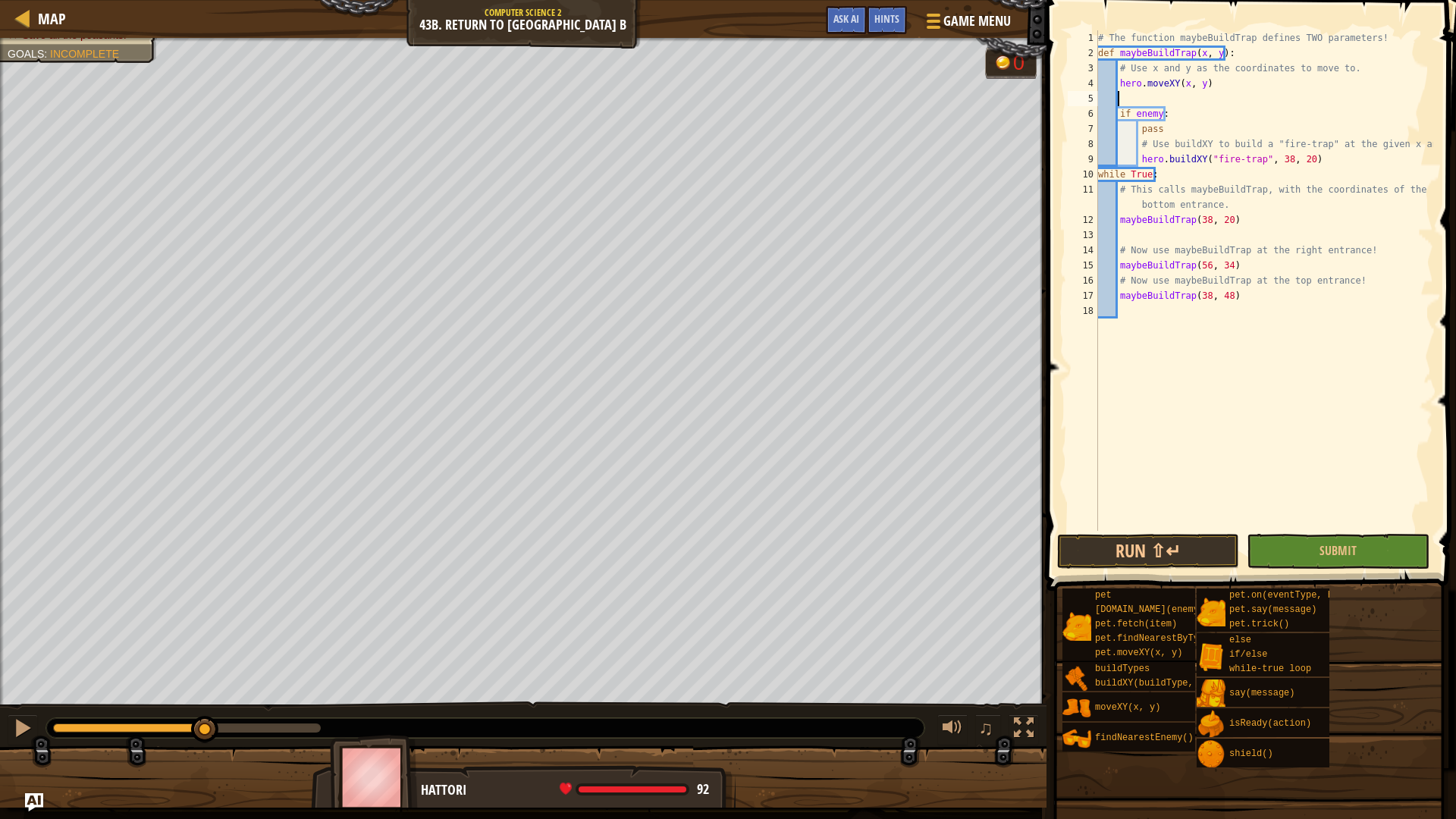
click at [1166, 527] on div "# The function maybeBuildTrap defines TWO parameters! def maybeBuildTrap ( x , …" at bounding box center [1264, 296] width 338 height 531
click at [1163, 542] on button "Run ⇧↵" at bounding box center [1148, 552] width 182 height 35
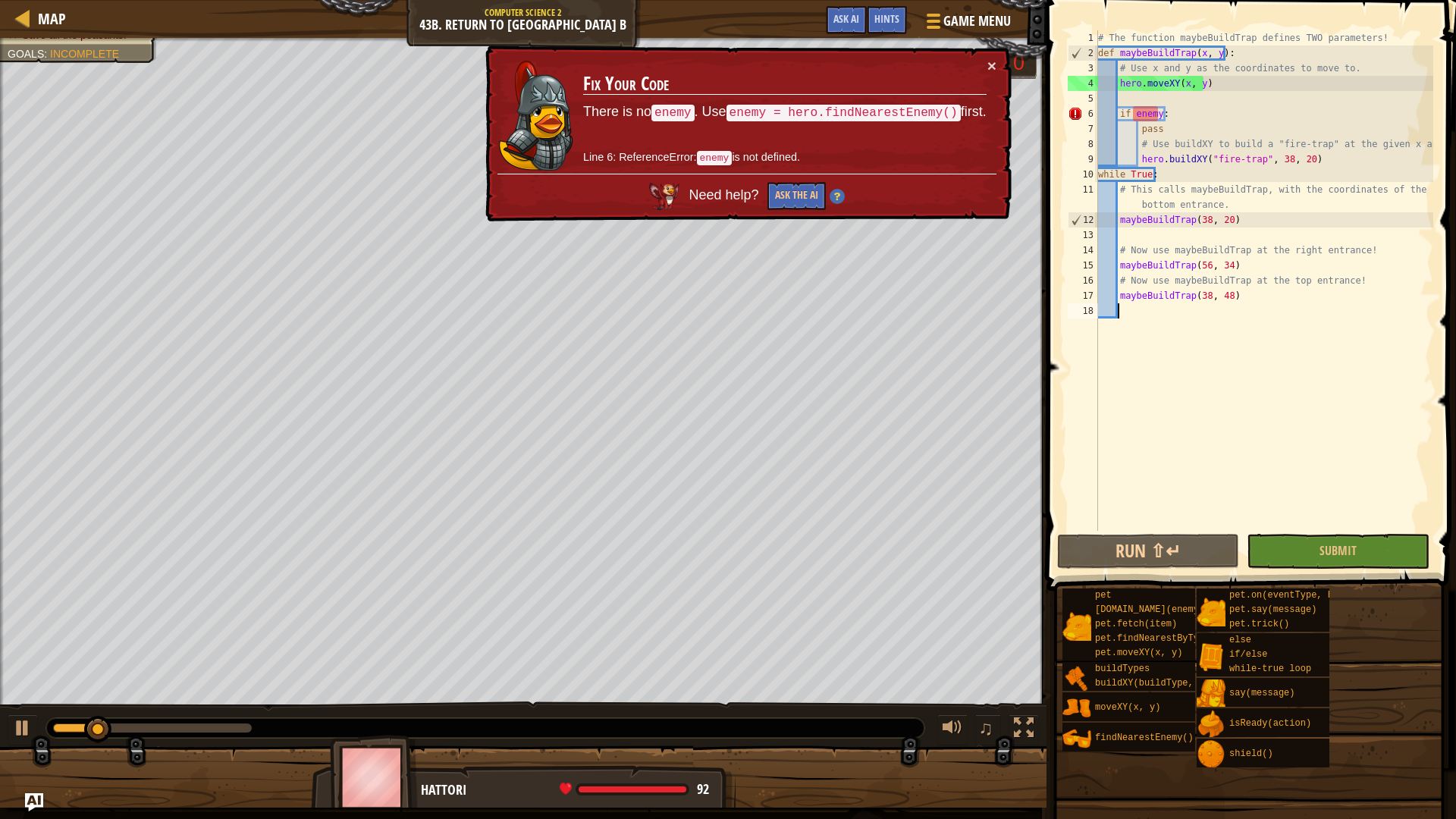
click at [1136, 99] on div "# The function maybeBuildTrap defines TWO parameters! def maybeBuildTrap ( x , …" at bounding box center [1264, 296] width 338 height 531
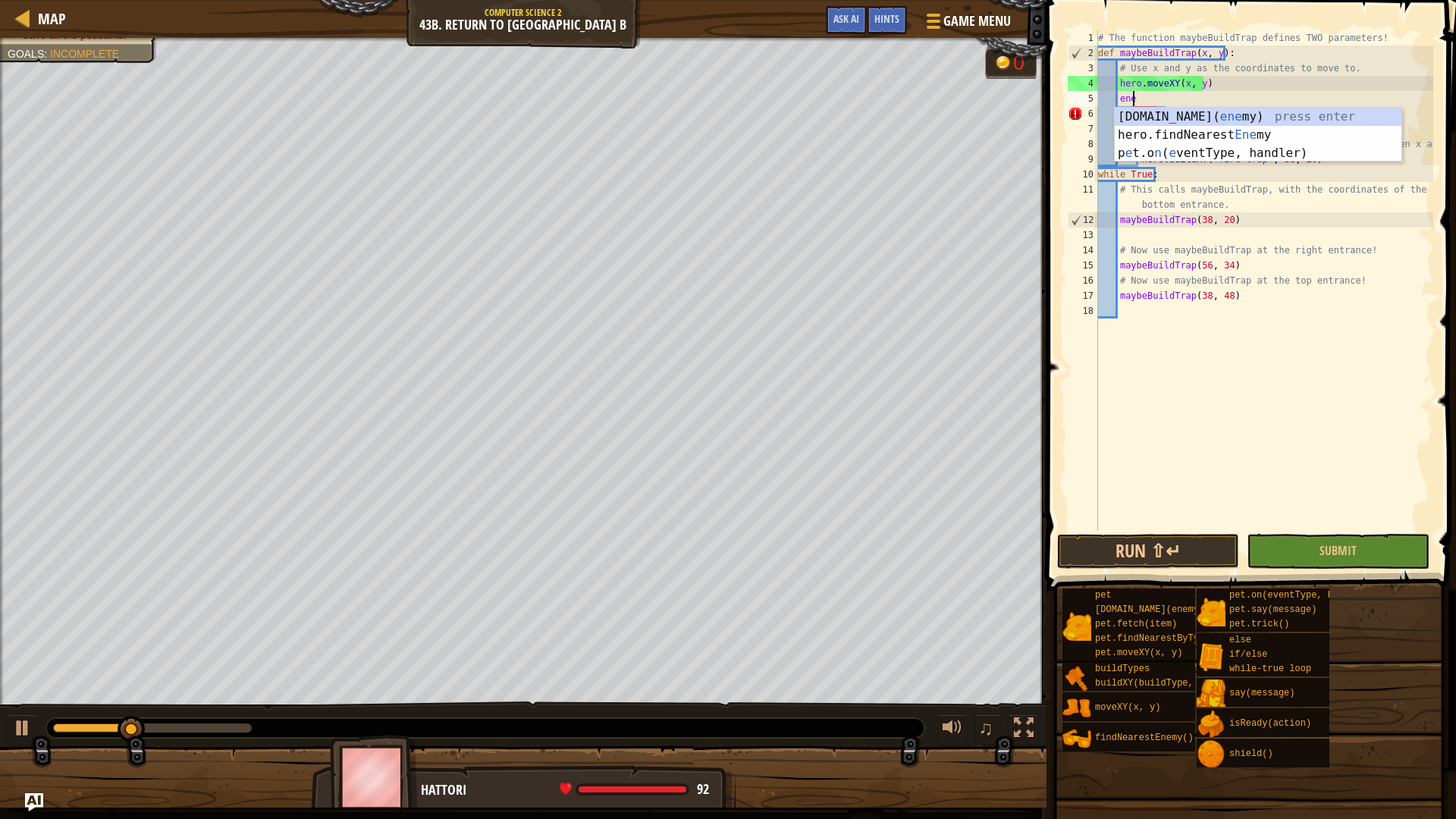
scroll to position [7, 3]
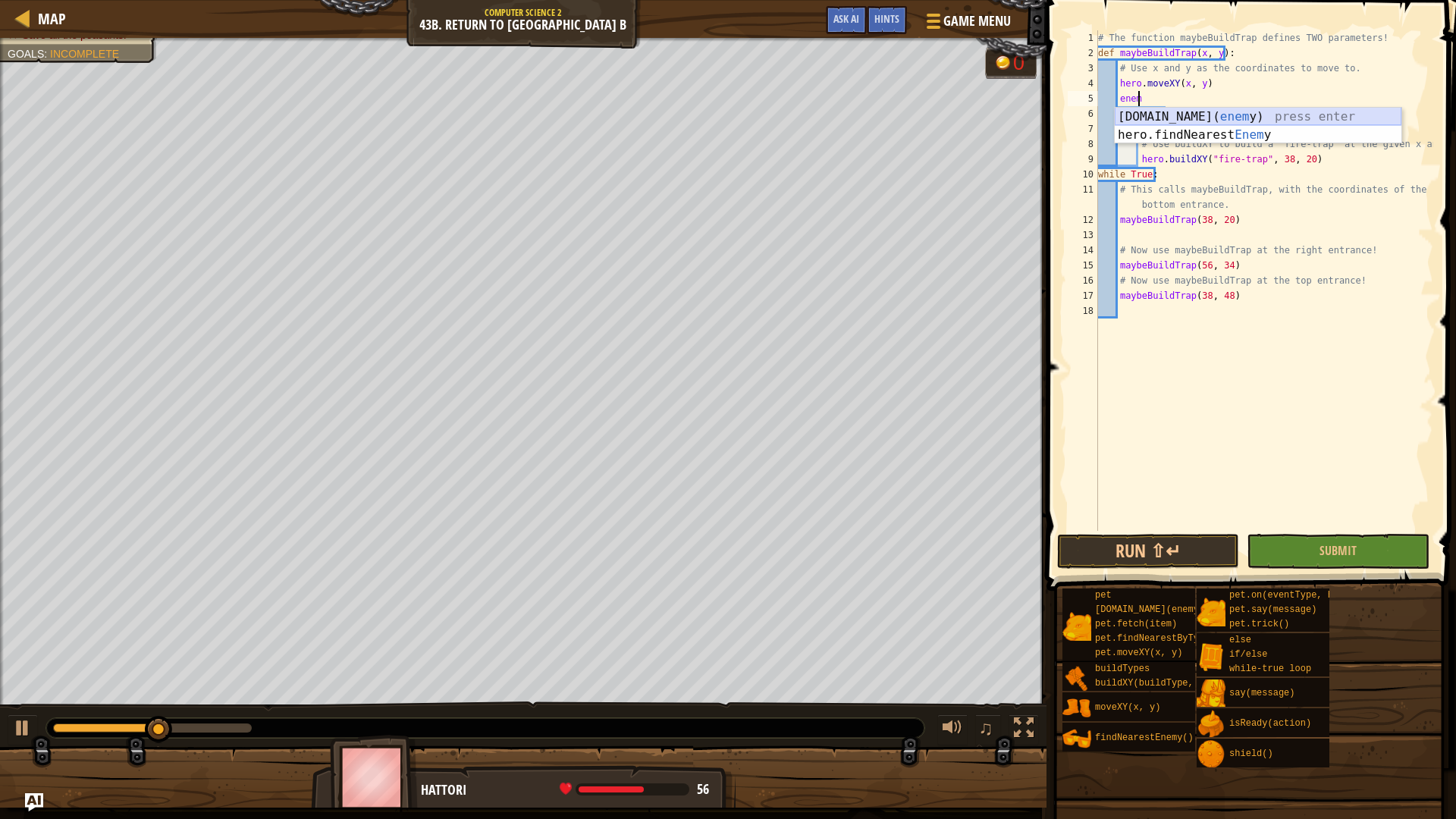
click at [1201, 123] on div "[DOMAIN_NAME]( enem y) press enter hero.findNearest Enem y press enter" at bounding box center [1258, 144] width 287 height 73
click at [1208, 113] on div "# The function maybeBuildTrap defines TWO parameters! def maybeBuildTrap ( x , …" at bounding box center [1264, 296] width 338 height 531
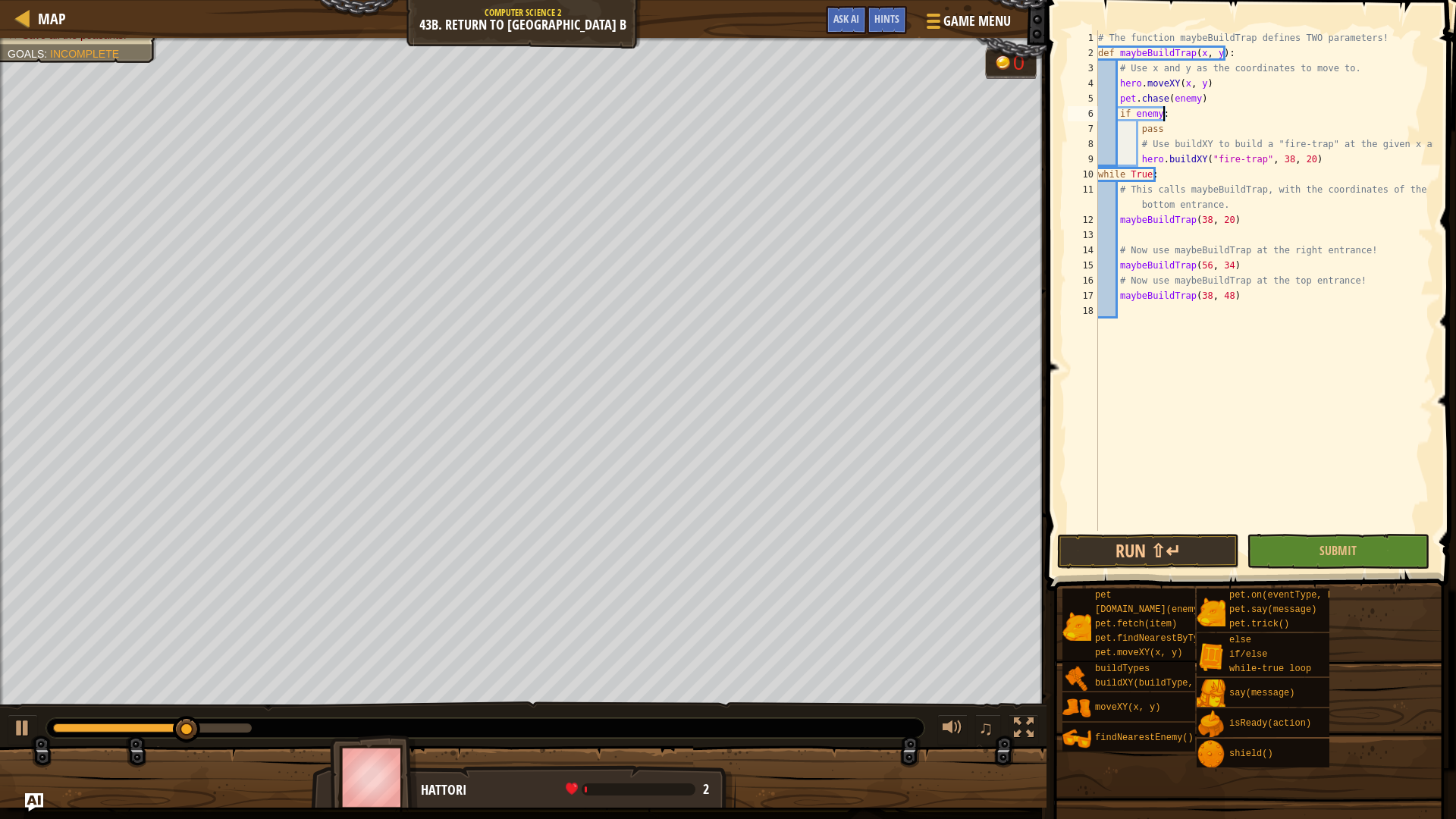
click at [1210, 93] on div "# The function maybeBuildTrap defines TWO parameters! def maybeBuildTrap ( x , …" at bounding box center [1264, 296] width 338 height 531
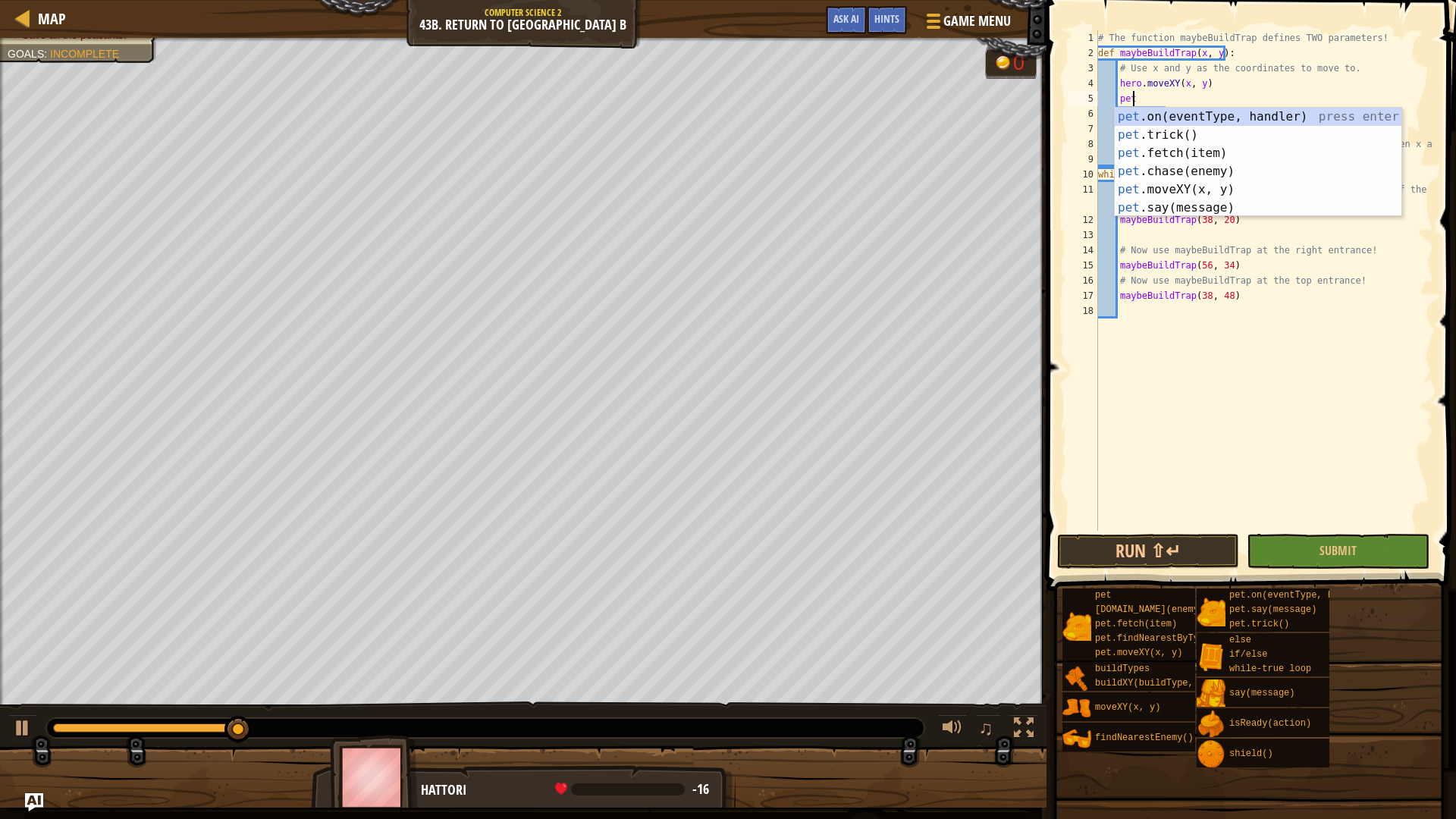
type textarea "p"
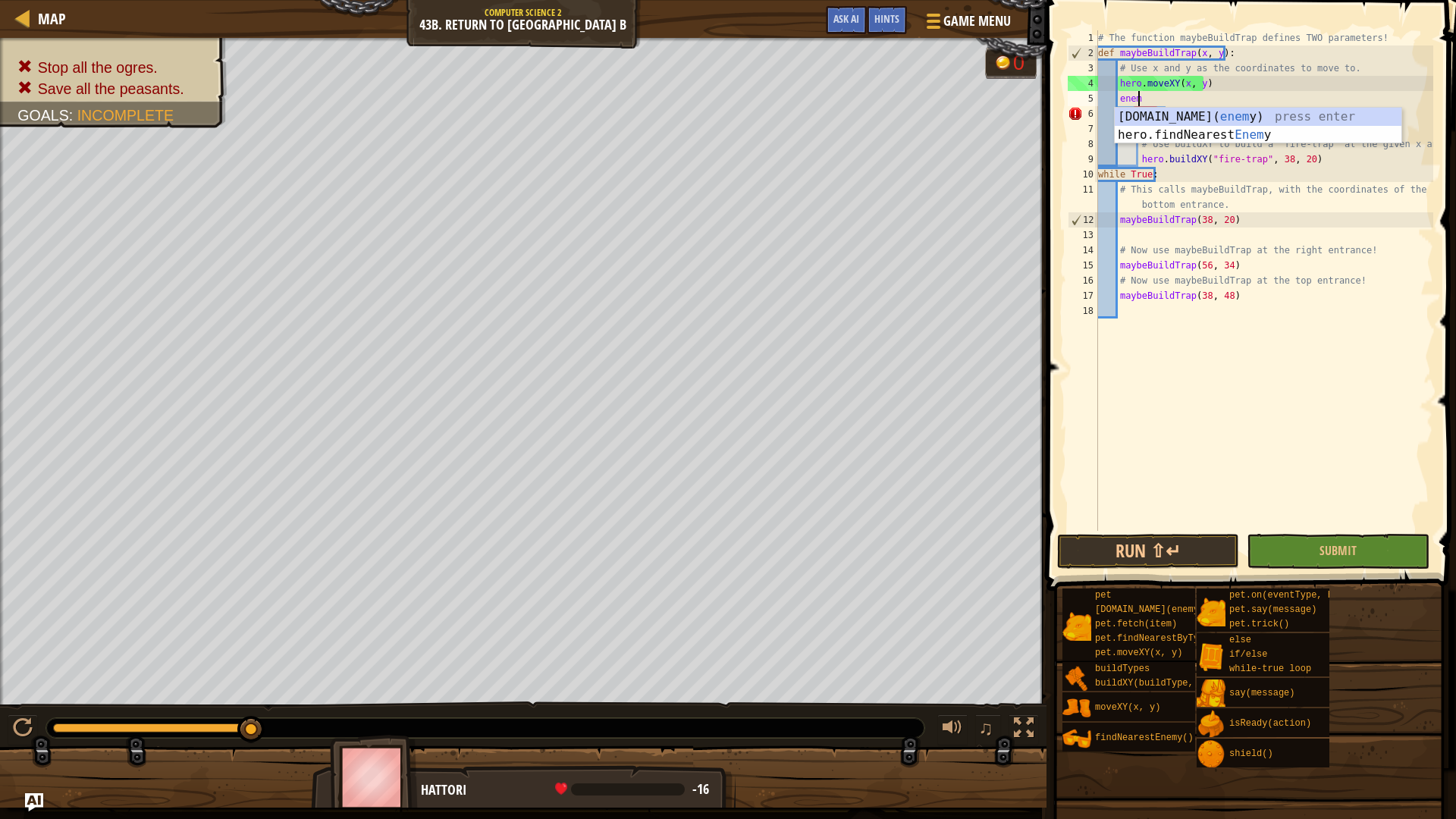
type textarea "enemy"
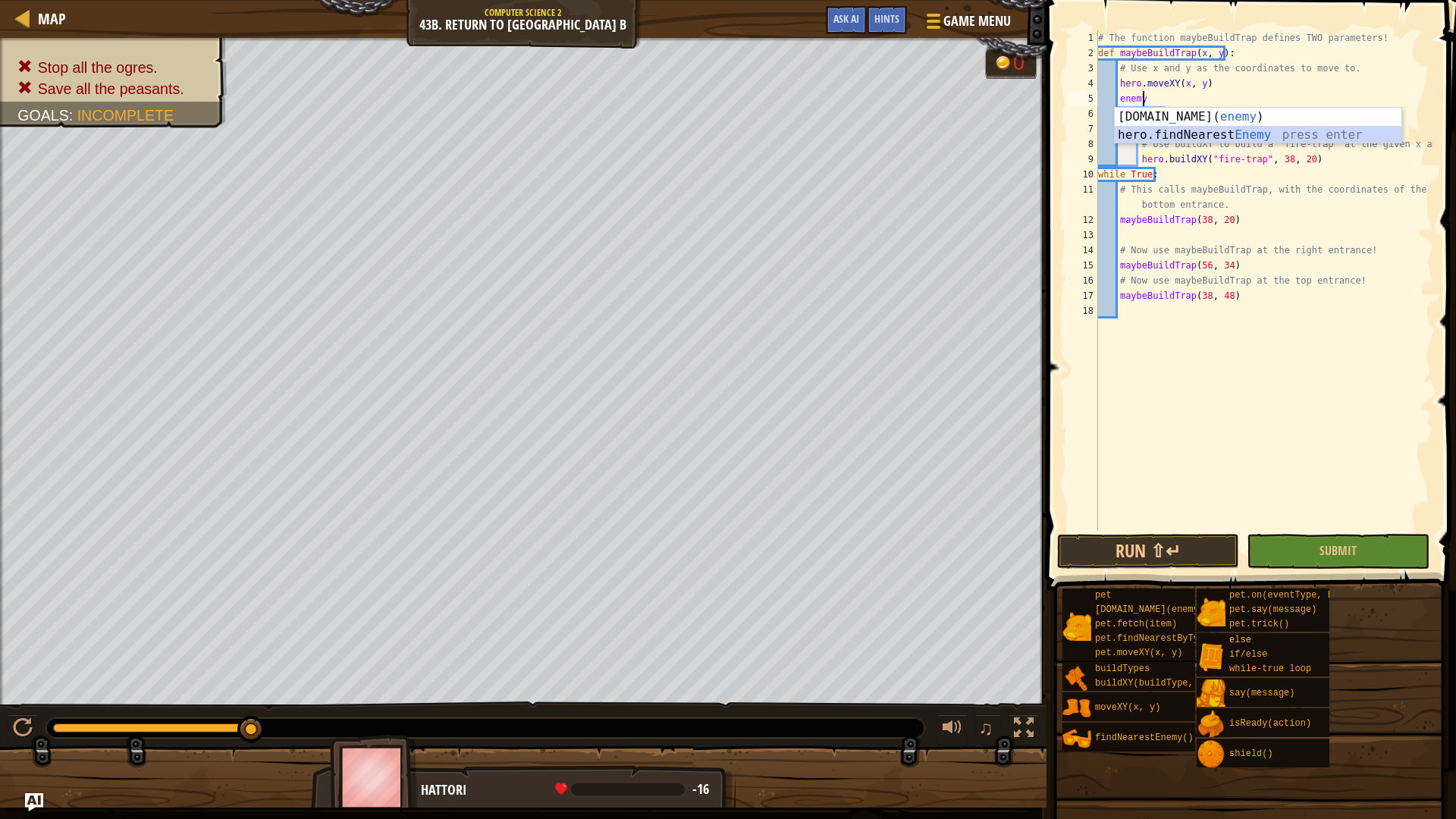
click at [1221, 134] on div "[DOMAIN_NAME]( enemy ) press enter hero.findNearest Enemy press enter" at bounding box center [1258, 144] width 287 height 73
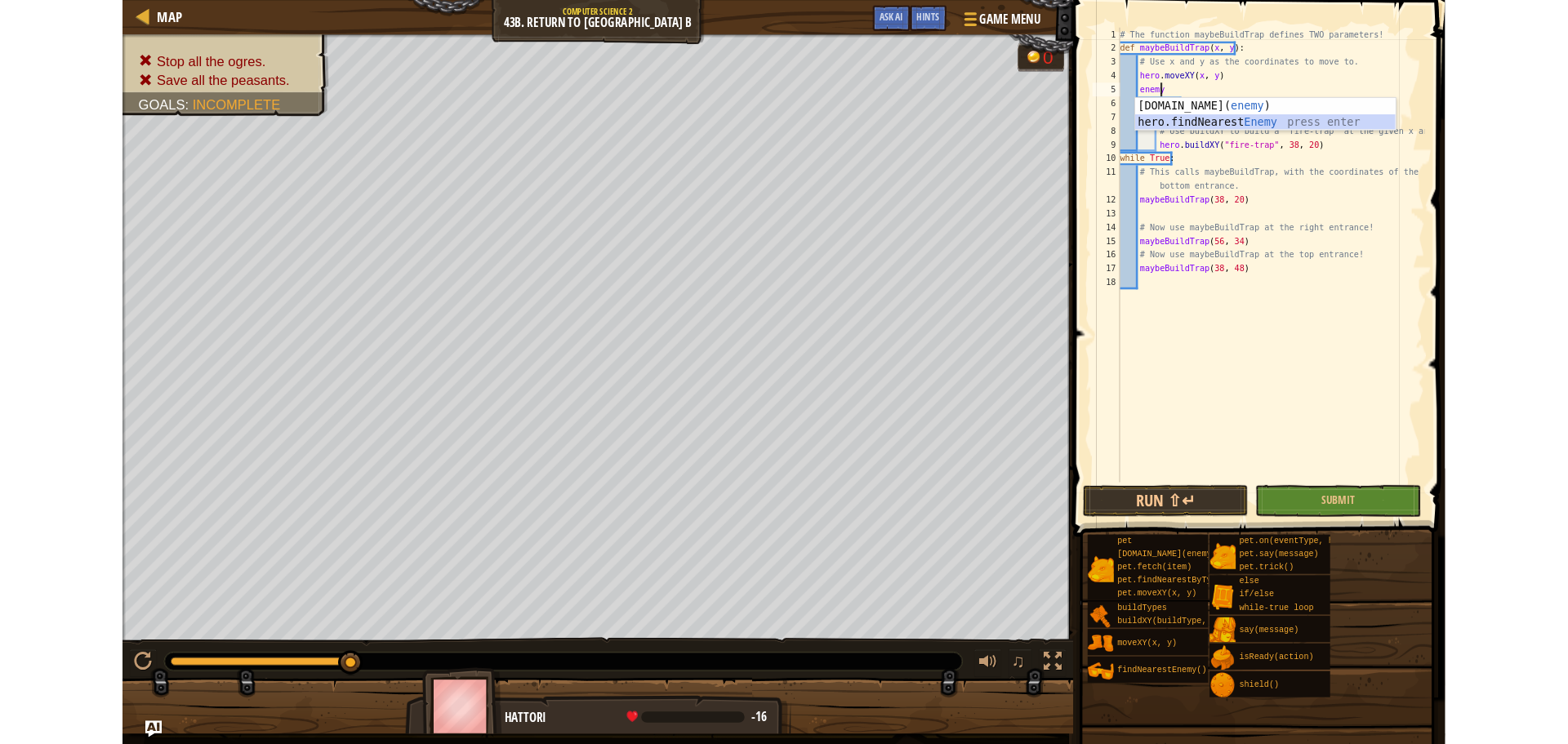
scroll to position [7, 1]
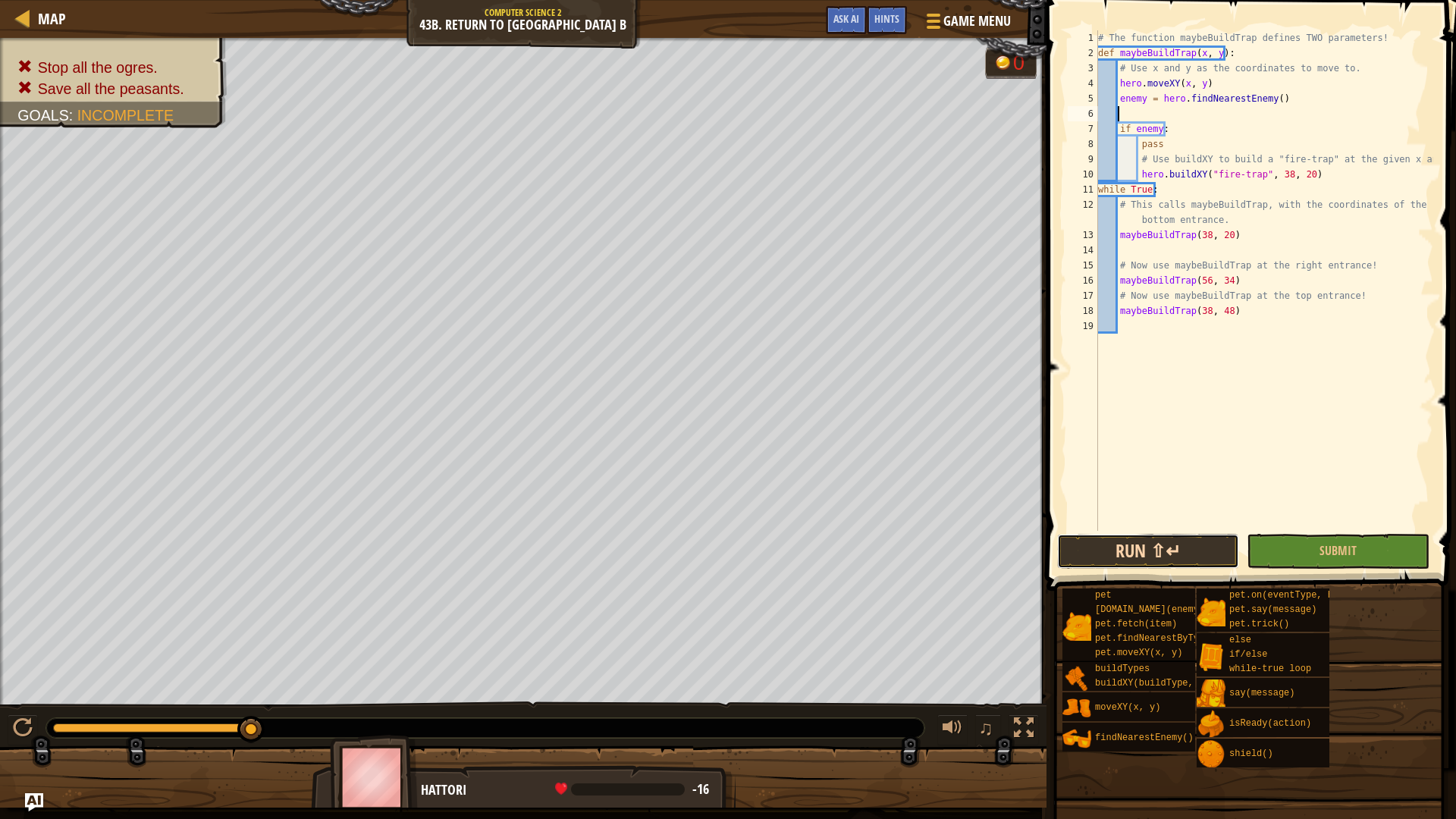
click at [1203, 558] on button "Run ⇧↵" at bounding box center [1148, 552] width 182 height 35
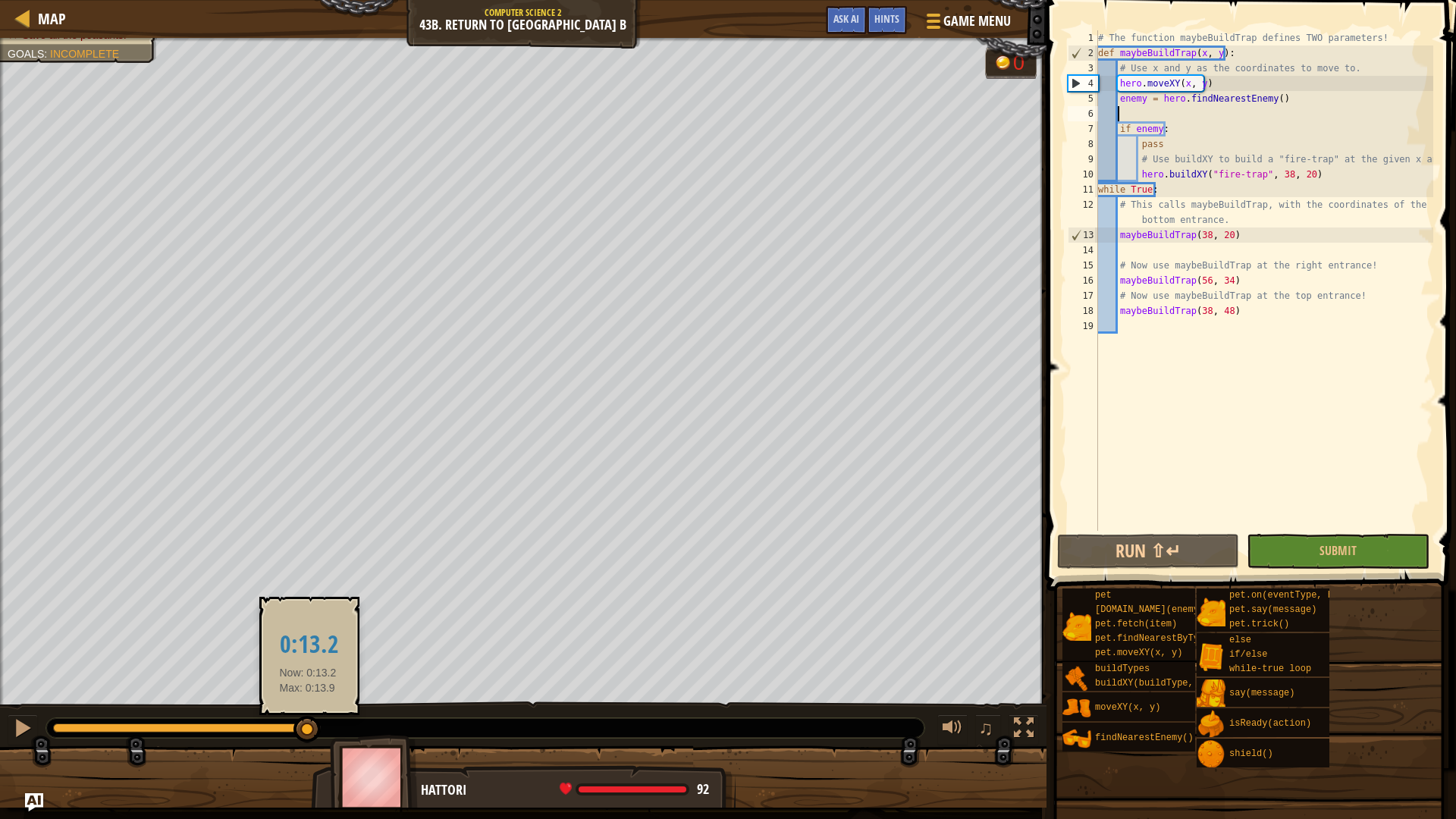
drag, startPoint x: 308, startPoint y: 733, endPoint x: 11, endPoint y: 780, distance: 300.7
click at [0, 784] on div "Stop all the ogres. Save all the peasants. Goals : Incomplete 0 ♫ Hattori 92 x:…" at bounding box center [728, 423] width 1456 height 770
